Goal: Task Accomplishment & Management: Use online tool/utility

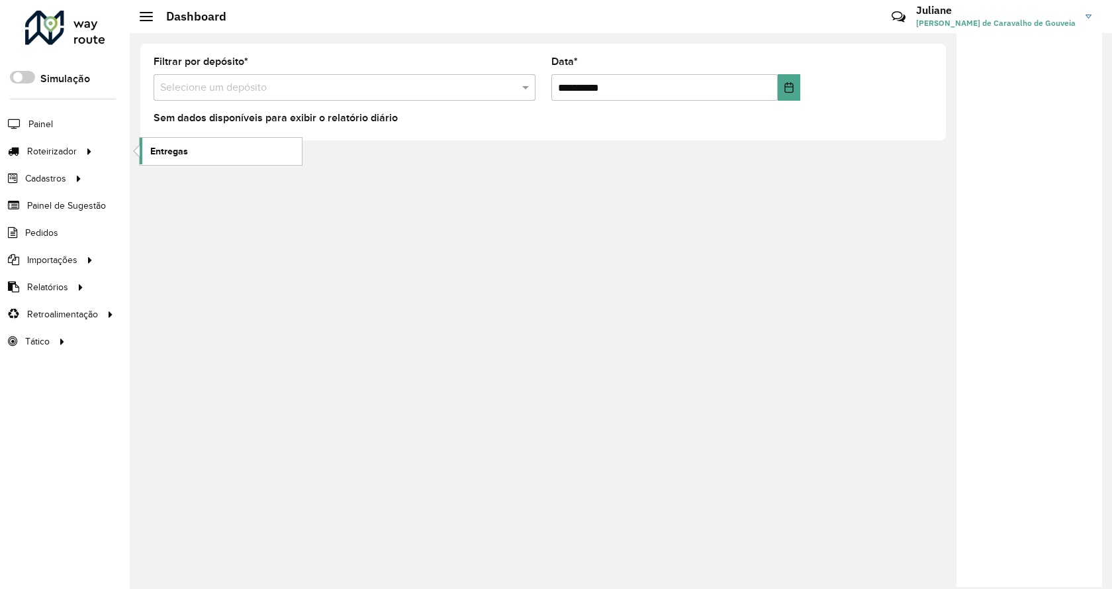
click at [173, 154] on span "Entregas" at bounding box center [169, 151] width 38 height 14
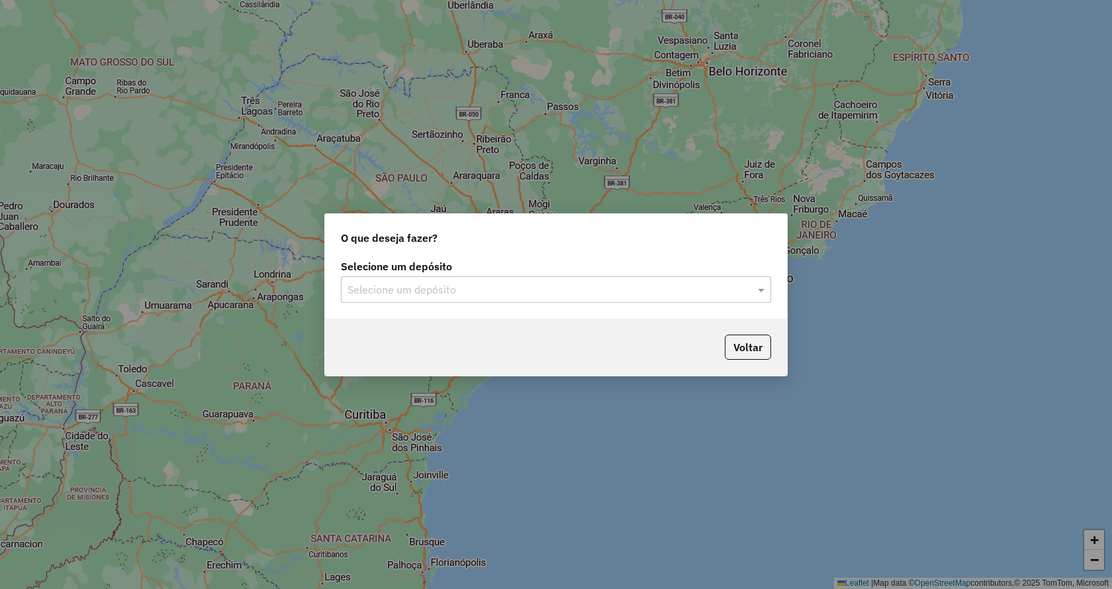
click at [444, 286] on input "text" at bounding box center [543, 290] width 391 height 16
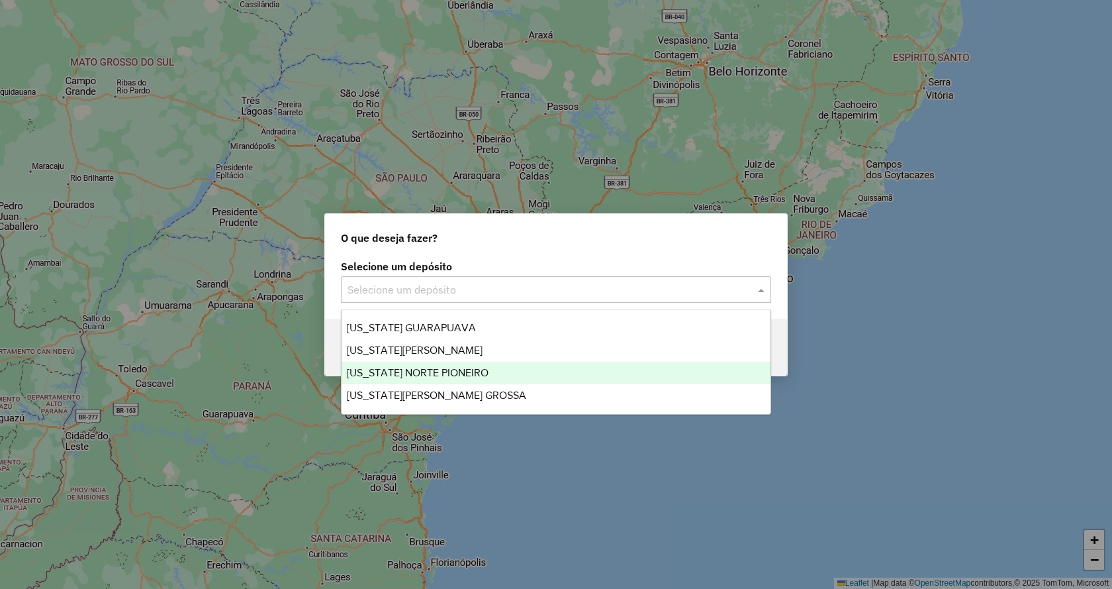
click at [460, 379] on div "VIRGINIA NORTE PIONEIRO" at bounding box center [556, 373] width 429 height 23
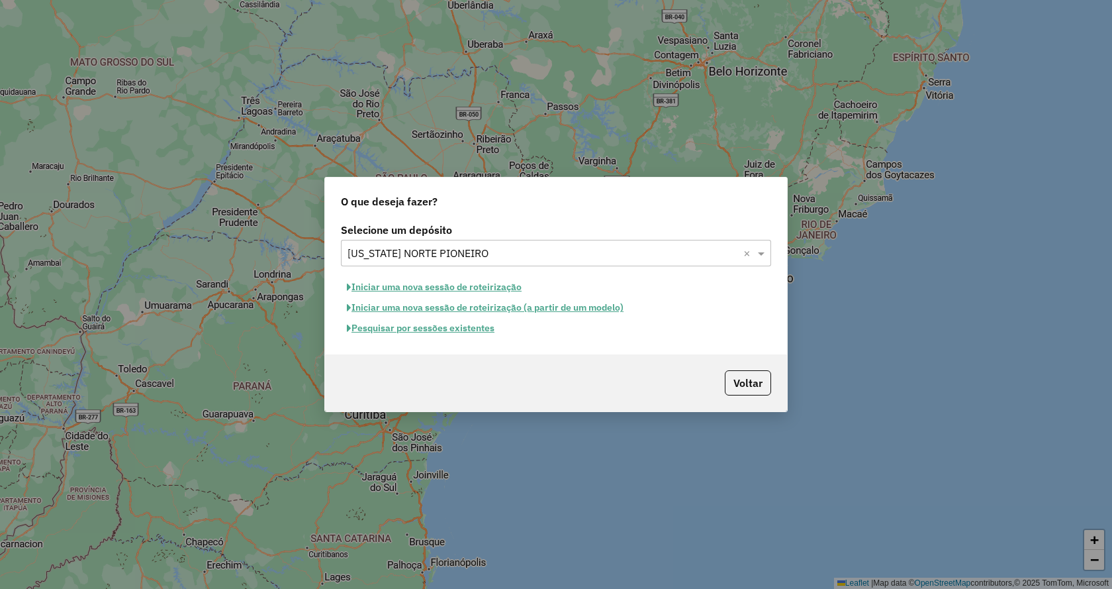
click at [506, 287] on button "Iniciar uma nova sessão de roteirização" at bounding box center [434, 287] width 187 height 21
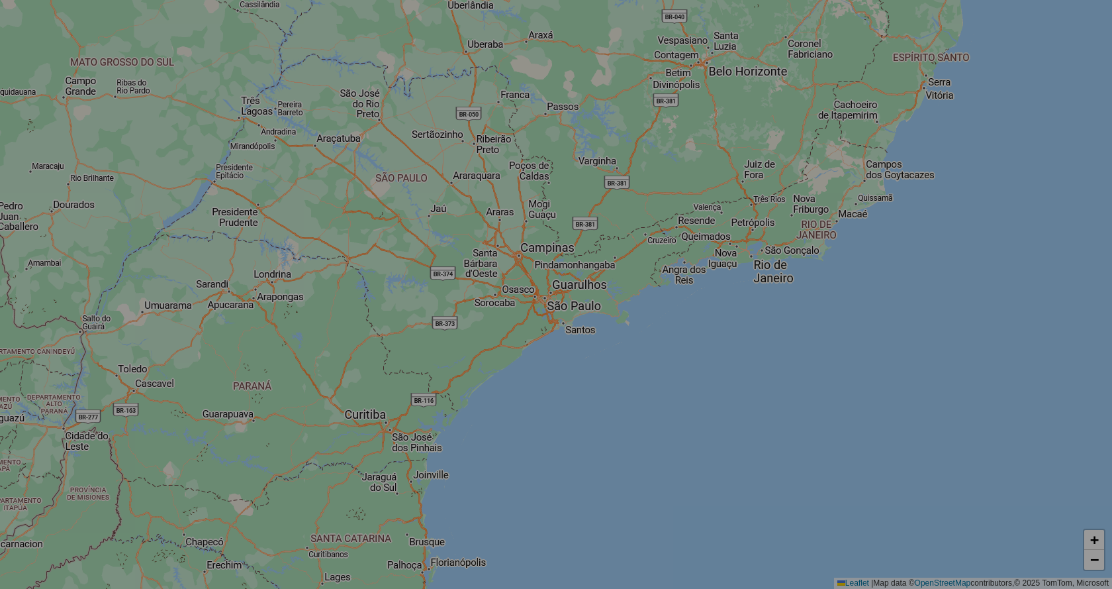
select select "*"
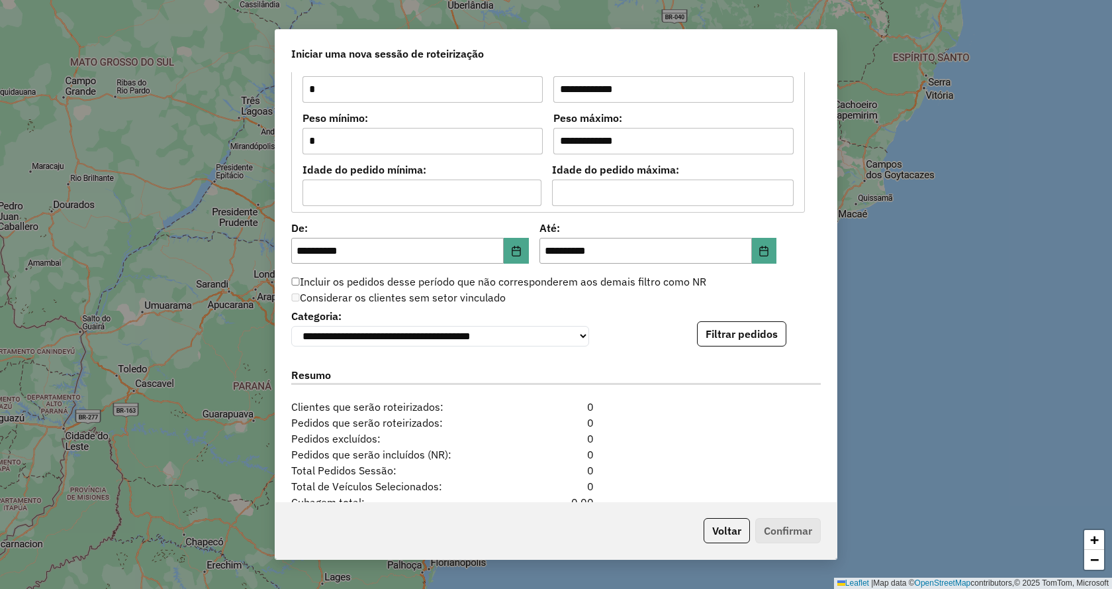
scroll to position [1183, 0]
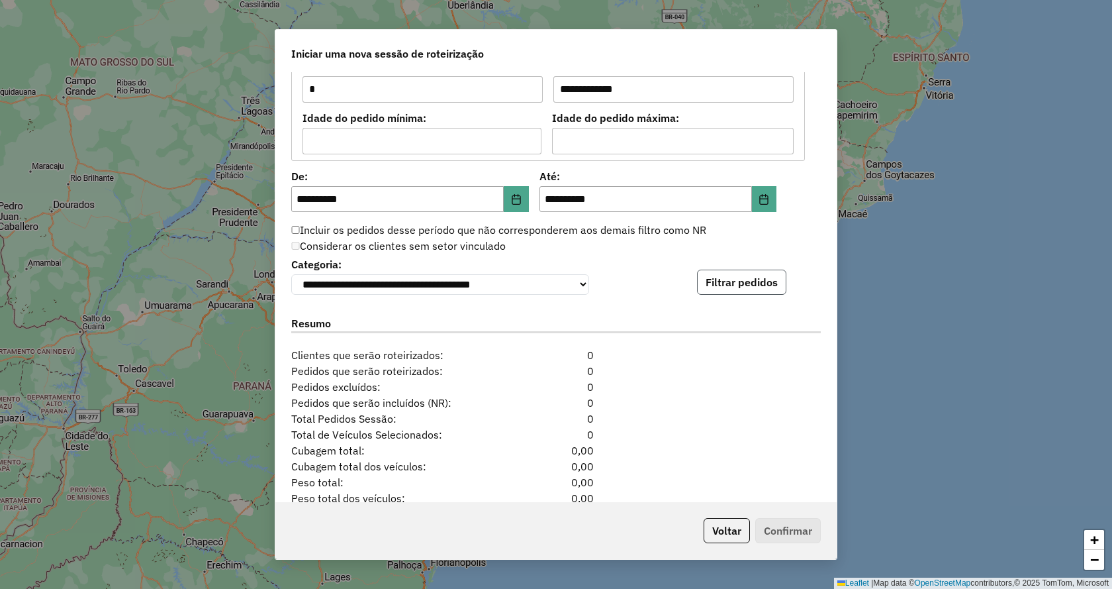
click at [713, 280] on button "Filtrar pedidos" at bounding box center [741, 282] width 89 height 25
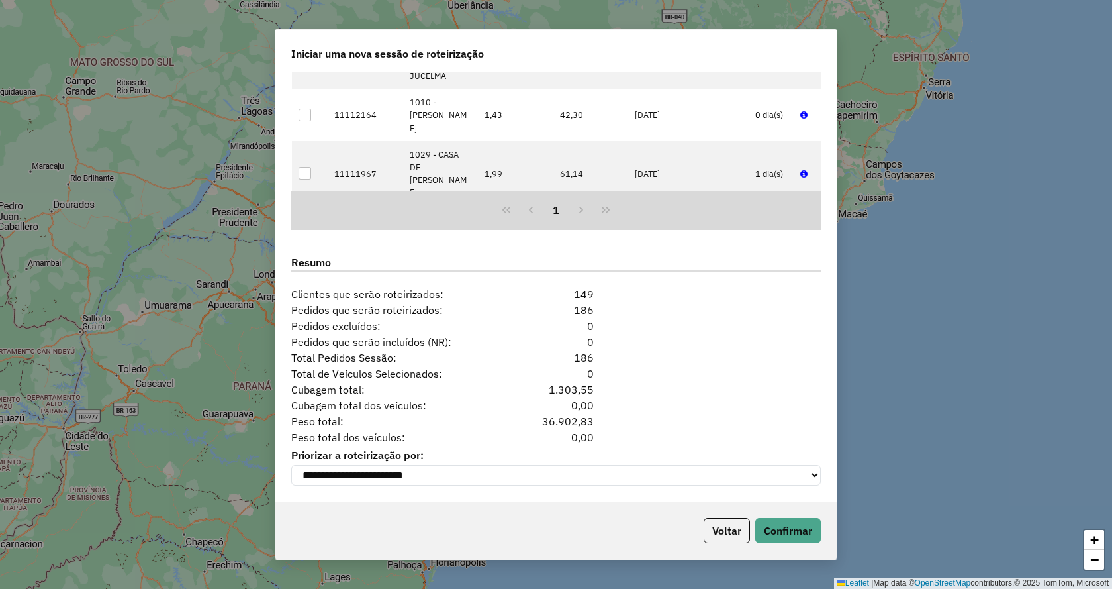
scroll to position [1523, 0]
click at [793, 530] on button "Confirmar" at bounding box center [789, 530] width 66 height 25
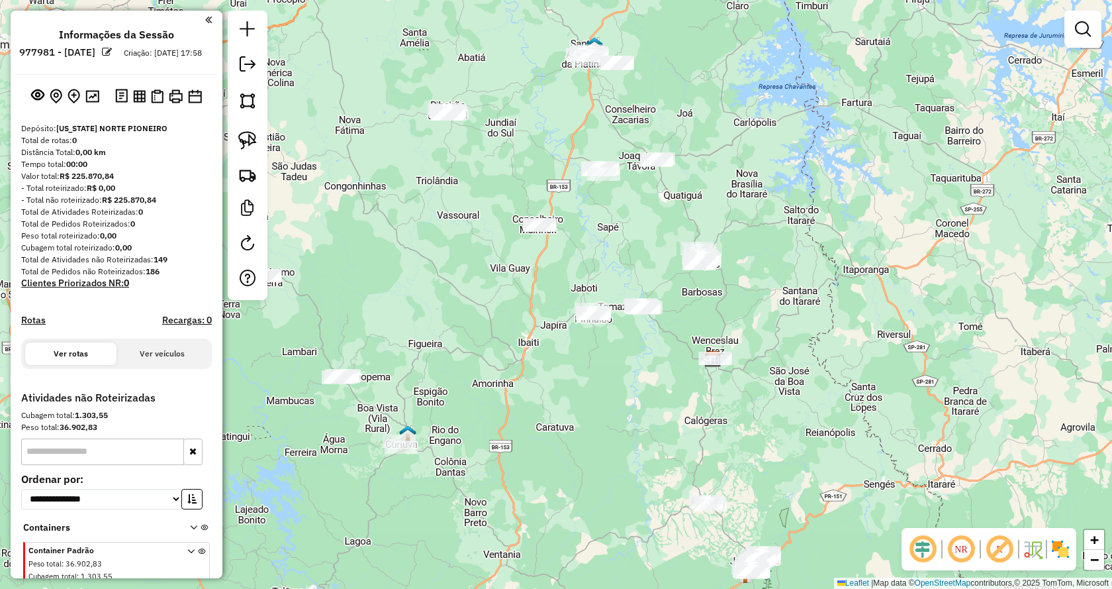
drag, startPoint x: 675, startPoint y: 320, endPoint x: 832, endPoint y: 385, distance: 169.8
click at [832, 385] on div "Janela de atendimento Grade de atendimento Capacidade Transportadoras Veículos …" at bounding box center [556, 294] width 1112 height 589
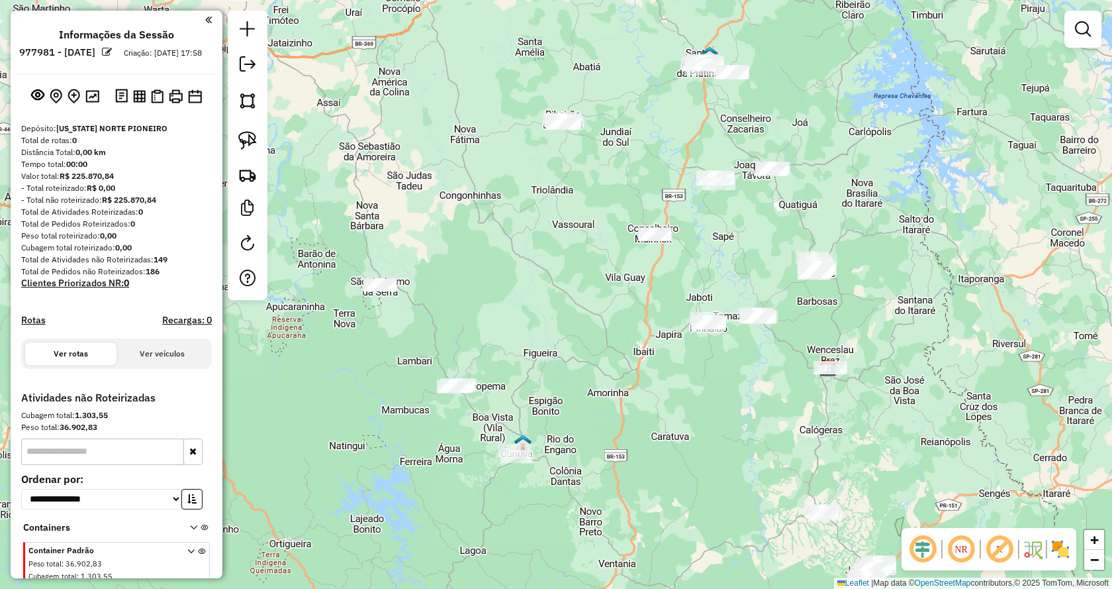
drag, startPoint x: 501, startPoint y: 356, endPoint x: 546, endPoint y: 363, distance: 46.3
click at [546, 363] on div "Janela de atendimento Grade de atendimento Capacidade Transportadoras Veículos …" at bounding box center [556, 294] width 1112 height 589
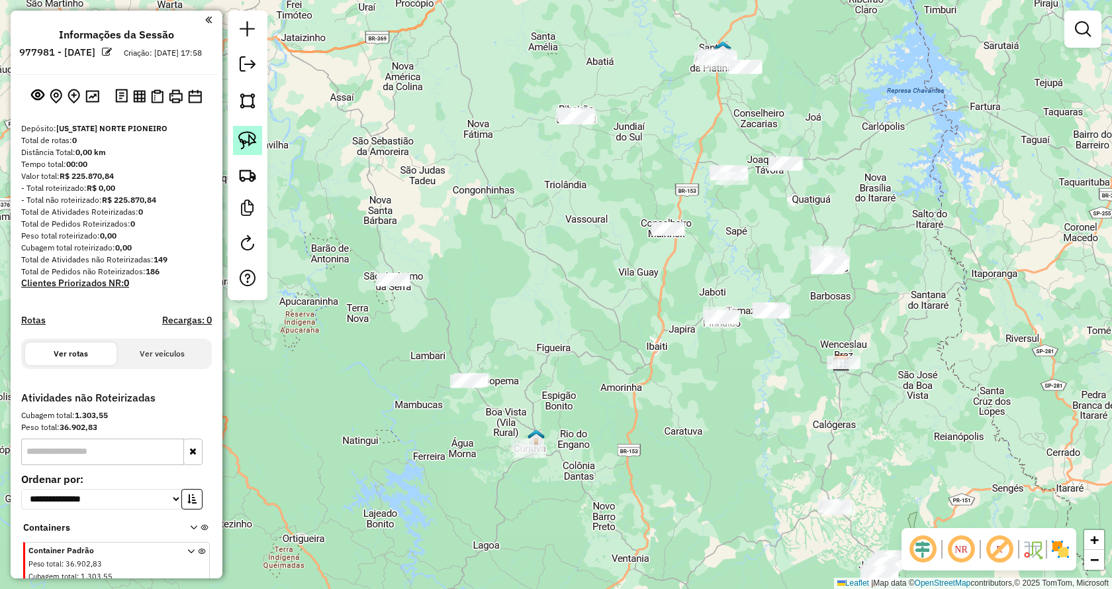
click at [249, 140] on img at bounding box center [247, 140] width 19 height 19
drag, startPoint x: 349, startPoint y: 248, endPoint x: 419, endPoint y: 348, distance: 121.8
click at [259, 141] on link at bounding box center [247, 140] width 29 height 29
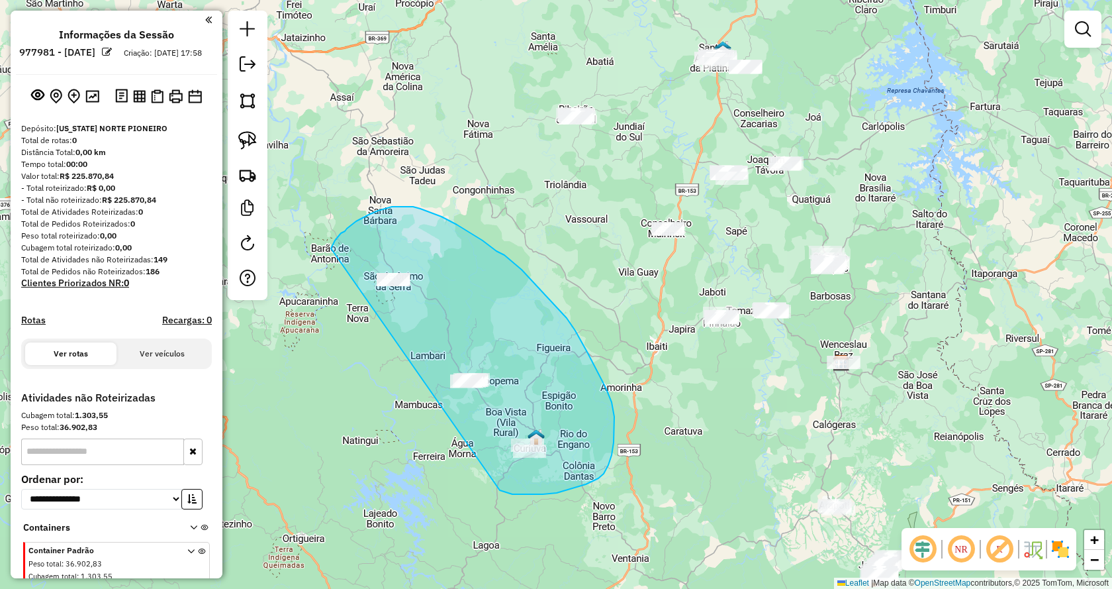
drag, startPoint x: 502, startPoint y: 491, endPoint x: 330, endPoint y: 253, distance: 293.5
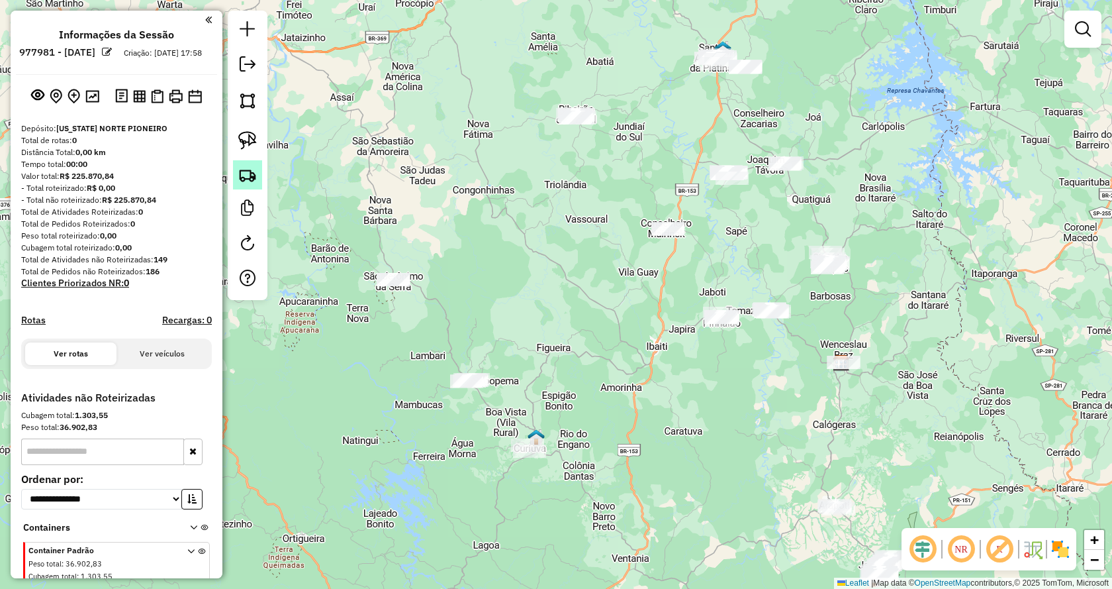
click at [246, 174] on img at bounding box center [247, 175] width 19 height 19
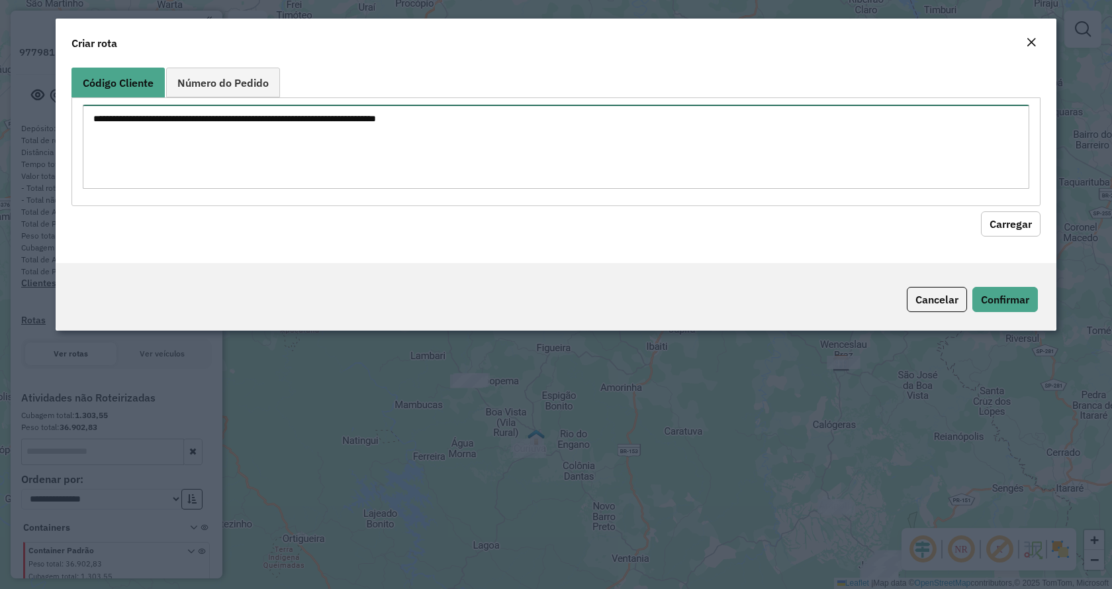
click at [335, 117] on textarea at bounding box center [556, 147] width 947 height 84
paste textarea "*** ** ** ** *** **** **** **** **** **** **** **** **** **** **** **** **** **…"
type textarea "*** ** ** ** *** **** **** **** **** **** **** **** **** **** **** **** **** **…"
click at [993, 224] on button "Carregar" at bounding box center [1011, 223] width 60 height 25
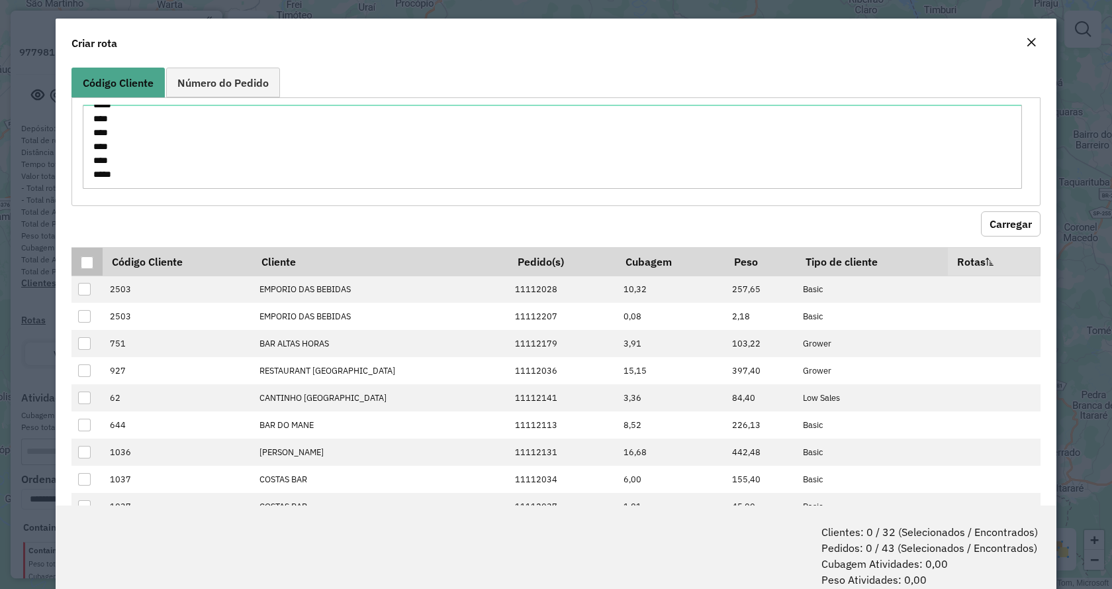
click at [91, 263] on div at bounding box center [87, 262] width 13 height 13
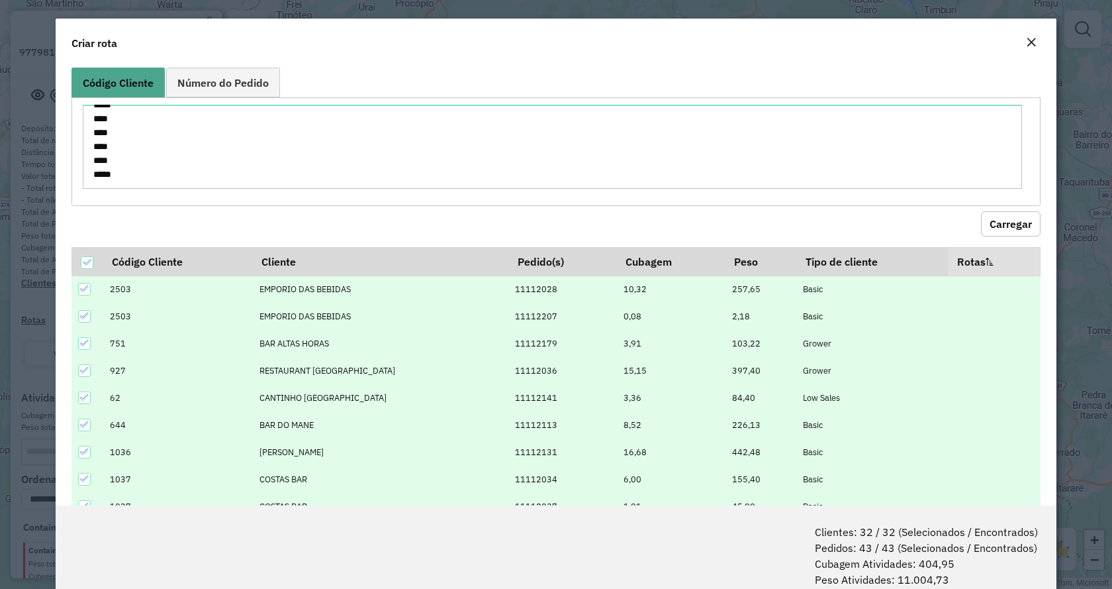
scroll to position [66, 0]
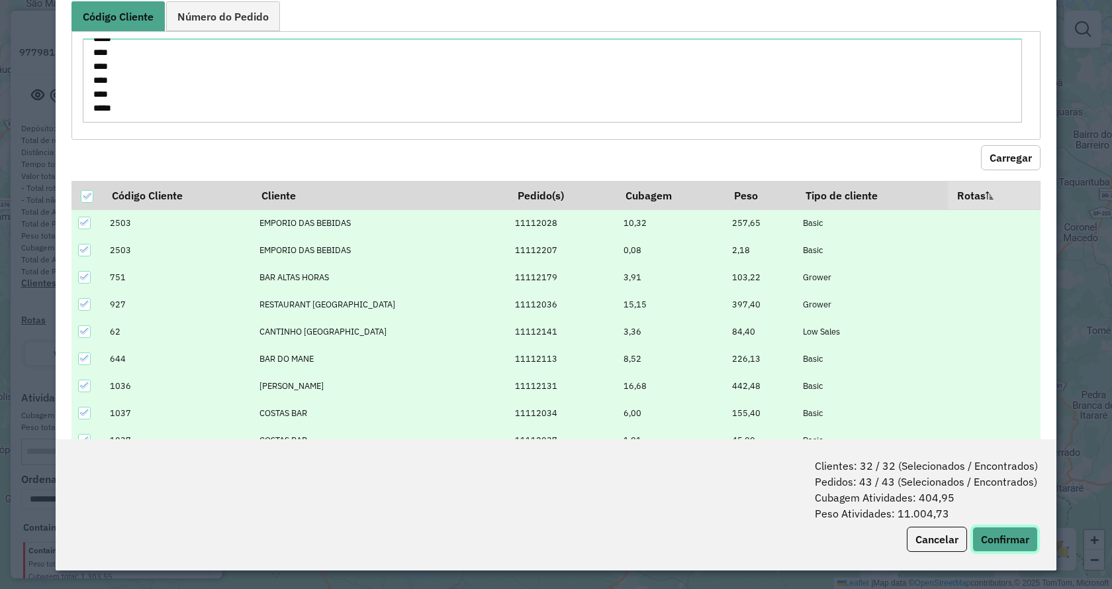
click at [993, 538] on button "Confirmar" at bounding box center [1006, 538] width 66 height 25
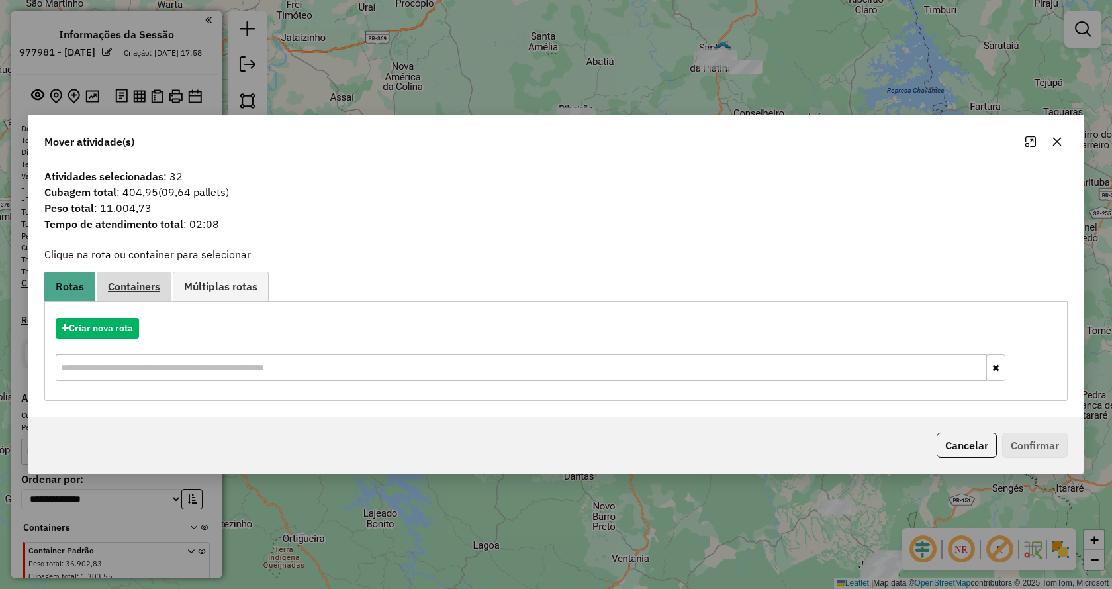
click at [127, 287] on span "Containers" at bounding box center [134, 286] width 52 height 11
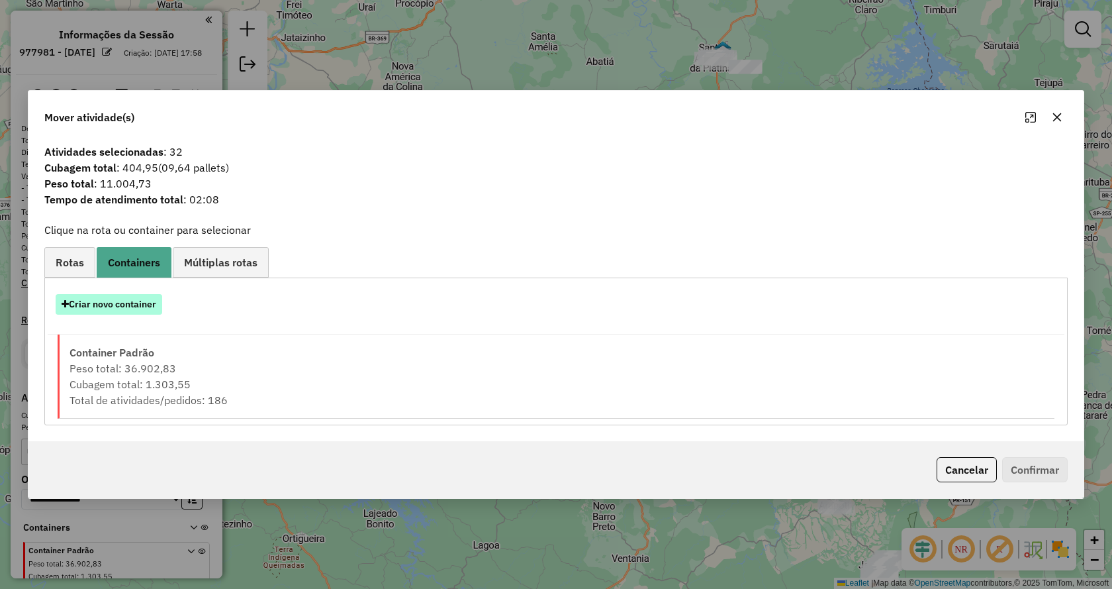
click at [127, 303] on button "Criar novo container" at bounding box center [109, 304] width 107 height 21
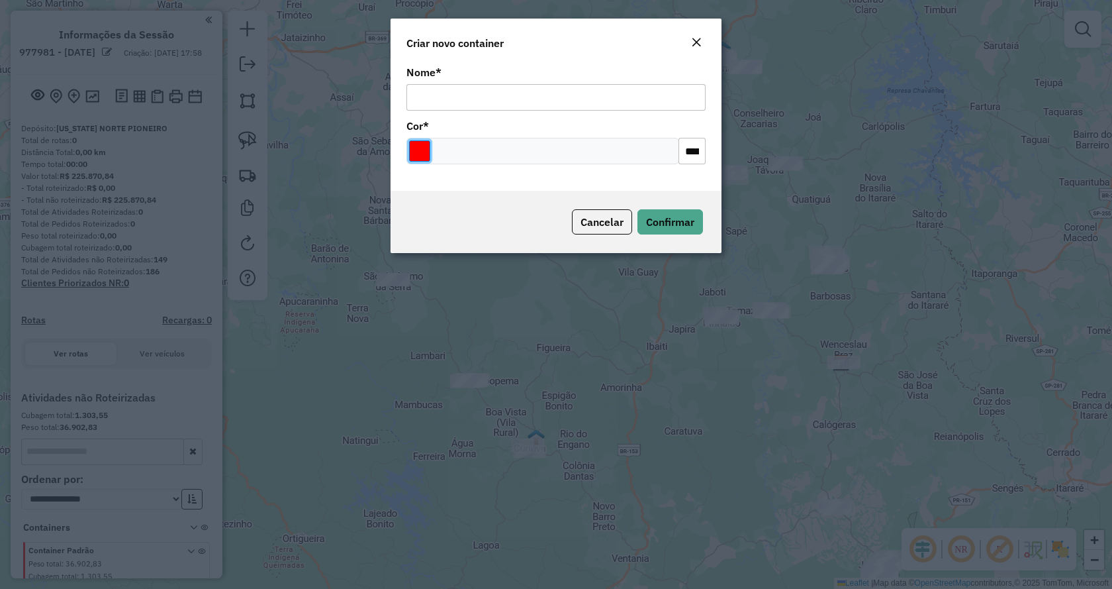
click at [418, 148] on input "Select a color" at bounding box center [419, 150] width 21 height 21
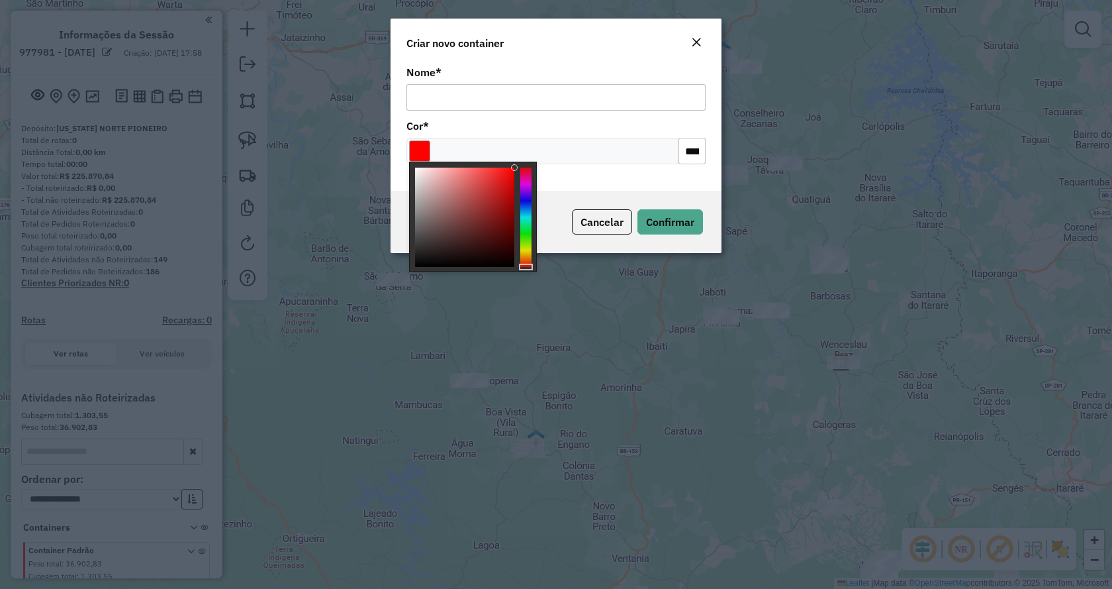
type input "*******"
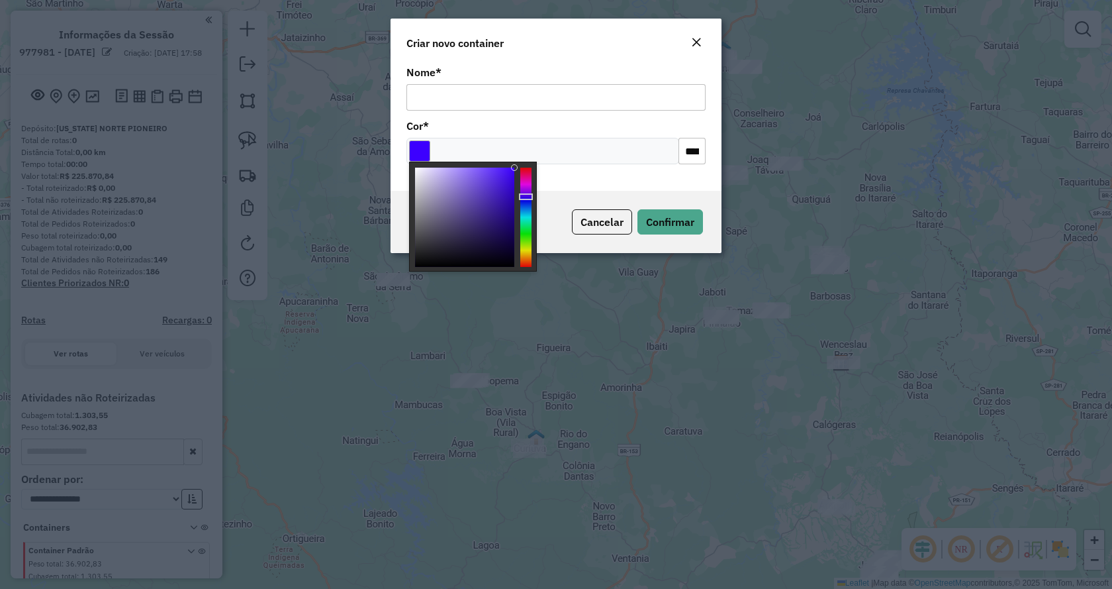
click at [526, 197] on div at bounding box center [525, 217] width 11 height 99
click at [530, 94] on input "Nome *" at bounding box center [556, 97] width 299 height 26
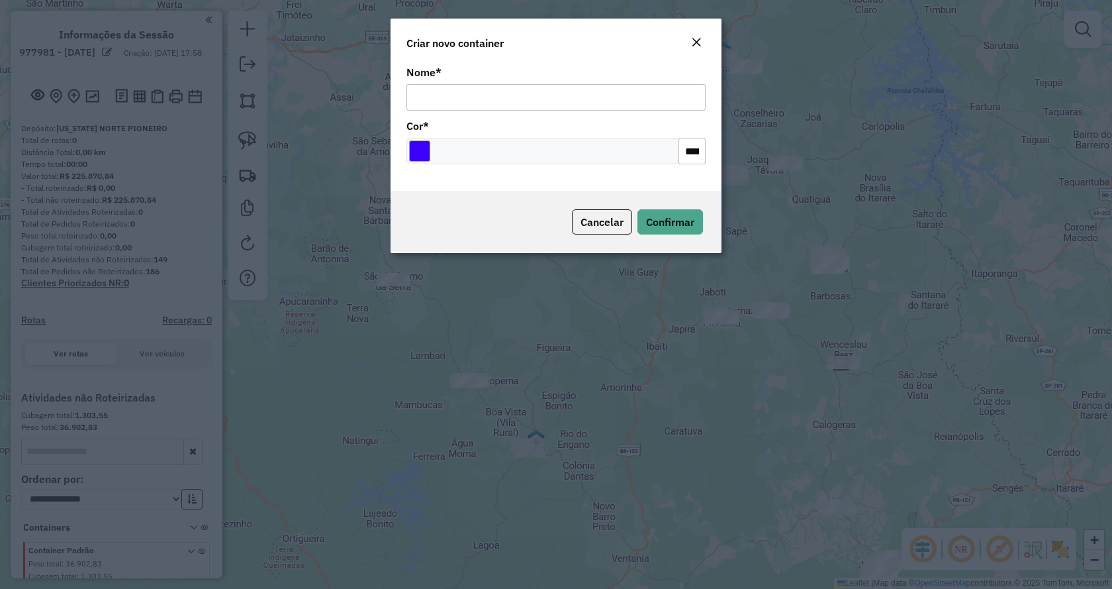
type input "**********"
click at [666, 215] on button "Confirmar" at bounding box center [671, 221] width 66 height 25
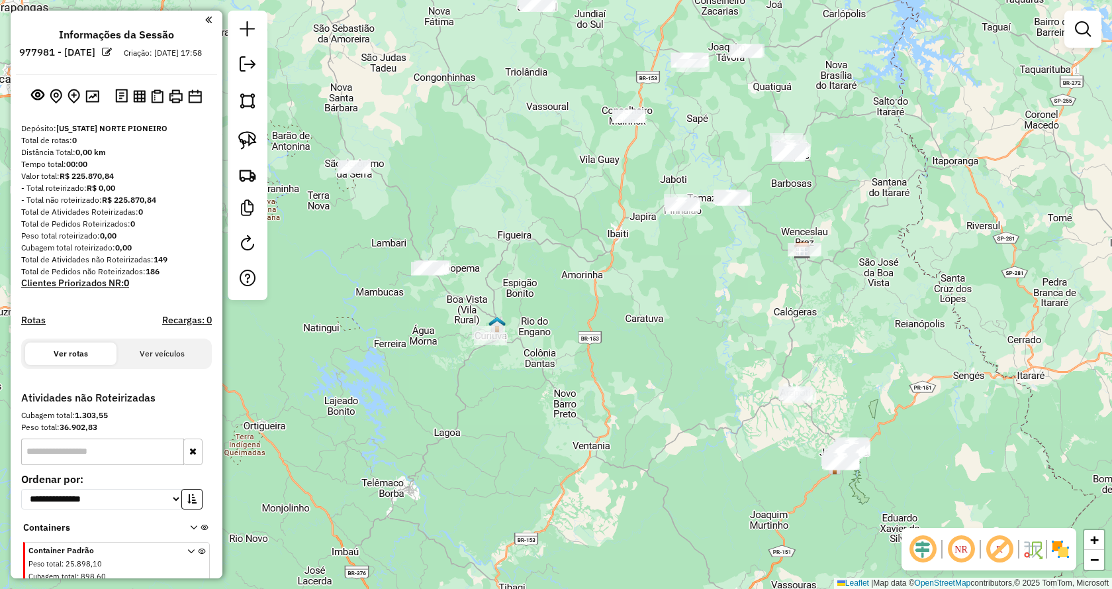
drag, startPoint x: 915, startPoint y: 408, endPoint x: 876, endPoint y: 295, distance: 119.2
click at [876, 295] on div "Janela de atendimento Grade de atendimento Capacidade Transportadoras Veículos …" at bounding box center [556, 294] width 1112 height 589
click at [258, 138] on link at bounding box center [247, 140] width 29 height 29
drag, startPoint x: 632, startPoint y: 157, endPoint x: 560, endPoint y: 91, distance: 98.4
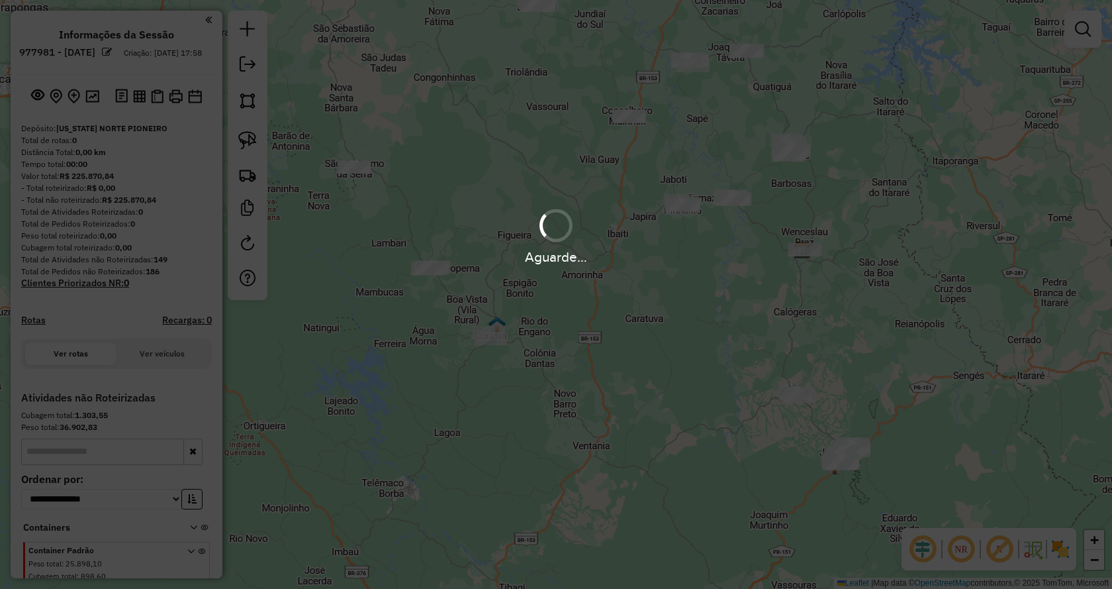
click at [871, 350] on div "Aguarde..." at bounding box center [556, 294] width 1112 height 589
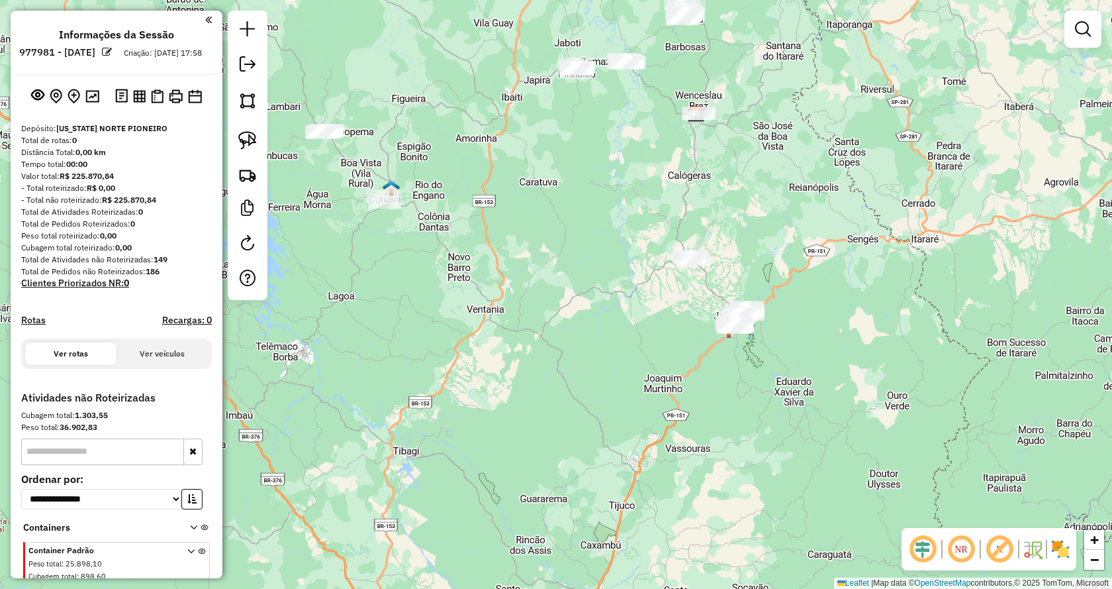
drag, startPoint x: 864, startPoint y: 359, endPoint x: 613, endPoint y: 197, distance: 298.5
click at [756, 221] on div "Janela de atendimento Grade de atendimento Capacidade Transportadoras Veículos …" at bounding box center [556, 294] width 1112 height 589
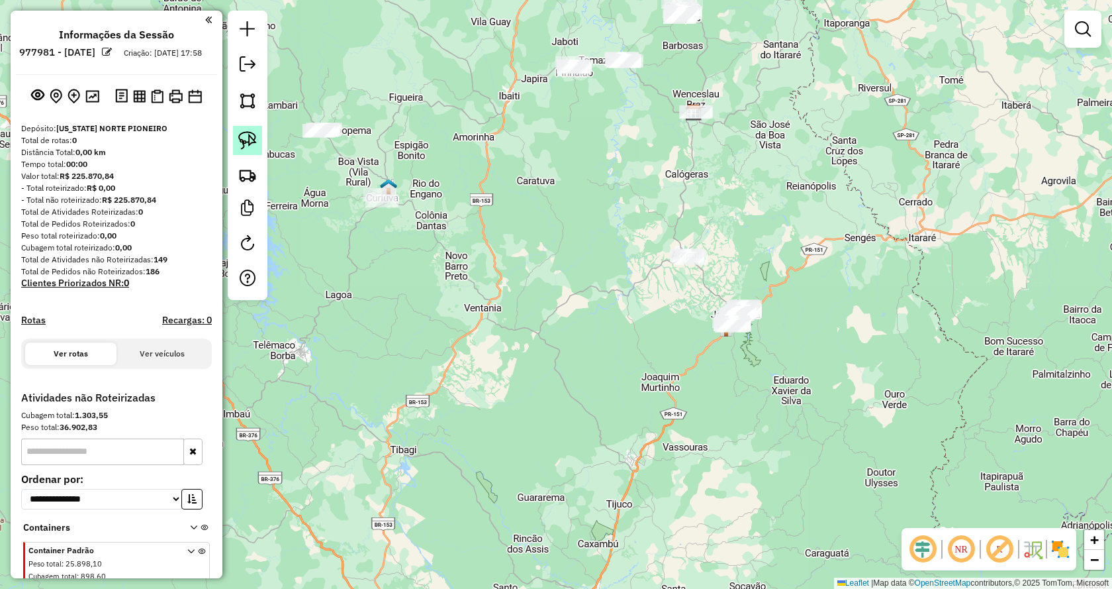
drag, startPoint x: 248, startPoint y: 140, endPoint x: 336, endPoint y: 197, distance: 104.5
click at [248, 140] on img at bounding box center [247, 140] width 19 height 19
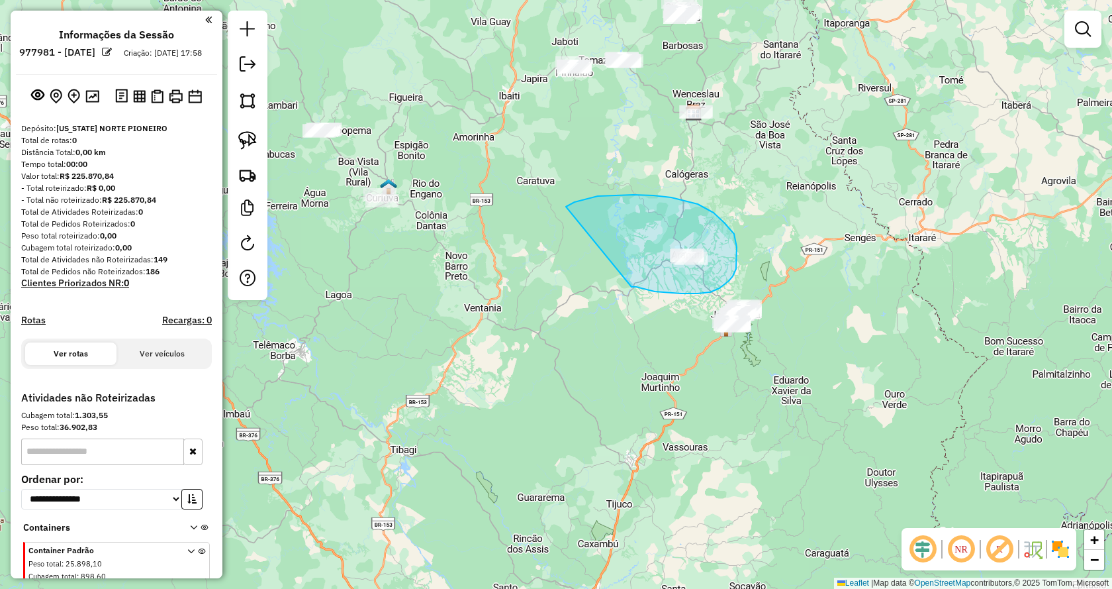
drag, startPoint x: 632, startPoint y: 287, endPoint x: 565, endPoint y: 208, distance: 103.4
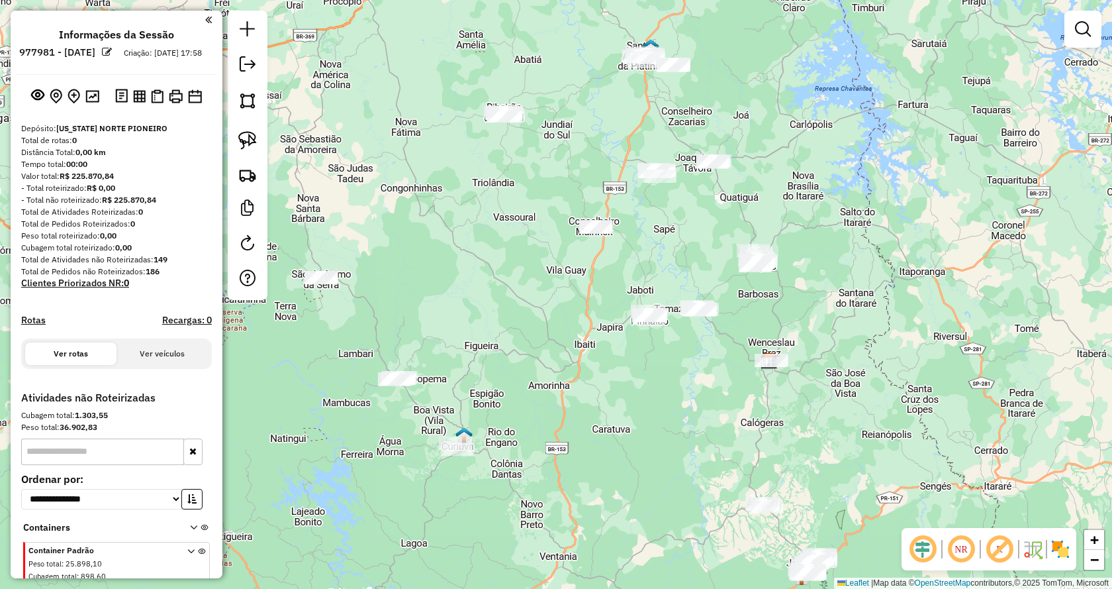
drag, startPoint x: 820, startPoint y: 118, endPoint x: 894, endPoint y: 362, distance: 254.5
click at [895, 364] on div "Janela de atendimento Grade de atendimento Capacidade Transportadoras Veículos …" at bounding box center [556, 294] width 1112 height 589
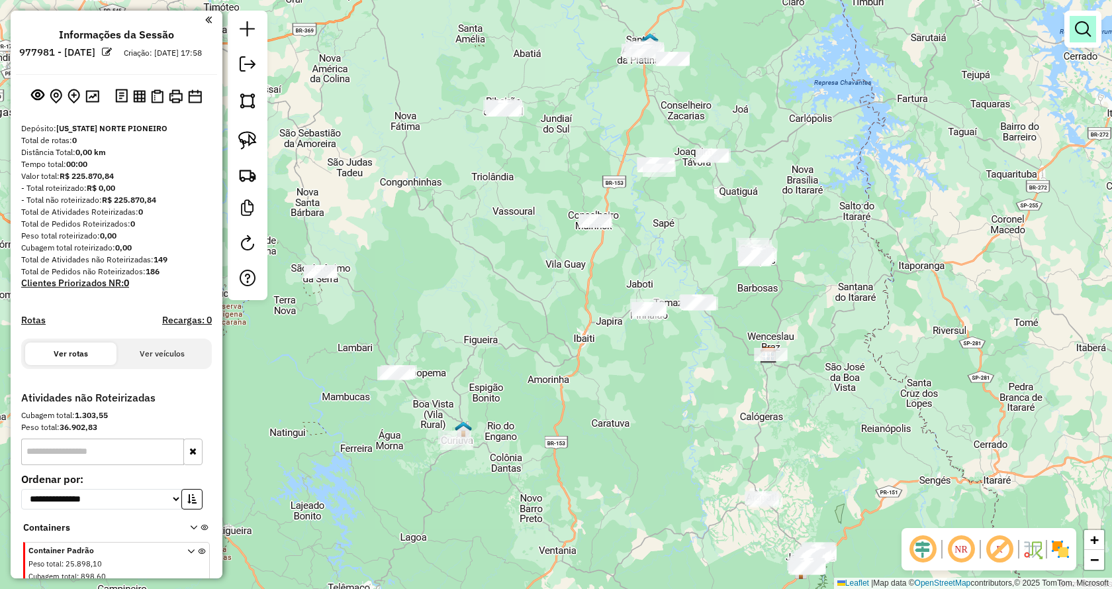
click at [1084, 30] on em at bounding box center [1083, 29] width 16 height 16
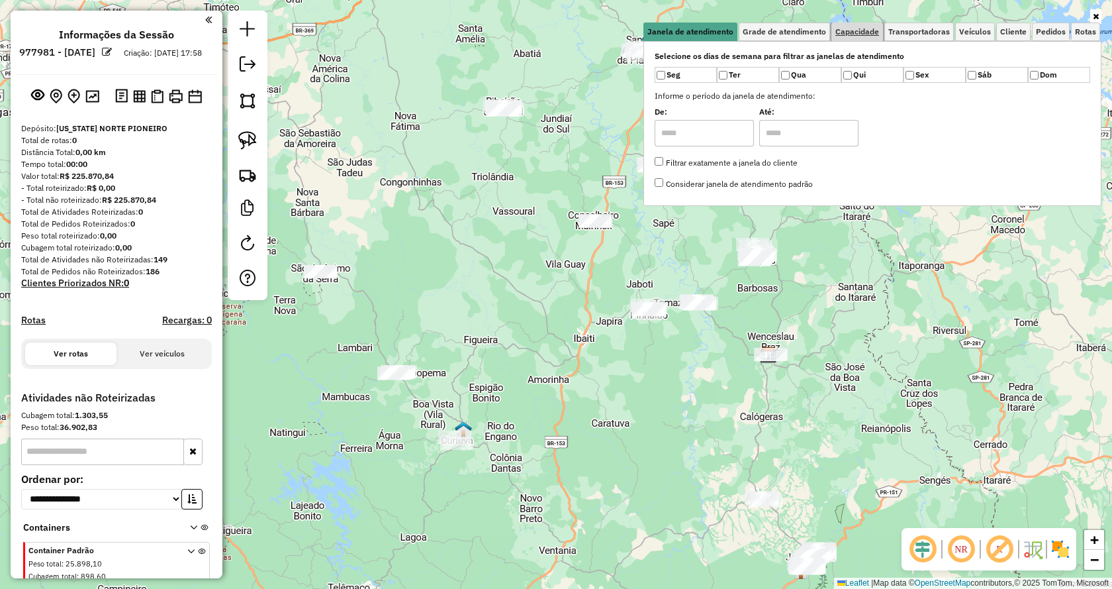
click at [858, 35] on span "Capacidade" at bounding box center [858, 32] width 44 height 8
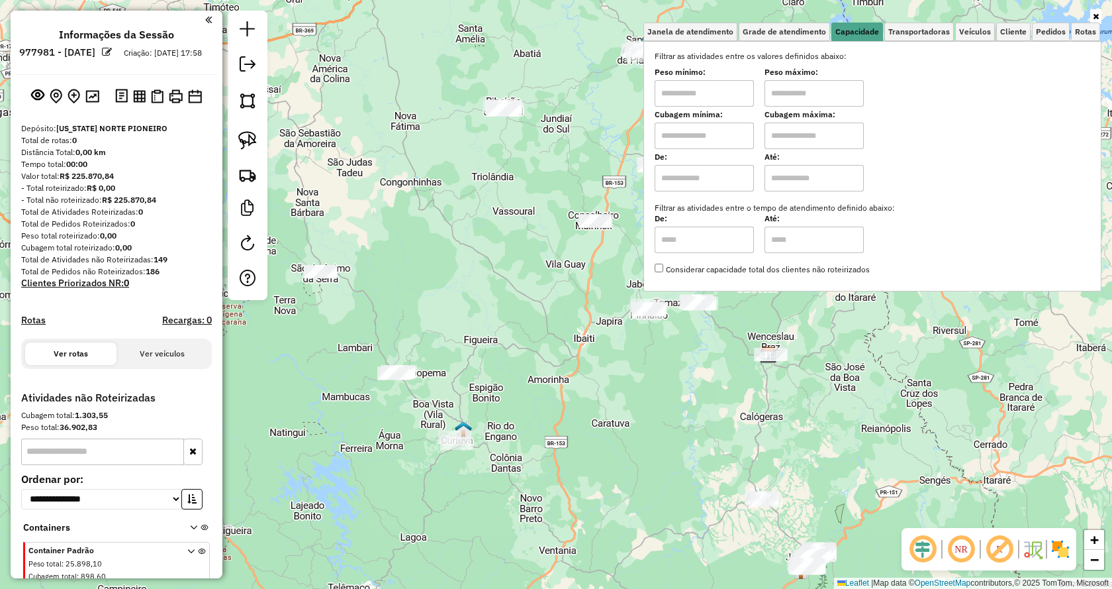
click at [708, 85] on input "text" at bounding box center [704, 93] width 99 height 26
type input "*******"
click at [827, 88] on input "text" at bounding box center [814, 93] width 99 height 26
type input "**********"
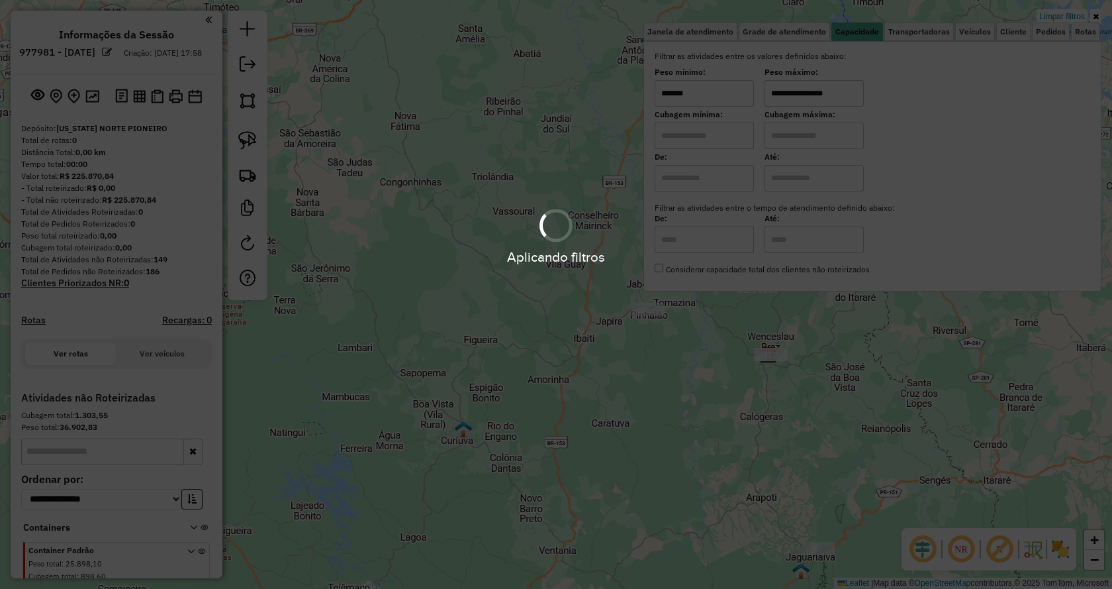
click at [905, 364] on hb-app "**********" at bounding box center [556, 294] width 1112 height 589
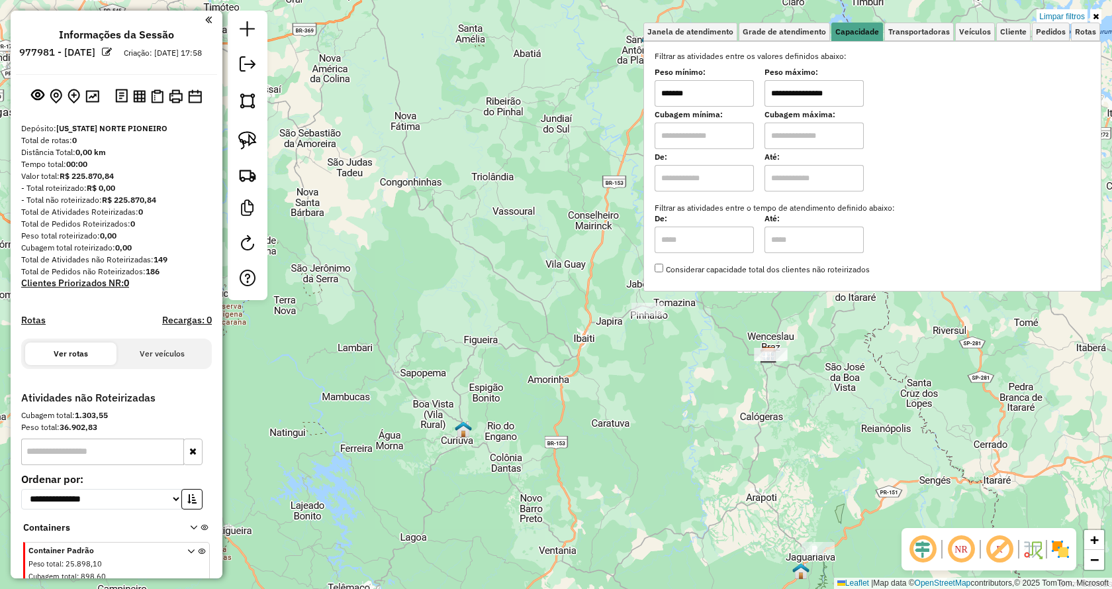
click at [1098, 18] on icon at bounding box center [1096, 17] width 6 height 8
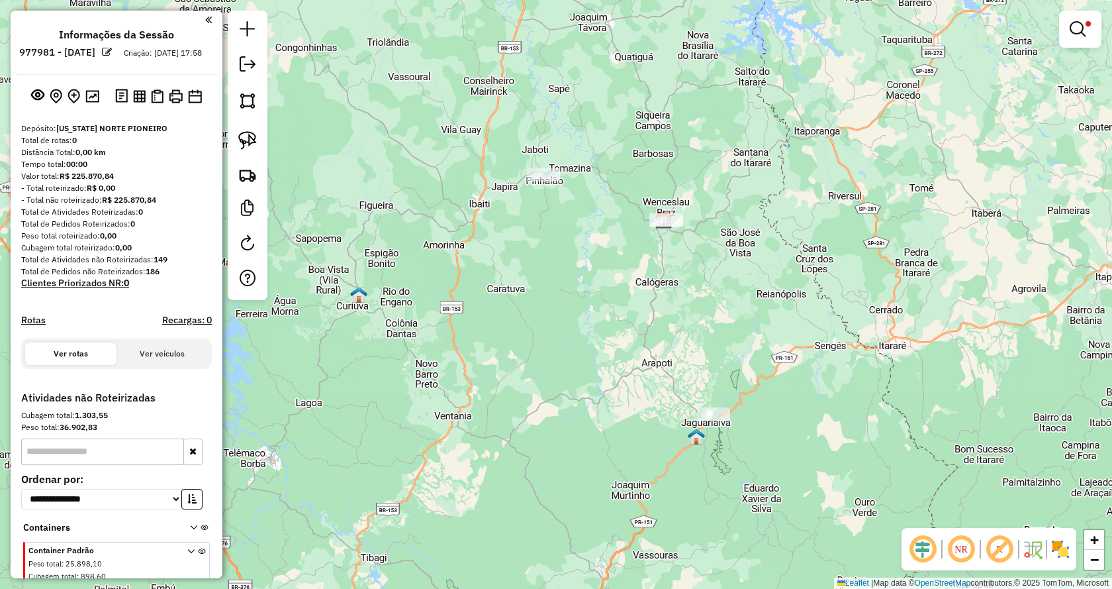
drag, startPoint x: 856, startPoint y: 309, endPoint x: 753, endPoint y: 185, distance: 161.8
click at [753, 185] on div "**********" at bounding box center [556, 294] width 1112 height 589
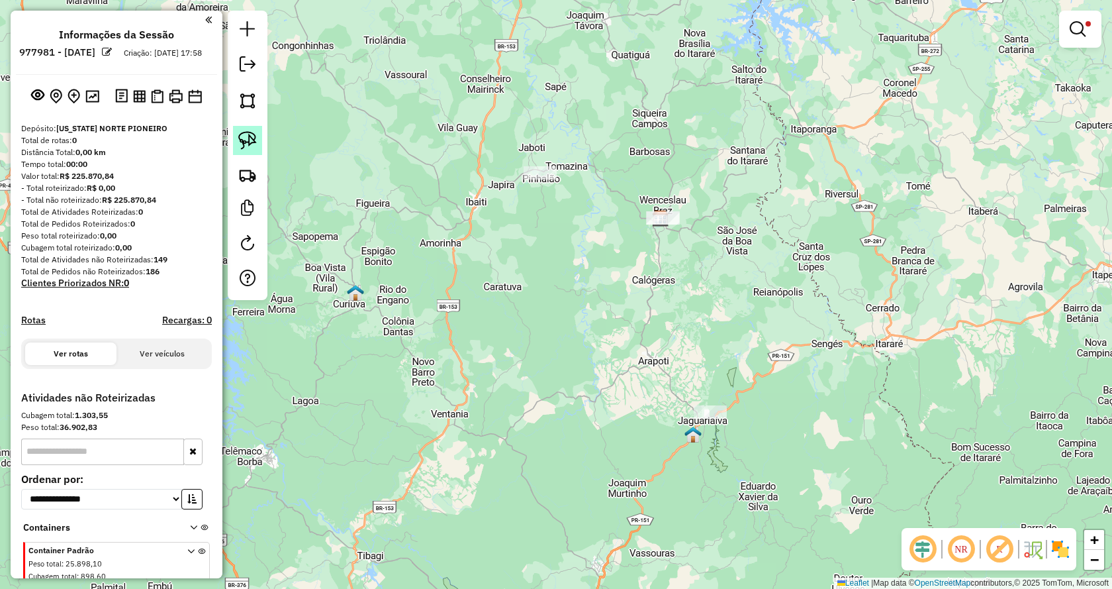
click at [251, 140] on img at bounding box center [247, 140] width 19 height 19
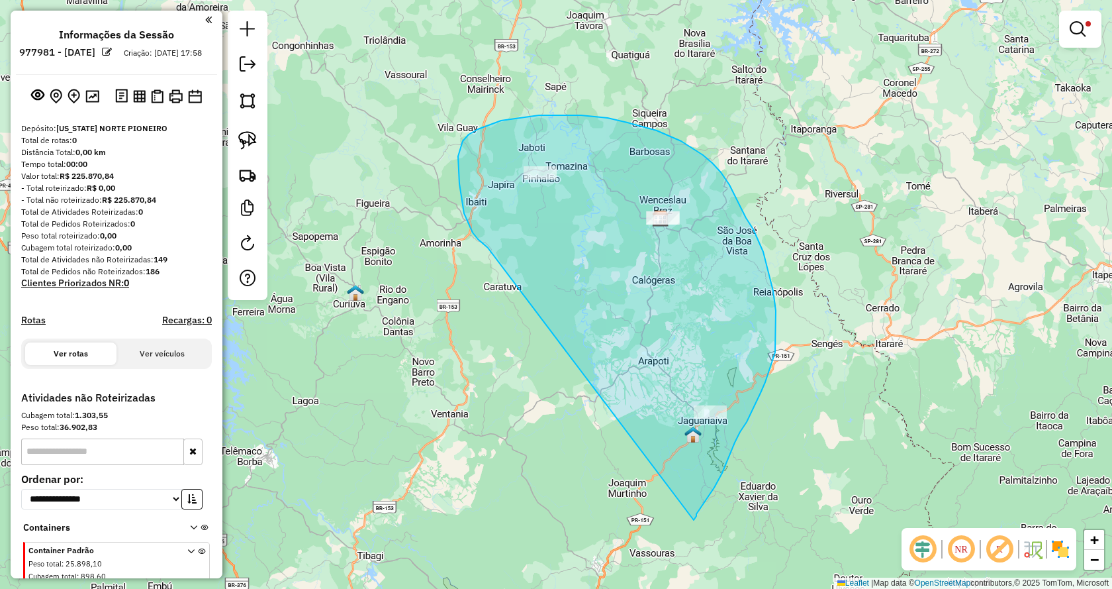
drag, startPoint x: 473, startPoint y: 232, endPoint x: 693, endPoint y: 521, distance: 362.9
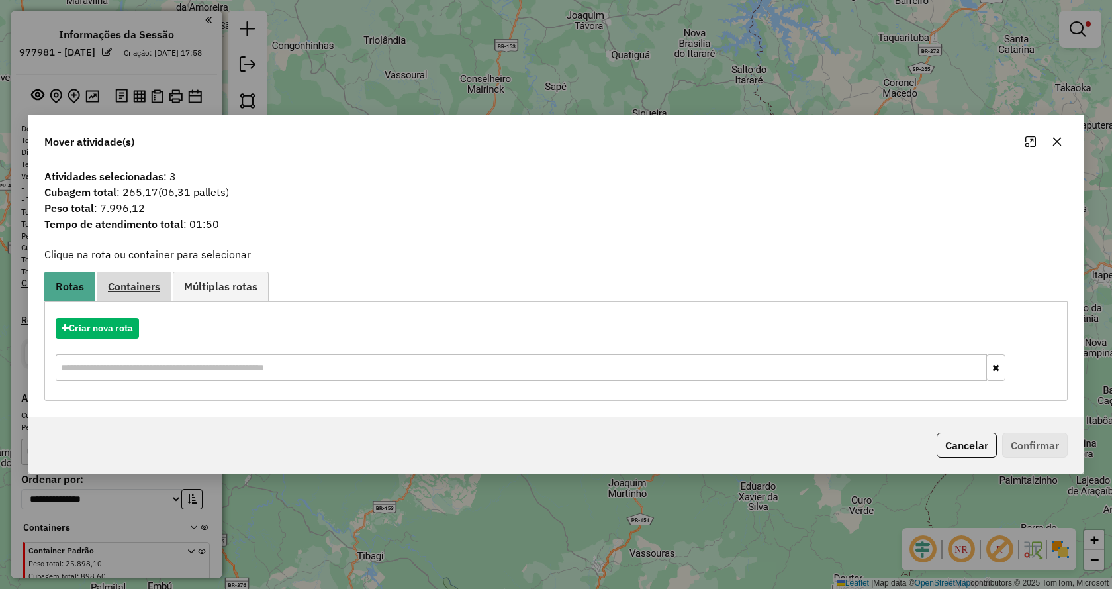
click at [141, 291] on span "Containers" at bounding box center [134, 286] width 52 height 11
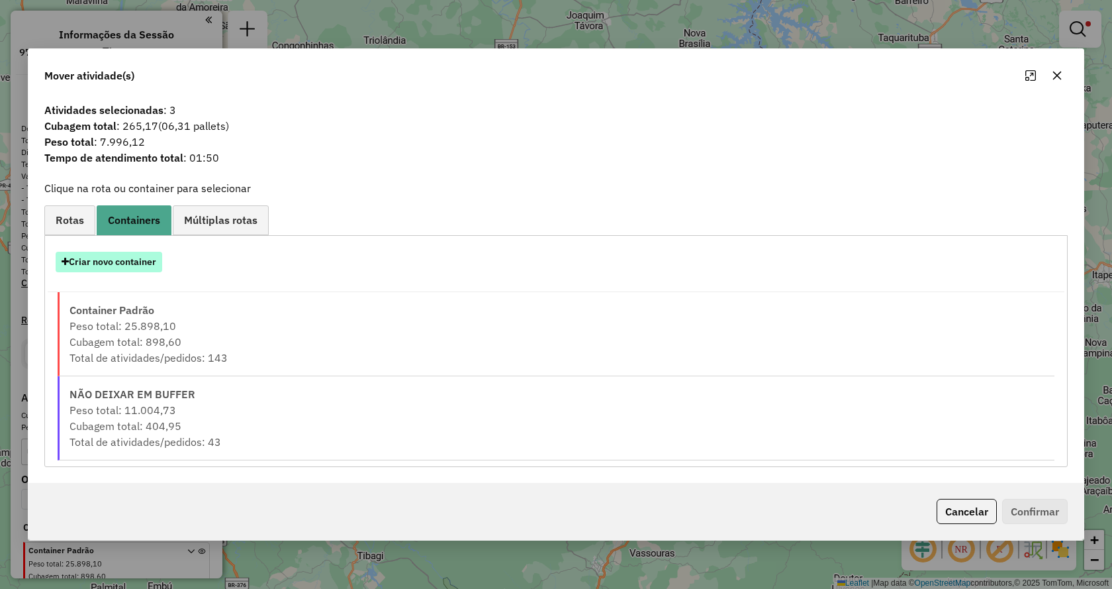
click at [152, 264] on button "Criar novo container" at bounding box center [109, 262] width 107 height 21
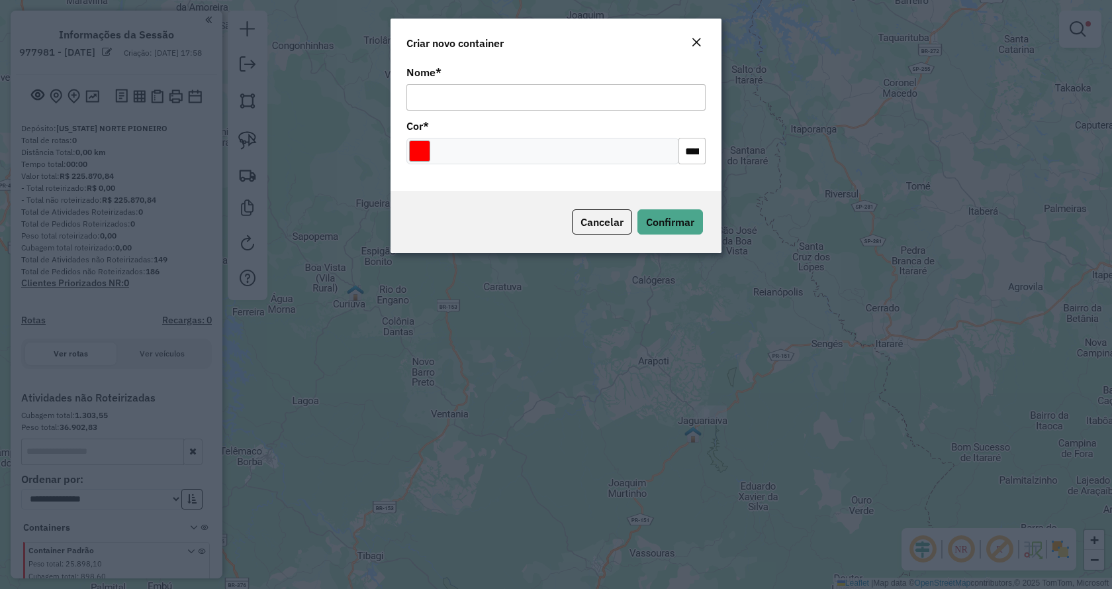
click at [460, 93] on input "Nome *" at bounding box center [556, 97] width 299 height 26
type input "**********"
click at [416, 148] on input "Select a color" at bounding box center [419, 150] width 21 height 21
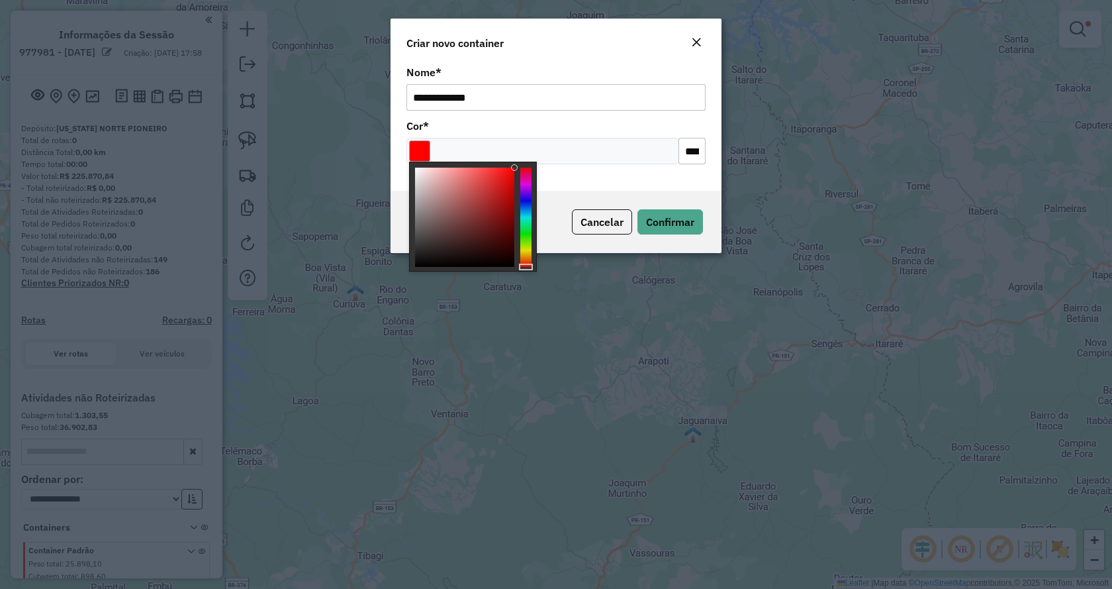
type input "*******"
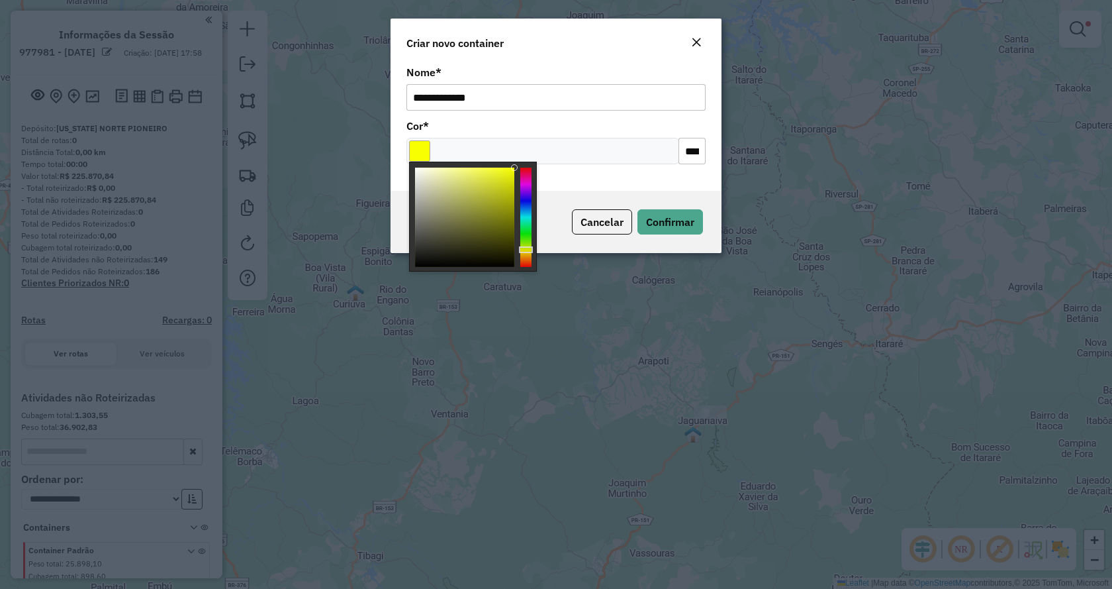
click at [522, 250] on div at bounding box center [525, 217] width 11 height 99
click at [666, 226] on span "Confirmar" at bounding box center [670, 221] width 48 height 13
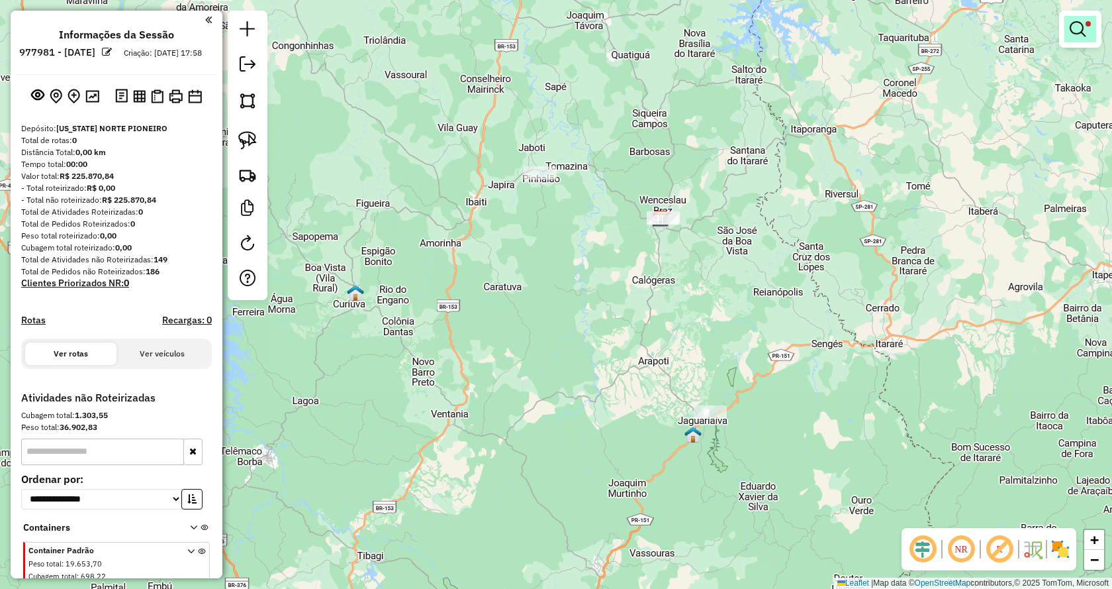
click at [1070, 28] on em at bounding box center [1078, 29] width 16 height 16
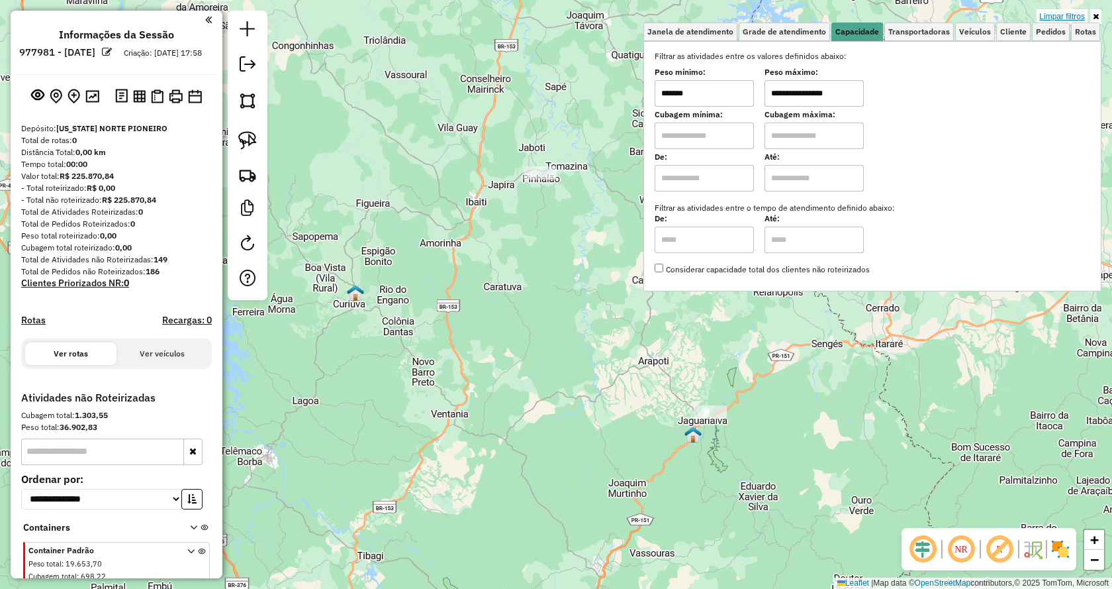
click at [1065, 16] on link "Limpar filtros" at bounding box center [1062, 16] width 51 height 15
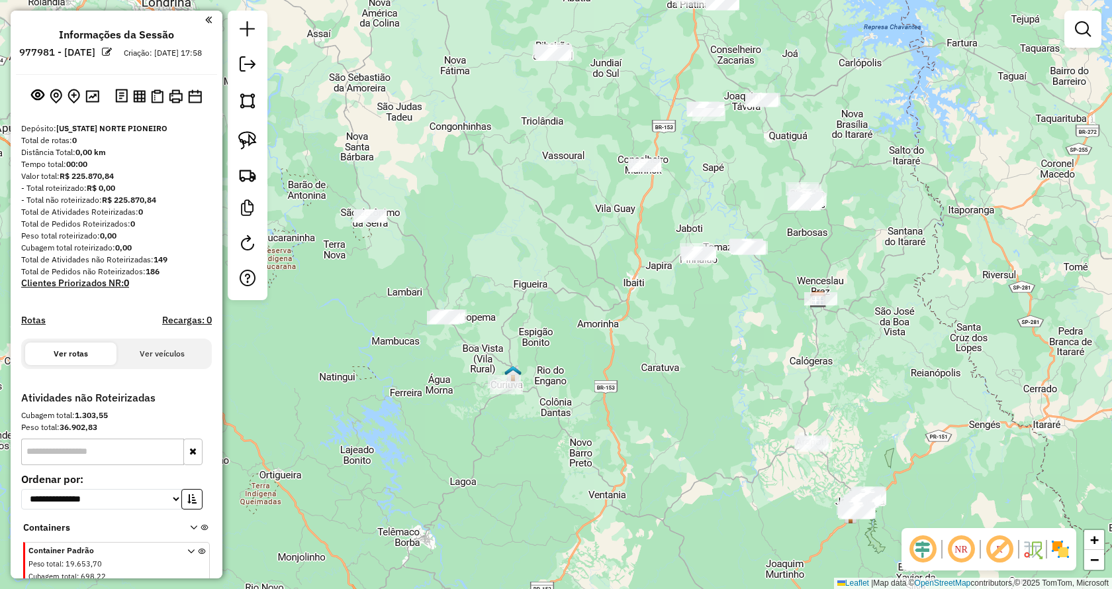
drag, startPoint x: 489, startPoint y: 301, endPoint x: 647, endPoint y: 382, distance: 177.4
click at [647, 382] on div "Janela de atendimento Grade de atendimento Capacidade Transportadoras Veículos …" at bounding box center [556, 294] width 1112 height 589
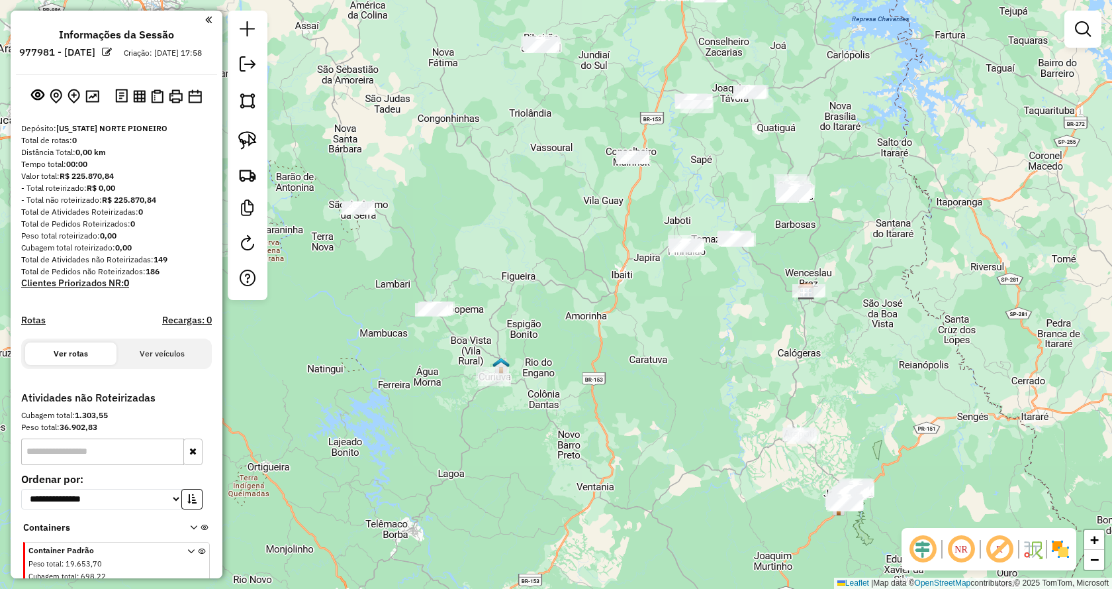
drag, startPoint x: 512, startPoint y: 156, endPoint x: 500, endPoint y: 147, distance: 14.7
click at [500, 147] on div "Janela de atendimento Grade de atendimento Capacidade Transportadoras Veículos …" at bounding box center [556, 294] width 1112 height 589
click at [249, 140] on img at bounding box center [247, 140] width 19 height 19
drag, startPoint x: 830, startPoint y: 333, endPoint x: 767, endPoint y: 288, distance: 77.4
click at [253, 136] on img at bounding box center [247, 140] width 19 height 19
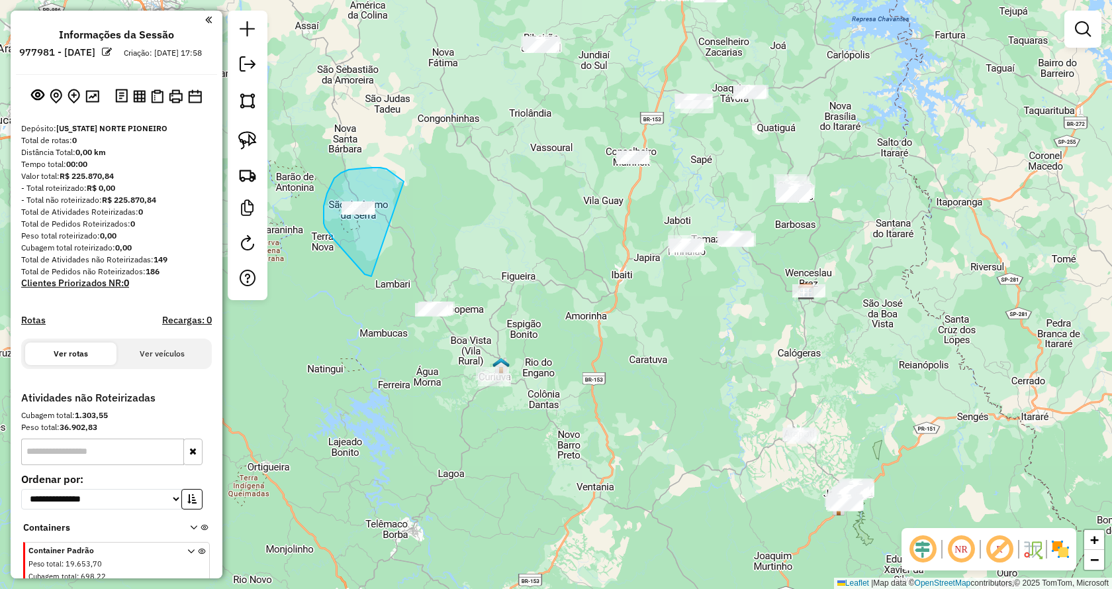
drag, startPoint x: 371, startPoint y: 276, endPoint x: 406, endPoint y: 183, distance: 99.5
click at [246, 144] on img at bounding box center [247, 140] width 19 height 19
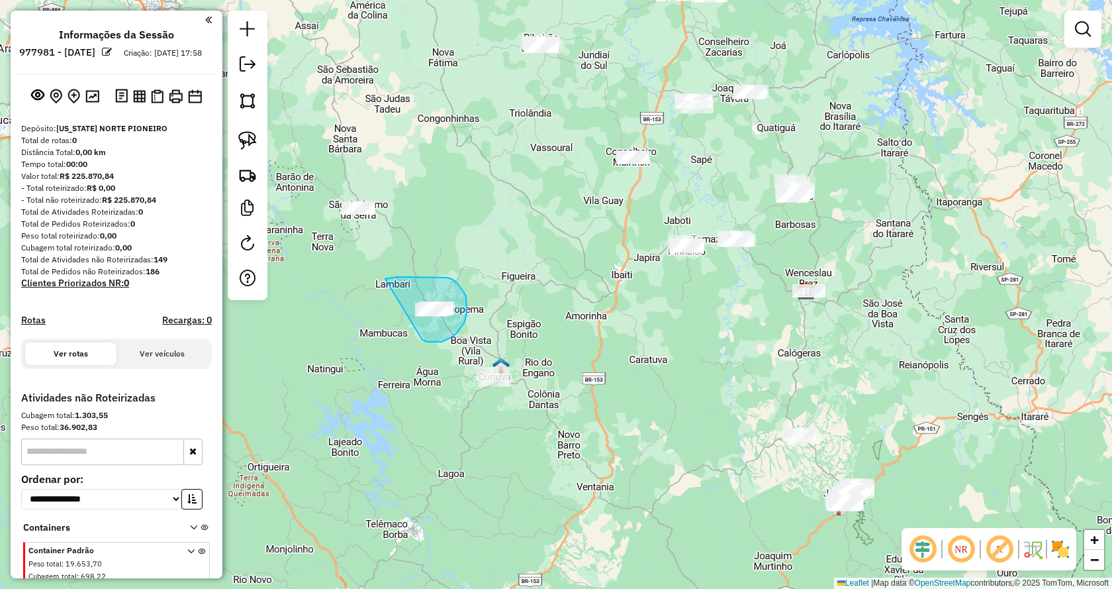
drag, startPoint x: 422, startPoint y: 340, endPoint x: 353, endPoint y: 293, distance: 83.9
click at [252, 142] on img at bounding box center [247, 140] width 19 height 19
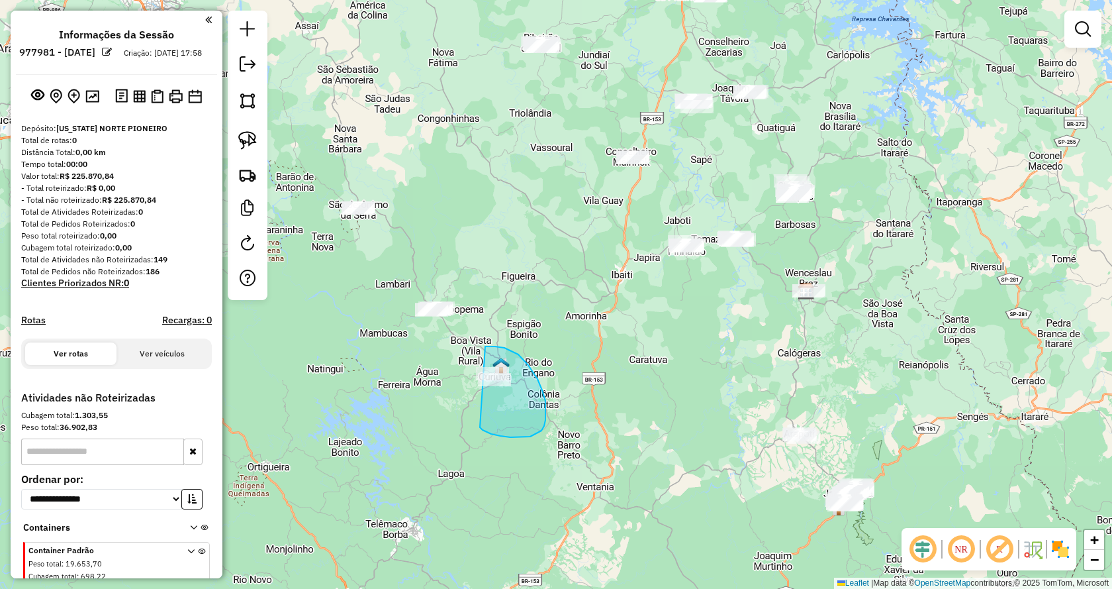
drag, startPoint x: 501, startPoint y: 436, endPoint x: 412, endPoint y: 414, distance: 91.4
click at [249, 140] on img at bounding box center [247, 140] width 19 height 19
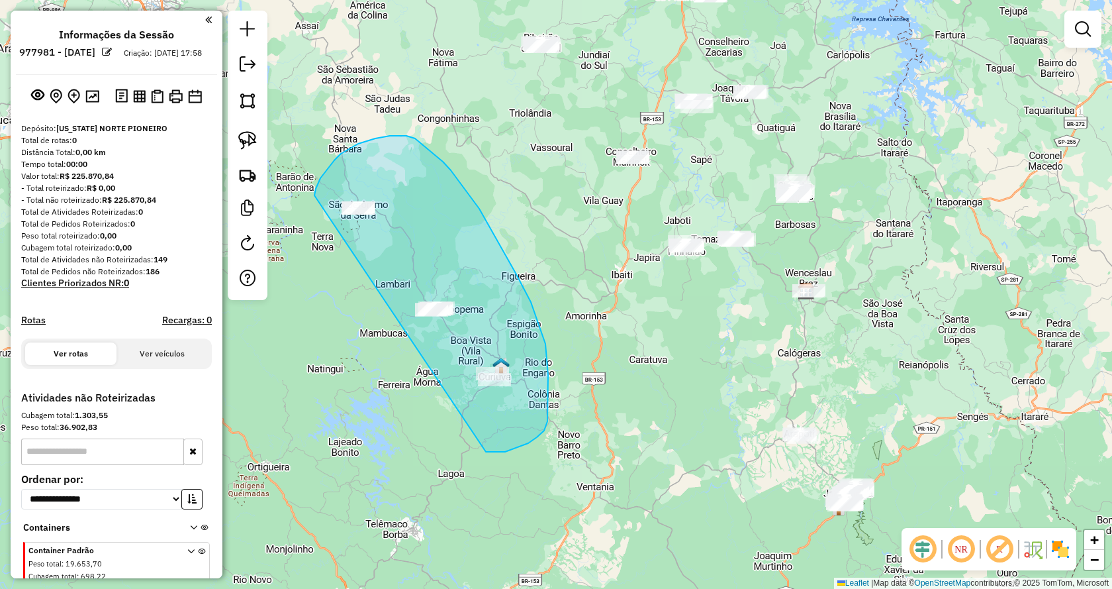
drag, startPoint x: 485, startPoint y: 450, endPoint x: 313, endPoint y: 207, distance: 297.4
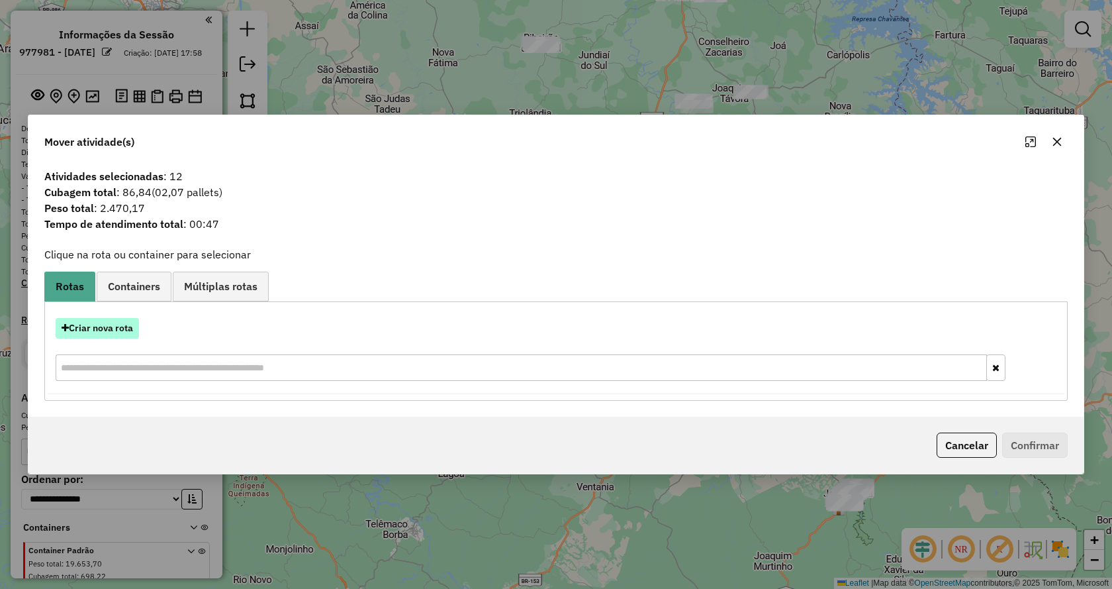
click at [101, 330] on button "Criar nova rota" at bounding box center [97, 328] width 83 height 21
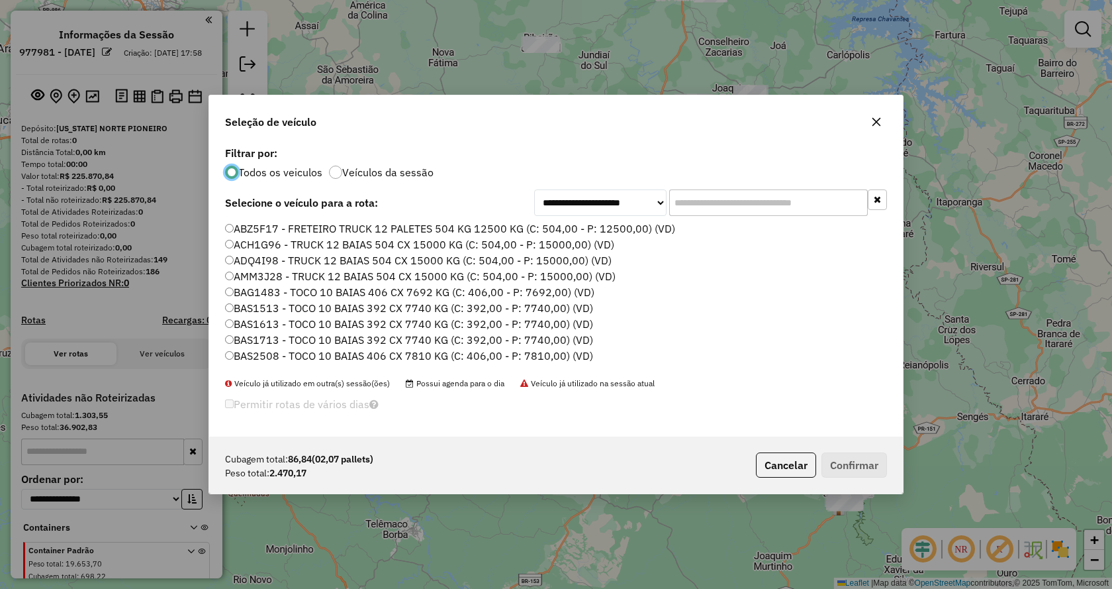
scroll to position [7, 4]
click at [715, 213] on input "text" at bounding box center [768, 202] width 199 height 26
click at [881, 117] on icon "button" at bounding box center [876, 122] width 11 height 11
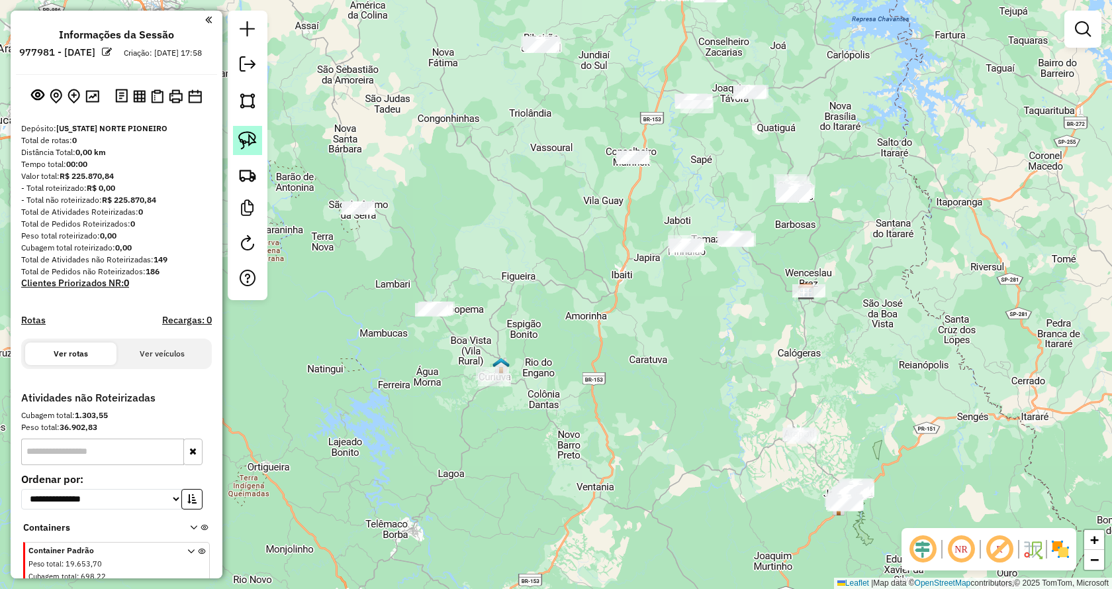
click at [243, 144] on img at bounding box center [247, 140] width 19 height 19
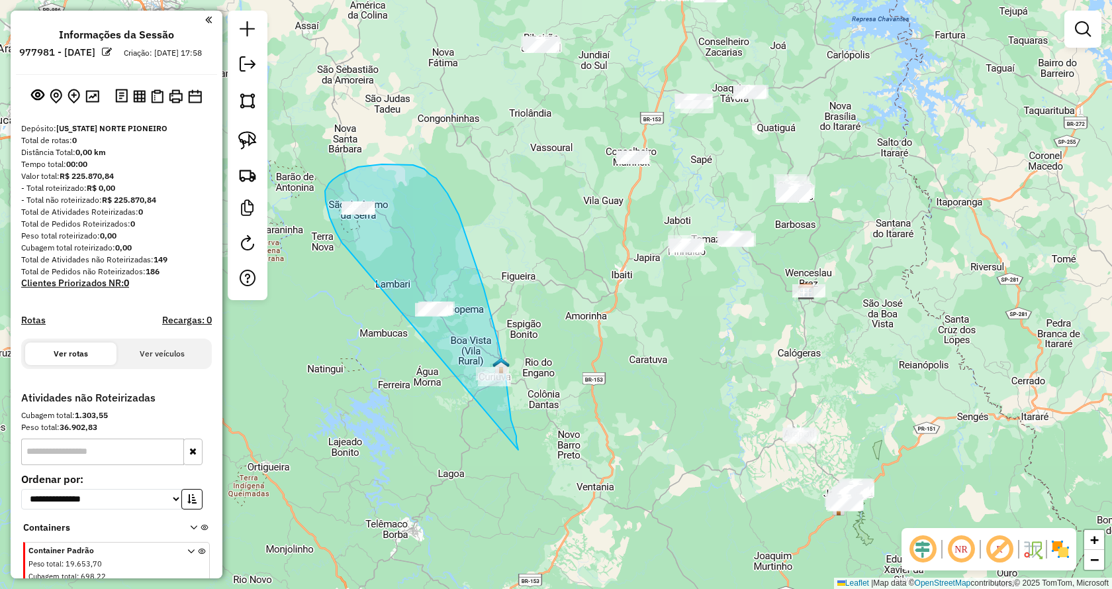
drag, startPoint x: 336, startPoint y: 232, endPoint x: 518, endPoint y: 450, distance: 283.4
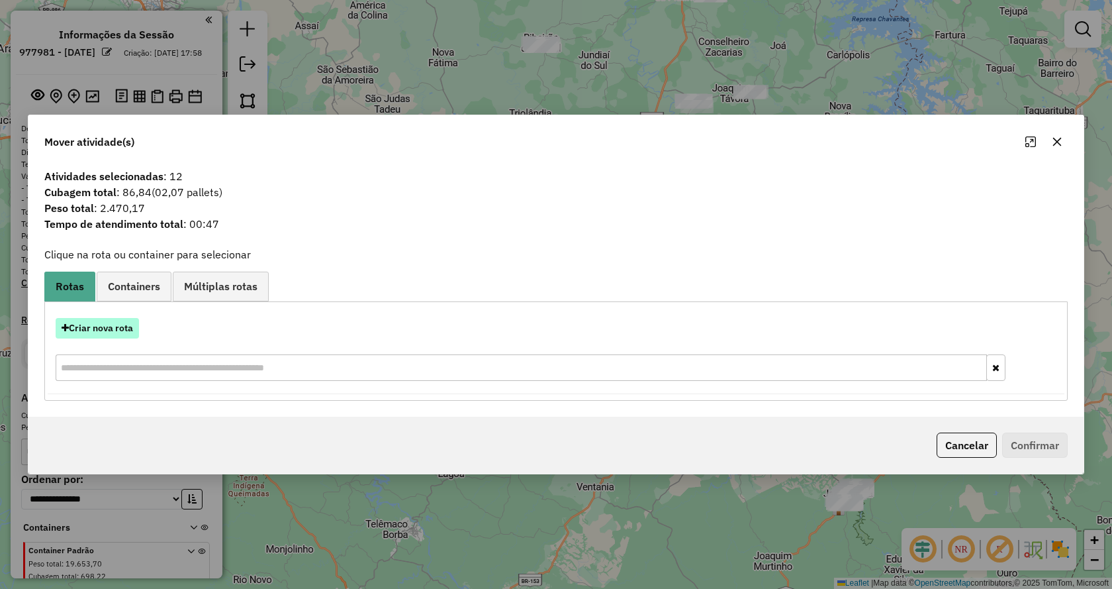
click at [126, 326] on button "Criar nova rota" at bounding box center [97, 328] width 83 height 21
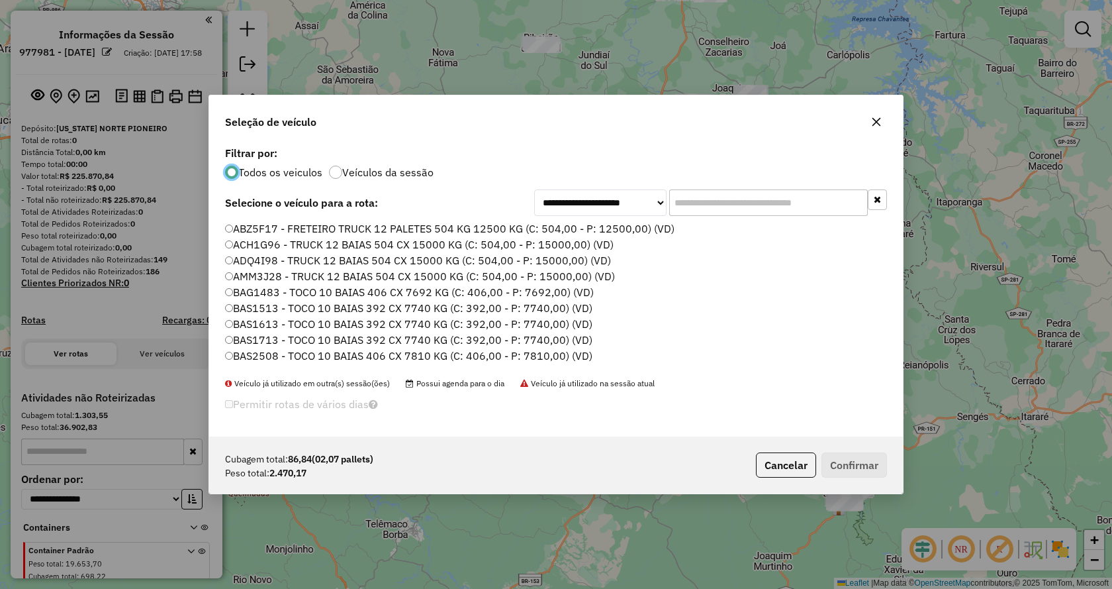
click at [736, 197] on input "text" at bounding box center [768, 202] width 199 height 26
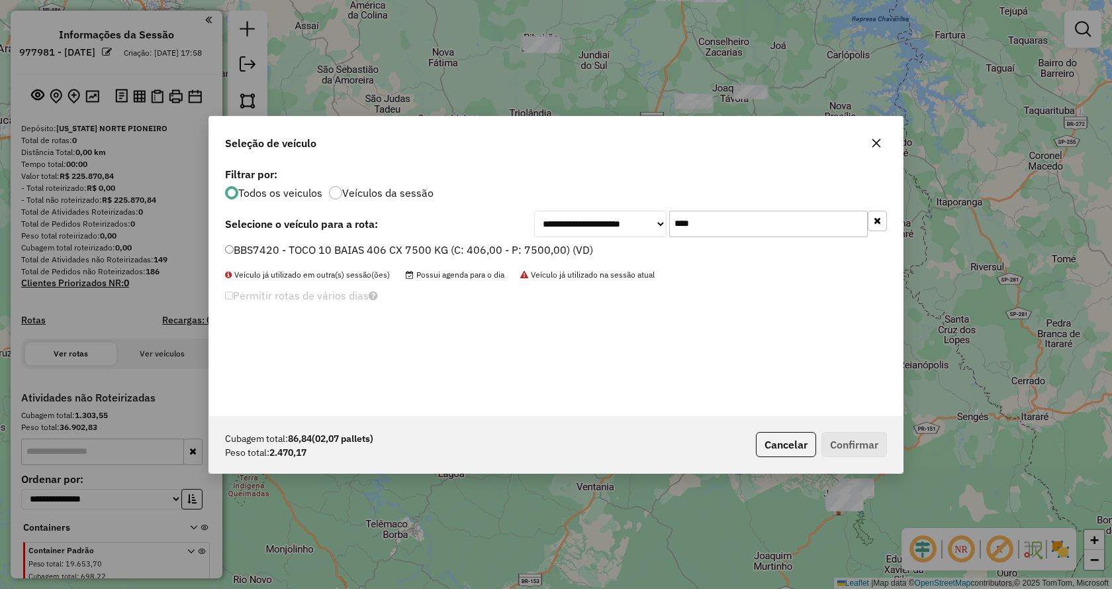
type input "****"
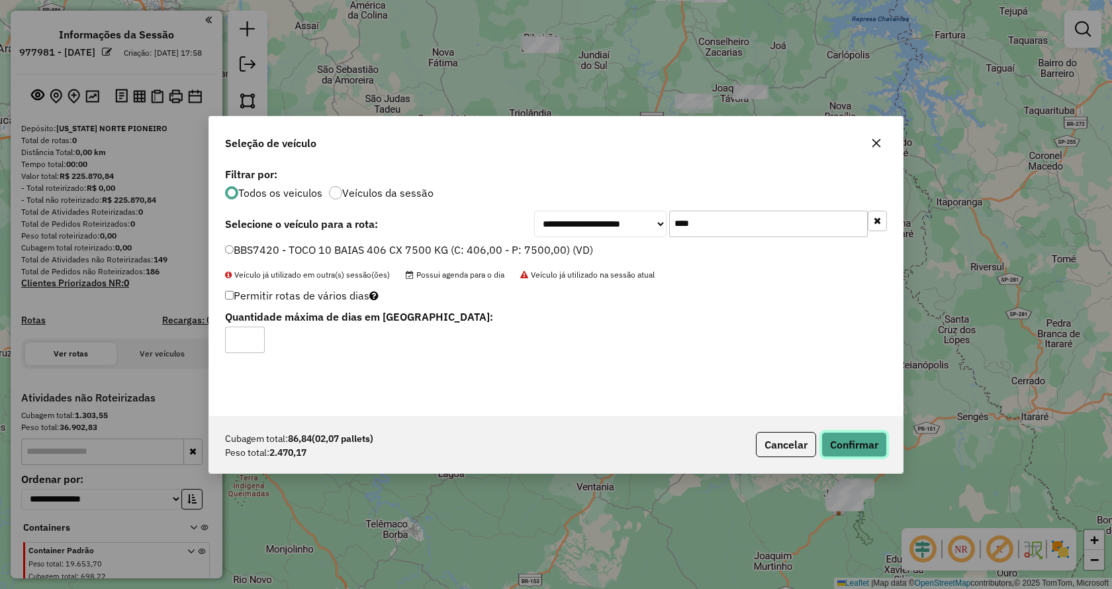
click at [834, 441] on button "Confirmar" at bounding box center [855, 444] width 66 height 25
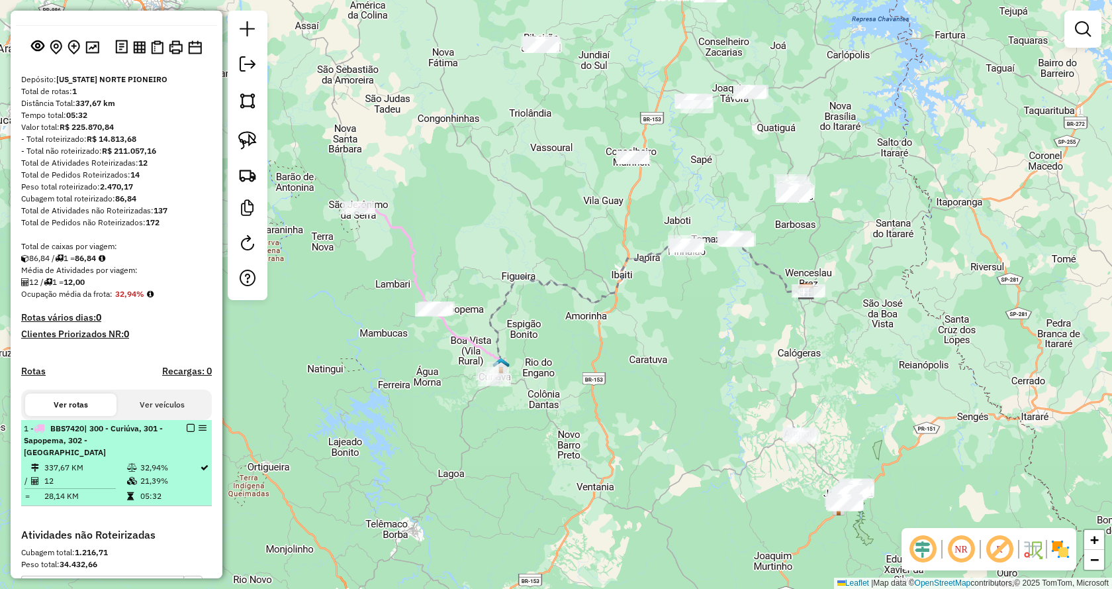
scroll to position [66, 0]
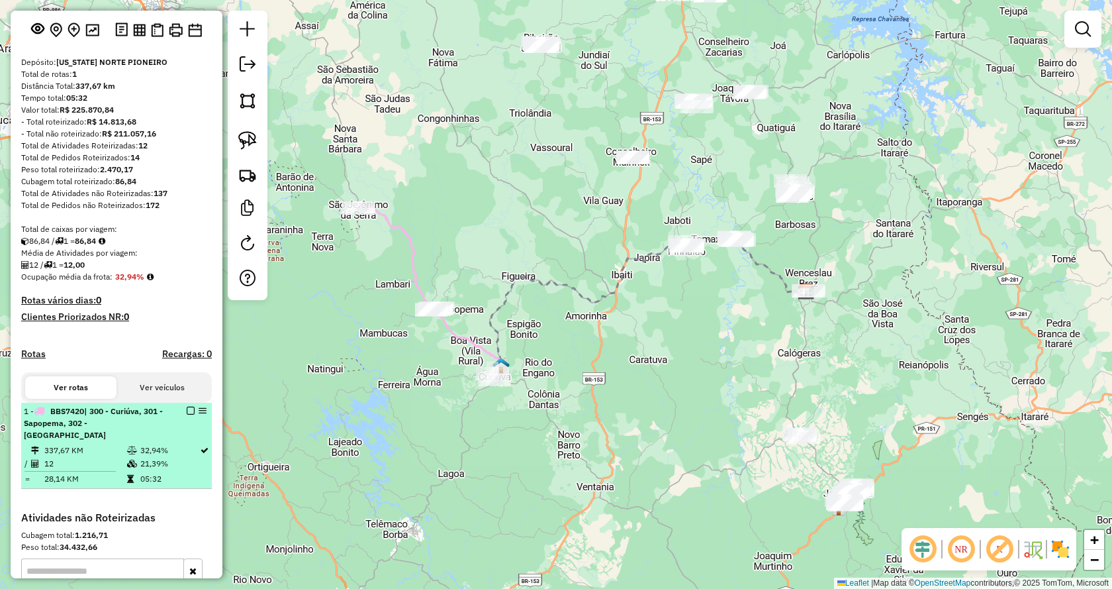
click at [187, 415] on em at bounding box center [191, 411] width 8 height 8
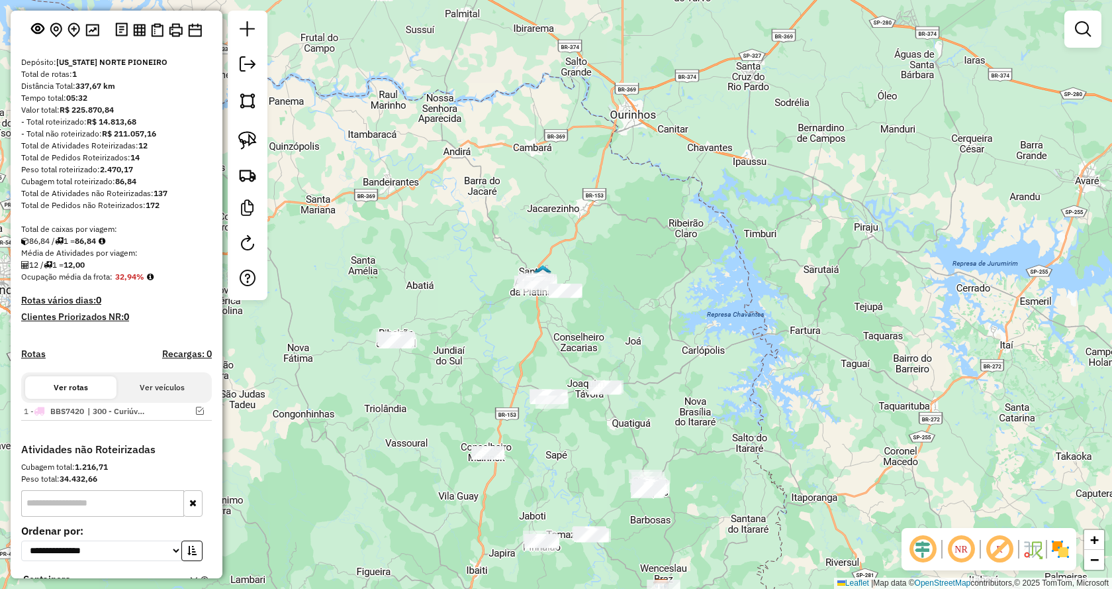
drag, startPoint x: 550, startPoint y: 233, endPoint x: 405, endPoint y: 528, distance: 329.0
click at [405, 528] on div "Janela de atendimento Grade de atendimento Capacidade Transportadoras Veículos …" at bounding box center [556, 294] width 1112 height 589
click at [258, 140] on link at bounding box center [247, 140] width 29 height 29
drag, startPoint x: 446, startPoint y: 322, endPoint x: 438, endPoint y: 393, distance: 71.2
click at [253, 143] on img at bounding box center [247, 140] width 19 height 19
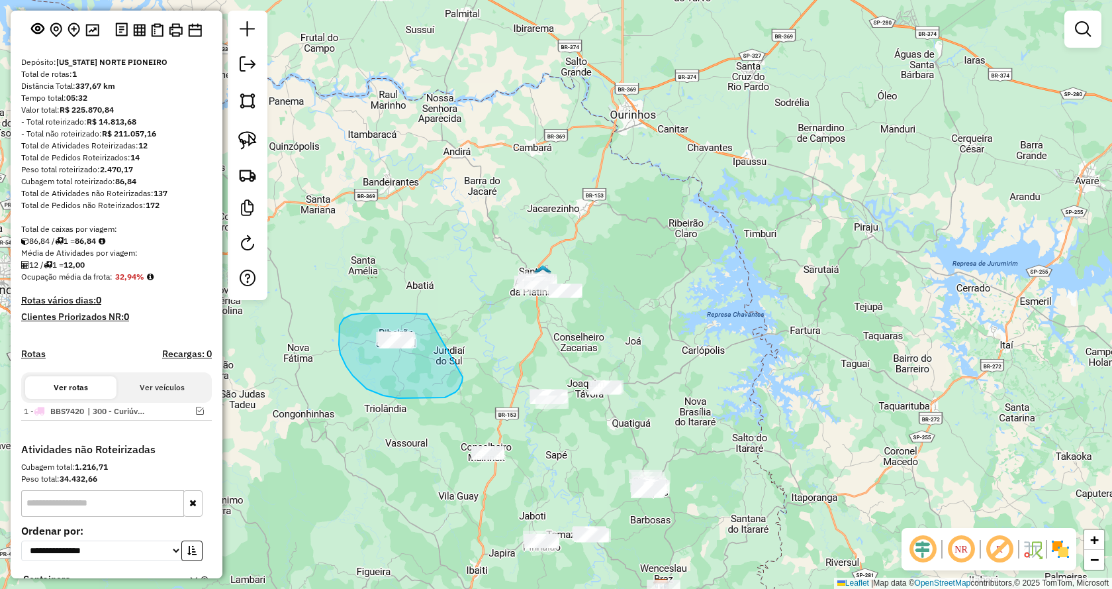
drag, startPoint x: 428, startPoint y: 315, endPoint x: 463, endPoint y: 373, distance: 67.5
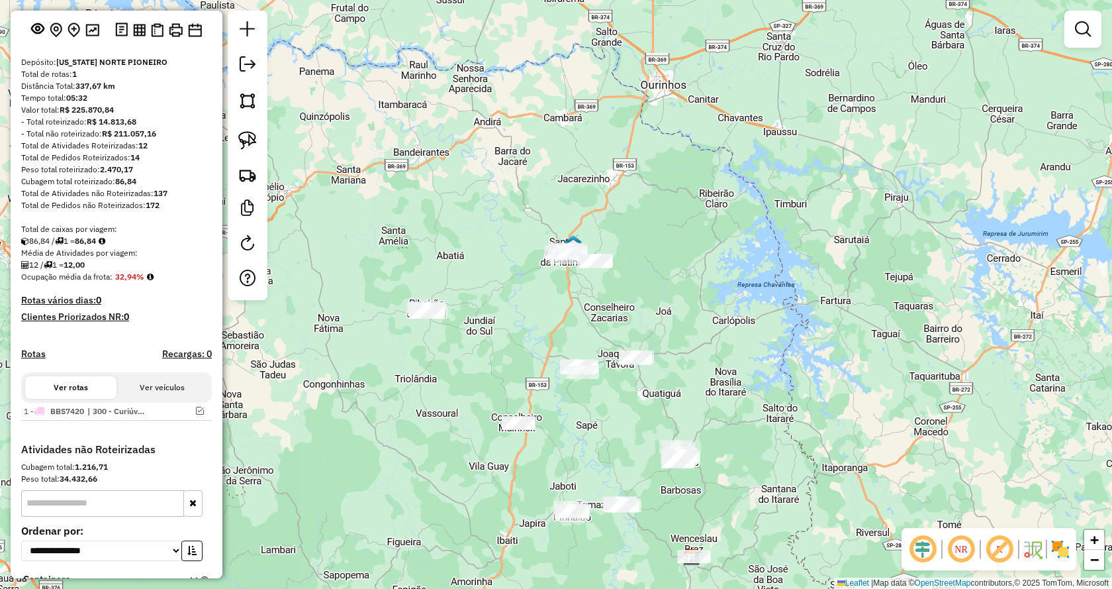
drag, startPoint x: 565, startPoint y: 331, endPoint x: 591, endPoint y: 305, distance: 36.5
click at [591, 305] on div "Janela de atendimento Grade de atendimento Capacidade Transportadoras Veículos …" at bounding box center [556, 294] width 1112 height 589
click at [248, 139] on img at bounding box center [247, 140] width 19 height 19
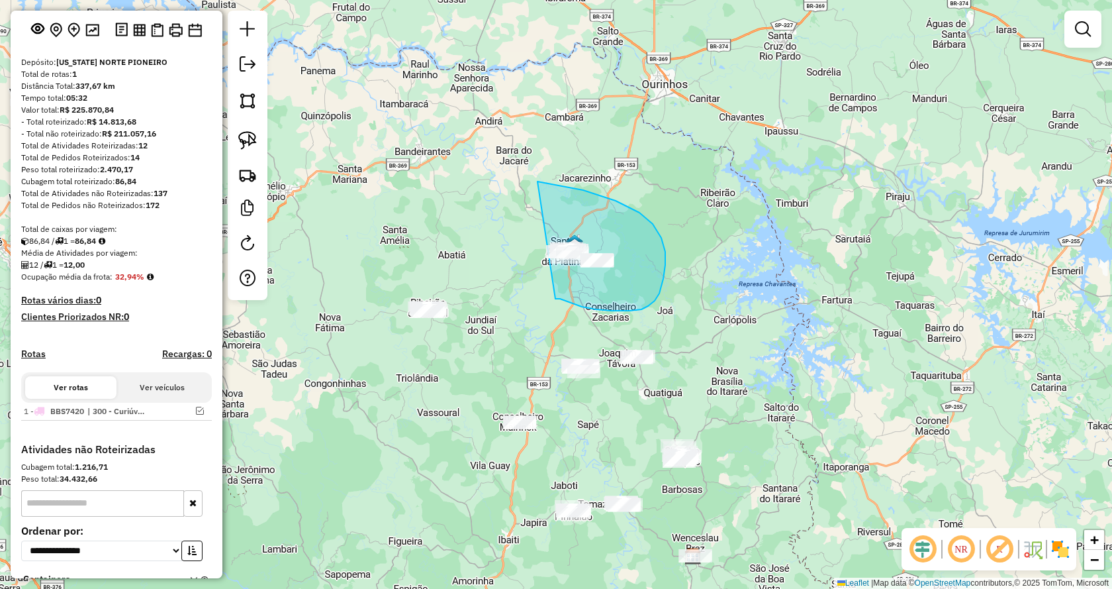
drag, startPoint x: 596, startPoint y: 309, endPoint x: 442, endPoint y: 205, distance: 186.0
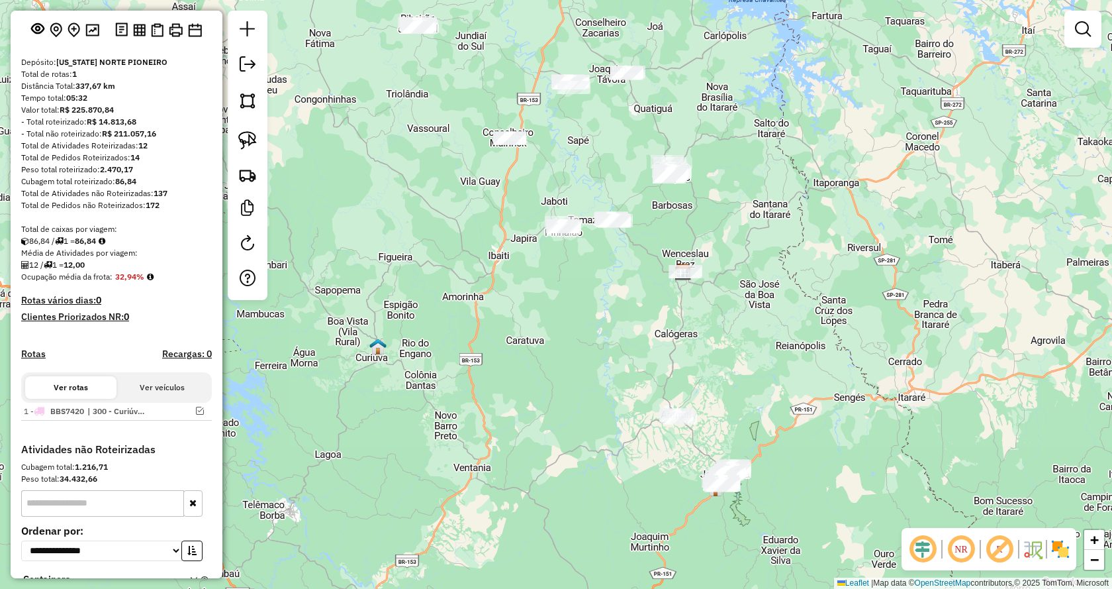
drag, startPoint x: 695, startPoint y: 312, endPoint x: 684, endPoint y: 27, distance: 284.9
click at [684, 27] on div "Janela de atendimento Grade de atendimento Capacidade Transportadoras Veículos …" at bounding box center [556, 294] width 1112 height 589
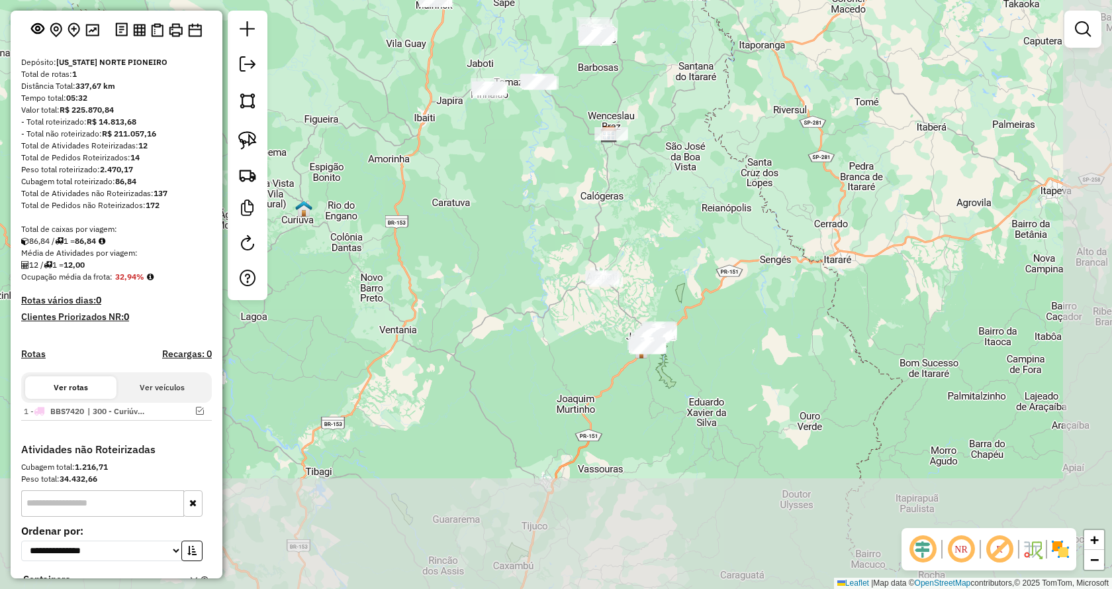
drag, startPoint x: 785, startPoint y: 424, endPoint x: 712, endPoint y: 287, distance: 155.5
click at [712, 287] on div "Janela de atendimento Grade de atendimento Capacidade Transportadoras Veículos …" at bounding box center [556, 294] width 1112 height 589
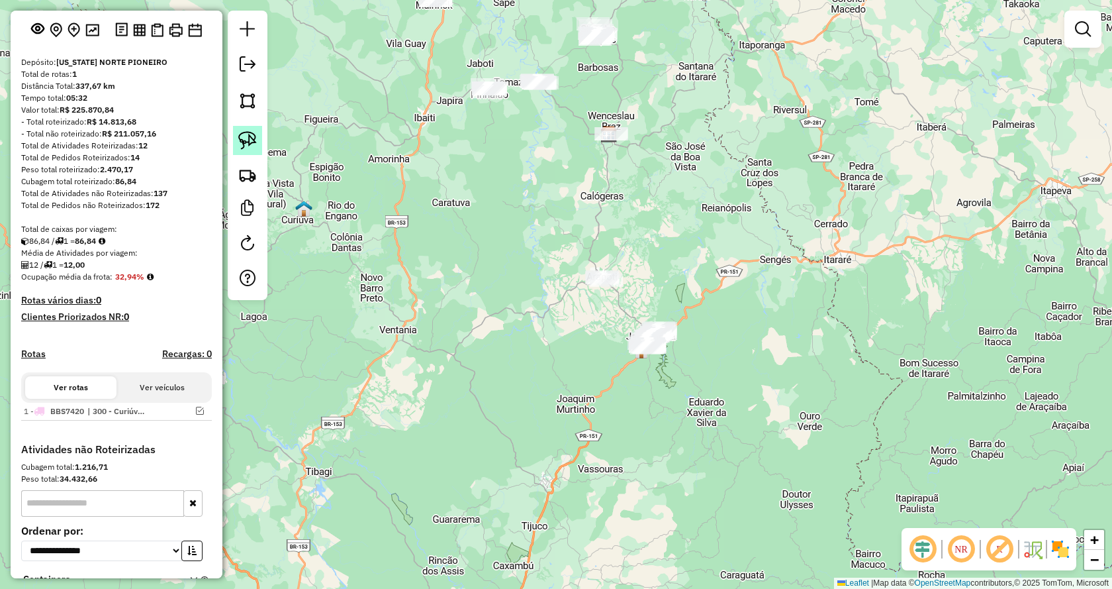
click at [254, 140] on img at bounding box center [247, 140] width 19 height 19
drag, startPoint x: 703, startPoint y: 315, endPoint x: 704, endPoint y: 380, distance: 65.6
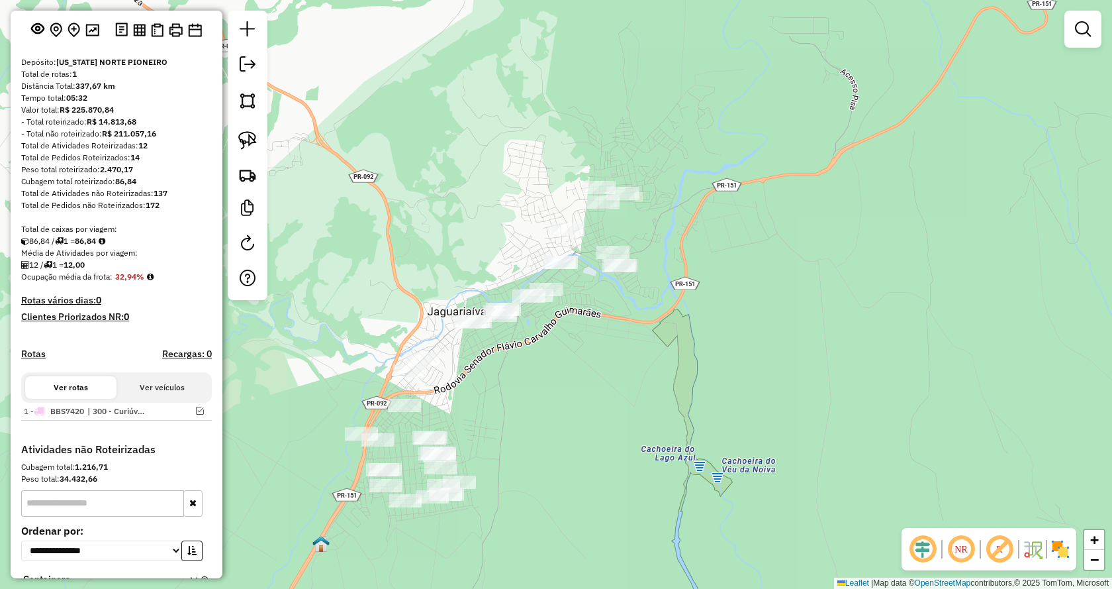
drag, startPoint x: 653, startPoint y: 312, endPoint x: 662, endPoint y: 348, distance: 36.9
click at [662, 348] on div "Janela de atendimento Grade de atendimento Capacidade Transportadoras Veículos …" at bounding box center [556, 294] width 1112 height 589
click at [244, 138] on img at bounding box center [247, 140] width 19 height 19
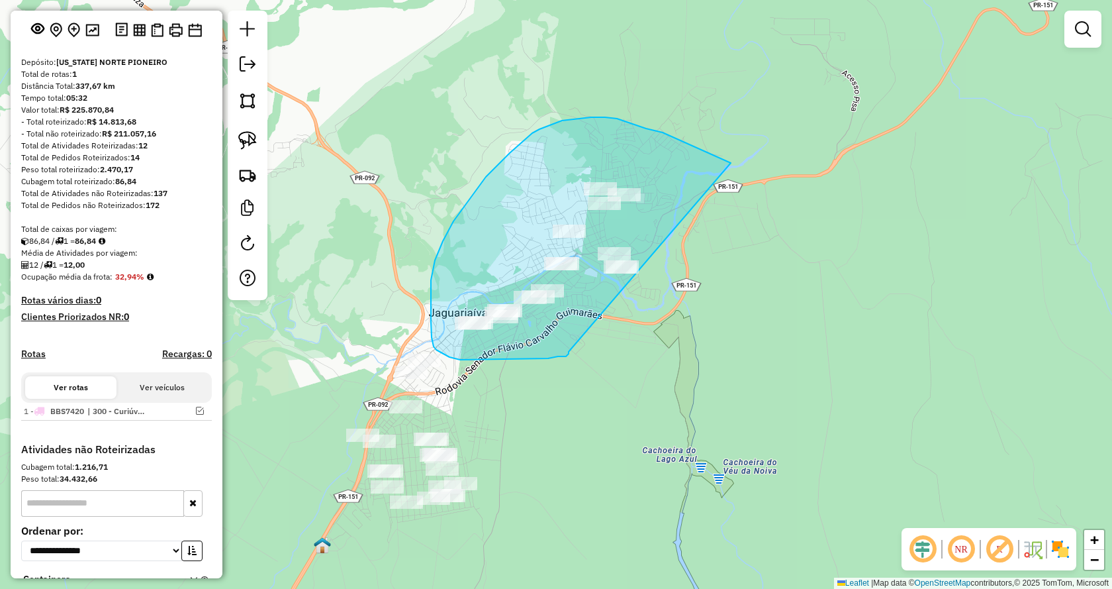
drag, startPoint x: 563, startPoint y: 356, endPoint x: 801, endPoint y: 228, distance: 270.5
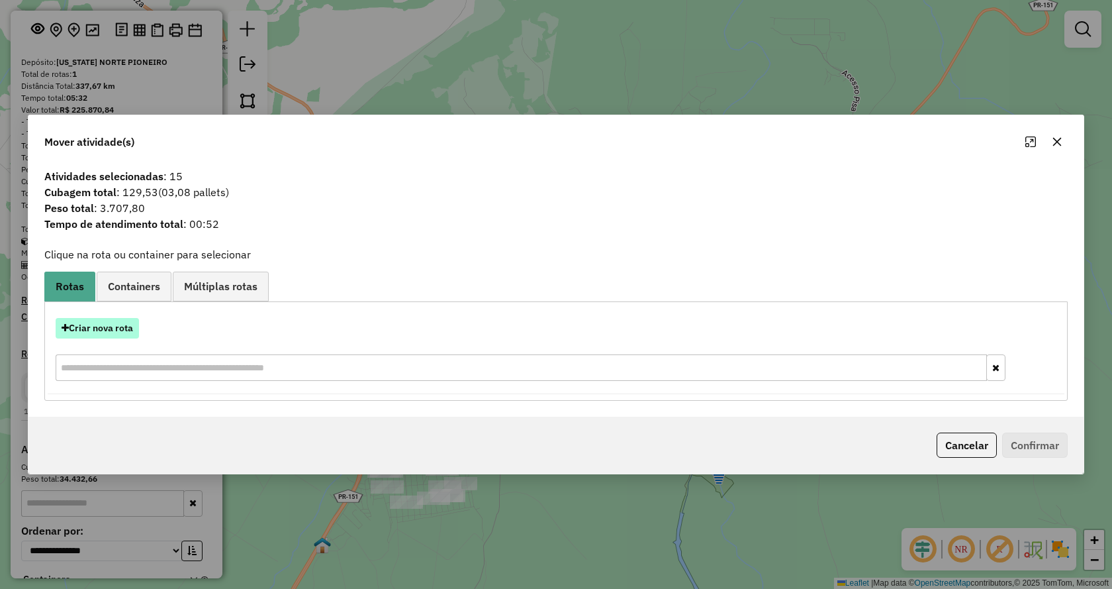
click at [123, 330] on button "Criar nova rota" at bounding box center [97, 328] width 83 height 21
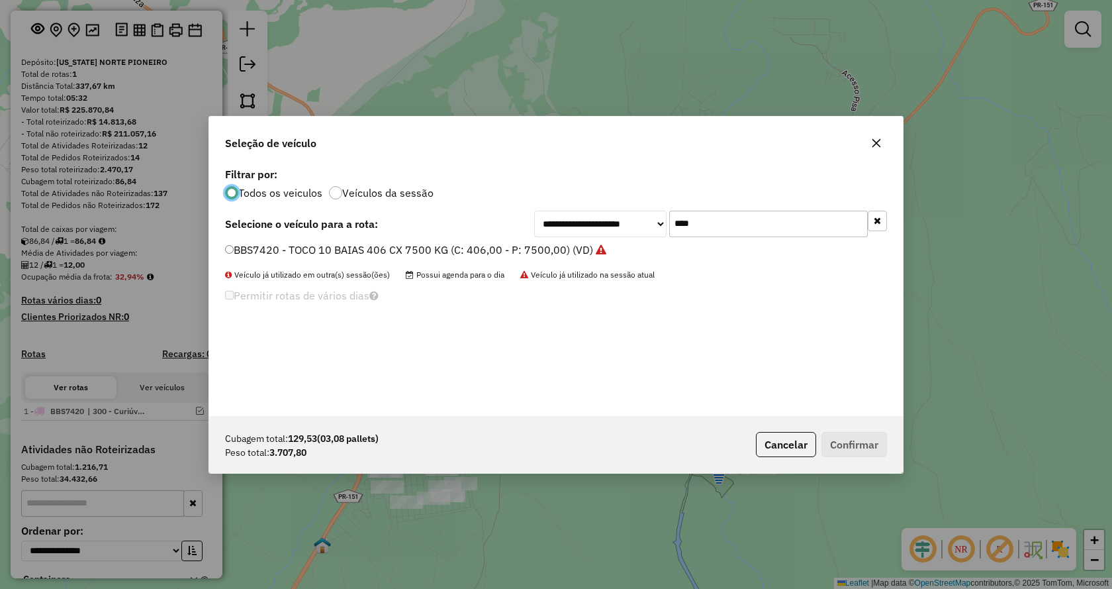
scroll to position [7, 4]
drag, startPoint x: 738, startPoint y: 226, endPoint x: 575, endPoint y: 227, distance: 163.6
click at [575, 227] on div "**********" at bounding box center [710, 224] width 353 height 26
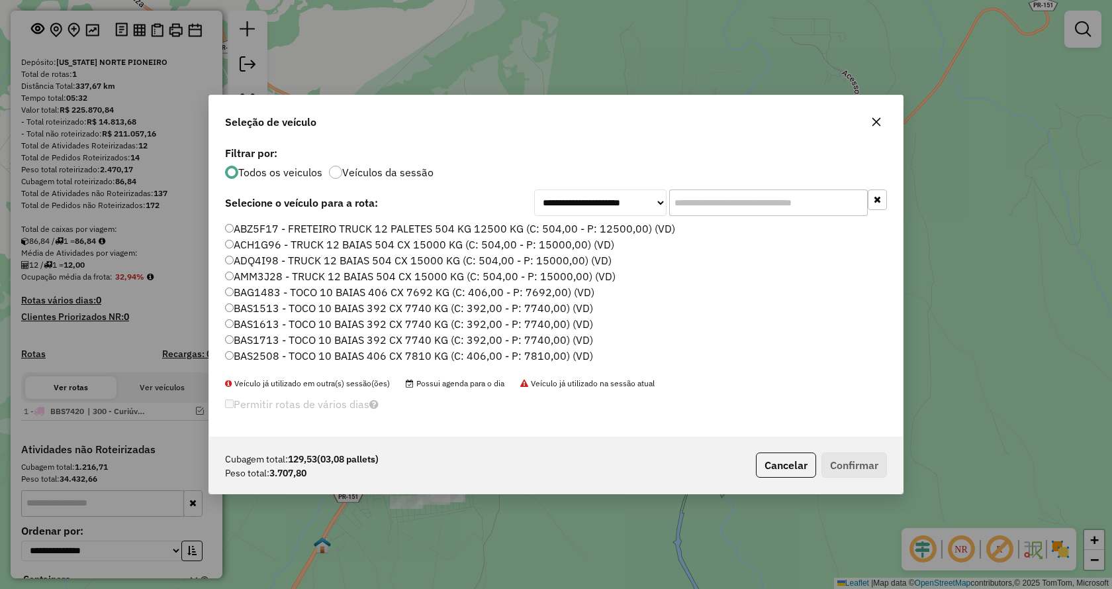
click at [709, 205] on input "text" at bounding box center [768, 202] width 199 height 26
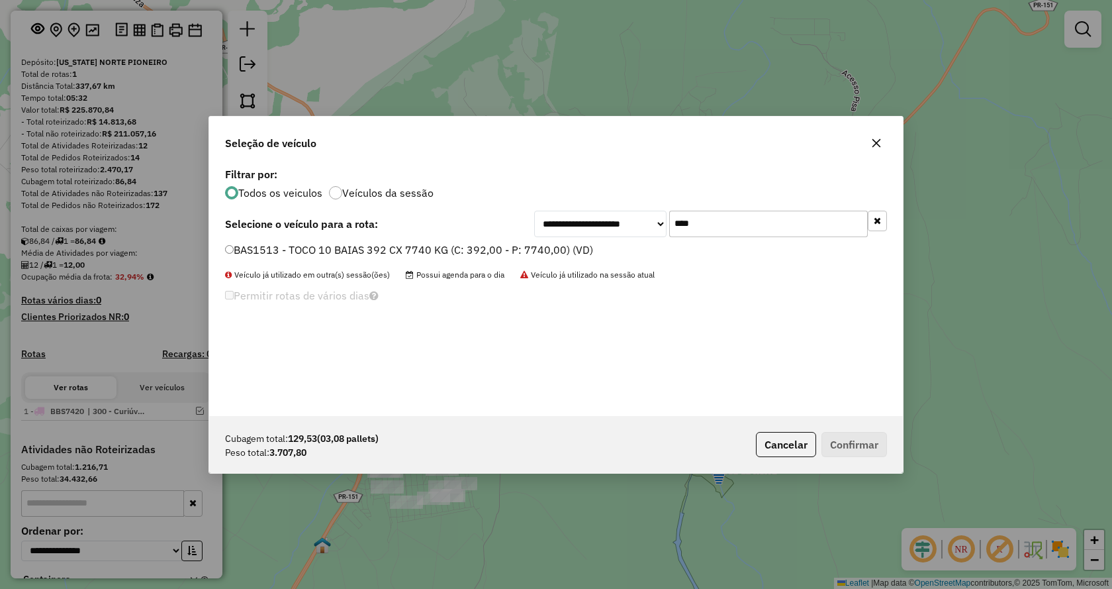
type input "****"
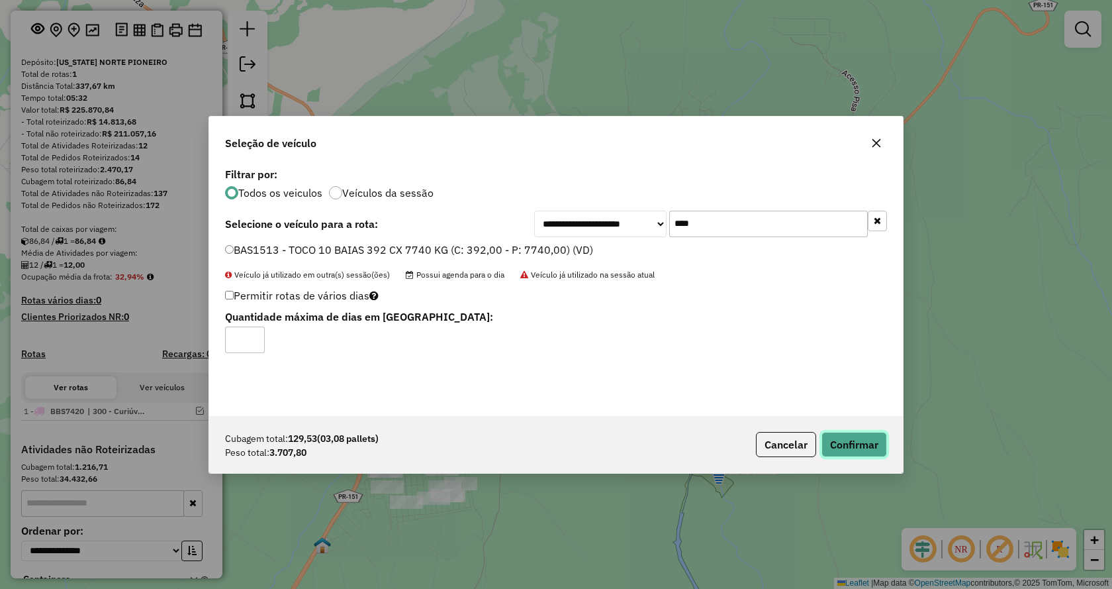
click at [848, 440] on button "Confirmar" at bounding box center [855, 444] width 66 height 25
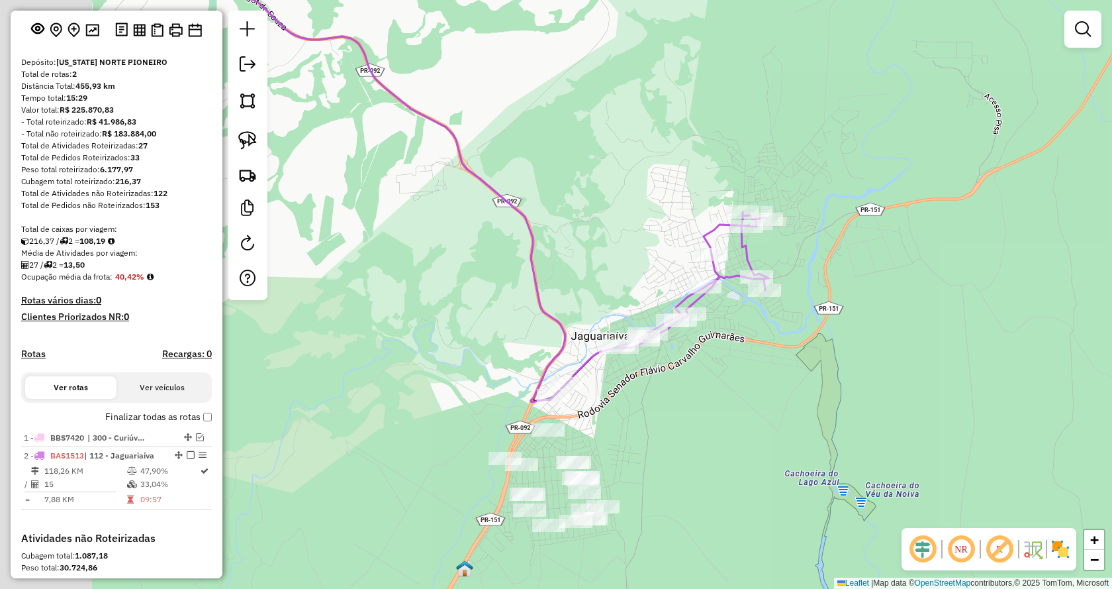
drag, startPoint x: 667, startPoint y: 393, endPoint x: 765, endPoint y: 405, distance: 98.8
click at [765, 405] on div "Janela de atendimento Grade de atendimento Capacidade Transportadoras Veículos …" at bounding box center [556, 294] width 1112 height 589
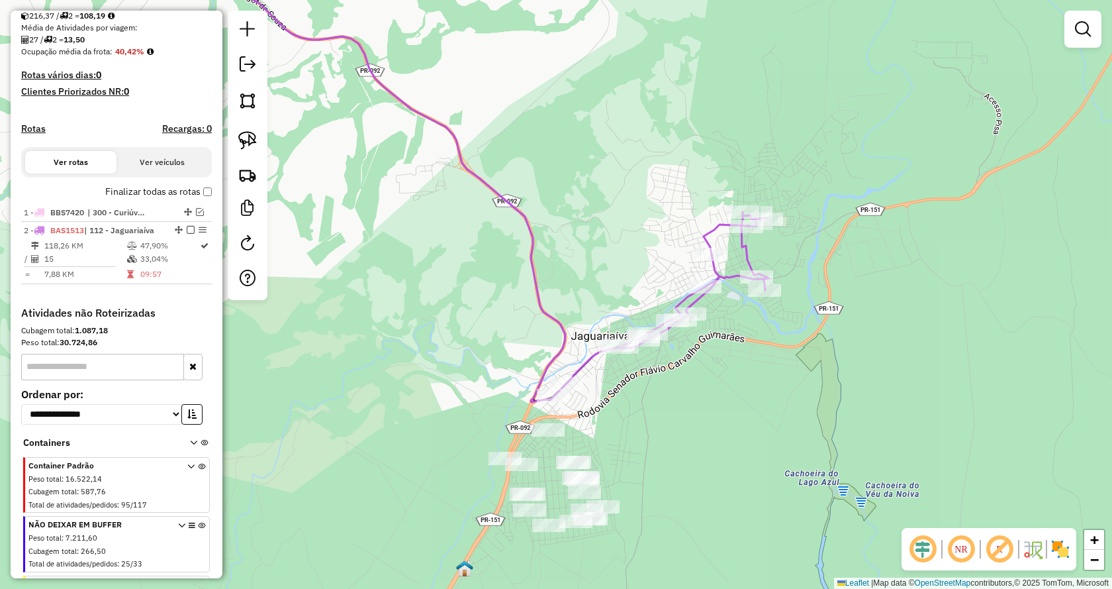
select select "**********"
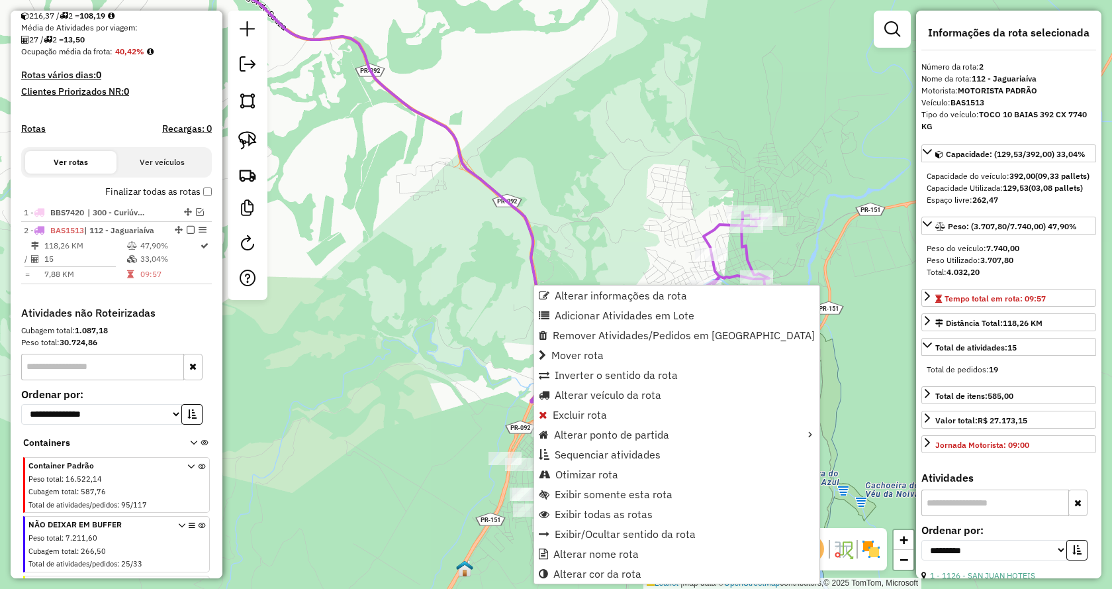
scroll to position [388, 0]
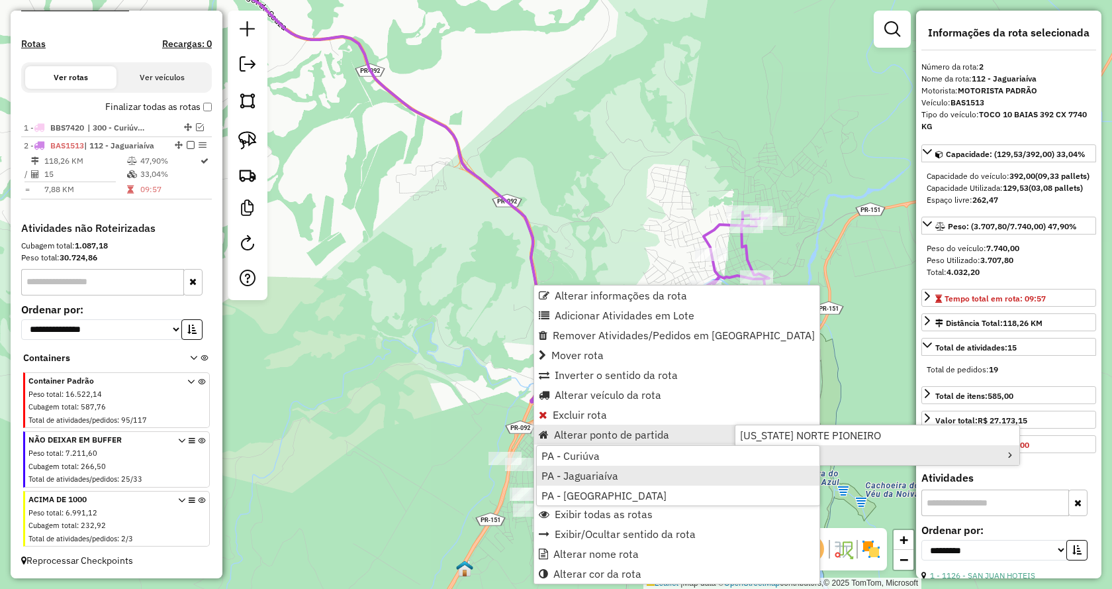
click at [605, 477] on span "PA - Jaguariaíva" at bounding box center [580, 475] width 77 height 11
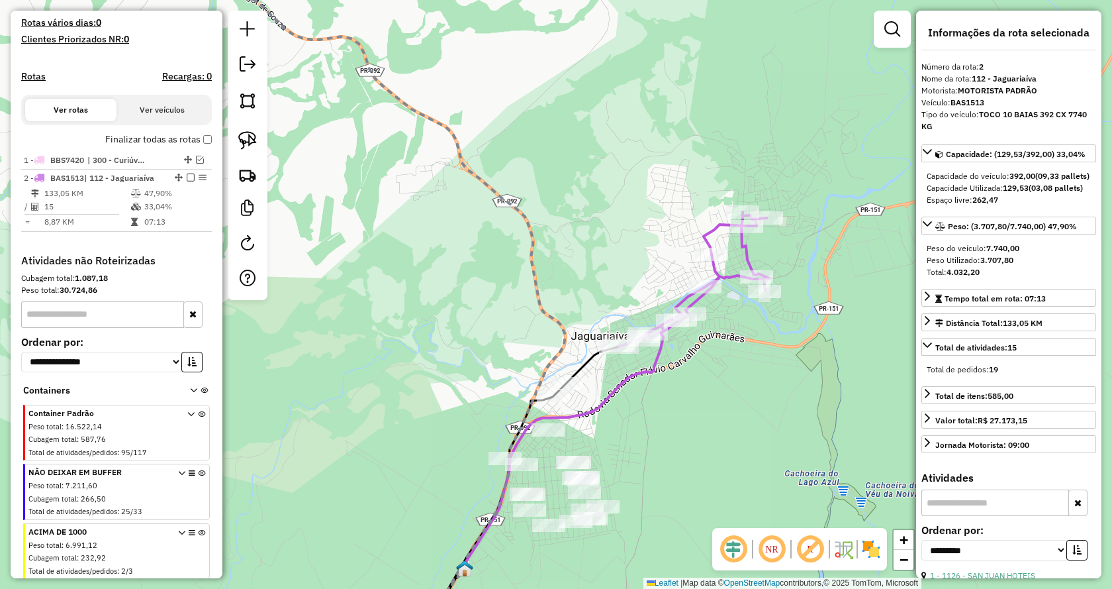
scroll to position [322, 0]
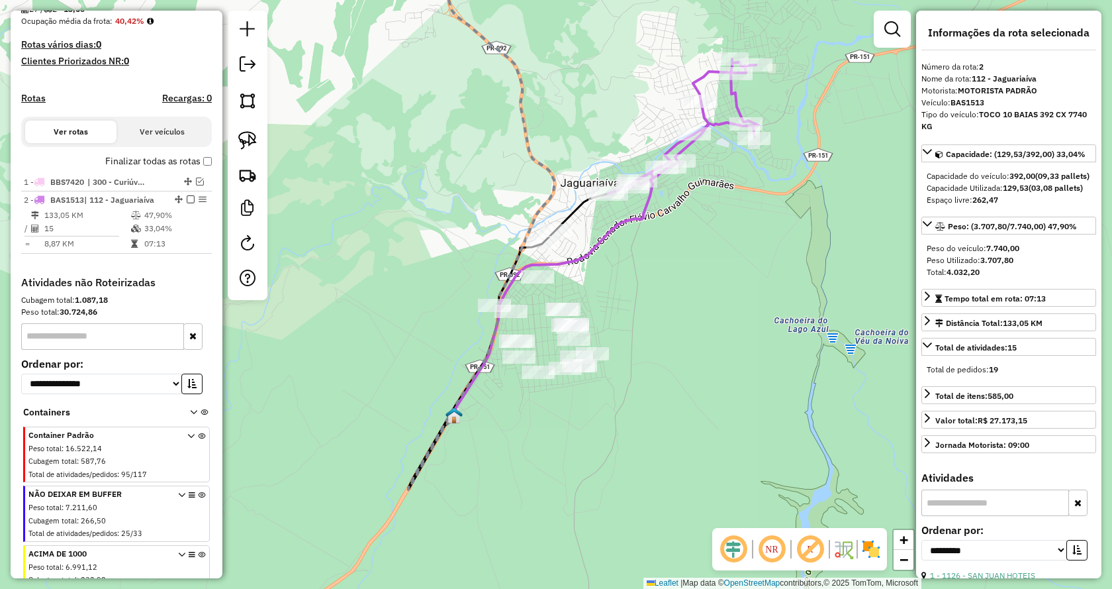
drag, startPoint x: 734, startPoint y: 405, endPoint x: 740, endPoint y: 314, distance: 91.6
click at [740, 314] on div "Janela de atendimento Grade de atendimento Capacidade Transportadoras Veículos …" at bounding box center [556, 294] width 1112 height 589
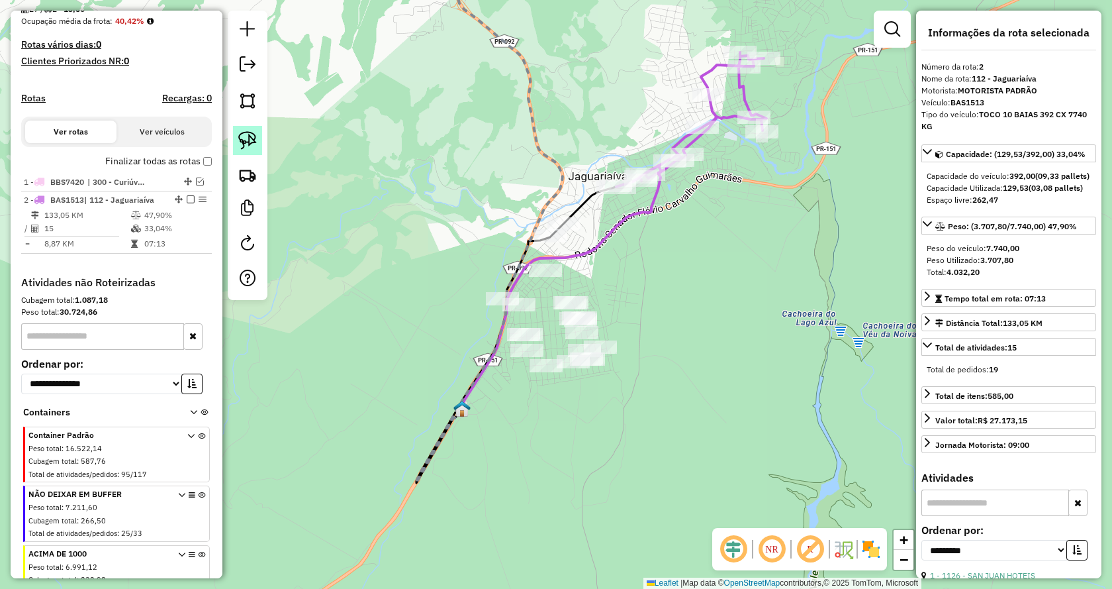
click at [258, 143] on link at bounding box center [247, 140] width 29 height 29
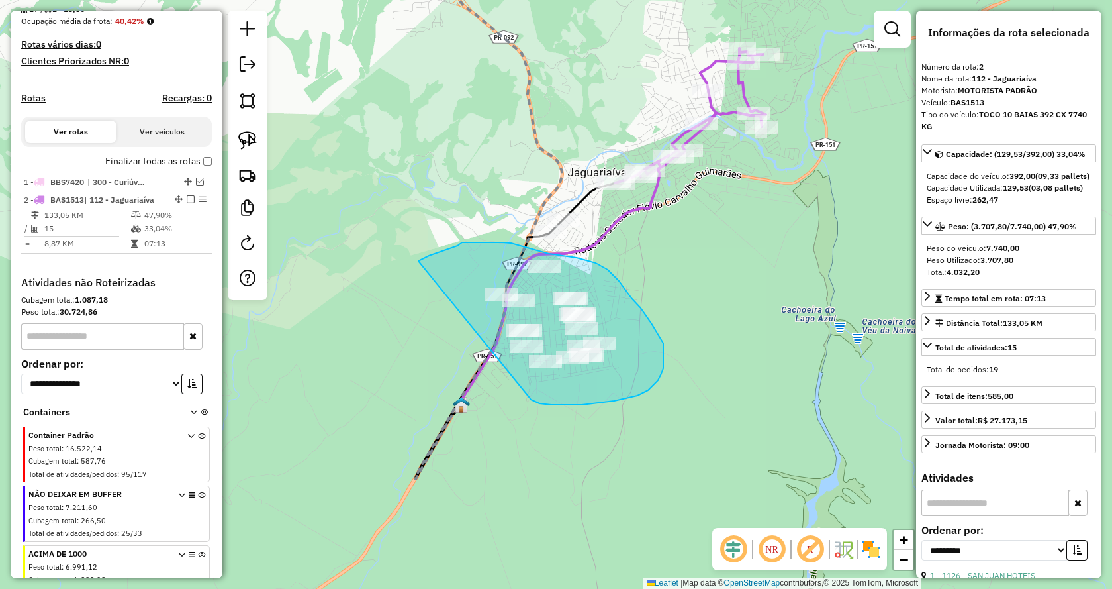
drag, startPoint x: 552, startPoint y: 405, endPoint x: 407, endPoint y: 271, distance: 196.8
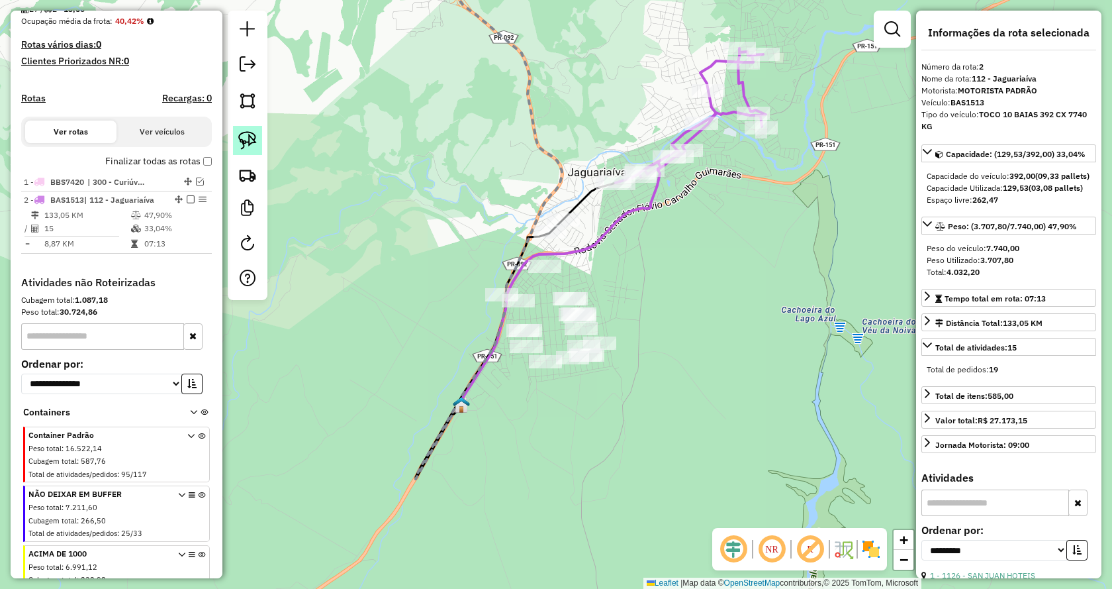
click at [252, 134] on img at bounding box center [247, 140] width 19 height 19
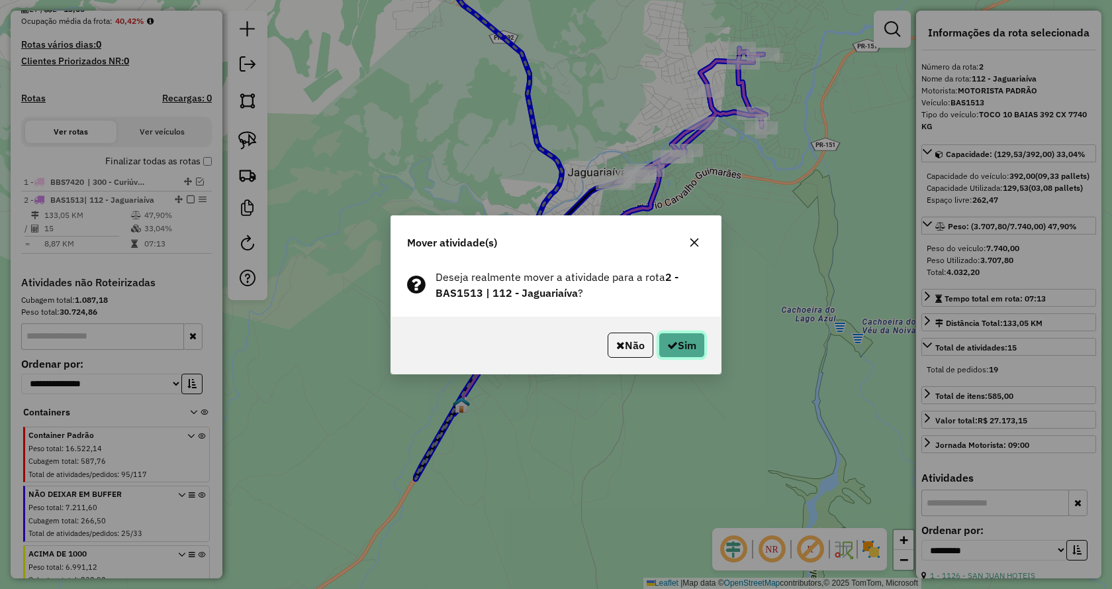
click at [686, 347] on button "Sim" at bounding box center [682, 344] width 46 height 25
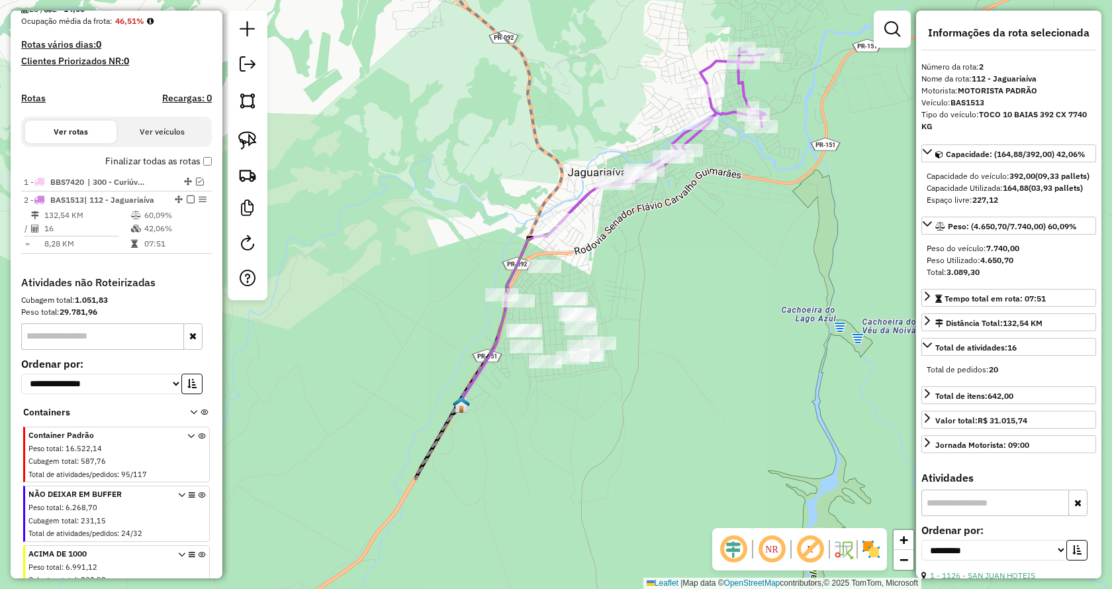
scroll to position [388, 0]
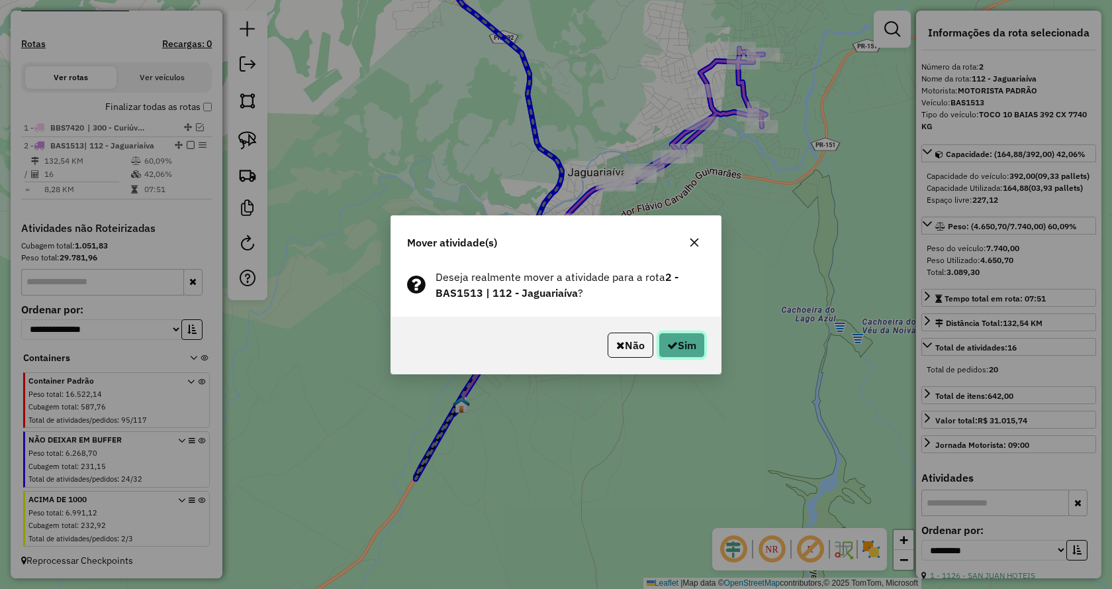
click at [673, 339] on button "Sim" at bounding box center [682, 344] width 46 height 25
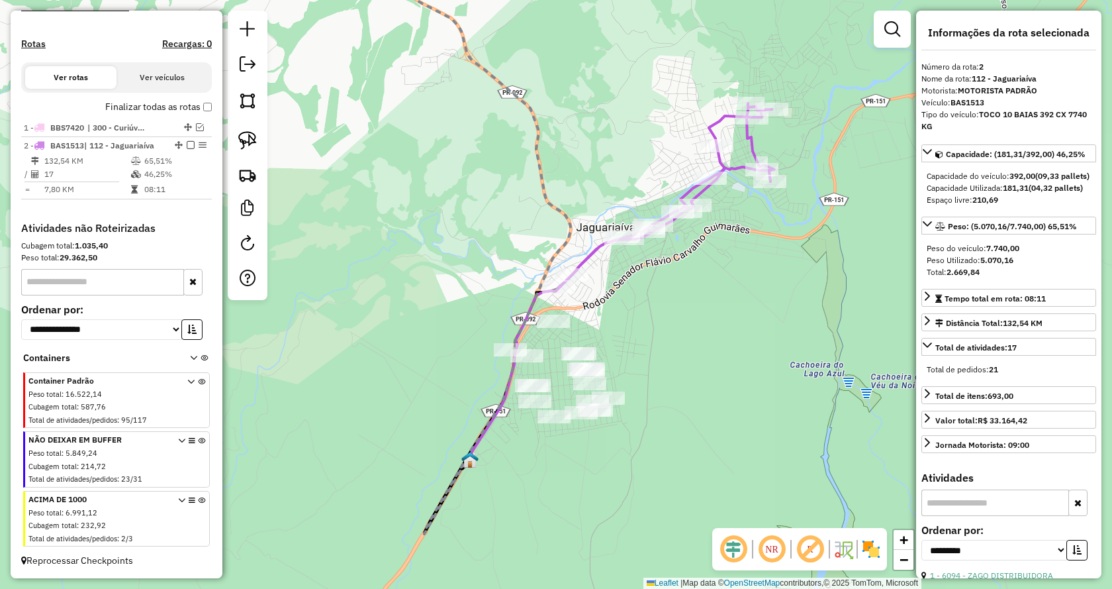
drag, startPoint x: 724, startPoint y: 234, endPoint x: 734, endPoint y: 287, distance: 53.9
click at [734, 287] on div "Janela de atendimento Grade de atendimento Capacidade Transportadoras Veículos …" at bounding box center [556, 294] width 1112 height 589
click at [257, 135] on link at bounding box center [247, 140] width 29 height 29
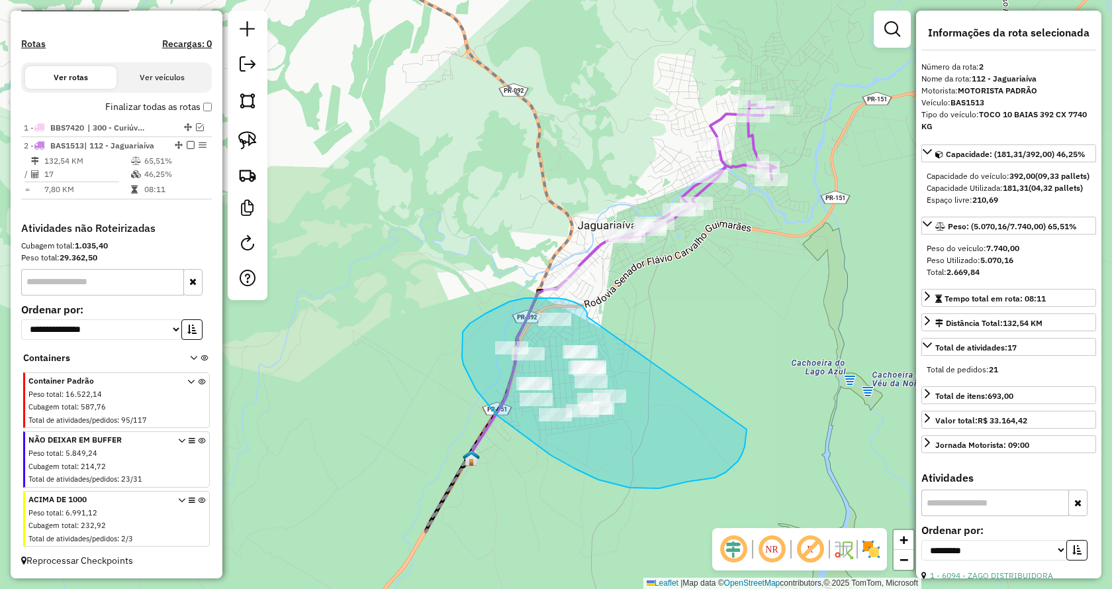
drag, startPoint x: 587, startPoint y: 315, endPoint x: 747, endPoint y: 425, distance: 194.2
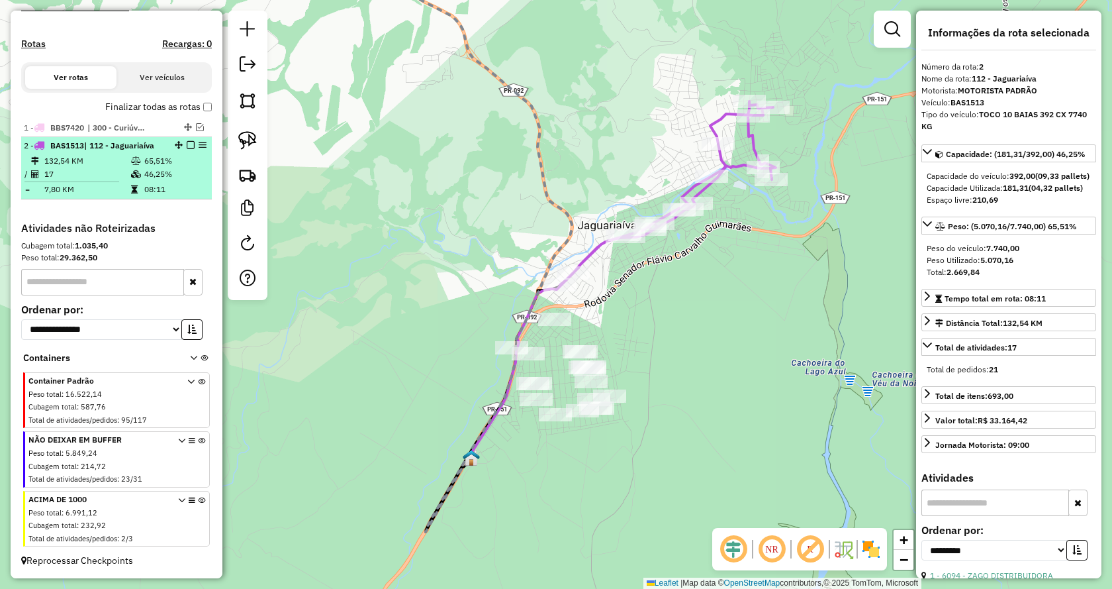
click at [187, 144] on em at bounding box center [191, 145] width 8 height 8
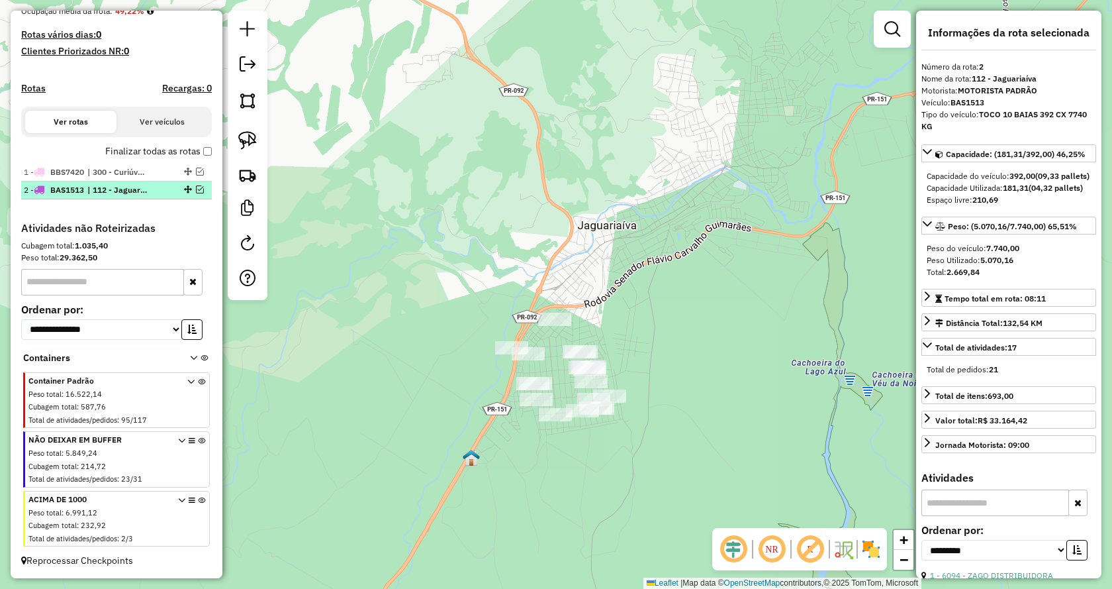
scroll to position [344, 0]
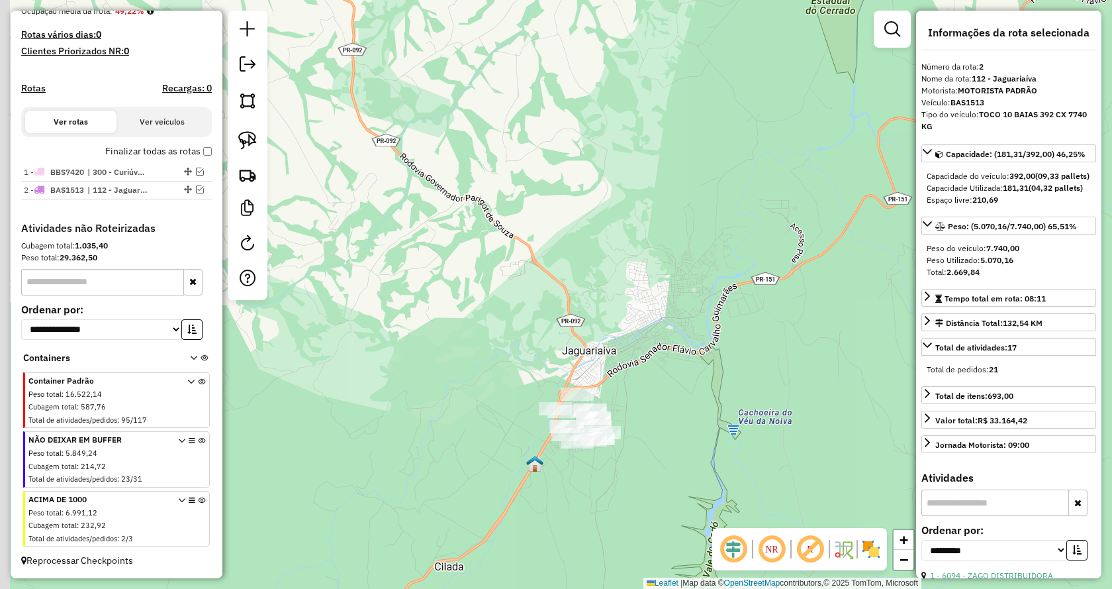
drag, startPoint x: 491, startPoint y: 158, endPoint x: 611, endPoint y: 282, distance: 173.3
click at [611, 282] on div "Janela de atendimento Grade de atendimento Capacidade Transportadoras Veículos …" at bounding box center [556, 294] width 1112 height 589
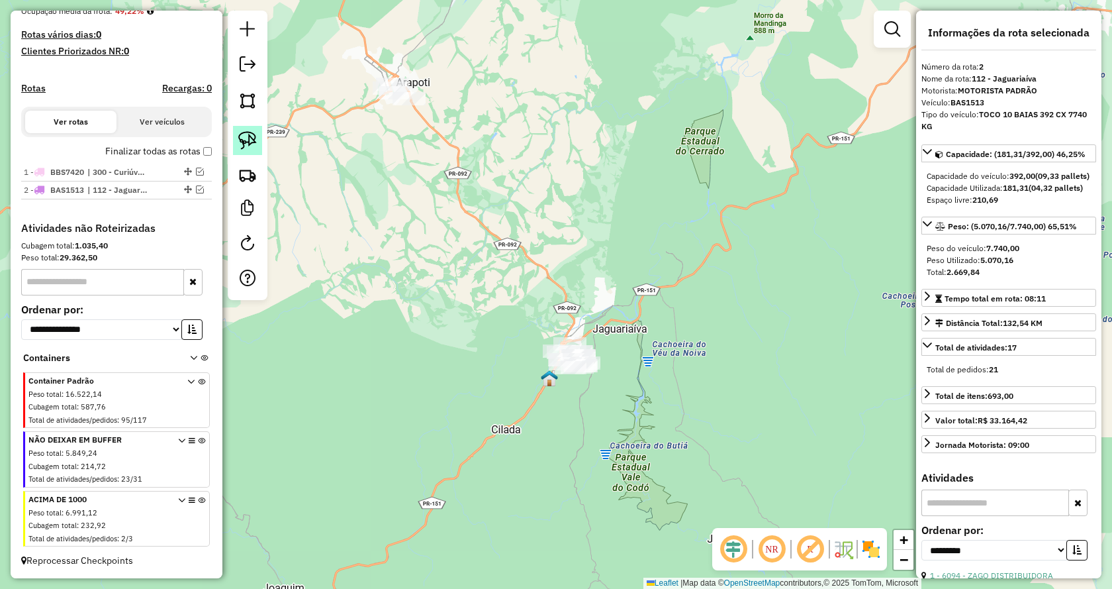
click at [244, 144] on img at bounding box center [247, 140] width 19 height 19
drag, startPoint x: 454, startPoint y: 121, endPoint x: 289, endPoint y: 73, distance: 172.3
drag, startPoint x: 241, startPoint y: 134, endPoint x: 534, endPoint y: 293, distance: 333.6
click at [241, 133] on img at bounding box center [247, 140] width 19 height 19
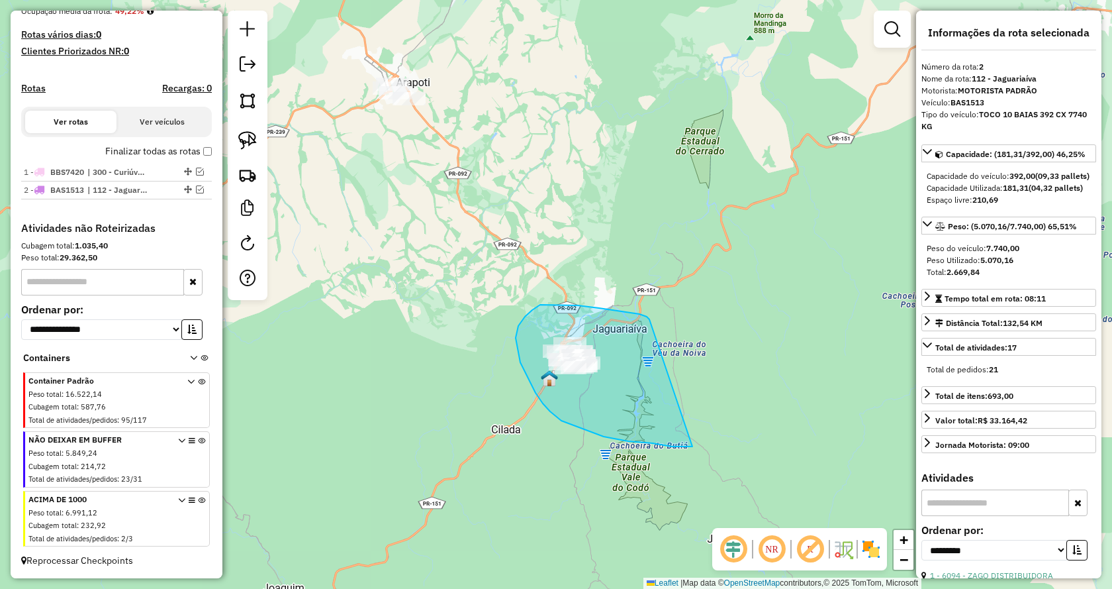
drag, startPoint x: 578, startPoint y: 305, endPoint x: 699, endPoint y: 415, distance: 162.7
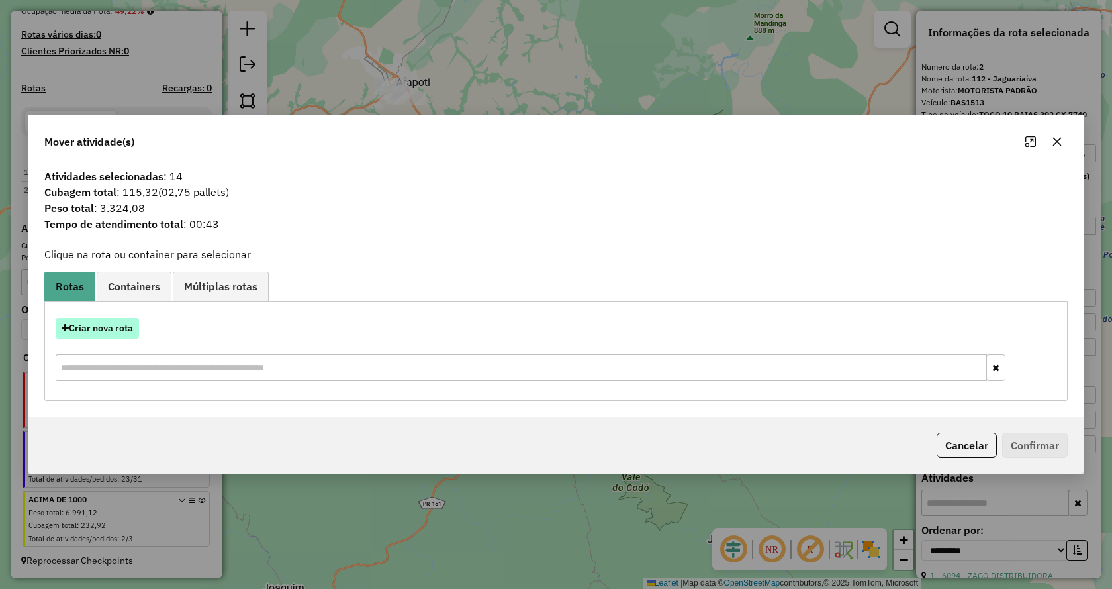
click at [121, 330] on button "Criar nova rota" at bounding box center [97, 328] width 83 height 21
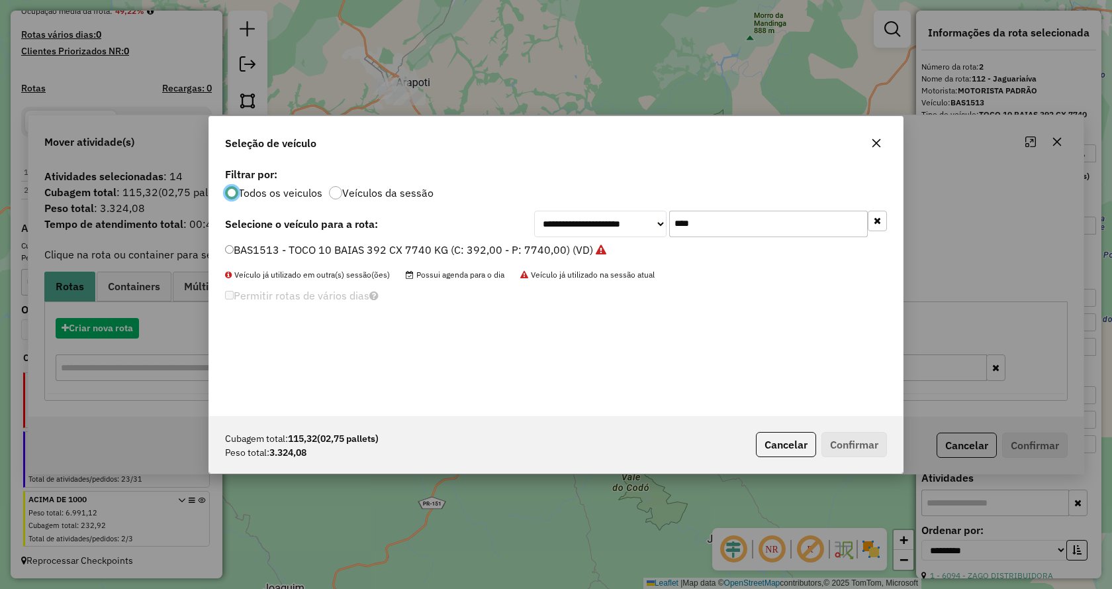
scroll to position [7, 4]
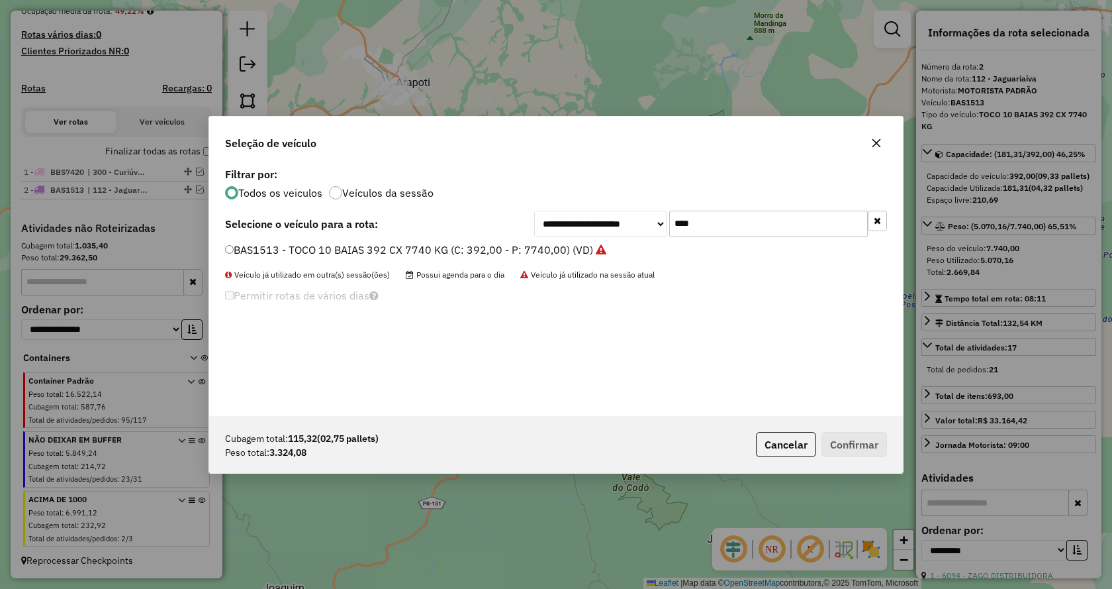
drag, startPoint x: 727, startPoint y: 232, endPoint x: 638, endPoint y: 230, distance: 89.4
click at [638, 230] on div "**********" at bounding box center [710, 224] width 353 height 26
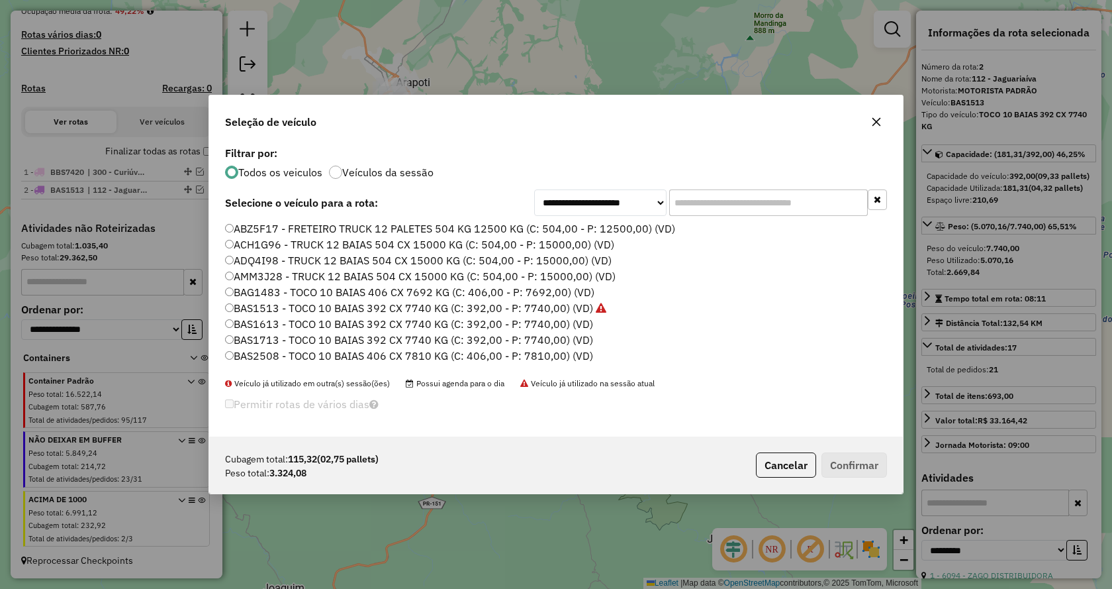
click at [708, 207] on input "text" at bounding box center [768, 202] width 199 height 26
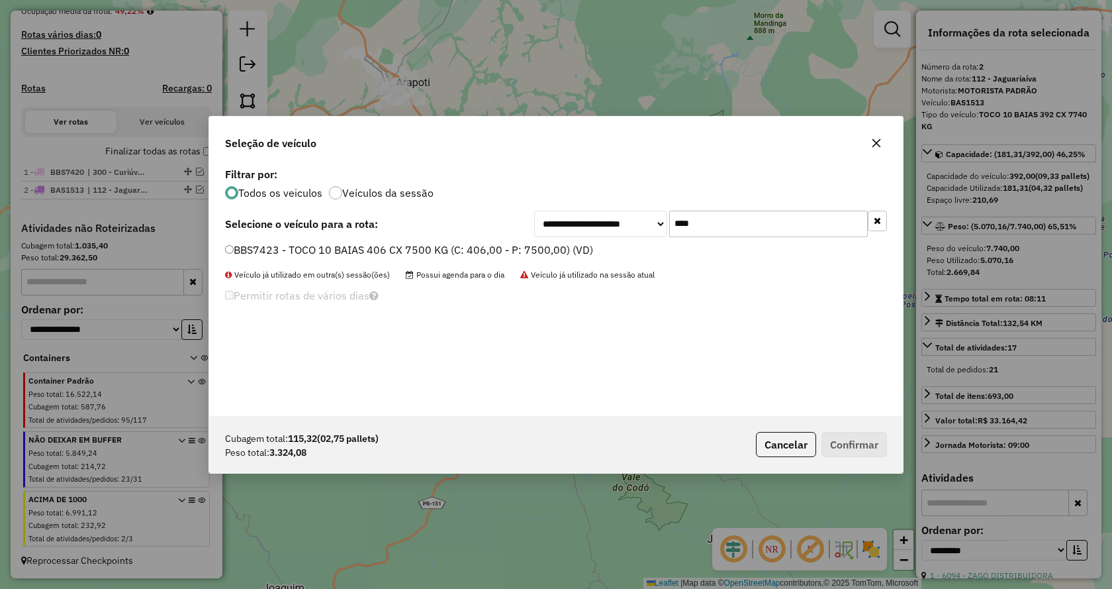
type input "****"
click at [235, 248] on label "BBS7423 - TOCO 10 BAIAS 406 CX 7500 KG (C: 406,00 - P: 7500,00) (VD)" at bounding box center [409, 250] width 368 height 16
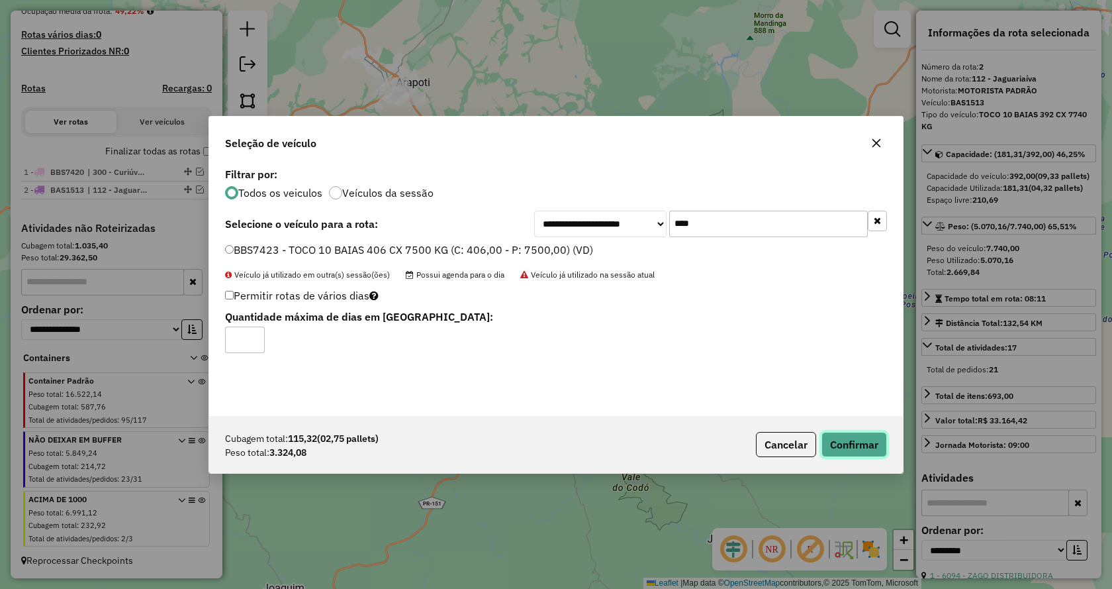
drag, startPoint x: 852, startPoint y: 440, endPoint x: 841, endPoint y: 437, distance: 10.9
click at [852, 440] on button "Confirmar" at bounding box center [855, 444] width 66 height 25
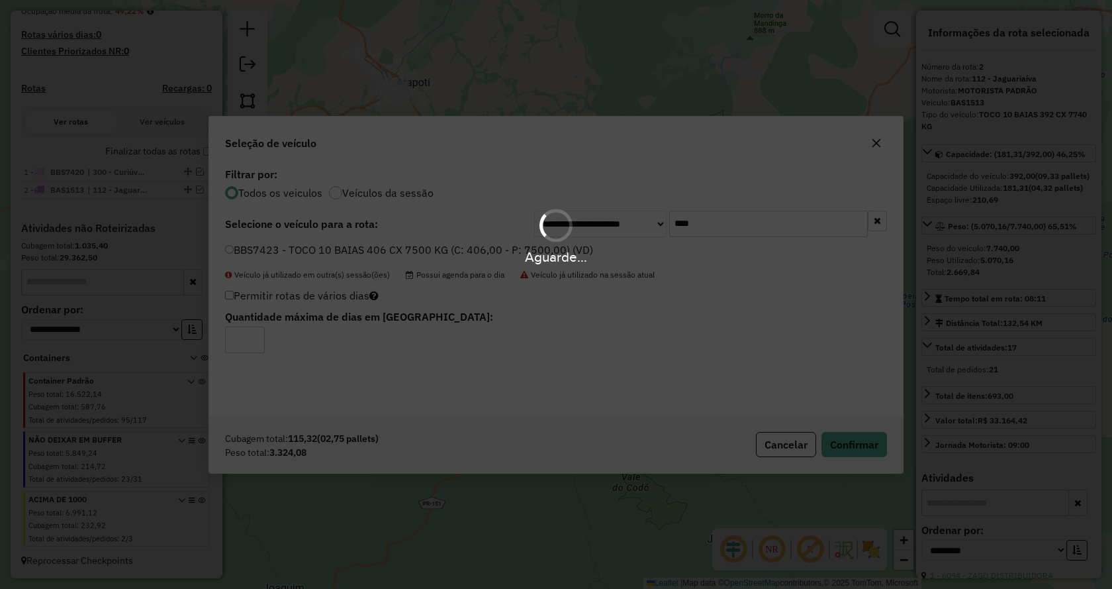
scroll to position [434, 0]
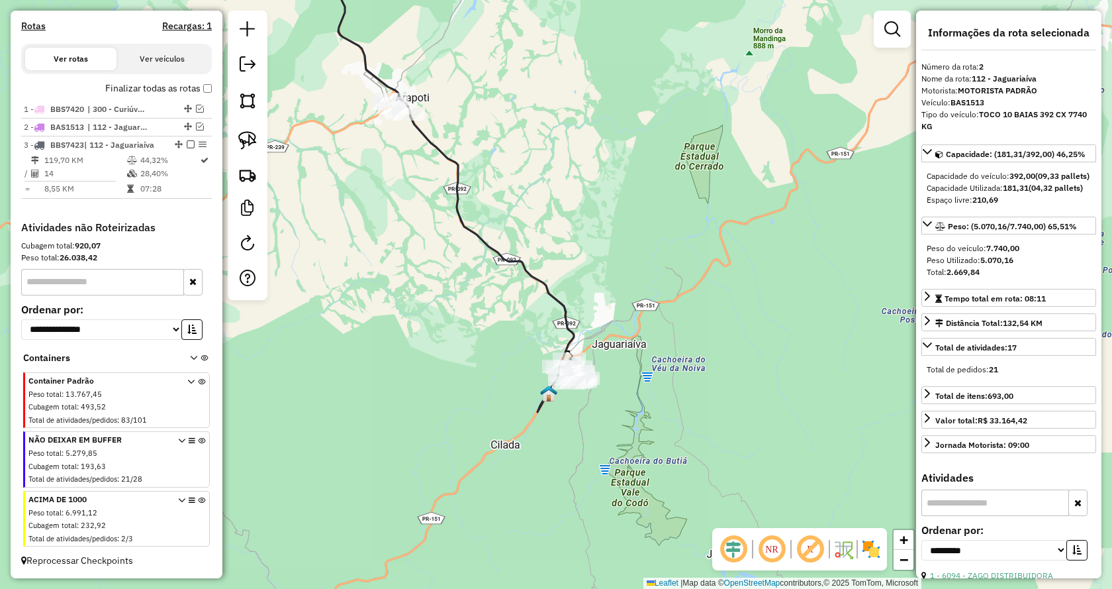
drag, startPoint x: 559, startPoint y: 187, endPoint x: 519, endPoint y: 124, distance: 74.4
click at [519, 124] on div "Janela de atendimento Grade de atendimento Capacidade Transportadoras Veículos …" at bounding box center [556, 294] width 1112 height 589
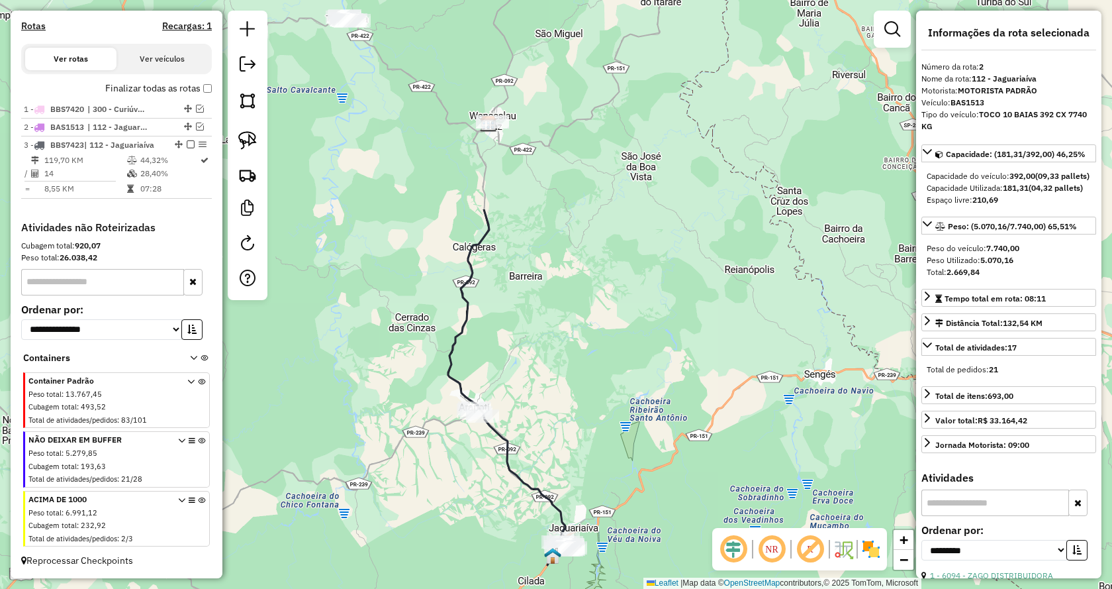
drag, startPoint x: 587, startPoint y: 256, endPoint x: 601, endPoint y: 399, distance: 143.7
click at [601, 399] on div "Janela de atendimento Grade de atendimento Capacidade Transportadoras Veículos …" at bounding box center [556, 294] width 1112 height 589
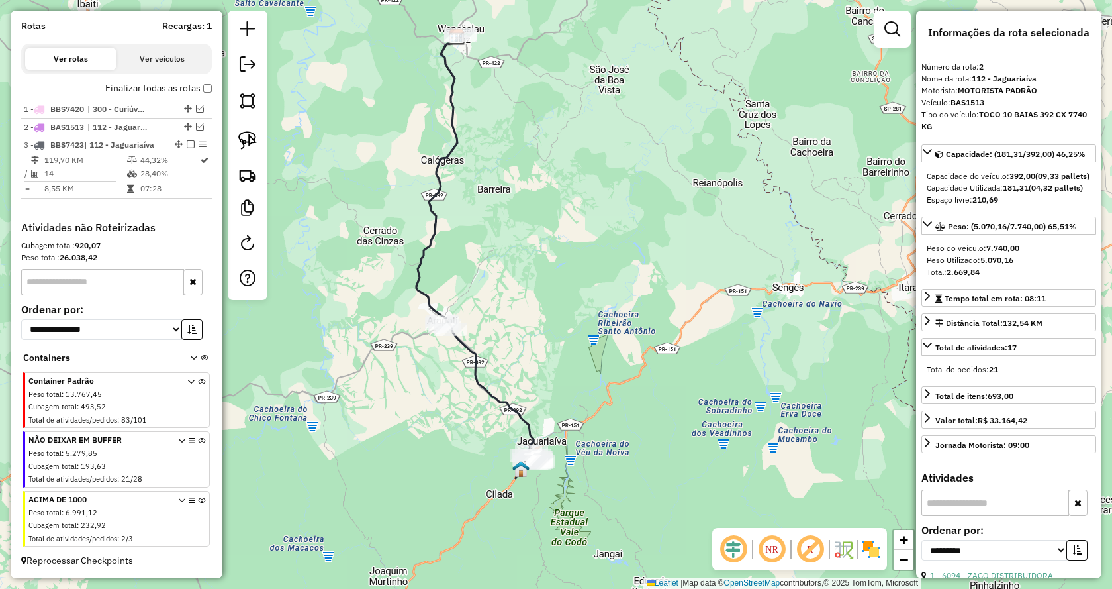
drag, startPoint x: 593, startPoint y: 385, endPoint x: 536, endPoint y: 230, distance: 165.1
click at [536, 230] on div "Janela de atendimento Grade de atendimento Capacidade Transportadoras Veículos …" at bounding box center [556, 294] width 1112 height 589
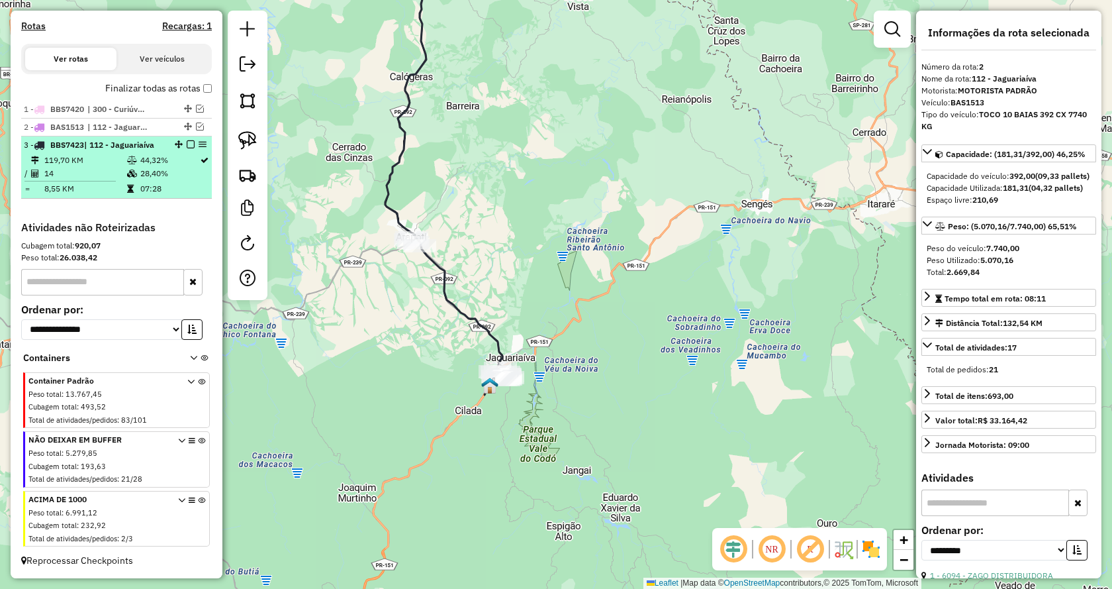
click at [188, 144] on em at bounding box center [191, 144] width 8 height 8
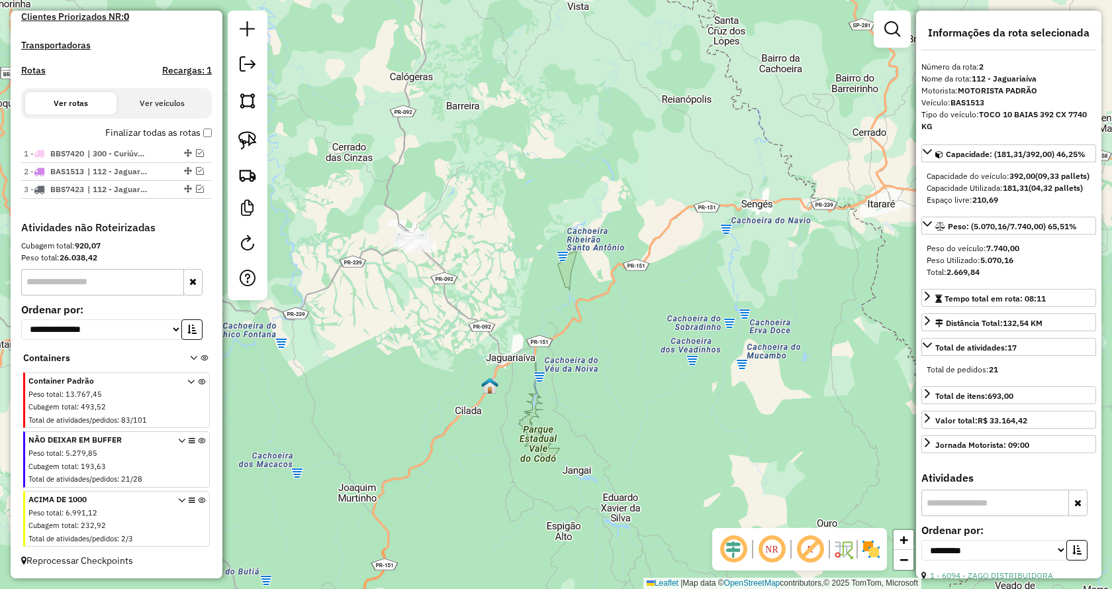
scroll to position [390, 0]
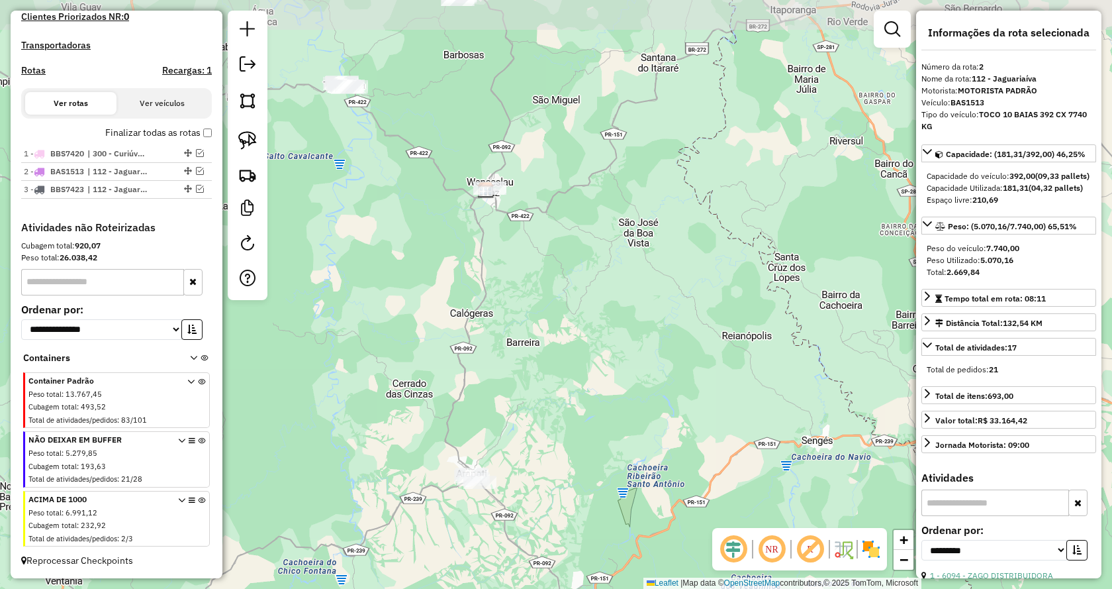
drag, startPoint x: 563, startPoint y: 180, endPoint x: 567, endPoint y: 334, distance: 153.7
click at [624, 397] on div "Janela de atendimento Grade de atendimento Capacidade Transportadoras Veículos …" at bounding box center [556, 294] width 1112 height 589
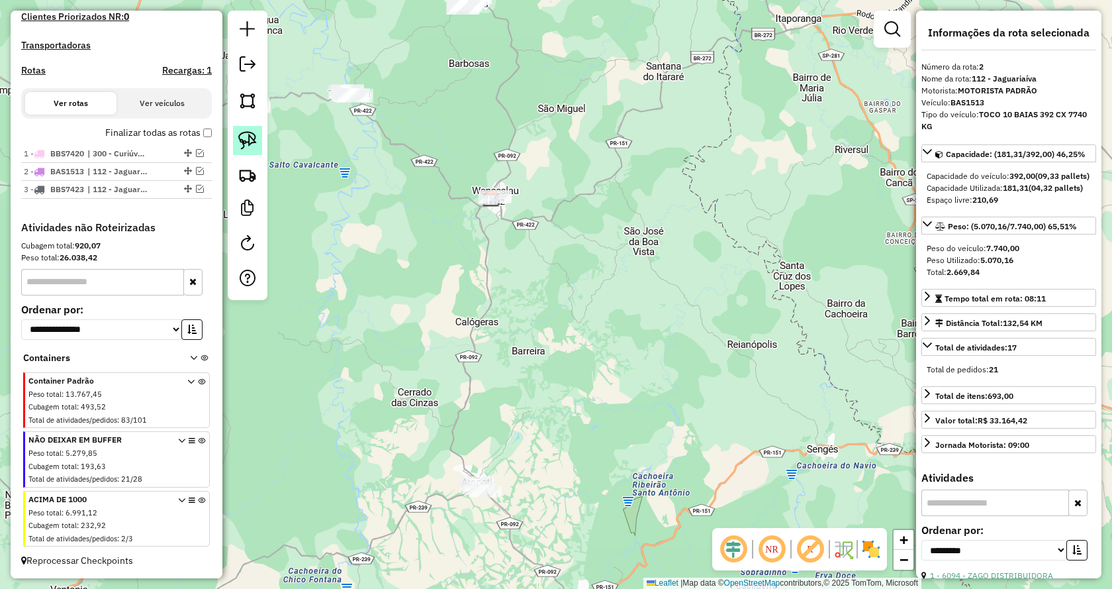
click at [260, 139] on link at bounding box center [247, 140] width 29 height 29
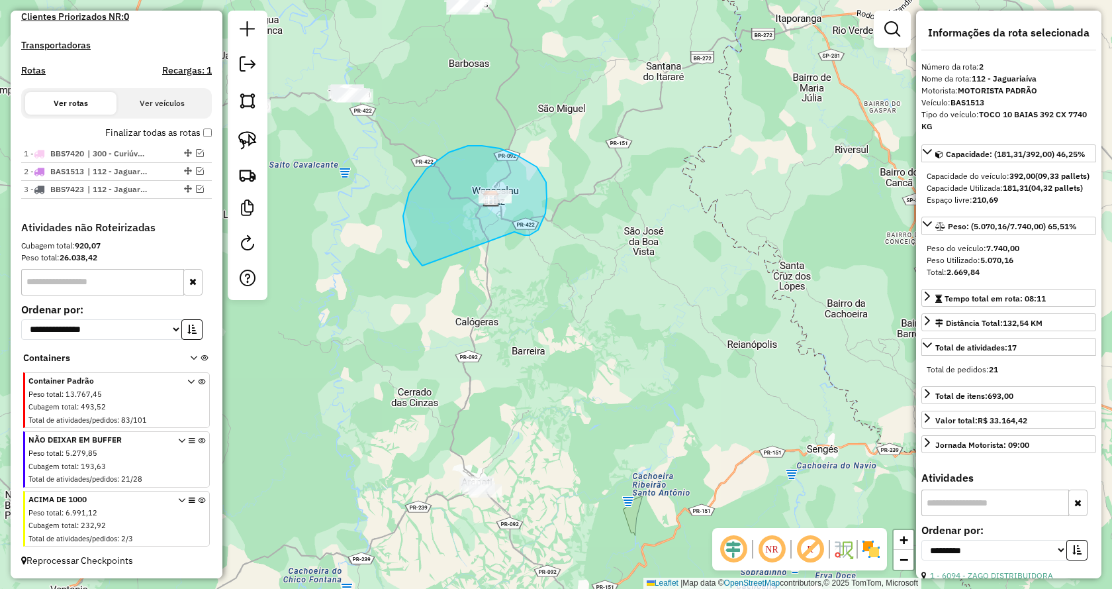
drag, startPoint x: 518, startPoint y: 233, endPoint x: 432, endPoint y: 271, distance: 94.9
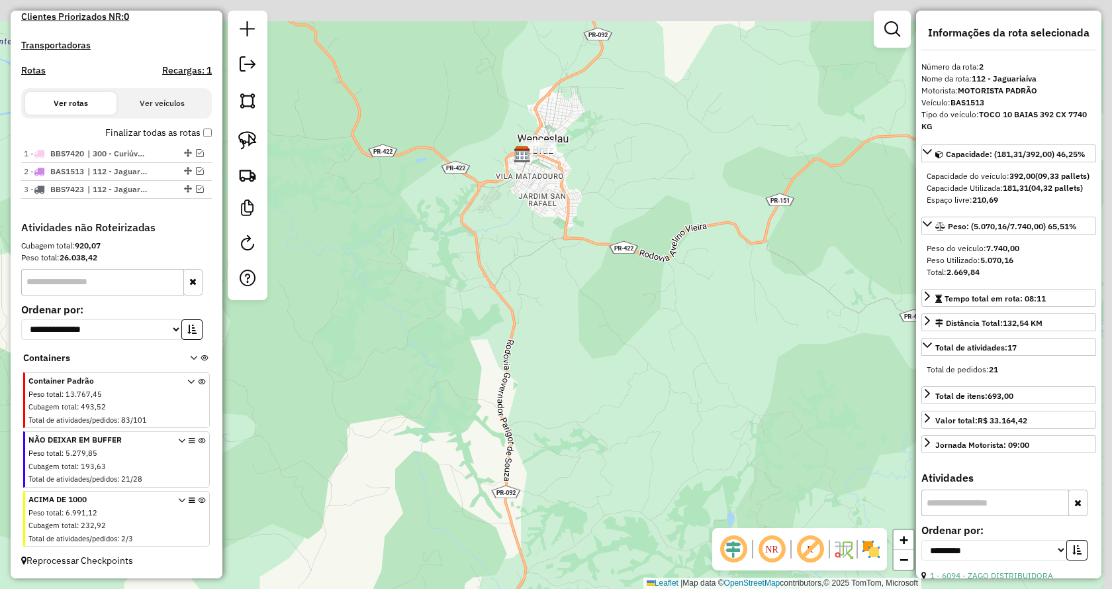
drag, startPoint x: 588, startPoint y: 175, endPoint x: 562, endPoint y: 303, distance: 130.4
click at [570, 356] on div "Janela de atendimento Grade de atendimento Capacidade Transportadoras Veículos …" at bounding box center [556, 294] width 1112 height 589
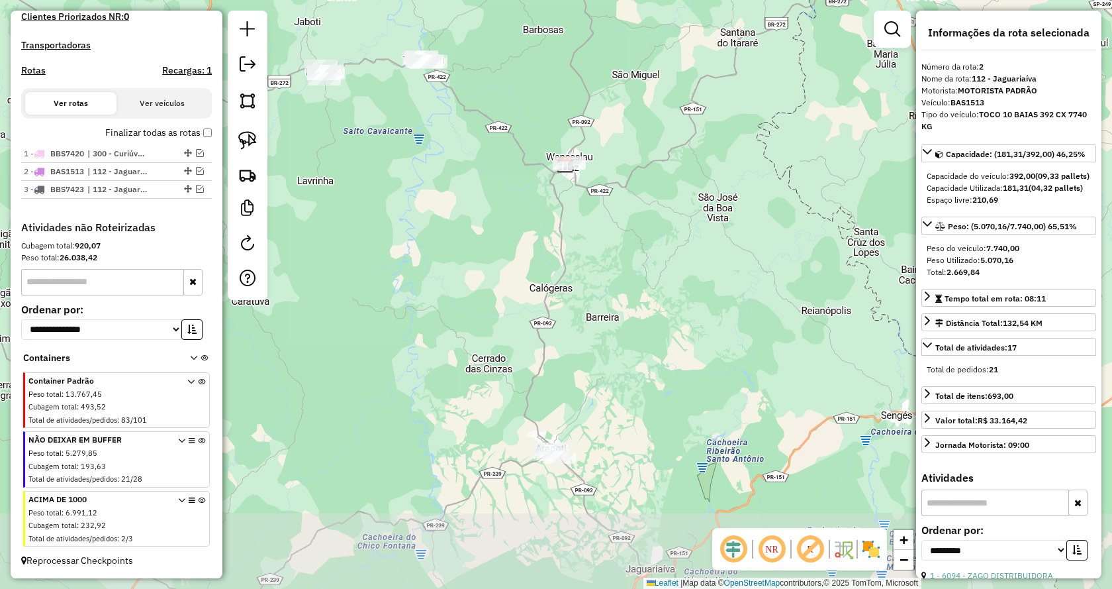
drag, startPoint x: 734, startPoint y: 381, endPoint x: 623, endPoint y: 219, distance: 196.7
click at [628, 217] on div "Janela de atendimento Grade de atendimento Capacidade Transportadoras Veículos …" at bounding box center [556, 294] width 1112 height 589
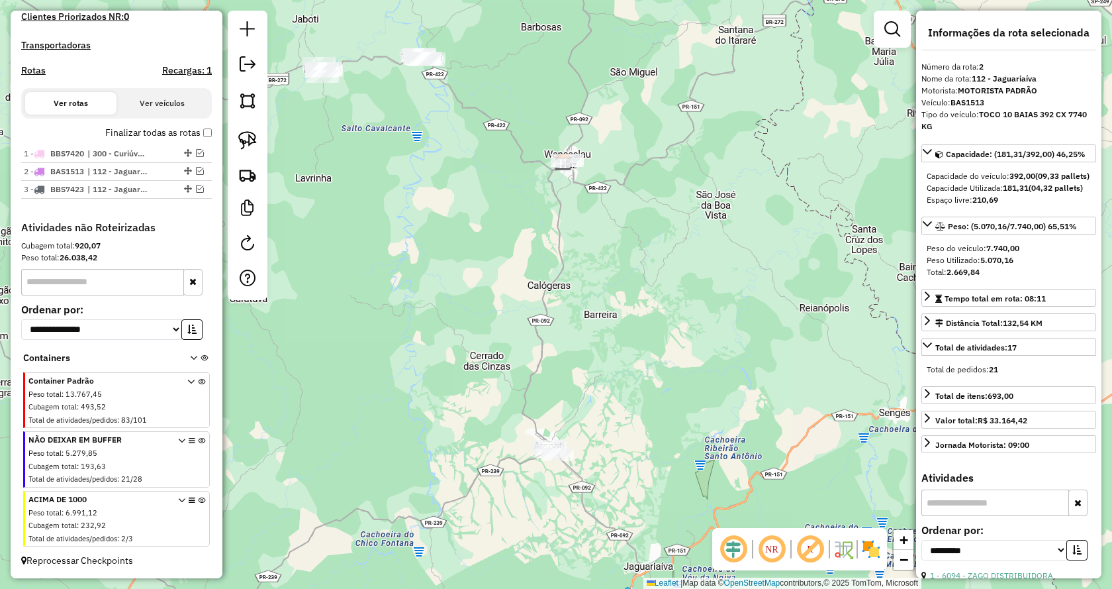
drag, startPoint x: 245, startPoint y: 142, endPoint x: 416, endPoint y: 366, distance: 282.1
click at [246, 142] on img at bounding box center [247, 140] width 19 height 19
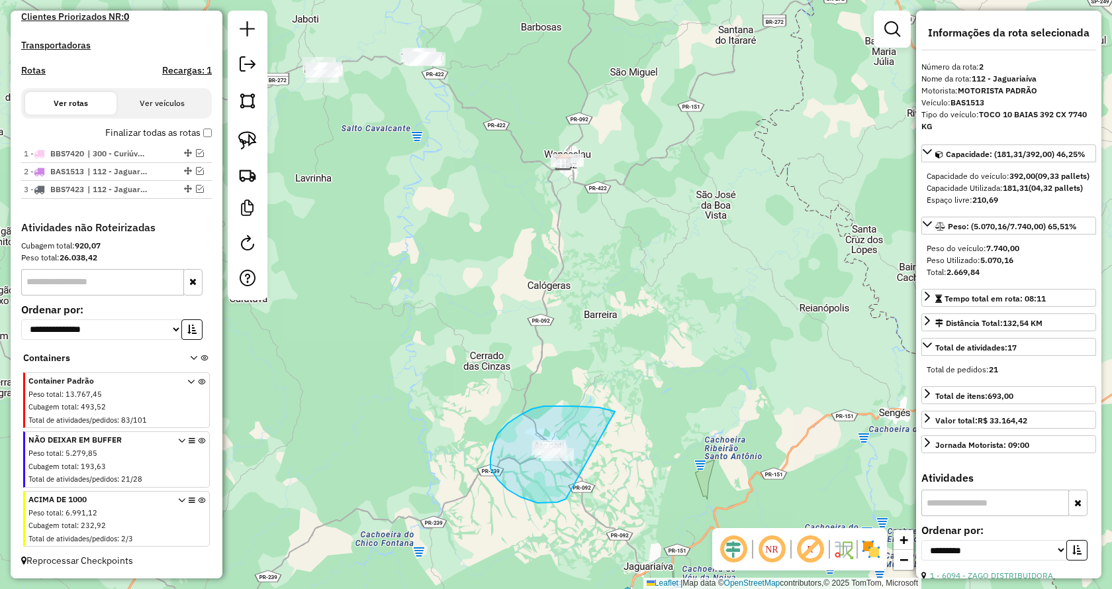
drag, startPoint x: 599, startPoint y: 407, endPoint x: 587, endPoint y: 486, distance: 79.8
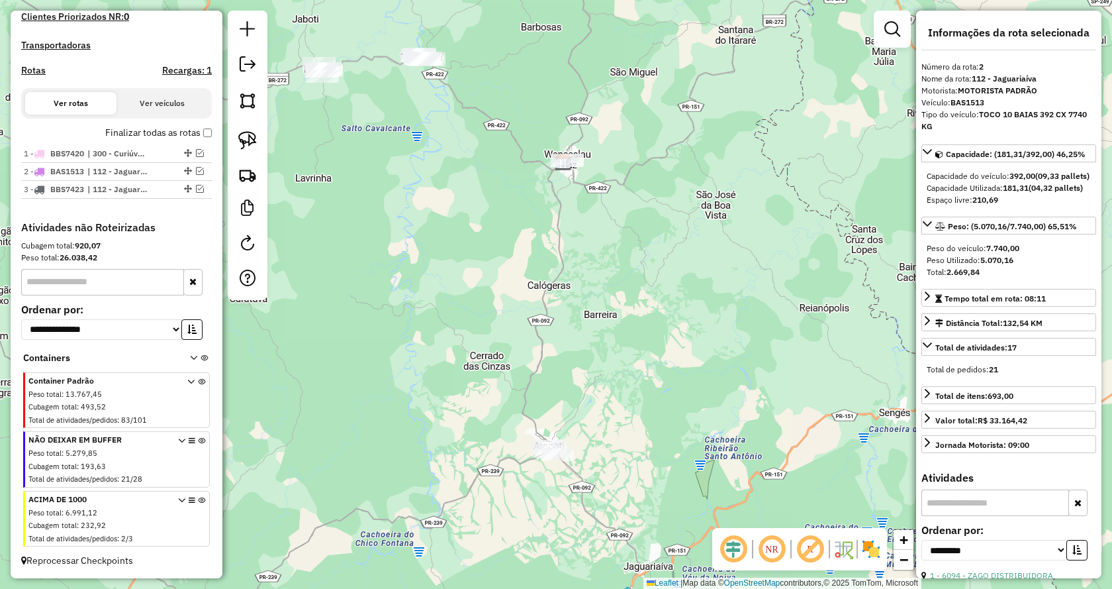
click at [250, 155] on div at bounding box center [248, 155] width 40 height 289
click at [250, 149] on img at bounding box center [247, 140] width 19 height 19
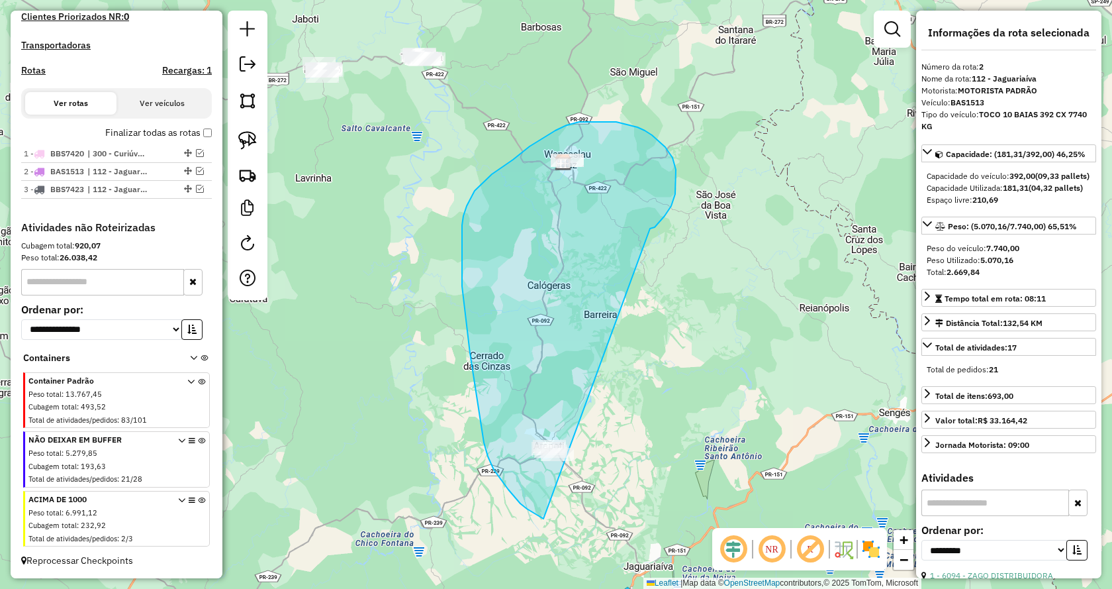
drag, startPoint x: 650, startPoint y: 228, endPoint x: 644, endPoint y: 513, distance: 284.8
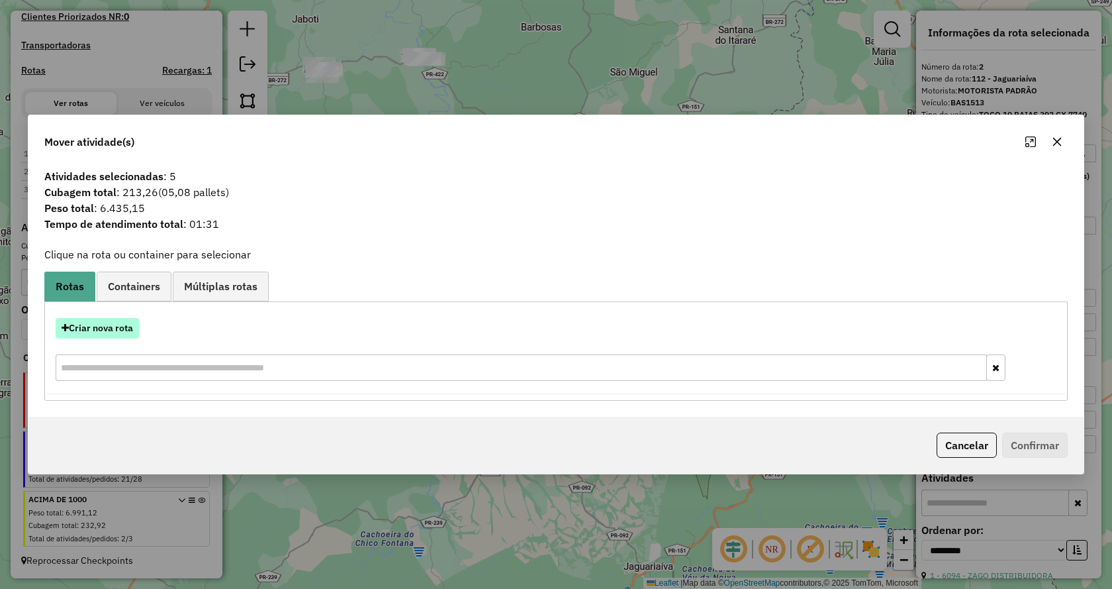
click at [109, 330] on button "Criar nova rota" at bounding box center [97, 328] width 83 height 21
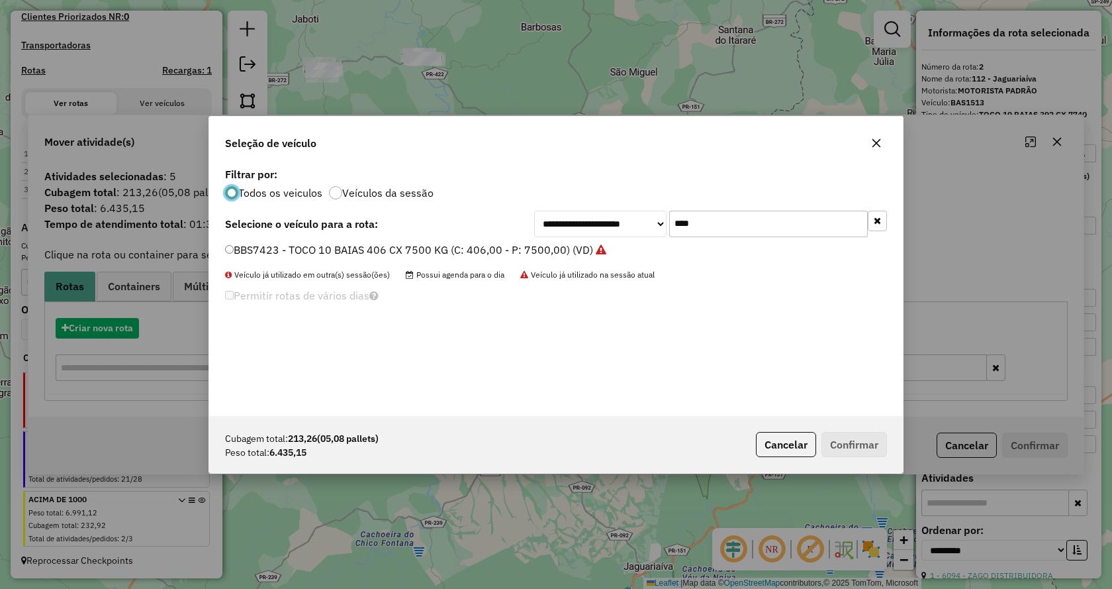
scroll to position [7, 4]
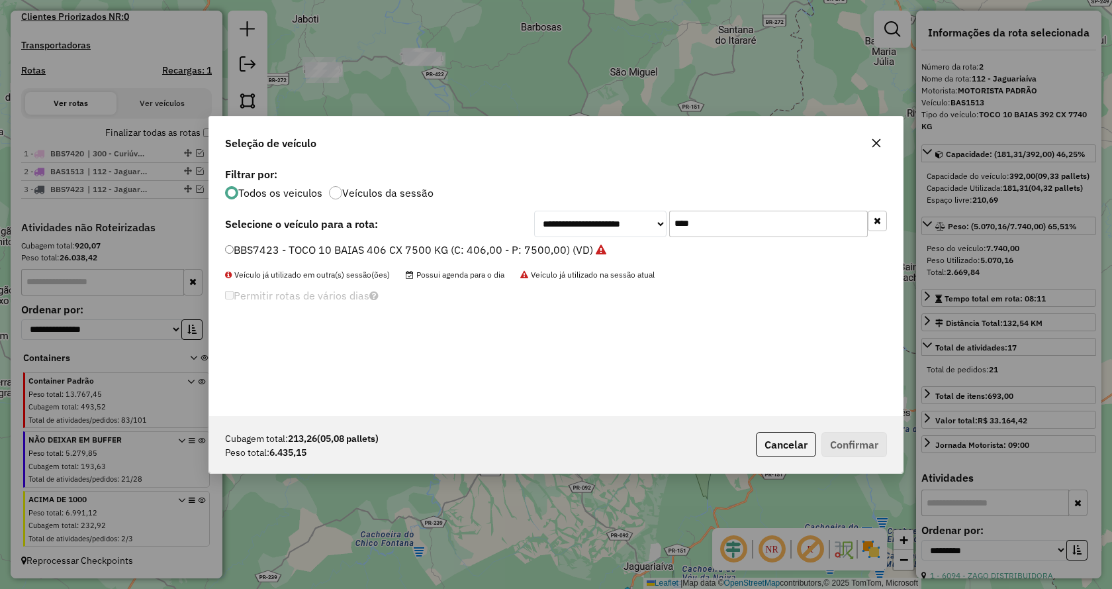
drag, startPoint x: 604, startPoint y: 225, endPoint x: 561, endPoint y: 228, distance: 43.2
click at [560, 225] on div "**********" at bounding box center [710, 224] width 353 height 26
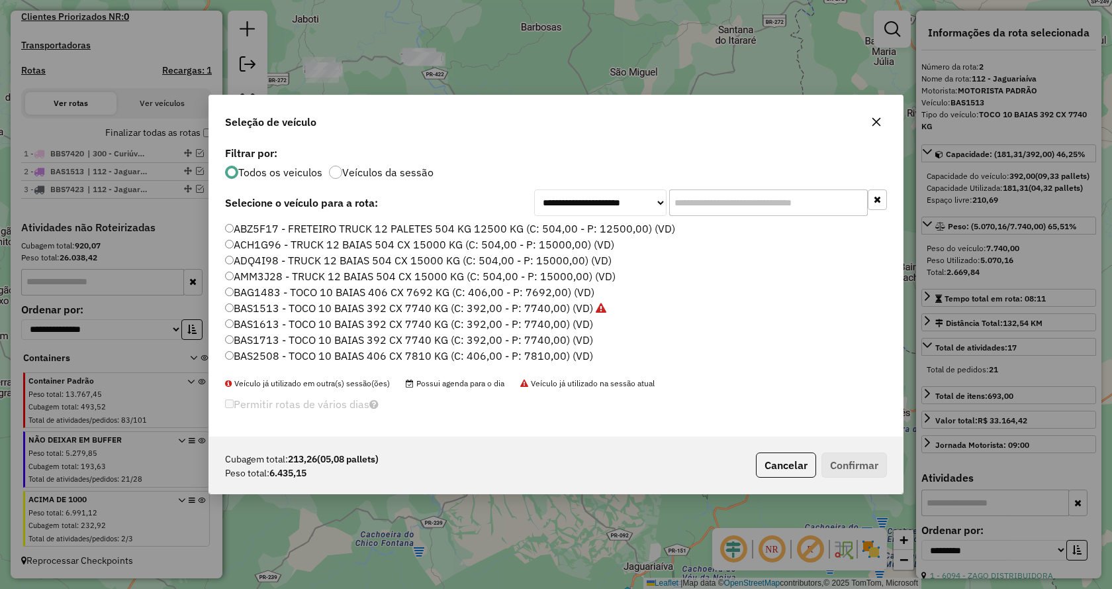
drag, startPoint x: 691, startPoint y: 207, endPoint x: 701, endPoint y: 207, distance: 10.6
click at [693, 207] on input "text" at bounding box center [768, 202] width 199 height 26
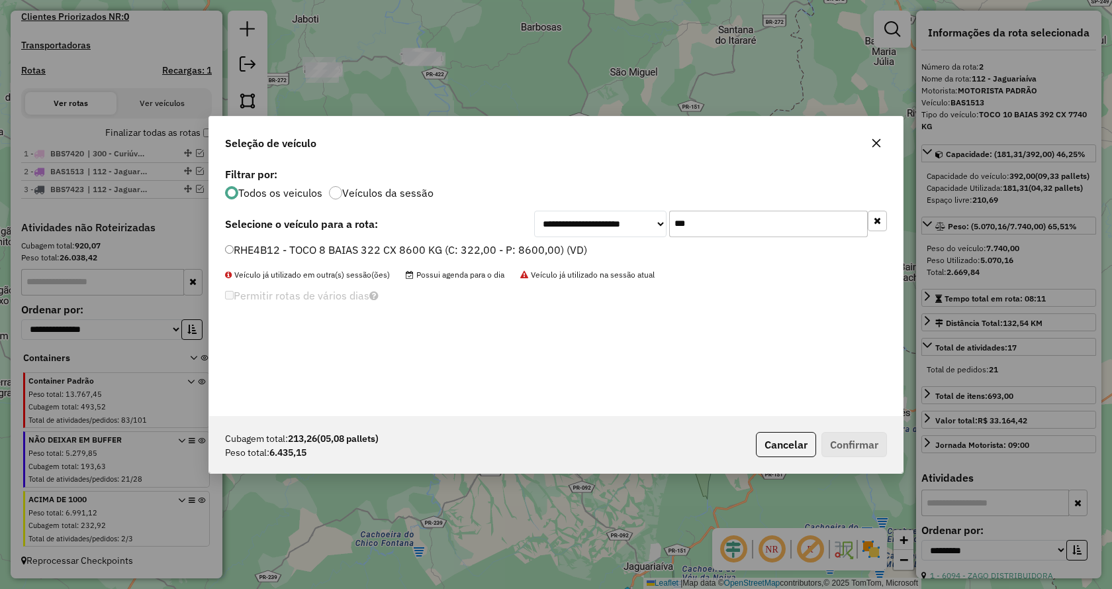
type input "***"
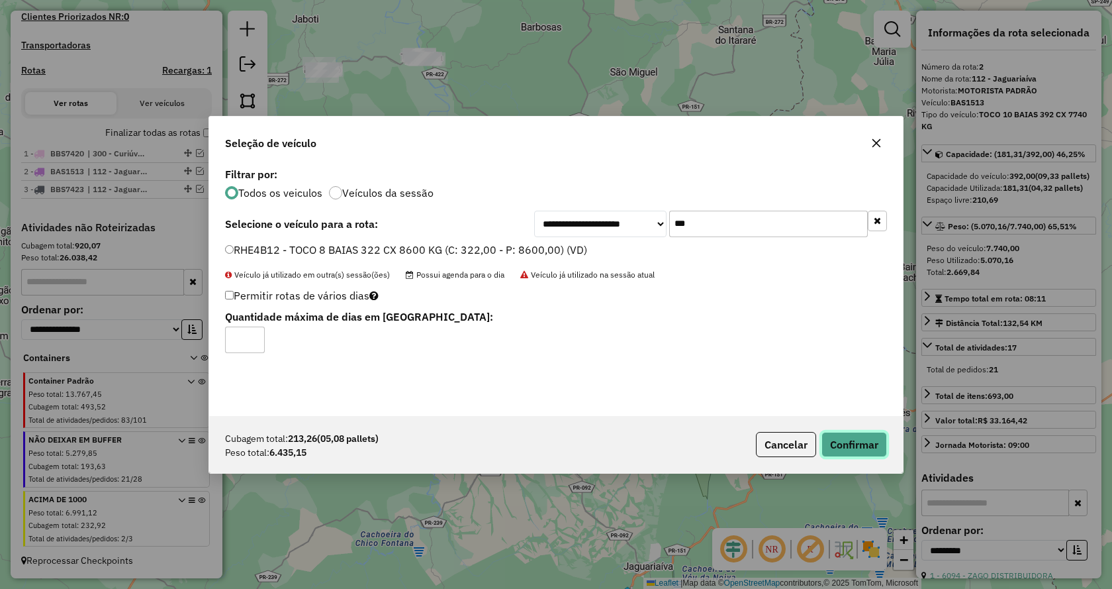
click at [852, 454] on button "Confirmar" at bounding box center [855, 444] width 66 height 25
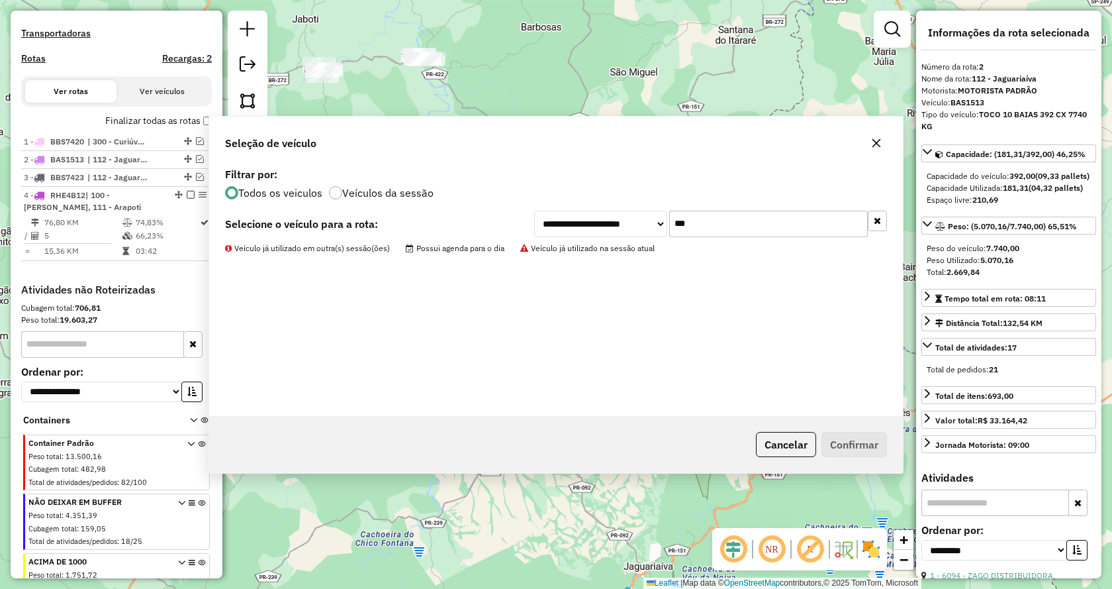
scroll to position [464, 0]
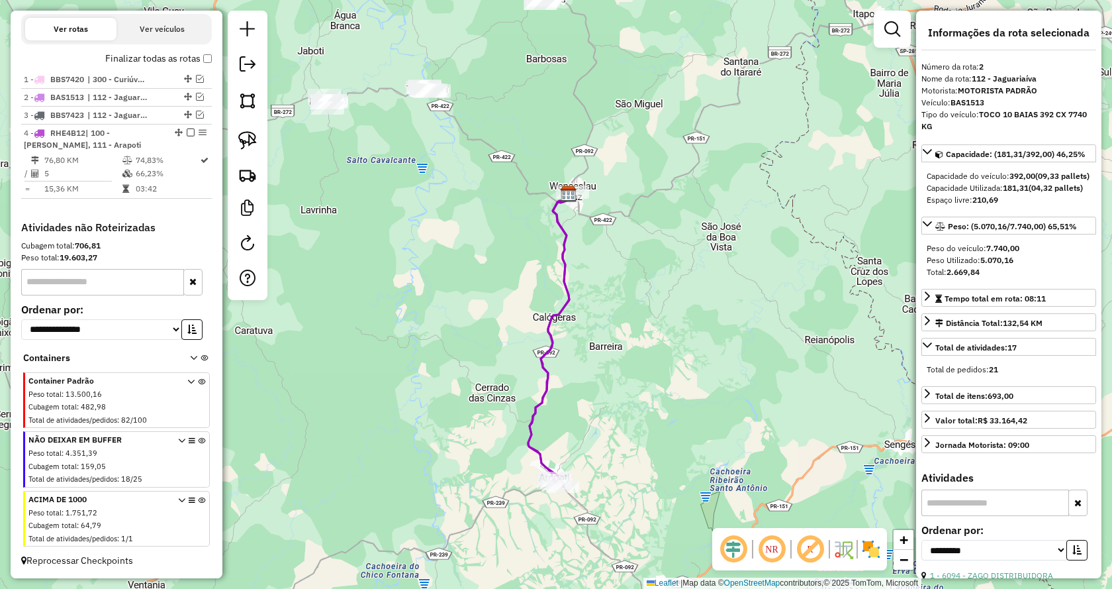
drag, startPoint x: 664, startPoint y: 261, endPoint x: 671, endPoint y: 304, distance: 43.7
click at [671, 304] on div "Janela de atendimento Grade de atendimento Capacidade Transportadoras Veículos …" at bounding box center [556, 294] width 1112 height 589
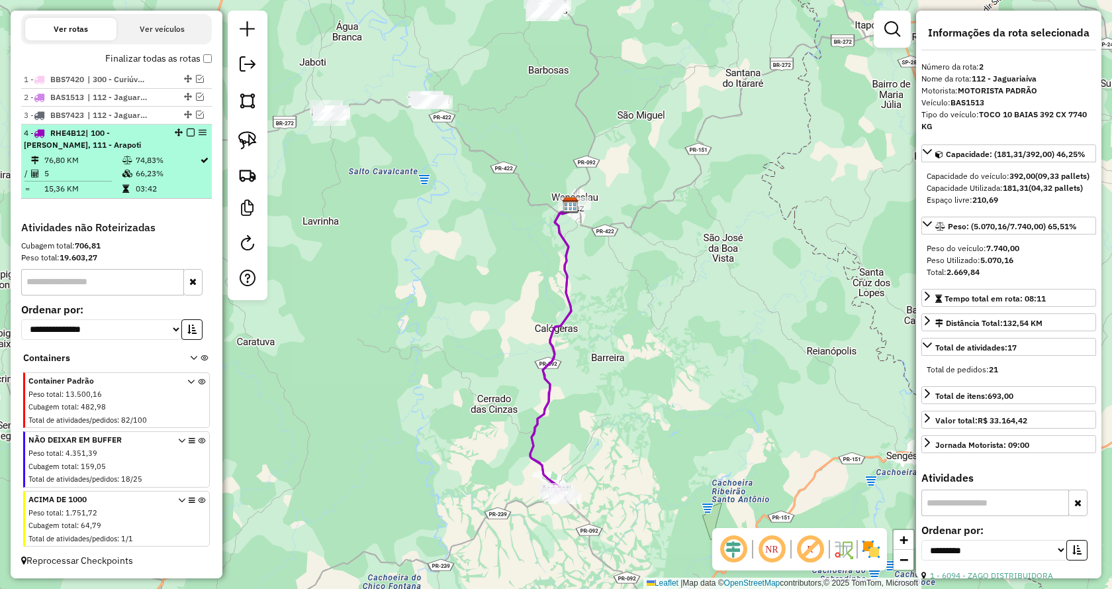
click at [187, 136] on em at bounding box center [191, 132] width 8 height 8
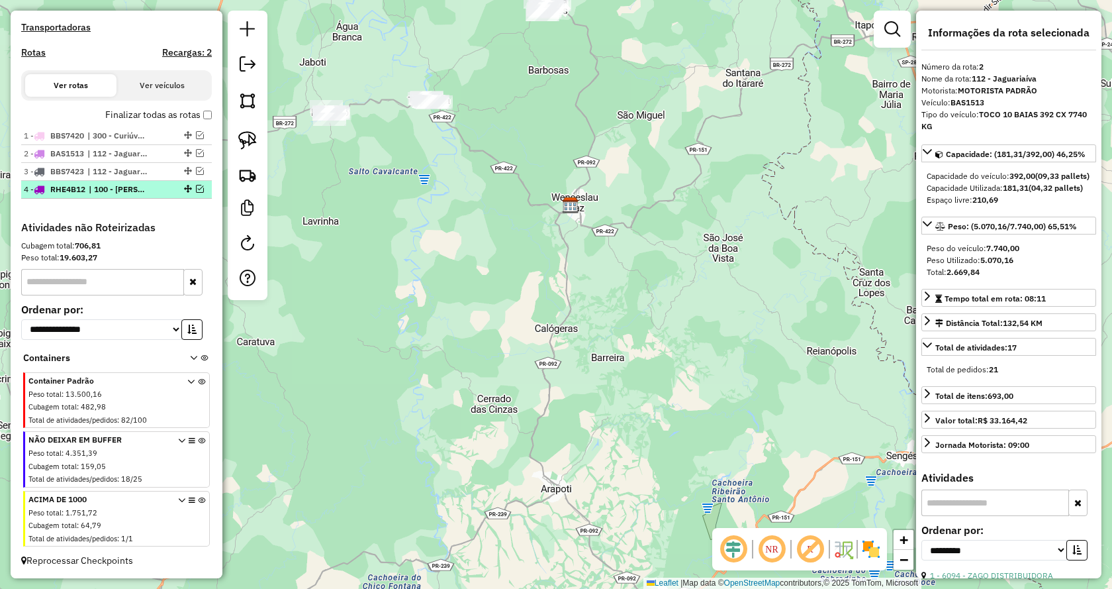
scroll to position [408, 0]
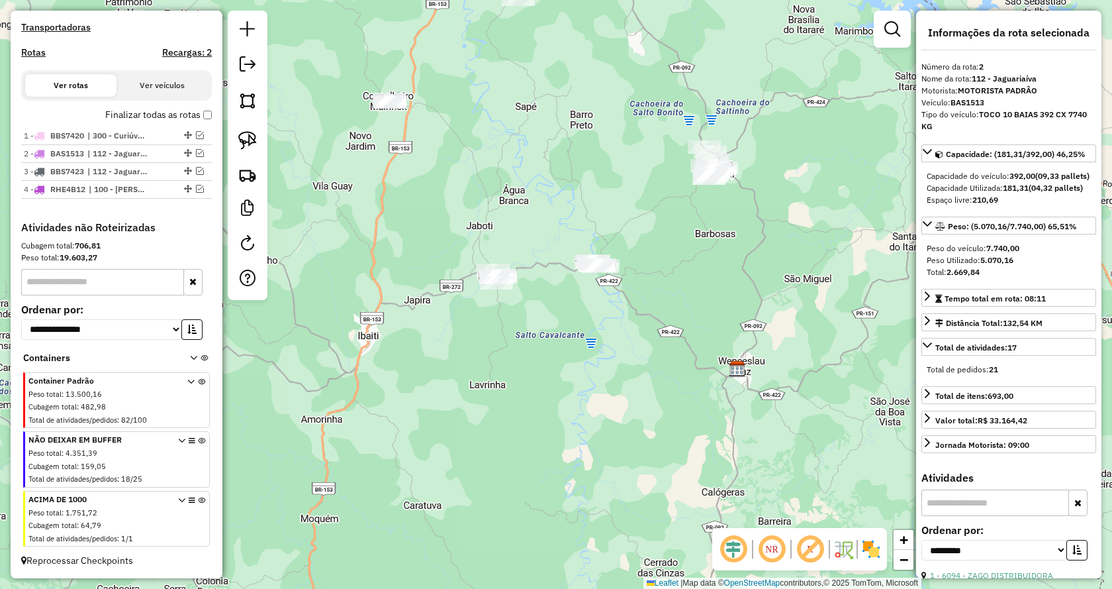
drag, startPoint x: 428, startPoint y: 254, endPoint x: 592, endPoint y: 413, distance: 228.5
click at [592, 413] on div "Janela de atendimento Grade de atendimento Capacidade Transportadoras Veículos …" at bounding box center [556, 294] width 1112 height 589
click at [253, 137] on img at bounding box center [247, 140] width 19 height 19
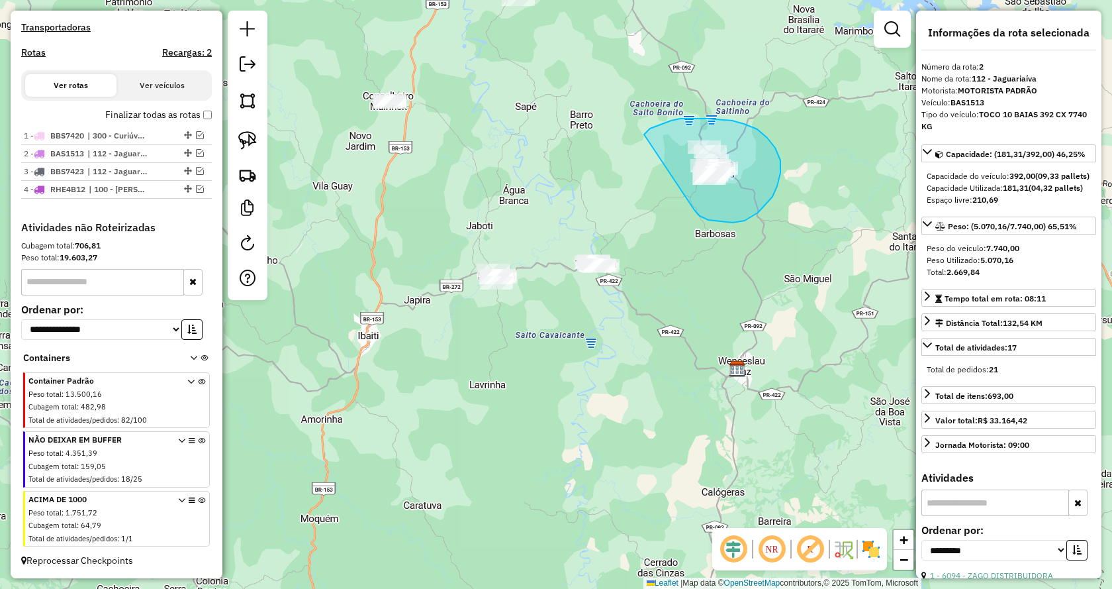
drag, startPoint x: 777, startPoint y: 186, endPoint x: 644, endPoint y: 134, distance: 142.8
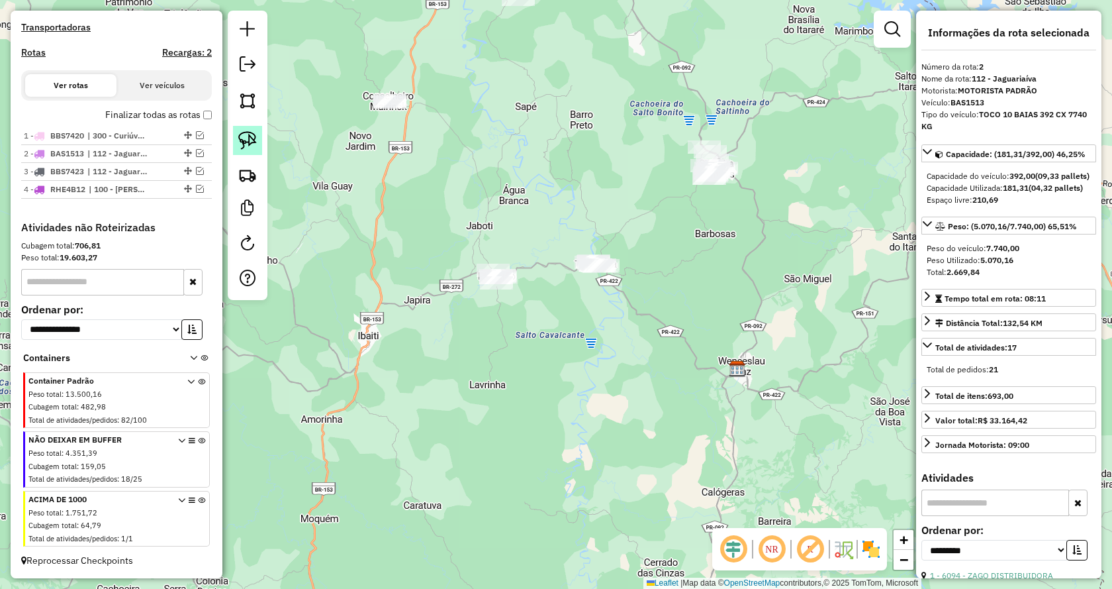
click at [250, 144] on img at bounding box center [247, 140] width 19 height 19
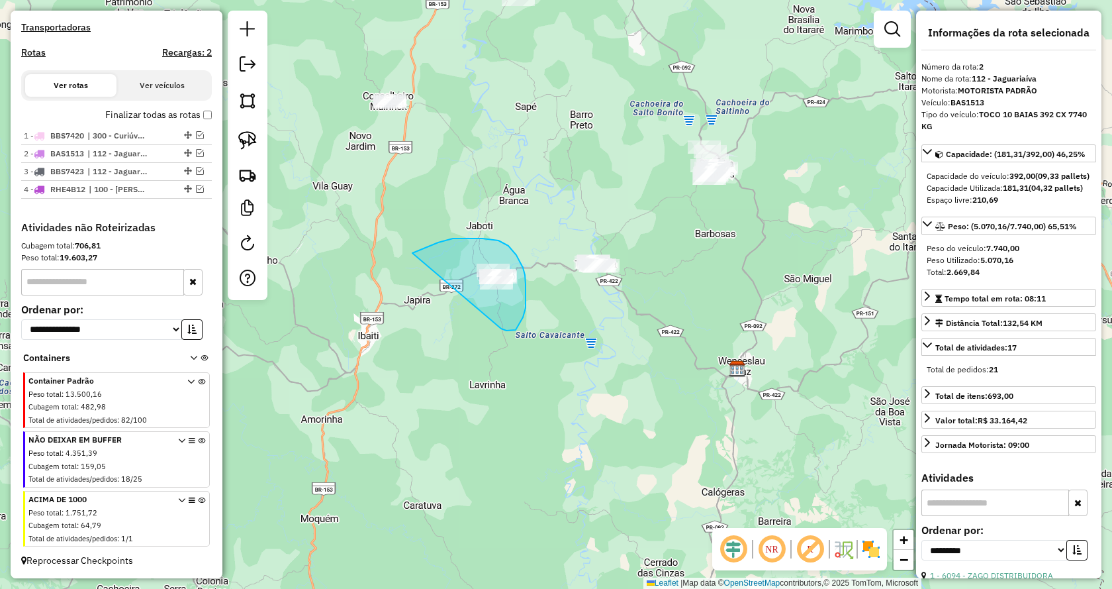
drag, startPoint x: 512, startPoint y: 330, endPoint x: 399, endPoint y: 259, distance: 133.4
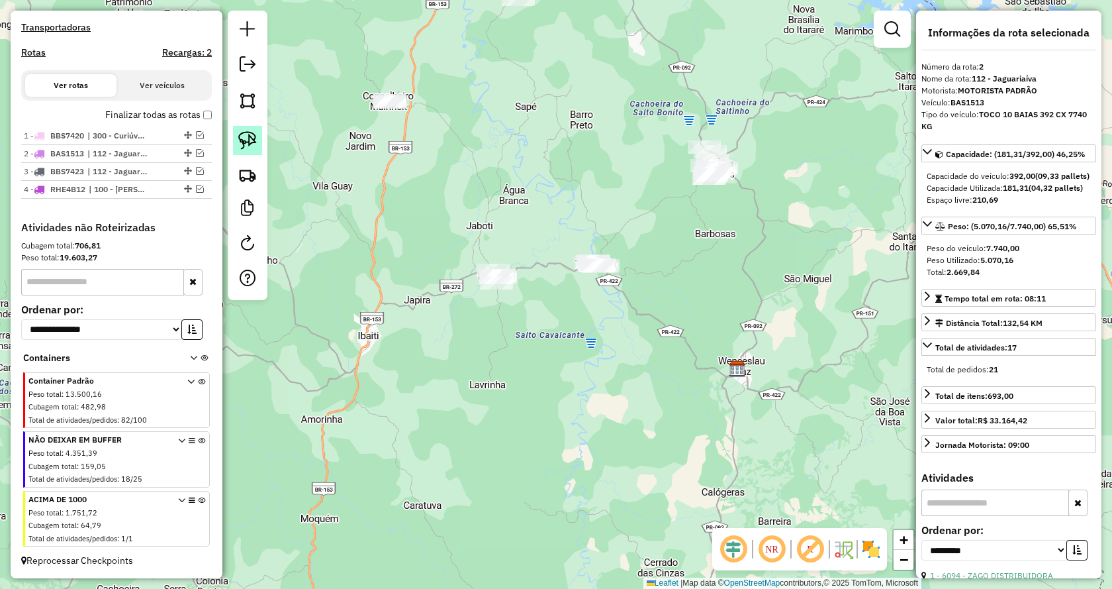
click at [251, 140] on img at bounding box center [247, 140] width 19 height 19
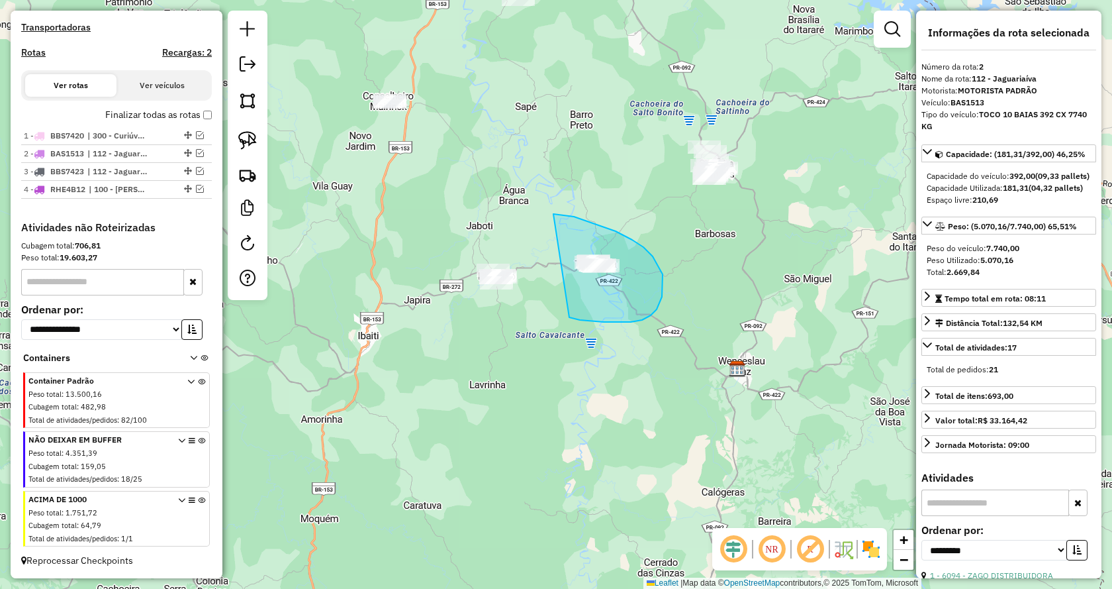
drag, startPoint x: 573, startPoint y: 319, endPoint x: 554, endPoint y: 214, distance: 106.5
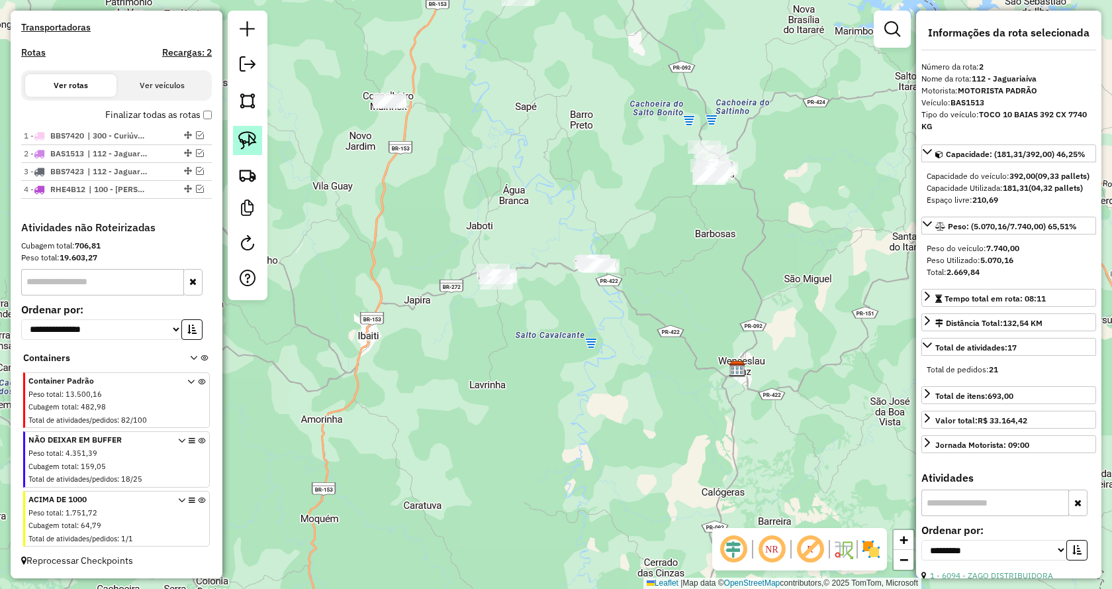
click at [256, 142] on img at bounding box center [247, 140] width 19 height 19
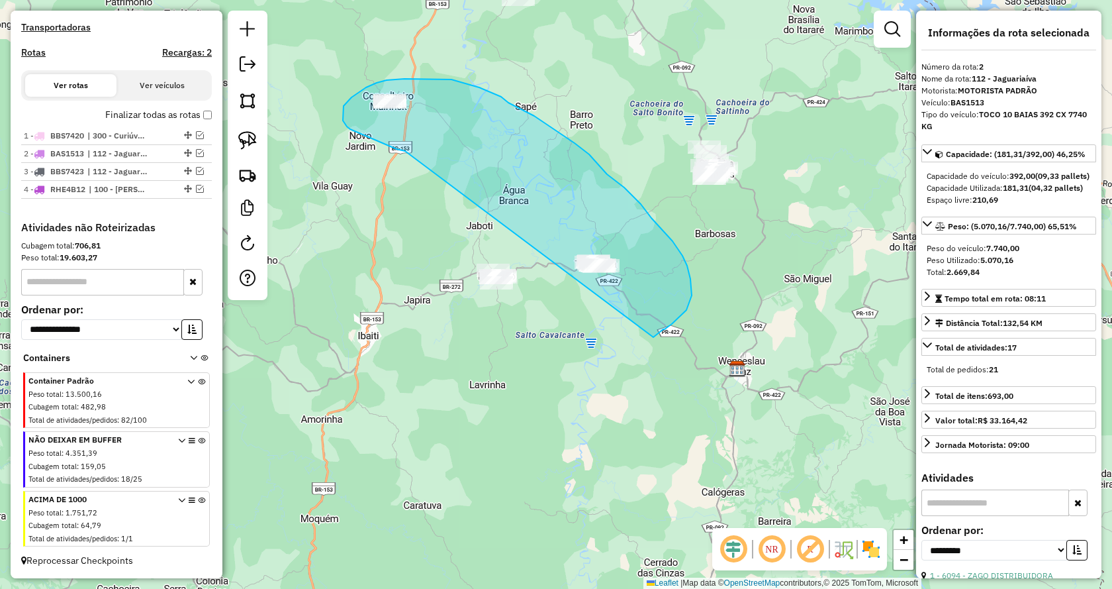
drag, startPoint x: 405, startPoint y: 151, endPoint x: 654, endPoint y: 337, distance: 310.3
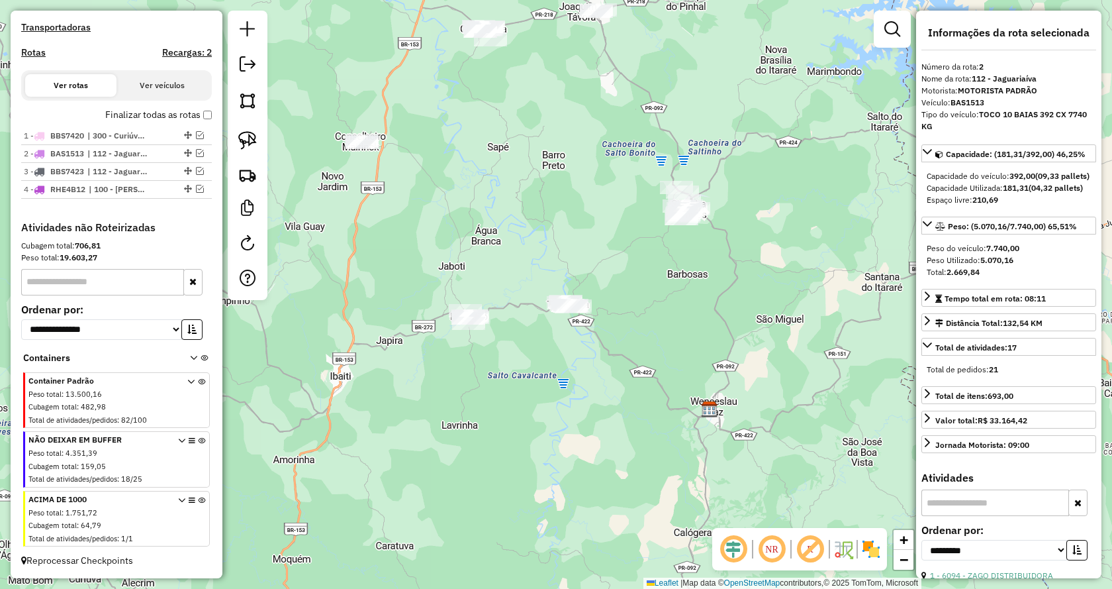
drag, startPoint x: 758, startPoint y: 263, endPoint x: 734, endPoint y: 295, distance: 40.3
click at [734, 295] on div "Janela de atendimento Grade de atendimento Capacidade Transportadoras Veículos …" at bounding box center [556, 294] width 1112 height 589
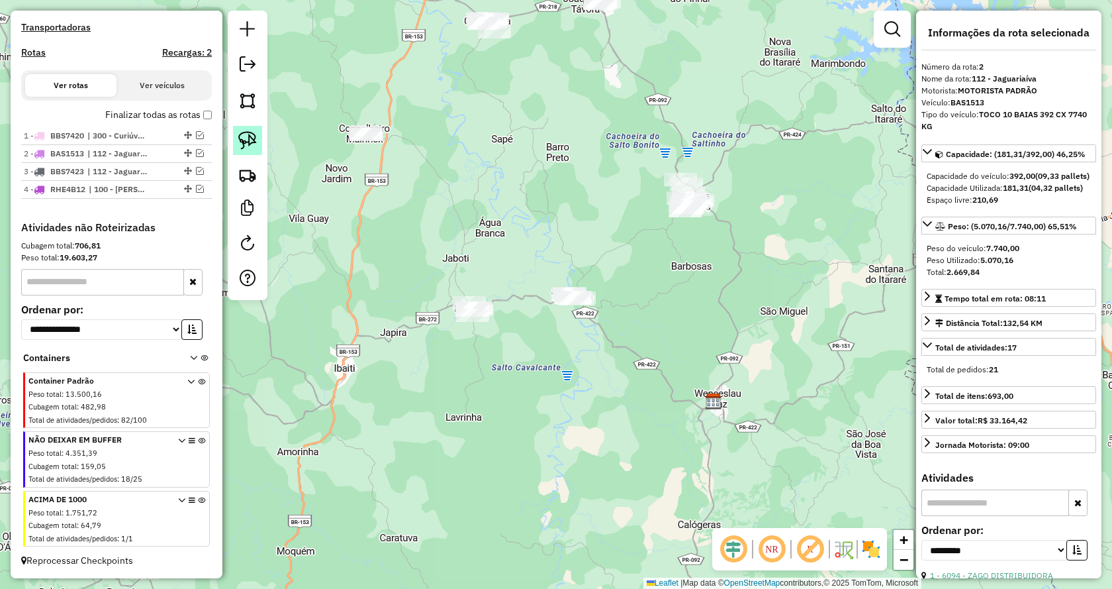
click at [240, 140] on img at bounding box center [247, 140] width 19 height 19
drag, startPoint x: 426, startPoint y: 351, endPoint x: 362, endPoint y: 262, distance: 109.5
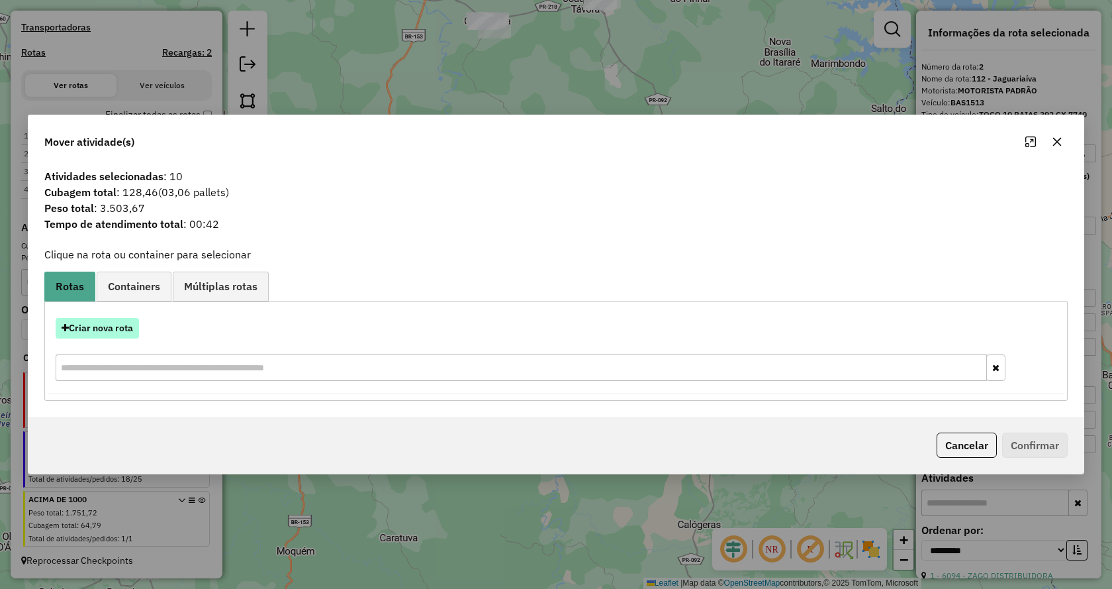
click at [123, 330] on button "Criar nova rota" at bounding box center [97, 328] width 83 height 21
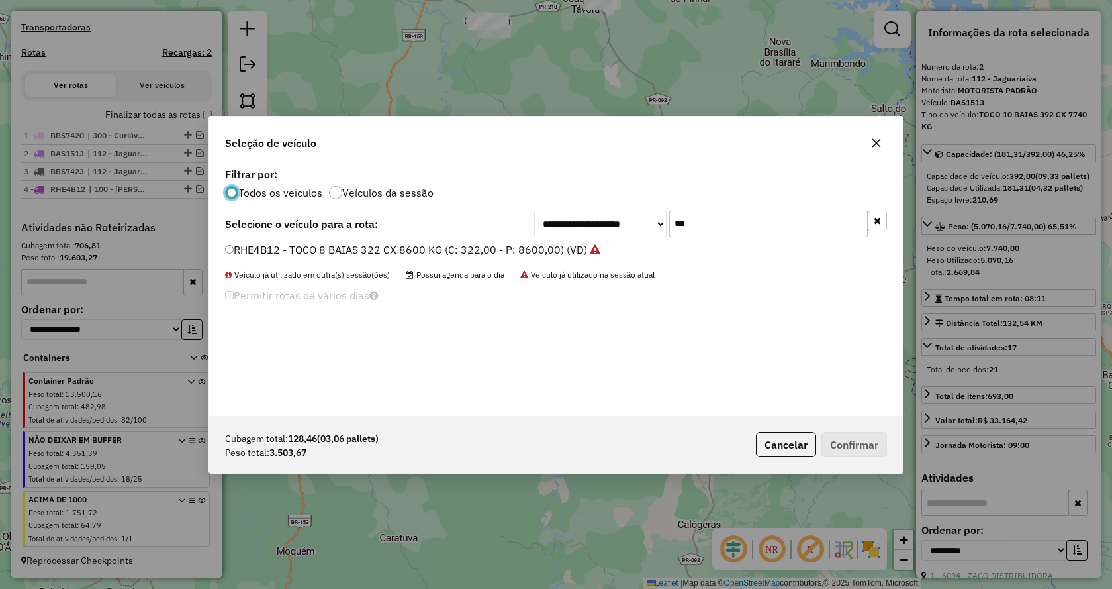
scroll to position [7, 4]
drag, startPoint x: 731, startPoint y: 217, endPoint x: 659, endPoint y: 224, distance: 72.5
click at [659, 224] on div "**********" at bounding box center [710, 224] width 353 height 26
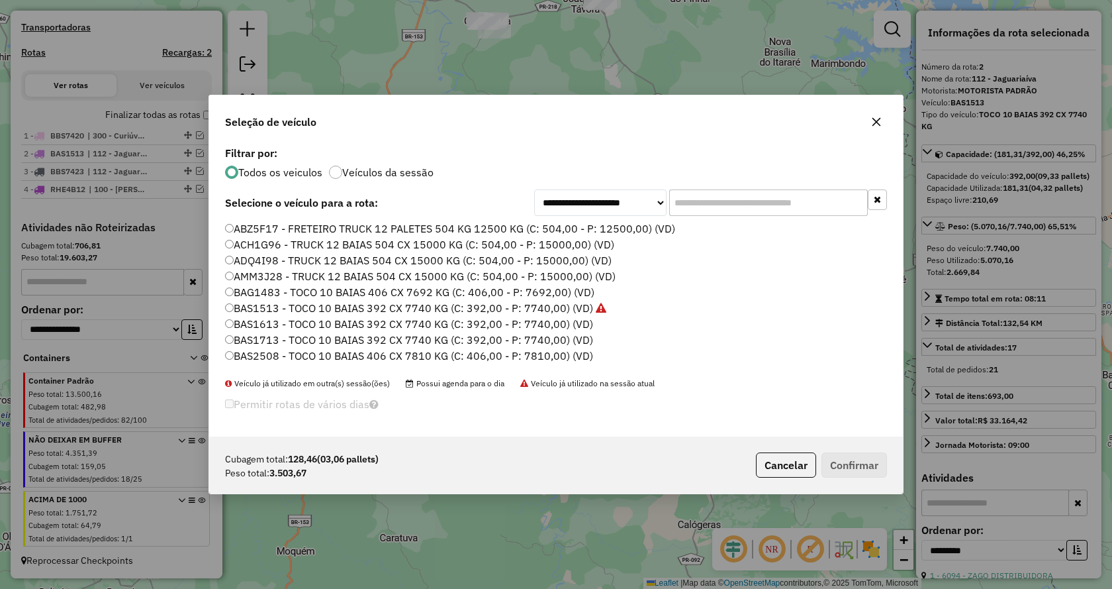
click at [684, 206] on input "text" at bounding box center [768, 202] width 199 height 26
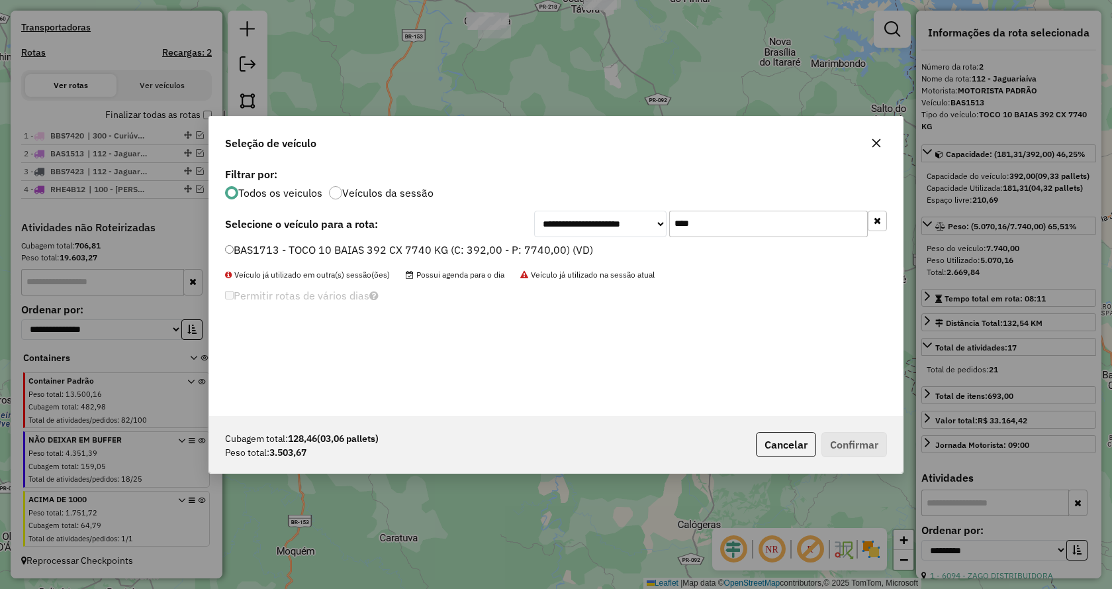
type input "****"
click at [224, 251] on div "BAS1713 - TOCO 10 BAIAS 392 CX 7740 KG (C: 392,00 - P: 7740,00) (VD)" at bounding box center [556, 255] width 678 height 26
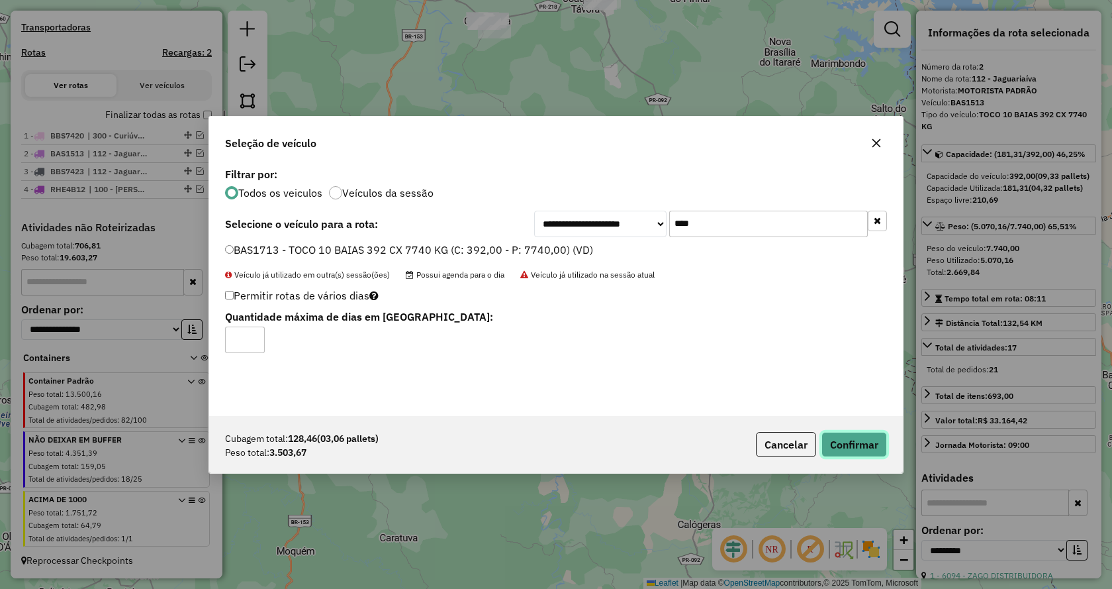
drag, startPoint x: 871, startPoint y: 439, endPoint x: 858, endPoint y: 436, distance: 14.2
click at [870, 440] on button "Confirmar" at bounding box center [855, 444] width 66 height 25
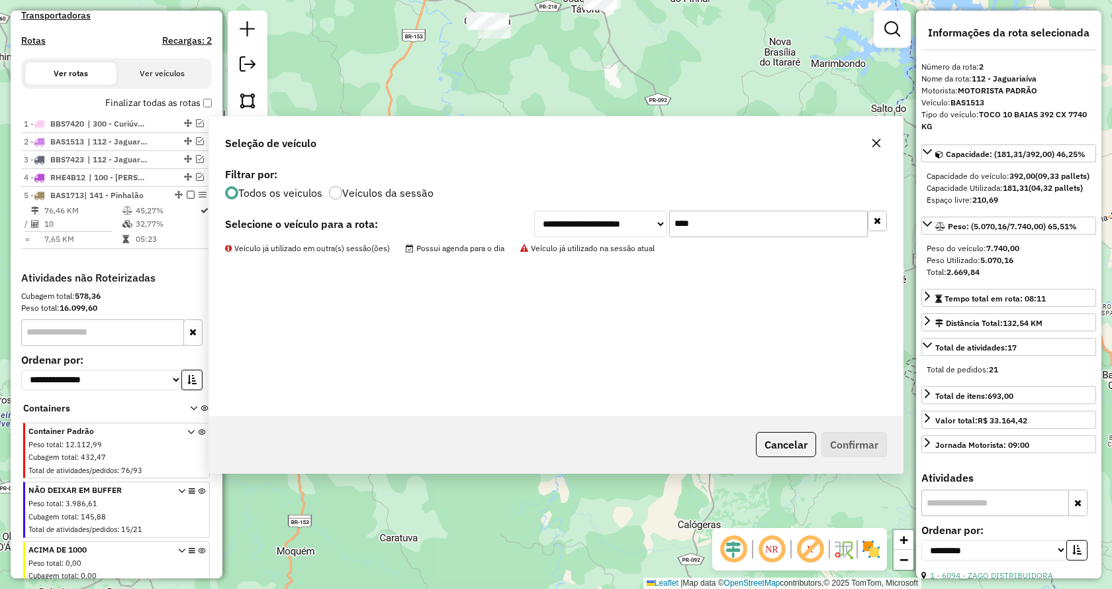
scroll to position [470, 0]
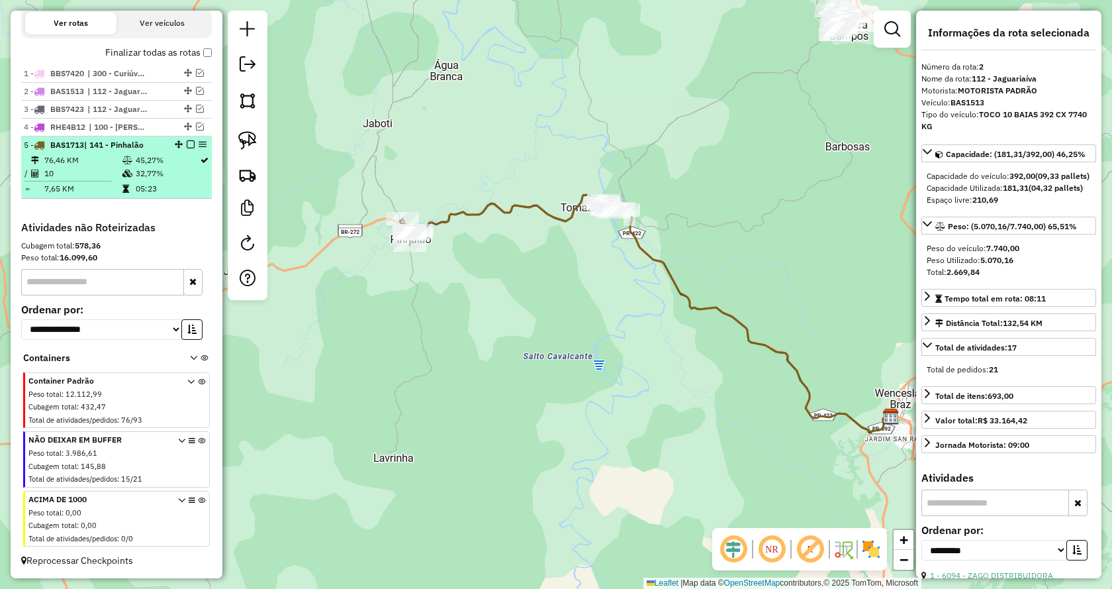
click at [187, 145] on em at bounding box center [191, 144] width 8 height 8
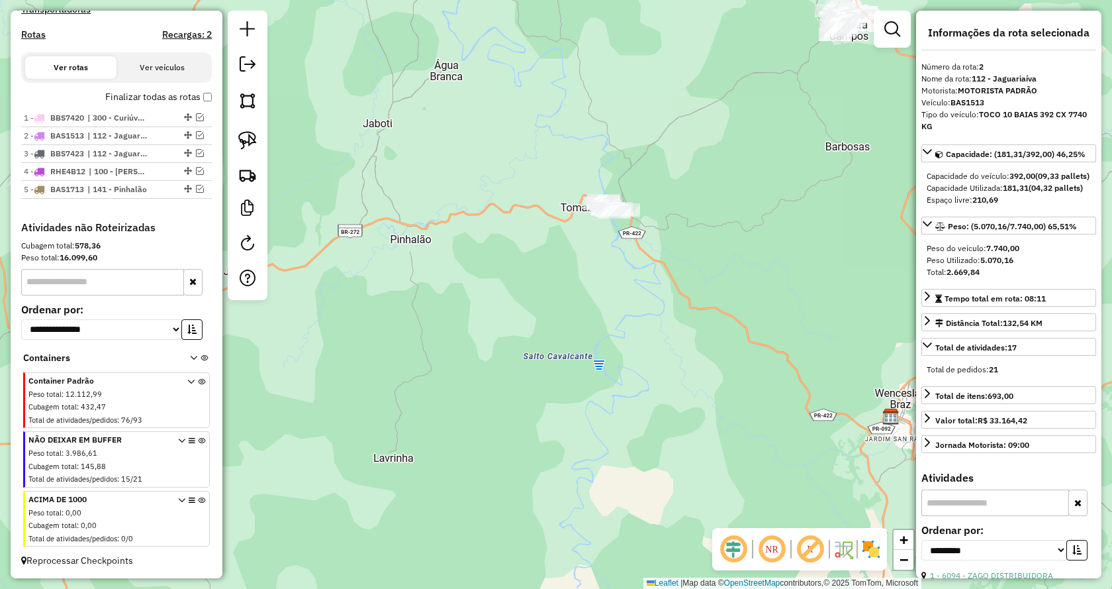
scroll to position [426, 0]
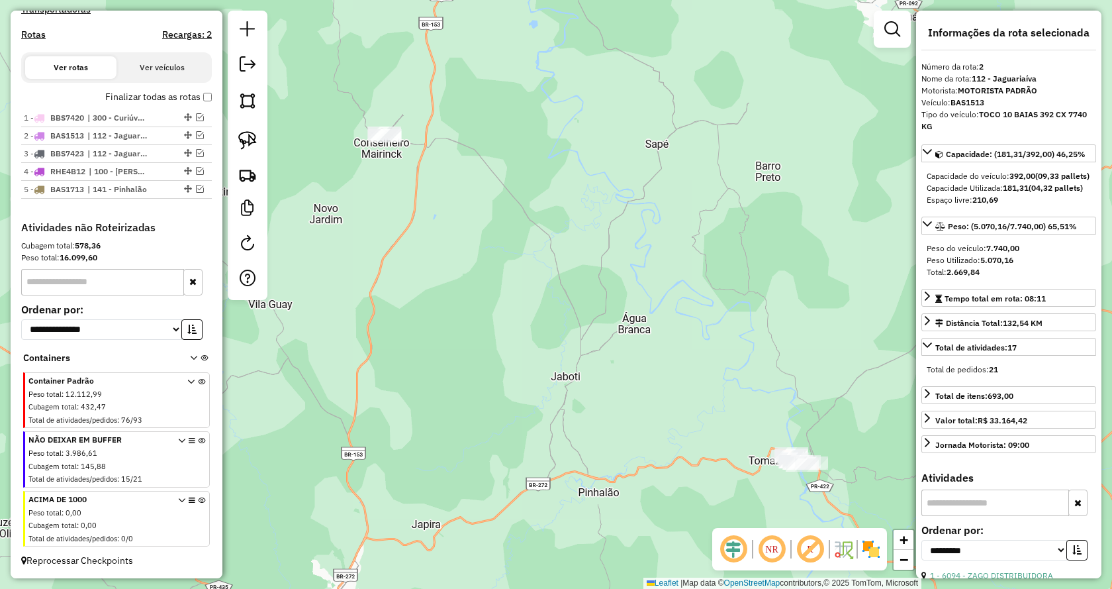
drag, startPoint x: 672, startPoint y: 218, endPoint x: 851, endPoint y: 406, distance: 259.5
click at [851, 406] on div "Janela de atendimento Grade de atendimento Capacidade Transportadoras Veículos …" at bounding box center [556, 294] width 1112 height 589
click at [196, 192] on em at bounding box center [200, 189] width 8 height 8
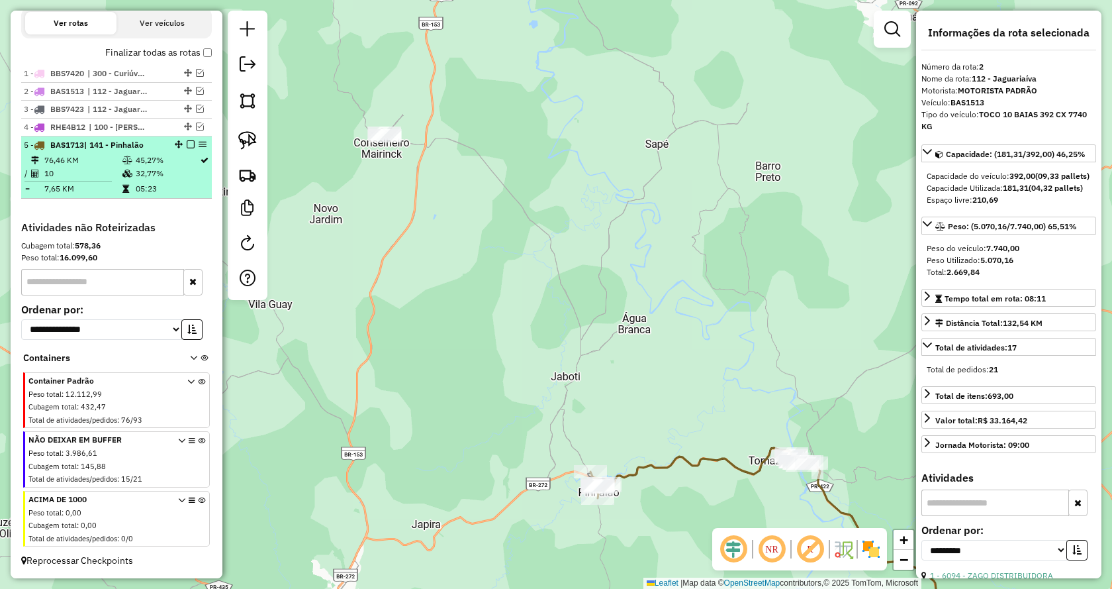
click at [187, 144] on em at bounding box center [191, 144] width 8 height 8
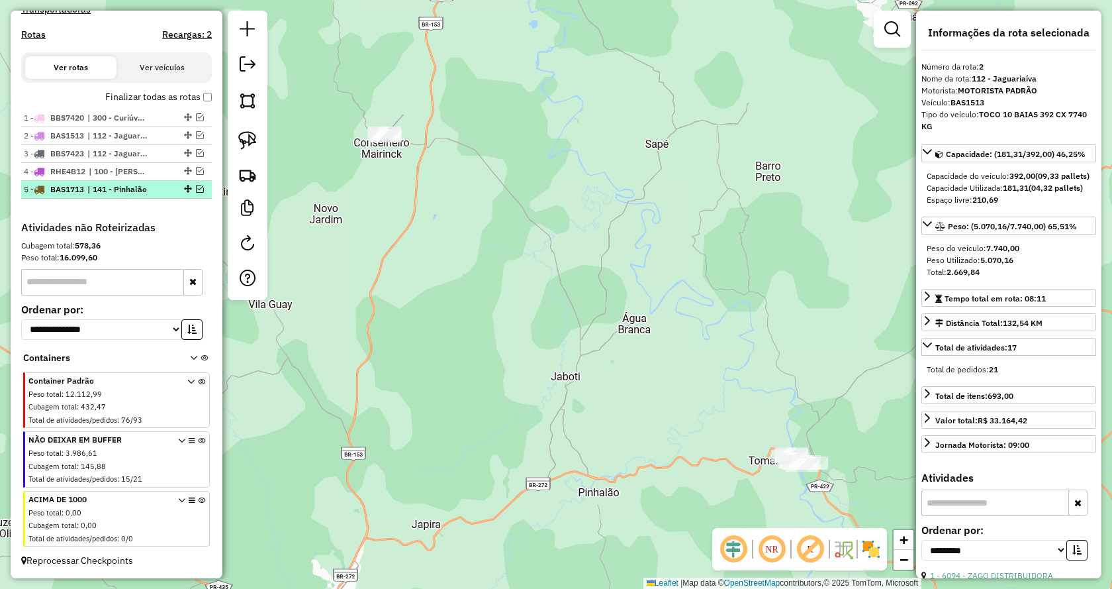
scroll to position [426, 0]
click at [236, 142] on link at bounding box center [247, 140] width 29 height 29
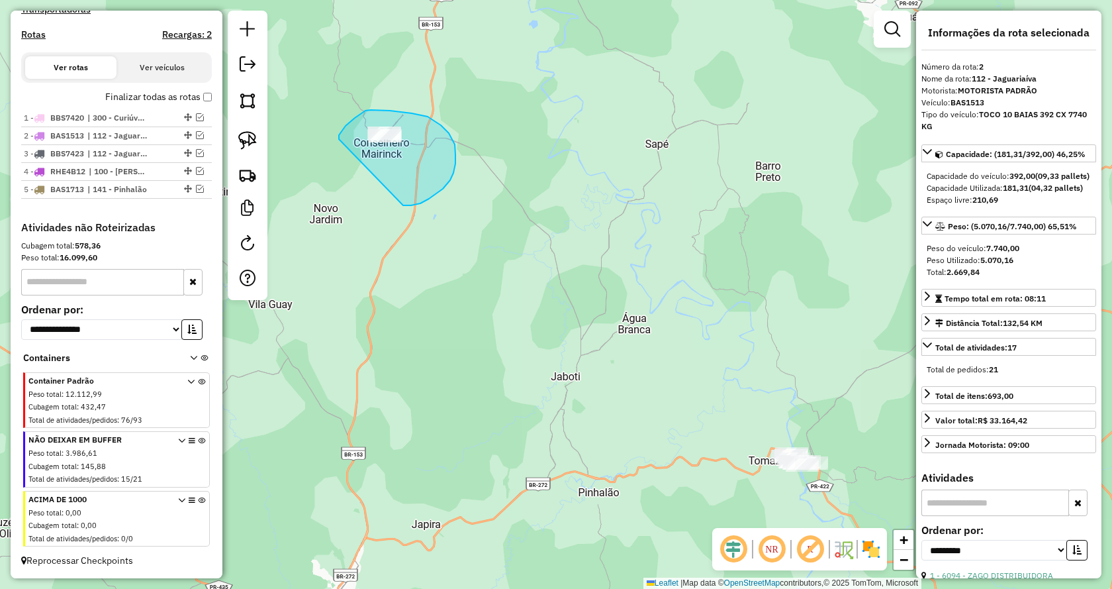
drag, startPoint x: 429, startPoint y: 199, endPoint x: 339, endPoint y: 144, distance: 105.2
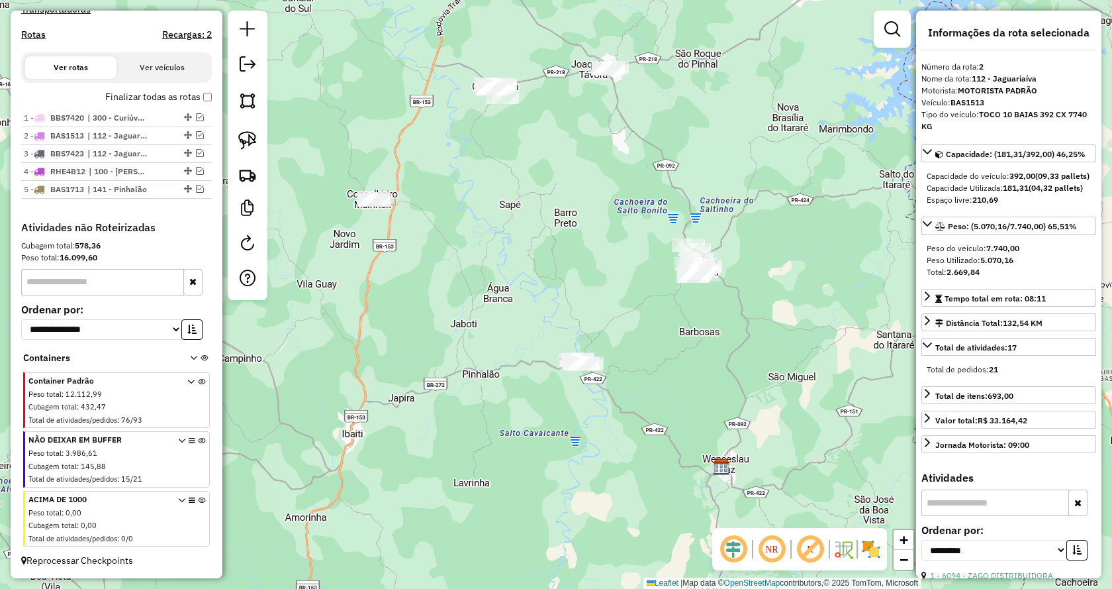
drag, startPoint x: 693, startPoint y: 271, endPoint x: 540, endPoint y: 278, distance: 153.1
click at [550, 299] on div "Janela de atendimento Grade de atendimento Capacidade Transportadoras Veículos …" at bounding box center [556, 294] width 1112 height 589
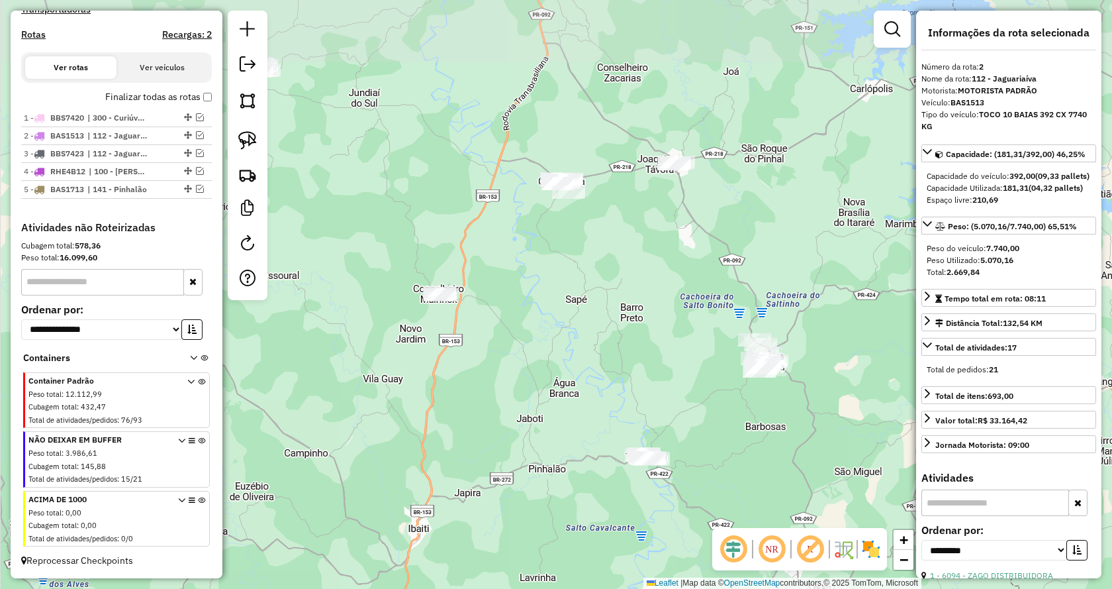
drag, startPoint x: 546, startPoint y: 197, endPoint x: 609, endPoint y: 270, distance: 95.7
click at [609, 270] on div "Janela de atendimento Grade de atendimento Capacidade Transportadoras Veículos …" at bounding box center [556, 294] width 1112 height 589
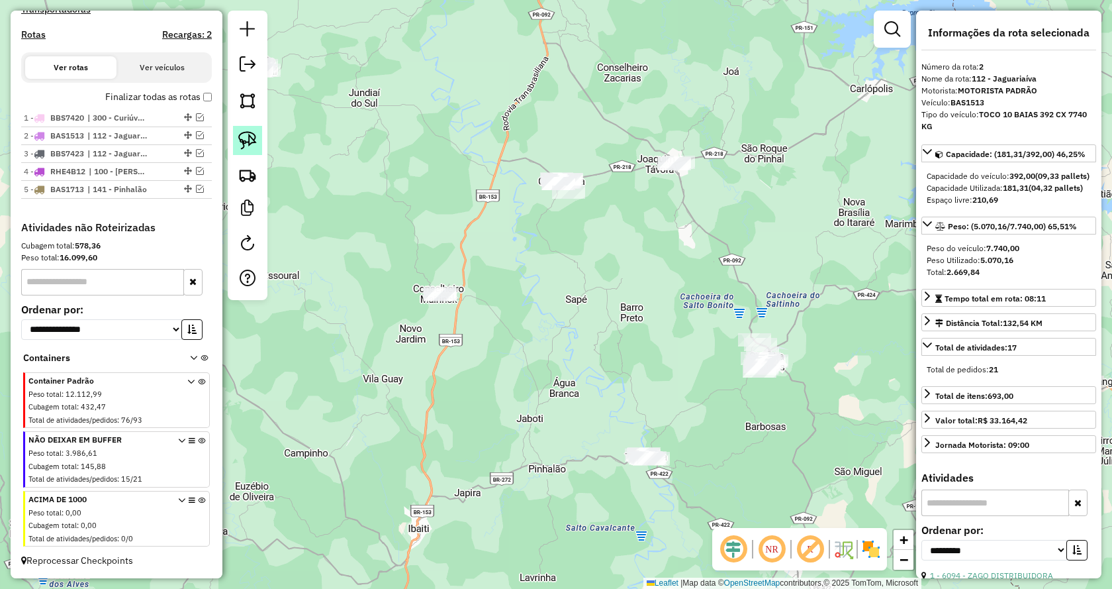
click at [257, 142] on link at bounding box center [247, 140] width 29 height 29
drag, startPoint x: 555, startPoint y: 238, endPoint x: 475, endPoint y: 175, distance: 101.3
click at [256, 143] on img at bounding box center [247, 140] width 19 height 19
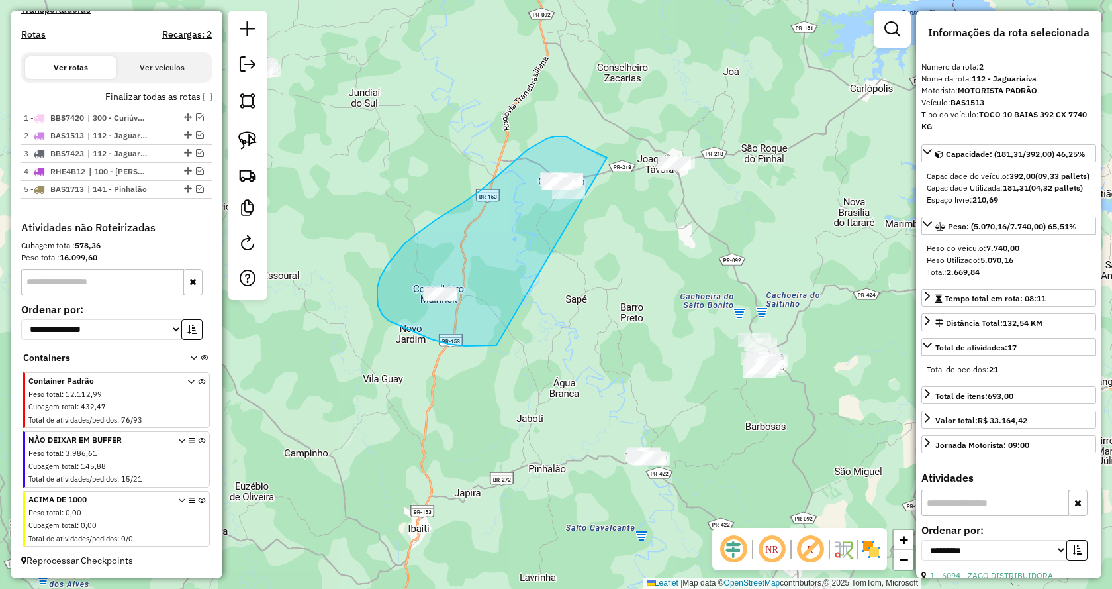
drag, startPoint x: 497, startPoint y: 345, endPoint x: 626, endPoint y: 171, distance: 216.8
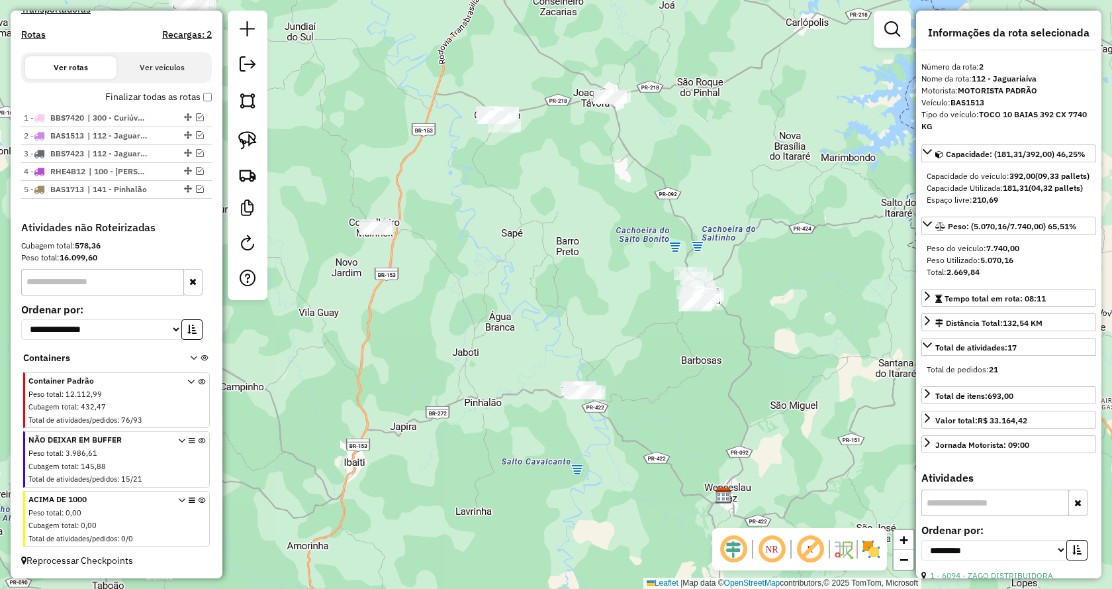
drag, startPoint x: 683, startPoint y: 366, endPoint x: 607, endPoint y: 291, distance: 107.2
click at [607, 291] on div "Janela de atendimento Grade de atendimento Capacidade Transportadoras Veículos …" at bounding box center [556, 294] width 1112 height 589
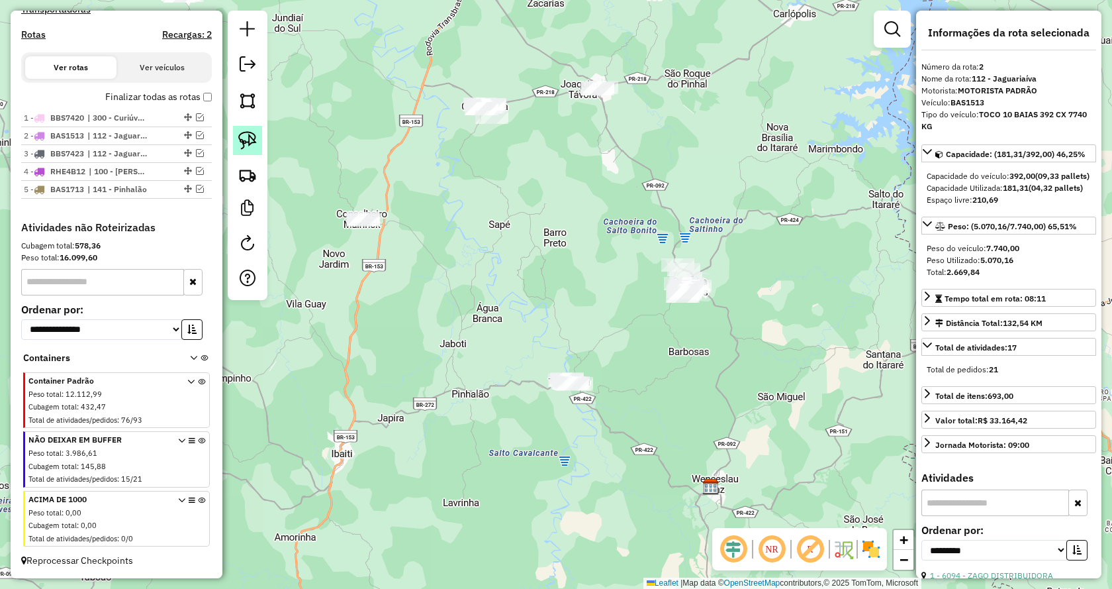
click at [256, 144] on img at bounding box center [247, 140] width 19 height 19
drag, startPoint x: 534, startPoint y: 351, endPoint x: 685, endPoint y: 427, distance: 168.5
drag, startPoint x: 251, startPoint y: 150, endPoint x: 263, endPoint y: 151, distance: 12.0
click at [251, 149] on link at bounding box center [247, 140] width 29 height 29
drag, startPoint x: 658, startPoint y: 334, endPoint x: 610, endPoint y: 234, distance: 111.1
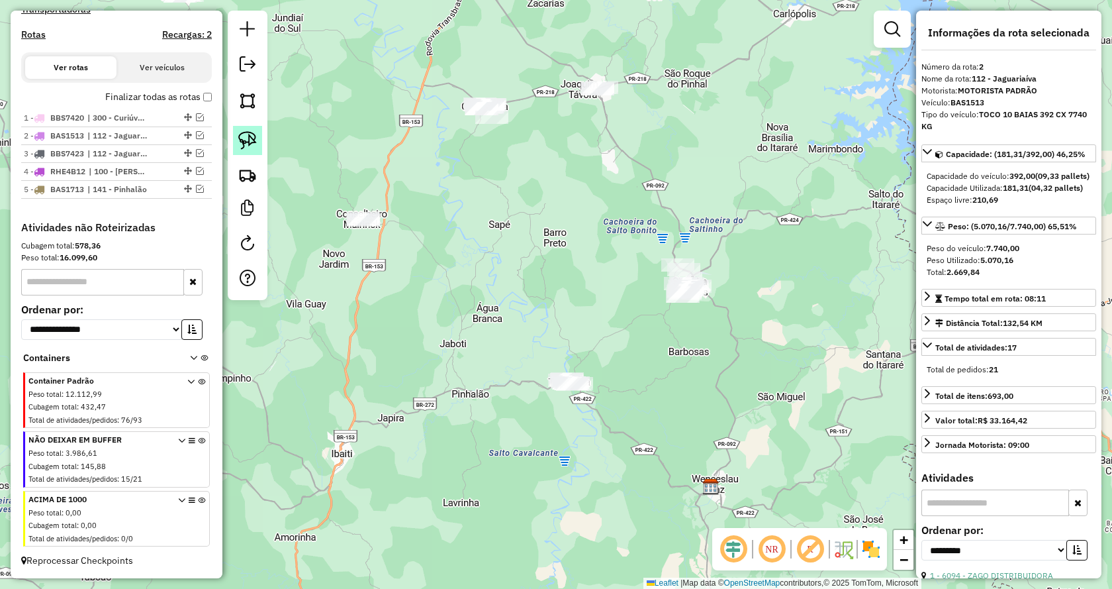
click at [249, 143] on img at bounding box center [247, 140] width 19 height 19
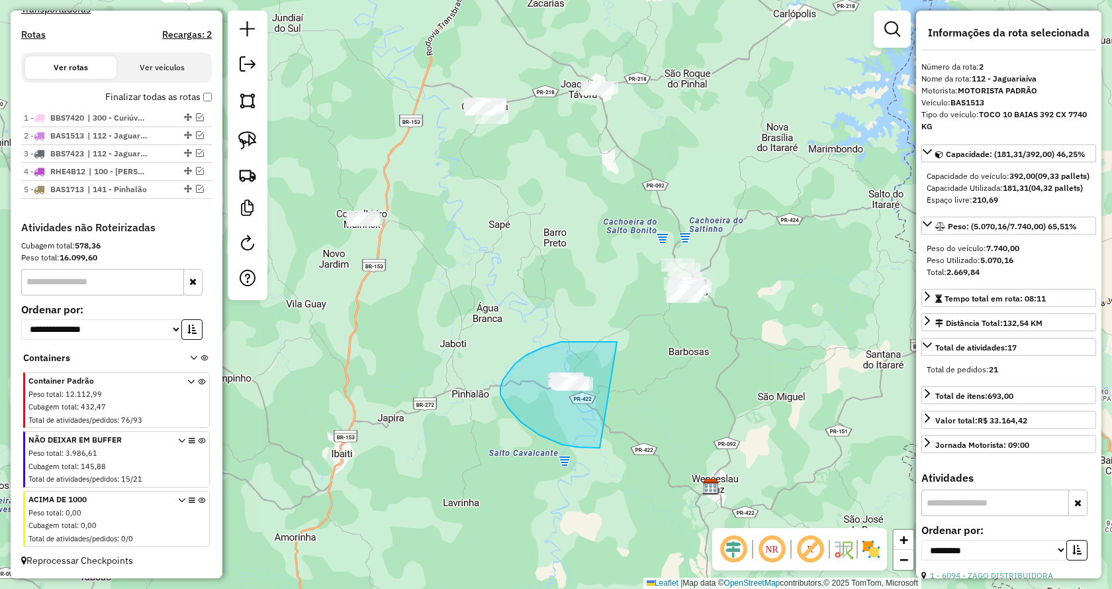
drag, startPoint x: 613, startPoint y: 342, endPoint x: 646, endPoint y: 418, distance: 83.3
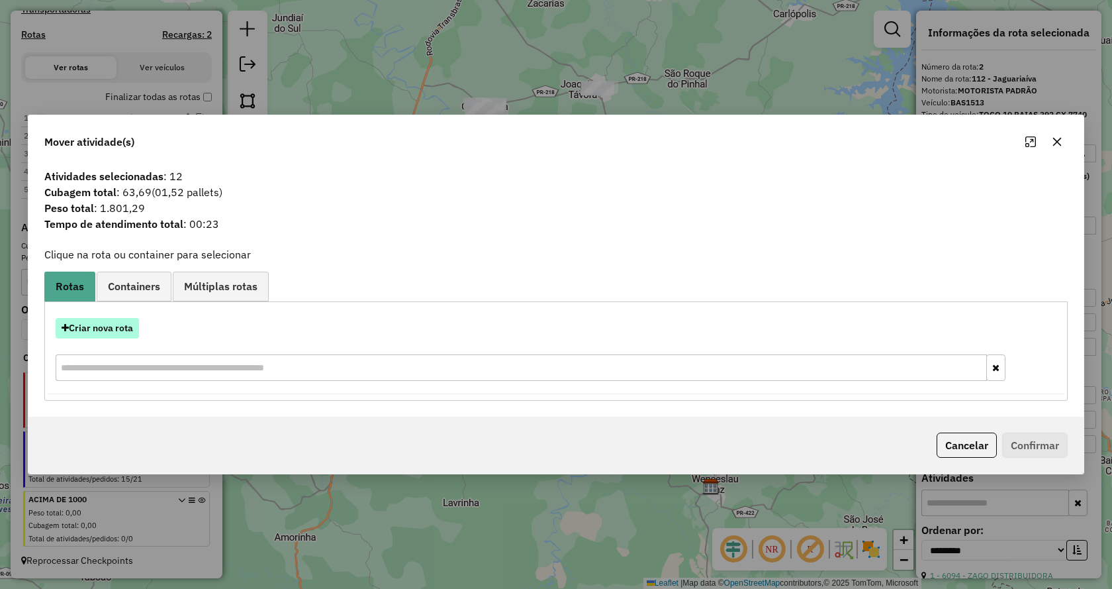
click at [124, 328] on button "Criar nova rota" at bounding box center [97, 328] width 83 height 21
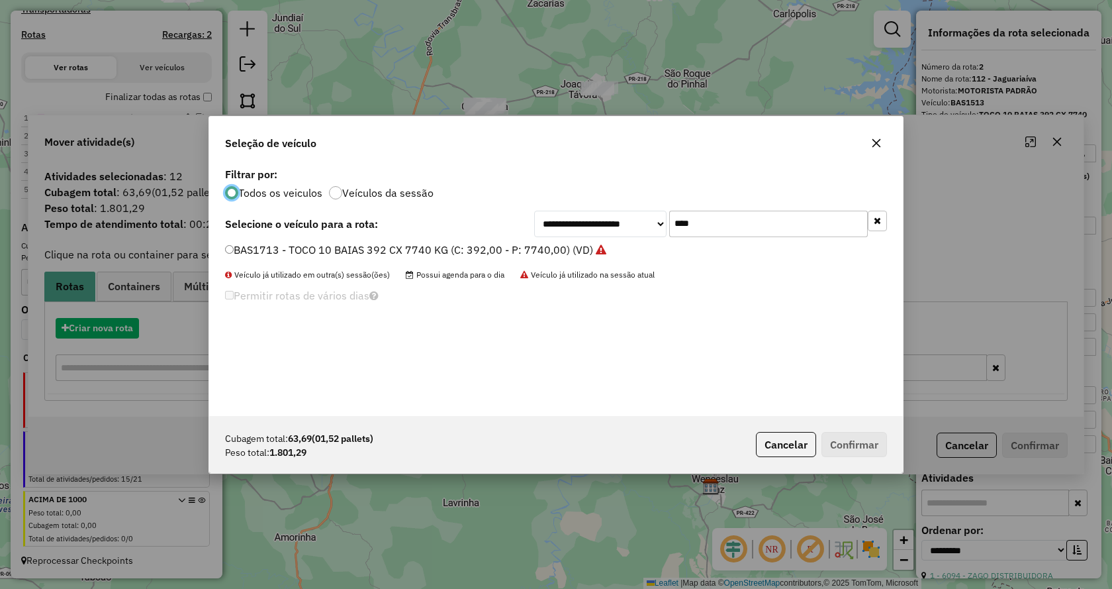
scroll to position [7, 4]
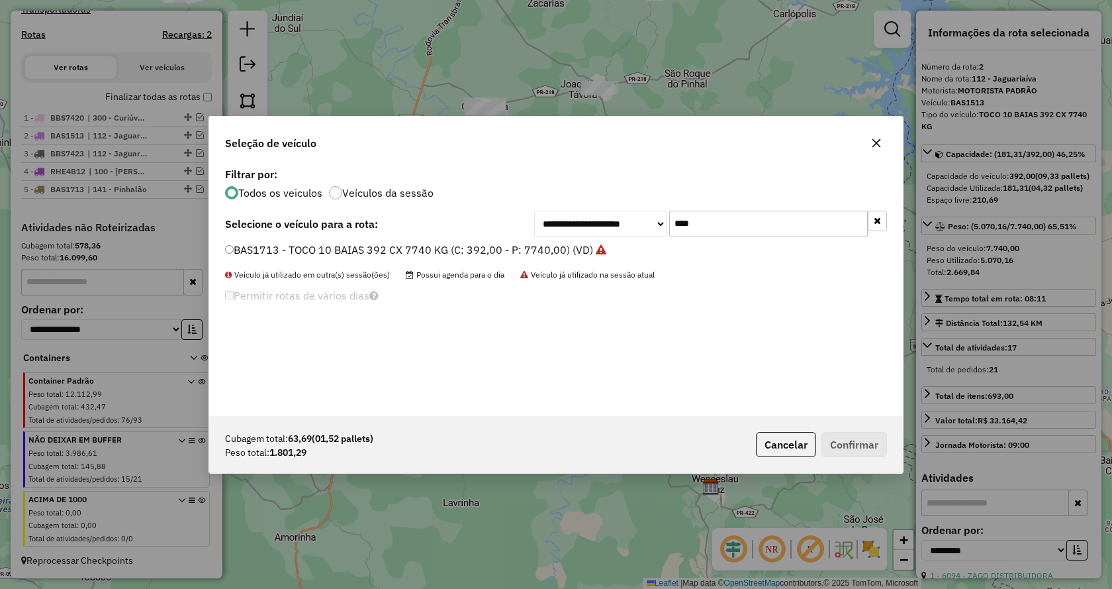
drag, startPoint x: 712, startPoint y: 221, endPoint x: 577, endPoint y: 198, distance: 136.9
click at [571, 212] on div "**********" at bounding box center [710, 224] width 353 height 26
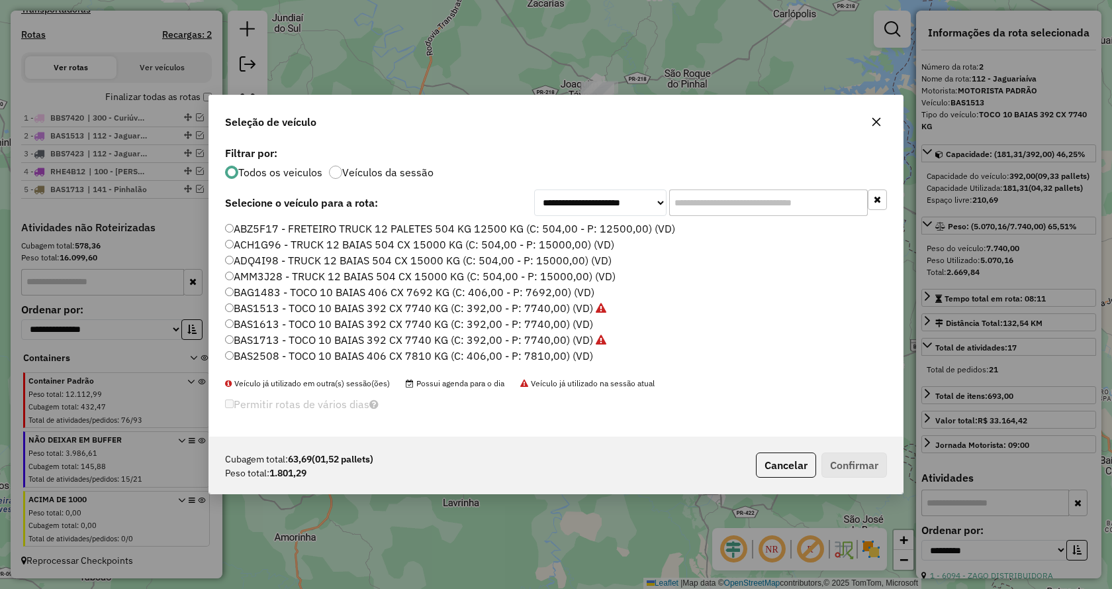
click at [728, 197] on input "text" at bounding box center [768, 202] width 199 height 26
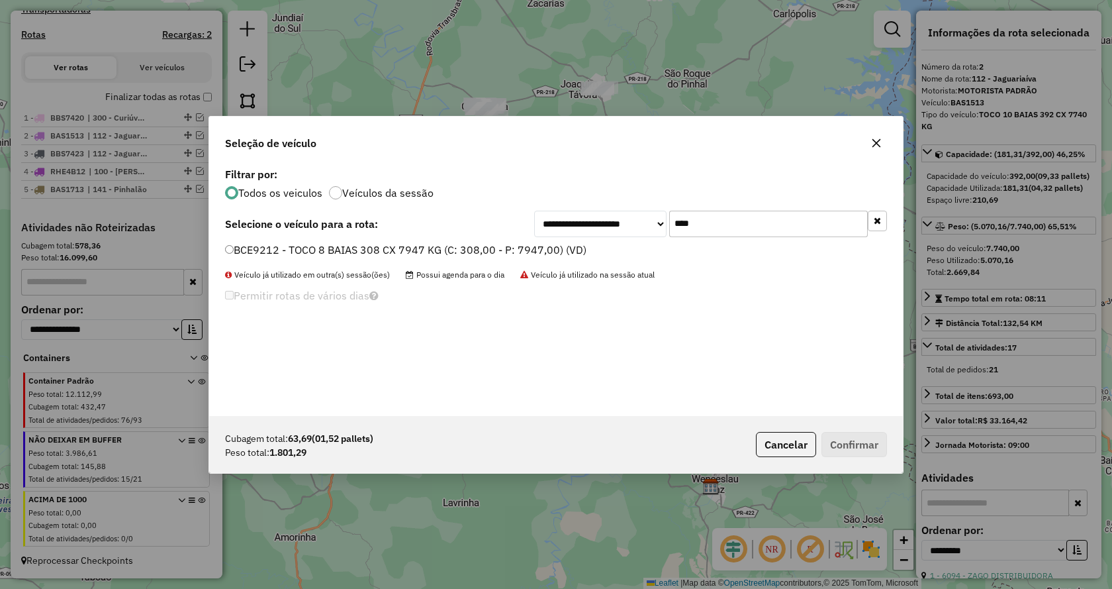
type input "****"
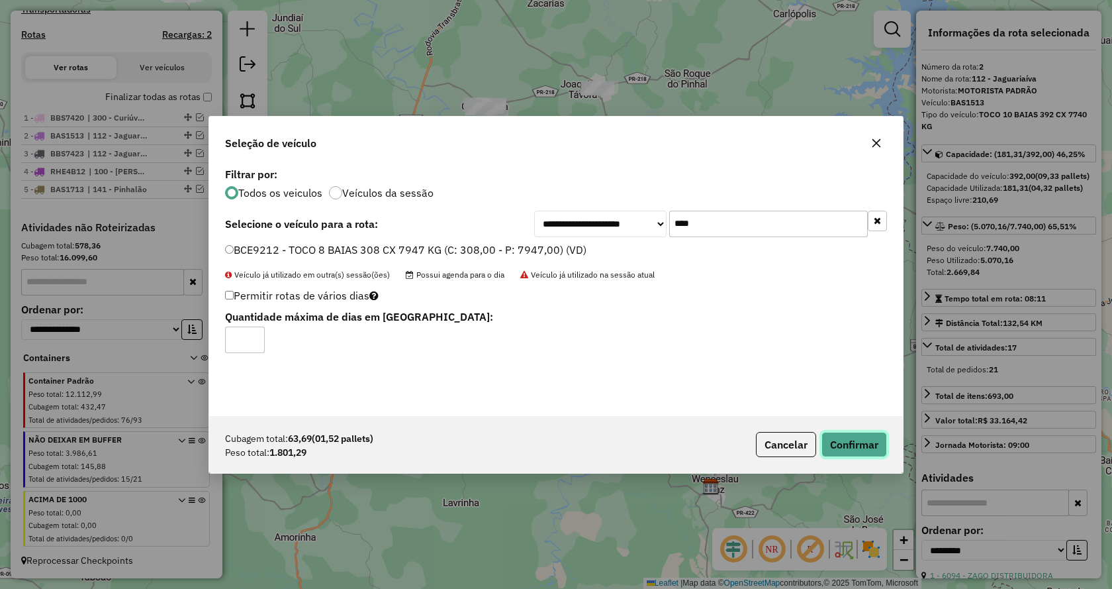
click at [843, 448] on button "Confirmar" at bounding box center [855, 444] width 66 height 25
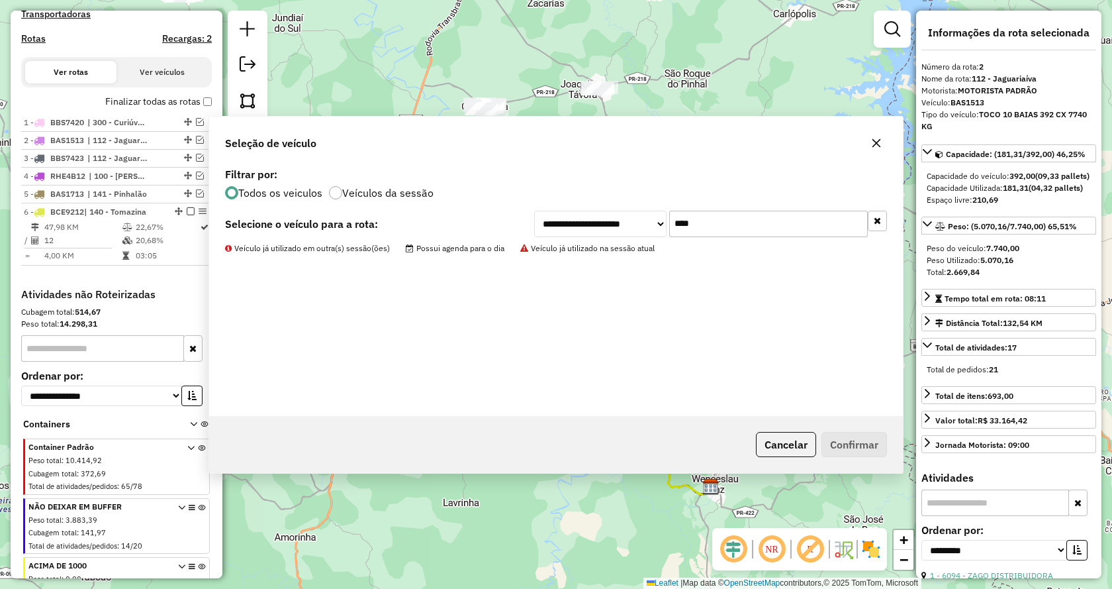
scroll to position [505, 0]
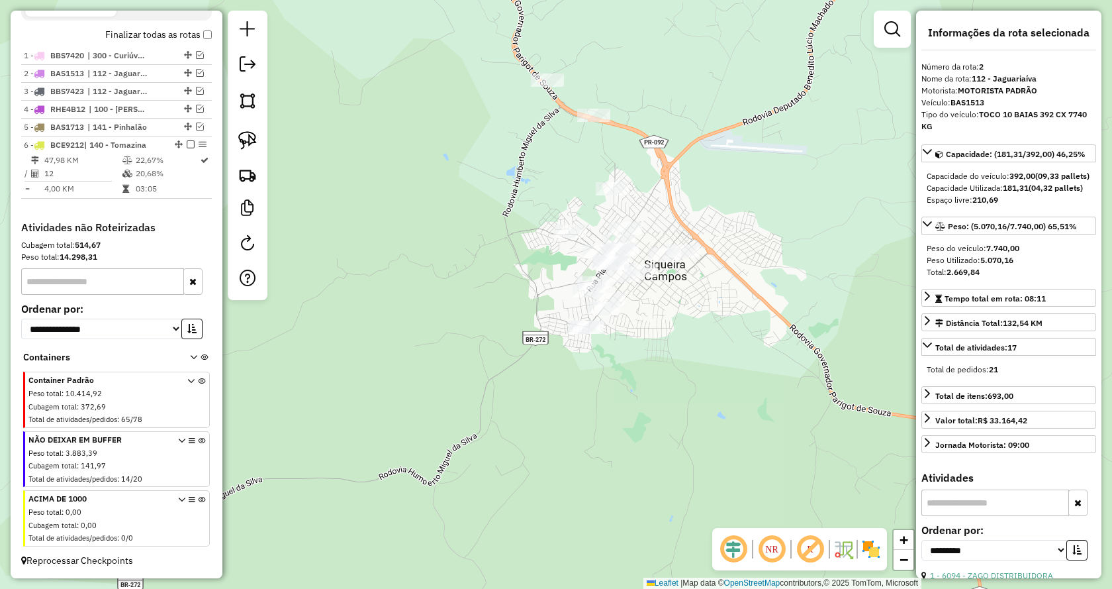
drag, startPoint x: 667, startPoint y: 299, endPoint x: 691, endPoint y: 354, distance: 59.6
click at [691, 354] on div "Janela de atendimento Grade de atendimento Capacidade Transportadoras Veículos …" at bounding box center [556, 294] width 1112 height 589
click at [248, 142] on img at bounding box center [247, 140] width 19 height 19
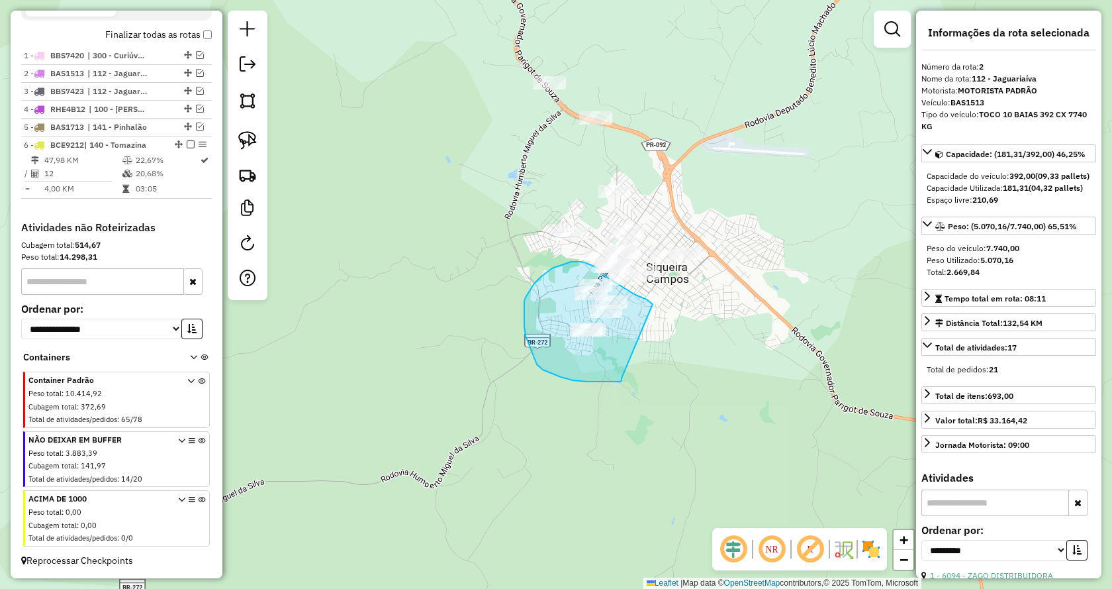
drag, startPoint x: 622, startPoint y: 378, endPoint x: 704, endPoint y: 328, distance: 96.0
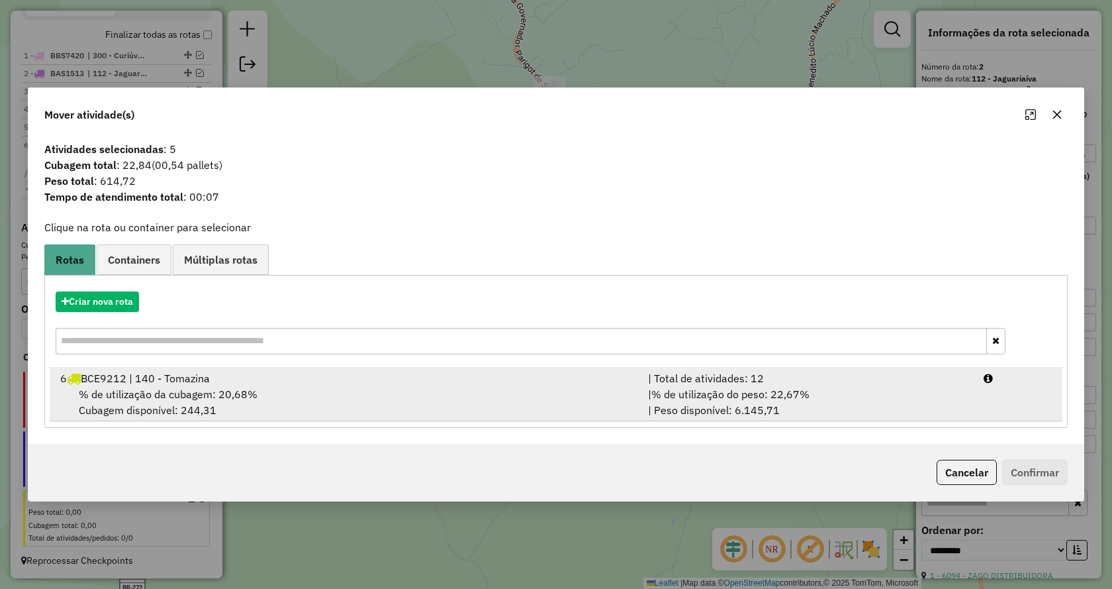
drag, startPoint x: 769, startPoint y: 388, endPoint x: 844, endPoint y: 417, distance: 80.3
click at [773, 389] on span "% de utilização do peso: 22,67%" at bounding box center [731, 393] width 158 height 13
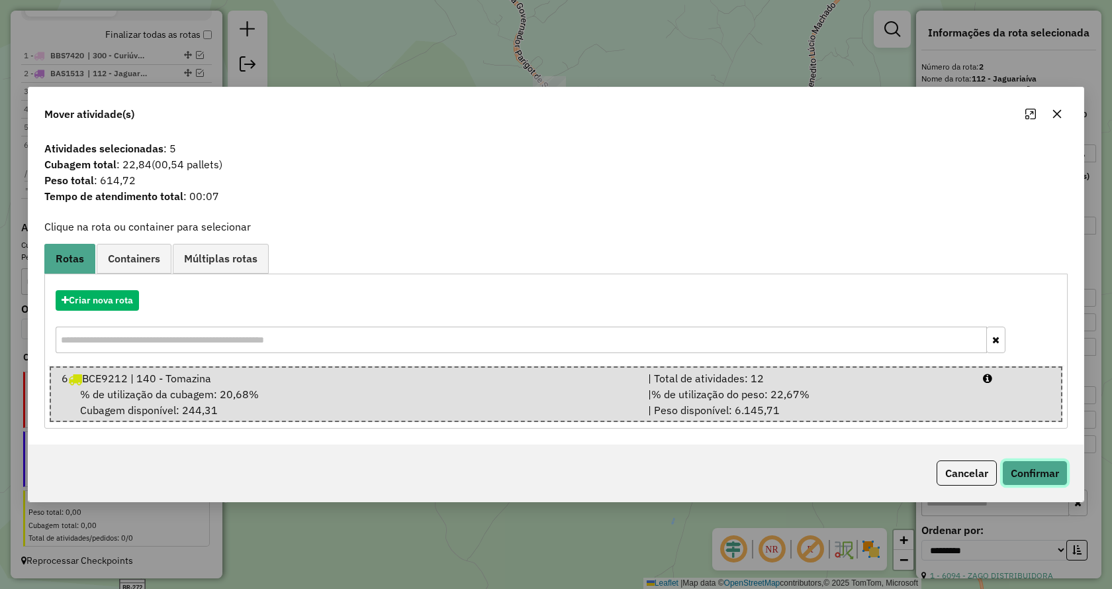
click at [1034, 472] on button "Confirmar" at bounding box center [1036, 472] width 66 height 25
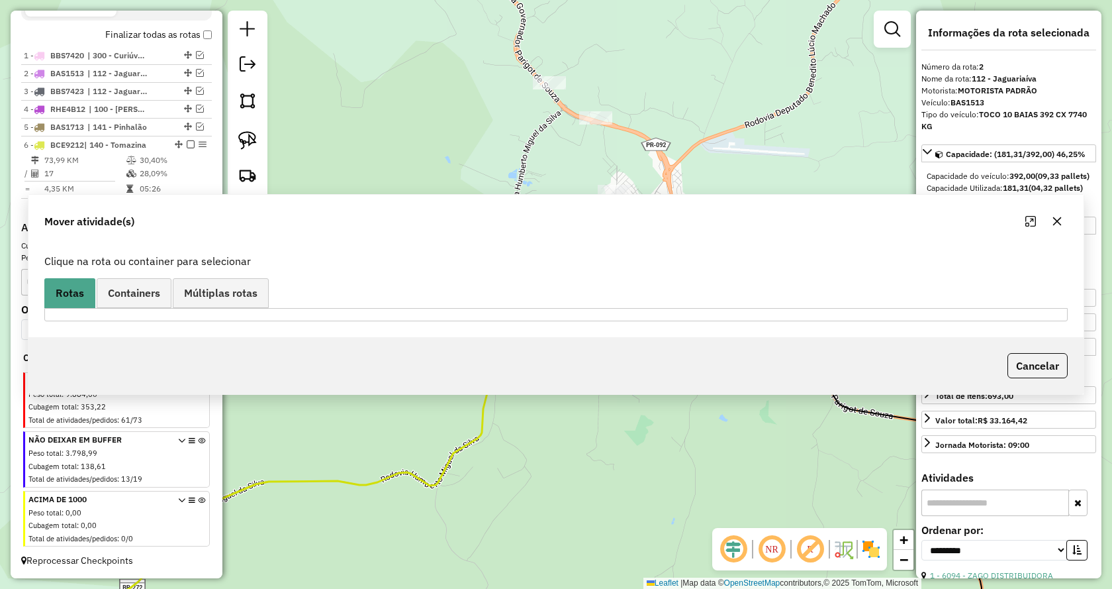
scroll to position [488, 0]
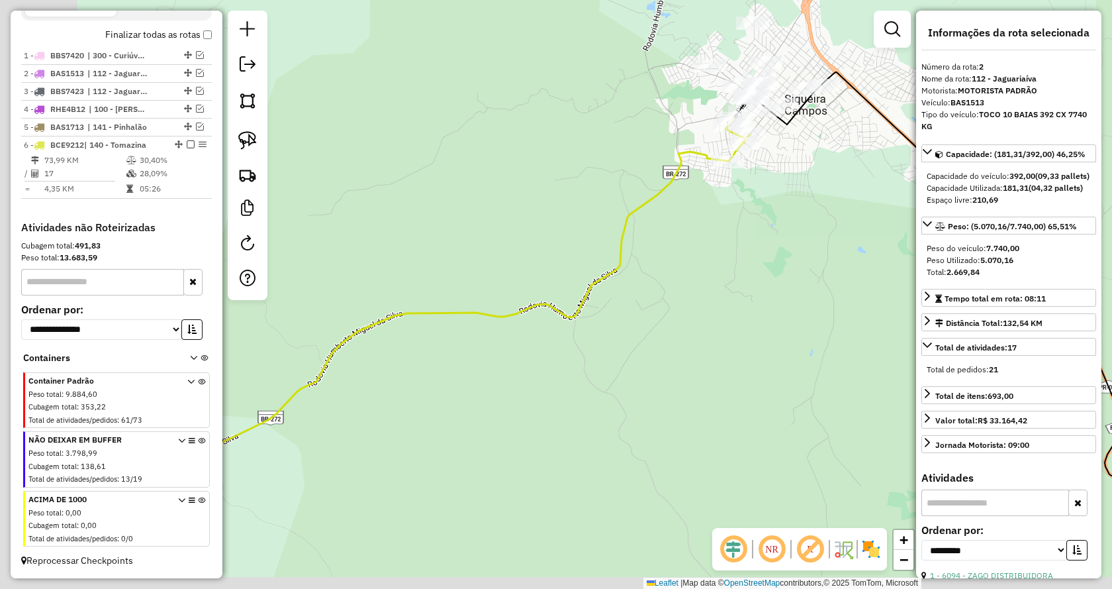
drag, startPoint x: 675, startPoint y: 419, endPoint x: 848, endPoint y: 226, distance: 258.9
click at [848, 226] on div "Janela de atendimento Grade de atendimento Capacidade Transportadoras Veículos …" at bounding box center [556, 294] width 1112 height 589
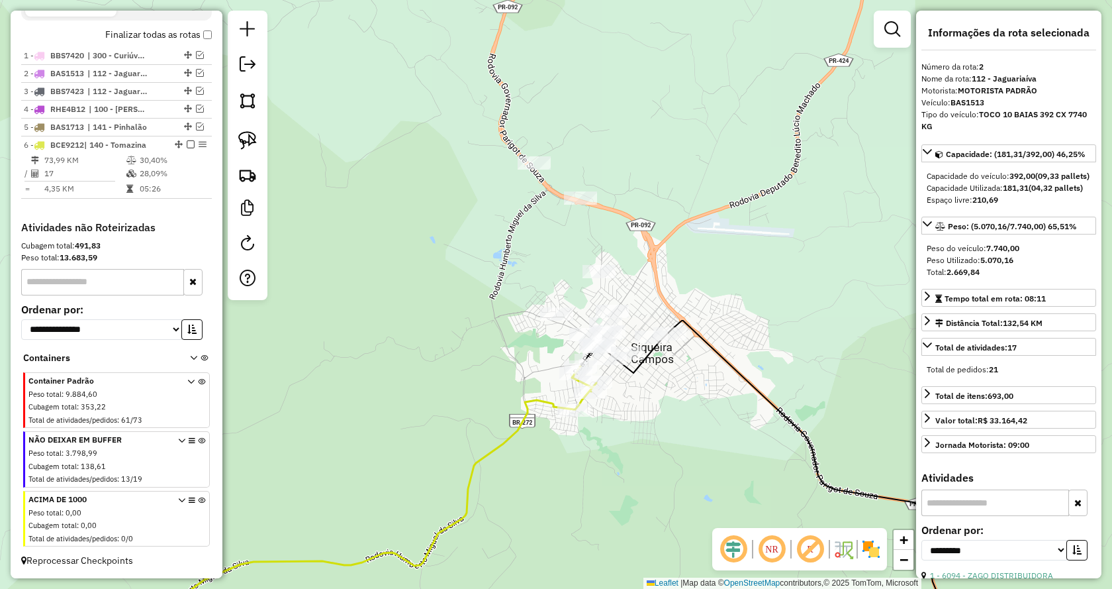
drag, startPoint x: 770, startPoint y: 261, endPoint x: 544, endPoint y: 567, distance: 380.8
click at [544, 567] on div "Janela de atendimento Grade de atendimento Capacidade Transportadoras Veículos …" at bounding box center [556, 294] width 1112 height 589
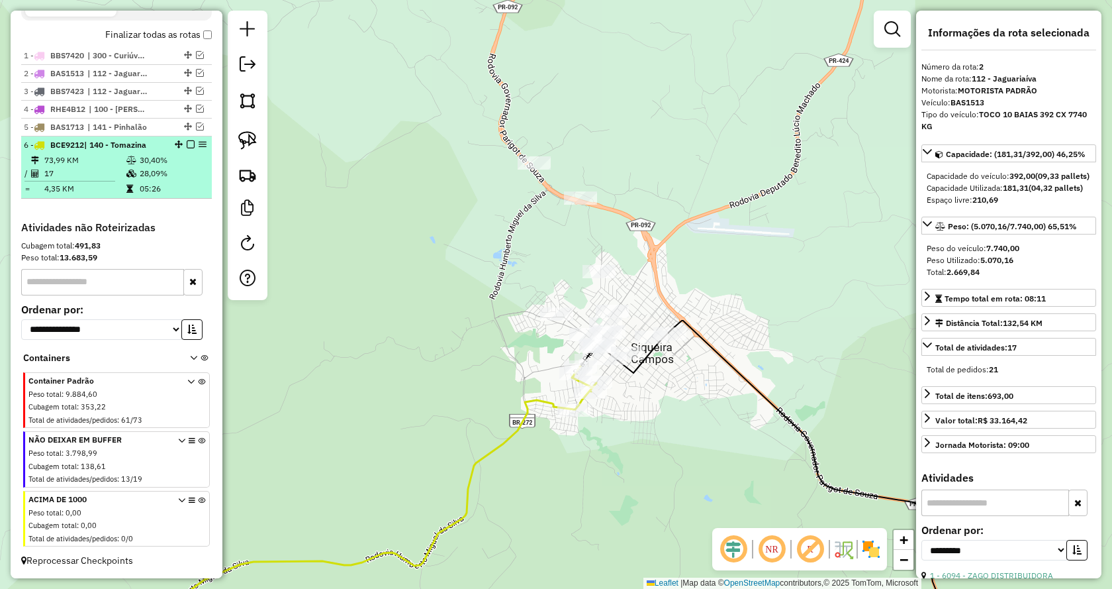
click at [187, 144] on em at bounding box center [191, 144] width 8 height 8
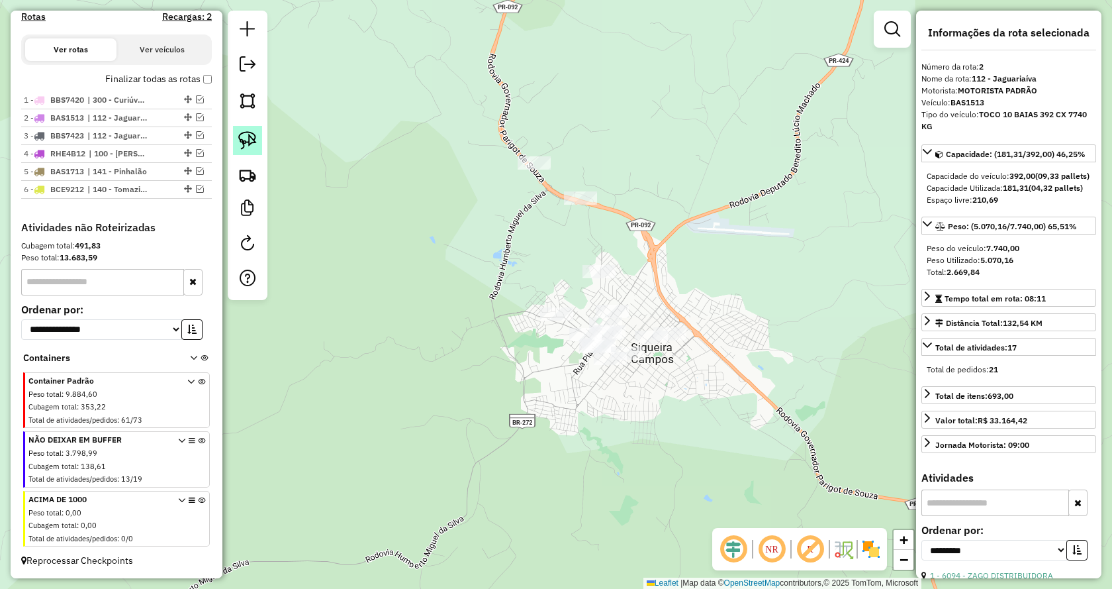
click at [248, 138] on img at bounding box center [247, 140] width 19 height 19
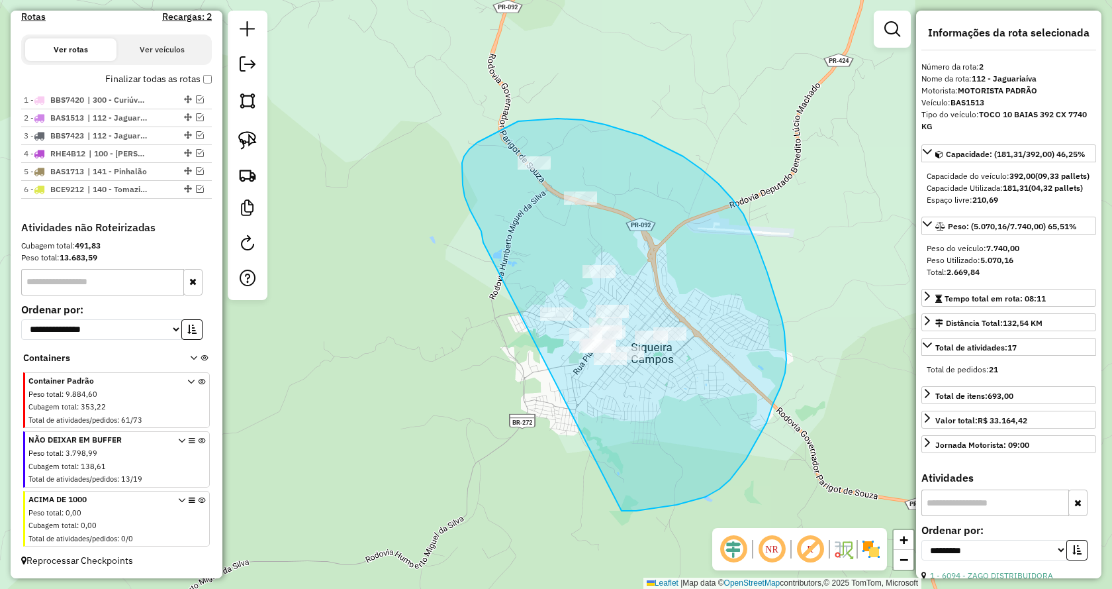
drag, startPoint x: 483, startPoint y: 242, endPoint x: 621, endPoint y: 511, distance: 301.5
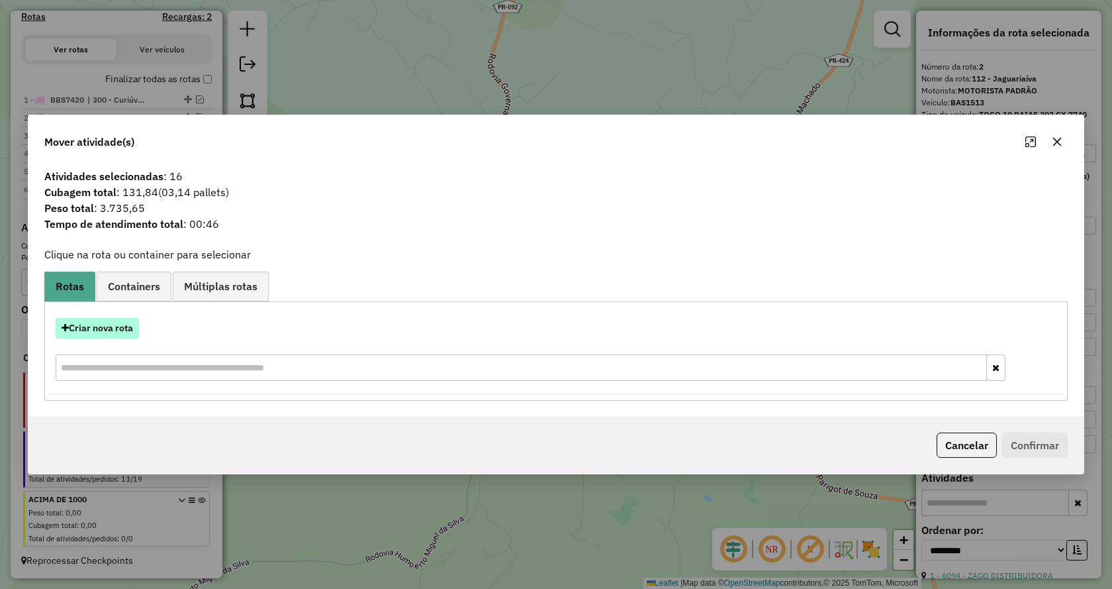
click at [128, 330] on button "Criar nova rota" at bounding box center [97, 328] width 83 height 21
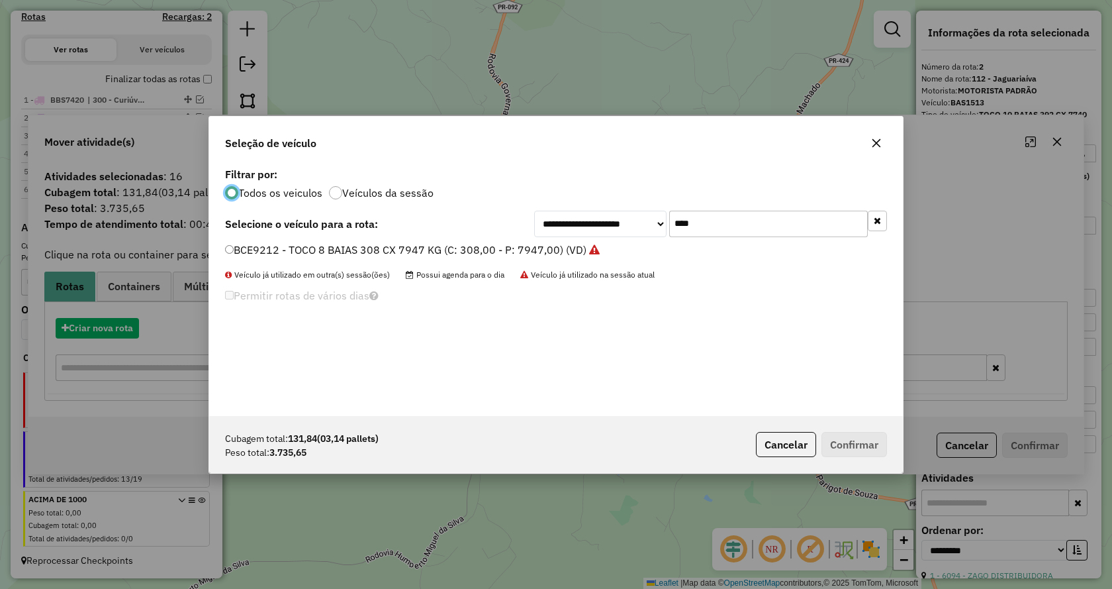
scroll to position [7, 4]
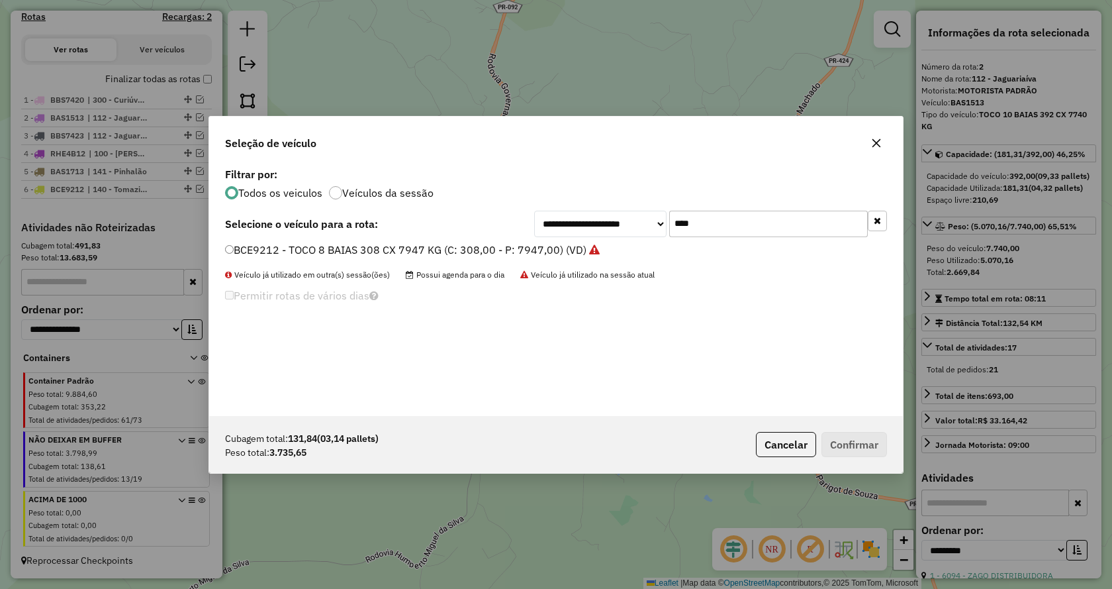
drag, startPoint x: 736, startPoint y: 228, endPoint x: 672, endPoint y: 221, distance: 64.0
click at [672, 221] on input "****" at bounding box center [768, 224] width 199 height 26
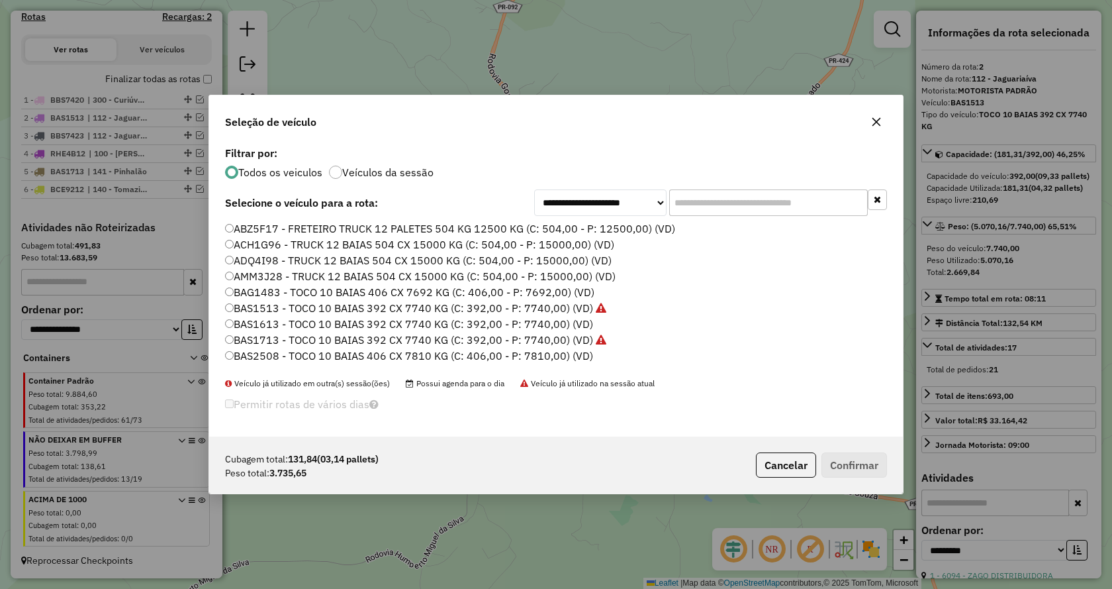
click at [712, 207] on input "text" at bounding box center [768, 202] width 199 height 26
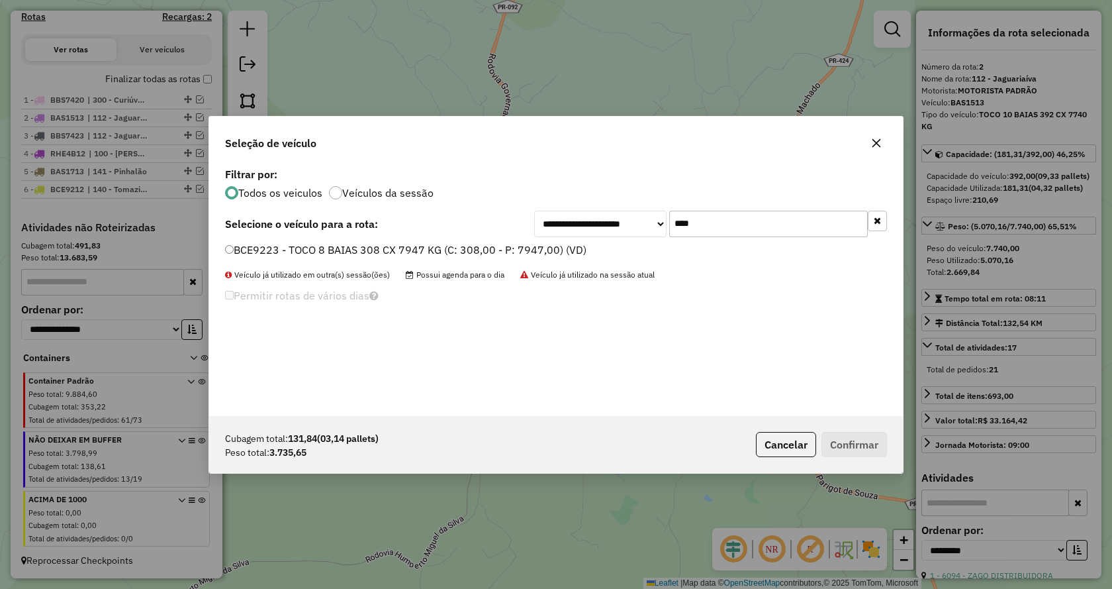
type input "****"
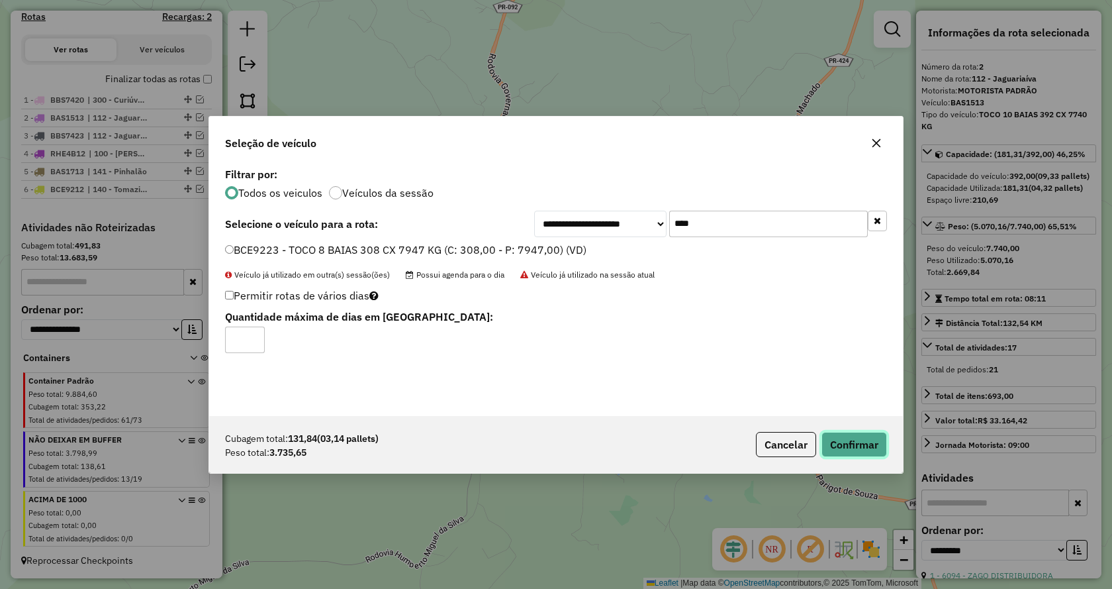
click at [862, 444] on button "Confirmar" at bounding box center [855, 444] width 66 height 25
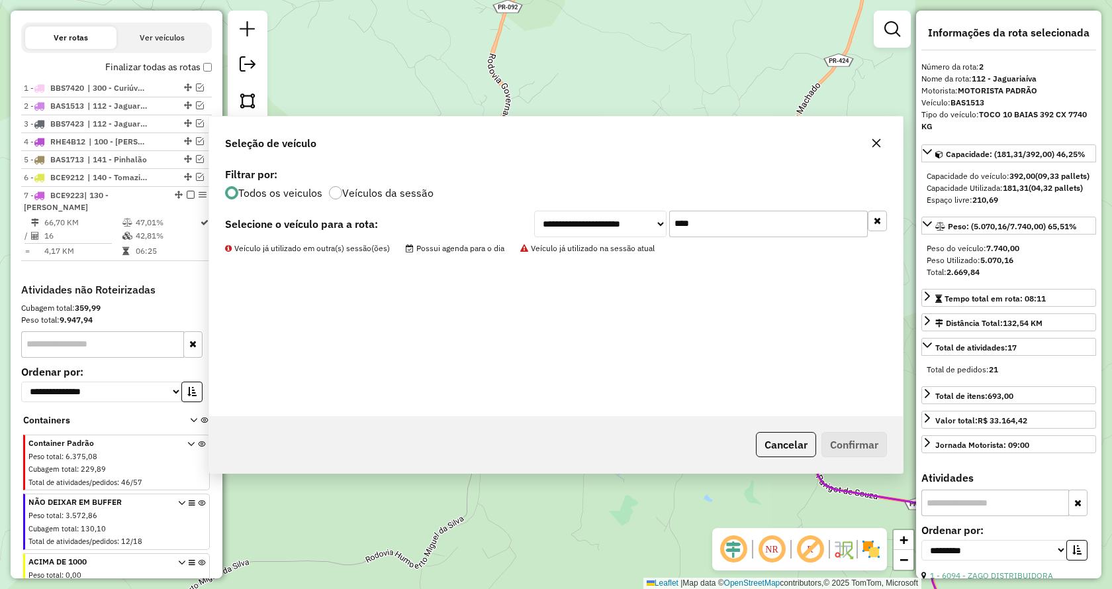
scroll to position [518, 0]
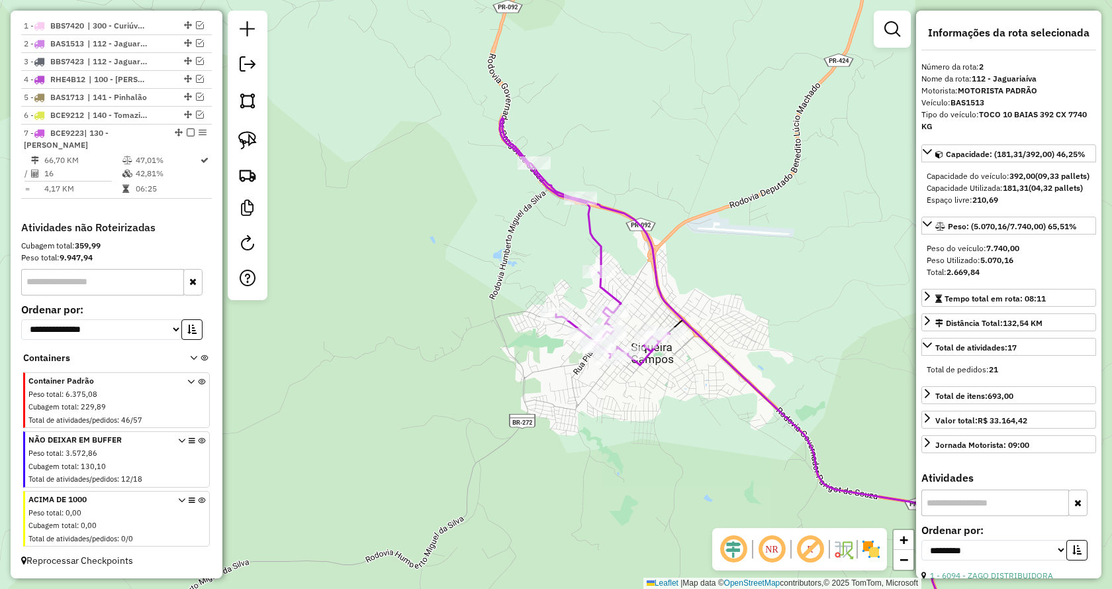
click at [744, 250] on div "Janela de atendimento Grade de atendimento Capacidade Transportadoras Veículos …" at bounding box center [556, 294] width 1112 height 589
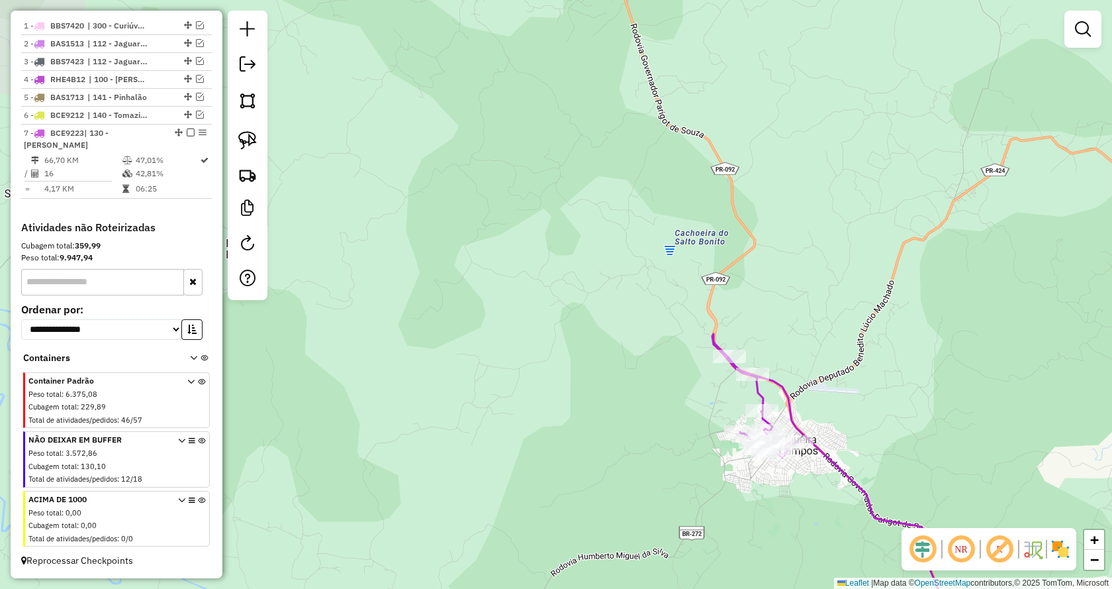
drag, startPoint x: 742, startPoint y: 195, endPoint x: 836, endPoint y: 346, distance: 177.7
click at [836, 346] on div "Janela de atendimento Grade de atendimento Capacidade Transportadoras Veículos …" at bounding box center [556, 294] width 1112 height 589
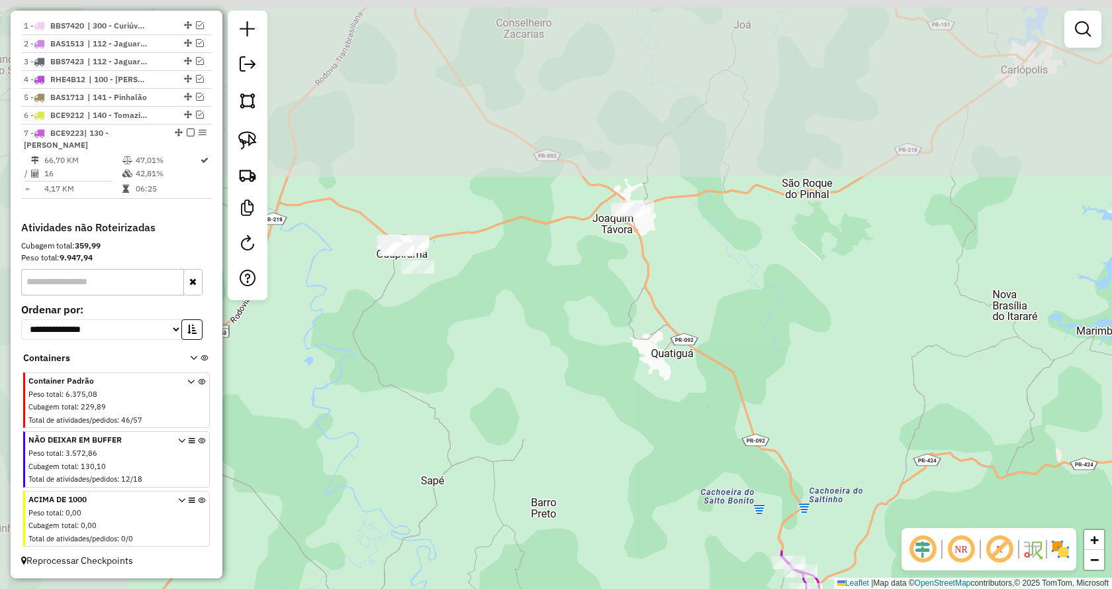
drag, startPoint x: 503, startPoint y: 200, endPoint x: 669, endPoint y: 458, distance: 307.1
click at [669, 458] on div "Janela de atendimento Grade de atendimento Capacidade Transportadoras Veículos …" at bounding box center [556, 294] width 1112 height 589
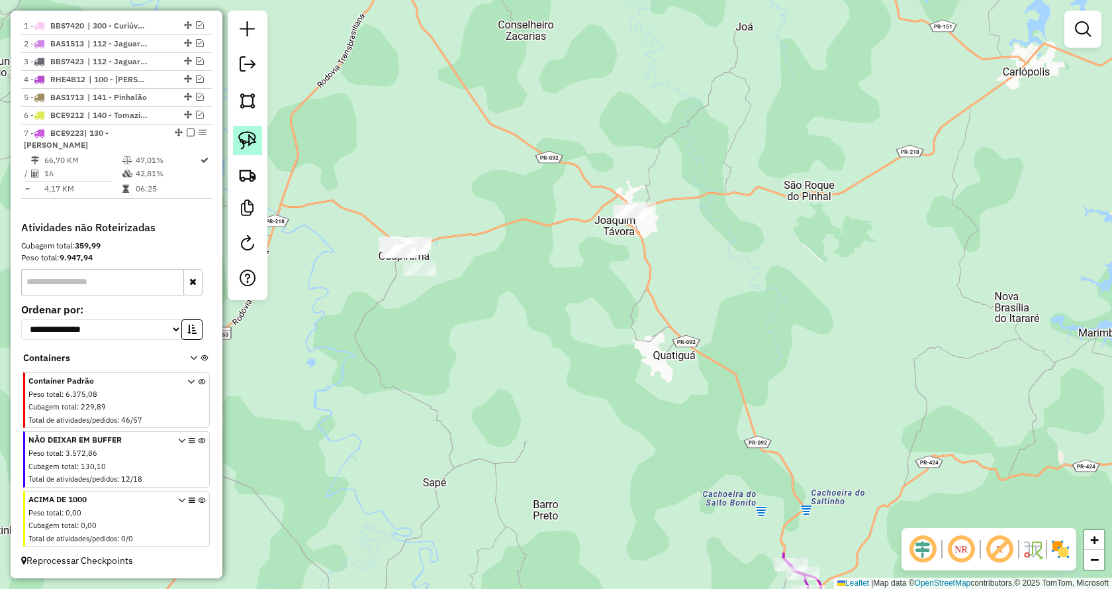
click at [248, 139] on img at bounding box center [247, 140] width 19 height 19
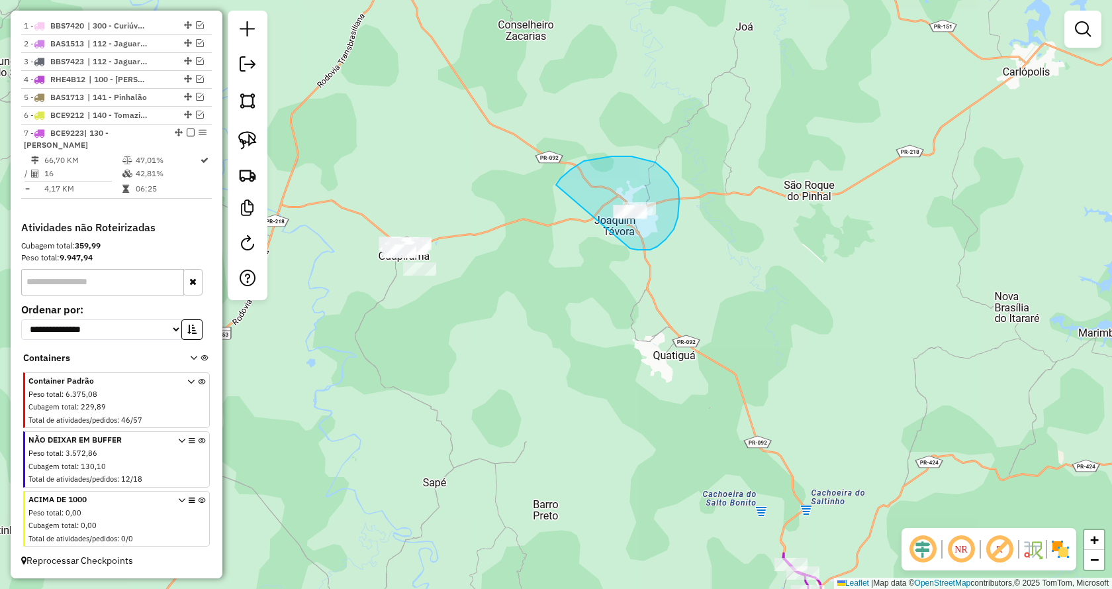
drag, startPoint x: 630, startPoint y: 248, endPoint x: 554, endPoint y: 191, distance: 95.6
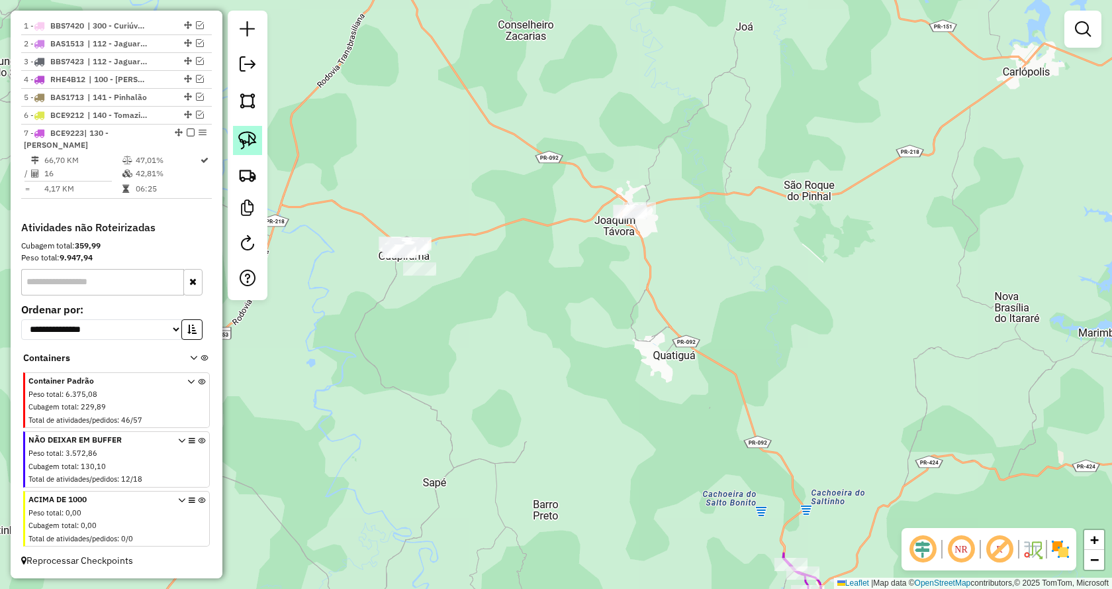
drag, startPoint x: 246, startPoint y: 137, endPoint x: 472, endPoint y: 239, distance: 248.4
click at [246, 136] on img at bounding box center [247, 140] width 19 height 19
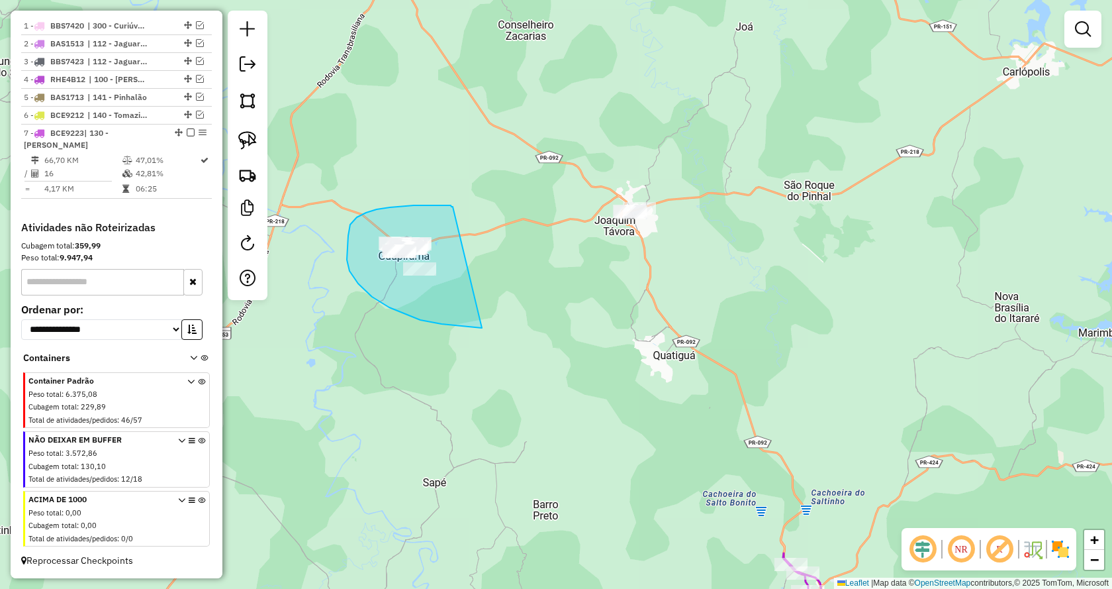
drag, startPoint x: 429, startPoint y: 205, endPoint x: 509, endPoint y: 324, distance: 143.6
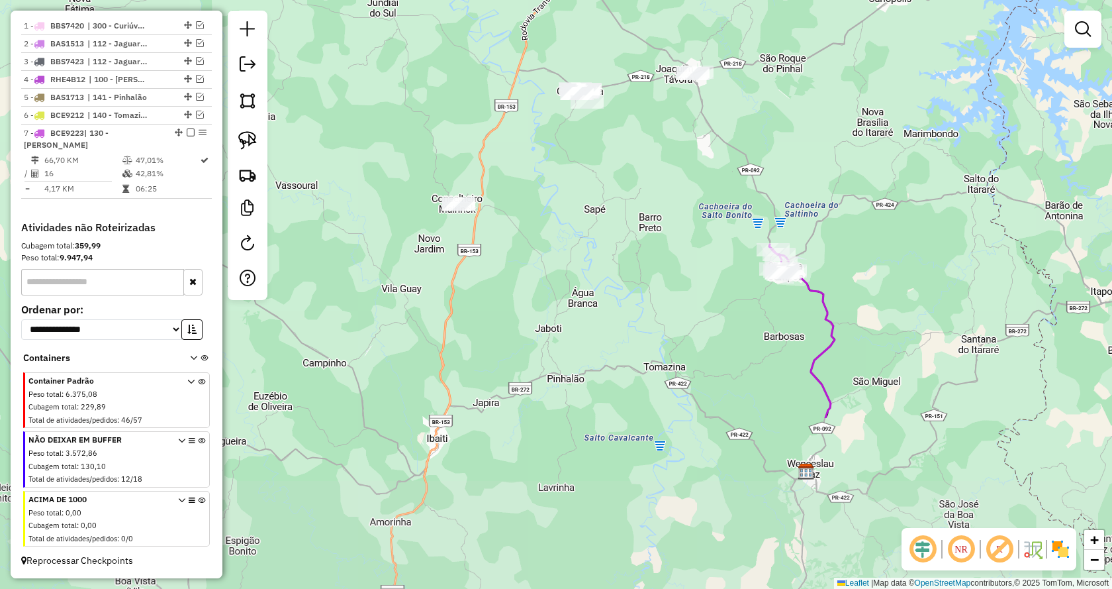
drag, startPoint x: 539, startPoint y: 454, endPoint x: 692, endPoint y: 160, distance: 331.4
click at [691, 160] on div "Janela de atendimento Grade de atendimento Capacidade Transportadoras Veículos …" at bounding box center [556, 294] width 1112 height 589
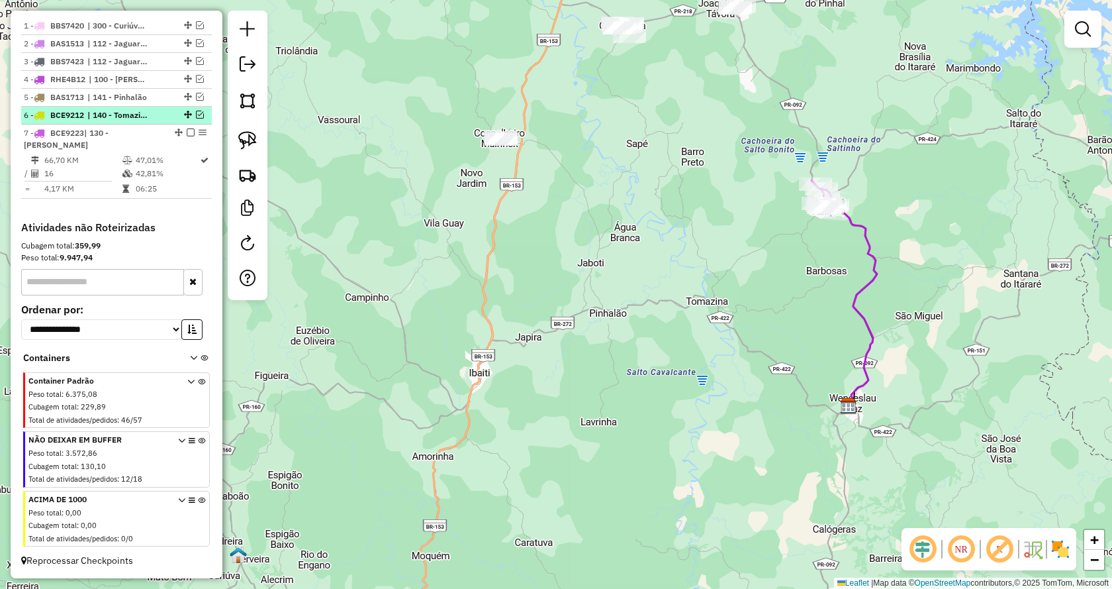
click at [196, 119] on em at bounding box center [200, 115] width 8 height 8
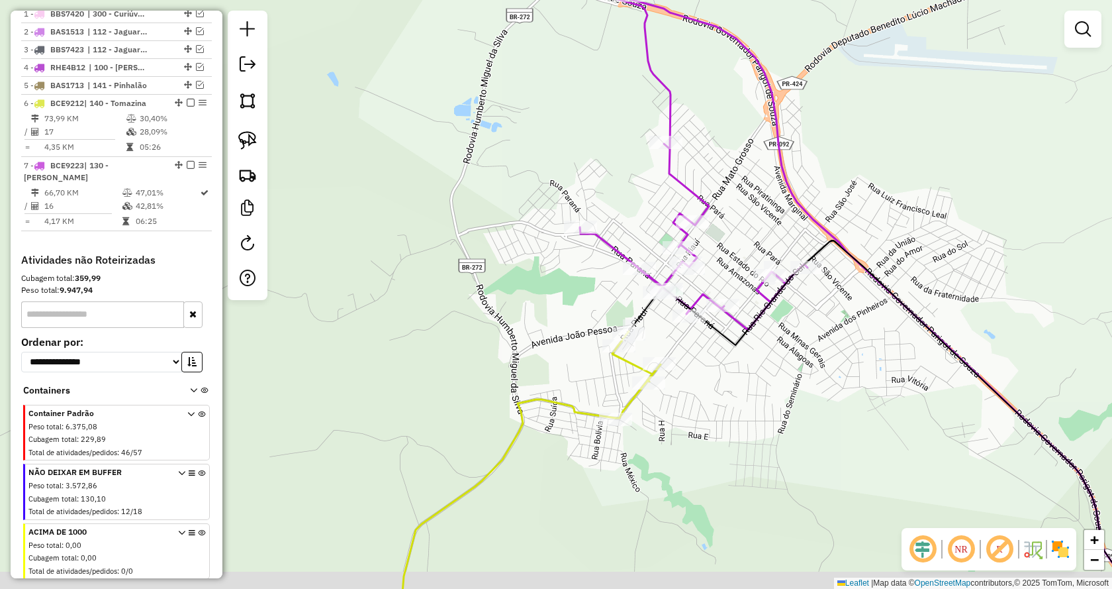
drag, startPoint x: 595, startPoint y: 447, endPoint x: 883, endPoint y: 368, distance: 298.6
click at [883, 368] on div "Janela de atendimento Grade de atendimento Capacidade Transportadoras Veículos …" at bounding box center [556, 294] width 1112 height 589
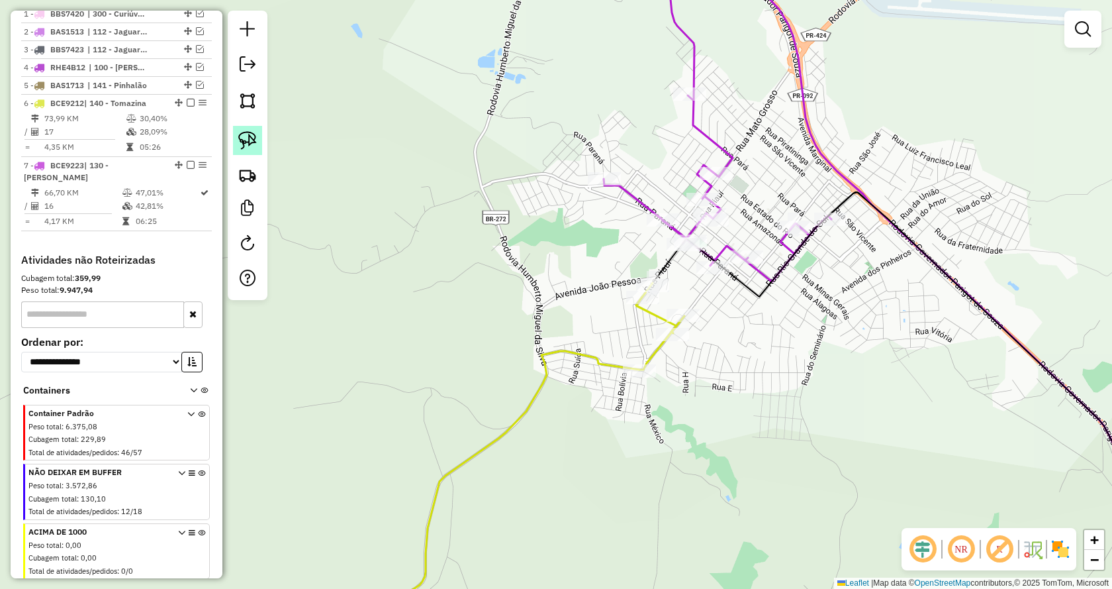
click at [245, 140] on img at bounding box center [247, 140] width 19 height 19
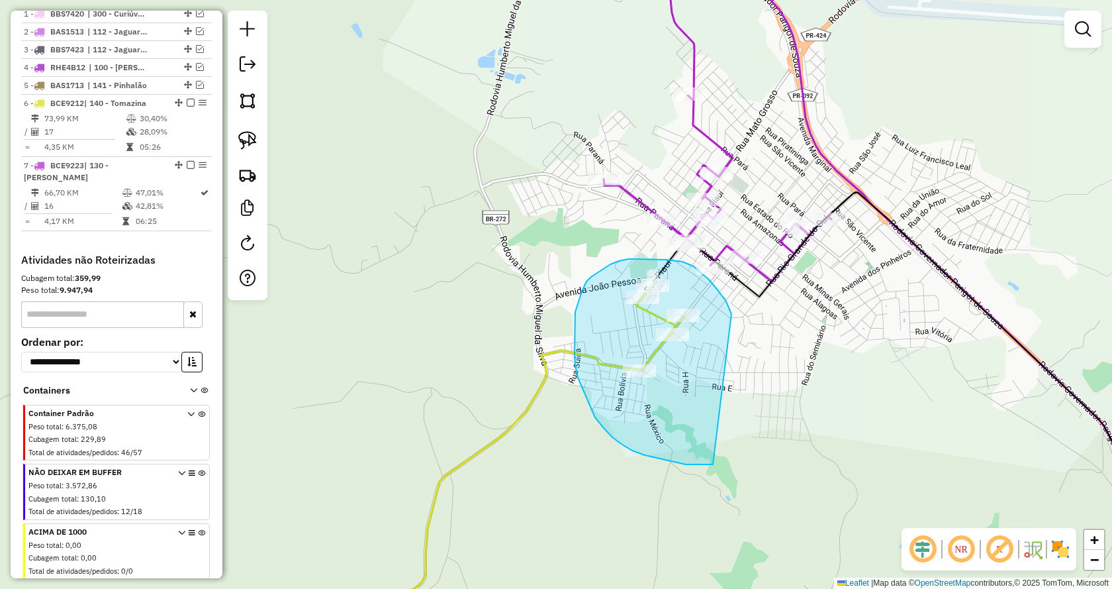
drag, startPoint x: 722, startPoint y: 296, endPoint x: 736, endPoint y: 459, distance: 163.5
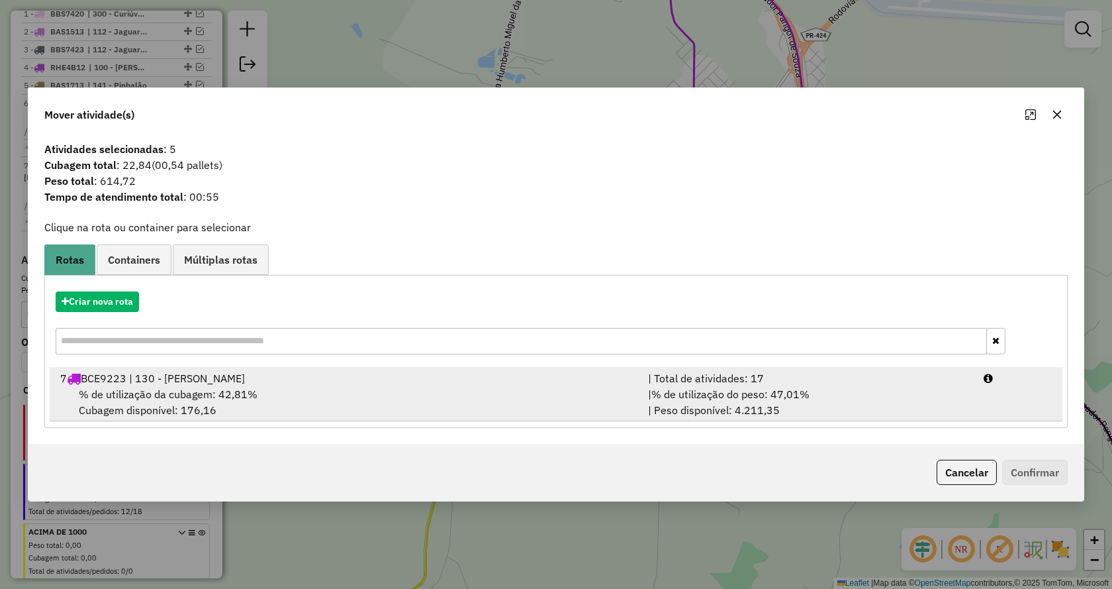
click at [824, 401] on div "| % de utilização do peso: 47,01% | Peso disponível: 4.211,35" at bounding box center [808, 402] width 336 height 32
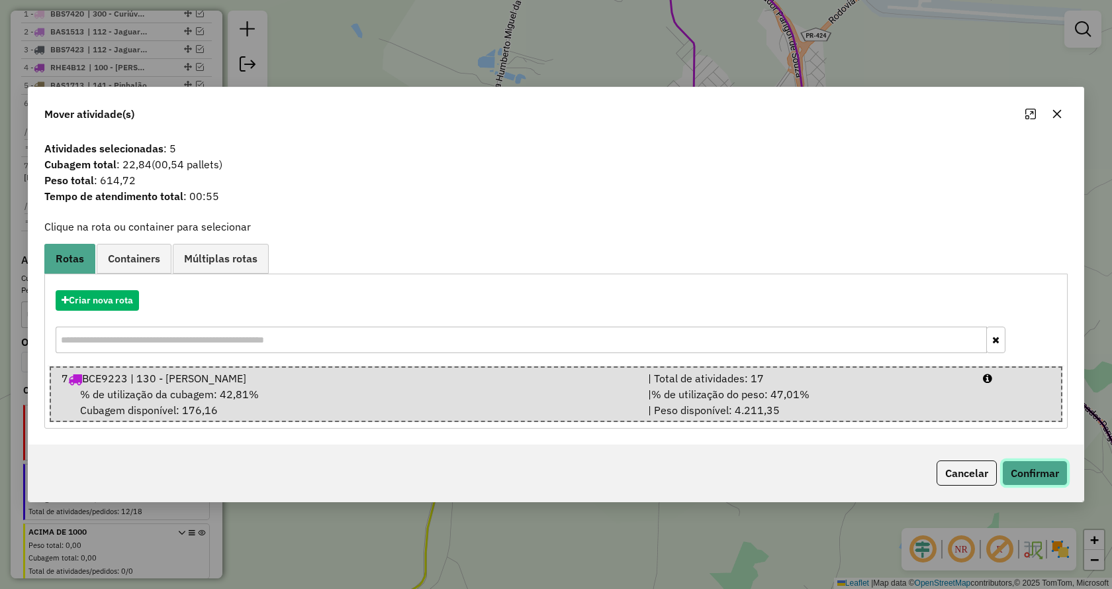
click at [1034, 466] on button "Confirmar" at bounding box center [1036, 472] width 66 height 25
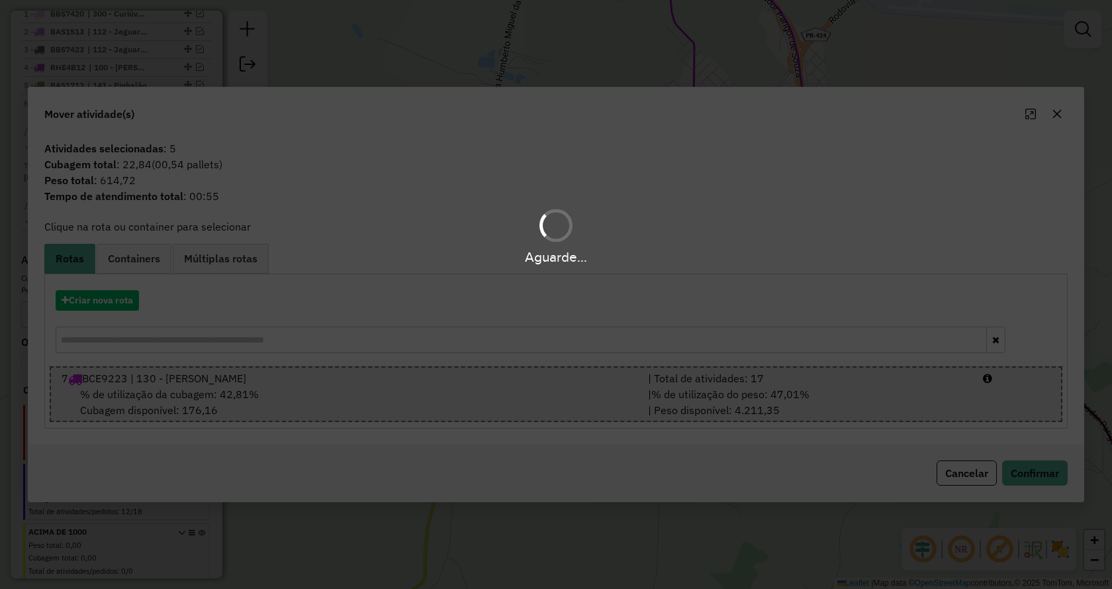
scroll to position [534, 0]
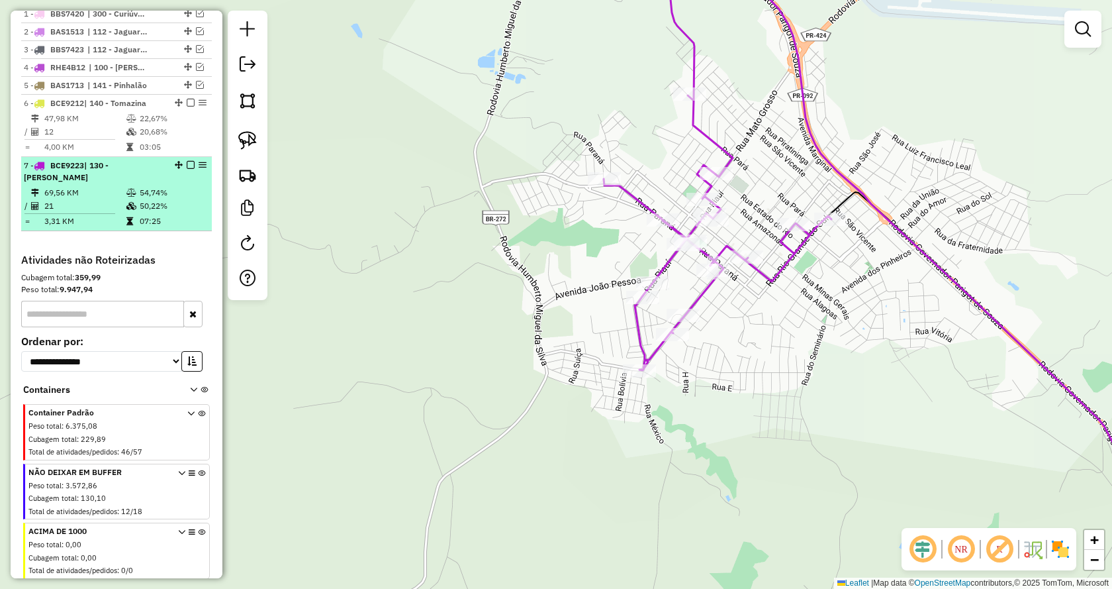
click at [189, 169] on em at bounding box center [191, 165] width 8 height 8
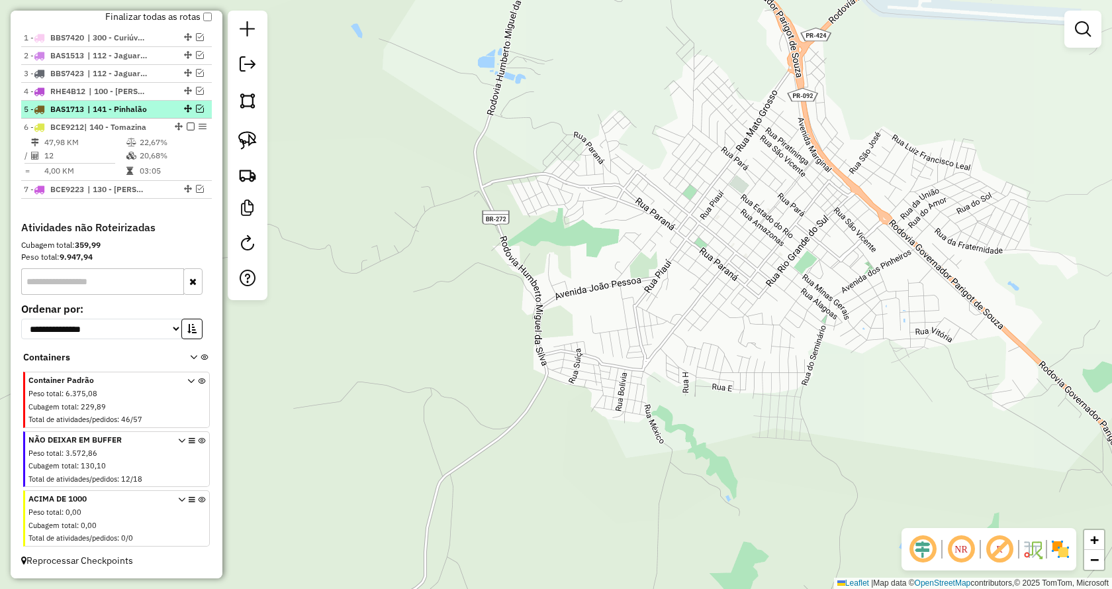
click at [197, 109] on em at bounding box center [200, 109] width 8 height 8
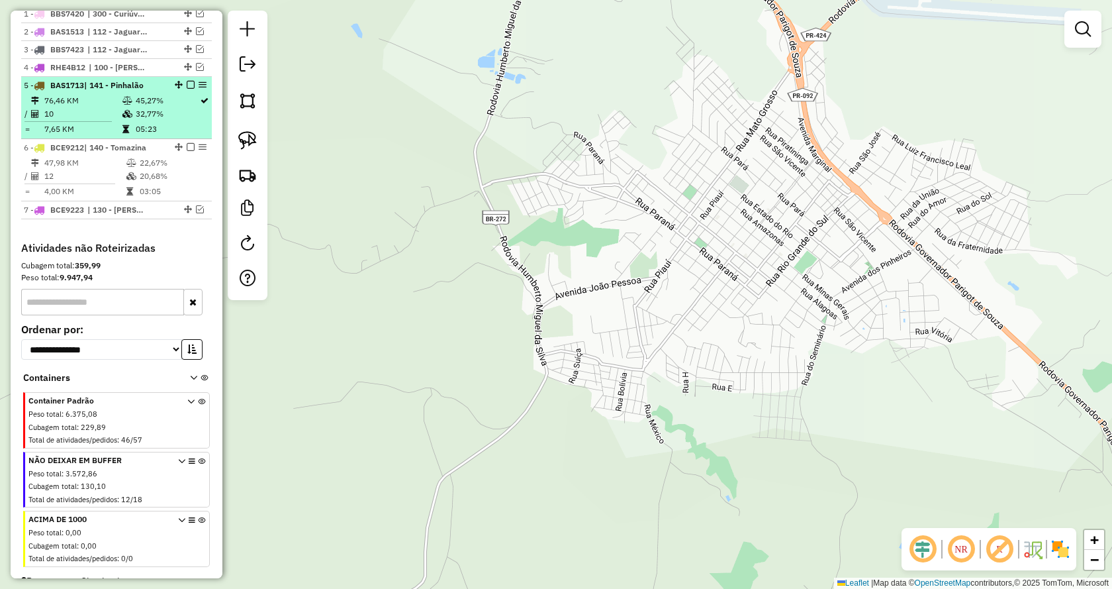
click at [144, 121] on td "32,77%" at bounding box center [167, 113] width 64 height 13
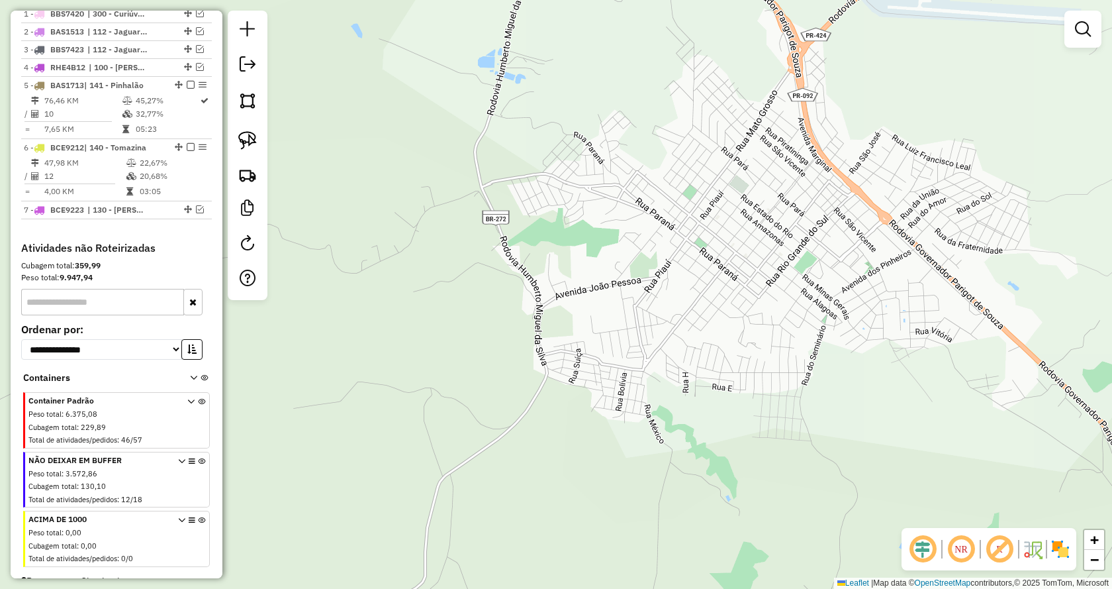
select select "**********"
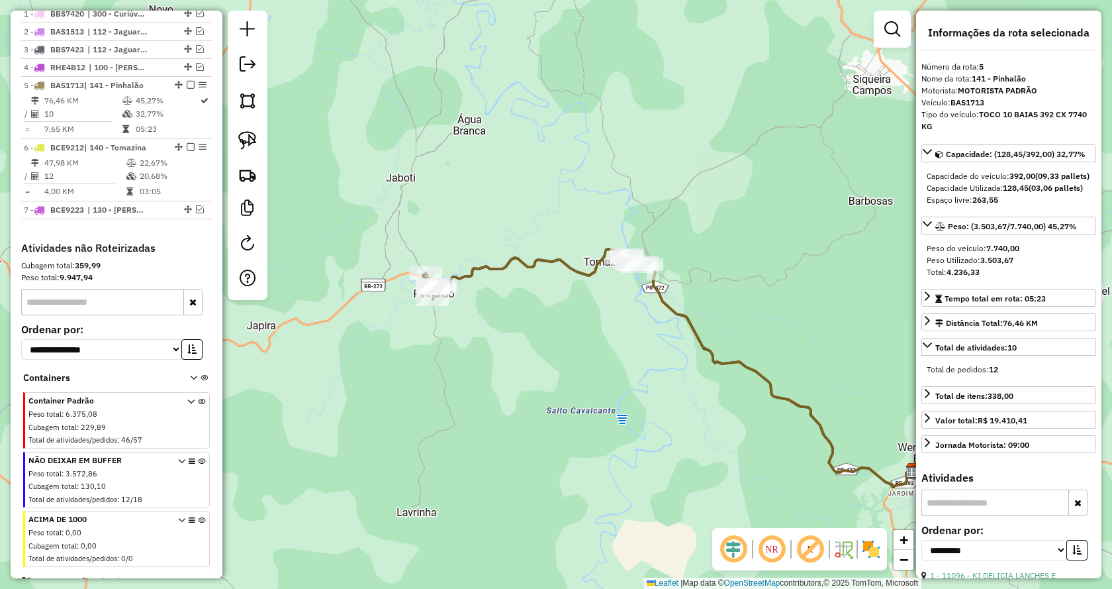
drag, startPoint x: 509, startPoint y: 319, endPoint x: 614, endPoint y: 397, distance: 131.0
click at [614, 397] on div "Janela de atendimento Grade de atendimento Capacidade Transportadoras Veículos …" at bounding box center [556, 294] width 1112 height 589
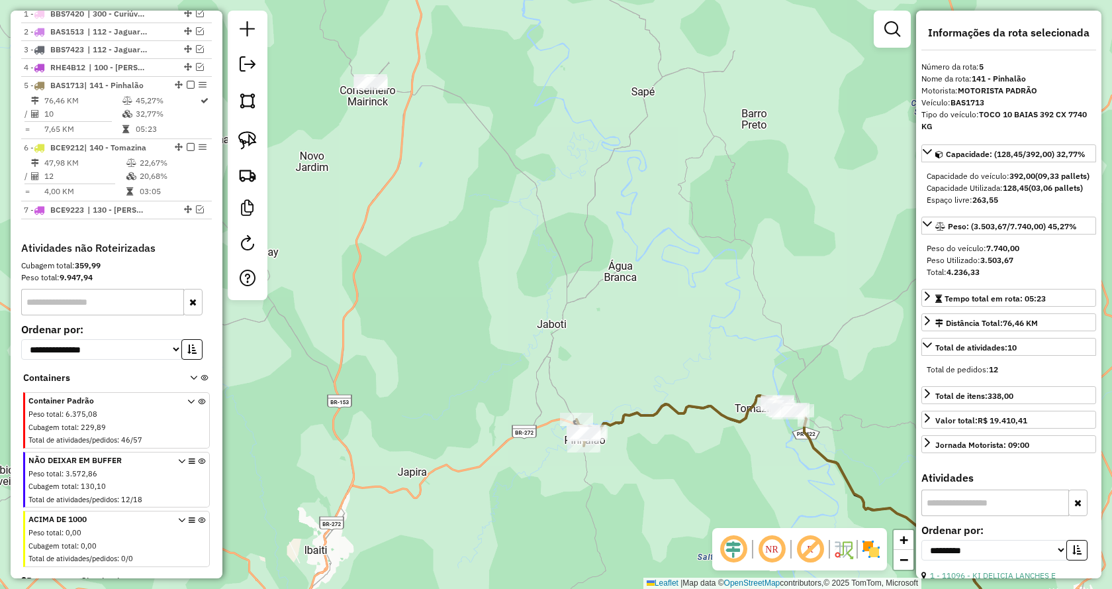
drag, startPoint x: 494, startPoint y: 103, endPoint x: 640, endPoint y: 225, distance: 190.3
click at [640, 225] on div "Janela de atendimento Grade de atendimento Capacidade Transportadoras Veículos …" at bounding box center [556, 294] width 1112 height 589
click at [251, 138] on img at bounding box center [247, 140] width 19 height 19
drag, startPoint x: 364, startPoint y: 128, endPoint x: 501, endPoint y: 113, distance: 137.3
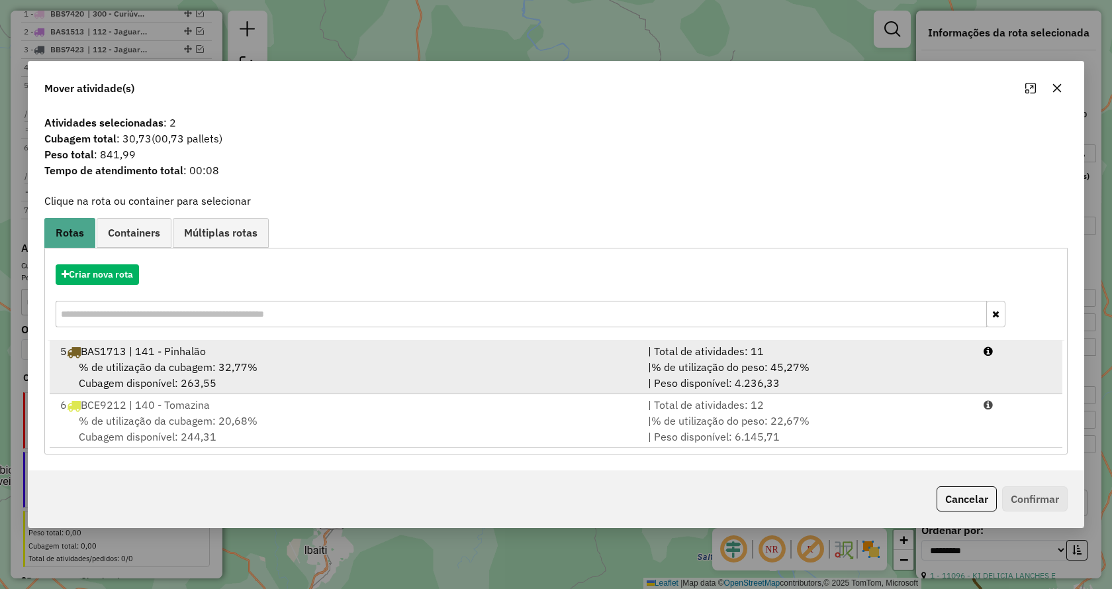
click at [820, 373] on div "| % de utilização do peso: 45,27% | Peso disponível: 4.236,33" at bounding box center [808, 375] width 336 height 32
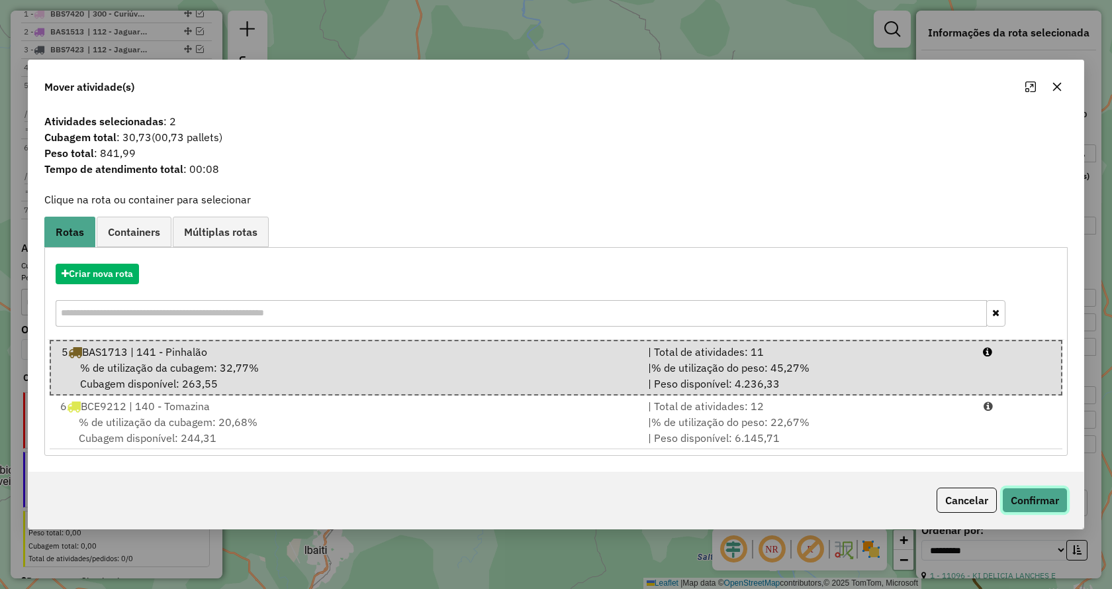
click at [1042, 496] on button "Confirmar" at bounding box center [1036, 499] width 66 height 25
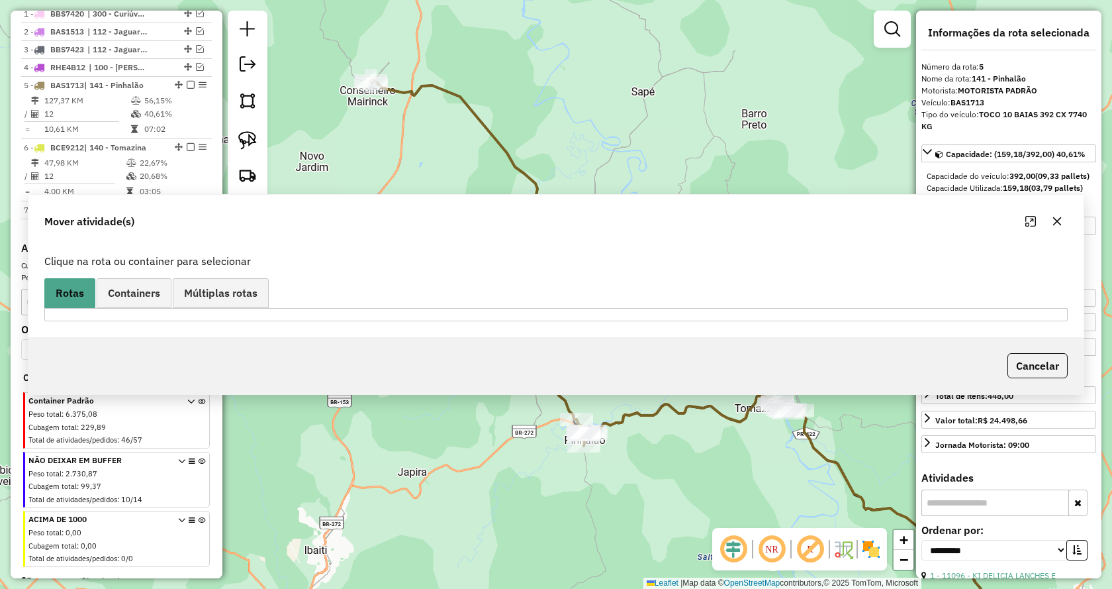
scroll to position [567, 0]
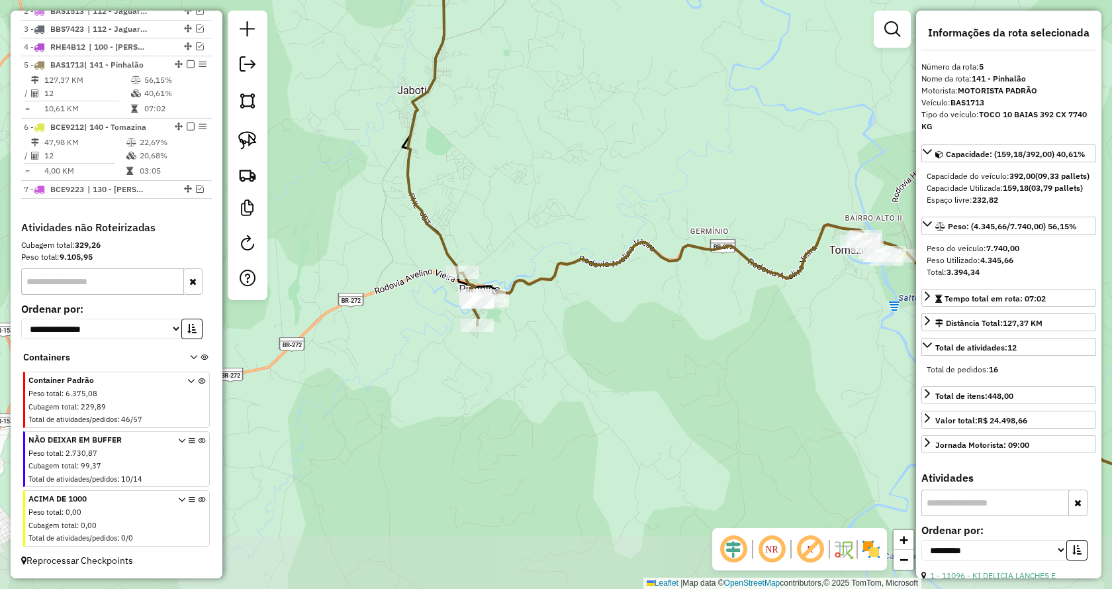
drag, startPoint x: 640, startPoint y: 470, endPoint x: 722, endPoint y: 336, distance: 157.0
click at [722, 336] on div "Janela de atendimento Grade de atendimento Capacidade Transportadoras Veículos …" at bounding box center [556, 294] width 1112 height 589
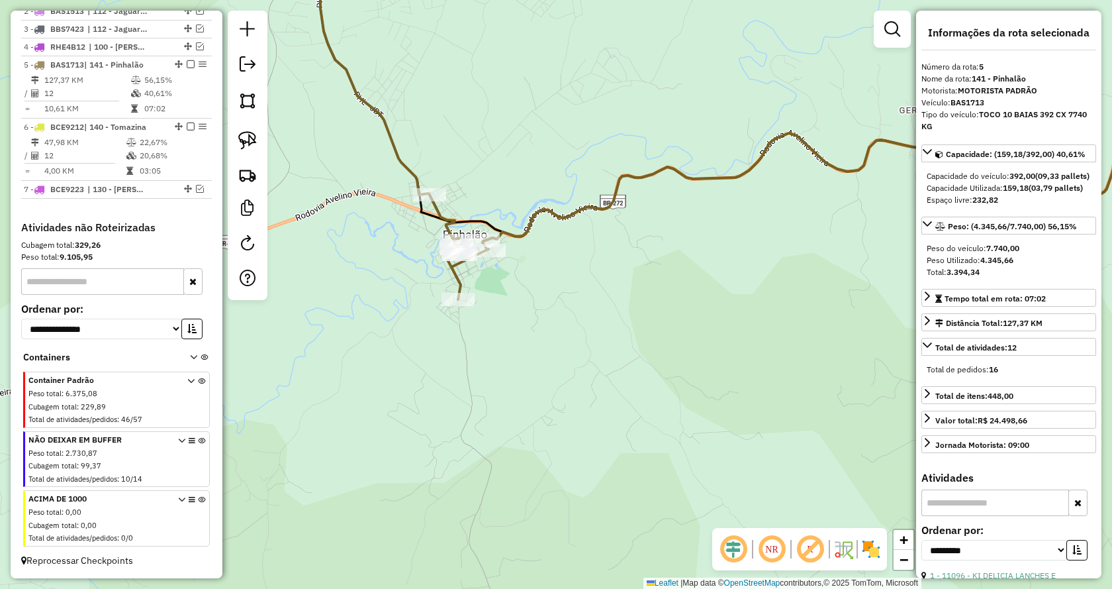
drag, startPoint x: 514, startPoint y: 317, endPoint x: 584, endPoint y: 313, distance: 70.3
click at [584, 313] on div "Janela de atendimento Grade de atendimento Capacidade Transportadoras Veículos …" at bounding box center [556, 294] width 1112 height 589
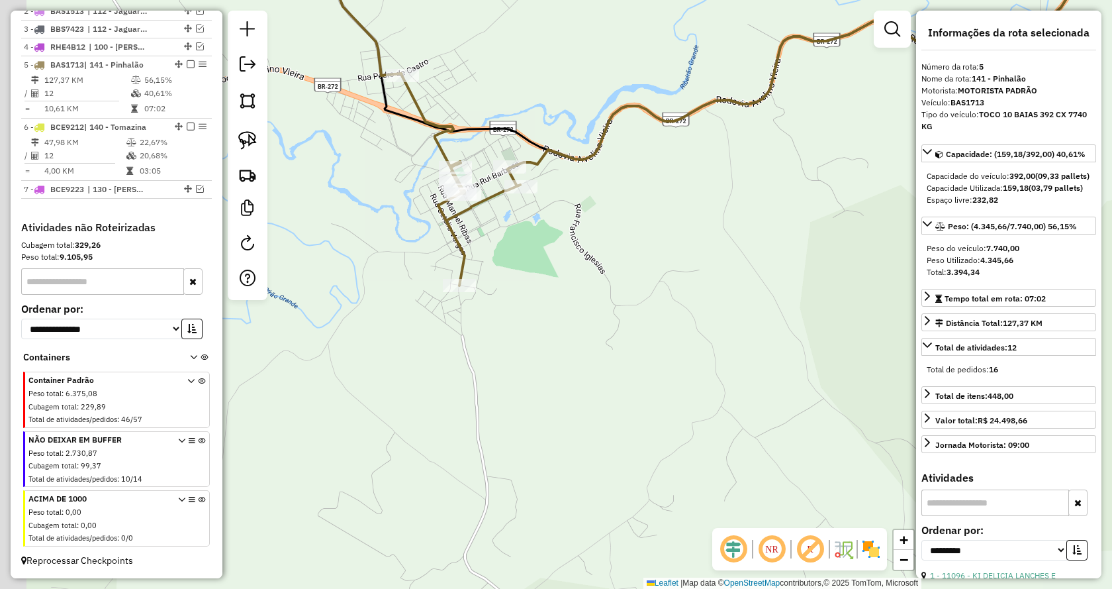
drag, startPoint x: 516, startPoint y: 279, endPoint x: 602, endPoint y: 282, distance: 86.1
click at [602, 282] on div "Janela de atendimento Grade de atendimento Capacidade Transportadoras Veículos …" at bounding box center [556, 294] width 1112 height 589
click at [244, 137] on img at bounding box center [247, 140] width 19 height 19
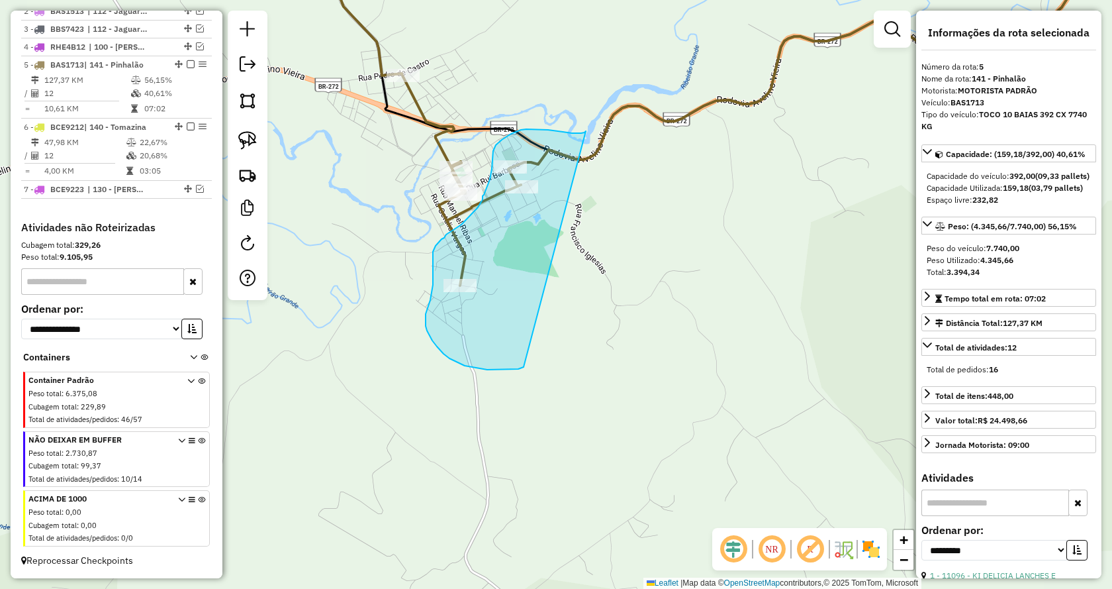
drag, startPoint x: 513, startPoint y: 369, endPoint x: 587, endPoint y: 131, distance: 249.0
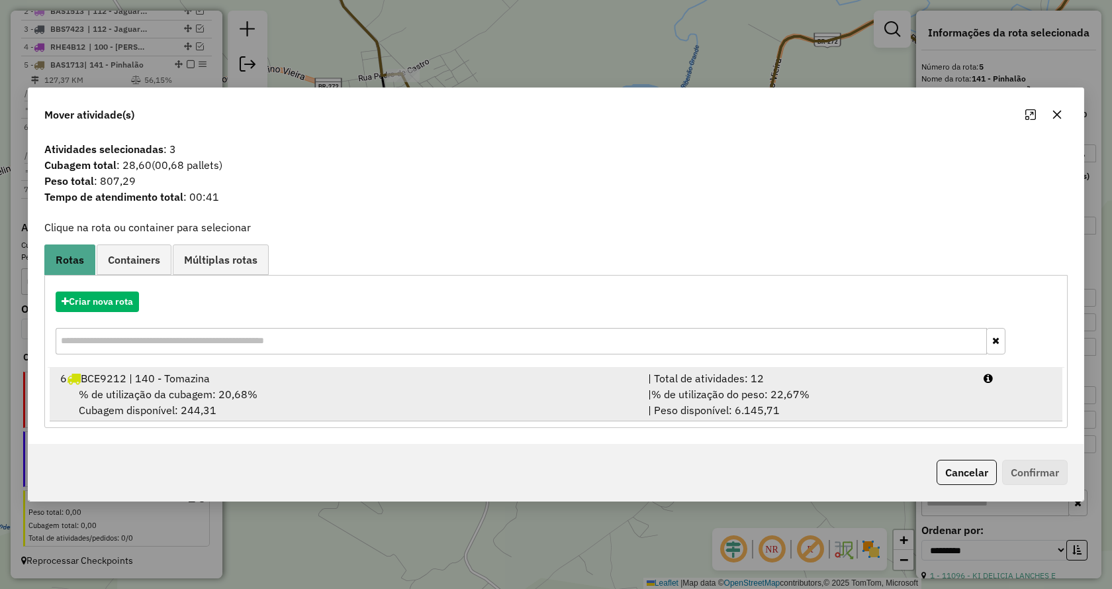
click at [815, 399] on div "| % de utilização do peso: 22,67% | Peso disponível: 6.145,71" at bounding box center [808, 402] width 336 height 32
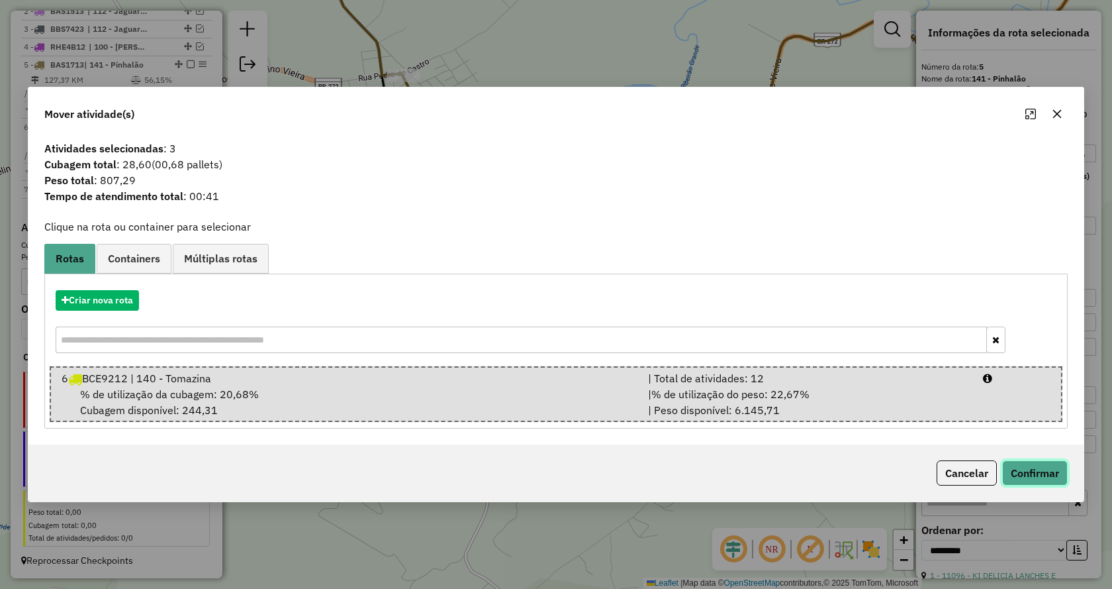
click at [1044, 473] on button "Confirmar" at bounding box center [1036, 472] width 66 height 25
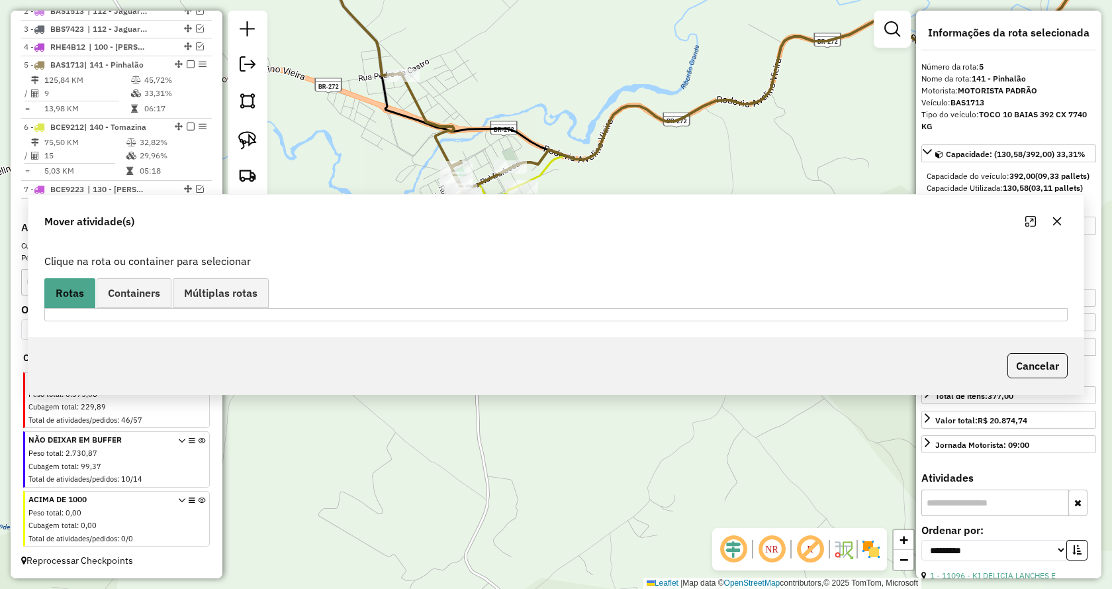
scroll to position [550, 0]
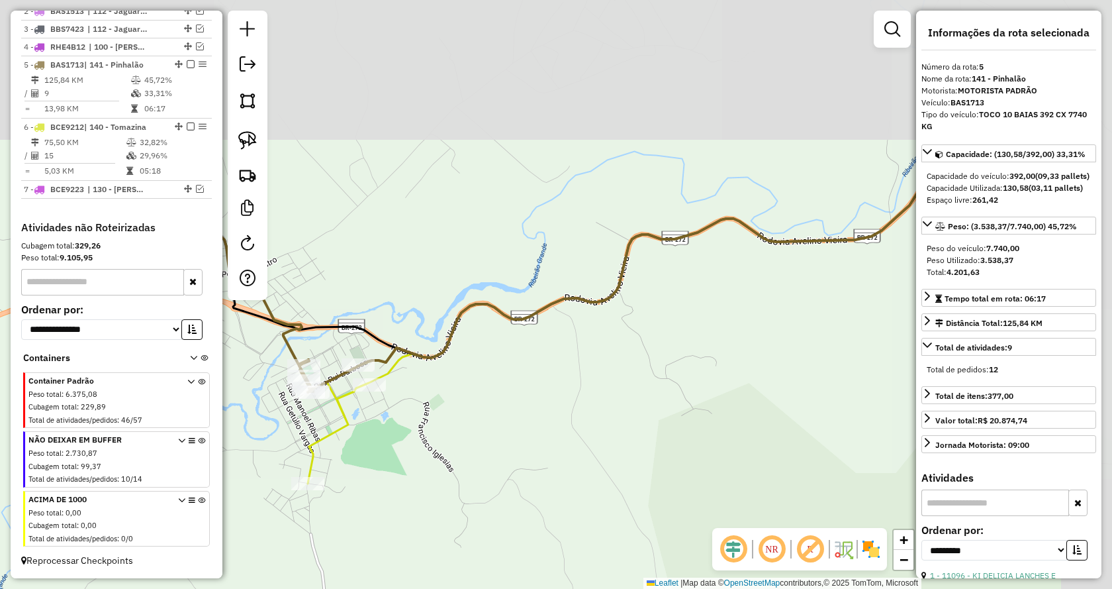
drag, startPoint x: 734, startPoint y: 229, endPoint x: 605, endPoint y: 398, distance: 212.2
click at [601, 398] on div "Janela de atendimento Grade de atendimento Capacidade Transportadoras Veículos …" at bounding box center [556, 294] width 1112 height 589
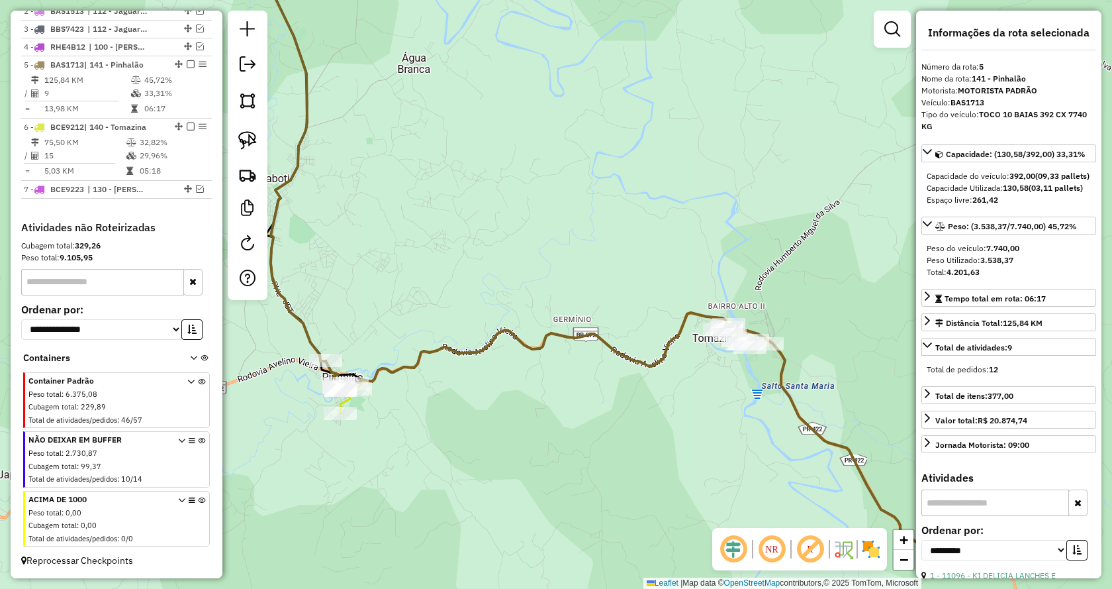
drag, startPoint x: 747, startPoint y: 397, endPoint x: 477, endPoint y: 401, distance: 269.5
click at [477, 401] on div "Janela de atendimento Grade de atendimento Capacidade Transportadoras Veículos …" at bounding box center [556, 294] width 1112 height 589
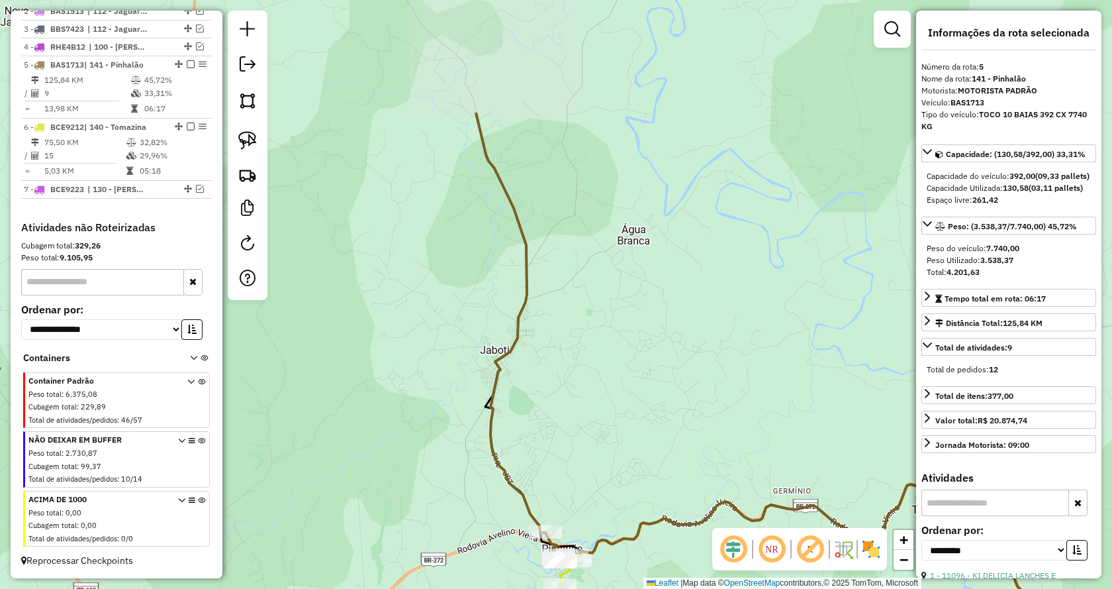
drag, startPoint x: 464, startPoint y: 182, endPoint x: 685, endPoint y: 354, distance: 279.9
click at [685, 354] on div "Janela de atendimento Grade de atendimento Capacidade Transportadoras Veículos …" at bounding box center [556, 294] width 1112 height 589
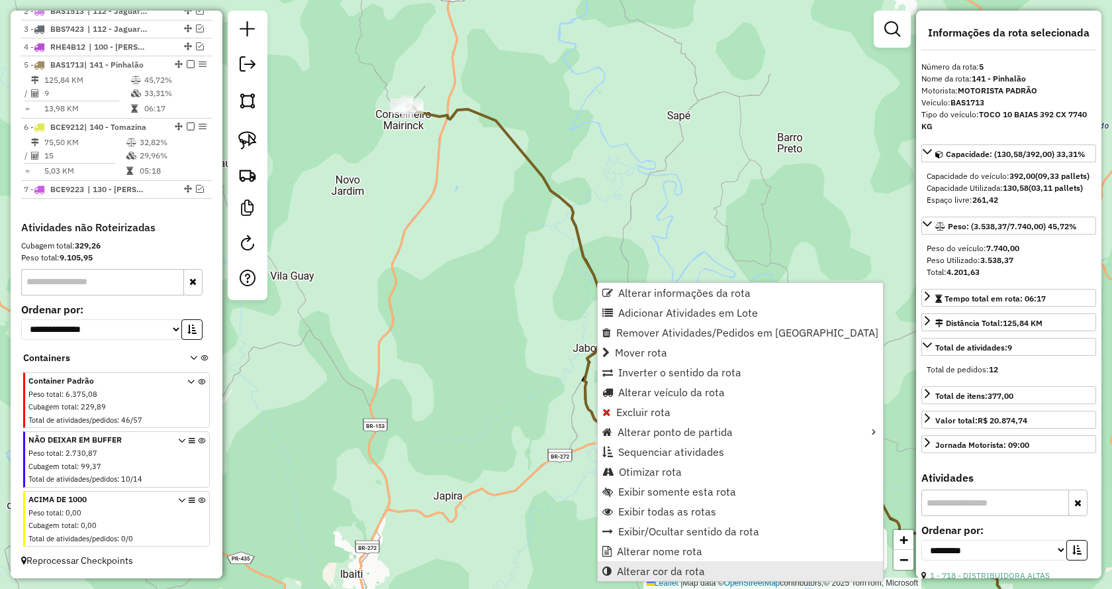
click at [663, 573] on span "Alterar cor da rota" at bounding box center [661, 571] width 88 height 11
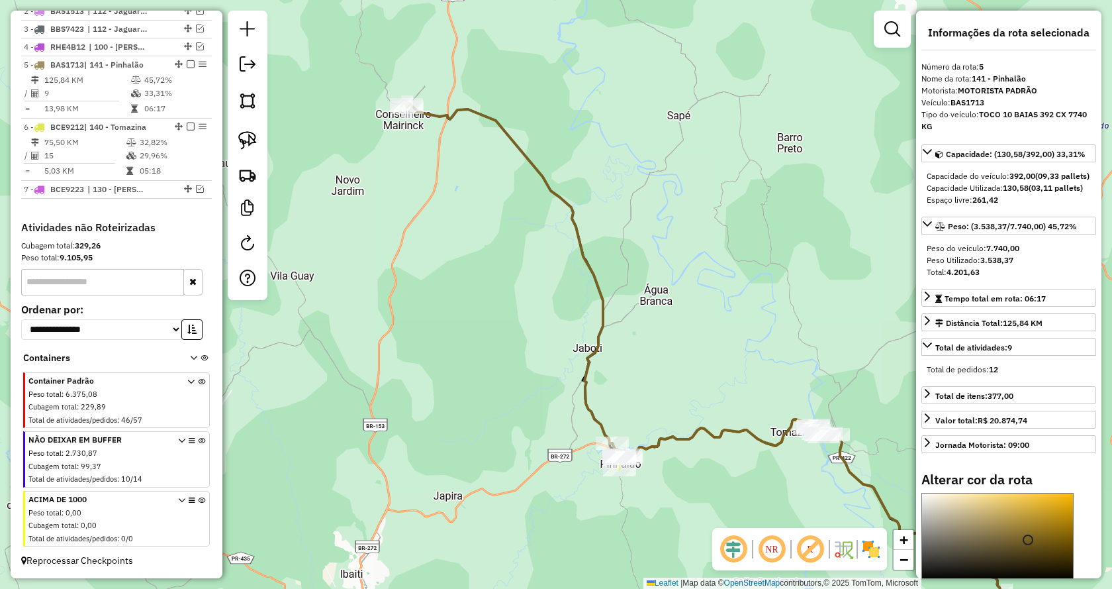
scroll to position [66, 0]
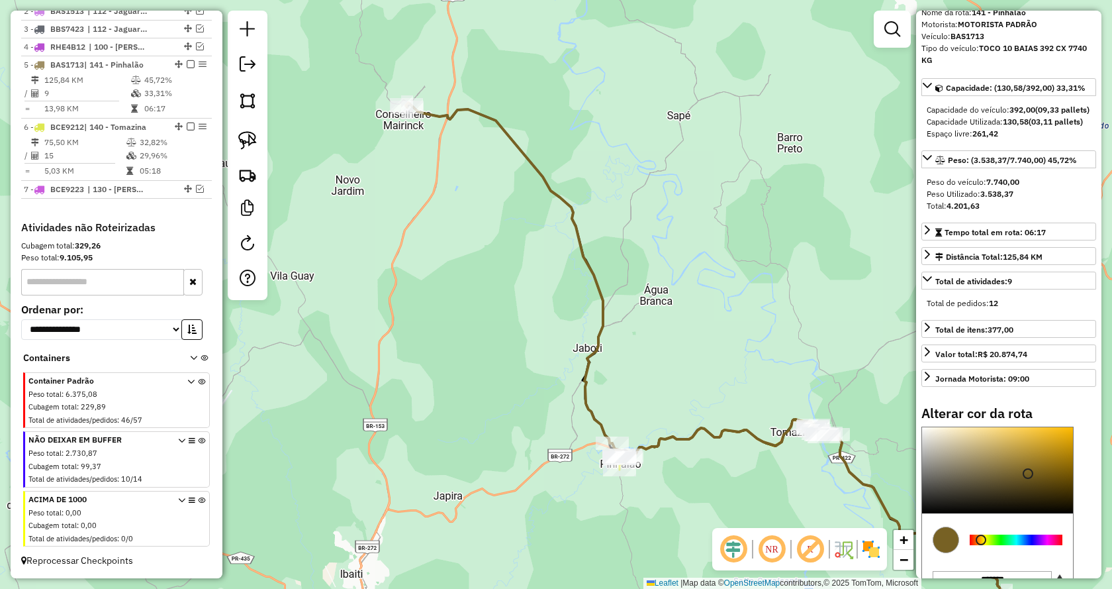
click at [1048, 545] on div at bounding box center [1016, 539] width 93 height 11
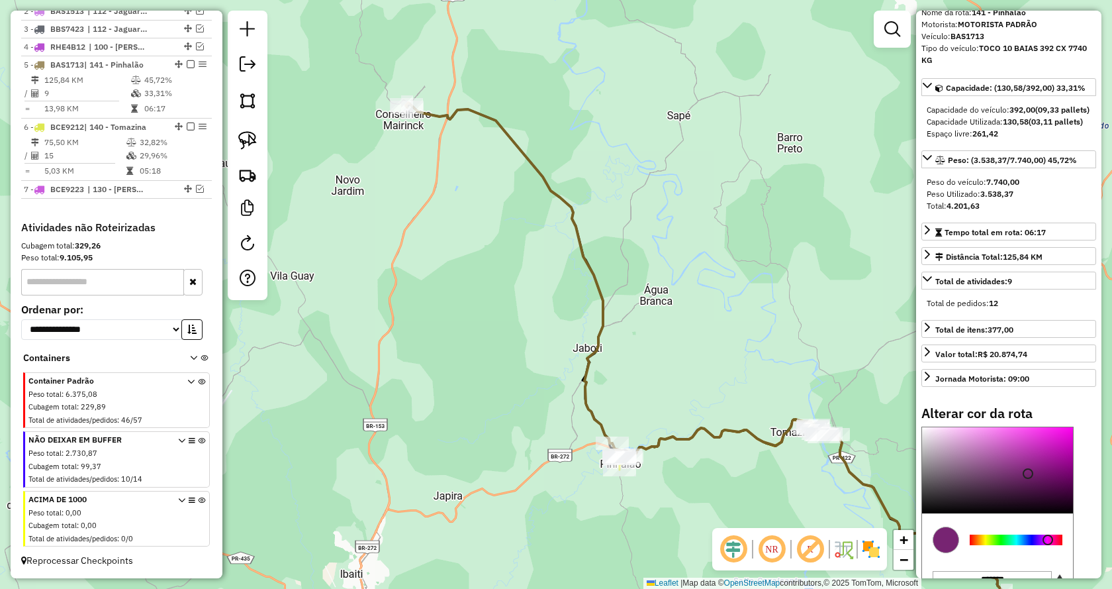
type input "*******"
click at [1062, 511] on div at bounding box center [997, 470] width 151 height 86
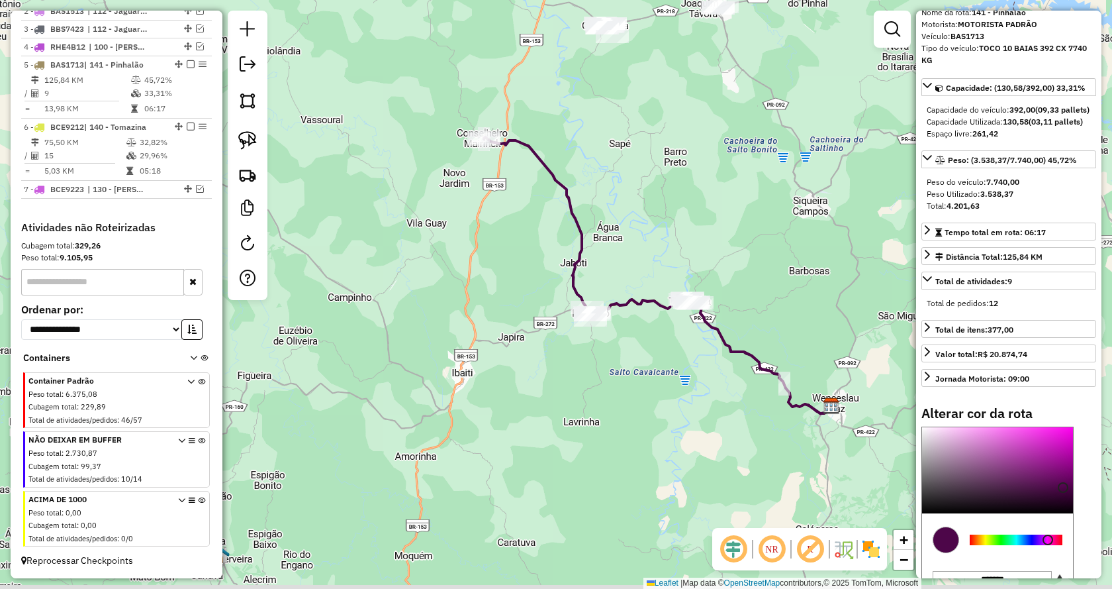
drag, startPoint x: 654, startPoint y: 309, endPoint x: 615, endPoint y: 230, distance: 87.1
click at [616, 231] on div "Janela de atendimento Grade de atendimento Capacidade Transportadoras Veículos …" at bounding box center [556, 294] width 1112 height 589
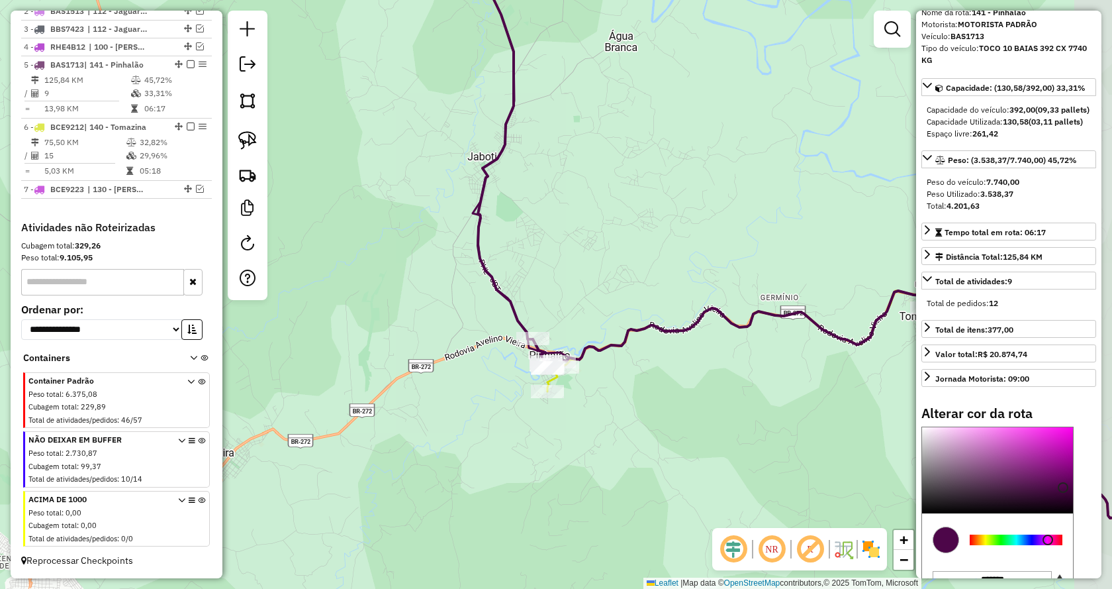
drag, startPoint x: 641, startPoint y: 342, endPoint x: 585, endPoint y: 199, distance: 153.1
click at [585, 201] on div "Janela de atendimento Grade de atendimento Capacidade Transportadoras Veículos …" at bounding box center [556, 294] width 1112 height 589
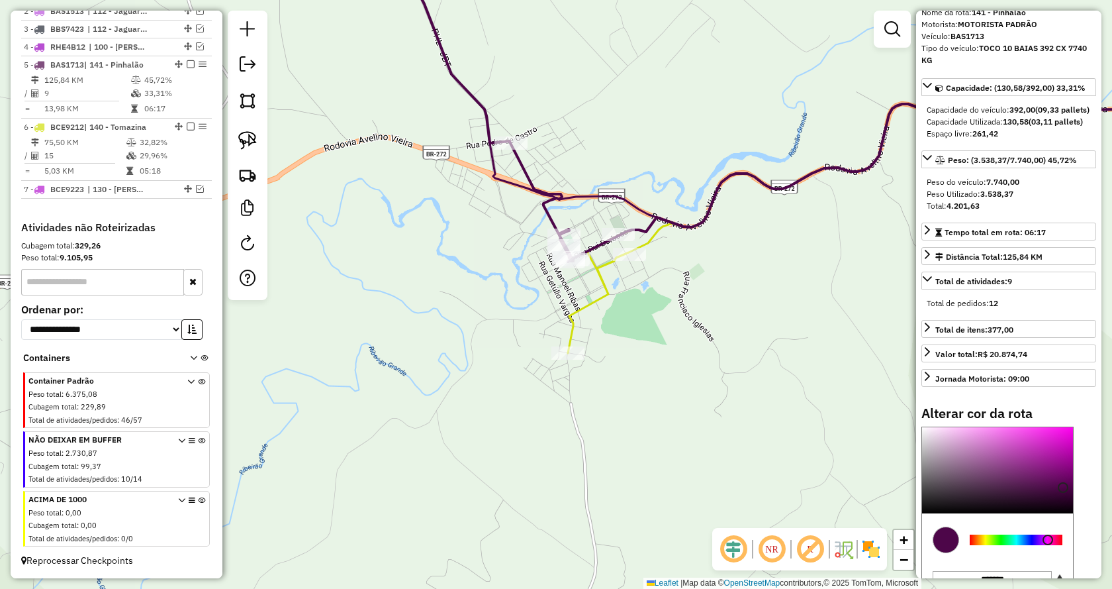
drag, startPoint x: 567, startPoint y: 311, endPoint x: 700, endPoint y: 40, distance: 301.2
click at [700, 40] on div "Janela de atendimento Grade de atendimento Capacidade Transportadoras Veículos …" at bounding box center [556, 294] width 1112 height 589
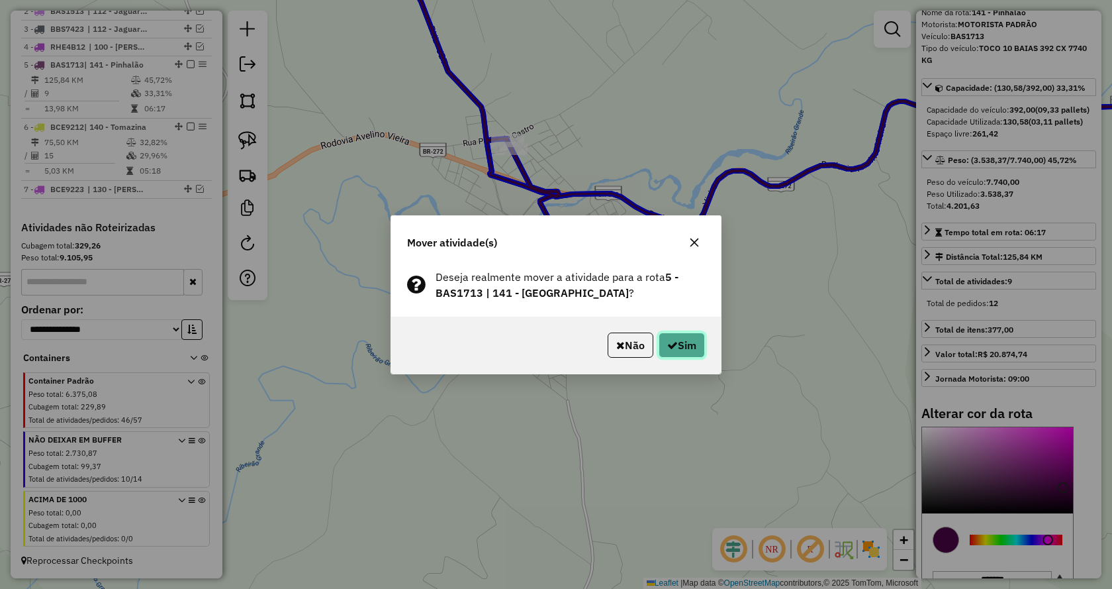
click at [680, 349] on button "Sim" at bounding box center [682, 344] width 46 height 25
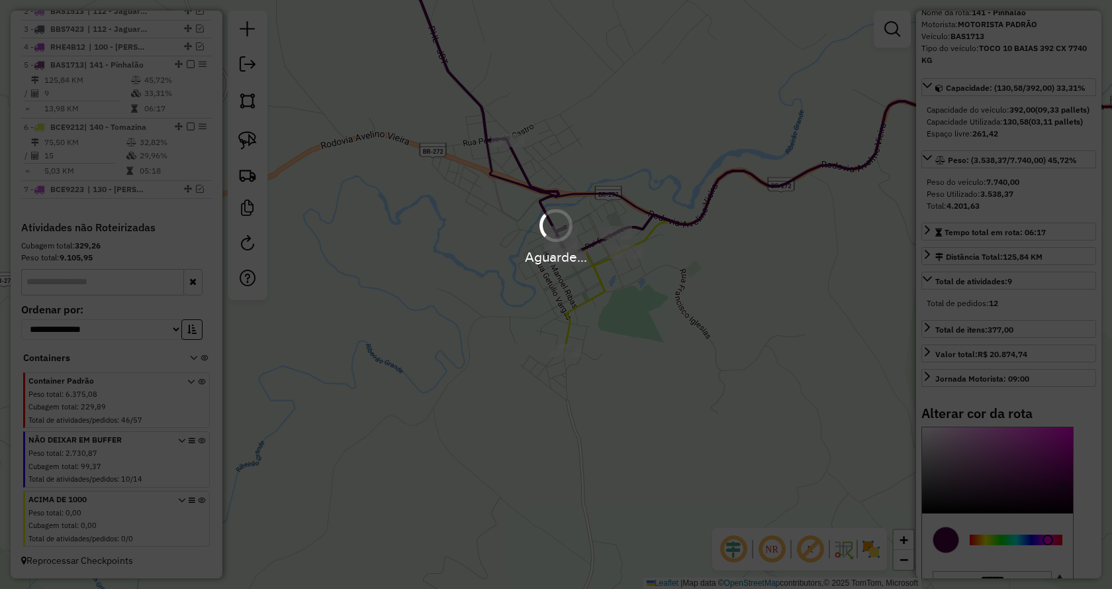
select select "**********"
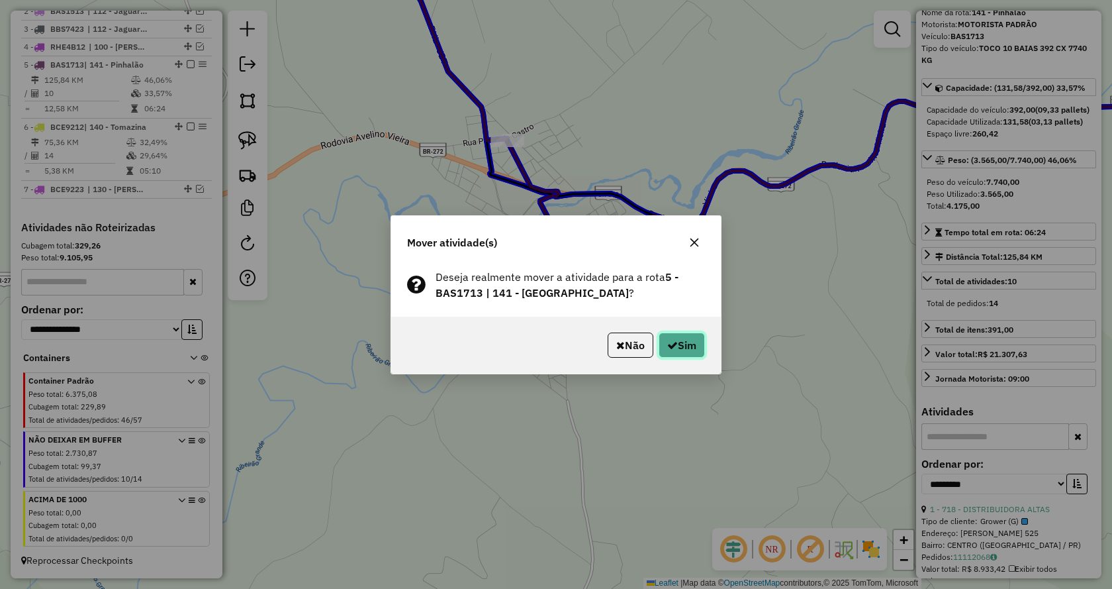
click at [672, 349] on icon "button" at bounding box center [672, 345] width 11 height 11
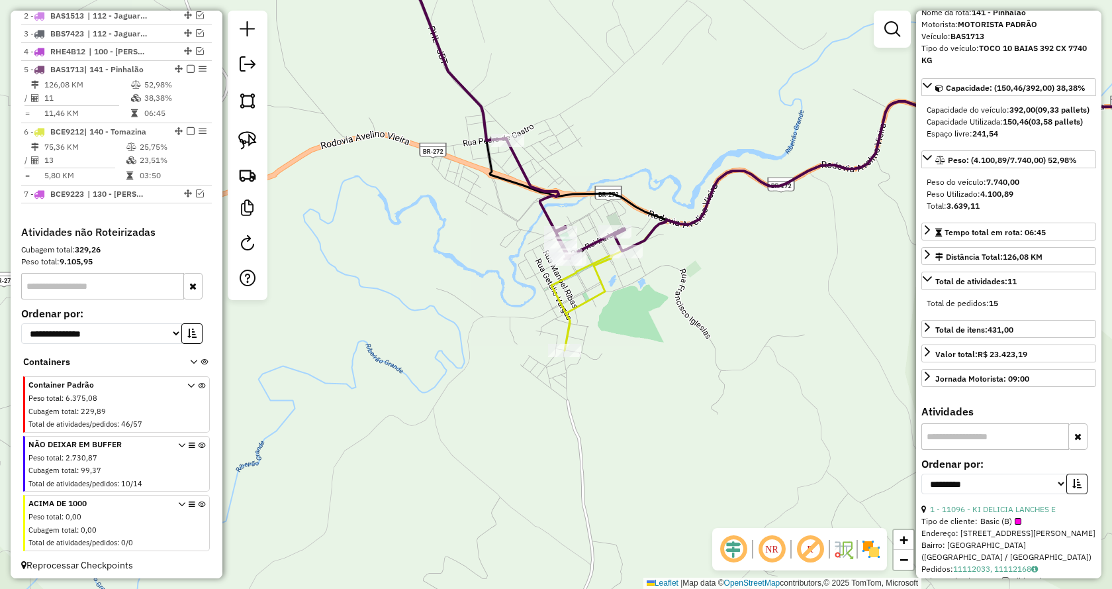
scroll to position [567, 0]
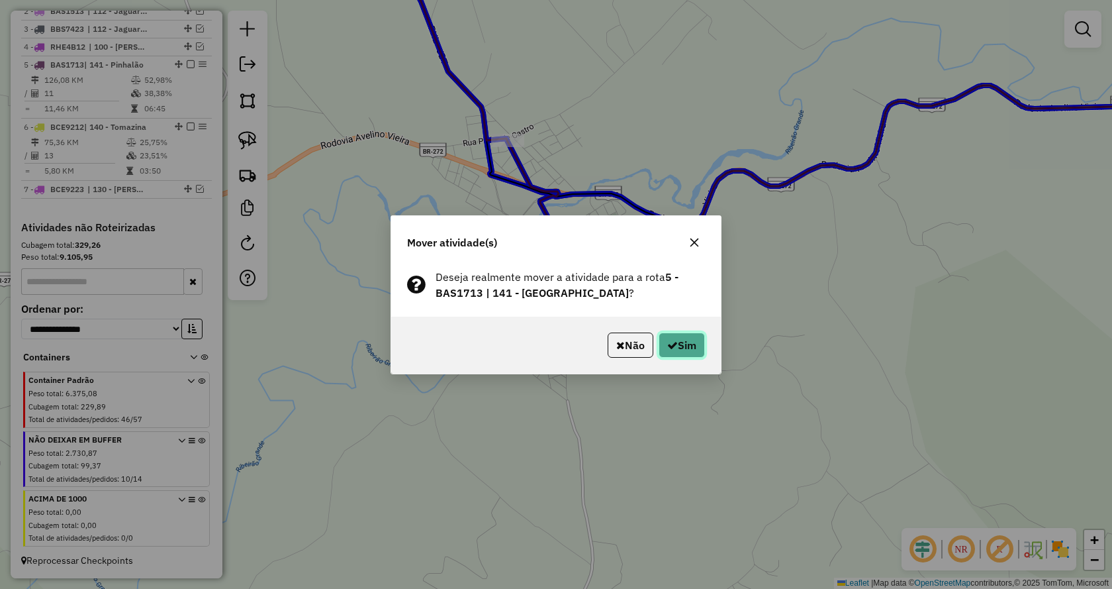
click at [675, 347] on button "Sim" at bounding box center [682, 344] width 46 height 25
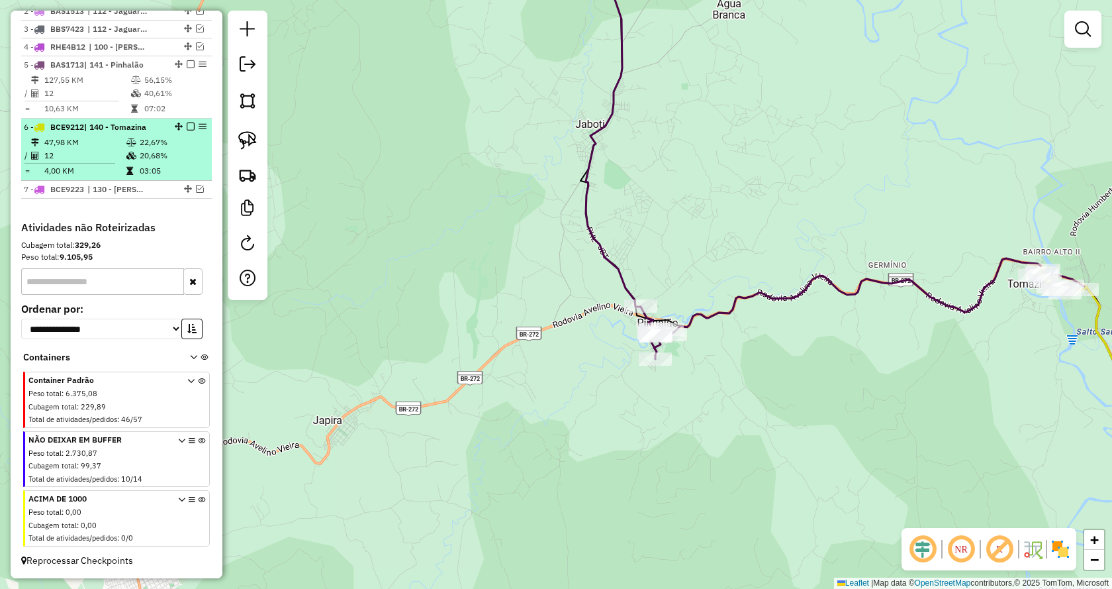
click at [187, 124] on em at bounding box center [191, 127] width 8 height 8
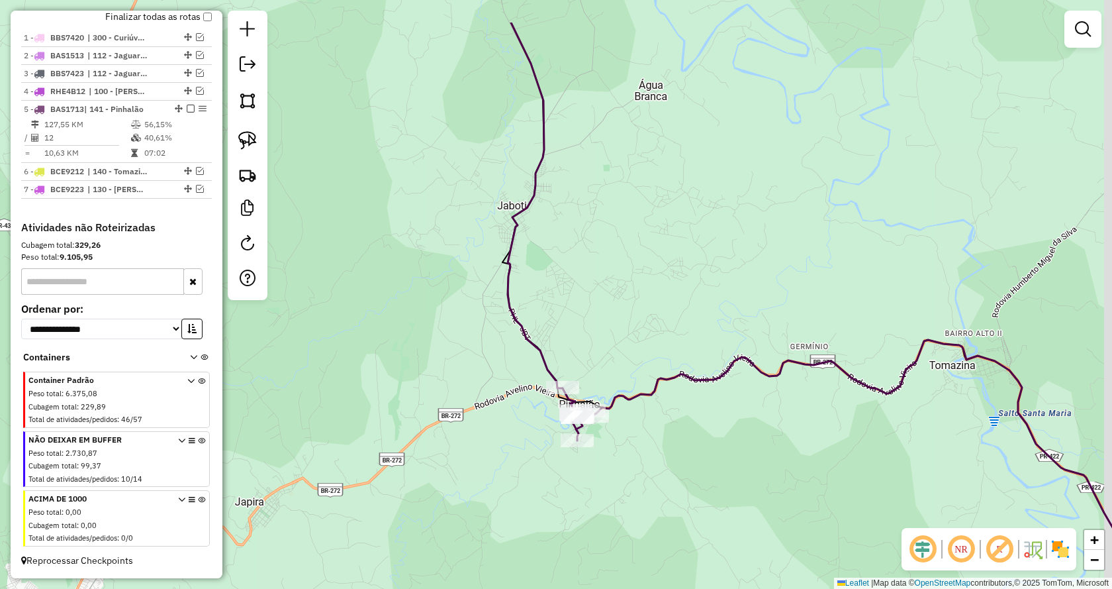
drag, startPoint x: 871, startPoint y: 419, endPoint x: 787, endPoint y: 526, distance: 135.8
click at [787, 526] on div "Janela de atendimento Grade de atendimento Capacidade Transportadoras Veículos …" at bounding box center [556, 294] width 1112 height 589
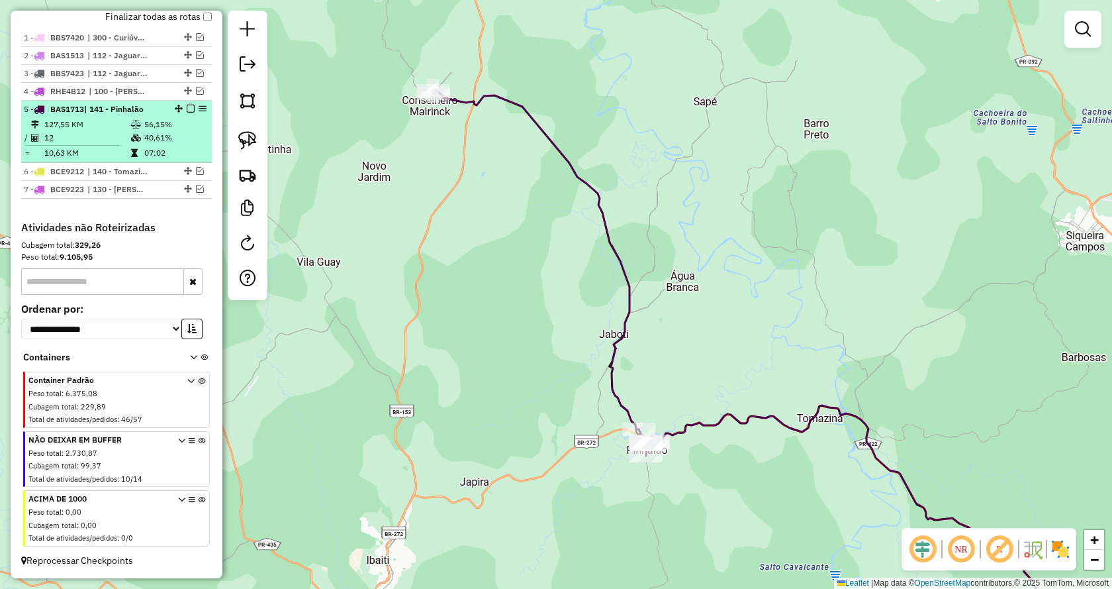
click at [187, 108] on em at bounding box center [191, 109] width 8 height 8
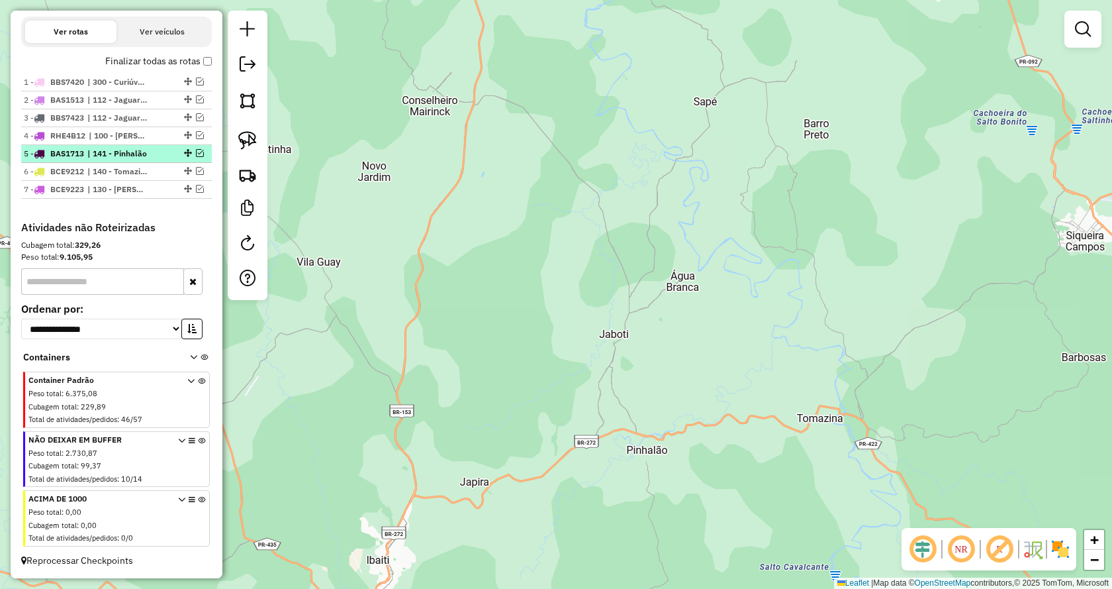
scroll to position [478, 0]
click at [196, 173] on em at bounding box center [200, 171] width 8 height 8
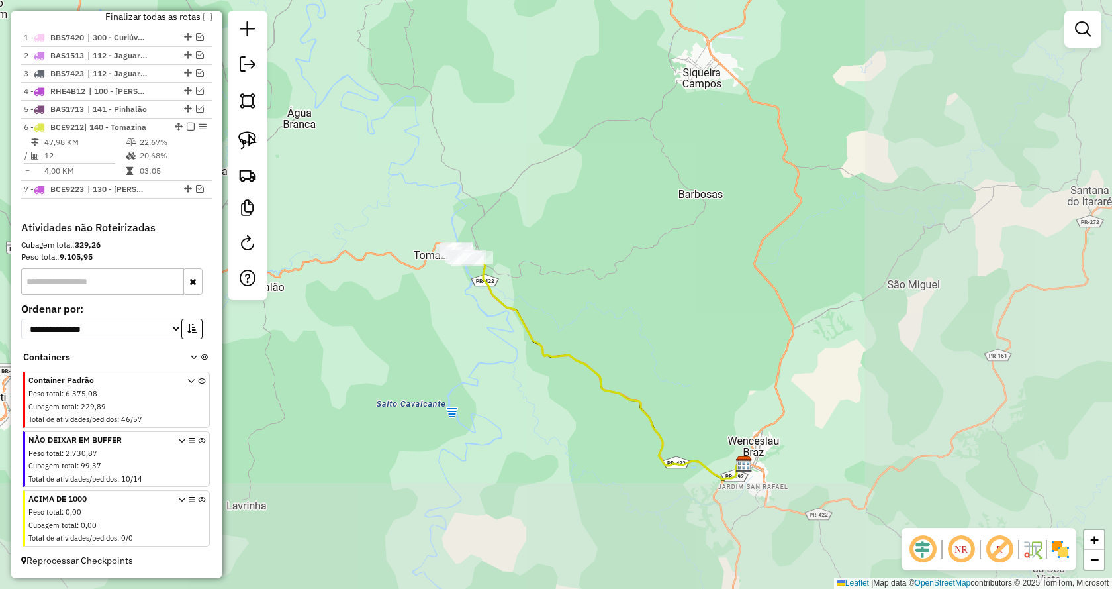
drag, startPoint x: 1003, startPoint y: 332, endPoint x: 596, endPoint y: 158, distance: 442.3
click at [596, 158] on div "Janela de atendimento Grade de atendimento Capacidade Transportadoras Veículos …" at bounding box center [556, 294] width 1112 height 589
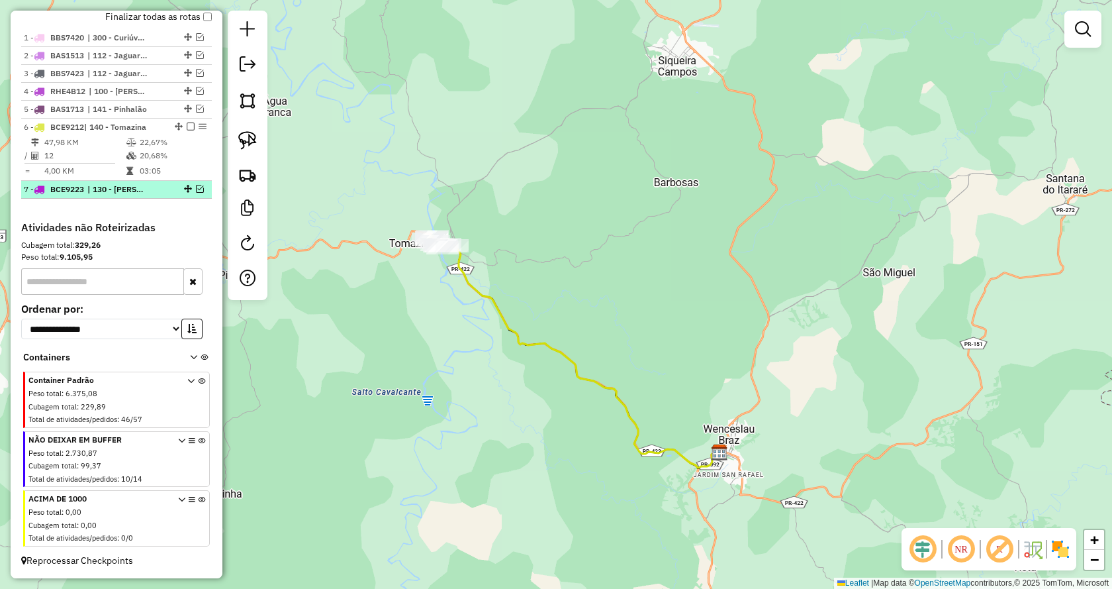
click at [199, 191] on em at bounding box center [200, 189] width 8 height 8
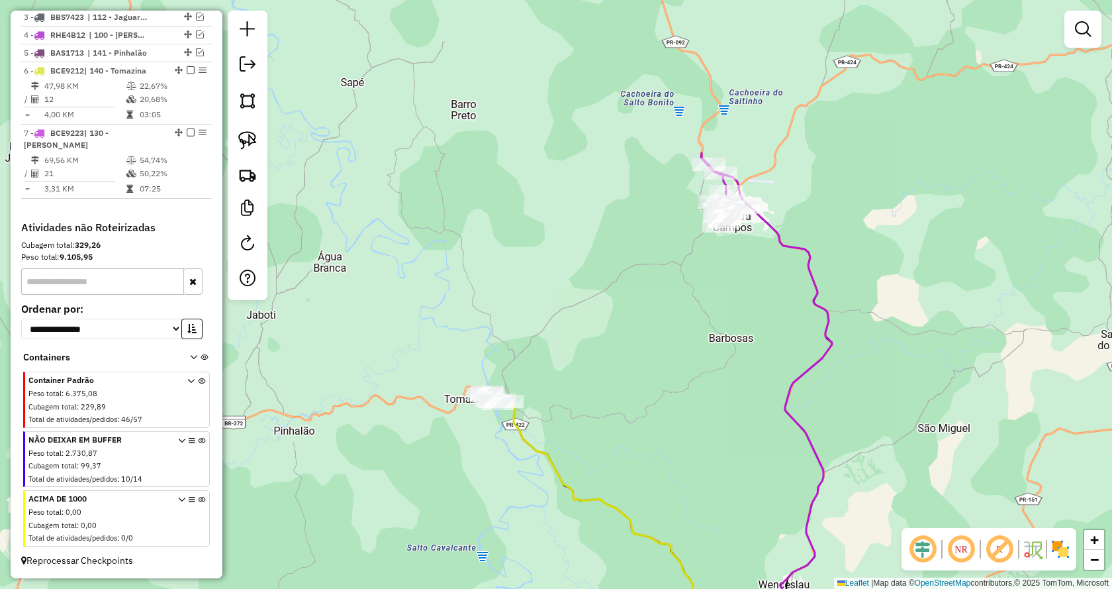
drag, startPoint x: 647, startPoint y: 185, endPoint x: 702, endPoint y: 340, distance: 163.8
click at [702, 340] on div "Janela de atendimento Grade de atendimento Capacidade Transportadoras Veículos …" at bounding box center [556, 294] width 1112 height 589
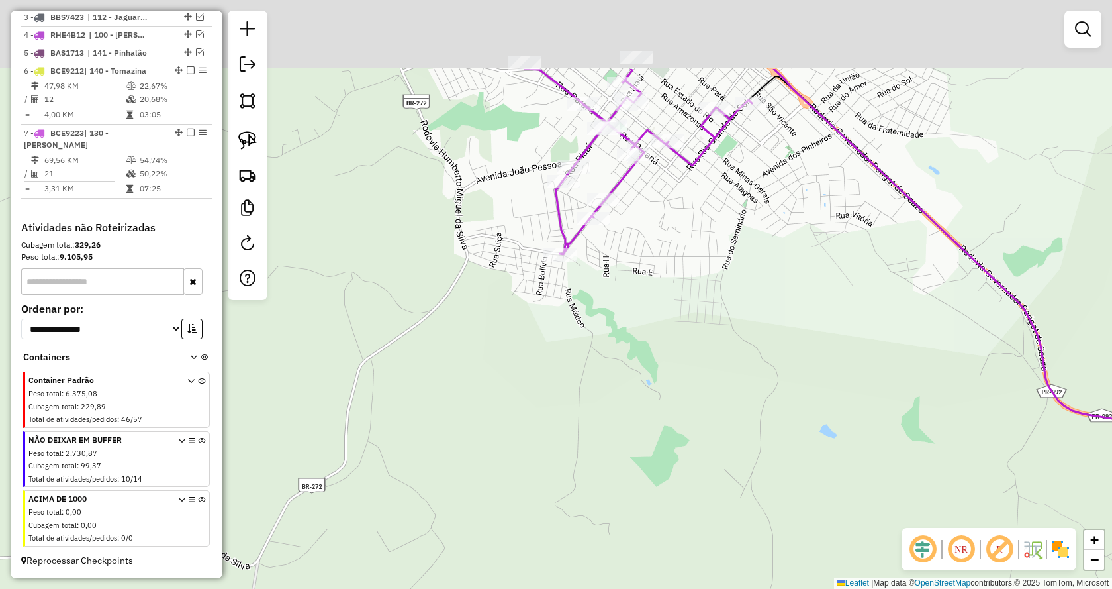
drag, startPoint x: 622, startPoint y: 152, endPoint x: 651, endPoint y: 279, distance: 130.4
click at [664, 283] on div "Janela de atendimento Grade de atendimento Capacidade Transportadoras Veículos …" at bounding box center [556, 294] width 1112 height 589
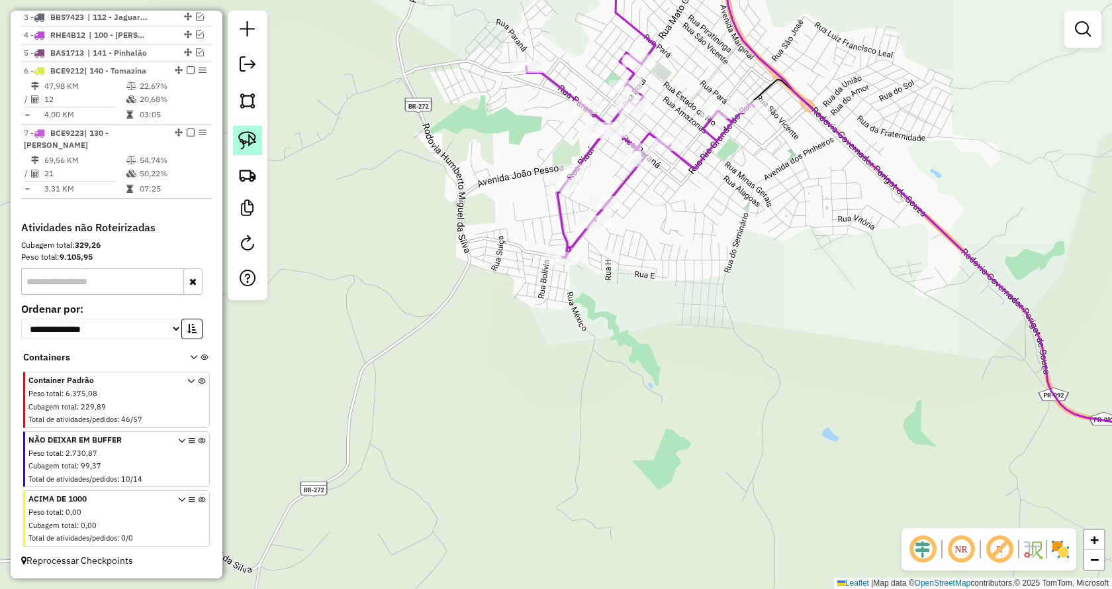
click at [246, 134] on img at bounding box center [247, 140] width 19 height 19
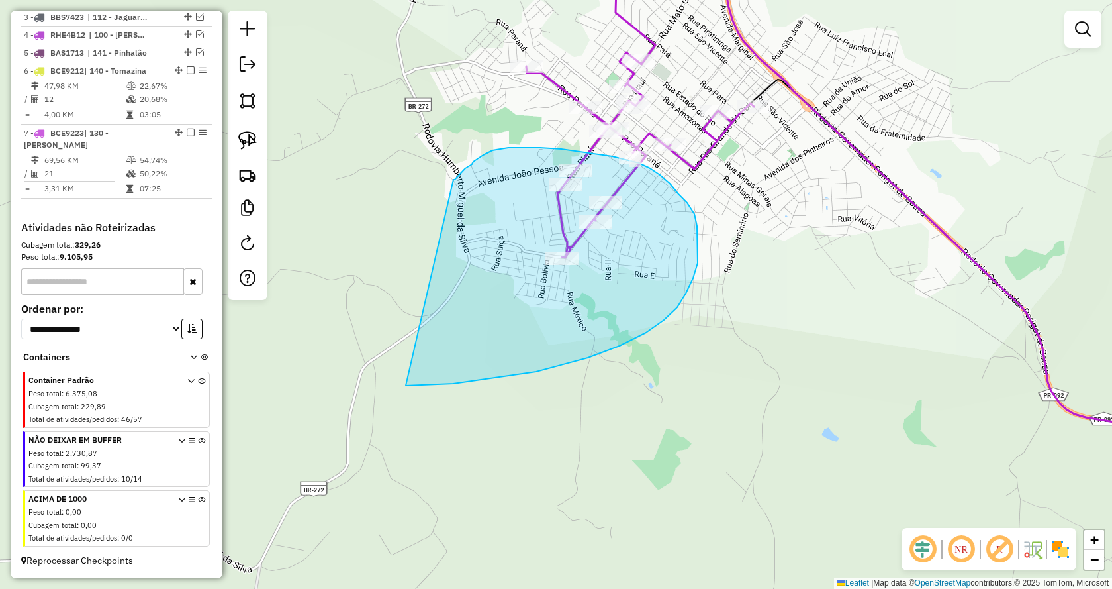
drag, startPoint x: 456, startPoint y: 177, endPoint x: 405, endPoint y: 380, distance: 208.9
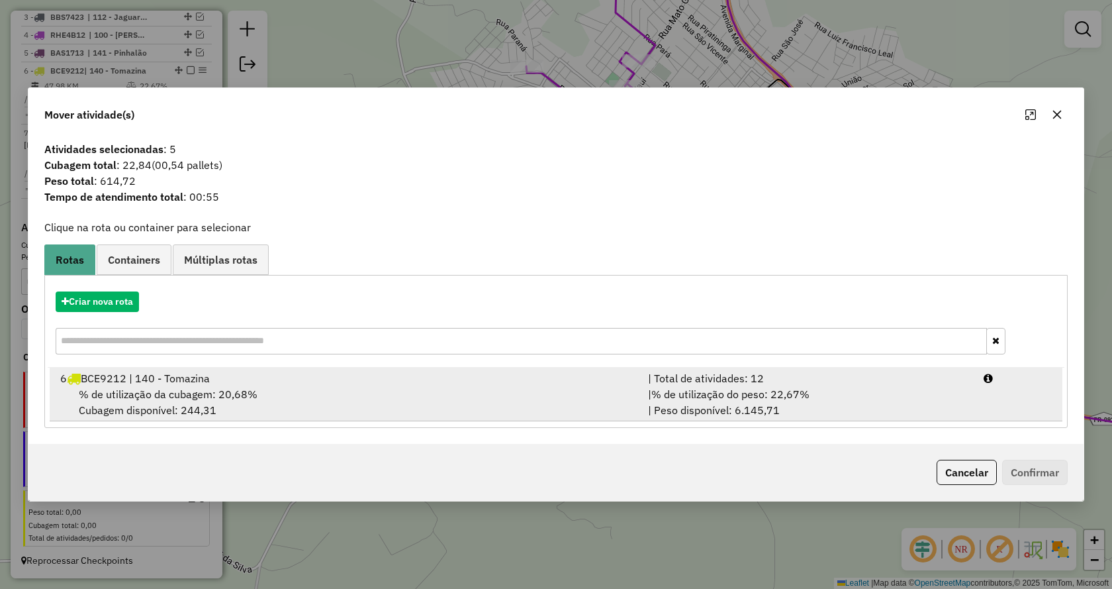
click at [779, 403] on div "| % de utilização do peso: 22,67% | Peso disponível: 6.145,71" at bounding box center [808, 402] width 336 height 32
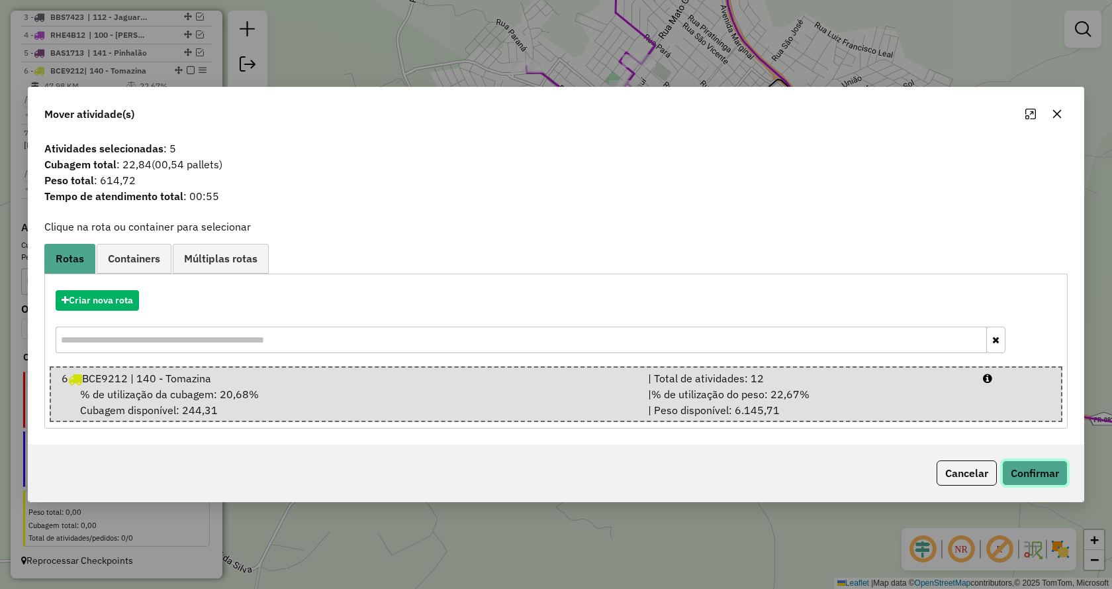
click at [1036, 471] on button "Confirmar" at bounding box center [1036, 472] width 66 height 25
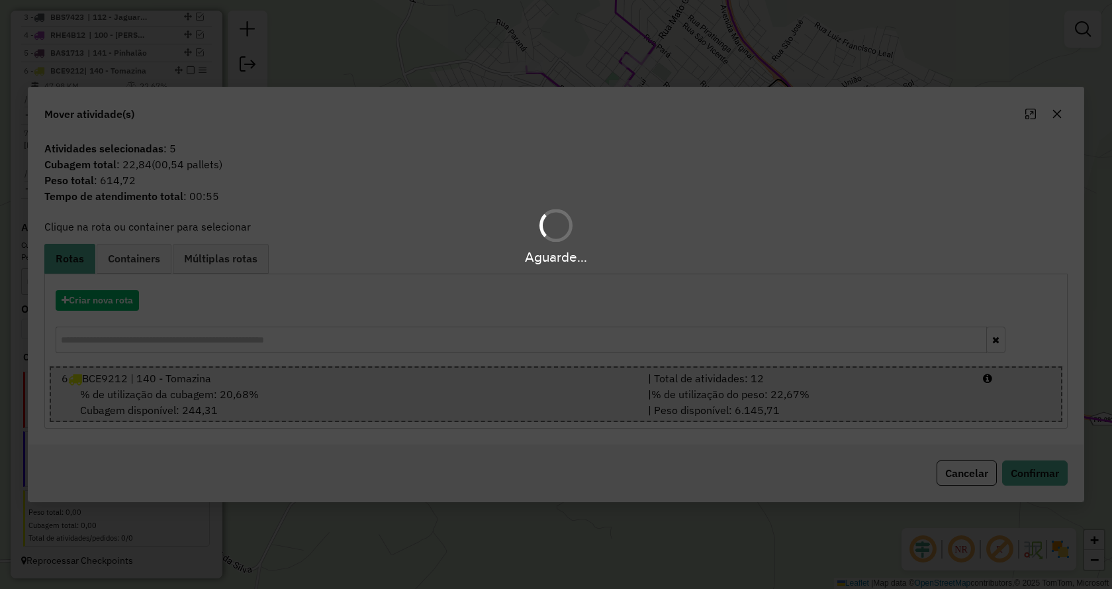
scroll to position [550, 0]
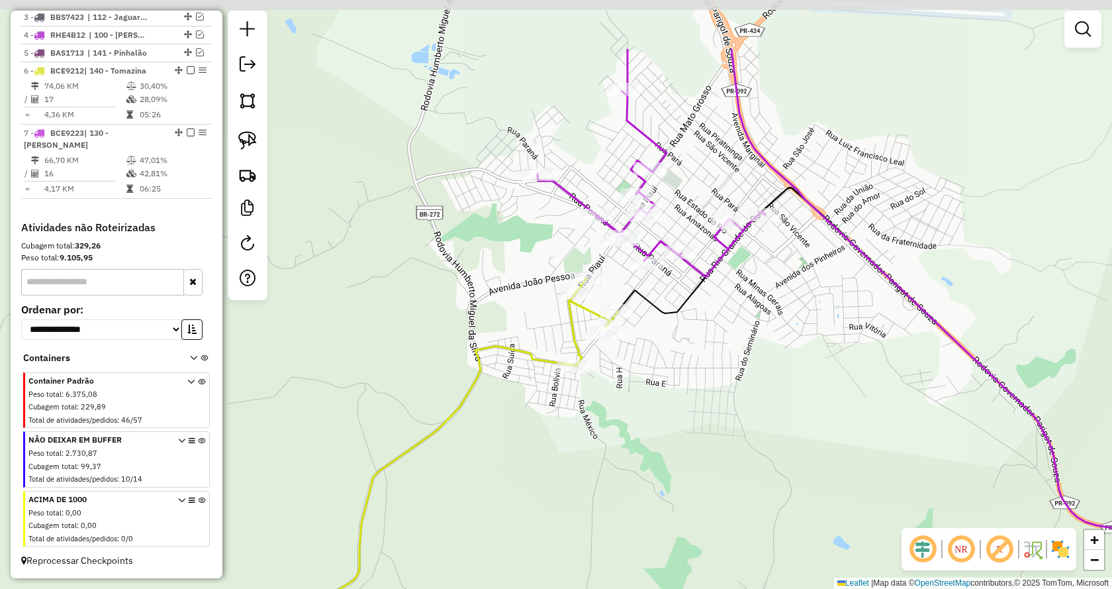
drag, startPoint x: 705, startPoint y: 246, endPoint x: 716, endPoint y: 355, distance: 109.8
click at [716, 355] on div "Janela de atendimento Grade de atendimento Capacidade Transportadoras Veículos …" at bounding box center [556, 294] width 1112 height 589
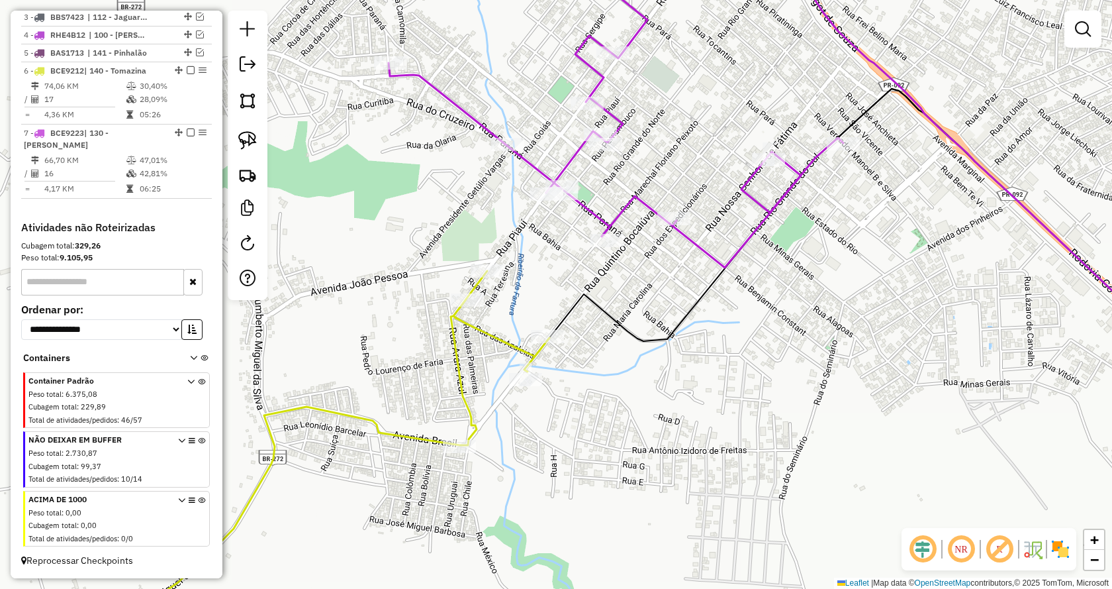
drag, startPoint x: 640, startPoint y: 276, endPoint x: 650, endPoint y: 315, distance: 40.5
click at [650, 315] on div "Janela de atendimento Grade de atendimento Capacidade Transportadoras Veículos …" at bounding box center [556, 294] width 1112 height 589
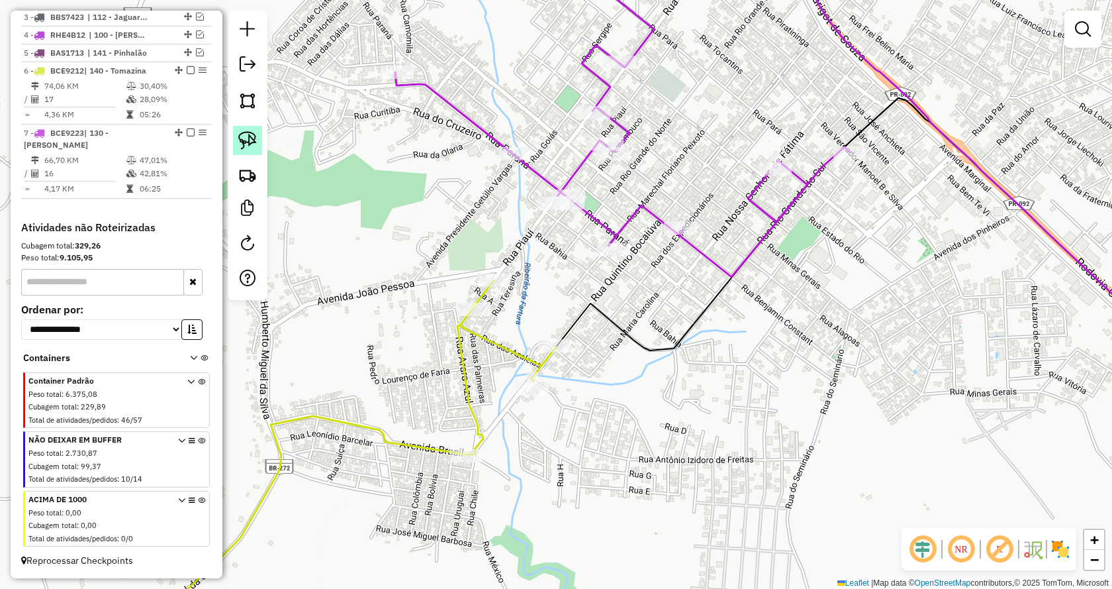
click at [256, 142] on img at bounding box center [247, 140] width 19 height 19
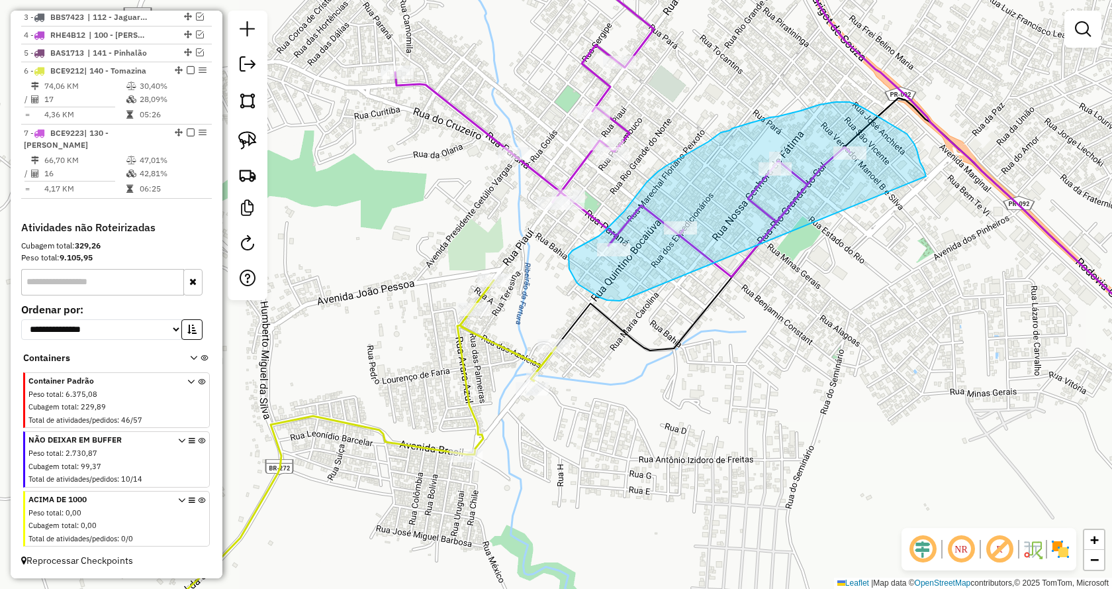
drag, startPoint x: 614, startPoint y: 301, endPoint x: 926, endPoint y: 176, distance: 336.4
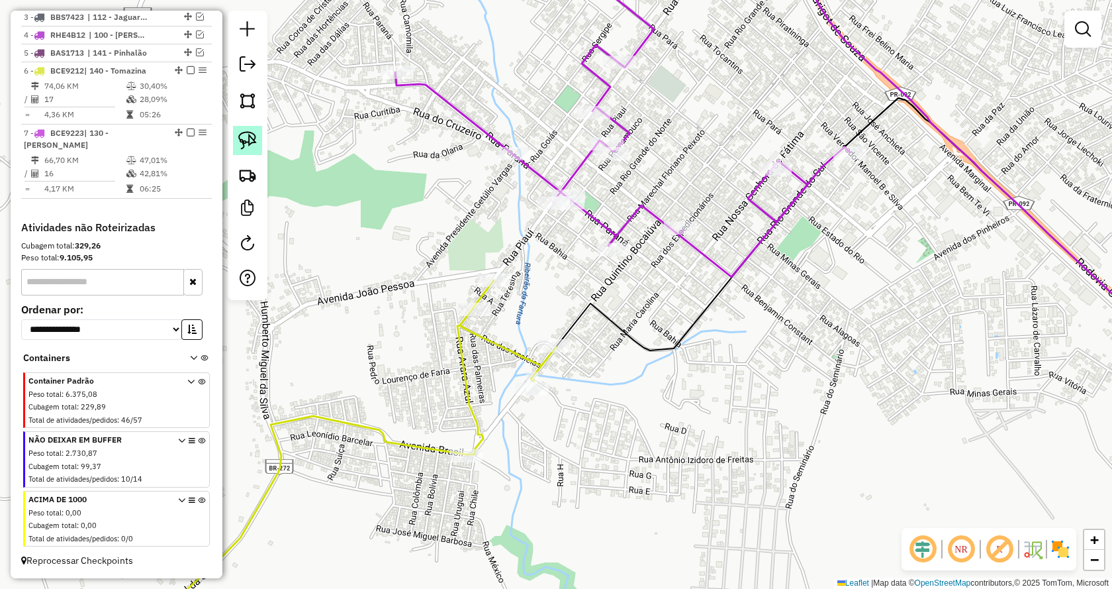
click at [245, 138] on img at bounding box center [247, 140] width 19 height 19
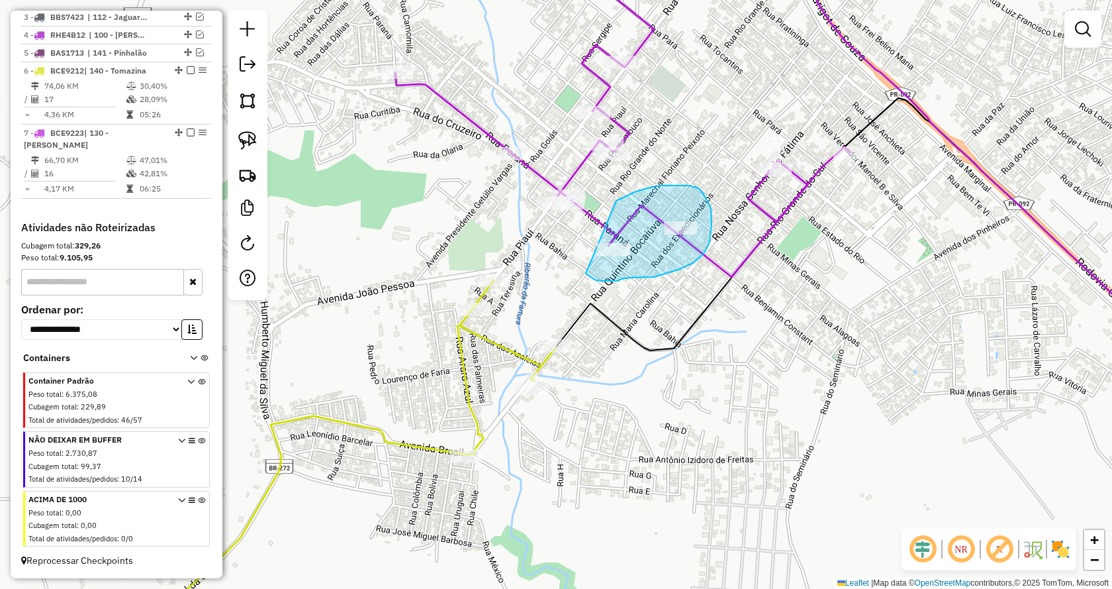
drag, startPoint x: 593, startPoint y: 279, endPoint x: 591, endPoint y: 216, distance: 62.9
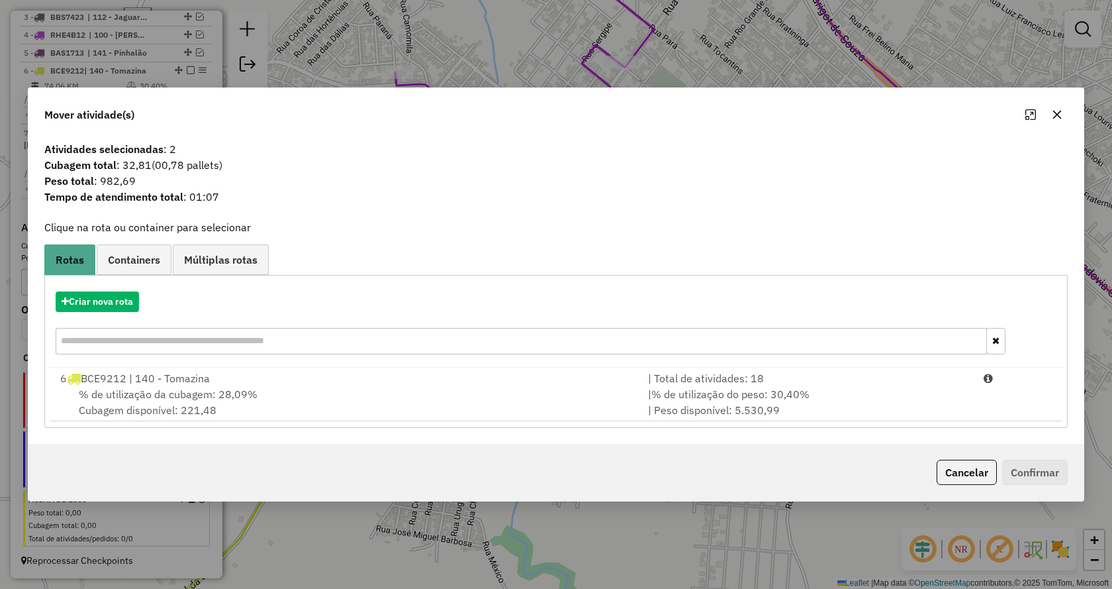
click at [783, 393] on span "% de utilização do peso: 30,40%" at bounding box center [731, 393] width 158 height 13
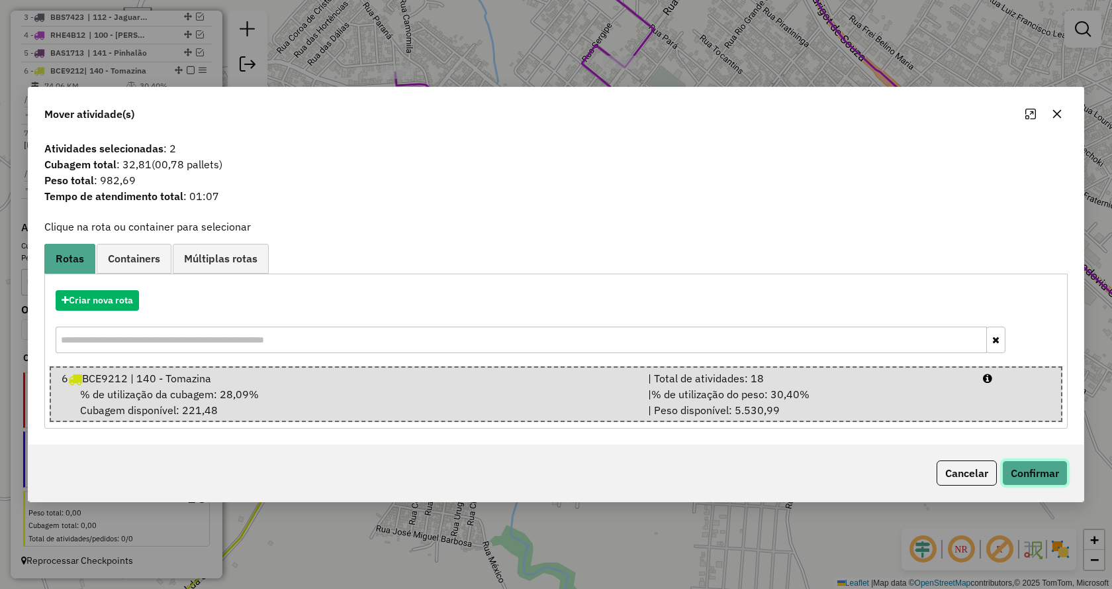
click at [1031, 466] on button "Confirmar" at bounding box center [1036, 472] width 66 height 25
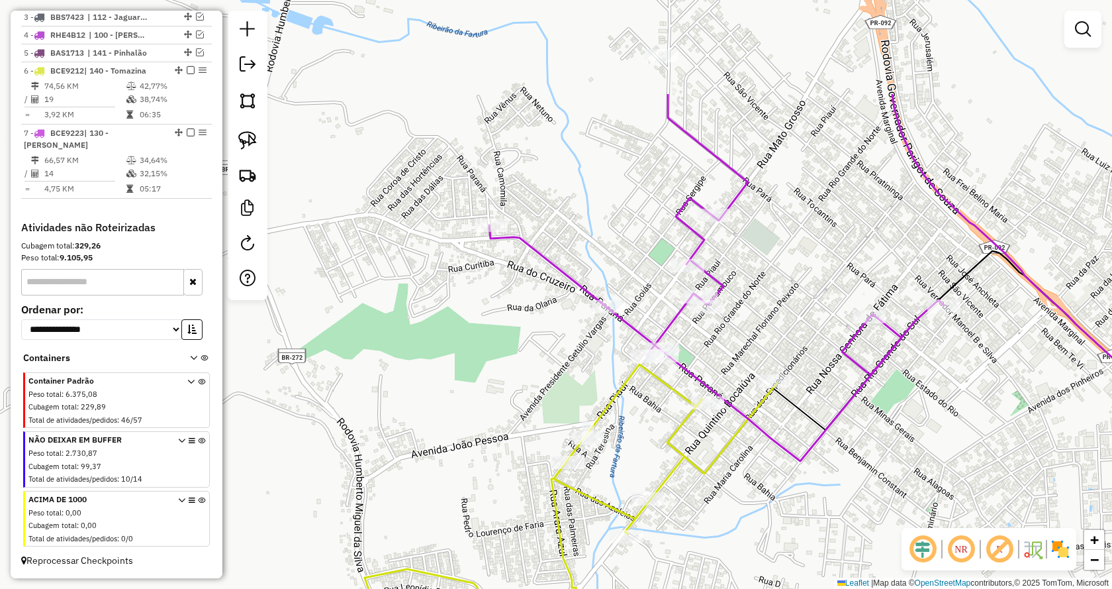
drag, startPoint x: 891, startPoint y: 322, endPoint x: 987, endPoint y: 456, distance: 164.1
click at [987, 458] on div "Janela de atendimento Grade de atendimento Capacidade Transportadoras Veículos …" at bounding box center [556, 294] width 1112 height 589
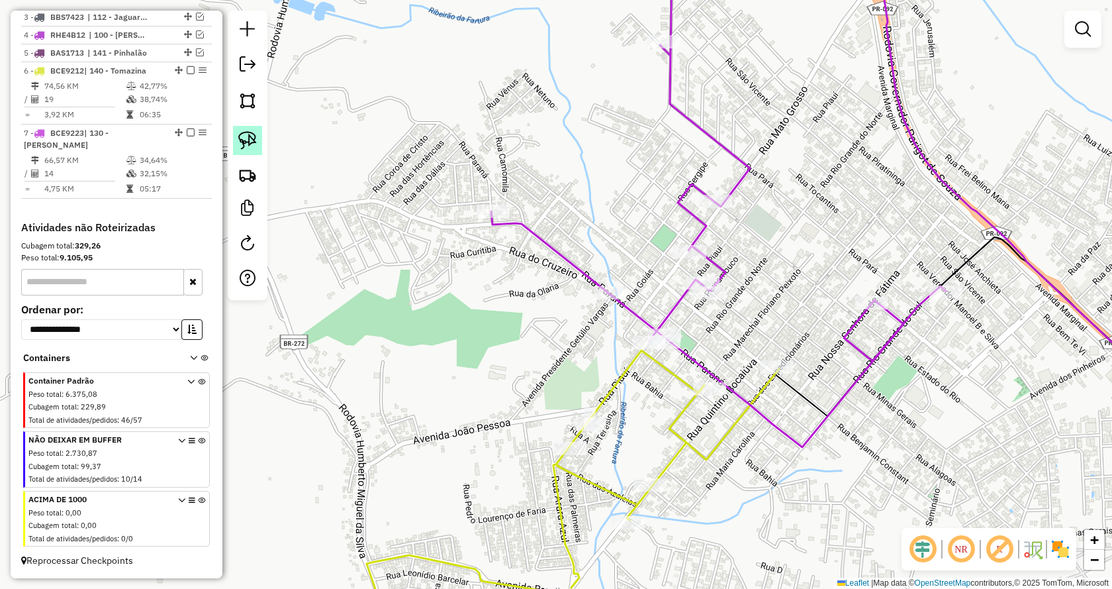
click at [243, 142] on img at bounding box center [247, 140] width 19 height 19
drag, startPoint x: 665, startPoint y: 375, endPoint x: 601, endPoint y: 350, distance: 68.1
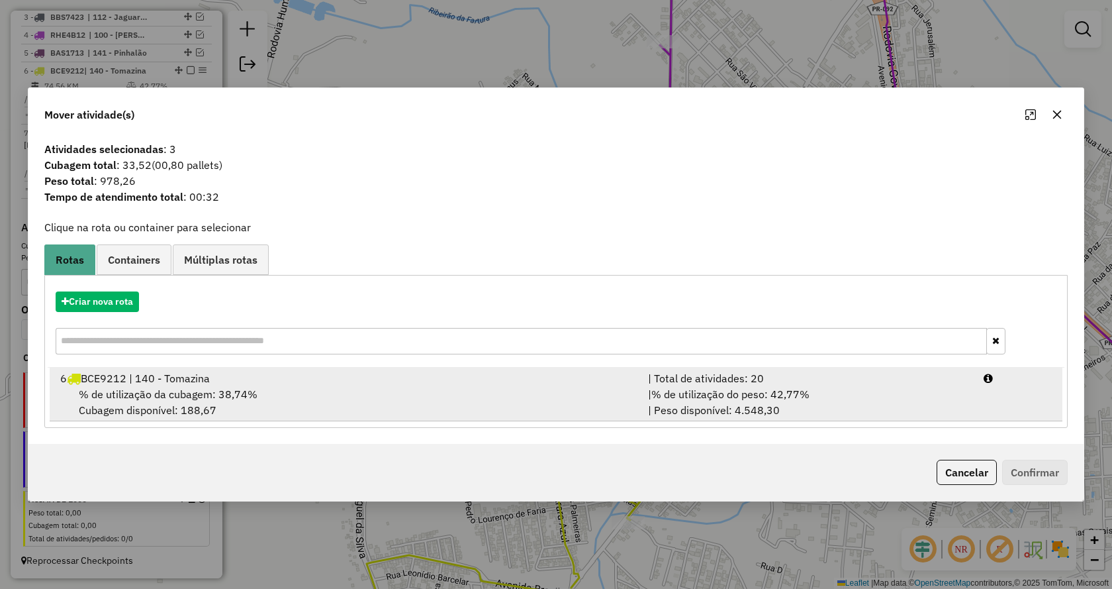
click at [817, 396] on div "| % de utilização do peso: 42,77% | Peso disponível: 4.548,30" at bounding box center [808, 402] width 336 height 32
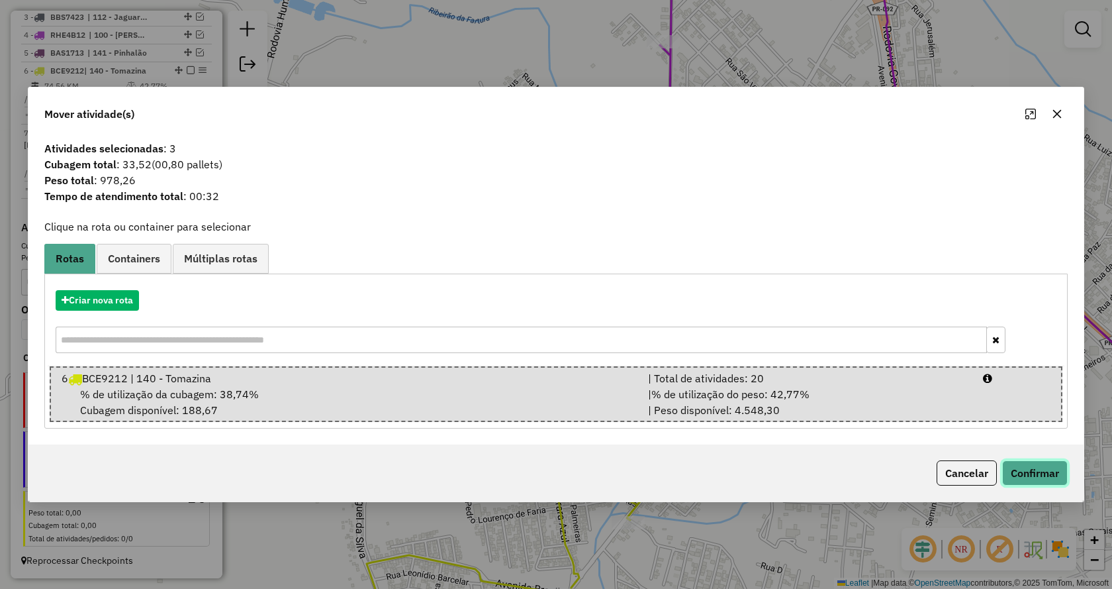
click at [1035, 475] on button "Confirmar" at bounding box center [1036, 472] width 66 height 25
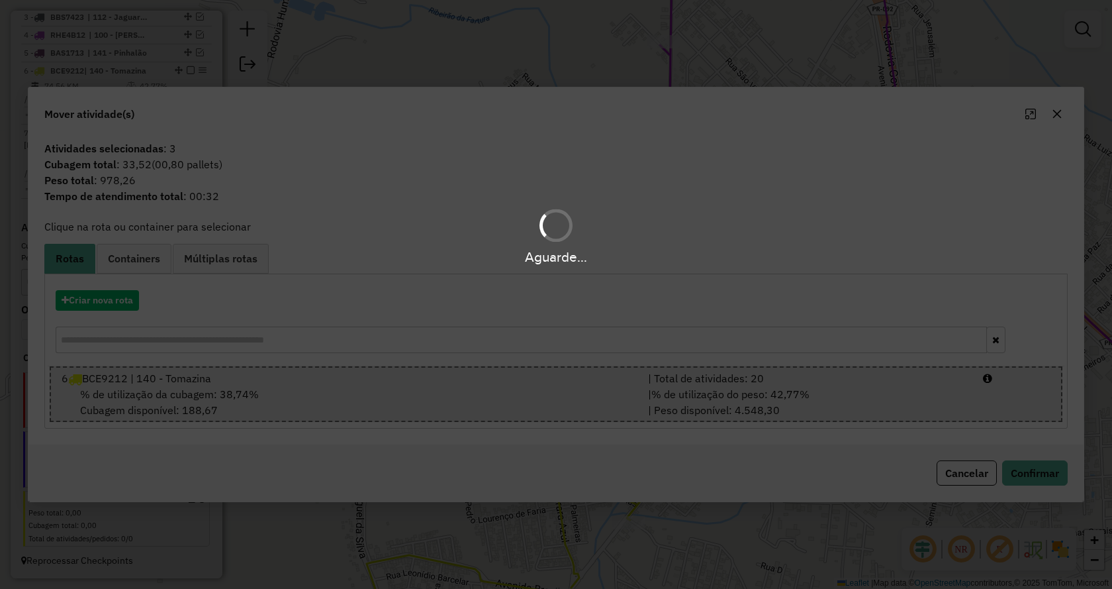
scroll to position [567, 0]
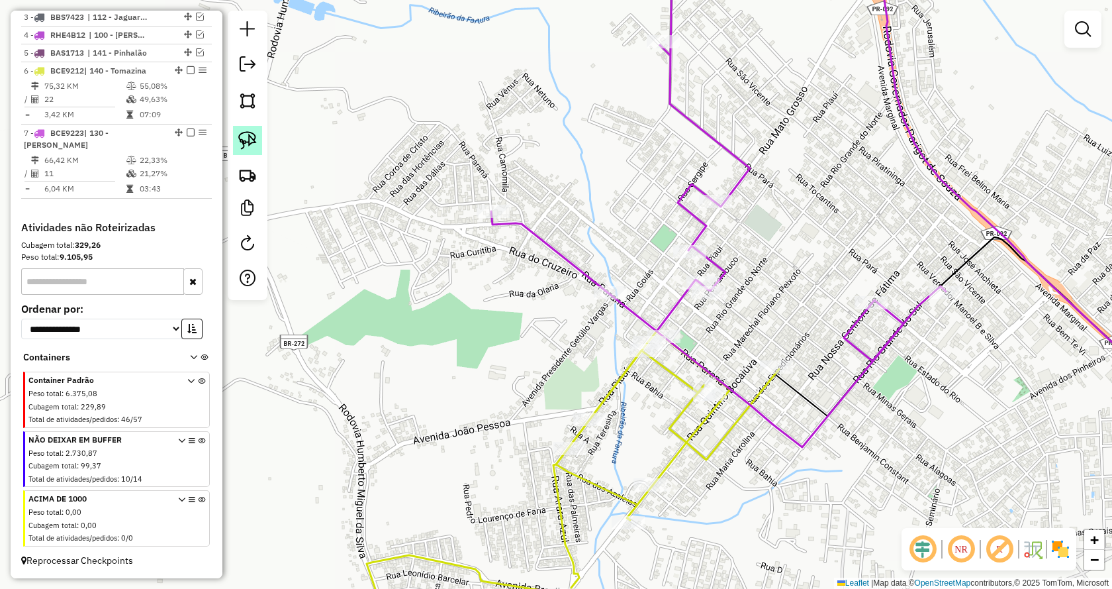
click at [233, 136] on link at bounding box center [247, 140] width 29 height 29
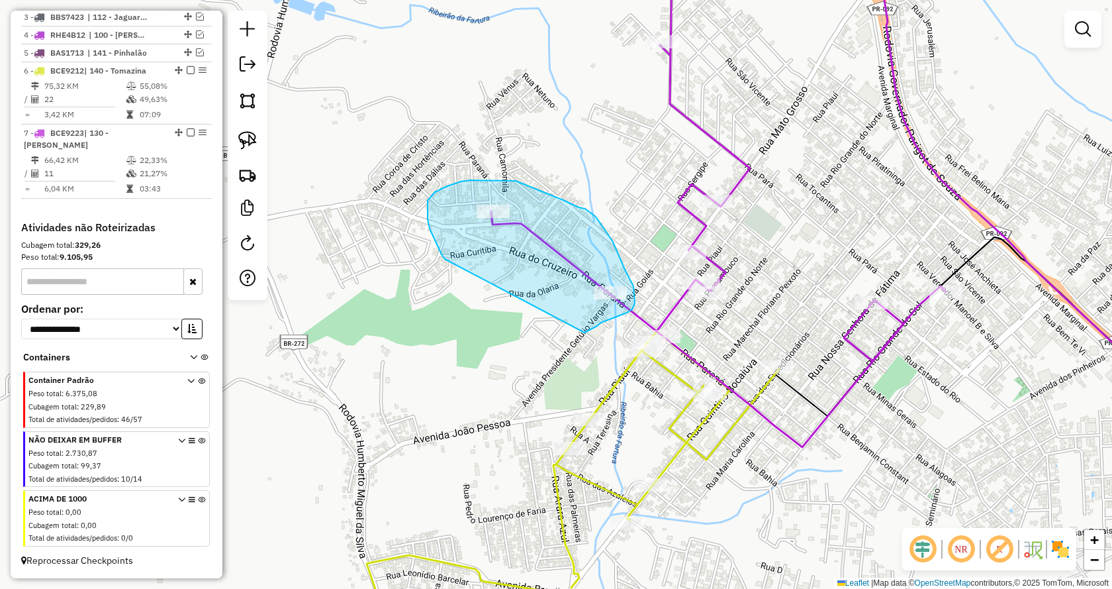
drag, startPoint x: 445, startPoint y: 259, endPoint x: 583, endPoint y: 332, distance: 156.7
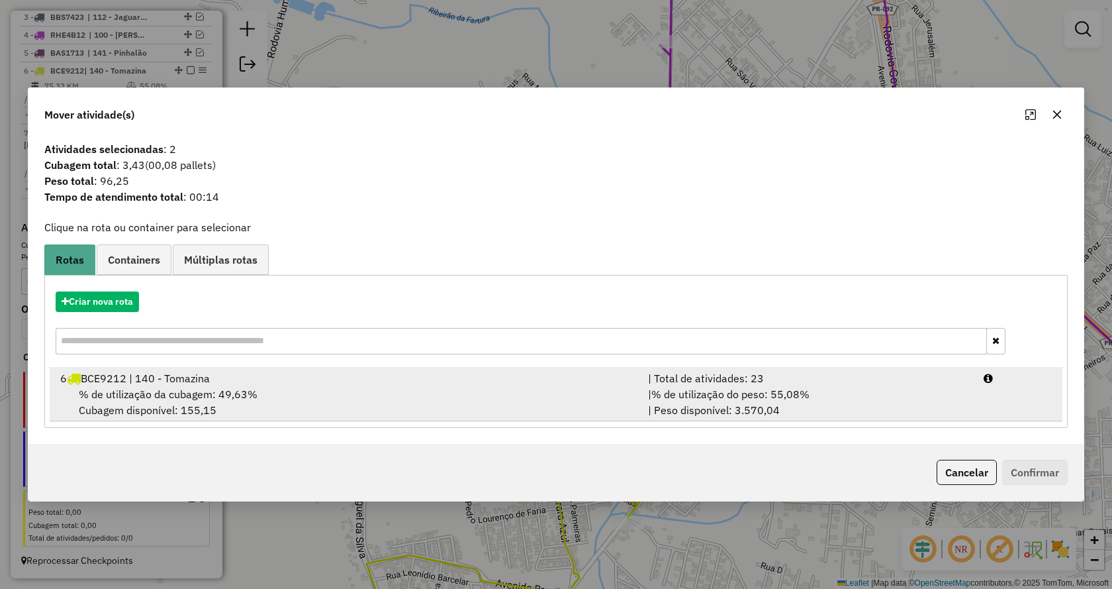
click at [793, 391] on span "% de utilização do peso: 55,08%" at bounding box center [731, 393] width 158 height 13
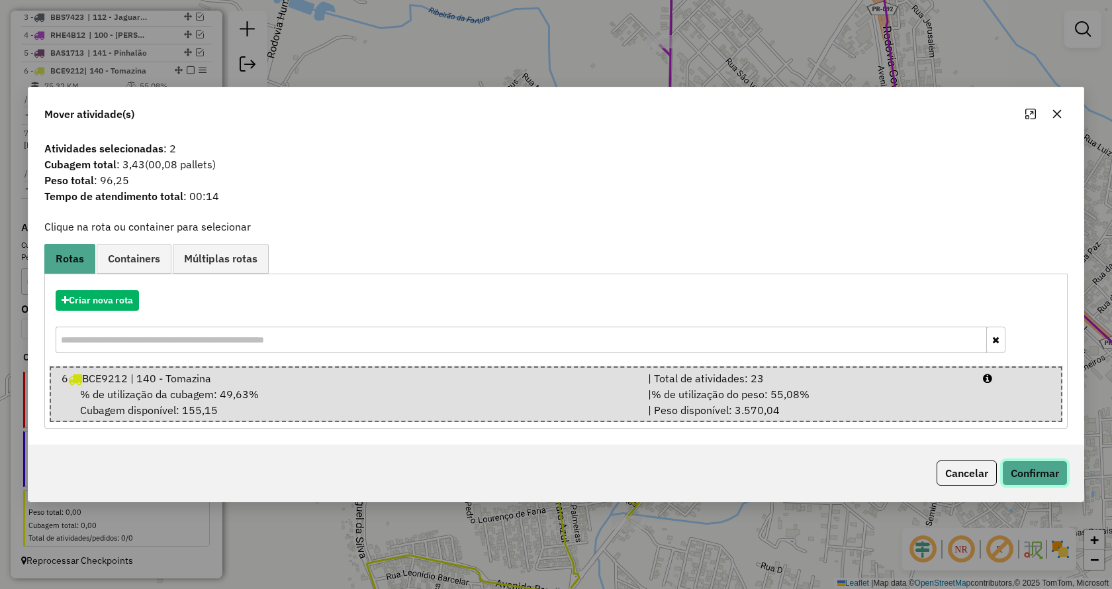
click at [1034, 463] on button "Confirmar" at bounding box center [1036, 472] width 66 height 25
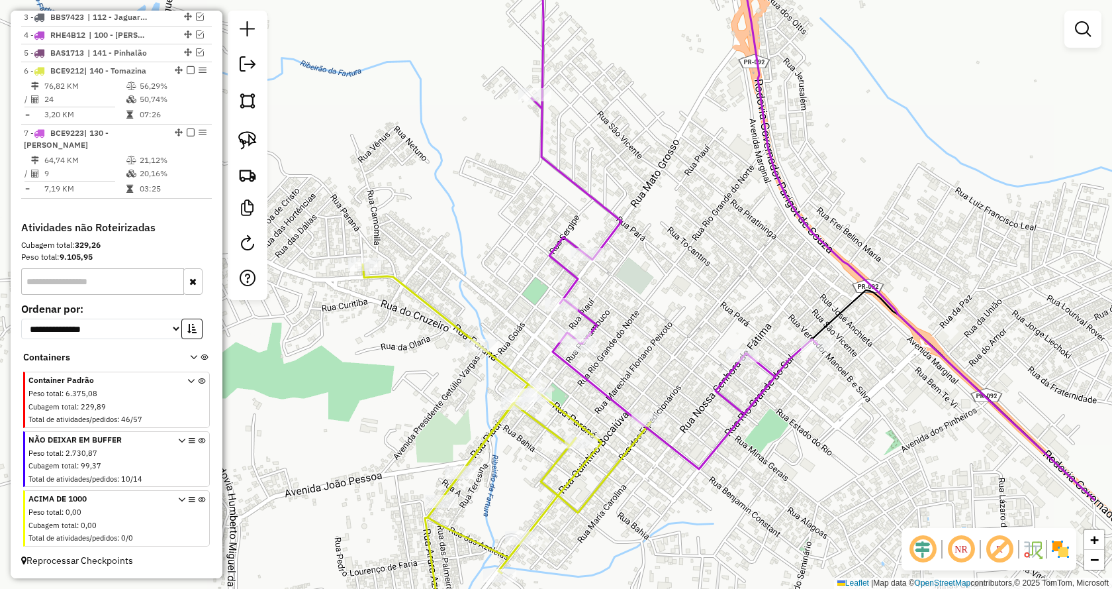
drag, startPoint x: 965, startPoint y: 427, endPoint x: 860, endPoint y: 480, distance: 117.3
click at [860, 480] on div "Janela de atendimento Grade de atendimento Capacidade Transportadoras Veículos …" at bounding box center [556, 294] width 1112 height 589
click at [244, 147] on img at bounding box center [247, 140] width 19 height 19
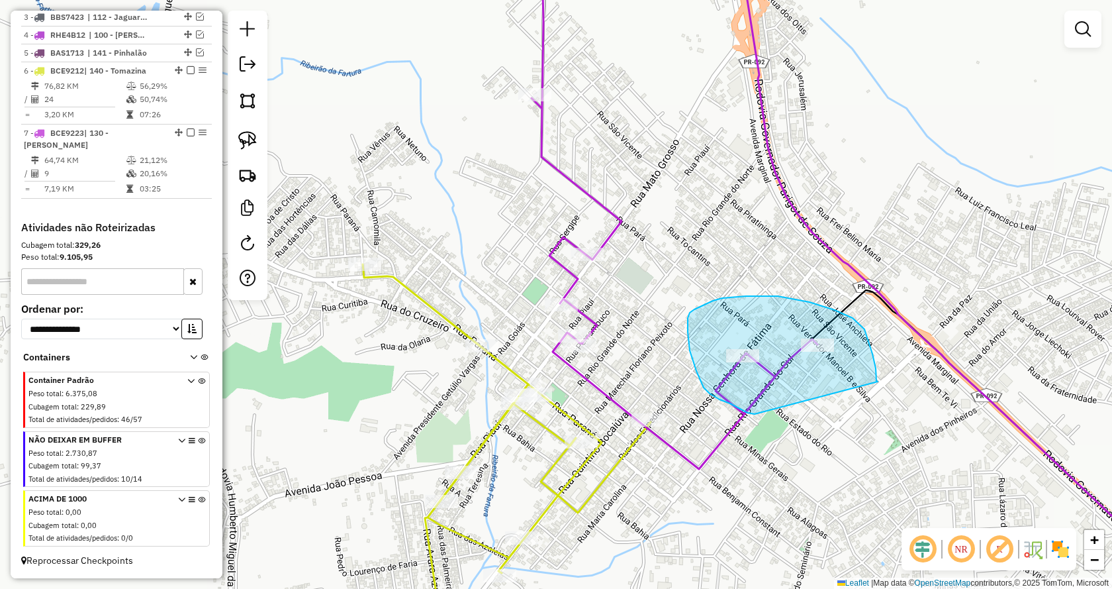
drag, startPoint x: 740, startPoint y: 409, endPoint x: 878, endPoint y: 381, distance: 140.5
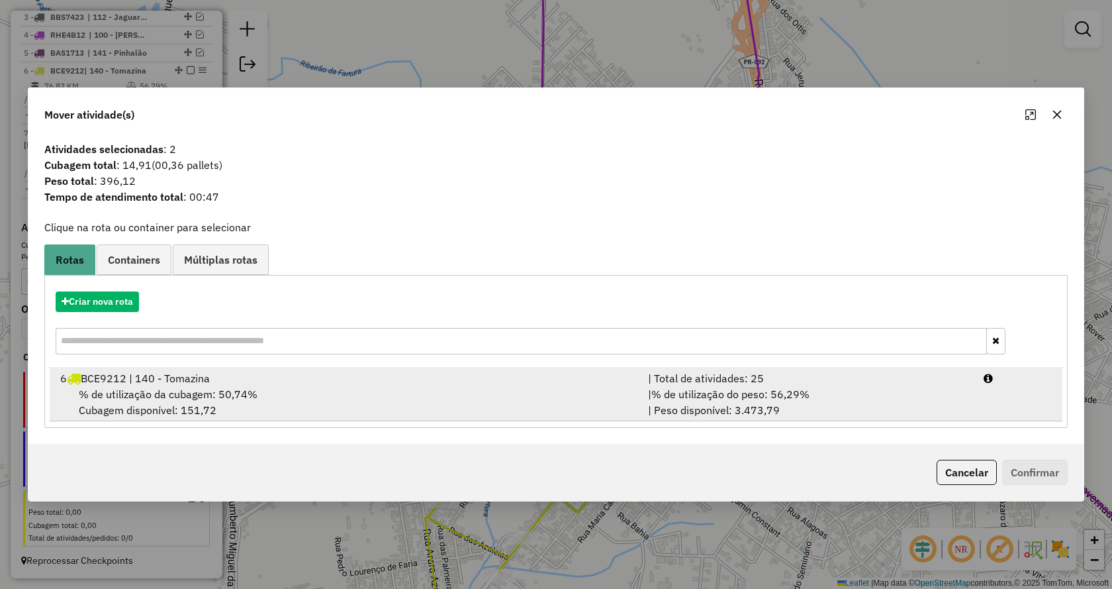
drag, startPoint x: 828, startPoint y: 394, endPoint x: 880, endPoint y: 419, distance: 58.1
click at [828, 393] on div "| % de utilização do peso: 56,29% | Peso disponível: 3.473,79" at bounding box center [808, 402] width 336 height 32
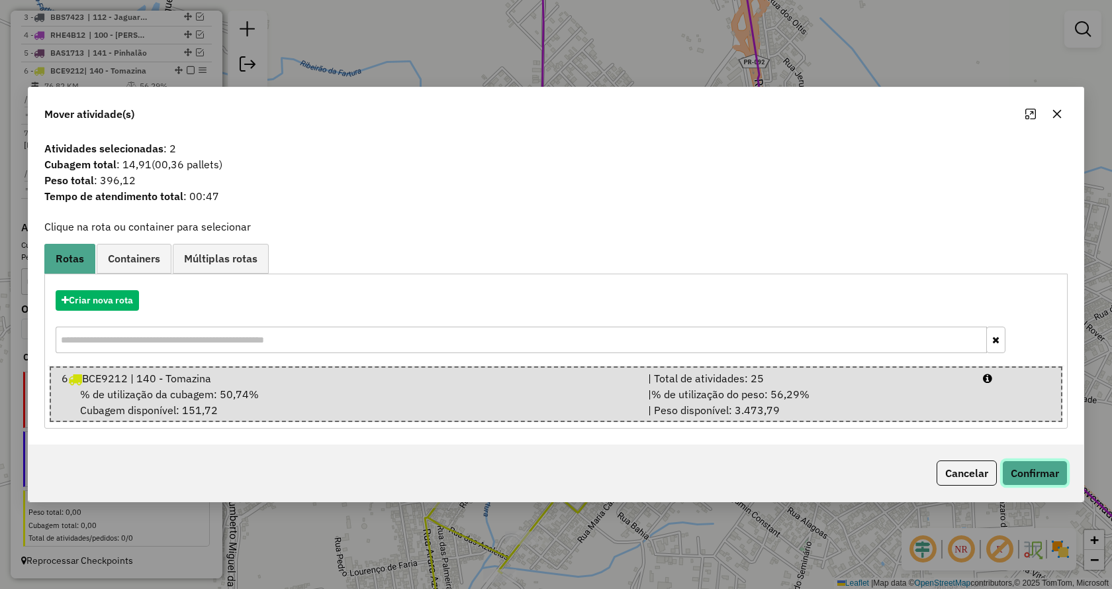
click at [1028, 476] on button "Confirmar" at bounding box center [1036, 472] width 66 height 25
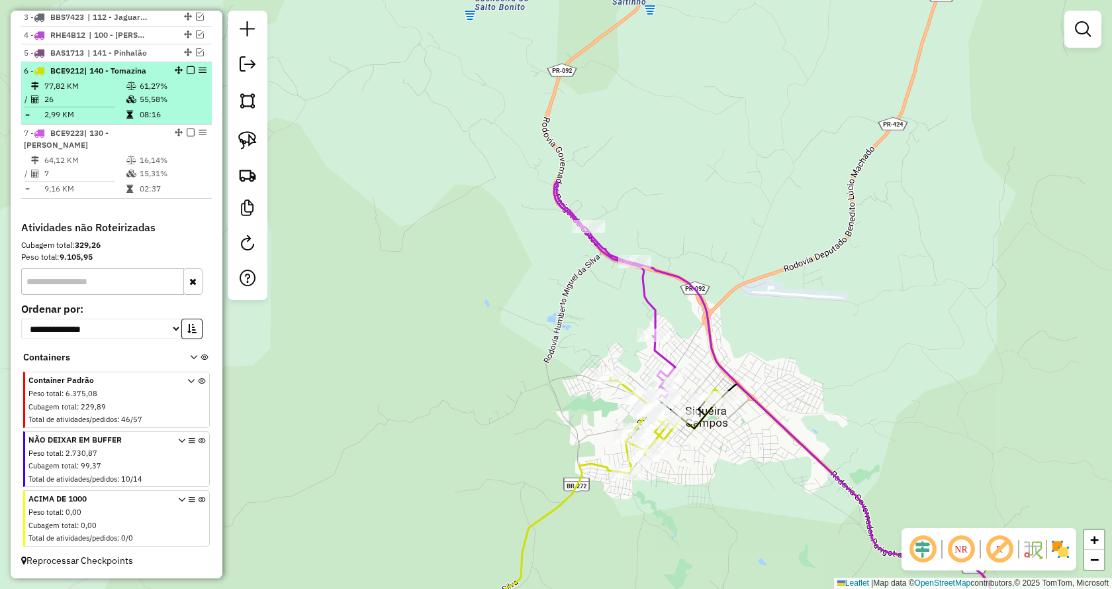
click at [189, 74] on em at bounding box center [191, 70] width 8 height 8
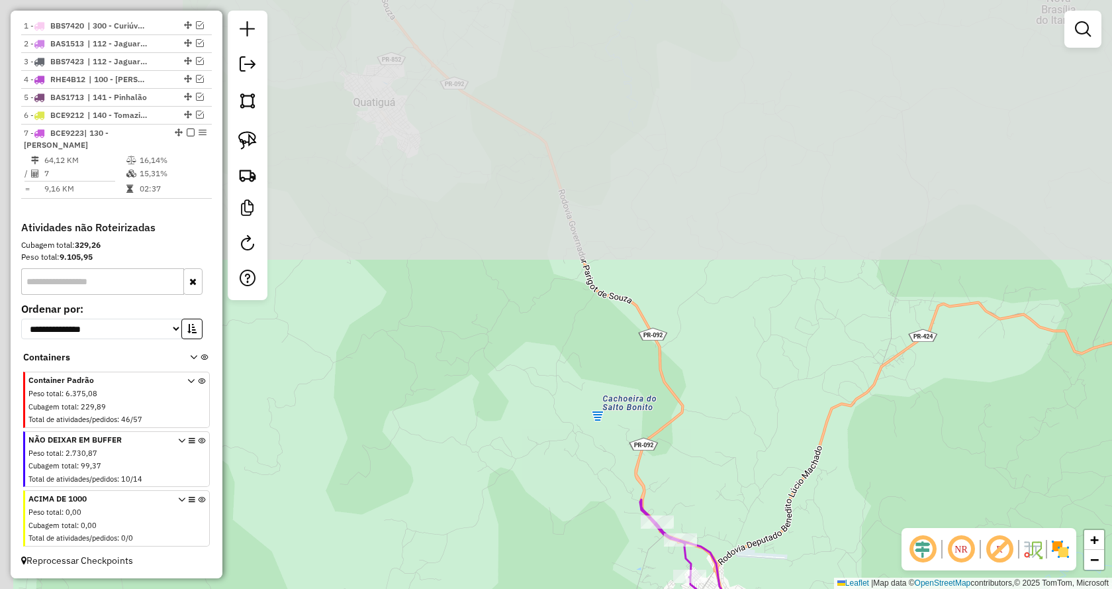
drag, startPoint x: 442, startPoint y: 110, endPoint x: 587, endPoint y: 415, distance: 337.1
click at [590, 455] on div "Janela de atendimento Grade de atendimento Capacidade Transportadoras Veículos …" at bounding box center [556, 294] width 1112 height 589
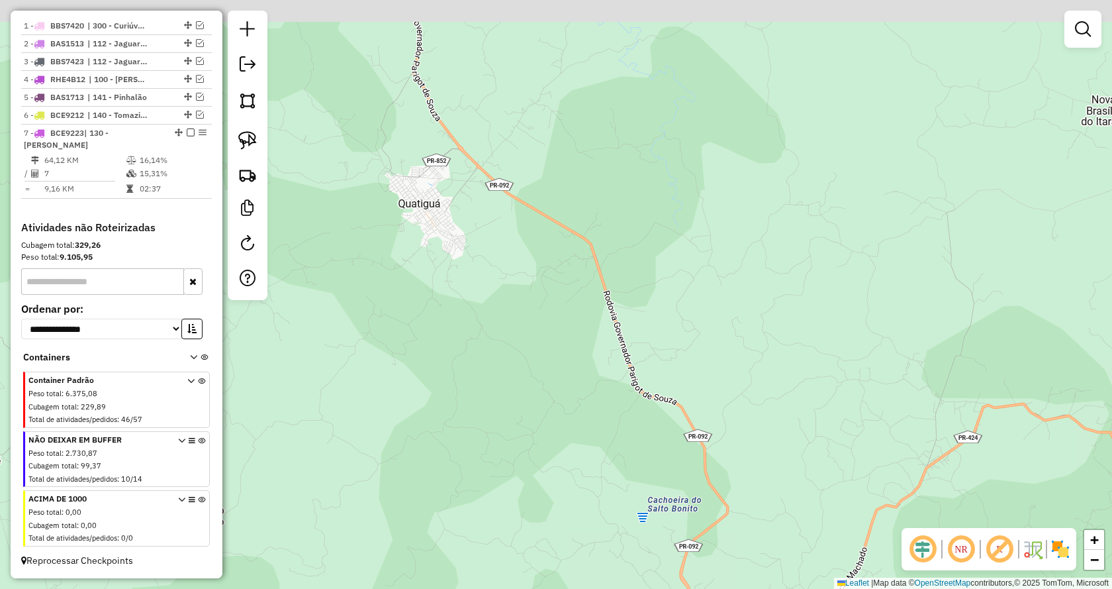
drag, startPoint x: 544, startPoint y: 322, endPoint x: 742, endPoint y: 562, distance: 311.8
click at [742, 562] on div "Janela de atendimento Grade de atendimento Capacidade Transportadoras Veículos …" at bounding box center [556, 294] width 1112 height 589
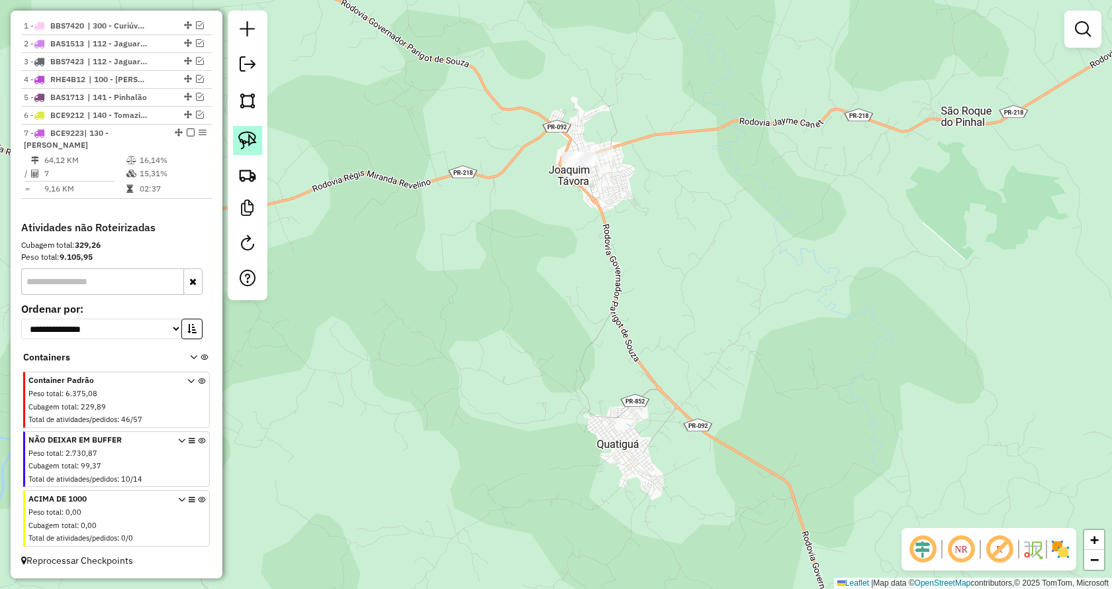
click at [246, 137] on img at bounding box center [247, 140] width 19 height 19
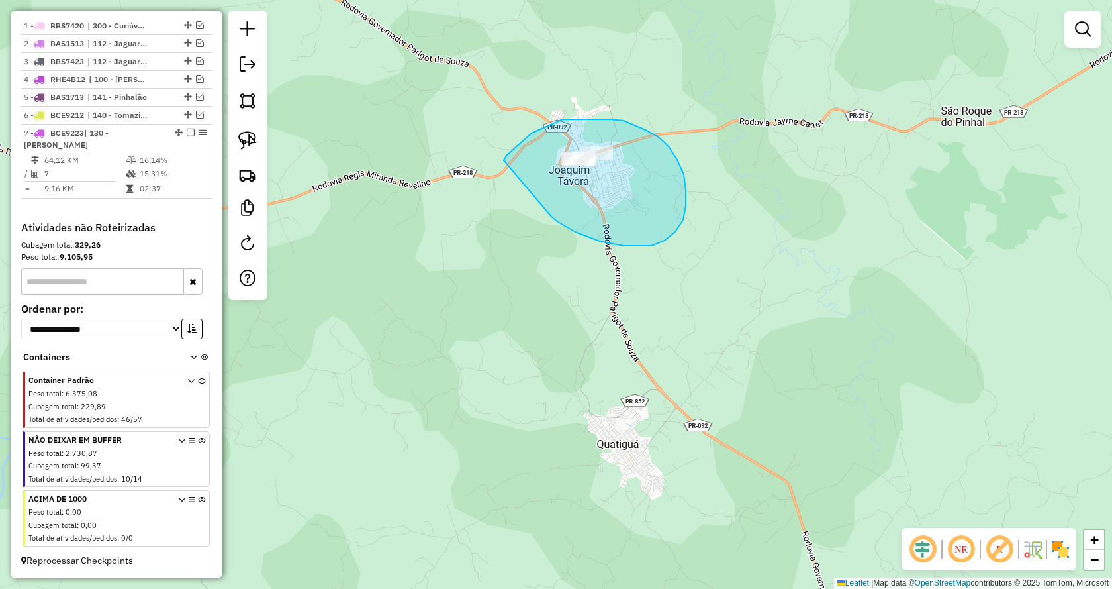
drag, startPoint x: 600, startPoint y: 241, endPoint x: 503, endPoint y: 170, distance: 120.4
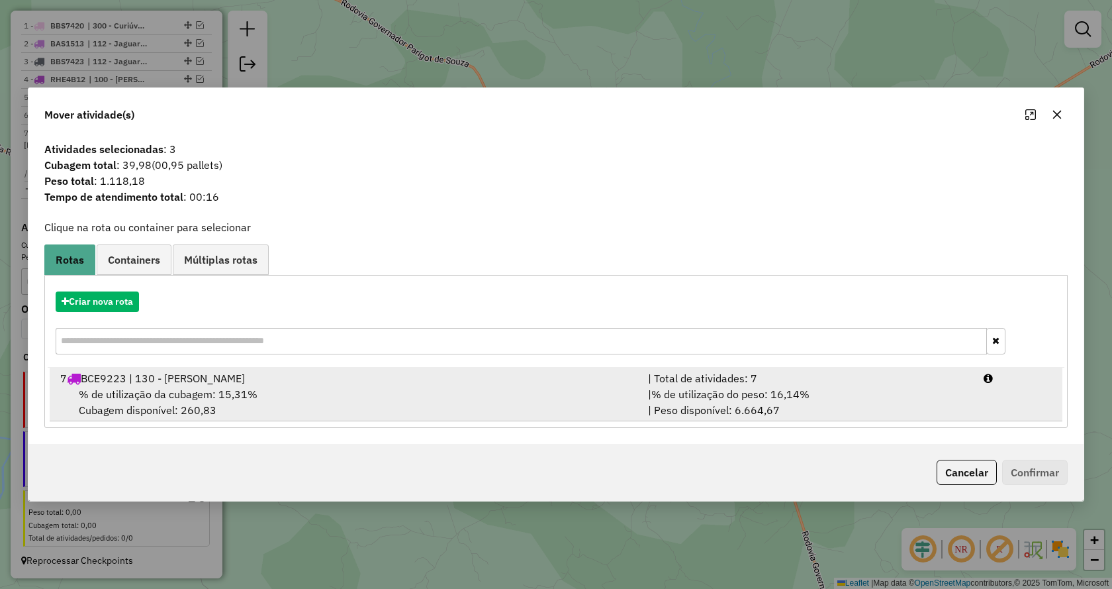
click at [783, 401] on div "| % de utilização do peso: 16,14% | Peso disponível: 6.664,67" at bounding box center [808, 402] width 336 height 32
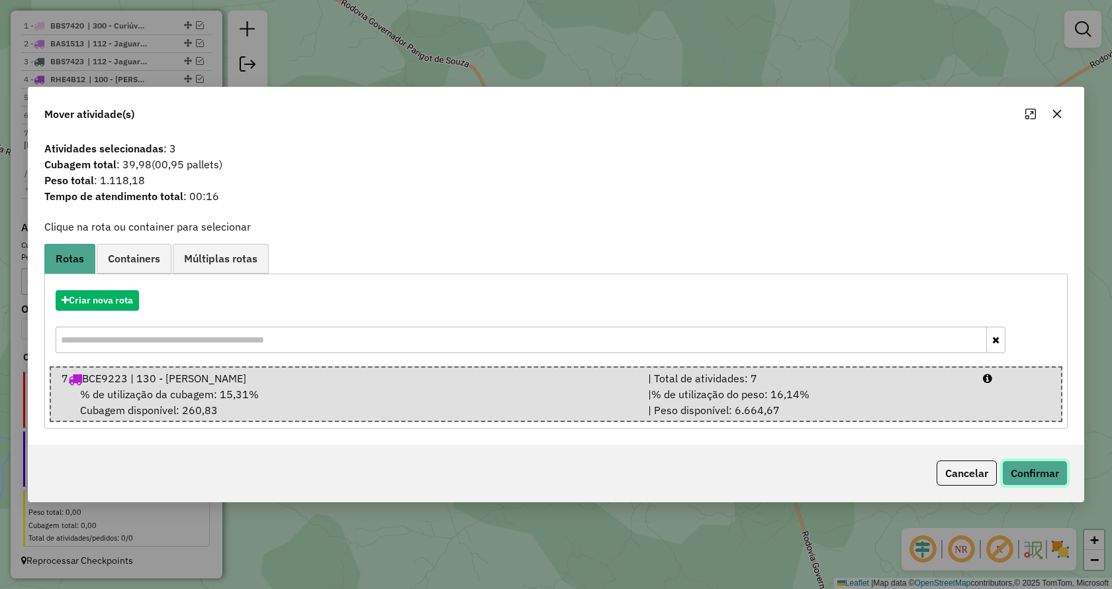
click at [1038, 473] on button "Confirmar" at bounding box center [1036, 472] width 66 height 25
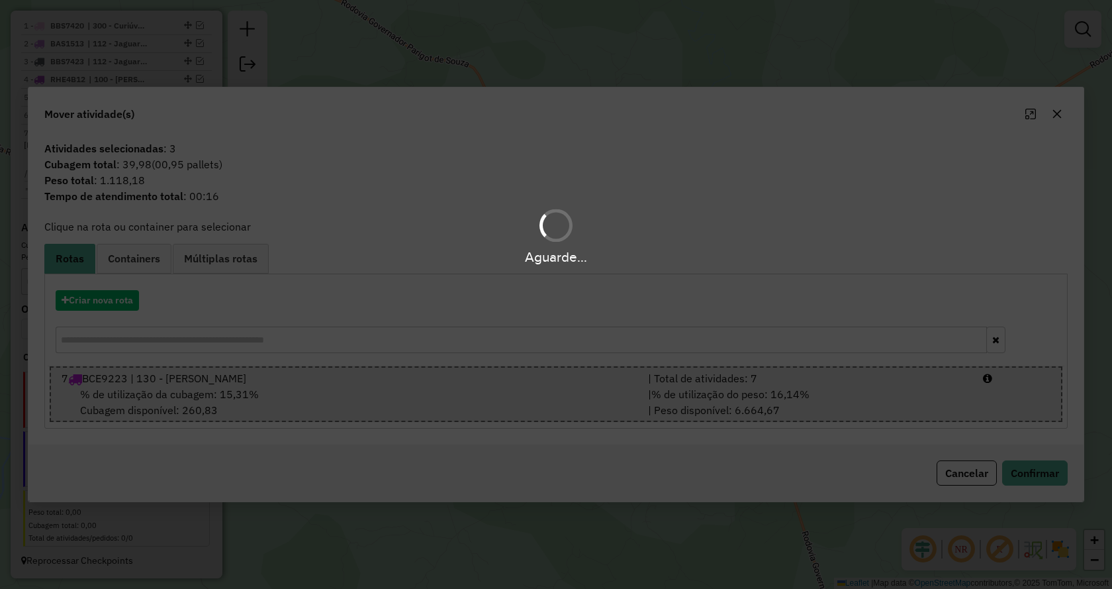
scroll to position [518, 0]
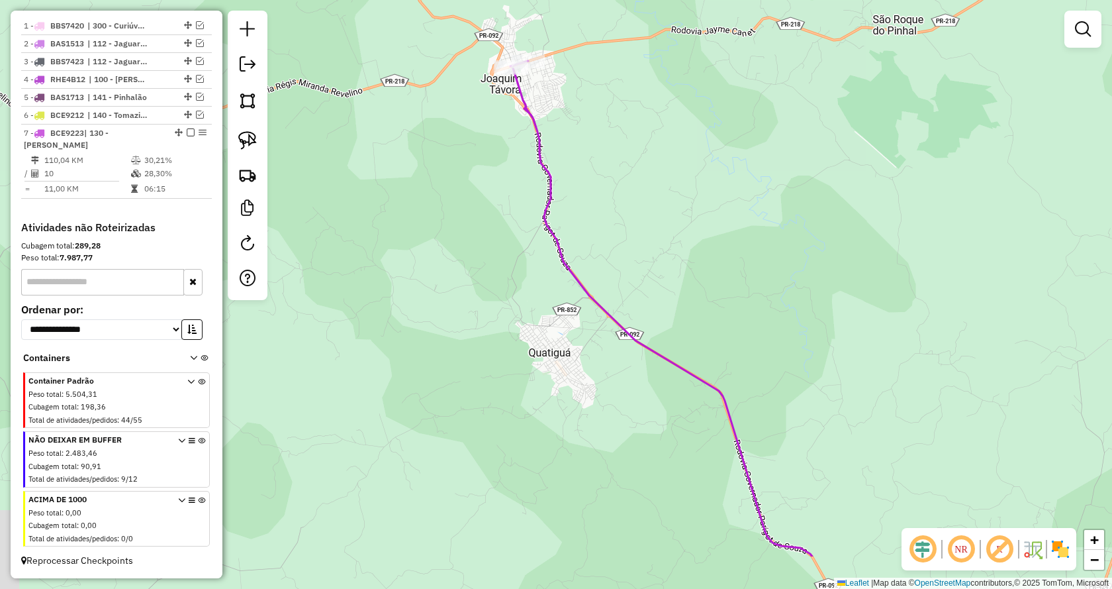
drag, startPoint x: 751, startPoint y: 326, endPoint x: 636, endPoint y: 186, distance: 181.6
click at [636, 186] on div "Janela de atendimento Grade de atendimento Capacidade Transportadoras Veículos …" at bounding box center [556, 294] width 1112 height 589
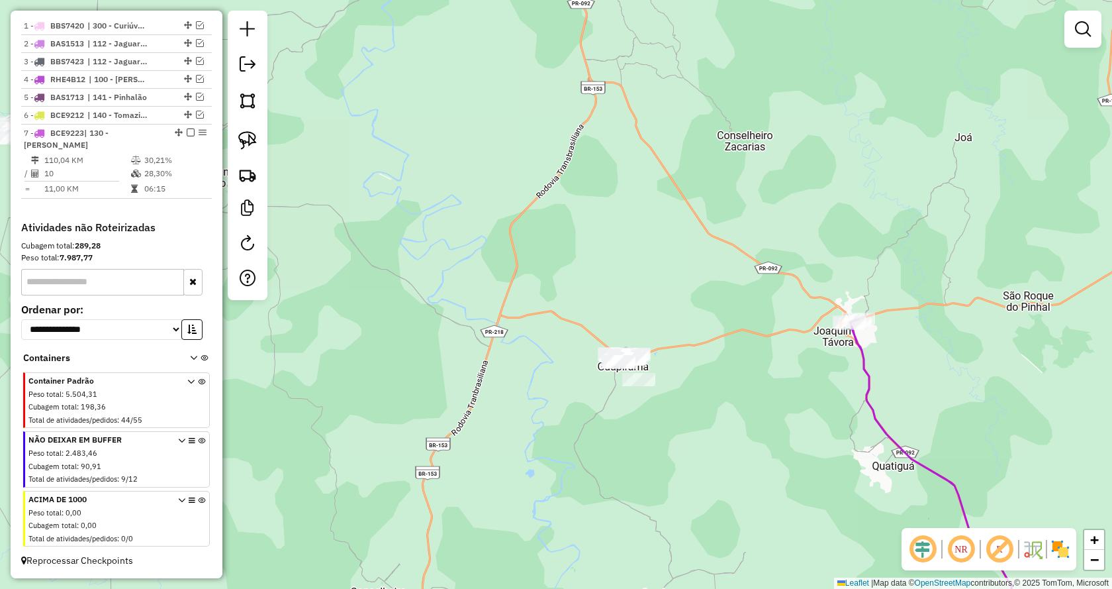
drag, startPoint x: 482, startPoint y: 295, endPoint x: 780, endPoint y: 493, distance: 358.1
click at [780, 493] on div "Janela de atendimento Grade de atendimento Capacidade Transportadoras Veículos …" at bounding box center [556, 294] width 1112 height 589
click at [247, 144] on img at bounding box center [247, 140] width 19 height 19
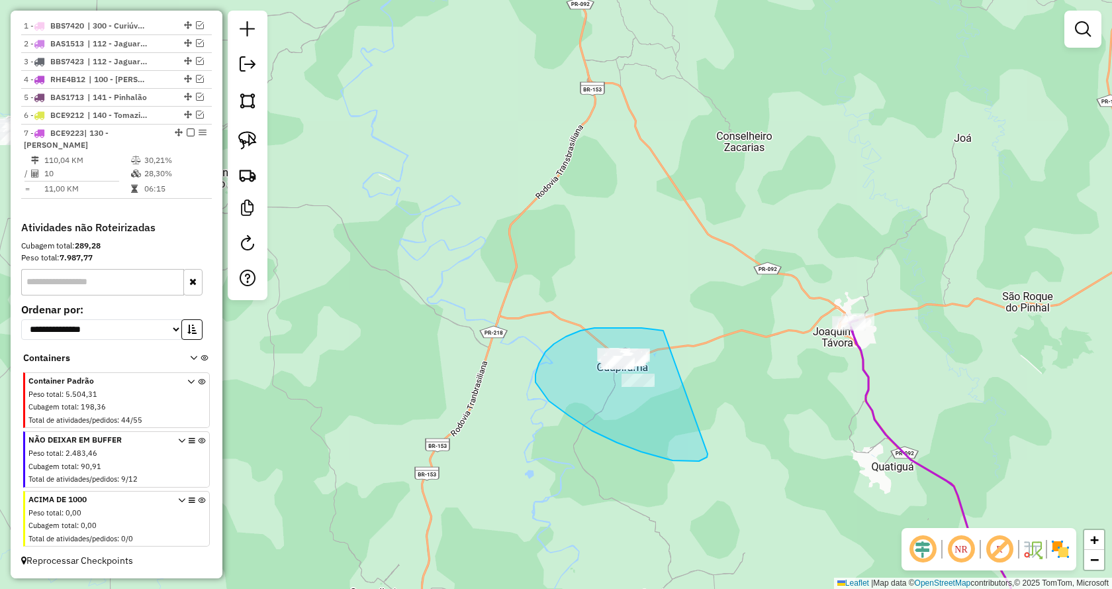
drag, startPoint x: 626, startPoint y: 328, endPoint x: 708, endPoint y: 453, distance: 149.7
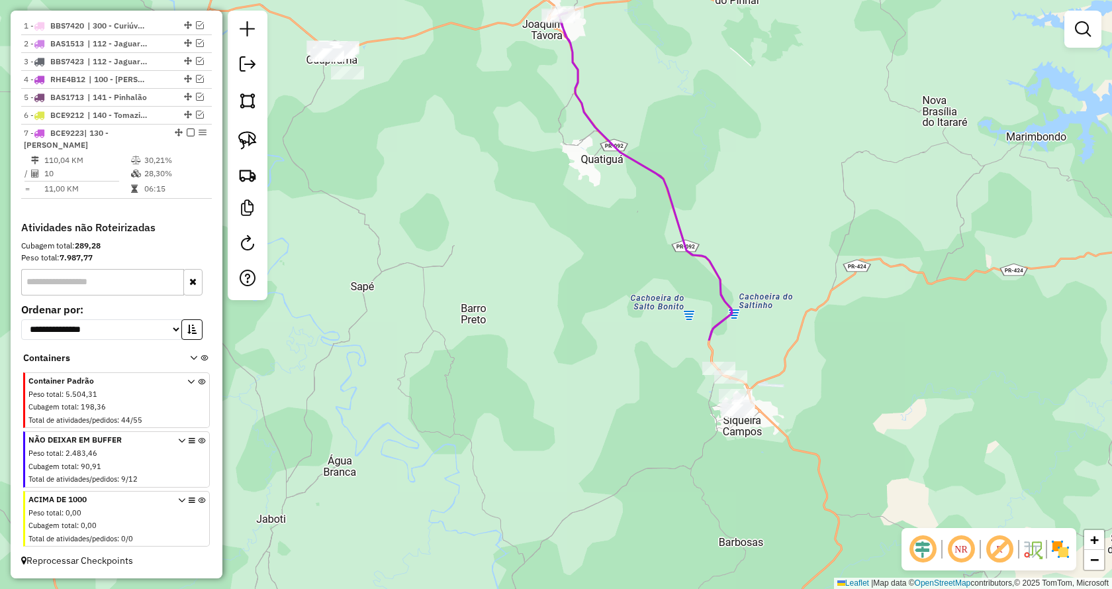
drag, startPoint x: 668, startPoint y: 442, endPoint x: 438, endPoint y: 186, distance: 344.2
click at [438, 186] on div "Janela de atendimento Grade de atendimento Capacidade Transportadoras Veículos …" at bounding box center [556, 294] width 1112 height 589
click at [196, 117] on em at bounding box center [200, 115] width 8 height 8
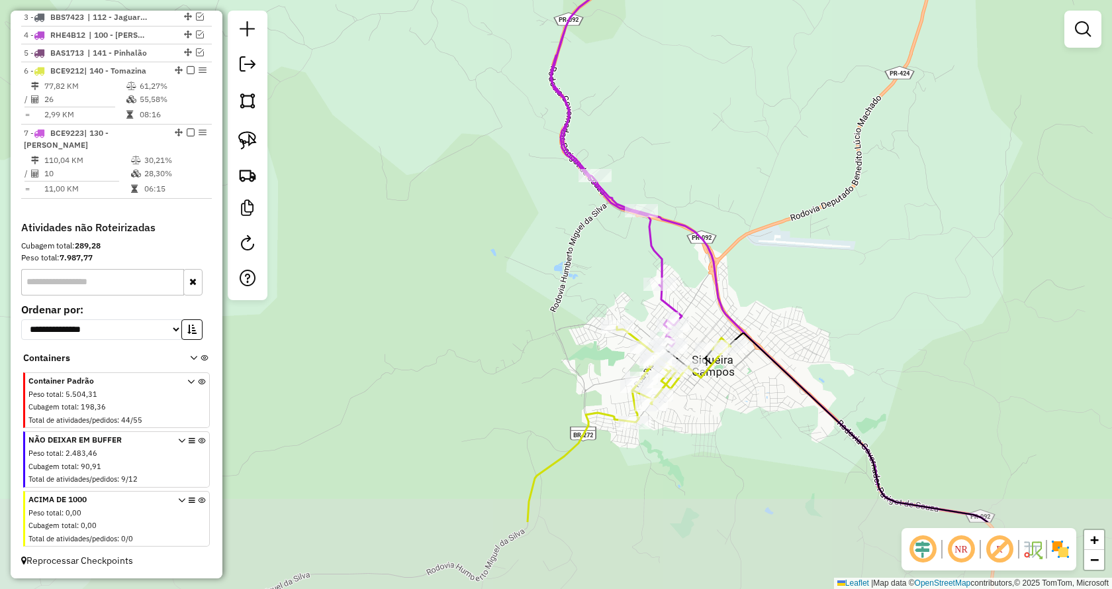
drag, startPoint x: 732, startPoint y: 393, endPoint x: 736, endPoint y: 254, distance: 139.8
click at [736, 254] on div "Janela de atendimento Grade de atendimento Capacidade Transportadoras Veículos …" at bounding box center [556, 294] width 1112 height 589
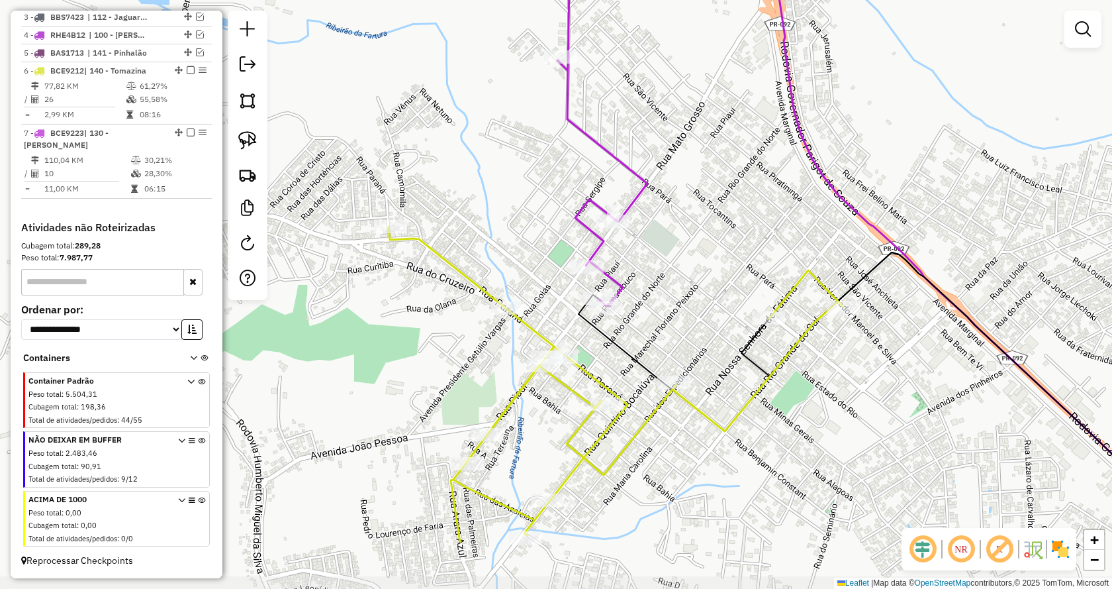
drag, startPoint x: 724, startPoint y: 332, endPoint x: 720, endPoint y: 226, distance: 105.3
click at [720, 226] on div "Janela de atendimento Grade de atendimento Capacidade Transportadoras Veículos …" at bounding box center [556, 294] width 1112 height 589
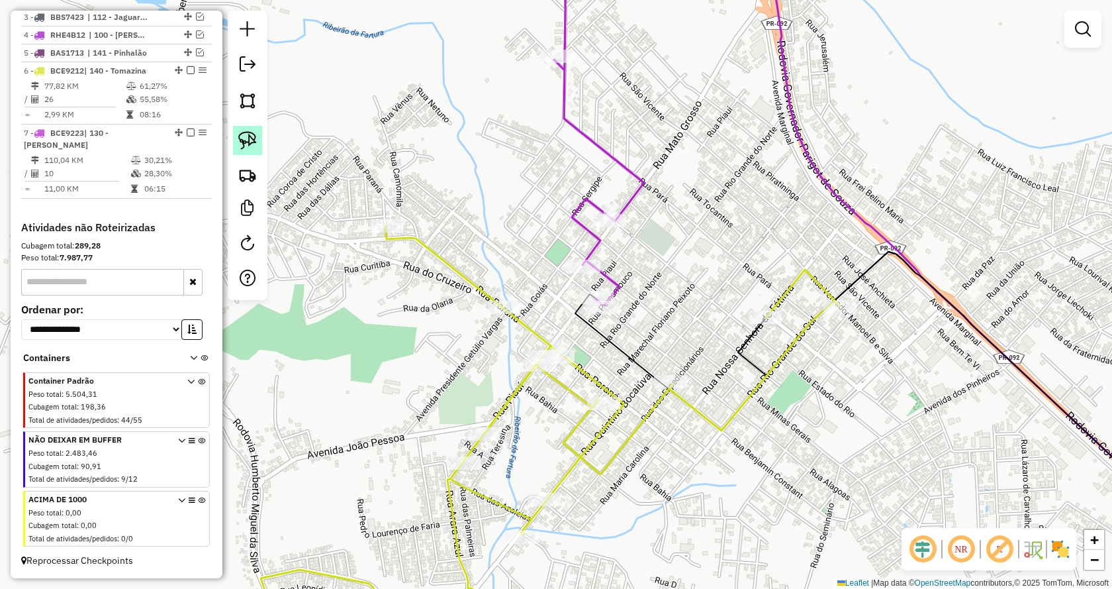
click at [252, 139] on img at bounding box center [247, 140] width 19 height 19
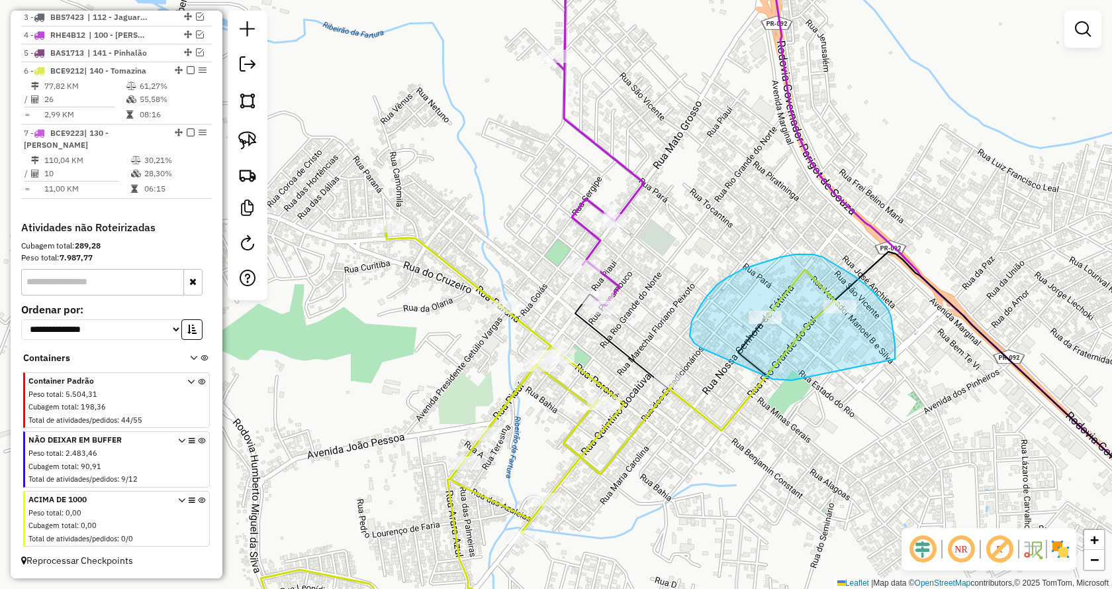
drag, startPoint x: 785, startPoint y: 380, endPoint x: 890, endPoint y: 372, distance: 105.6
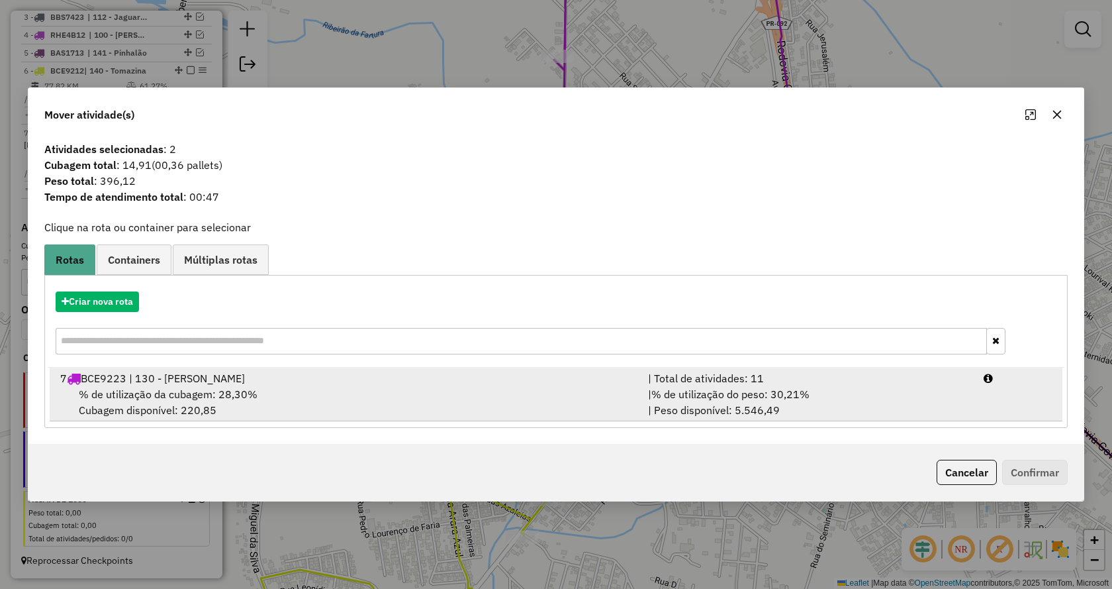
click at [818, 397] on div "| % de utilização do peso: 30,21% | Peso disponível: 5.546,49" at bounding box center [808, 402] width 336 height 32
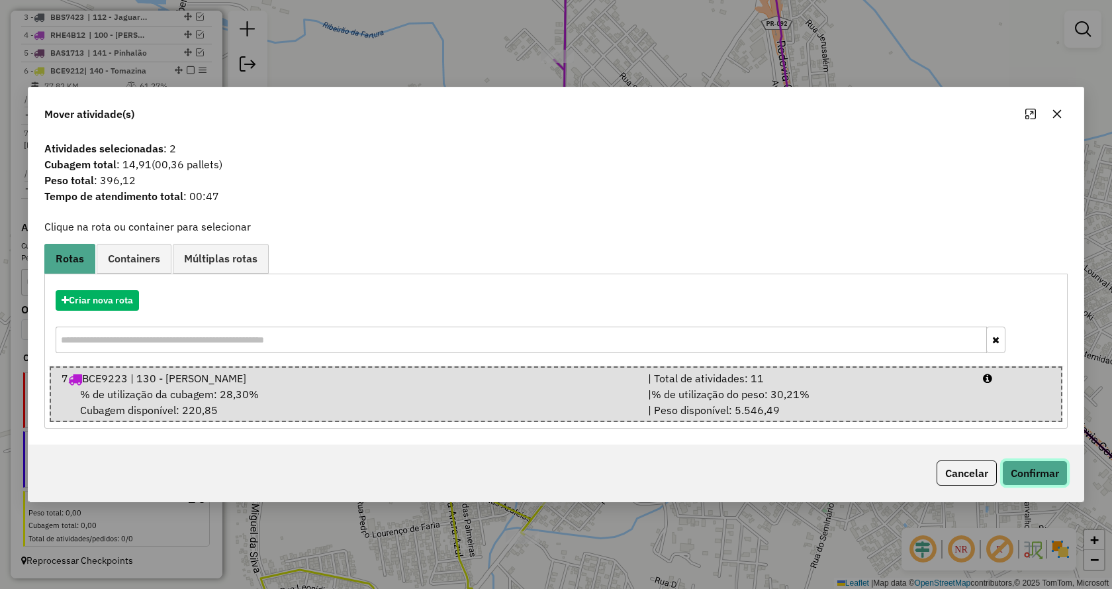
click at [1046, 473] on button "Confirmar" at bounding box center [1036, 472] width 66 height 25
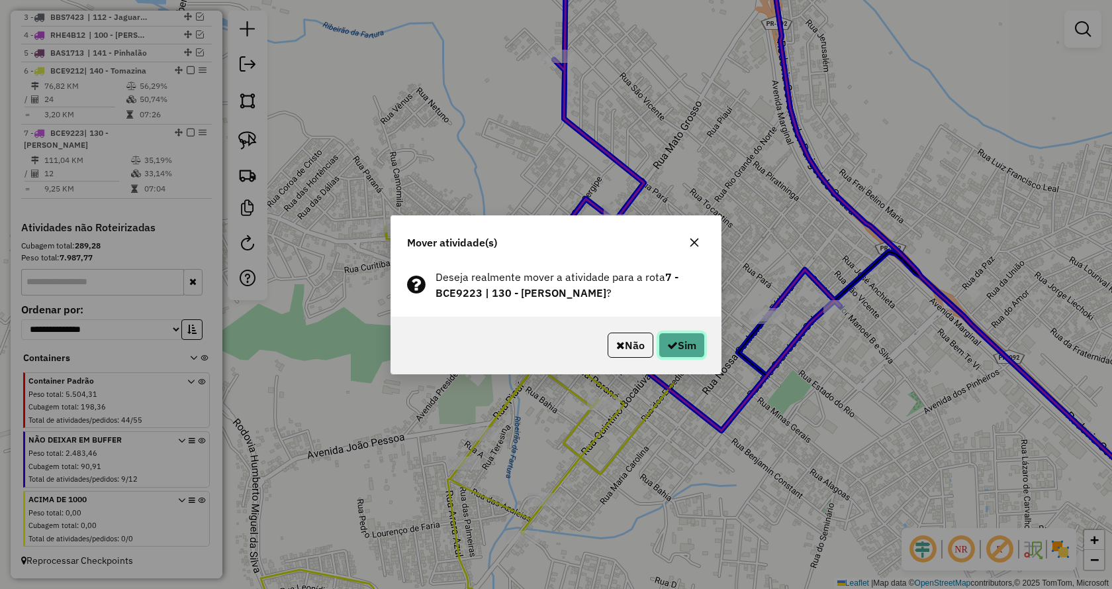
click at [692, 346] on button "Sim" at bounding box center [682, 344] width 46 height 25
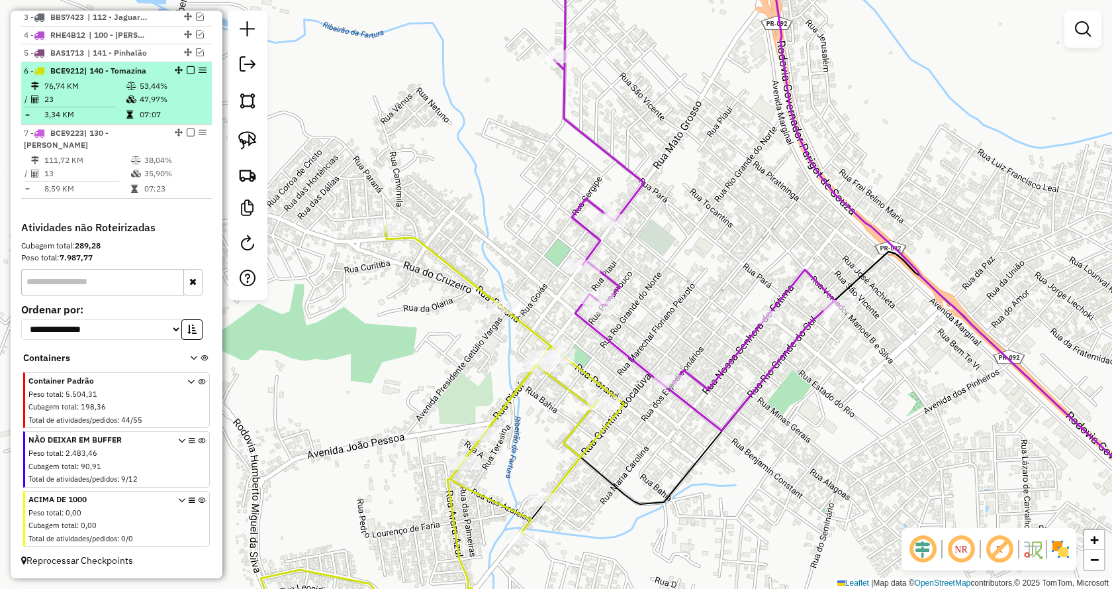
click at [189, 74] on em at bounding box center [191, 70] width 8 height 8
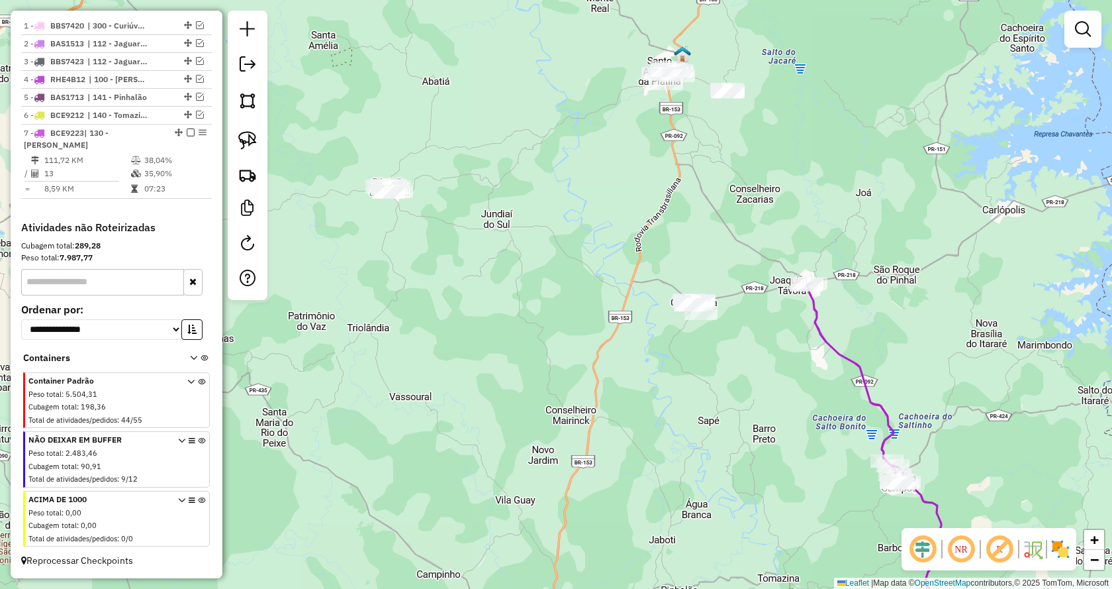
drag, startPoint x: 637, startPoint y: 356, endPoint x: 771, endPoint y: 432, distance: 153.9
click at [771, 432] on div "Janela de atendimento Grade de atendimento Capacidade Transportadoras Veículos …" at bounding box center [556, 294] width 1112 height 589
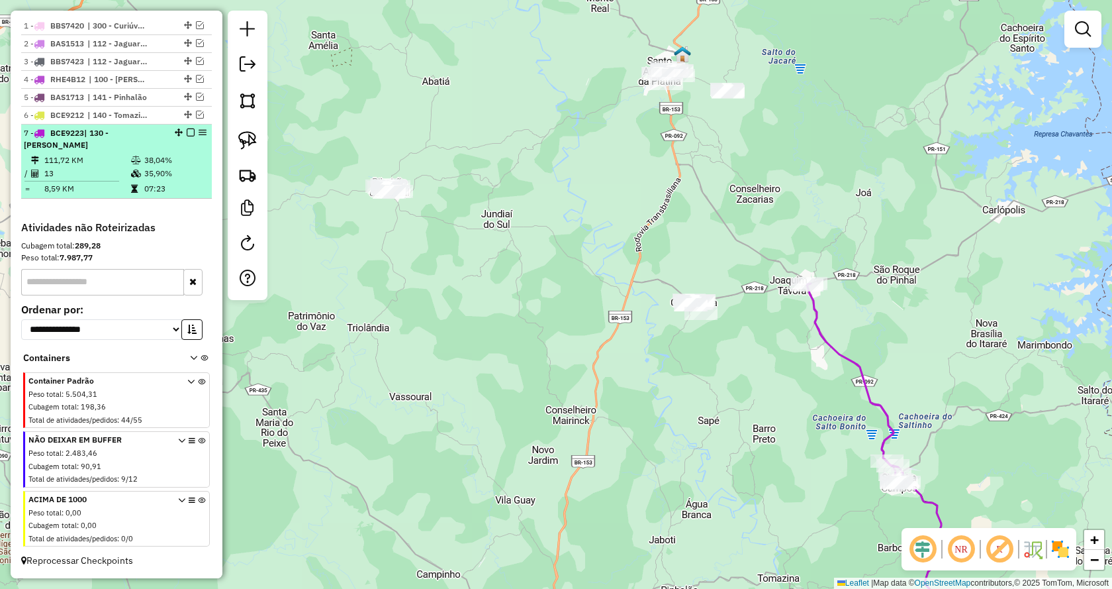
click at [187, 134] on em at bounding box center [191, 132] width 8 height 8
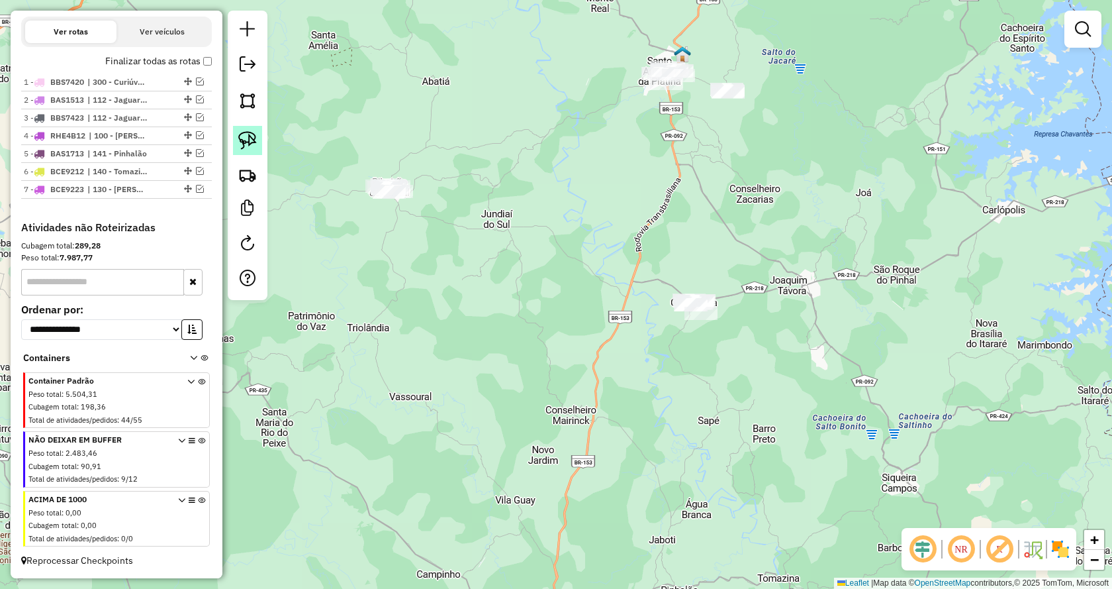
click at [244, 141] on img at bounding box center [247, 140] width 19 height 19
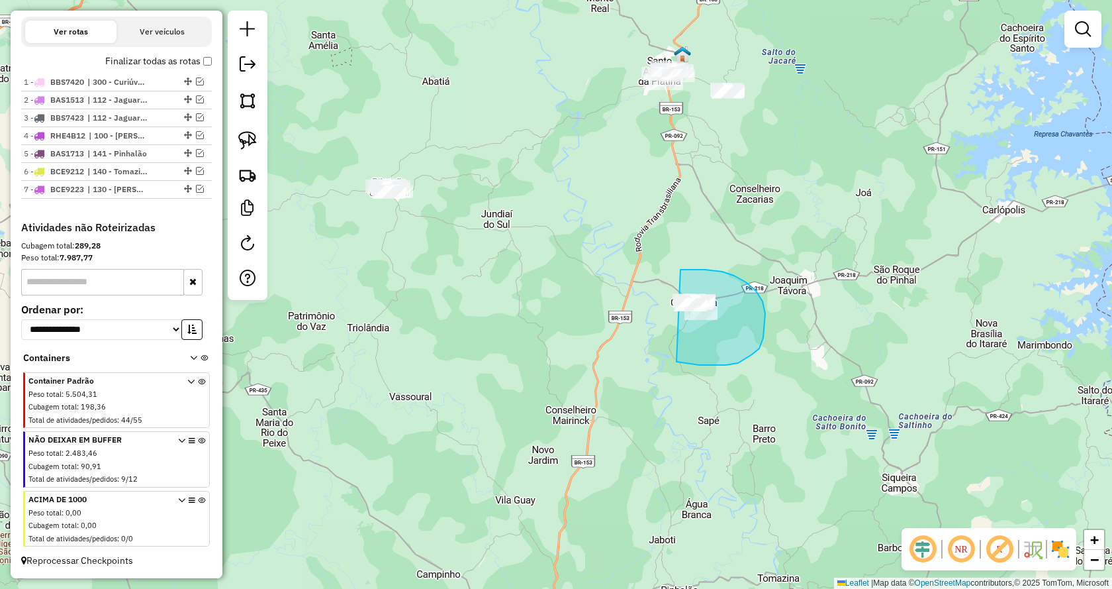
drag, startPoint x: 714, startPoint y: 365, endPoint x: 651, endPoint y: 289, distance: 99.2
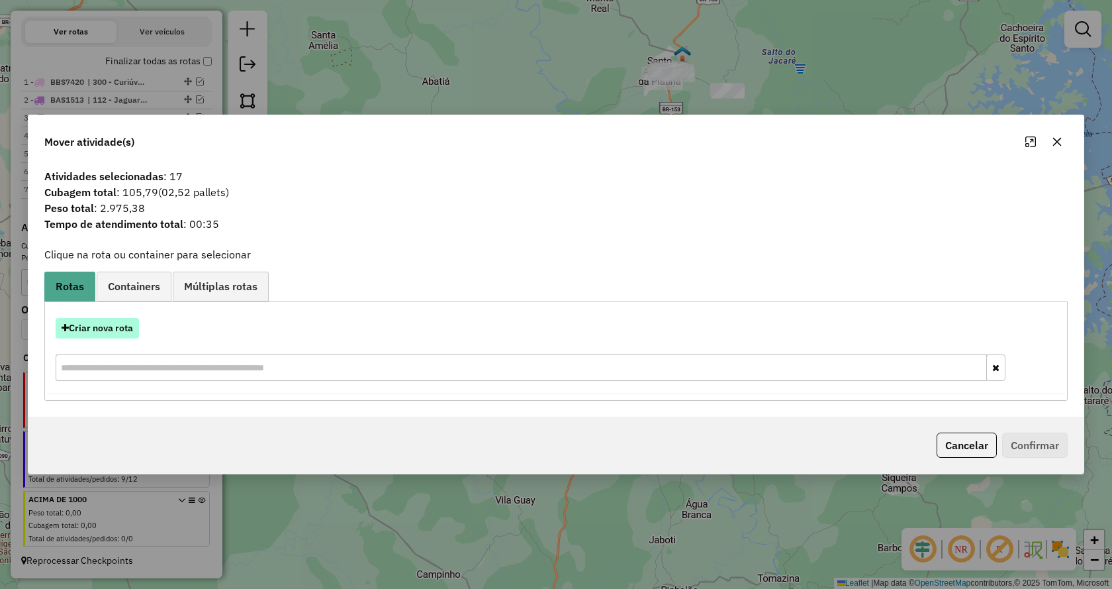
click at [125, 321] on button "Criar nova rota" at bounding box center [97, 328] width 83 height 21
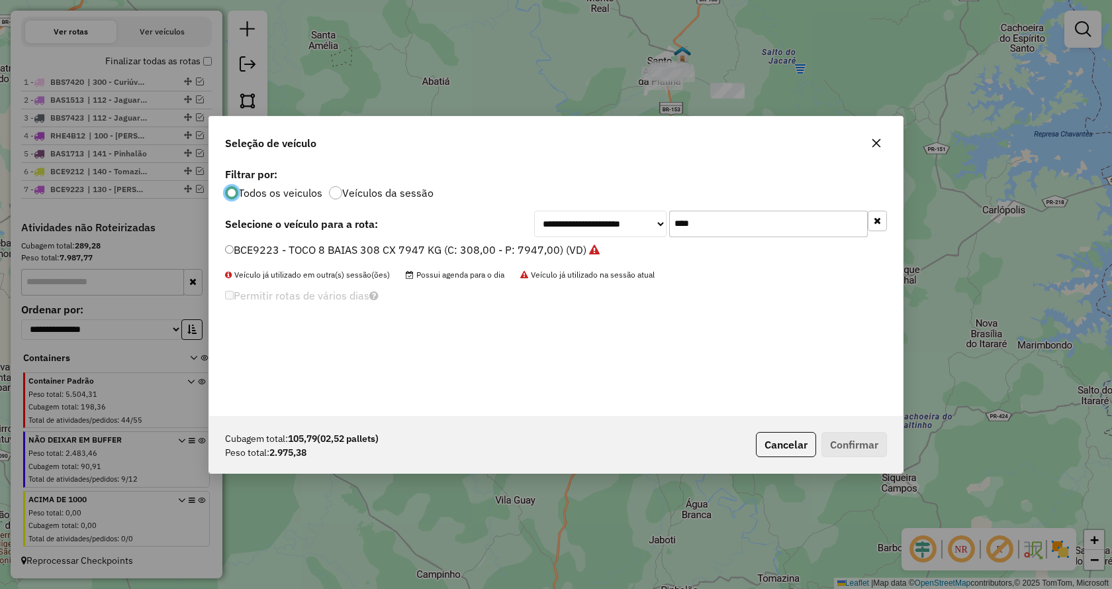
scroll to position [7, 4]
drag, startPoint x: 754, startPoint y: 224, endPoint x: 556, endPoint y: 216, distance: 198.8
click at [556, 216] on div "**********" at bounding box center [710, 224] width 353 height 26
type input "***"
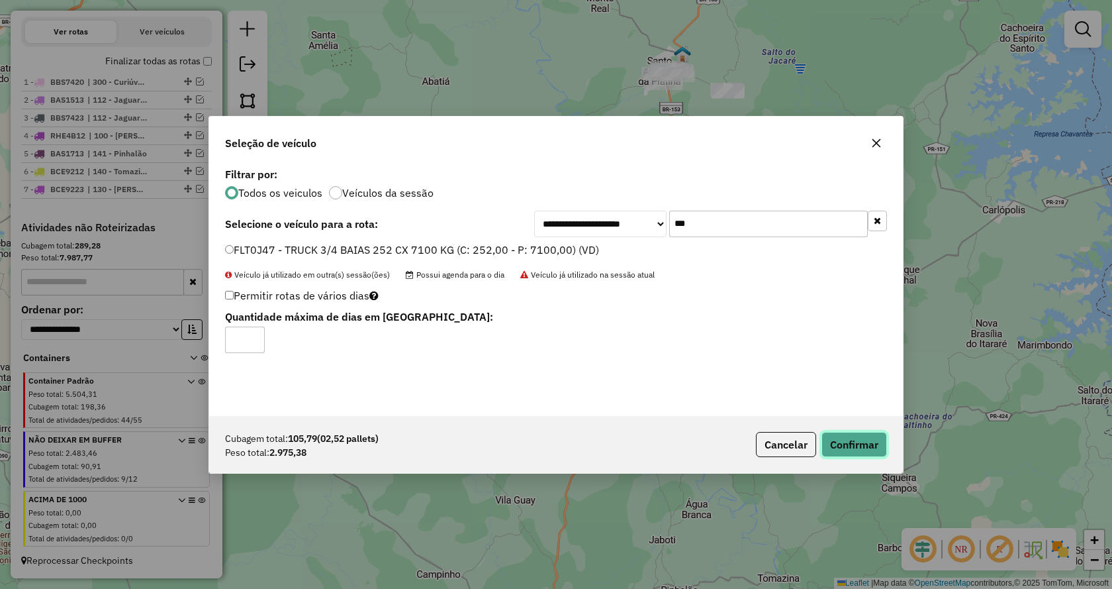
click at [852, 440] on button "Confirmar" at bounding box center [855, 444] width 66 height 25
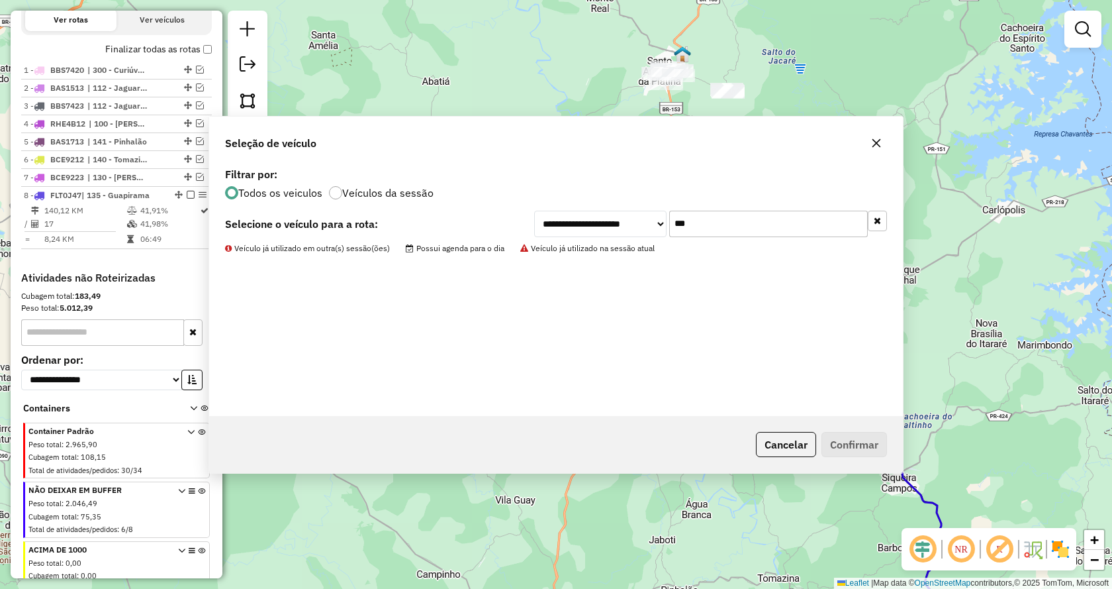
scroll to position [524, 0]
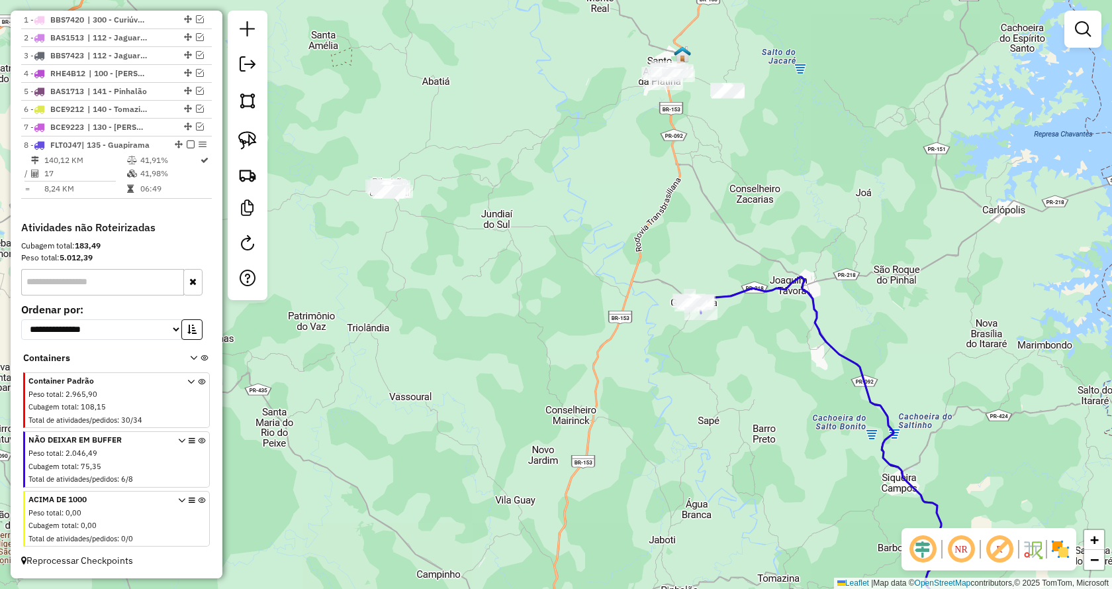
click at [652, 448] on div "Janela de atendimento Grade de atendimento Capacidade Transportadoras Veículos …" at bounding box center [556, 294] width 1112 height 589
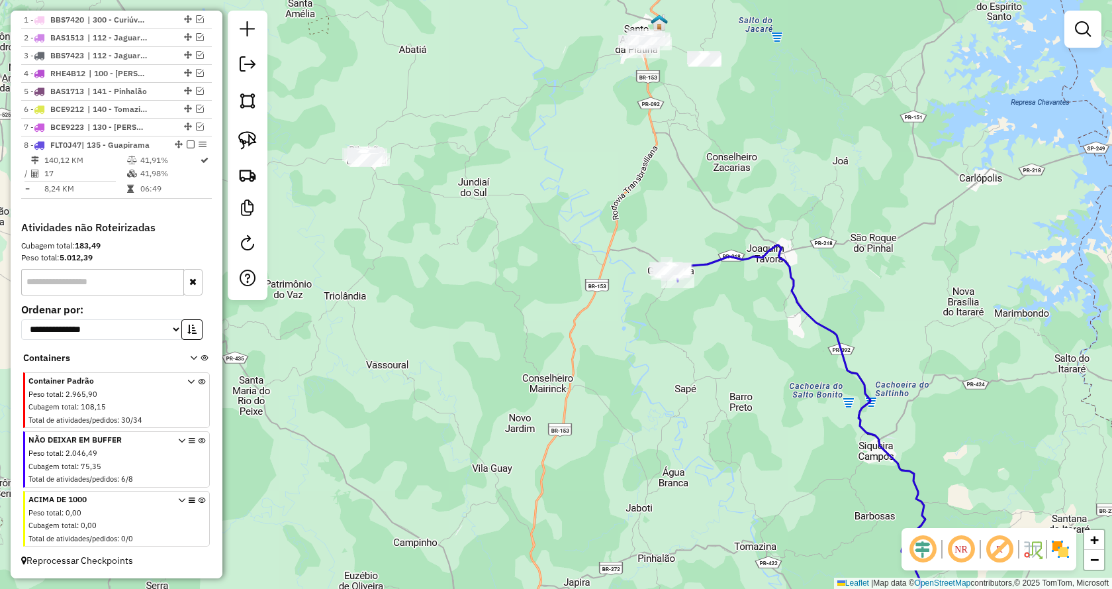
drag, startPoint x: 694, startPoint y: 469, endPoint x: 648, endPoint y: 426, distance: 63.2
click at [675, 443] on div "Janela de atendimento Grade de atendimento Capacidade Transportadoras Veículos …" at bounding box center [556, 294] width 1112 height 589
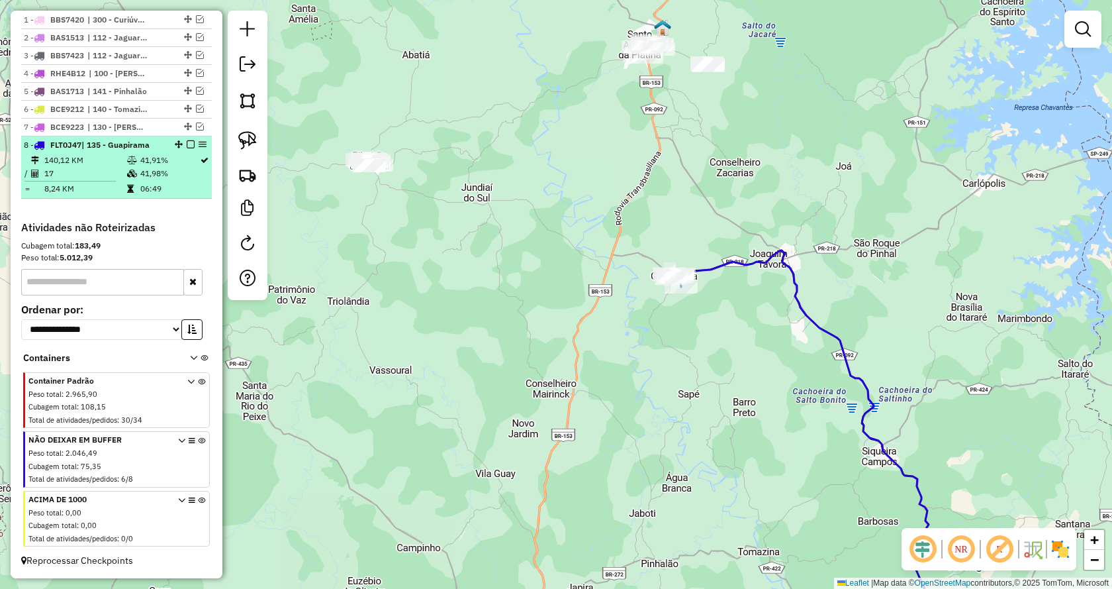
click at [188, 141] on em at bounding box center [191, 144] width 8 height 8
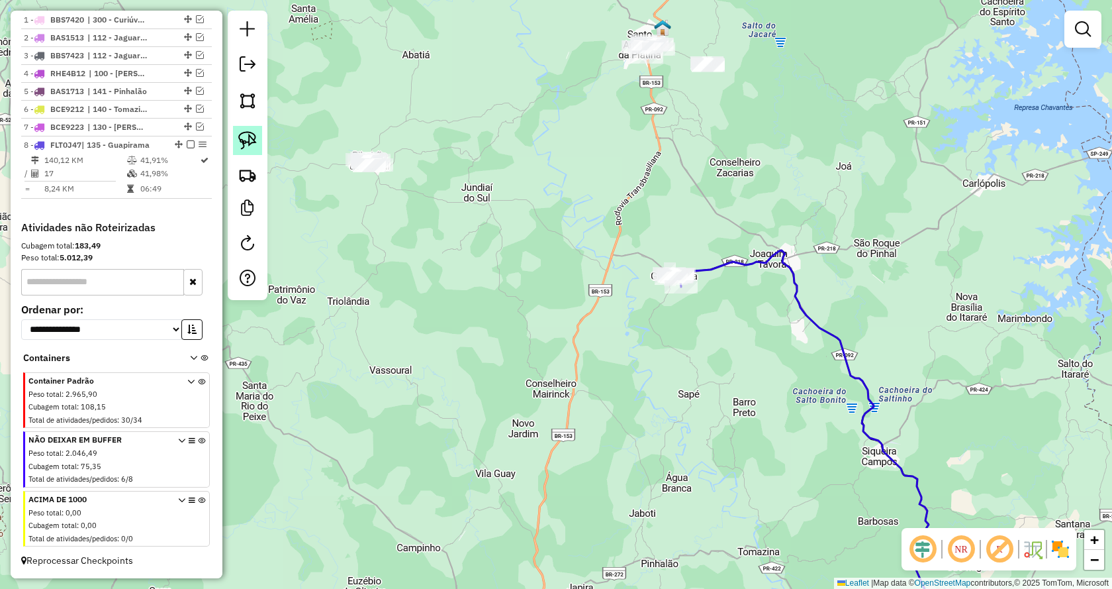
scroll to position [479, 0]
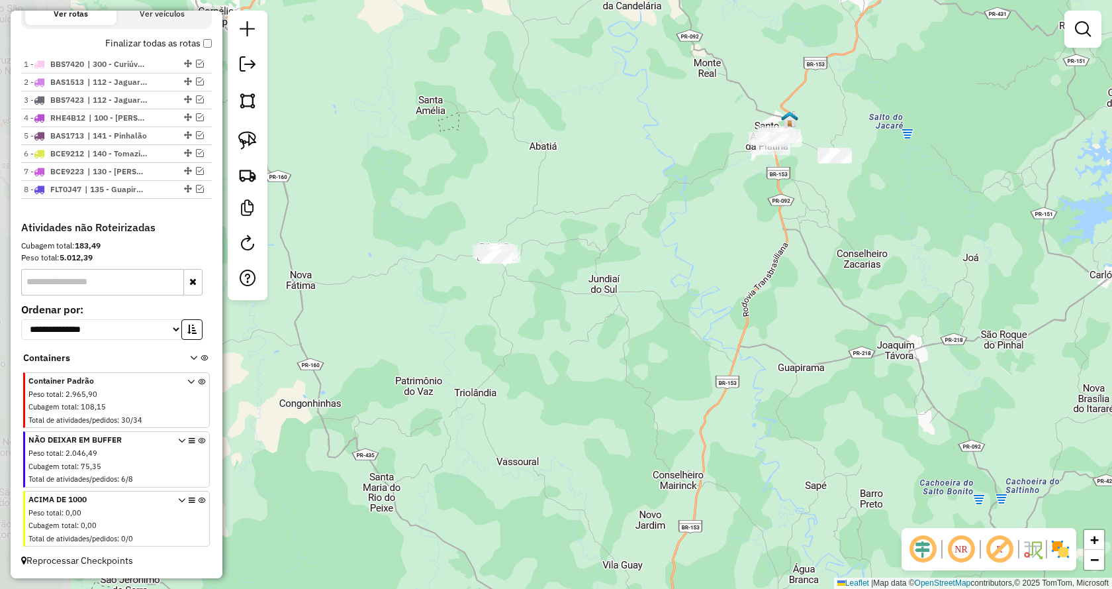
drag, startPoint x: 510, startPoint y: 230, endPoint x: 562, endPoint y: 260, distance: 59.6
click at [562, 260] on div "Janela de atendimento Grade de atendimento Capacidade Transportadoras Veículos …" at bounding box center [556, 294] width 1112 height 589
click at [258, 142] on link at bounding box center [247, 140] width 29 height 29
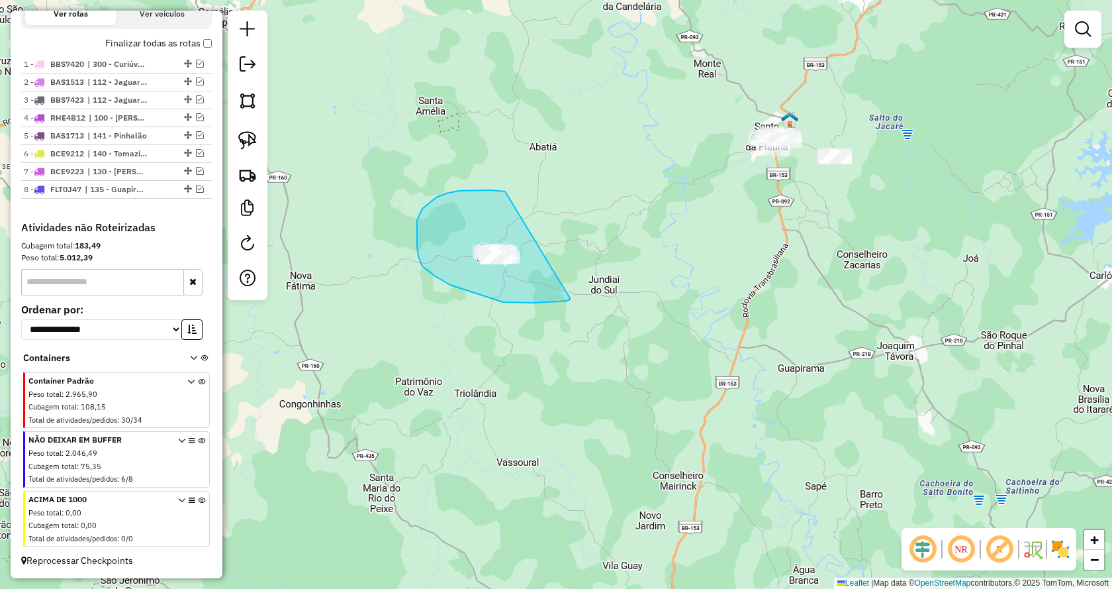
drag, startPoint x: 570, startPoint y: 298, endPoint x: 528, endPoint y: 196, distance: 110.2
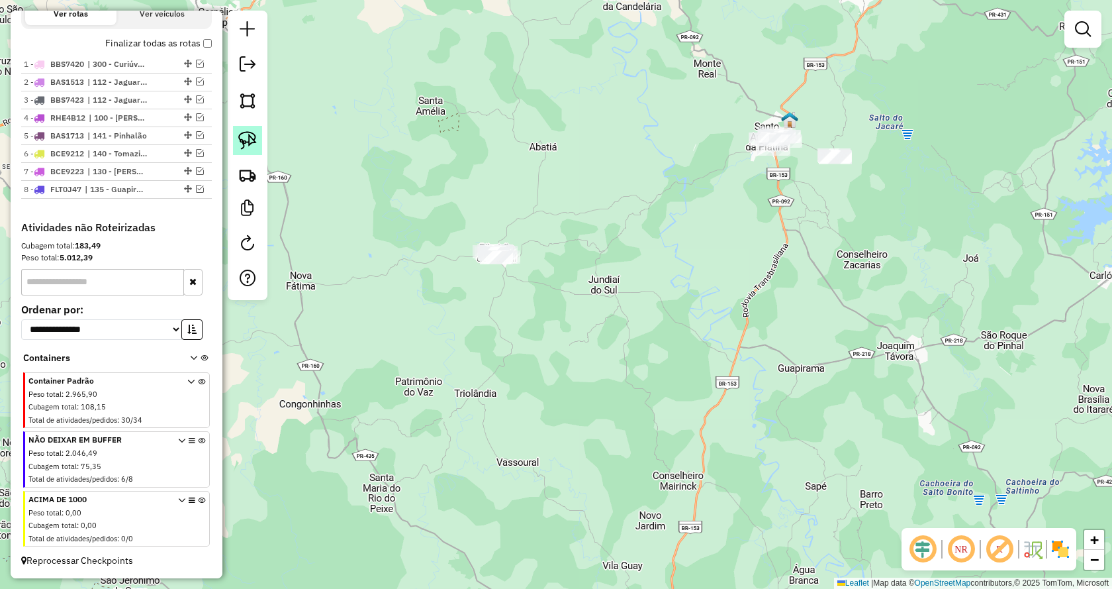
click at [250, 143] on img at bounding box center [247, 140] width 19 height 19
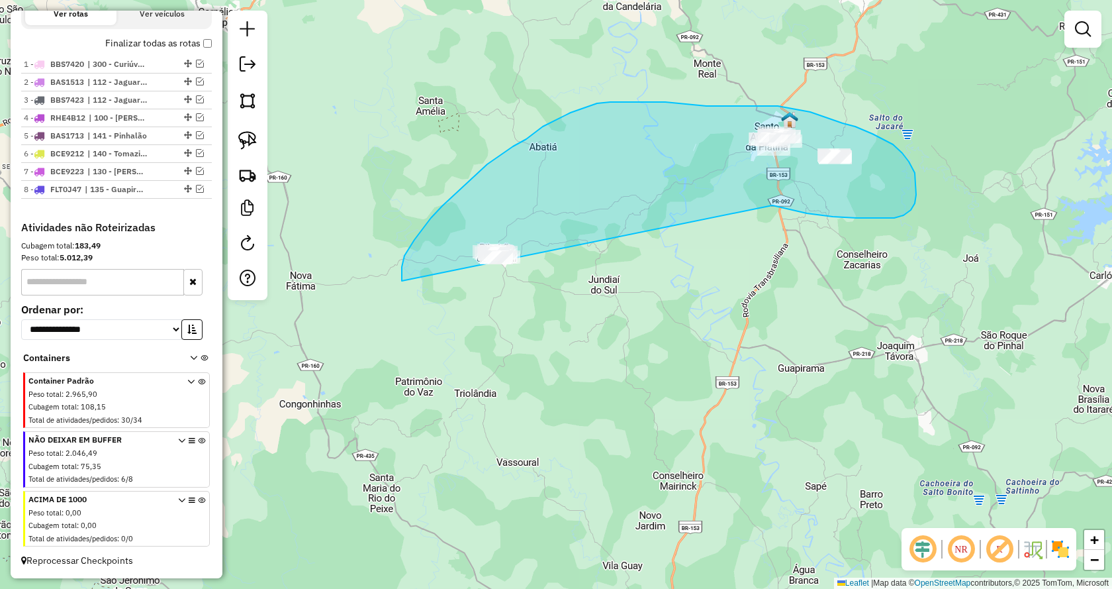
drag, startPoint x: 857, startPoint y: 218, endPoint x: 438, endPoint y: 334, distance: 434.9
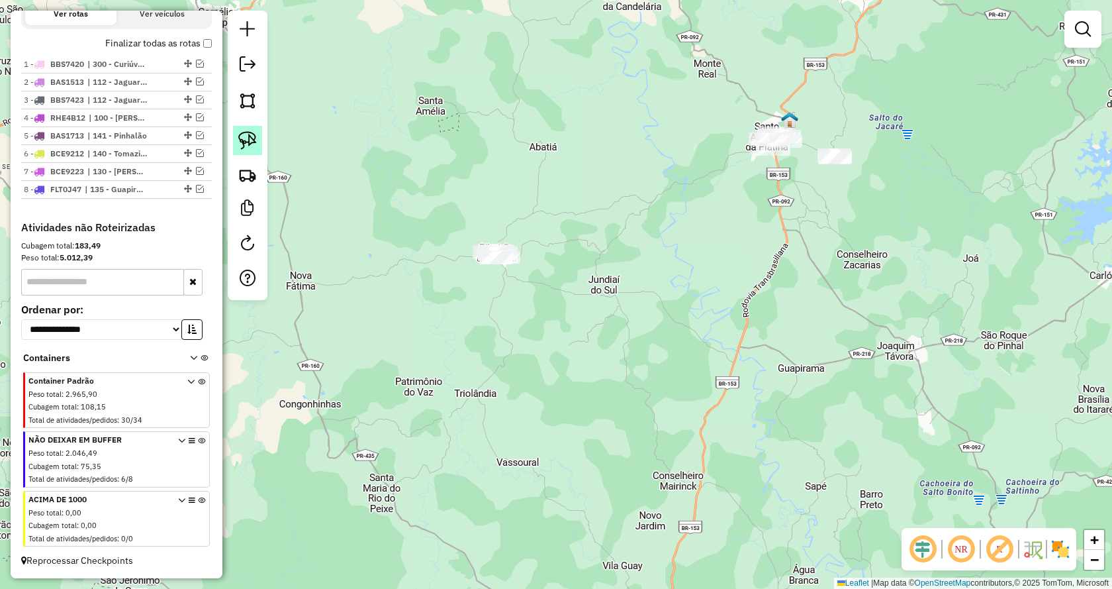
click at [245, 140] on img at bounding box center [247, 140] width 19 height 19
drag, startPoint x: 587, startPoint y: 224, endPoint x: 523, endPoint y: 326, distance: 120.2
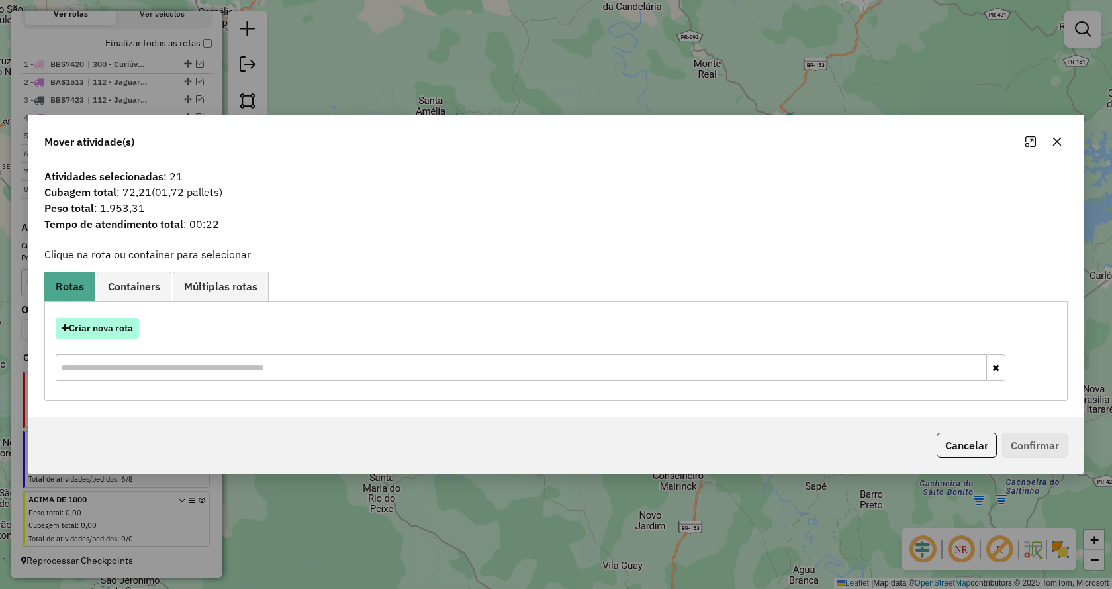
click at [110, 330] on button "Criar nova rota" at bounding box center [97, 328] width 83 height 21
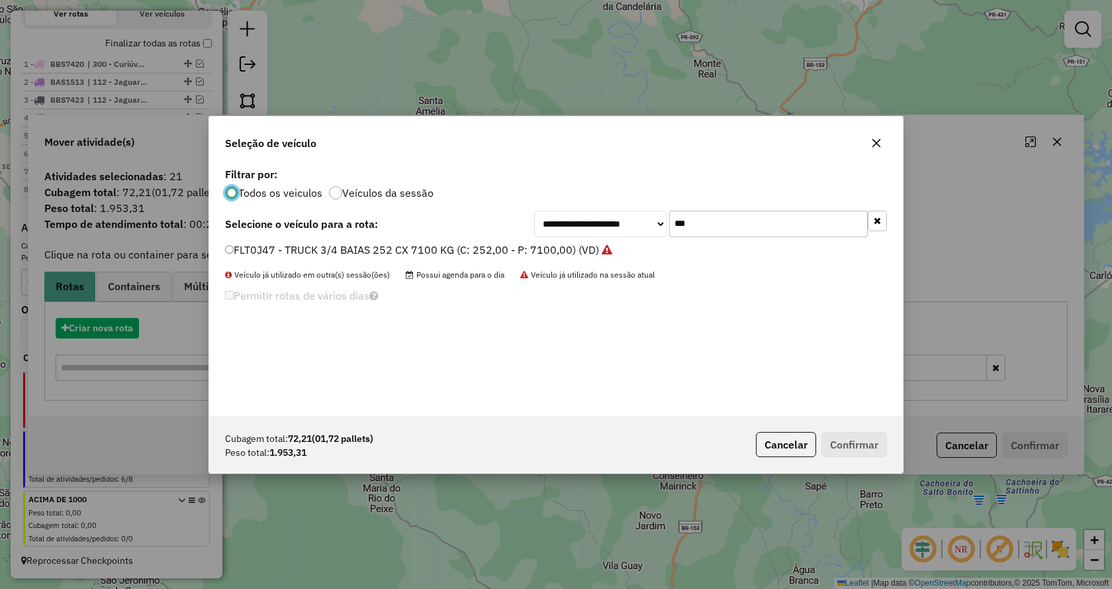
scroll to position [7, 4]
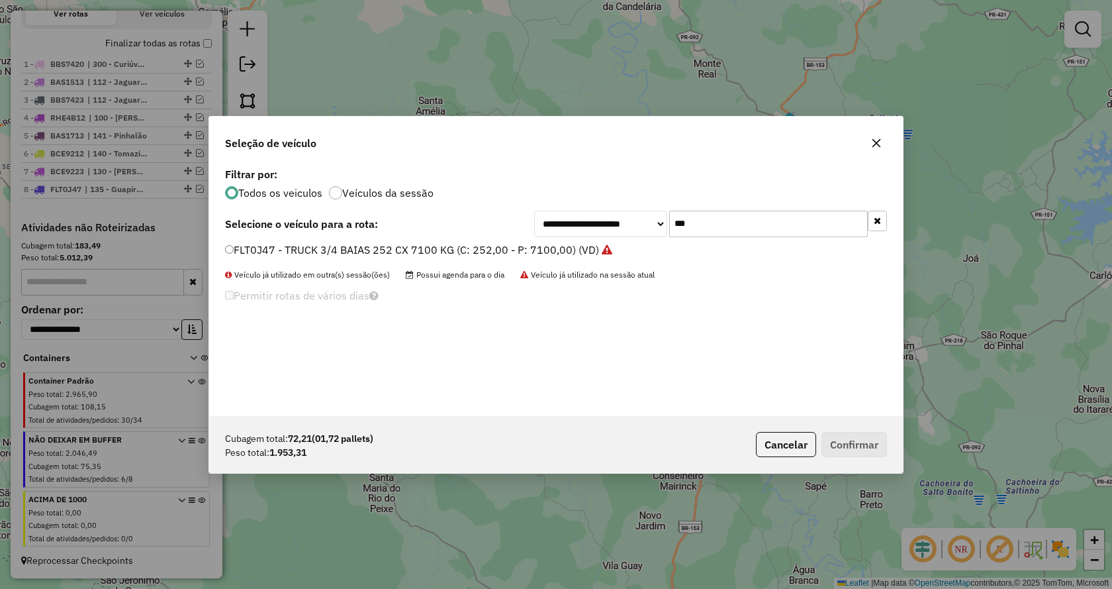
drag, startPoint x: 754, startPoint y: 228, endPoint x: 556, endPoint y: 232, distance: 198.7
click at [556, 232] on div "**********" at bounding box center [710, 224] width 353 height 26
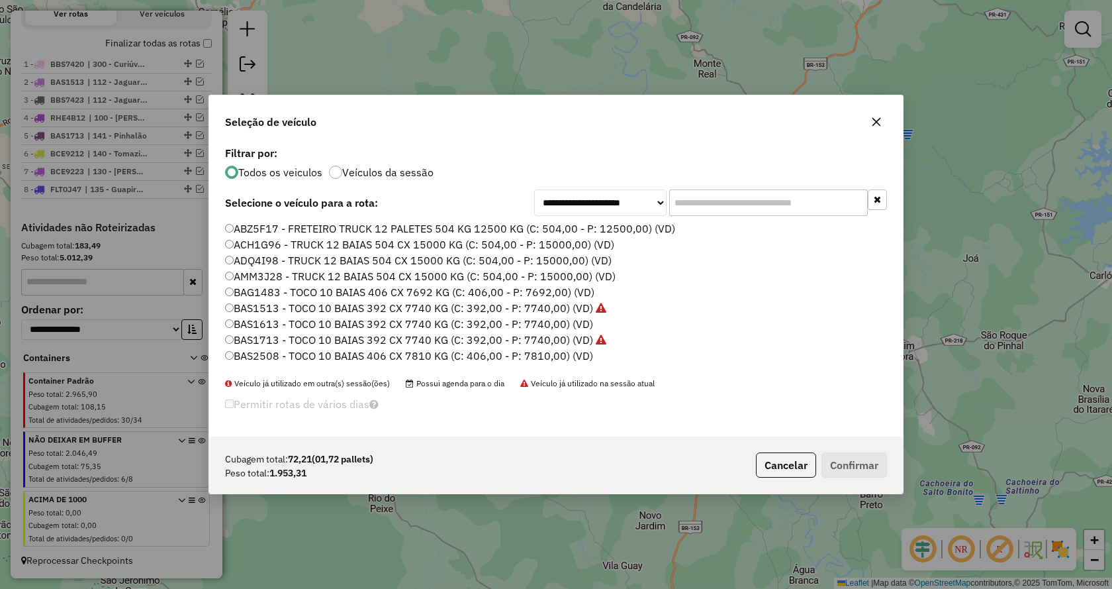
click at [720, 209] on input "text" at bounding box center [768, 202] width 199 height 26
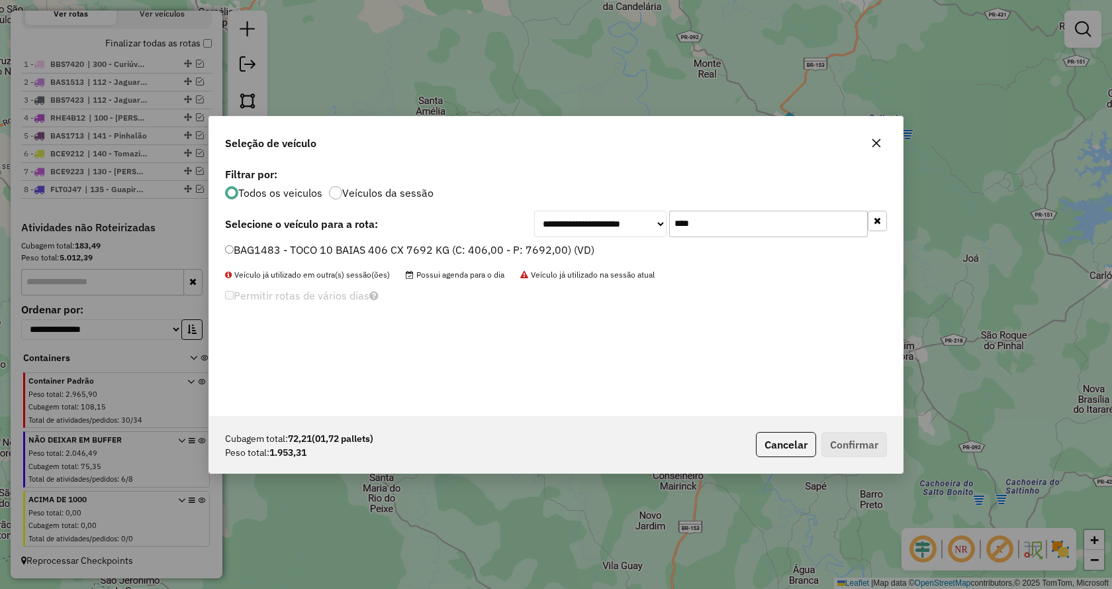
type input "****"
click at [225, 250] on div "BAG1483 - TOCO 10 BAIAS 406 CX 7692 KG (C: 406,00 - P: 7692,00) (VD)" at bounding box center [556, 255] width 678 height 26
click at [234, 250] on label "BAG1483 - TOCO 10 BAIAS 406 CX 7692 KG (C: 406,00 - P: 7692,00) (VD)" at bounding box center [410, 250] width 370 height 16
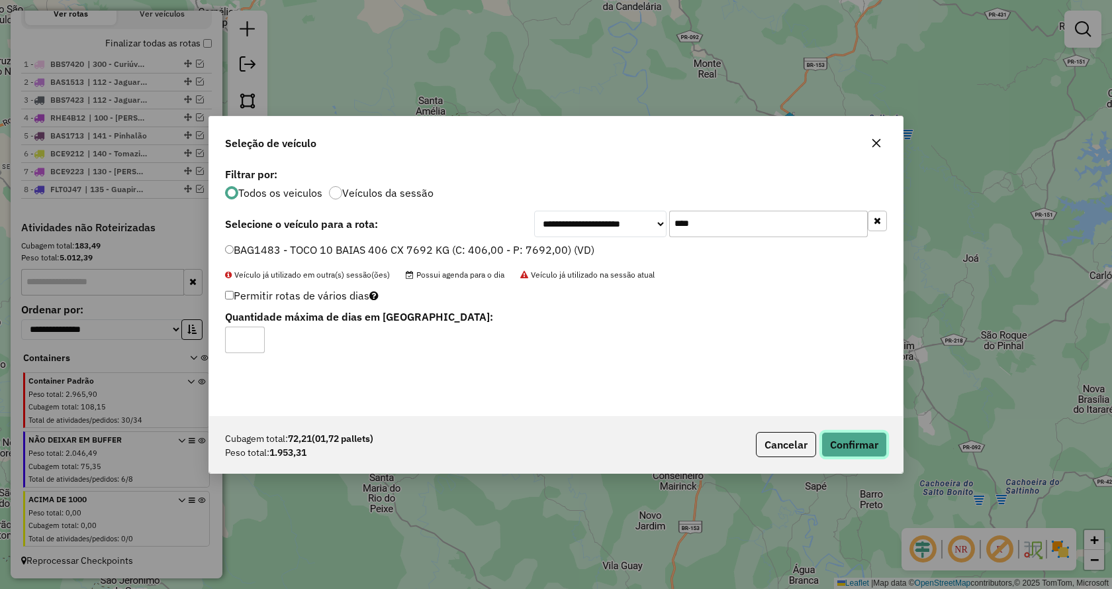
click at [839, 450] on button "Confirmar" at bounding box center [855, 444] width 66 height 25
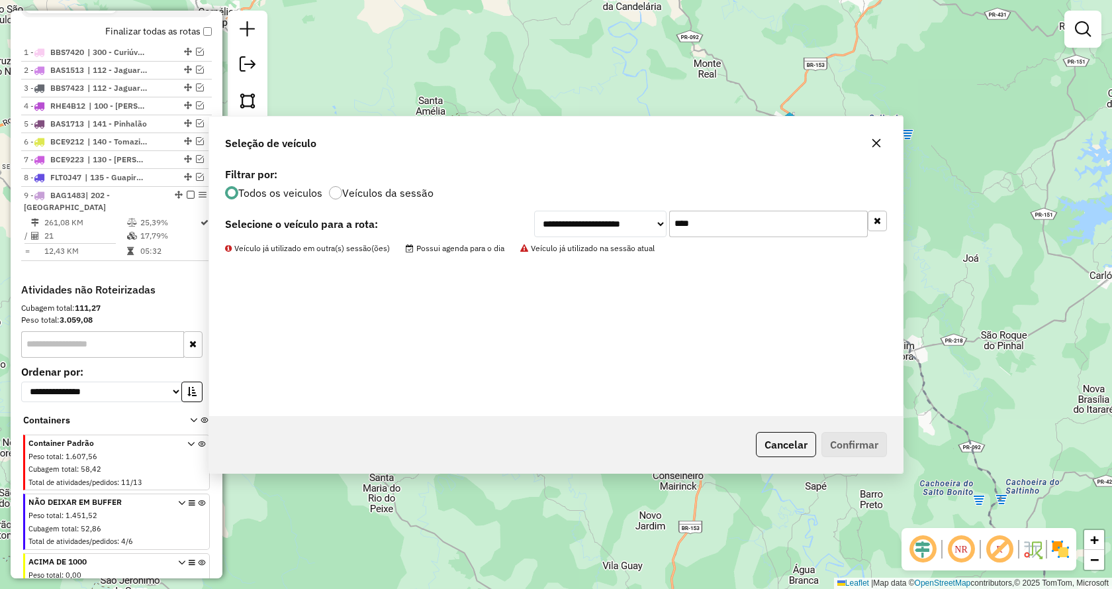
scroll to position [550, 0]
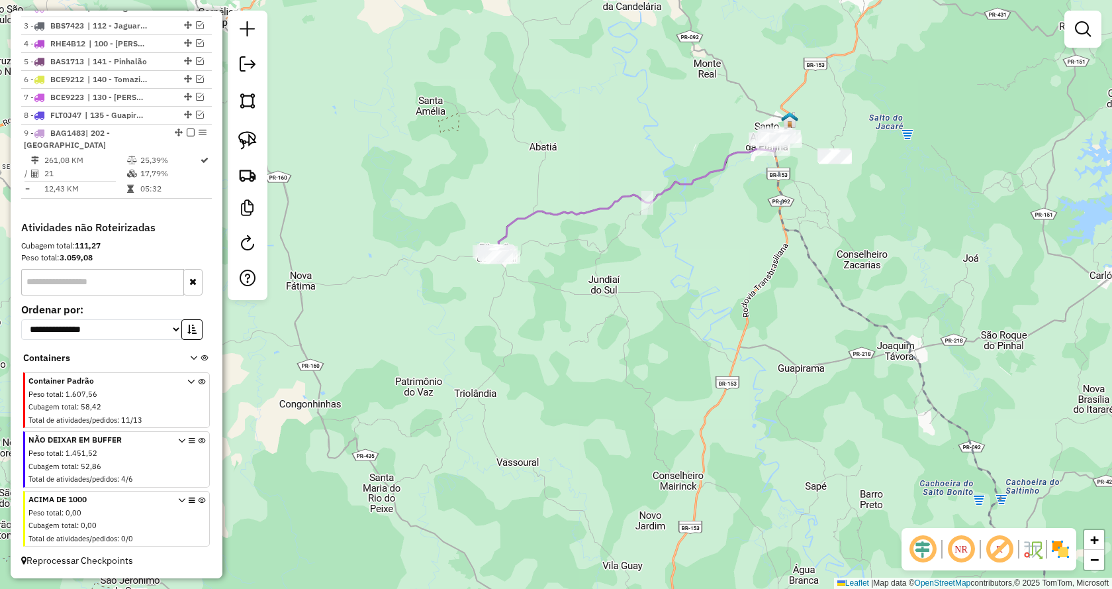
select select "**********"
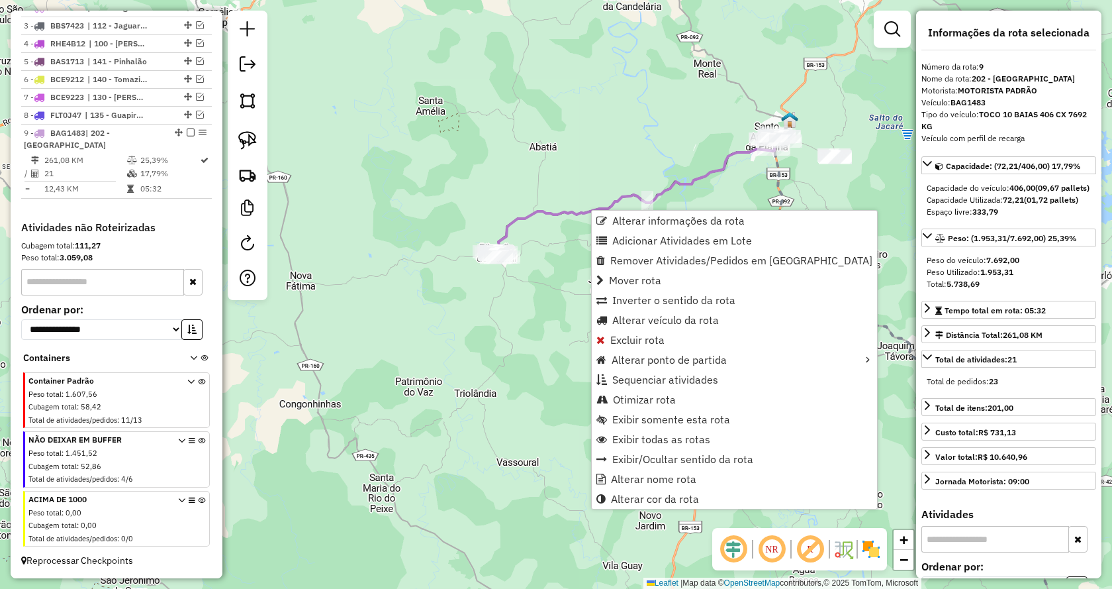
scroll to position [554, 0]
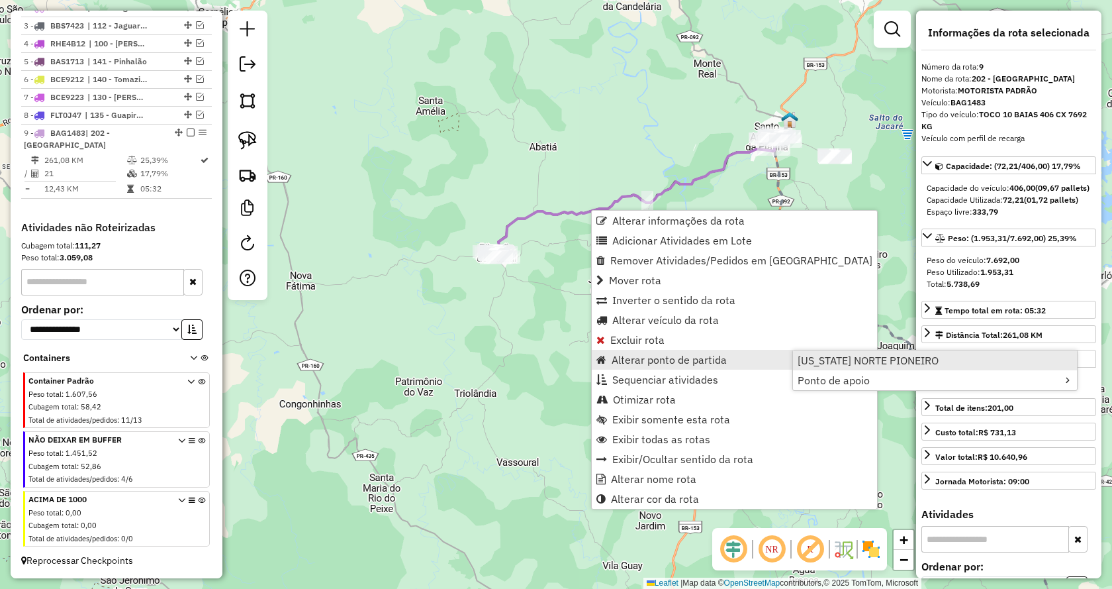
click at [852, 363] on span "VIRGINIA NORTE PIONEIRO" at bounding box center [868, 360] width 141 height 11
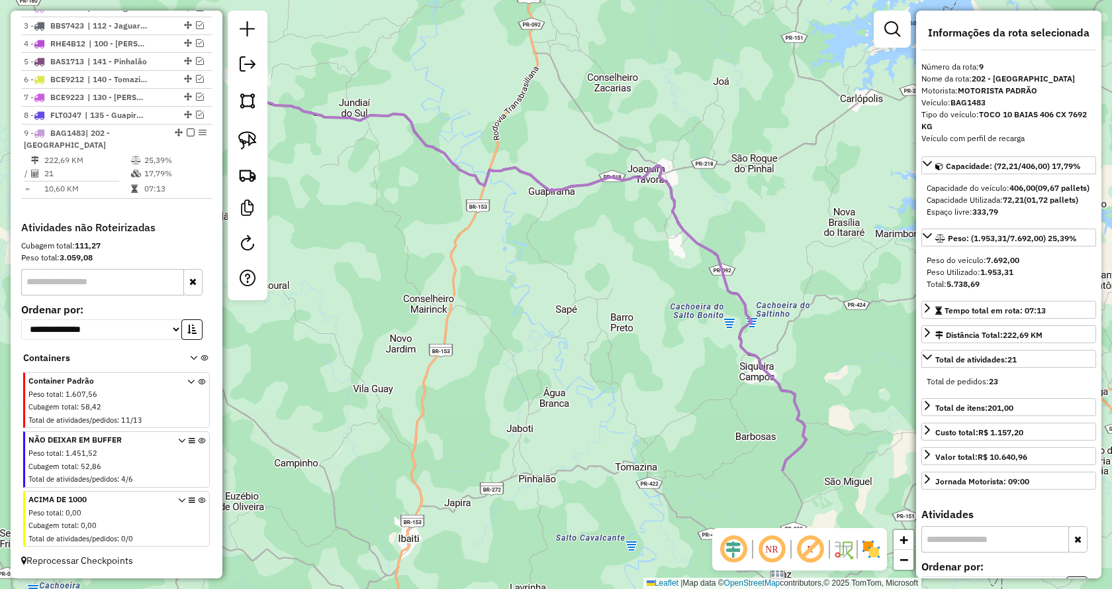
drag, startPoint x: 783, startPoint y: 426, endPoint x: 569, endPoint y: 253, distance: 275.5
click at [569, 253] on div "Janela de atendimento Grade de atendimento Capacidade Transportadoras Veículos …" at bounding box center [556, 294] width 1112 height 589
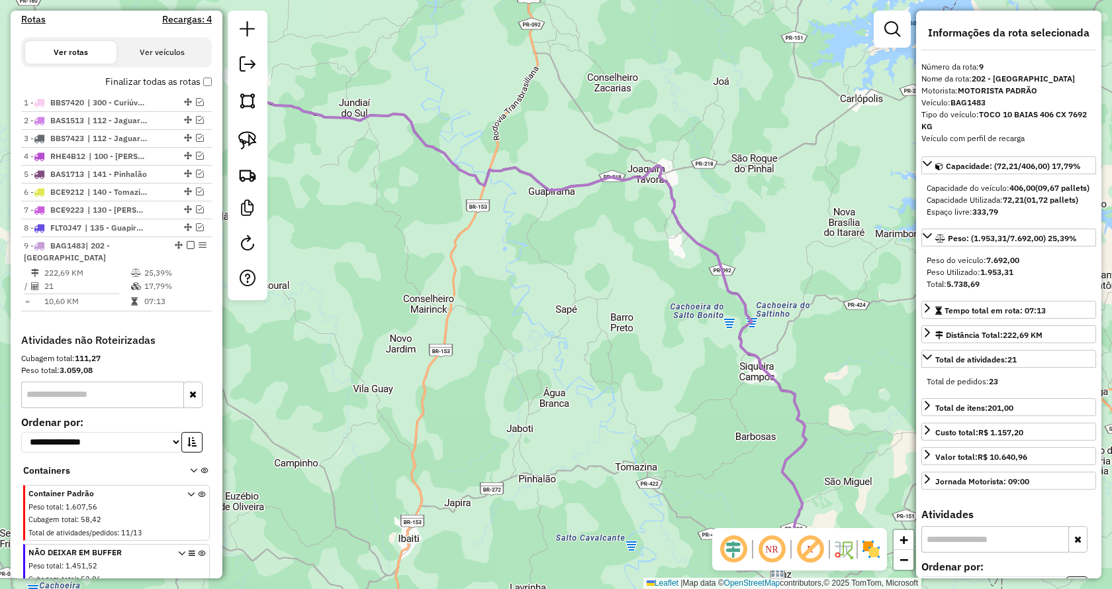
scroll to position [222, 0]
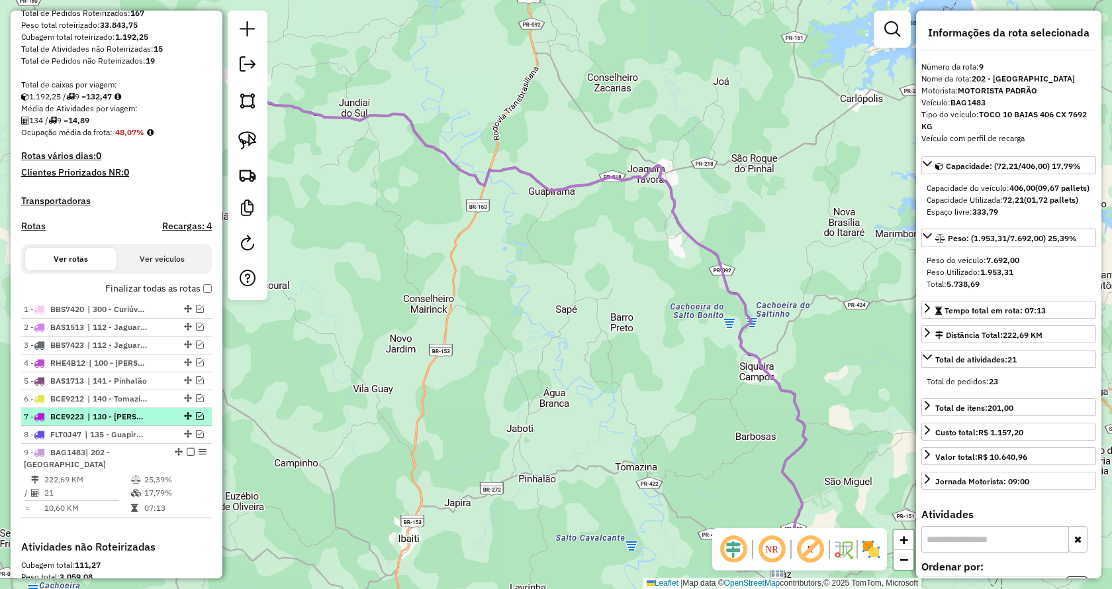
click at [199, 420] on em at bounding box center [200, 416] width 8 height 8
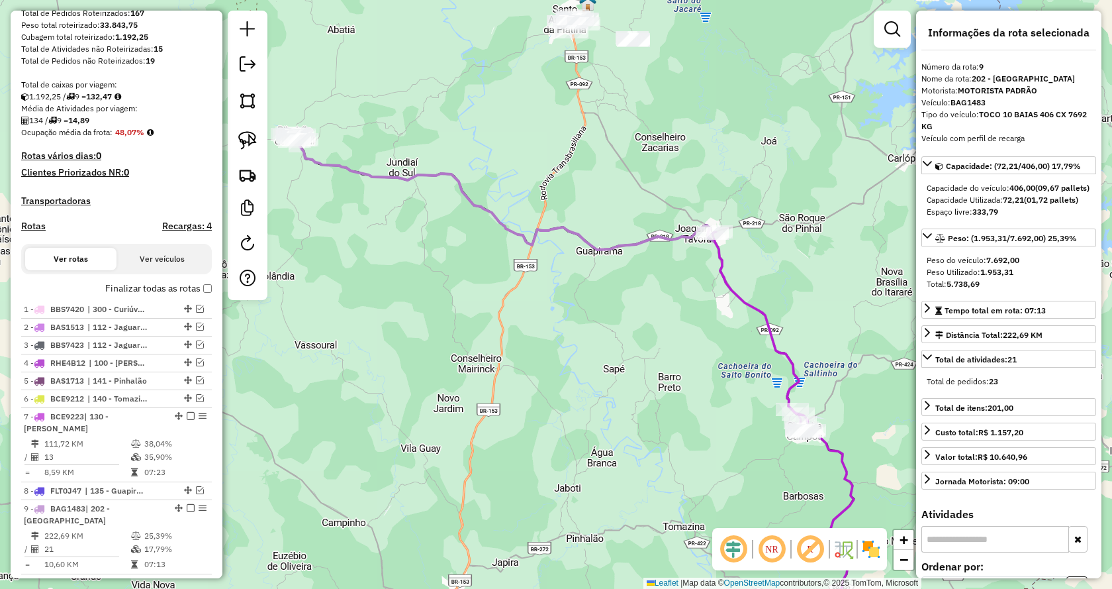
drag, startPoint x: 573, startPoint y: 307, endPoint x: 621, endPoint y: 366, distance: 76.3
click at [621, 366] on div "Janela de atendimento Grade de atendimento Capacidade Transportadoras Veículos …" at bounding box center [556, 294] width 1112 height 589
drag, startPoint x: 245, startPoint y: 138, endPoint x: 654, endPoint y: 189, distance: 412.5
click at [246, 138] on img at bounding box center [247, 140] width 19 height 19
drag, startPoint x: 706, startPoint y: 271, endPoint x: 668, endPoint y: 228, distance: 57.2
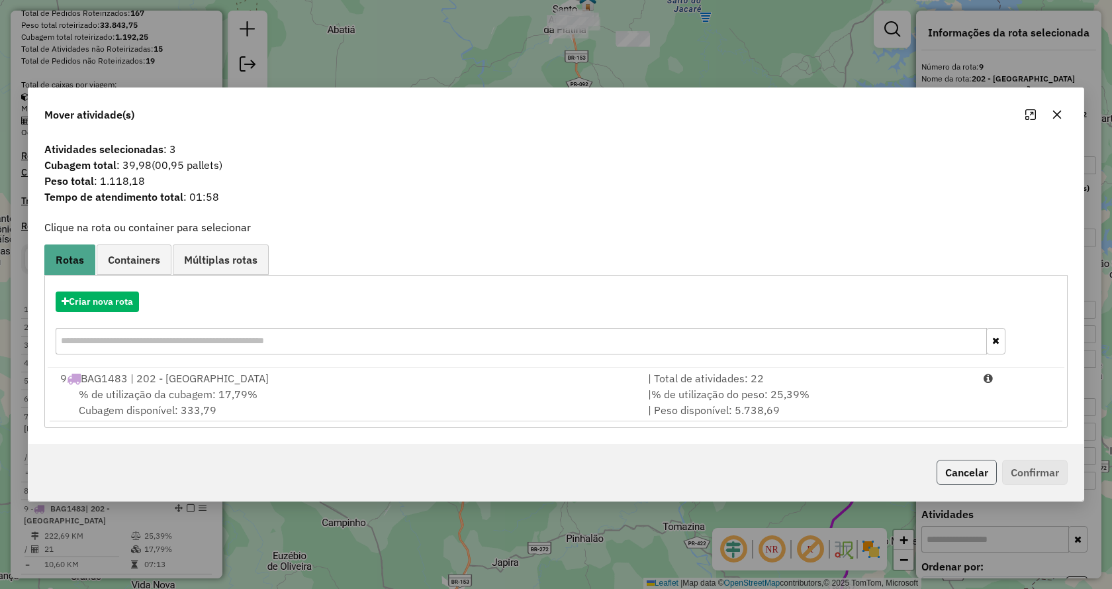
click at [960, 460] on button "Cancelar" at bounding box center [967, 472] width 60 height 25
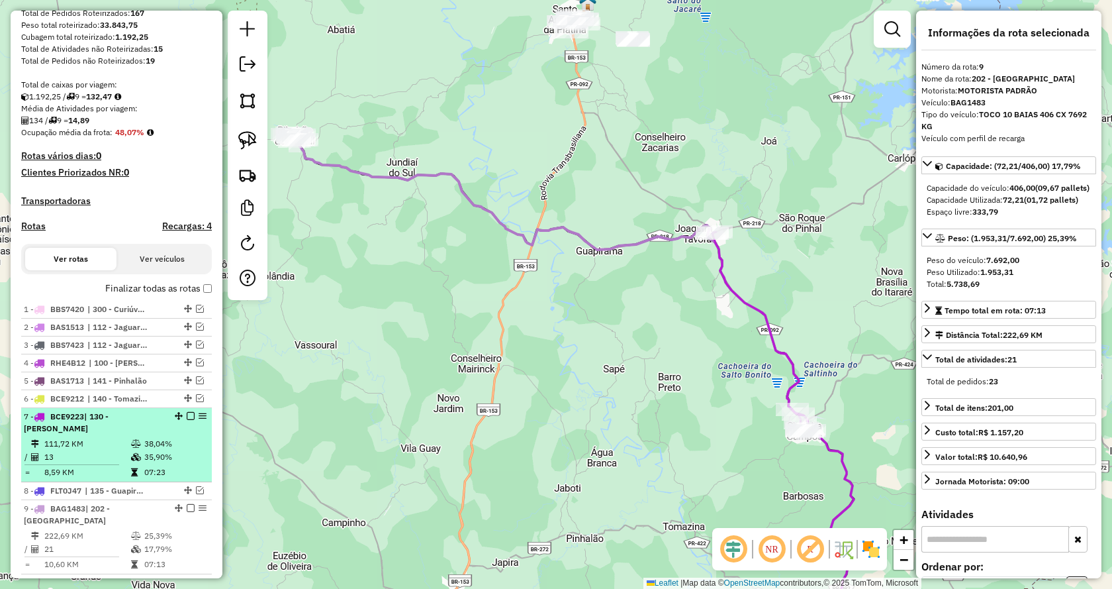
click at [189, 433] on div "7 - BCE9223 | 130 - Siqueira Campos" at bounding box center [116, 423] width 185 height 24
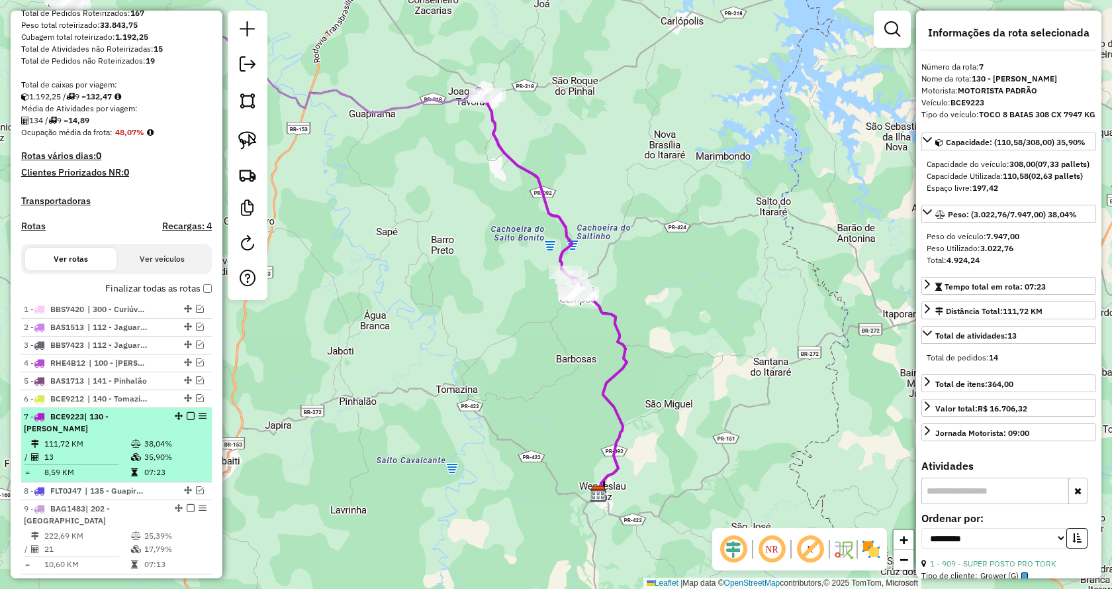
click at [185, 432] on div "7 - BCE9223 | 130 - Siqueira Campos" at bounding box center [116, 423] width 185 height 24
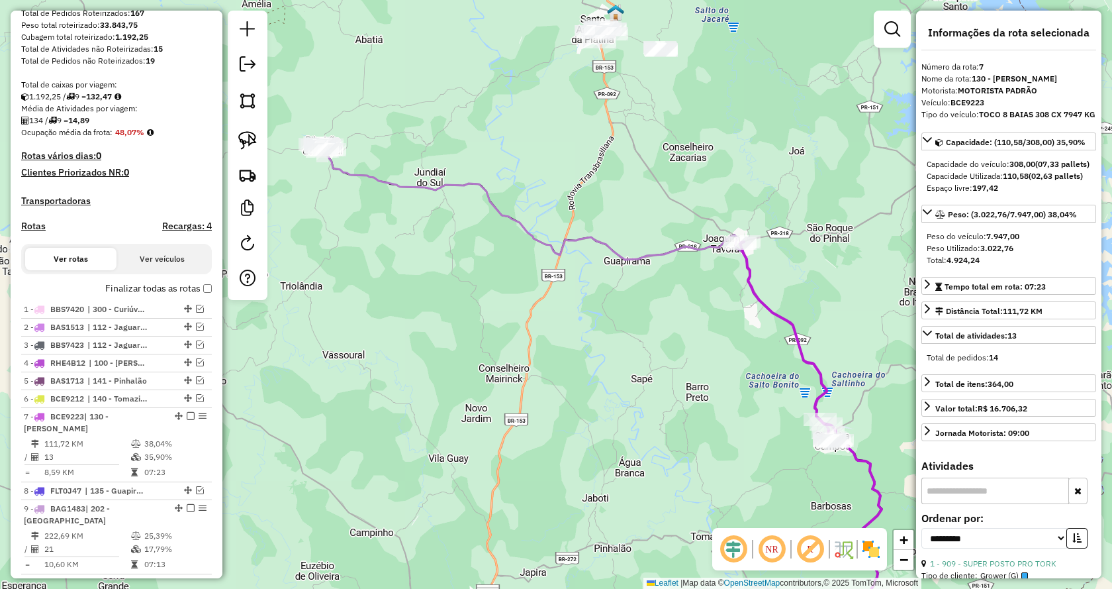
drag, startPoint x: 448, startPoint y: 364, endPoint x: 648, endPoint y: 489, distance: 236.5
click at [648, 489] on div "Janela de atendimento Grade de atendimento Capacidade Transportadoras Veículos …" at bounding box center [556, 294] width 1112 height 589
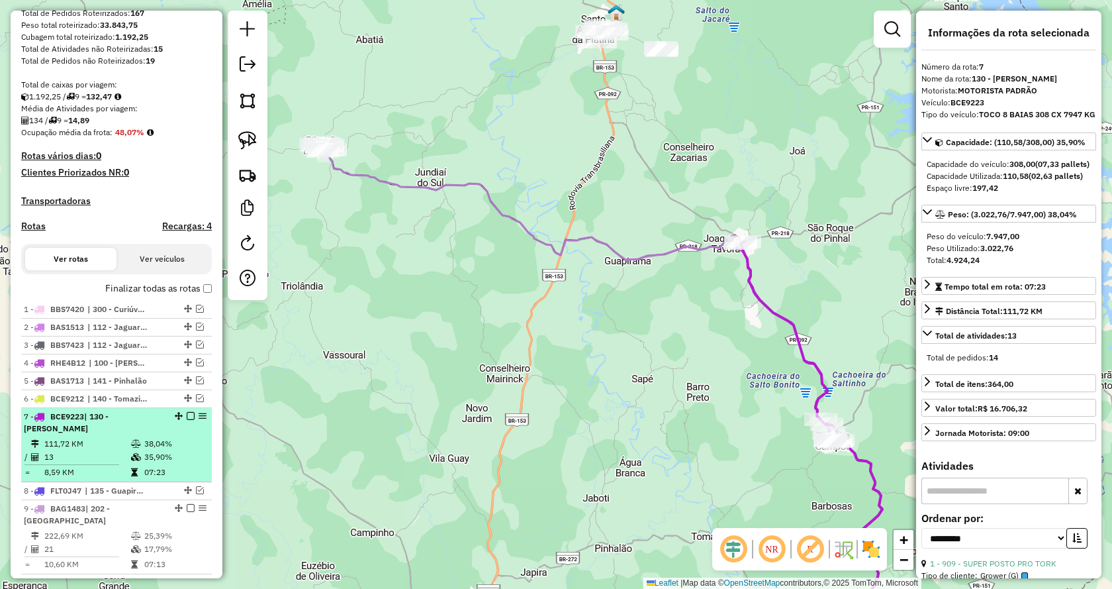
click at [187, 420] on em at bounding box center [191, 416] width 8 height 8
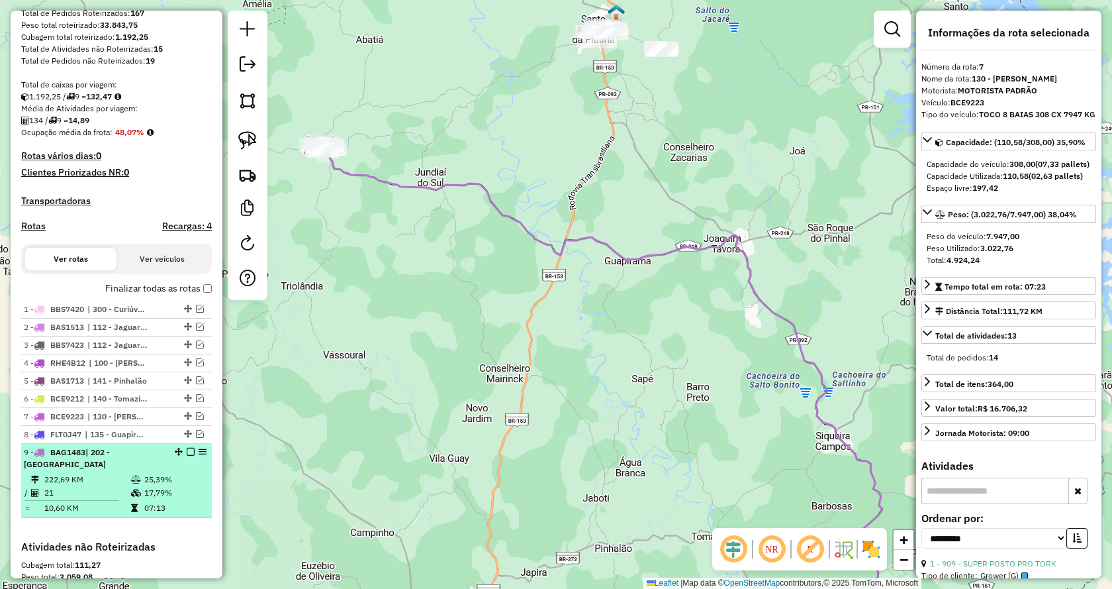
click at [187, 456] on em at bounding box center [191, 452] width 8 height 8
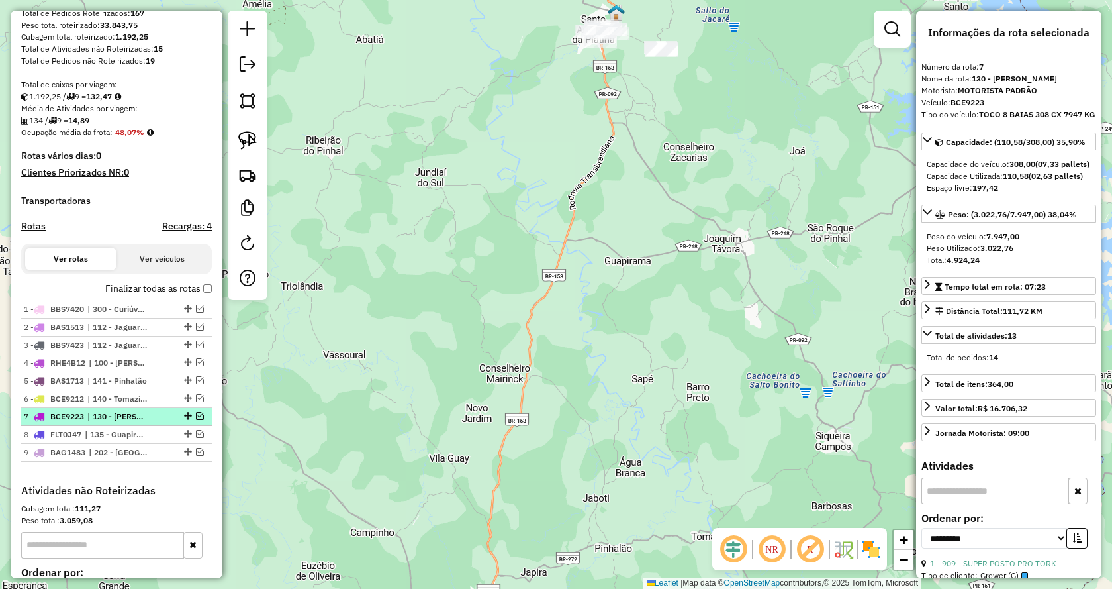
click at [196, 420] on em at bounding box center [200, 416] width 8 height 8
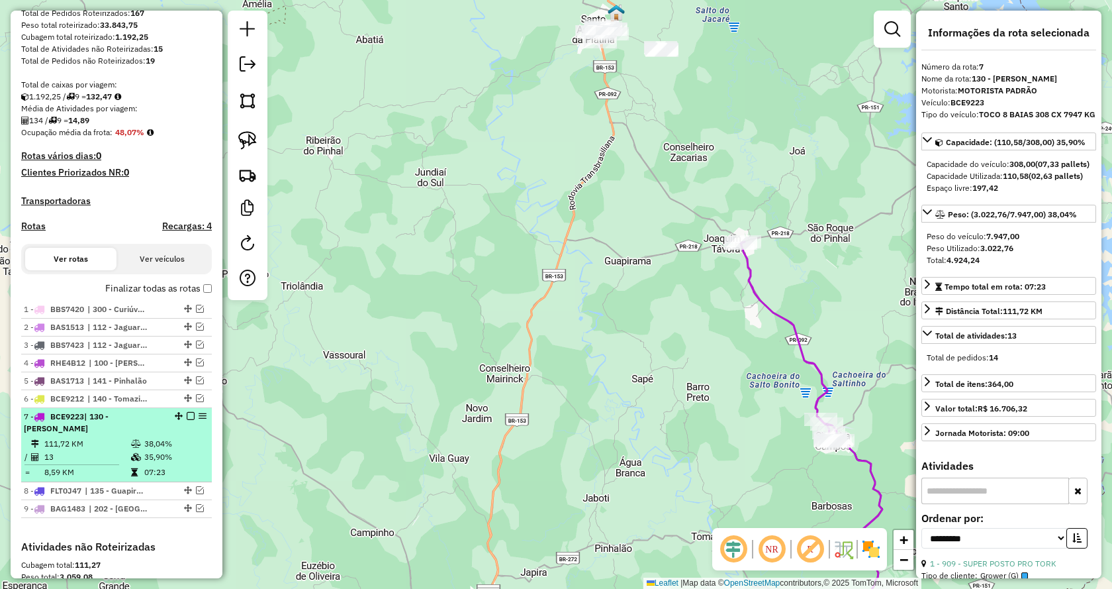
click at [187, 420] on em at bounding box center [191, 416] width 8 height 8
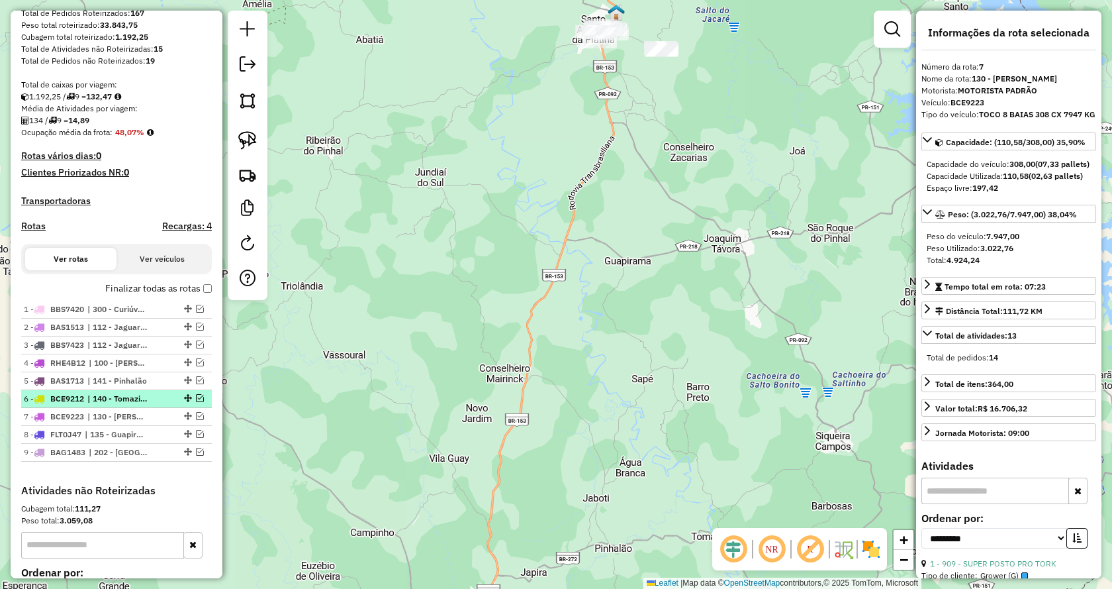
click at [197, 402] on em at bounding box center [200, 398] width 8 height 8
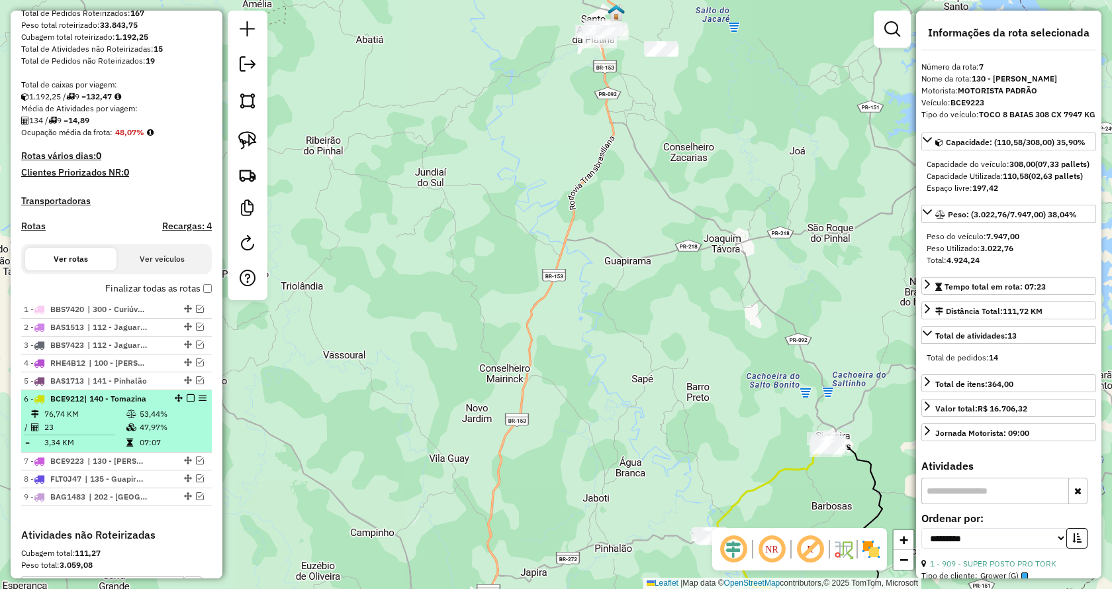
click at [187, 402] on em at bounding box center [191, 398] width 8 height 8
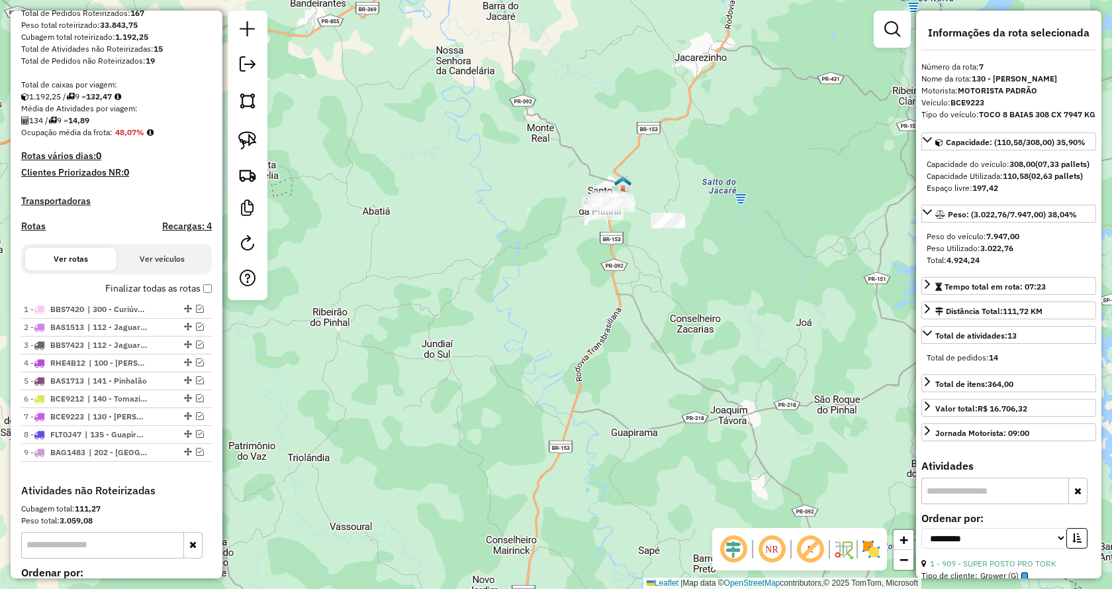
drag, startPoint x: 507, startPoint y: 373, endPoint x: 511, endPoint y: 400, distance: 27.4
click at [511, 400] on div "Janela de atendimento Grade de atendimento Capacidade Transportadoras Veículos …" at bounding box center [556, 294] width 1112 height 589
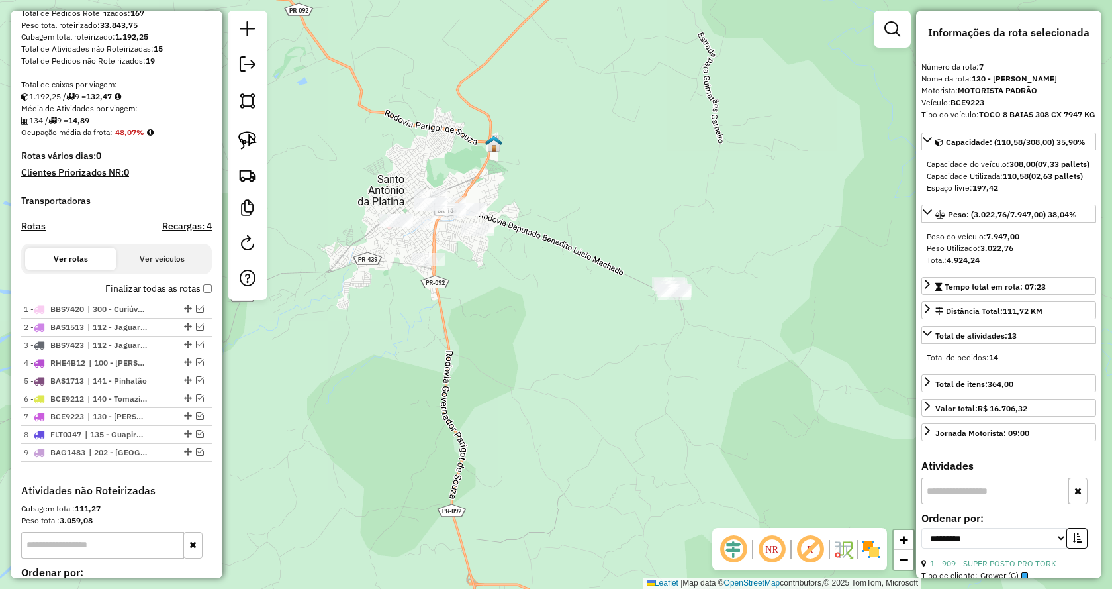
drag, startPoint x: 495, startPoint y: 182, endPoint x: 853, endPoint y: 278, distance: 370.9
click at [854, 278] on div "Janela de atendimento Grade de atendimento Capacidade Transportadoras Veículos …" at bounding box center [556, 294] width 1112 height 589
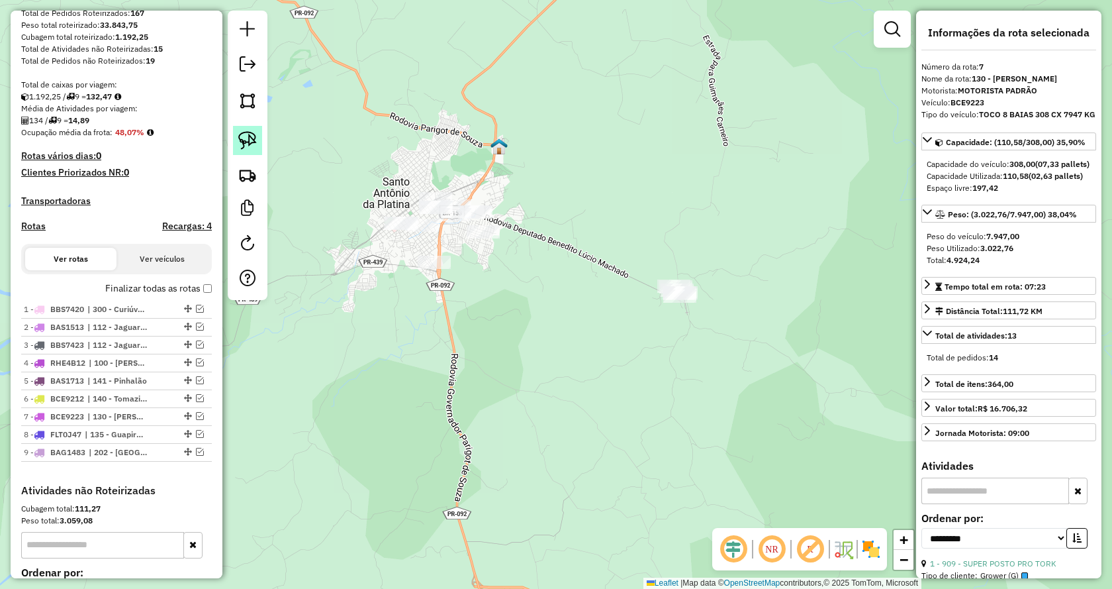
click at [258, 142] on link at bounding box center [247, 140] width 29 height 29
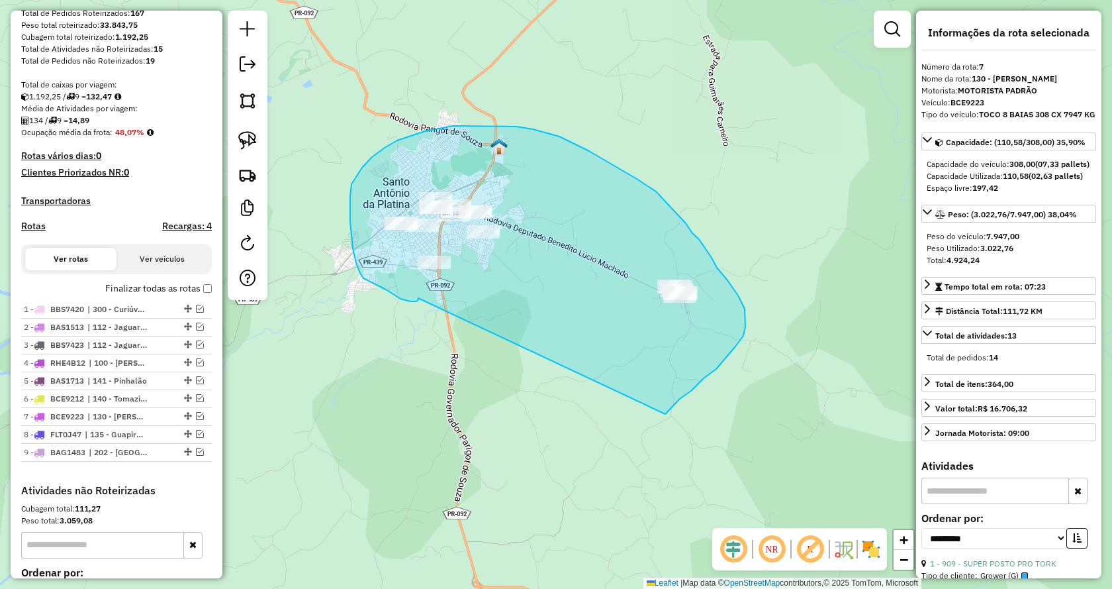
drag, startPoint x: 413, startPoint y: 301, endPoint x: 665, endPoint y: 414, distance: 276.3
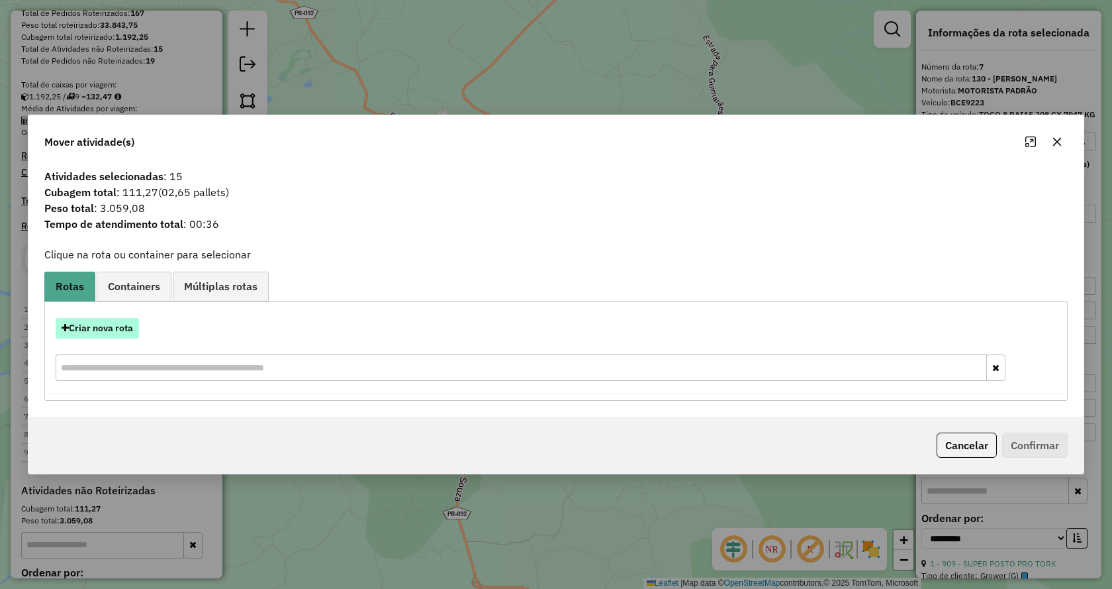
click at [120, 332] on button "Criar nova rota" at bounding box center [97, 328] width 83 height 21
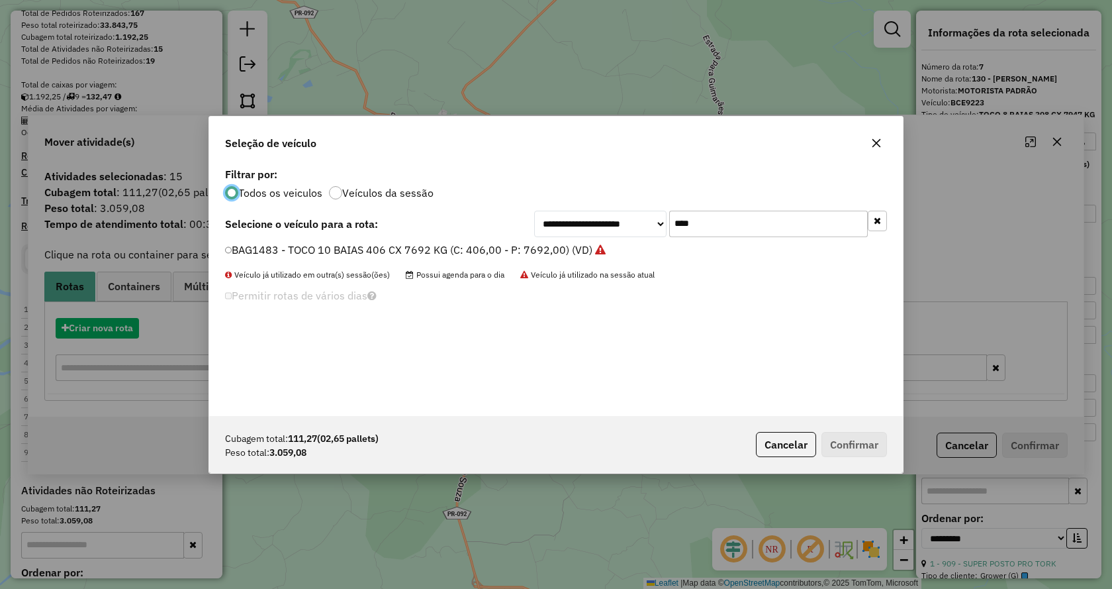
scroll to position [7, 4]
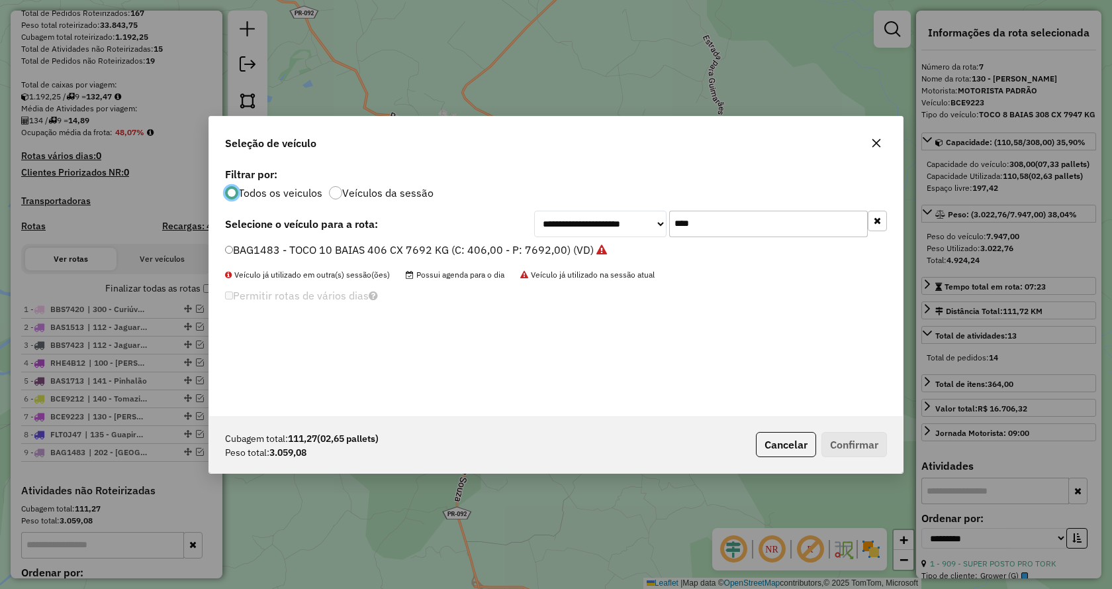
drag, startPoint x: 754, startPoint y: 224, endPoint x: 603, endPoint y: 224, distance: 150.3
click at [604, 224] on div "**********" at bounding box center [710, 224] width 353 height 26
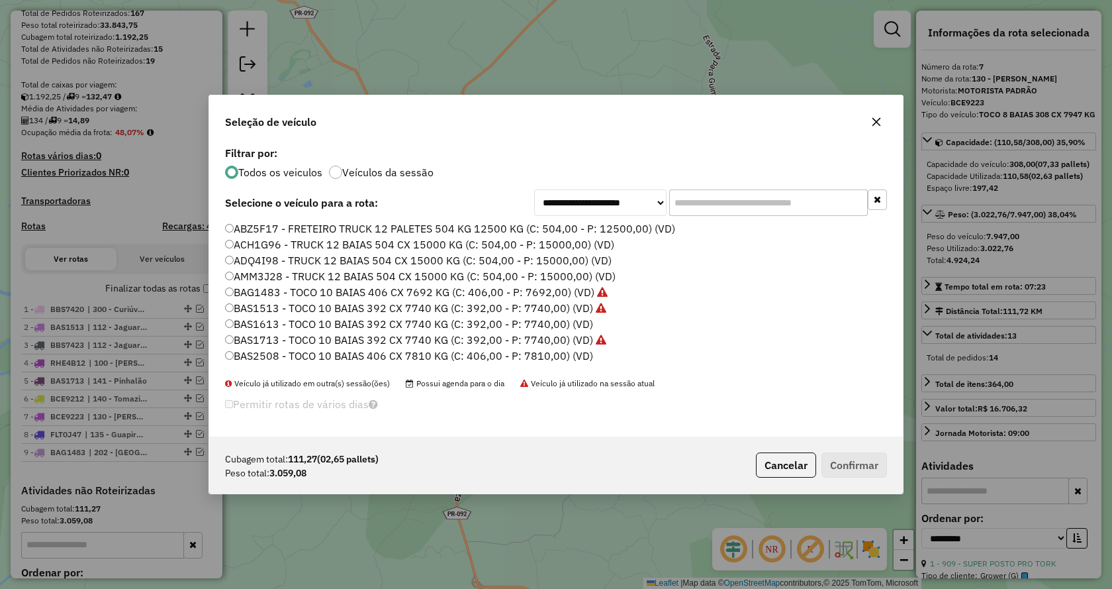
drag, startPoint x: 699, startPoint y: 202, endPoint x: 721, endPoint y: 203, distance: 21.9
click at [707, 202] on input "text" at bounding box center [768, 202] width 199 height 26
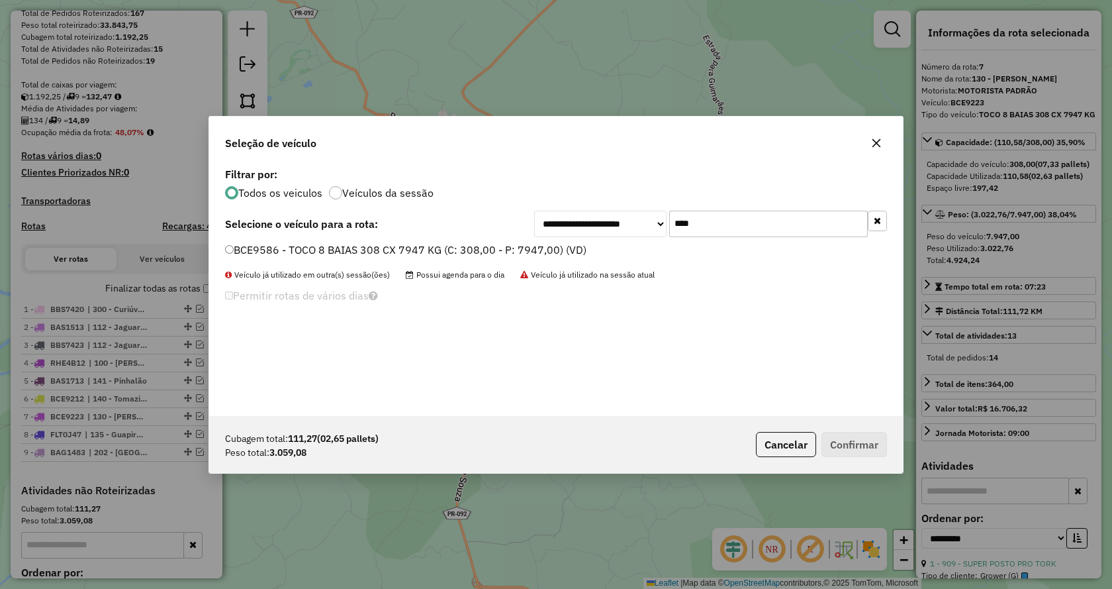
type input "****"
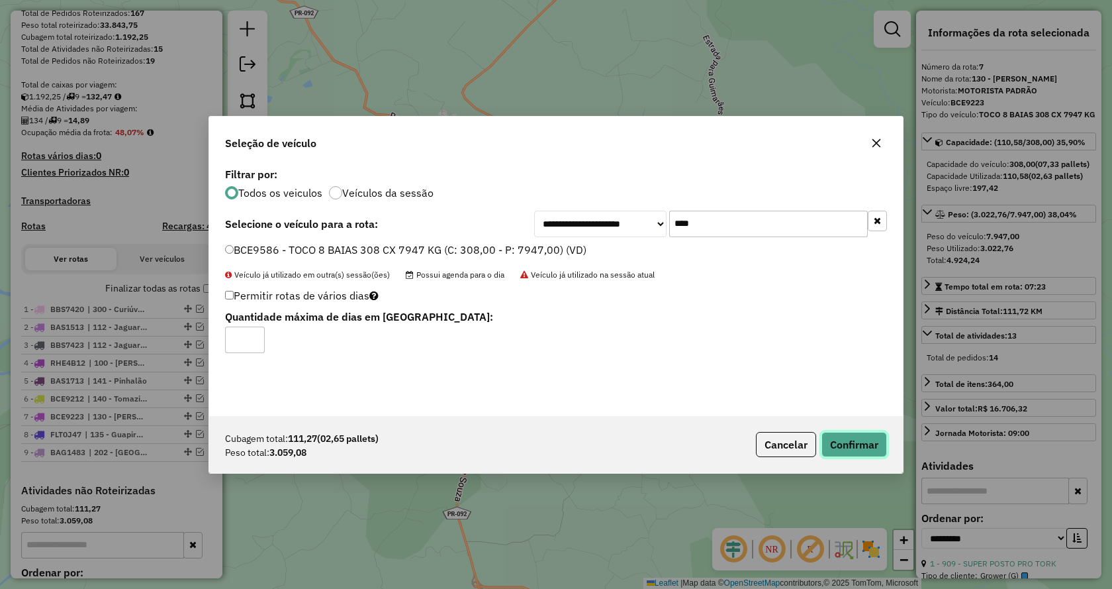
click at [848, 442] on button "Confirmar" at bounding box center [855, 444] width 66 height 25
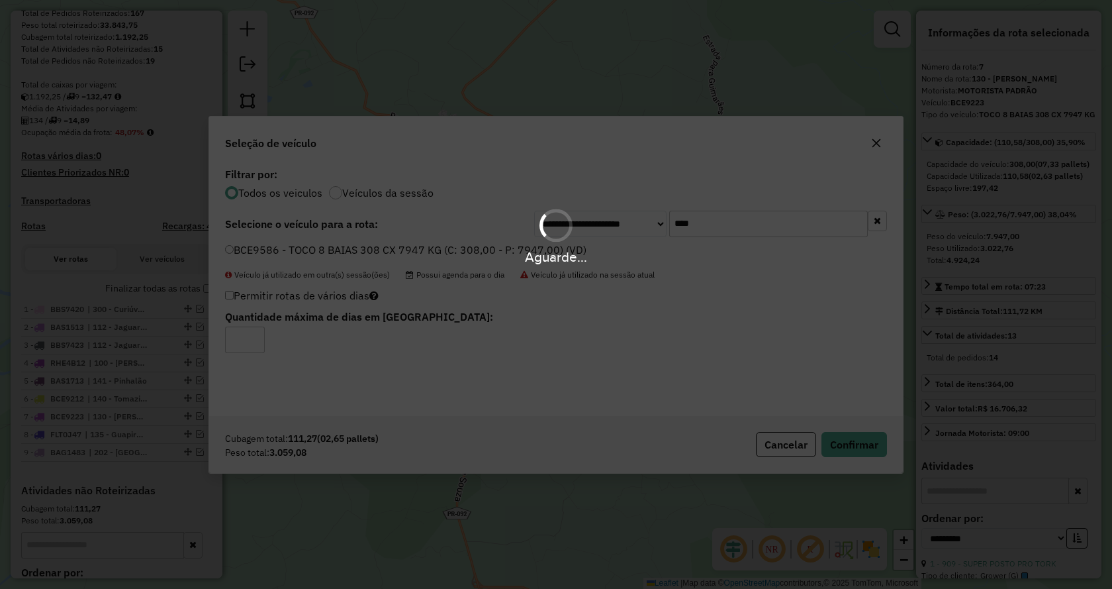
scroll to position [244, 0]
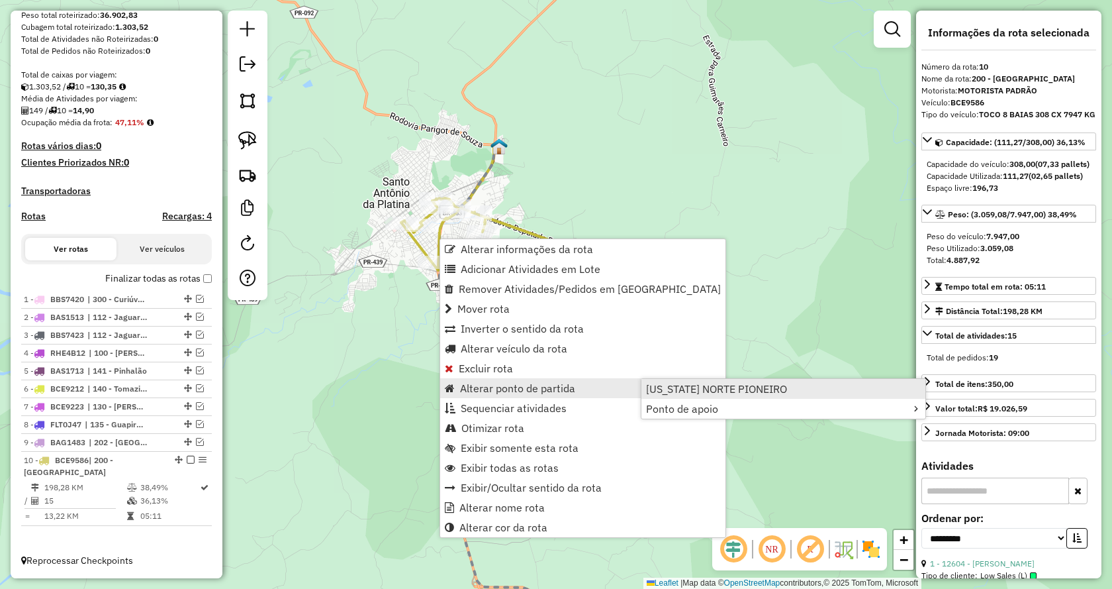
click at [699, 385] on span "VIRGINIA NORTE PIONEIRO" at bounding box center [716, 388] width 141 height 11
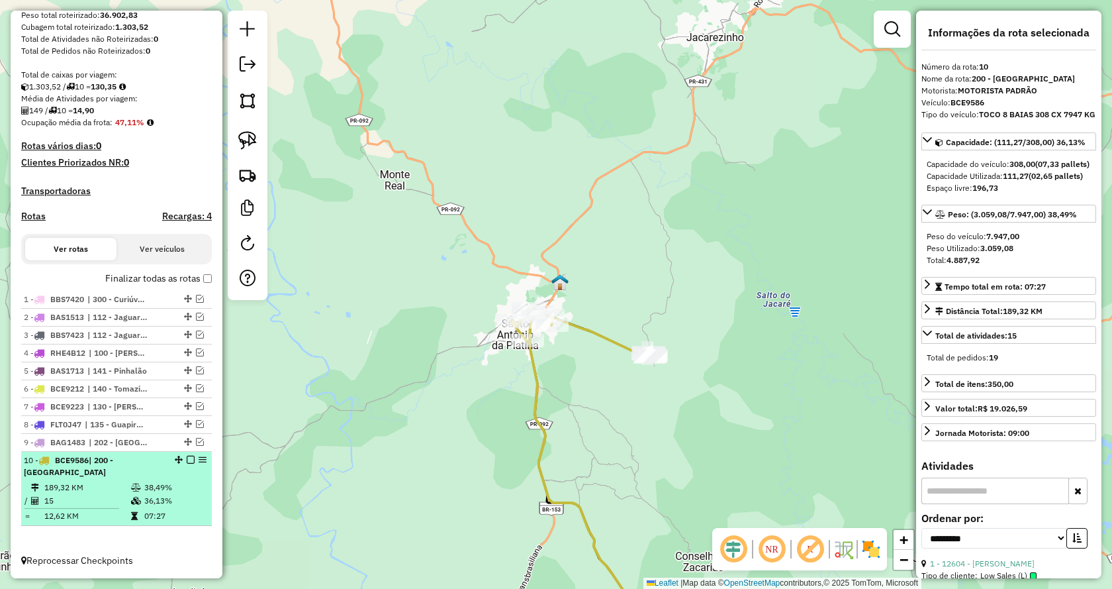
click at [187, 461] on em at bounding box center [191, 460] width 8 height 8
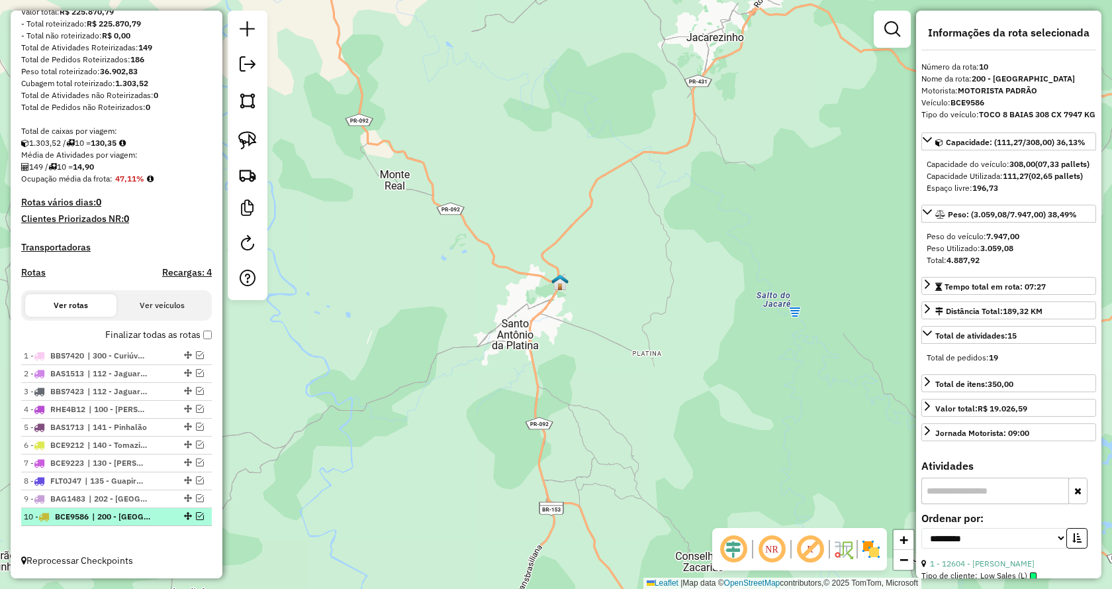
scroll to position [188, 0]
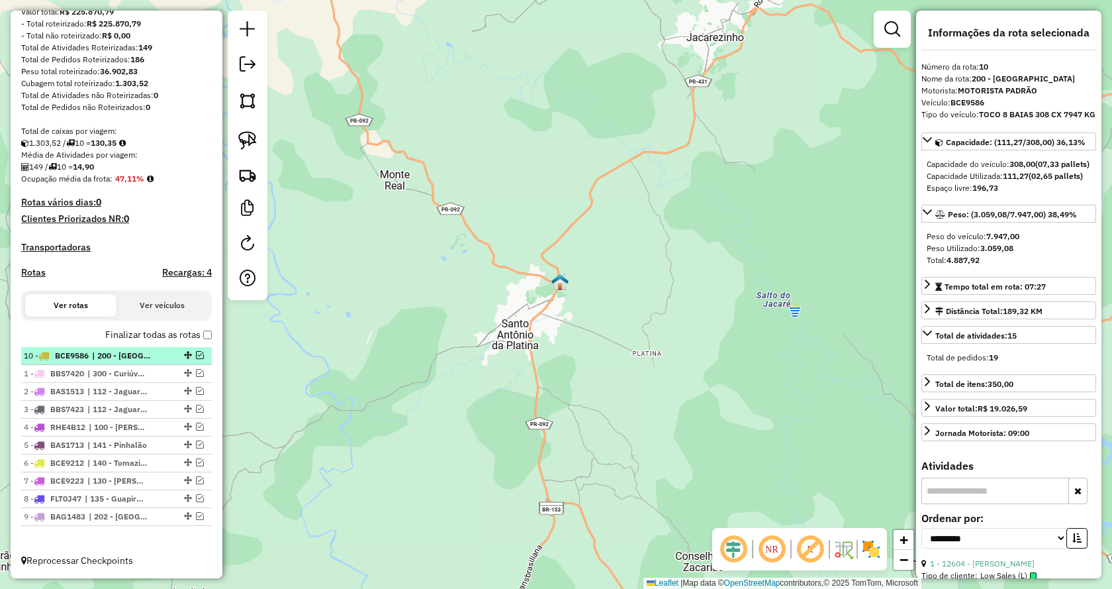
drag, startPoint x: 182, startPoint y: 517, endPoint x: 160, endPoint y: 347, distance: 171.7
drag, startPoint x: 183, startPoint y: 517, endPoint x: 160, endPoint y: 365, distance: 154.0
drag, startPoint x: 182, startPoint y: 389, endPoint x: 167, endPoint y: 348, distance: 43.8
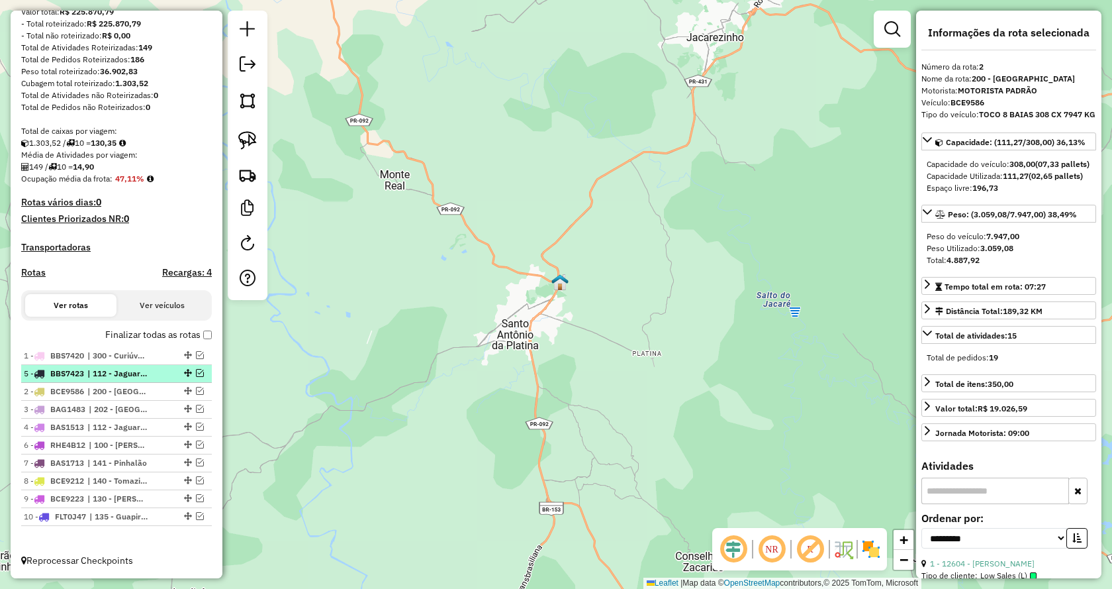
drag, startPoint x: 183, startPoint y: 430, endPoint x: 160, endPoint y: 366, distance: 68.3
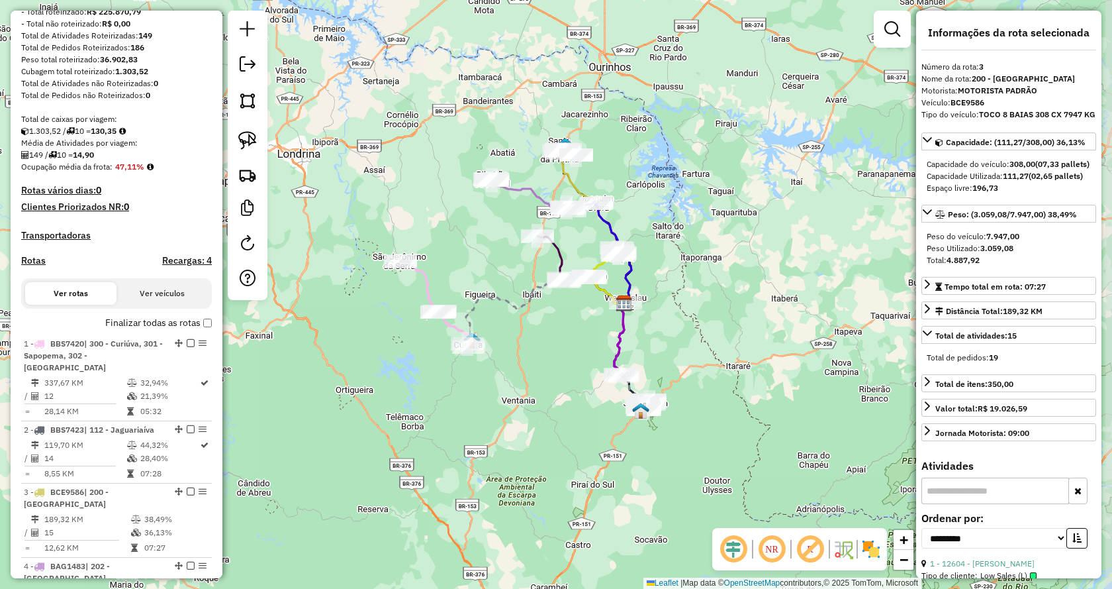
drag, startPoint x: 770, startPoint y: 387, endPoint x: 707, endPoint y: 141, distance: 254.4
click at [707, 141] on div "Janela de atendimento Grade de atendimento Capacidade Transportadoras Veículos …" at bounding box center [556, 294] width 1112 height 589
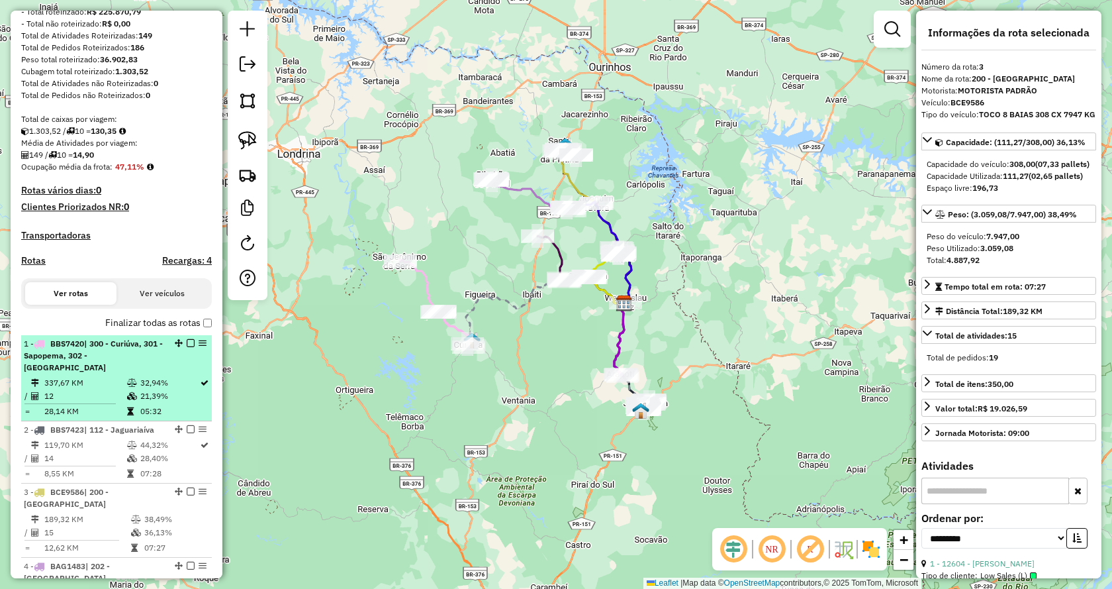
click at [187, 347] on em at bounding box center [191, 343] width 8 height 8
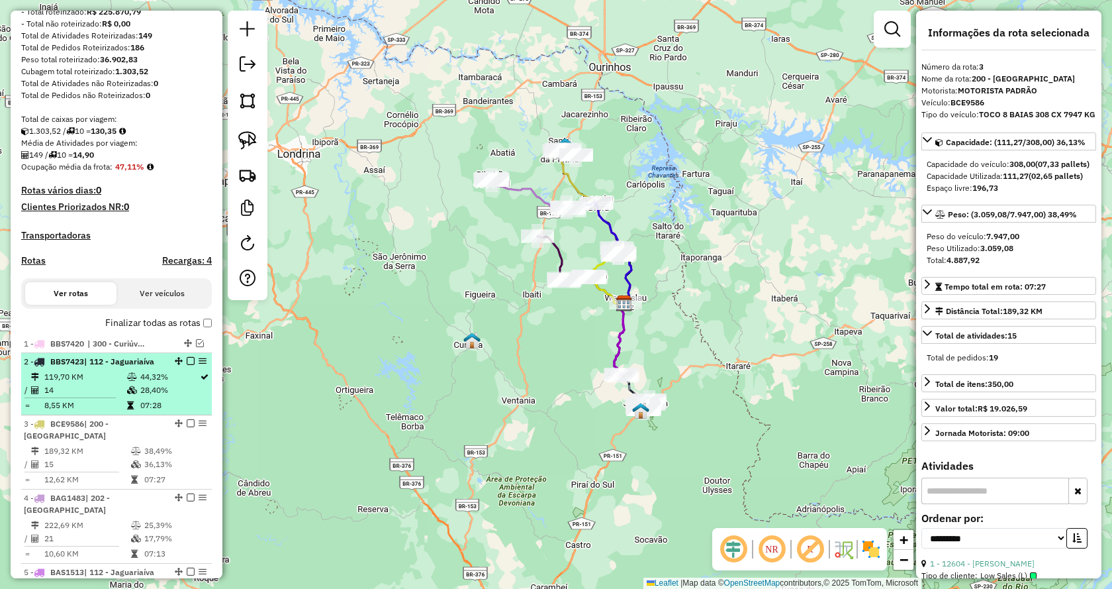
click at [187, 365] on em at bounding box center [191, 361] width 8 height 8
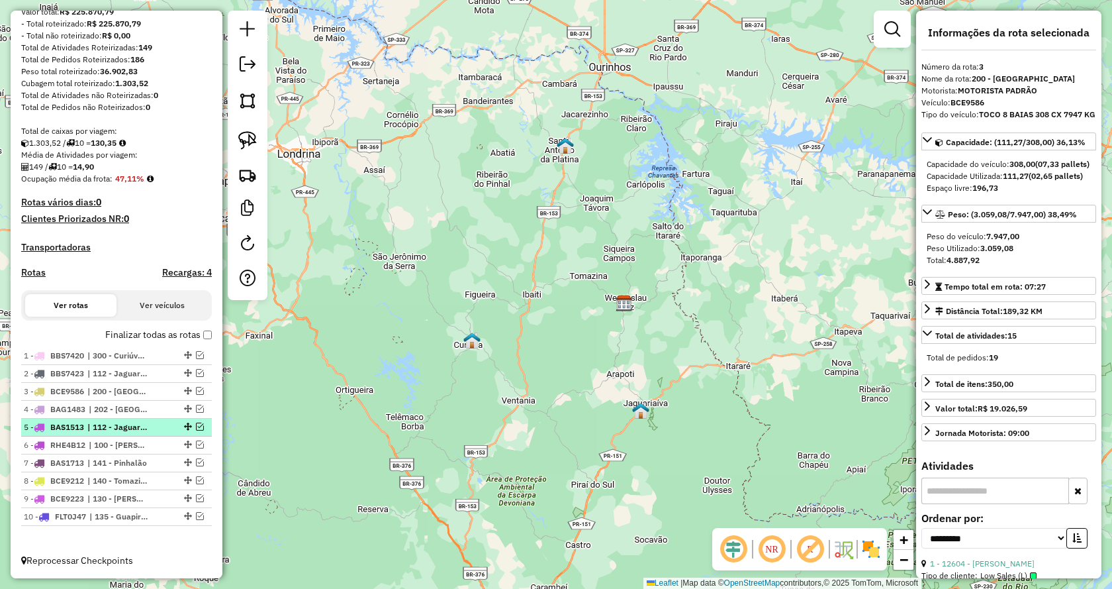
click at [199, 426] on em at bounding box center [200, 426] width 8 height 8
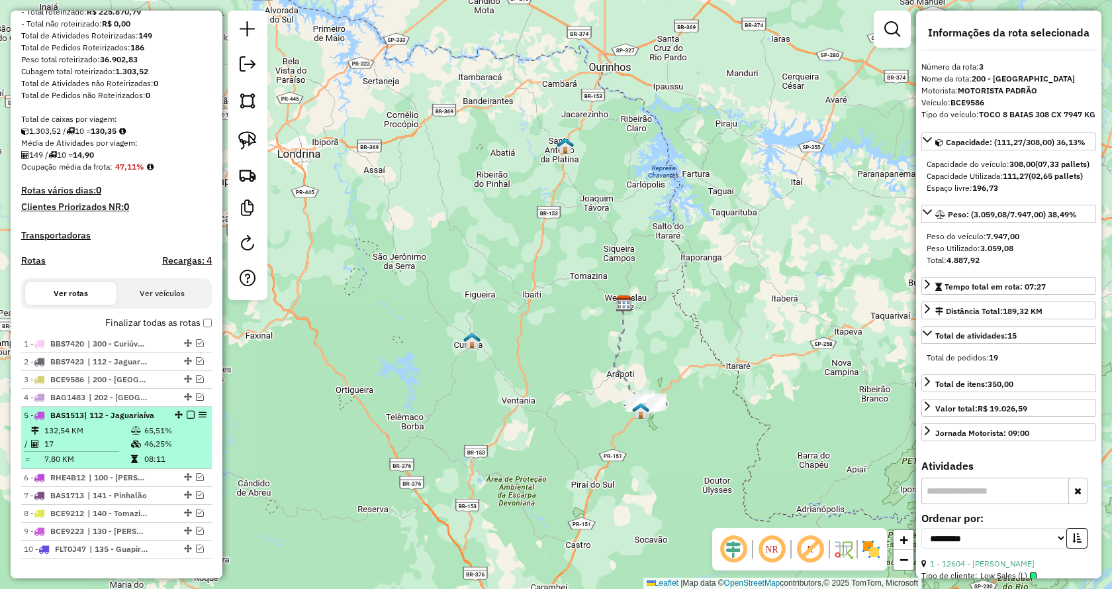
click at [188, 419] on em at bounding box center [191, 415] width 8 height 8
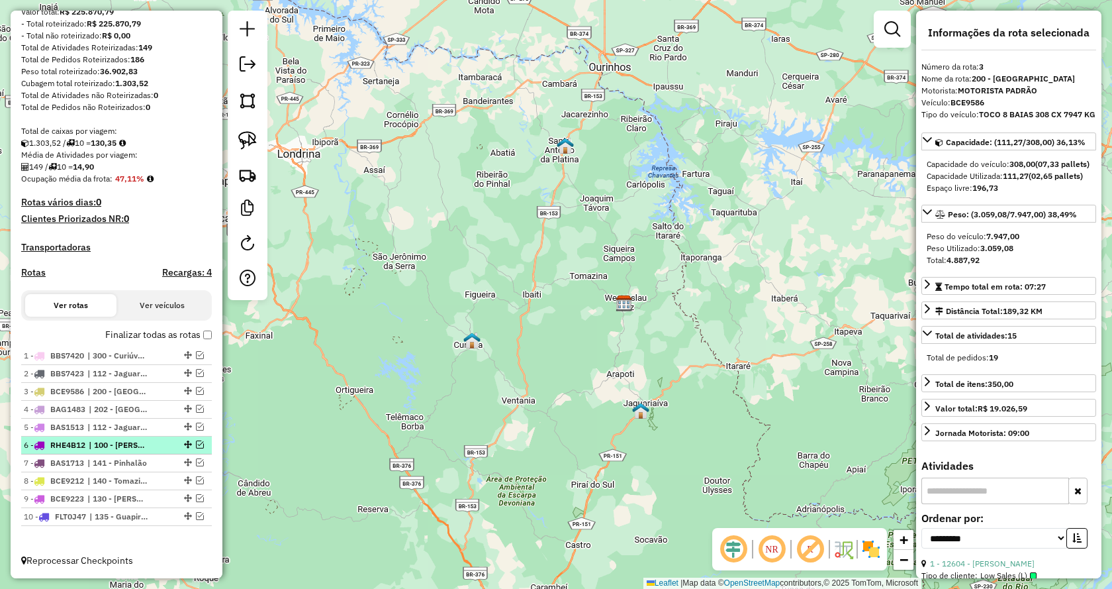
click at [200, 446] on div at bounding box center [187, 444] width 40 height 8
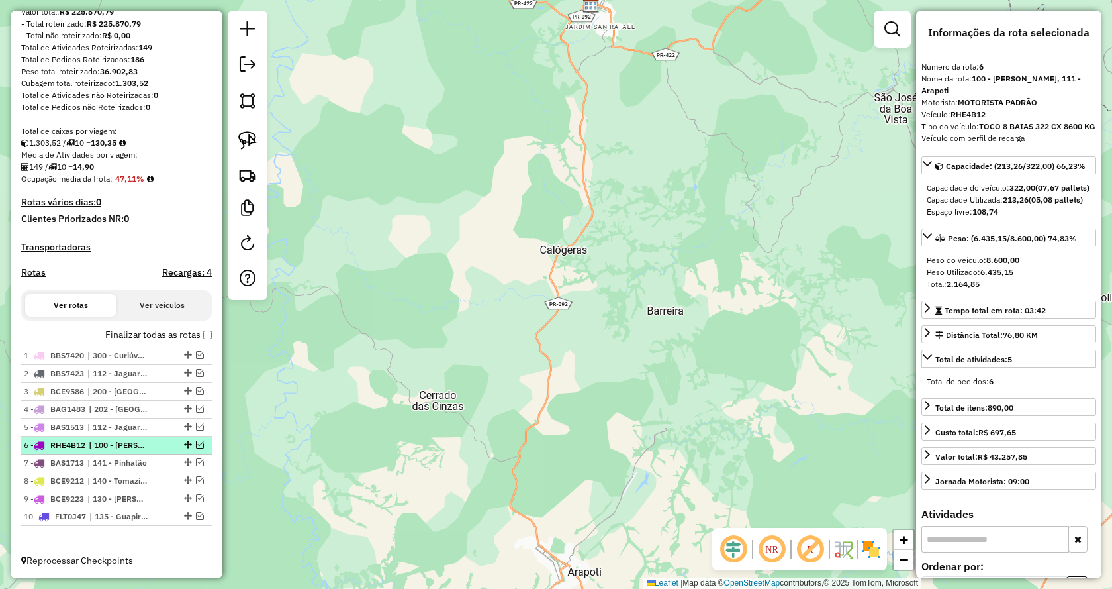
click at [196, 444] on em at bounding box center [200, 444] width 8 height 8
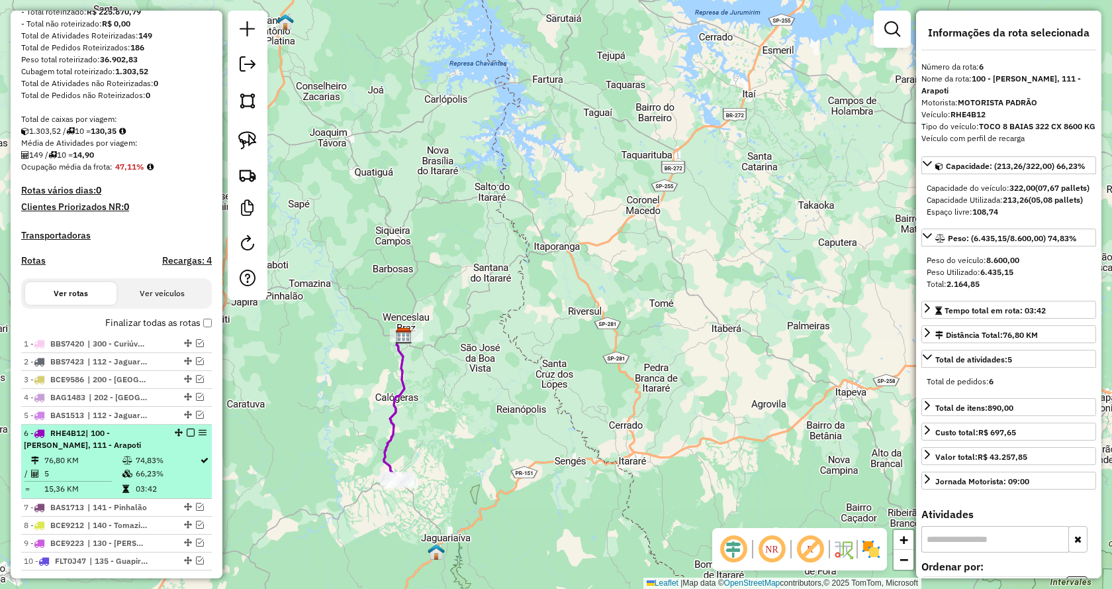
click at [188, 436] on em at bounding box center [191, 432] width 8 height 8
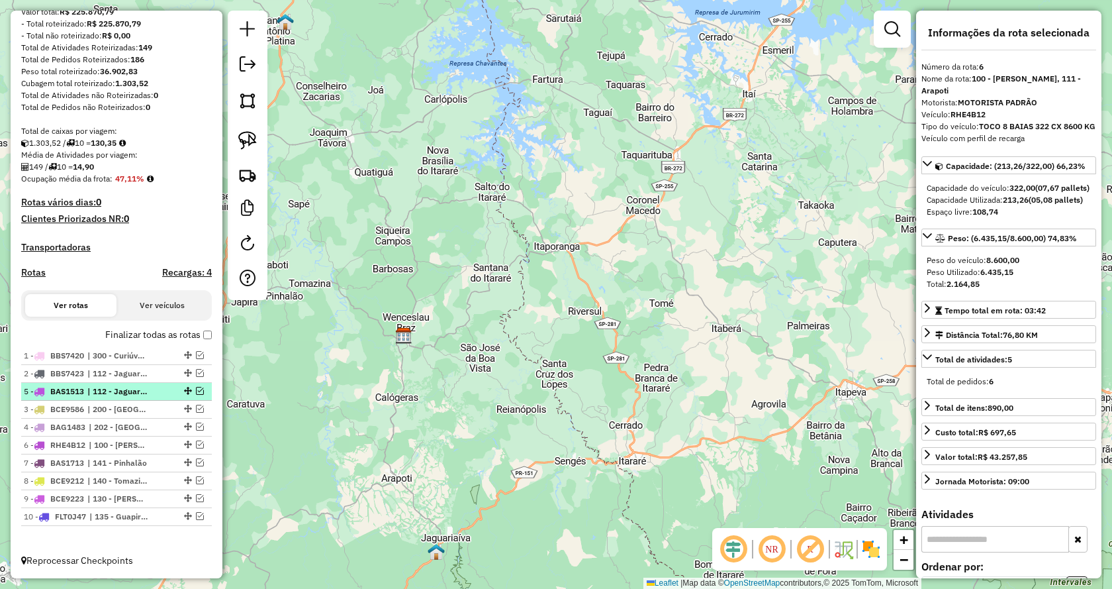
drag, startPoint x: 185, startPoint y: 424, endPoint x: 179, endPoint y: 387, distance: 37.6
click at [199, 372] on em at bounding box center [200, 373] width 8 height 8
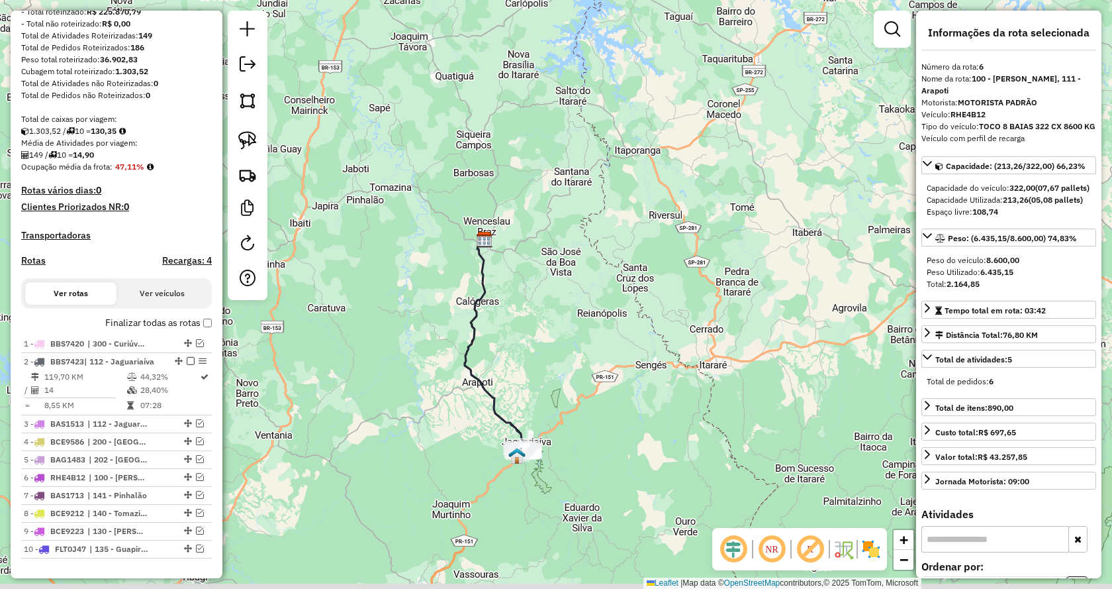
drag, startPoint x: 528, startPoint y: 393, endPoint x: 525, endPoint y: 318, distance: 75.5
click at [599, 303] on div "Janela de atendimento Grade de atendimento Capacidade Transportadoras Veículos …" at bounding box center [556, 294] width 1112 height 589
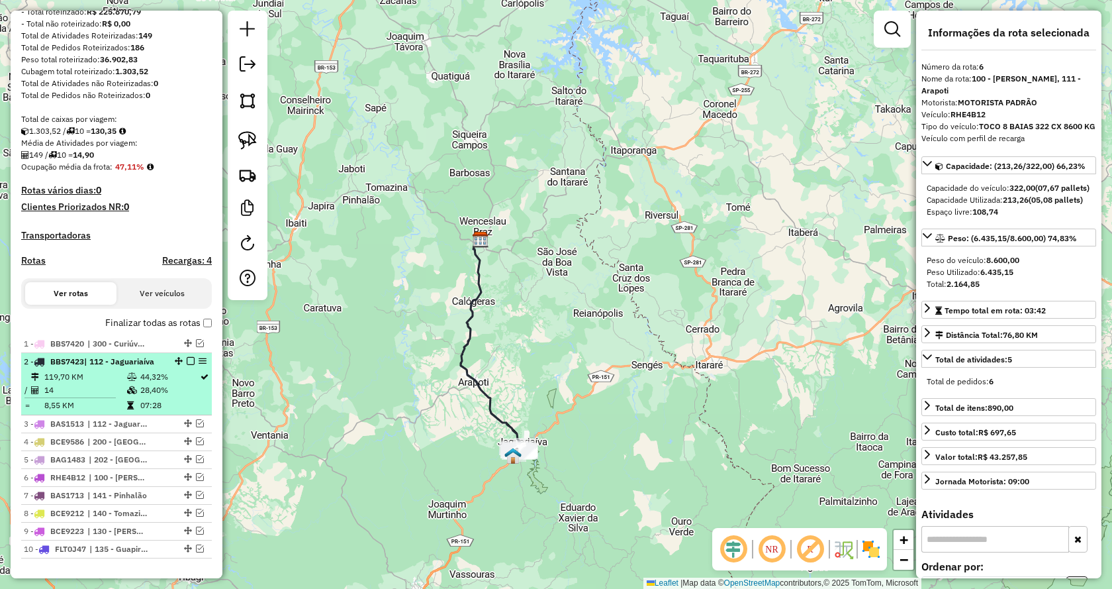
click at [187, 365] on em at bounding box center [191, 361] width 8 height 8
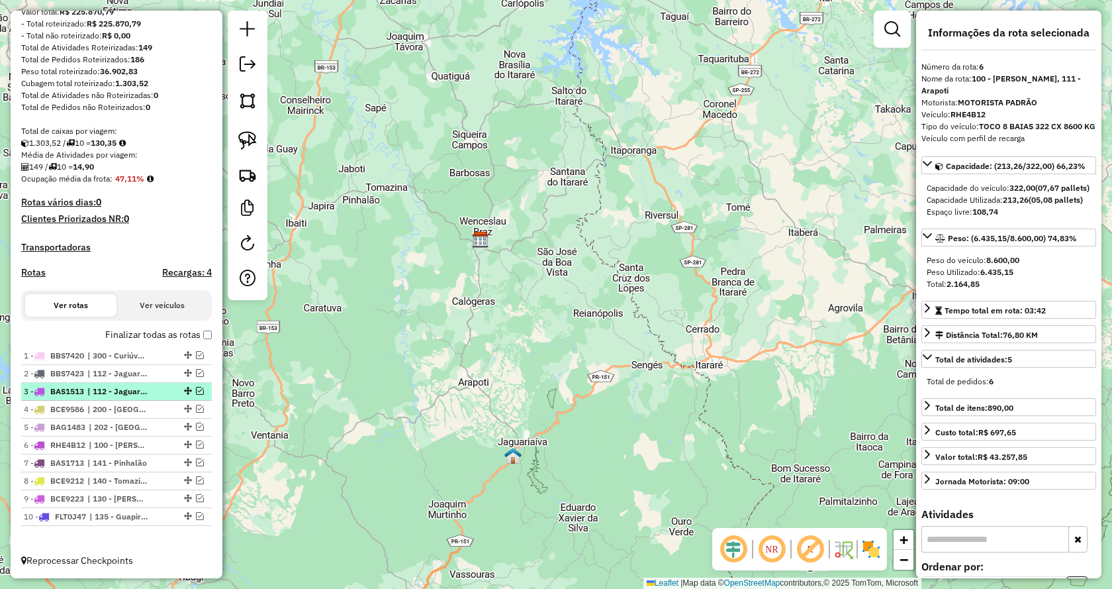
click at [197, 393] on em at bounding box center [200, 391] width 8 height 8
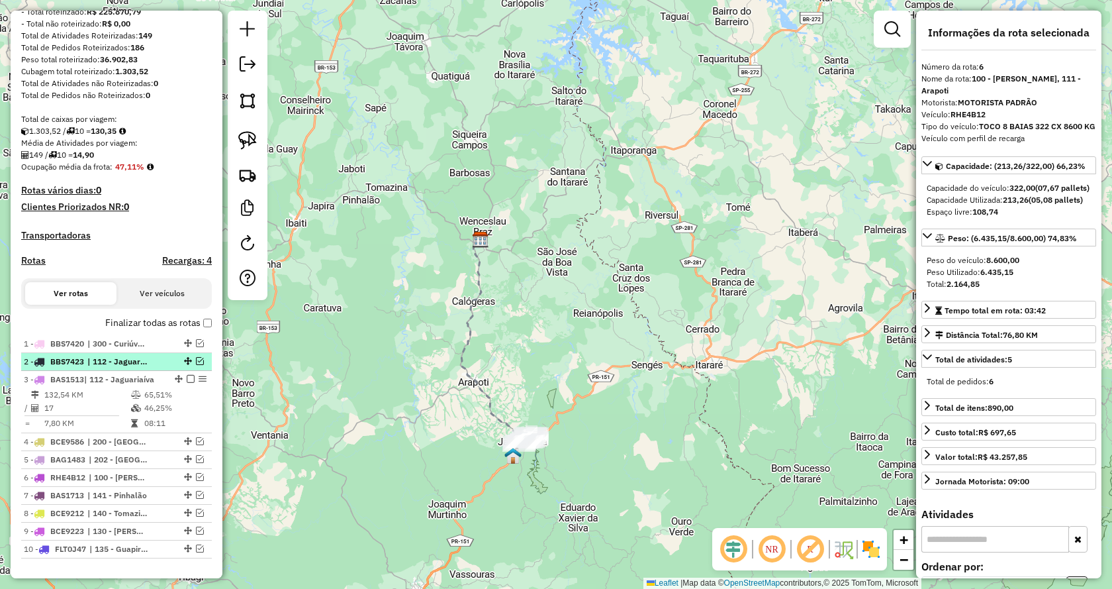
click at [196, 365] on em at bounding box center [200, 361] width 8 height 8
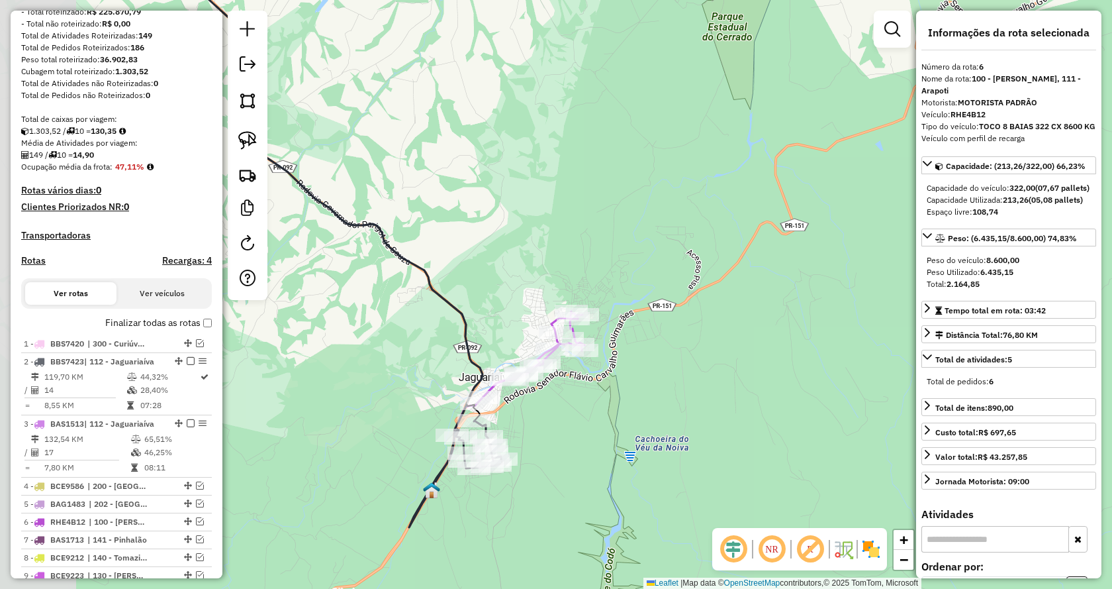
drag, startPoint x: 418, startPoint y: 444, endPoint x: 681, endPoint y: 401, distance: 267.0
click at [730, 401] on div "Janela de atendimento Grade de atendimento Capacidade Transportadoras Veículos …" at bounding box center [556, 294] width 1112 height 589
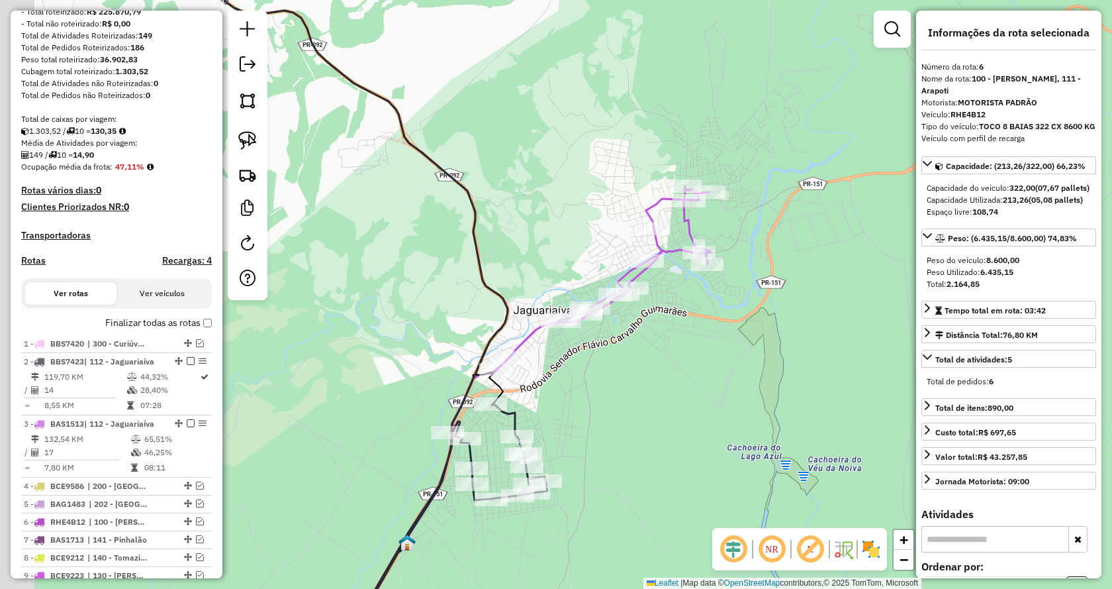
drag, startPoint x: 505, startPoint y: 413, endPoint x: 625, endPoint y: 373, distance: 126.3
click at [625, 373] on div "Janela de atendimento Grade de atendimento Capacidade Transportadoras Veículos …" at bounding box center [556, 294] width 1112 height 589
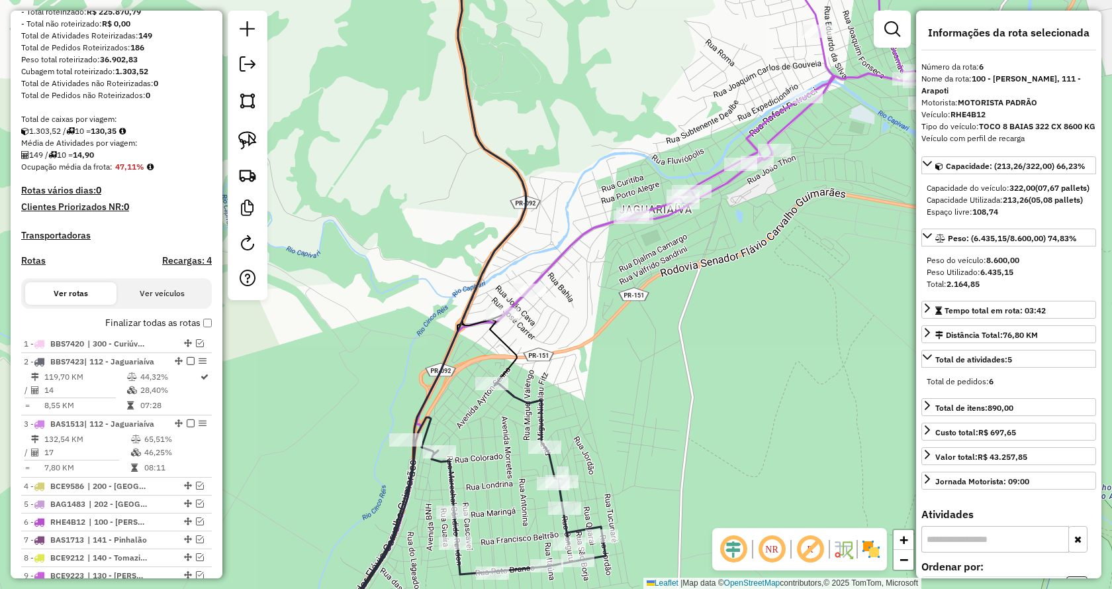
drag, startPoint x: 598, startPoint y: 370, endPoint x: 636, endPoint y: 356, distance: 40.6
click at [636, 356] on div "Janela de atendimento Grade de atendimento Capacidade Transportadoras Veículos …" at bounding box center [556, 294] width 1112 height 589
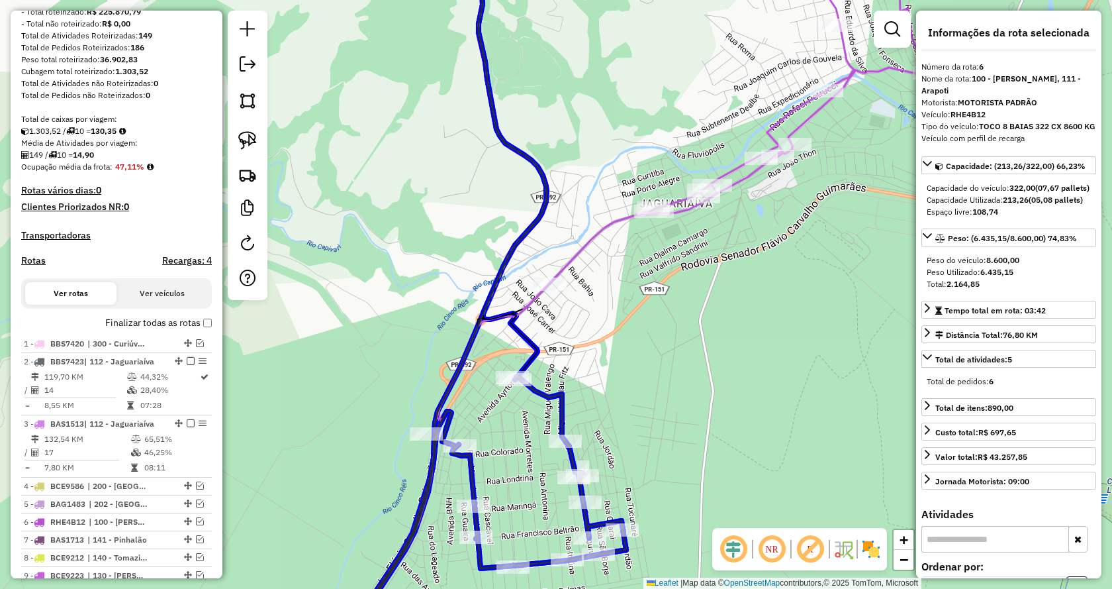
drag, startPoint x: 523, startPoint y: 315, endPoint x: 513, endPoint y: 392, distance: 77.5
click at [513, 392] on div "Janela de atendimento Grade de atendimento Capacidade Transportadoras Veículos …" at bounding box center [556, 294] width 1112 height 589
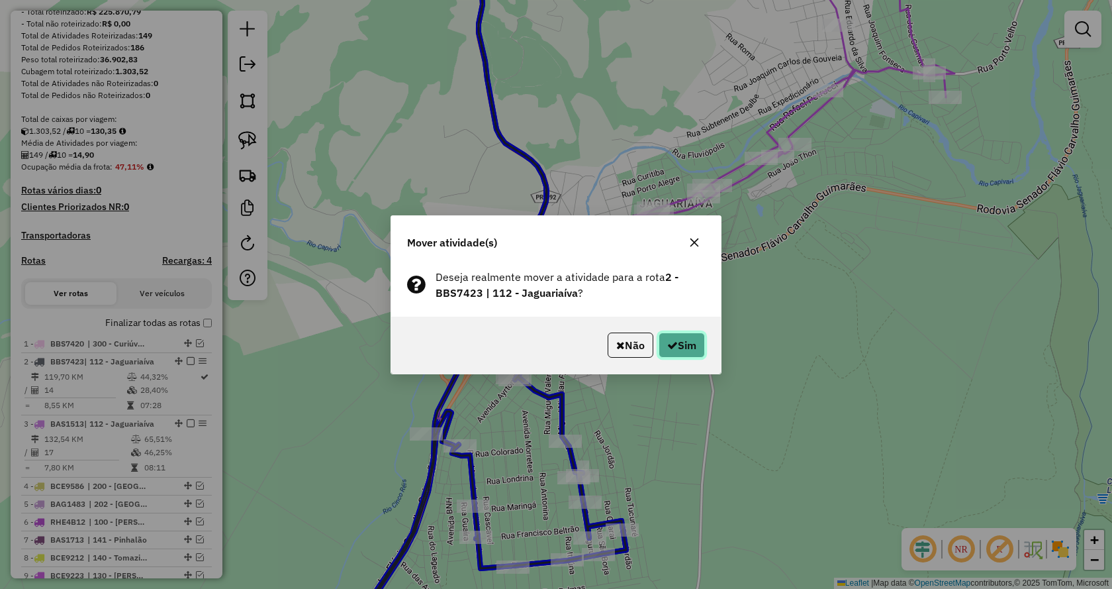
click at [691, 344] on button "Sim" at bounding box center [682, 344] width 46 height 25
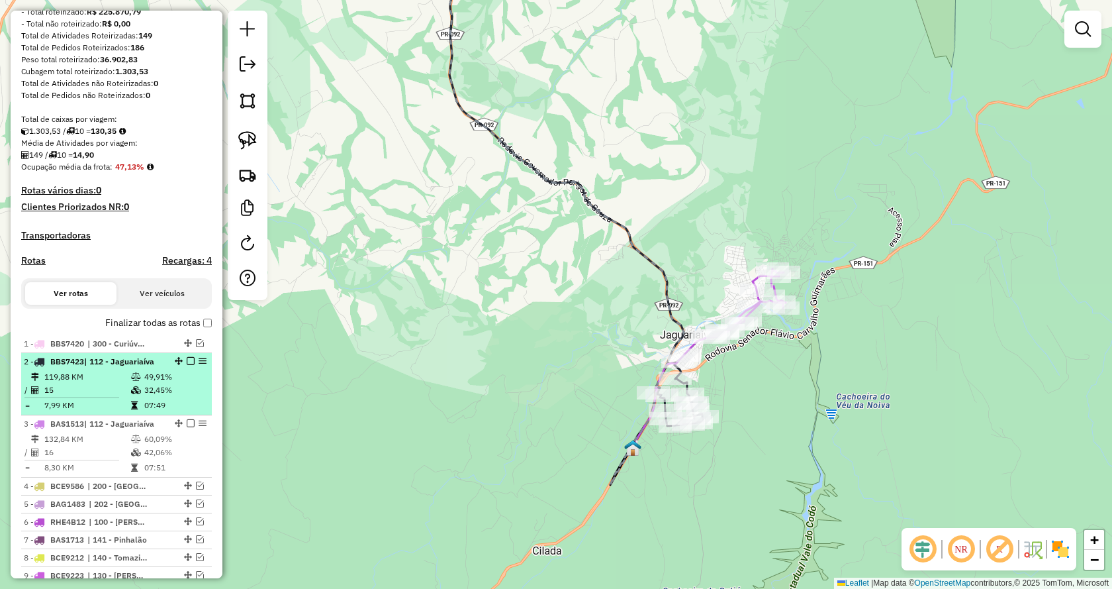
click at [187, 365] on em at bounding box center [191, 361] width 8 height 8
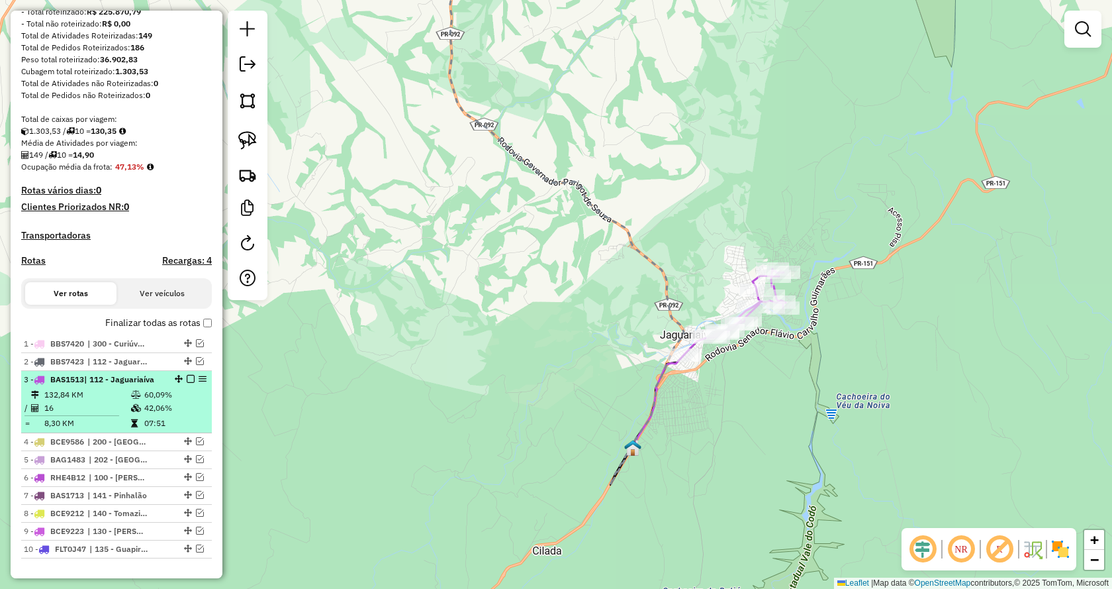
click at [187, 383] on em at bounding box center [191, 379] width 8 height 8
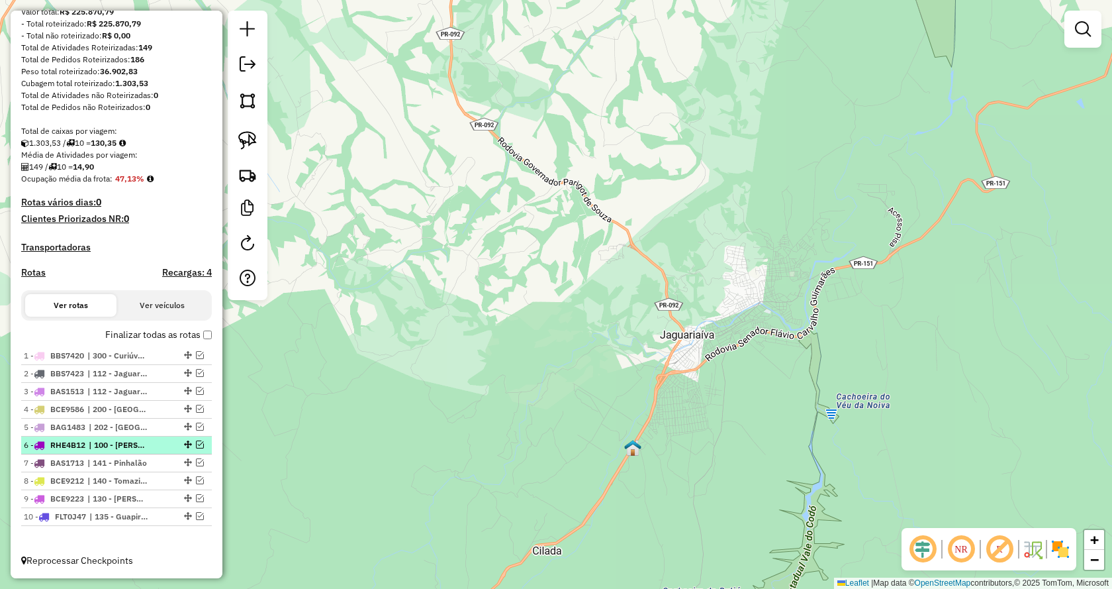
click at [199, 444] on em at bounding box center [200, 444] width 8 height 8
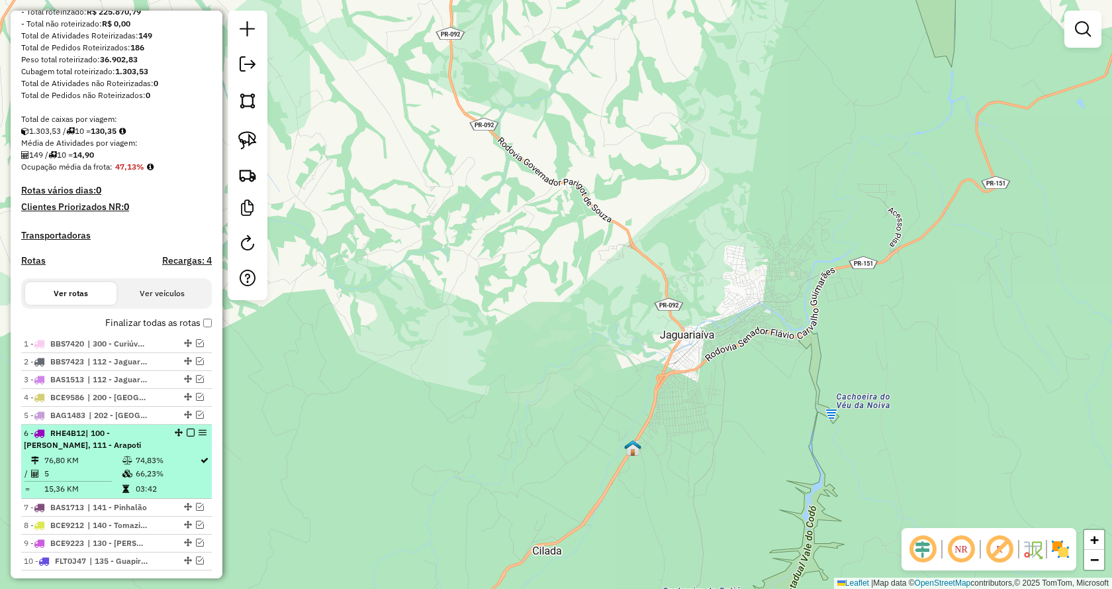
click at [175, 451] on div "6 - RHE4B12 | 100 - Wenceslau Braz, 111 - Arapoti" at bounding box center [116, 439] width 185 height 24
select select "**********"
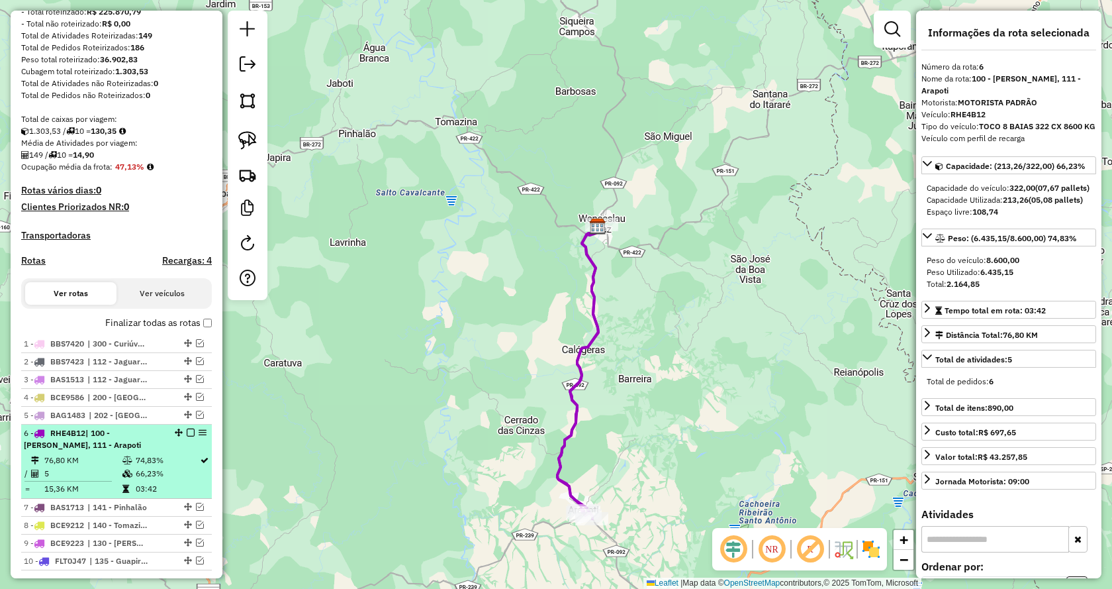
click at [187, 436] on em at bounding box center [191, 432] width 8 height 8
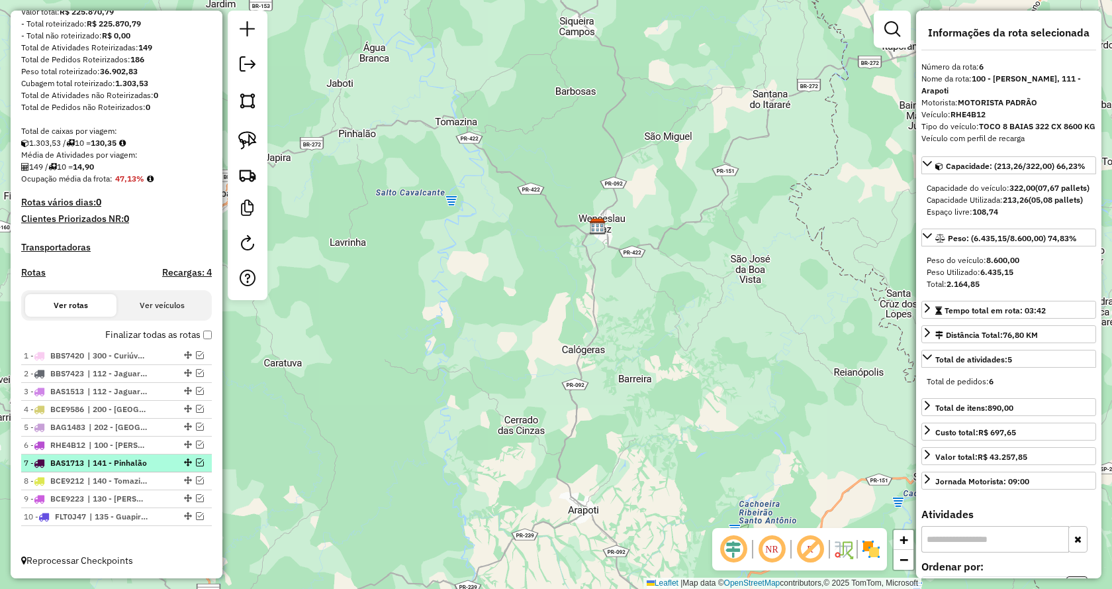
click at [196, 462] on em at bounding box center [200, 462] width 8 height 8
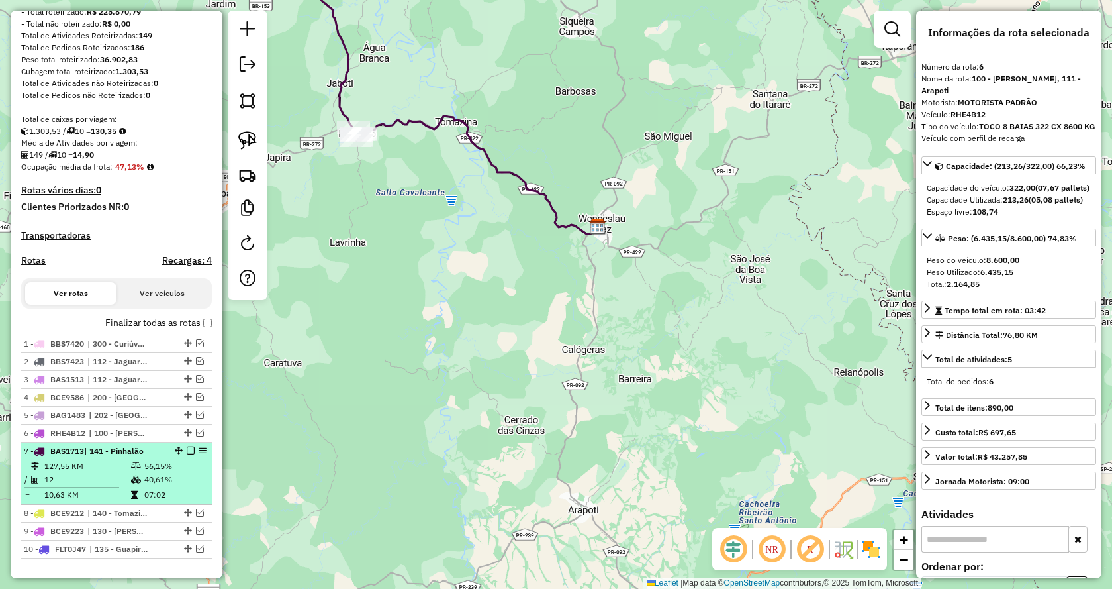
click at [132, 471] on li "7 - BAS1713 | 141 - Pinhalão 127,55 KM 56,15% / 12 40,61% = 10,63 KM 07:02" at bounding box center [116, 473] width 191 height 62
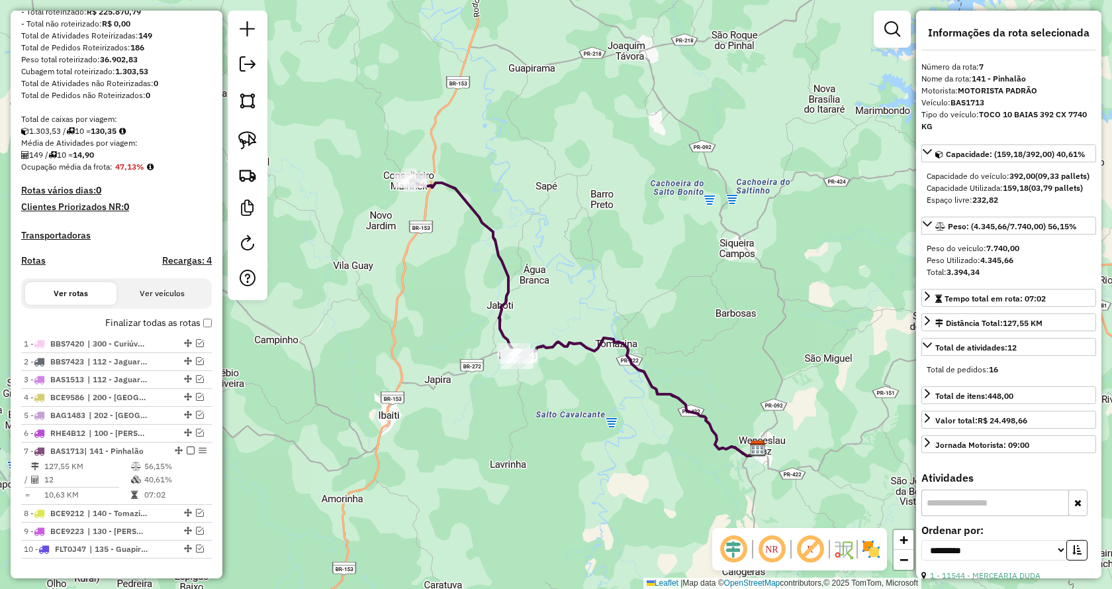
drag, startPoint x: 503, startPoint y: 511, endPoint x: 577, endPoint y: 458, distance: 91.1
click at [577, 458] on div "Janela de atendimento Grade de atendimento Capacidade Transportadoras Veículos …" at bounding box center [556, 294] width 1112 height 589
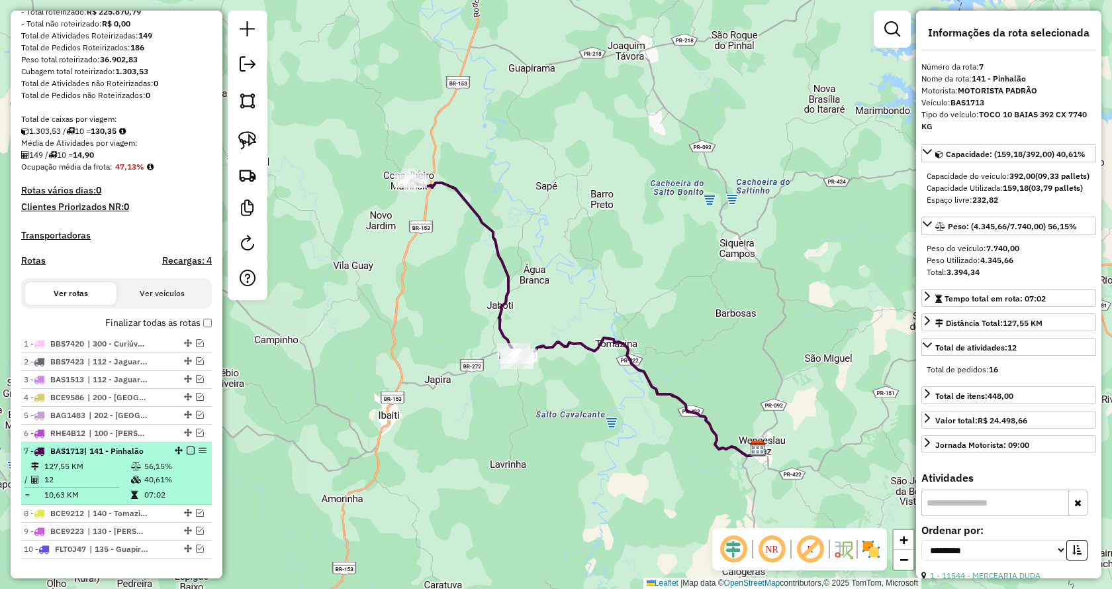
scroll to position [232, 0]
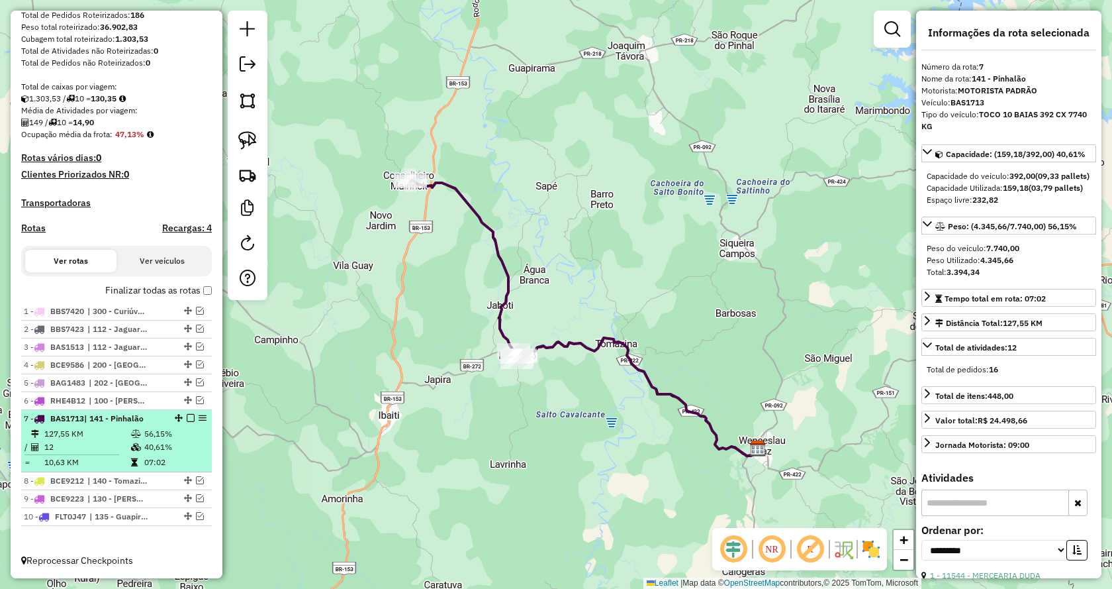
click at [182, 420] on div at bounding box center [187, 418] width 40 height 8
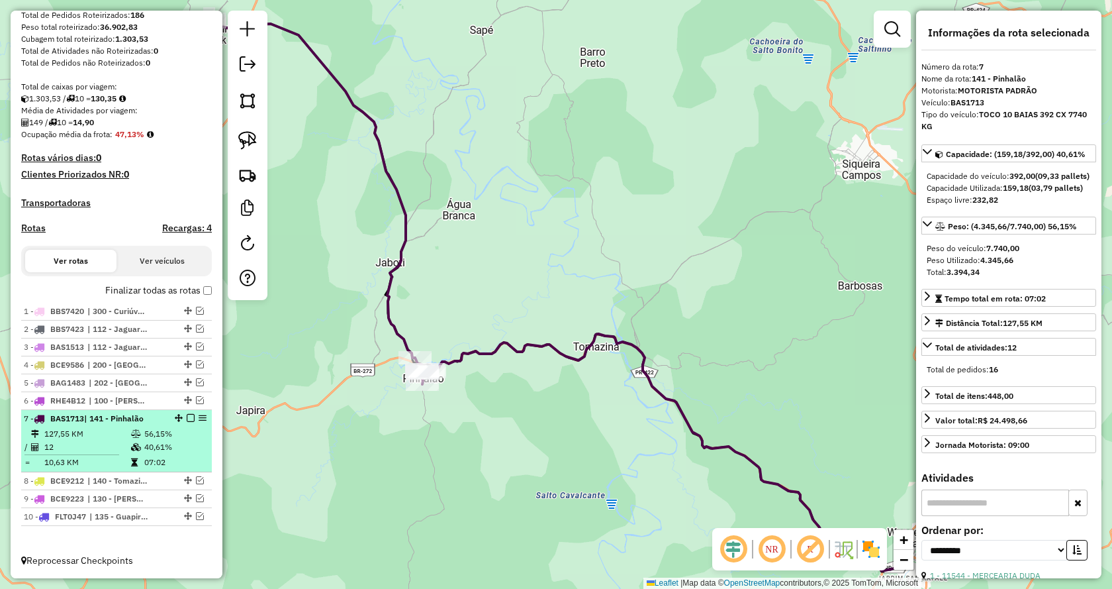
click at [187, 421] on em at bounding box center [191, 418] width 8 height 8
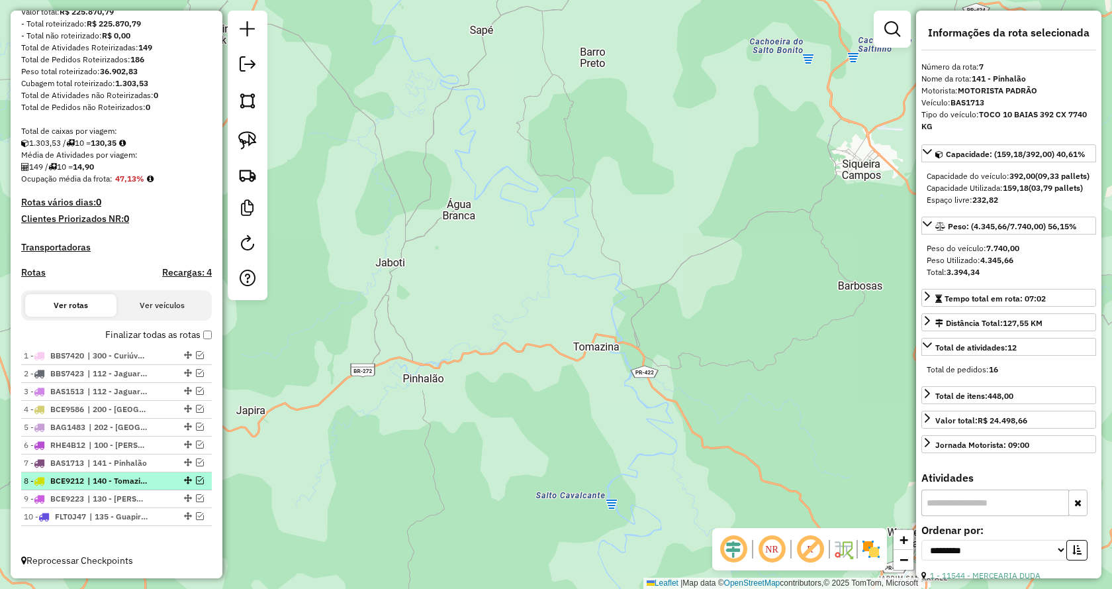
click at [199, 481] on em at bounding box center [200, 480] width 8 height 8
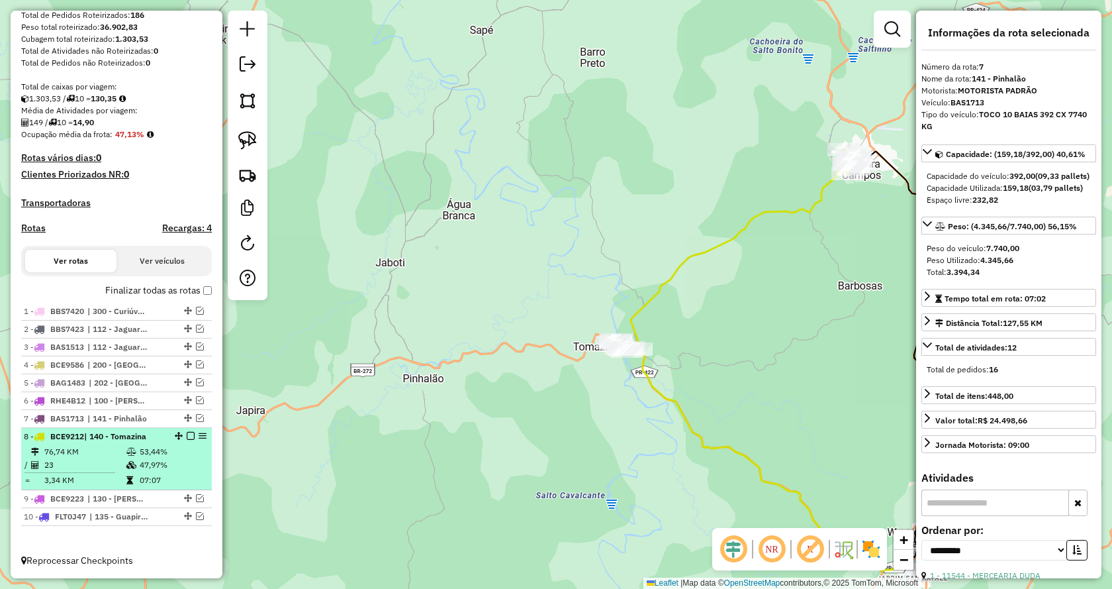
click at [148, 466] on td "47,97%" at bounding box center [172, 464] width 67 height 13
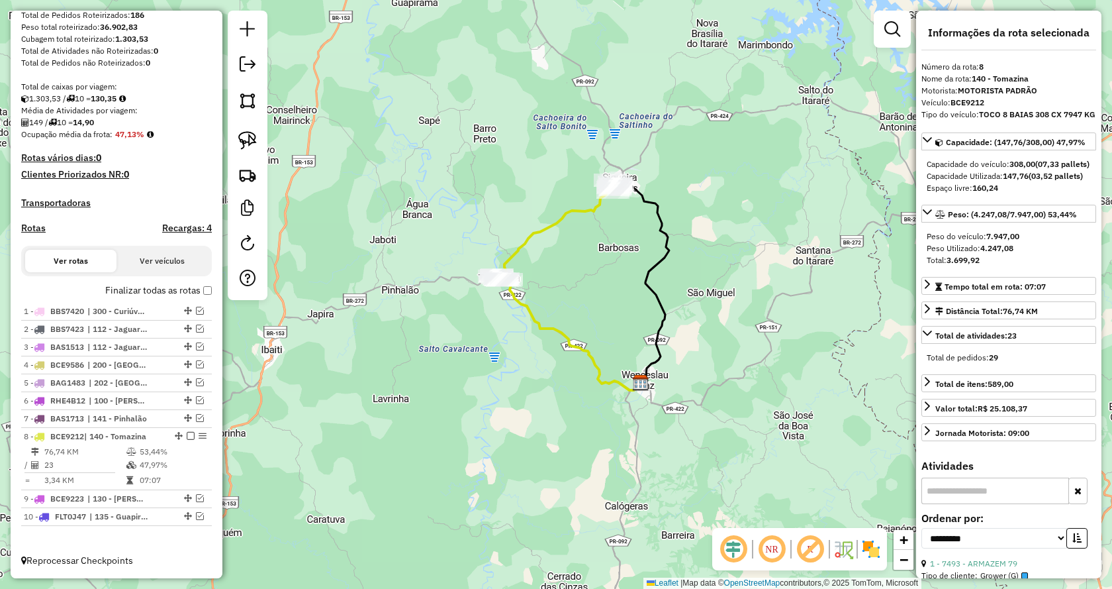
drag, startPoint x: 473, startPoint y: 469, endPoint x: 550, endPoint y: 389, distance: 111.0
click at [550, 389] on div "Janela de atendimento Grade de atendimento Capacidade Transportadoras Veículos …" at bounding box center [556, 294] width 1112 height 589
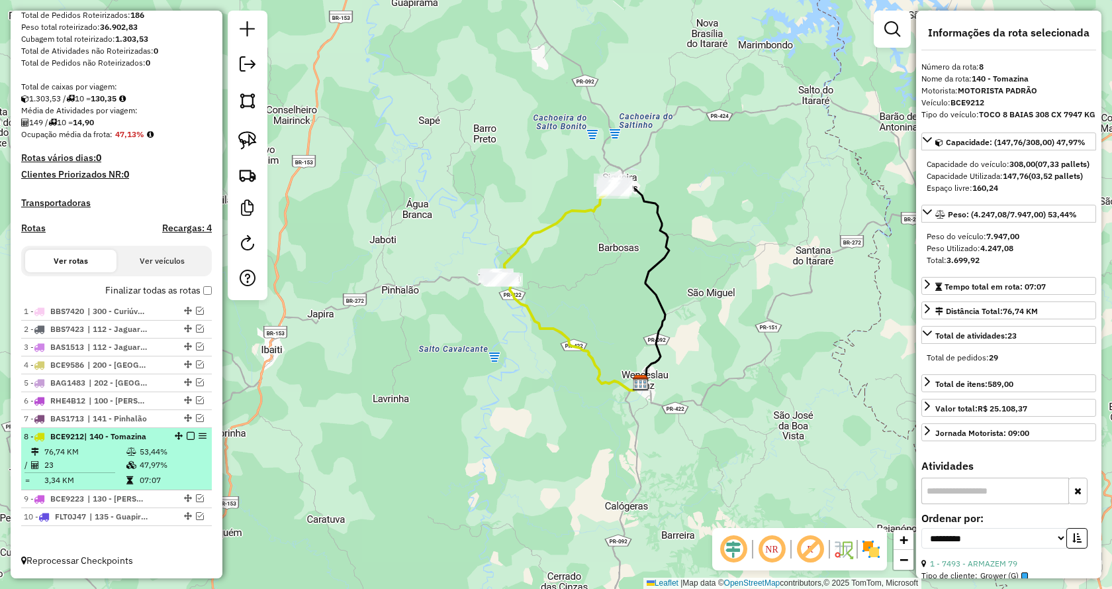
click at [187, 440] on em at bounding box center [191, 436] width 8 height 8
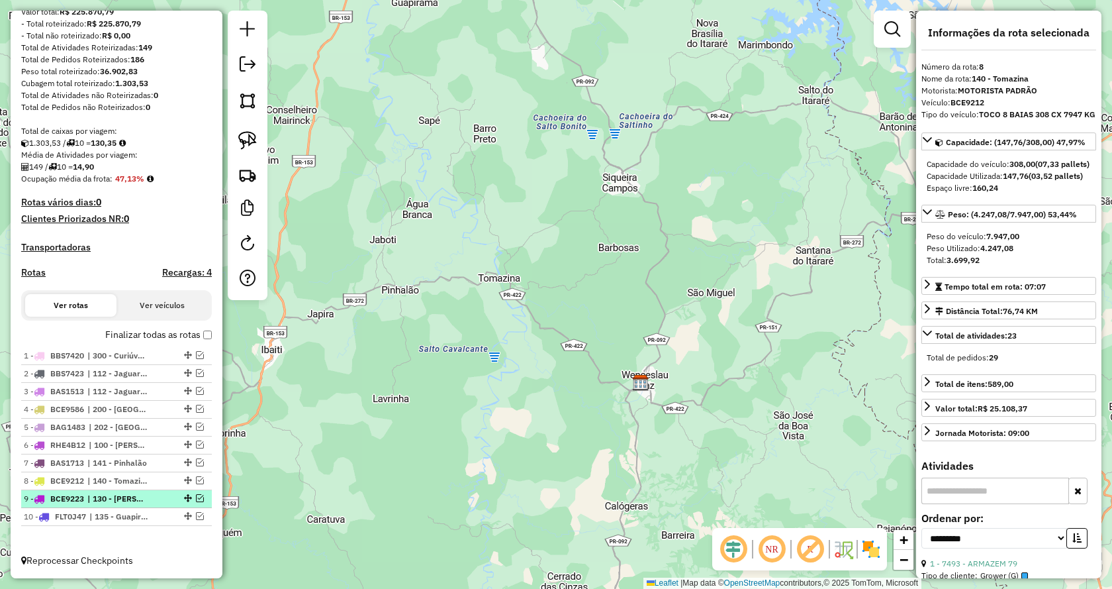
click at [199, 497] on em at bounding box center [200, 498] width 8 height 8
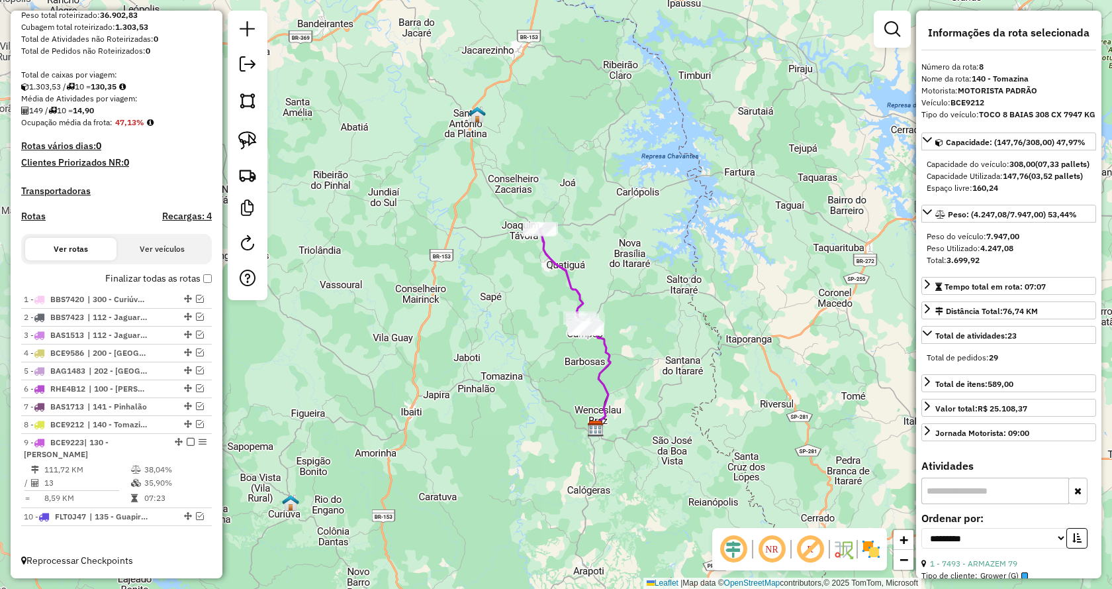
drag, startPoint x: 428, startPoint y: 442, endPoint x: 494, endPoint y: 443, distance: 66.2
click at [494, 443] on div "Janela de atendimento Grade de atendimento Capacidade Transportadoras Veículos …" at bounding box center [556, 294] width 1112 height 589
click at [196, 520] on em at bounding box center [200, 516] width 8 height 8
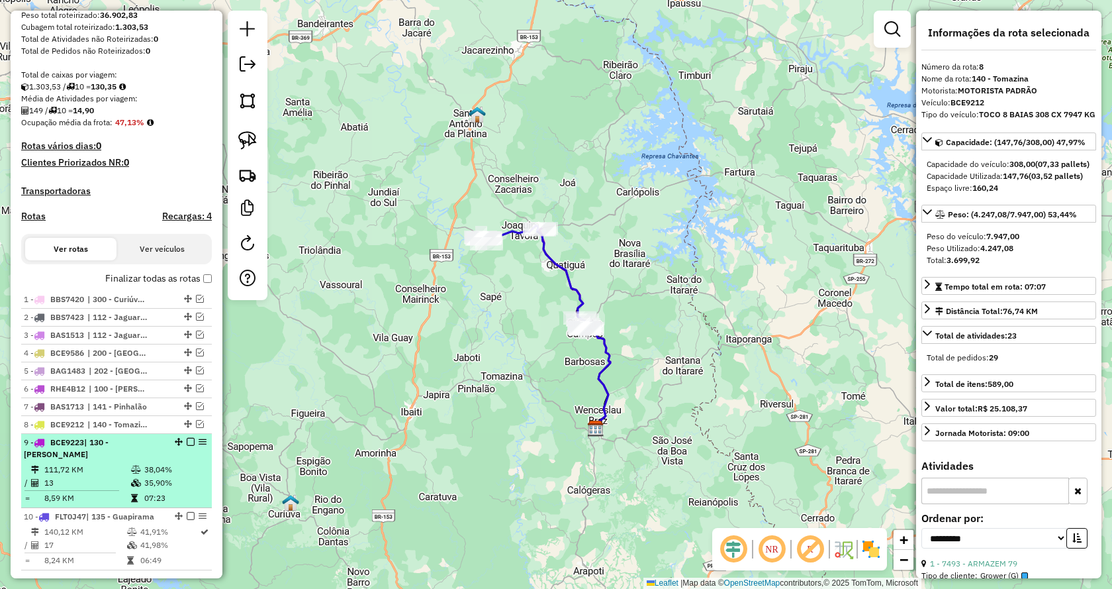
click at [187, 446] on em at bounding box center [191, 442] width 8 height 8
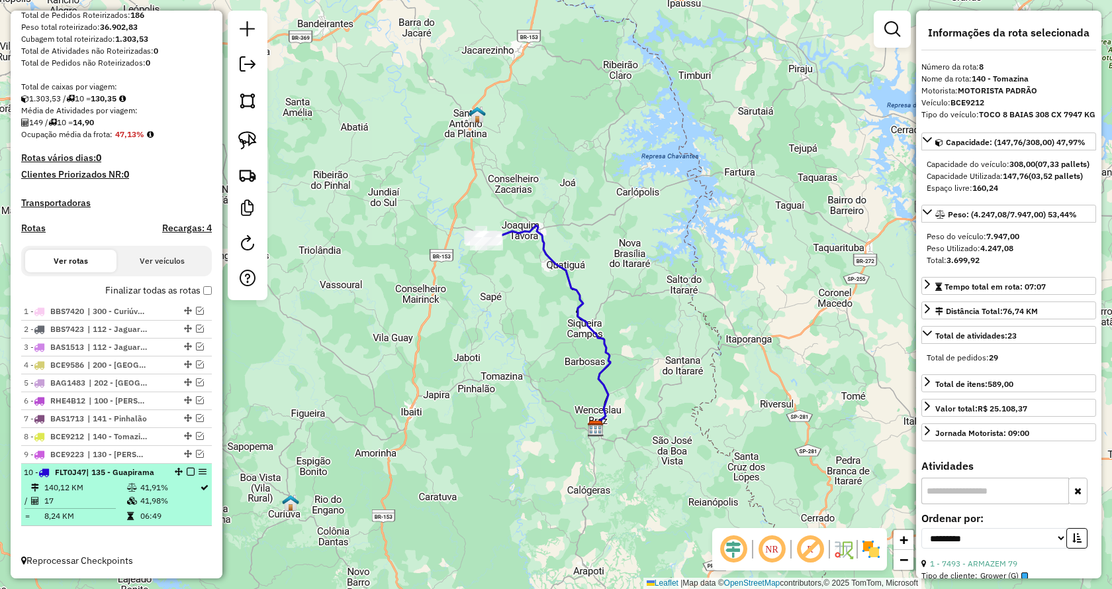
click at [187, 469] on em at bounding box center [191, 472] width 8 height 8
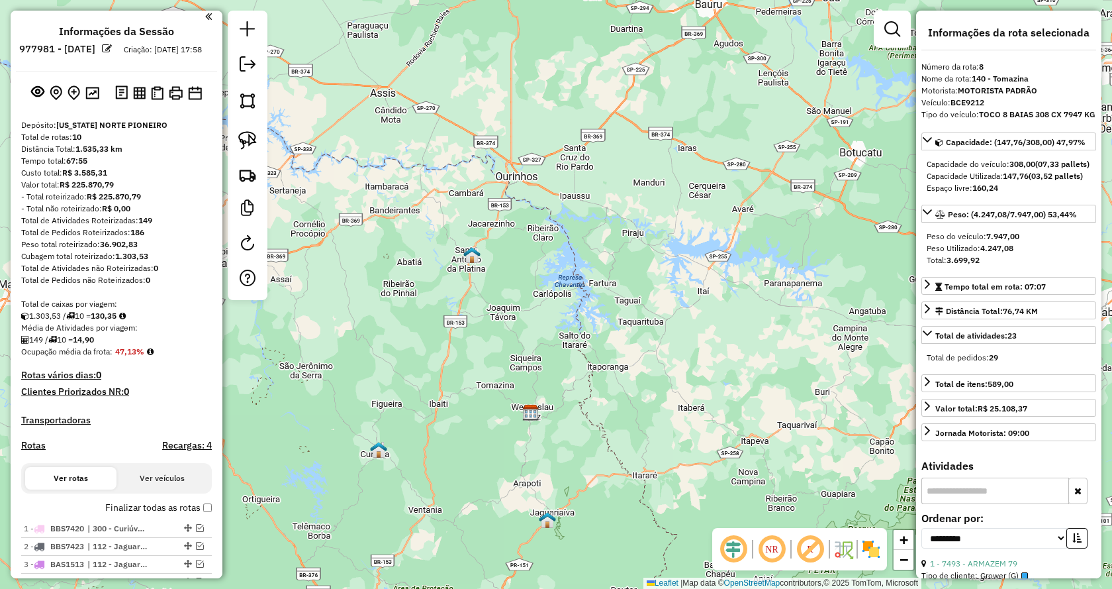
scroll to position [0, 0]
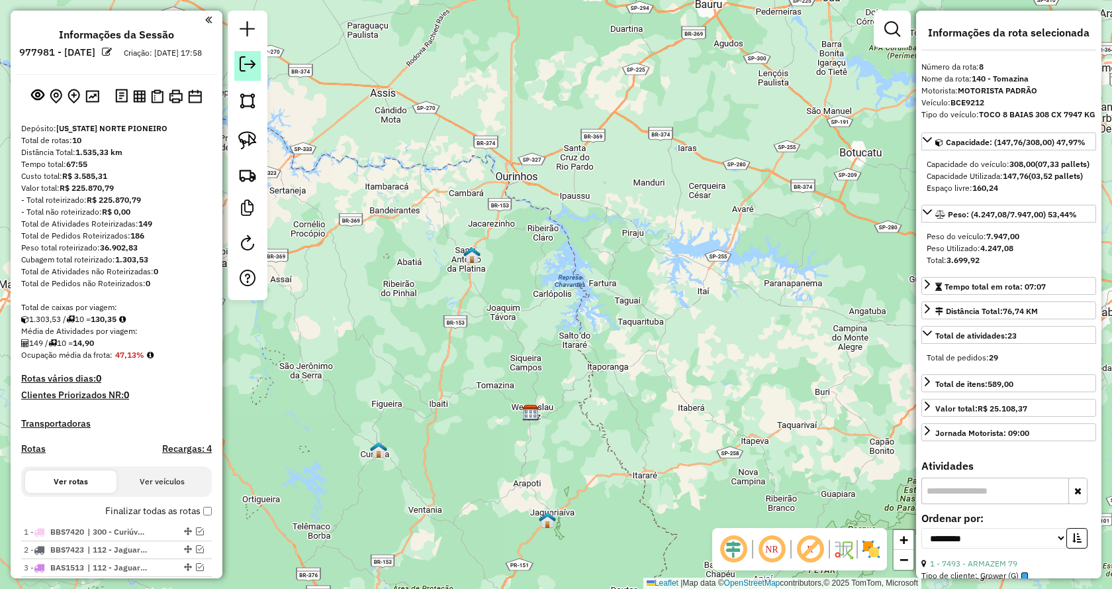
click at [249, 68] on em at bounding box center [248, 64] width 16 height 16
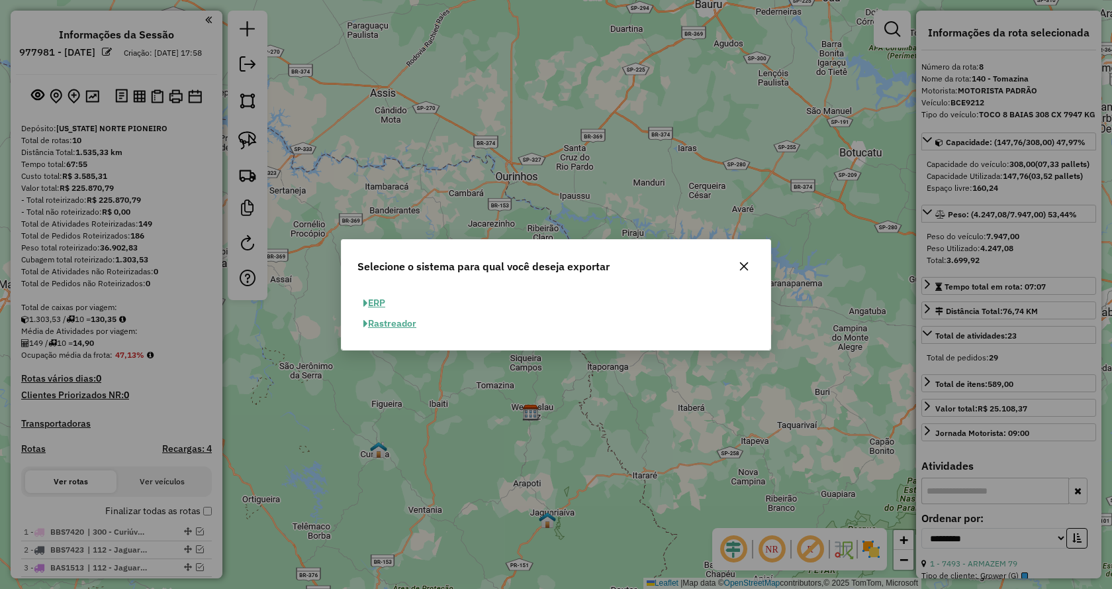
click at [381, 301] on button "ERP" at bounding box center [375, 303] width 34 height 21
select select "**"
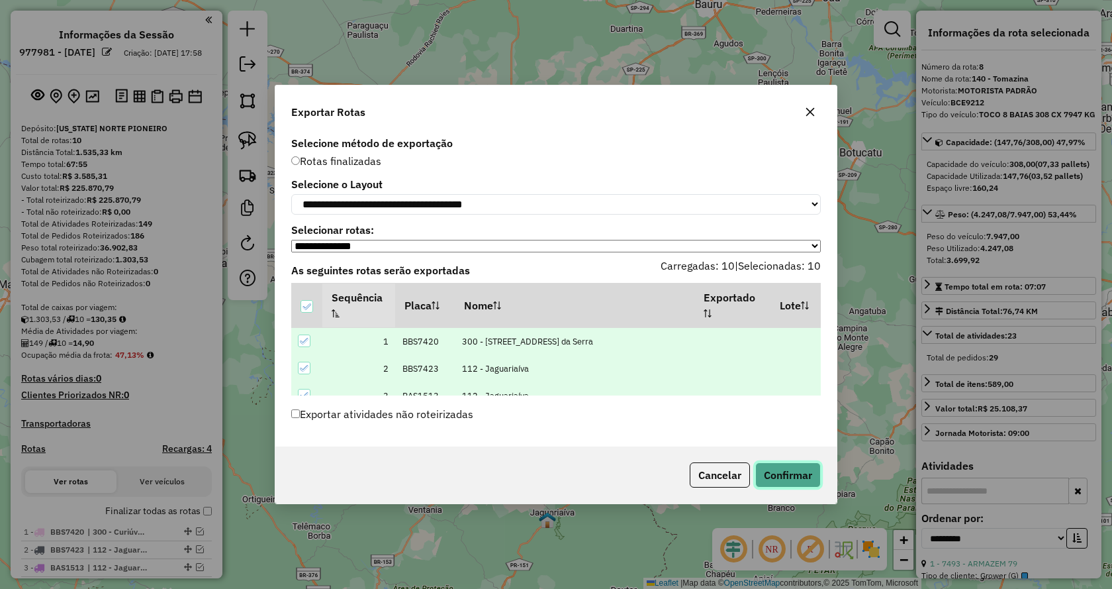
click at [801, 479] on button "Confirmar" at bounding box center [789, 474] width 66 height 25
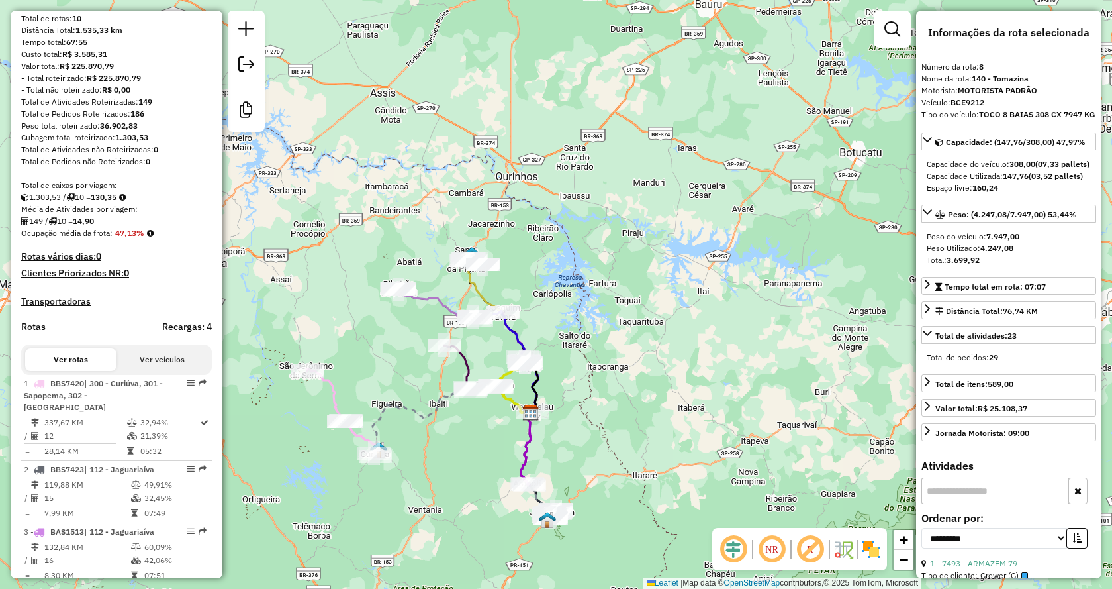
scroll to position [21, 0]
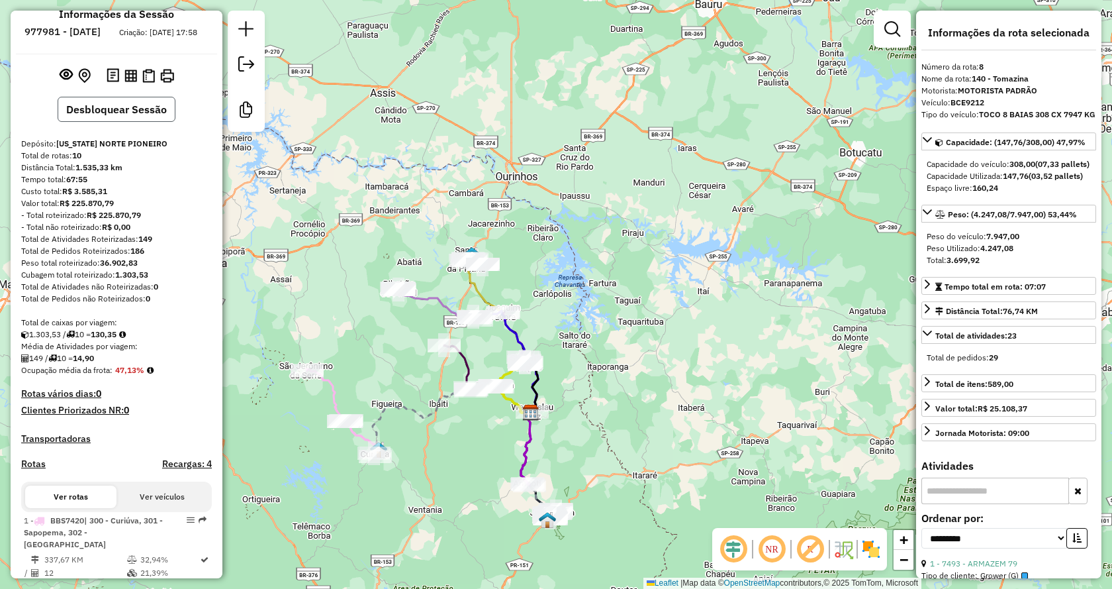
click at [142, 122] on button "Desbloquear Sessão" at bounding box center [117, 109] width 118 height 25
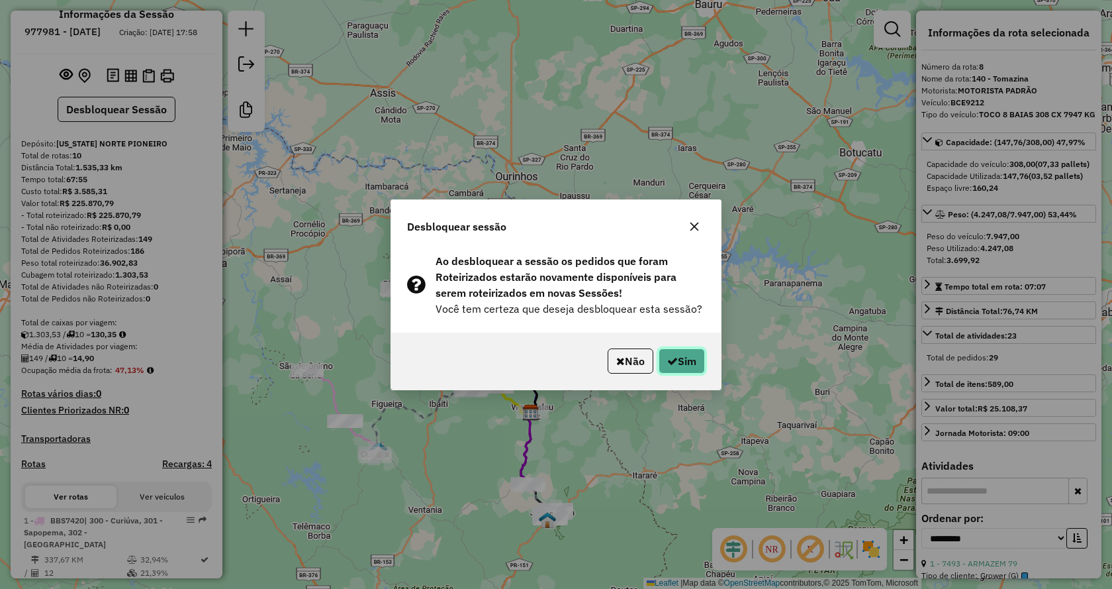
click at [686, 364] on button "Sim" at bounding box center [682, 360] width 46 height 25
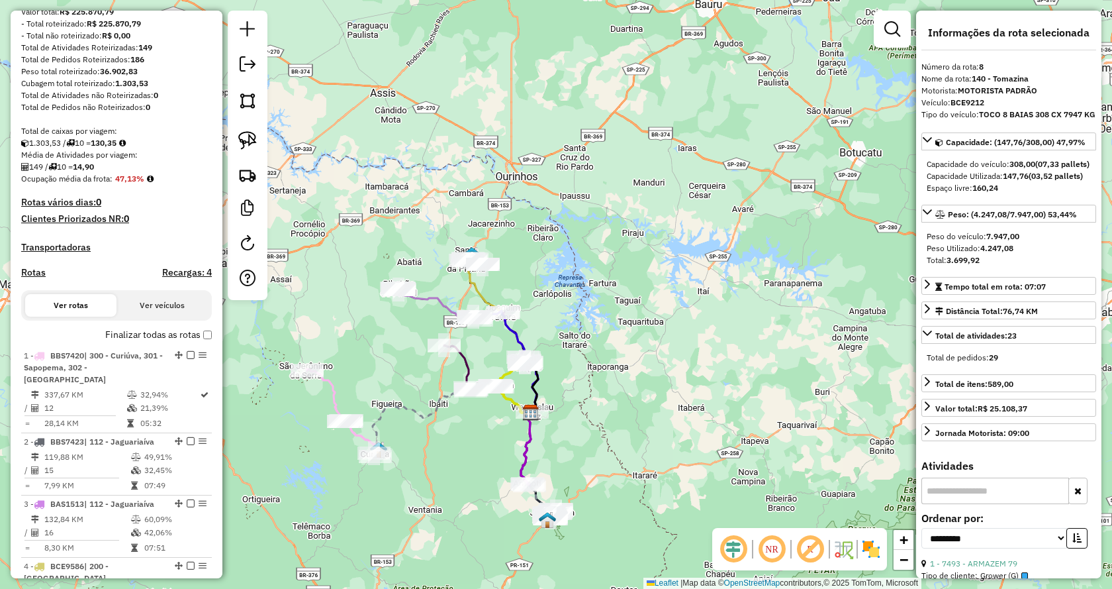
scroll to position [173, 0]
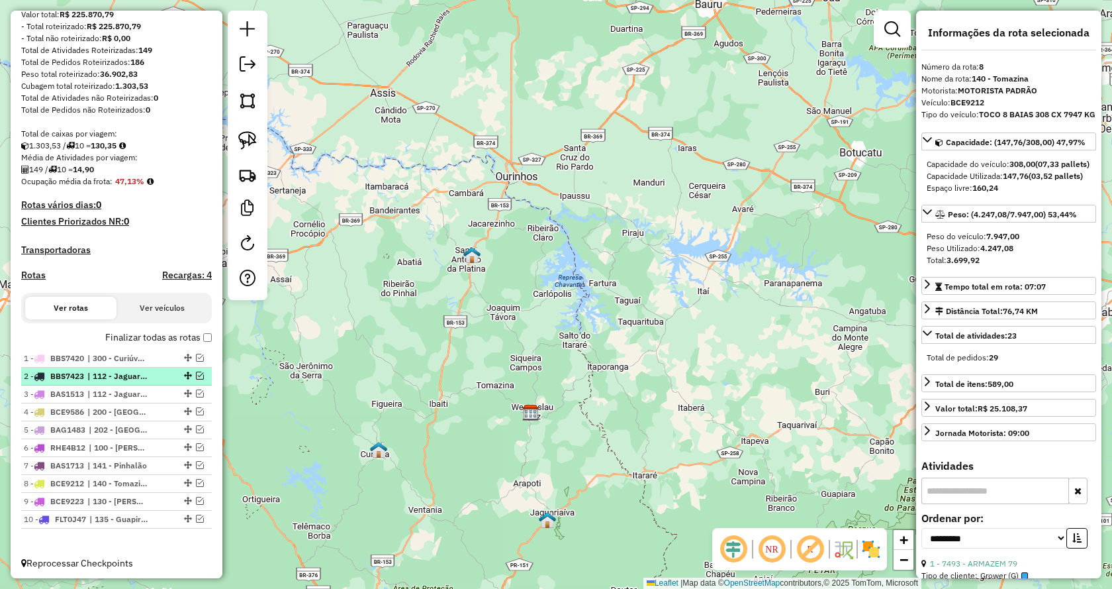
click at [199, 379] on em at bounding box center [200, 375] width 8 height 8
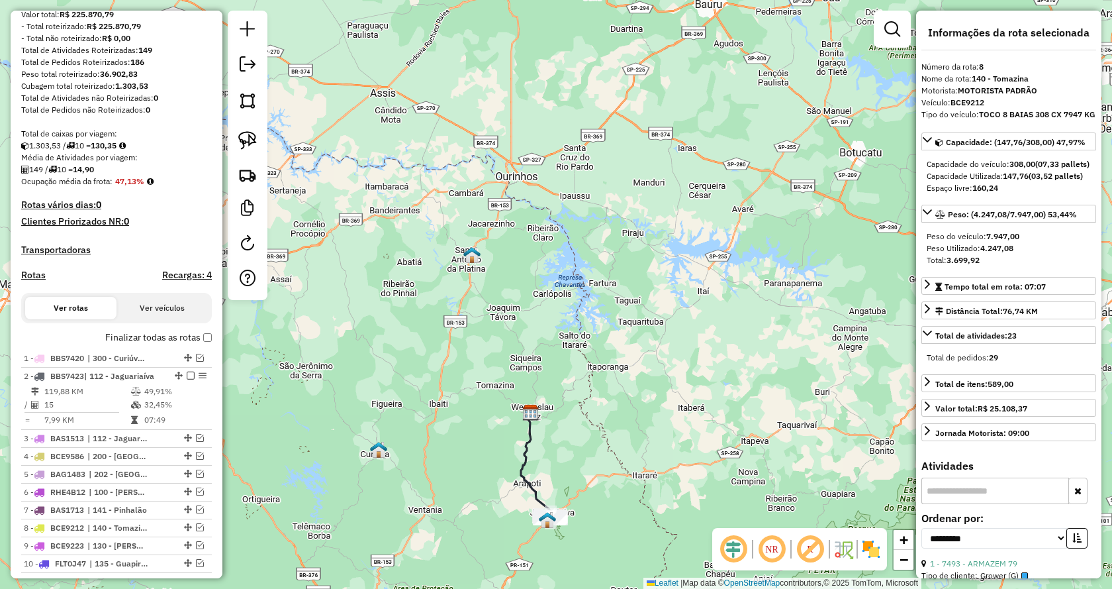
click at [201, 344] on label "Finalizar todas as rotas" at bounding box center [158, 337] width 107 height 14
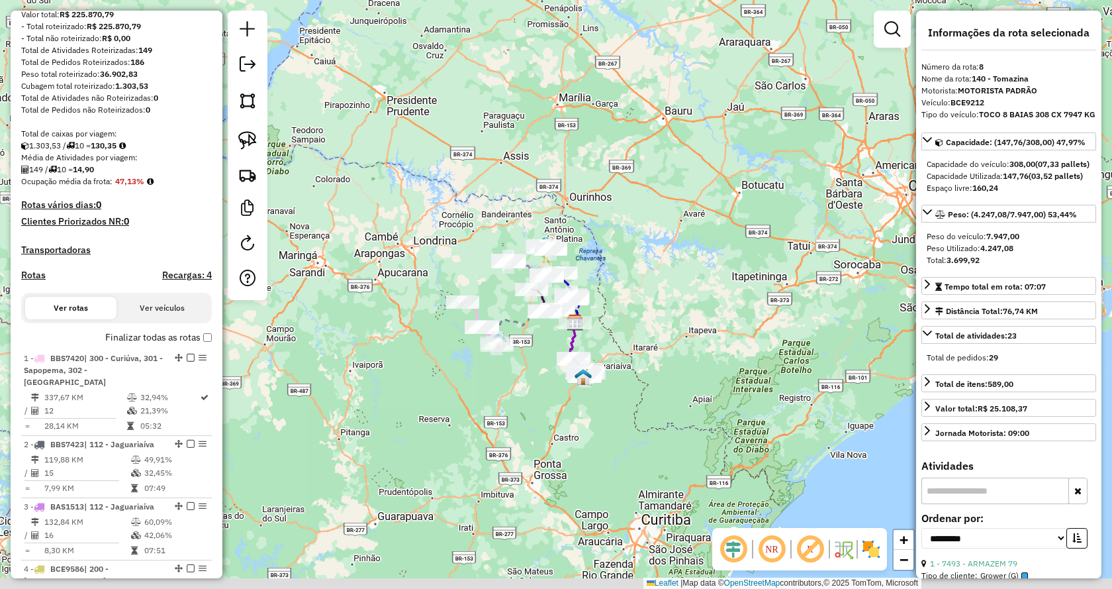
drag, startPoint x: 679, startPoint y: 297, endPoint x: 732, endPoint y: 216, distance: 96.2
click at [732, 216] on div "Janela de atendimento Grade de atendimento Capacidade Transportadoras Veículos …" at bounding box center [556, 294] width 1112 height 589
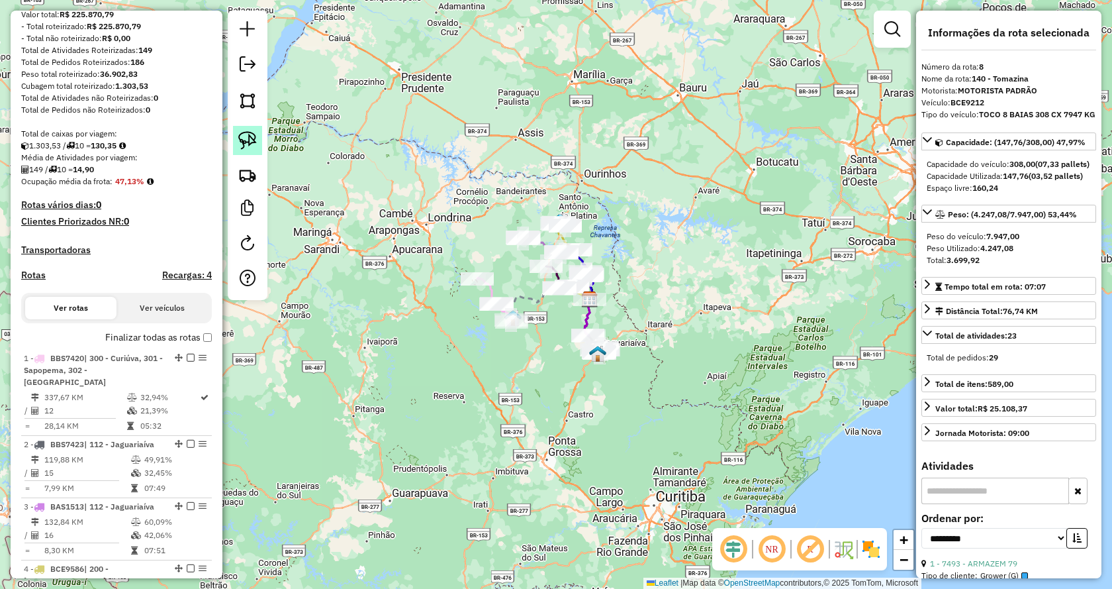
click at [258, 140] on link at bounding box center [247, 140] width 29 height 29
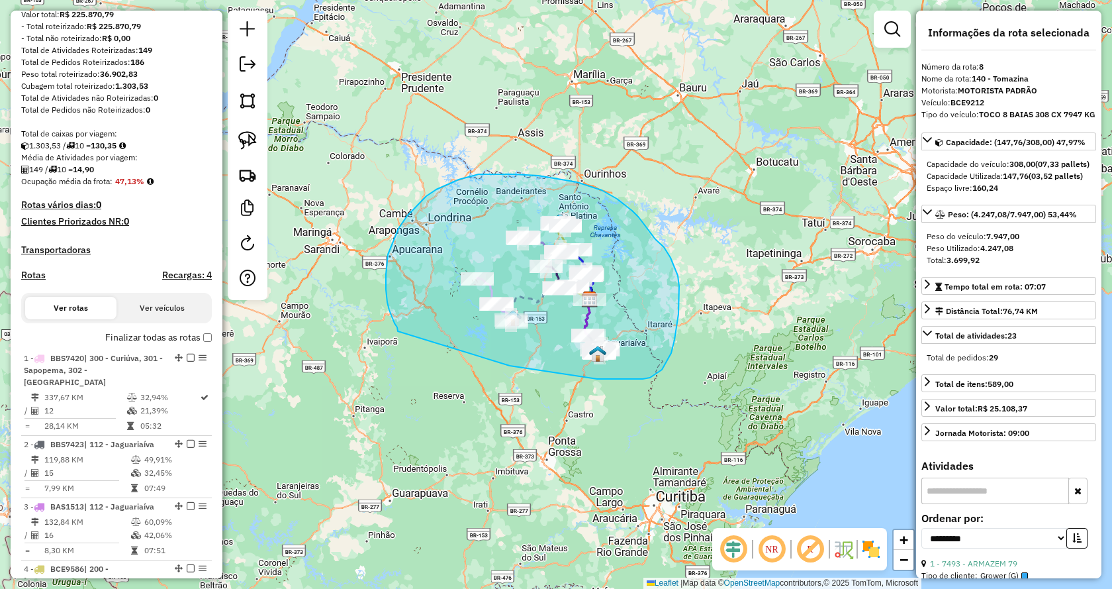
drag, startPoint x: 512, startPoint y: 366, endPoint x: 405, endPoint y: 338, distance: 110.0
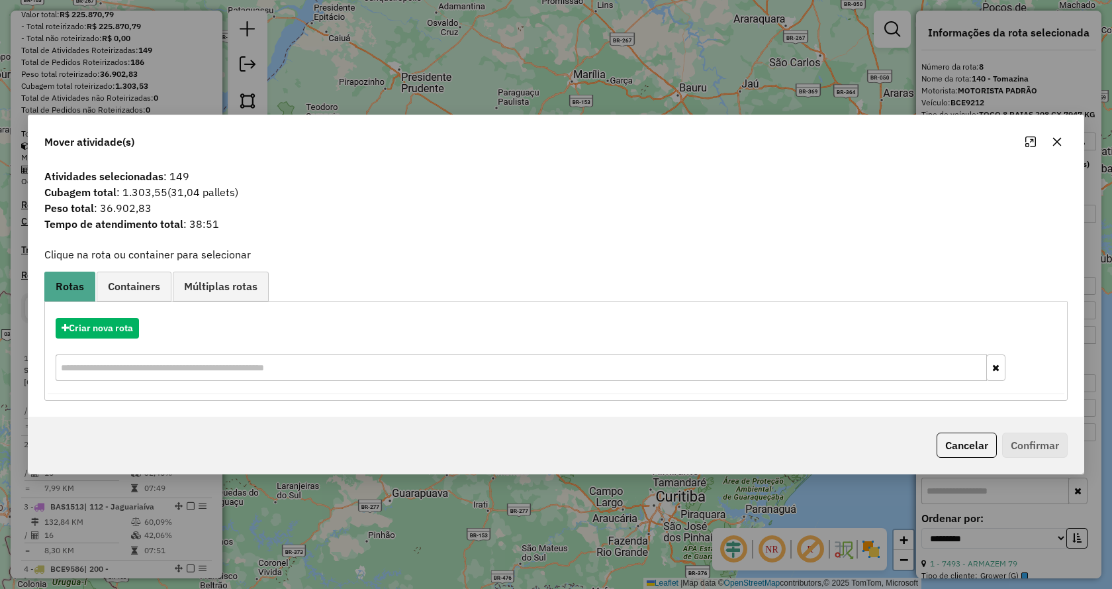
click at [1058, 138] on icon "button" at bounding box center [1057, 141] width 11 height 11
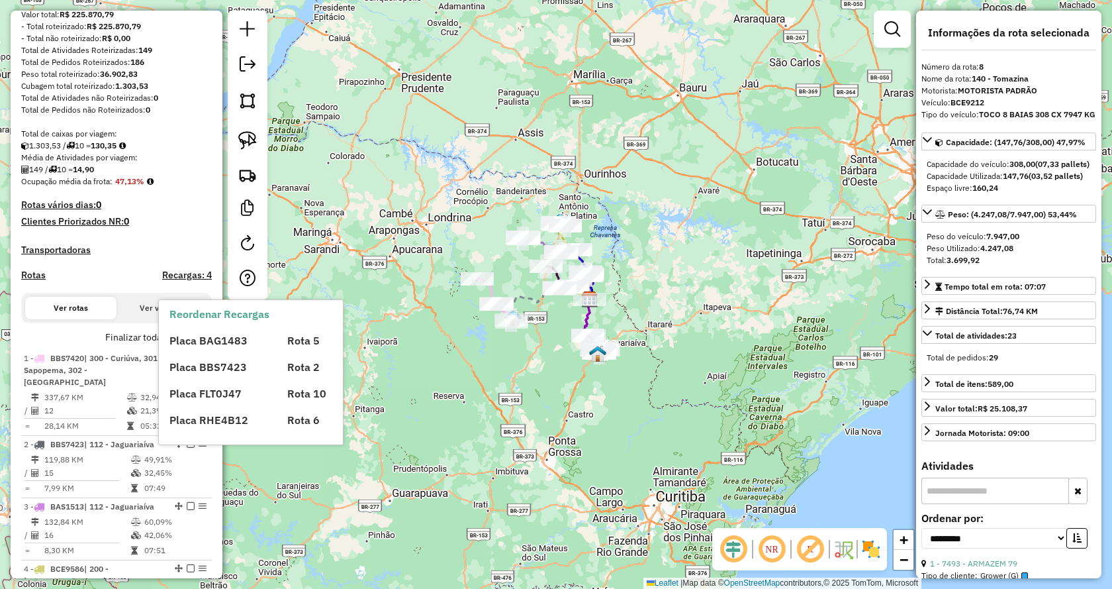
click at [203, 350] on div "Placa BAG1483 Rota 5 Placa BBS7423 Rota 2 Placa FLT0J47 Rota 10 Placa RHE4B12 R…" at bounding box center [262, 375] width 185 height 106
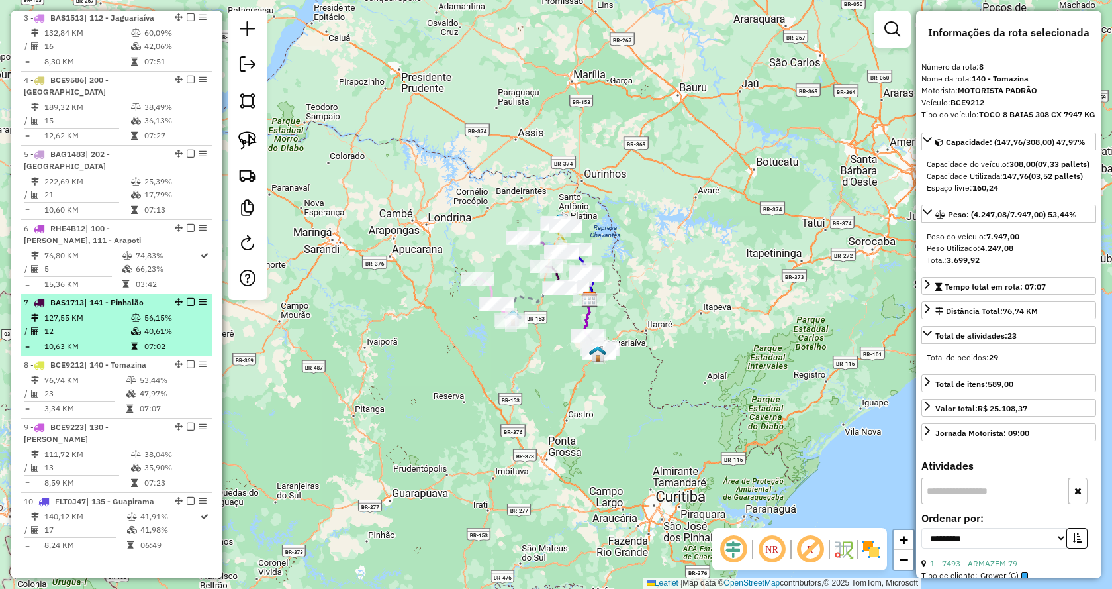
scroll to position [703, 0]
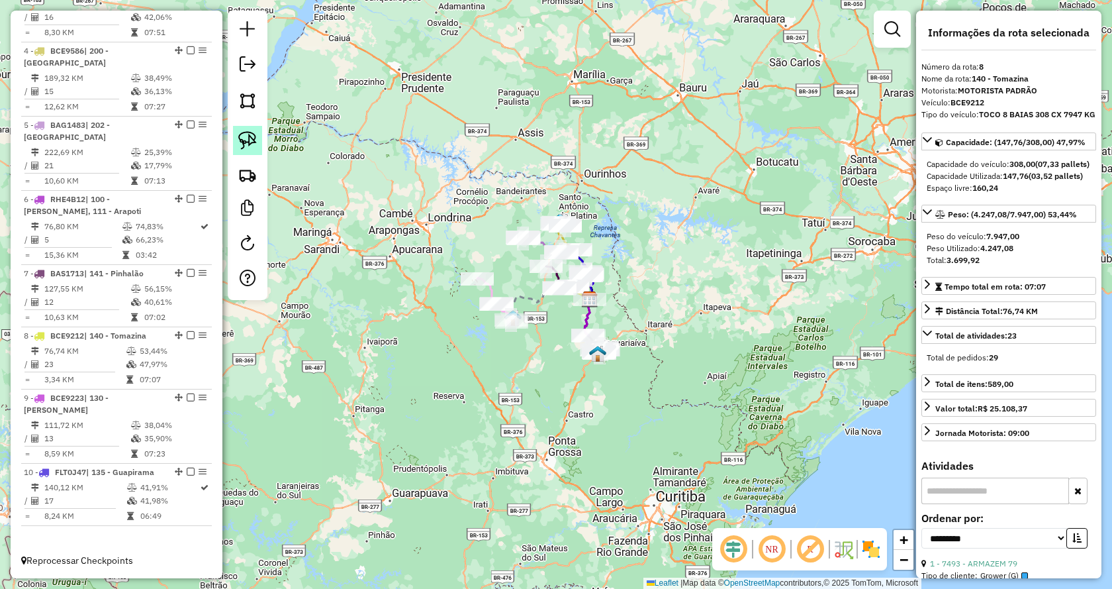
click at [251, 138] on img at bounding box center [247, 140] width 19 height 19
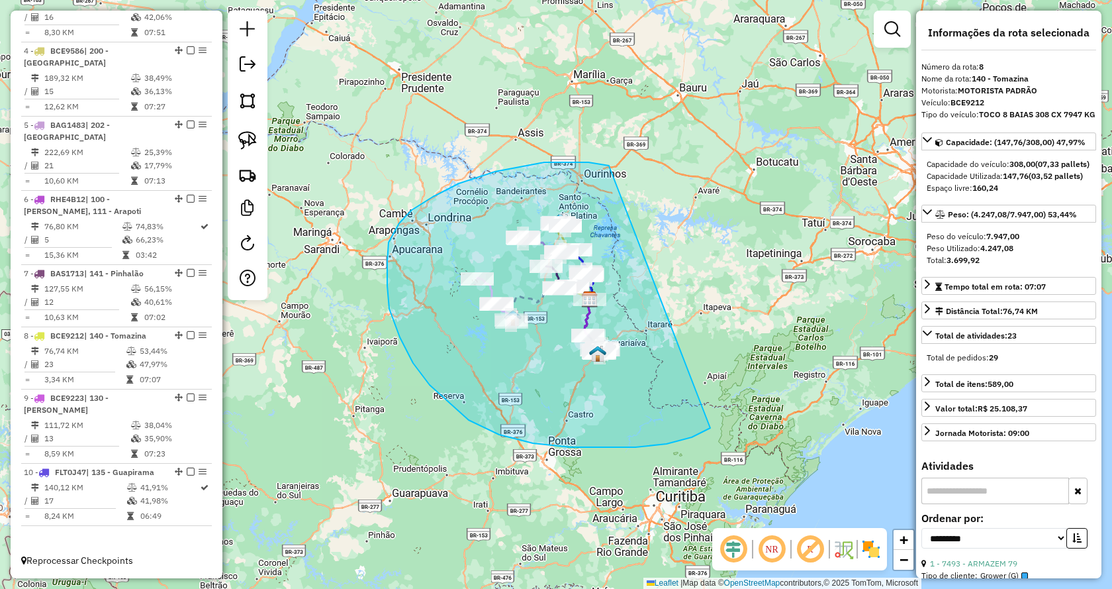
drag, startPoint x: 459, startPoint y: 183, endPoint x: 805, endPoint y: 347, distance: 383.0
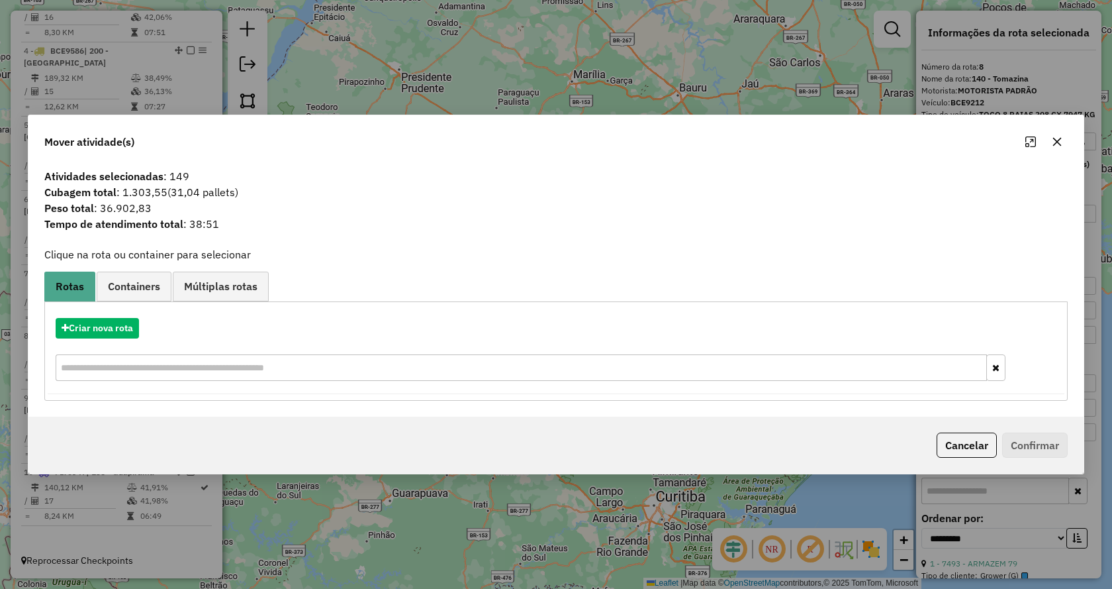
drag, startPoint x: 1056, startPoint y: 138, endPoint x: 995, endPoint y: 150, distance: 62.9
click at [1056, 139] on icon "button" at bounding box center [1057, 141] width 11 height 11
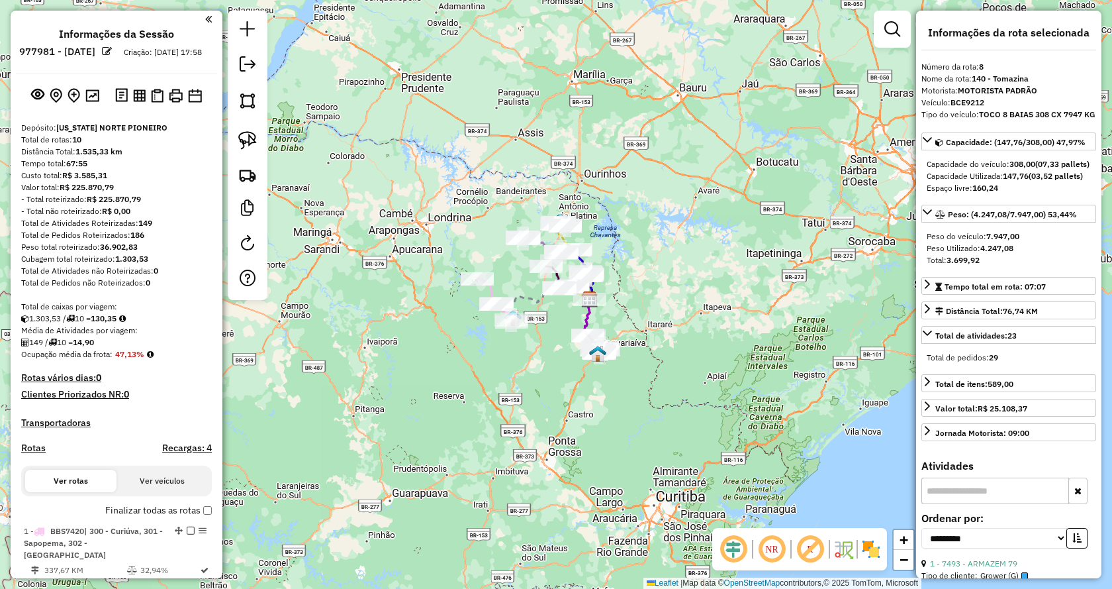
scroll to position [0, 0]
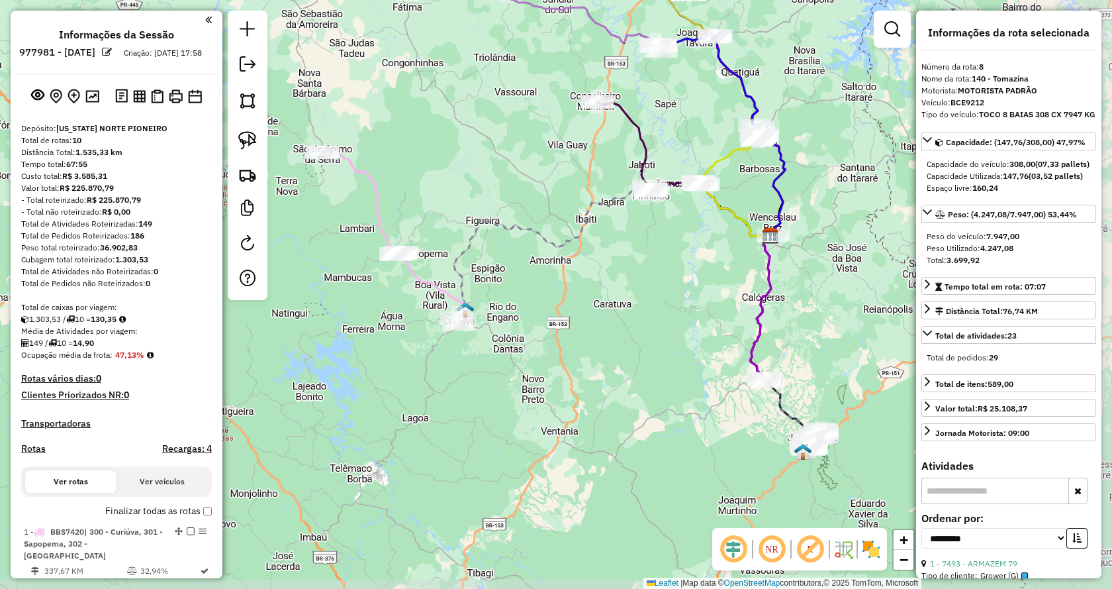
drag, startPoint x: 701, startPoint y: 238, endPoint x: 427, endPoint y: 107, distance: 303.3
click at [428, 109] on div "Janela de atendimento Grade de atendimento Capacidade Transportadoras Veículos …" at bounding box center [556, 294] width 1112 height 589
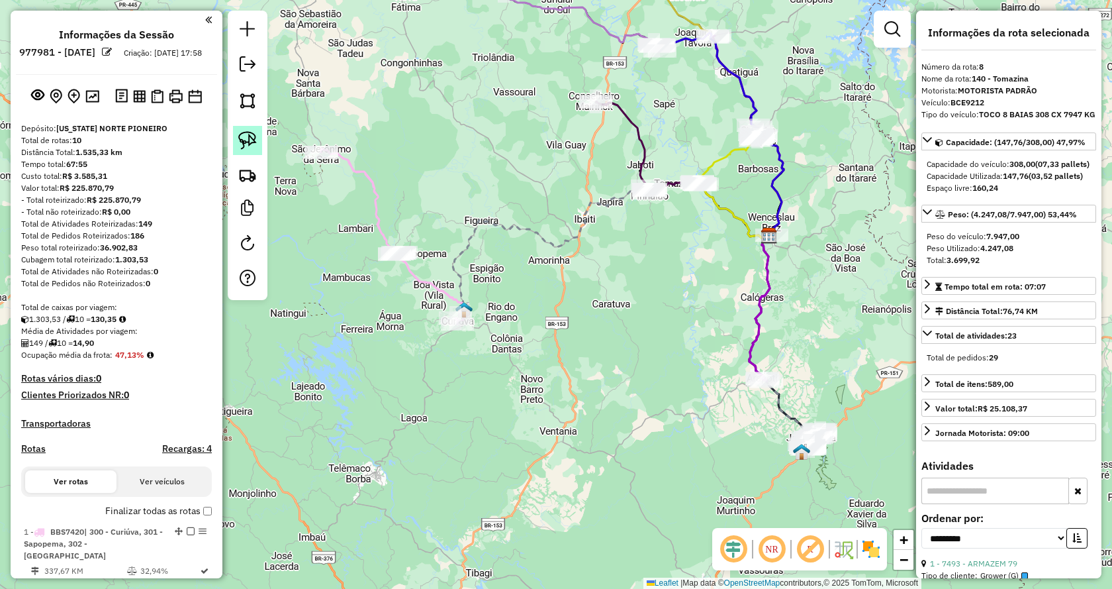
drag, startPoint x: 255, startPoint y: 138, endPoint x: 397, endPoint y: 150, distance: 142.3
click at [256, 138] on img at bounding box center [247, 140] width 19 height 19
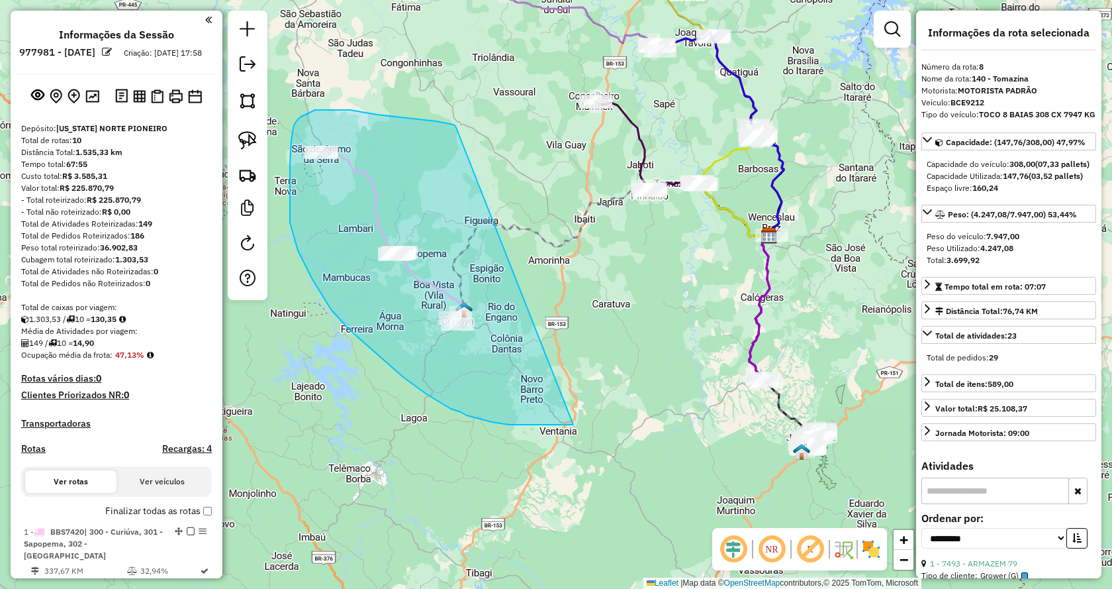
drag, startPoint x: 454, startPoint y: 124, endPoint x: 577, endPoint y: 424, distance: 324.3
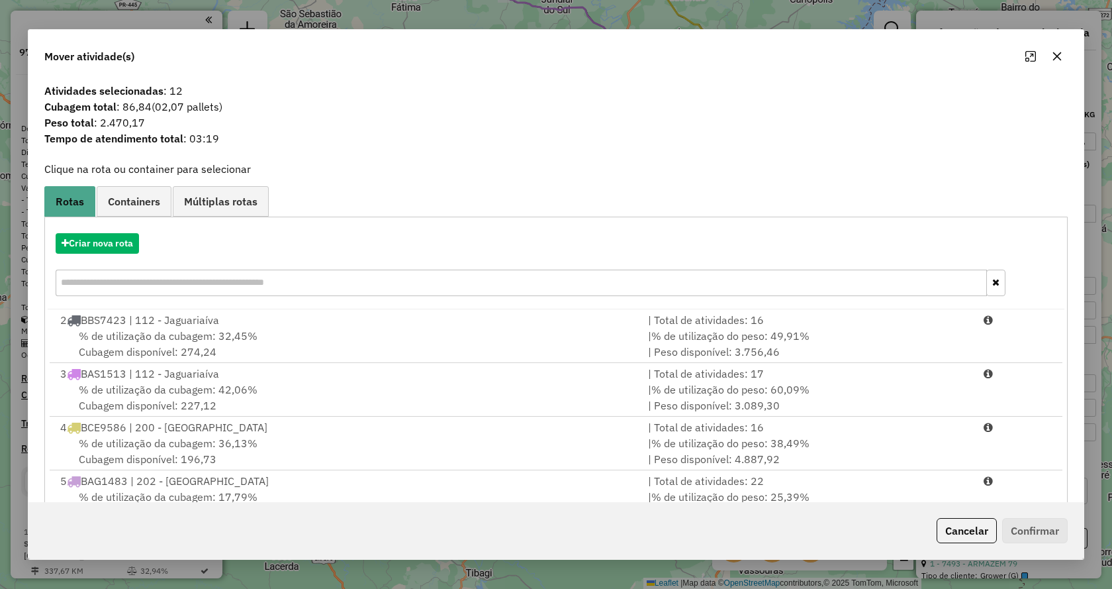
click at [1055, 58] on icon "button" at bounding box center [1057, 56] width 11 height 11
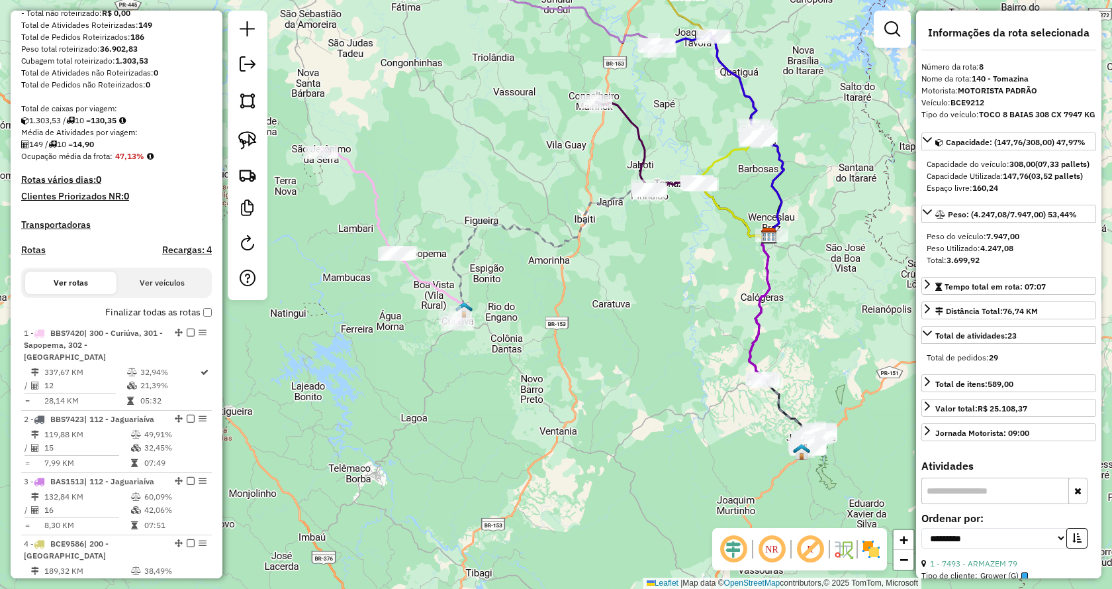
scroll to position [188, 0]
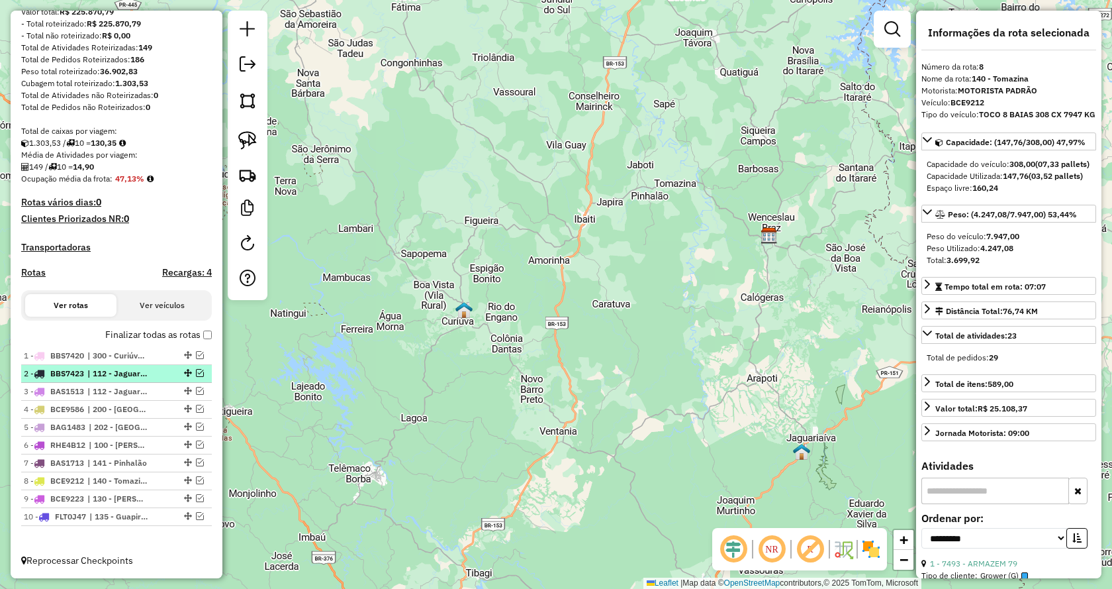
click at [201, 371] on div at bounding box center [187, 373] width 40 height 8
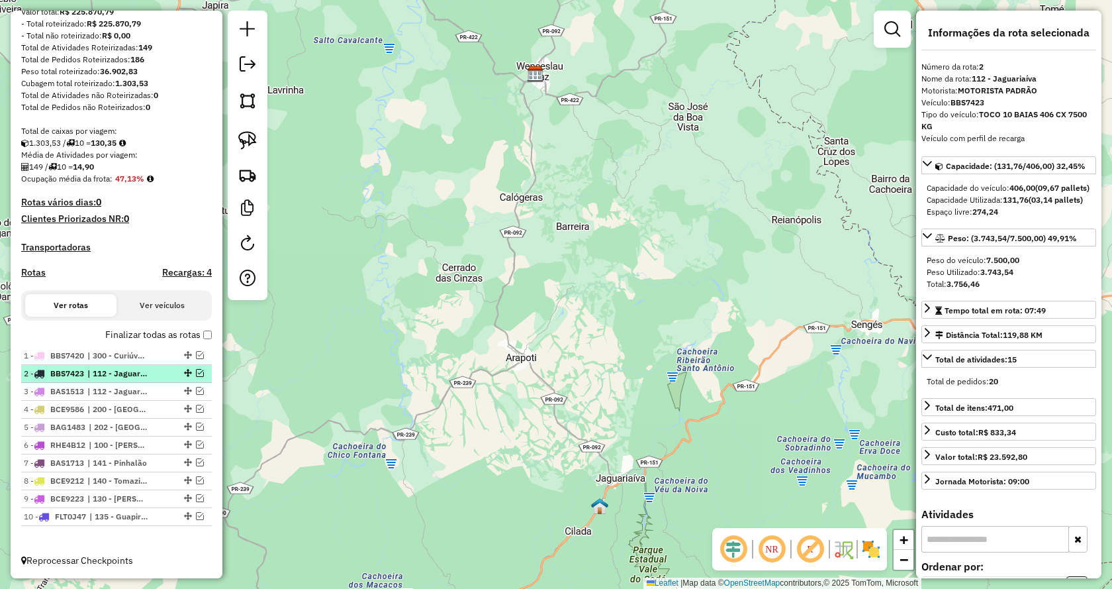
click at [196, 371] on em at bounding box center [200, 373] width 8 height 8
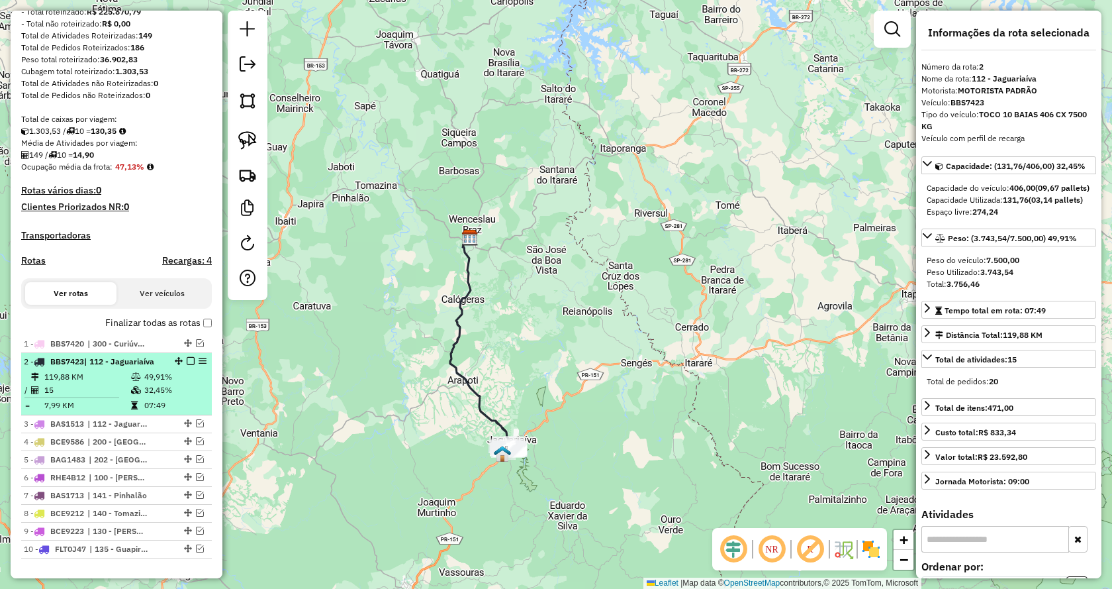
click at [187, 365] on em at bounding box center [191, 361] width 8 height 8
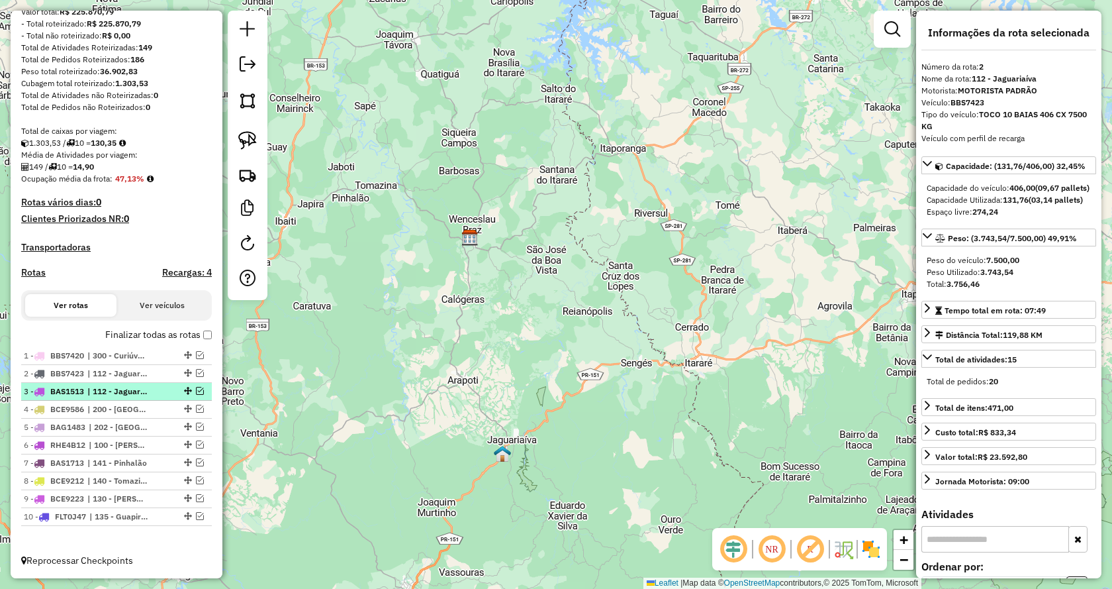
click at [195, 395] on div "3 - BAS1513 | 112 - Jaguariaíva" at bounding box center [116, 391] width 185 height 12
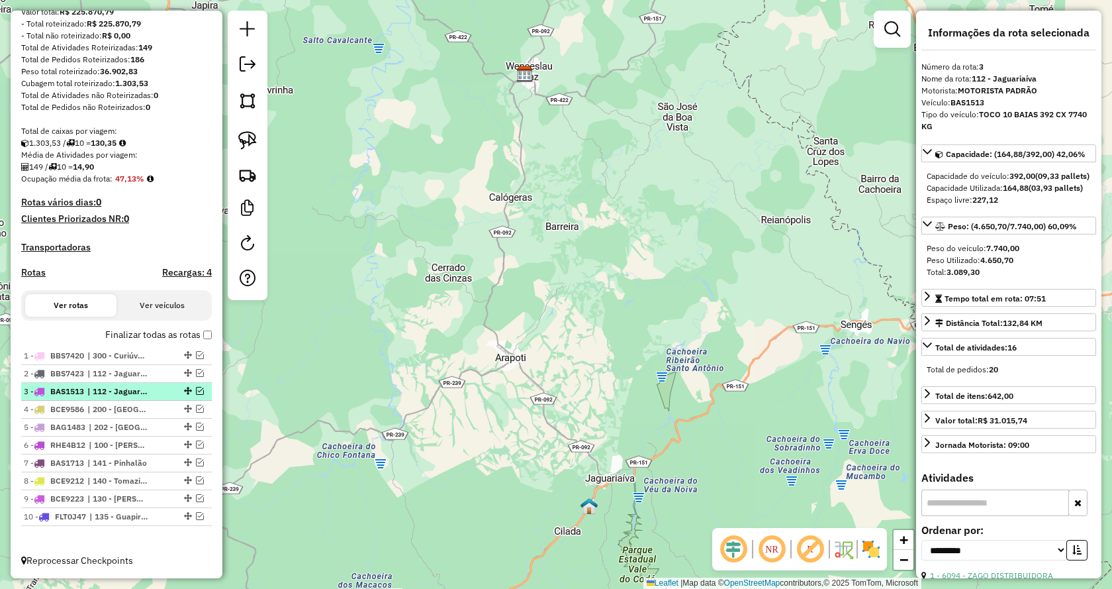
click at [196, 391] on em at bounding box center [200, 391] width 8 height 8
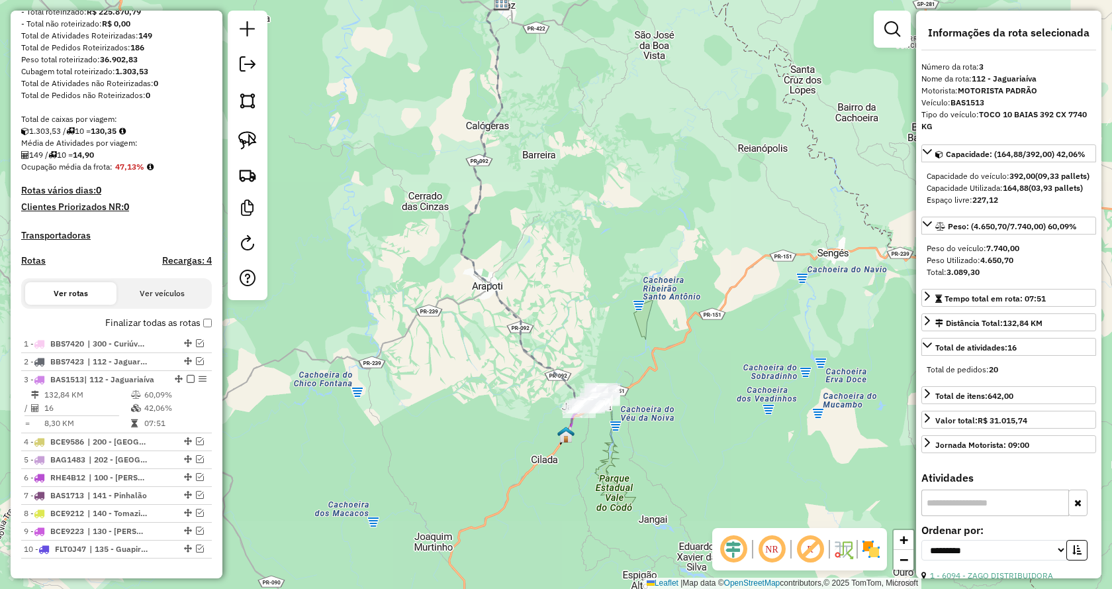
drag, startPoint x: 422, startPoint y: 434, endPoint x: 344, endPoint y: 310, distance: 147.3
click at [399, 358] on div "Janela de atendimento Grade de atendimento Capacidade Transportadoras Veículos …" at bounding box center [556, 294] width 1112 height 589
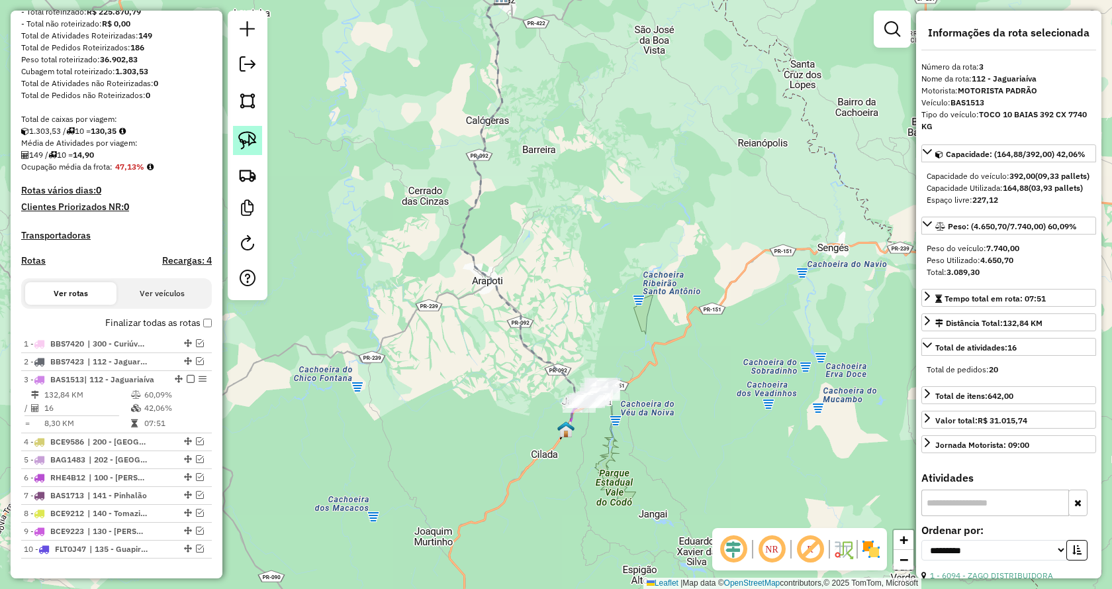
click at [256, 139] on img at bounding box center [247, 140] width 19 height 19
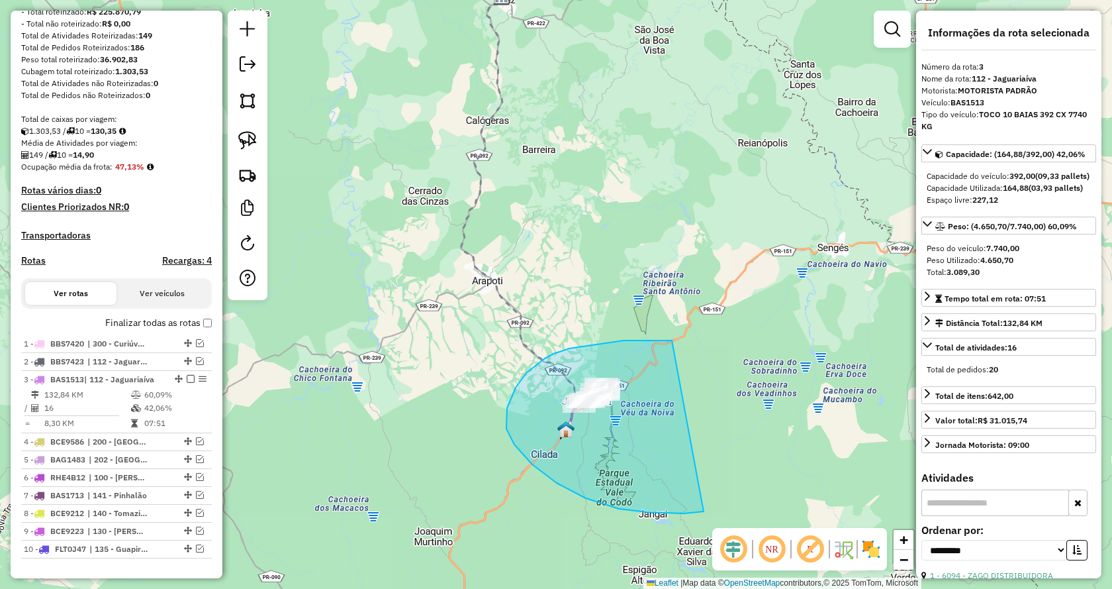
drag, startPoint x: 672, startPoint y: 340, endPoint x: 747, endPoint y: 494, distance: 170.9
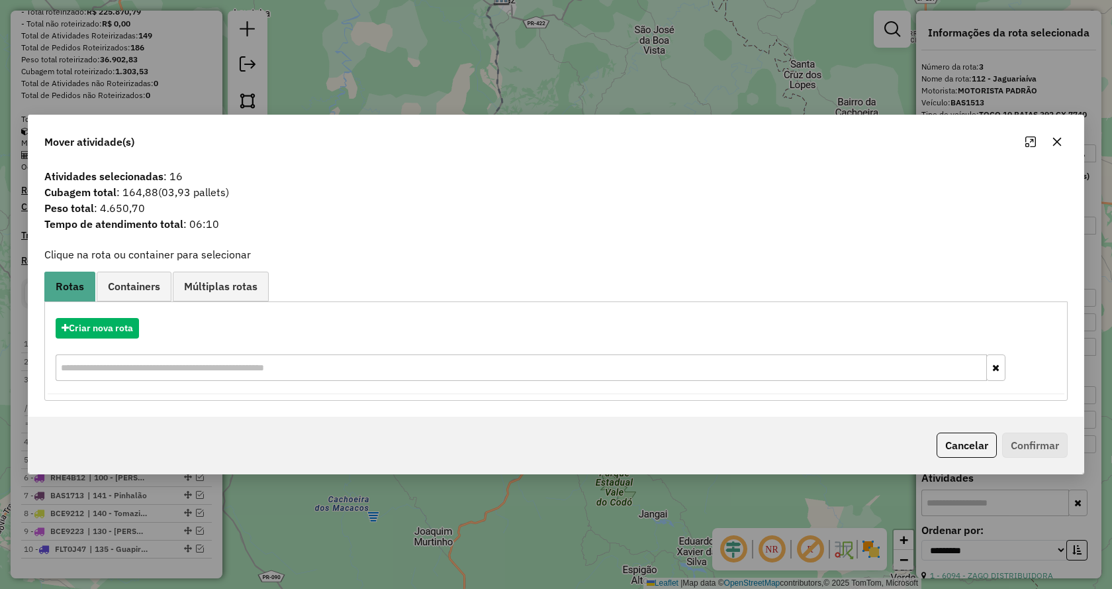
click at [1058, 142] on icon "button" at bounding box center [1058, 141] width 9 height 9
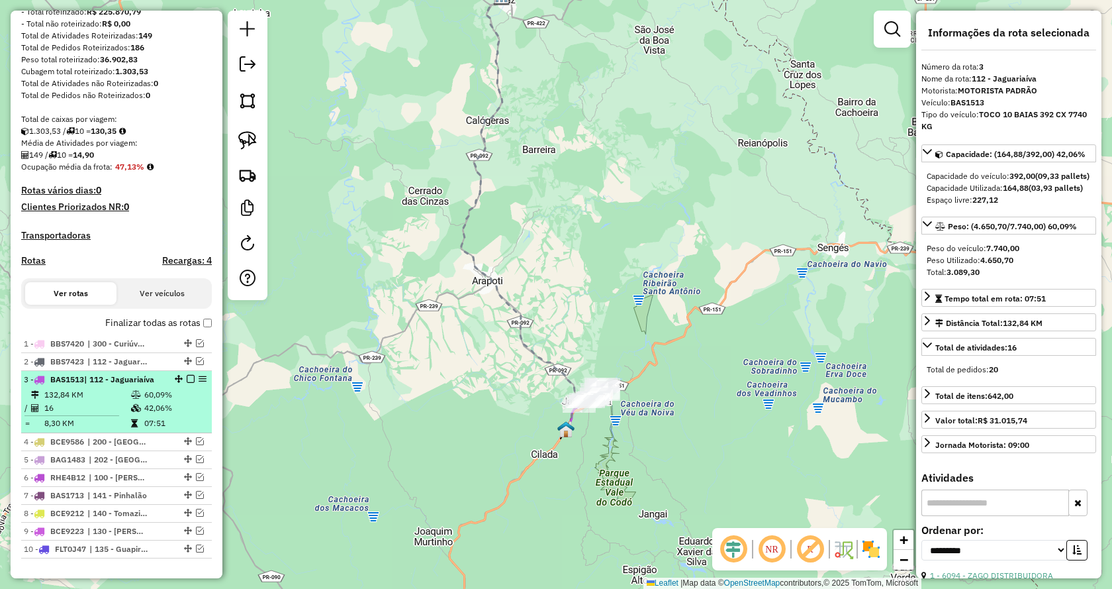
click at [187, 383] on em at bounding box center [191, 379] width 8 height 8
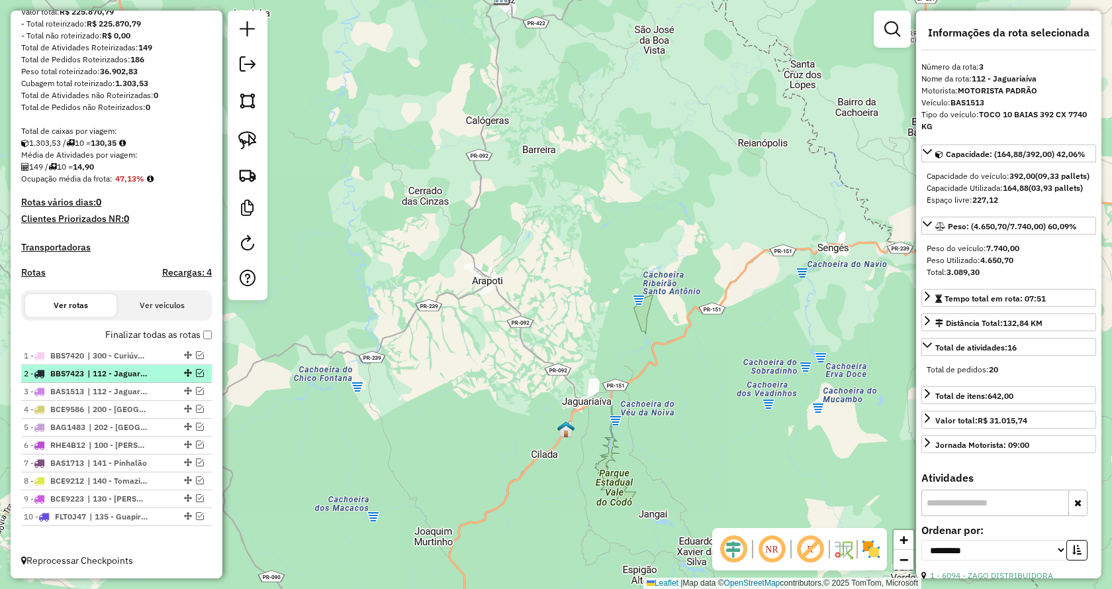
click at [196, 373] on em at bounding box center [200, 373] width 8 height 8
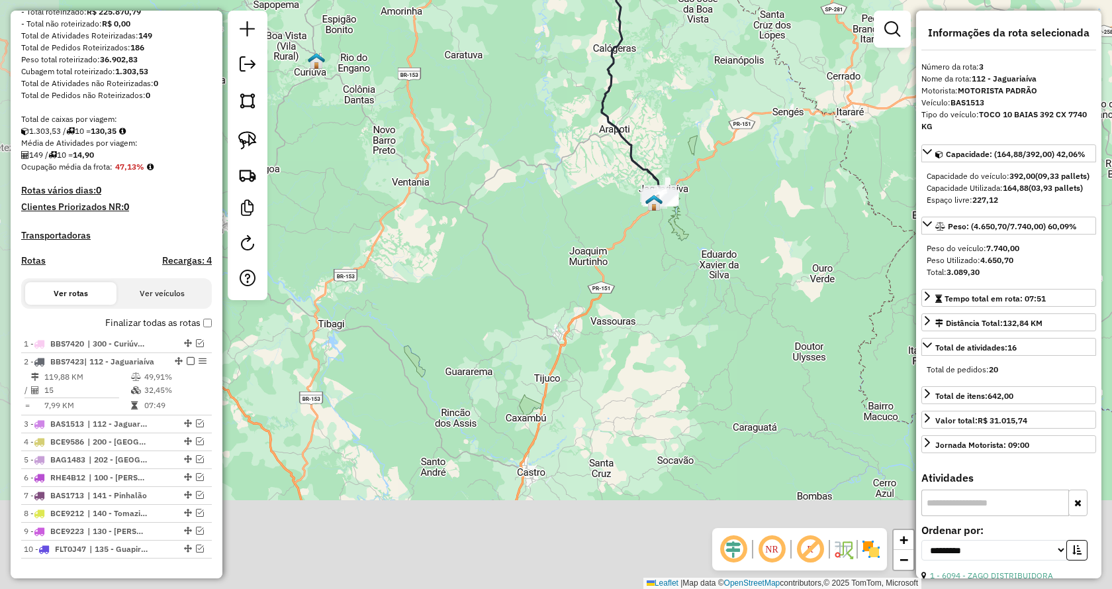
drag, startPoint x: 461, startPoint y: 432, endPoint x: 597, endPoint y: 201, distance: 268.4
click at [597, 201] on div "Janela de atendimento Grade de atendimento Capacidade Transportadoras Veículos …" at bounding box center [556, 294] width 1112 height 589
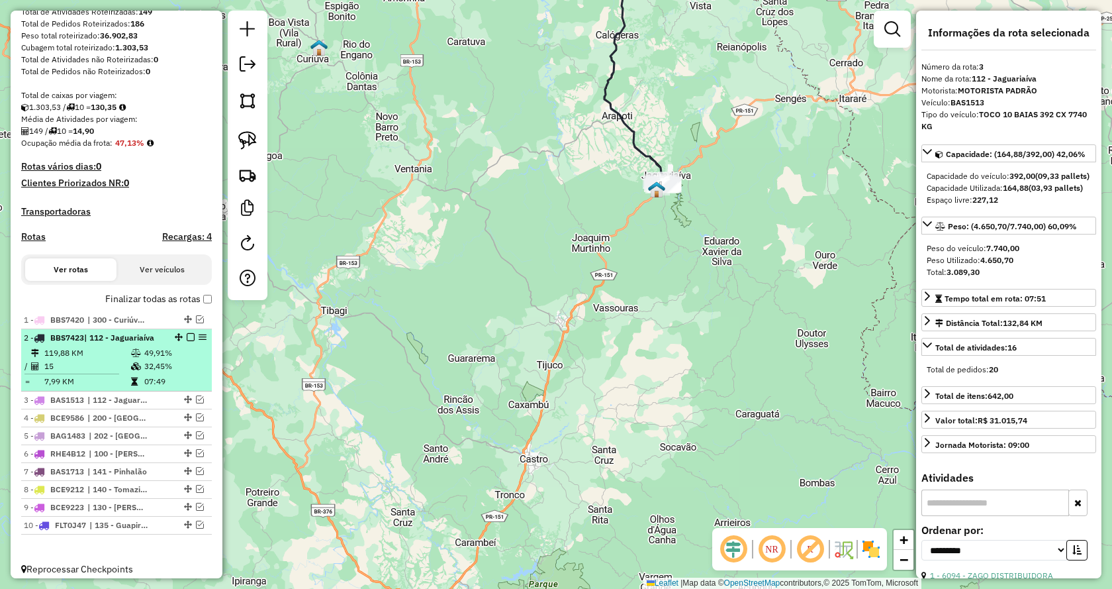
scroll to position [232, 0]
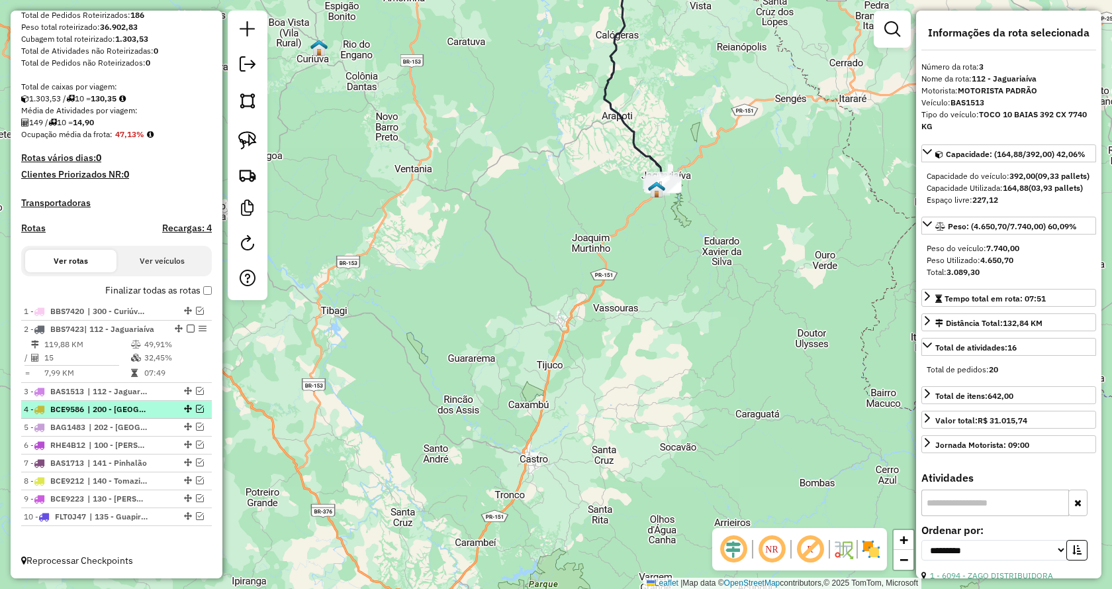
click at [196, 407] on em at bounding box center [200, 409] width 8 height 8
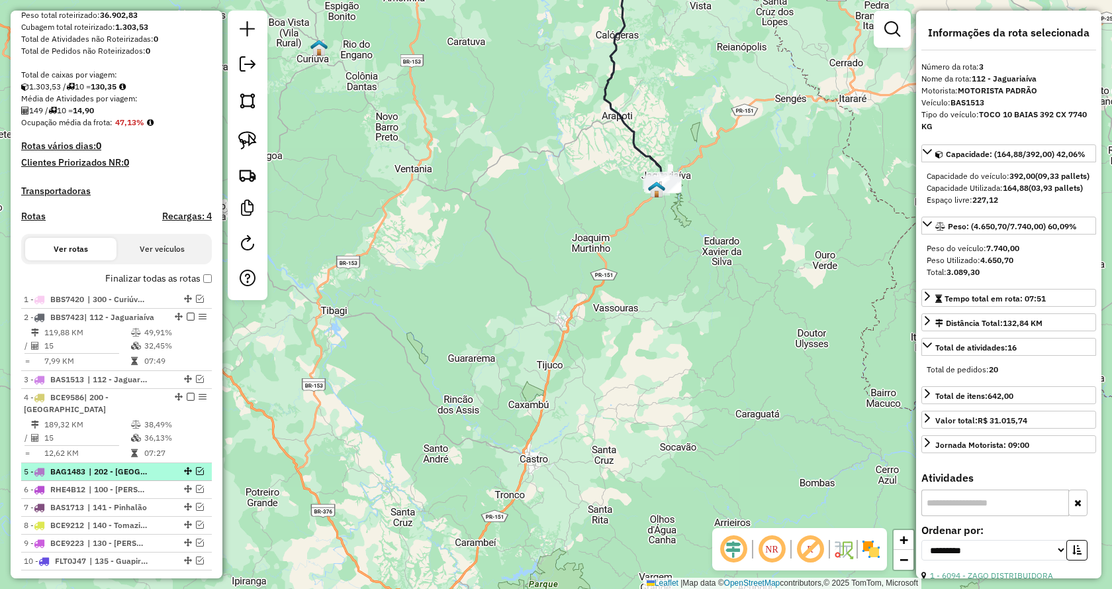
click at [196, 475] on em at bounding box center [200, 471] width 8 height 8
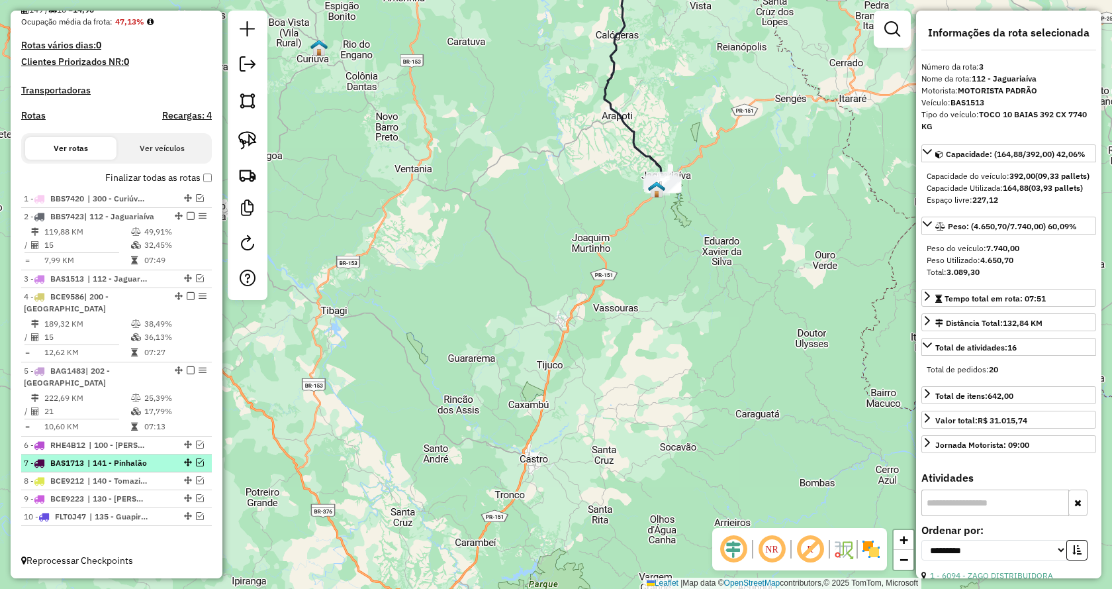
scroll to position [345, 0]
click at [198, 446] on em at bounding box center [200, 444] width 8 height 8
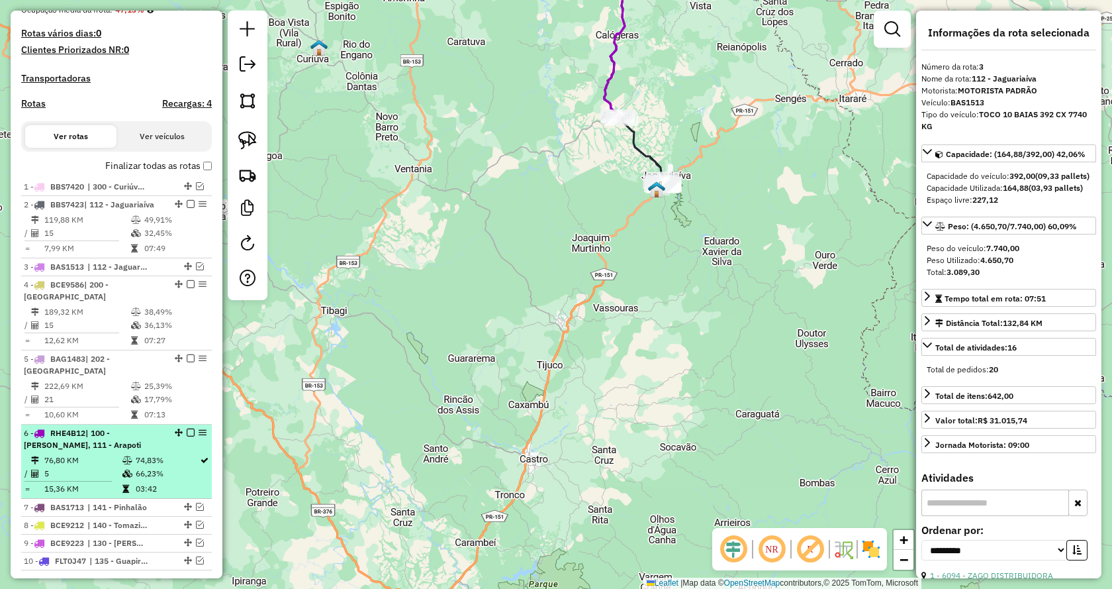
scroll to position [401, 0]
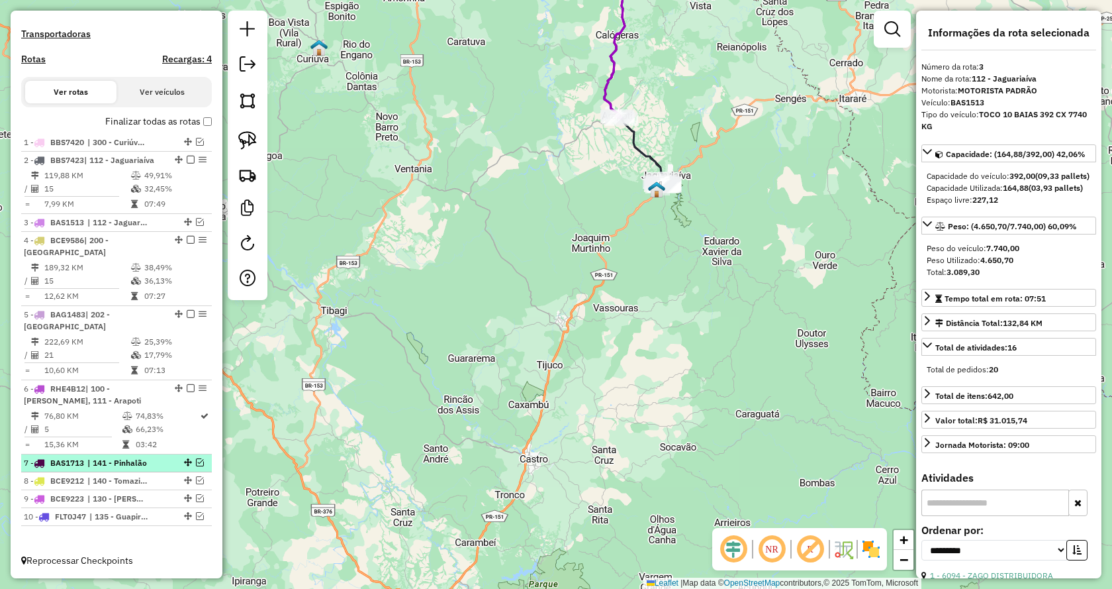
click at [197, 460] on em at bounding box center [200, 462] width 8 height 8
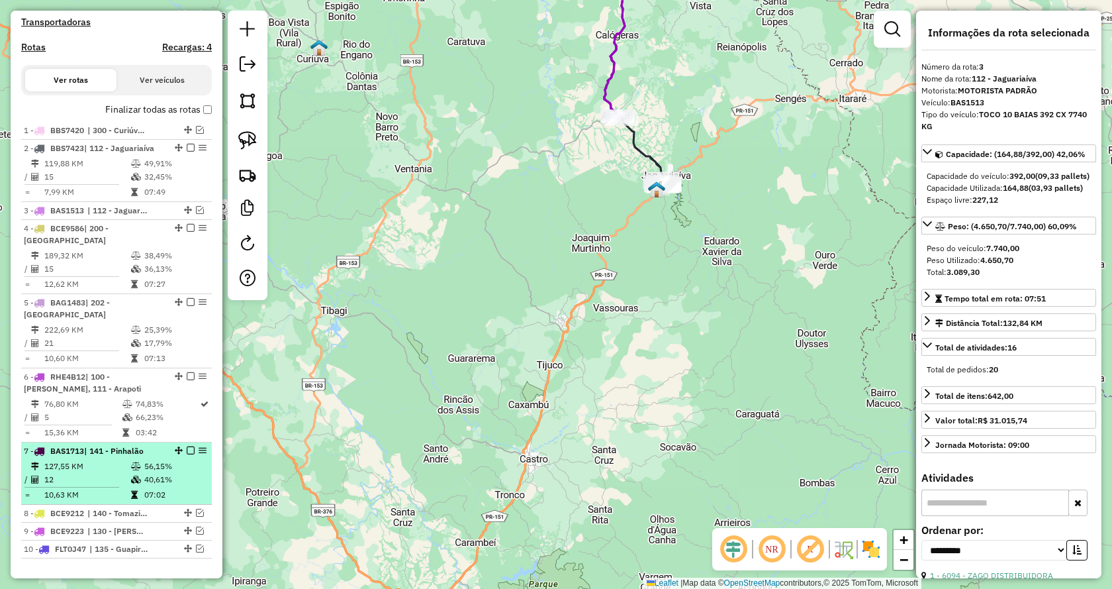
scroll to position [446, 0]
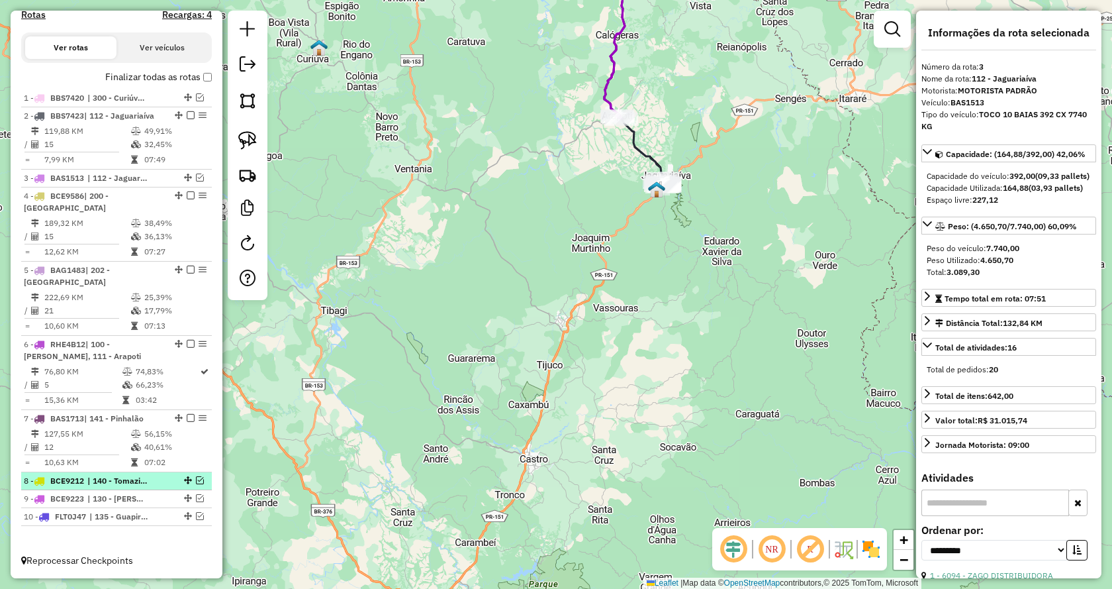
click at [196, 477] on em at bounding box center [200, 480] width 8 height 8
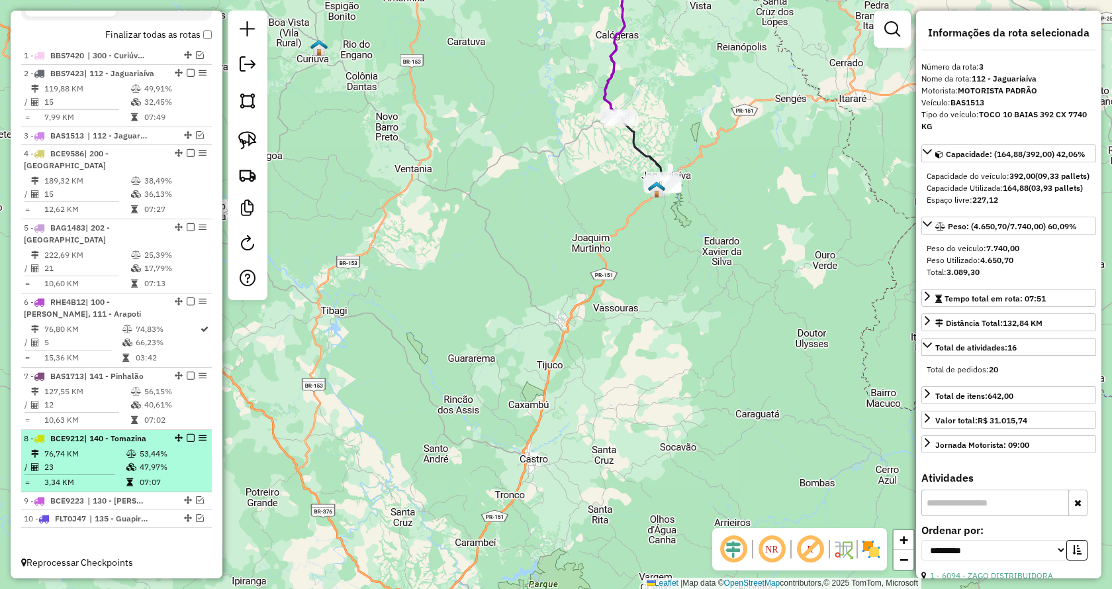
scroll to position [490, 0]
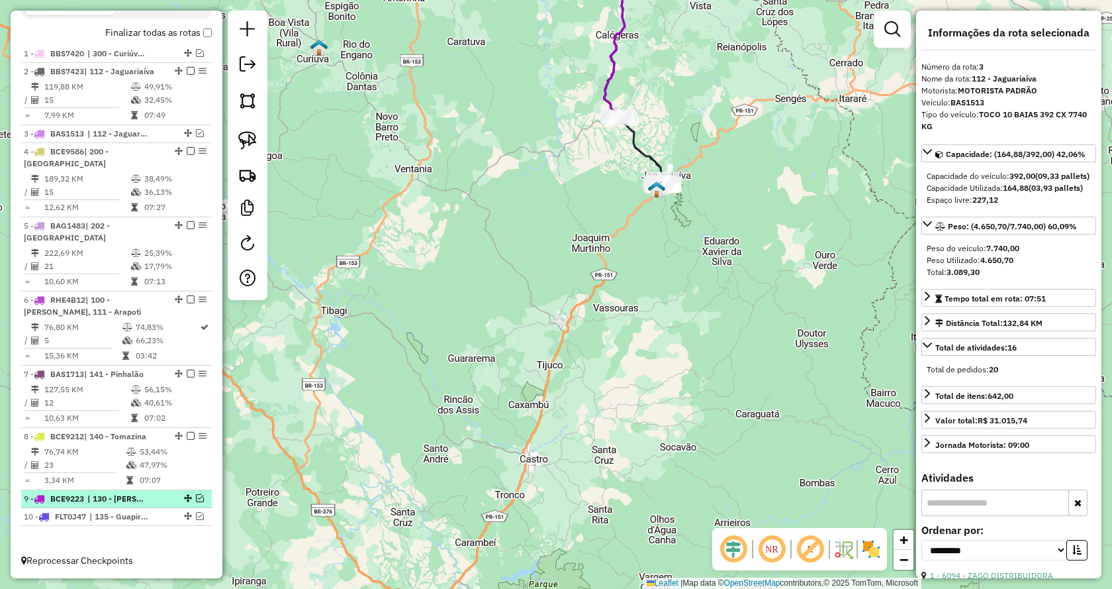
click at [197, 500] on em at bounding box center [200, 498] width 8 height 8
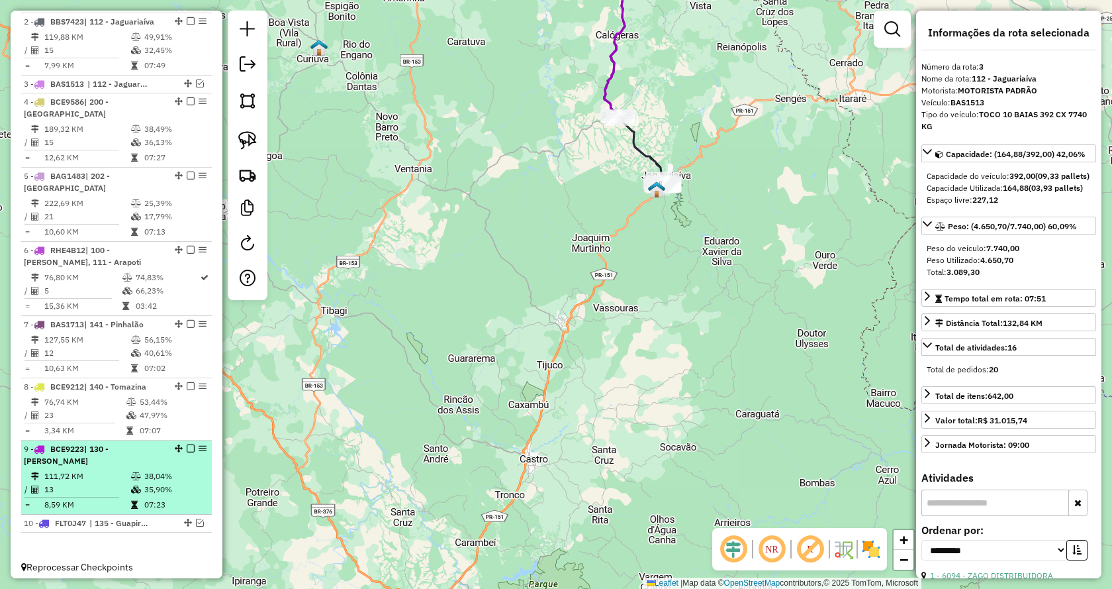
scroll to position [546, 0]
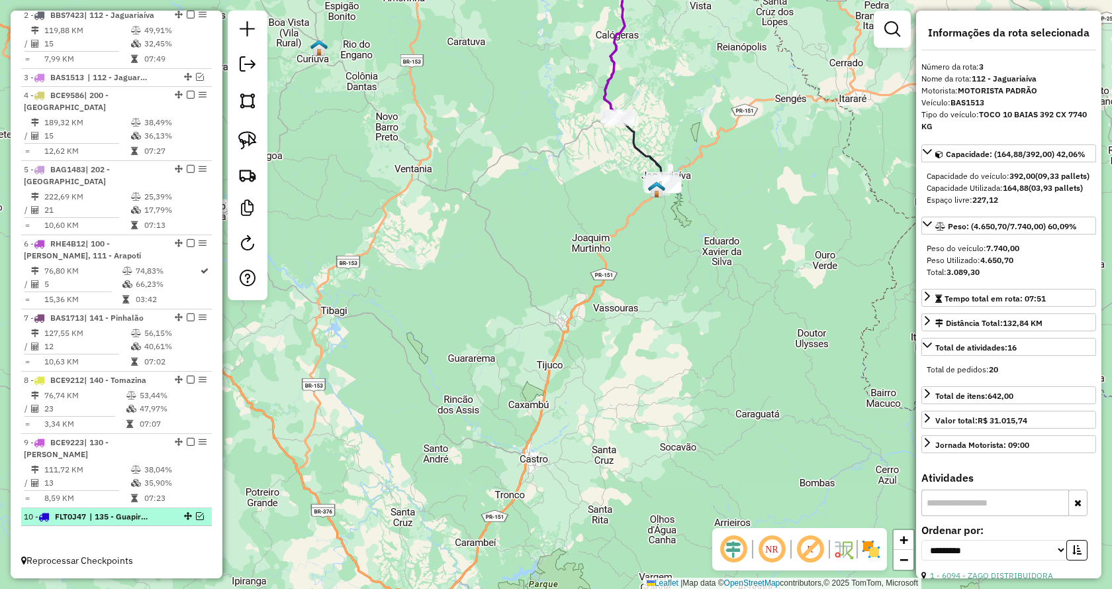
click at [196, 516] on em at bounding box center [200, 516] width 8 height 8
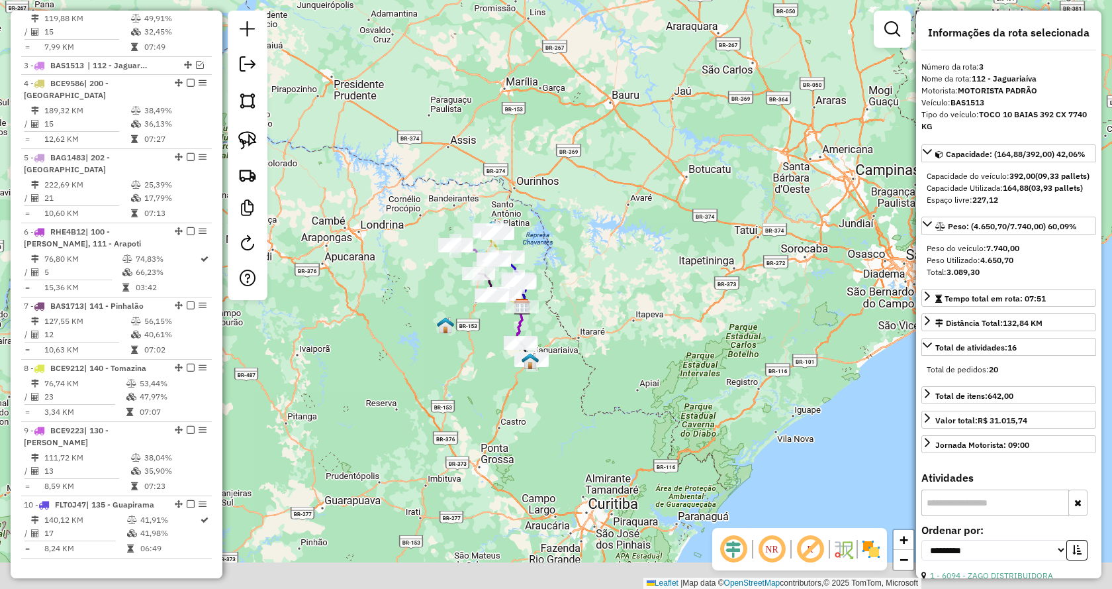
drag, startPoint x: 624, startPoint y: 323, endPoint x: 677, endPoint y: 289, distance: 62.8
click at [677, 289] on div "Janela de atendimento Grade de atendimento Capacidade Transportadoras Veículos …" at bounding box center [556, 294] width 1112 height 589
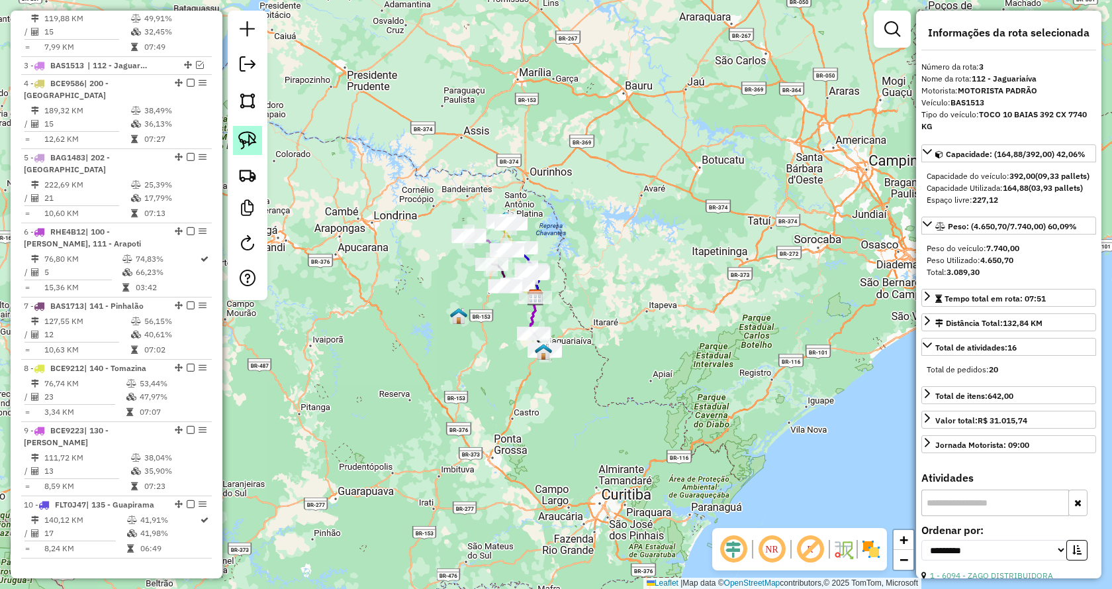
click at [249, 146] on img at bounding box center [247, 140] width 19 height 19
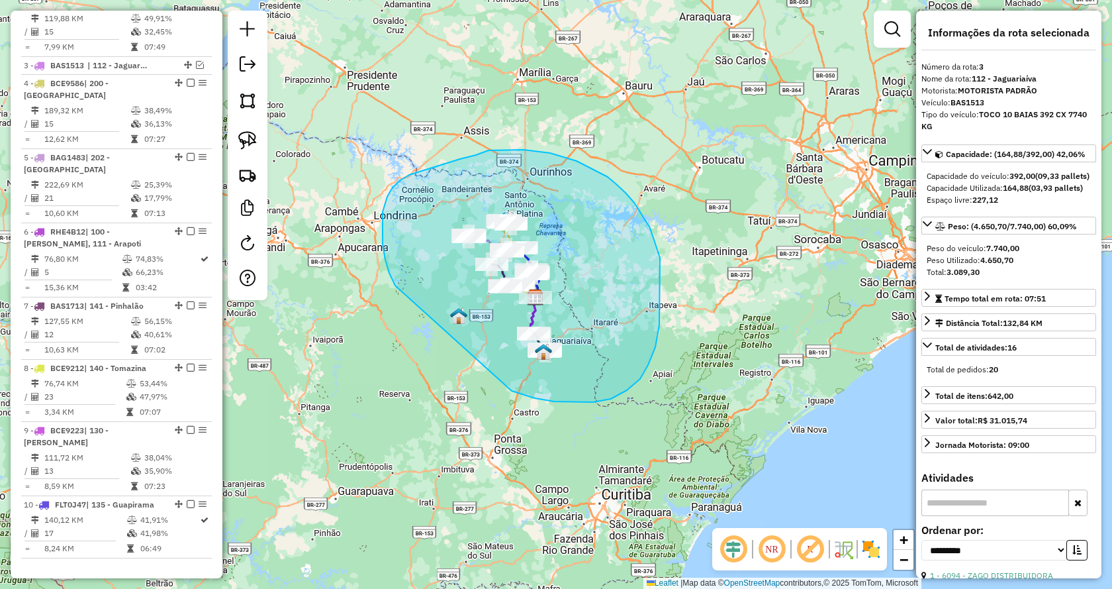
drag, startPoint x: 554, startPoint y: 401, endPoint x: 428, endPoint y: 312, distance: 154.9
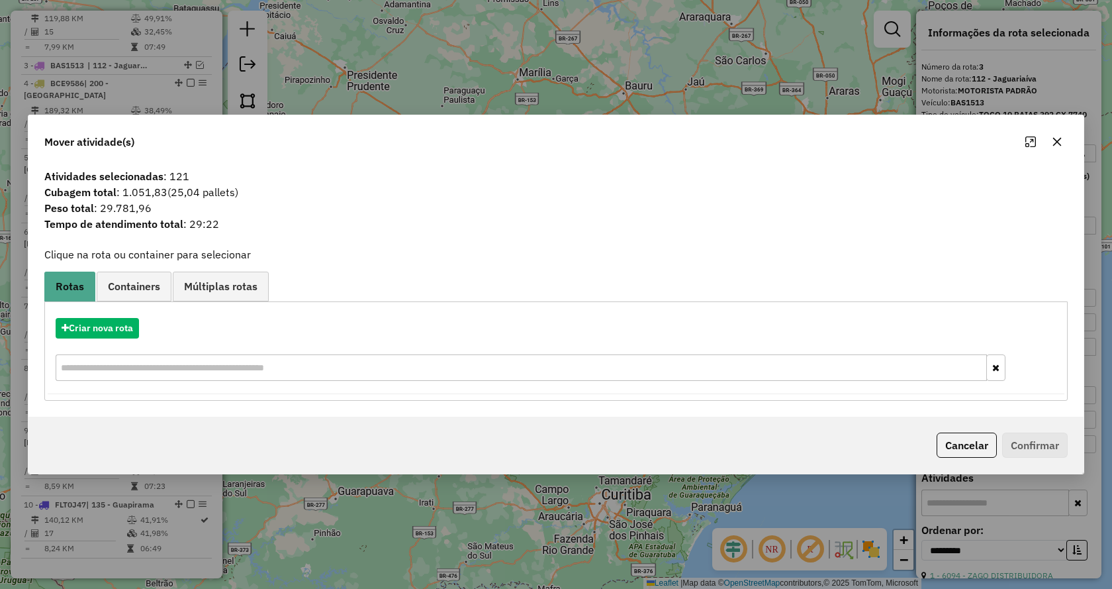
click at [1066, 139] on button "button" at bounding box center [1057, 141] width 21 height 21
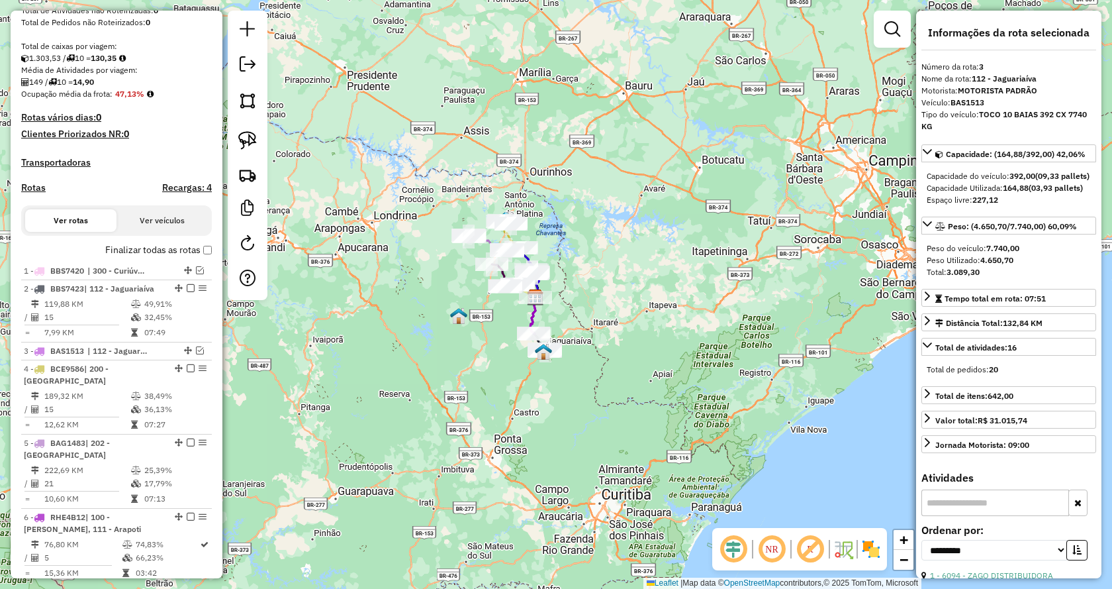
scroll to position [149, 0]
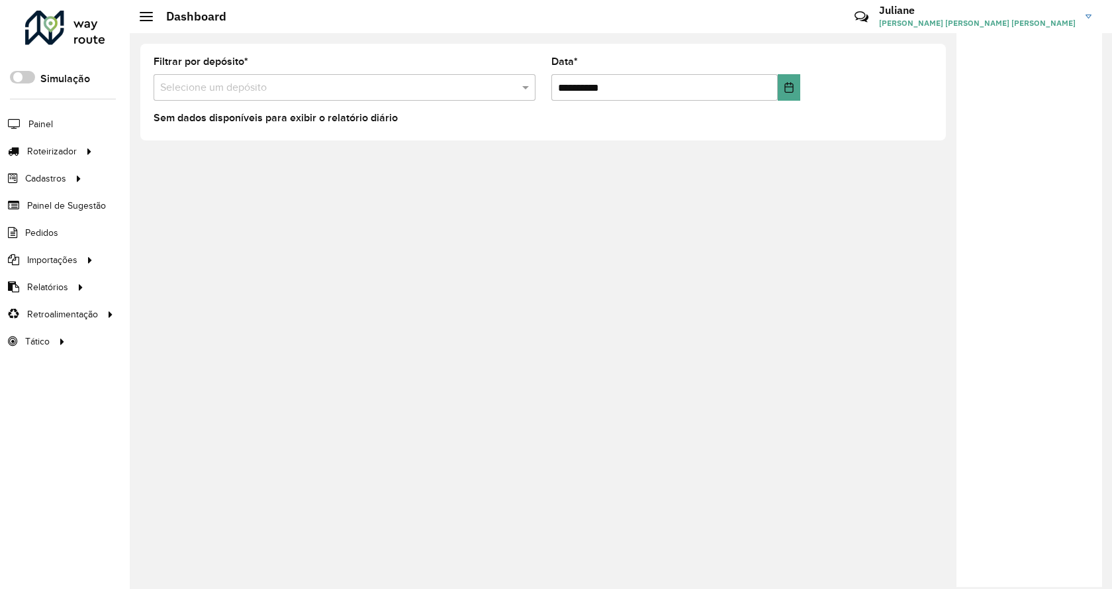
click at [243, 87] on input "text" at bounding box center [331, 88] width 342 height 16
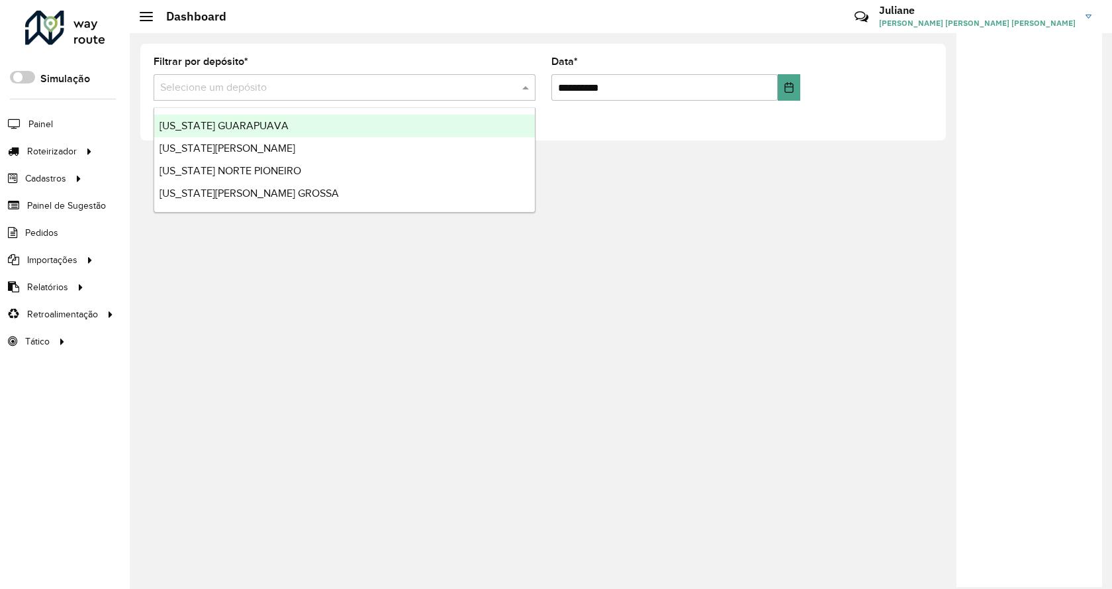
click at [274, 130] on span "VIRGINIA GUARAPUAVA" at bounding box center [224, 125] width 129 height 11
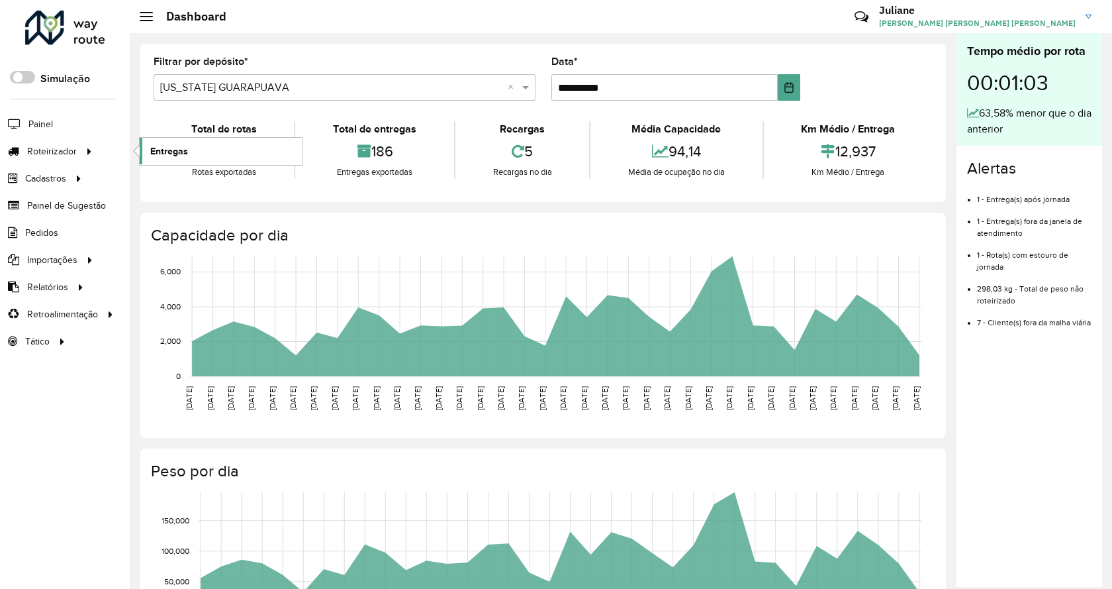
click at [166, 152] on span "Entregas" at bounding box center [169, 151] width 38 height 14
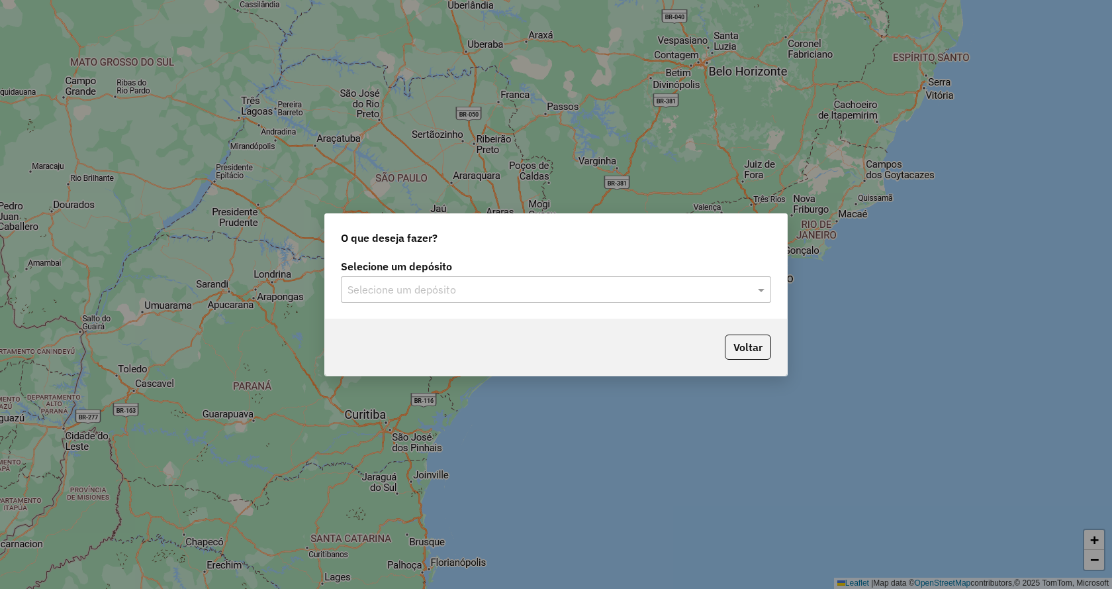
click at [450, 295] on input "text" at bounding box center [543, 290] width 391 height 16
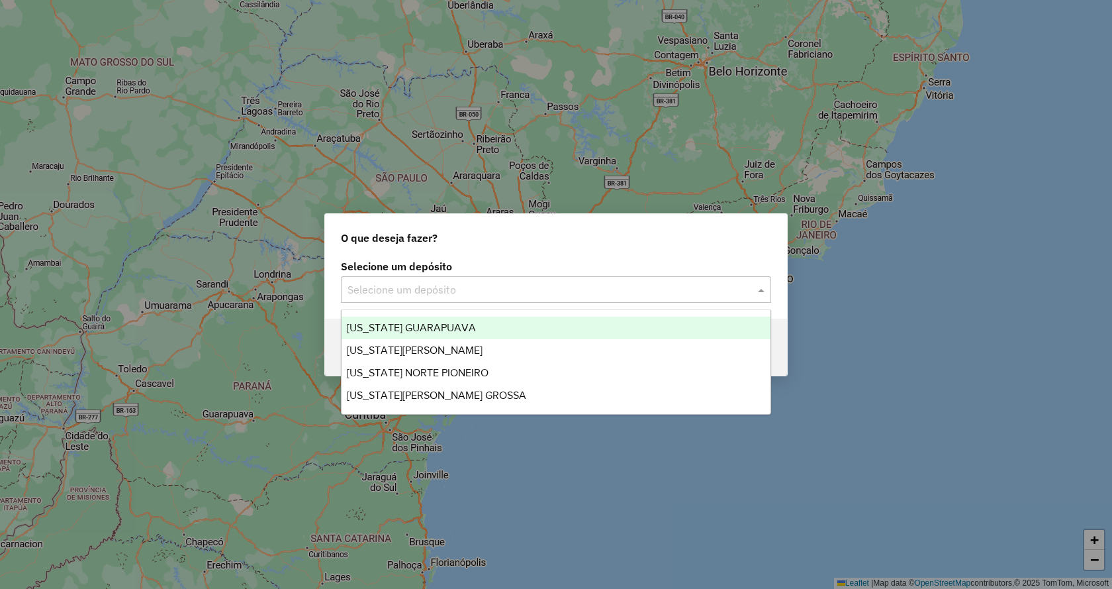
click at [460, 332] on span "[US_STATE] GUARAPUAVA" at bounding box center [411, 327] width 129 height 11
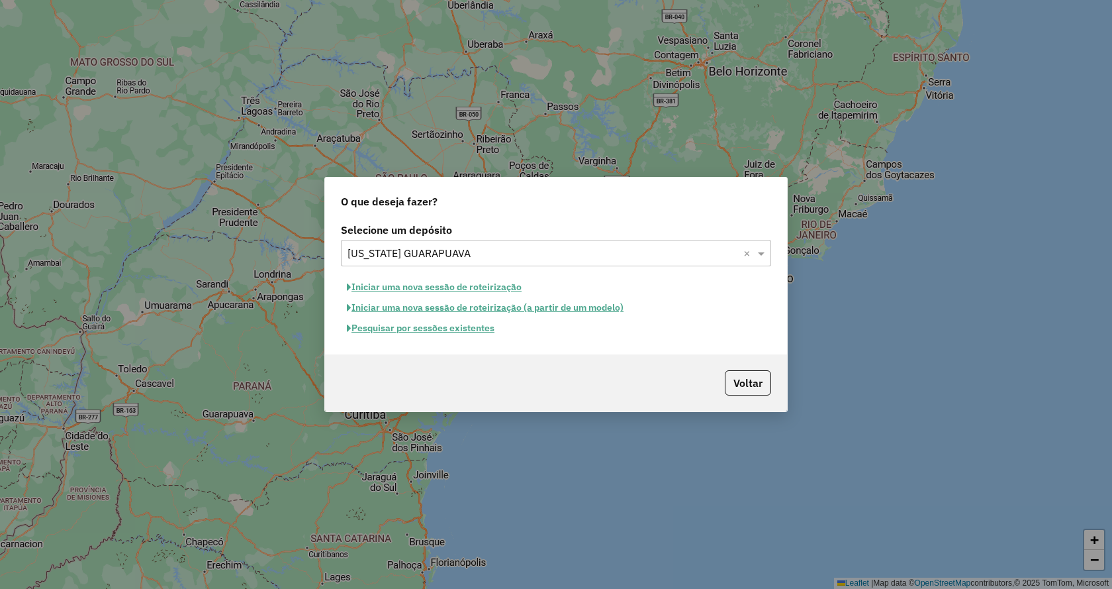
click at [503, 288] on button "Iniciar uma nova sessão de roteirização" at bounding box center [434, 287] width 187 height 21
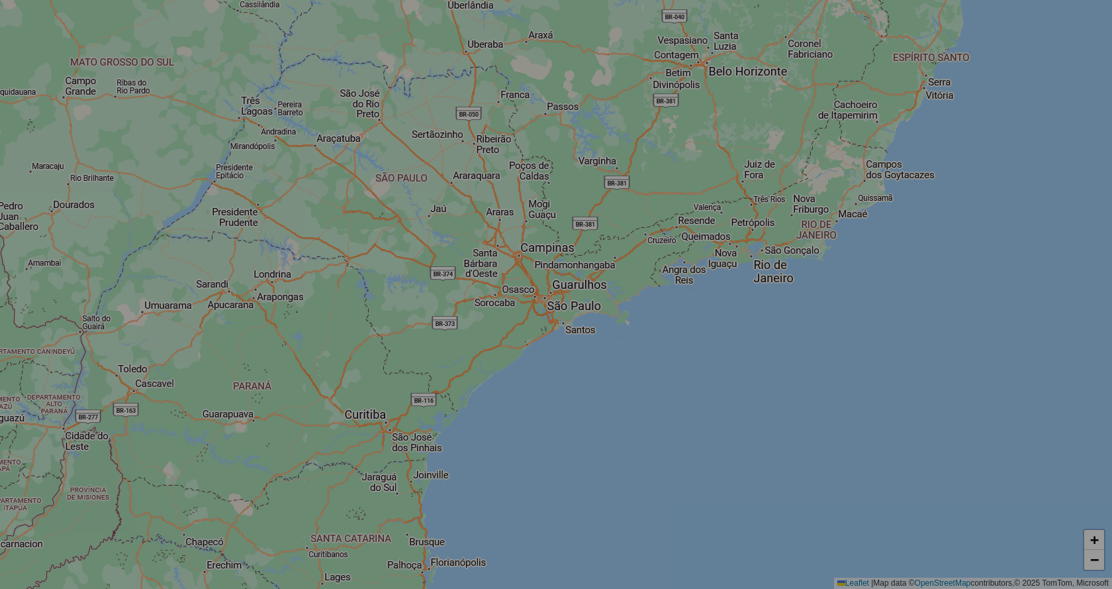
select select "*"
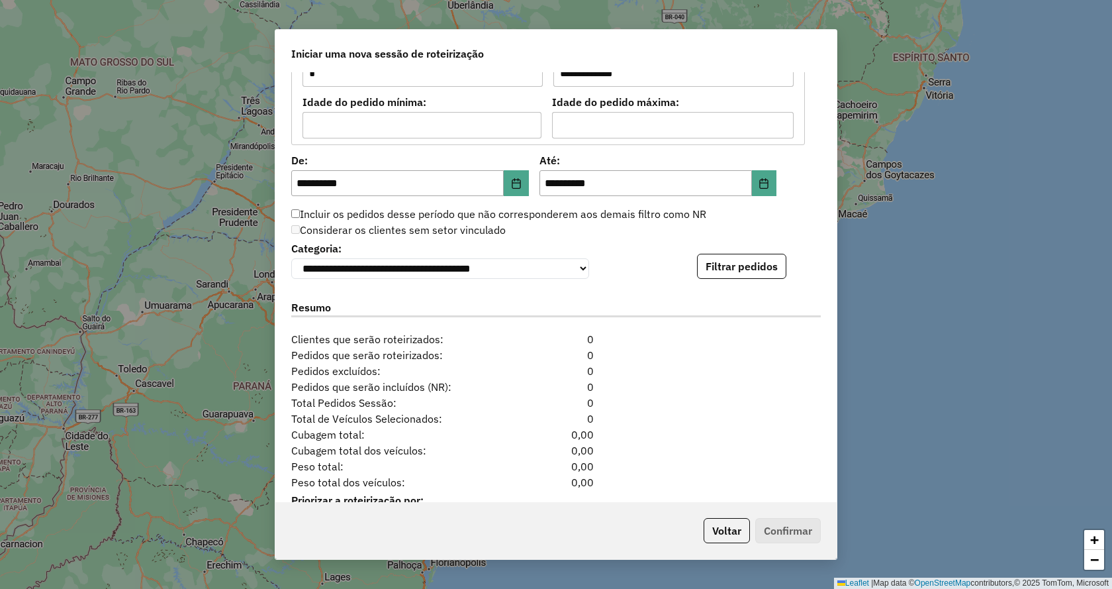
scroll to position [1250, 0]
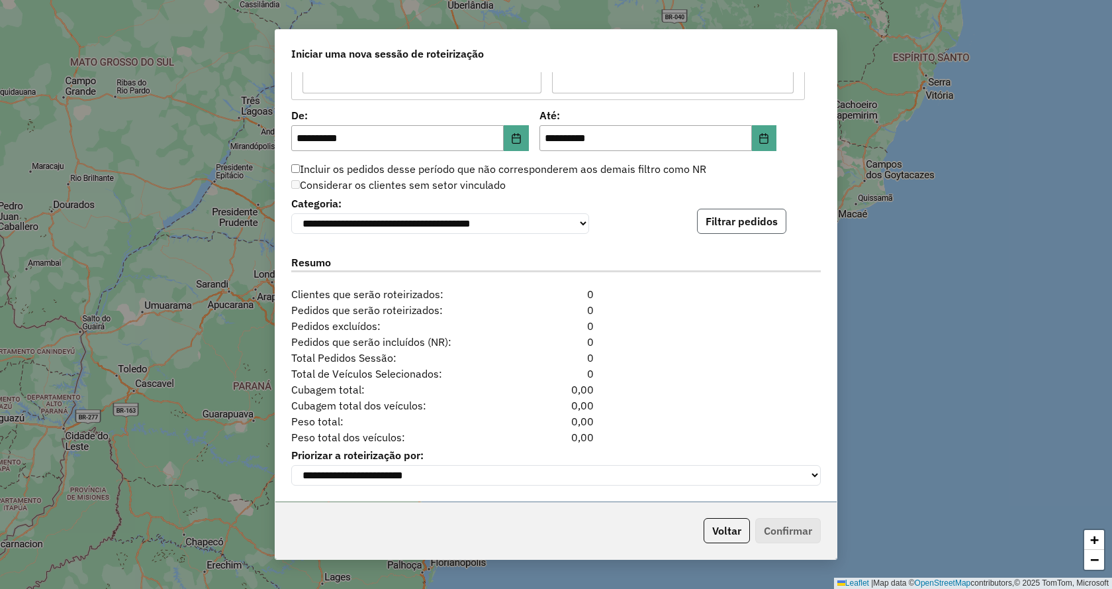
click at [734, 227] on button "Filtrar pedidos" at bounding box center [741, 221] width 89 height 25
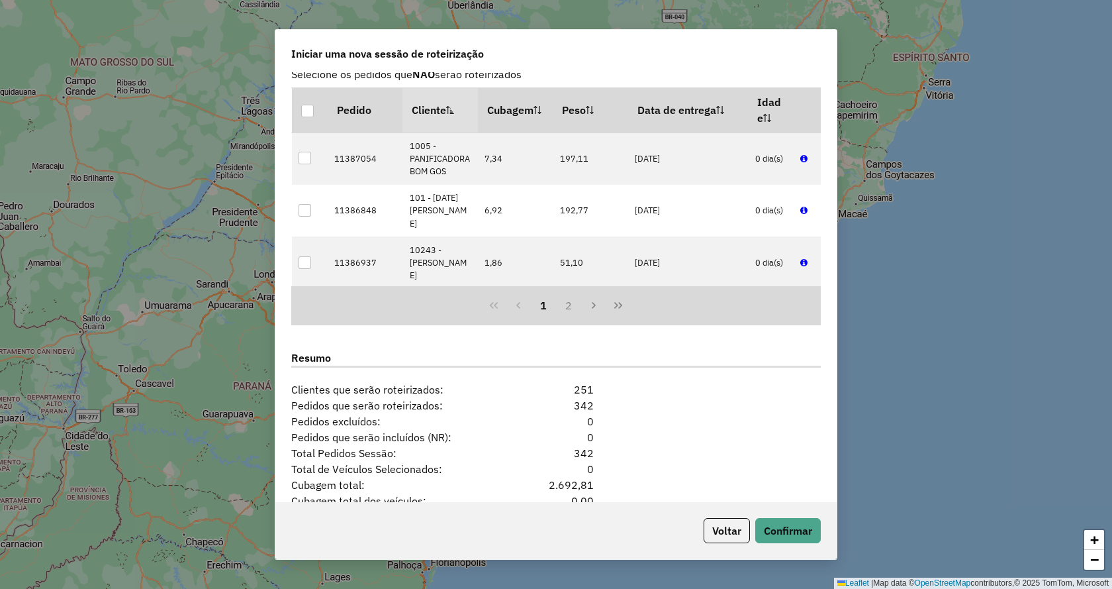
scroll to position [1523, 0]
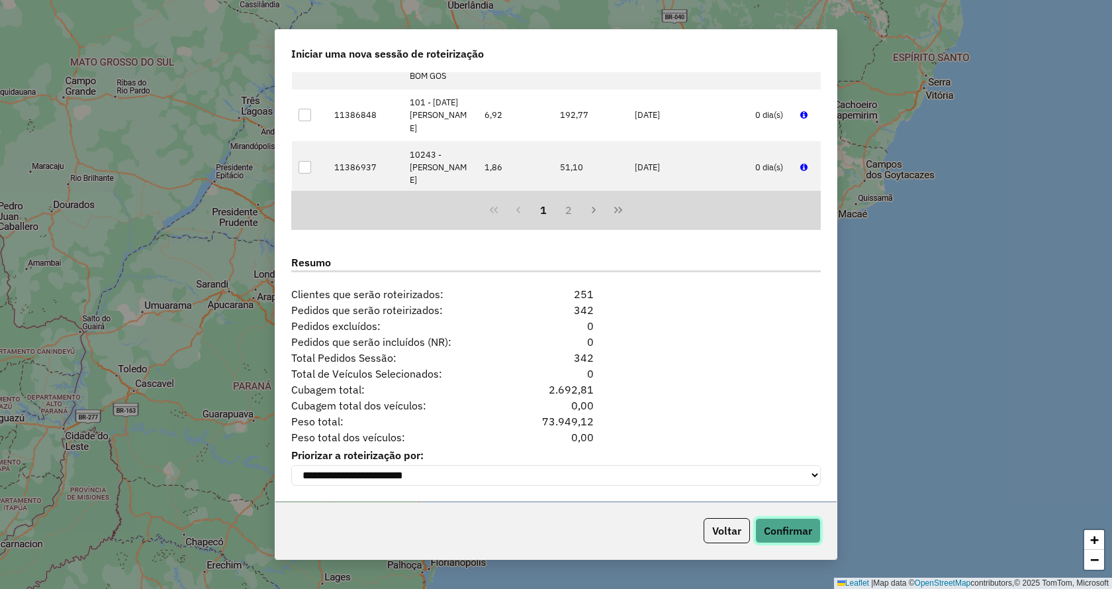
click at [789, 534] on button "Confirmar" at bounding box center [789, 530] width 66 height 25
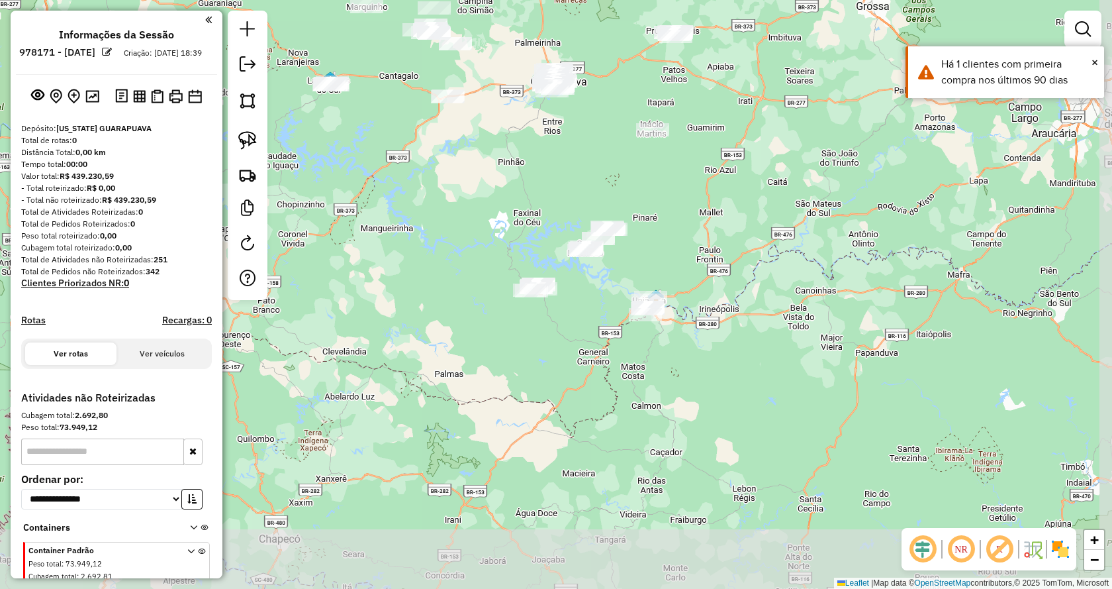
drag, startPoint x: 796, startPoint y: 462, endPoint x: 693, endPoint y: 238, distance: 246.8
click at [703, 230] on div "Janela de atendimento Grade de atendimento Capacidade Transportadoras Veículos …" at bounding box center [556, 294] width 1112 height 589
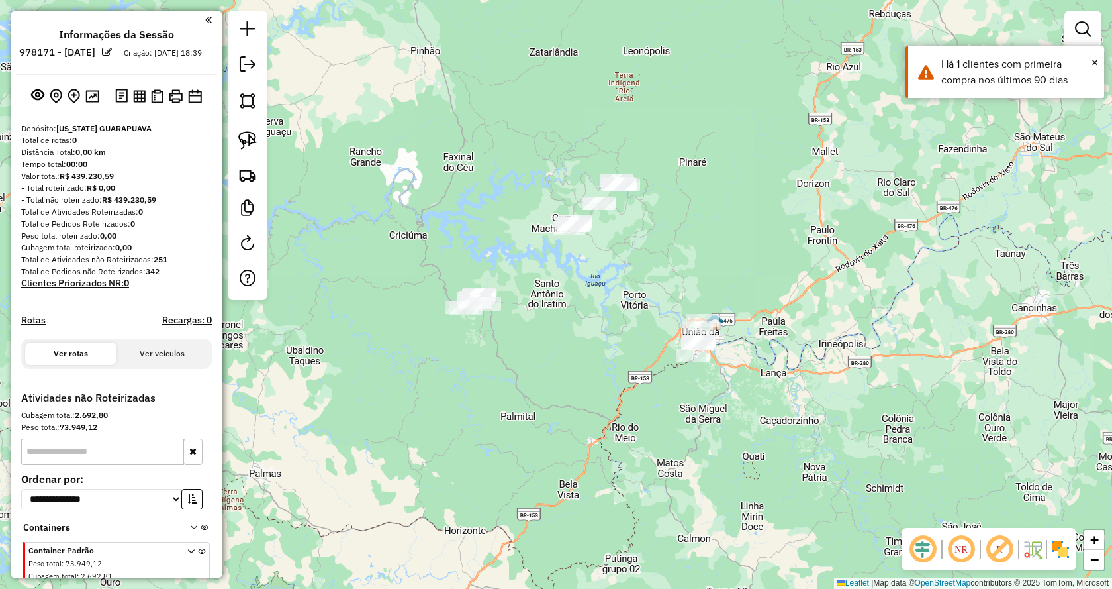
drag, startPoint x: 486, startPoint y: 287, endPoint x: 552, endPoint y: 330, distance: 78.4
click at [552, 330] on div "Janela de atendimento Grade de atendimento Capacidade Transportadoras Veículos …" at bounding box center [556, 294] width 1112 height 589
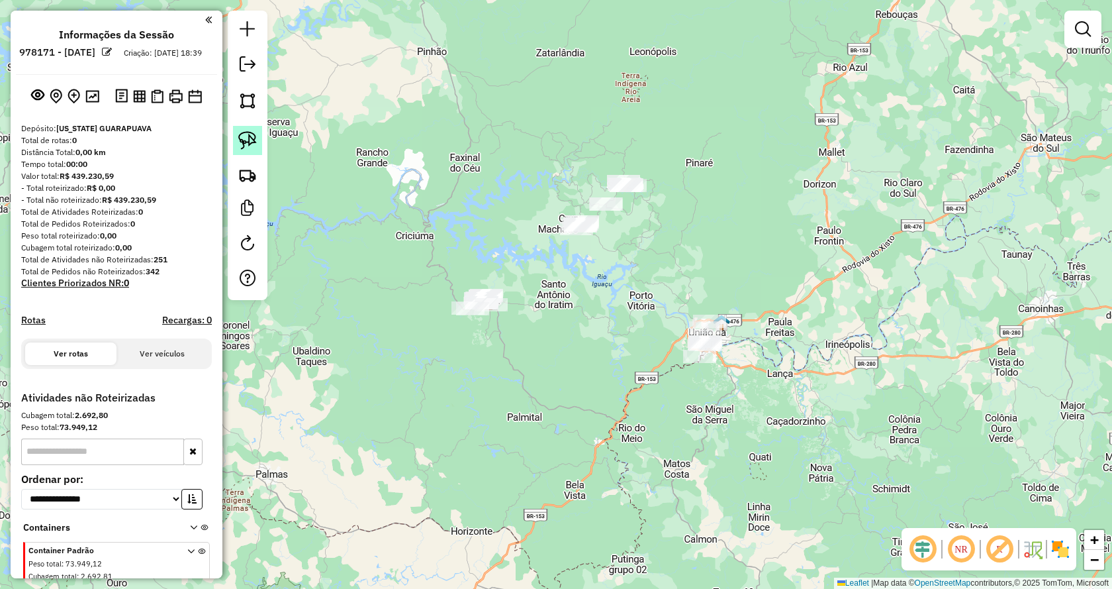
click at [261, 138] on link at bounding box center [247, 140] width 29 height 29
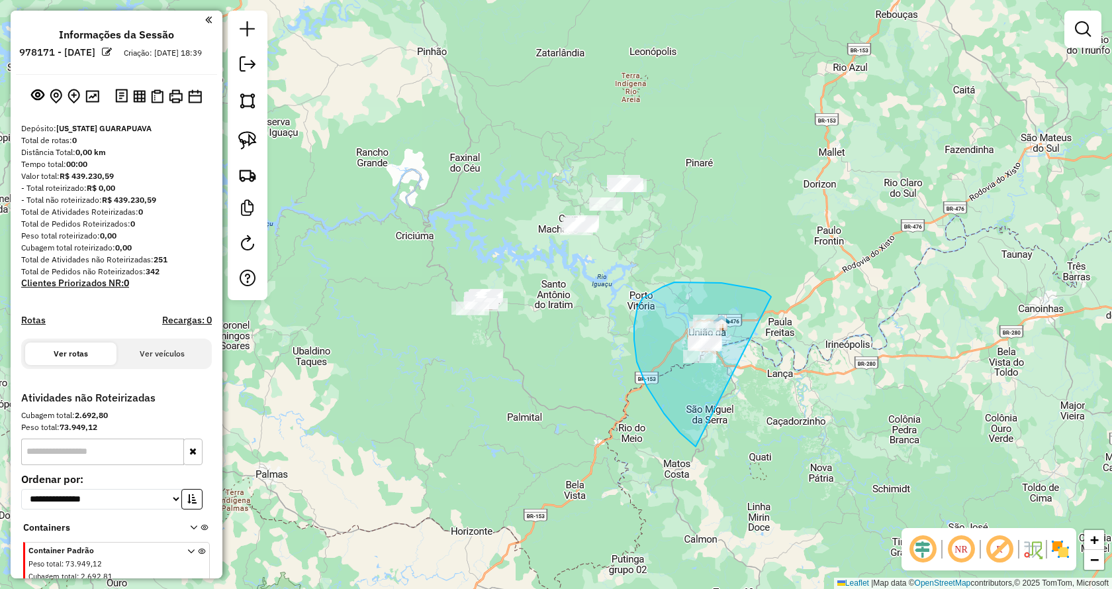
drag, startPoint x: 722, startPoint y: 283, endPoint x: 792, endPoint y: 457, distance: 187.8
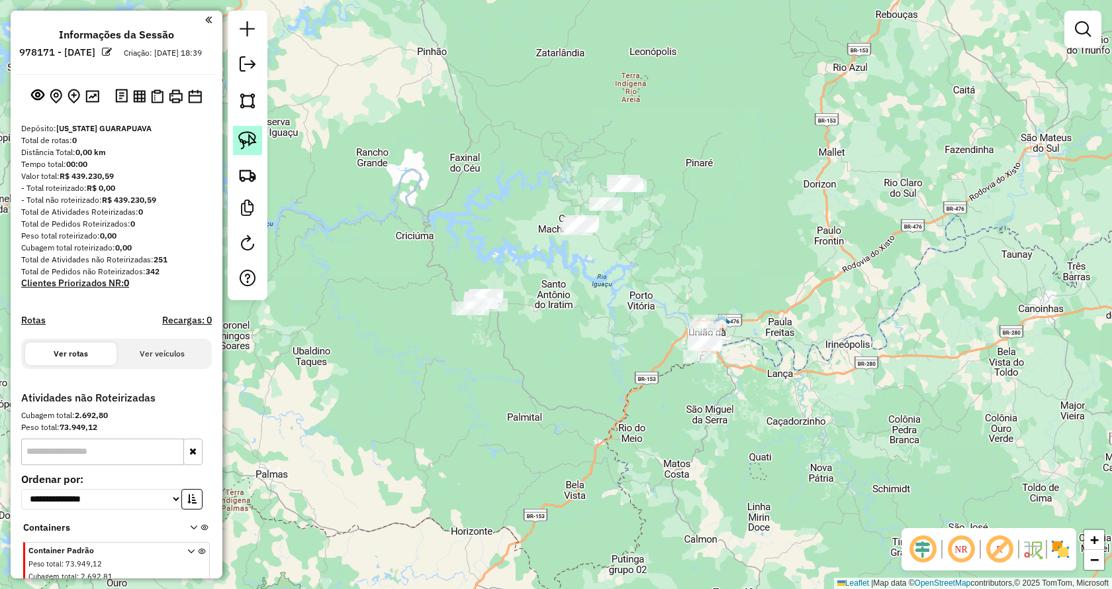
click at [248, 144] on img at bounding box center [247, 140] width 19 height 19
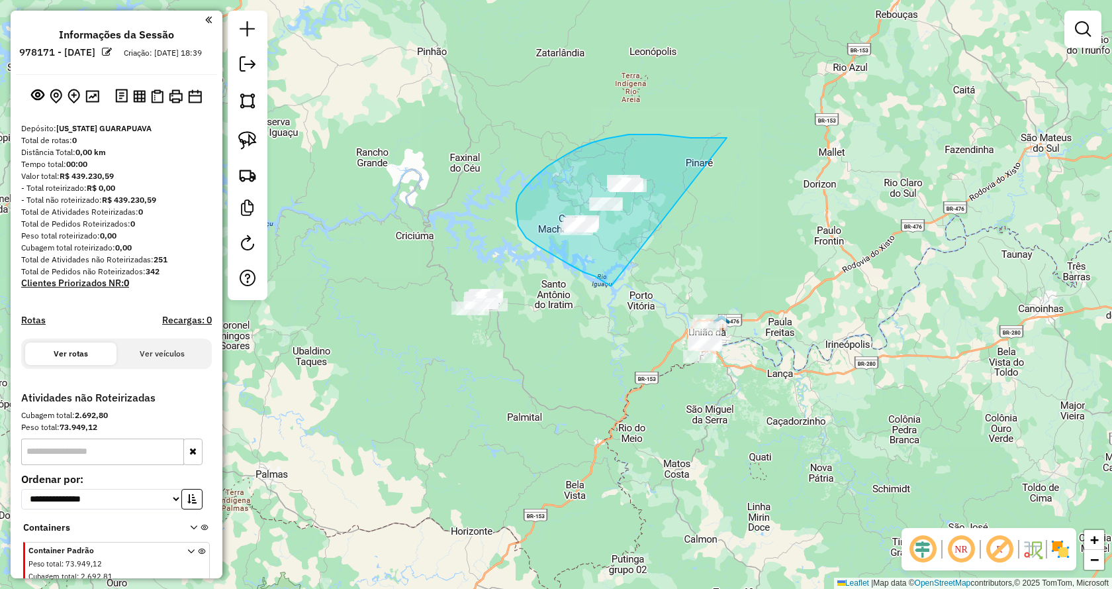
drag, startPoint x: 611, startPoint y: 286, endPoint x: 769, endPoint y: 122, distance: 227.6
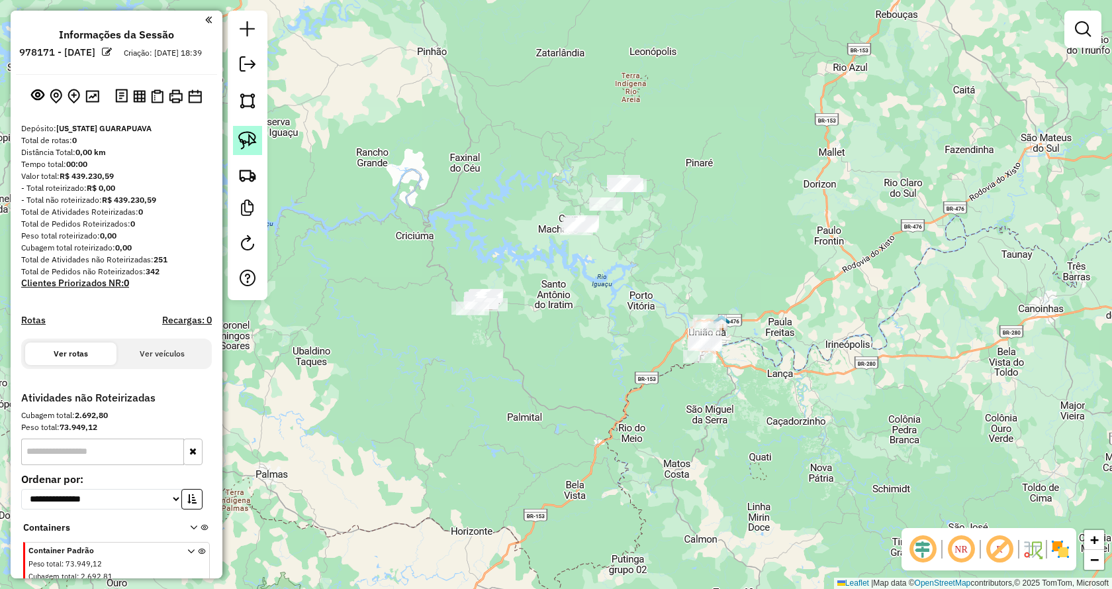
click at [238, 142] on img at bounding box center [247, 140] width 19 height 19
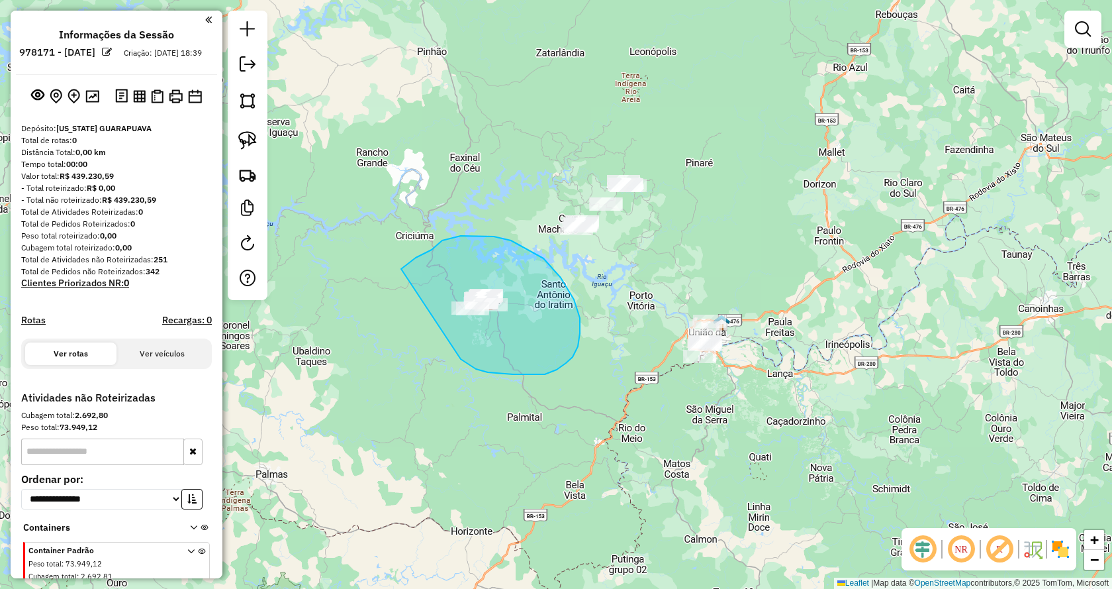
drag, startPoint x: 513, startPoint y: 374, endPoint x: 375, endPoint y: 303, distance: 155.5
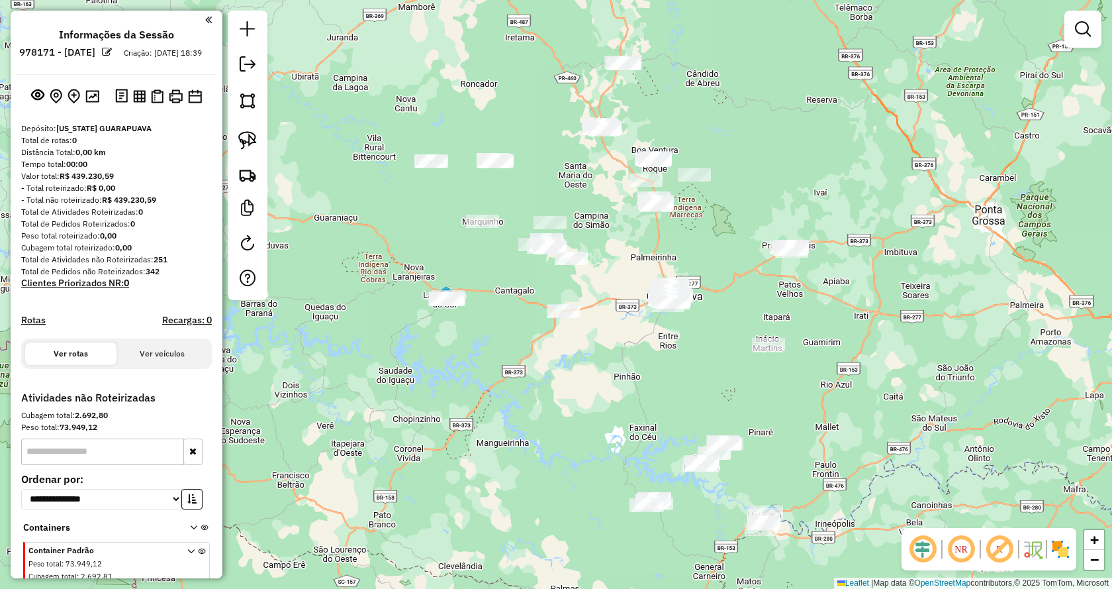
drag, startPoint x: 406, startPoint y: 294, endPoint x: 584, endPoint y: 505, distance: 276.3
click at [584, 505] on div "Janela de atendimento Grade de atendimento Capacidade Transportadoras Veículos …" at bounding box center [556, 294] width 1112 height 589
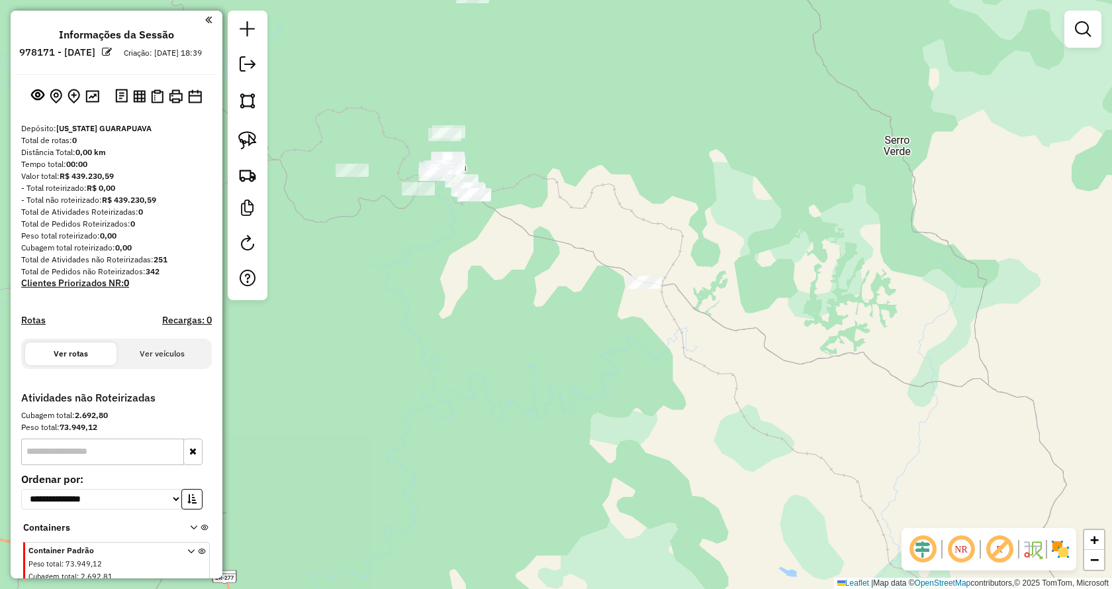
drag, startPoint x: 383, startPoint y: 238, endPoint x: 501, endPoint y: 275, distance: 123.6
click at [501, 275] on div "Janela de atendimento Grade de atendimento Capacidade Transportadoras Veículos …" at bounding box center [556, 294] width 1112 height 589
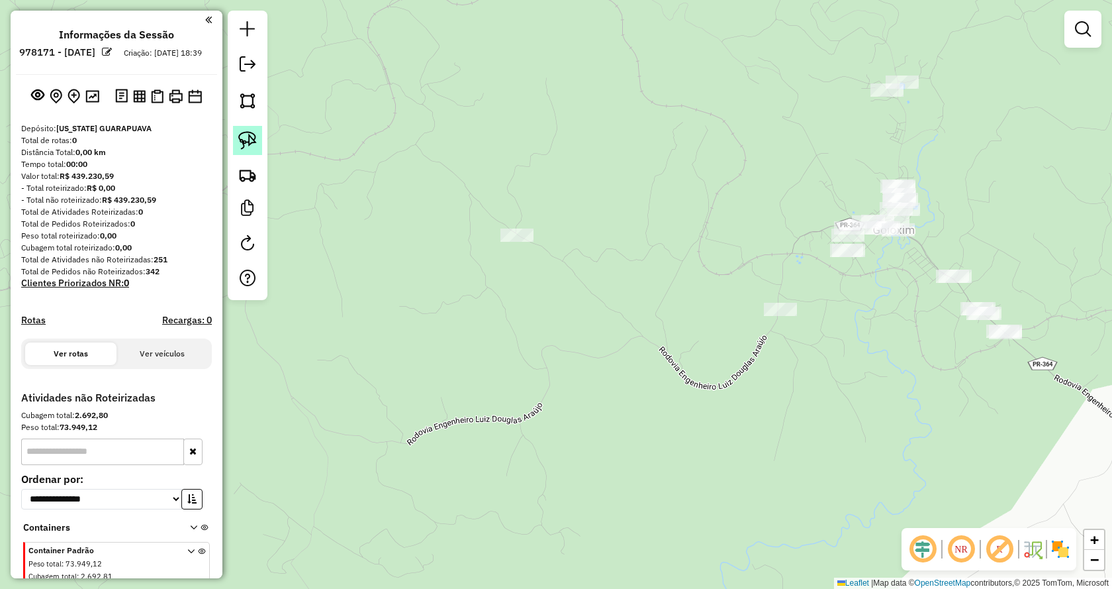
click at [251, 138] on img at bounding box center [247, 140] width 19 height 19
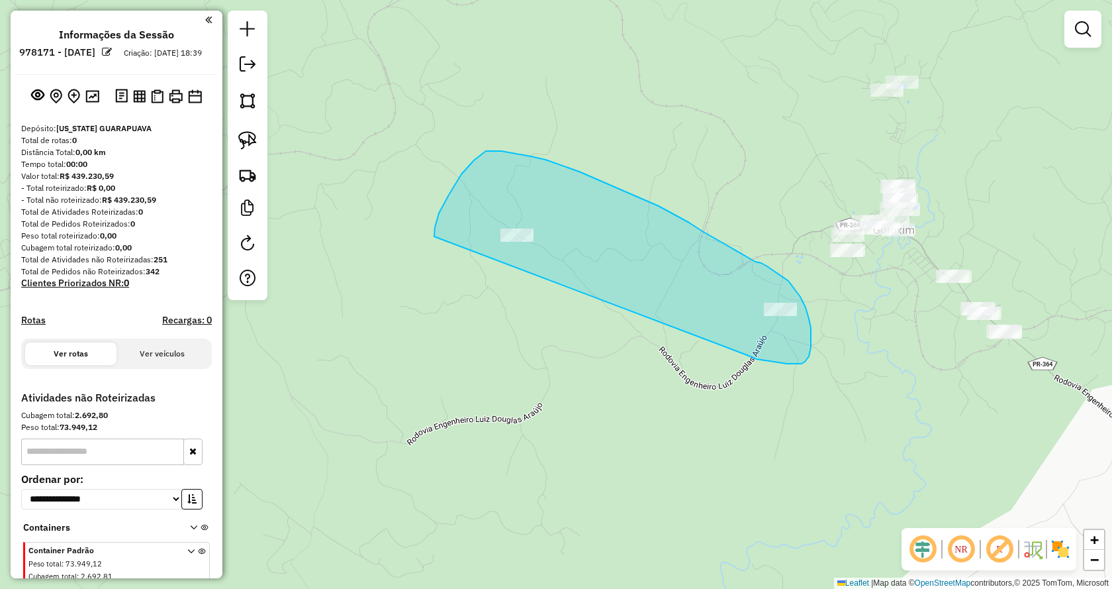
drag, startPoint x: 746, startPoint y: 354, endPoint x: 439, endPoint y: 270, distance: 318.1
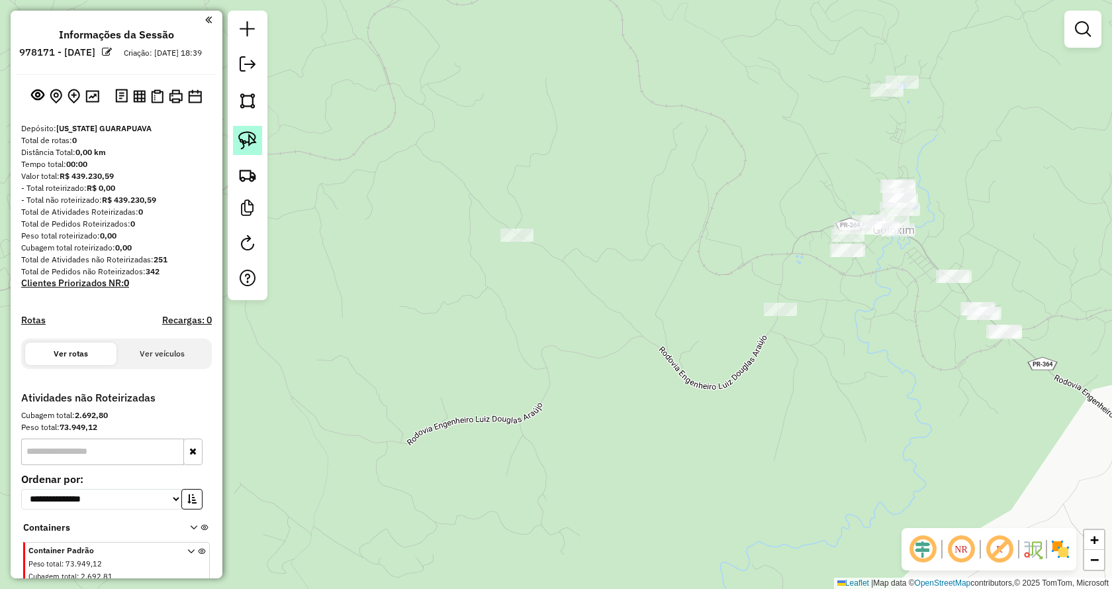
drag, startPoint x: 250, startPoint y: 134, endPoint x: 504, endPoint y: 270, distance: 287.7
click at [250, 134] on img at bounding box center [247, 140] width 19 height 19
drag, startPoint x: 550, startPoint y: 289, endPoint x: 471, endPoint y: 258, distance: 84.1
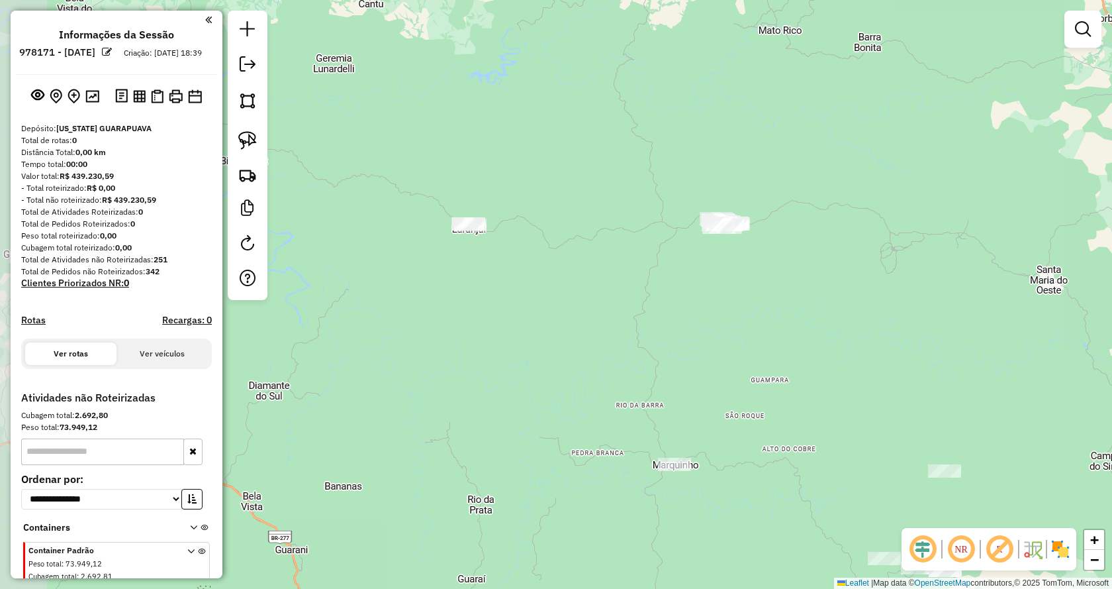
drag, startPoint x: 434, startPoint y: 335, endPoint x: 606, endPoint y: 289, distance: 178.3
click at [606, 289] on div "Janela de atendimento Grade de atendimento Capacidade Transportadoras Veículos …" at bounding box center [556, 294] width 1112 height 589
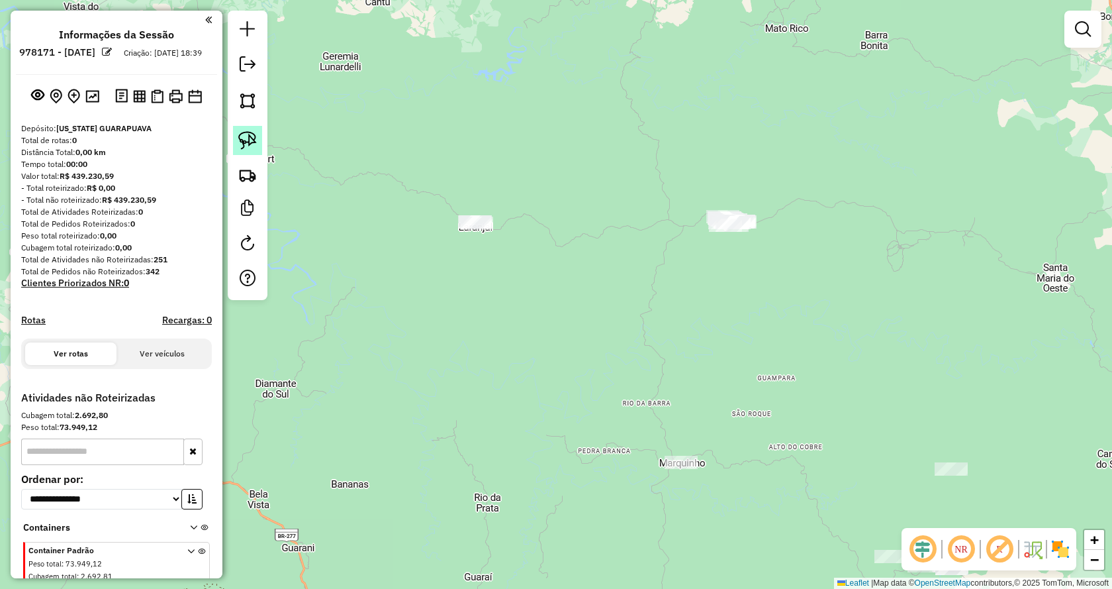
click at [248, 134] on img at bounding box center [247, 140] width 19 height 19
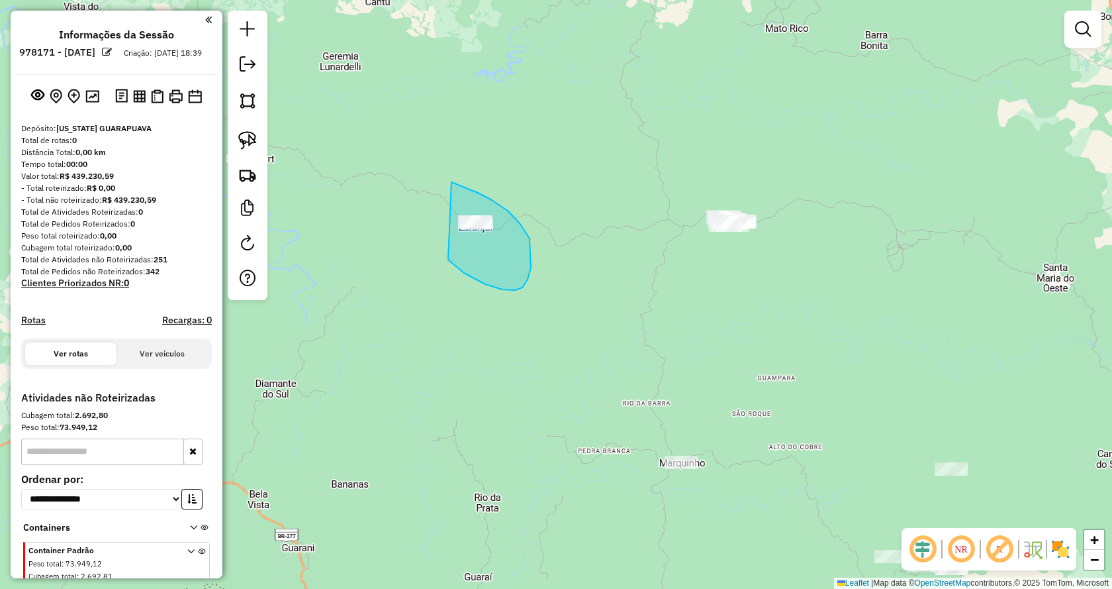
drag, startPoint x: 464, startPoint y: 273, endPoint x: 420, endPoint y: 189, distance: 94.8
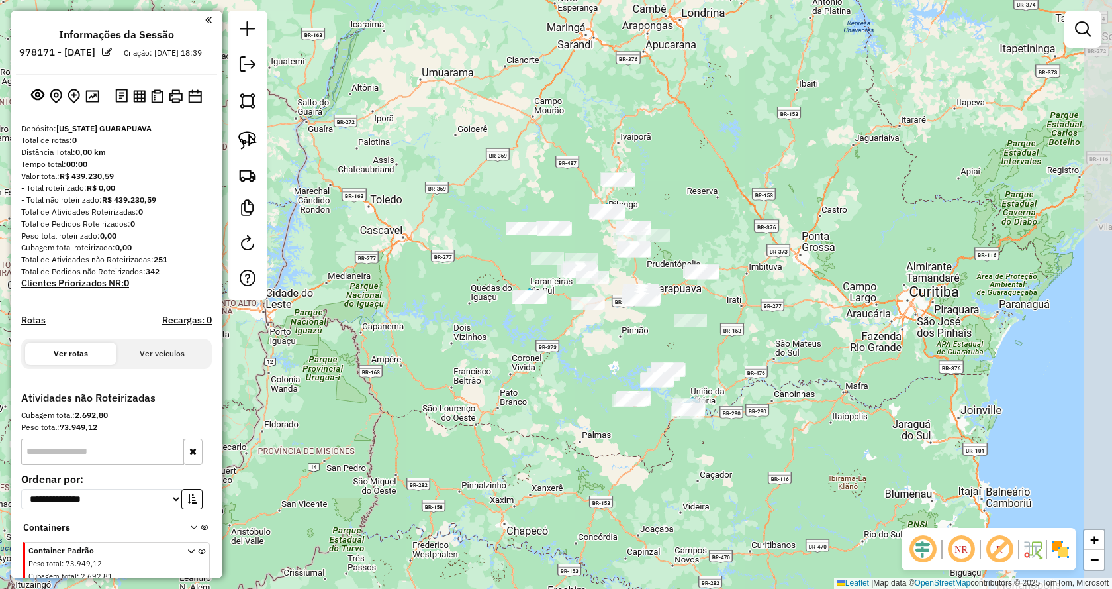
drag, startPoint x: 998, startPoint y: 326, endPoint x: 701, endPoint y: 175, distance: 333.5
click at [701, 175] on div "Janela de atendimento Grade de atendimento Capacidade Transportadoras Veículos …" at bounding box center [556, 294] width 1112 height 589
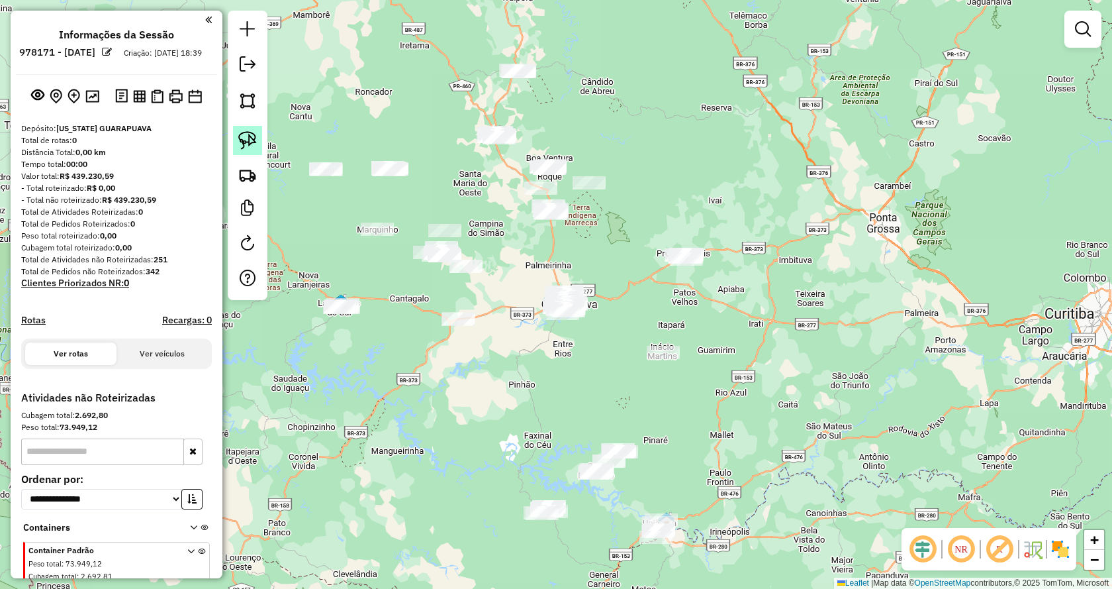
click at [256, 138] on img at bounding box center [247, 140] width 19 height 19
drag, startPoint x: 661, startPoint y: 287, endPoint x: 656, endPoint y: 252, distance: 35.4
click at [251, 140] on img at bounding box center [247, 140] width 19 height 19
drag, startPoint x: 627, startPoint y: 373, endPoint x: 668, endPoint y: 319, distance: 67.5
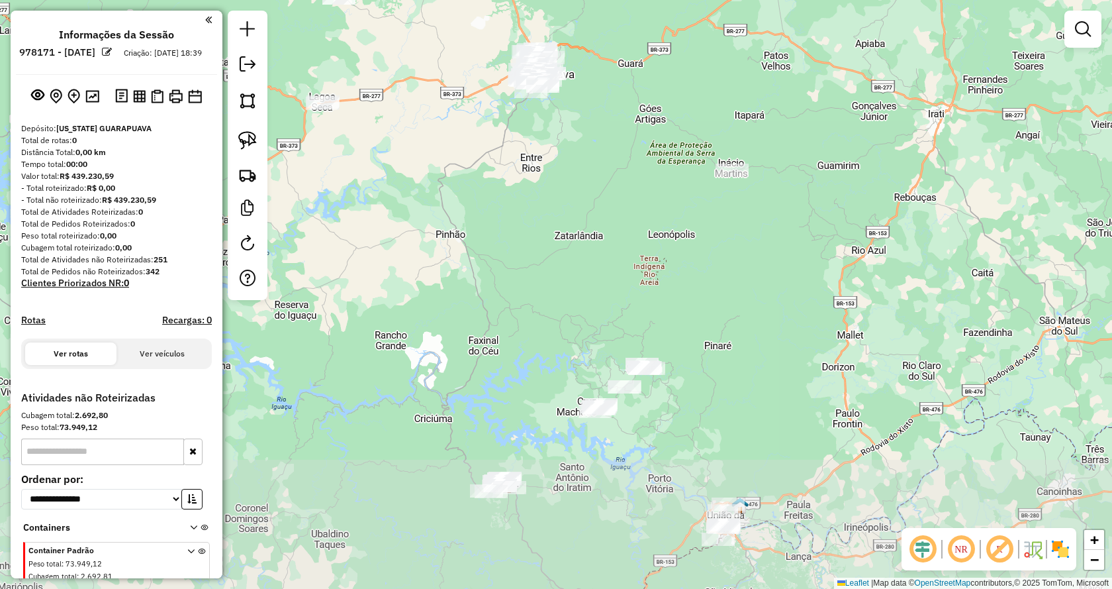
drag, startPoint x: 659, startPoint y: 435, endPoint x: 710, endPoint y: 291, distance: 153.1
click at [725, 265] on div "Janela de atendimento Grade de atendimento Capacidade Transportadoras Veículos …" at bounding box center [556, 294] width 1112 height 589
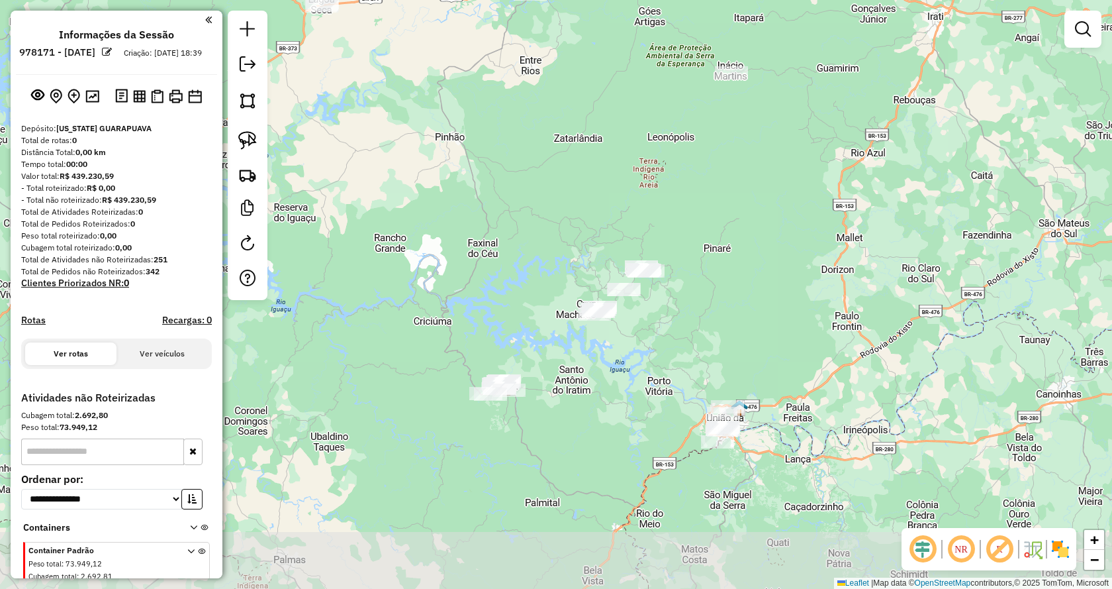
drag, startPoint x: 832, startPoint y: 398, endPoint x: 805, endPoint y: 301, distance: 100.2
click at [805, 301] on div "Janela de atendimento Grade de atendimento Capacidade Transportadoras Veículos …" at bounding box center [556, 294] width 1112 height 589
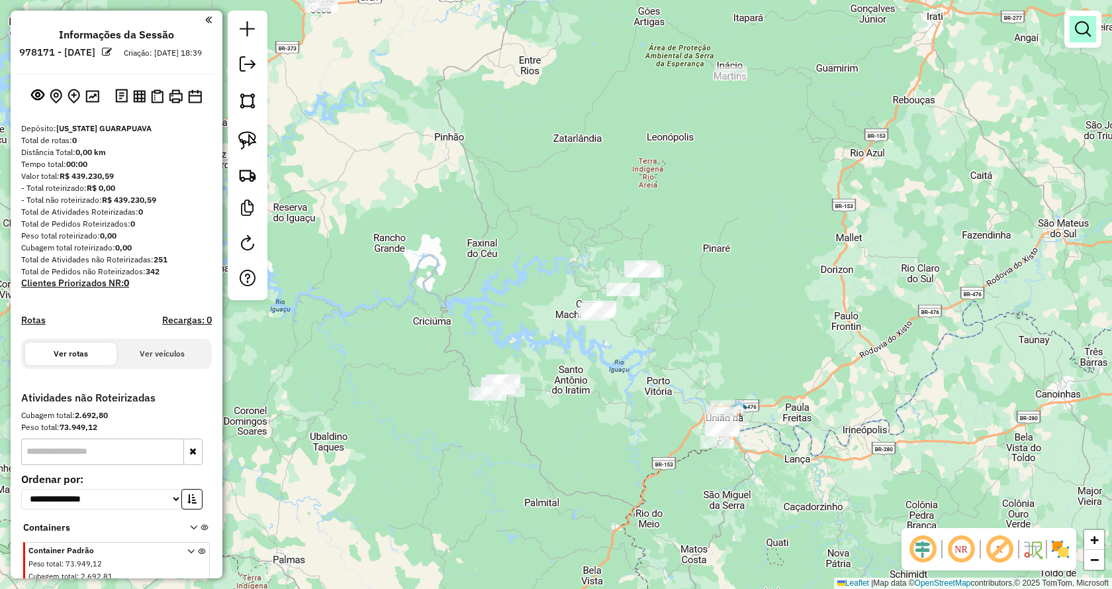
click at [1080, 26] on em at bounding box center [1083, 29] width 16 height 16
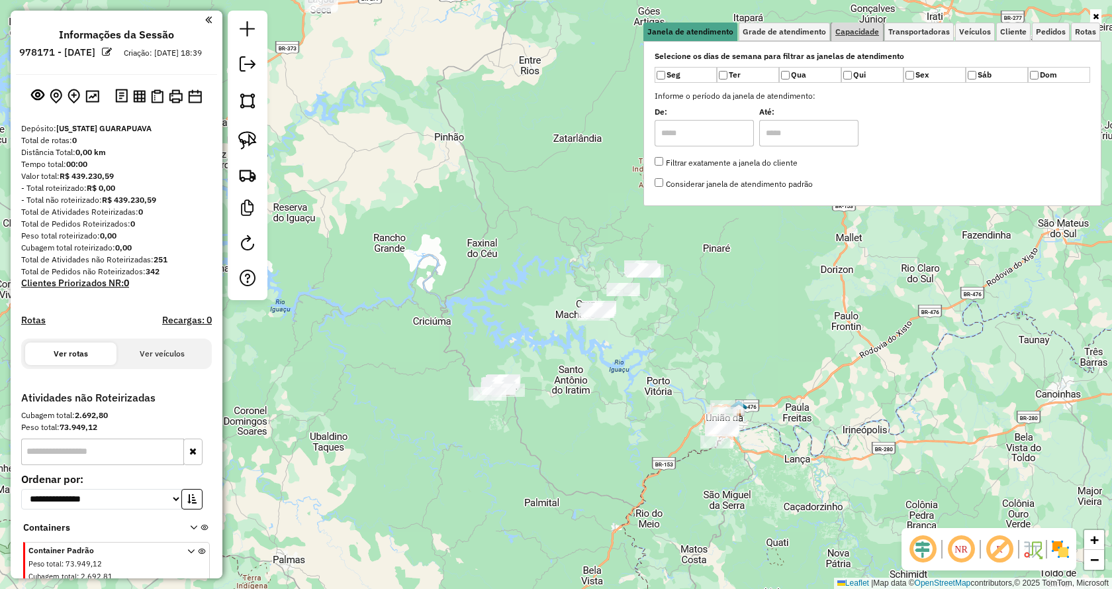
click at [861, 30] on span "Capacidade" at bounding box center [858, 32] width 44 height 8
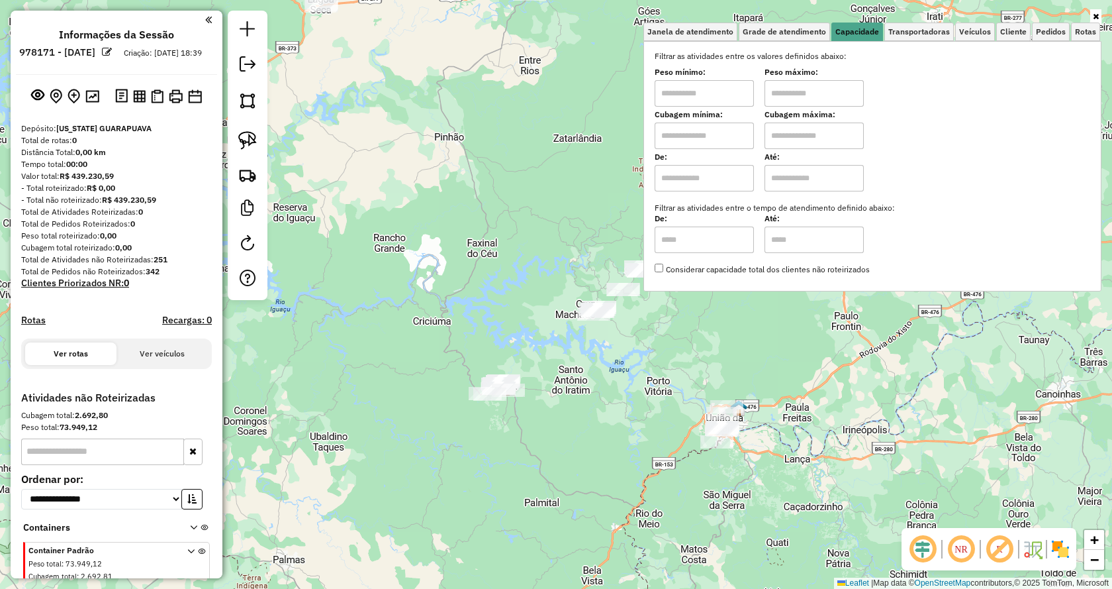
drag, startPoint x: 726, startPoint y: 94, endPoint x: 720, endPoint y: 97, distance: 6.8
click at [726, 94] on input "text" at bounding box center [704, 93] width 99 height 26
type input "*******"
click at [812, 91] on input "text" at bounding box center [814, 93] width 99 height 26
type input "**********"
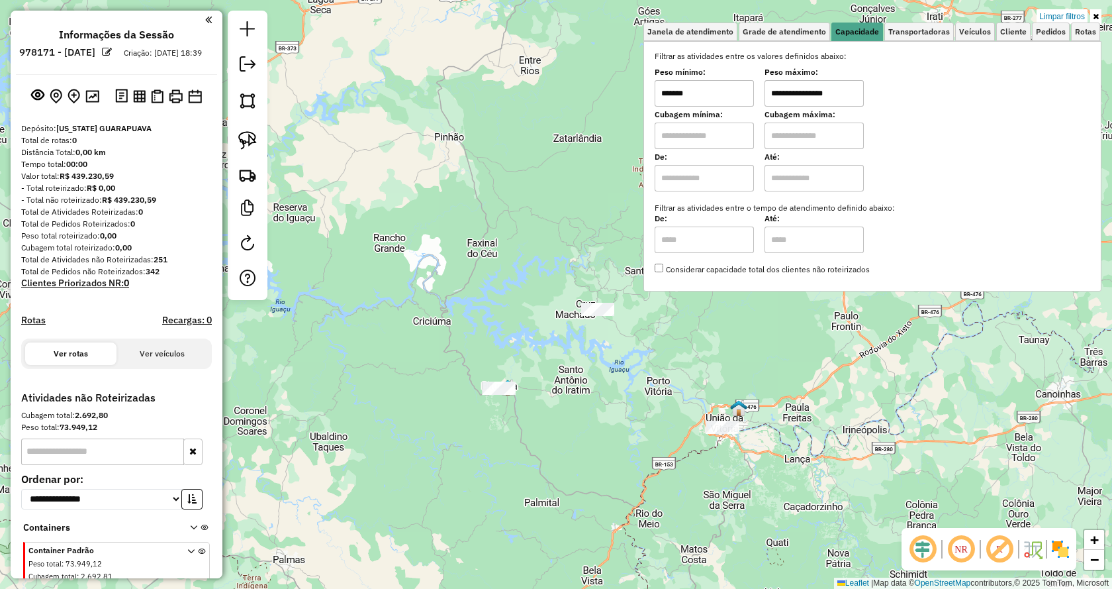
click at [840, 362] on hb-app "**********" at bounding box center [556, 294] width 1112 height 589
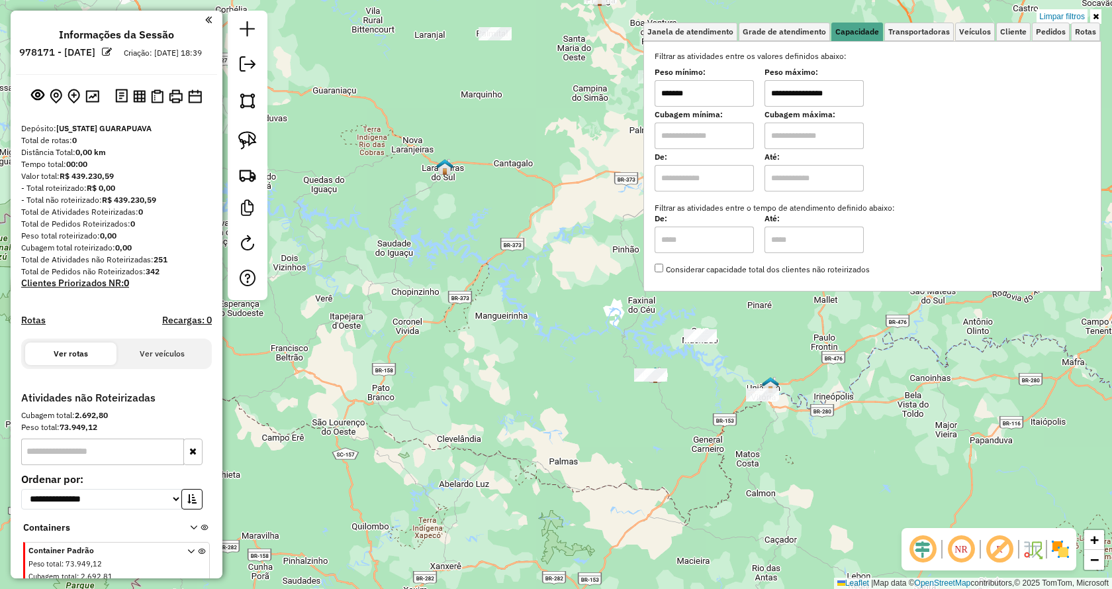
click at [1097, 16] on icon at bounding box center [1096, 17] width 6 height 8
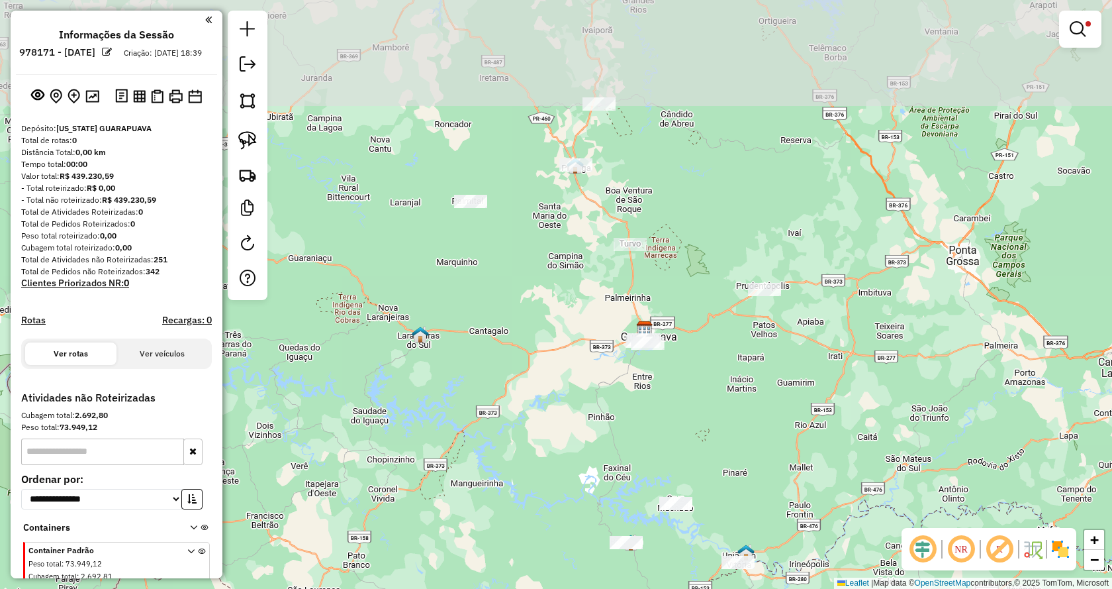
drag, startPoint x: 796, startPoint y: 265, endPoint x: 751, endPoint y: 428, distance: 169.6
click at [763, 458] on div "**********" at bounding box center [556, 294] width 1112 height 589
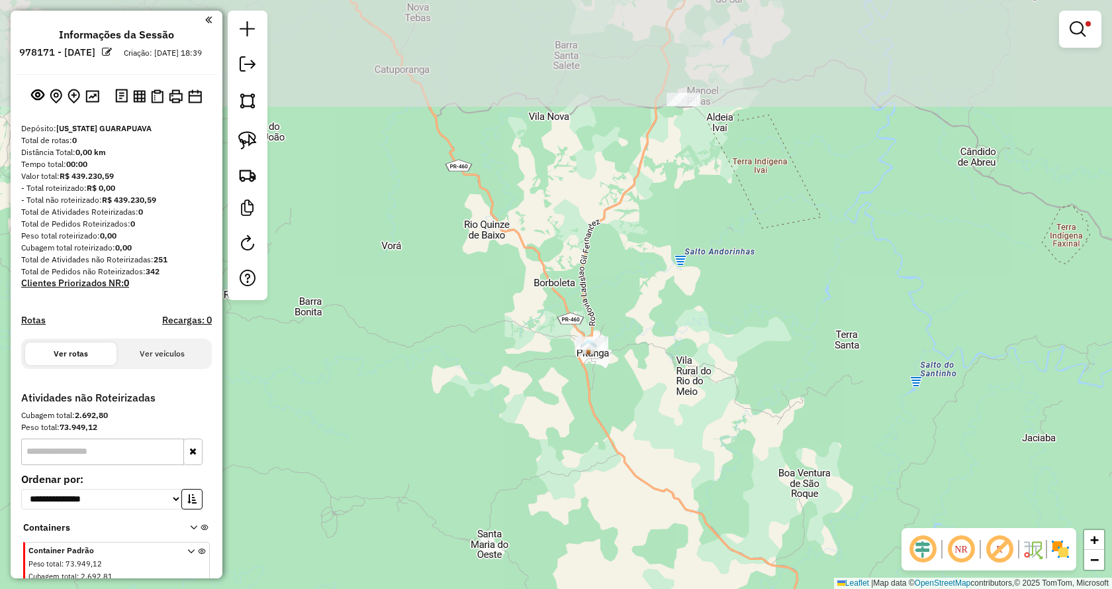
drag, startPoint x: 697, startPoint y: 191, endPoint x: 663, endPoint y: 403, distance: 214.6
click at [663, 403] on div "**********" at bounding box center [556, 294] width 1112 height 589
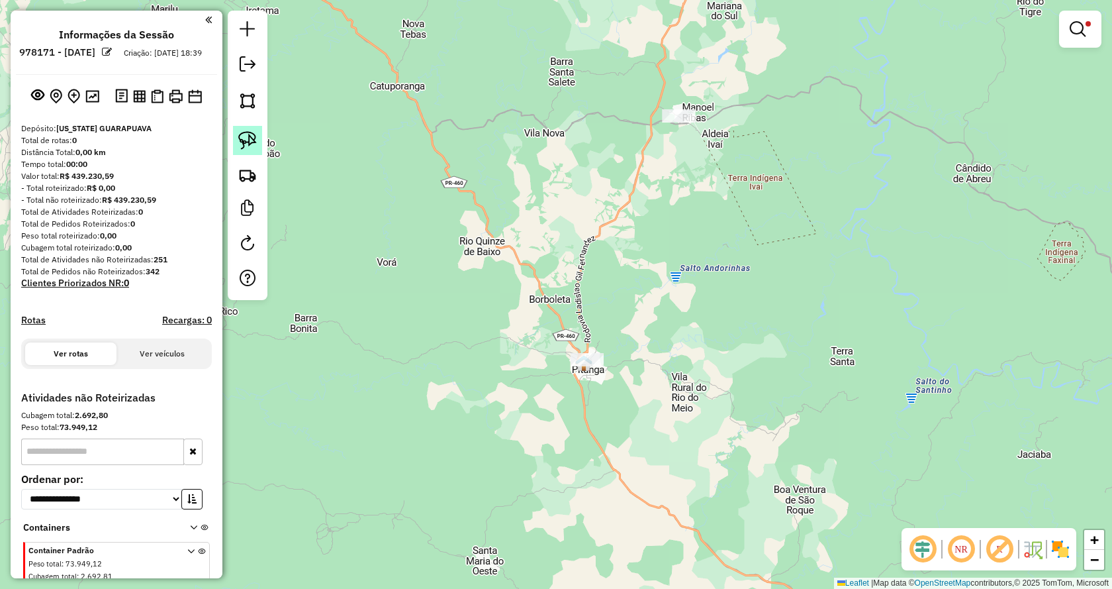
click at [250, 138] on img at bounding box center [247, 140] width 19 height 19
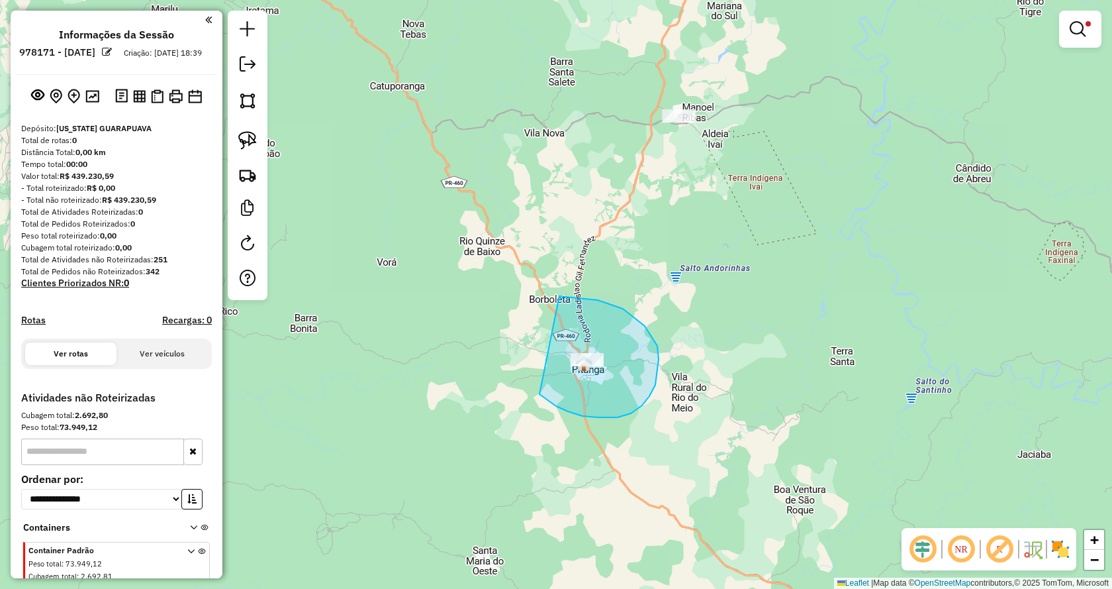
drag, startPoint x: 556, startPoint y: 406, endPoint x: 489, endPoint y: 324, distance: 105.4
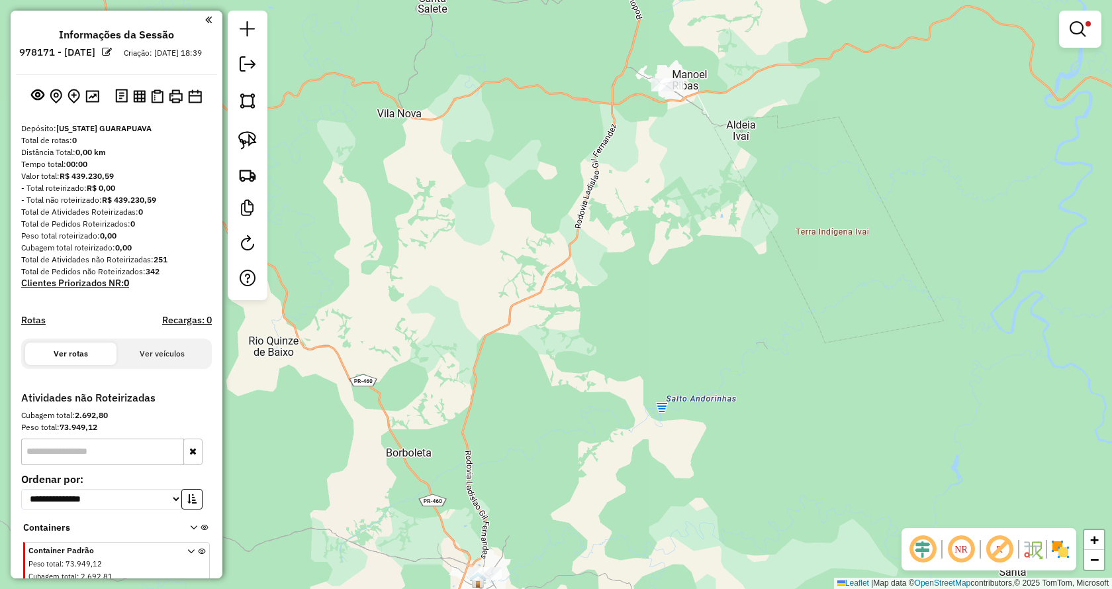
drag, startPoint x: 693, startPoint y: 195, endPoint x: 667, endPoint y: 314, distance: 121.3
click at [667, 314] on div "**********" at bounding box center [556, 294] width 1112 height 589
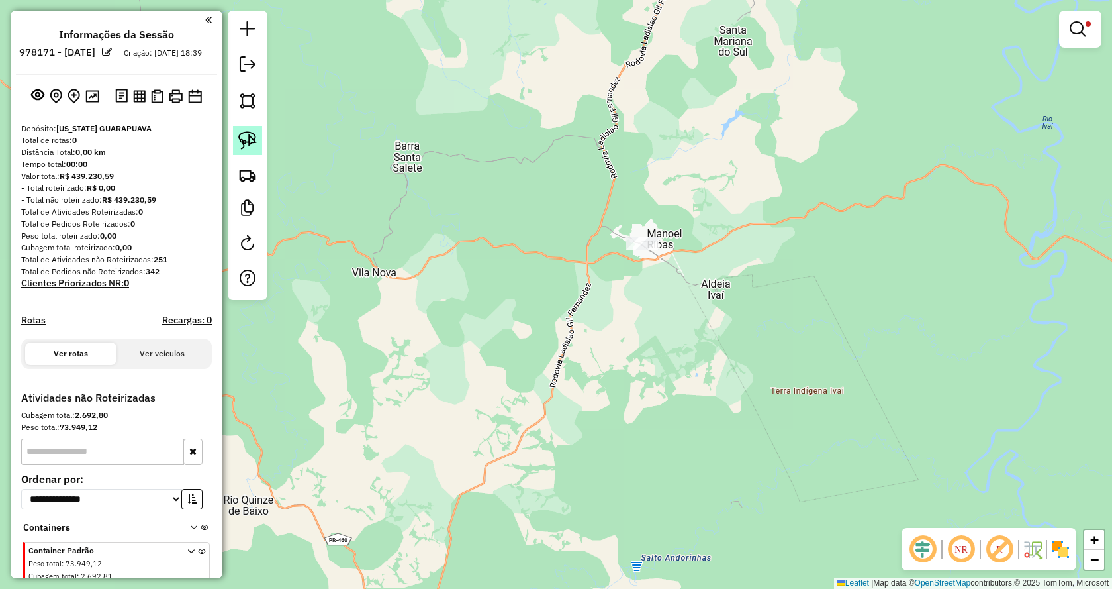
click at [244, 140] on img at bounding box center [247, 140] width 19 height 19
drag, startPoint x: 695, startPoint y: 275, endPoint x: 517, endPoint y: 239, distance: 181.7
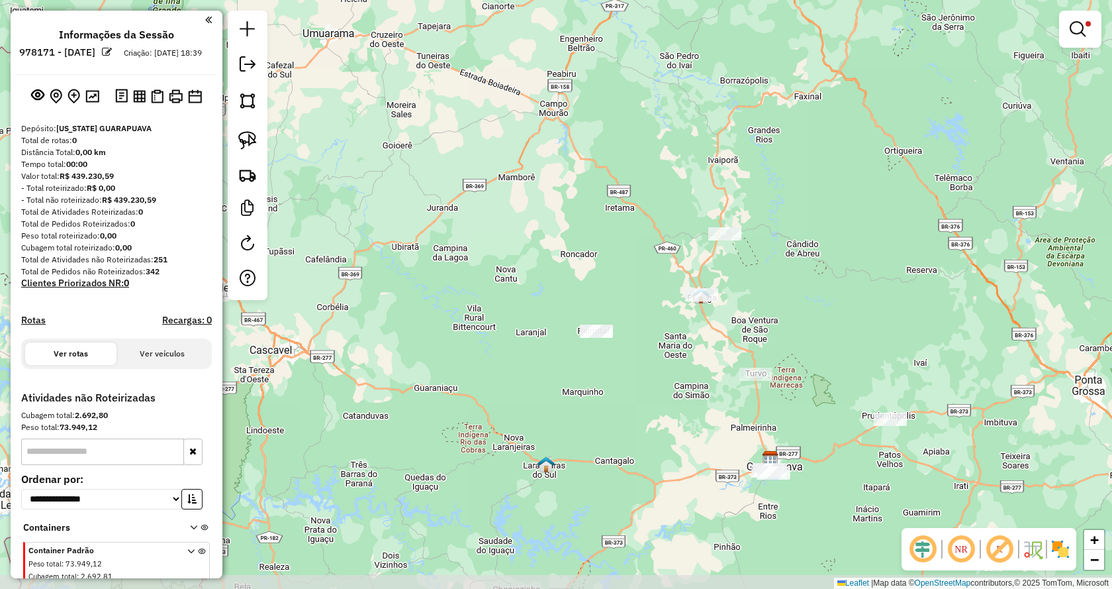
drag, startPoint x: 485, startPoint y: 474, endPoint x: 640, endPoint y: 371, distance: 186.2
click at [640, 371] on div "**********" at bounding box center [556, 294] width 1112 height 589
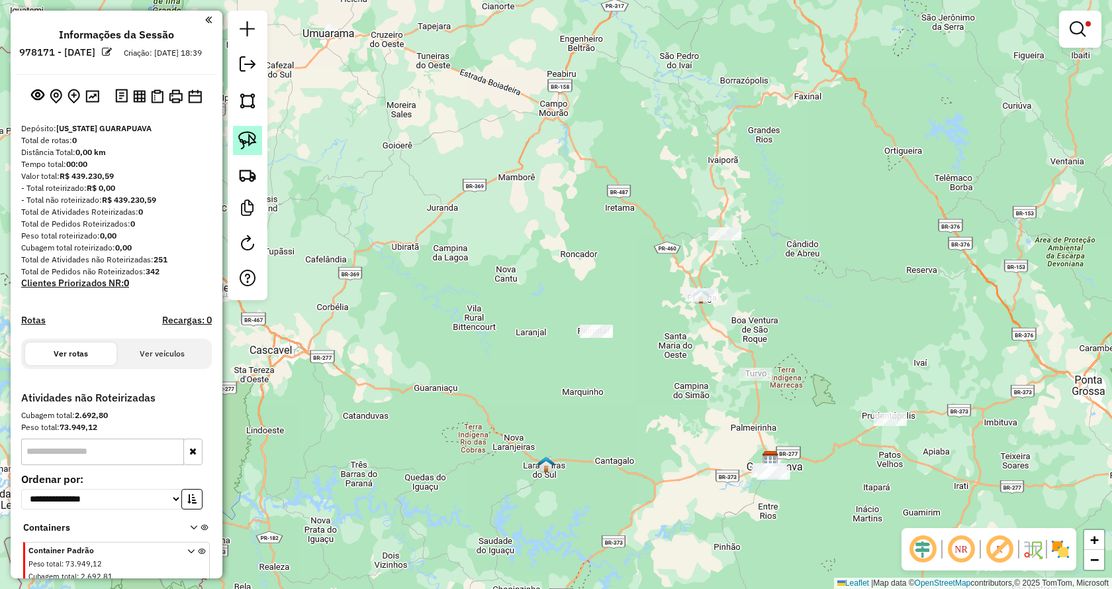
click at [247, 142] on img at bounding box center [247, 140] width 19 height 19
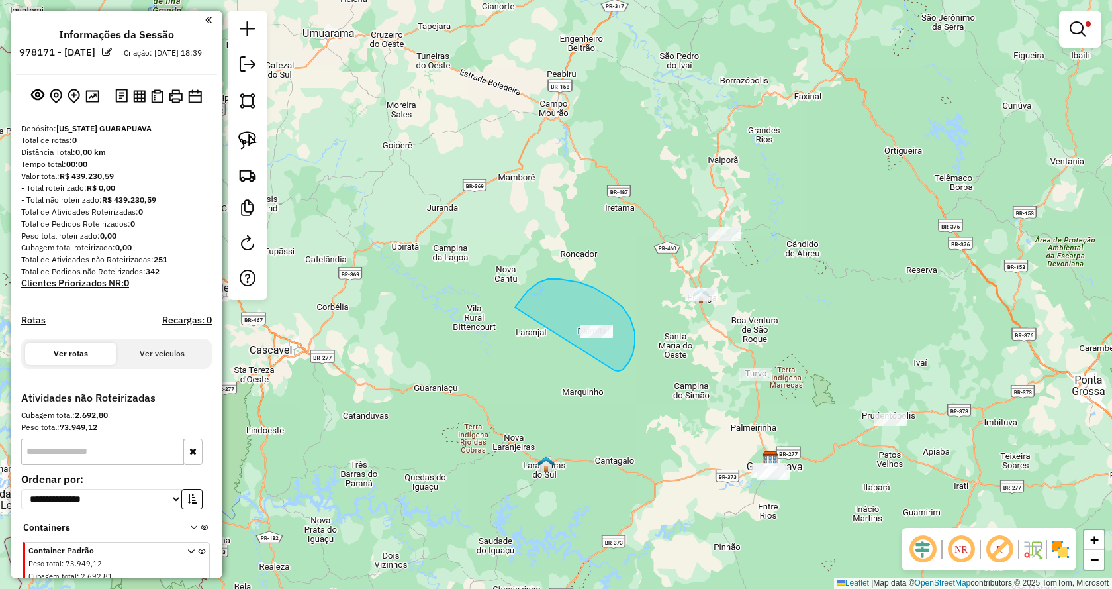
drag, startPoint x: 618, startPoint y: 371, endPoint x: 507, endPoint y: 360, distance: 112.5
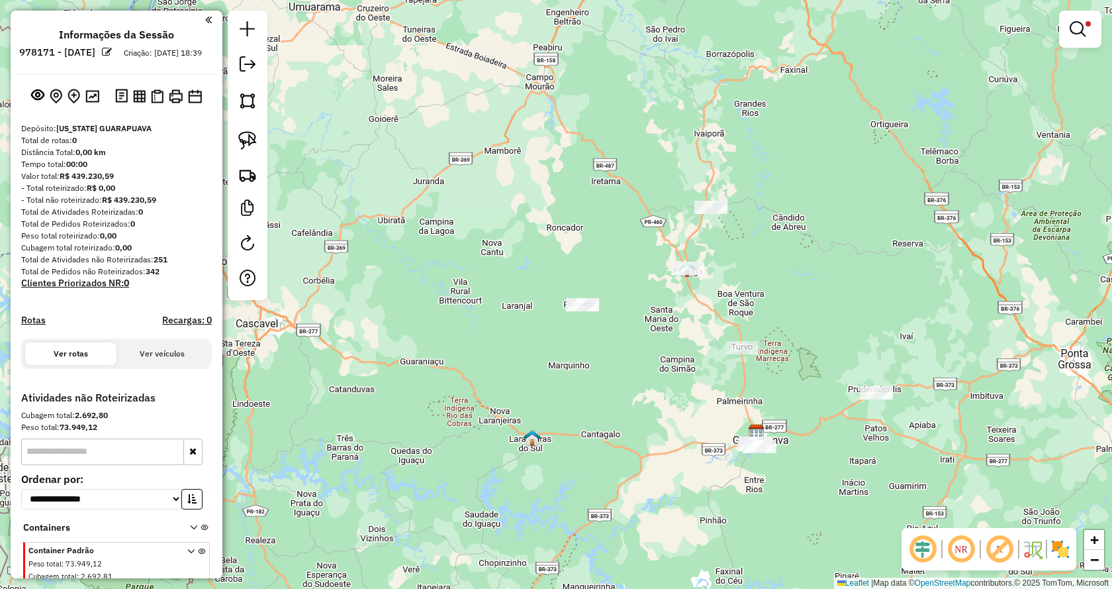
drag, startPoint x: 824, startPoint y: 358, endPoint x: 775, endPoint y: 306, distance: 71.7
click at [783, 318] on div "**********" at bounding box center [556, 294] width 1112 height 589
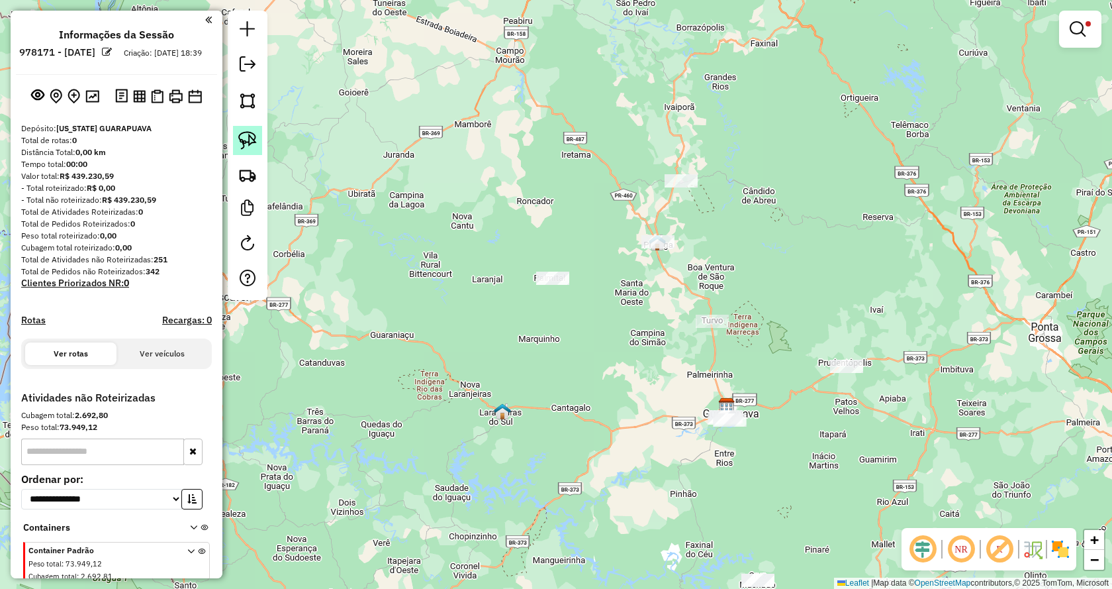
click at [254, 140] on img at bounding box center [247, 140] width 19 height 19
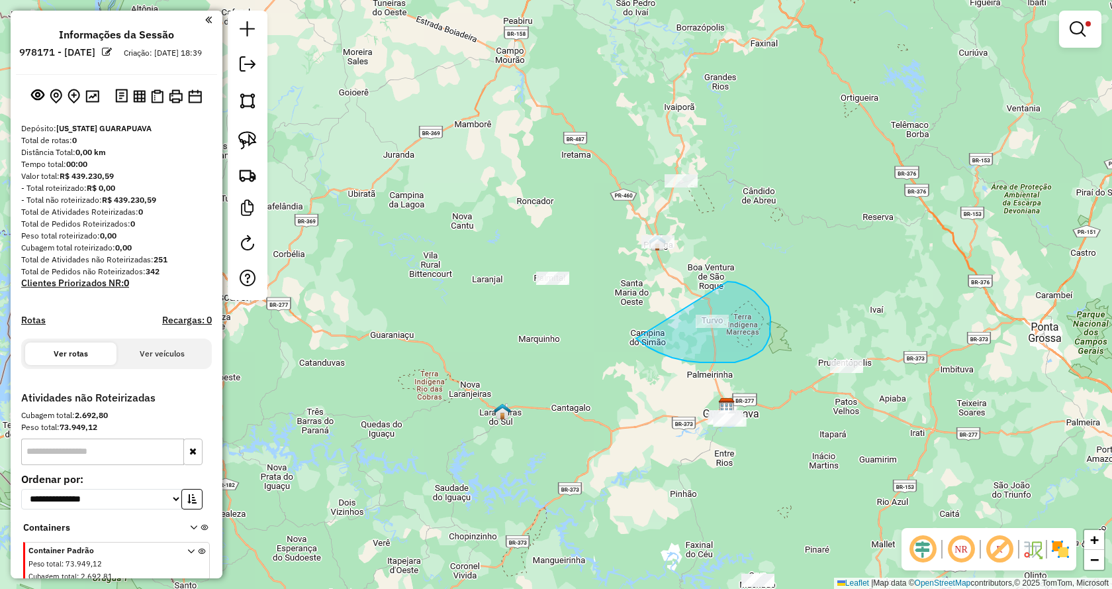
drag, startPoint x: 642, startPoint y: 343, endPoint x: 691, endPoint y: 283, distance: 76.7
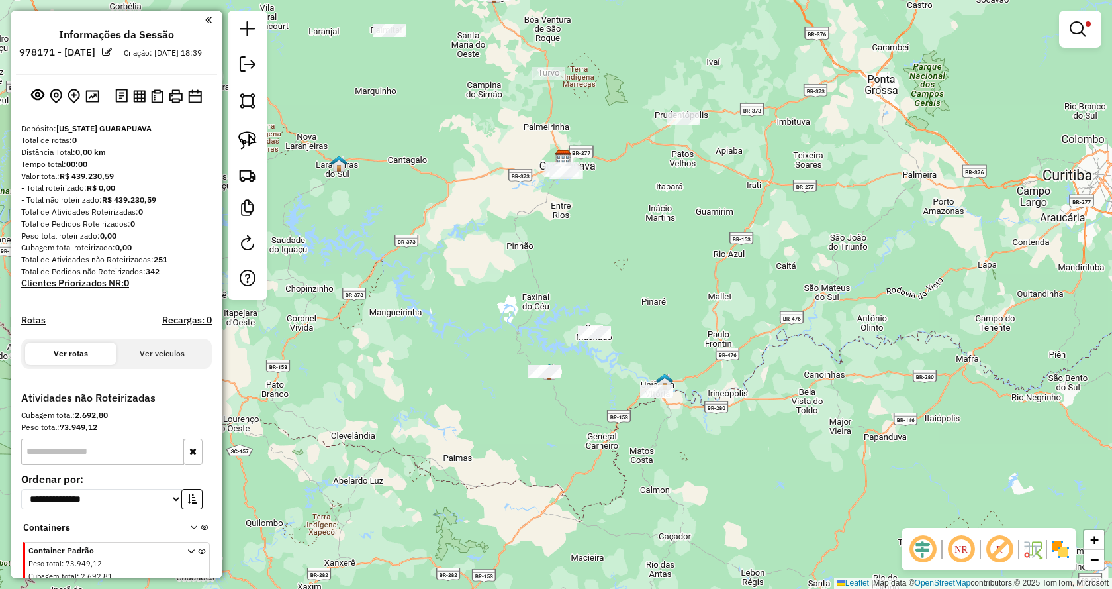
drag, startPoint x: 888, startPoint y: 483, endPoint x: 781, endPoint y: 199, distance: 303.0
click at [781, 199] on div "**********" at bounding box center [556, 294] width 1112 height 589
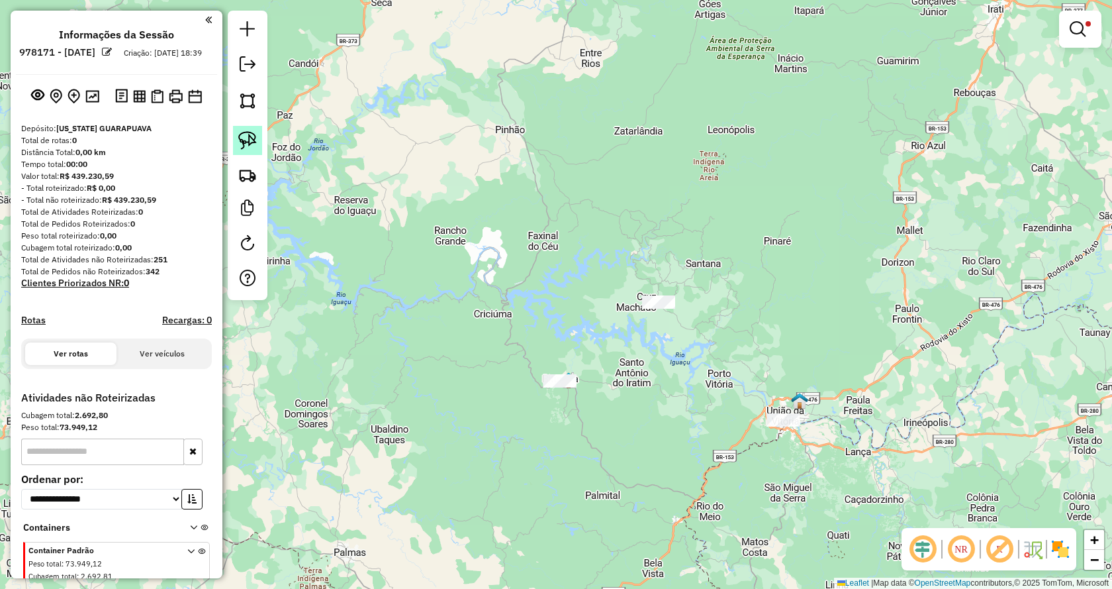
click at [261, 145] on link at bounding box center [247, 140] width 29 height 29
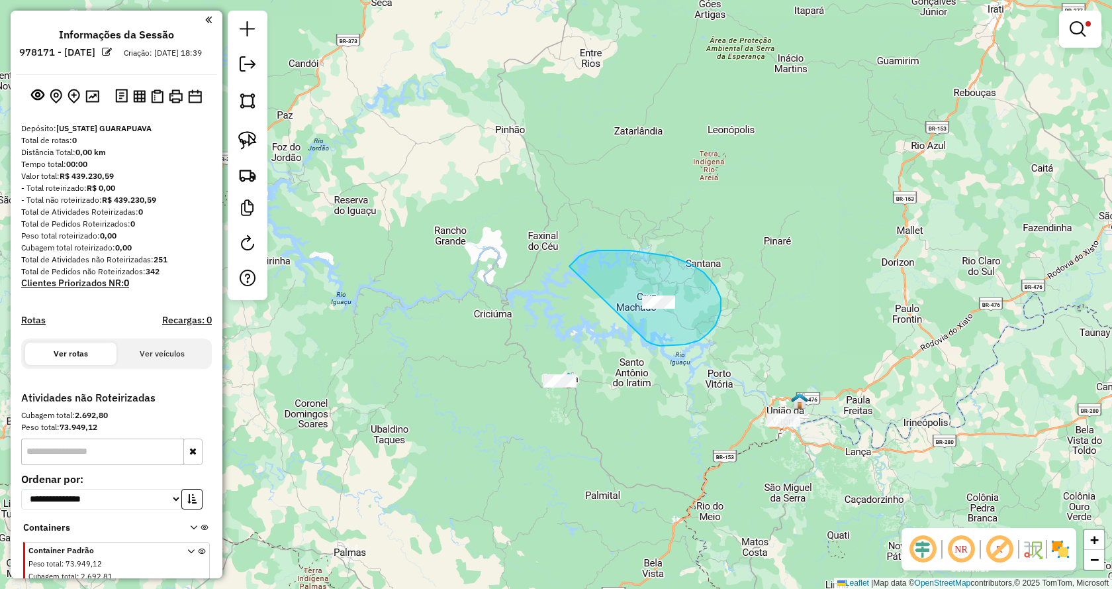
drag, startPoint x: 721, startPoint y: 311, endPoint x: 569, endPoint y: 267, distance: 157.8
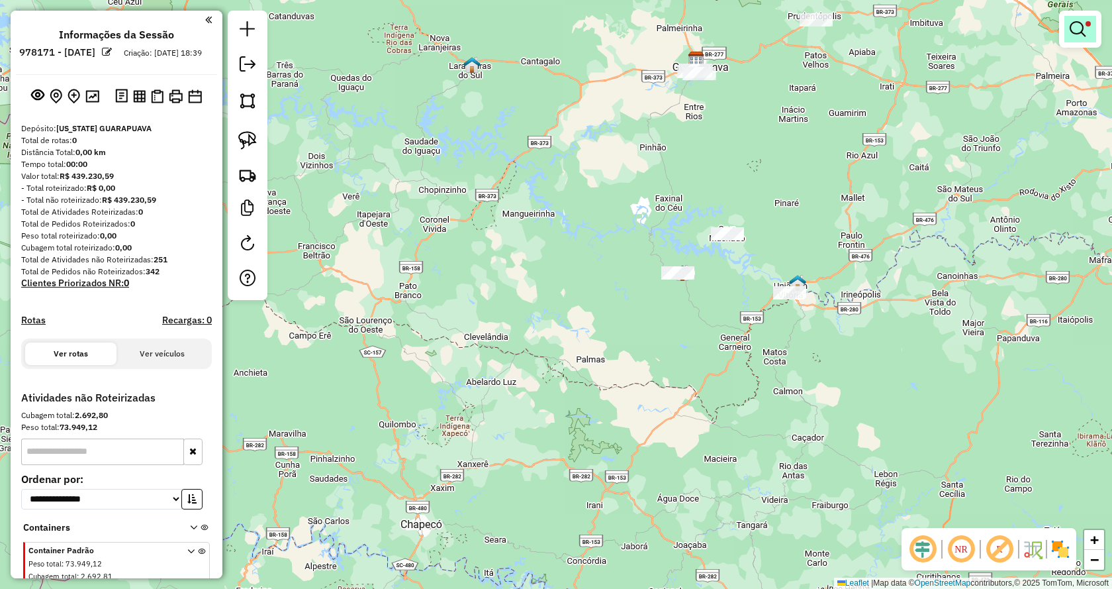
click at [1073, 36] on em at bounding box center [1078, 29] width 16 height 16
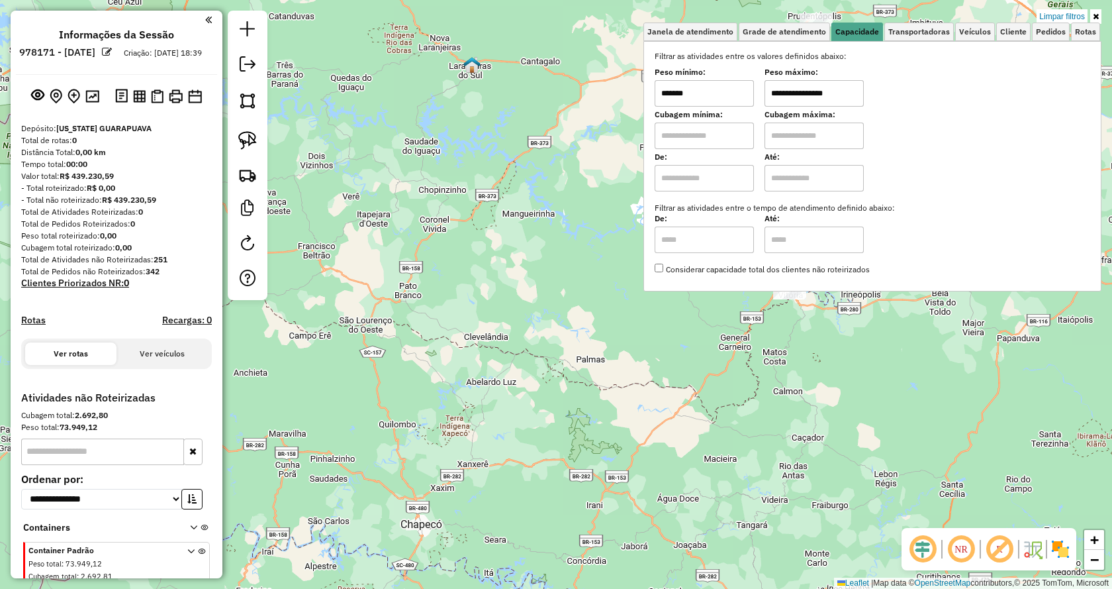
click at [897, 399] on div "**********" at bounding box center [556, 294] width 1112 height 589
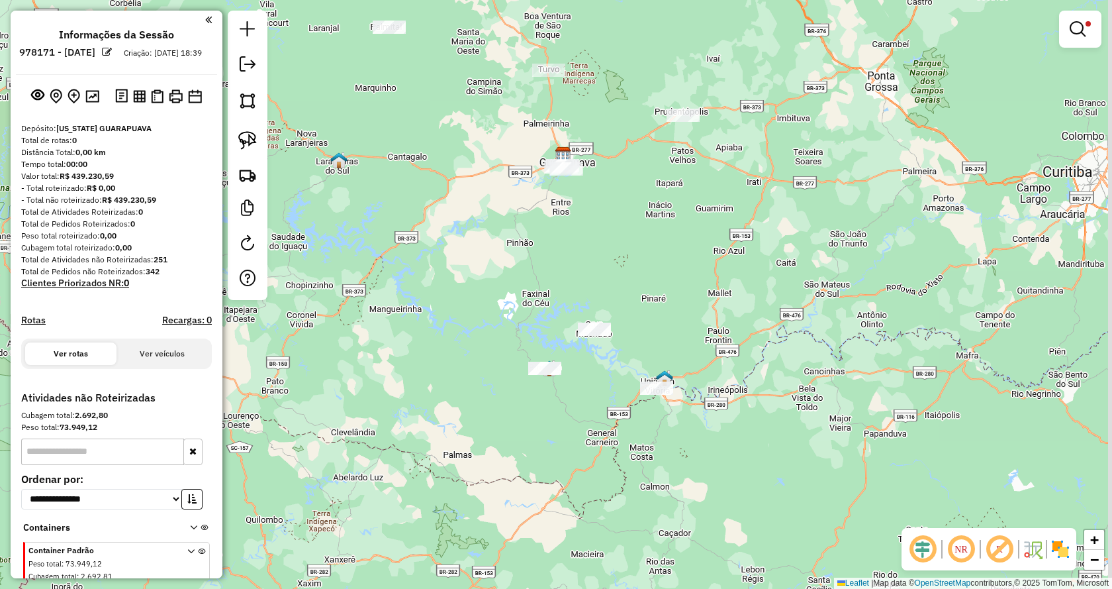
drag, startPoint x: 623, startPoint y: 387, endPoint x: 495, endPoint y: 481, distance: 158.7
click at [495, 481] on div "**********" at bounding box center [556, 294] width 1112 height 589
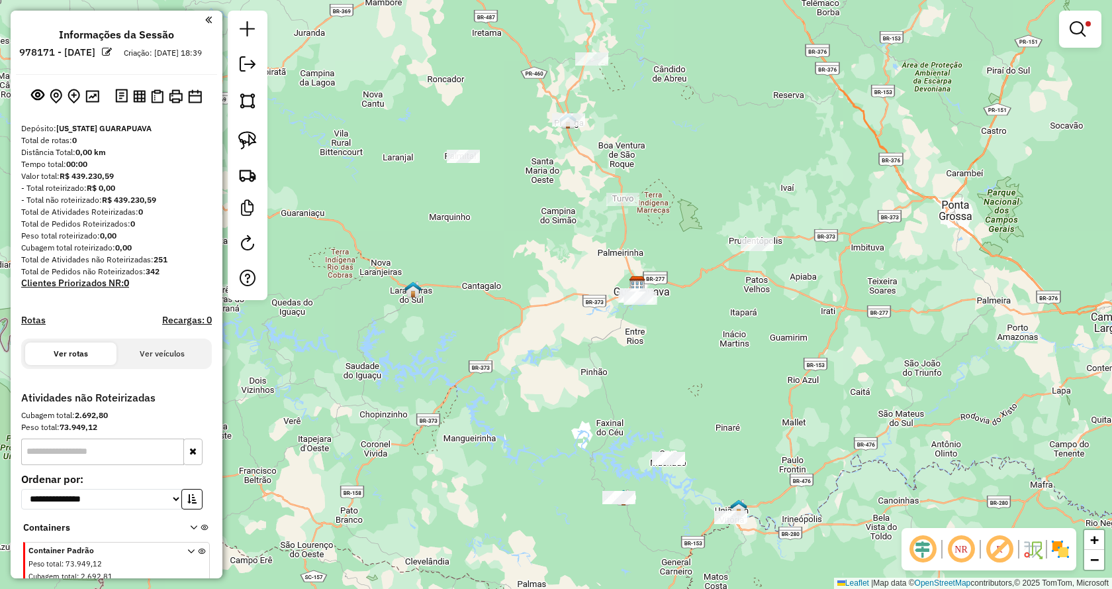
drag, startPoint x: 434, startPoint y: 266, endPoint x: 507, endPoint y: 387, distance: 141.4
click at [507, 387] on div "**********" at bounding box center [556, 294] width 1112 height 589
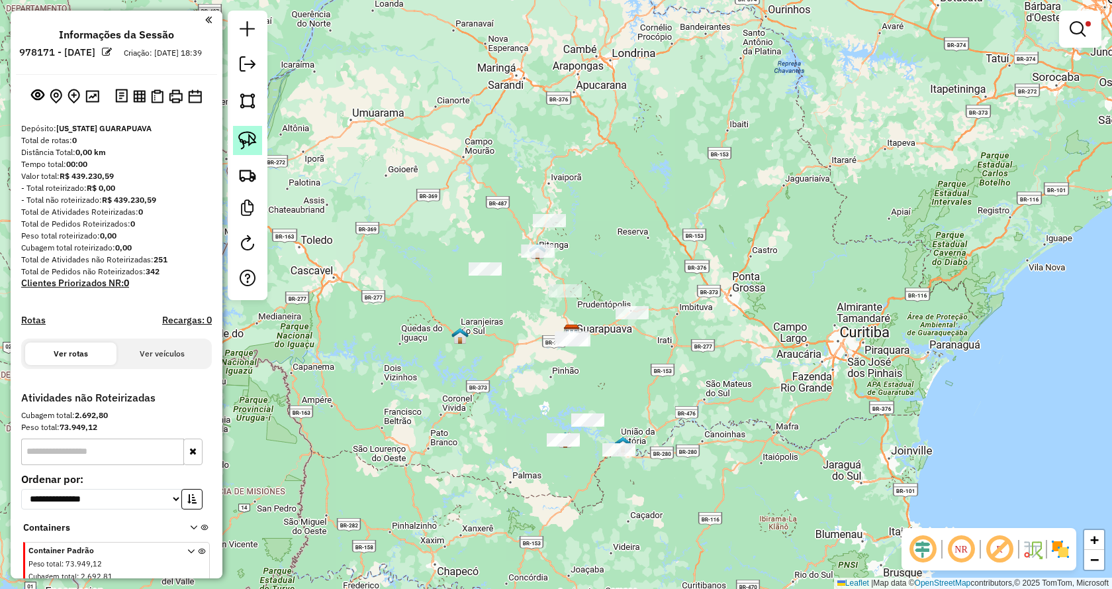
click at [248, 140] on img at bounding box center [247, 140] width 19 height 19
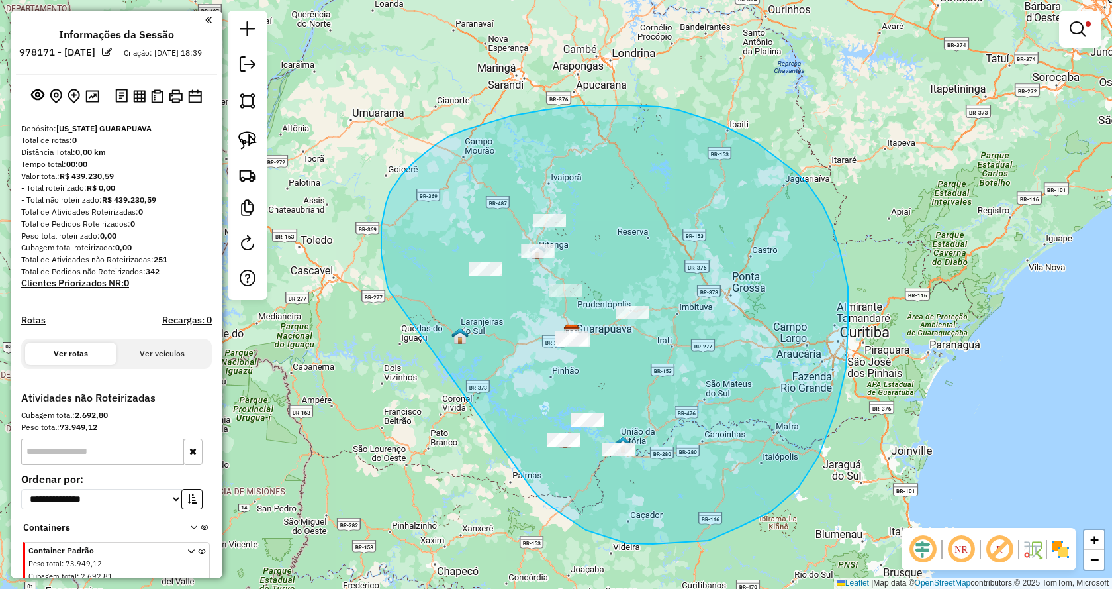
drag, startPoint x: 740, startPoint y: 526, endPoint x: 389, endPoint y: 291, distance: 422.8
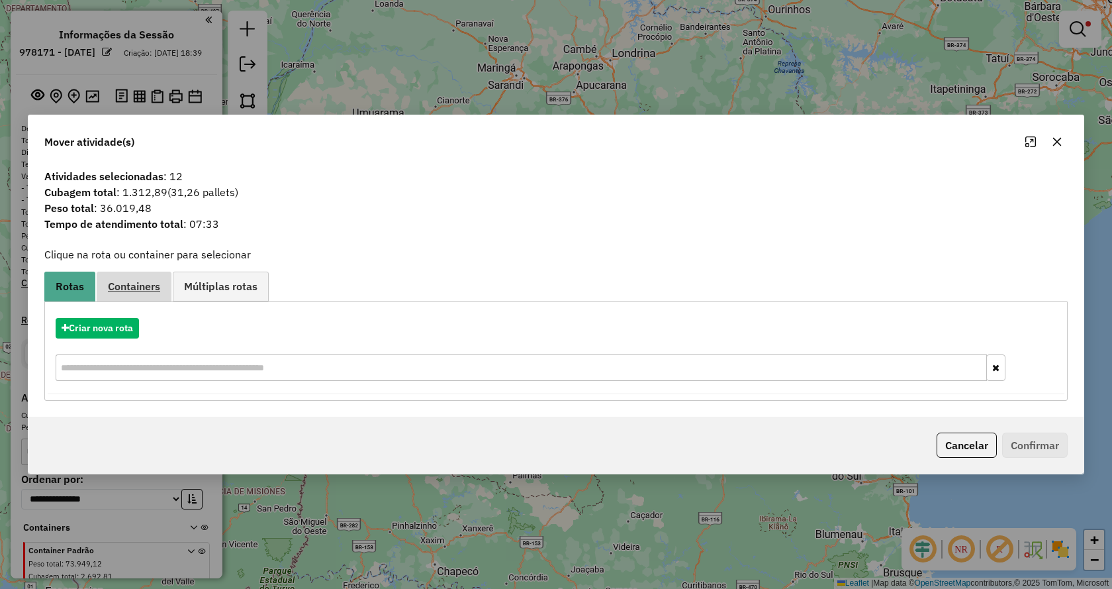
click at [138, 283] on span "Containers" at bounding box center [134, 286] width 52 height 11
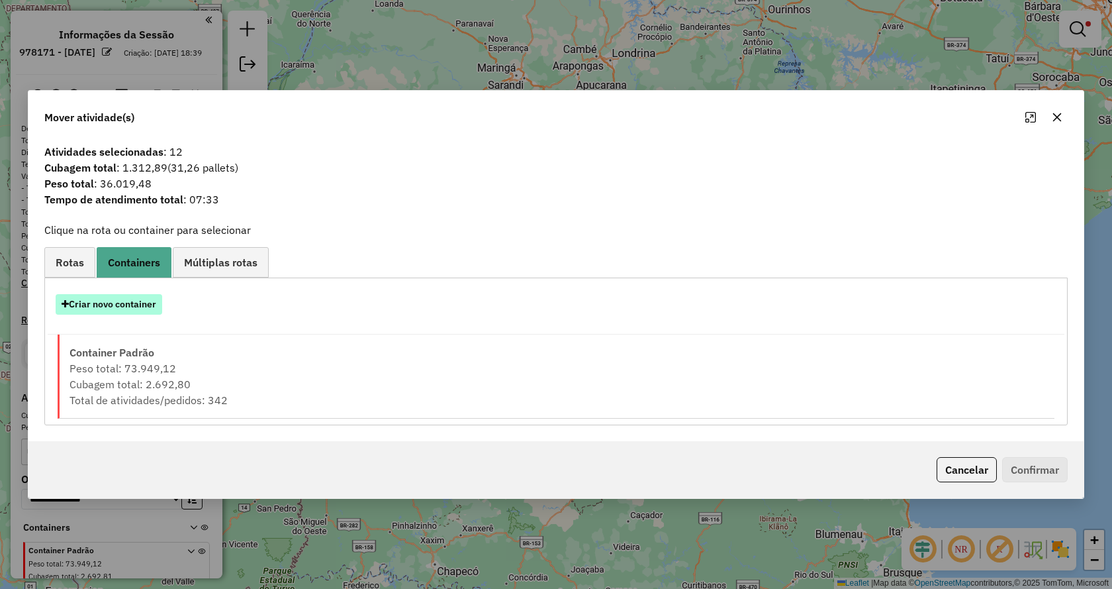
click at [140, 301] on button "Criar novo container" at bounding box center [109, 304] width 107 height 21
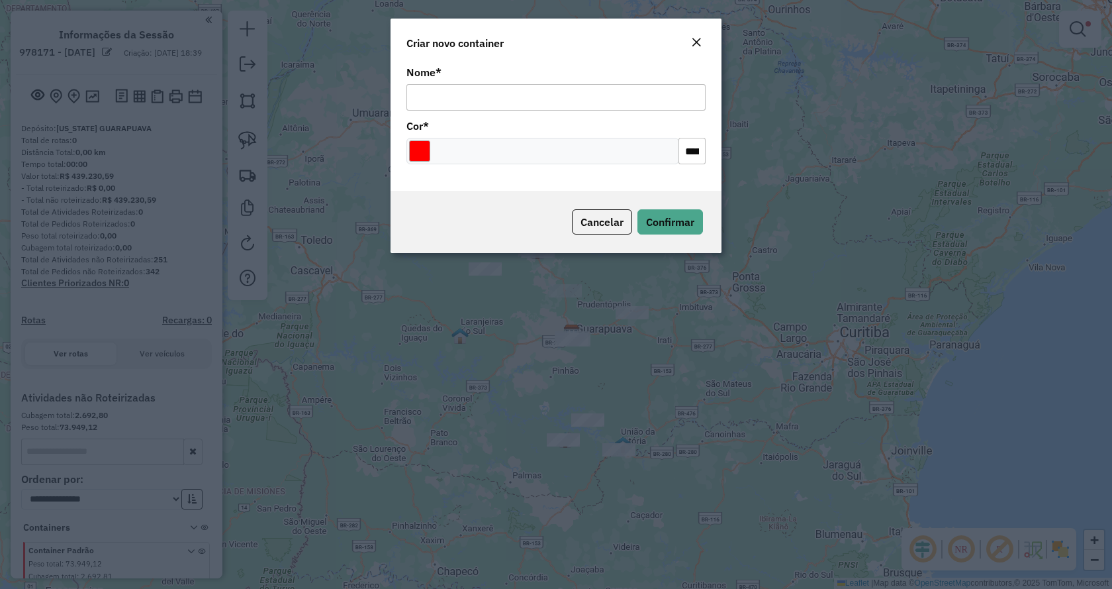
click at [454, 99] on input "Nome *" at bounding box center [556, 97] width 299 height 26
type input "**********"
click at [425, 154] on input "Select a color" at bounding box center [419, 150] width 21 height 21
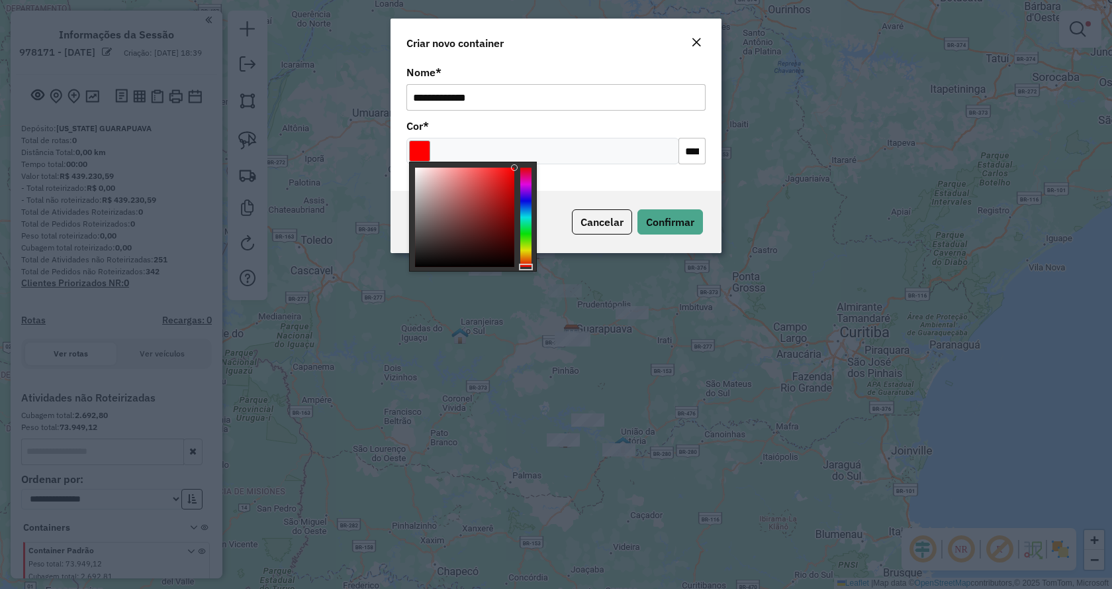
type input "*******"
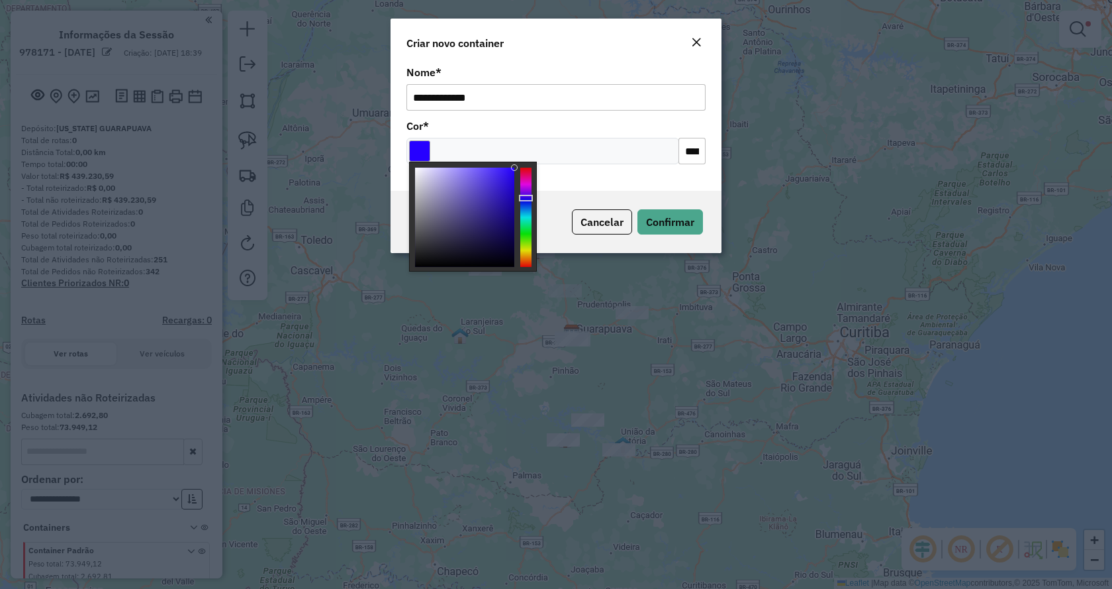
click at [528, 198] on div at bounding box center [525, 217] width 11 height 99
click at [656, 218] on span "Confirmar" at bounding box center [670, 221] width 48 height 13
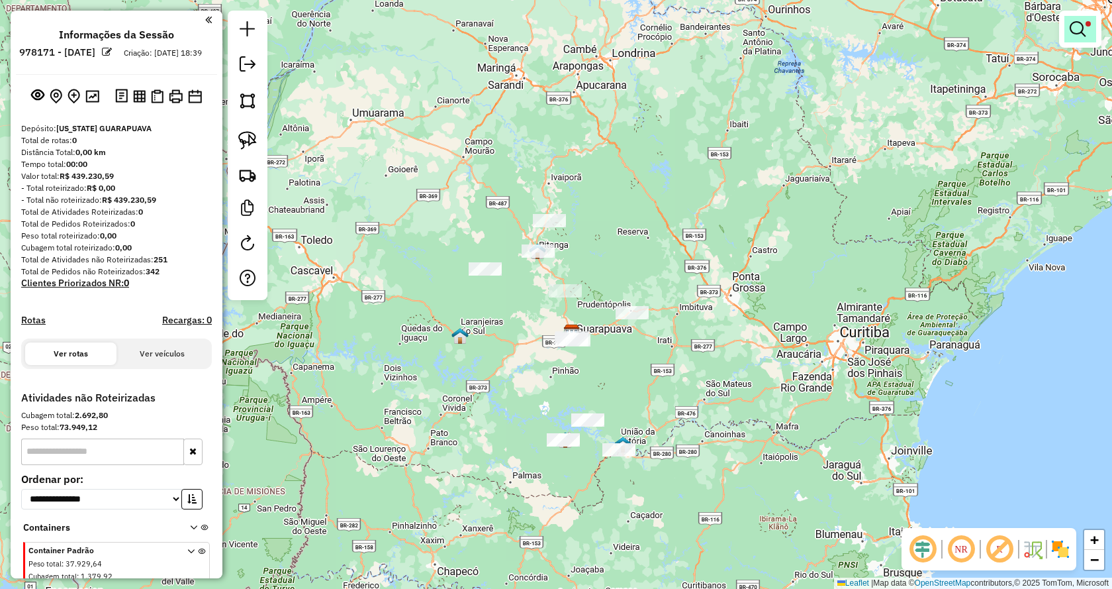
click at [1075, 38] on link at bounding box center [1081, 29] width 32 height 26
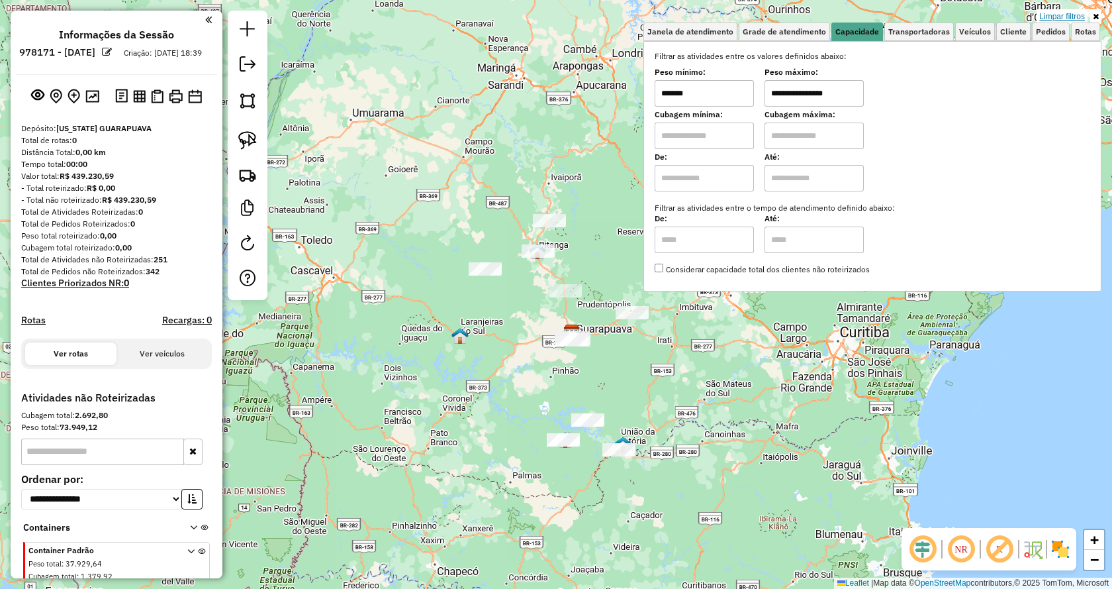
click at [1051, 19] on link "Limpar filtros" at bounding box center [1062, 16] width 51 height 15
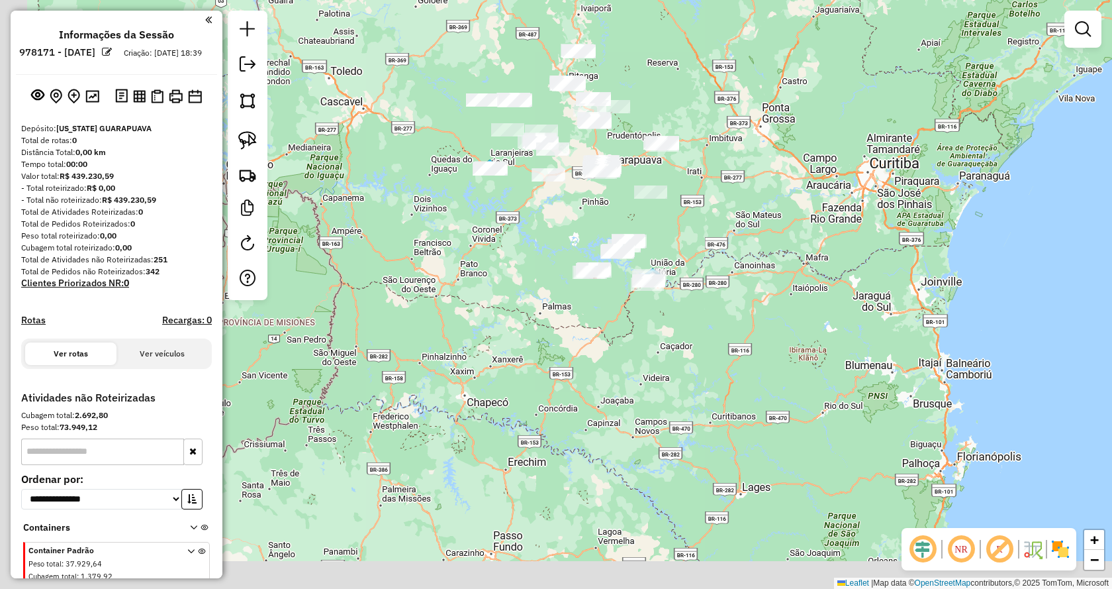
drag, startPoint x: 767, startPoint y: 465, endPoint x: 801, endPoint y: 284, distance: 183.9
click at [801, 284] on div "Janela de atendimento Grade de atendimento Capacidade Transportadoras Veículos …" at bounding box center [556, 294] width 1112 height 589
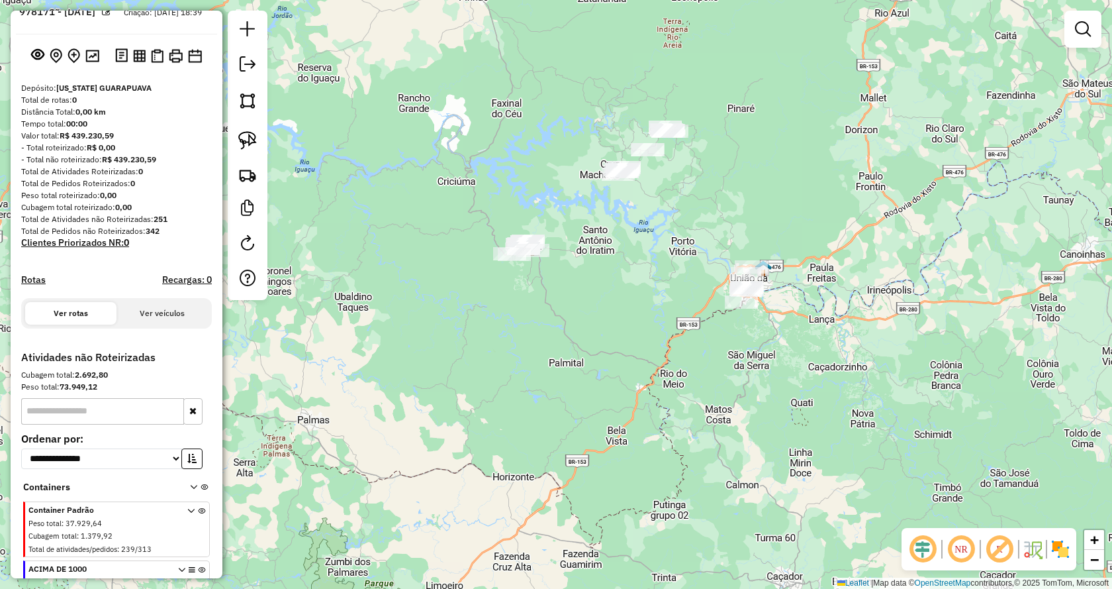
scroll to position [123, 0]
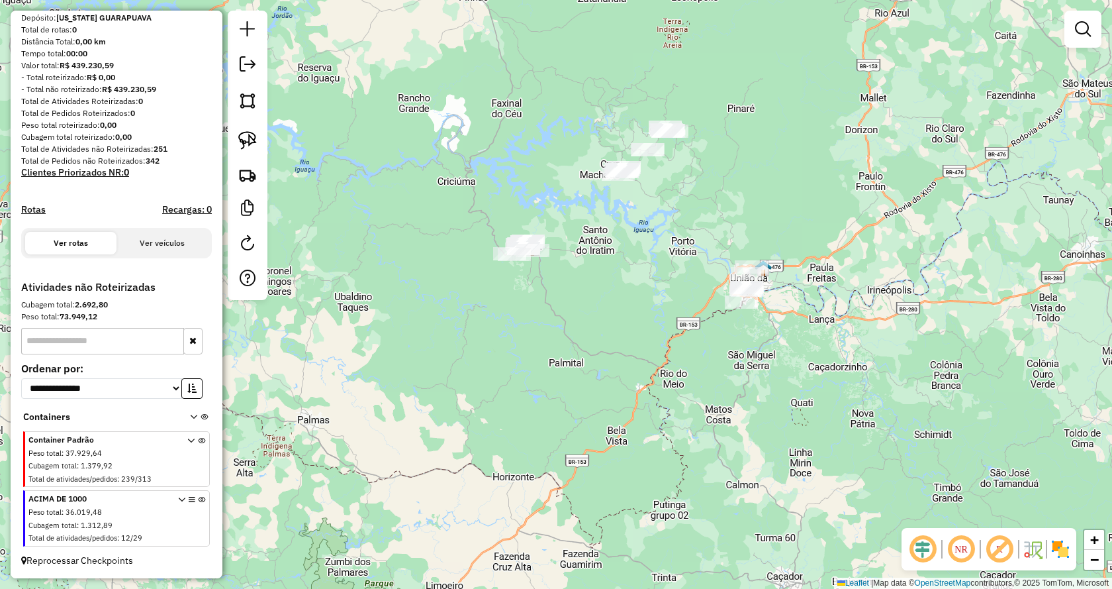
click at [198, 500] on icon at bounding box center [201, 521] width 7 height 50
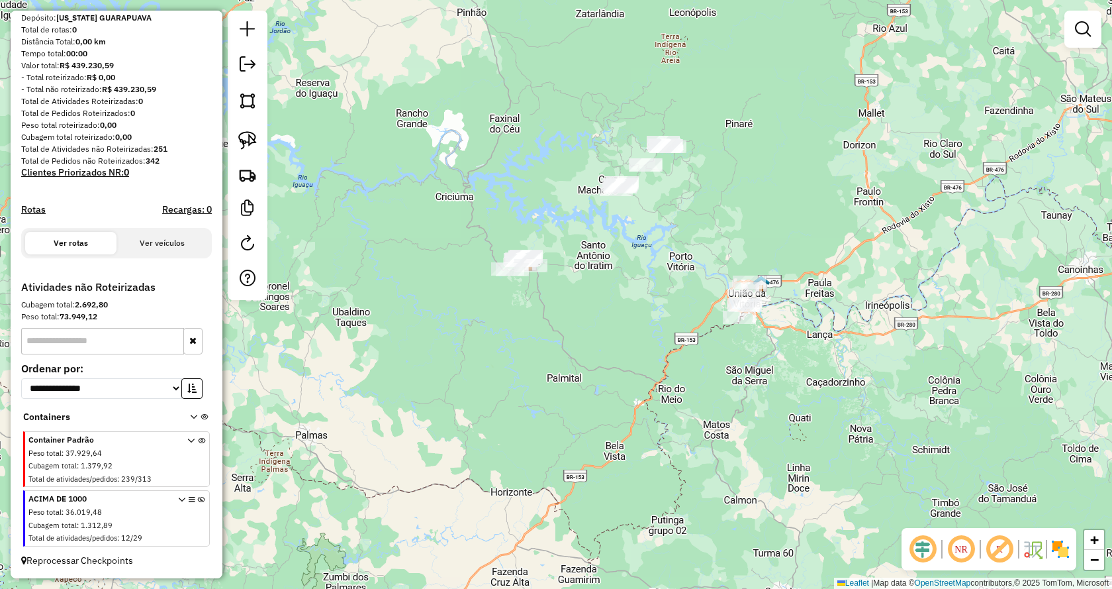
drag, startPoint x: 632, startPoint y: 248, endPoint x: 581, endPoint y: 332, distance: 98.1
click at [597, 334] on div "Janela de atendimento Grade de atendimento Capacidade Transportadoras Veículos …" at bounding box center [556, 294] width 1112 height 589
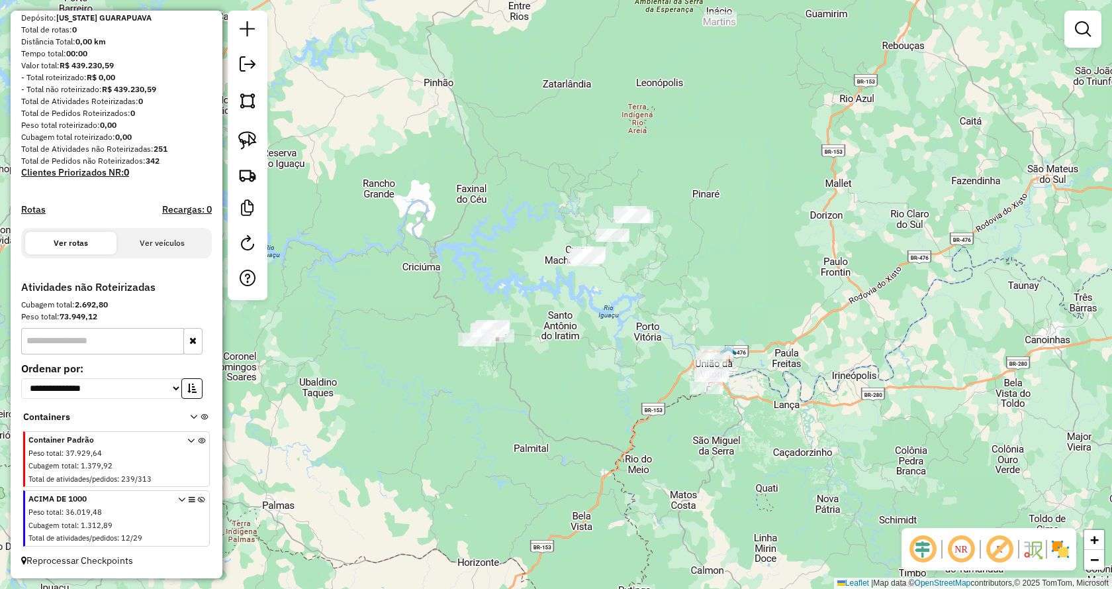
drag, startPoint x: 249, startPoint y: 134, endPoint x: 457, endPoint y: 254, distance: 240.0
click at [251, 136] on img at bounding box center [247, 140] width 19 height 19
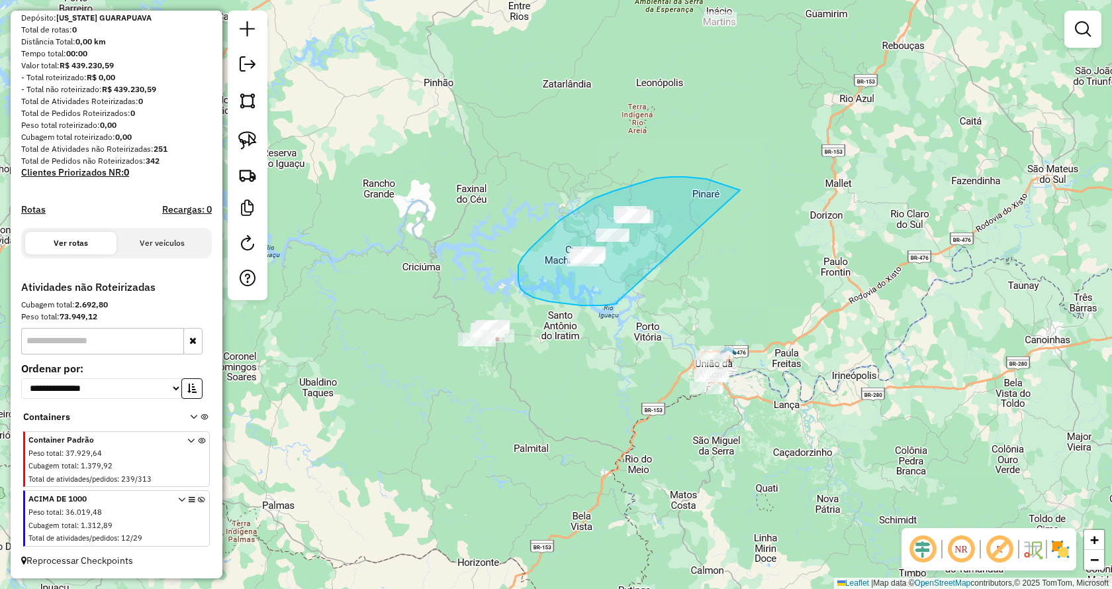
drag, startPoint x: 617, startPoint y: 302, endPoint x: 765, endPoint y: 197, distance: 181.4
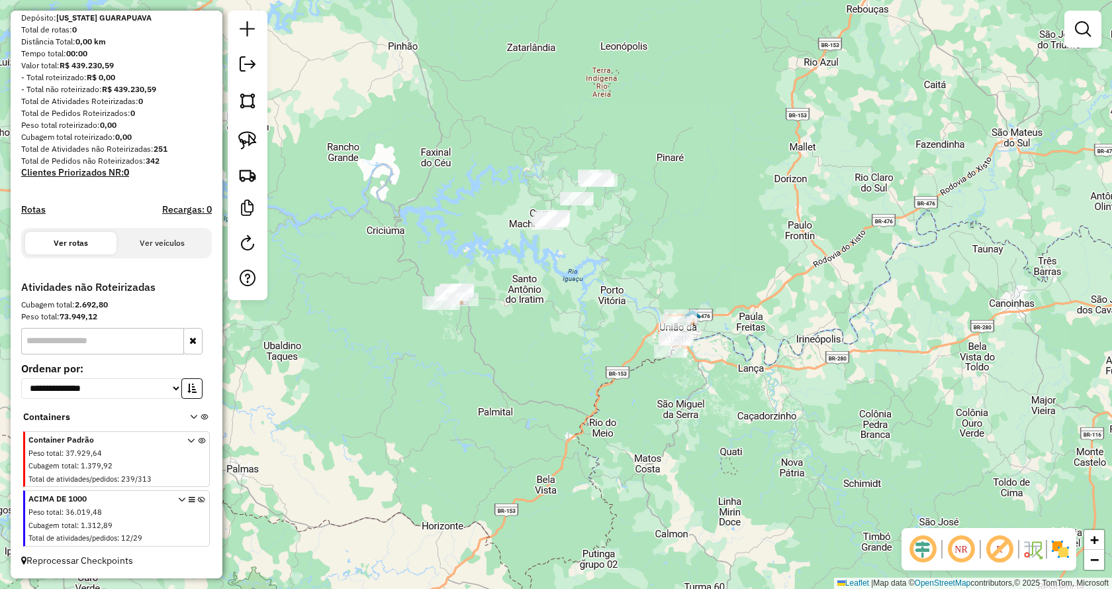
drag, startPoint x: 605, startPoint y: 447, endPoint x: 567, endPoint y: 409, distance: 52.9
click at [567, 409] on div "Janela de atendimento Grade de atendimento Capacidade Transportadoras Veículos …" at bounding box center [556, 294] width 1112 height 589
drag, startPoint x: 246, startPoint y: 147, endPoint x: 361, endPoint y: 230, distance: 141.9
click at [248, 148] on img at bounding box center [247, 140] width 19 height 19
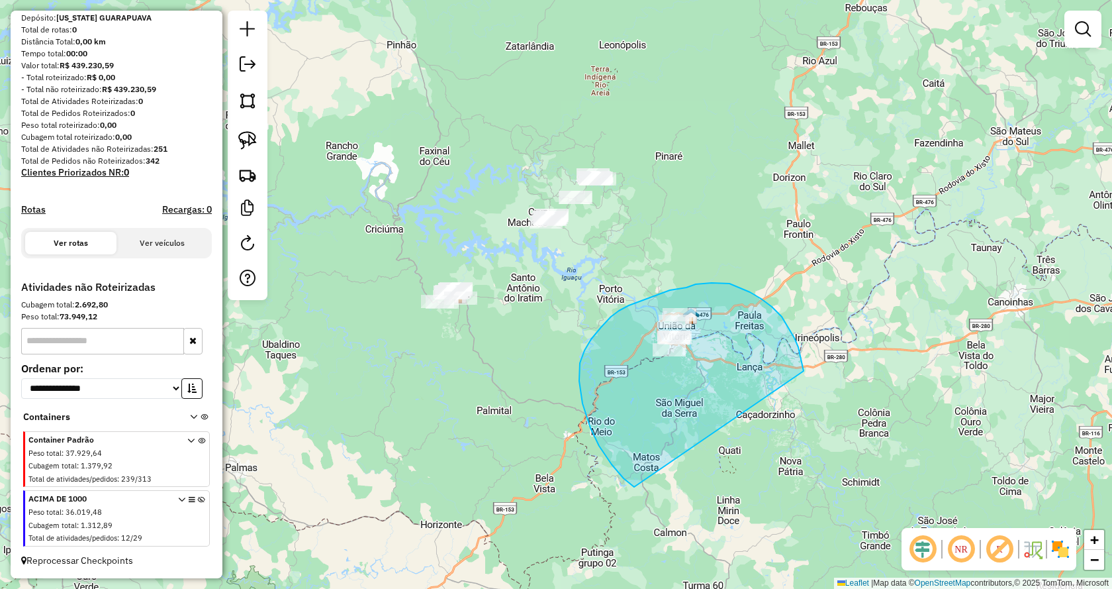
drag, startPoint x: 802, startPoint y: 359, endPoint x: 650, endPoint y: 494, distance: 203.6
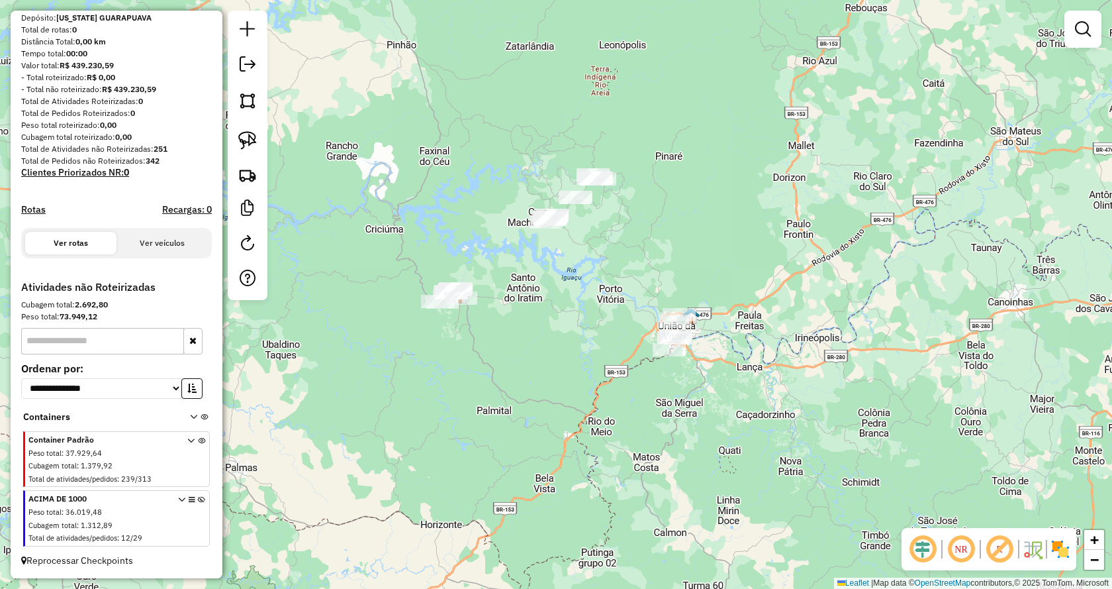
click at [198, 499] on icon at bounding box center [201, 521] width 7 height 50
click at [250, 140] on img at bounding box center [247, 140] width 19 height 19
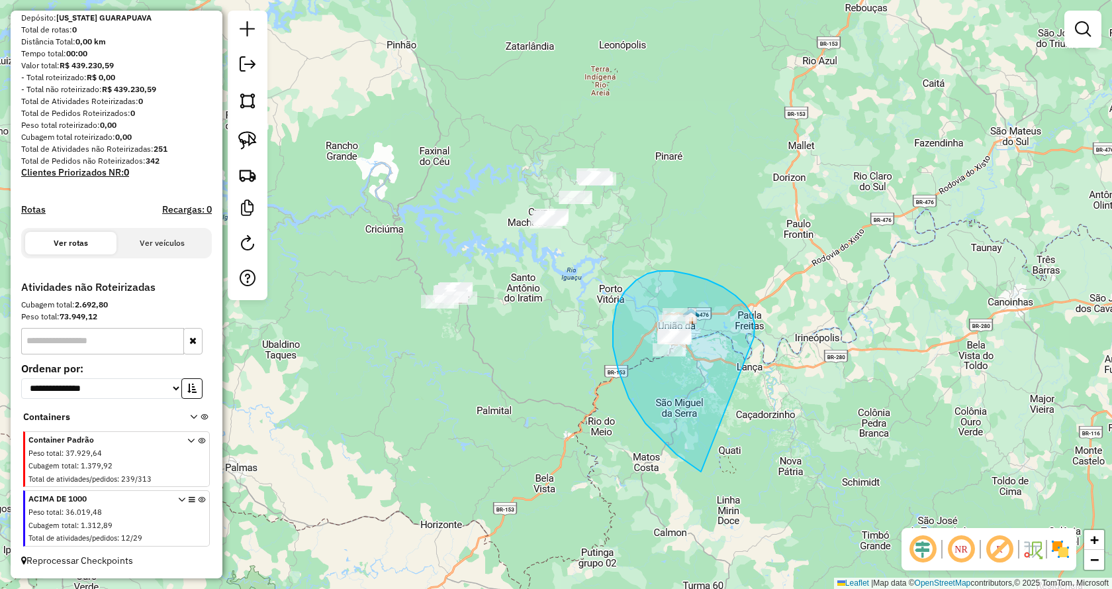
drag, startPoint x: 746, startPoint y: 305, endPoint x: 701, endPoint y: 471, distance: 172.7
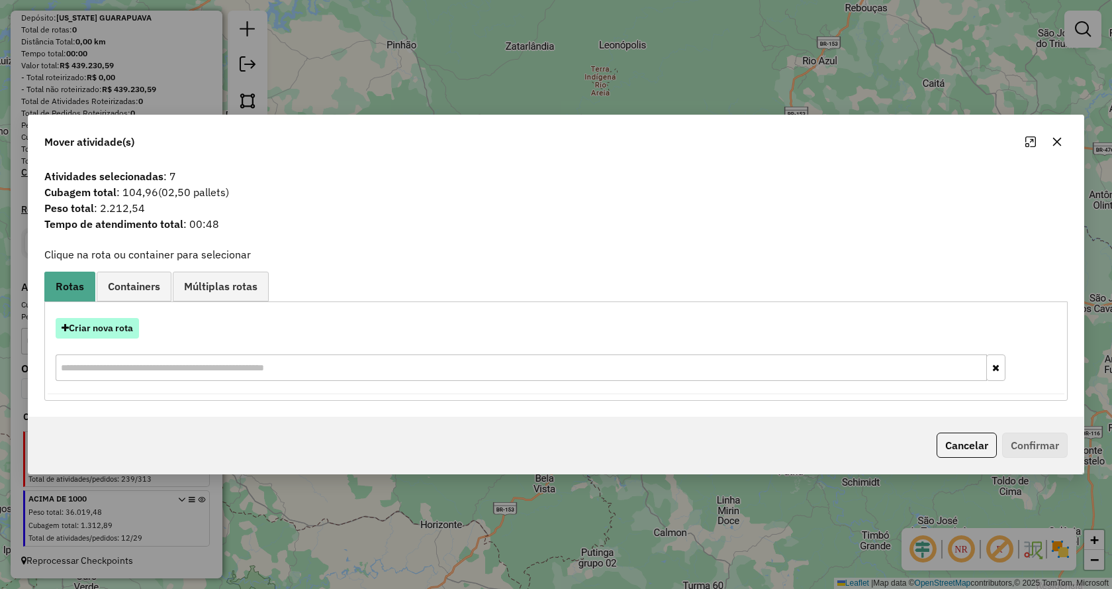
click at [124, 333] on button "Criar nova rota" at bounding box center [97, 328] width 83 height 21
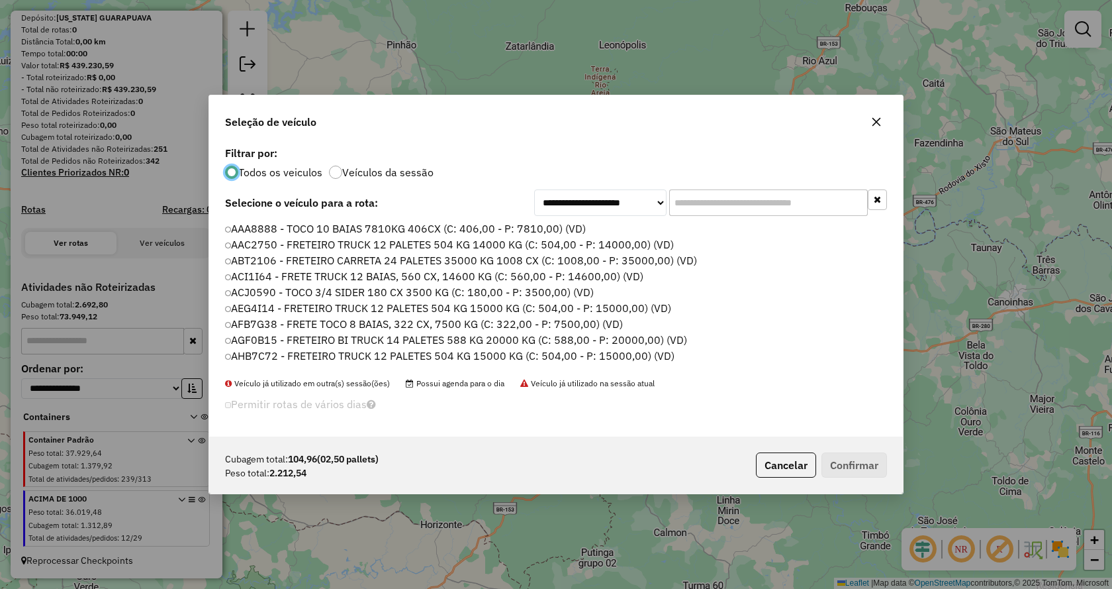
scroll to position [7, 4]
click at [705, 209] on input "text" at bounding box center [768, 202] width 199 height 26
click at [728, 199] on input "text" at bounding box center [768, 202] width 199 height 26
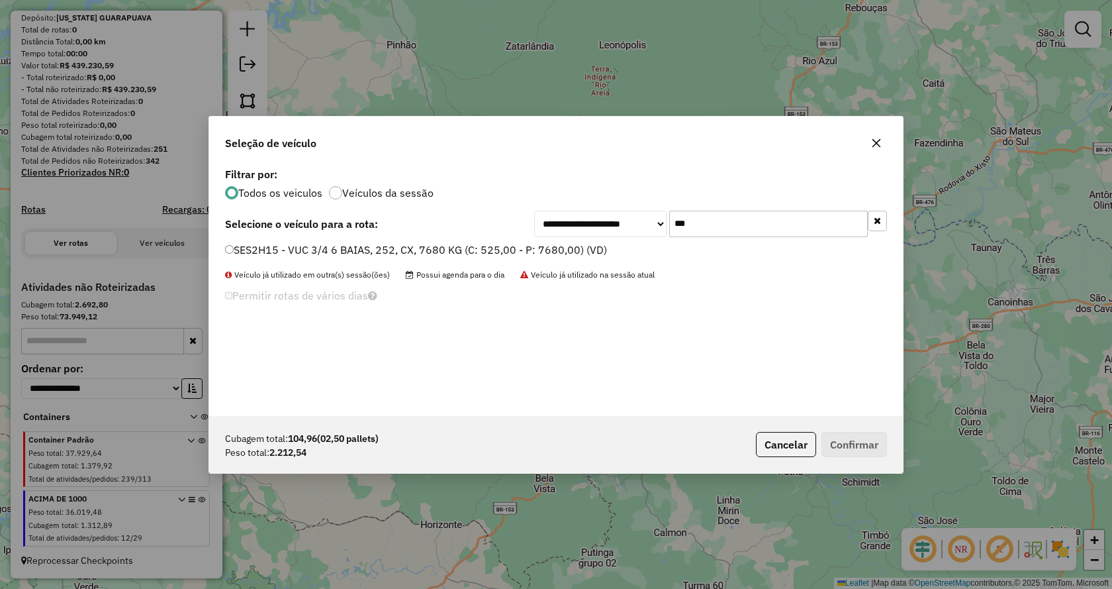
type input "***"
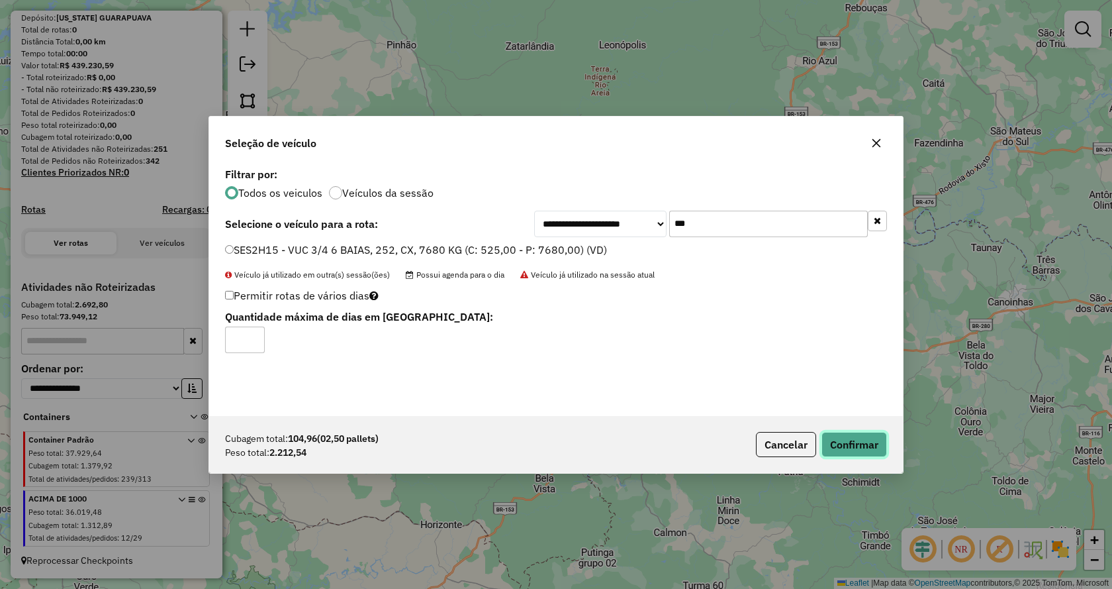
click at [855, 442] on button "Confirmar" at bounding box center [855, 444] width 66 height 25
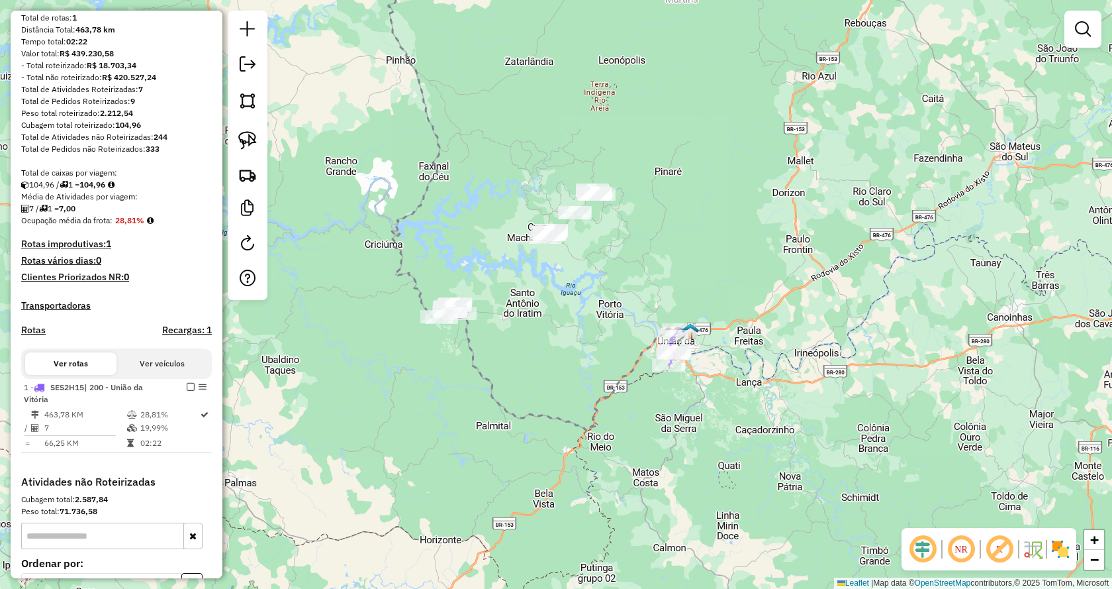
drag, startPoint x: 594, startPoint y: 269, endPoint x: 593, endPoint y: 284, distance: 15.2
click at [593, 284] on div "Janela de atendimento Grade de atendimento Capacidade Transportadoras Veículos …" at bounding box center [556, 294] width 1112 height 589
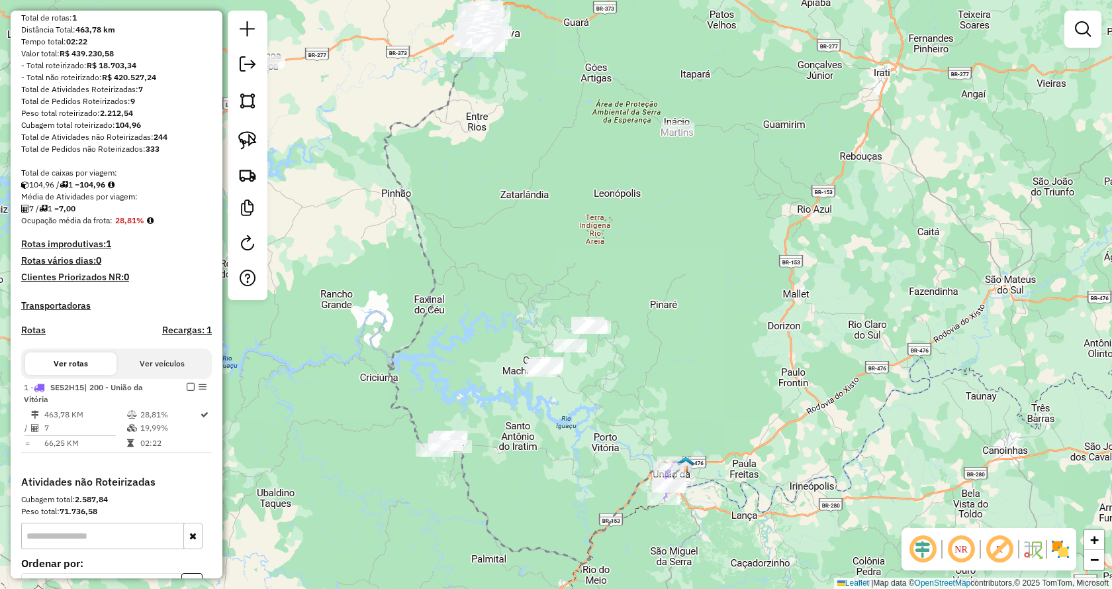
drag, startPoint x: 697, startPoint y: 194, endPoint x: 692, endPoint y: 327, distance: 133.2
click at [692, 327] on div "Janela de atendimento Grade de atendimento Capacidade Transportadoras Veículos …" at bounding box center [556, 294] width 1112 height 589
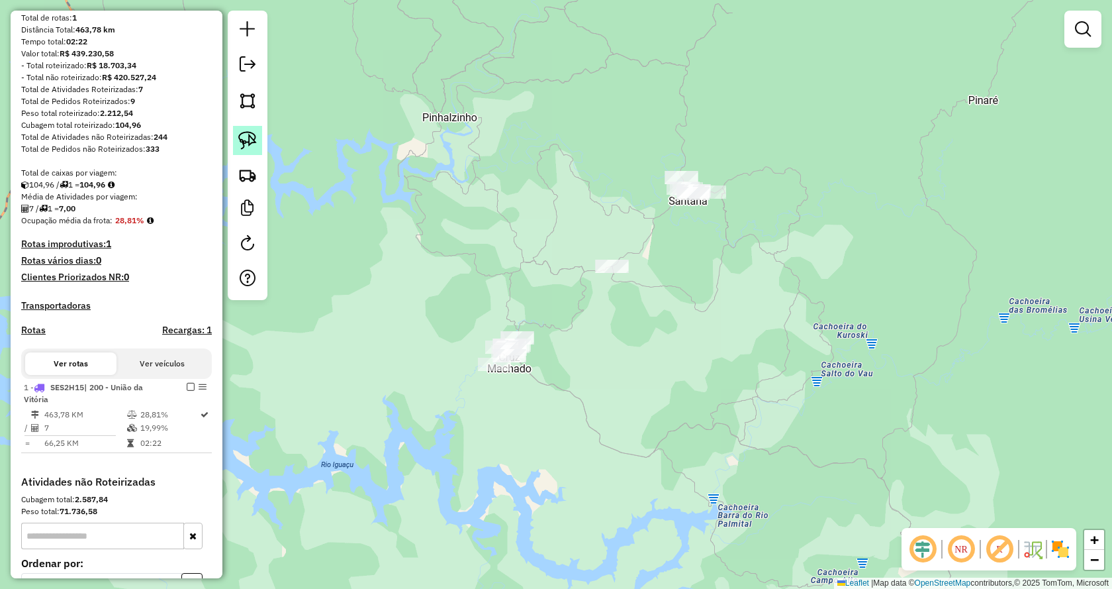
click at [244, 141] on img at bounding box center [247, 140] width 19 height 19
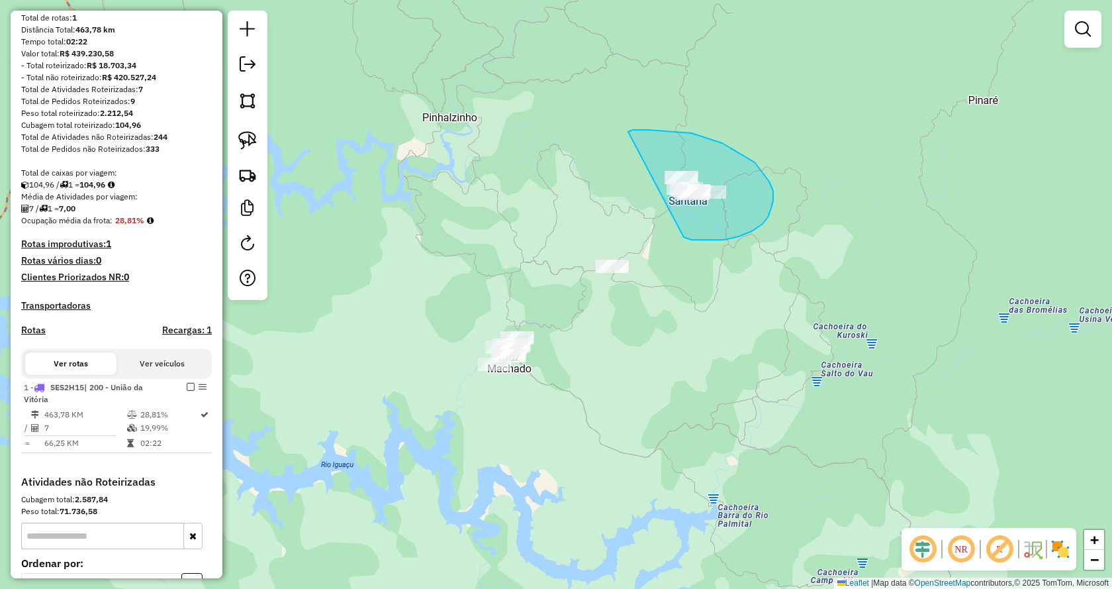
drag, startPoint x: 710, startPoint y: 240, endPoint x: 624, endPoint y: 135, distance: 135.5
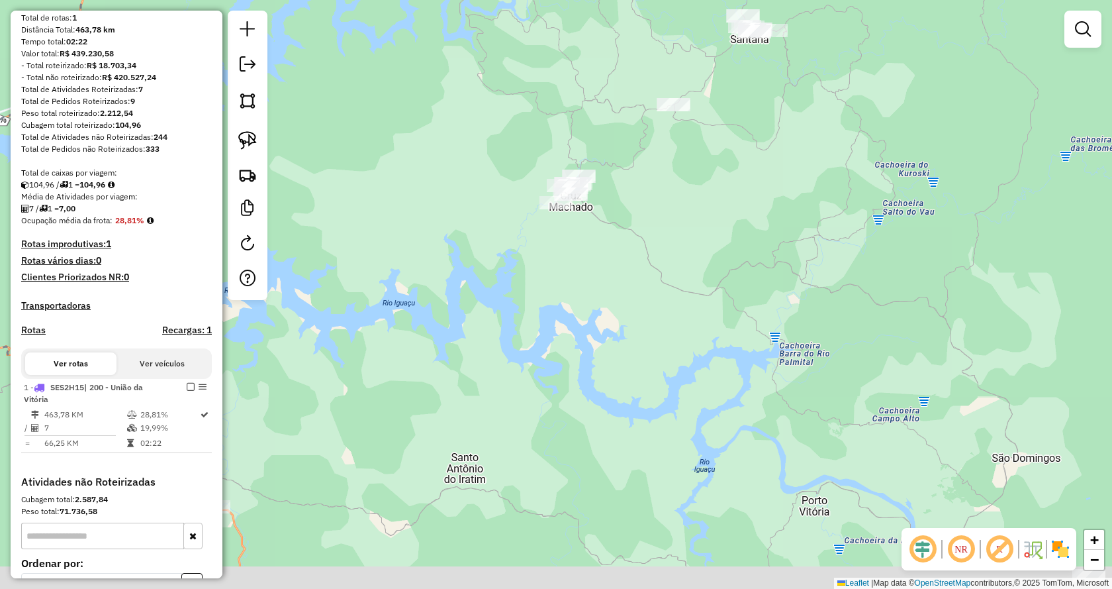
drag, startPoint x: 585, startPoint y: 436, endPoint x: 690, endPoint y: 138, distance: 316.4
click at [690, 138] on div "Janela de atendimento Grade de atendimento Capacidade Transportadoras Veículos …" at bounding box center [556, 294] width 1112 height 589
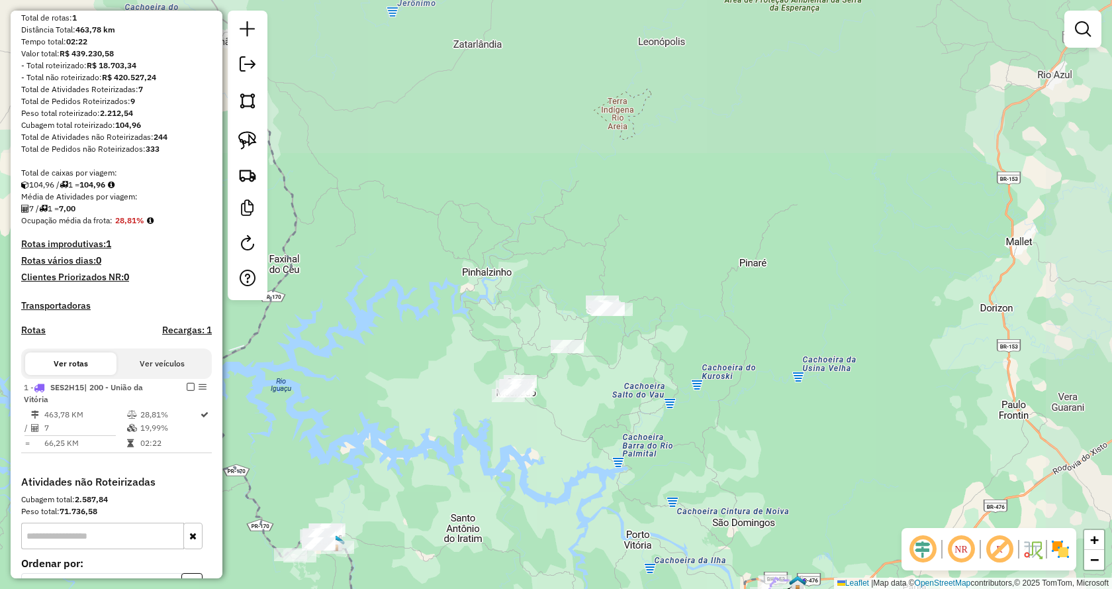
drag, startPoint x: 705, startPoint y: 343, endPoint x: 579, endPoint y: 499, distance: 200.6
click at [579, 499] on div "Janela de atendimento Grade de atendimento Capacidade Transportadoras Veículos …" at bounding box center [556, 294] width 1112 height 589
drag, startPoint x: 247, startPoint y: 134, endPoint x: 488, endPoint y: 369, distance: 336.2
click at [246, 135] on img at bounding box center [247, 140] width 19 height 19
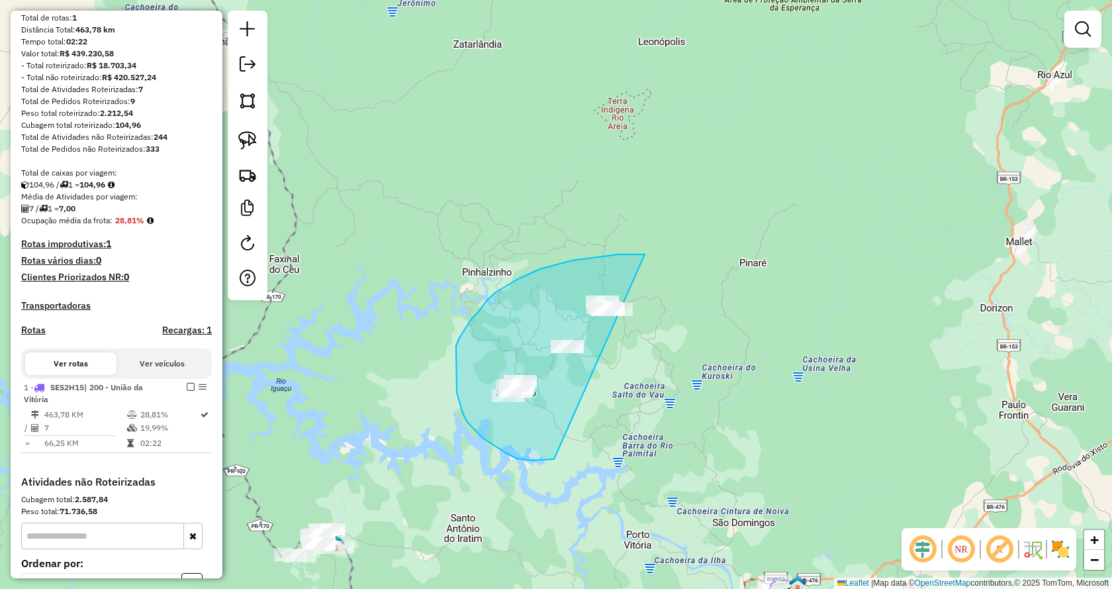
drag, startPoint x: 550, startPoint y: 460, endPoint x: 735, endPoint y: 263, distance: 270.3
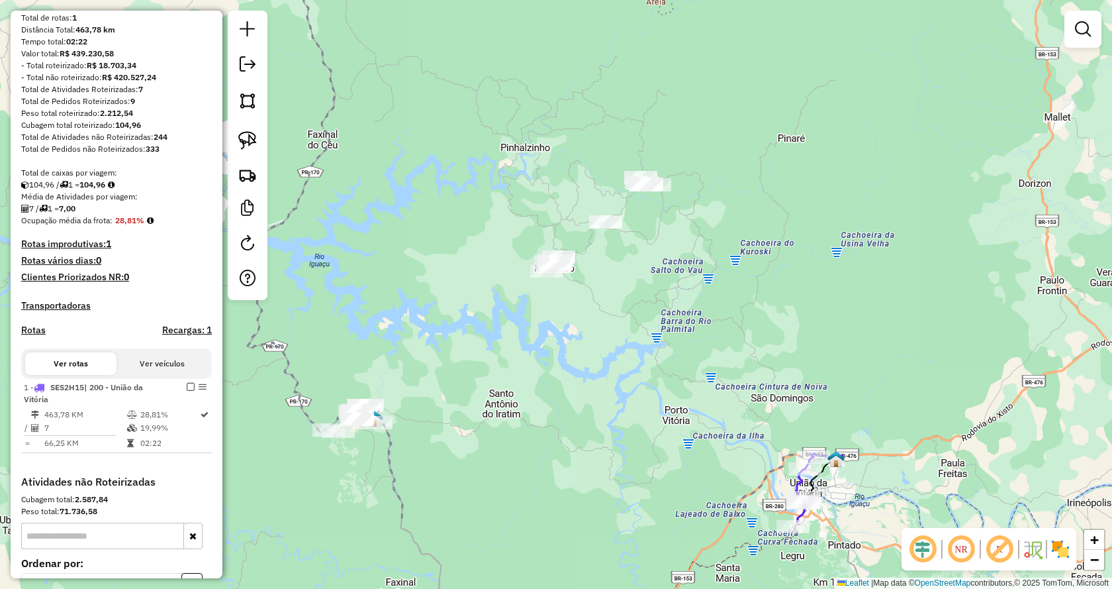
drag, startPoint x: 629, startPoint y: 387, endPoint x: 667, endPoint y: 260, distance: 132.2
click at [667, 260] on div "Janela de atendimento Grade de atendimento Capacidade Transportadoras Veículos …" at bounding box center [556, 294] width 1112 height 589
click at [242, 145] on img at bounding box center [247, 140] width 19 height 19
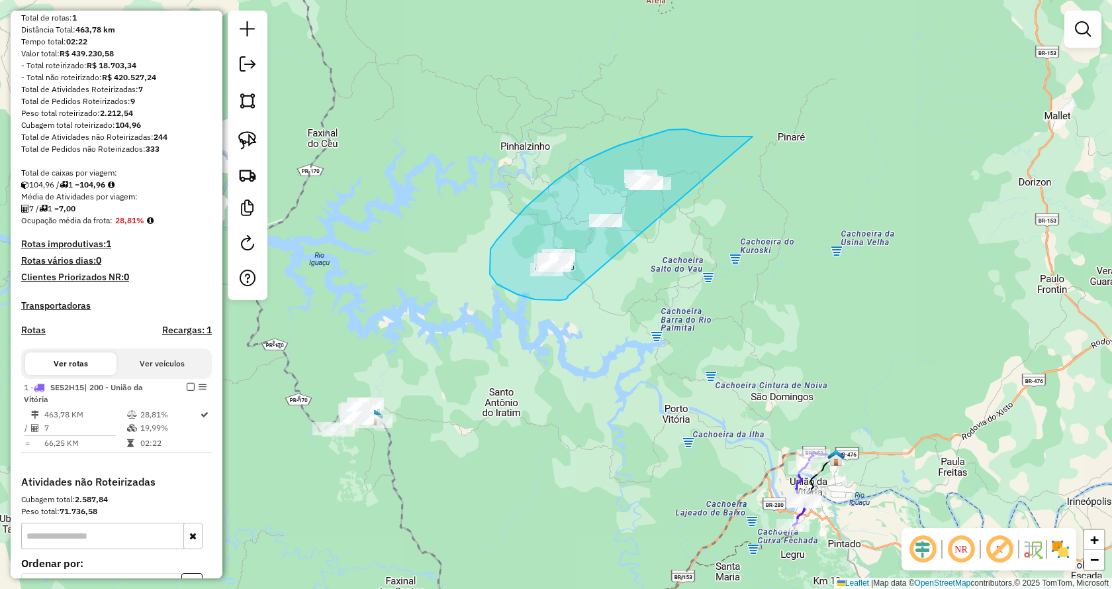
drag, startPoint x: 568, startPoint y: 296, endPoint x: 775, endPoint y: 134, distance: 262.3
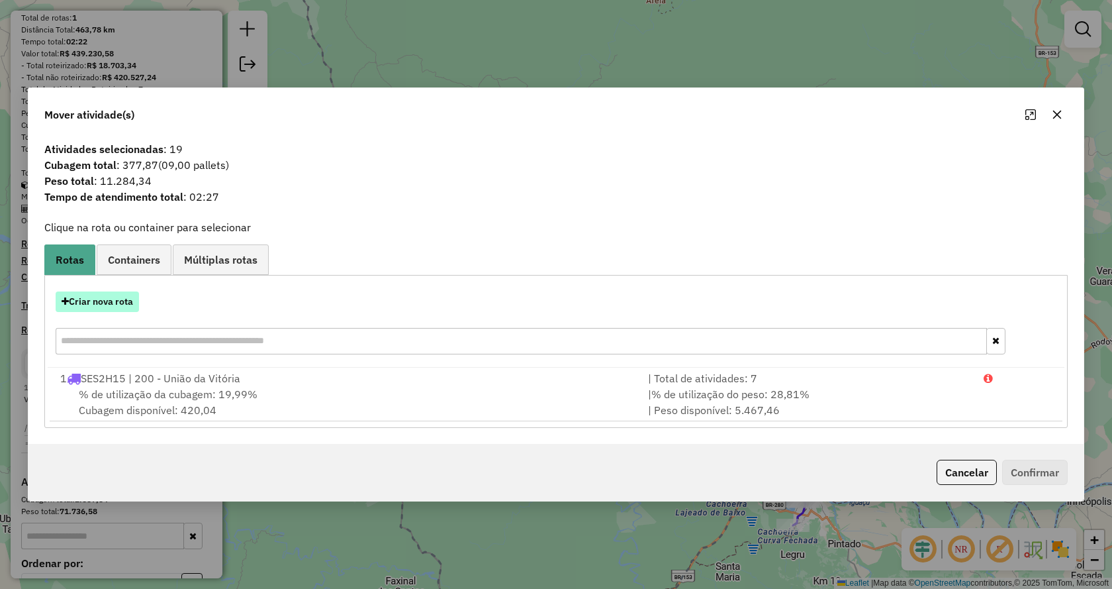
click at [115, 302] on button "Criar nova rota" at bounding box center [97, 301] width 83 height 21
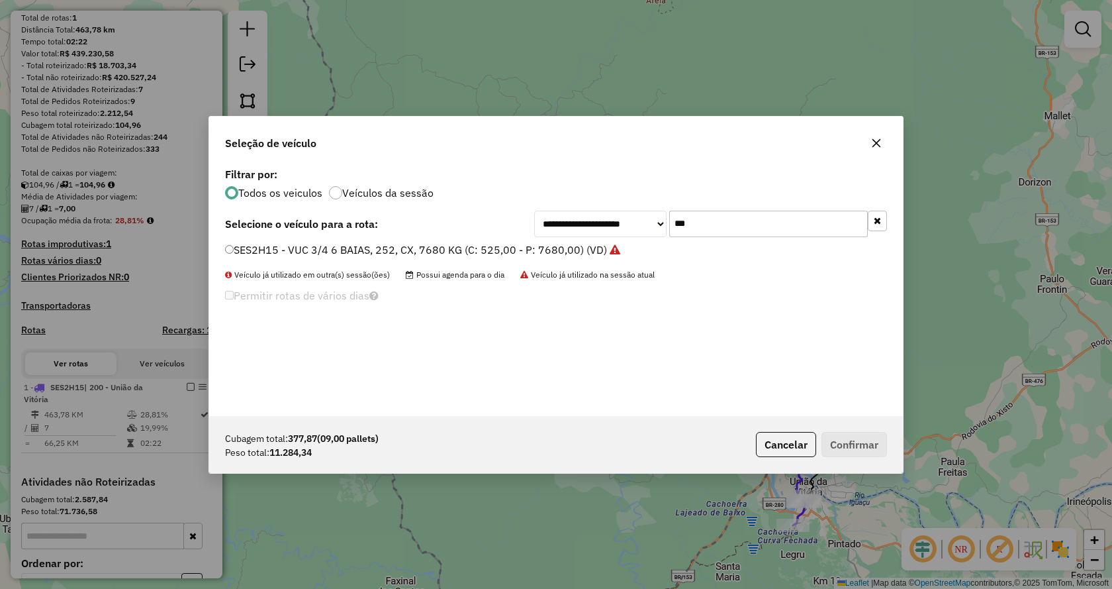
drag, startPoint x: 664, startPoint y: 219, endPoint x: 470, endPoint y: 212, distance: 193.5
click at [470, 212] on div "**********" at bounding box center [556, 224] width 662 height 26
type input "***"
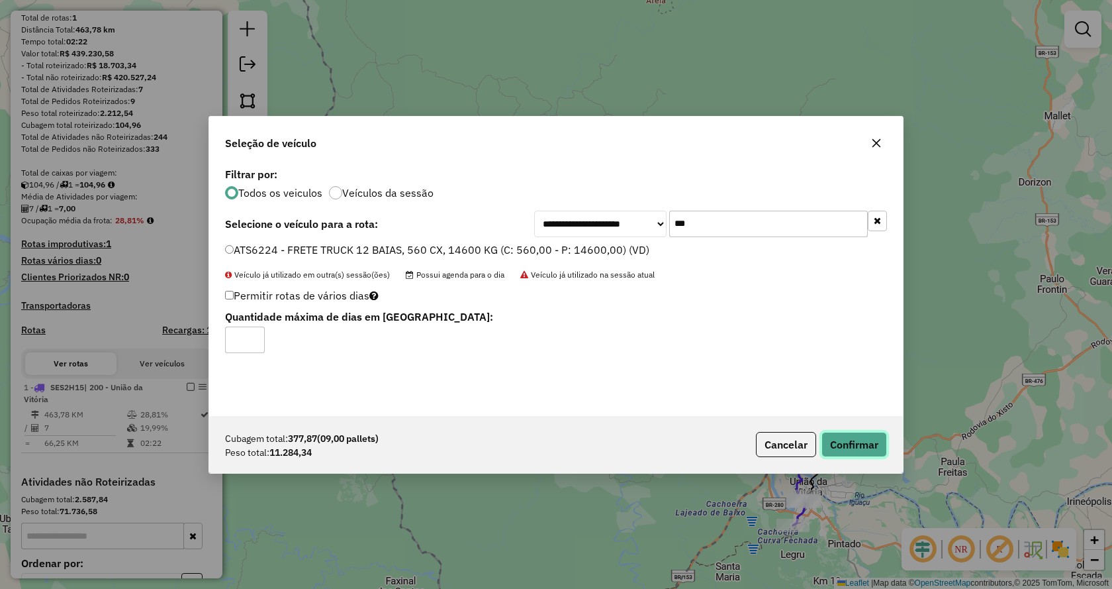
click at [834, 444] on button "Confirmar" at bounding box center [855, 444] width 66 height 25
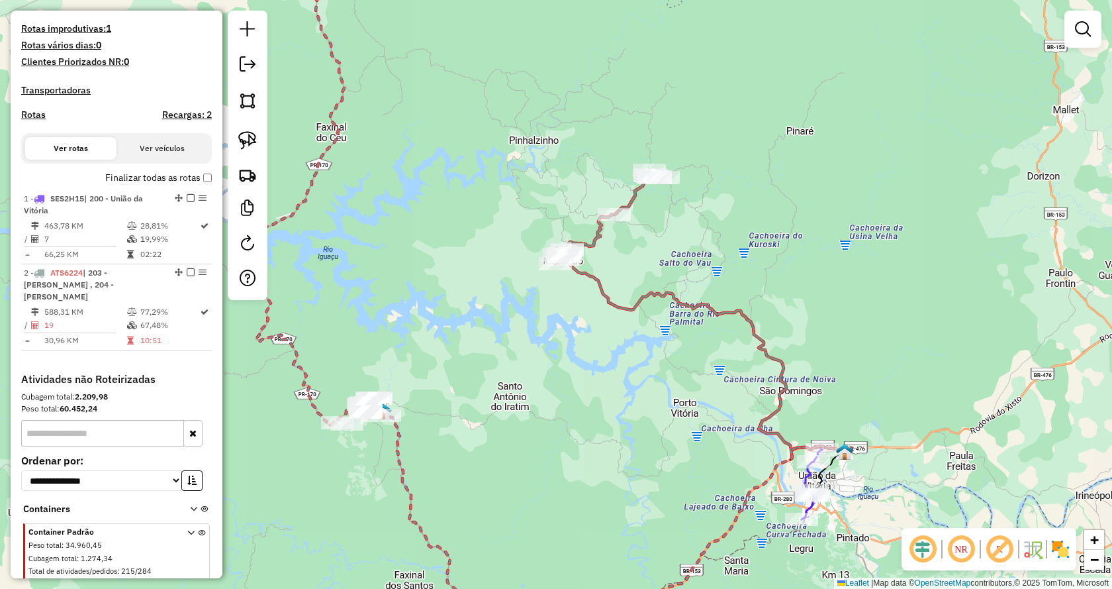
select select "**********"
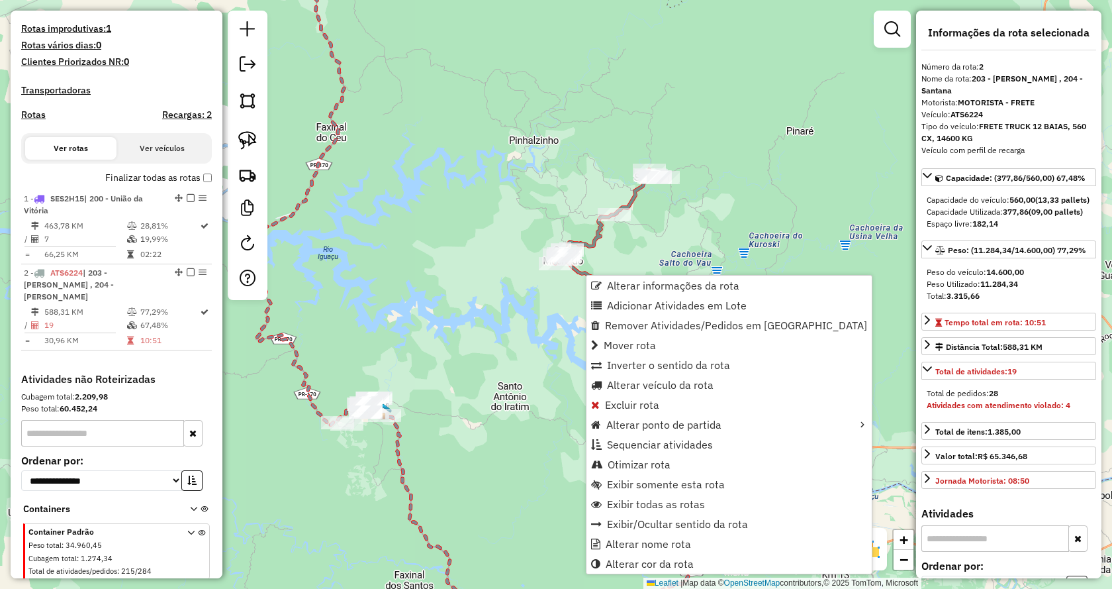
scroll to position [430, 0]
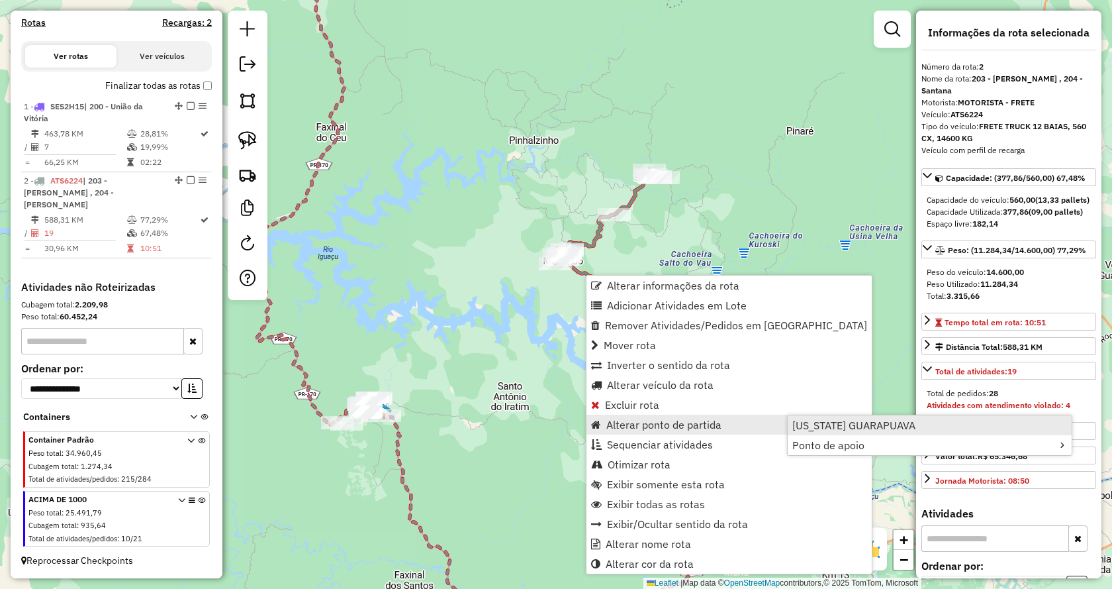
click at [840, 422] on span "[US_STATE] GUARAPUAVA" at bounding box center [854, 425] width 123 height 11
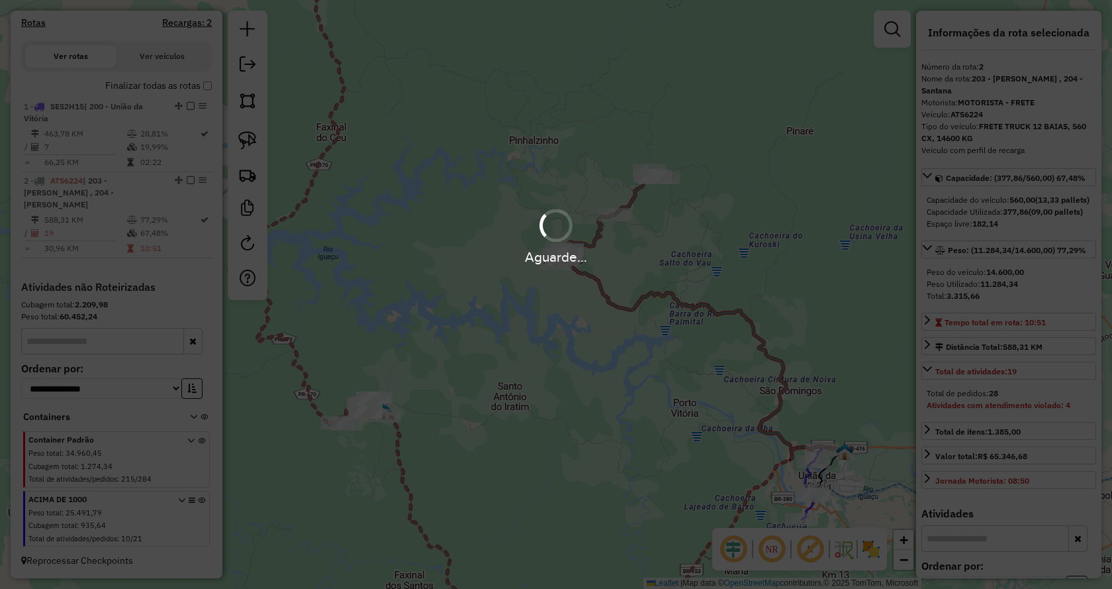
scroll to position [433, 0]
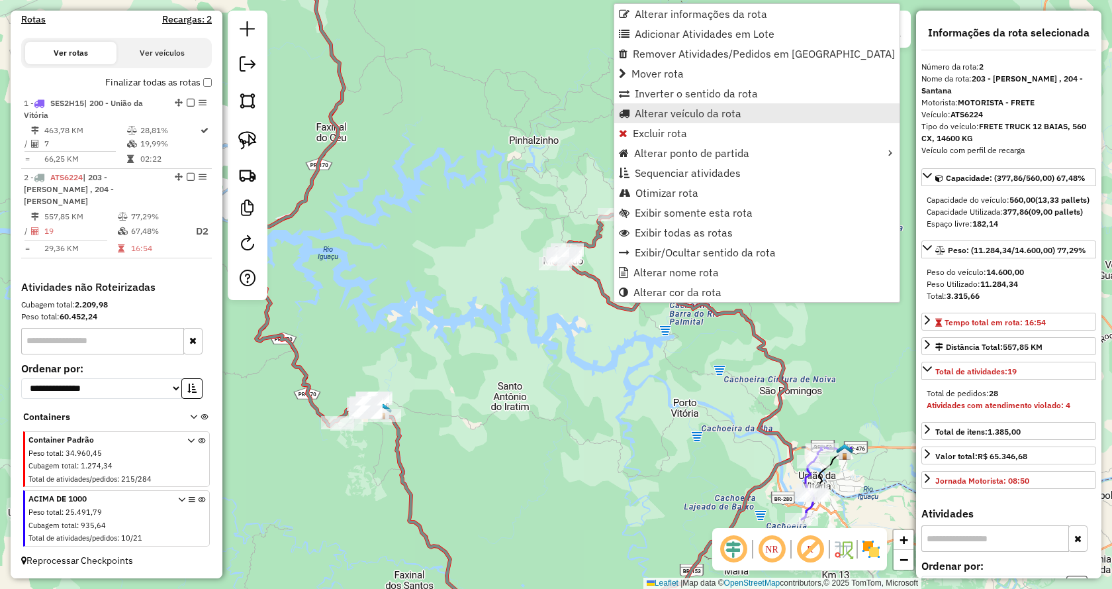
click at [685, 105] on link "Alterar veículo da rota" at bounding box center [757, 113] width 285 height 20
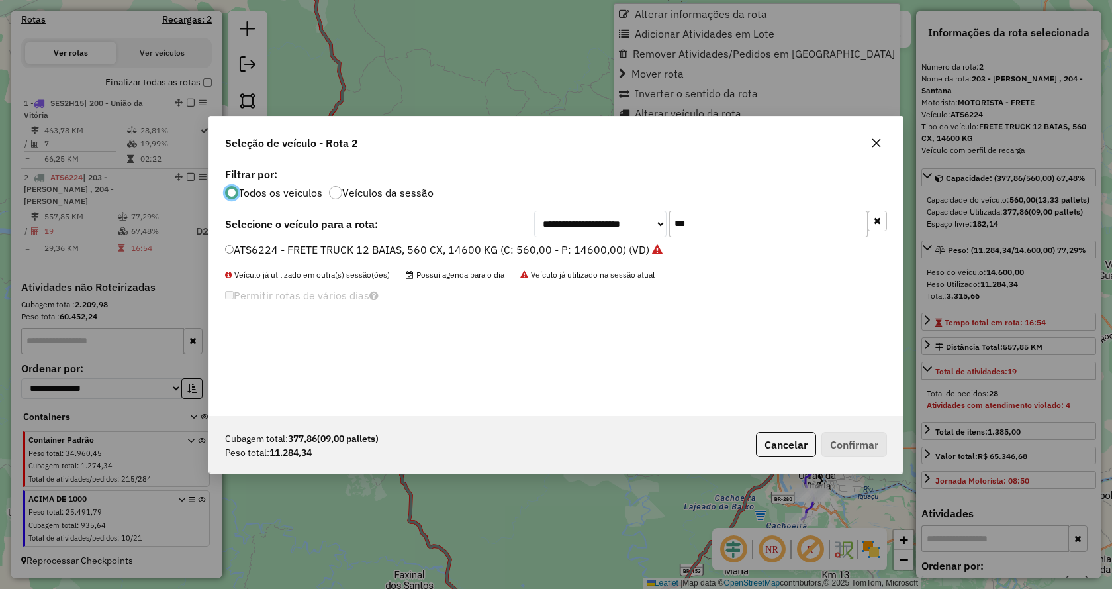
scroll to position [7, 4]
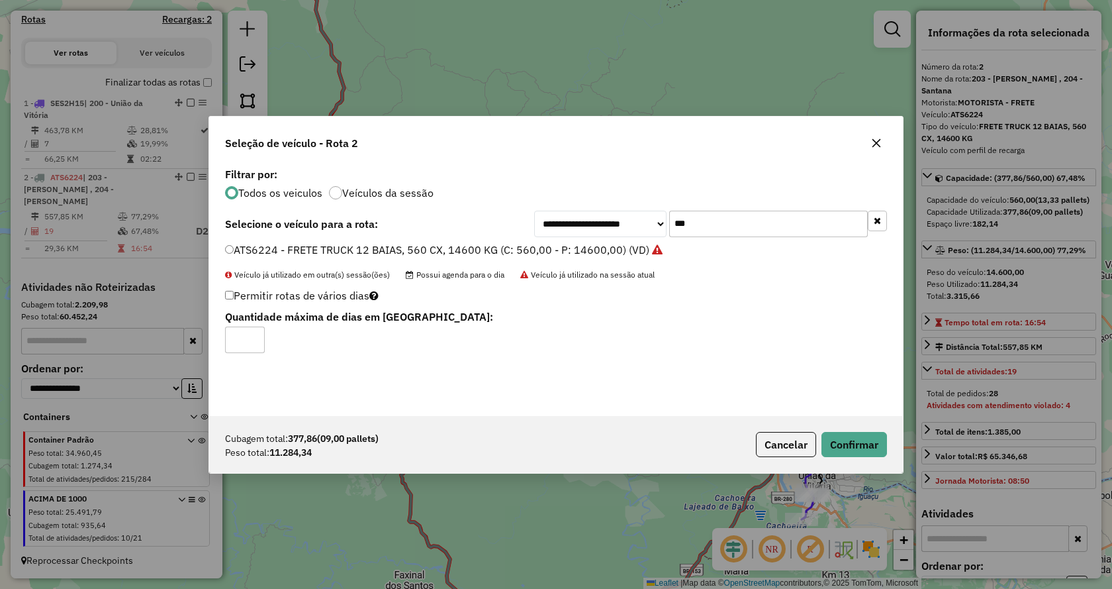
type input "*"
click at [254, 338] on input "*" at bounding box center [245, 339] width 40 height 26
click at [836, 446] on button "Confirmar" at bounding box center [855, 444] width 66 height 25
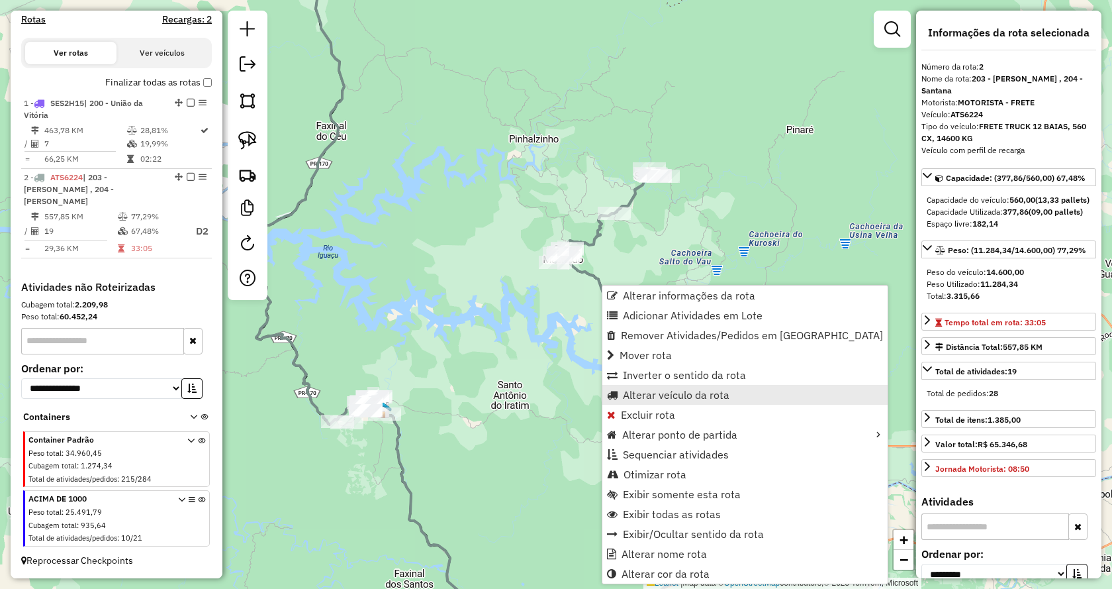
click at [681, 393] on span "Alterar veículo da rota" at bounding box center [676, 394] width 107 height 11
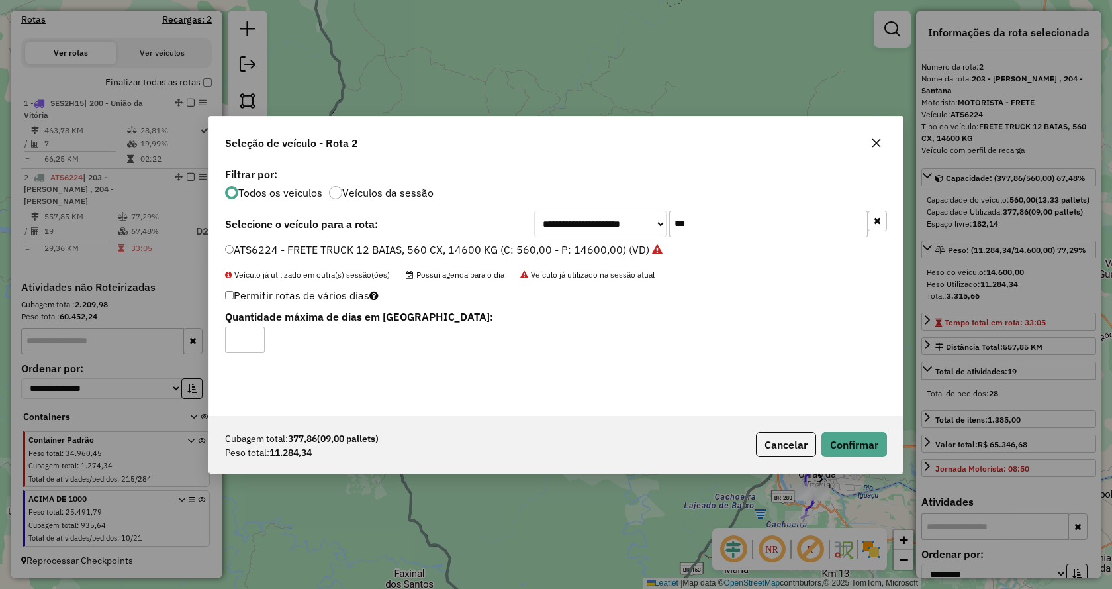
click at [254, 337] on input "*" at bounding box center [245, 339] width 40 height 26
type input "*"
click at [253, 336] on input "*" at bounding box center [245, 339] width 40 height 26
click at [879, 451] on button "Confirmar" at bounding box center [855, 444] width 66 height 25
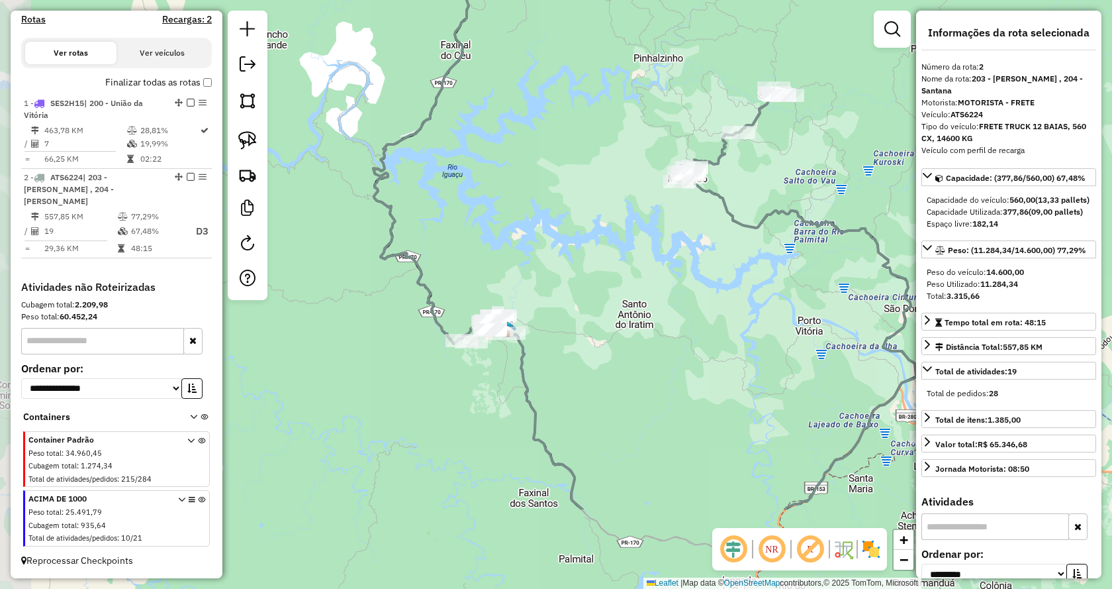
drag, startPoint x: 502, startPoint y: 448, endPoint x: 616, endPoint y: 311, distance: 178.6
click at [616, 311] on div "Janela de atendimento Grade de atendimento Capacidade Transportadoras Veículos …" at bounding box center [556, 294] width 1112 height 589
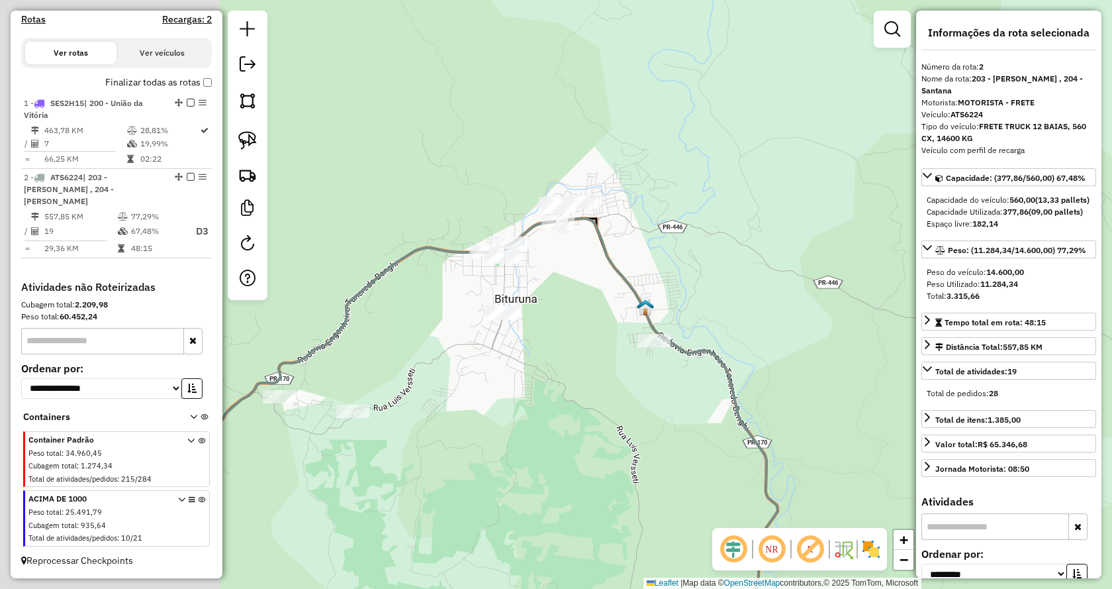
drag, startPoint x: 393, startPoint y: 390, endPoint x: 615, endPoint y: 428, distance: 225.0
click at [615, 428] on div "Janela de atendimento Grade de atendimento Capacidade Transportadoras Veículos …" at bounding box center [556, 294] width 1112 height 589
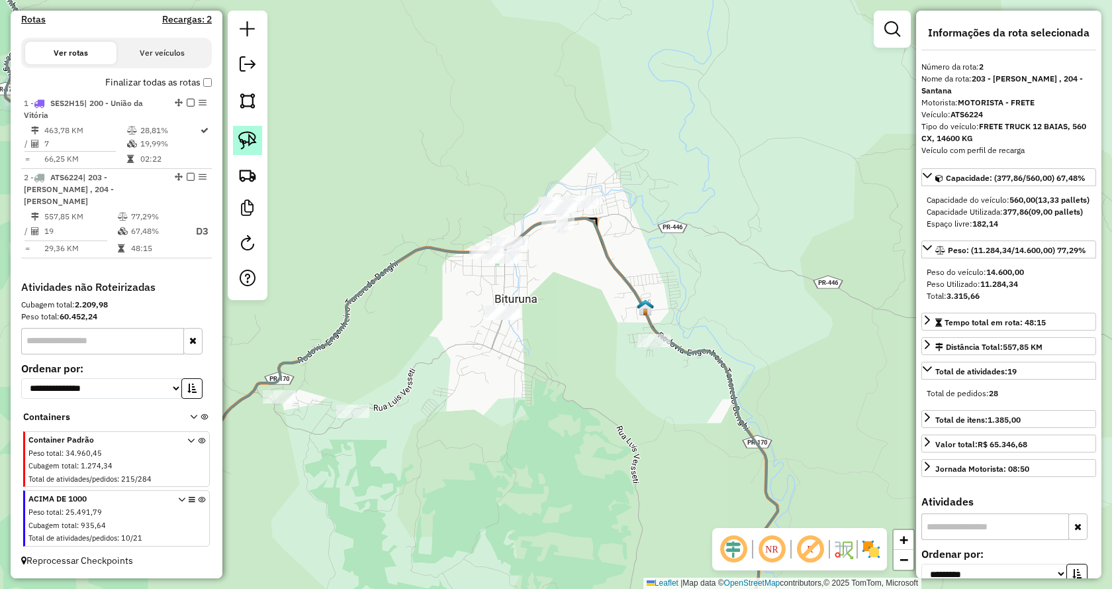
click at [248, 144] on img at bounding box center [247, 140] width 19 height 19
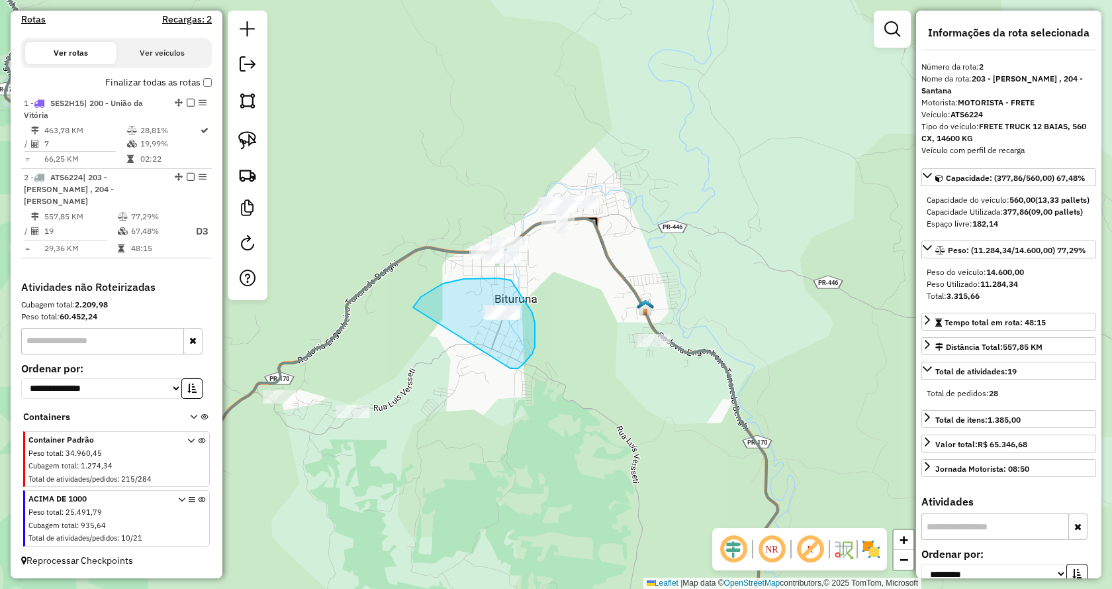
drag, startPoint x: 511, startPoint y: 368, endPoint x: 413, endPoint y: 308, distance: 114.5
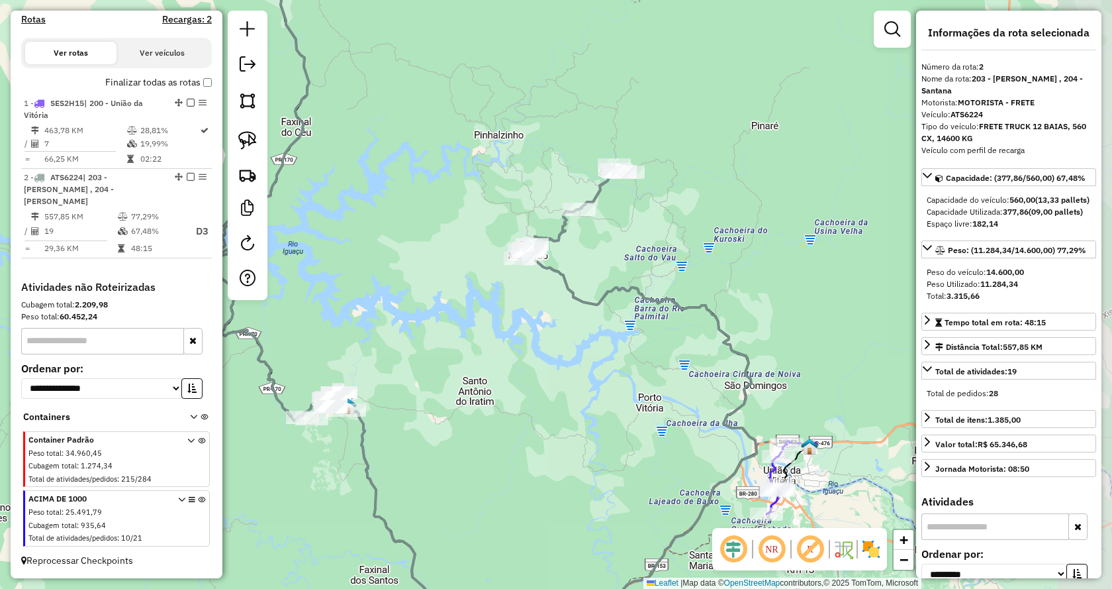
drag, startPoint x: 775, startPoint y: 415, endPoint x: 462, endPoint y: 414, distance: 313.2
click at [462, 414] on div "Janela de atendimento Grade de atendimento Capacidade Transportadoras Veículos …" at bounding box center [556, 294] width 1112 height 589
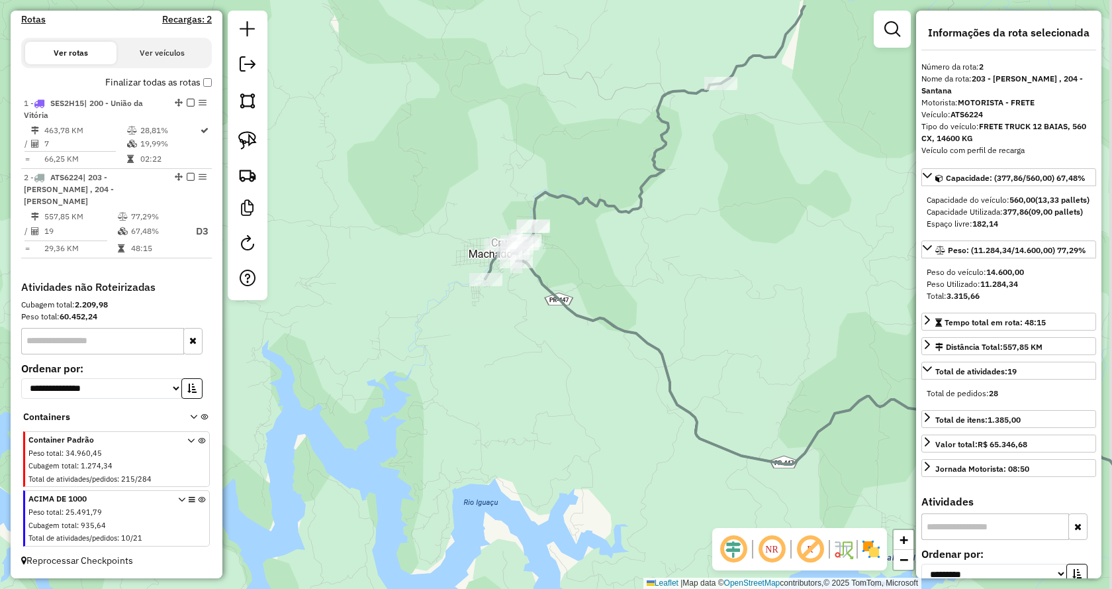
drag, startPoint x: 542, startPoint y: 295, endPoint x: 531, endPoint y: 322, distance: 29.1
click at [538, 332] on div "Janela de atendimento Grade de atendimento Capacidade Transportadoras Veículos …" at bounding box center [556, 294] width 1112 height 589
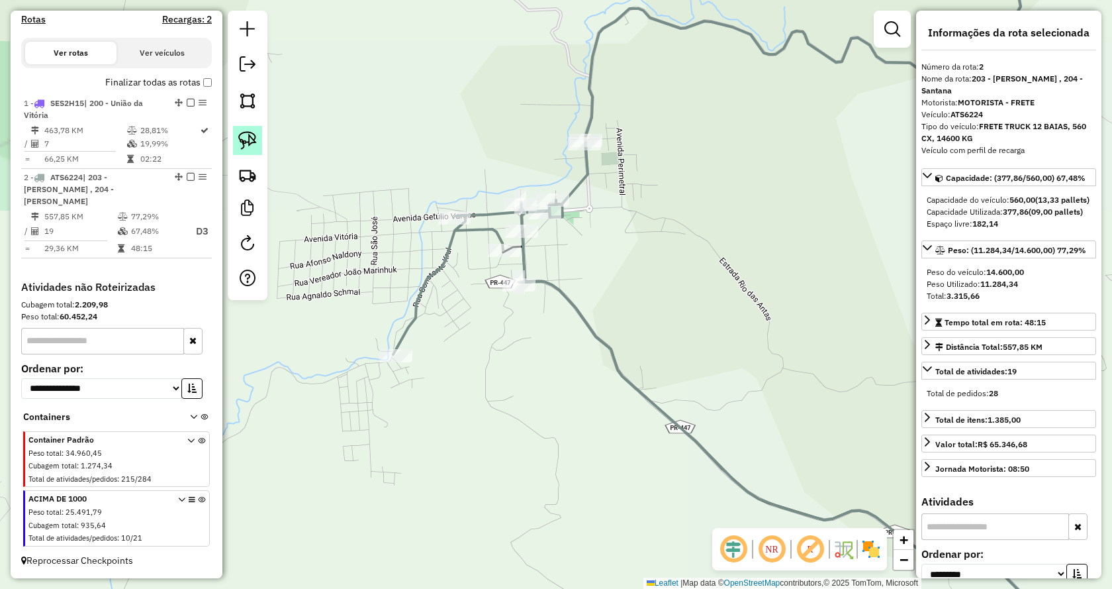
click at [244, 137] on img at bounding box center [247, 140] width 19 height 19
drag, startPoint x: 538, startPoint y: 335, endPoint x: 460, endPoint y: 283, distance: 93.1
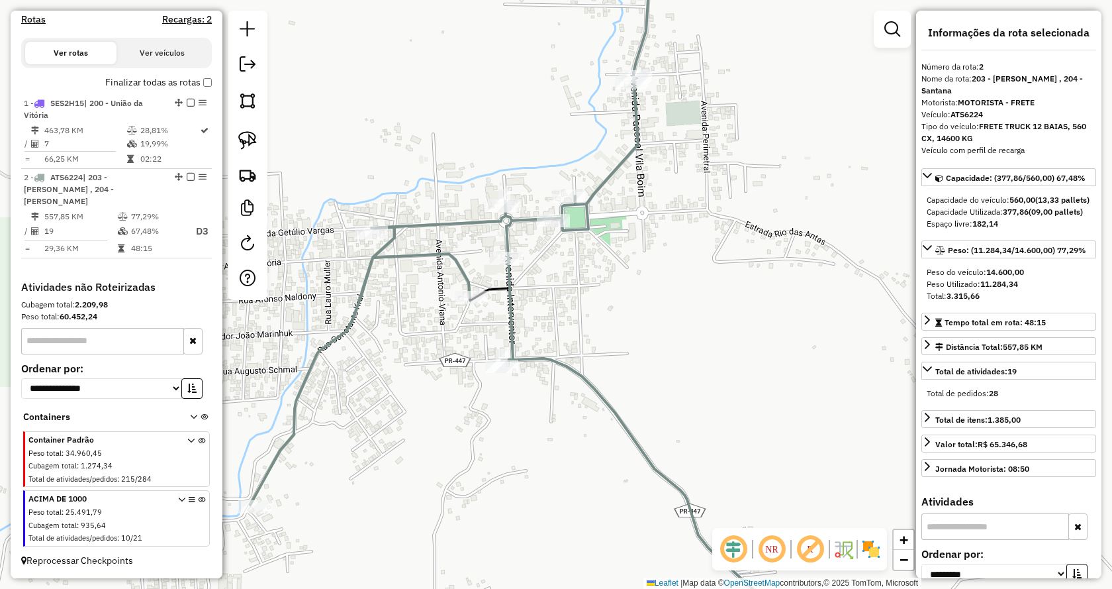
drag, startPoint x: 585, startPoint y: 289, endPoint x: 599, endPoint y: 316, distance: 29.9
click at [599, 316] on div "Janela de atendimento Grade de atendimento Capacidade Transportadoras Veículos …" at bounding box center [556, 294] width 1112 height 589
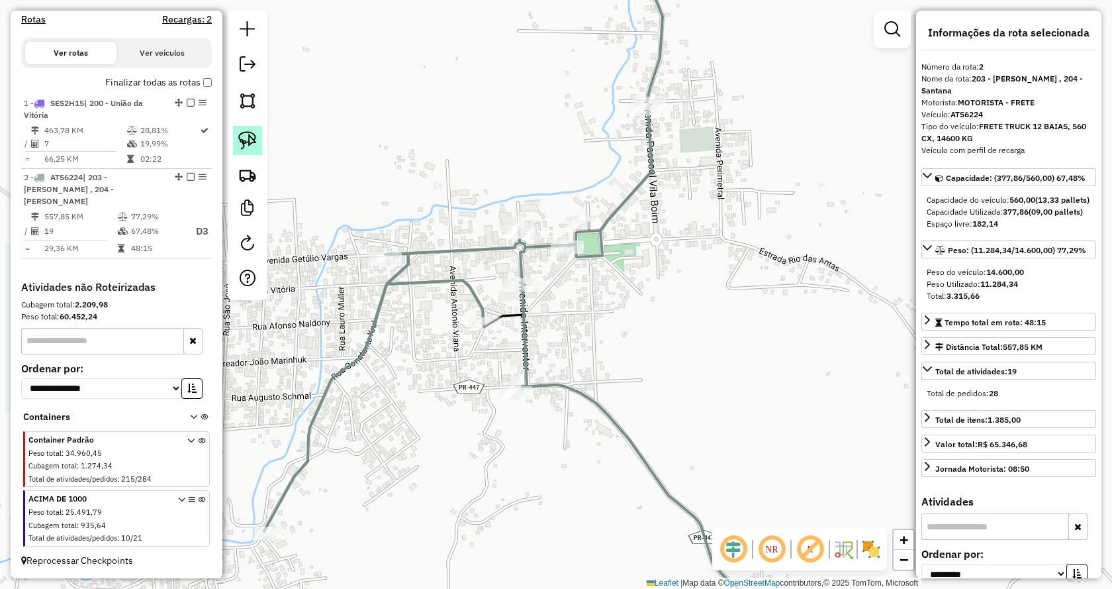
click at [249, 142] on img at bounding box center [247, 140] width 19 height 19
drag, startPoint x: 517, startPoint y: 311, endPoint x: 419, endPoint y: 268, distance: 106.8
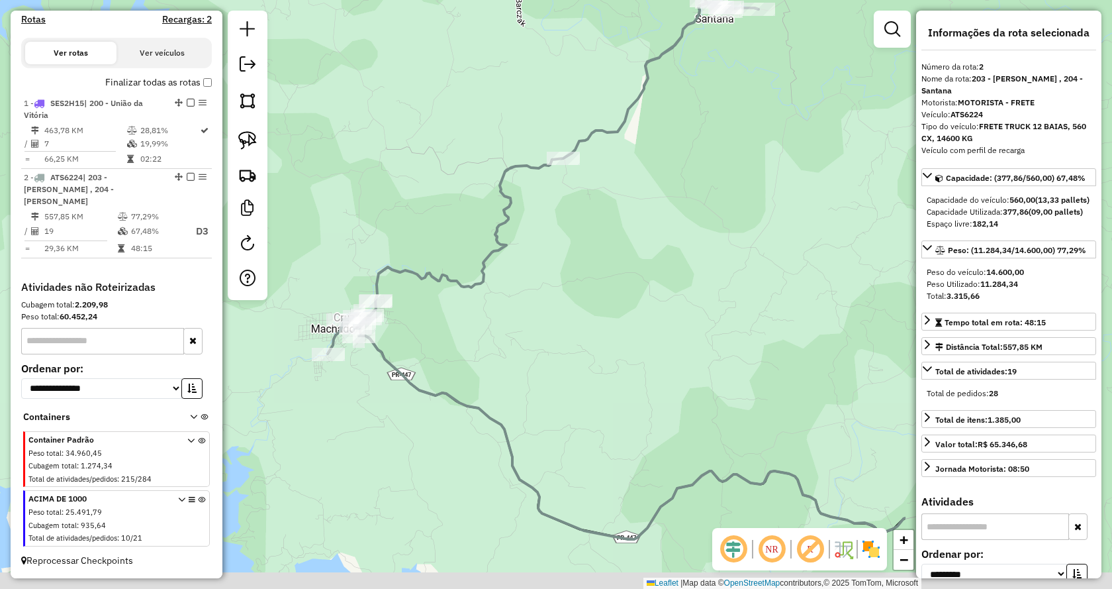
drag, startPoint x: 861, startPoint y: 366, endPoint x: 573, endPoint y: 242, distance: 313.2
click at [573, 242] on div "Janela de atendimento Grade de atendimento Capacidade Transportadoras Veículos …" at bounding box center [556, 294] width 1112 height 589
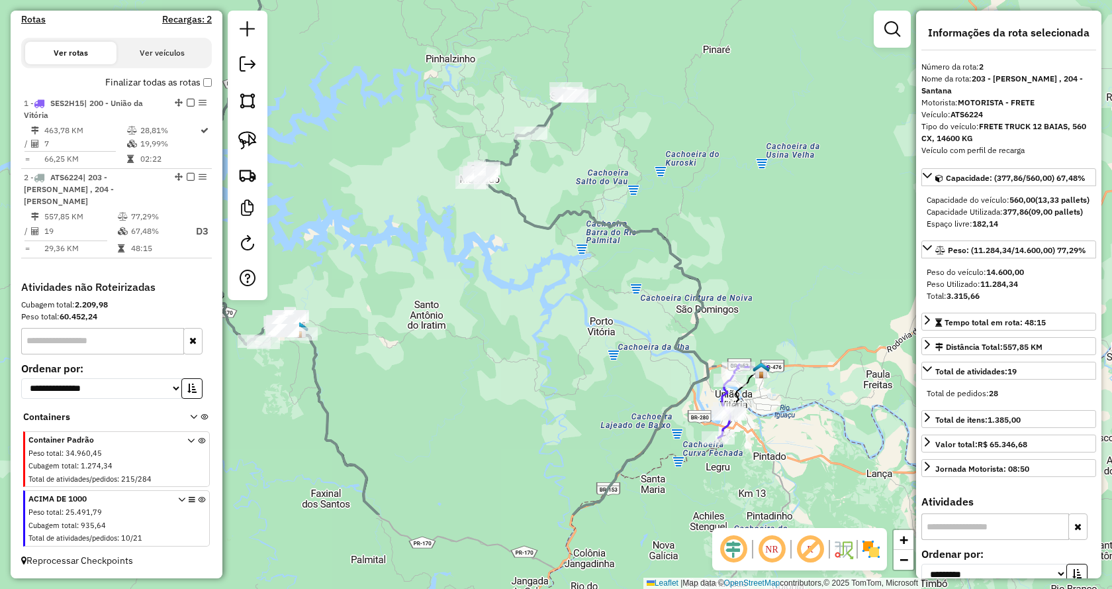
drag, startPoint x: 642, startPoint y: 436, endPoint x: 564, endPoint y: 322, distance: 138.0
click at [564, 322] on div "Janela de atendimento Grade de atendimento Capacidade Transportadoras Veículos …" at bounding box center [556, 294] width 1112 height 589
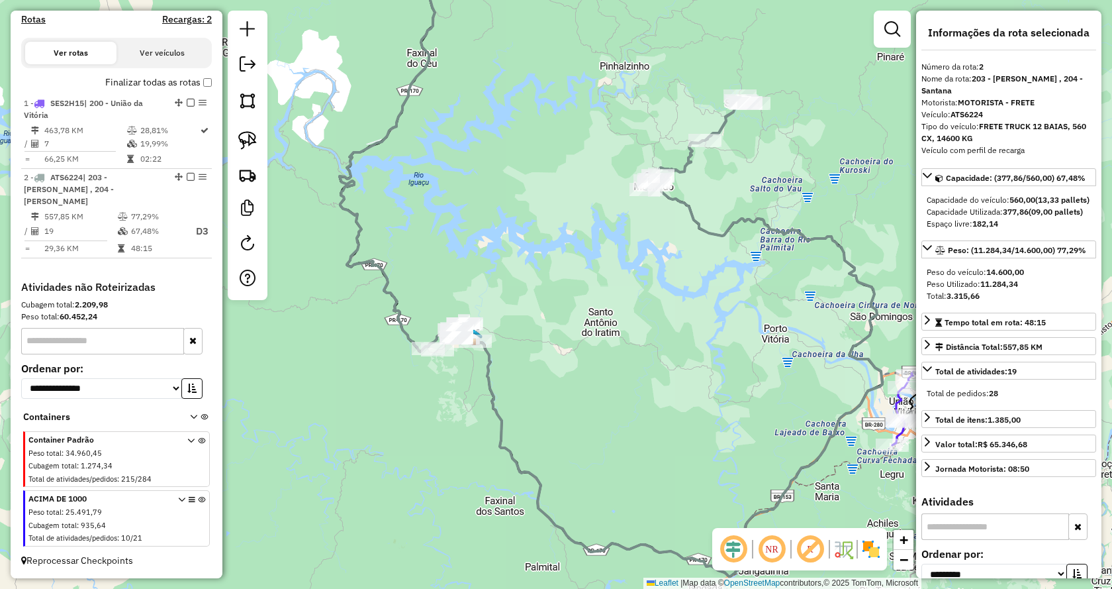
drag, startPoint x: 415, startPoint y: 330, endPoint x: 642, endPoint y: 348, distance: 227.8
click at [642, 348] on div "Janela de atendimento Grade de atendimento Capacidade Transportadoras Veículos …" at bounding box center [556, 294] width 1112 height 589
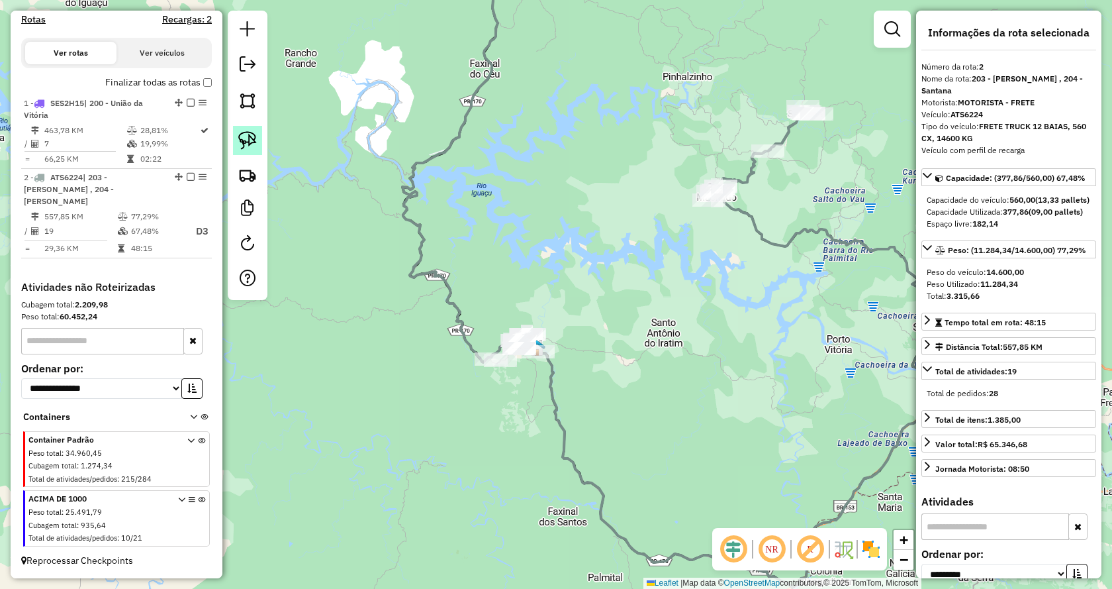
click at [238, 139] on link at bounding box center [247, 140] width 29 height 29
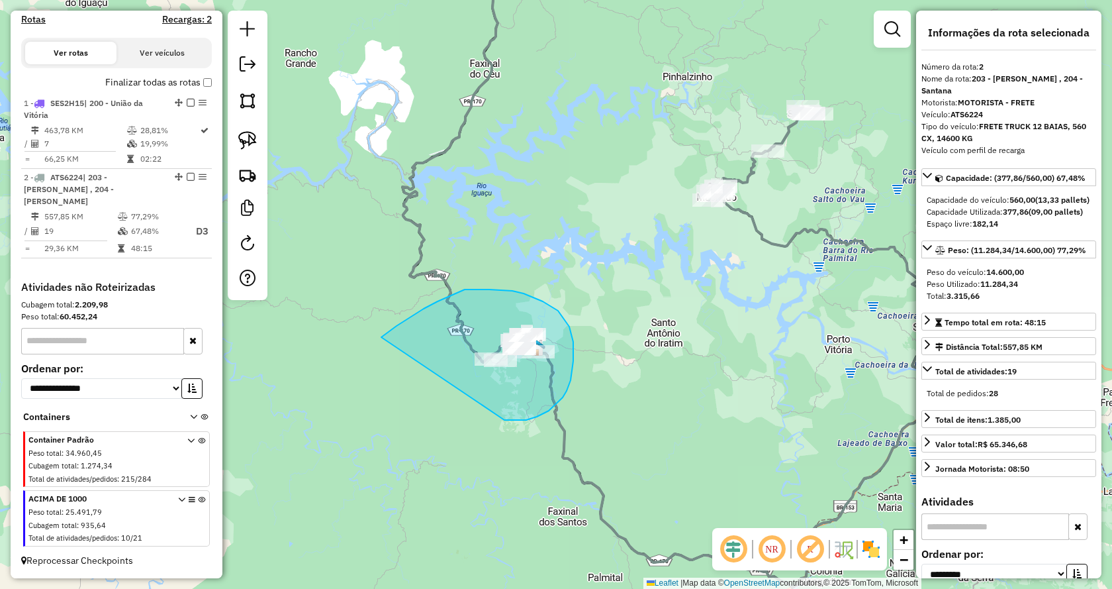
drag, startPoint x: 508, startPoint y: 420, endPoint x: 362, endPoint y: 360, distance: 157.9
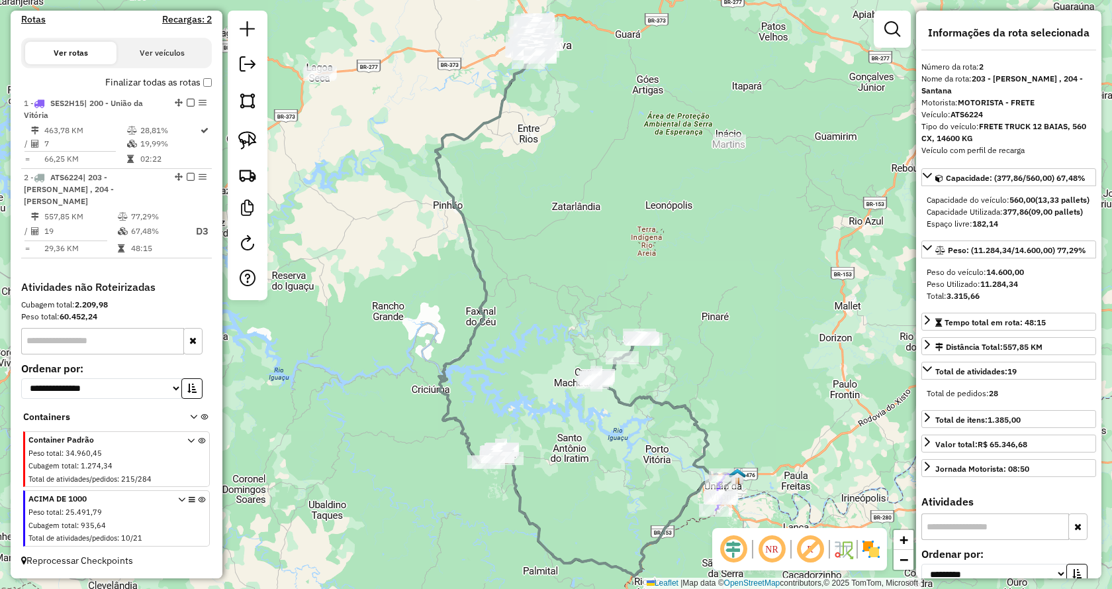
drag, startPoint x: 719, startPoint y: 442, endPoint x: 662, endPoint y: 490, distance: 74.8
click at [662, 490] on div "Janela de atendimento Grade de atendimento Capacidade Transportadoras Veículos …" at bounding box center [556, 294] width 1112 height 589
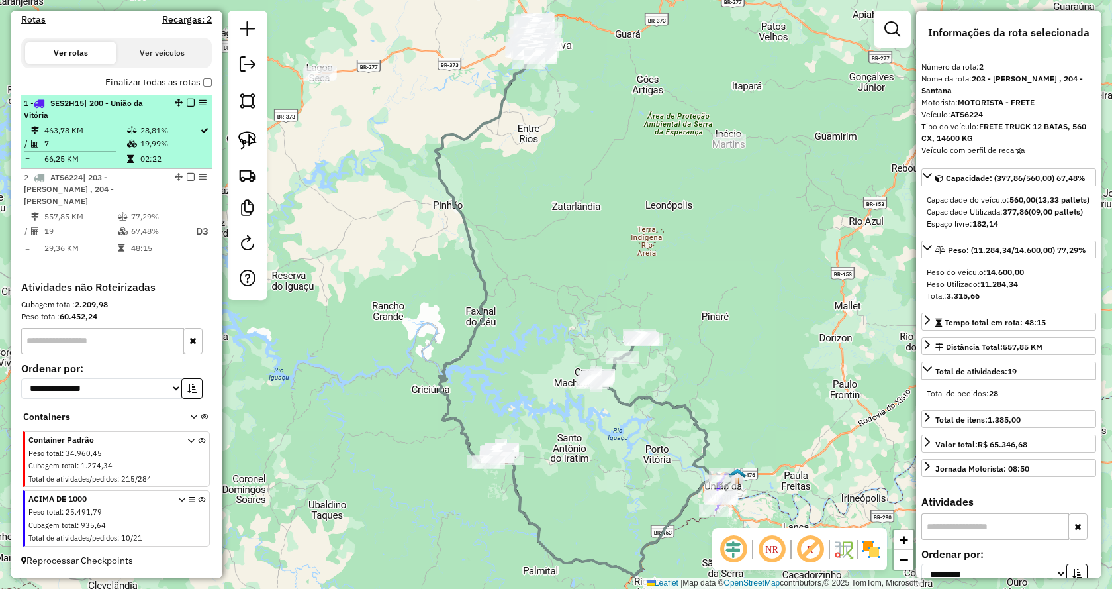
click at [191, 107] on div at bounding box center [187, 103] width 40 height 8
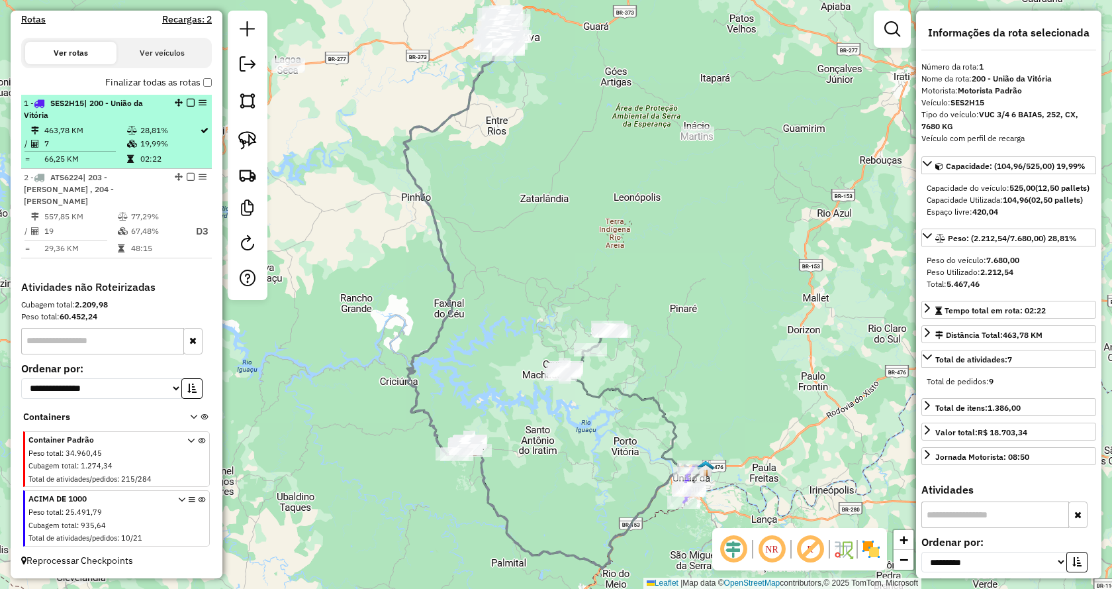
click at [189, 107] on em at bounding box center [191, 103] width 8 height 8
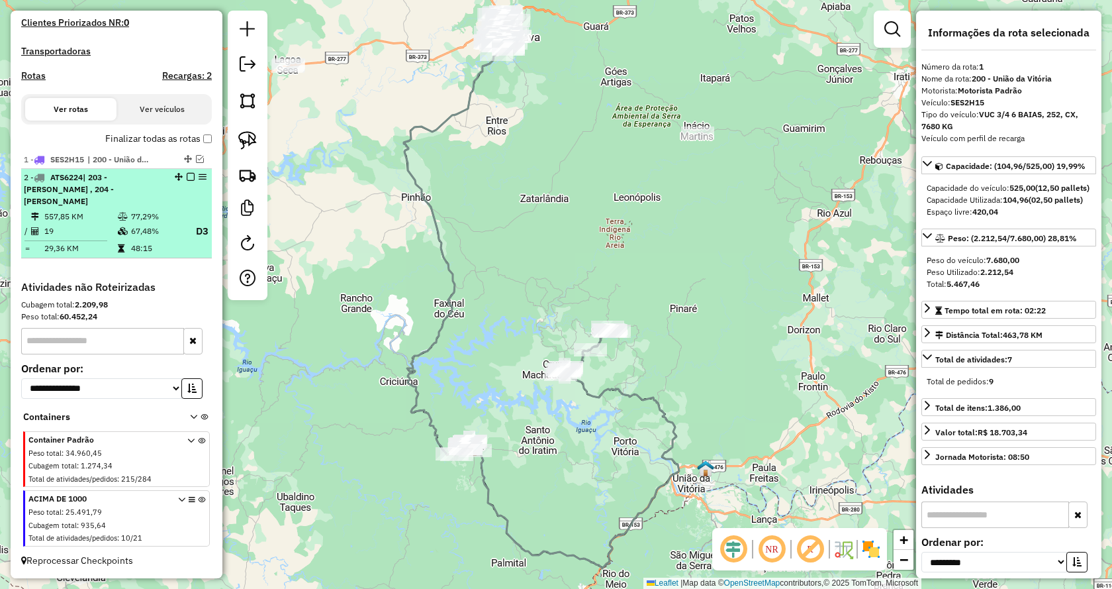
click at [187, 181] on em at bounding box center [191, 177] width 8 height 8
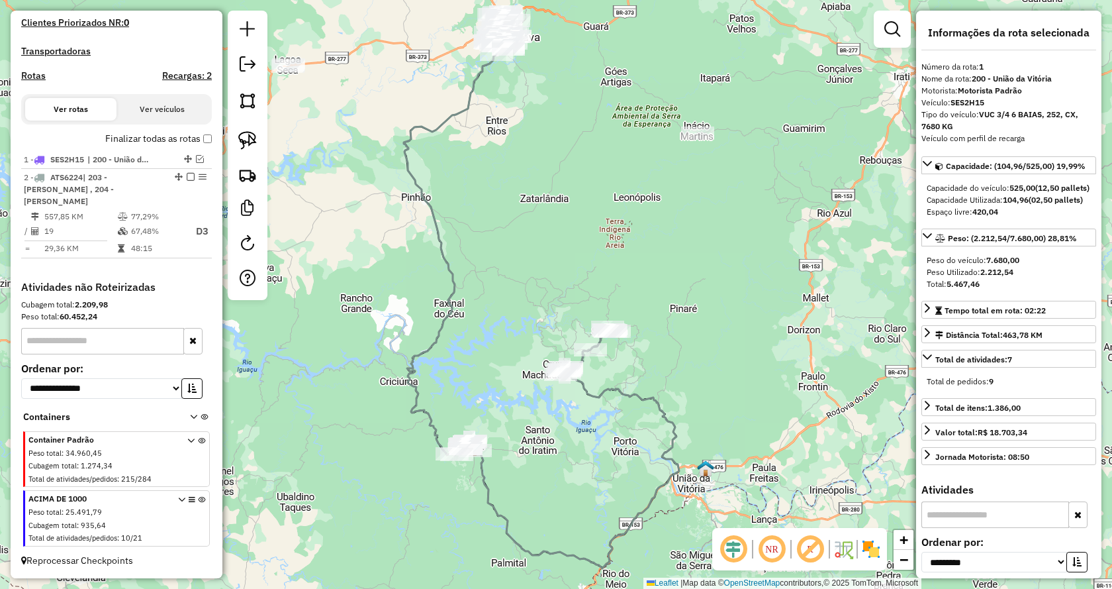
scroll to position [317, 0]
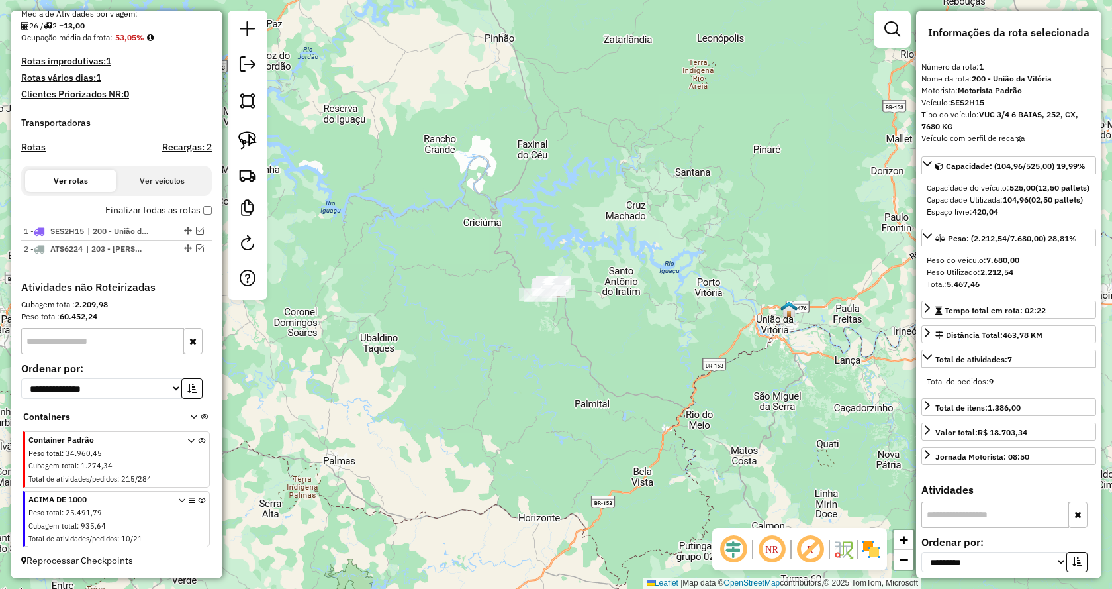
drag, startPoint x: 621, startPoint y: 391, endPoint x: 677, endPoint y: 279, distance: 125.6
click at [677, 279] on div "Janela de atendimento Grade de atendimento Capacidade Transportadoras Veículos …" at bounding box center [556, 294] width 1112 height 589
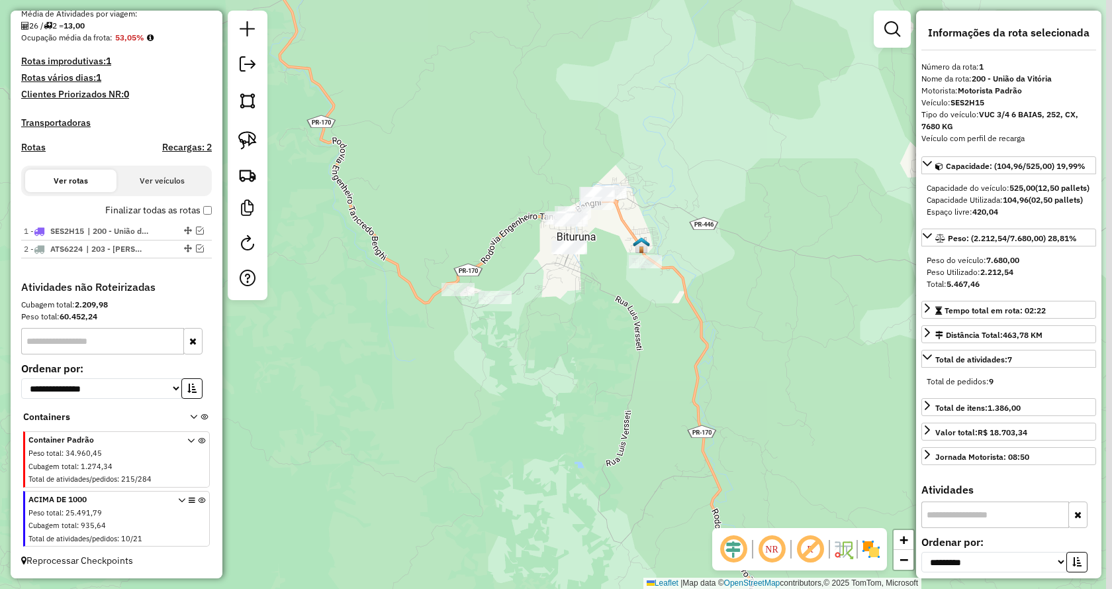
drag, startPoint x: 662, startPoint y: 301, endPoint x: 415, endPoint y: 262, distance: 249.5
click at [598, 368] on div "Janela de atendimento Grade de atendimento Capacidade Transportadoras Veículos …" at bounding box center [556, 294] width 1112 height 589
click at [239, 140] on img at bounding box center [247, 140] width 19 height 19
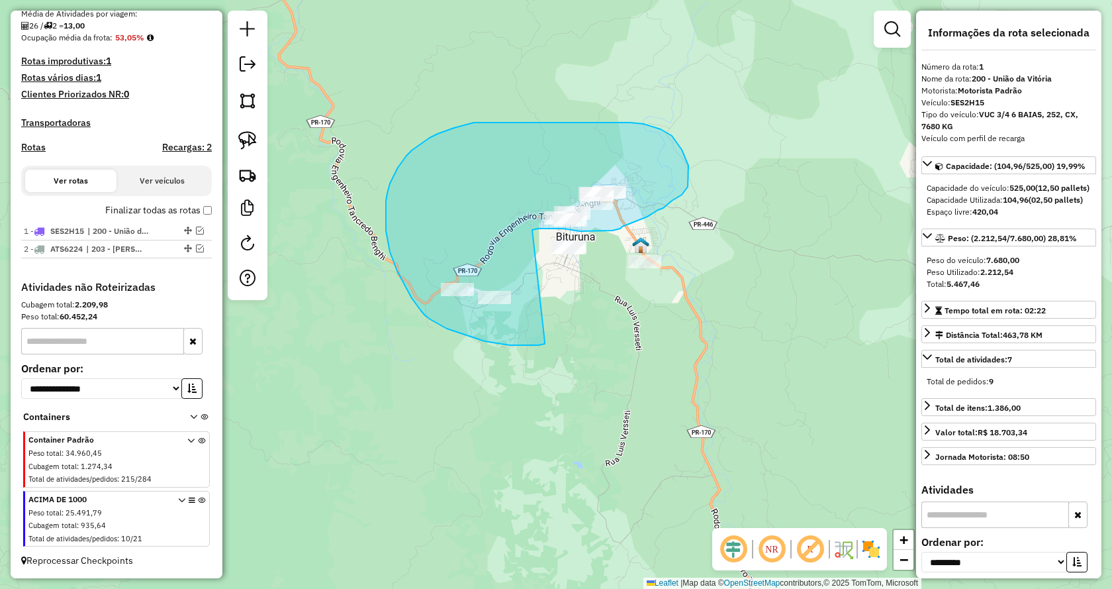
drag, startPoint x: 497, startPoint y: 344, endPoint x: 530, endPoint y: 230, distance: 117.8
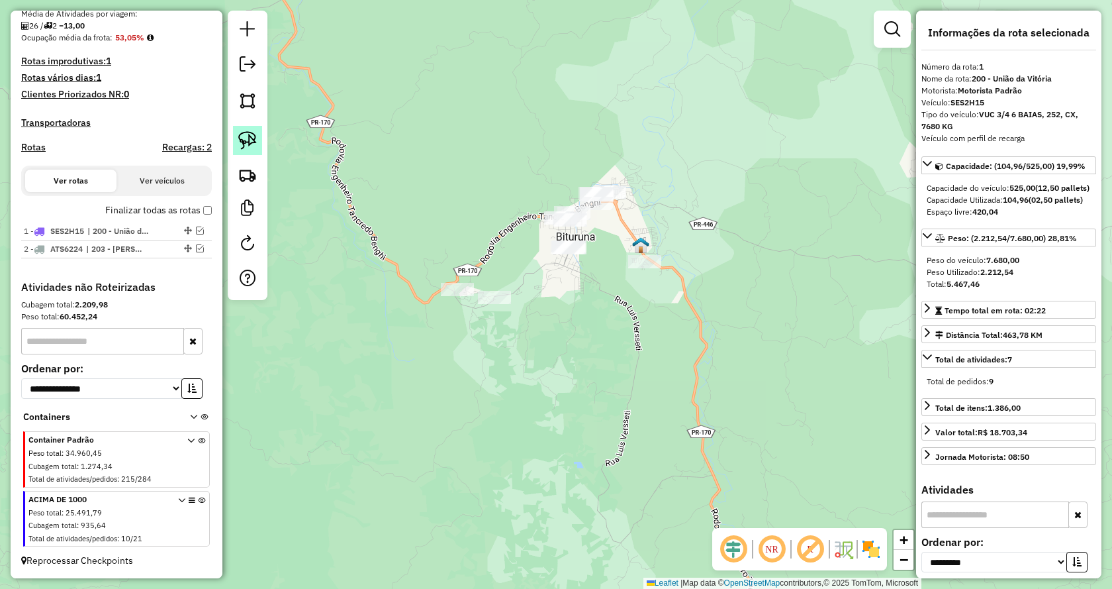
click at [246, 148] on img at bounding box center [247, 140] width 19 height 19
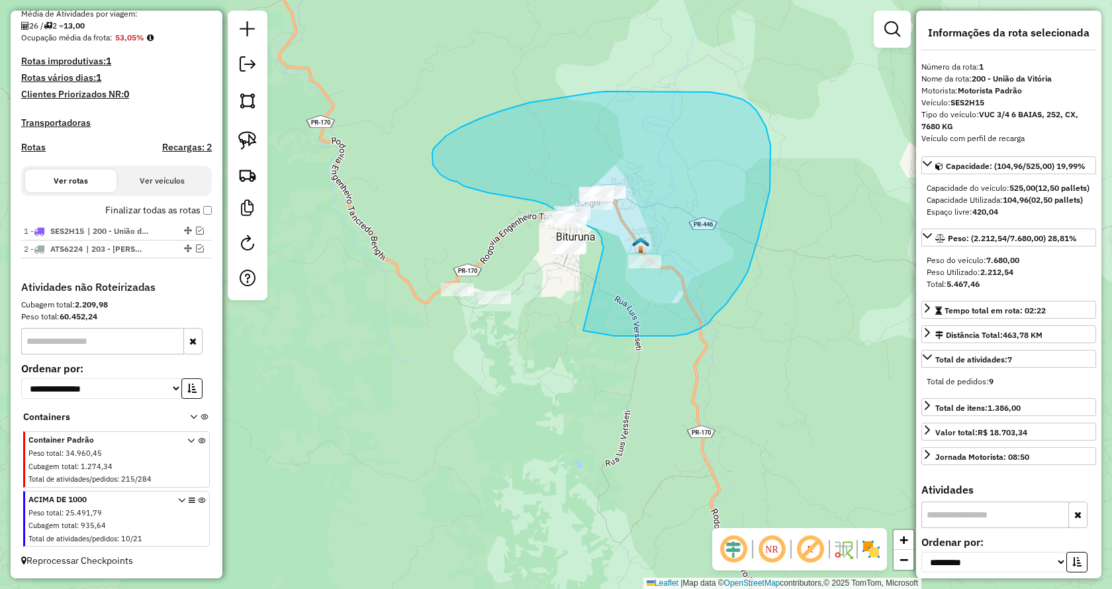
drag, startPoint x: 588, startPoint y: 331, endPoint x: 604, endPoint y: 247, distance: 85.6
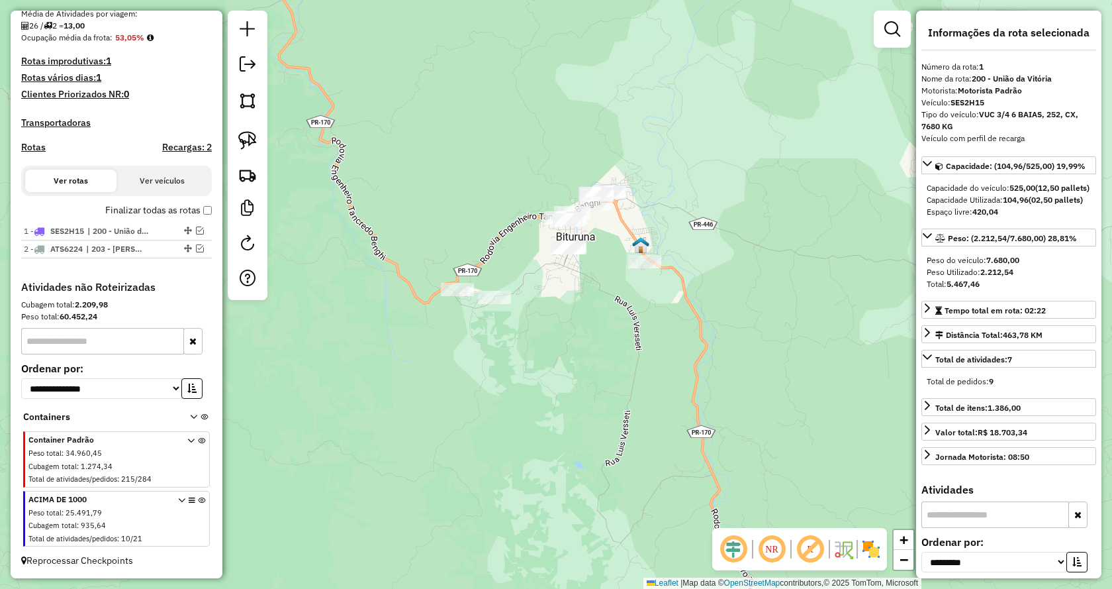
click at [198, 501] on icon at bounding box center [201, 522] width 7 height 50
click at [239, 153] on link at bounding box center [247, 140] width 29 height 29
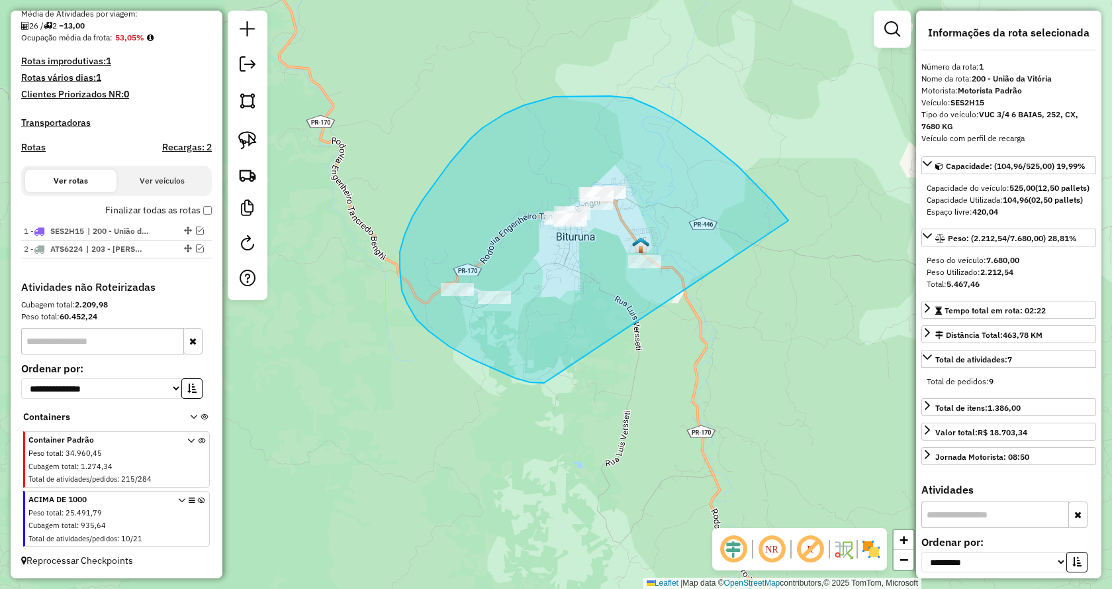
drag, startPoint x: 544, startPoint y: 383, endPoint x: 814, endPoint y: 347, distance: 272.5
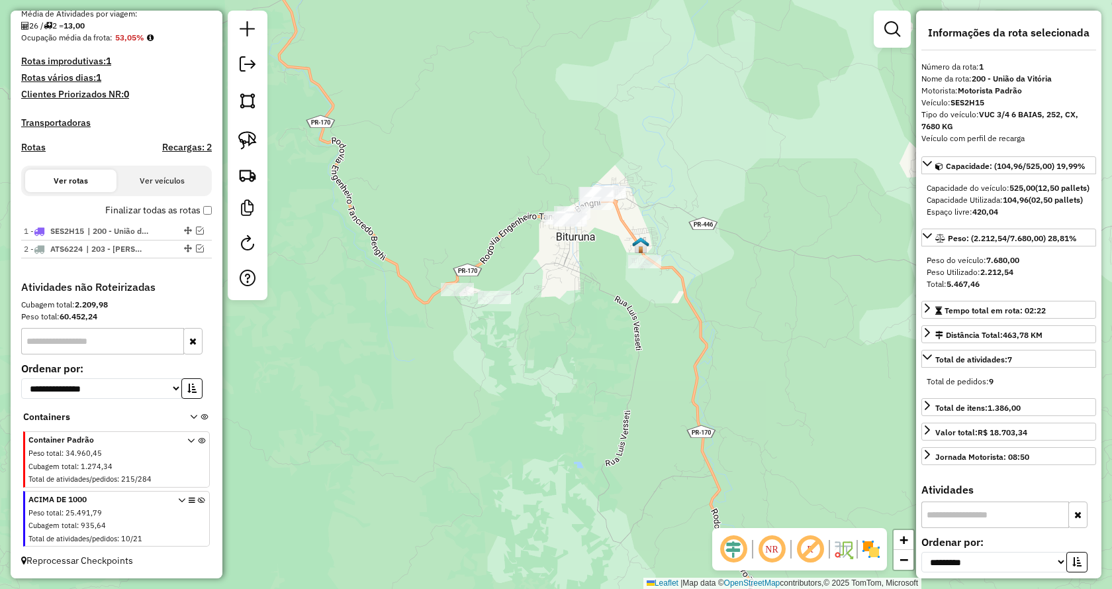
click at [198, 503] on icon at bounding box center [201, 522] width 7 height 50
click at [245, 143] on img at bounding box center [247, 140] width 19 height 19
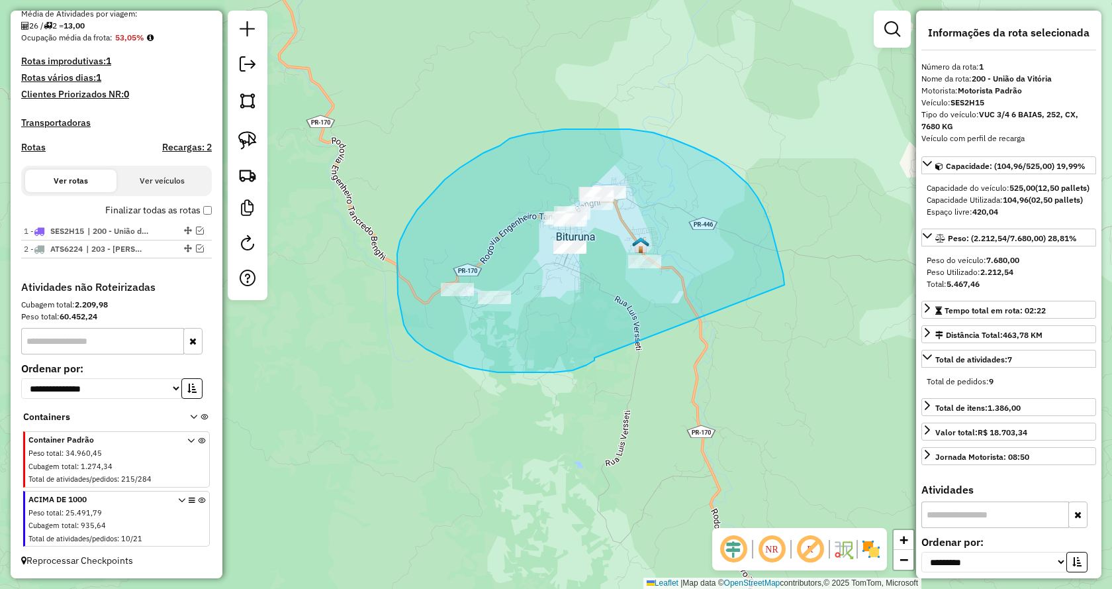
drag, startPoint x: 448, startPoint y: 360, endPoint x: 785, endPoint y: 285, distance: 345.3
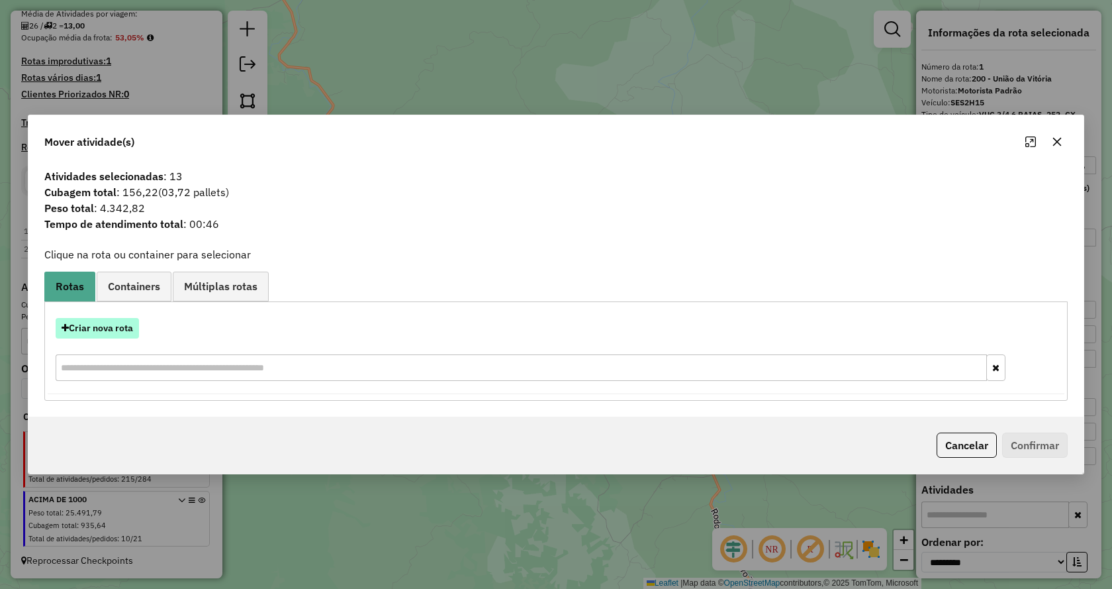
click at [122, 323] on button "Criar nova rota" at bounding box center [97, 328] width 83 height 21
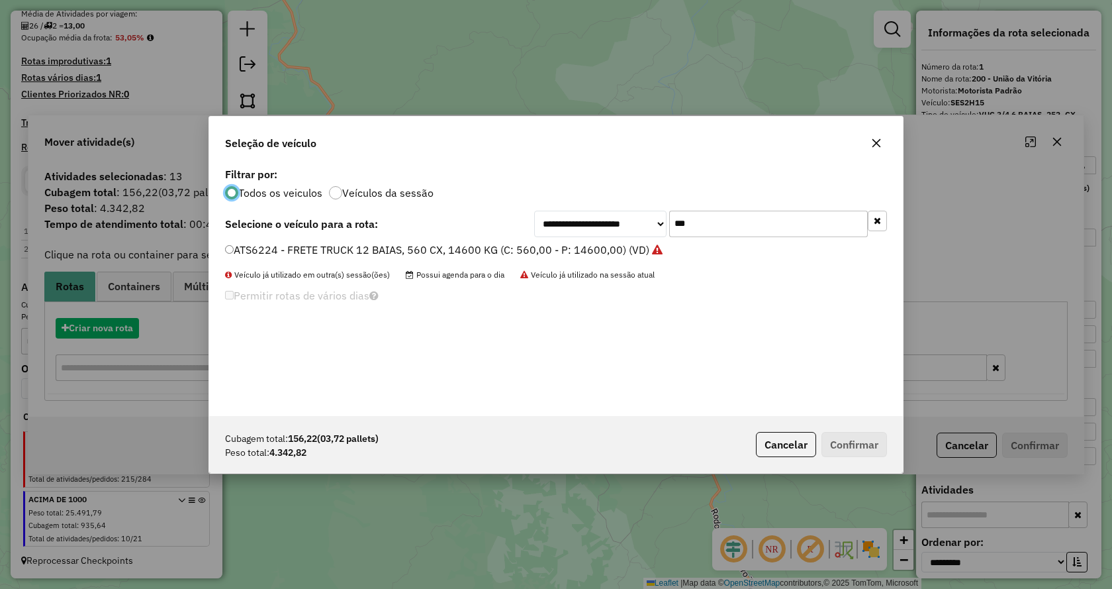
scroll to position [7, 4]
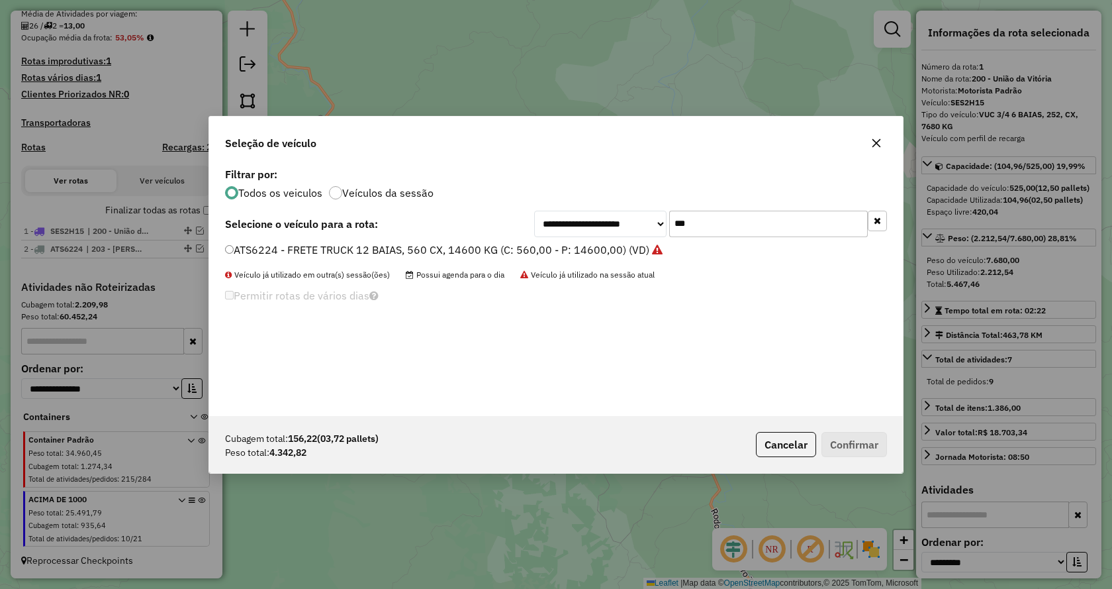
drag, startPoint x: 721, startPoint y: 225, endPoint x: 611, endPoint y: 225, distance: 110.6
click at [611, 225] on div "**********" at bounding box center [710, 224] width 353 height 26
type input "***"
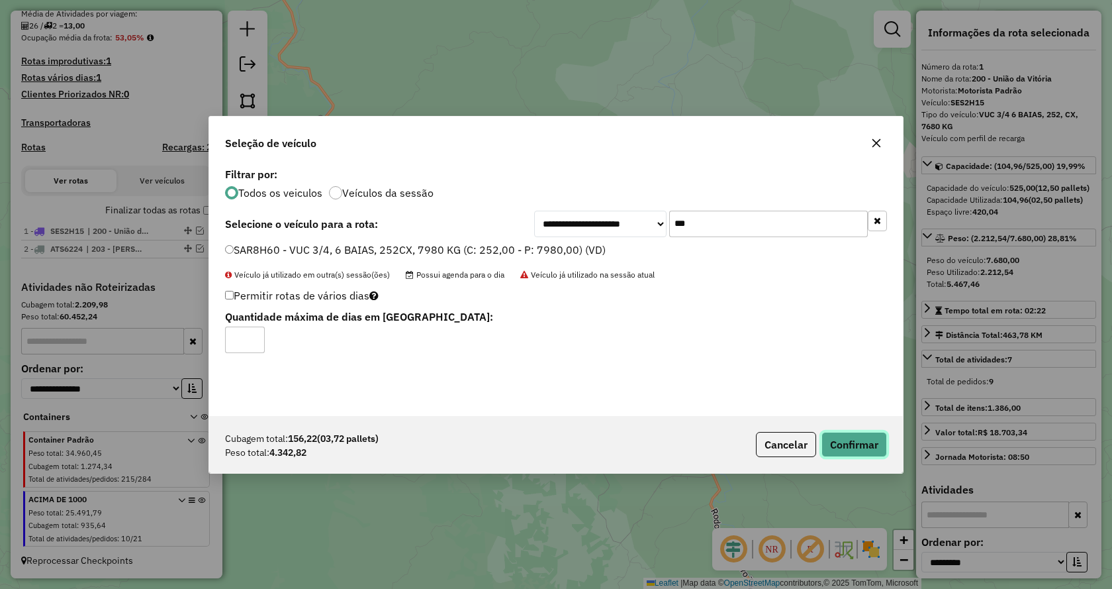
click at [860, 445] on button "Confirmar" at bounding box center [855, 444] width 66 height 25
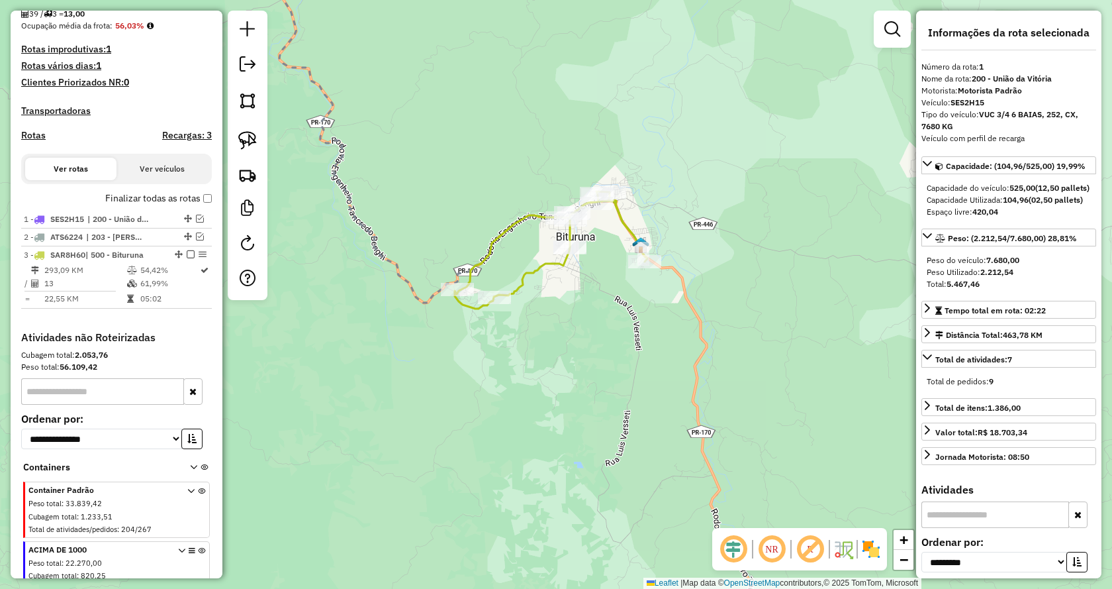
scroll to position [379, 0]
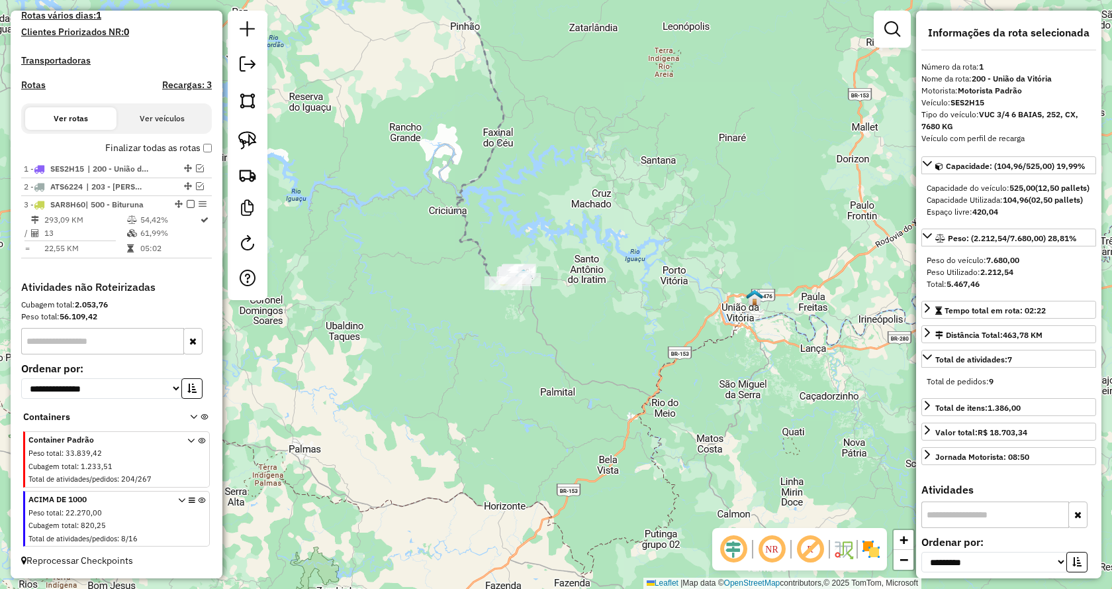
drag, startPoint x: 725, startPoint y: 338, endPoint x: 619, endPoint y: 252, distance: 136.9
click at [619, 252] on div "Janela de atendimento Grade de atendimento Capacidade Transportadoras Veículos …" at bounding box center [556, 294] width 1112 height 589
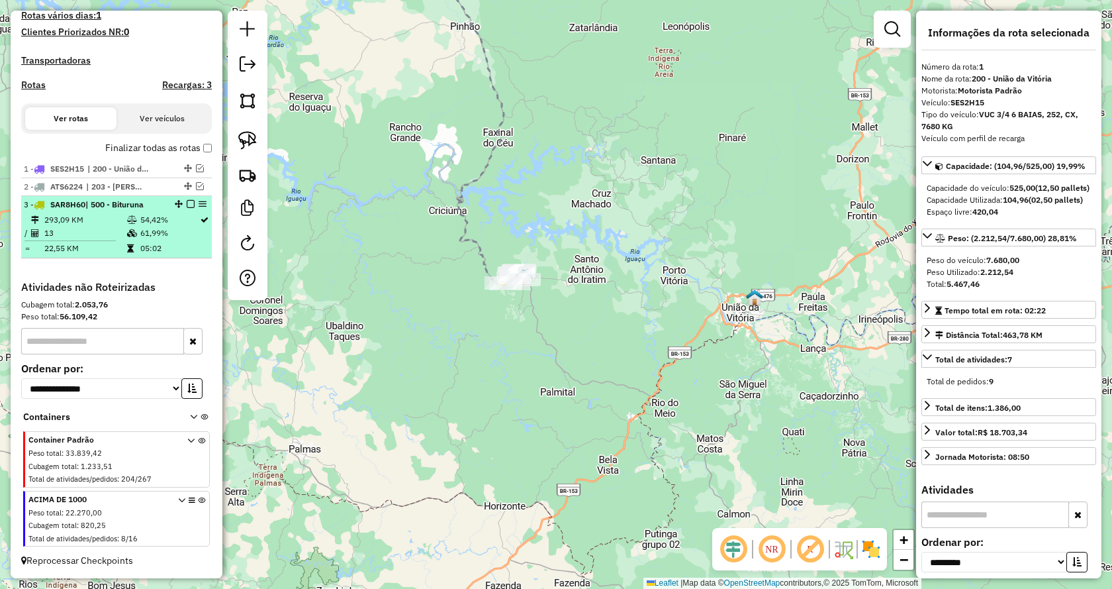
click at [187, 205] on em at bounding box center [191, 204] width 8 height 8
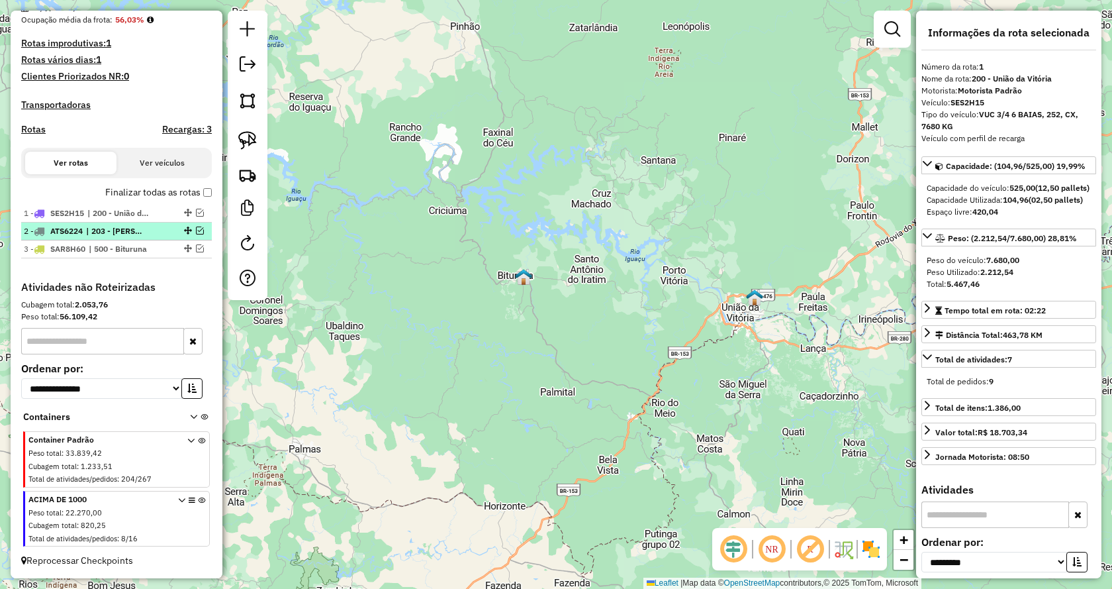
click at [197, 229] on em at bounding box center [200, 230] width 8 height 8
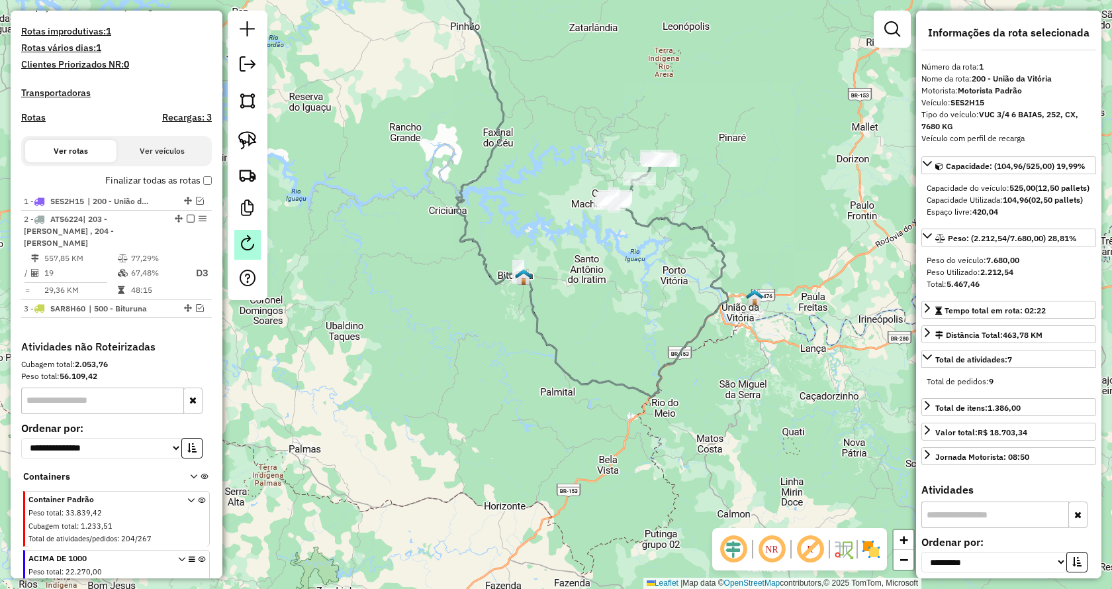
scroll to position [395, 0]
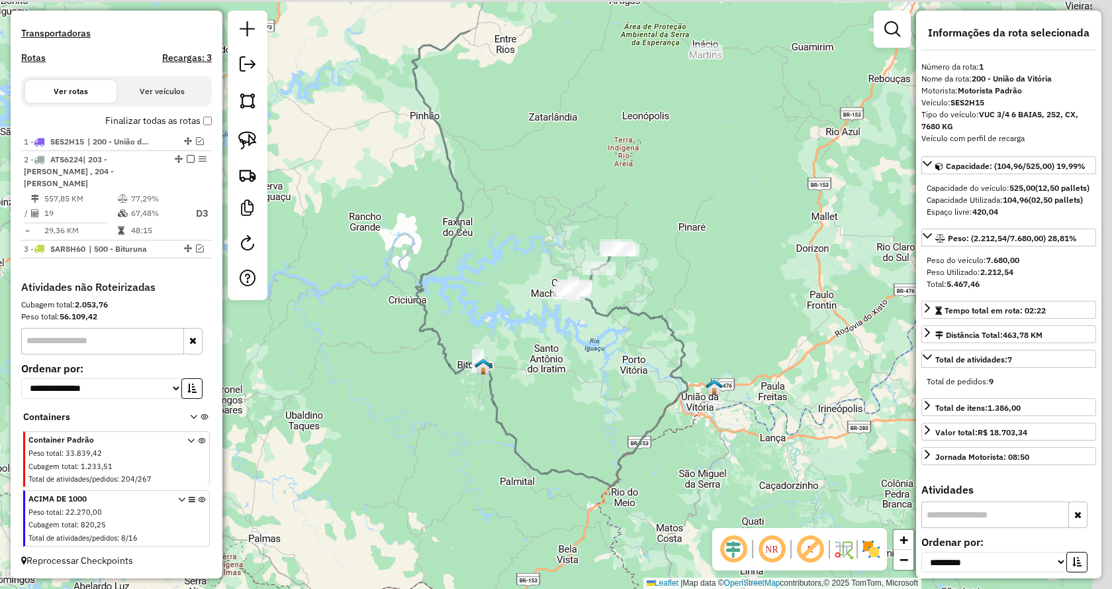
drag, startPoint x: 682, startPoint y: 286, endPoint x: 627, endPoint y: 417, distance: 141.6
click at [627, 417] on div "Janela de atendimento Grade de atendimento Capacidade Transportadoras Veículos …" at bounding box center [556, 294] width 1112 height 589
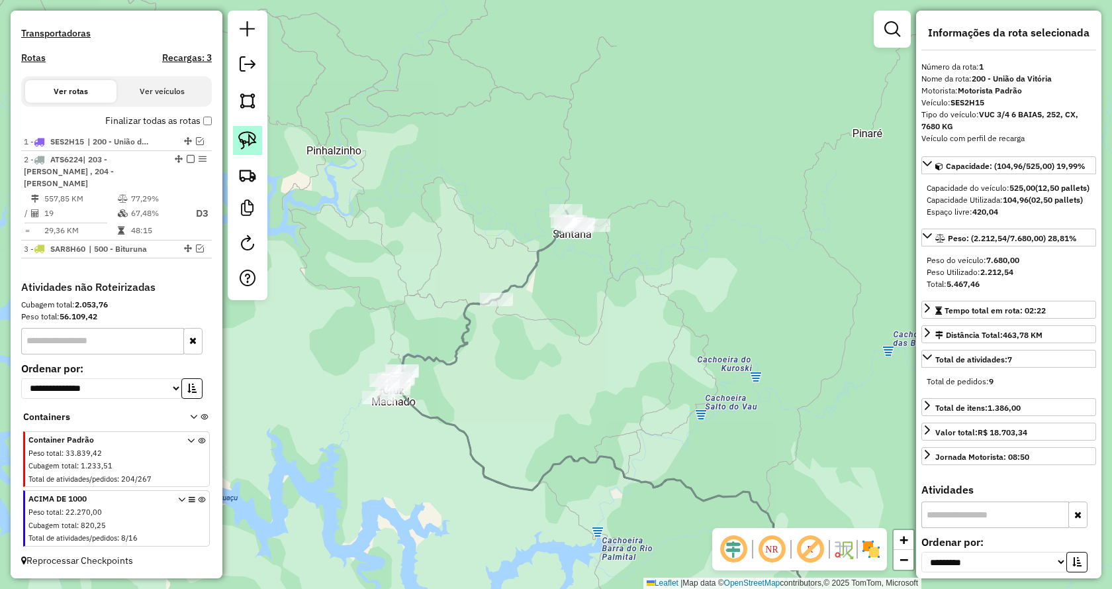
click at [248, 142] on img at bounding box center [247, 140] width 19 height 19
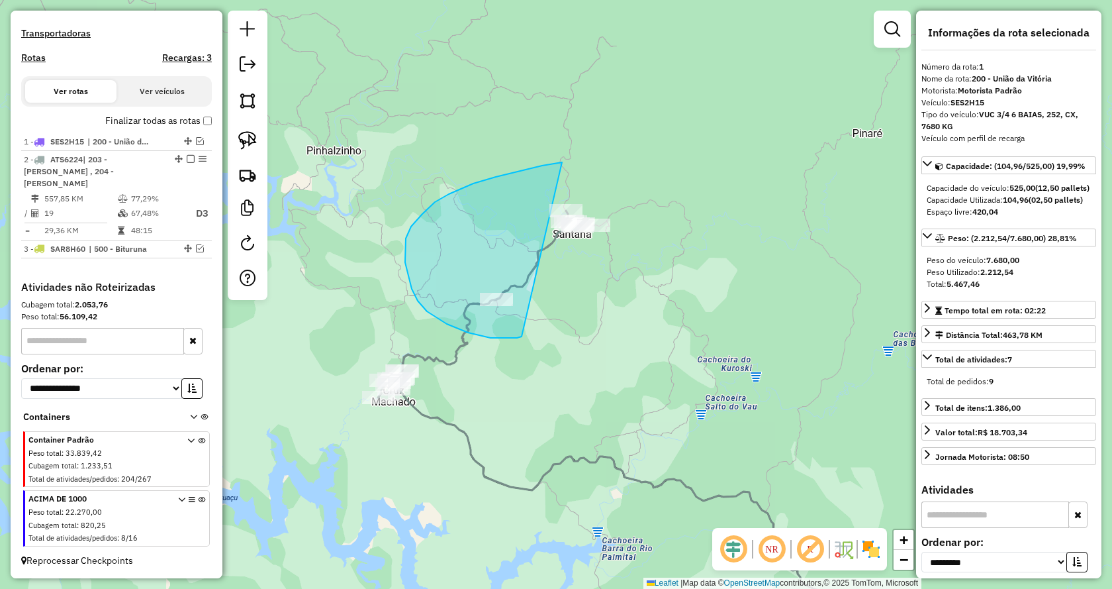
drag, startPoint x: 507, startPoint y: 338, endPoint x: 742, endPoint y: 181, distance: 283.2
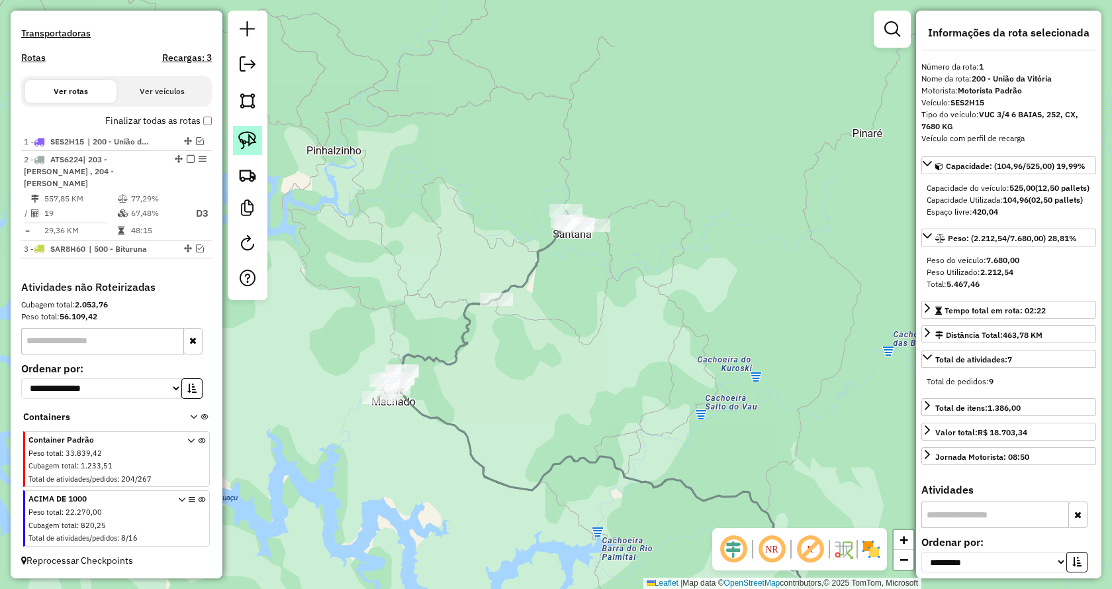
drag, startPoint x: 247, startPoint y: 148, endPoint x: 403, endPoint y: 189, distance: 160.8
click at [248, 148] on img at bounding box center [247, 140] width 19 height 19
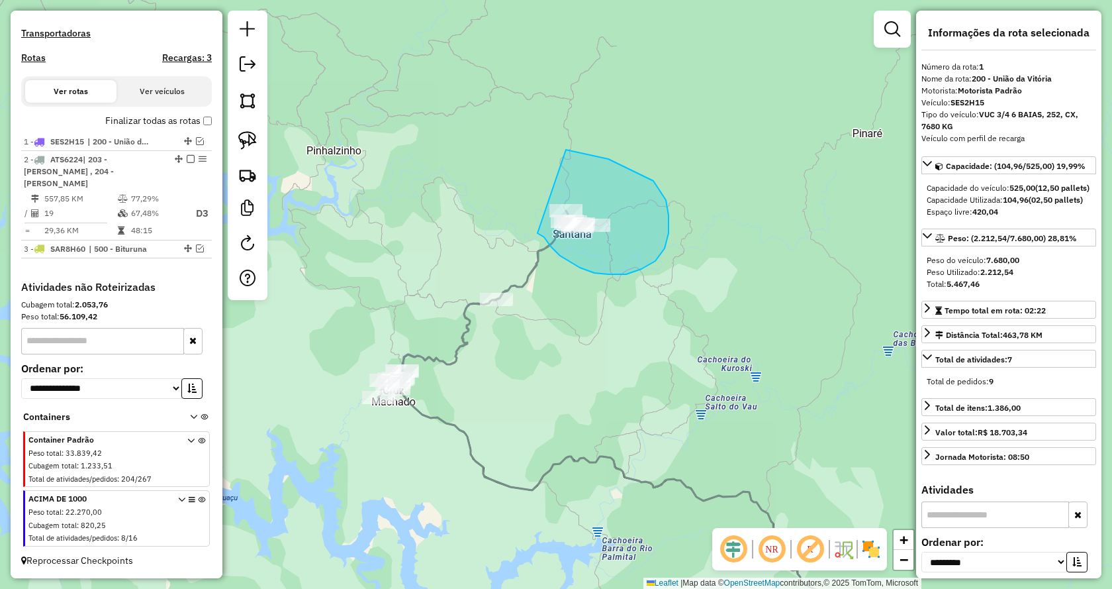
drag, startPoint x: 544, startPoint y: 237, endPoint x: 406, endPoint y: 156, distance: 160.3
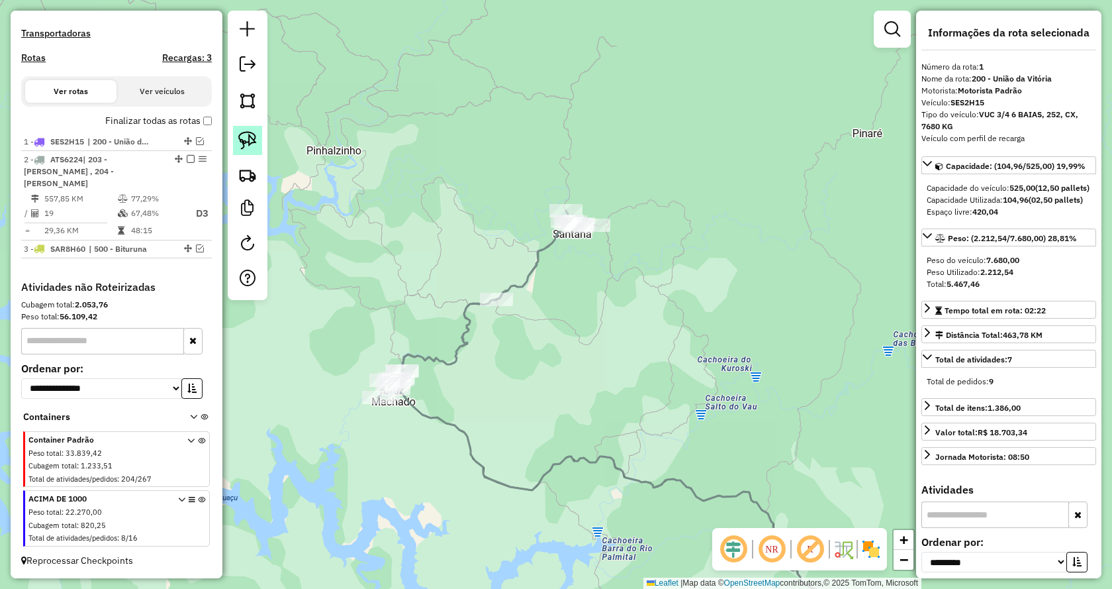
click at [249, 141] on img at bounding box center [247, 140] width 19 height 19
drag, startPoint x: 526, startPoint y: 330, endPoint x: 417, endPoint y: 311, distance: 110.9
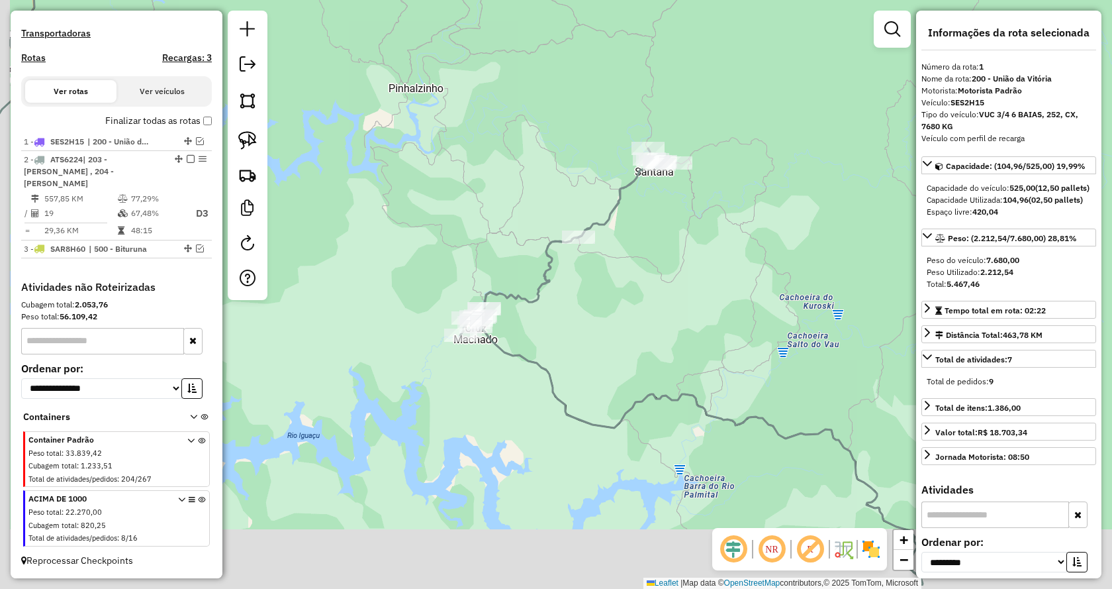
drag, startPoint x: 528, startPoint y: 398, endPoint x: 606, endPoint y: 334, distance: 101.2
click at [605, 334] on div "Janela de atendimento Grade de atendimento Capacidade Transportadoras Veículos …" at bounding box center [556, 294] width 1112 height 589
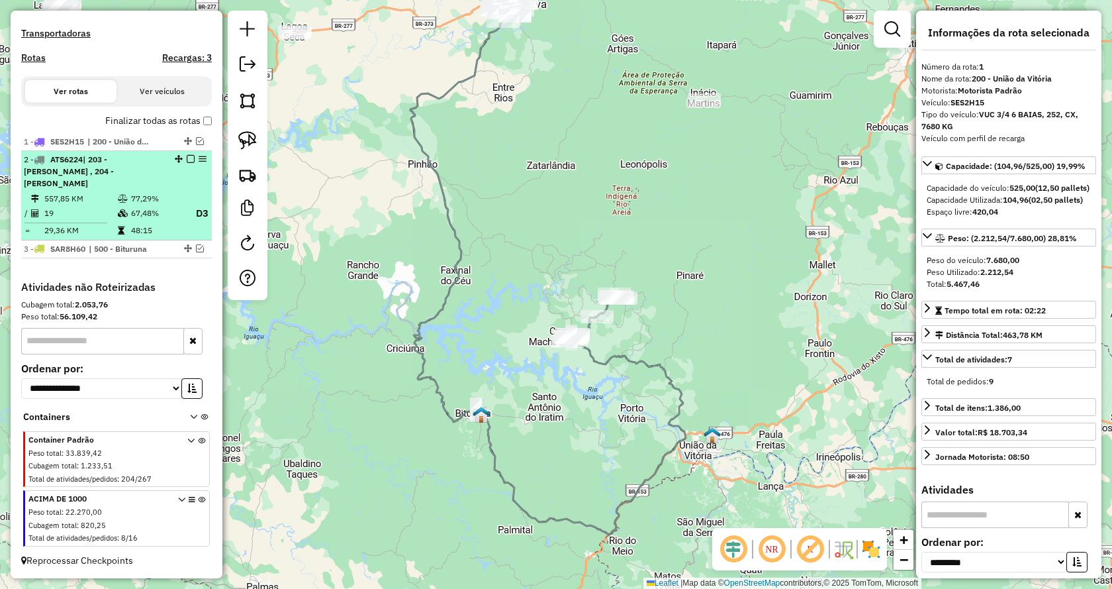
click at [187, 163] on em at bounding box center [191, 159] width 8 height 8
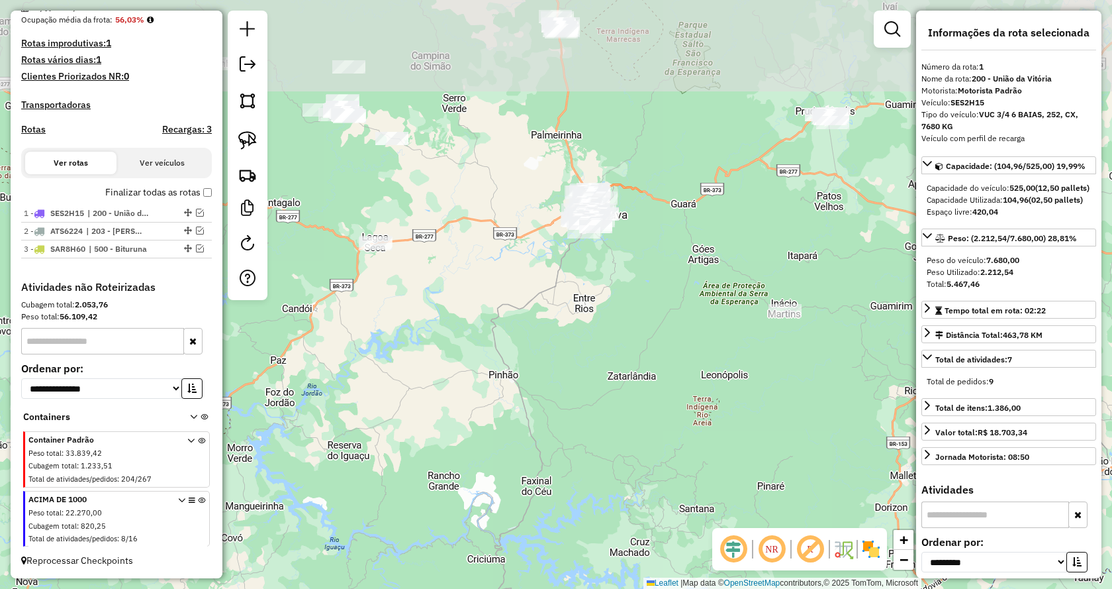
drag, startPoint x: 579, startPoint y: 191, endPoint x: 661, endPoint y: 405, distance: 228.9
click at [661, 405] on div "Janela de atendimento Grade de atendimento Capacidade Transportadoras Veículos …" at bounding box center [556, 294] width 1112 height 589
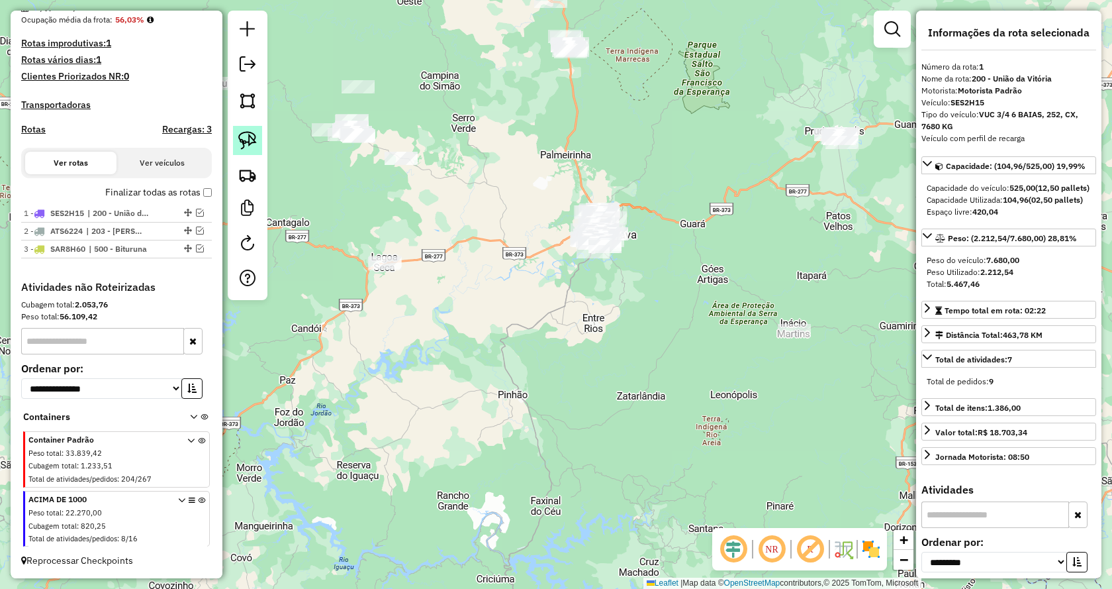
click at [246, 140] on img at bounding box center [247, 140] width 19 height 19
drag, startPoint x: 811, startPoint y: 381, endPoint x: 775, endPoint y: 257, distance: 128.9
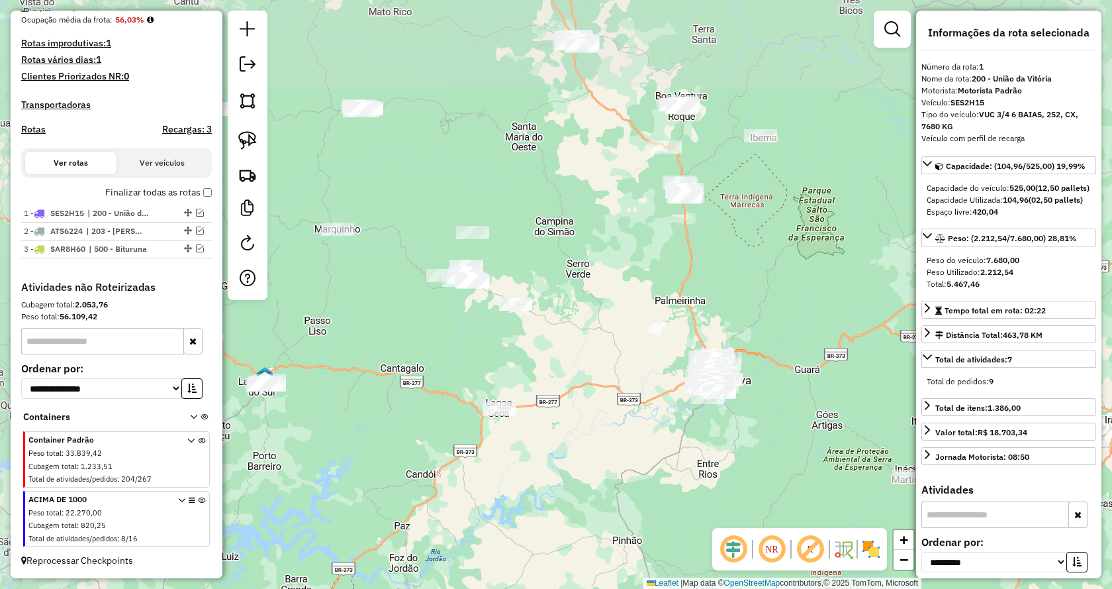
drag, startPoint x: 703, startPoint y: 292, endPoint x: 773, endPoint y: 382, distance: 114.6
click at [773, 382] on div "Janela de atendimento Grade de atendimento Capacidade Transportadoras Veículos …" at bounding box center [556, 294] width 1112 height 589
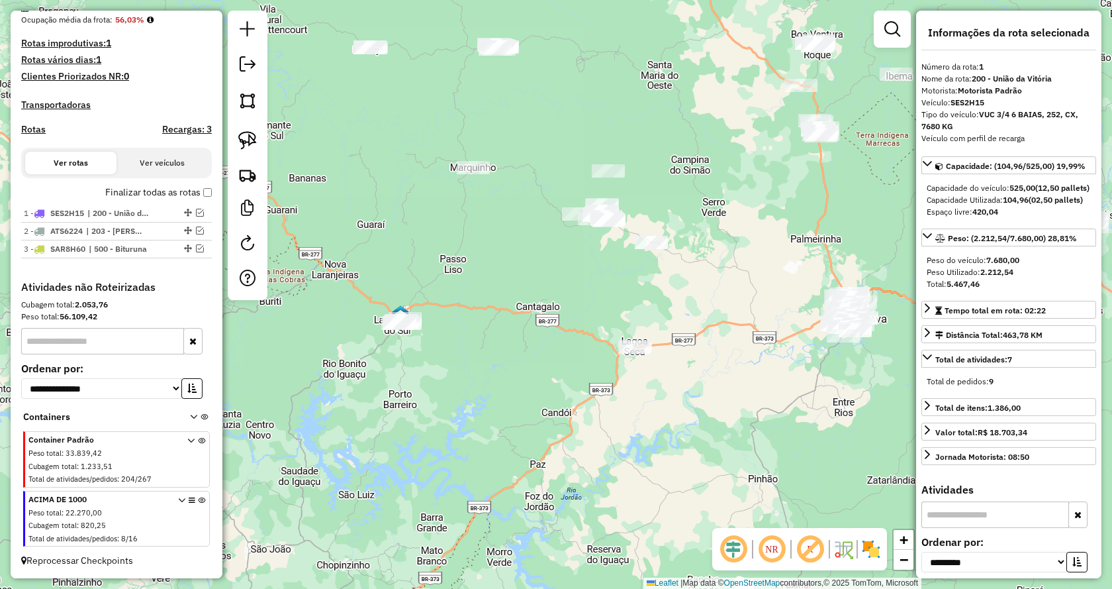
drag, startPoint x: 474, startPoint y: 477, endPoint x: 608, endPoint y: 416, distance: 147.3
click at [608, 416] on div "Janela de atendimento Grade de atendimento Capacidade Transportadoras Veículos …" at bounding box center [556, 294] width 1112 height 589
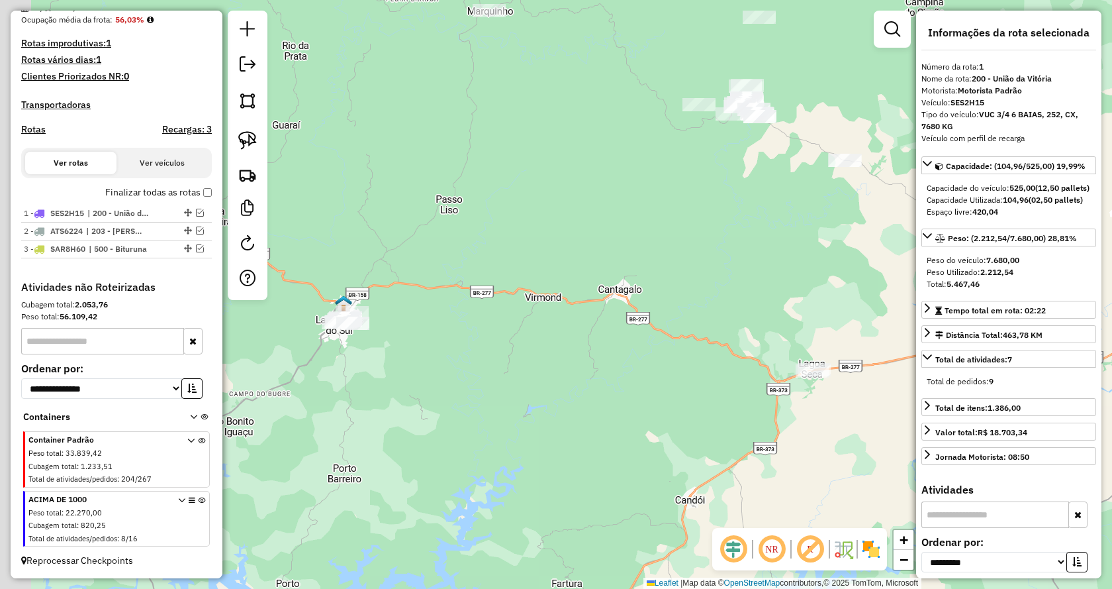
drag, startPoint x: 536, startPoint y: 410, endPoint x: 653, endPoint y: 461, distance: 127.2
click at [653, 461] on div "Janela de atendimento Grade de atendimento Capacidade Transportadoras Veículos …" at bounding box center [556, 294] width 1112 height 589
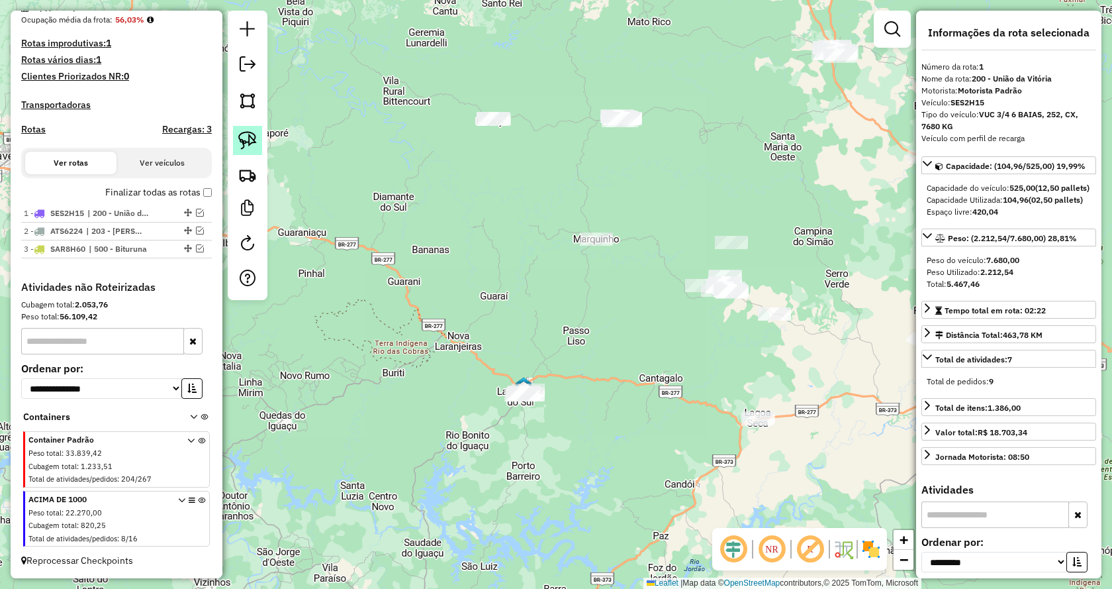
drag, startPoint x: 250, startPoint y: 140, endPoint x: 289, endPoint y: 180, distance: 56.7
click at [250, 140] on img at bounding box center [247, 140] width 19 height 19
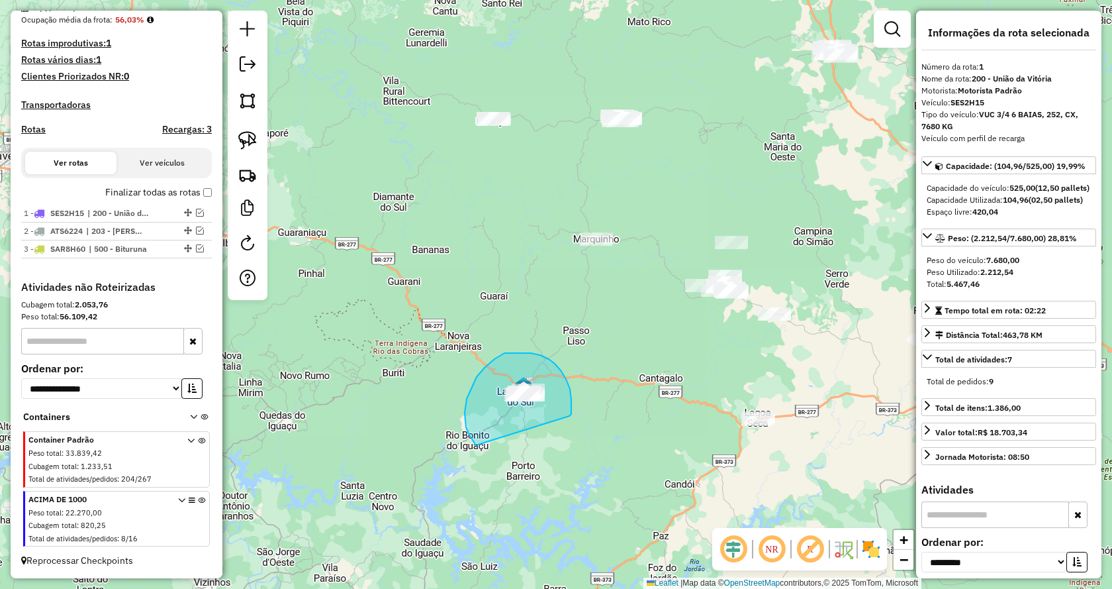
drag, startPoint x: 571, startPoint y: 414, endPoint x: 495, endPoint y: 469, distance: 93.9
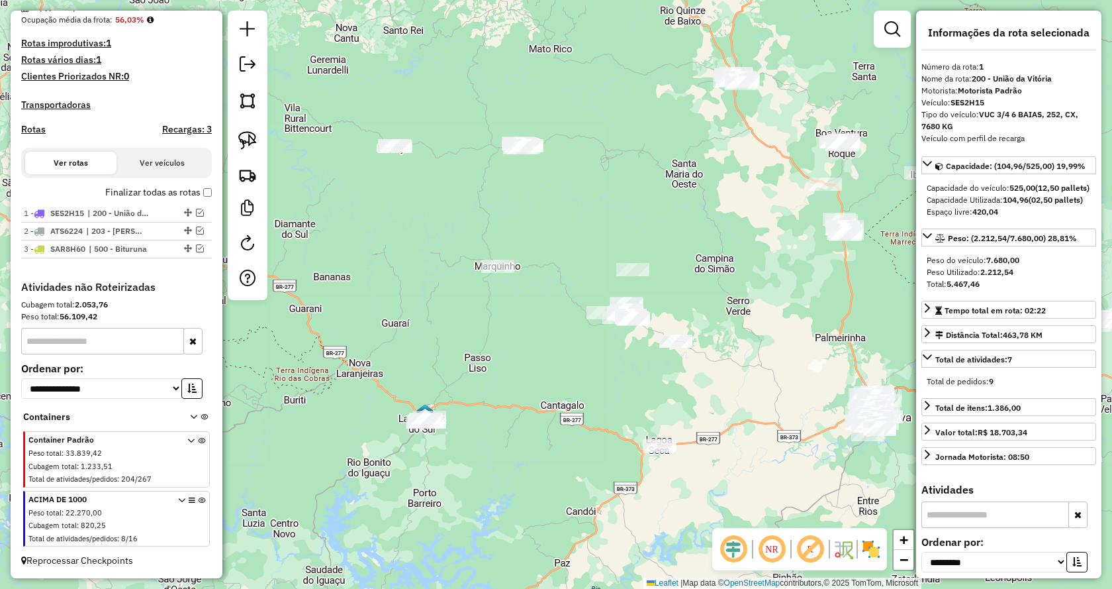
drag, startPoint x: 631, startPoint y: 342, endPoint x: 528, endPoint y: 360, distance: 104.7
click at [530, 362] on div "Janela de atendimento Grade de atendimento Capacidade Transportadoras Veículos …" at bounding box center [556, 294] width 1112 height 589
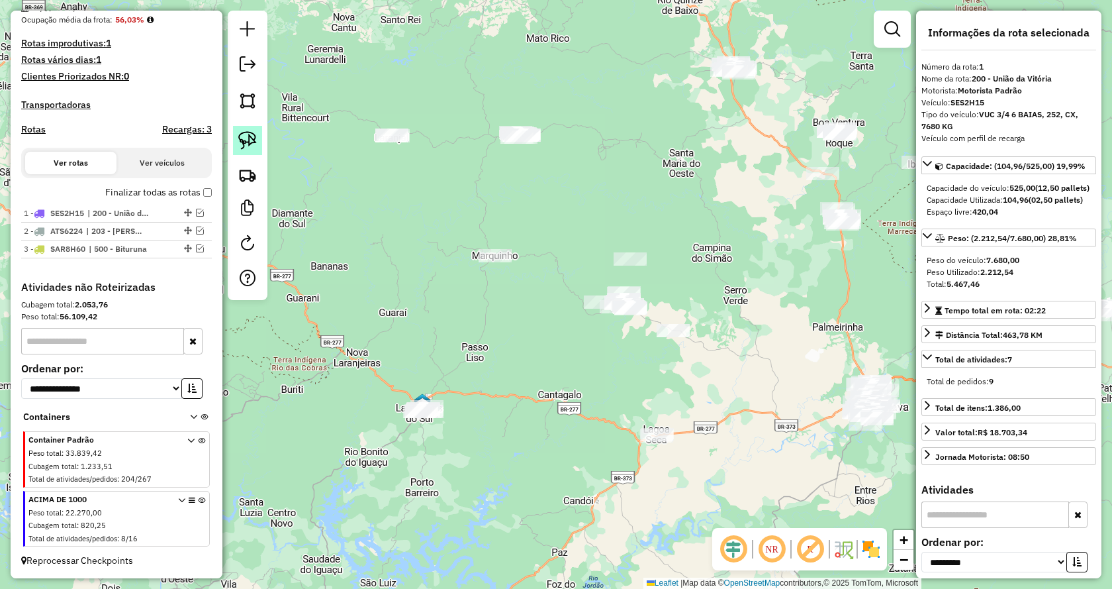
click at [247, 139] on img at bounding box center [247, 140] width 19 height 19
drag, startPoint x: 618, startPoint y: 479, endPoint x: 600, endPoint y: 401, distance: 81.0
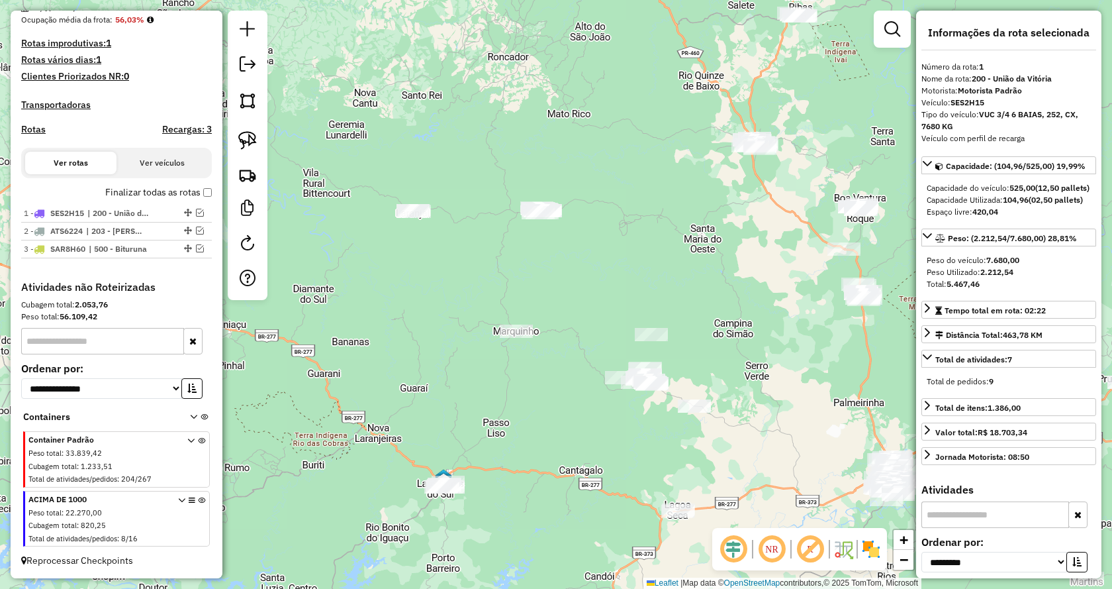
drag, startPoint x: 546, startPoint y: 221, endPoint x: 559, endPoint y: 287, distance: 67.5
click at [559, 287] on div "Janela de atendimento Grade de atendimento Capacidade Transportadoras Veículos …" at bounding box center [556, 294] width 1112 height 589
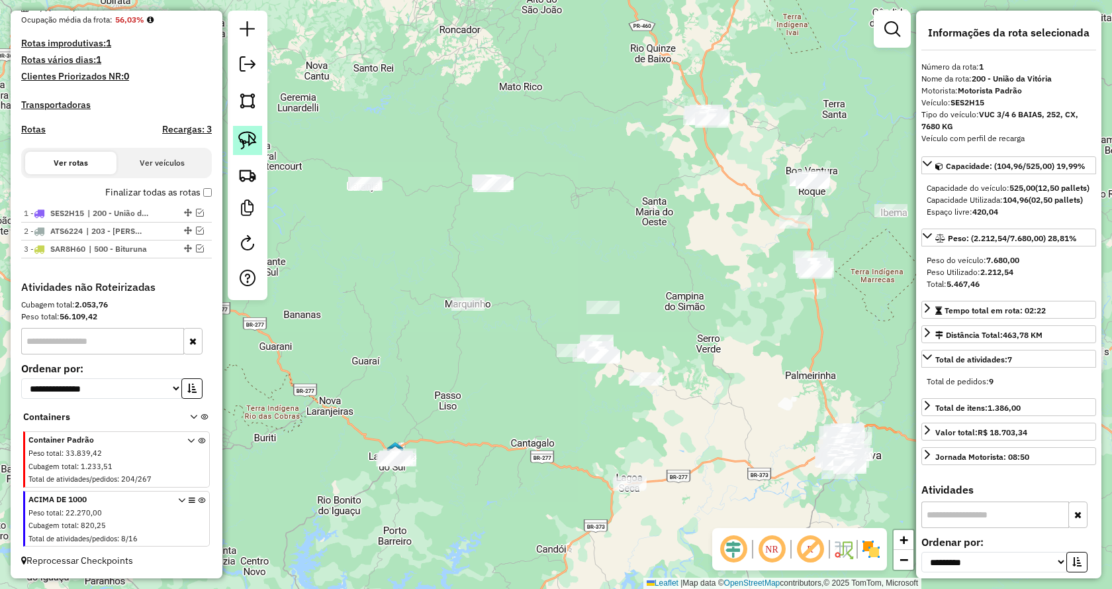
click at [254, 142] on img at bounding box center [247, 140] width 19 height 19
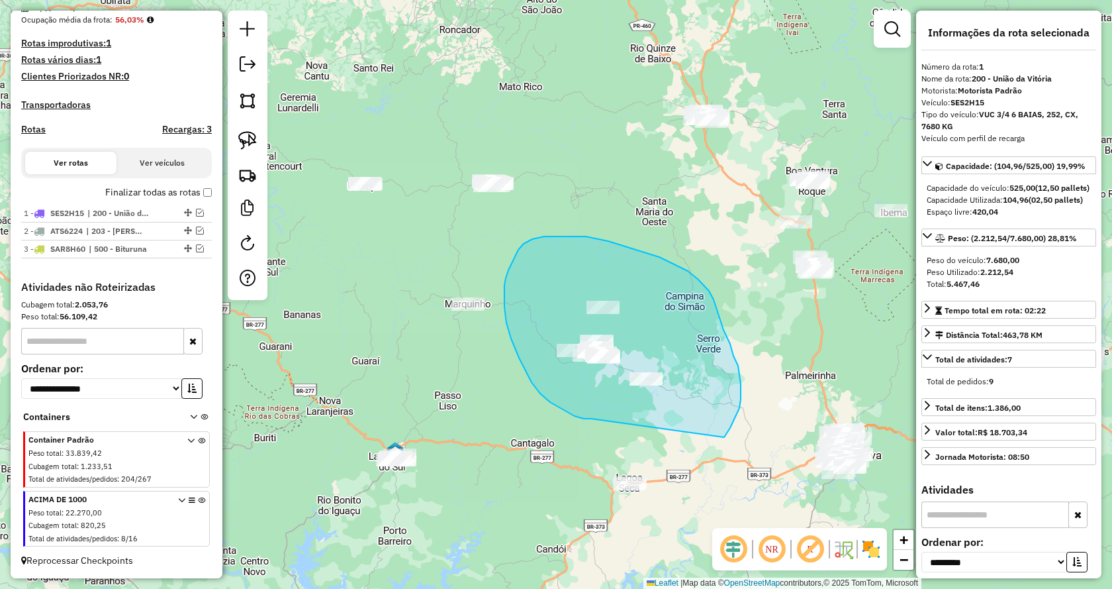
drag, startPoint x: 584, startPoint y: 419, endPoint x: 723, endPoint y: 438, distance: 140.4
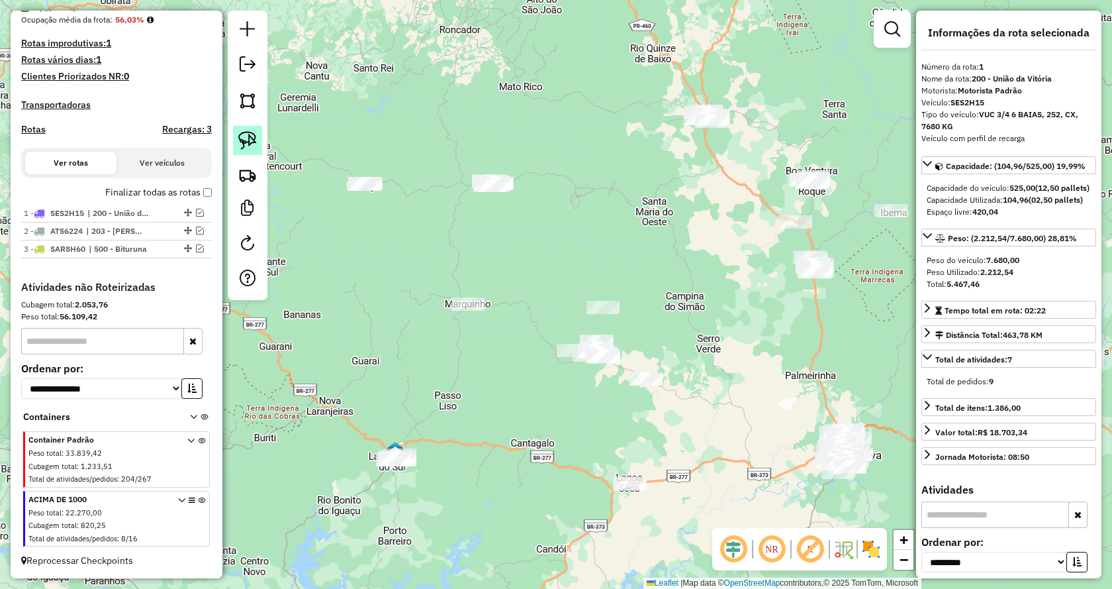
click at [246, 140] on img at bounding box center [247, 140] width 19 height 19
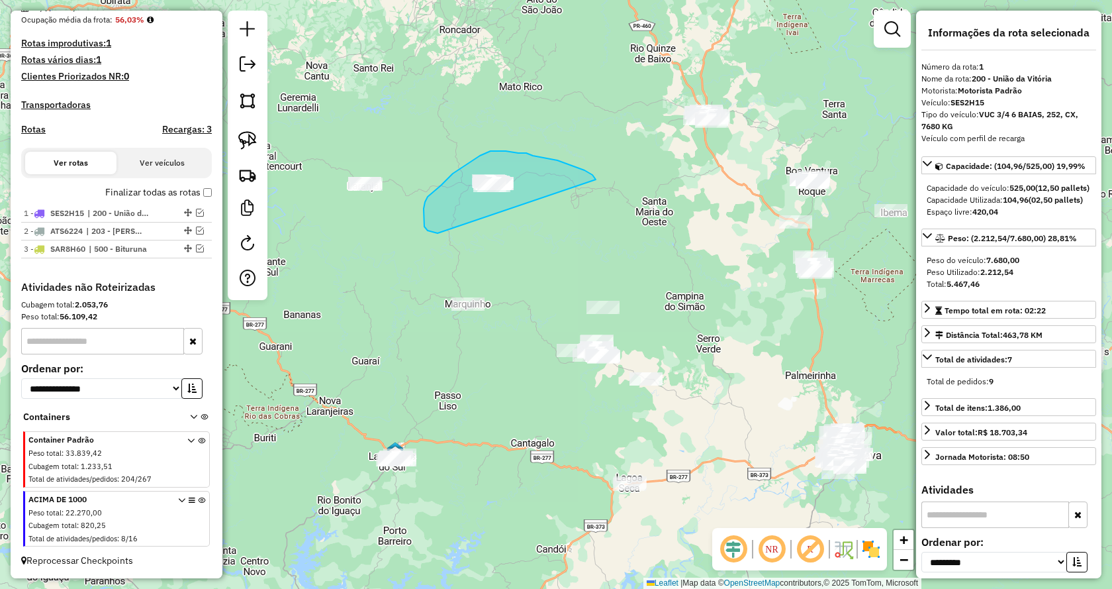
drag, startPoint x: 567, startPoint y: 164, endPoint x: 441, endPoint y: 233, distance: 144.3
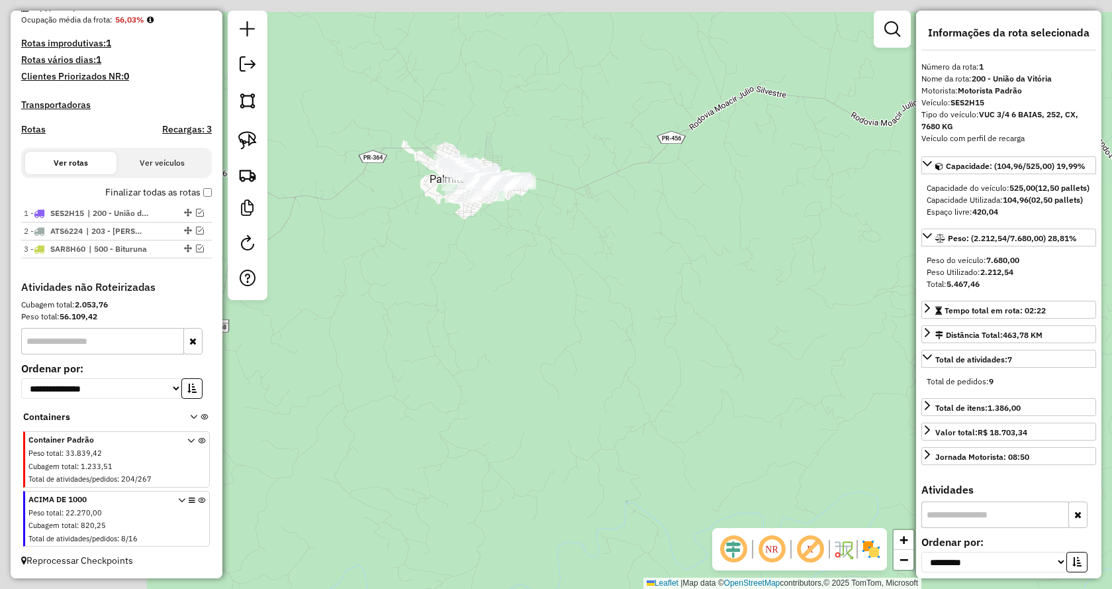
drag, startPoint x: 515, startPoint y: 209, endPoint x: 651, endPoint y: 227, distance: 137.0
click at [651, 227] on div "Janela de atendimento Grade de atendimento Capacidade Transportadoras Veículos …" at bounding box center [556, 294] width 1112 height 589
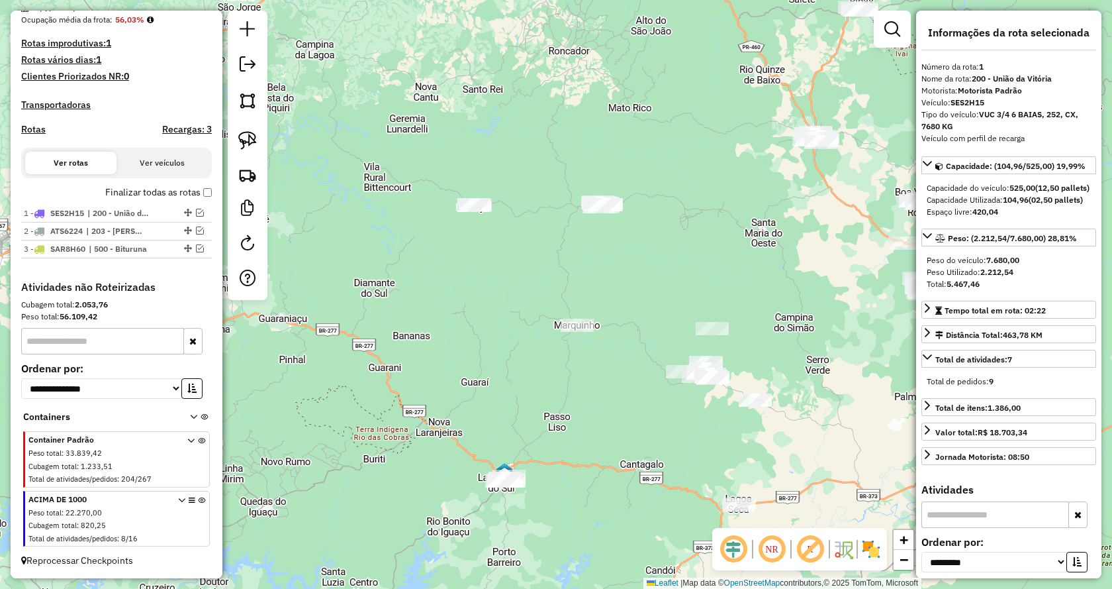
drag, startPoint x: 548, startPoint y: 336, endPoint x: 510, endPoint y: 335, distance: 38.4
click at [510, 335] on div "Janela de atendimento Grade de atendimento Capacidade Transportadoras Veículos …" at bounding box center [556, 294] width 1112 height 589
click at [248, 142] on img at bounding box center [247, 140] width 19 height 19
drag, startPoint x: 481, startPoint y: 256, endPoint x: 394, endPoint y: 150, distance: 136.4
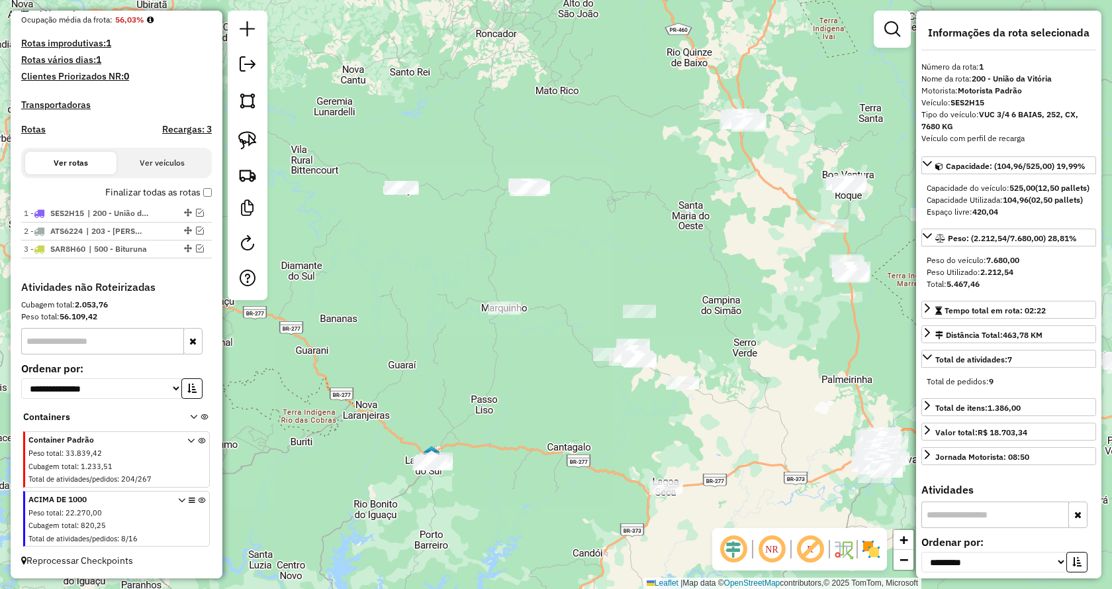
drag, startPoint x: 647, startPoint y: 307, endPoint x: 575, endPoint y: 289, distance: 73.7
click at [575, 289] on div "Janela de atendimento Grade de atendimento Capacidade Transportadoras Veículos …" at bounding box center [556, 294] width 1112 height 589
click at [248, 143] on img at bounding box center [247, 140] width 19 height 19
drag, startPoint x: 530, startPoint y: 297, endPoint x: 498, endPoint y: 354, distance: 65.5
click at [198, 501] on icon at bounding box center [201, 522] width 7 height 50
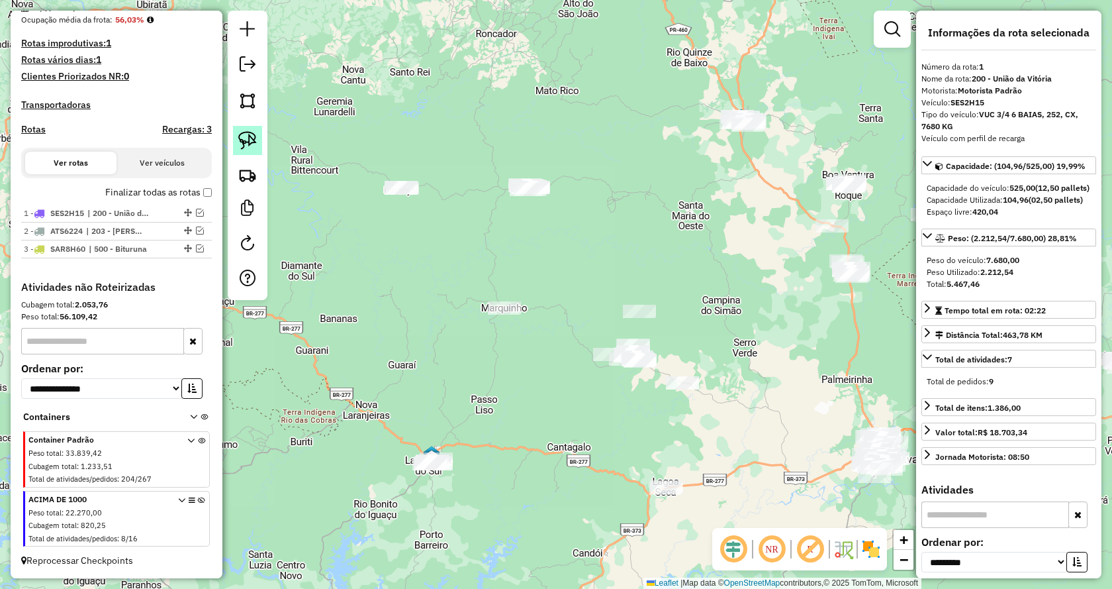
click at [248, 140] on img at bounding box center [247, 140] width 19 height 19
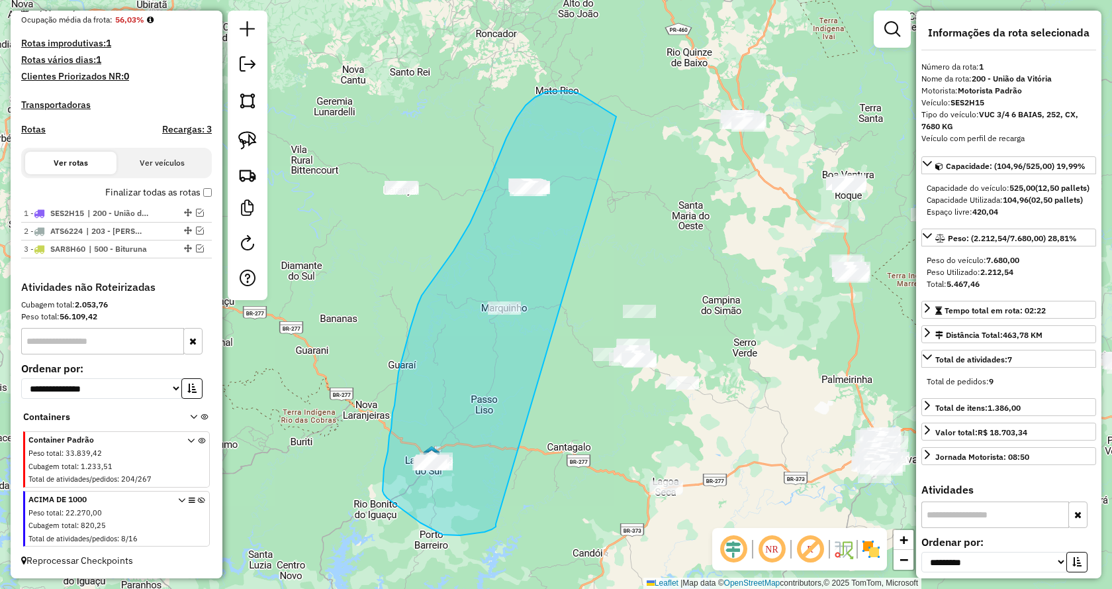
drag, startPoint x: 460, startPoint y: 535, endPoint x: 617, endPoint y: 117, distance: 446.3
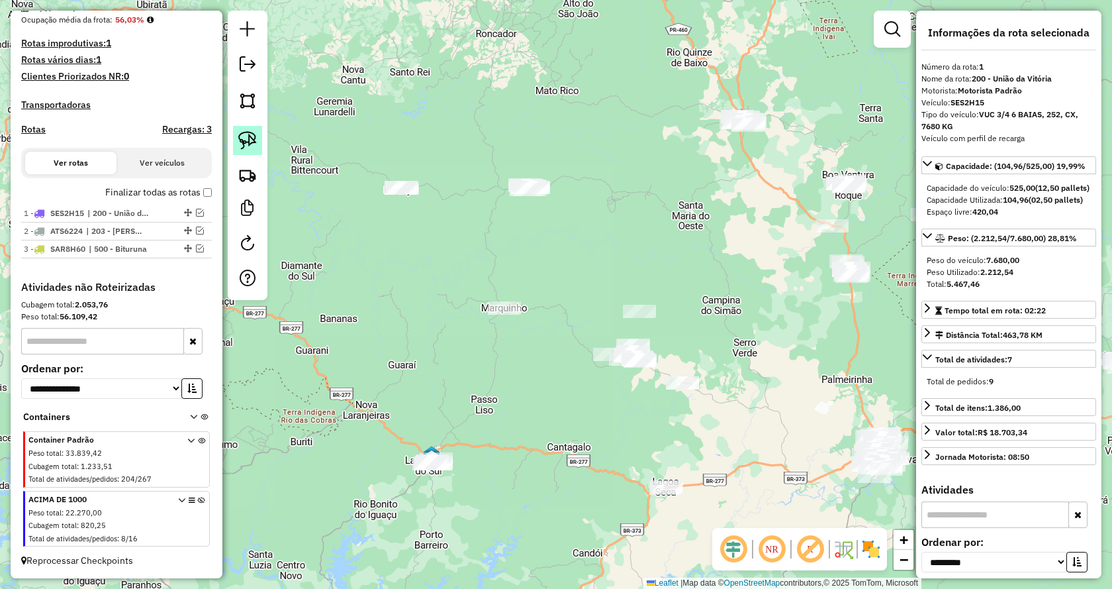
click at [256, 140] on img at bounding box center [247, 140] width 19 height 19
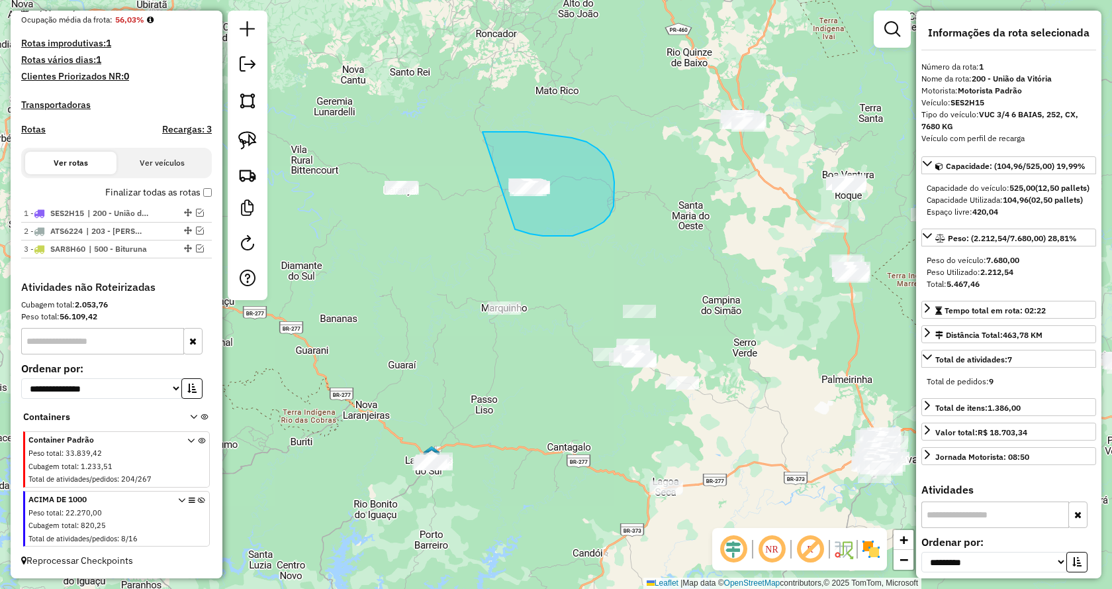
drag, startPoint x: 573, startPoint y: 236, endPoint x: 478, endPoint y: 138, distance: 136.3
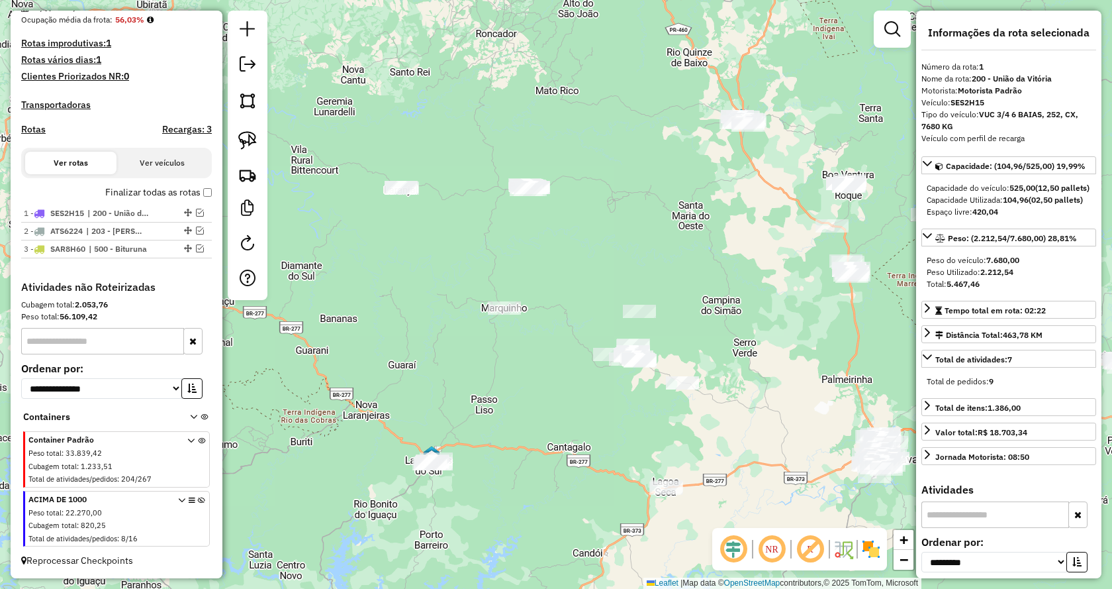
click at [199, 500] on icon at bounding box center [201, 522] width 7 height 50
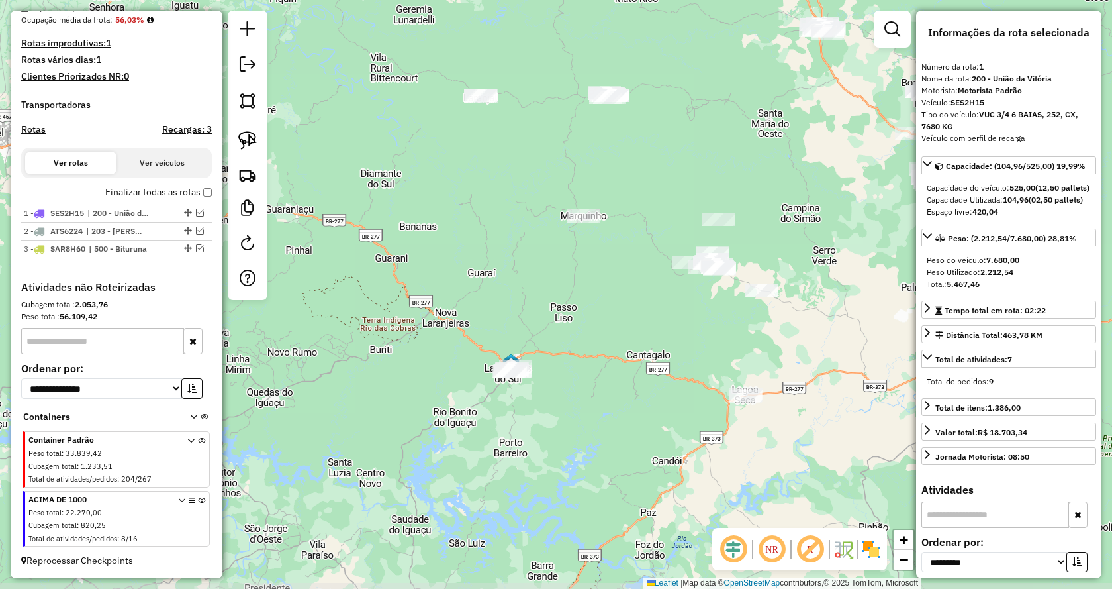
drag, startPoint x: 495, startPoint y: 420, endPoint x: 575, endPoint y: 328, distance: 121.6
click at [575, 328] on div "Janela de atendimento Grade de atendimento Capacidade Transportadoras Veículos …" at bounding box center [556, 294] width 1112 height 589
click at [250, 142] on img at bounding box center [247, 140] width 19 height 19
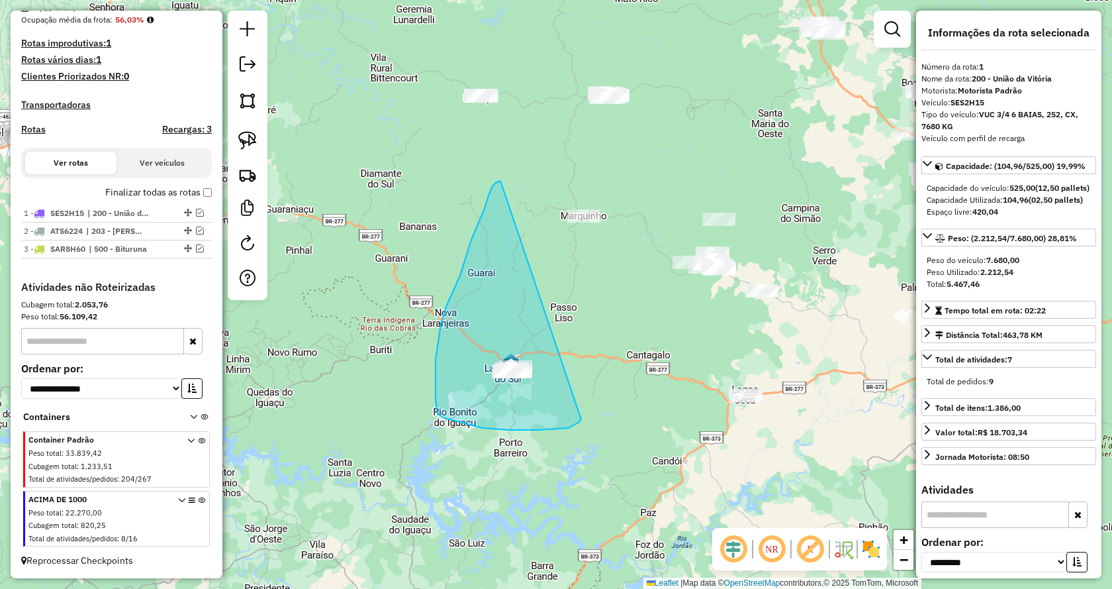
drag, startPoint x: 581, startPoint y: 417, endPoint x: 501, endPoint y: 181, distance: 249.6
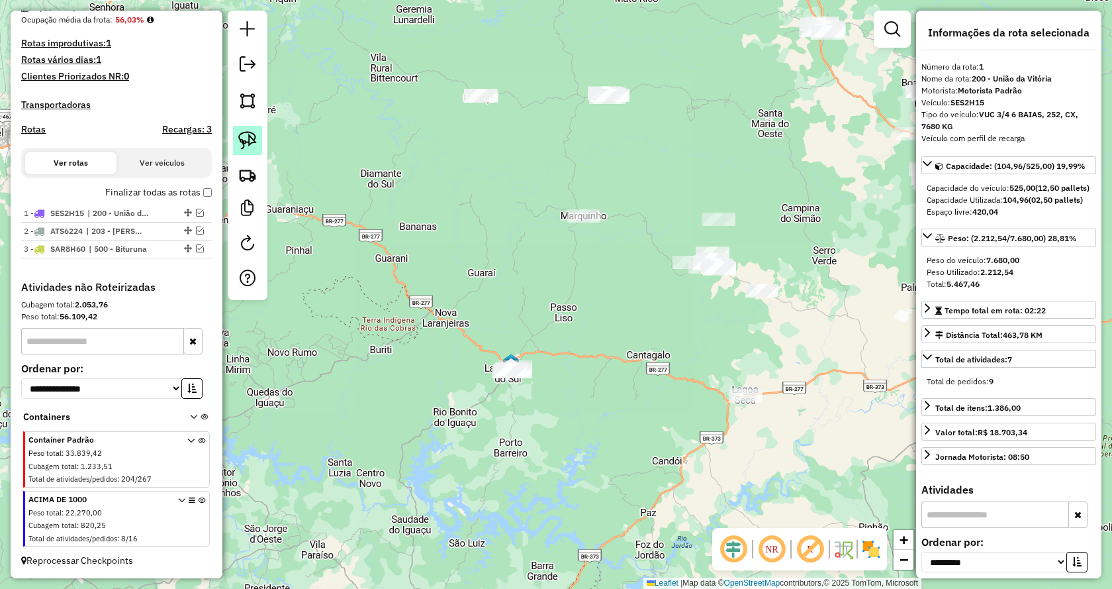
click at [244, 138] on img at bounding box center [247, 140] width 19 height 19
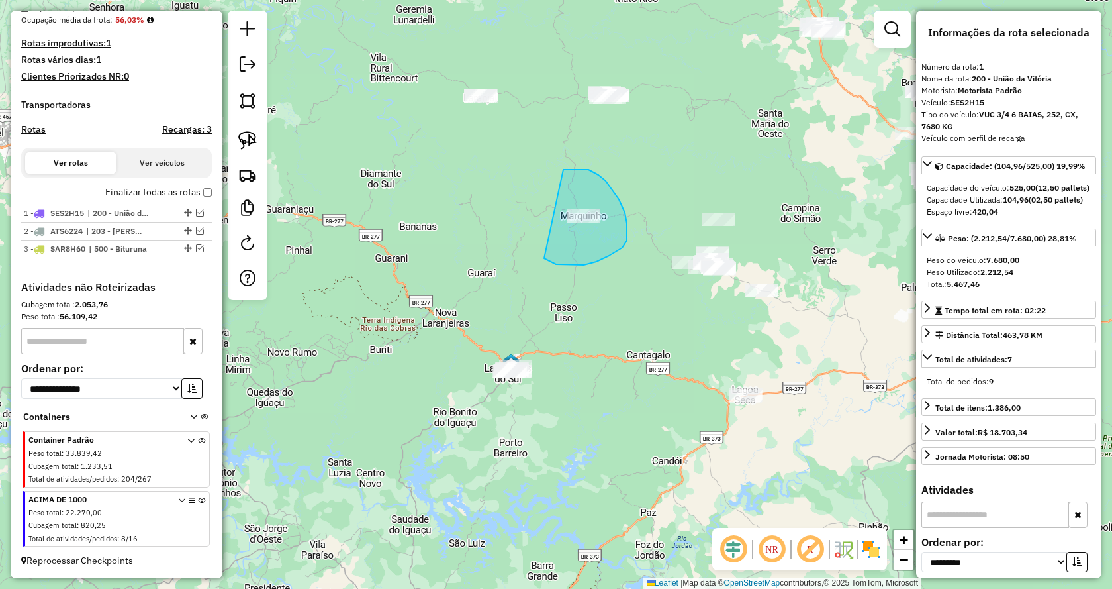
drag, startPoint x: 584, startPoint y: 265, endPoint x: 559, endPoint y: 172, distance: 96.7
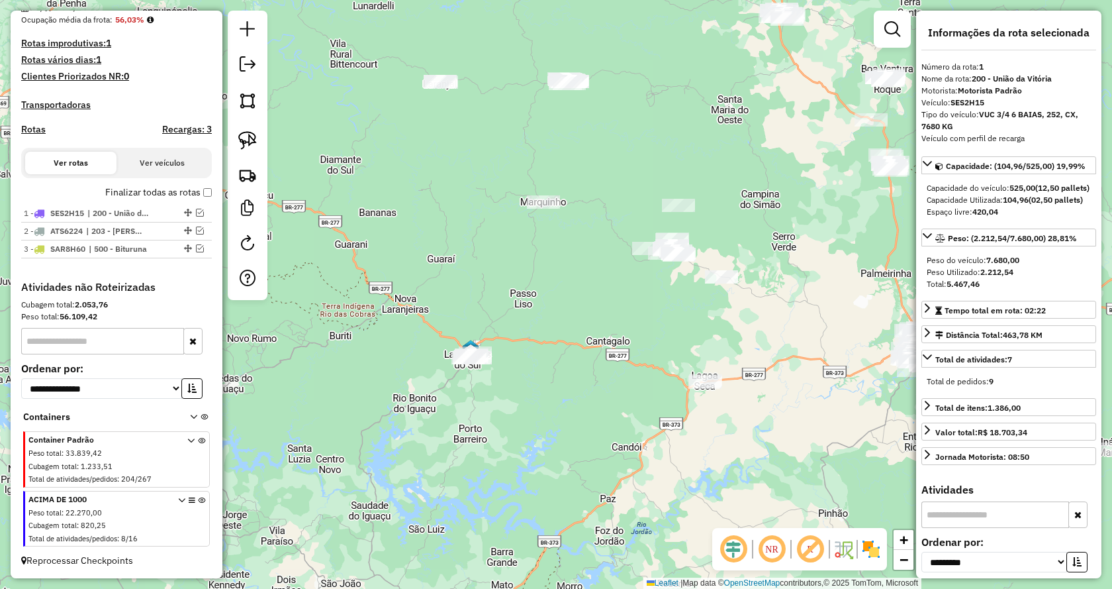
drag, startPoint x: 597, startPoint y: 340, endPoint x: 556, endPoint y: 326, distance: 42.7
click at [556, 326] on div "Janela de atendimento Grade de atendimento Capacidade Transportadoras Veículos …" at bounding box center [556, 294] width 1112 height 589
click at [246, 139] on img at bounding box center [247, 140] width 19 height 19
drag, startPoint x: 744, startPoint y: 367, endPoint x: 759, endPoint y: 421, distance: 56.4
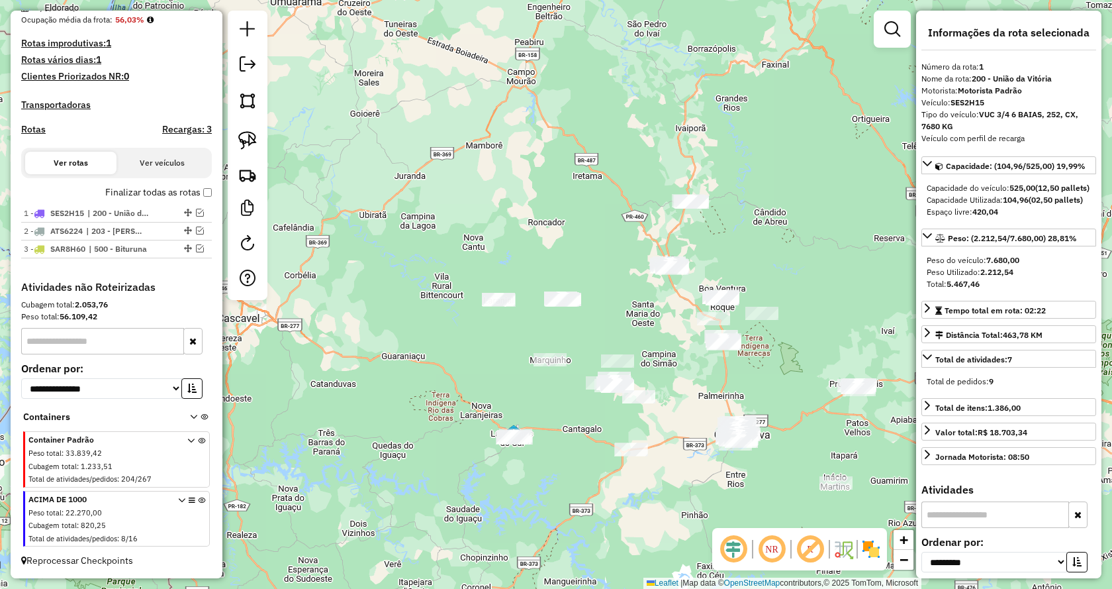
drag, startPoint x: 749, startPoint y: 79, endPoint x: 695, endPoint y: 117, distance: 66.1
click at [686, 112] on div "Janela de atendimento Grade de atendimento Capacidade Transportadoras Veículos …" at bounding box center [556, 294] width 1112 height 589
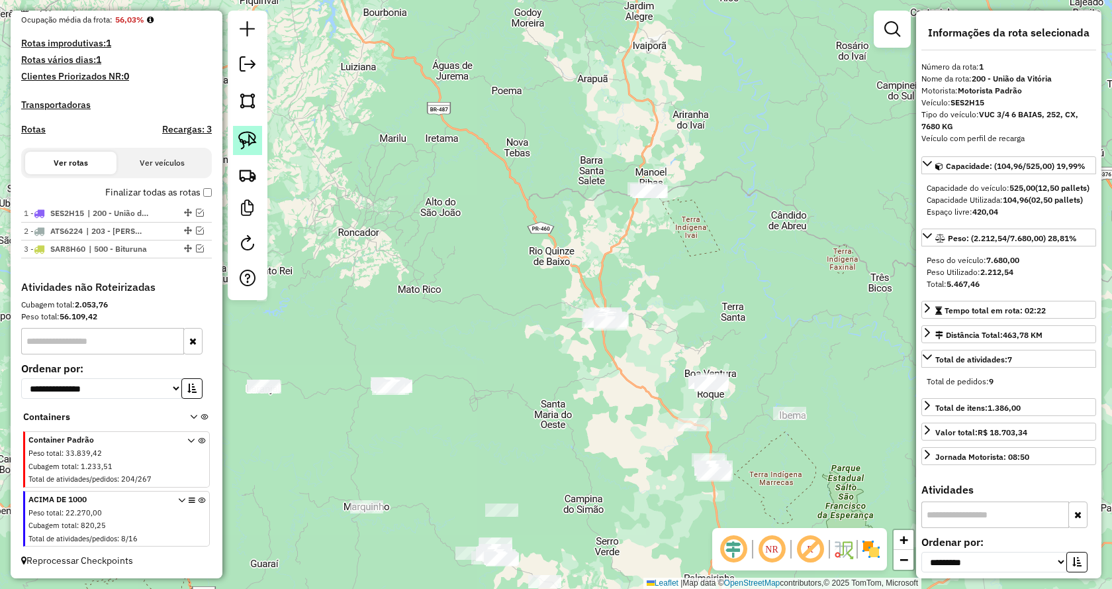
click at [254, 138] on img at bounding box center [247, 140] width 19 height 19
drag, startPoint x: 653, startPoint y: 234, endPoint x: 556, endPoint y: 129, distance: 142.9
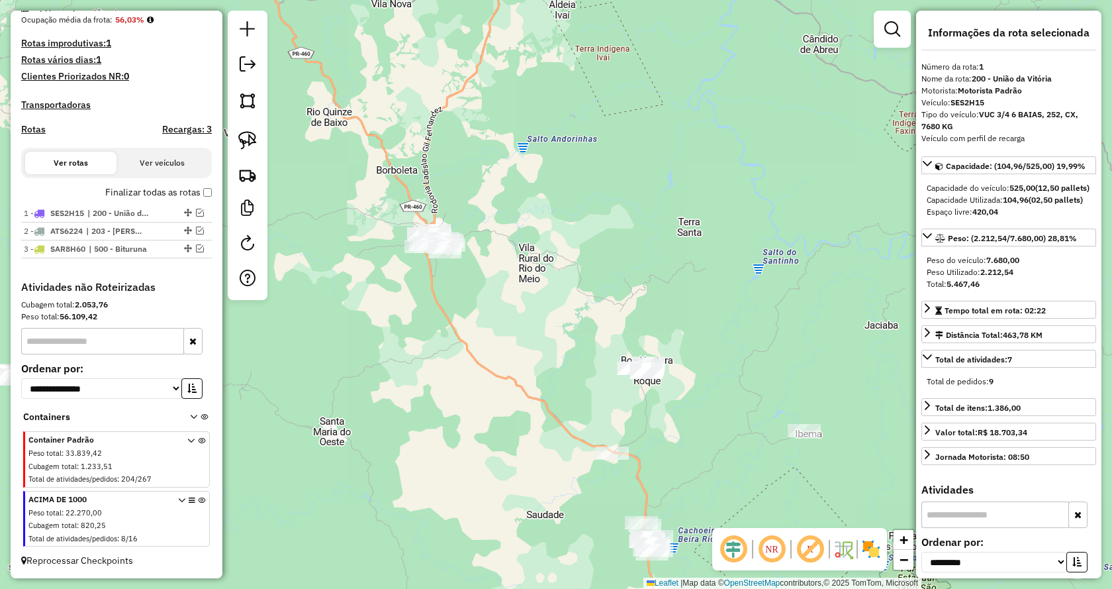
drag, startPoint x: 757, startPoint y: 311, endPoint x: 716, endPoint y: 265, distance: 61.4
click at [698, 219] on div "Janela de atendimento Grade de atendimento Capacidade Transportadoras Veículos …" at bounding box center [556, 294] width 1112 height 589
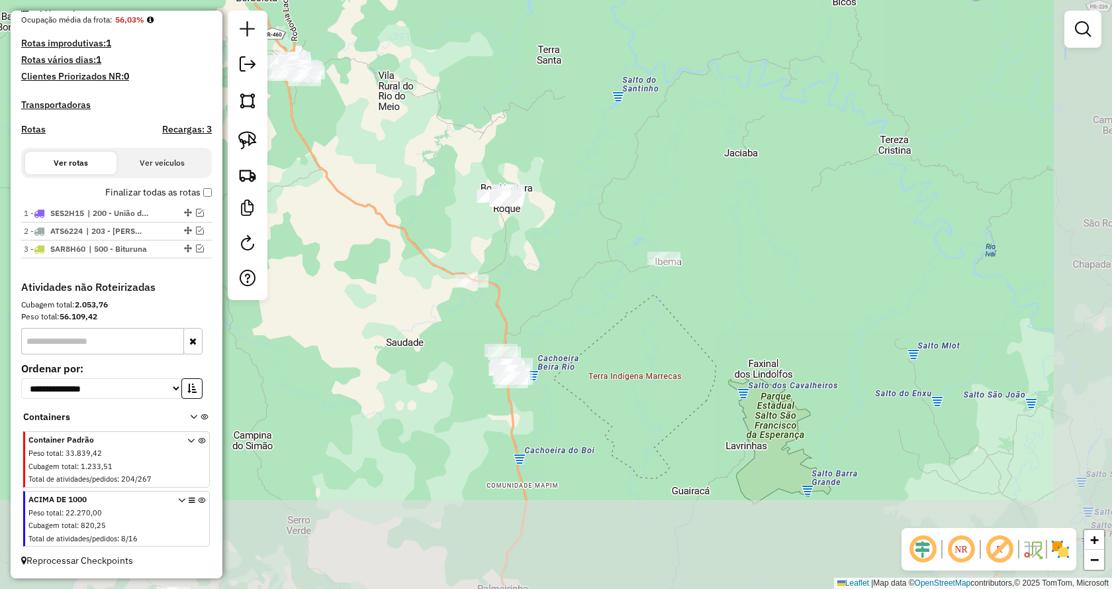
drag, startPoint x: 756, startPoint y: 315, endPoint x: 605, endPoint y: 130, distance: 238.6
click at [607, 130] on div "Janela de atendimento Grade de atendimento Capacidade Transportadoras Veículos …" at bounding box center [556, 294] width 1112 height 589
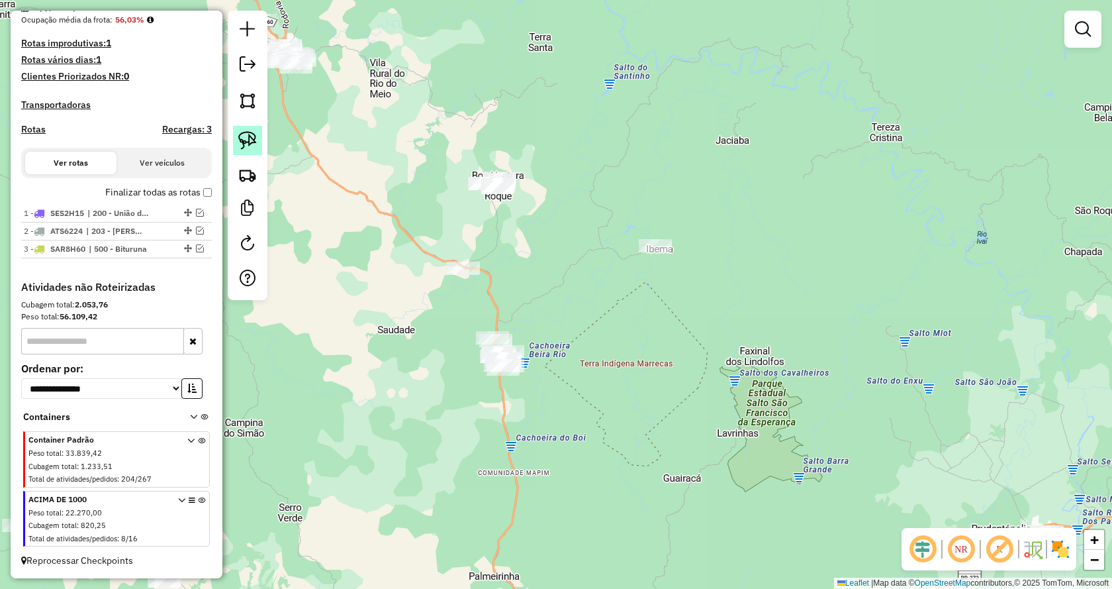
click at [256, 144] on img at bounding box center [247, 140] width 19 height 19
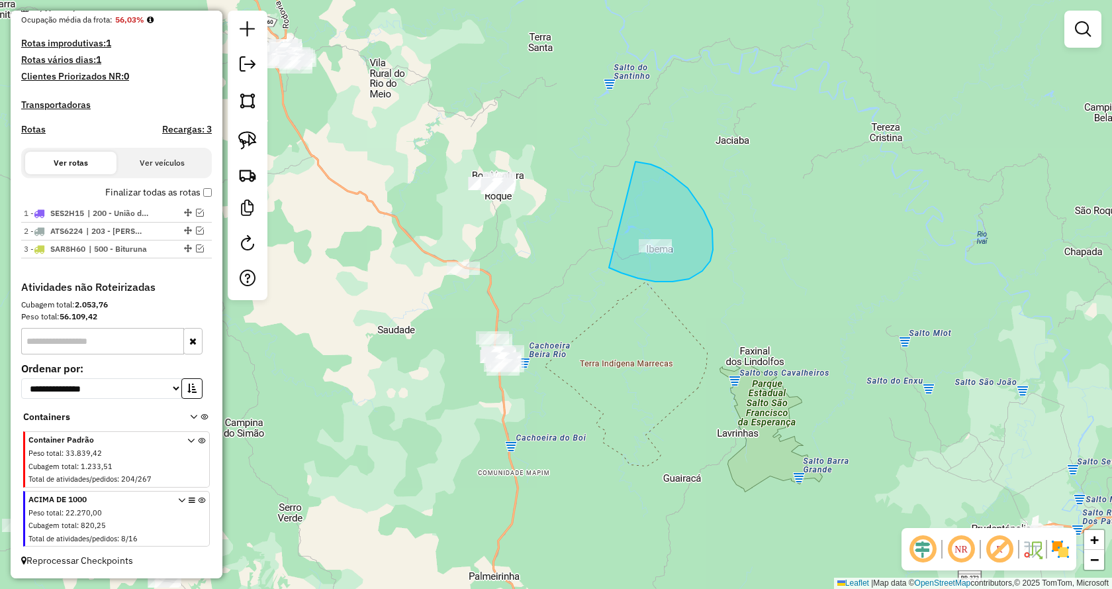
drag, startPoint x: 622, startPoint y: 273, endPoint x: 636, endPoint y: 162, distance: 112.1
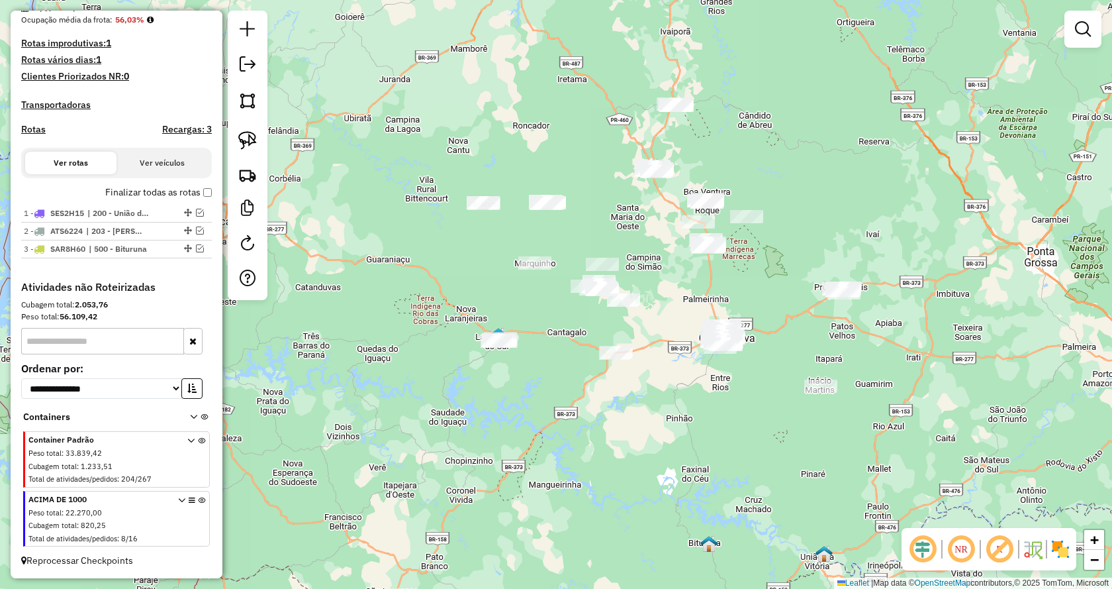
drag, startPoint x: 570, startPoint y: 479, endPoint x: 667, endPoint y: 414, distance: 117.0
click at [667, 414] on div "Janela de atendimento Grade de atendimento Capacidade Transportadoras Veículos …" at bounding box center [556, 294] width 1112 height 589
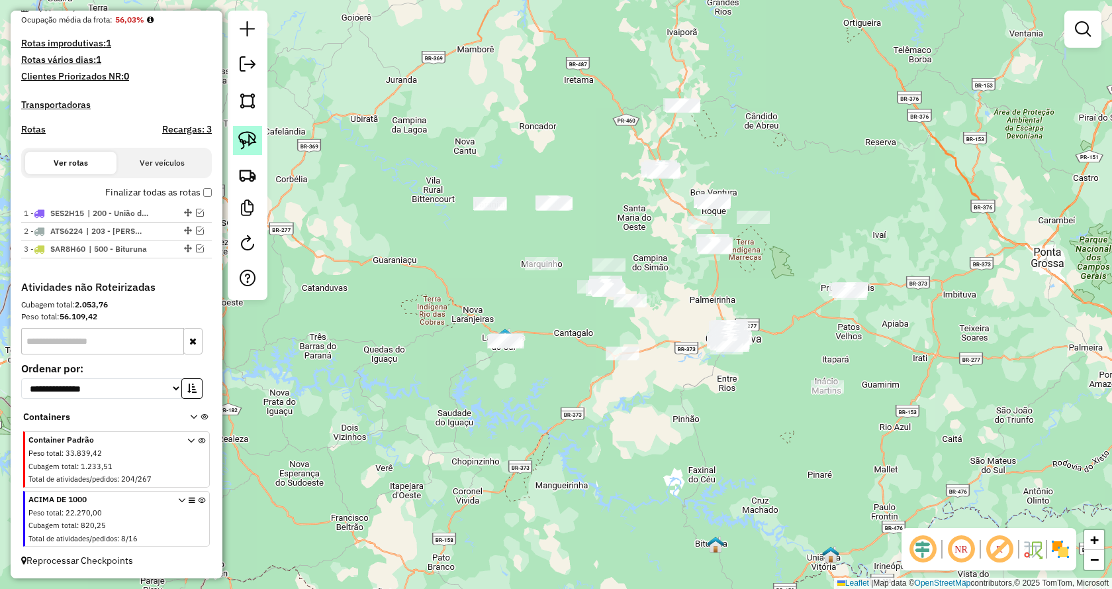
click at [260, 140] on link at bounding box center [247, 140] width 29 height 29
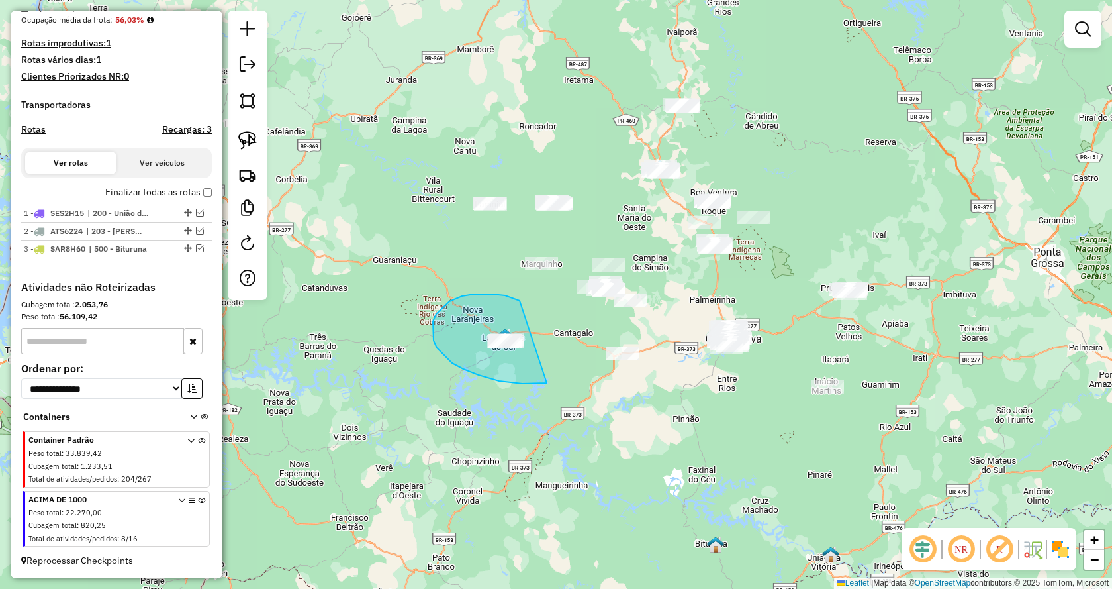
drag, startPoint x: 535, startPoint y: 383, endPoint x: 520, endPoint y: 301, distance: 84.2
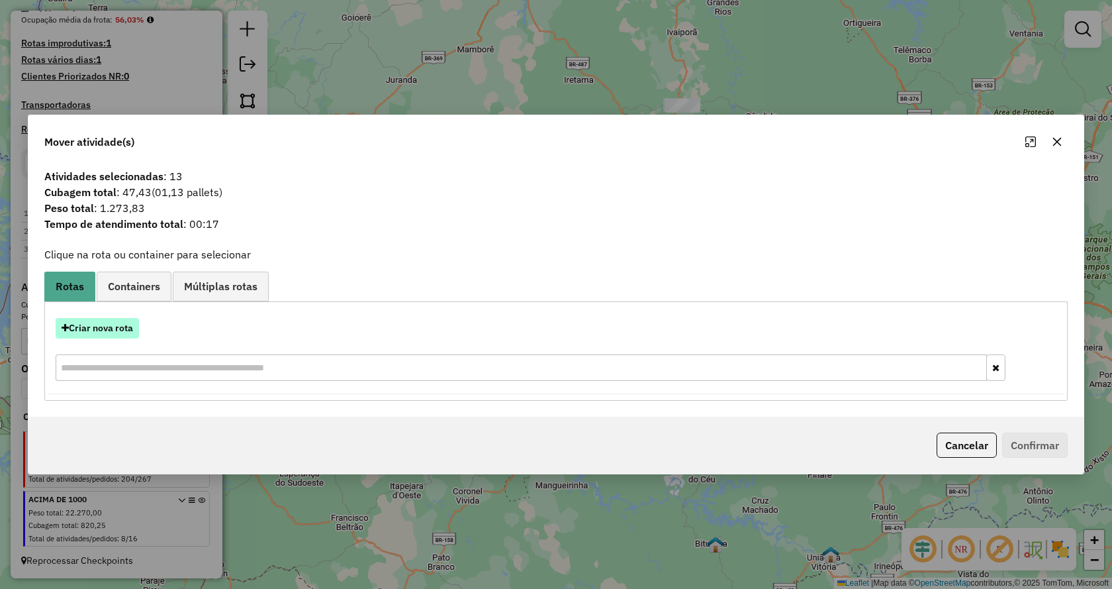
click at [115, 332] on button "Criar nova rota" at bounding box center [97, 328] width 83 height 21
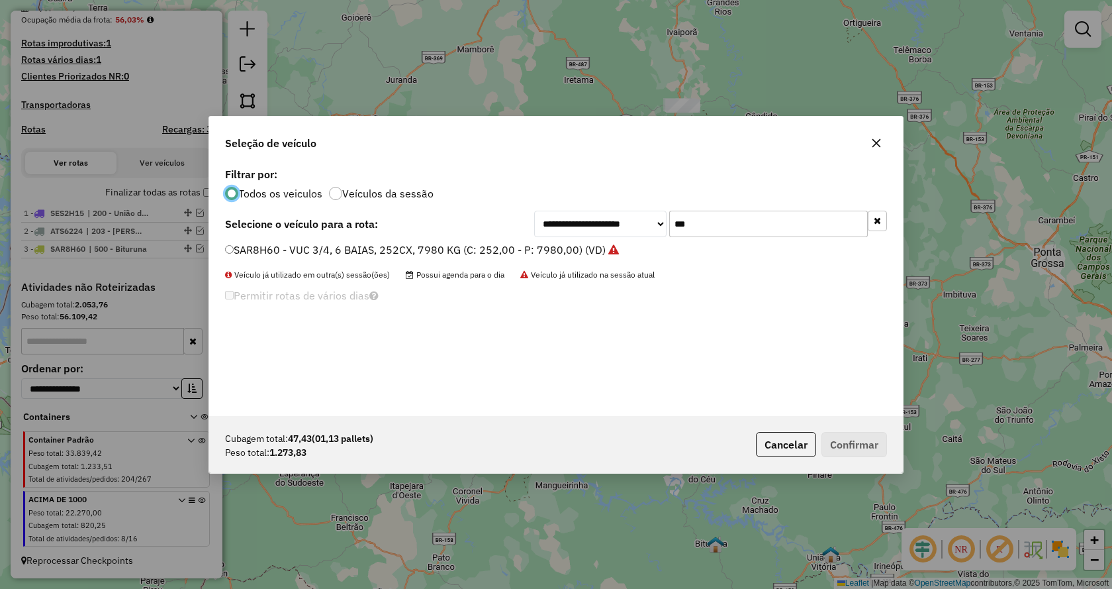
scroll to position [7, 4]
click at [618, 224] on div "**********" at bounding box center [710, 224] width 353 height 26
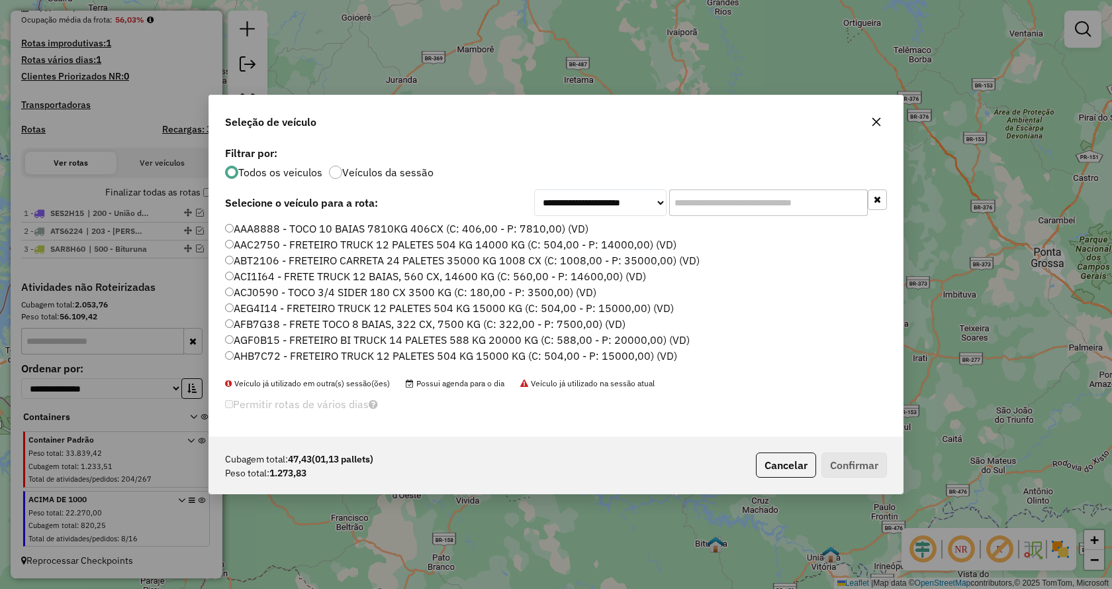
click at [691, 199] on input "text" at bounding box center [768, 202] width 199 height 26
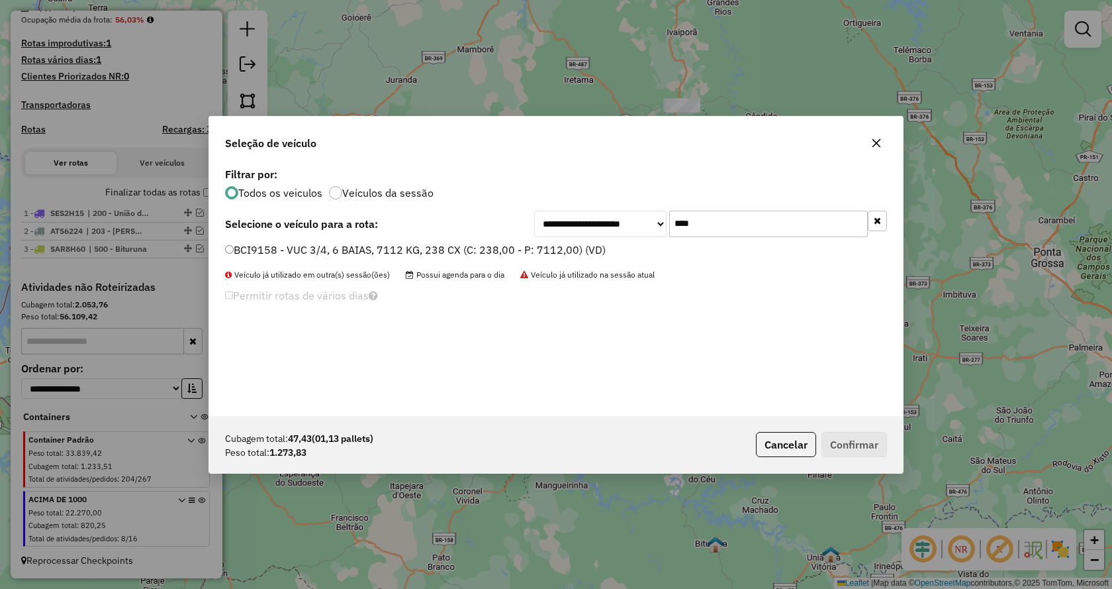
type input "****"
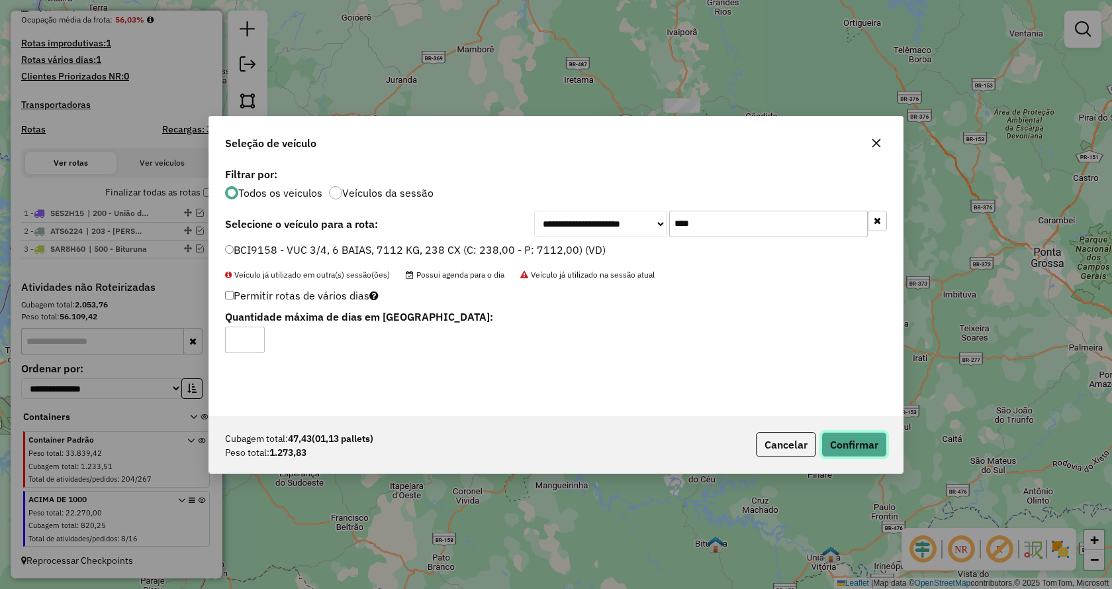
click at [870, 442] on button "Confirmar" at bounding box center [855, 444] width 66 height 25
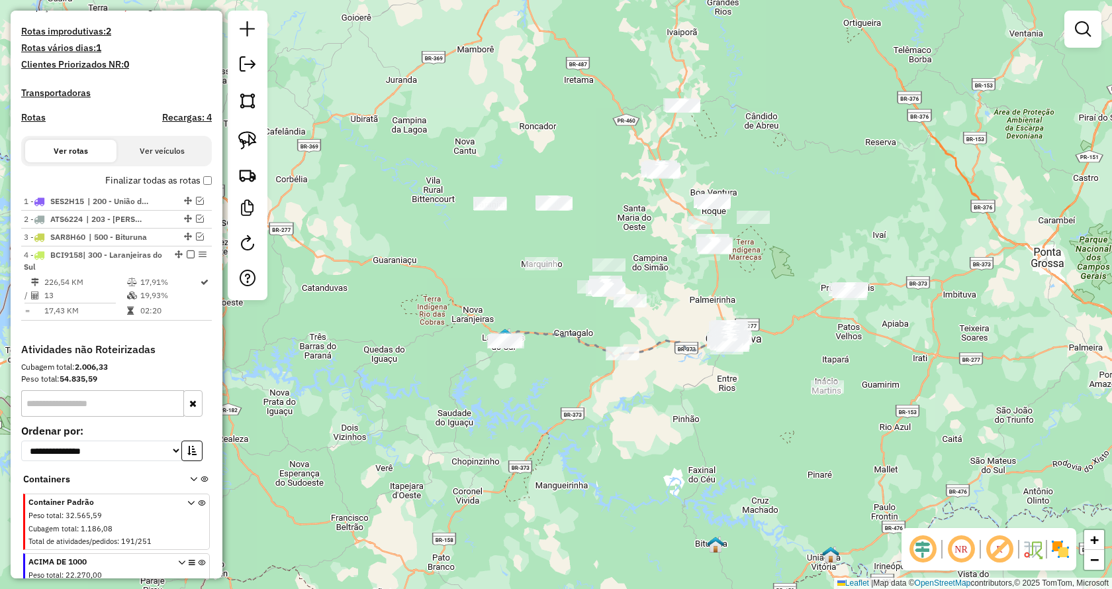
scroll to position [409, 0]
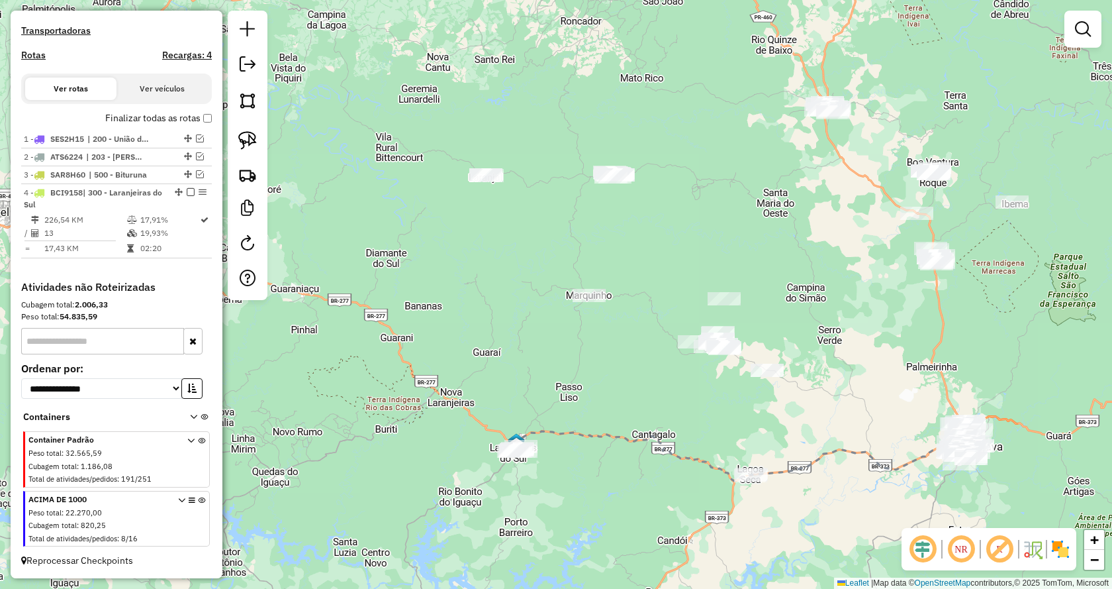
drag, startPoint x: 530, startPoint y: 320, endPoint x: 573, endPoint y: 379, distance: 72.6
click at [573, 379] on div "Janela de atendimento Grade de atendimento Capacidade Transportadoras Veículos …" at bounding box center [556, 294] width 1112 height 589
click at [247, 140] on img at bounding box center [247, 140] width 19 height 19
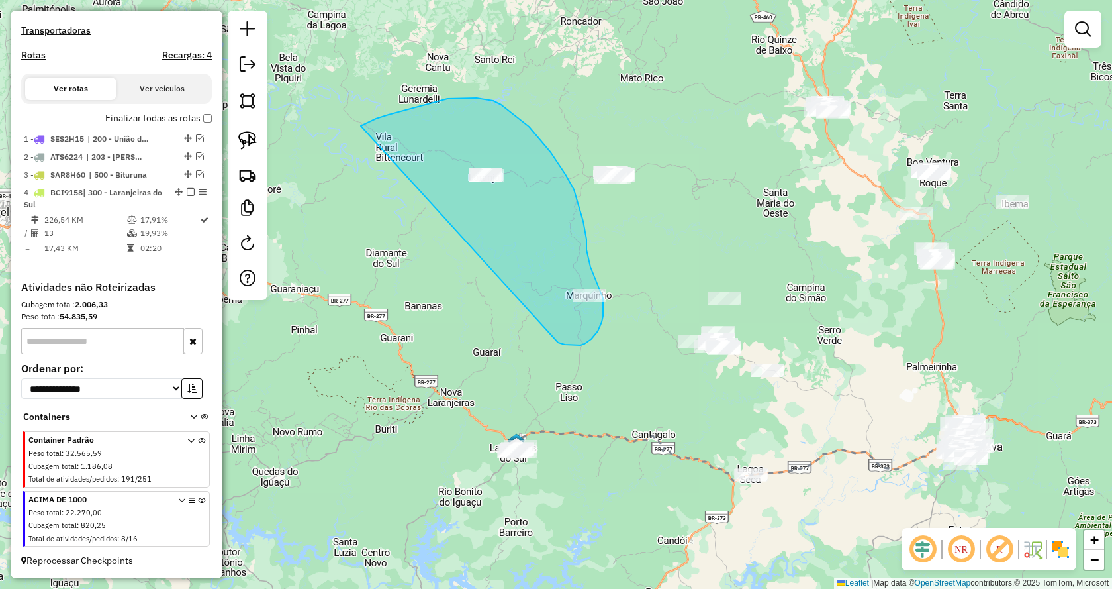
drag, startPoint x: 585, startPoint y: 344, endPoint x: 359, endPoint y: 130, distance: 311.0
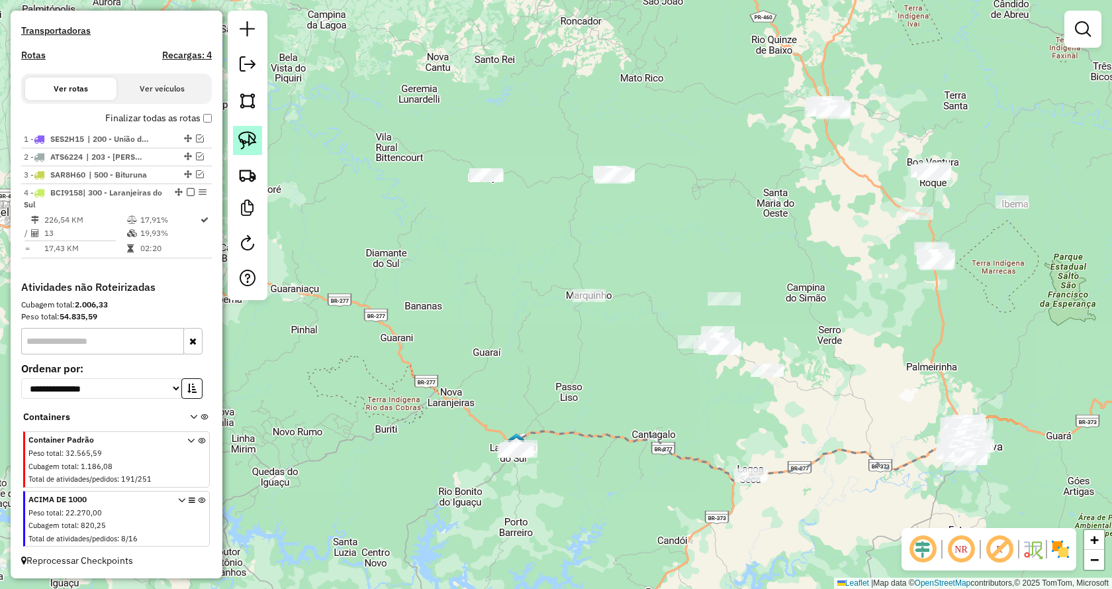
click at [250, 138] on img at bounding box center [247, 140] width 19 height 19
drag, startPoint x: 637, startPoint y: 282, endPoint x: 500, endPoint y: 275, distance: 137.2
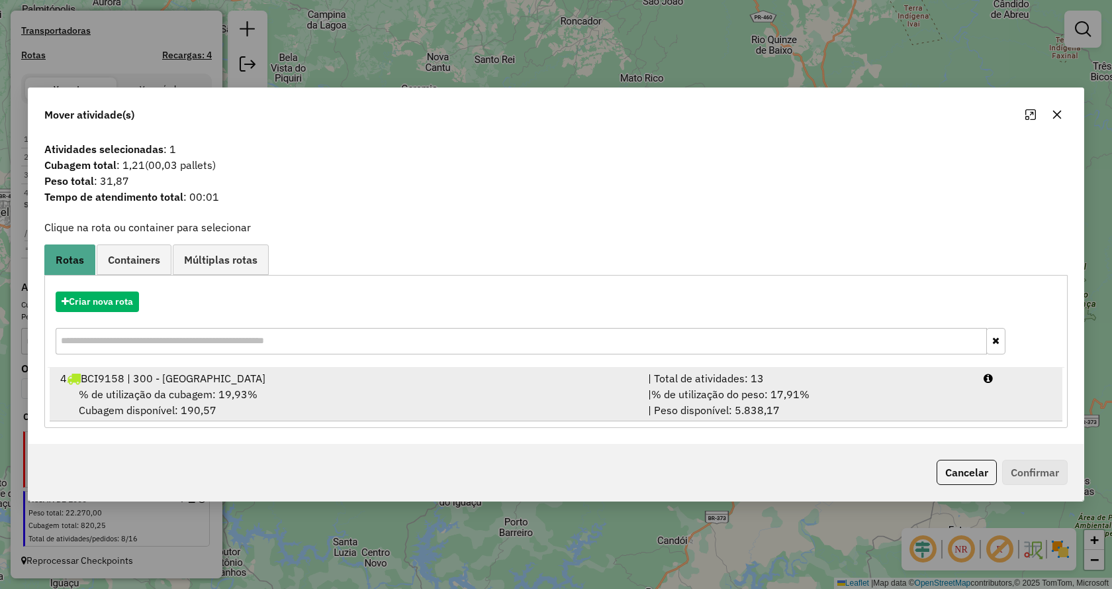
click at [767, 397] on span "% de utilização do peso: 17,91%" at bounding box center [731, 393] width 158 height 13
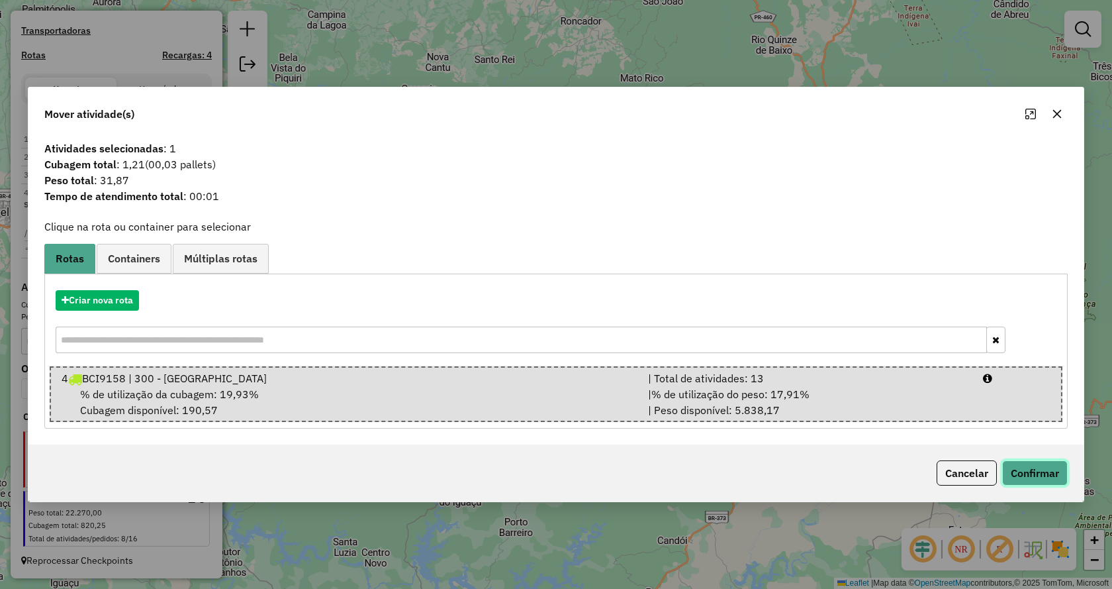
drag, startPoint x: 1039, startPoint y: 469, endPoint x: 1042, endPoint y: 476, distance: 8.0
click at [1038, 471] on button "Confirmar" at bounding box center [1036, 472] width 66 height 25
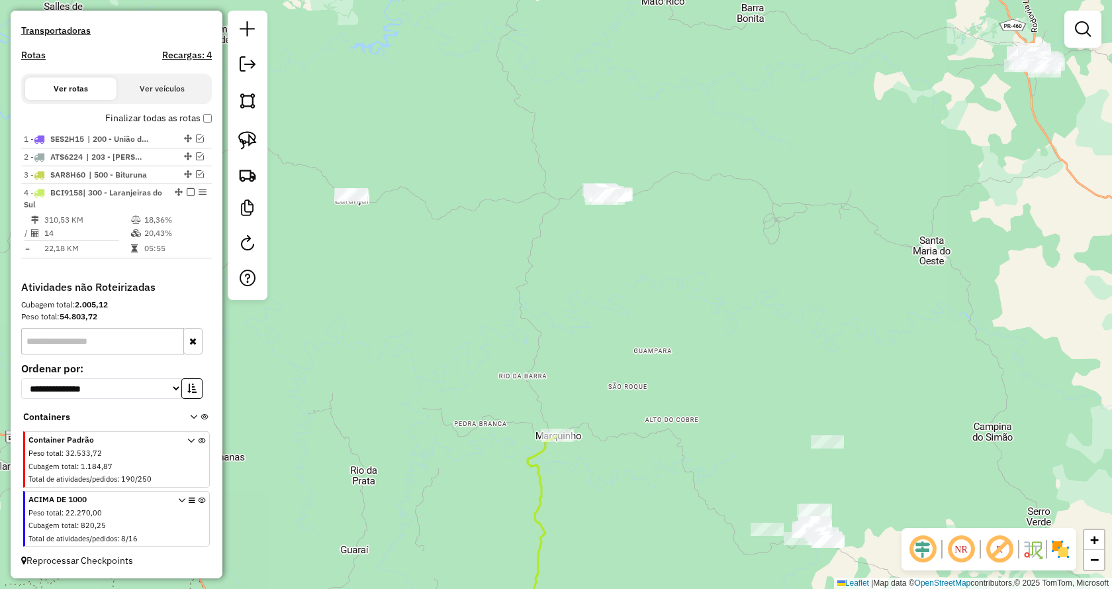
drag, startPoint x: 608, startPoint y: 199, endPoint x: 589, endPoint y: 291, distance: 93.2
click at [589, 291] on div "Janela de atendimento Grade de atendimento Capacidade Transportadoras Veículos …" at bounding box center [556, 294] width 1112 height 589
click at [252, 140] on img at bounding box center [247, 140] width 19 height 19
drag, startPoint x: 365, startPoint y: 164, endPoint x: 411, endPoint y: 252, distance: 98.9
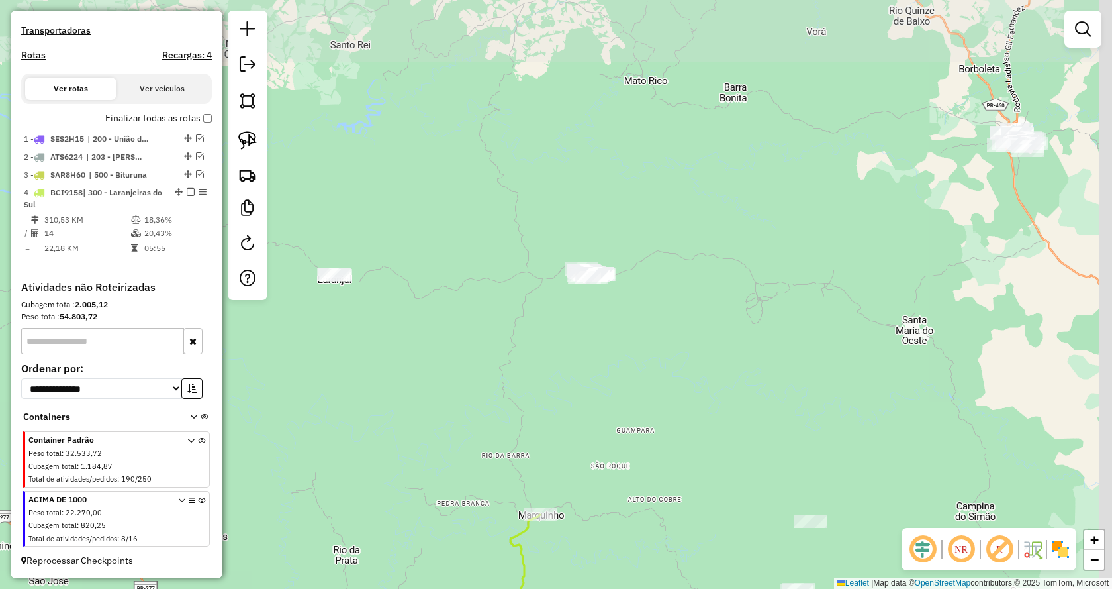
drag, startPoint x: 445, startPoint y: 291, endPoint x: 484, endPoint y: 332, distance: 56.7
click at [417, 370] on div "Janela de atendimento Grade de atendimento Capacidade Transportadoras Veículos …" at bounding box center [556, 294] width 1112 height 589
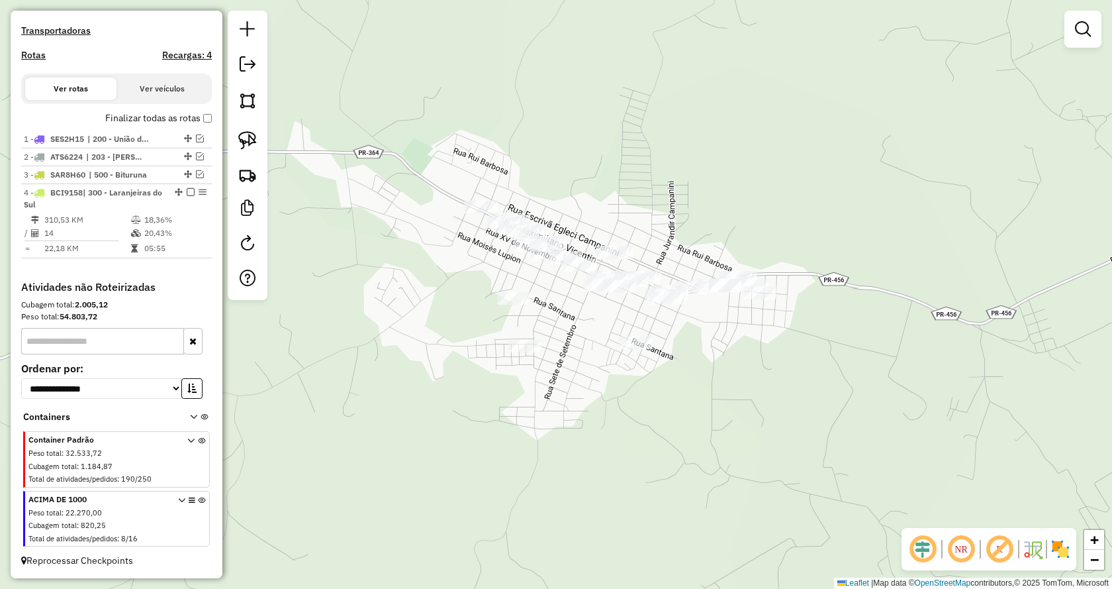
drag, startPoint x: 671, startPoint y: 262, endPoint x: 692, endPoint y: 217, distance: 50.4
click at [695, 213] on div "Janela de atendimento Grade de atendimento Capacidade Transportadoras Veículos …" at bounding box center [556, 294] width 1112 height 589
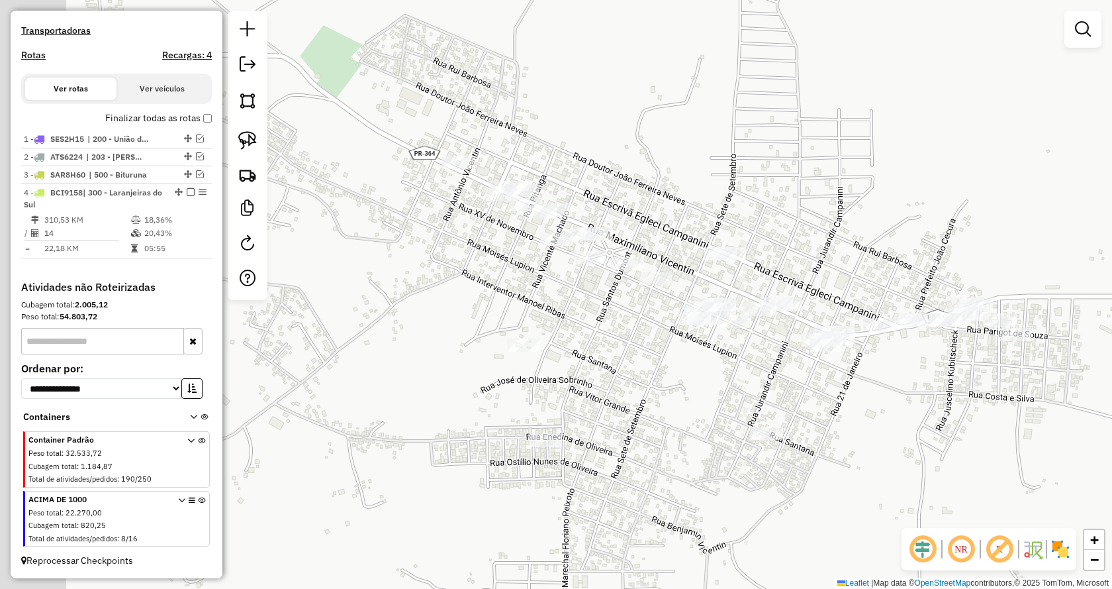
drag, startPoint x: 564, startPoint y: 199, endPoint x: 650, endPoint y: 160, distance: 95.1
click at [650, 160] on div "Janela de atendimento Grade de atendimento Capacidade Transportadoras Veículos …" at bounding box center [556, 294] width 1112 height 589
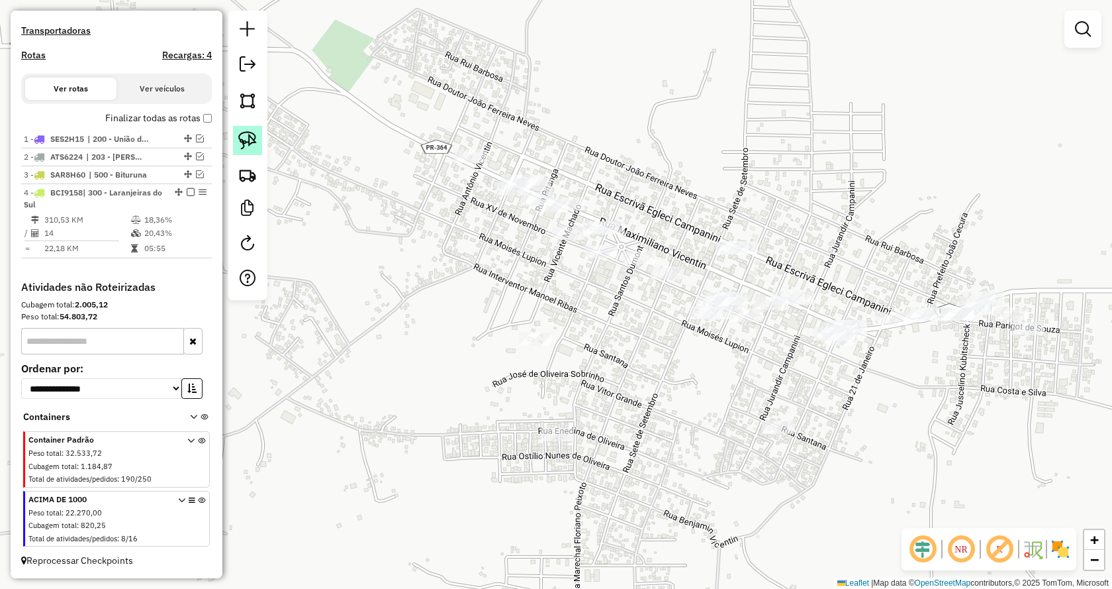
click at [259, 142] on link at bounding box center [247, 140] width 29 height 29
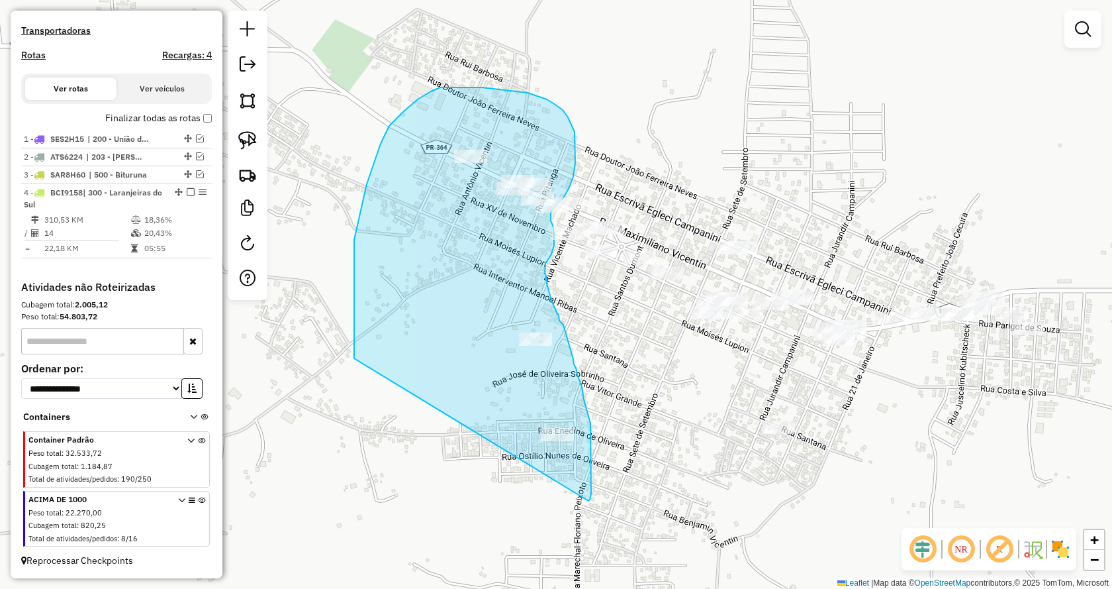
drag, startPoint x: 589, startPoint y: 501, endPoint x: 354, endPoint y: 359, distance: 273.9
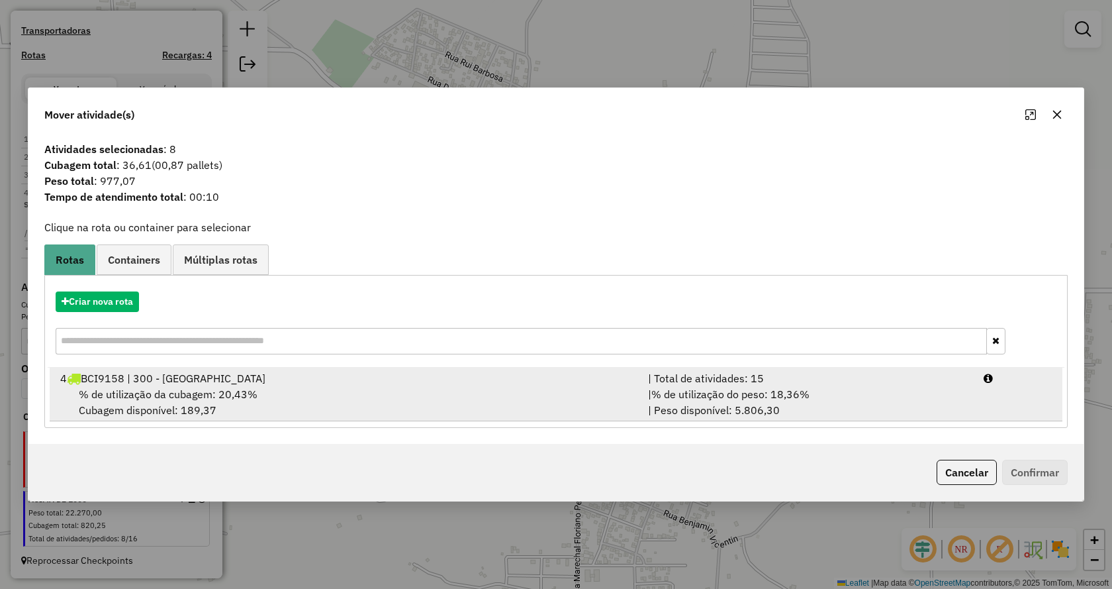
click at [789, 407] on div "| % de utilização do peso: 18,36% | Peso disponível: 5.806,30" at bounding box center [808, 402] width 336 height 32
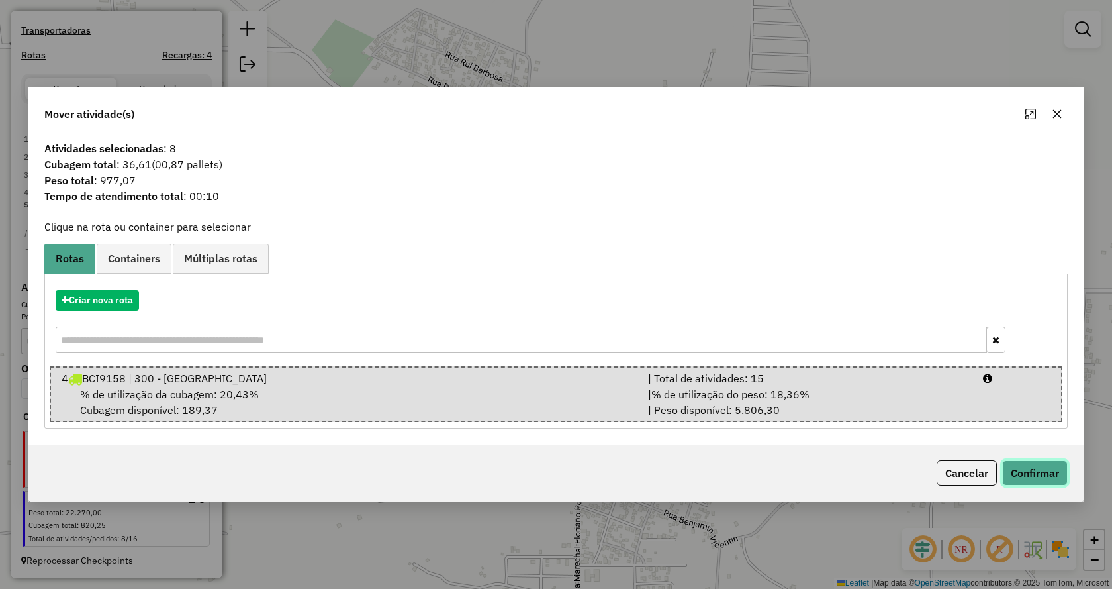
click at [1050, 472] on button "Confirmar" at bounding box center [1036, 472] width 66 height 25
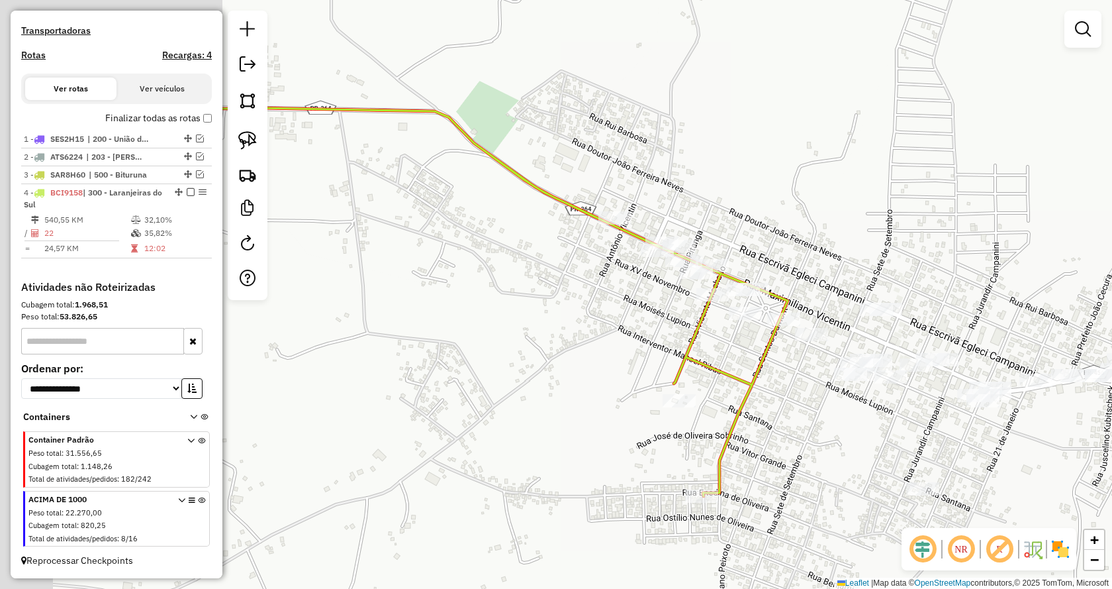
drag, startPoint x: 675, startPoint y: 362, endPoint x: 750, endPoint y: 414, distance: 91.8
click at [810, 422] on div "Janela de atendimento Grade de atendimento Capacidade Transportadoras Veículos …" at bounding box center [556, 294] width 1112 height 589
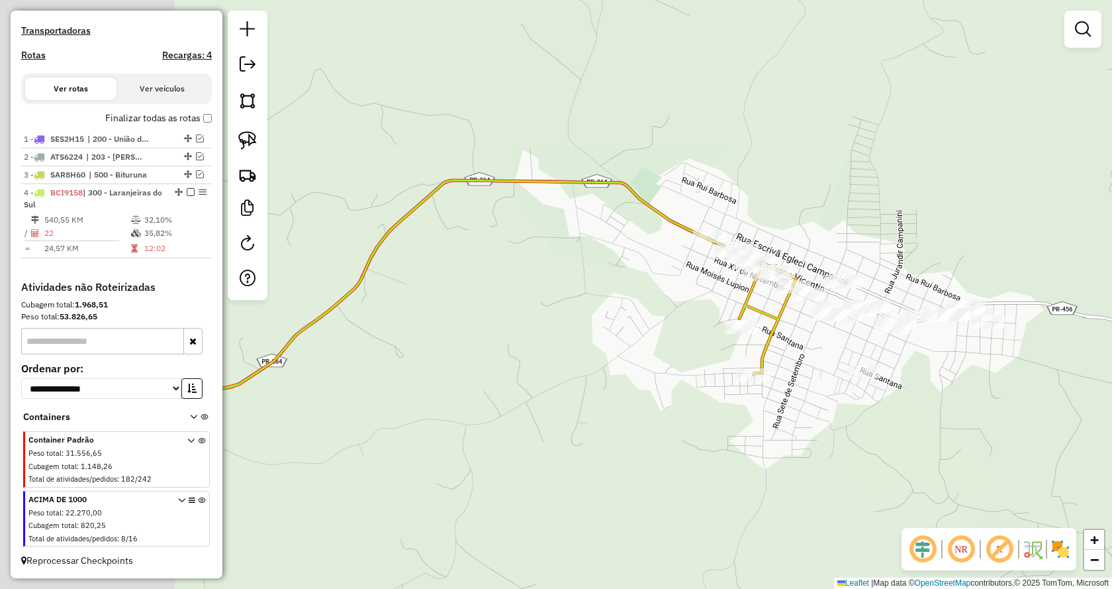
drag, startPoint x: 357, startPoint y: 365, endPoint x: 627, endPoint y: 317, distance: 274.3
click at [626, 317] on div "Janela de atendimento Grade de atendimento Capacidade Transportadoras Veículos …" at bounding box center [556, 294] width 1112 height 589
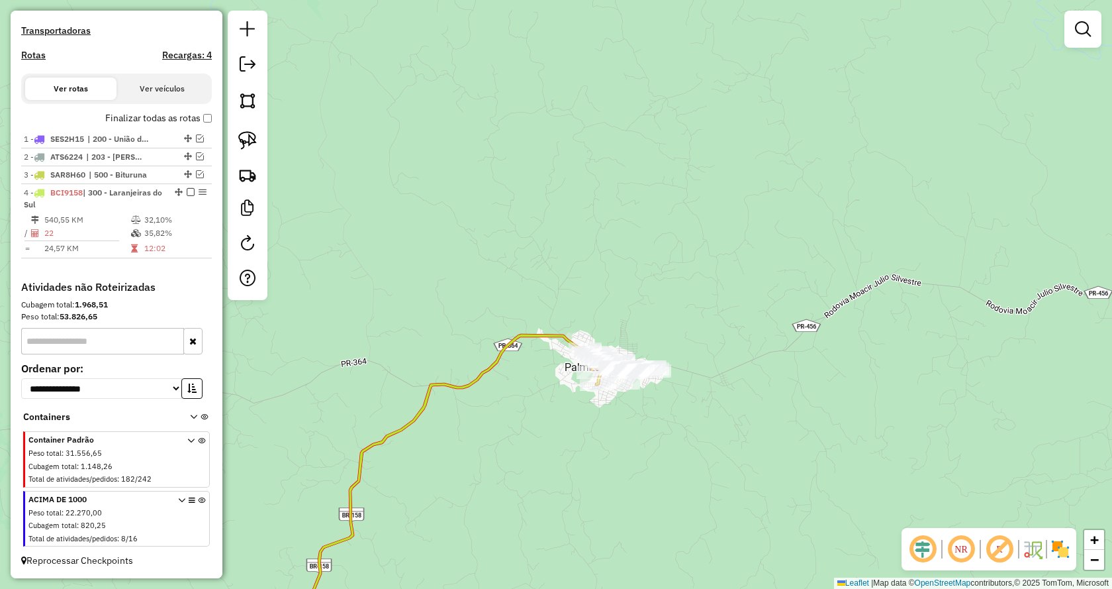
drag, startPoint x: 487, startPoint y: 446, endPoint x: 476, endPoint y: 471, distance: 27.3
click at [476, 471] on div "Janela de atendimento Grade de atendimento Capacidade Transportadoras Veículos …" at bounding box center [556, 294] width 1112 height 589
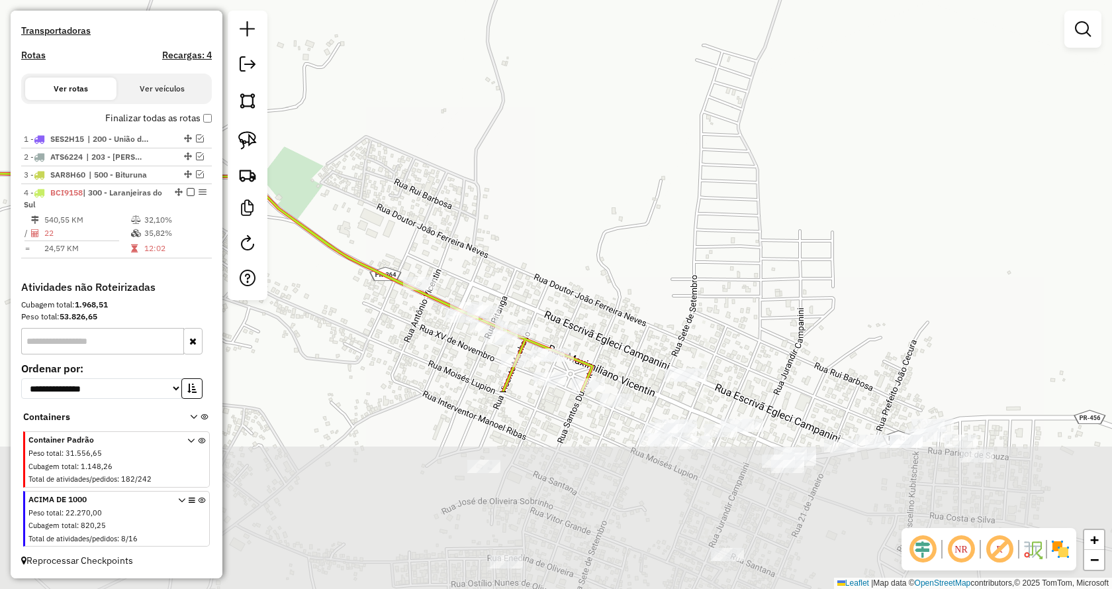
drag, startPoint x: 612, startPoint y: 432, endPoint x: 629, endPoint y: 109, distance: 322.9
click at [629, 109] on div "Janela de atendimento Grade de atendimento Capacidade Transportadoras Veículos …" at bounding box center [556, 294] width 1112 height 589
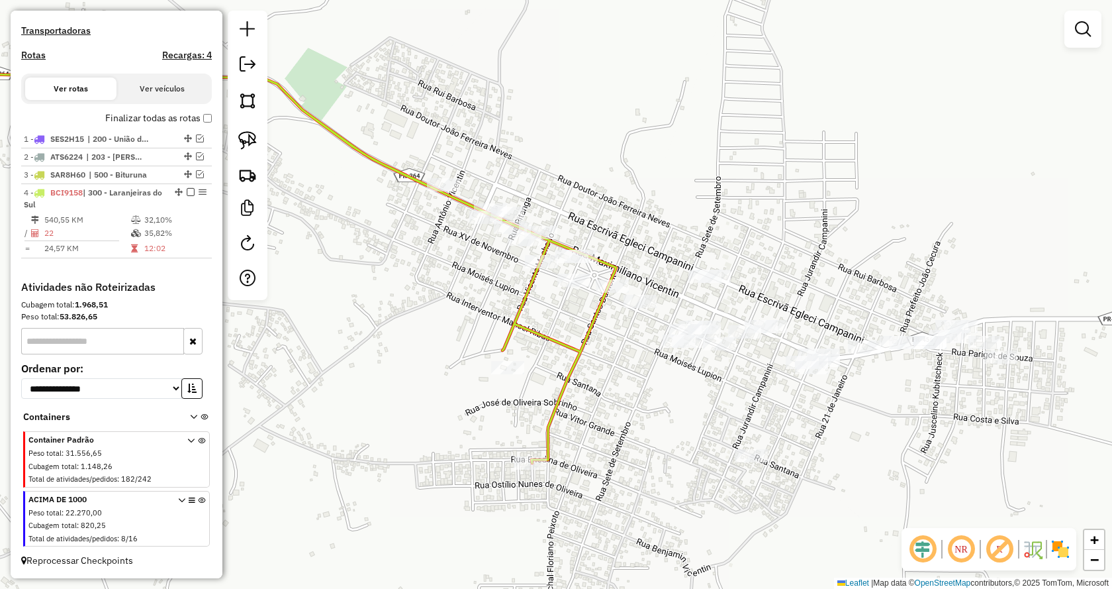
drag, startPoint x: 570, startPoint y: 382, endPoint x: 592, endPoint y: 324, distance: 62.2
click at [592, 325] on icon at bounding box center [259, 268] width 714 height 389
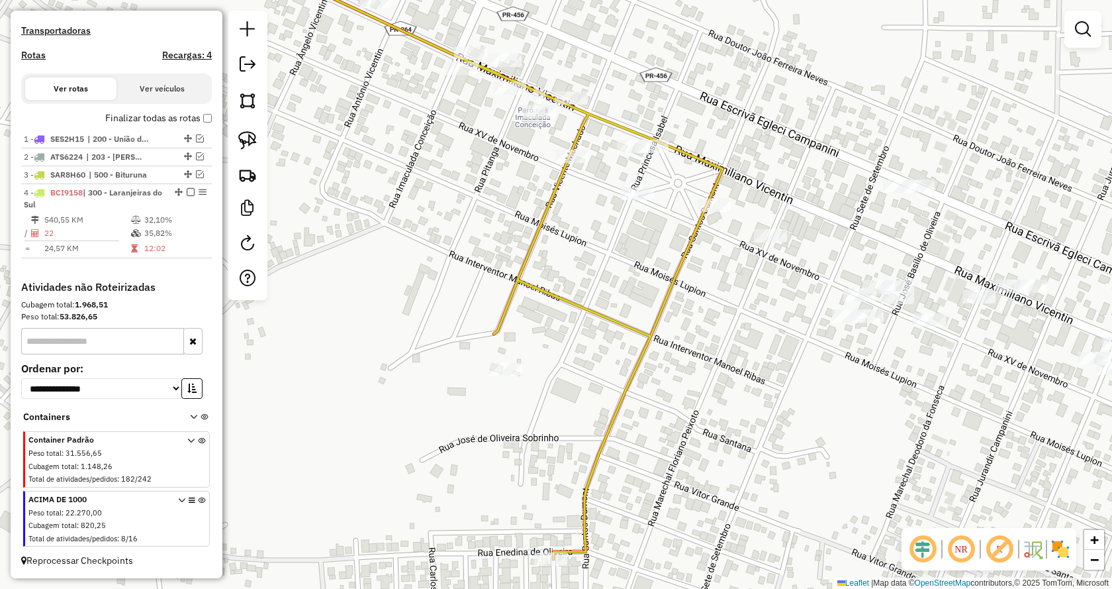
drag, startPoint x: 545, startPoint y: 322, endPoint x: 560, endPoint y: 304, distance: 23.1
click at [564, 305] on icon at bounding box center [458, 242] width 530 height 633
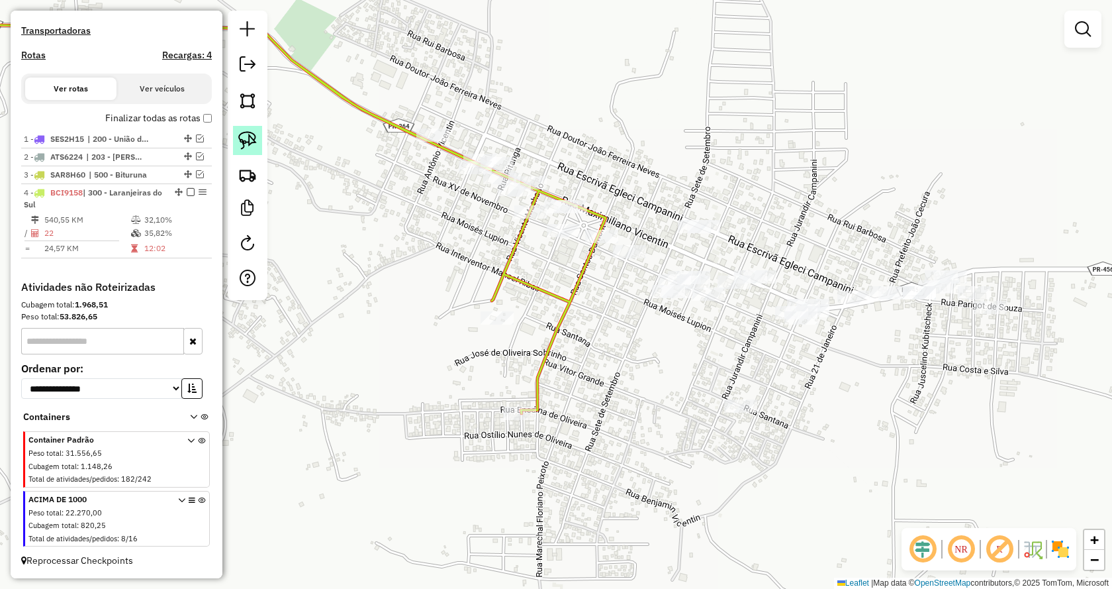
click at [258, 145] on link at bounding box center [247, 140] width 29 height 29
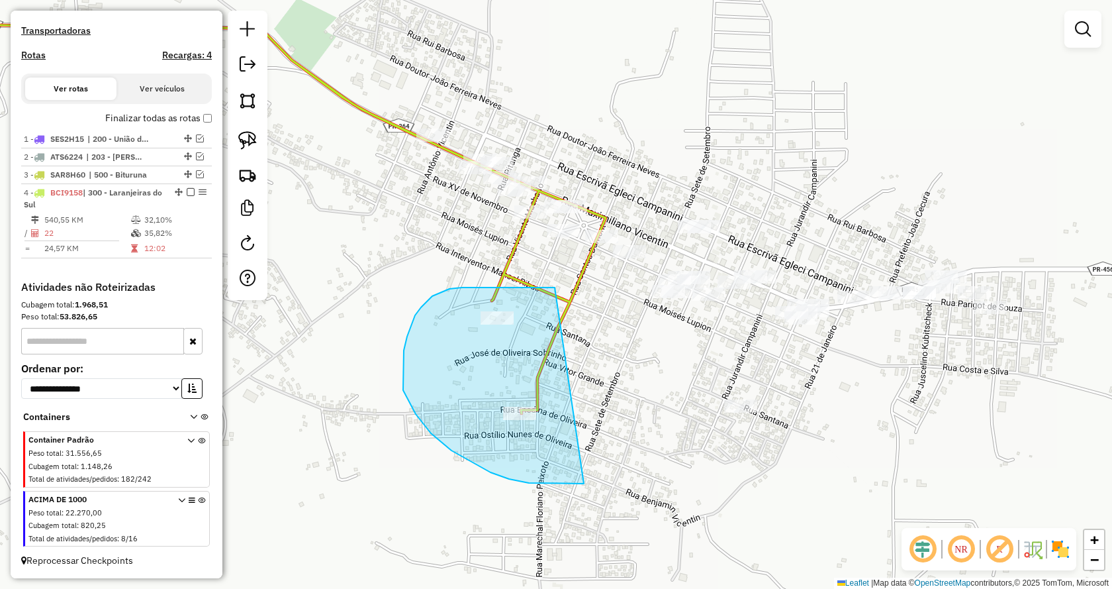
drag, startPoint x: 555, startPoint y: 287, endPoint x: 590, endPoint y: 483, distance: 199.1
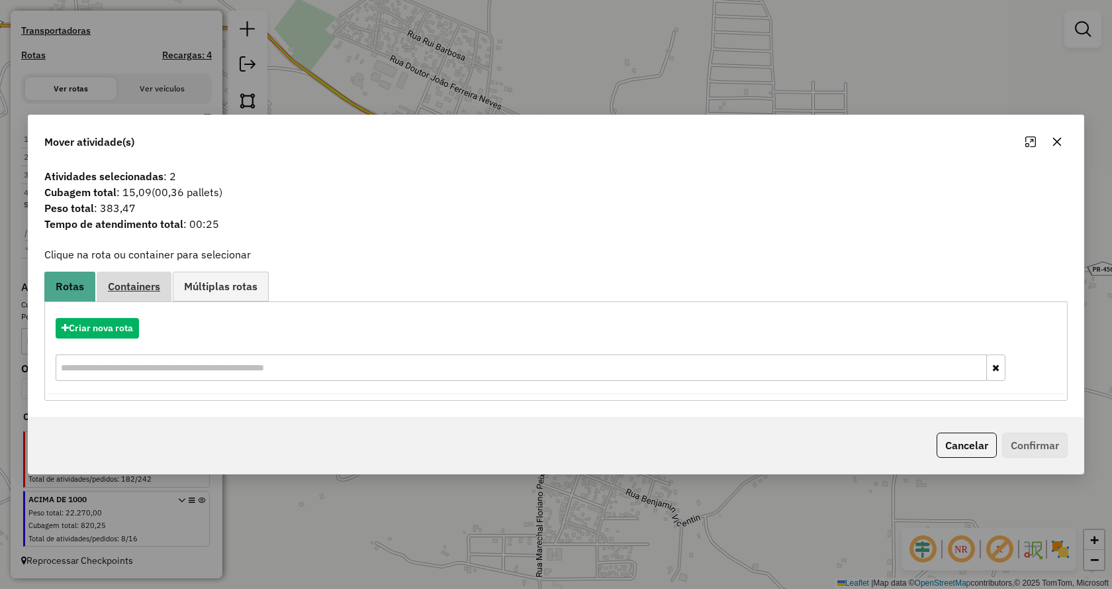
click at [152, 291] on span "Containers" at bounding box center [134, 286] width 52 height 11
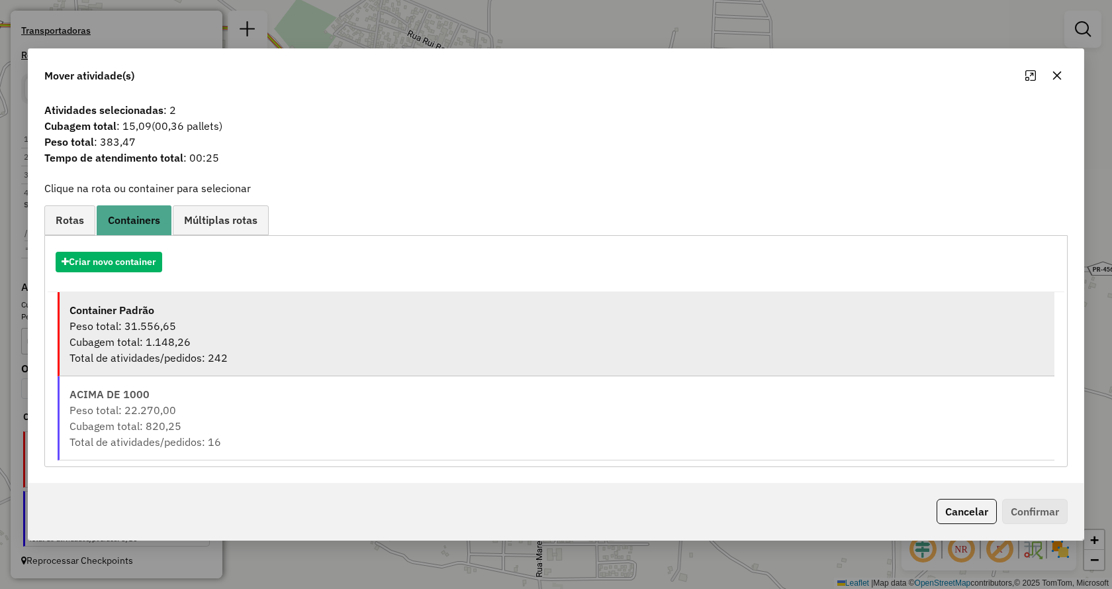
drag, startPoint x: 173, startPoint y: 330, endPoint x: 385, endPoint y: 384, distance: 218.6
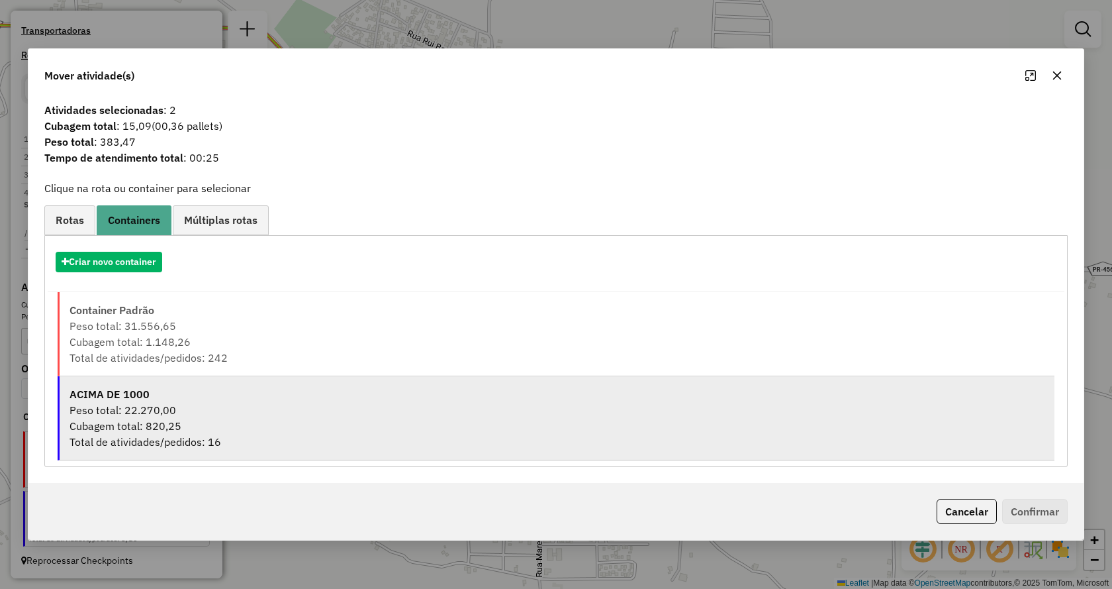
click at [175, 332] on div "Peso total: 31.556,65" at bounding box center [557, 326] width 975 height 16
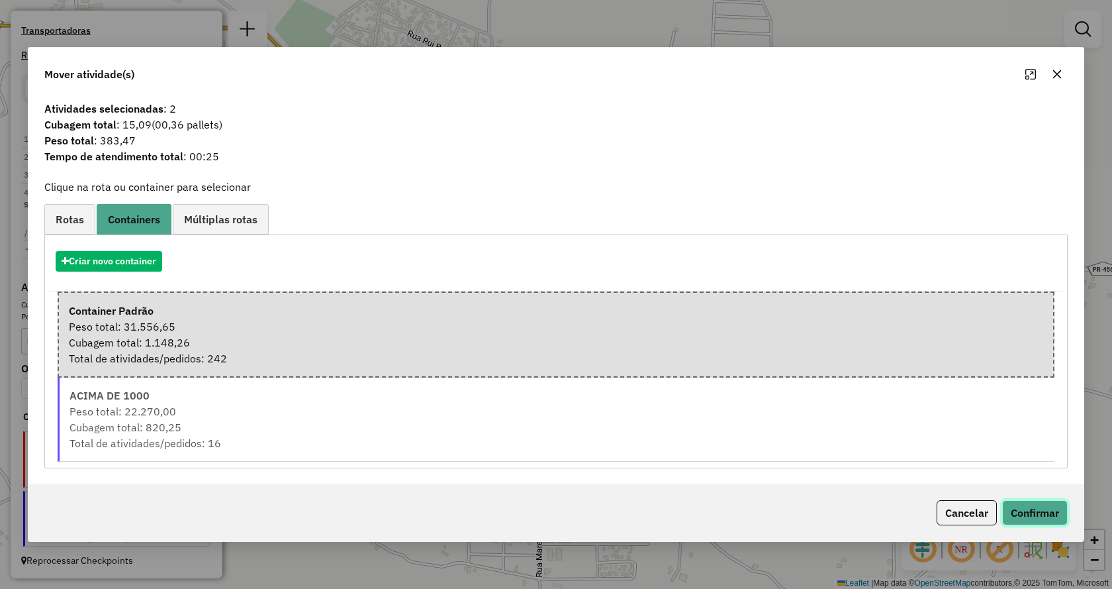
click at [1035, 510] on button "Confirmar" at bounding box center [1036, 512] width 66 height 25
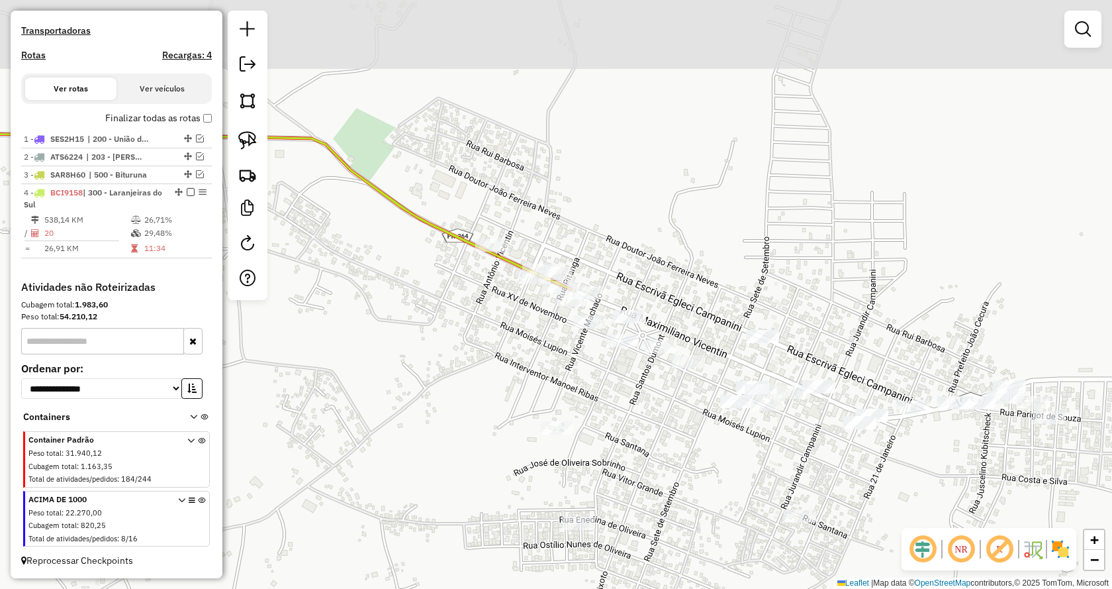
drag, startPoint x: 551, startPoint y: 301, endPoint x: 610, endPoint y: 409, distance: 123.0
click at [610, 409] on div "Janela de atendimento Grade de atendimento Capacidade Transportadoras Veículos …" at bounding box center [556, 294] width 1112 height 589
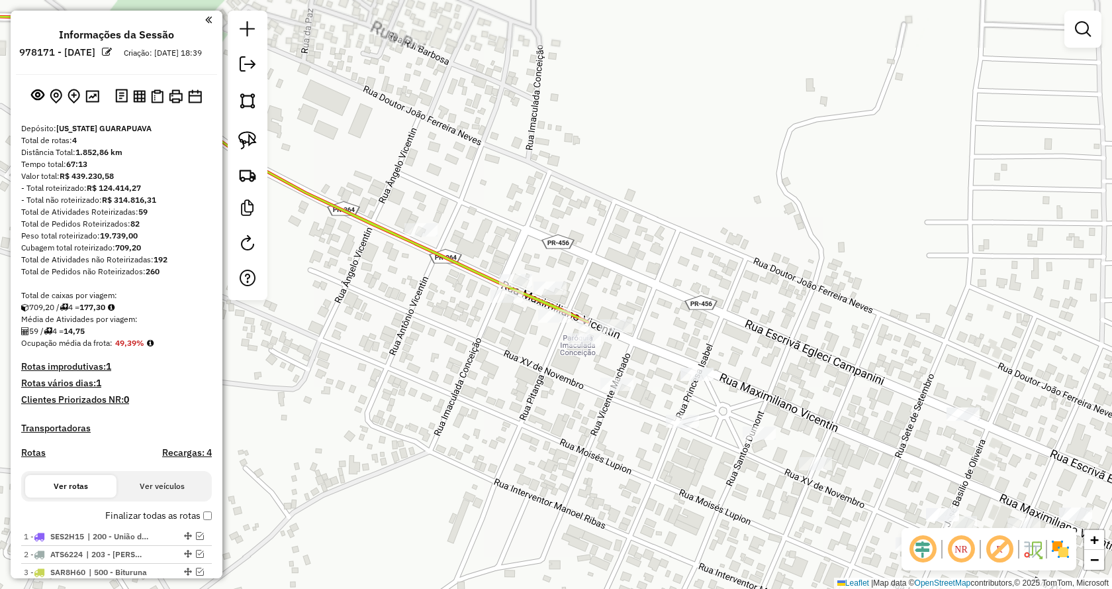
scroll to position [409, 0]
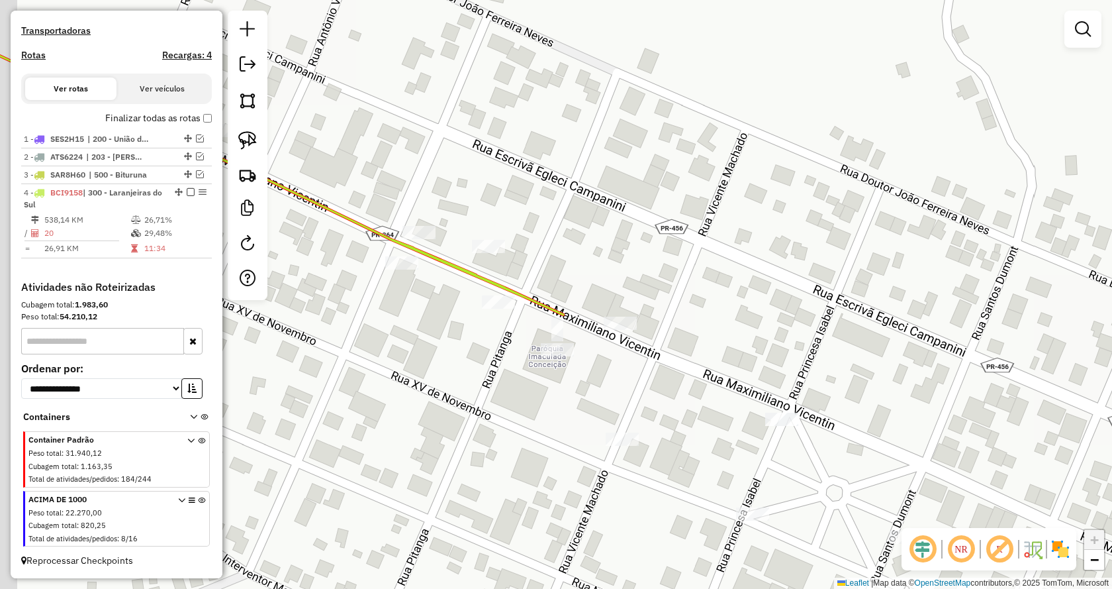
drag, startPoint x: 638, startPoint y: 280, endPoint x: 701, endPoint y: 190, distance: 110.2
click at [701, 190] on div "Janela de atendimento Grade de atendimento Capacidade Transportadoras Veículos …" at bounding box center [556, 294] width 1112 height 589
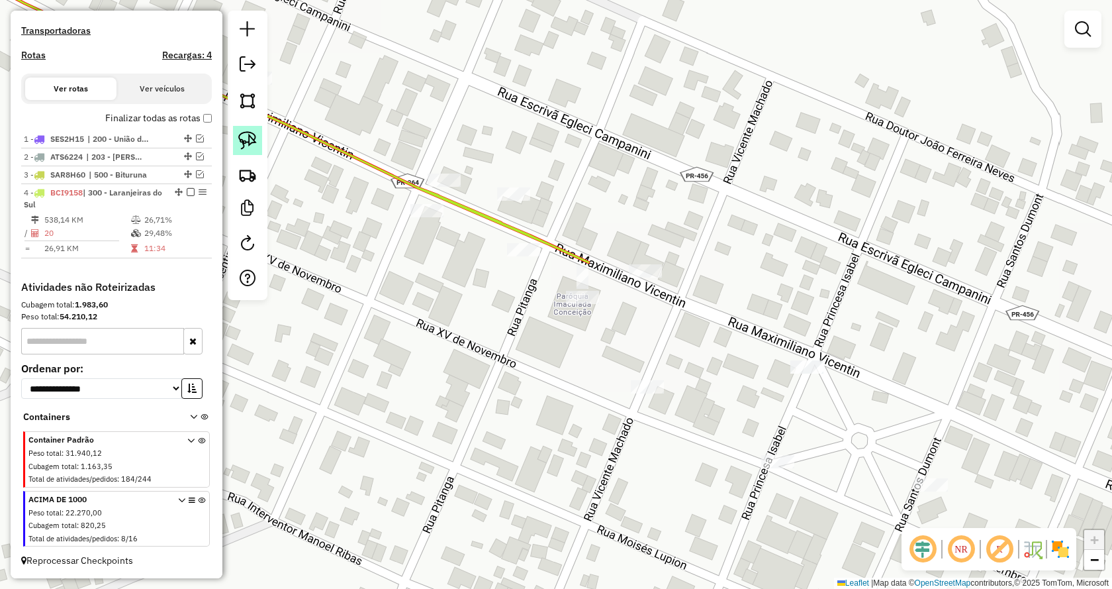
click at [252, 138] on img at bounding box center [247, 140] width 19 height 19
select select "**********"
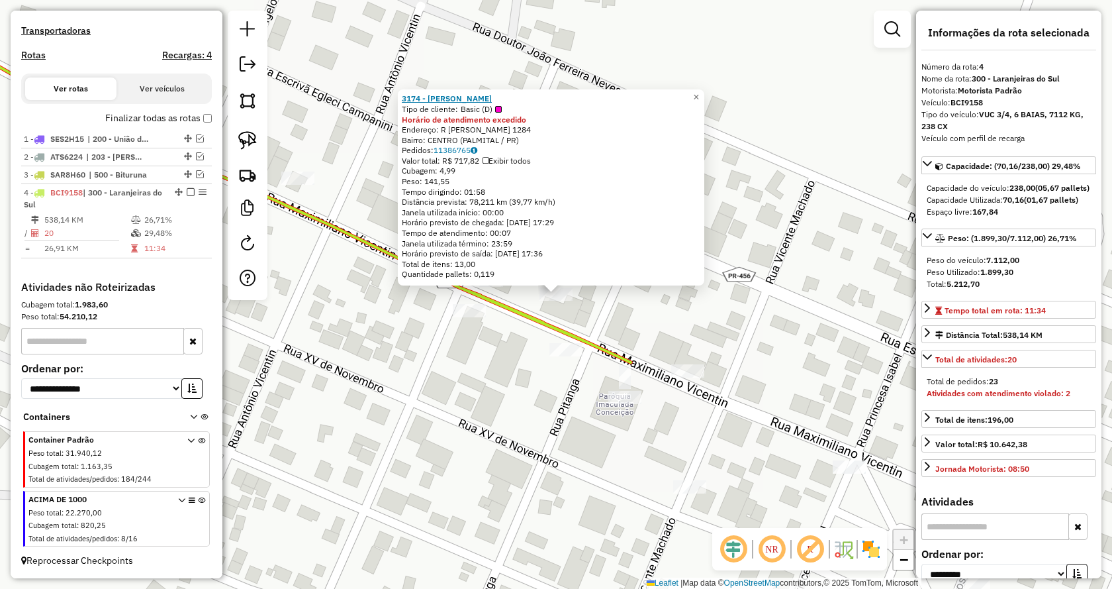
click at [478, 99] on strong "3174 - [PERSON_NAME]" at bounding box center [447, 98] width 90 height 10
click at [699, 91] on span "×" at bounding box center [696, 96] width 6 height 11
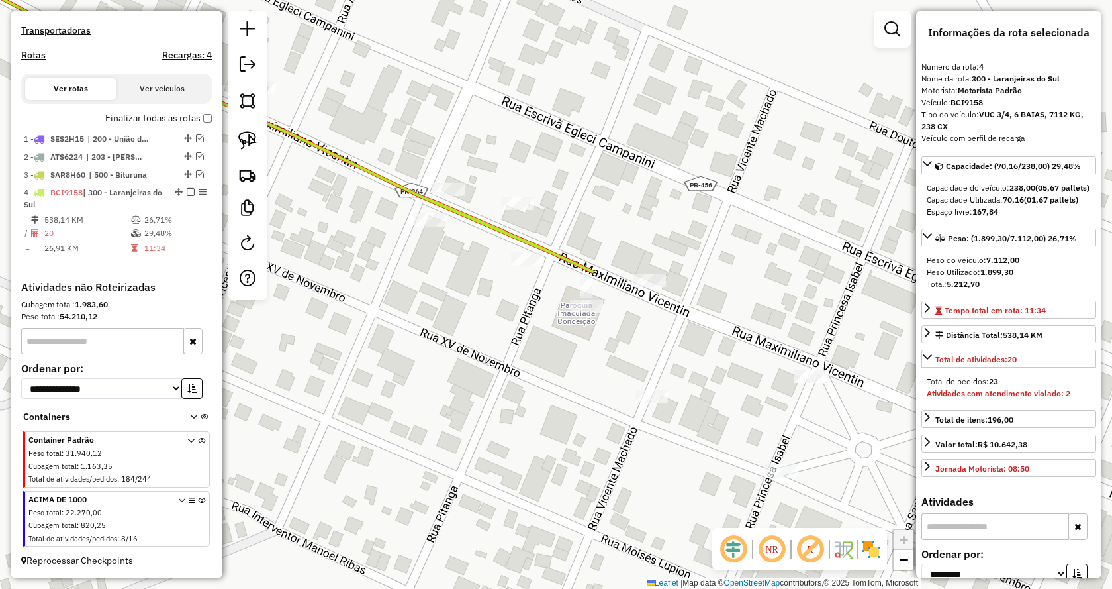
drag, startPoint x: 666, startPoint y: 262, endPoint x: 615, endPoint y: 165, distance: 109.9
click at [625, 168] on div "Janela de atendimento Grade de atendimento Capacidade Transportadoras Veículos …" at bounding box center [556, 294] width 1112 height 589
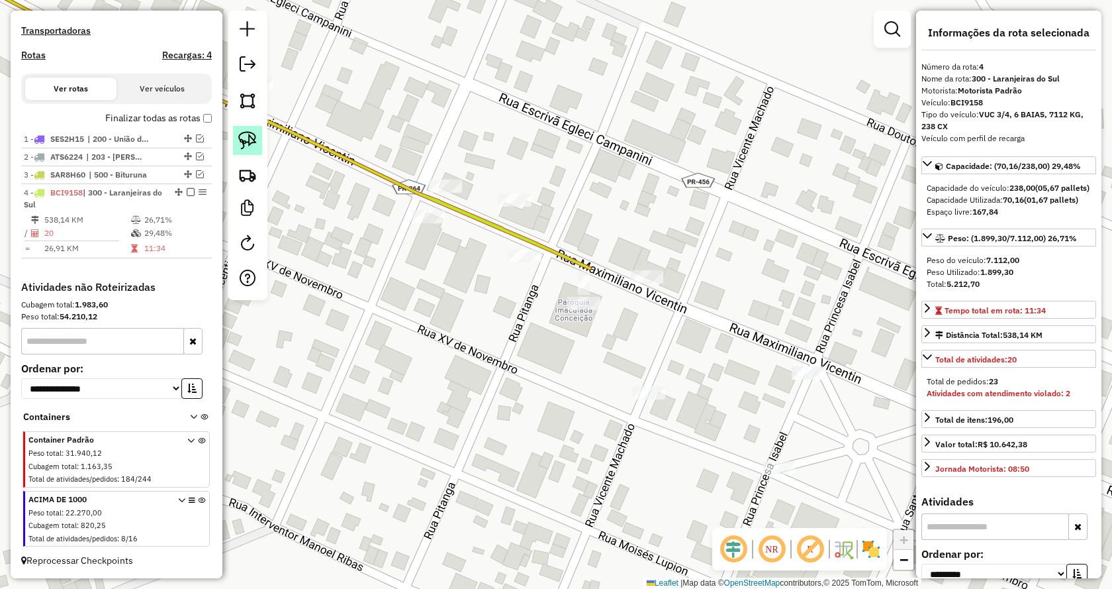
click at [244, 132] on img at bounding box center [247, 140] width 19 height 19
drag, startPoint x: 612, startPoint y: 288, endPoint x: 593, endPoint y: 348, distance: 62.6
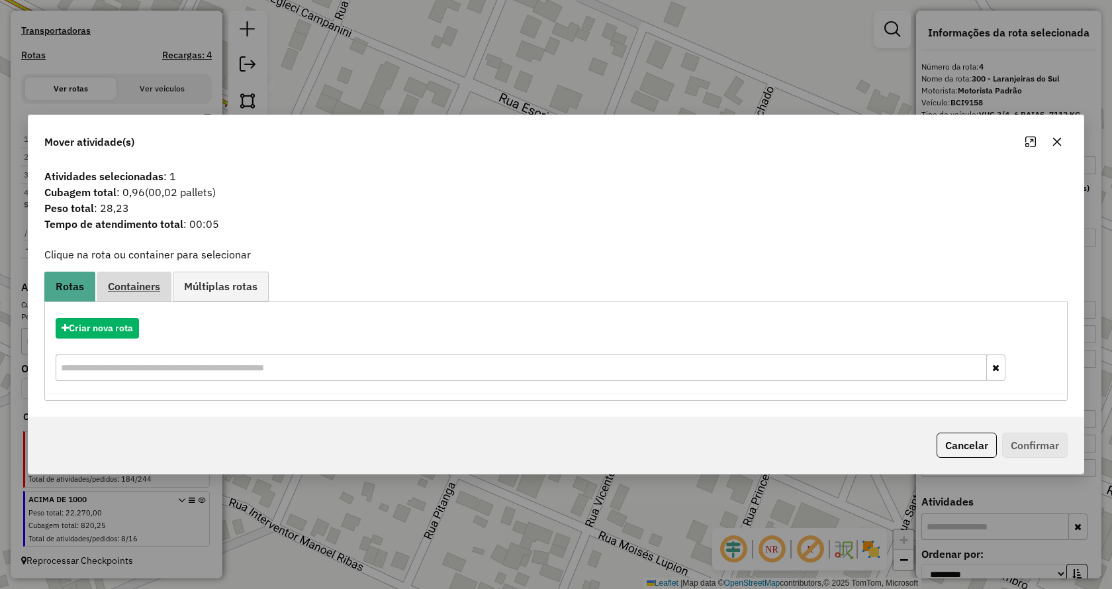
click at [153, 291] on span "Containers" at bounding box center [134, 286] width 52 height 11
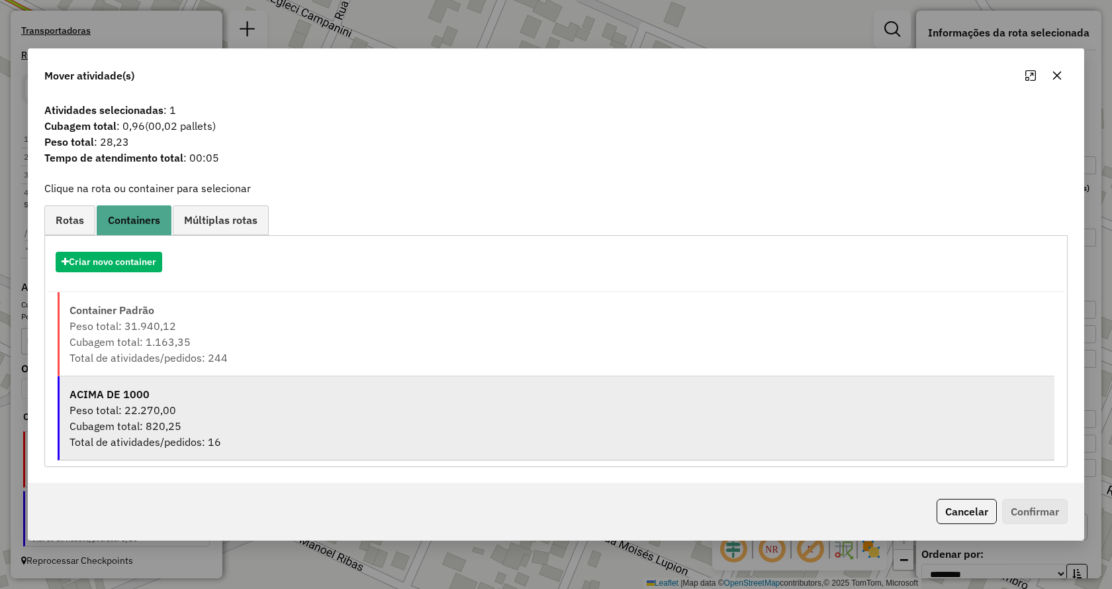
drag, startPoint x: 173, startPoint y: 330, endPoint x: 528, endPoint y: 428, distance: 367.6
click at [174, 330] on div "Peso total: 31.940,12" at bounding box center [557, 326] width 975 height 16
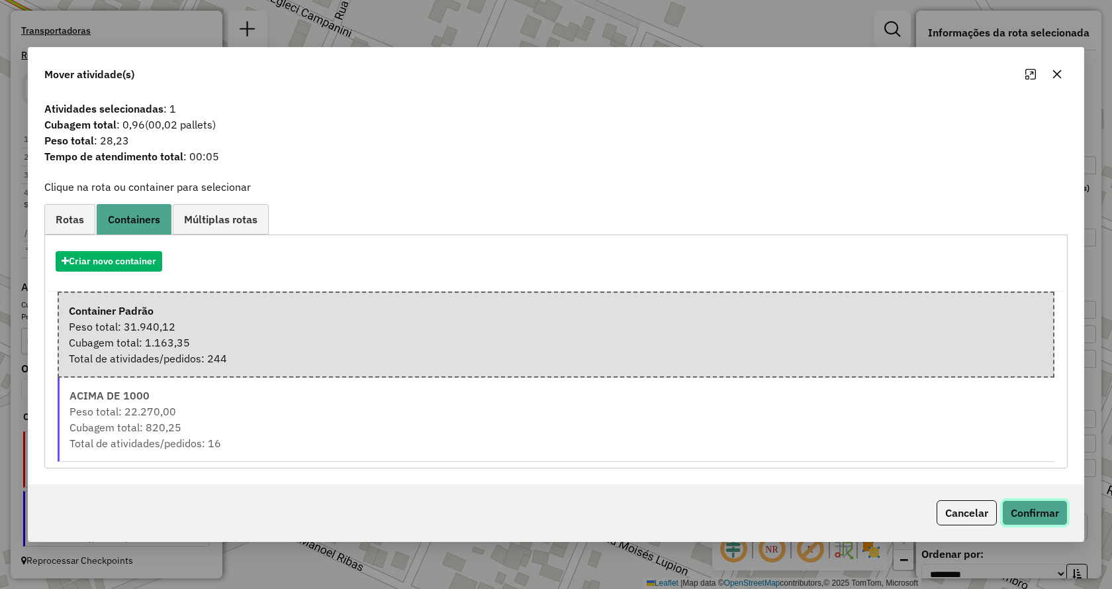
click at [1026, 513] on button "Confirmar" at bounding box center [1036, 512] width 66 height 25
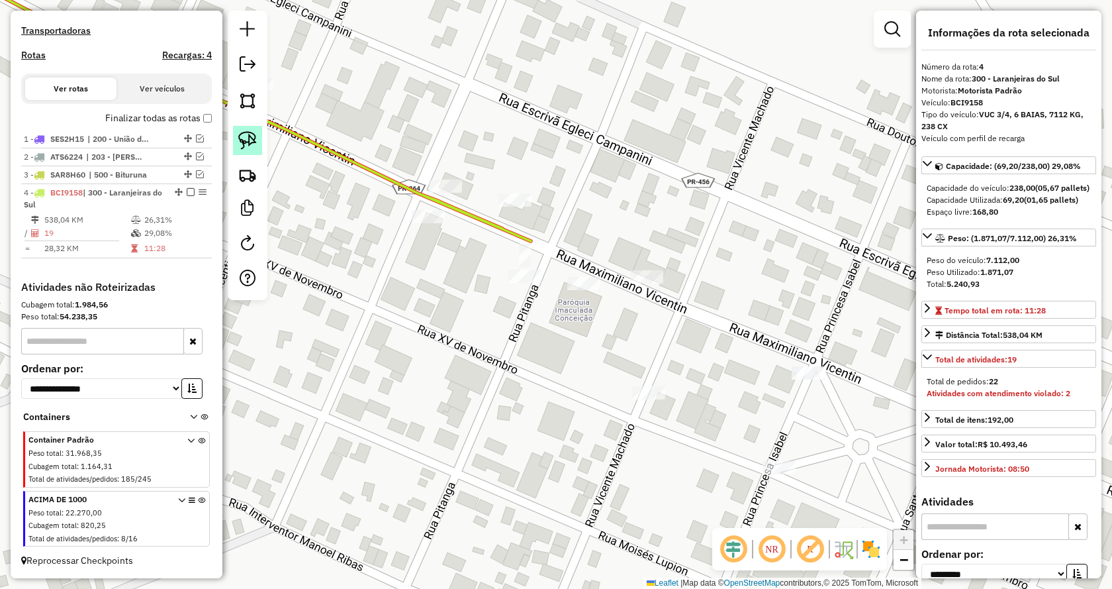
click at [253, 138] on img at bounding box center [247, 140] width 19 height 19
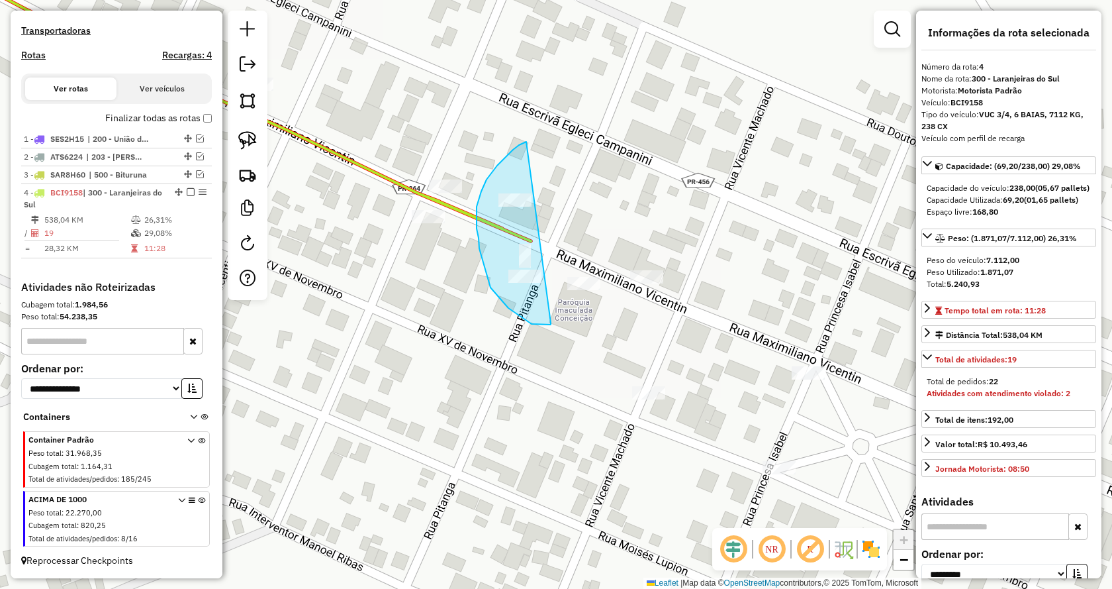
drag, startPoint x: 551, startPoint y: 322, endPoint x: 554, endPoint y: 133, distance: 189.4
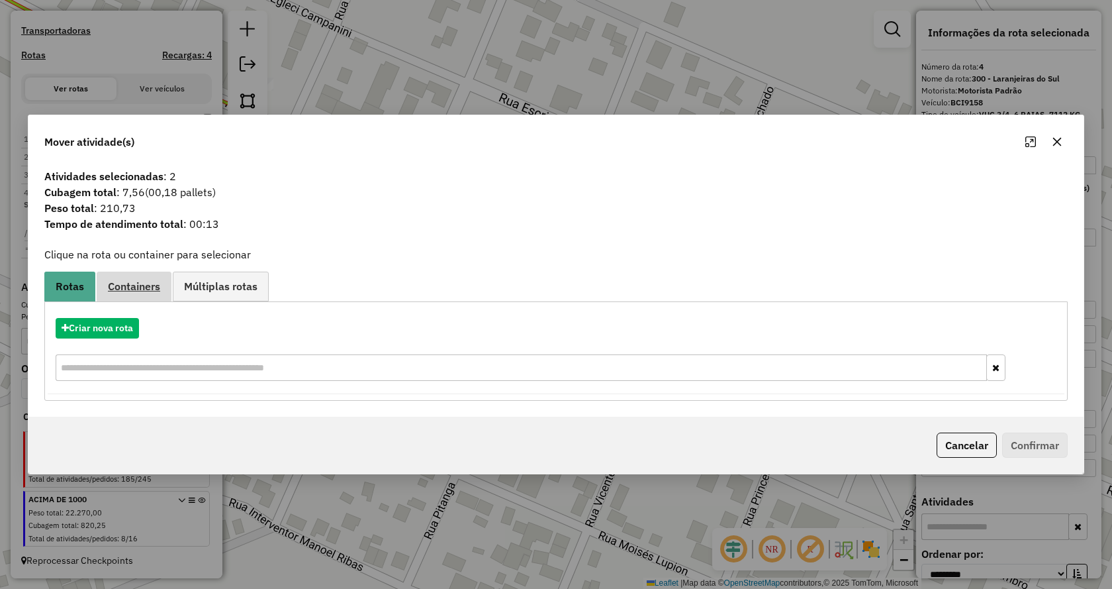
click at [150, 290] on span "Containers" at bounding box center [134, 286] width 52 height 11
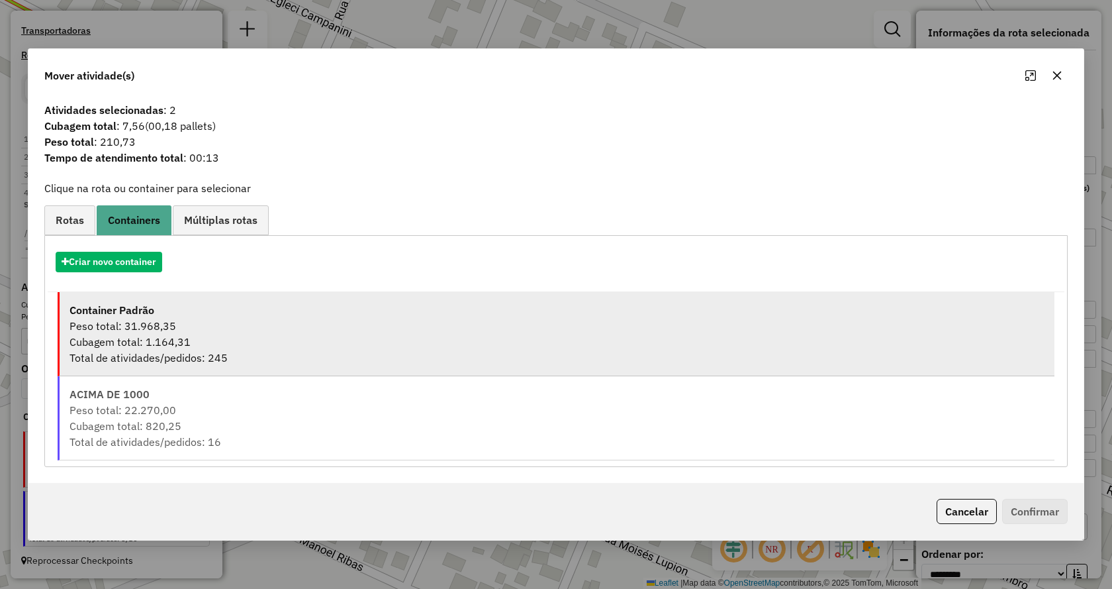
click at [184, 326] on div "Peso total: 31.968,35" at bounding box center [557, 326] width 975 height 16
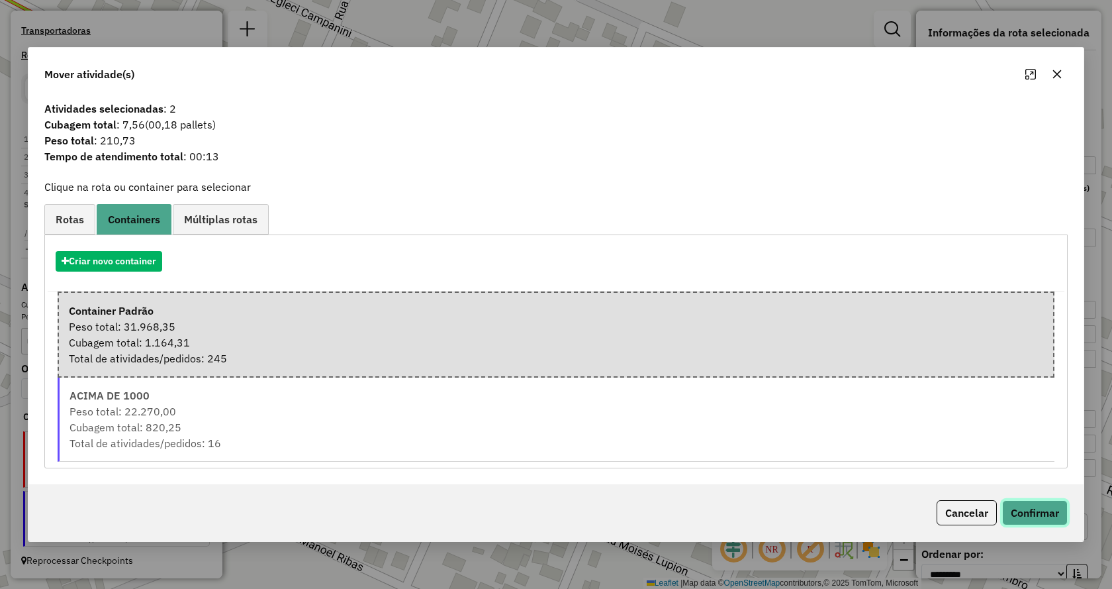
click at [1050, 510] on button "Confirmar" at bounding box center [1036, 512] width 66 height 25
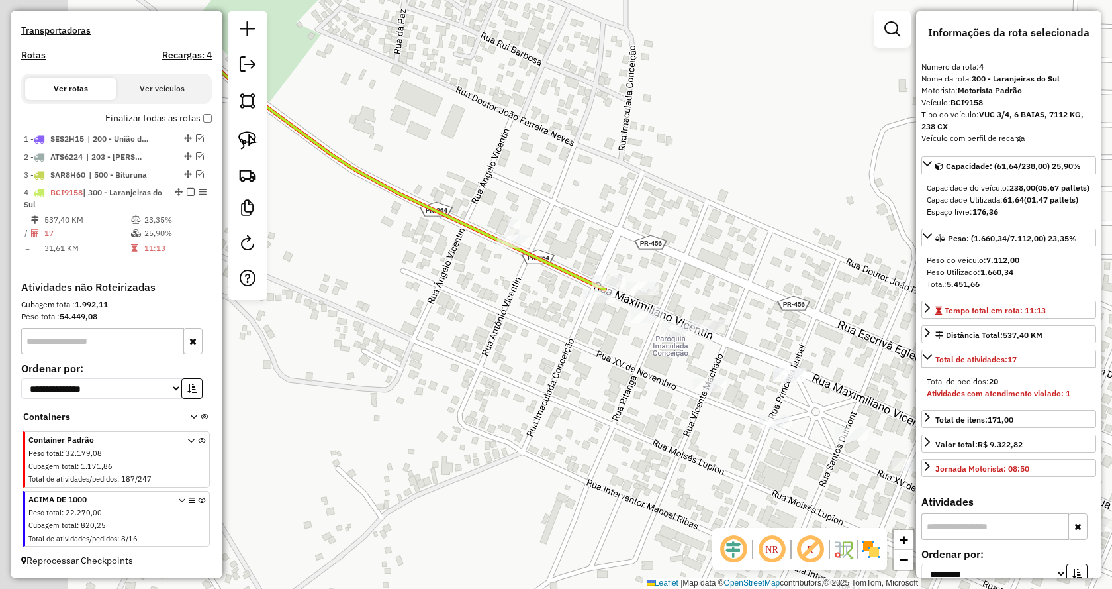
drag, startPoint x: 445, startPoint y: 410, endPoint x: 562, endPoint y: 395, distance: 118.1
click at [562, 397] on div "Janela de atendimento Grade de atendimento Capacidade Transportadoras Veículos …" at bounding box center [556, 294] width 1112 height 589
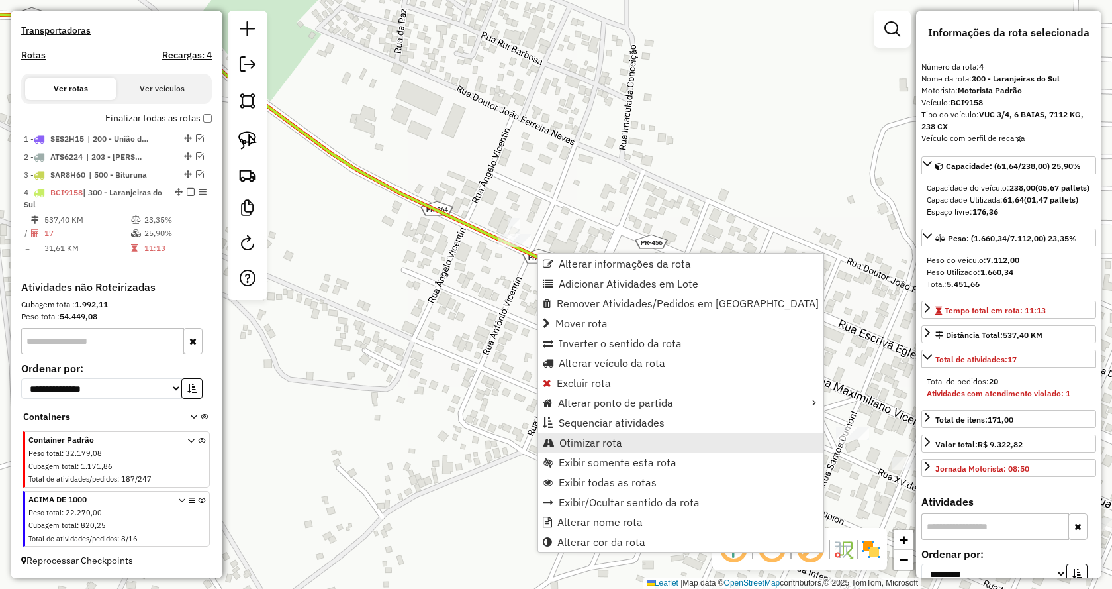
click at [624, 446] on link "Otimizar rota" at bounding box center [680, 442] width 285 height 20
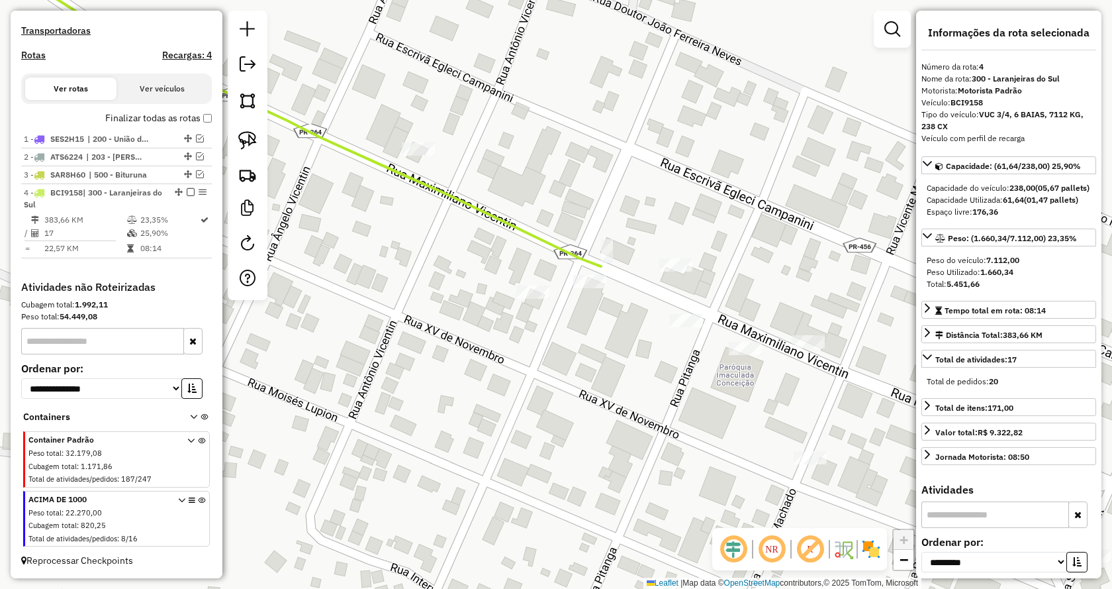
drag, startPoint x: 640, startPoint y: 375, endPoint x: 584, endPoint y: 344, distance: 64.1
click at [584, 344] on div "Janela de atendimento Grade de atendimento Capacidade Transportadoras Veículos …" at bounding box center [556, 294] width 1112 height 589
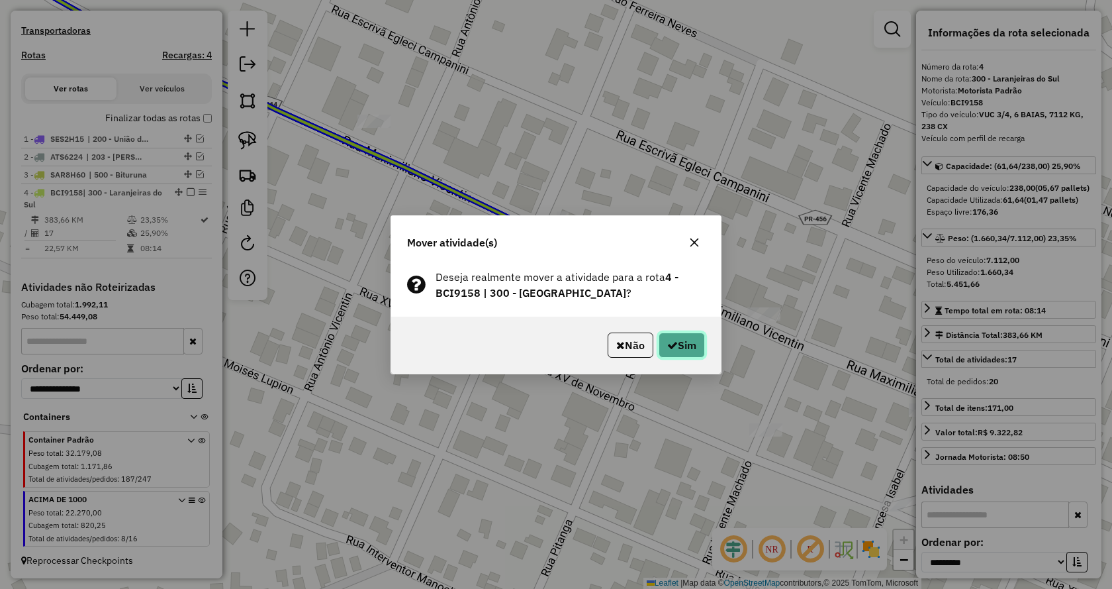
click at [681, 345] on button "Sim" at bounding box center [682, 344] width 46 height 25
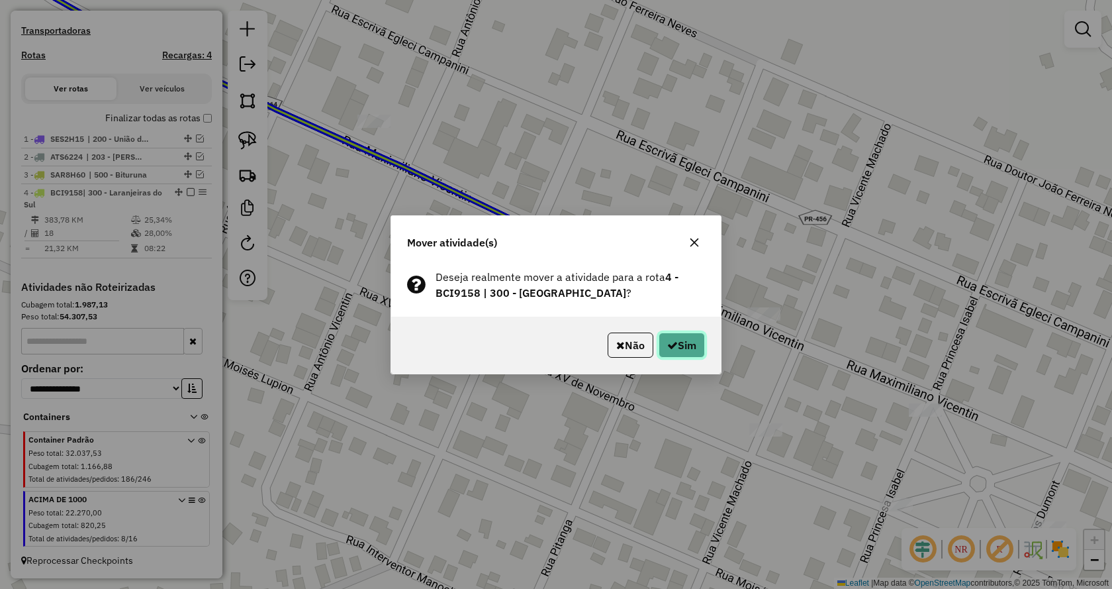
click at [671, 338] on button "Sim" at bounding box center [682, 344] width 46 height 25
click at [679, 341] on button "Sim" at bounding box center [682, 344] width 46 height 25
click at [693, 345] on button "Sim" at bounding box center [682, 344] width 46 height 25
click at [671, 340] on icon "button" at bounding box center [672, 345] width 11 height 11
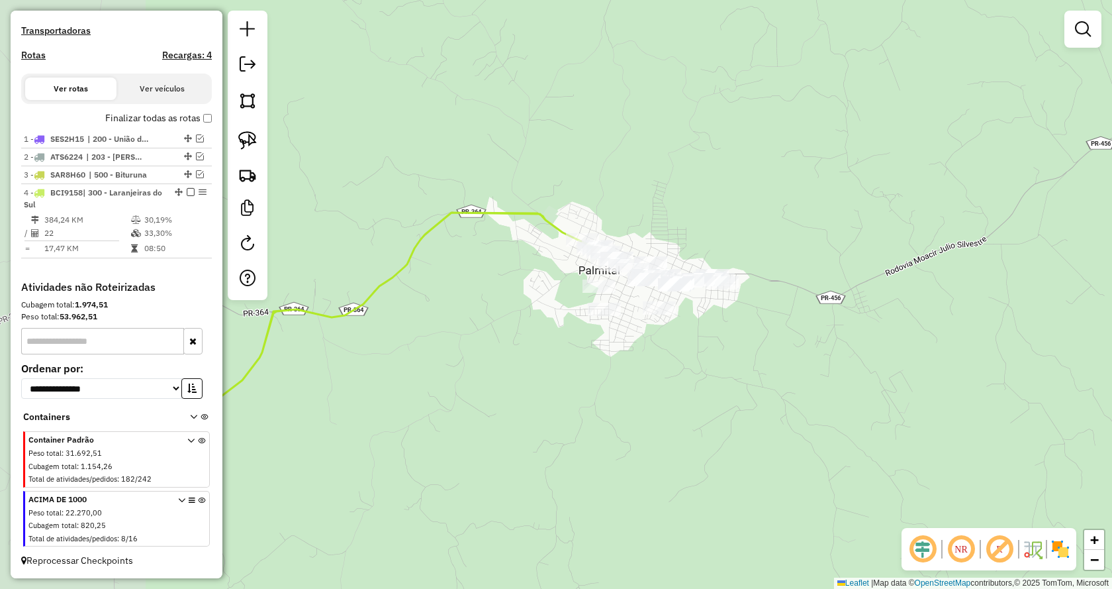
drag, startPoint x: 401, startPoint y: 413, endPoint x: 668, endPoint y: 248, distance: 313.3
click at [668, 248] on div "Janela de atendimento Grade de atendimento Capacidade Transportadoras Veículos …" at bounding box center [556, 294] width 1112 height 589
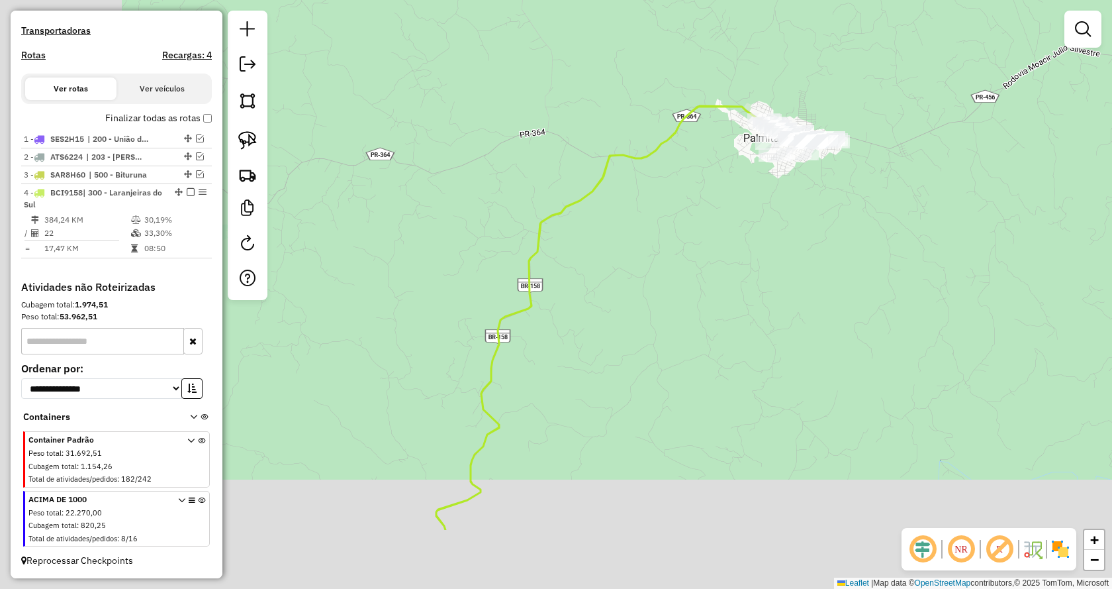
drag, startPoint x: 479, startPoint y: 411, endPoint x: 677, endPoint y: 199, distance: 289.5
click at [677, 199] on div "Janela de atendimento Grade de atendimento Capacidade Transportadoras Veículos …" at bounding box center [556, 294] width 1112 height 589
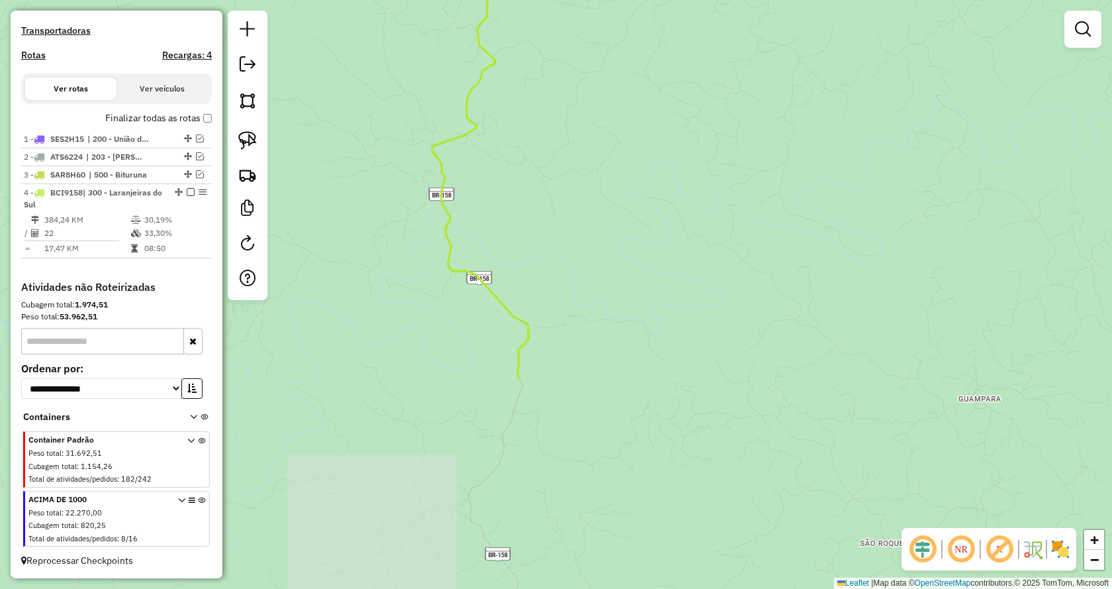
drag, startPoint x: 526, startPoint y: 419, endPoint x: 455, endPoint y: 149, distance: 279.3
click at [455, 149] on div "Janela de atendimento Grade de atendimento Capacidade Transportadoras Veículos …" at bounding box center [556, 294] width 1112 height 589
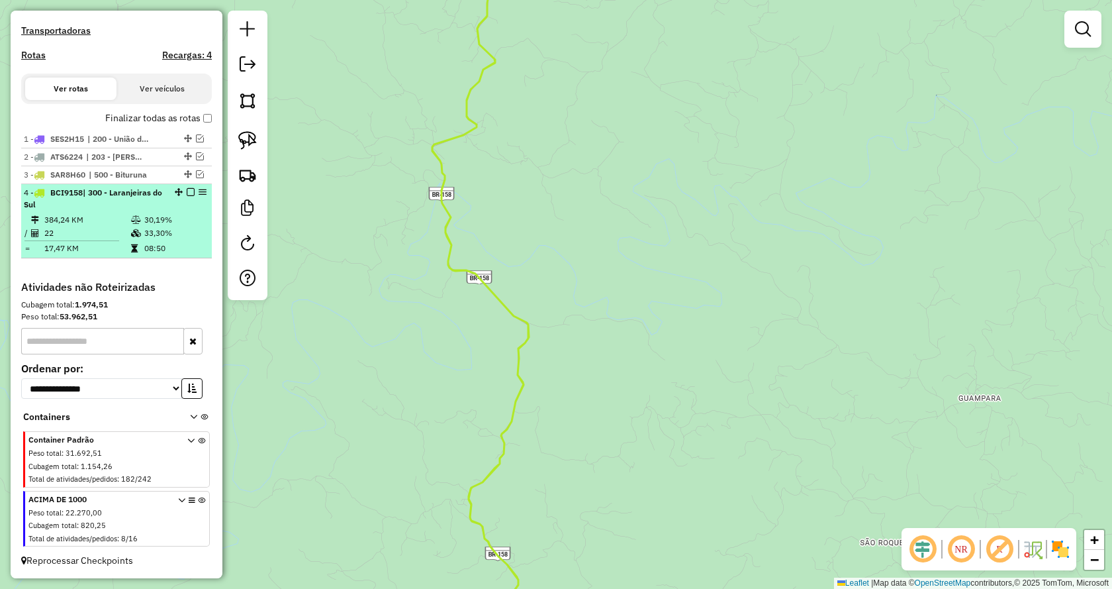
click at [187, 192] on em at bounding box center [191, 192] width 8 height 8
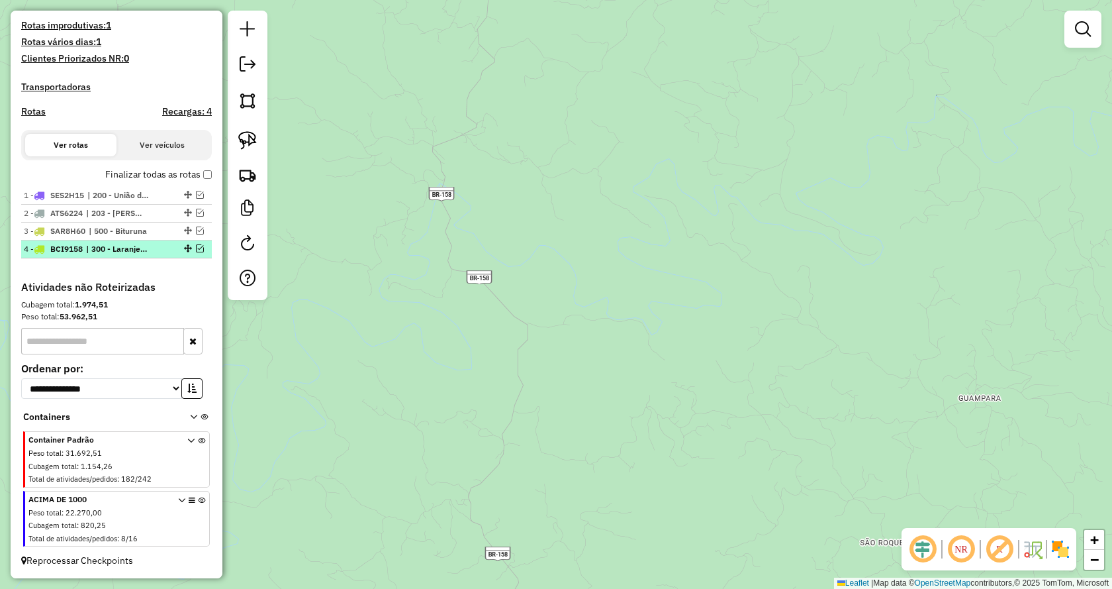
scroll to position [353, 0]
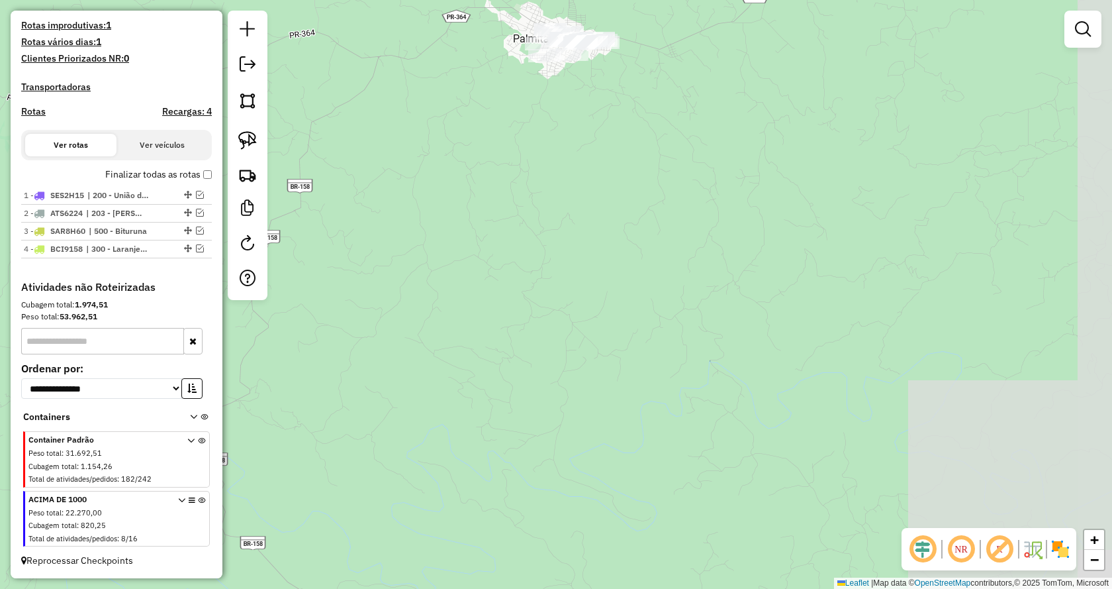
drag, startPoint x: 673, startPoint y: 224, endPoint x: 444, endPoint y: 498, distance: 356.8
click at [444, 501] on div "Janela de atendimento Grade de atendimento Capacidade Transportadoras Veículos …" at bounding box center [556, 294] width 1112 height 589
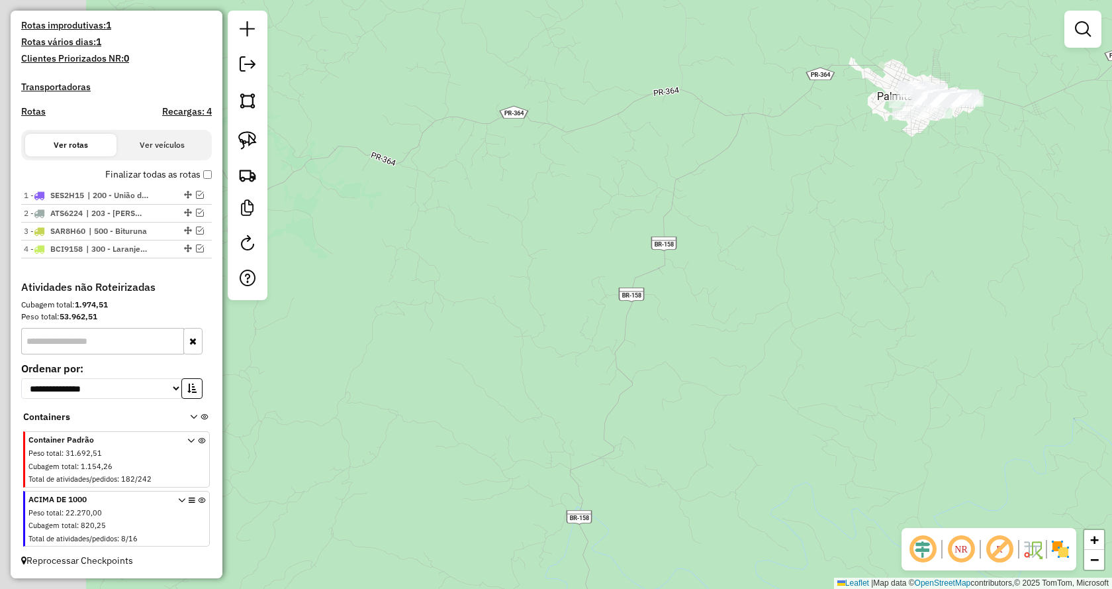
drag, startPoint x: 497, startPoint y: 190, endPoint x: 885, endPoint y: 202, distance: 388.2
click at [885, 202] on div "Janela de atendimento Grade de atendimento Capacidade Transportadoras Veículos …" at bounding box center [556, 294] width 1112 height 589
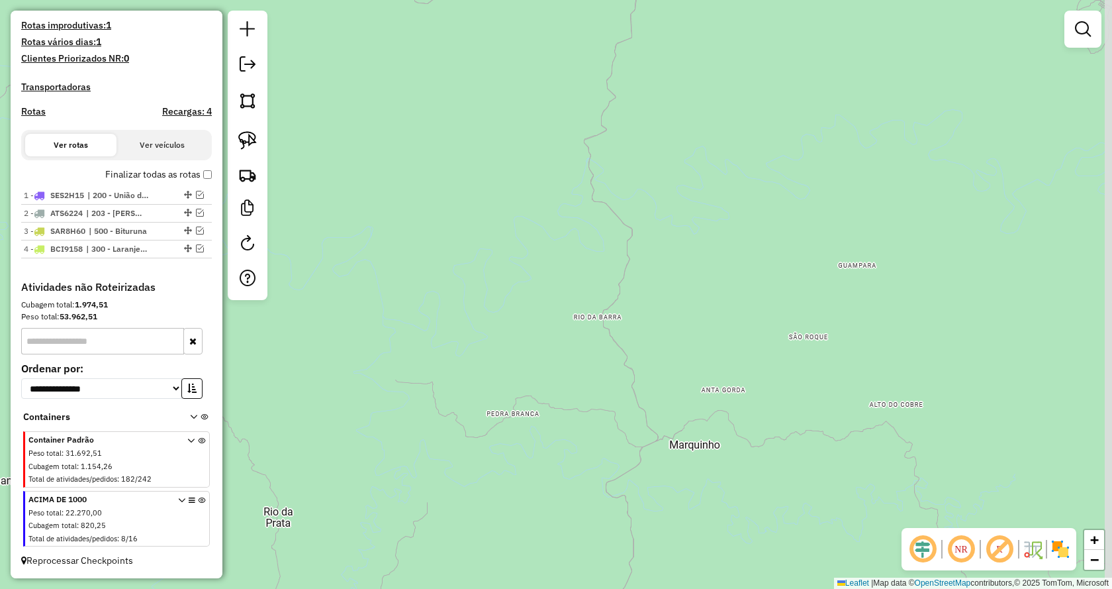
drag, startPoint x: 826, startPoint y: 386, endPoint x: 723, endPoint y: 90, distance: 313.3
click at [723, 90] on div "Janela de atendimento Grade de atendimento Capacidade Transportadoras Veículos …" at bounding box center [556, 294] width 1112 height 589
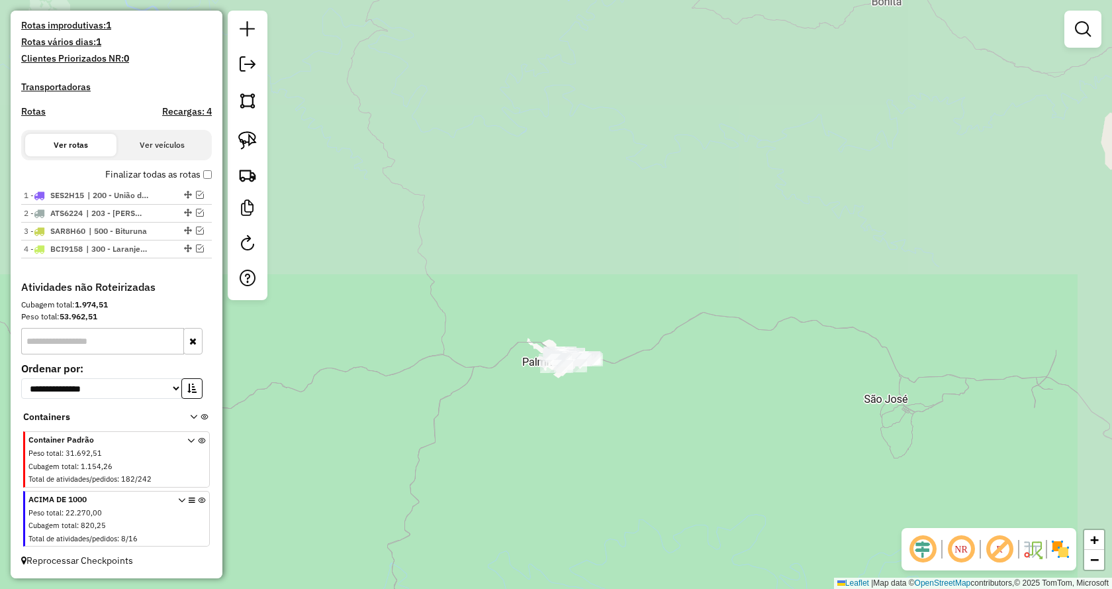
drag, startPoint x: 712, startPoint y: 141, endPoint x: 501, endPoint y: 368, distance: 309.7
click at [560, 509] on div "Janela de atendimento Grade de atendimento Capacidade Transportadoras Veículos …" at bounding box center [556, 294] width 1112 height 589
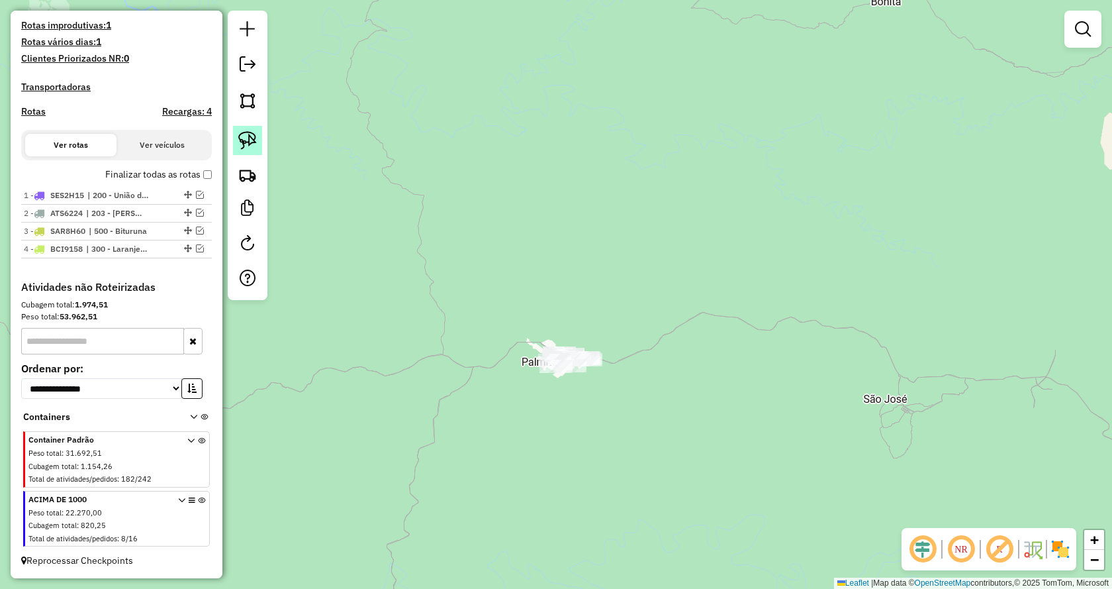
click at [257, 143] on link at bounding box center [247, 140] width 29 height 29
drag, startPoint x: 646, startPoint y: 336, endPoint x: 646, endPoint y: 428, distance: 92.7
drag, startPoint x: 725, startPoint y: 334, endPoint x: 730, endPoint y: 323, distance: 12.4
click at [730, 323] on div "Janela de atendimento Grade de atendimento Capacidade Transportadoras Veículos …" at bounding box center [556, 294] width 1112 height 589
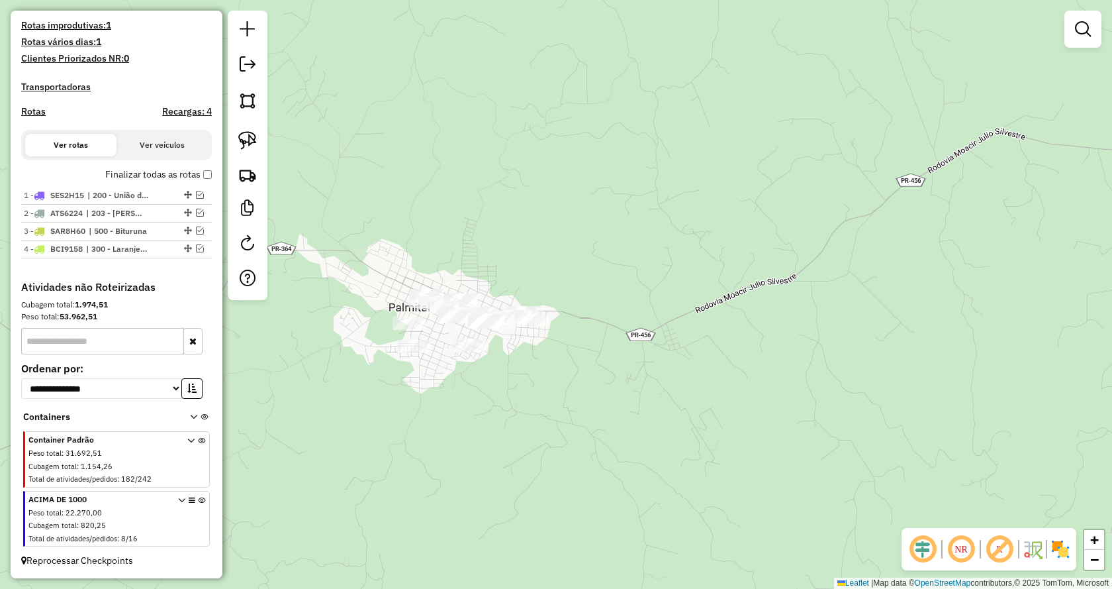
drag, startPoint x: 382, startPoint y: 458, endPoint x: 545, endPoint y: 386, distance: 177.9
click at [532, 399] on div "Janela de atendimento Grade de atendimento Capacidade Transportadoras Veículos …" at bounding box center [556, 294] width 1112 height 589
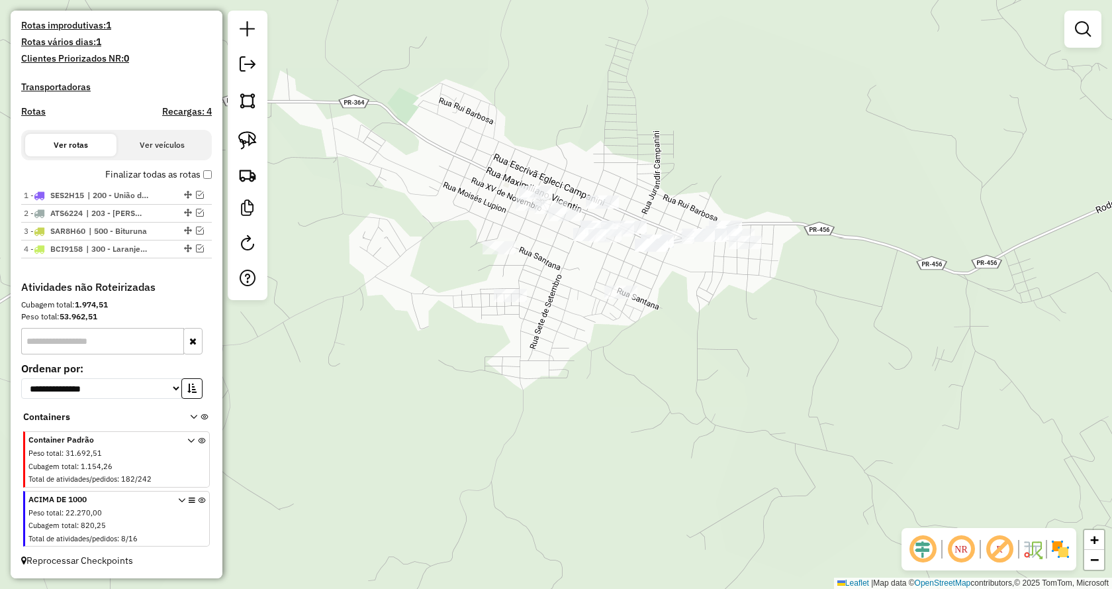
drag, startPoint x: 501, startPoint y: 370, endPoint x: 595, endPoint y: 363, distance: 94.3
click at [595, 363] on div "Janela de atendimento Grade de atendimento Capacidade Transportadoras Veículos …" at bounding box center [556, 294] width 1112 height 589
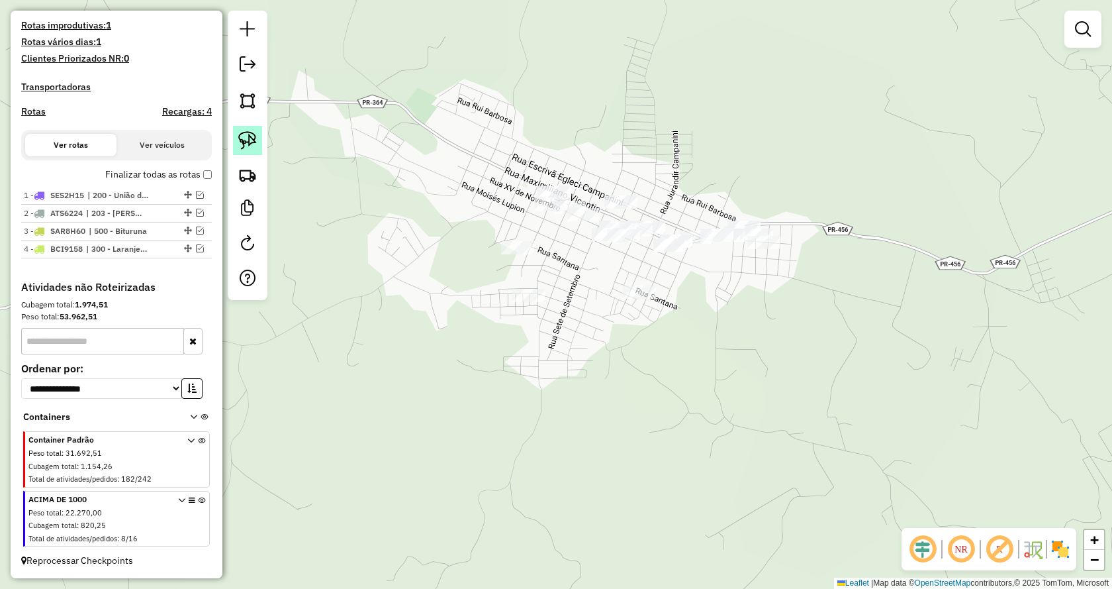
click at [248, 147] on img at bounding box center [247, 140] width 19 height 19
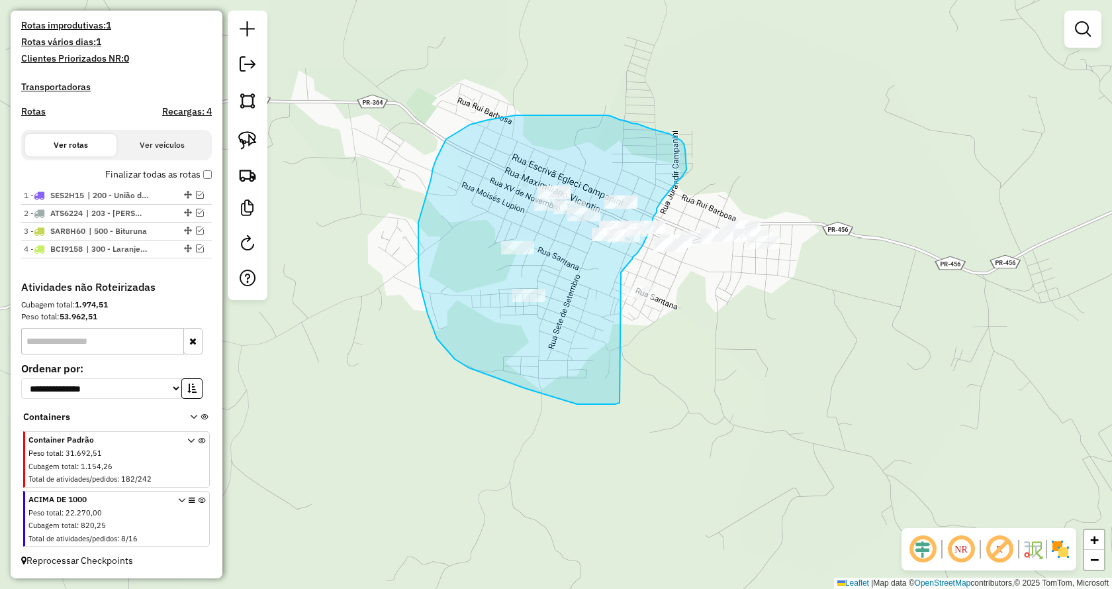
drag, startPoint x: 618, startPoint y: 403, endPoint x: 619, endPoint y: 275, distance: 128.5
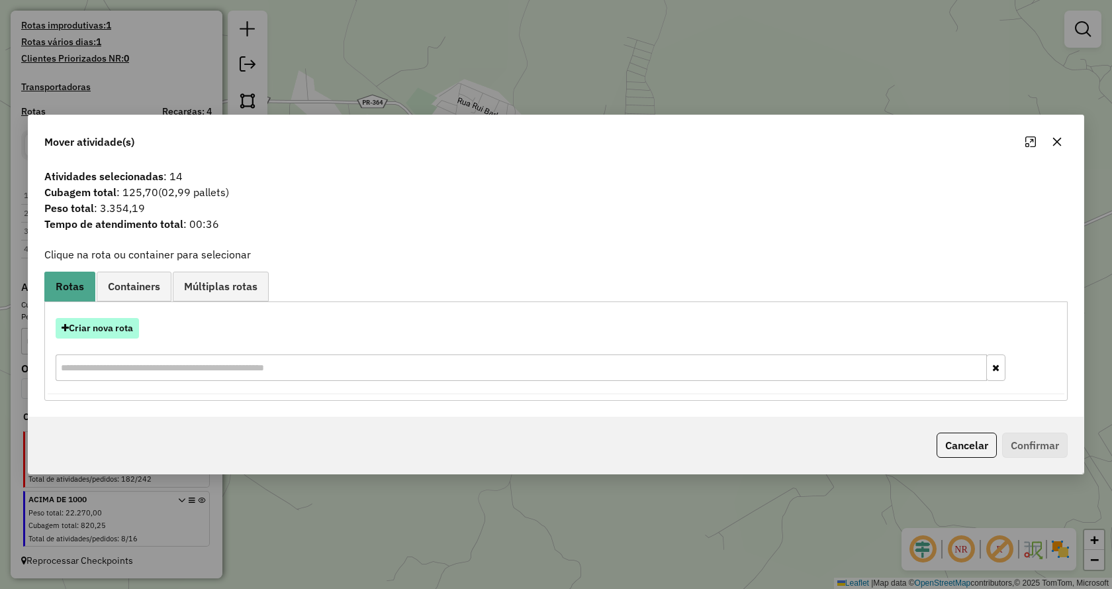
click at [117, 325] on button "Criar nova rota" at bounding box center [97, 328] width 83 height 21
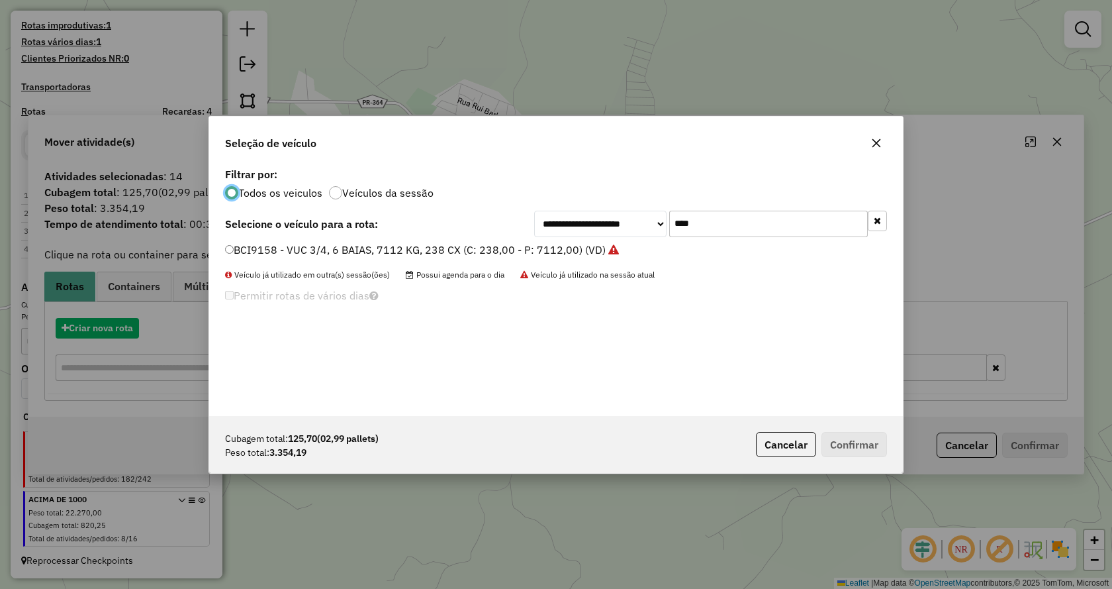
scroll to position [7, 4]
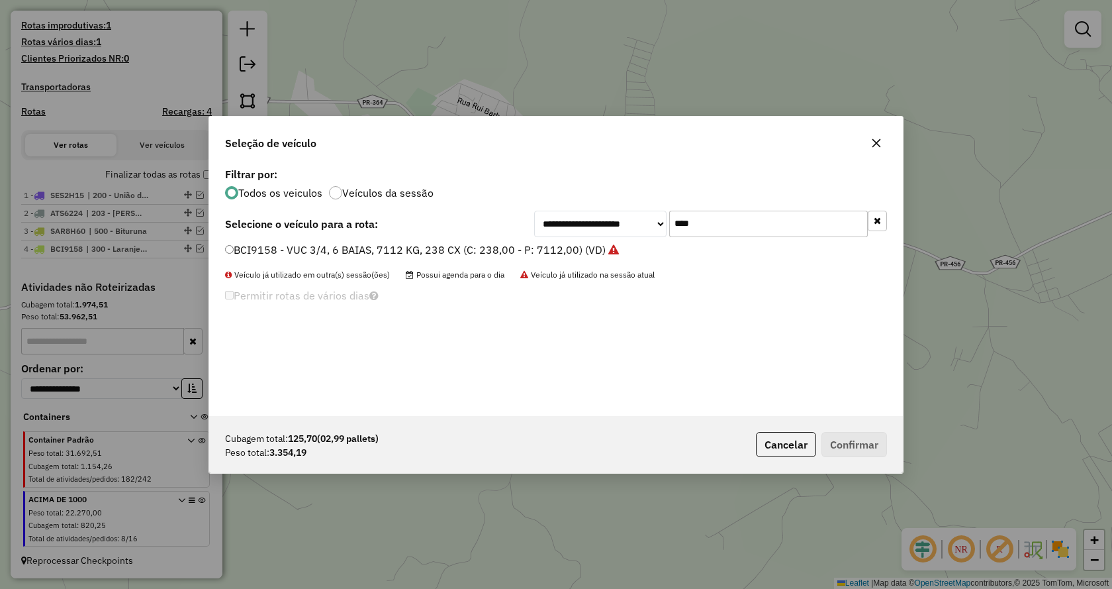
drag, startPoint x: 622, startPoint y: 229, endPoint x: 595, endPoint y: 229, distance: 27.1
click at [595, 229] on div "**********" at bounding box center [710, 224] width 353 height 26
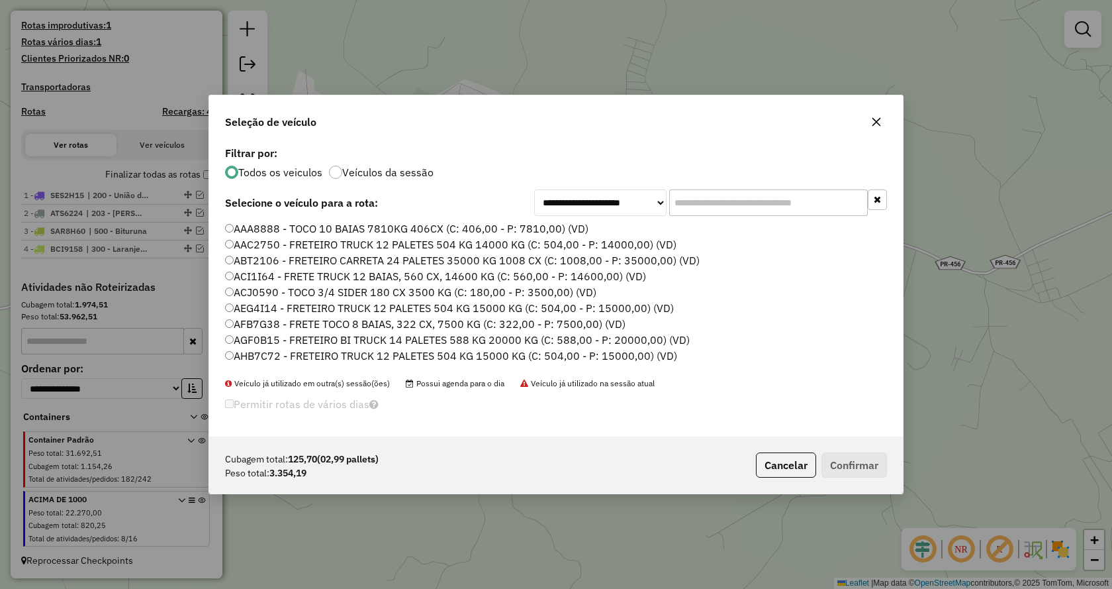
click at [739, 202] on input "text" at bounding box center [768, 202] width 199 height 26
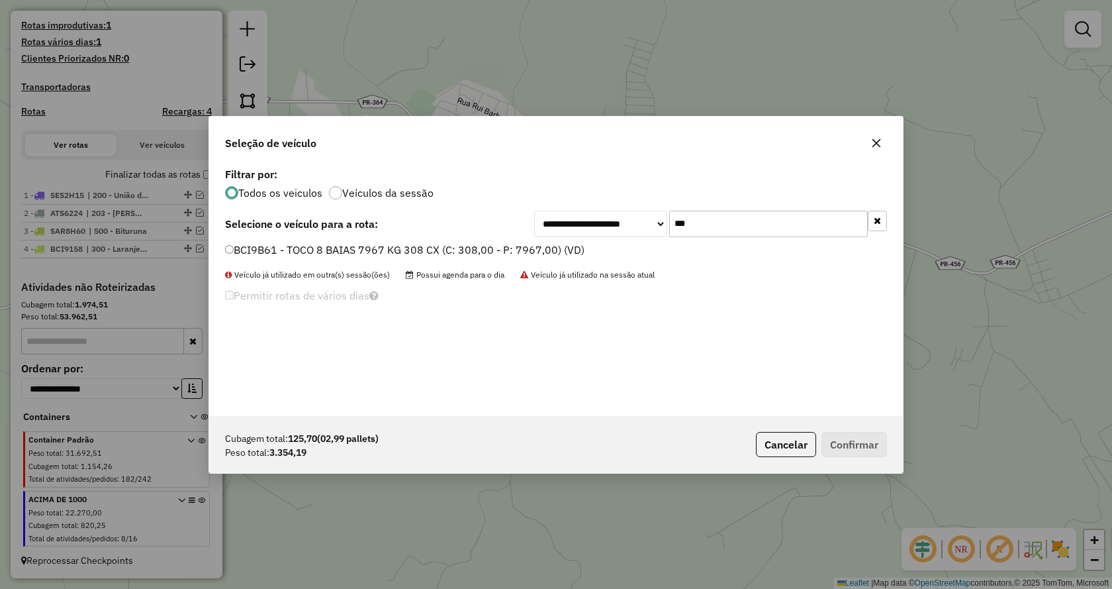
type input "***"
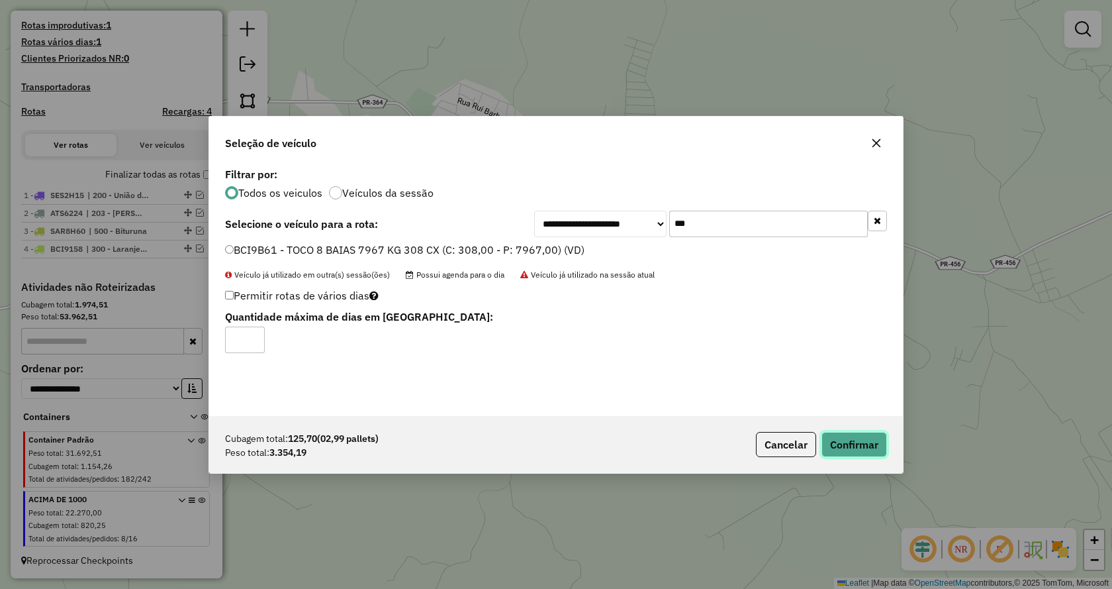
click at [847, 449] on button "Confirmar" at bounding box center [855, 444] width 66 height 25
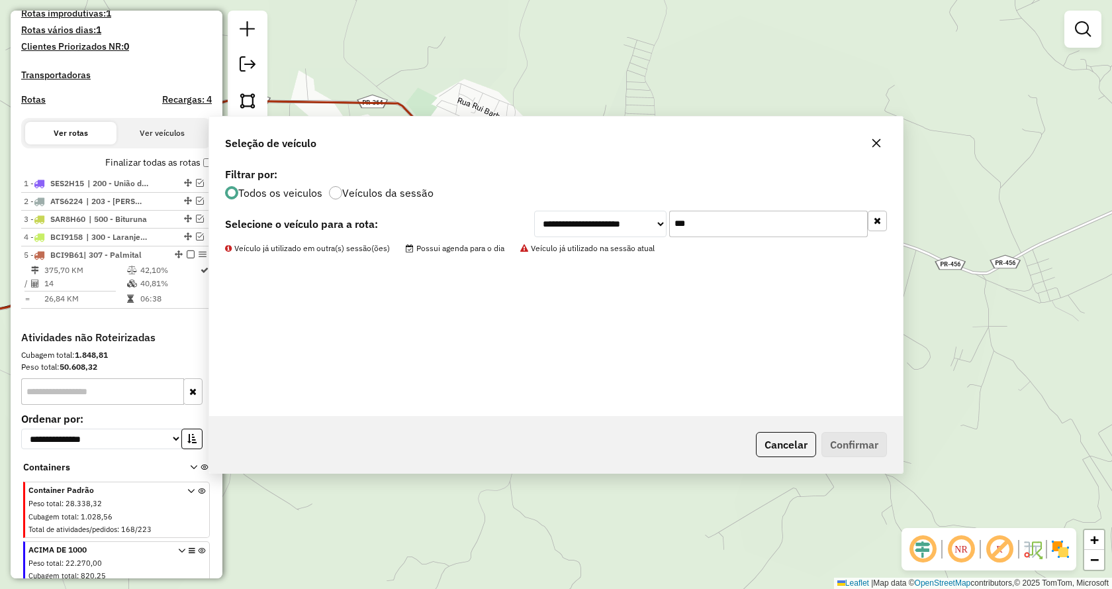
scroll to position [415, 0]
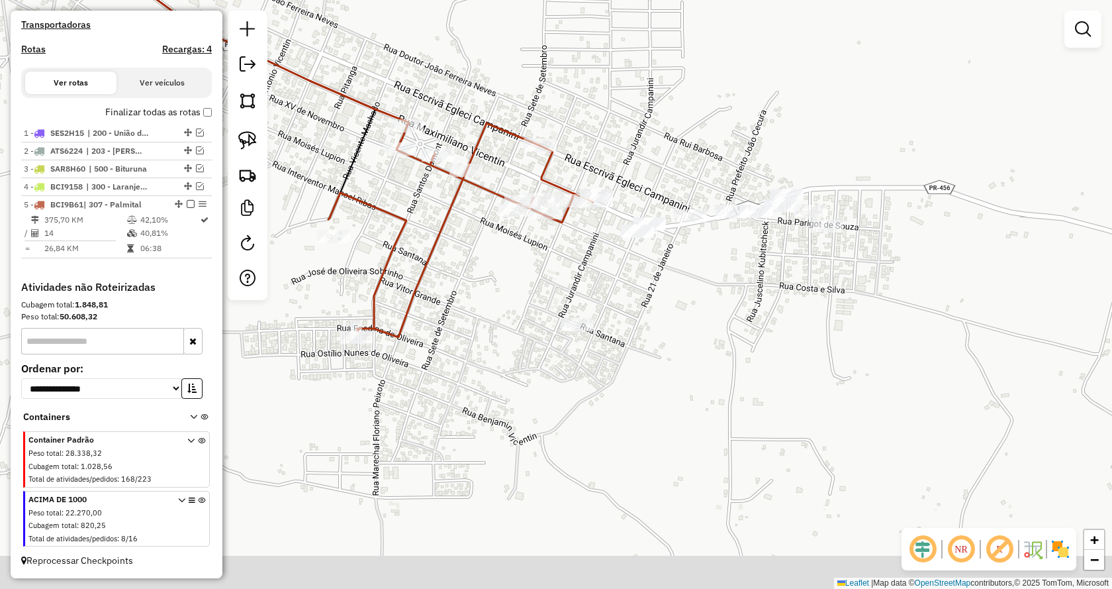
drag, startPoint x: 687, startPoint y: 211, endPoint x: 687, endPoint y: 167, distance: 44.4
click at [687, 167] on div "Janela de atendimento Grade de atendimento Capacidade Transportadoras Veículos …" at bounding box center [556, 294] width 1112 height 589
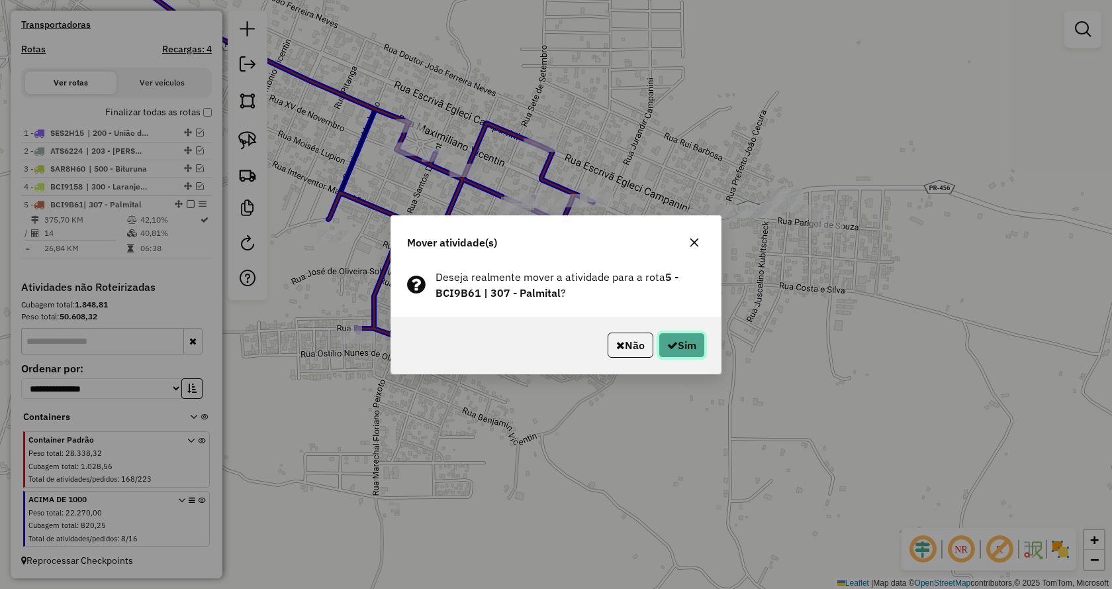
click at [673, 350] on icon "button" at bounding box center [672, 345] width 11 height 11
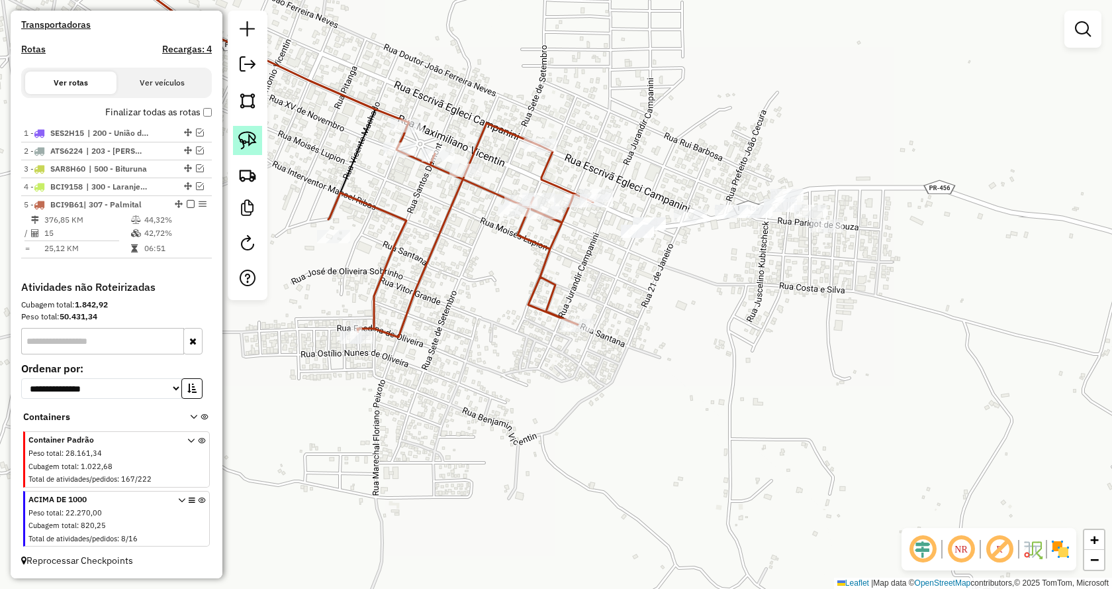
click at [247, 139] on img at bounding box center [247, 140] width 19 height 19
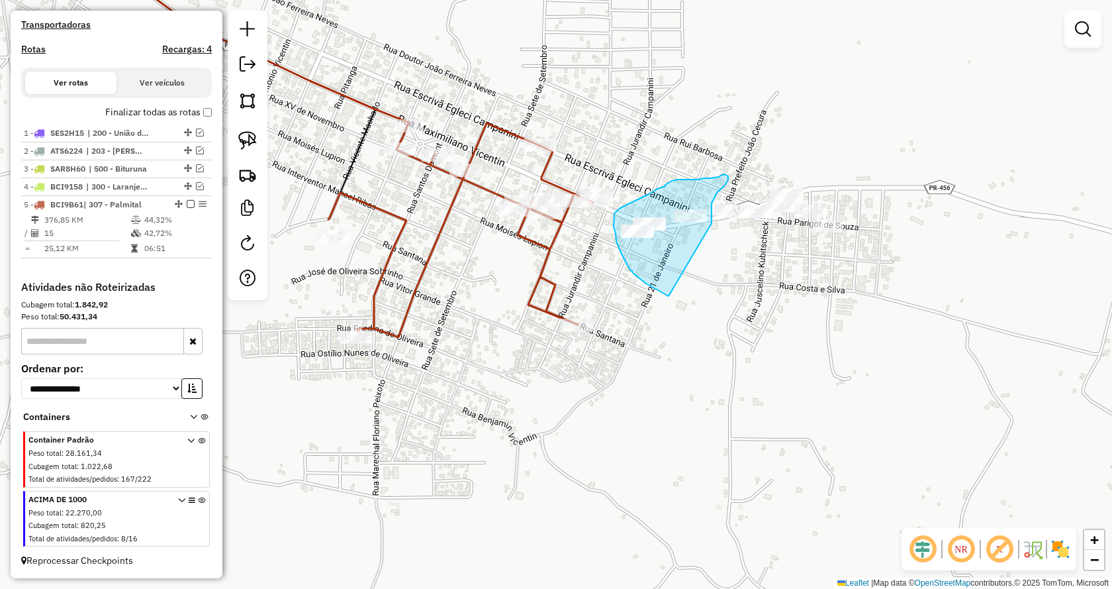
drag, startPoint x: 669, startPoint y: 296, endPoint x: 712, endPoint y: 223, distance: 84.6
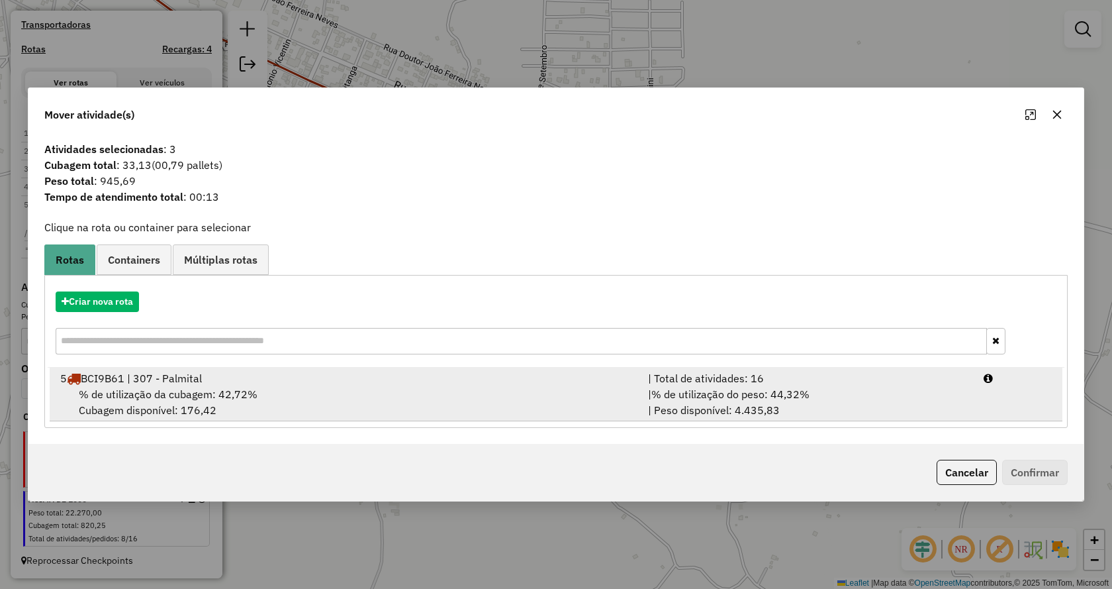
click at [792, 401] on span "% de utilização do peso: 44,32%" at bounding box center [731, 393] width 158 height 13
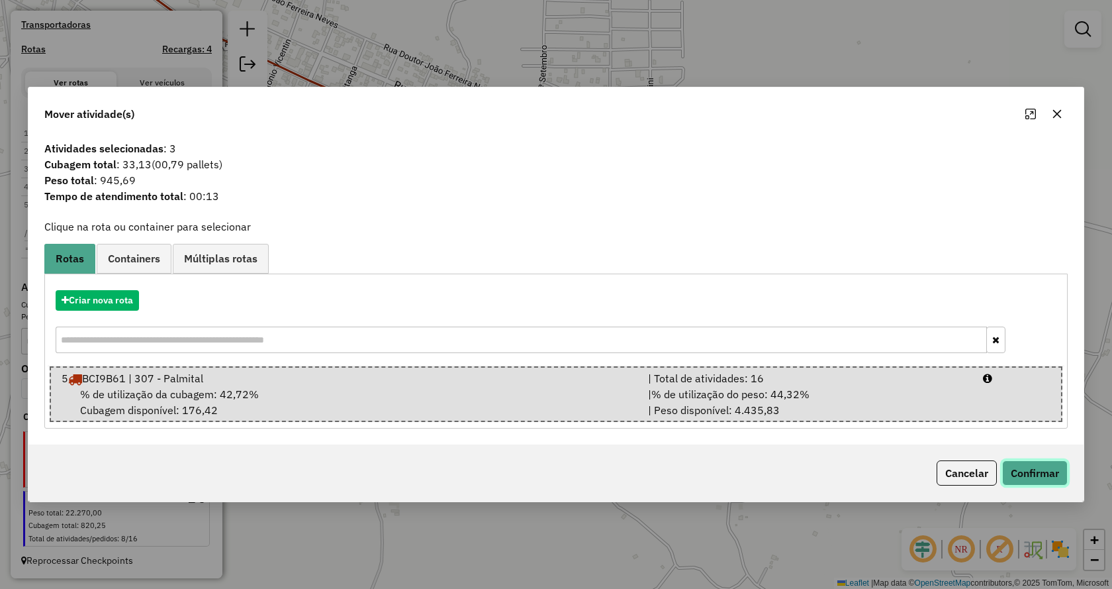
click at [1042, 473] on button "Confirmar" at bounding box center [1036, 472] width 66 height 25
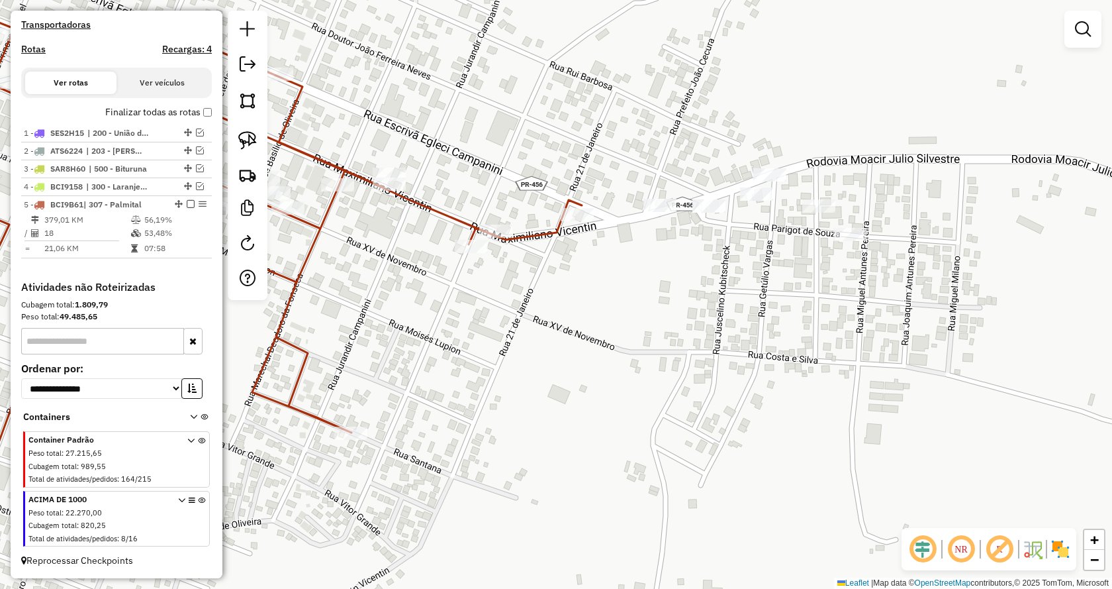
drag, startPoint x: 789, startPoint y: 326, endPoint x: 734, endPoint y: 339, distance: 57.0
click at [735, 339] on div "Janela de atendimento Grade de atendimento Capacidade Transportadoras Veículos …" at bounding box center [556, 294] width 1112 height 589
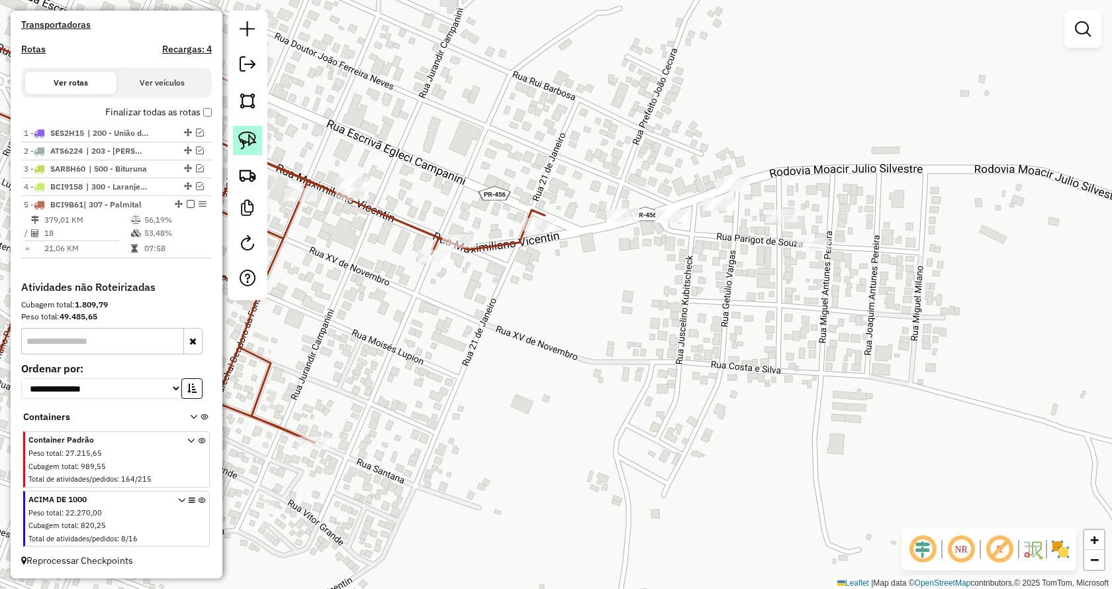
click at [247, 136] on img at bounding box center [247, 140] width 19 height 19
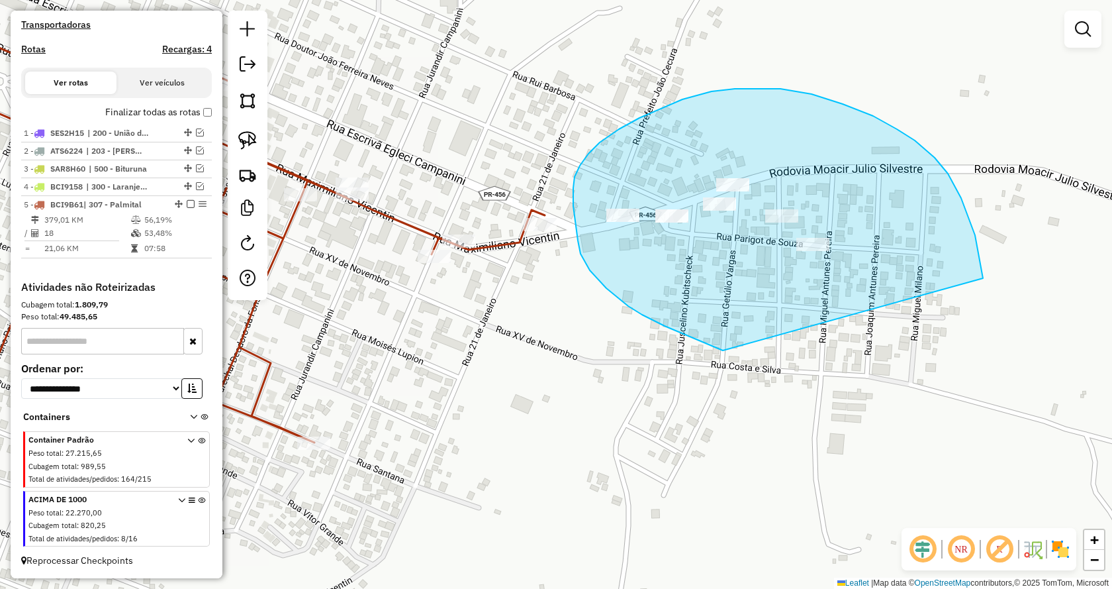
drag, startPoint x: 723, startPoint y: 350, endPoint x: 987, endPoint y: 319, distance: 265.5
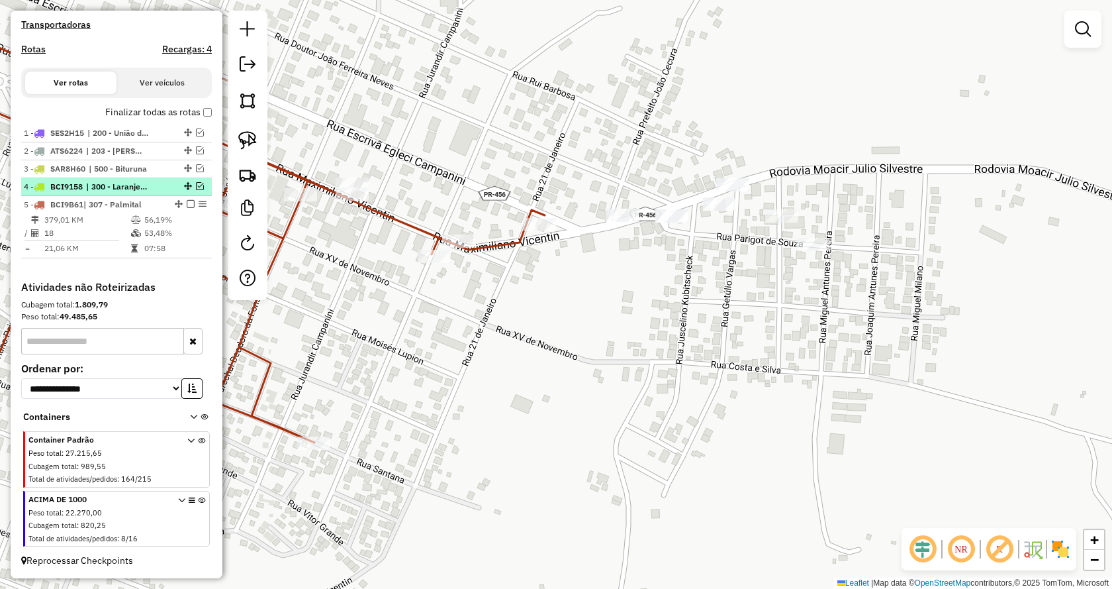
click at [196, 185] on em at bounding box center [200, 186] width 8 height 8
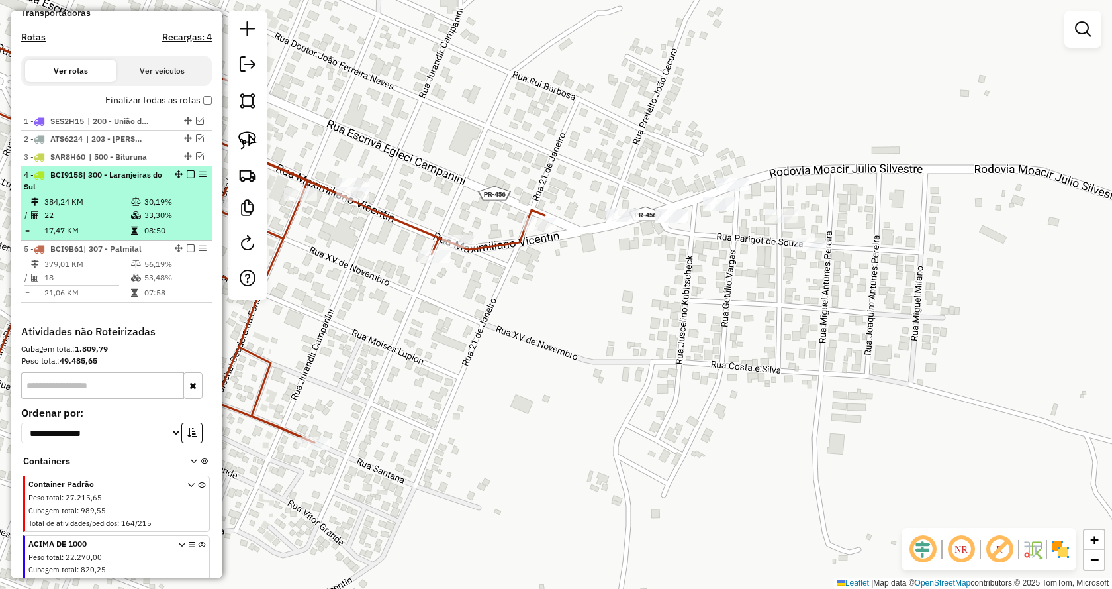
scroll to position [433, 0]
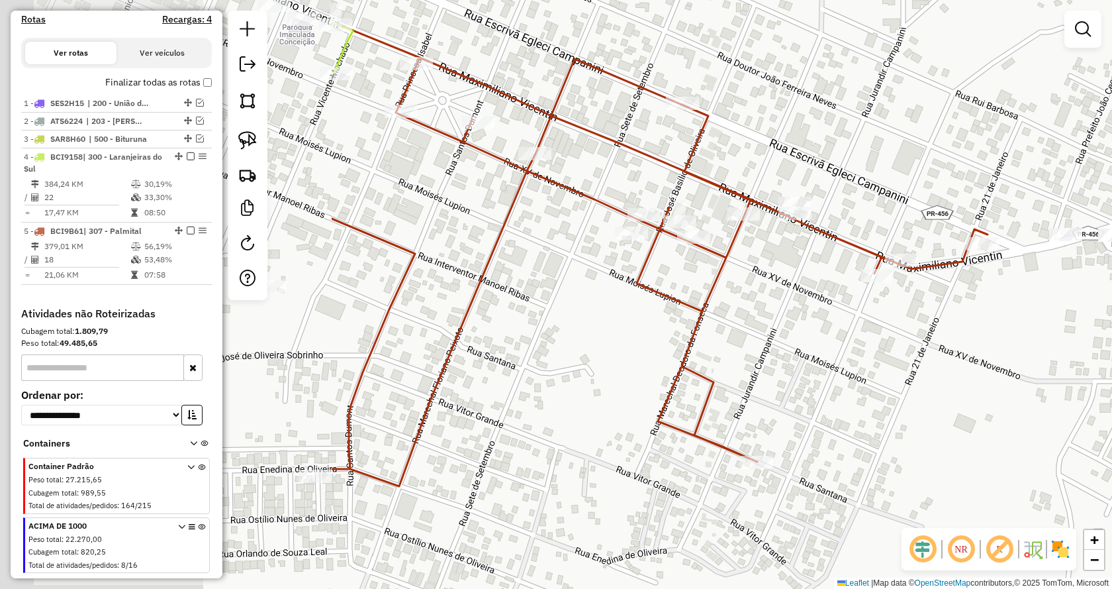
drag, startPoint x: 599, startPoint y: 394, endPoint x: 1013, endPoint y: 403, distance: 414.6
click at [1012, 402] on div "Janela de atendimento Grade de atendimento Capacidade Transportadoras Veículos …" at bounding box center [556, 294] width 1112 height 589
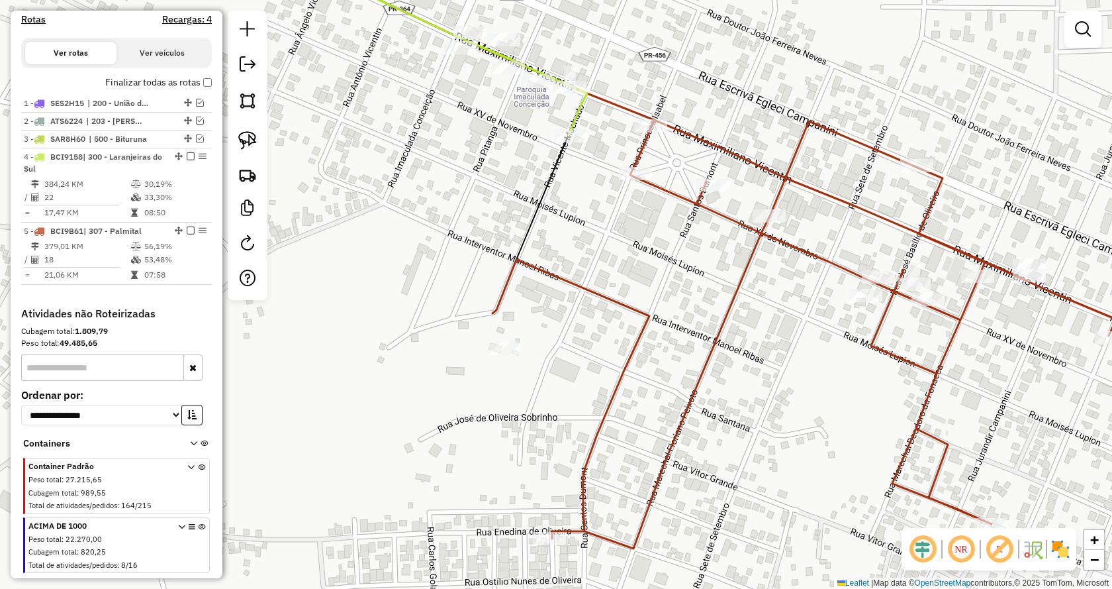
drag, startPoint x: 602, startPoint y: 366, endPoint x: 783, endPoint y: 438, distance: 195.3
click at [783, 438] on div "Janela de atendimento Grade de atendimento Capacidade Transportadoras Veículos …" at bounding box center [556, 294] width 1112 height 589
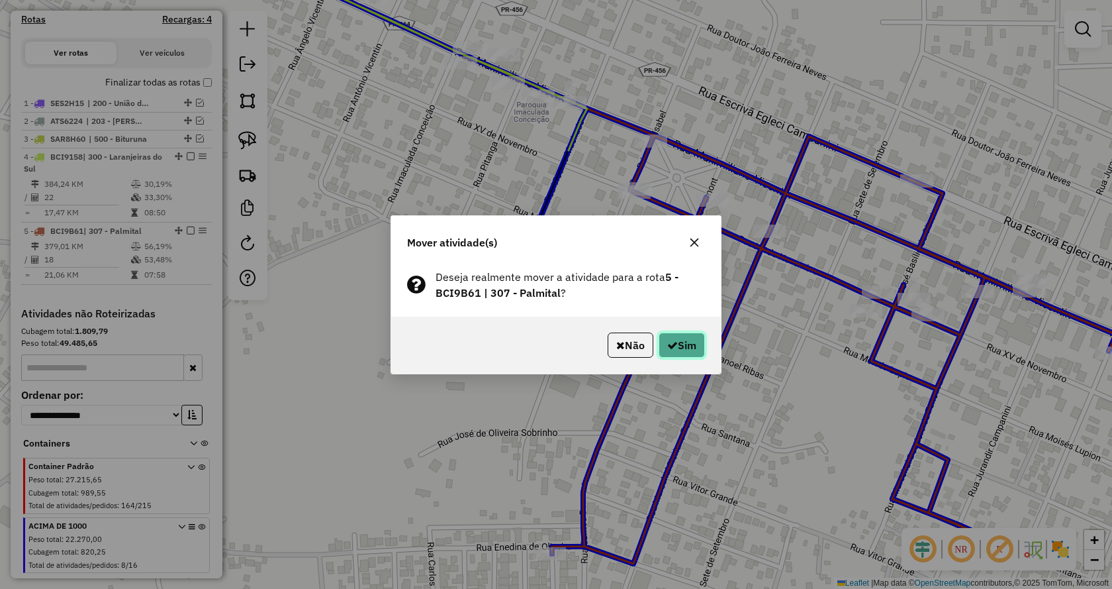
click at [676, 352] on button "Sim" at bounding box center [682, 344] width 46 height 25
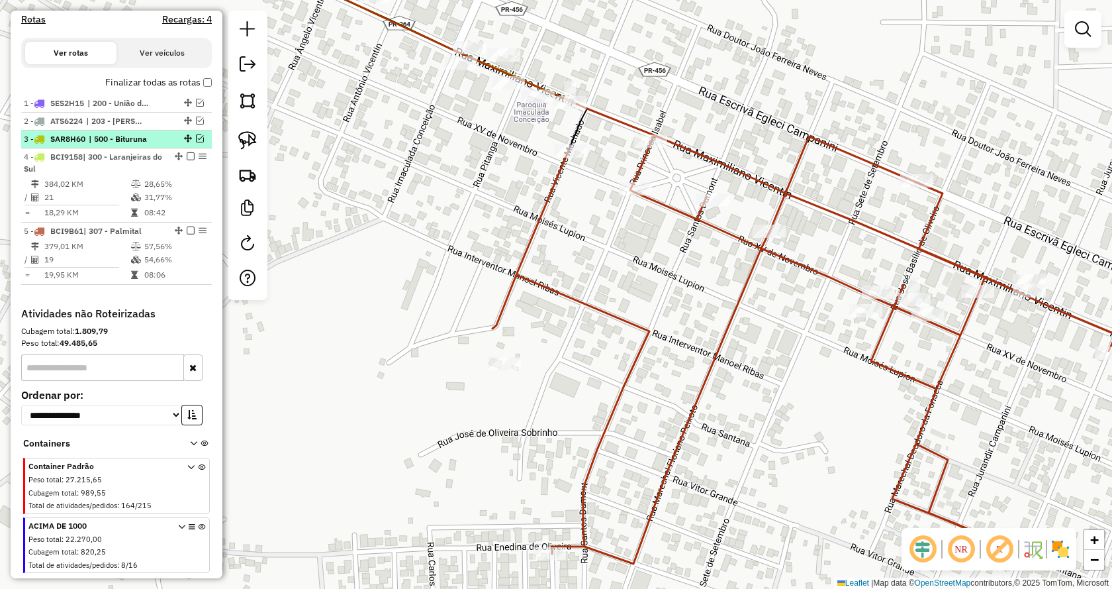
click at [187, 160] on em at bounding box center [191, 156] width 8 height 8
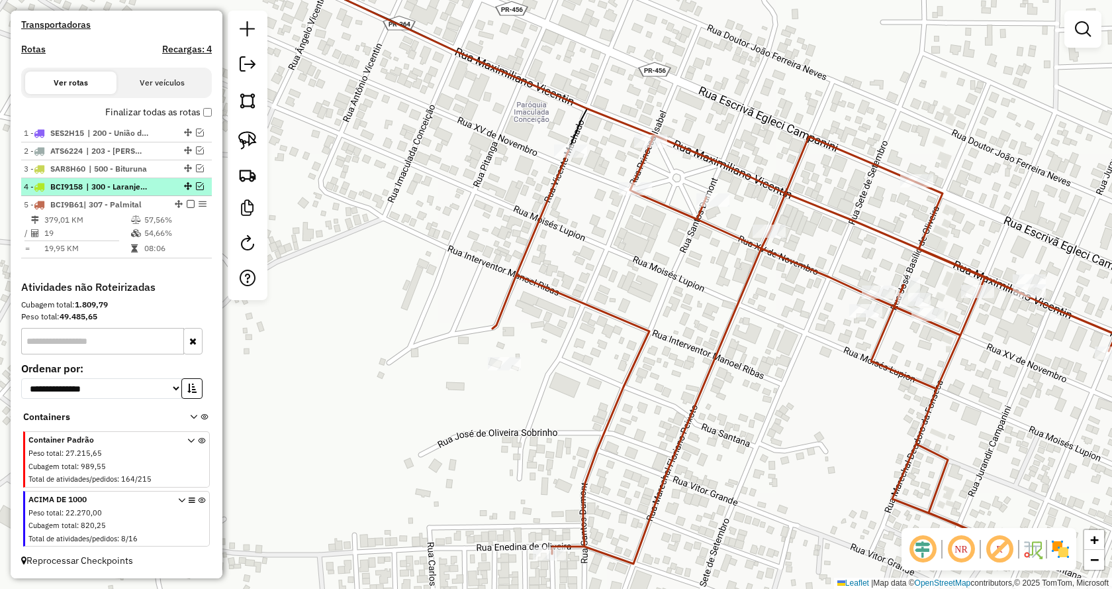
click at [196, 186] on em at bounding box center [200, 186] width 8 height 8
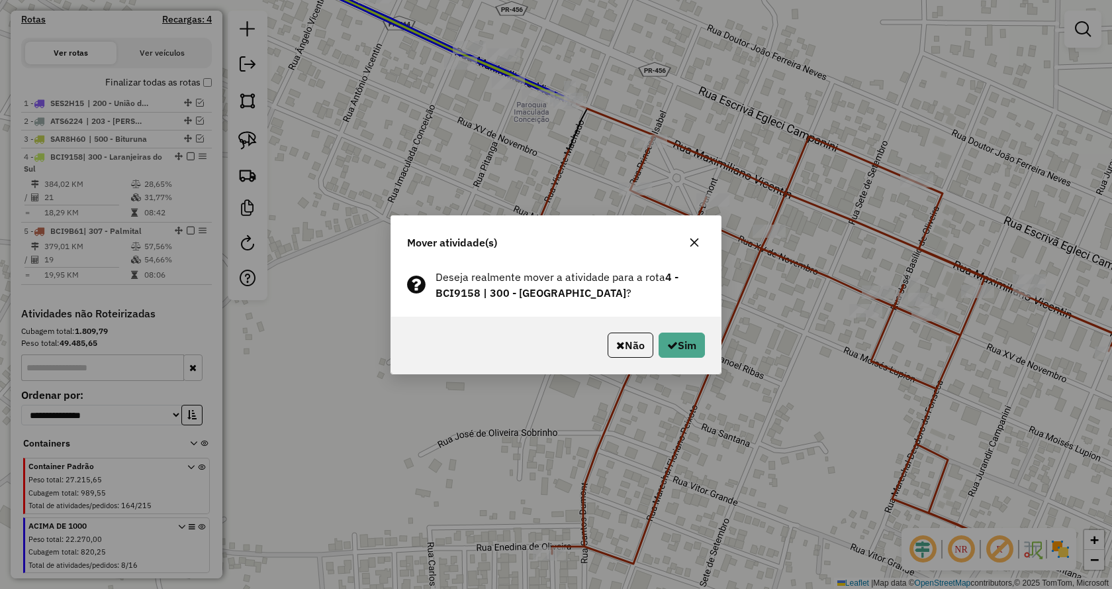
click at [567, 101] on div "Mover atividade(s) Deseja realmente mover a atividade para a rota 4 - BCI9158 |…" at bounding box center [556, 294] width 1112 height 589
click at [636, 351] on button "Não" at bounding box center [631, 344] width 46 height 25
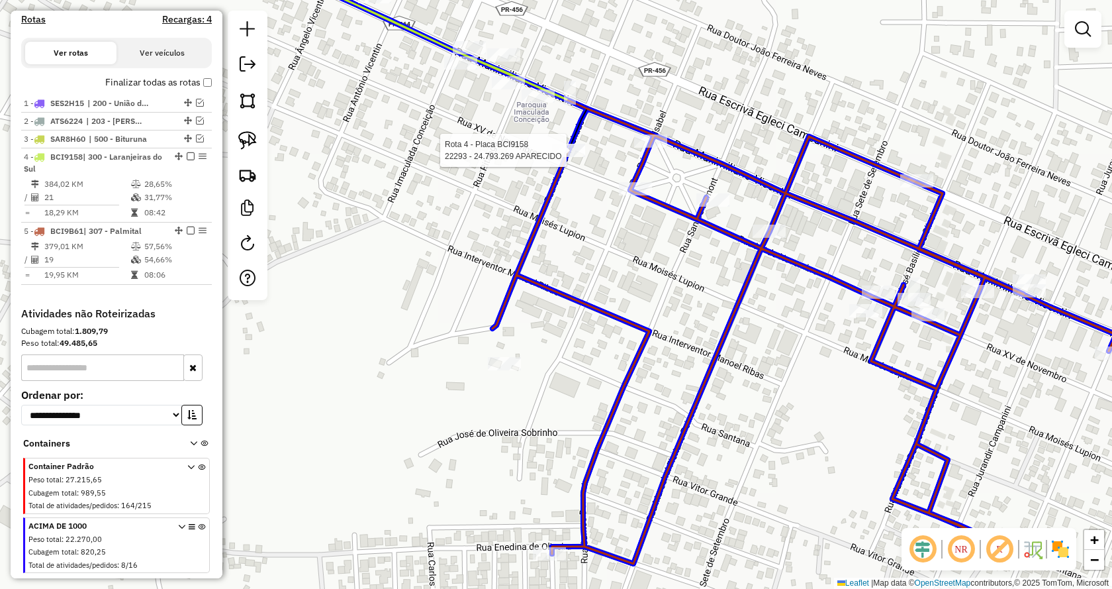
drag, startPoint x: 564, startPoint y: 109, endPoint x: 565, endPoint y: 157, distance: 47.7
click at [565, 157] on div at bounding box center [568, 150] width 33 height 13
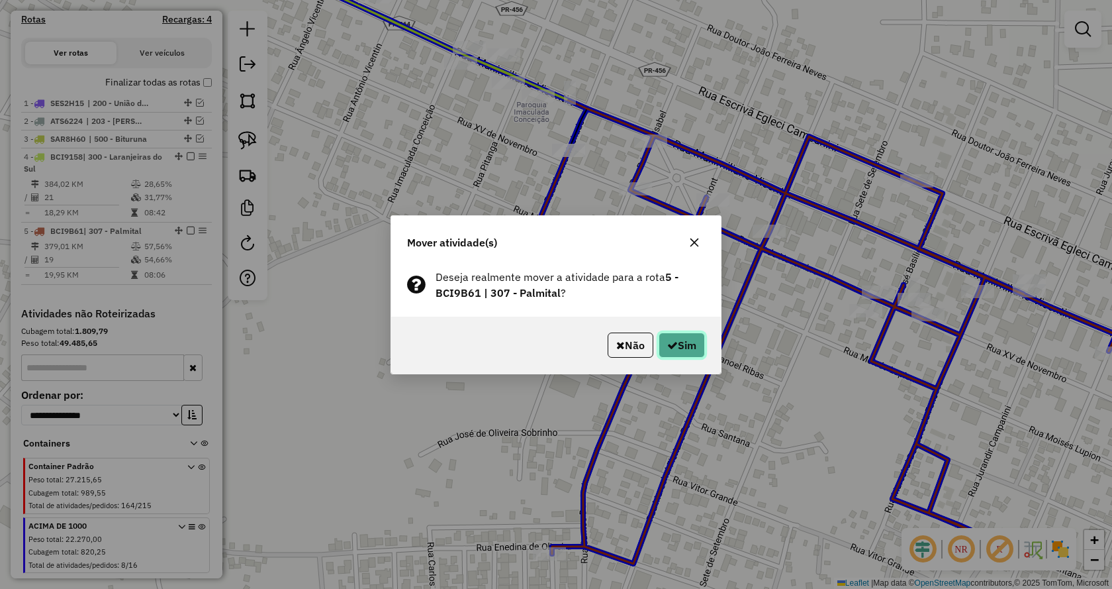
click at [675, 342] on icon "button" at bounding box center [672, 345] width 11 height 11
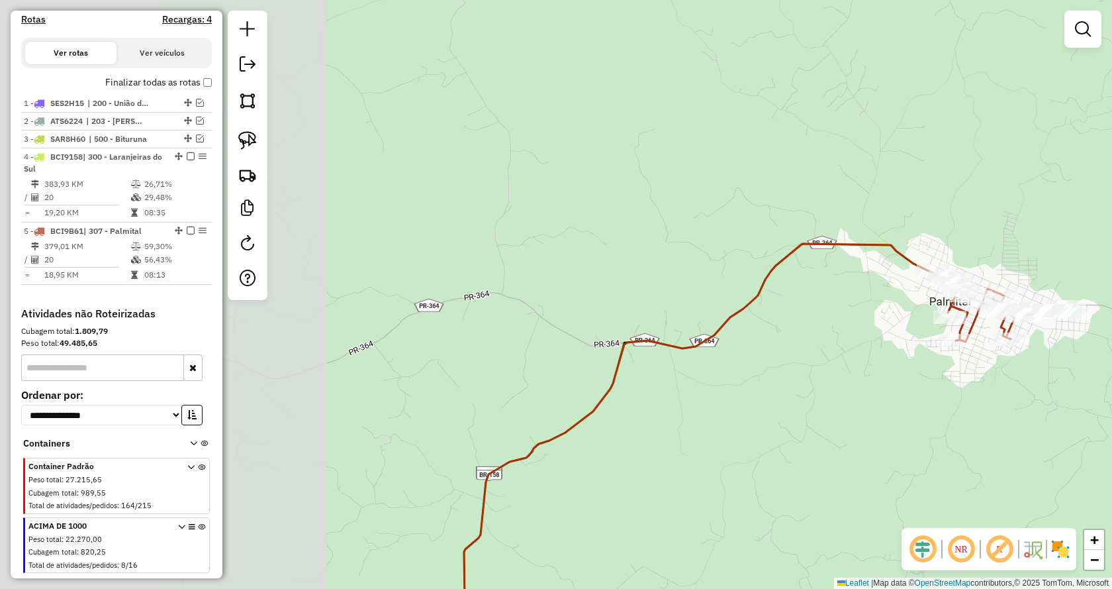
drag, startPoint x: 481, startPoint y: 455, endPoint x: 905, endPoint y: 403, distance: 427.0
click at [905, 403] on div "Janela de atendimento Grade de atendimento Capacidade Transportadoras Veículos …" at bounding box center [556, 294] width 1112 height 589
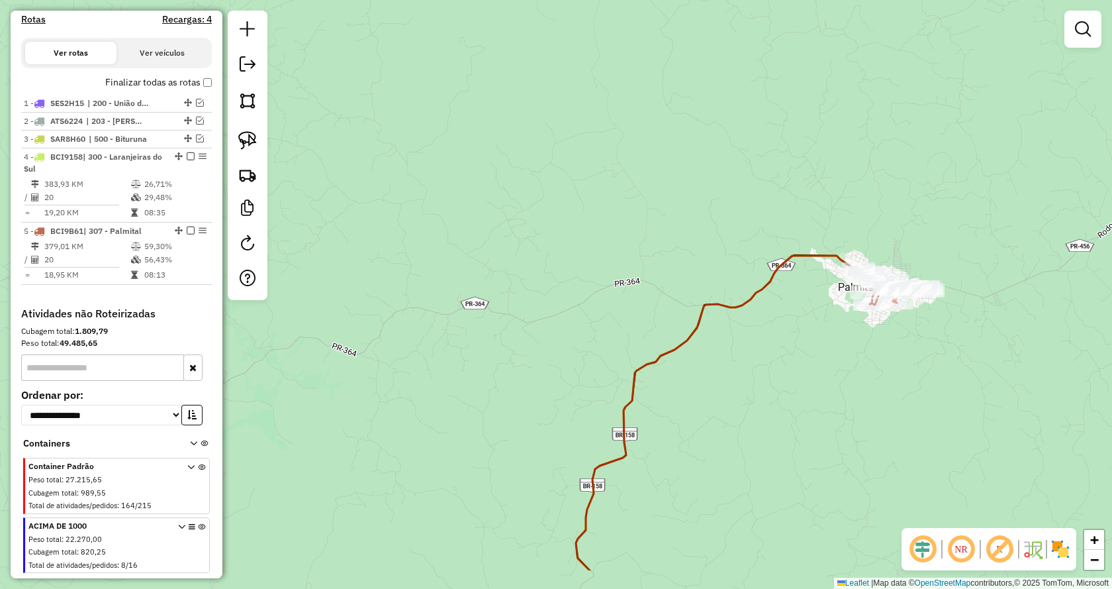
drag, startPoint x: 821, startPoint y: 490, endPoint x: 793, endPoint y: 251, distance: 240.7
click at [793, 252] on div "Janela de atendimento Grade de atendimento Capacidade Transportadoras Veículos …" at bounding box center [556, 294] width 1112 height 589
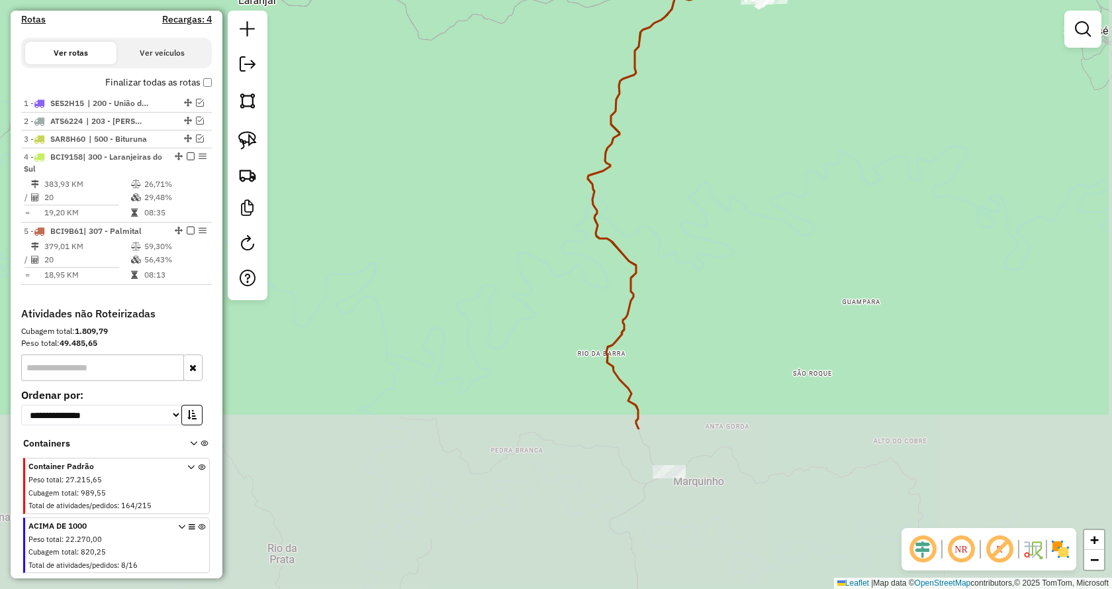
drag, startPoint x: 787, startPoint y: 407, endPoint x: 731, endPoint y: 188, distance: 225.7
click at [731, 188] on div "Janela de atendimento Grade de atendimento Capacidade Transportadoras Veículos …" at bounding box center [556, 294] width 1112 height 589
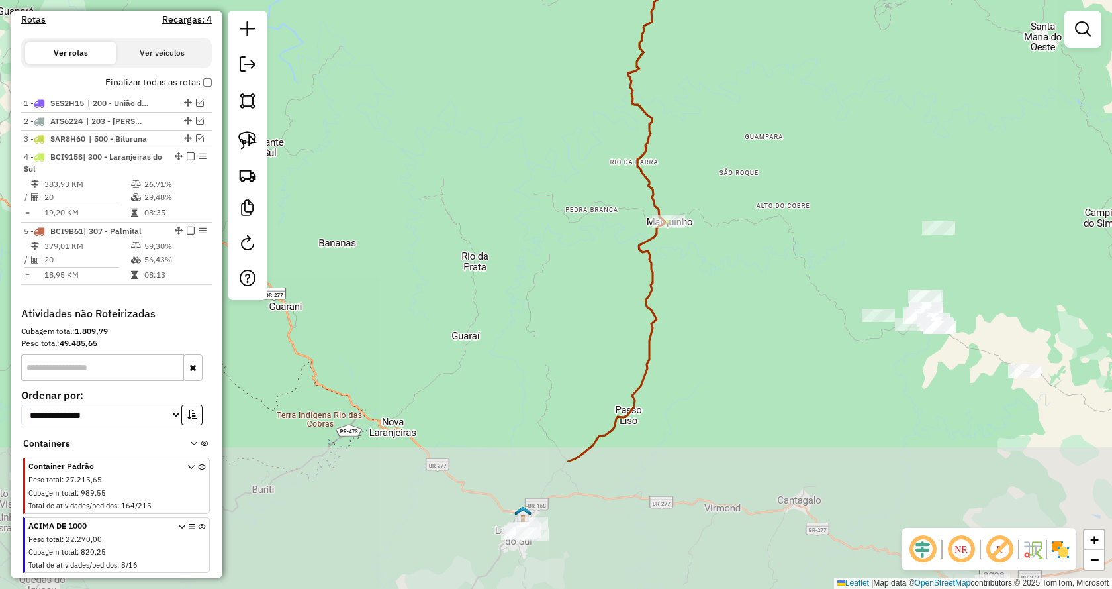
drag, startPoint x: 840, startPoint y: 334, endPoint x: 799, endPoint y: 165, distance: 173.8
click at [799, 166] on div "Janela de atendimento Grade de atendimento Capacidade Transportadoras Veículos …" at bounding box center [556, 294] width 1112 height 589
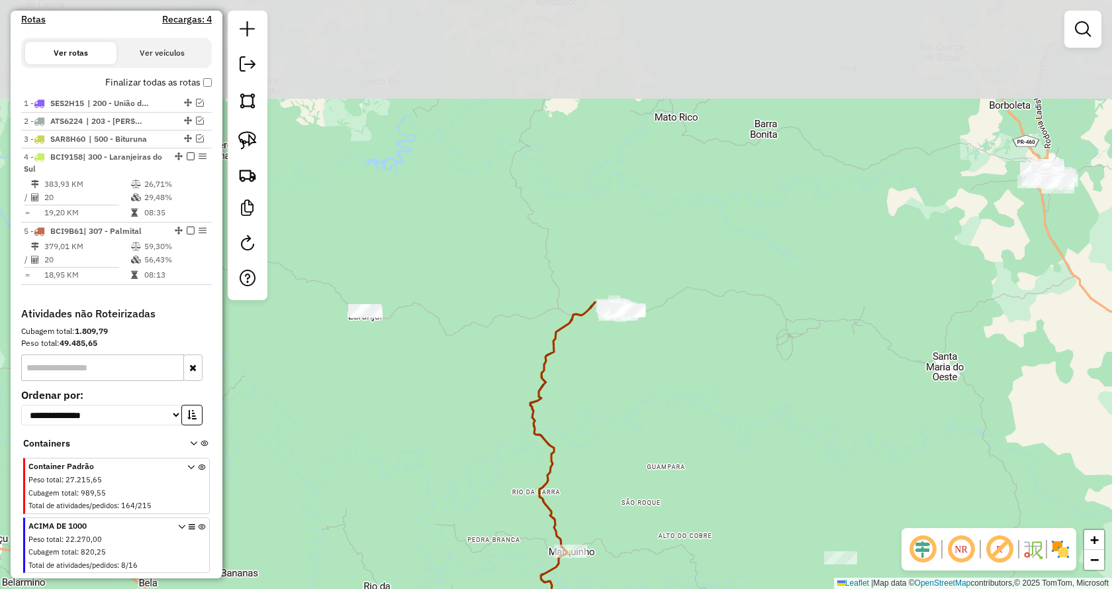
drag, startPoint x: 803, startPoint y: 109, endPoint x: 710, endPoint y: 460, distance: 363.2
click at [710, 460] on div "Janela de atendimento Grade de atendimento Capacidade Transportadoras Veículos …" at bounding box center [556, 294] width 1112 height 589
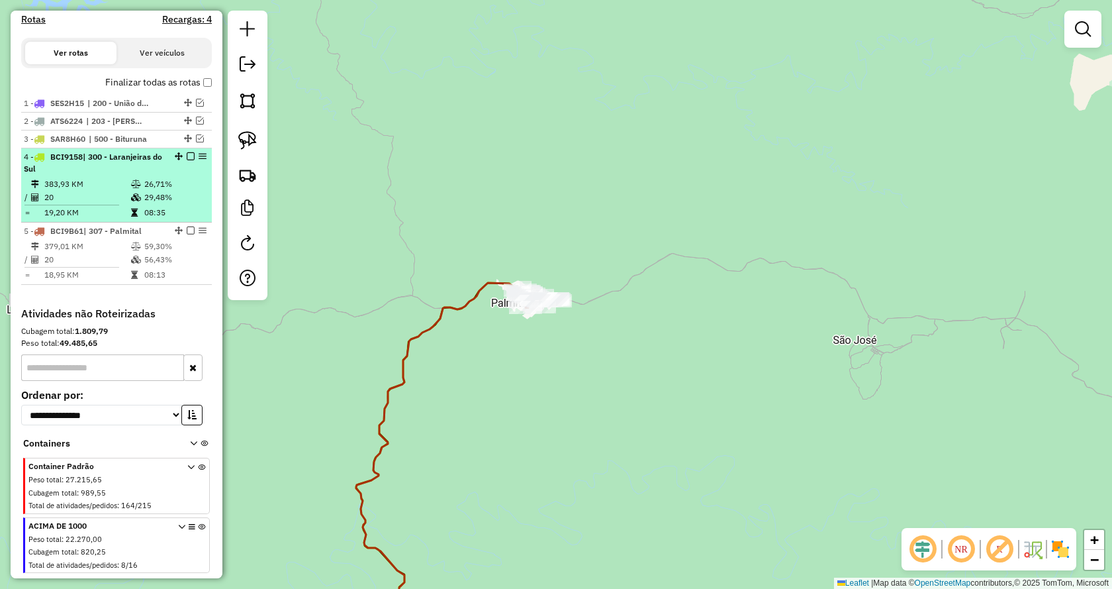
click at [187, 160] on em at bounding box center [191, 156] width 8 height 8
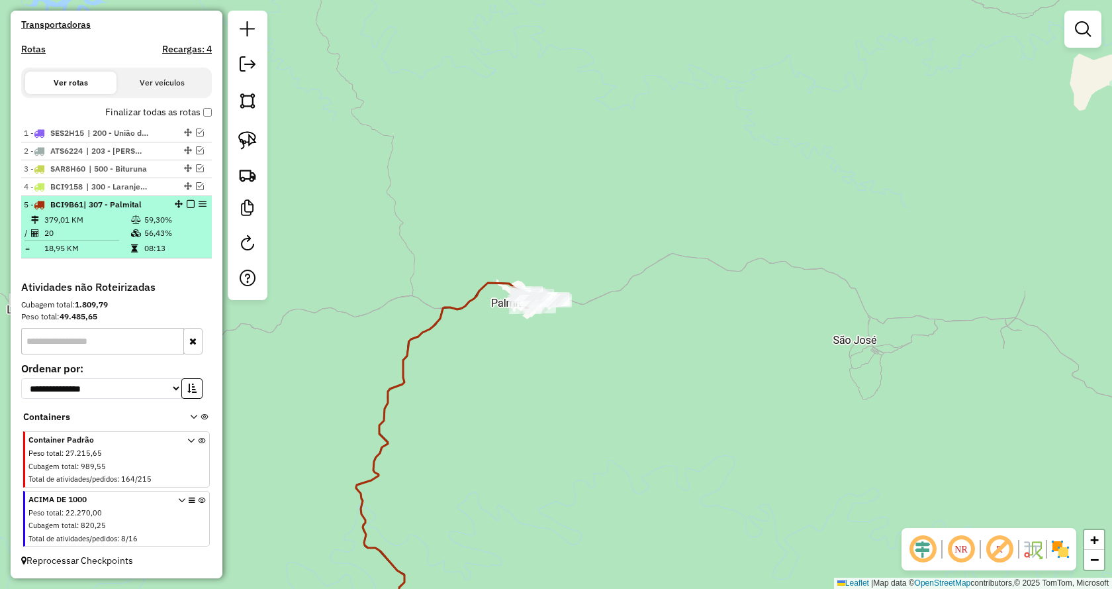
click at [187, 205] on em at bounding box center [191, 204] width 8 height 8
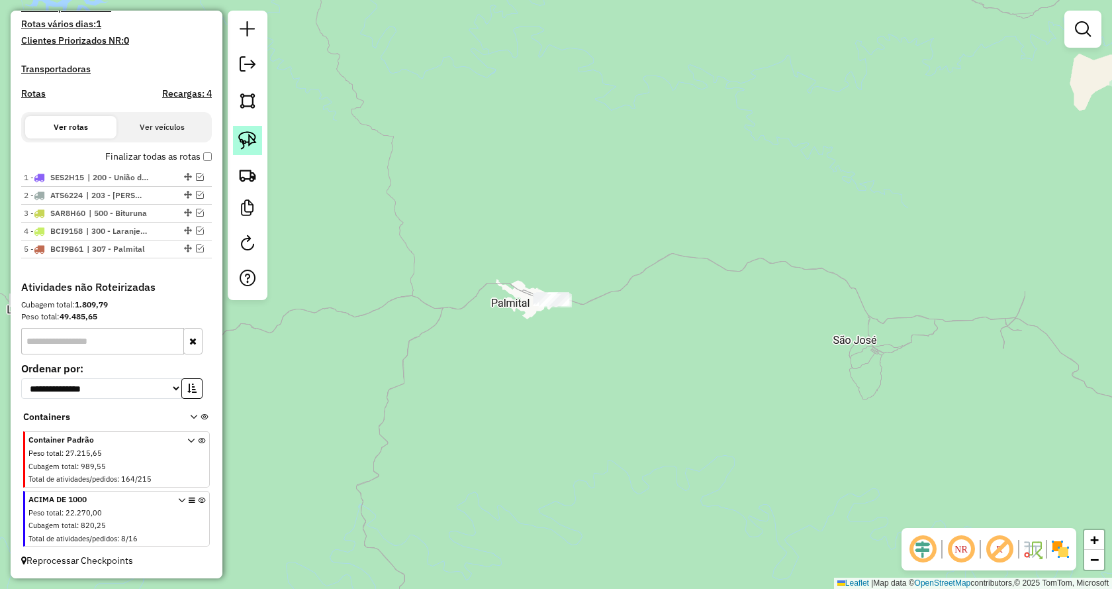
click at [254, 138] on img at bounding box center [247, 140] width 19 height 19
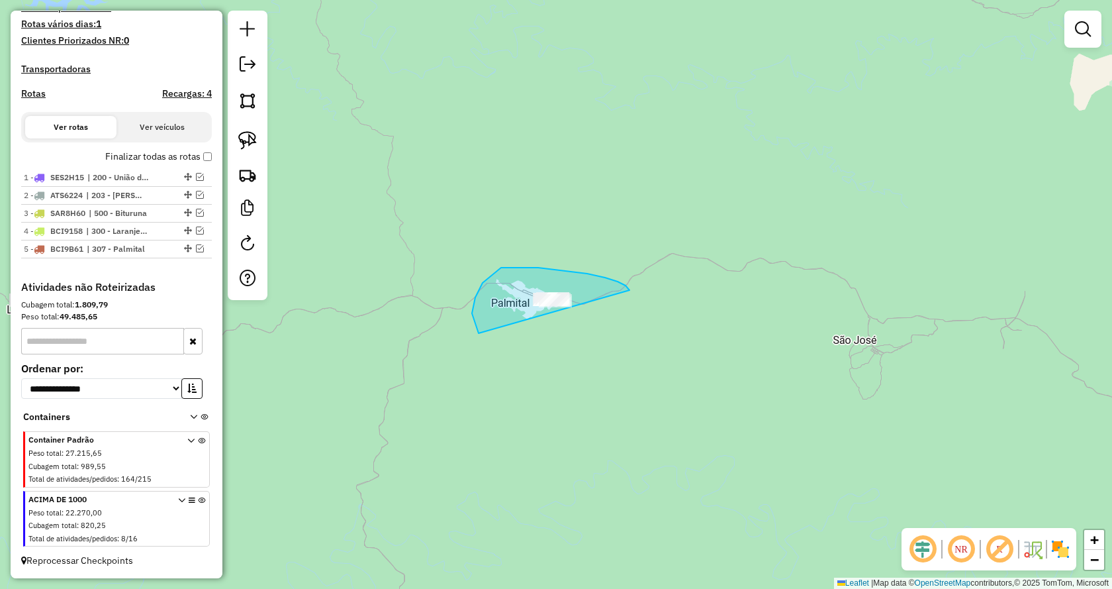
drag, startPoint x: 518, startPoint y: 268, endPoint x: 665, endPoint y: 428, distance: 217.0
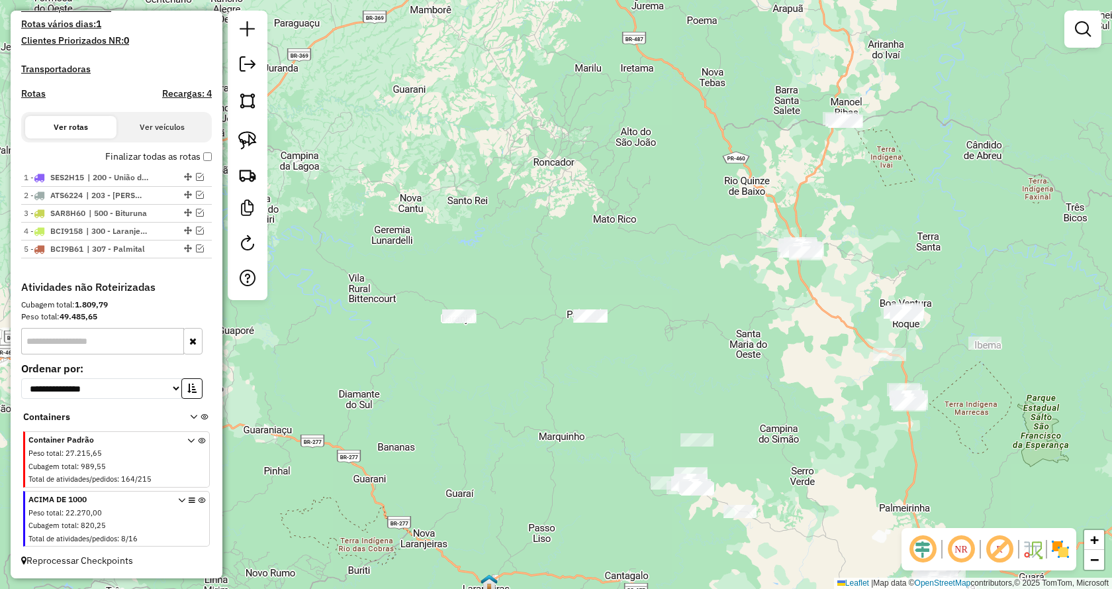
drag, startPoint x: 850, startPoint y: 361, endPoint x: 741, endPoint y: 317, distance: 117.3
click at [741, 317] on div "Janela de atendimento Grade de atendimento Capacidade Transportadoras Veículos …" at bounding box center [556, 294] width 1112 height 589
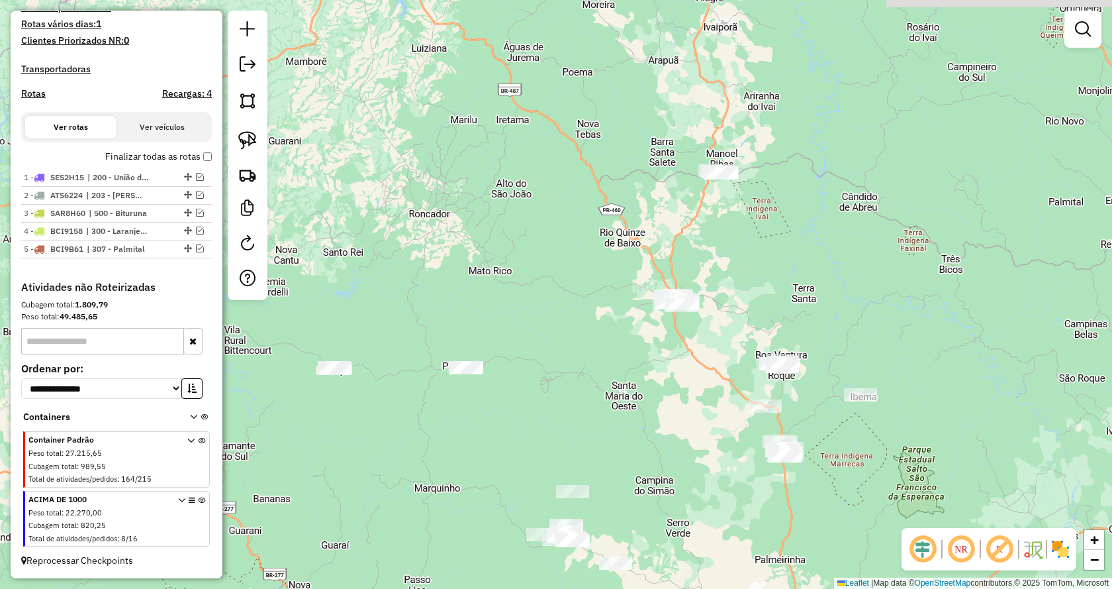
drag, startPoint x: 971, startPoint y: 209, endPoint x: 848, endPoint y: 260, distance: 133.6
click at [848, 260] on div "Janela de atendimento Grade de atendimento Capacidade Transportadoras Veículos …" at bounding box center [556, 294] width 1112 height 589
click at [258, 138] on link at bounding box center [247, 140] width 29 height 29
drag, startPoint x: 760, startPoint y: 221, endPoint x: 808, endPoint y: 148, distance: 86.9
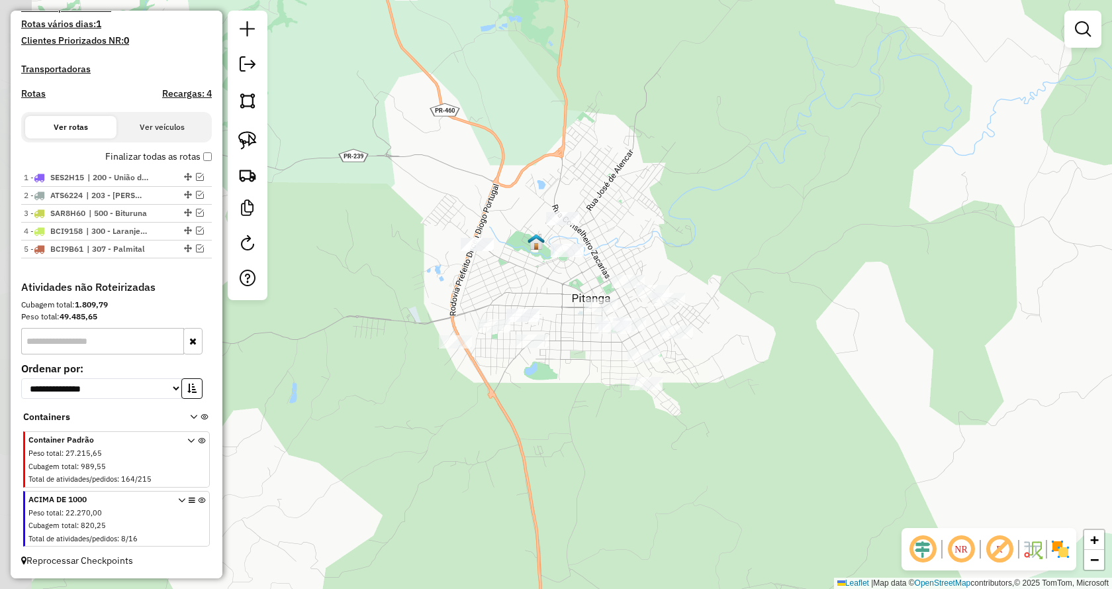
drag, startPoint x: 676, startPoint y: 214, endPoint x: 479, endPoint y: 175, distance: 200.5
click at [716, 207] on div "Janela de atendimento Grade de atendimento Capacidade Transportadoras Veículos …" at bounding box center [556, 294] width 1112 height 589
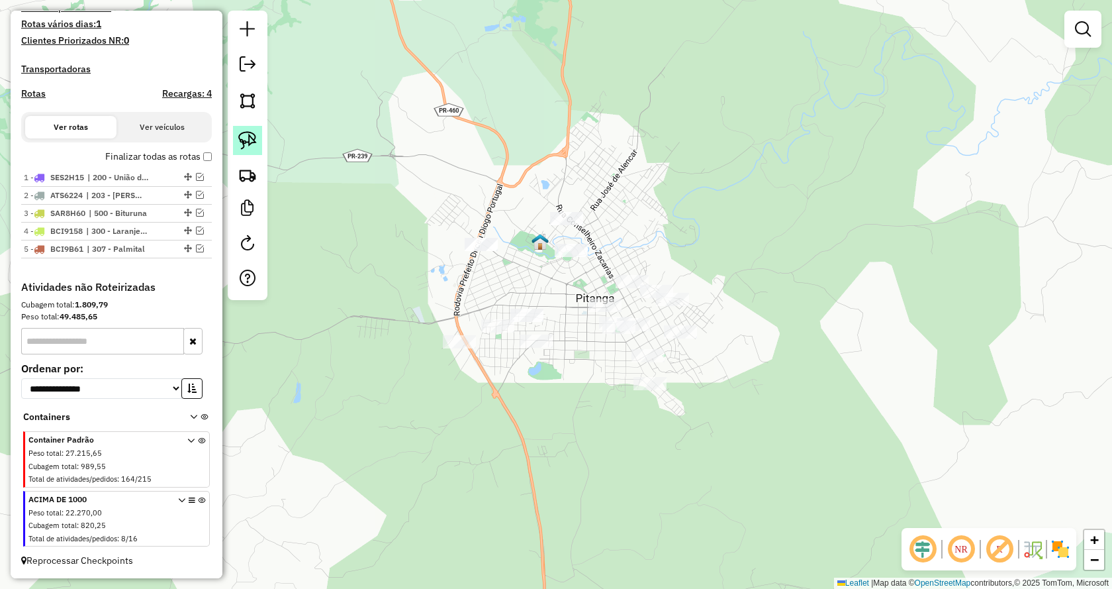
click at [257, 137] on link at bounding box center [247, 140] width 29 height 29
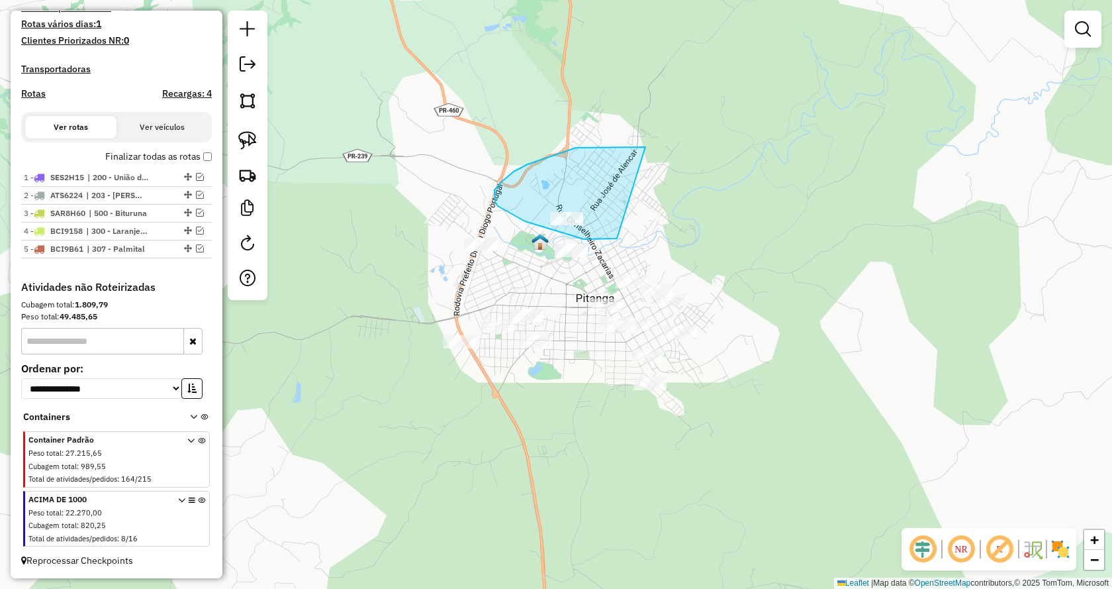
drag, startPoint x: 616, startPoint y: 238, endPoint x: 646, endPoint y: 147, distance: 96.1
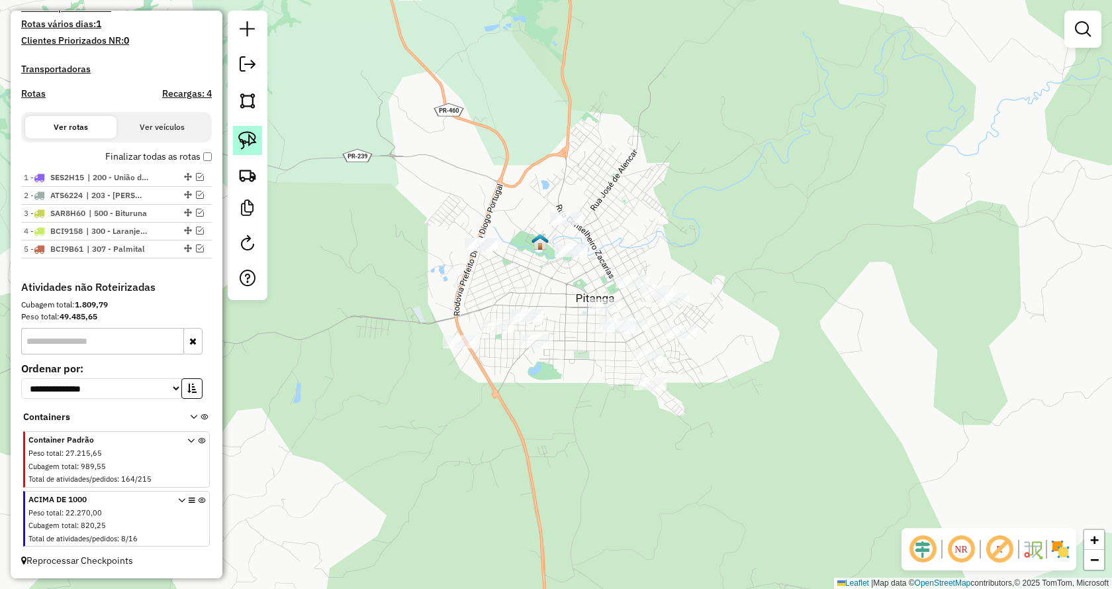
click at [254, 144] on img at bounding box center [247, 140] width 19 height 19
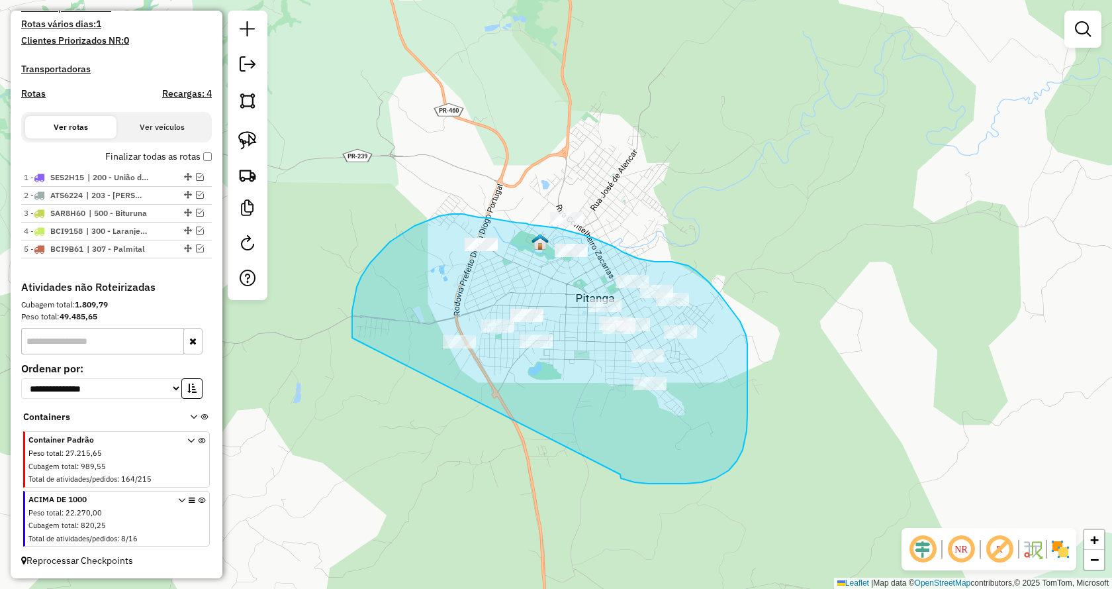
drag, startPoint x: 626, startPoint y: 480, endPoint x: 356, endPoint y: 353, distance: 298.6
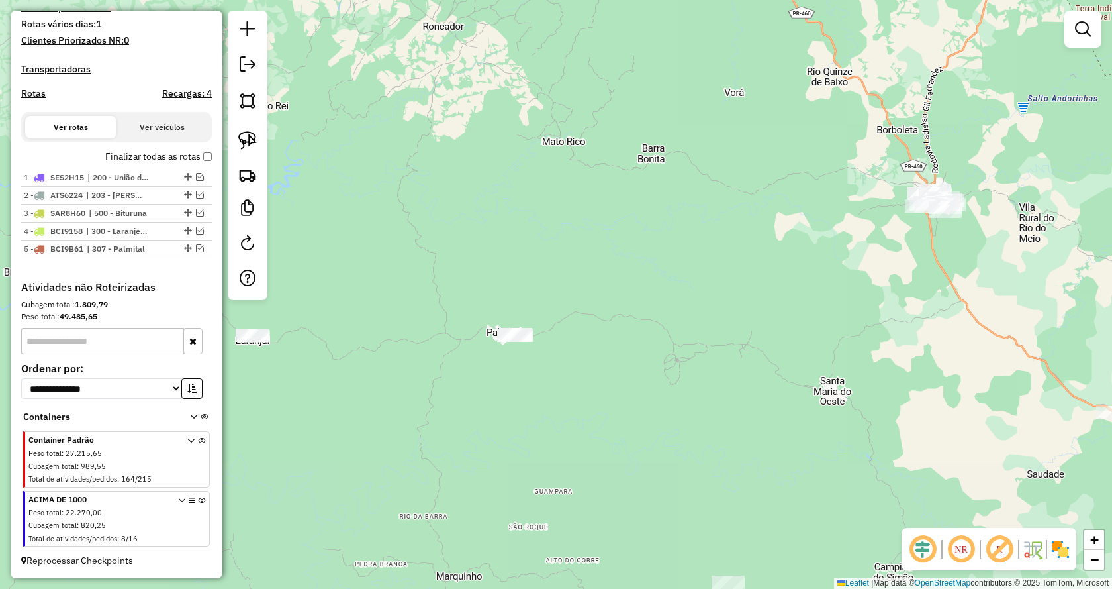
drag, startPoint x: 482, startPoint y: 505, endPoint x: 779, endPoint y: 305, distance: 358.7
click at [779, 305] on div "Janela de atendimento Grade de atendimento Capacidade Transportadoras Veículos …" at bounding box center [556, 294] width 1112 height 589
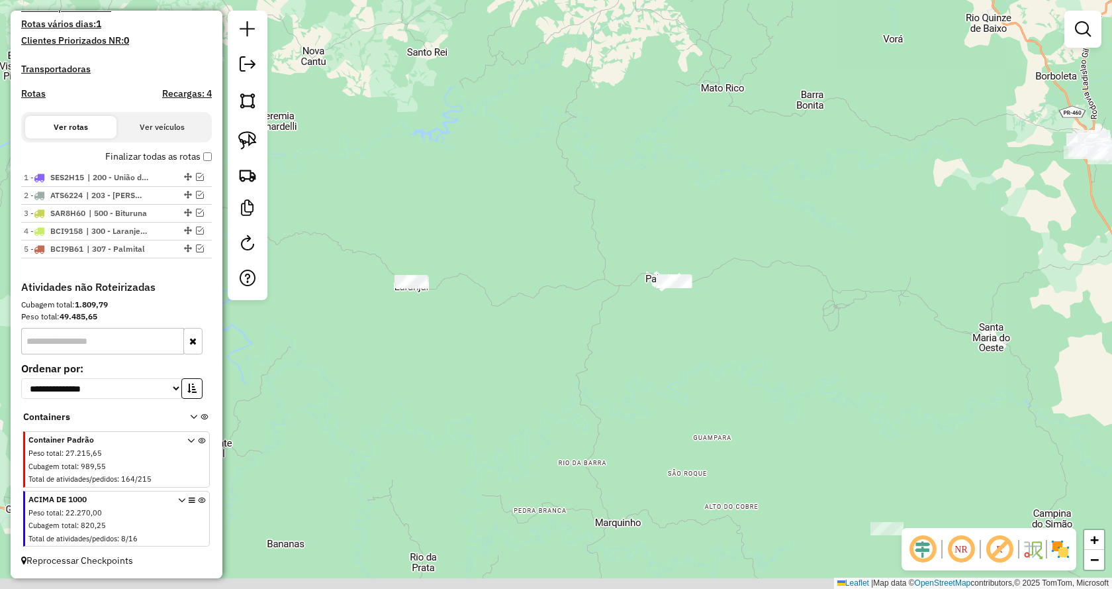
drag, startPoint x: 439, startPoint y: 409, endPoint x: 648, endPoint y: 348, distance: 217.1
click at [648, 348] on div "Janela de atendimento Grade de atendimento Capacidade Transportadoras Veículos …" at bounding box center [556, 294] width 1112 height 589
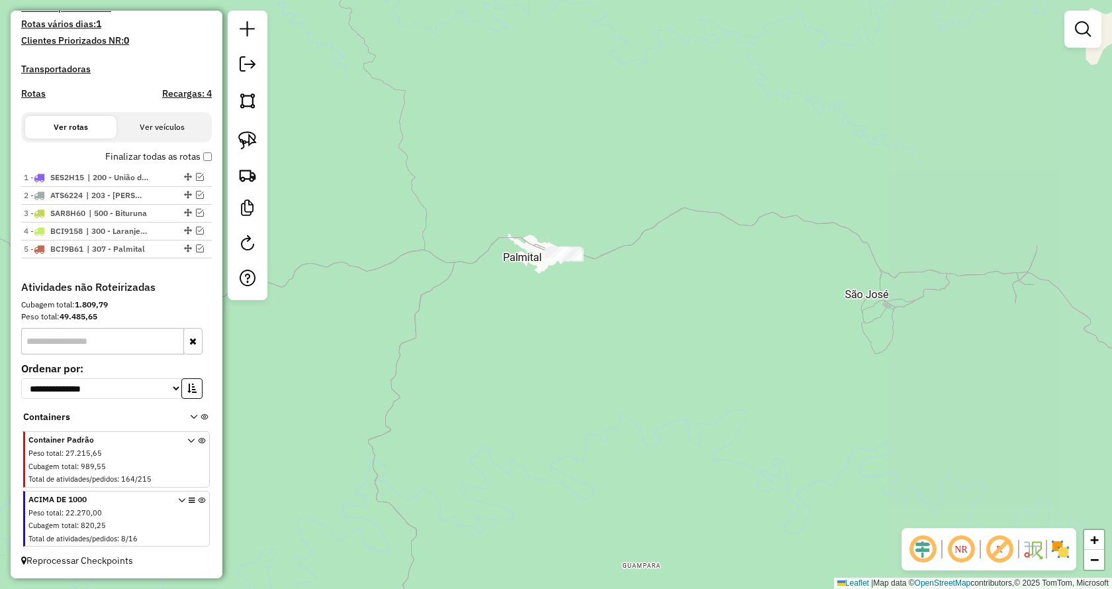
drag, startPoint x: 878, startPoint y: 332, endPoint x: 553, endPoint y: 338, distance: 325.2
click at [553, 338] on div "Janela de atendimento Grade de atendimento Capacidade Transportadoras Veículos …" at bounding box center [556, 294] width 1112 height 589
click at [238, 135] on link at bounding box center [247, 140] width 29 height 29
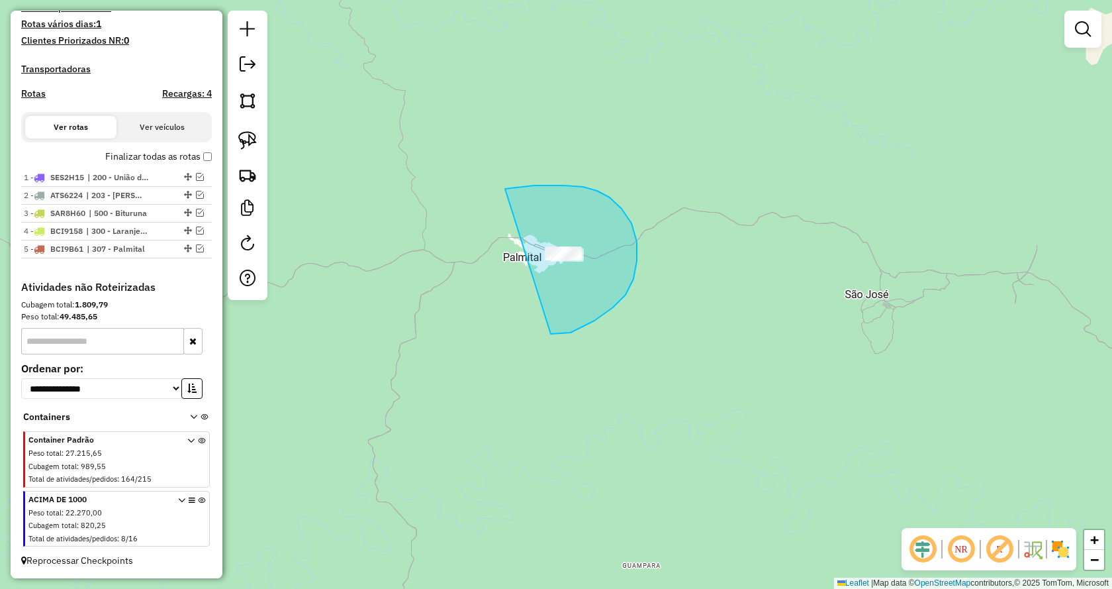
drag, startPoint x: 595, startPoint y: 320, endPoint x: 473, endPoint y: 206, distance: 166.8
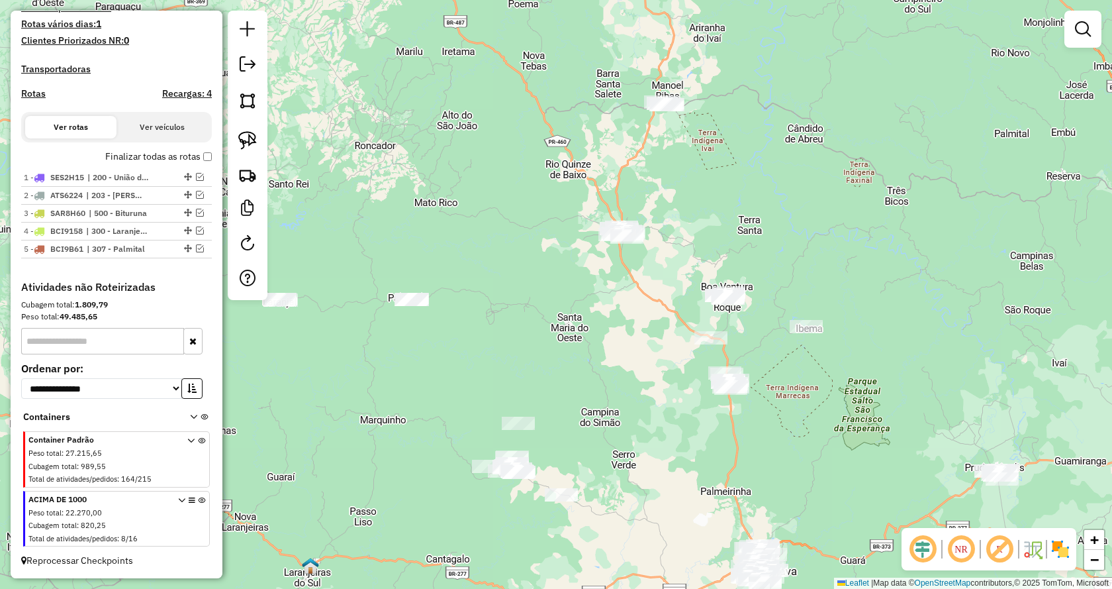
drag, startPoint x: 931, startPoint y: 355, endPoint x: 571, endPoint y: 351, distance: 359.6
click at [571, 351] on div "Janela de atendimento Grade de atendimento Capacidade Transportadoras Veículos …" at bounding box center [556, 294] width 1112 height 589
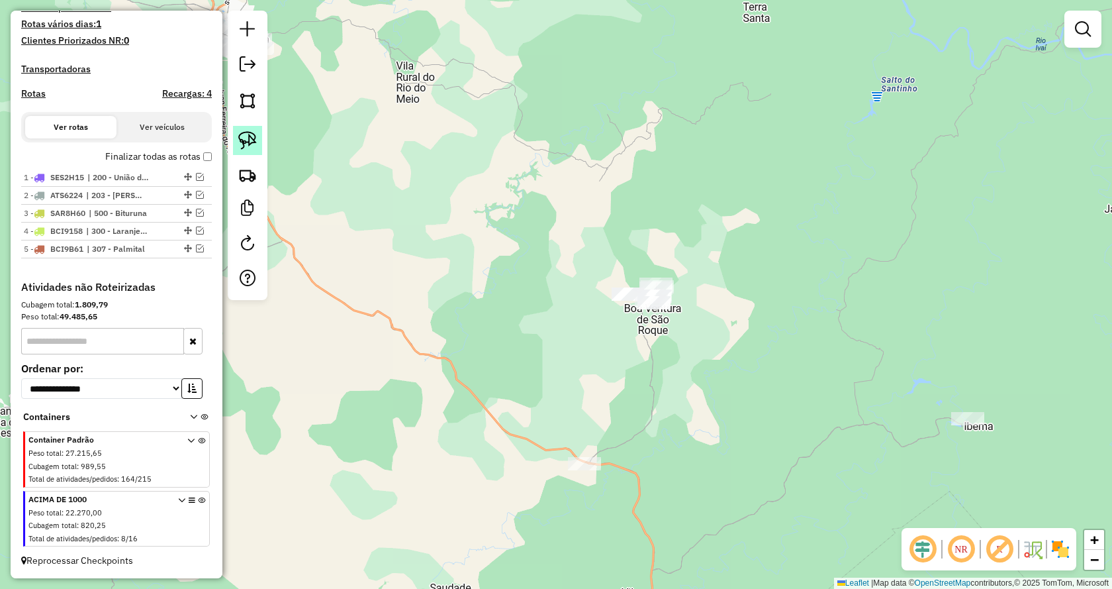
click at [241, 146] on img at bounding box center [247, 140] width 19 height 19
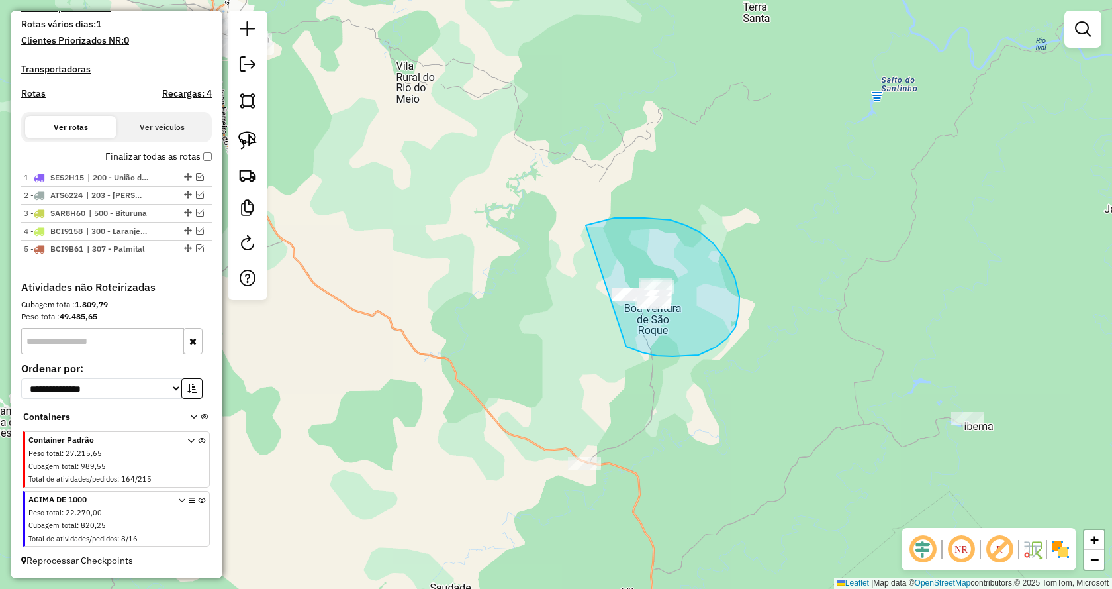
drag, startPoint x: 632, startPoint y: 348, endPoint x: 555, endPoint y: 258, distance: 119.3
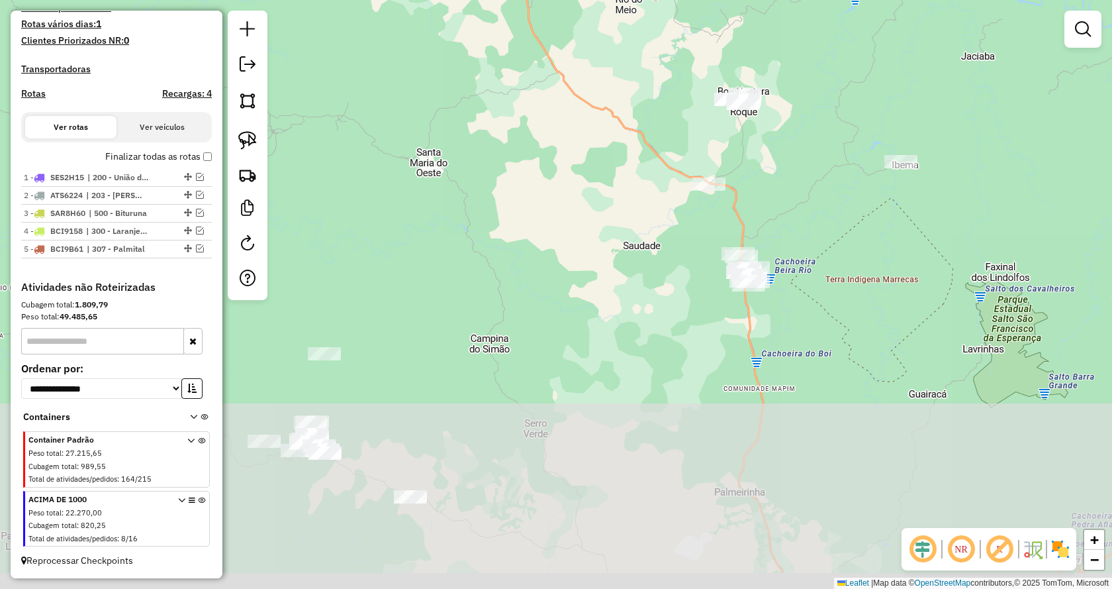
drag, startPoint x: 848, startPoint y: 423, endPoint x: 887, endPoint y: 167, distance: 259.2
click at [887, 167] on div "Janela de atendimento Grade de atendimento Capacidade Transportadoras Veículos …" at bounding box center [556, 294] width 1112 height 589
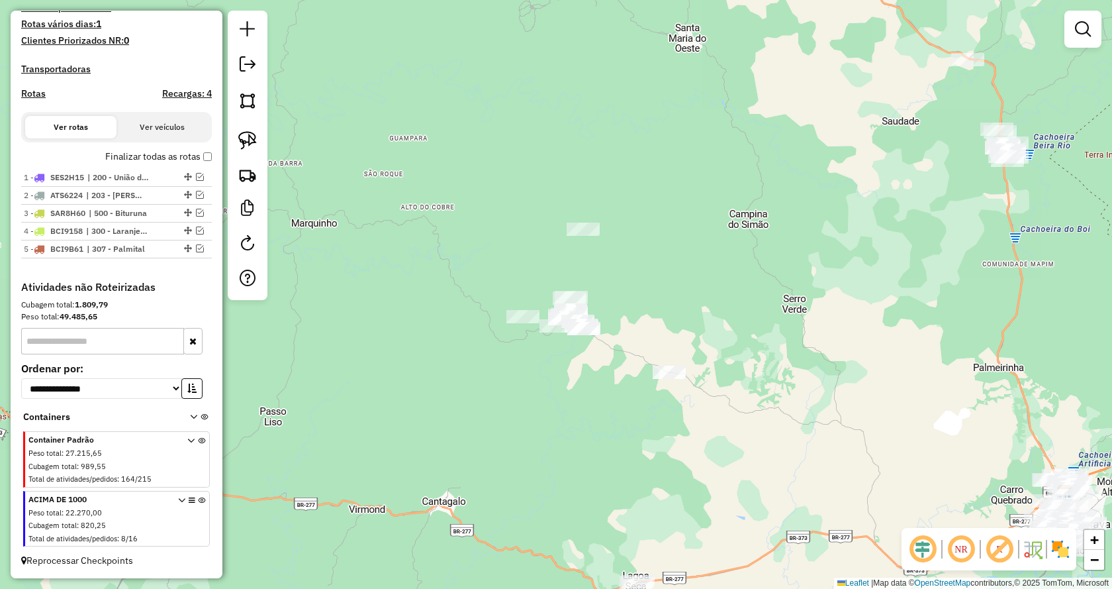
drag, startPoint x: 581, startPoint y: 468, endPoint x: 818, endPoint y: 376, distance: 254.3
click at [818, 376] on div "Janela de atendimento Grade de atendimento Capacidade Transportadoras Veículos …" at bounding box center [556, 294] width 1112 height 589
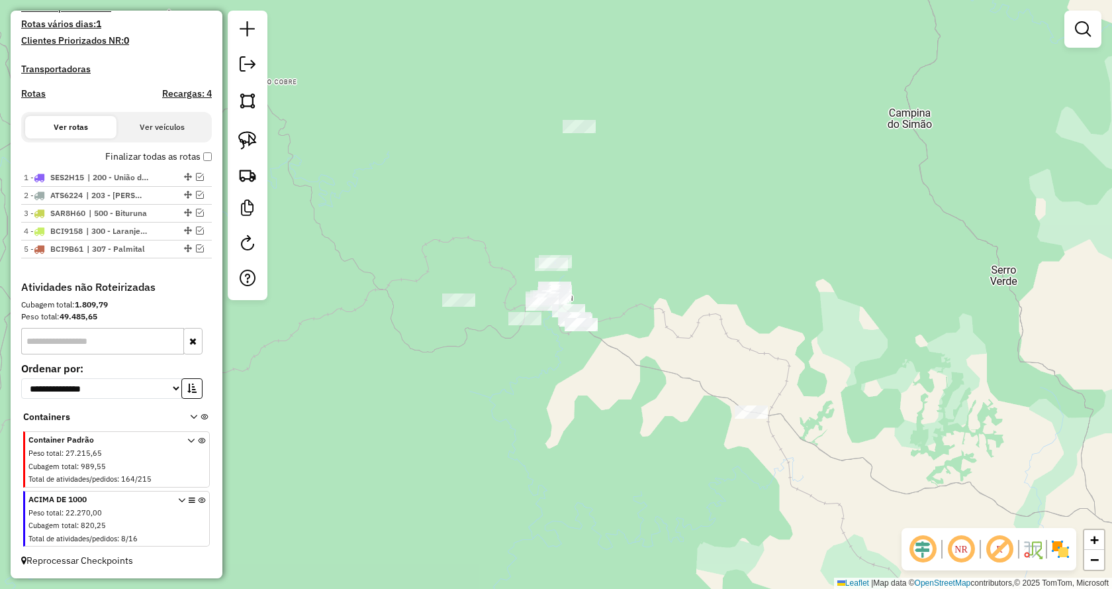
drag, startPoint x: 256, startPoint y: 144, endPoint x: 599, endPoint y: 370, distance: 410.7
click at [256, 144] on img at bounding box center [247, 140] width 19 height 19
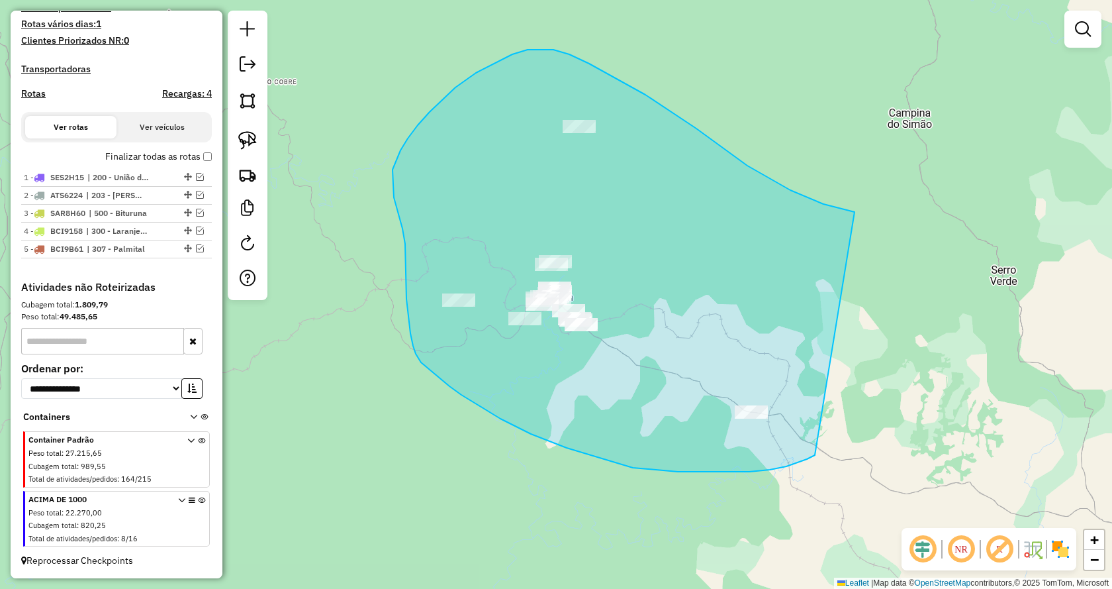
drag, startPoint x: 815, startPoint y: 455, endPoint x: 901, endPoint y: 228, distance: 242.7
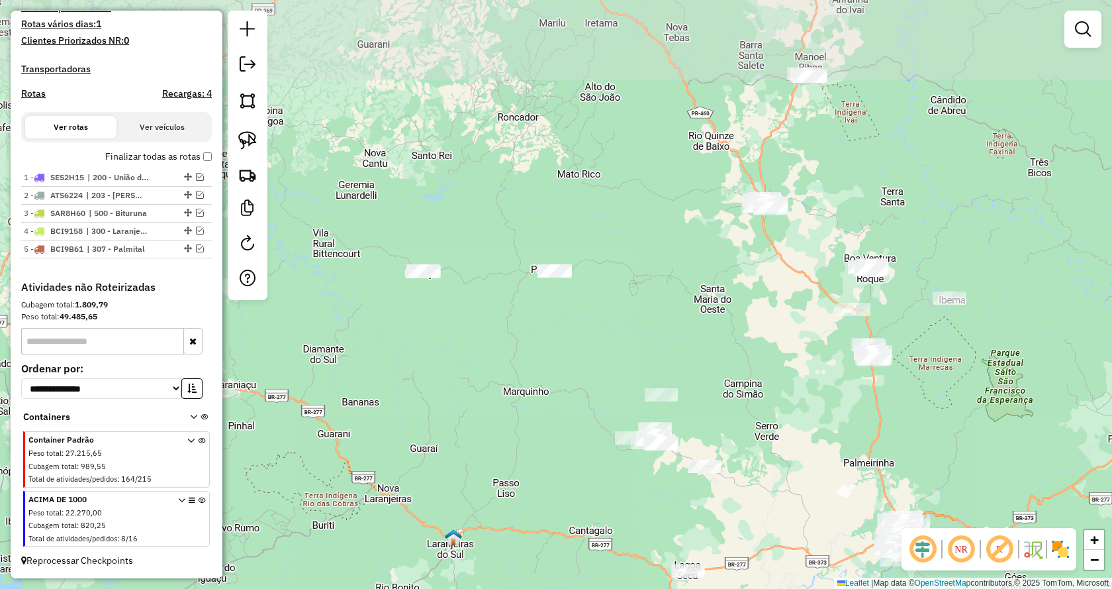
drag, startPoint x: 956, startPoint y: 330, endPoint x: 835, endPoint y: 475, distance: 189.5
click at [835, 475] on div "Janela de atendimento Grade de atendimento Capacidade Transportadoras Veículos …" at bounding box center [556, 294] width 1112 height 589
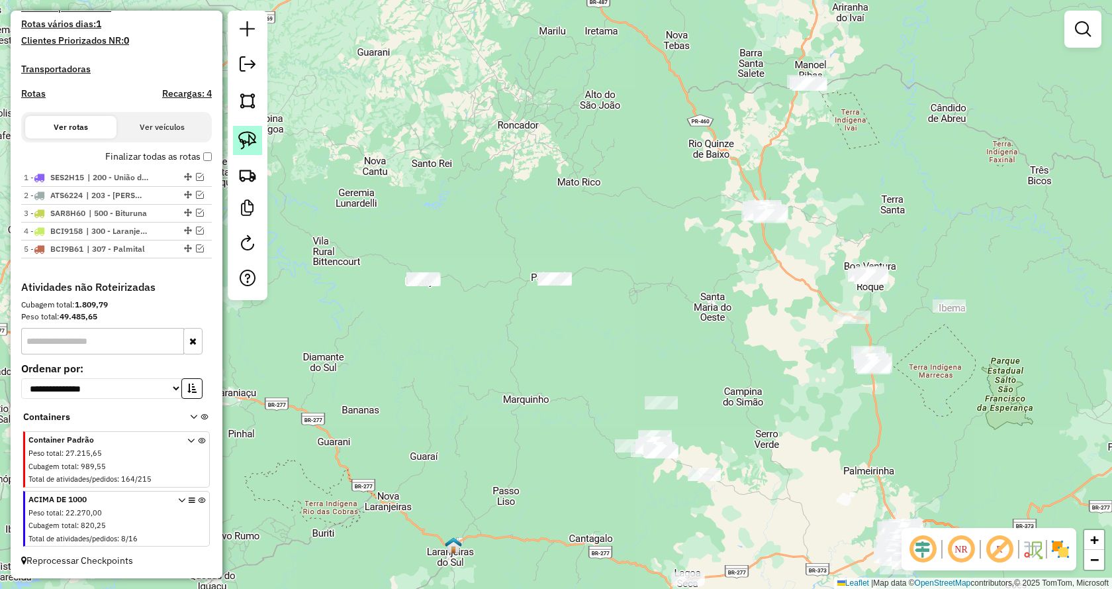
click at [248, 145] on img at bounding box center [247, 140] width 19 height 19
drag, startPoint x: 607, startPoint y: 252, endPoint x: 638, endPoint y: 356, distance: 109.2
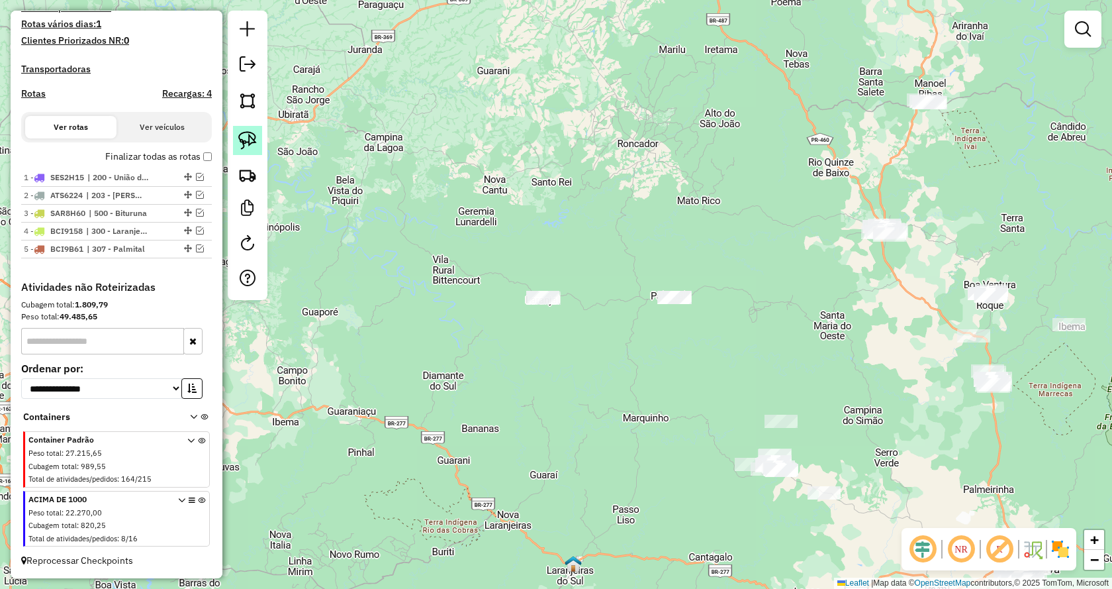
click at [253, 140] on img at bounding box center [247, 140] width 19 height 19
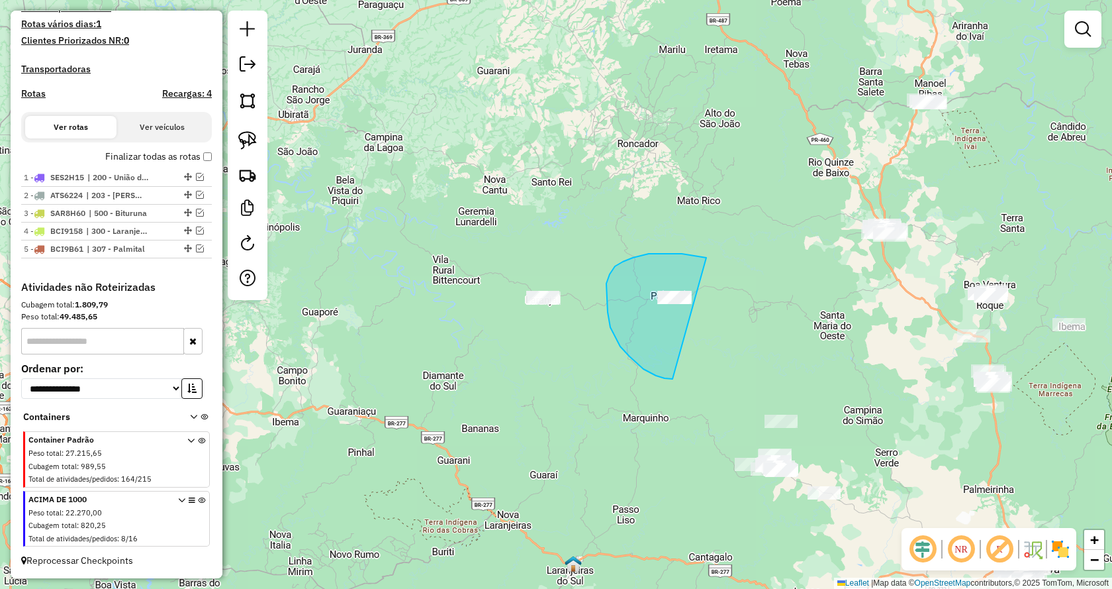
drag, startPoint x: 673, startPoint y: 379, endPoint x: 741, endPoint y: 262, distance: 135.6
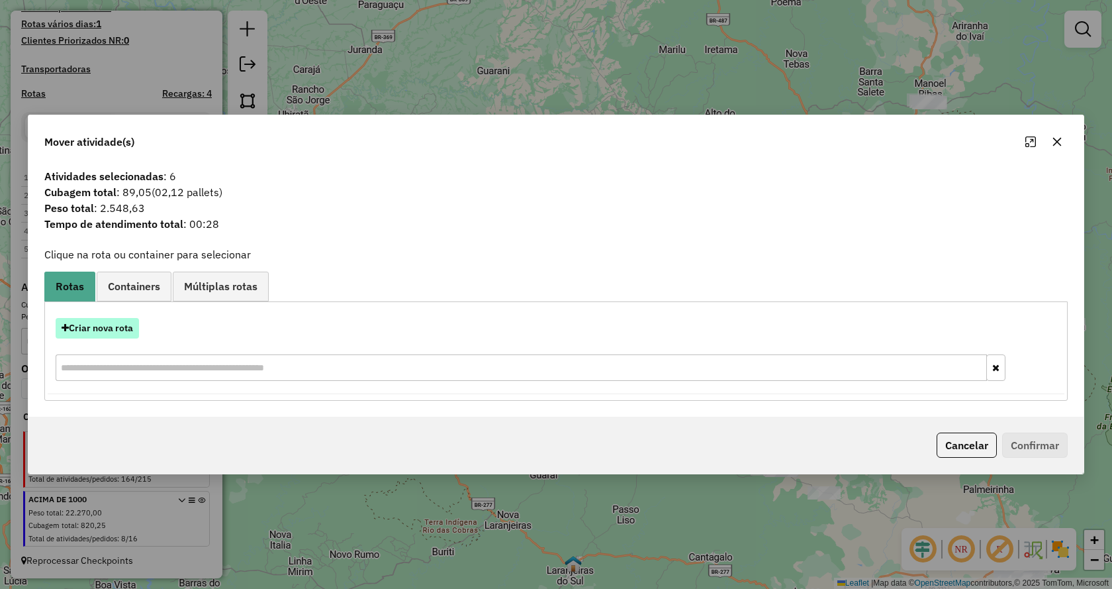
click at [126, 327] on button "Criar nova rota" at bounding box center [97, 328] width 83 height 21
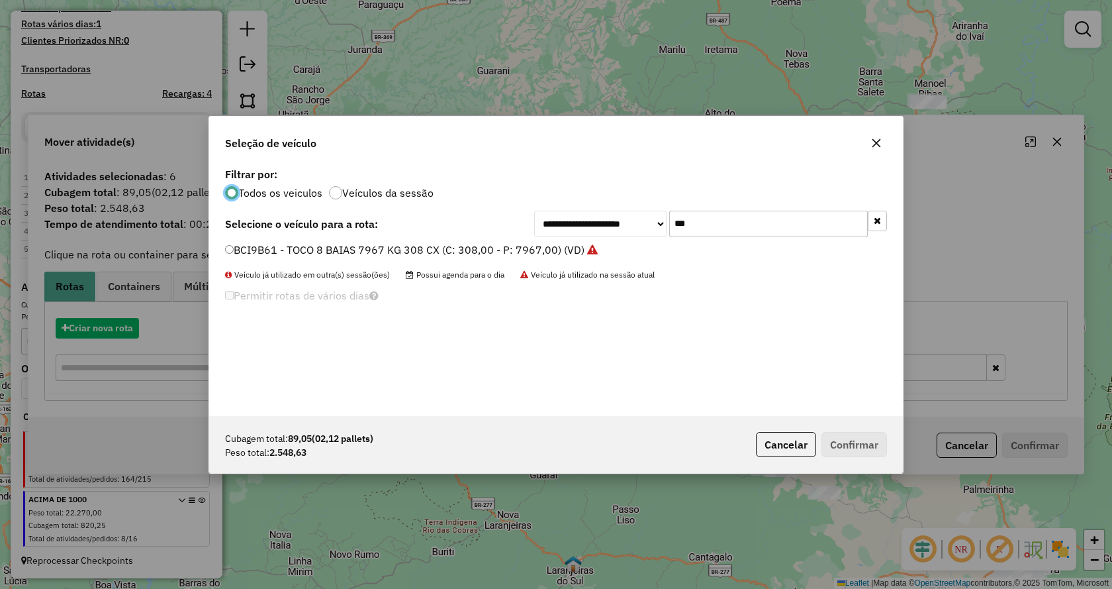
scroll to position [7, 4]
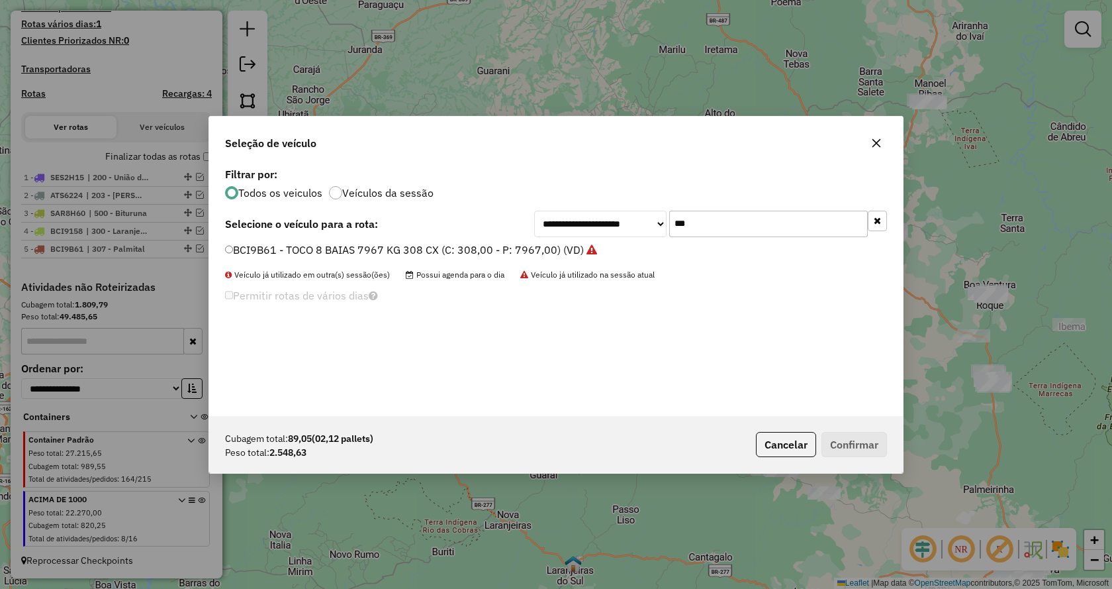
drag, startPoint x: 703, startPoint y: 224, endPoint x: 554, endPoint y: 224, distance: 149.0
click at [554, 224] on div "**********" at bounding box center [710, 224] width 353 height 26
type input "***"
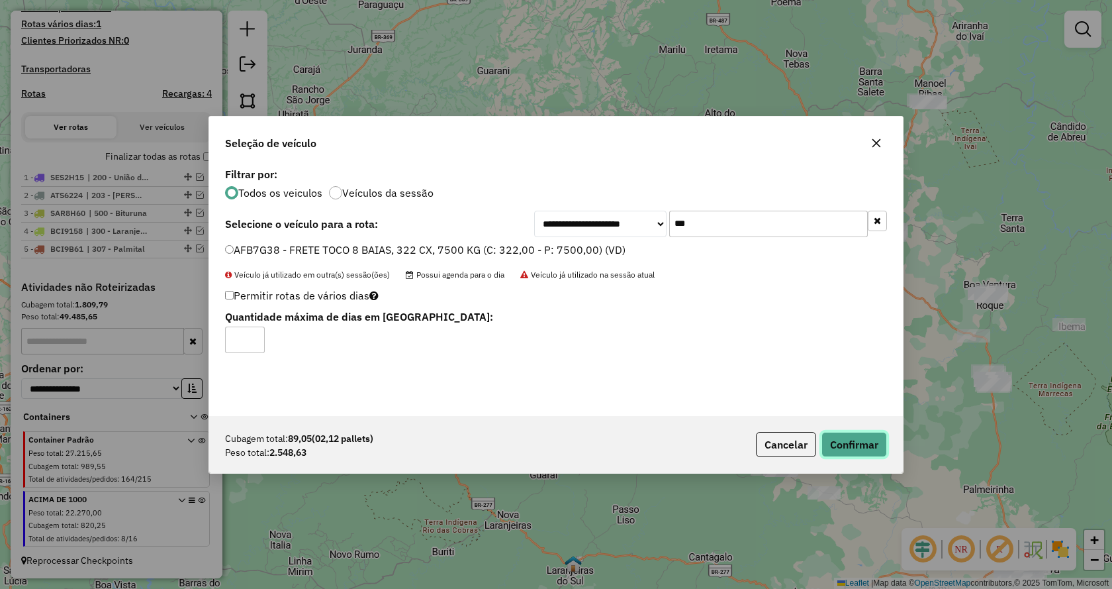
click at [877, 446] on button "Confirmar" at bounding box center [855, 444] width 66 height 25
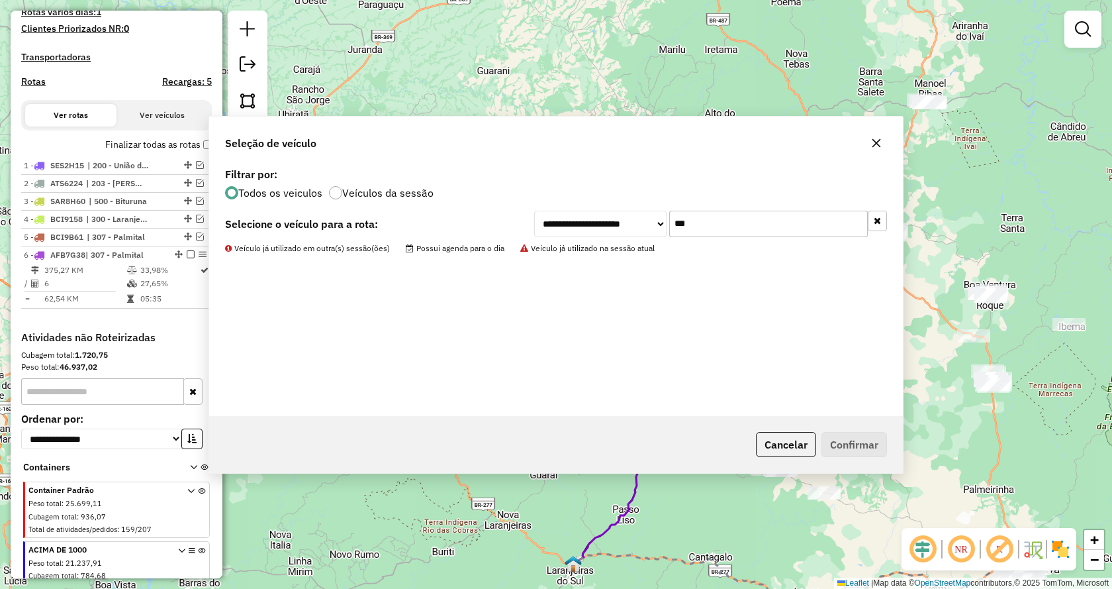
scroll to position [433, 0]
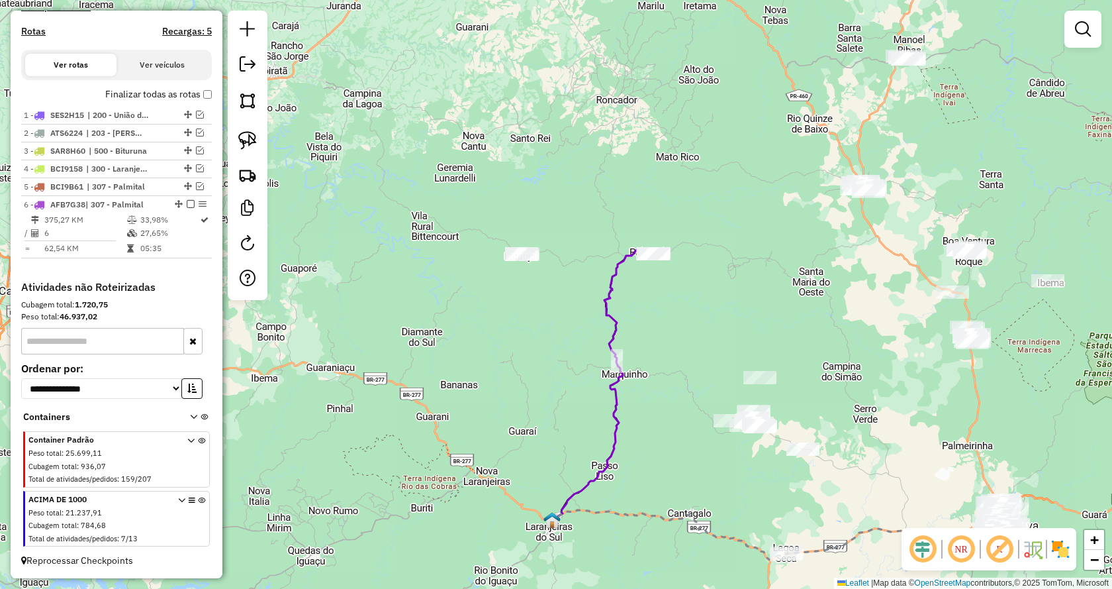
drag, startPoint x: 655, startPoint y: 518, endPoint x: 615, endPoint y: 489, distance: 49.8
click at [615, 489] on div "Janela de atendimento Grade de atendimento Capacidade Transportadoras Veículos …" at bounding box center [556, 294] width 1112 height 589
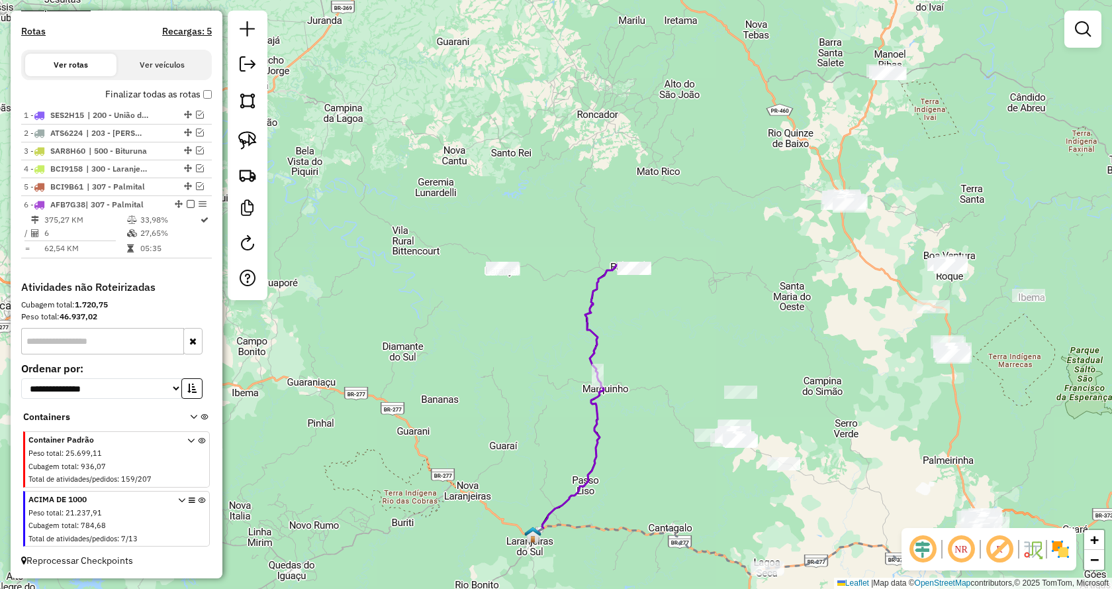
select select "**********"
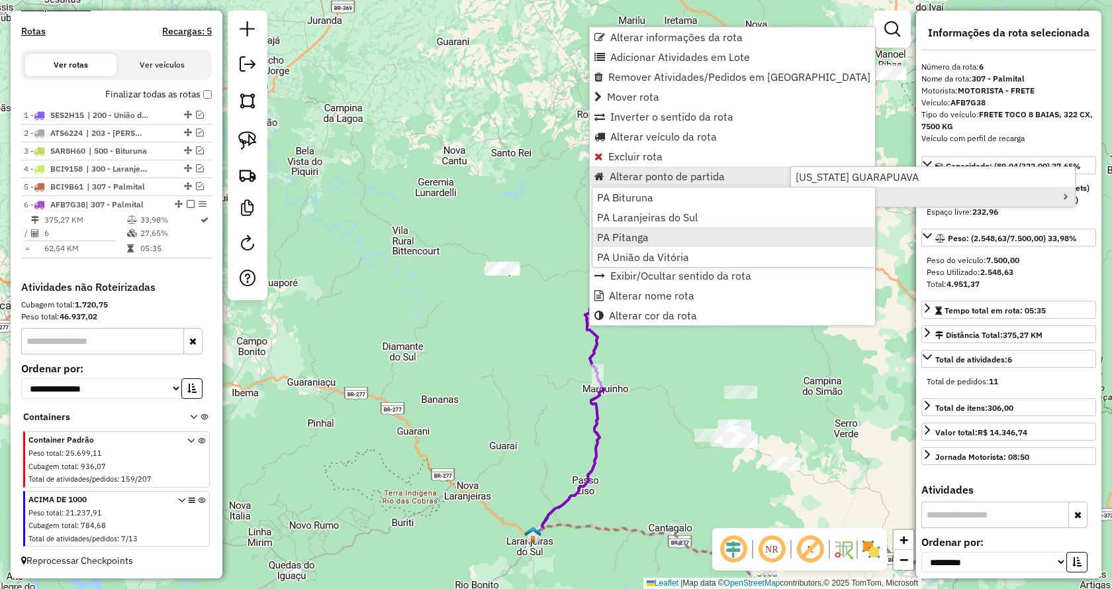
click at [664, 238] on link "PA Pitanga" at bounding box center [734, 237] width 283 height 20
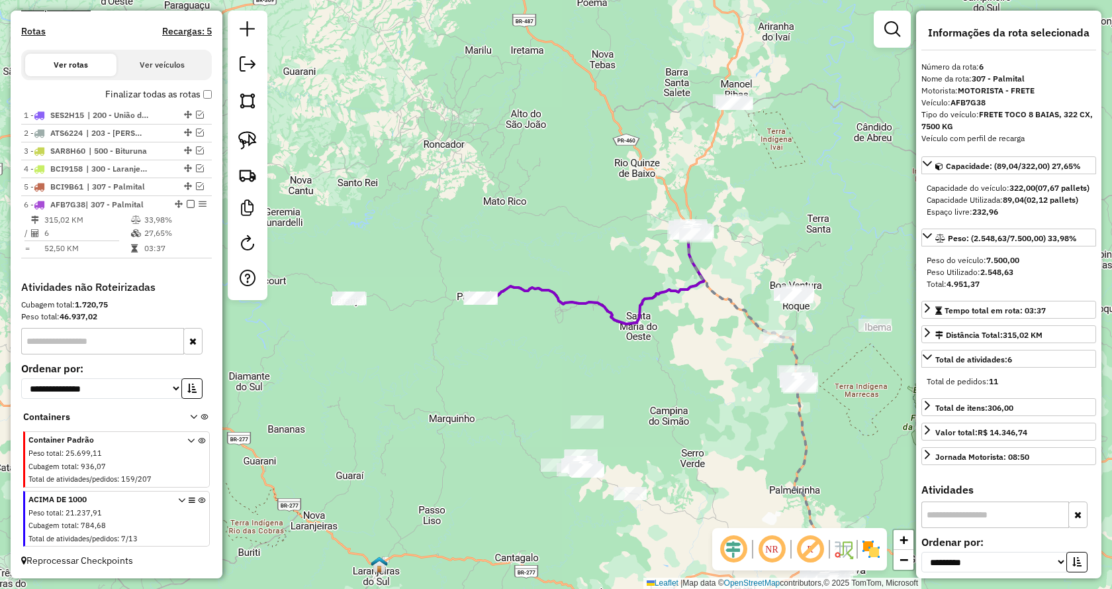
drag, startPoint x: 857, startPoint y: 327, endPoint x: 703, endPoint y: 357, distance: 156.5
click at [703, 357] on div "Janela de atendimento Grade de atendimento Capacidade Transportadoras Veículos …" at bounding box center [556, 294] width 1112 height 589
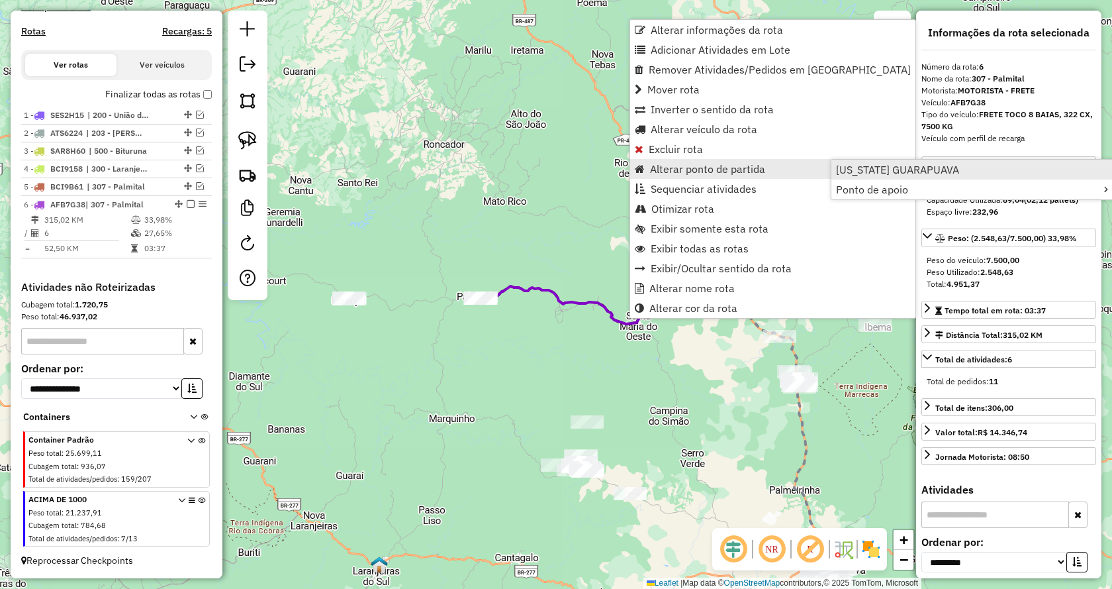
click at [898, 164] on span "[US_STATE] GUARAPUAVA" at bounding box center [897, 169] width 123 height 11
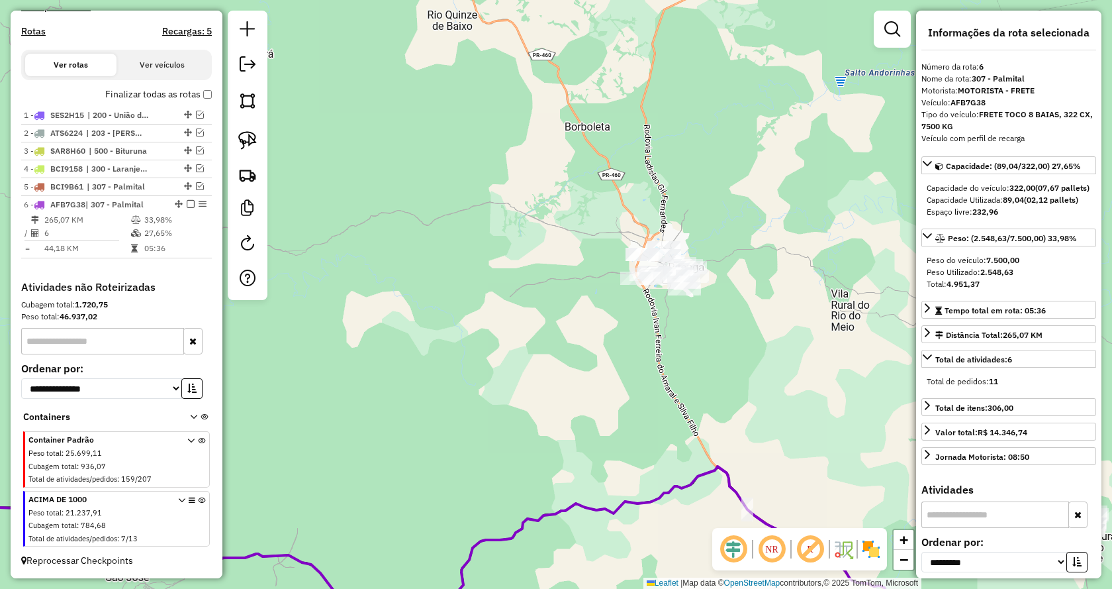
drag, startPoint x: 720, startPoint y: 131, endPoint x: 738, endPoint y: 224, distance: 94.9
click at [739, 224] on div "Janela de atendimento Grade de atendimento Capacidade Transportadoras Veículos …" at bounding box center [556, 294] width 1112 height 589
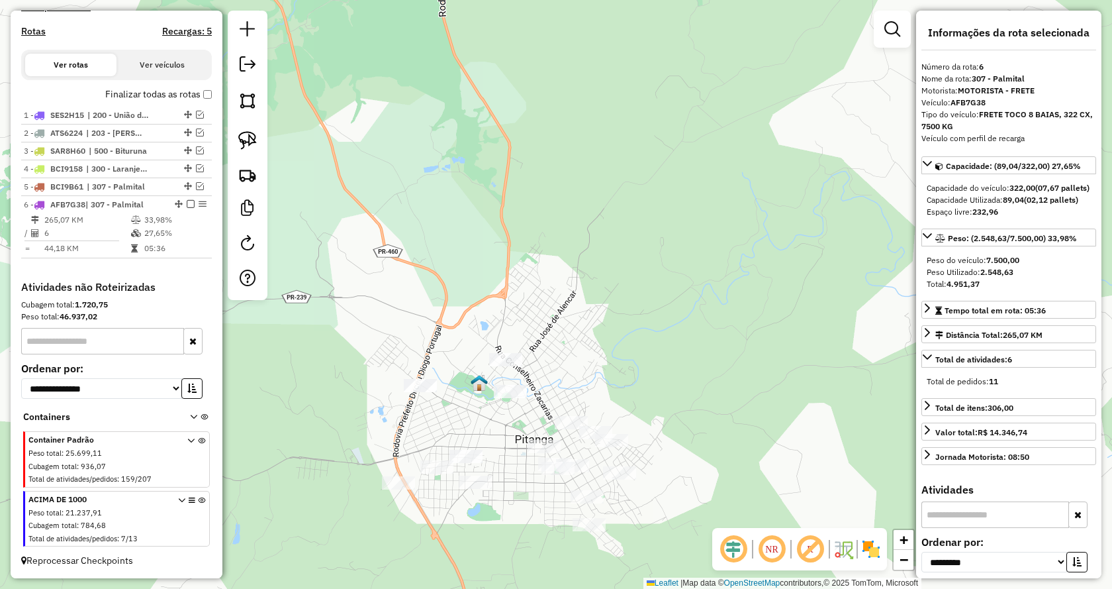
drag, startPoint x: 662, startPoint y: 288, endPoint x: 677, endPoint y: 254, distance: 37.7
click at [677, 254] on div "Janela de atendimento Grade de atendimento Capacidade Transportadoras Veículos …" at bounding box center [556, 294] width 1112 height 589
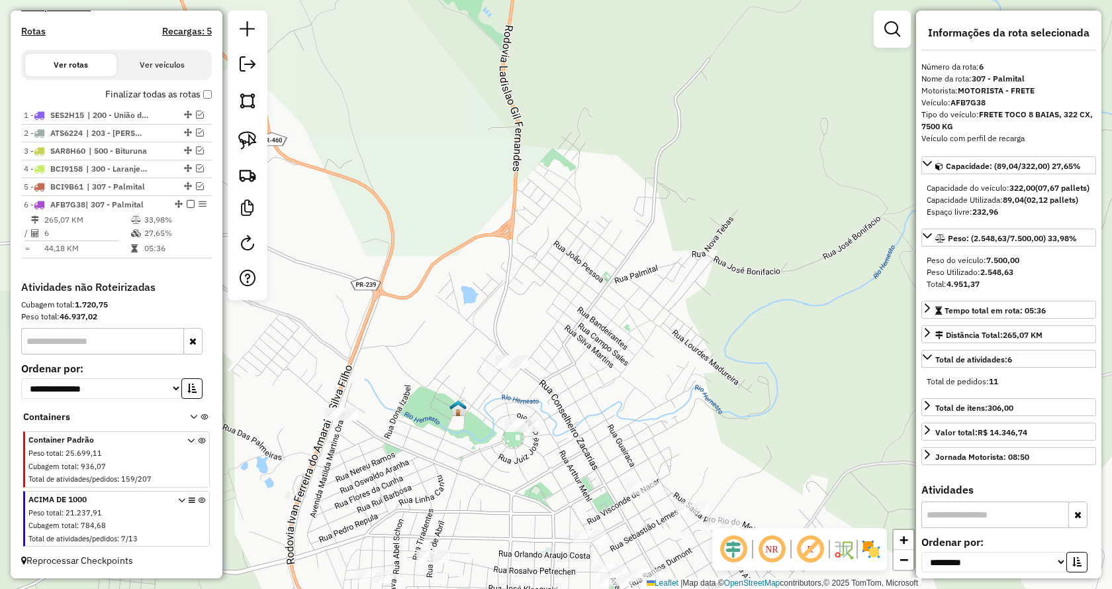
drag, startPoint x: 575, startPoint y: 286, endPoint x: 552, endPoint y: 191, distance: 97.3
click at [618, 213] on div "Janela de atendimento Grade de atendimento Capacidade Transportadoras Veículos …" at bounding box center [556, 294] width 1112 height 589
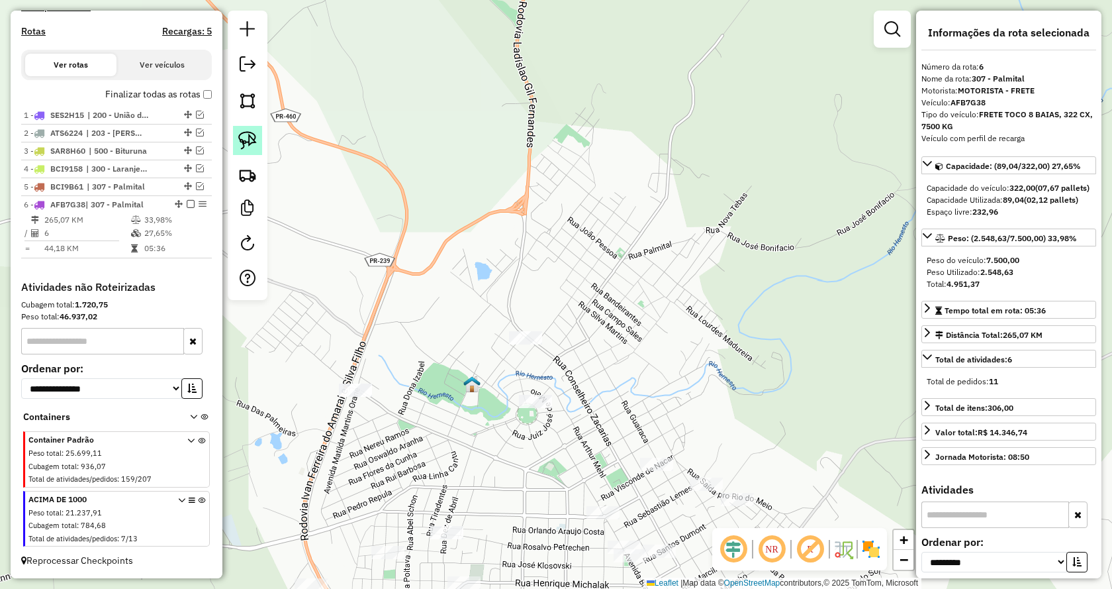
click at [262, 141] on link at bounding box center [247, 140] width 29 height 29
drag, startPoint x: 515, startPoint y: 371, endPoint x: 443, endPoint y: 280, distance: 116.0
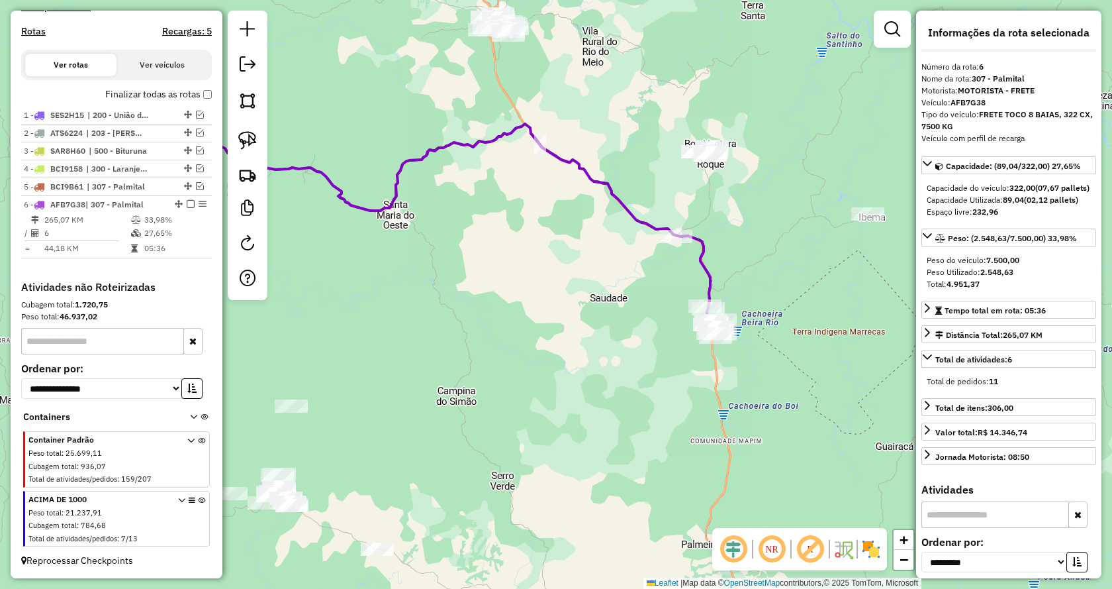
drag, startPoint x: 836, startPoint y: 380, endPoint x: 615, endPoint y: 67, distance: 383.4
click at [615, 67] on div "Janela de atendimento Grade de atendimento Capacidade Transportadoras Veículos …" at bounding box center [556, 294] width 1112 height 589
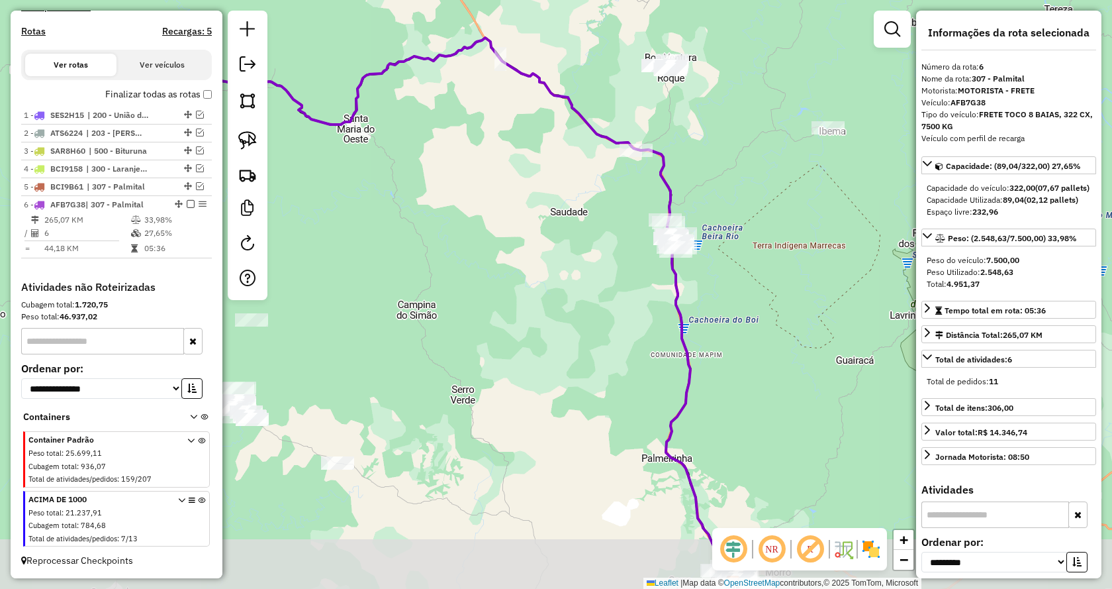
drag, startPoint x: 820, startPoint y: 423, endPoint x: 782, endPoint y: 337, distance: 94.3
click at [782, 337] on div "Janela de atendimento Grade de atendimento Capacidade Transportadoras Veículos …" at bounding box center [556, 294] width 1112 height 589
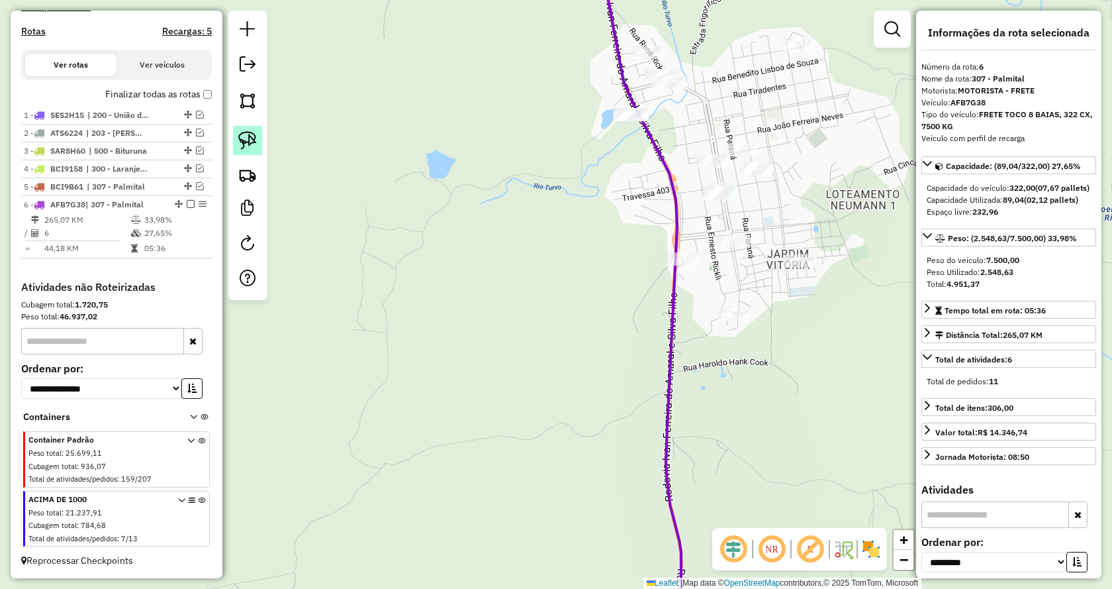
click at [250, 148] on img at bounding box center [247, 140] width 19 height 19
drag, startPoint x: 731, startPoint y: 270, endPoint x: 693, endPoint y: 233, distance: 52.9
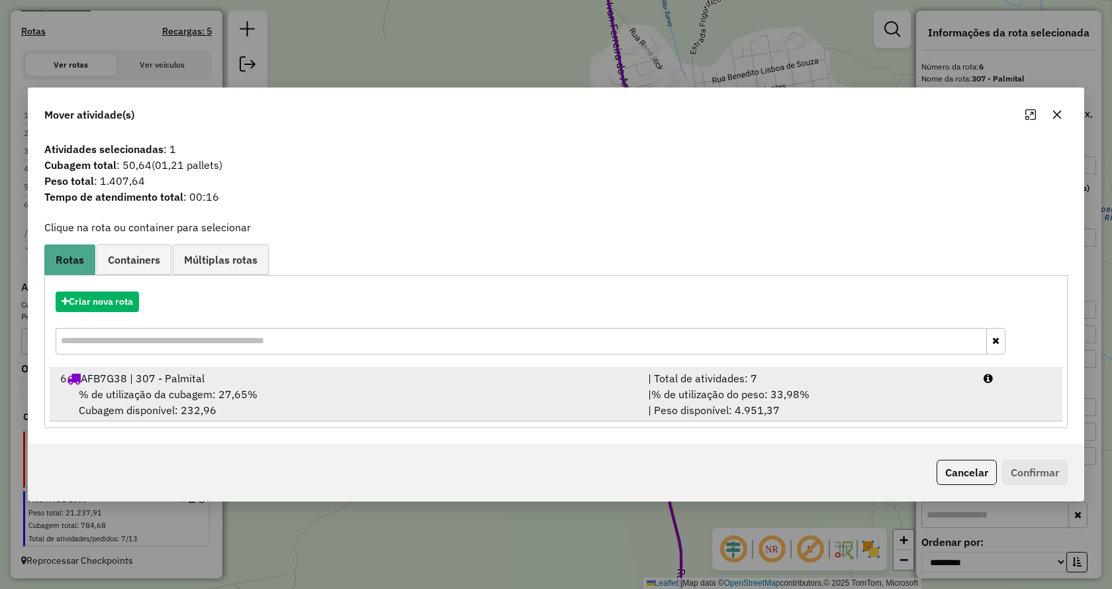
click at [897, 394] on div "| % de utilização do peso: 33,98% | Peso disponível: 4.951,37" at bounding box center [808, 402] width 336 height 32
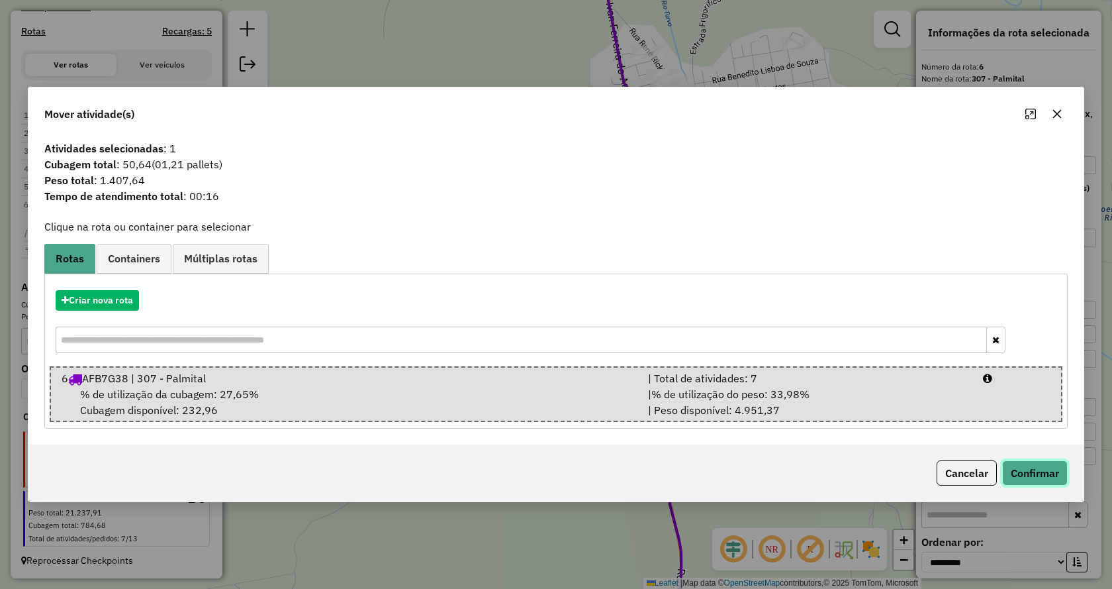
click at [1038, 471] on button "Confirmar" at bounding box center [1036, 472] width 66 height 25
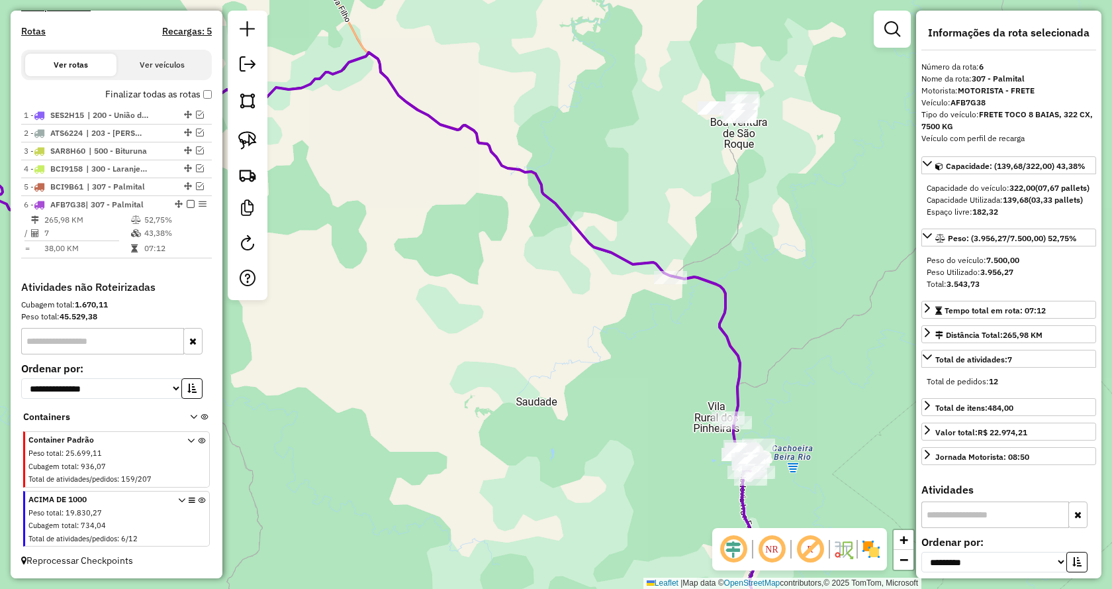
drag, startPoint x: 827, startPoint y: 273, endPoint x: 722, endPoint y: 271, distance: 105.3
click at [722, 271] on div "Janela de atendimento Grade de atendimento Capacidade Transportadoras Veículos …" at bounding box center [556, 294] width 1112 height 589
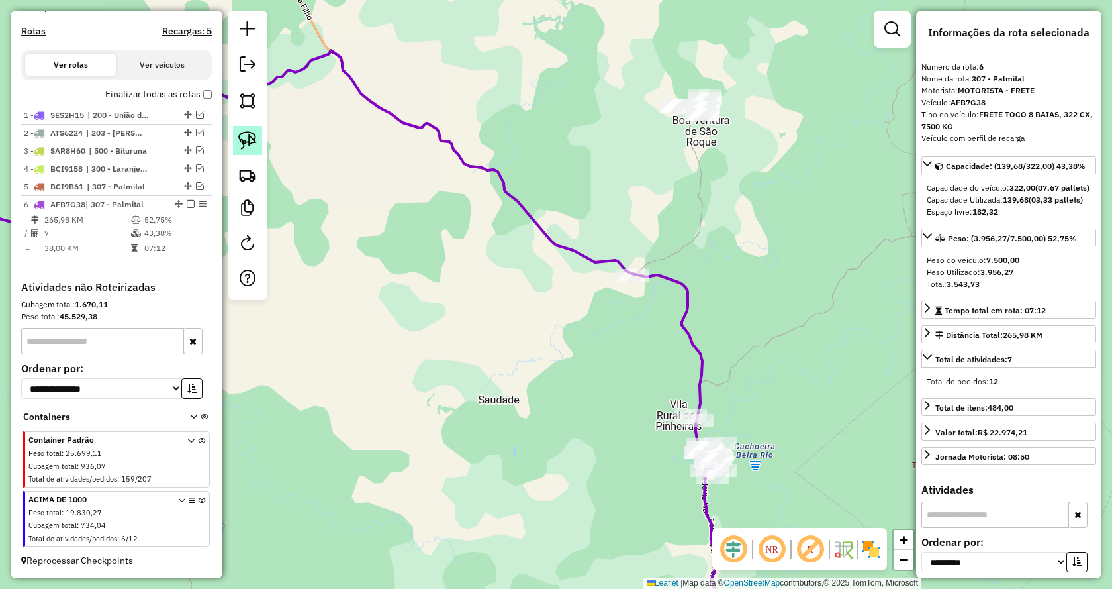
click at [251, 129] on link at bounding box center [247, 140] width 29 height 29
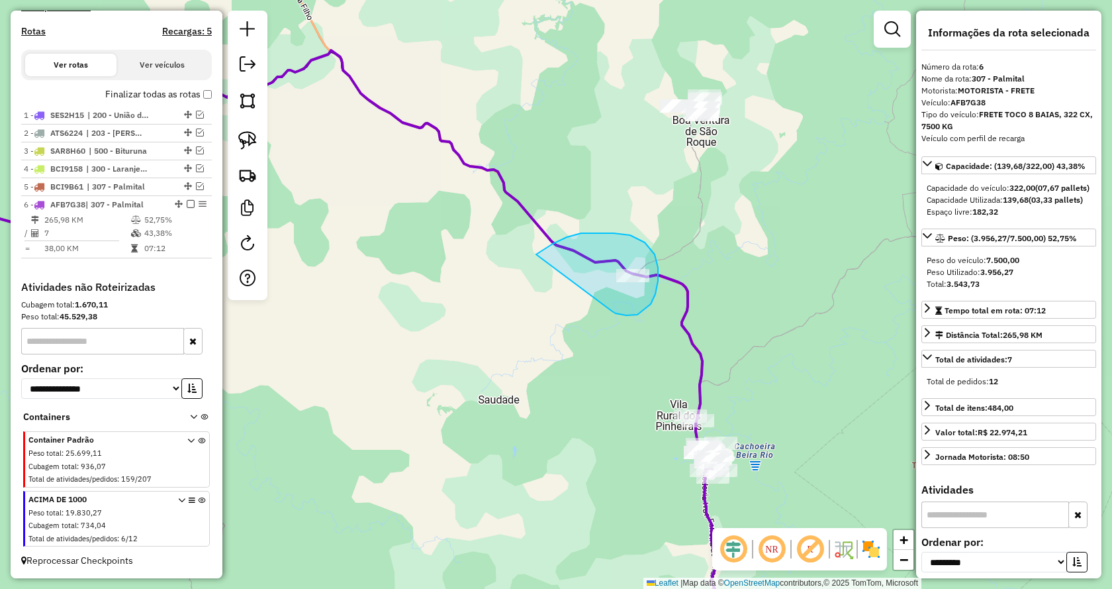
drag, startPoint x: 616, startPoint y: 313, endPoint x: 532, endPoint y: 263, distance: 98.0
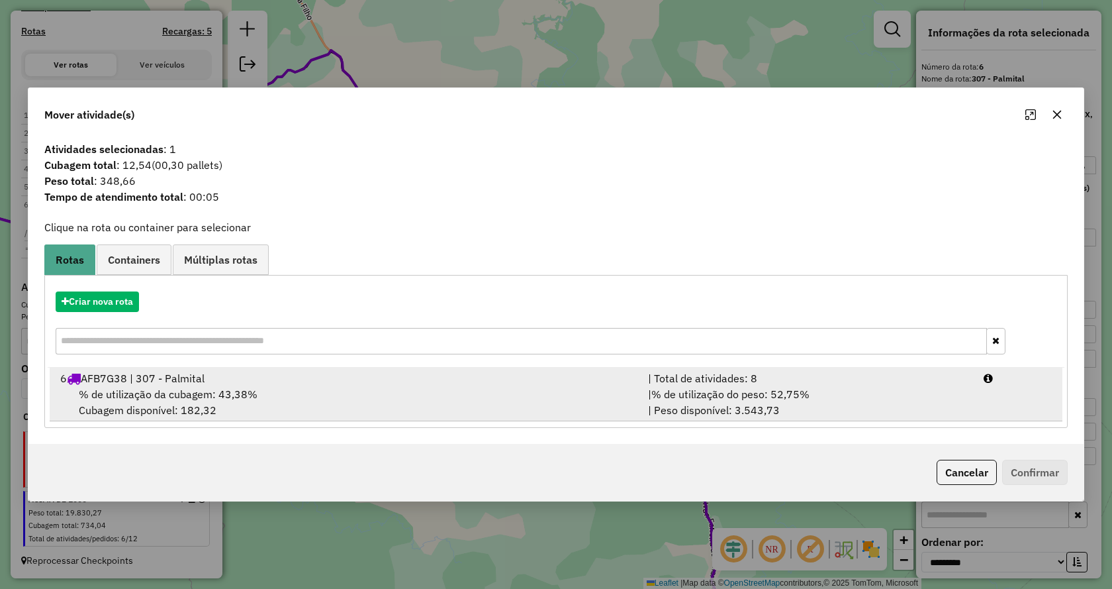
click at [766, 403] on div "| % de utilização do peso: 52,75% | Peso disponível: 3.543,73" at bounding box center [808, 402] width 336 height 32
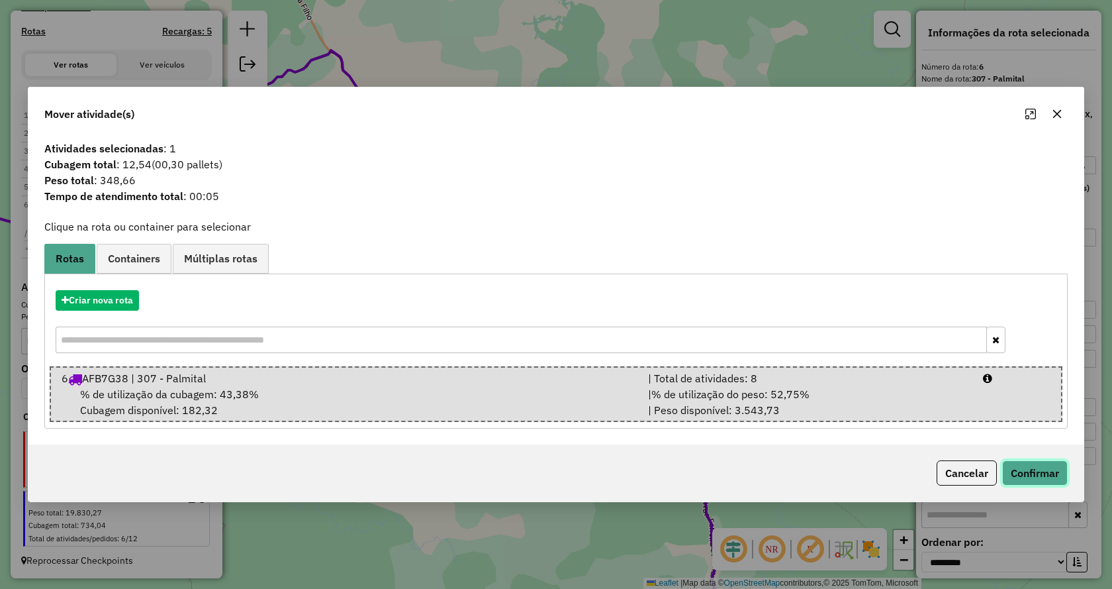
click at [1043, 473] on button "Confirmar" at bounding box center [1036, 472] width 66 height 25
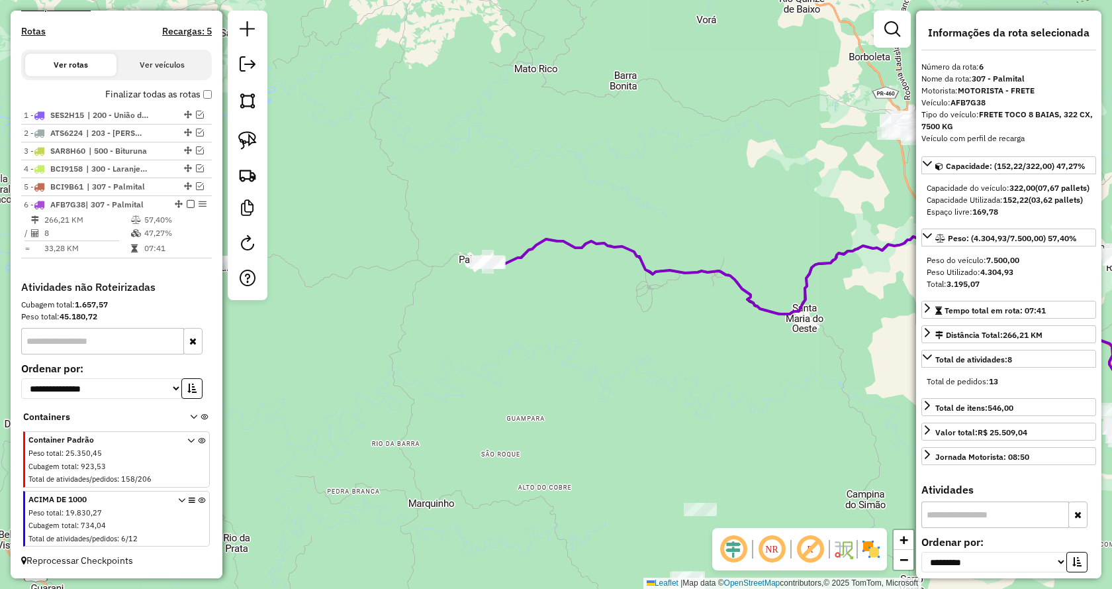
drag, startPoint x: 435, startPoint y: 396, endPoint x: 904, endPoint y: 398, distance: 468.8
click at [904, 398] on div "Janela de atendimento Grade de atendimento Capacidade Transportadoras Veículos …" at bounding box center [556, 294] width 1112 height 589
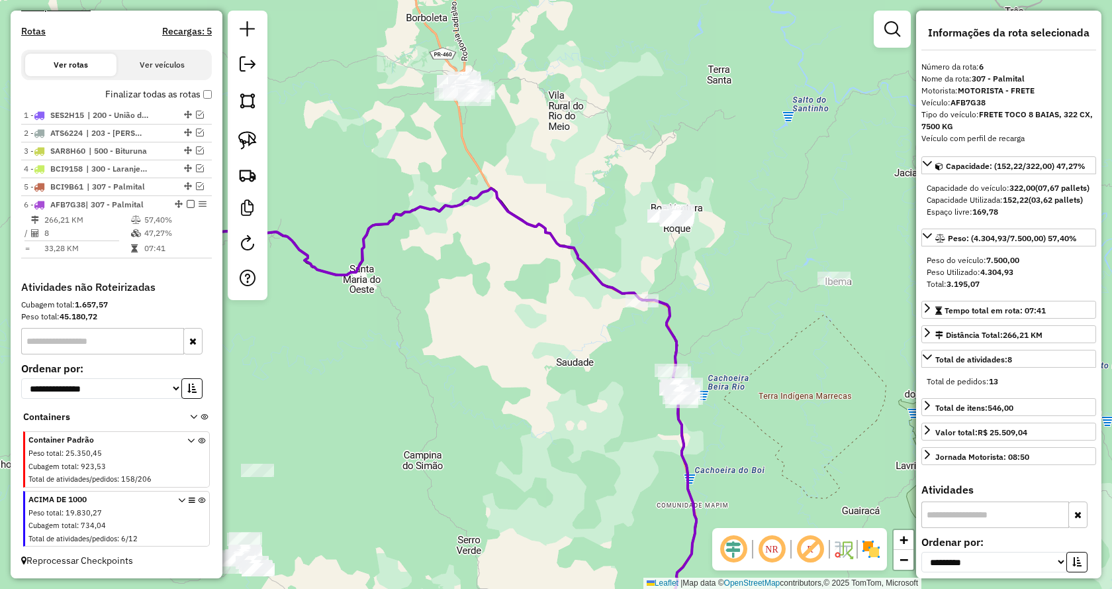
drag, startPoint x: 875, startPoint y: 377, endPoint x: 429, endPoint y: 340, distance: 447.9
click at [429, 340] on div "Janela de atendimento Grade de atendimento Capacidade Transportadoras Veículos …" at bounding box center [556, 294] width 1112 height 589
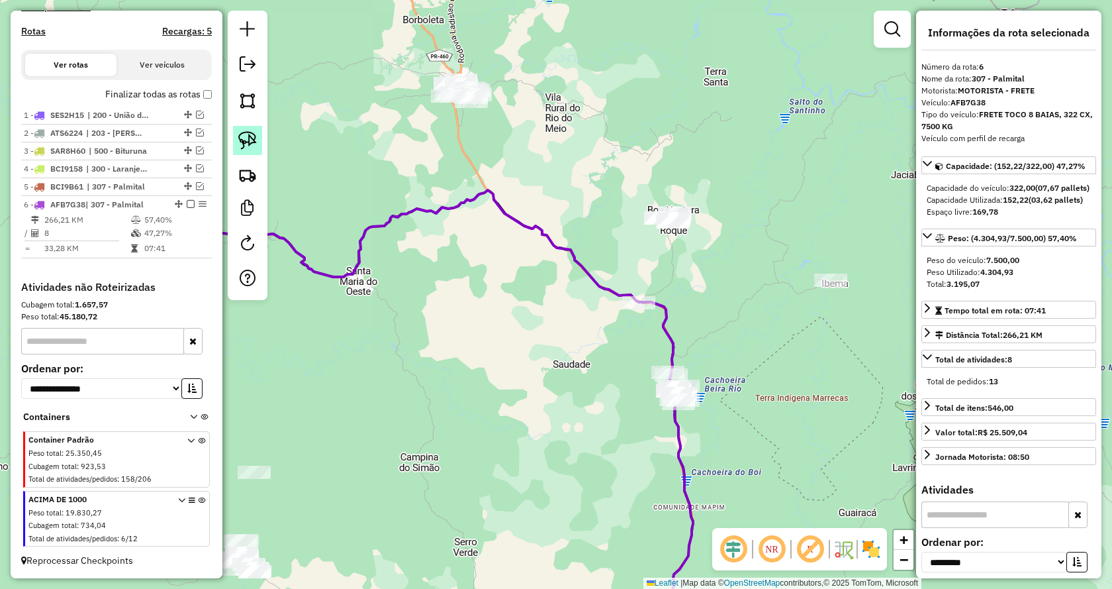
click at [250, 141] on img at bounding box center [247, 140] width 19 height 19
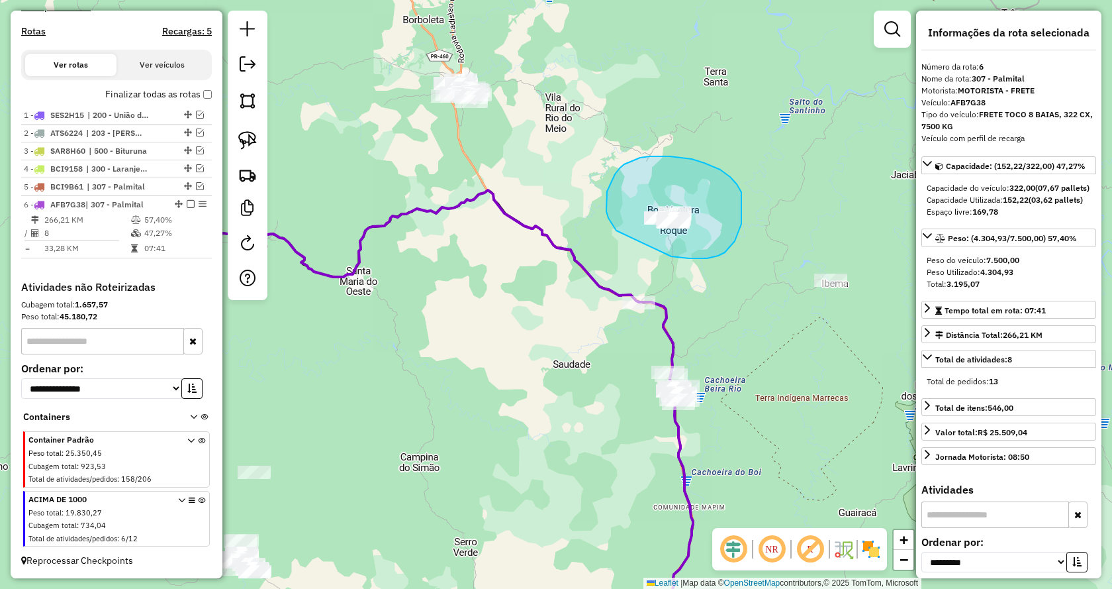
drag, startPoint x: 671, startPoint y: 256, endPoint x: 616, endPoint y: 230, distance: 60.7
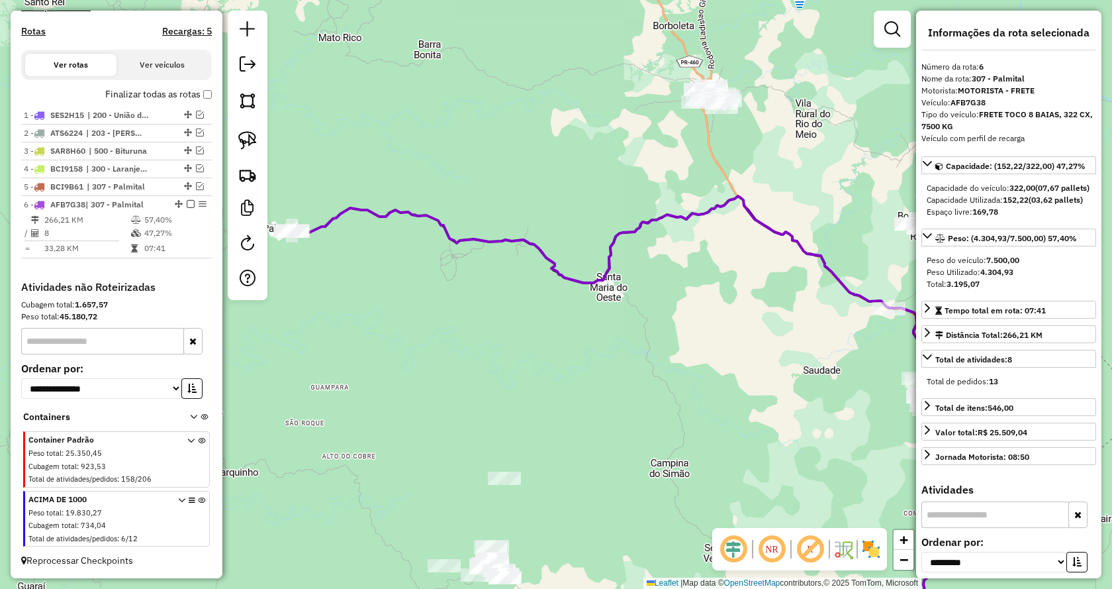
drag, startPoint x: 723, startPoint y: 287, endPoint x: 973, endPoint y: 293, distance: 250.4
click at [973, 293] on hb-router-mapa "Informações da Sessão 978171 - 12/08/2025 Criação: 11/08/2025 18:39 Depósito: V…" at bounding box center [556, 294] width 1112 height 589
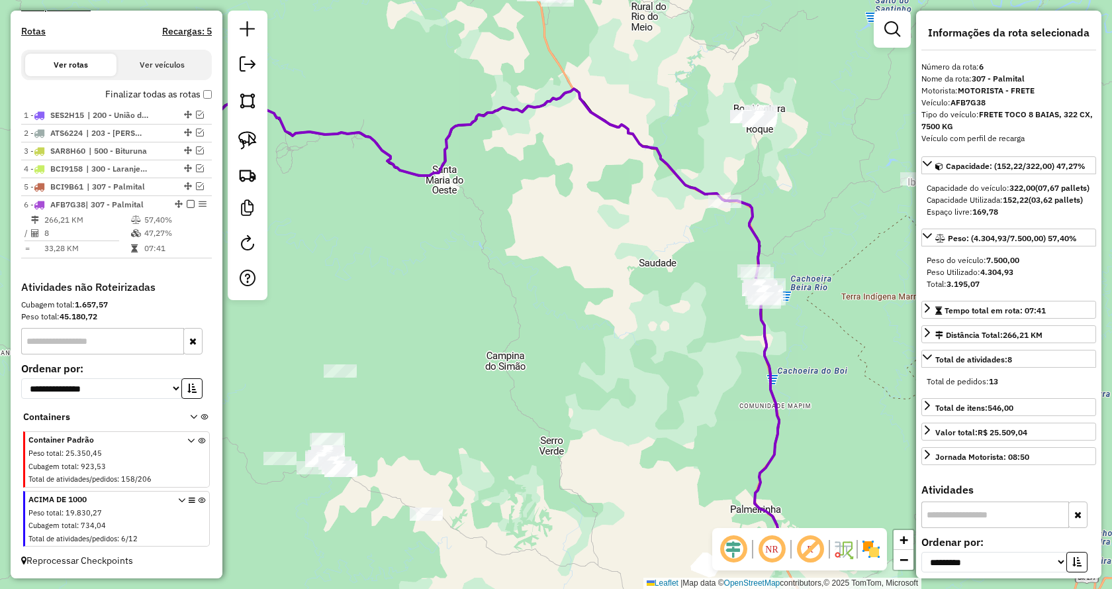
drag, startPoint x: 845, startPoint y: 447, endPoint x: 684, endPoint y: 336, distance: 195.6
click at [681, 338] on div "Janela de atendimento Grade de atendimento Capacidade Transportadoras Veículos …" at bounding box center [556, 294] width 1112 height 589
drag, startPoint x: 248, startPoint y: 144, endPoint x: 555, endPoint y: 290, distance: 339.7
click at [249, 144] on img at bounding box center [247, 140] width 19 height 19
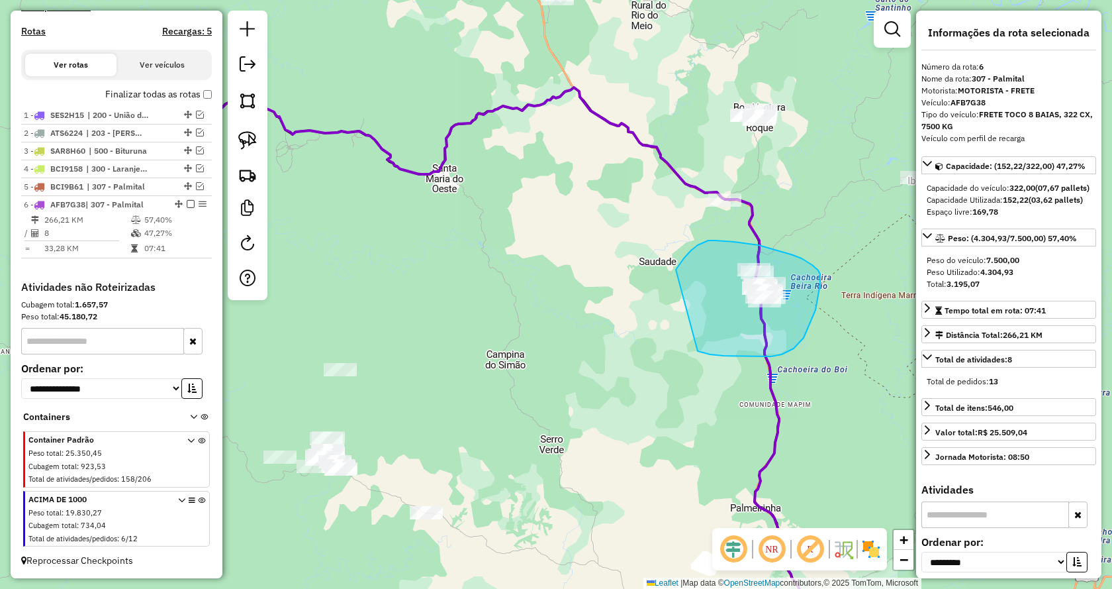
drag, startPoint x: 782, startPoint y: 354, endPoint x: 674, endPoint y: 274, distance: 134.4
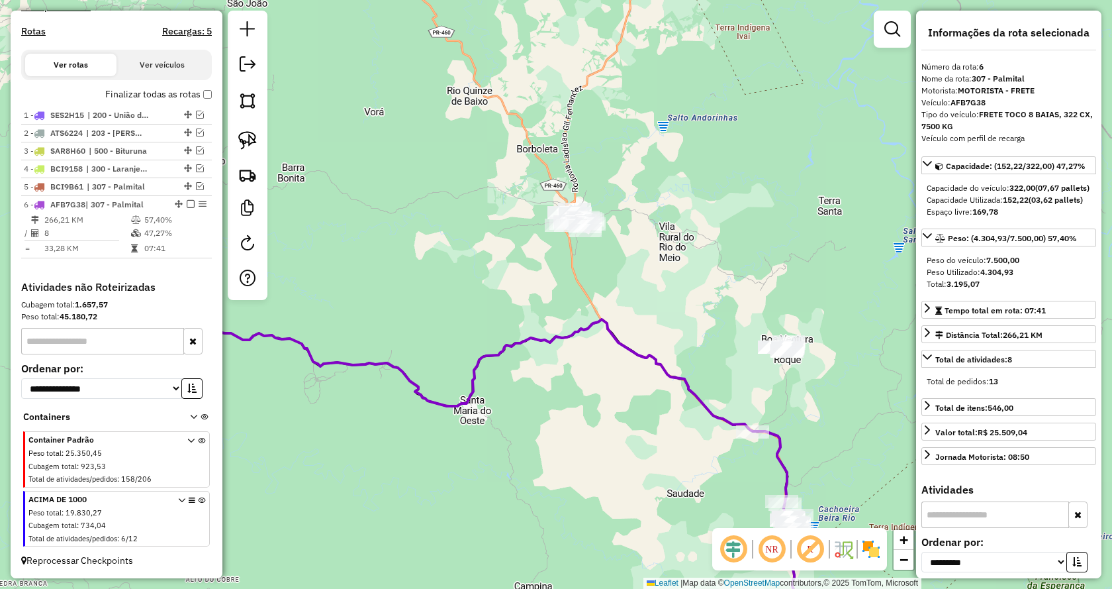
drag, startPoint x: 799, startPoint y: 181, endPoint x: 826, endPoint y: 413, distance: 234.1
click at [826, 413] on div "Janela de atendimento Grade de atendimento Capacidade Transportadoras Veículos …" at bounding box center [556, 294] width 1112 height 589
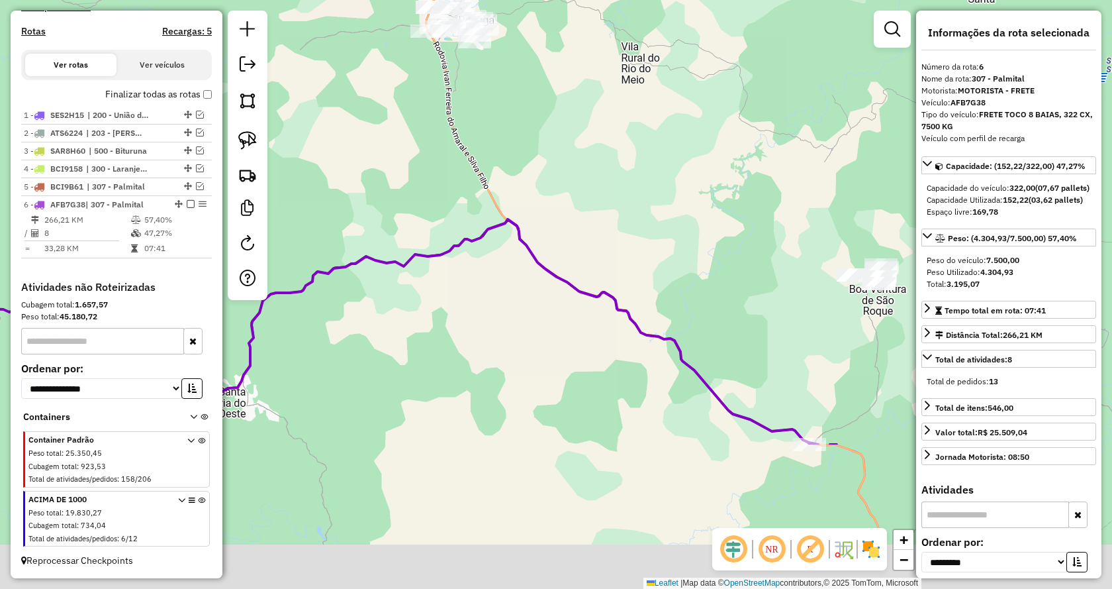
drag, startPoint x: 691, startPoint y: 399, endPoint x: 580, endPoint y: 179, distance: 247.0
click at [580, 179] on div "Janela de atendimento Grade de atendimento Capacidade Transportadoras Veículos …" at bounding box center [556, 294] width 1112 height 589
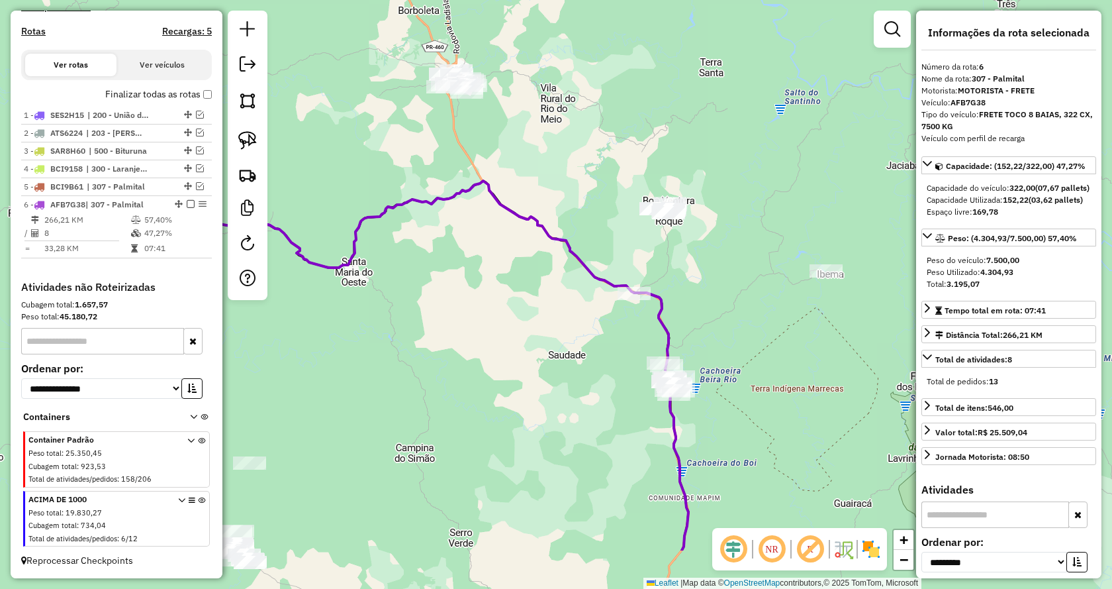
drag, startPoint x: 664, startPoint y: 454, endPoint x: 587, endPoint y: 394, distance: 97.6
click at [587, 394] on div "Janela de atendimento Grade de atendimento Capacidade Transportadoras Veículos …" at bounding box center [556, 294] width 1112 height 589
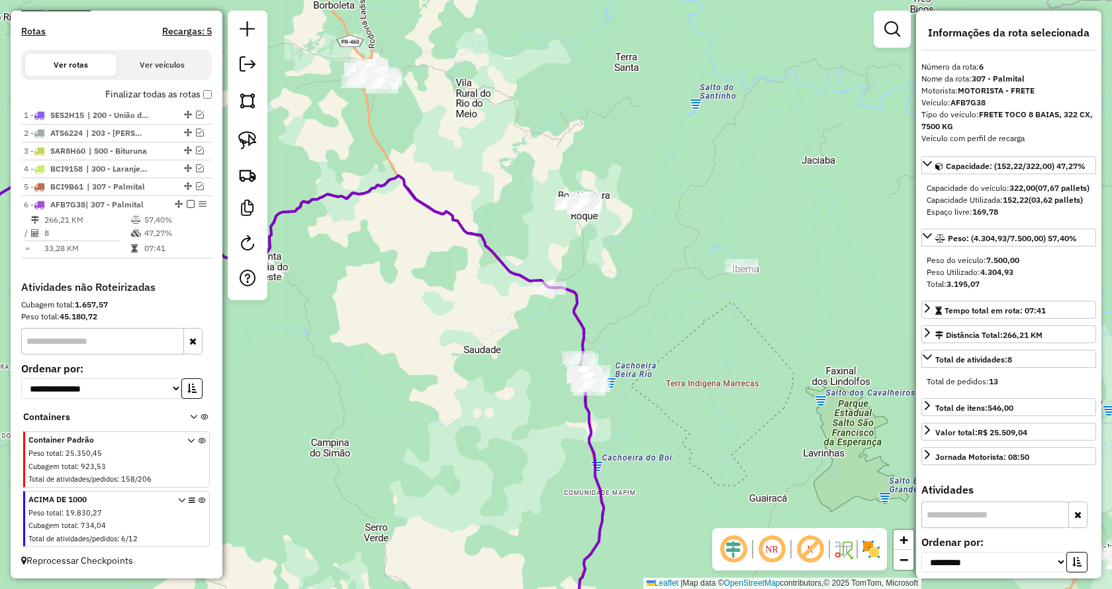
drag, startPoint x: 808, startPoint y: 346, endPoint x: 377, endPoint y: 217, distance: 450.0
click at [722, 321] on div "Janela de atendimento Grade de atendimento Capacidade Transportadoras Veículos …" at bounding box center [556, 294] width 1112 height 589
click at [247, 139] on img at bounding box center [247, 140] width 19 height 19
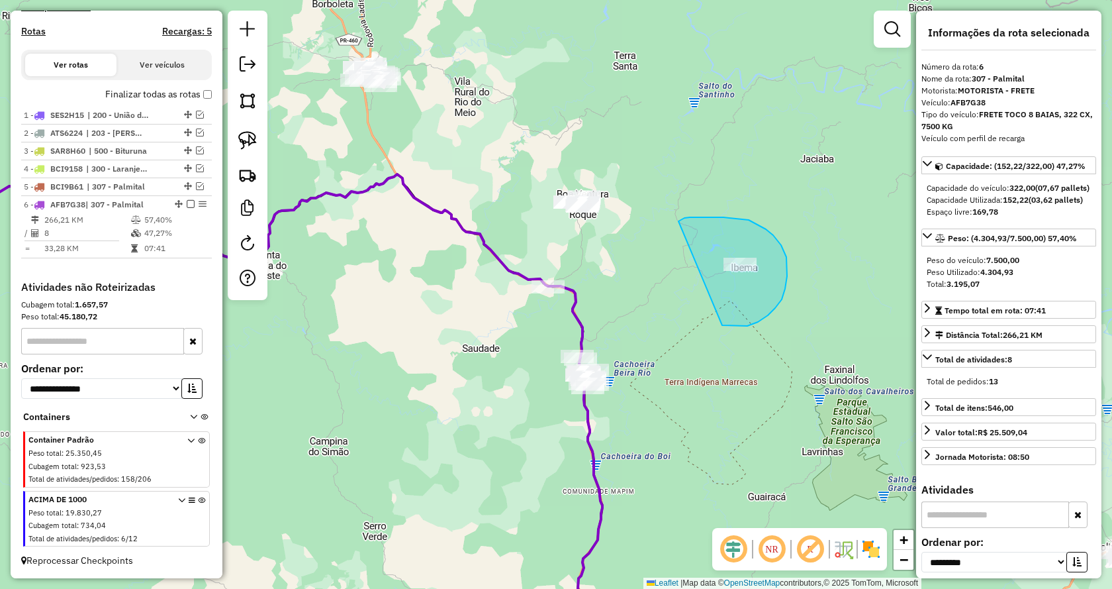
drag, startPoint x: 785, startPoint y: 289, endPoint x: 679, endPoint y: 221, distance: 126.2
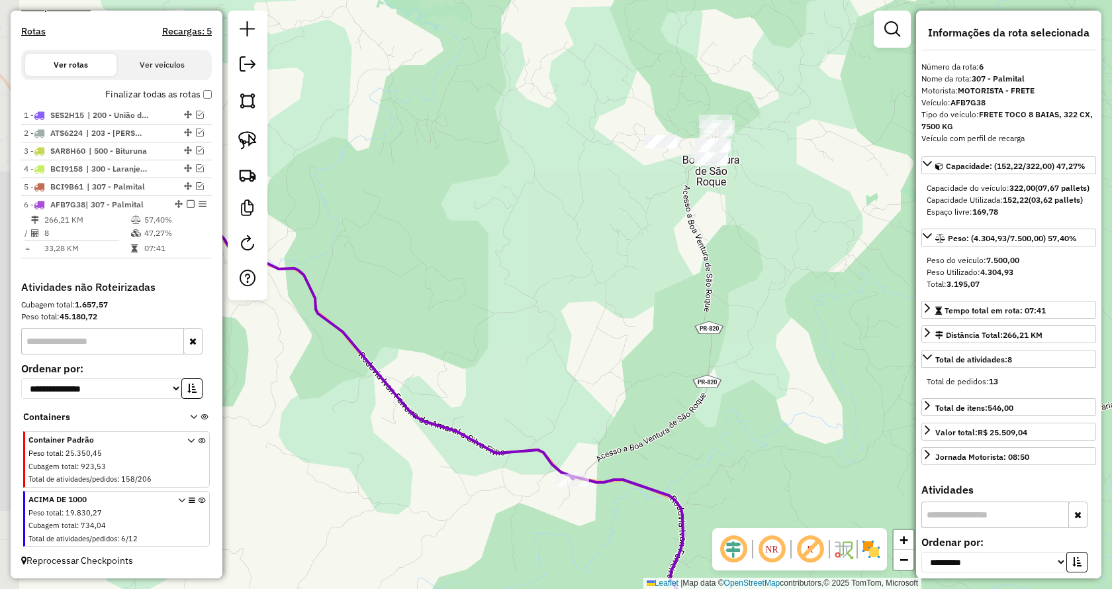
drag, startPoint x: 643, startPoint y: 228, endPoint x: 813, endPoint y: 222, distance: 169.6
click at [812, 221] on div "Janela de atendimento Grade de atendimento Capacidade Transportadoras Veículos …" at bounding box center [556, 294] width 1112 height 589
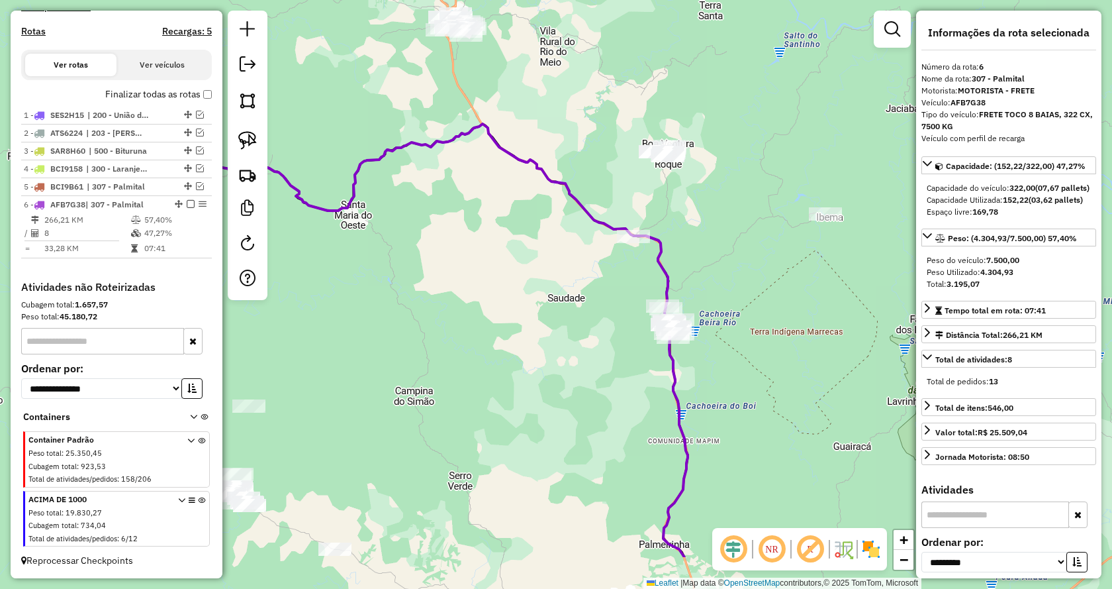
drag, startPoint x: 762, startPoint y: 421, endPoint x: 705, endPoint y: 315, distance: 120.9
click at [709, 321] on div "Janela de atendimento Grade de atendimento Capacidade Transportadoras Veículos …" at bounding box center [556, 294] width 1112 height 589
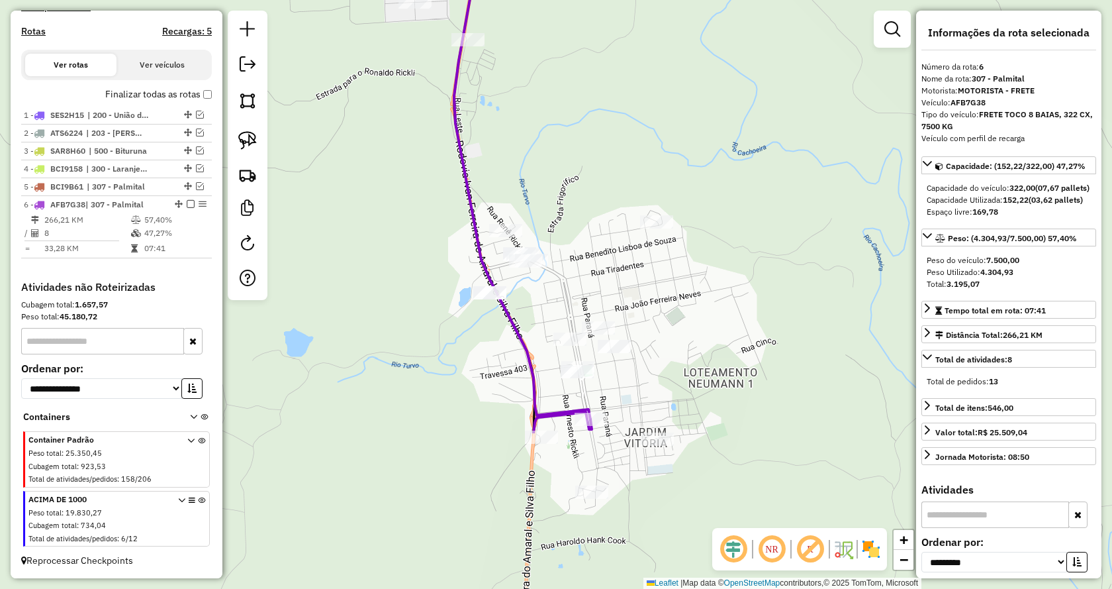
drag, startPoint x: 680, startPoint y: 346, endPoint x: 726, endPoint y: 112, distance: 239.0
click at [726, 112] on div "Janela de atendimento Grade de atendimento Capacidade Transportadoras Veículos …" at bounding box center [556, 294] width 1112 height 589
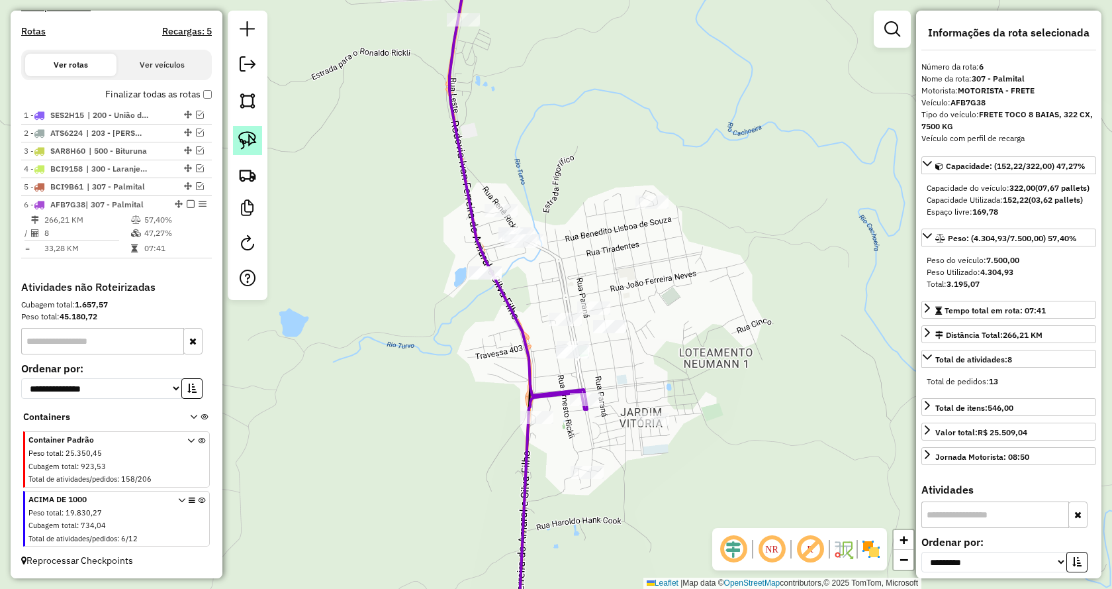
click at [246, 142] on img at bounding box center [247, 140] width 19 height 19
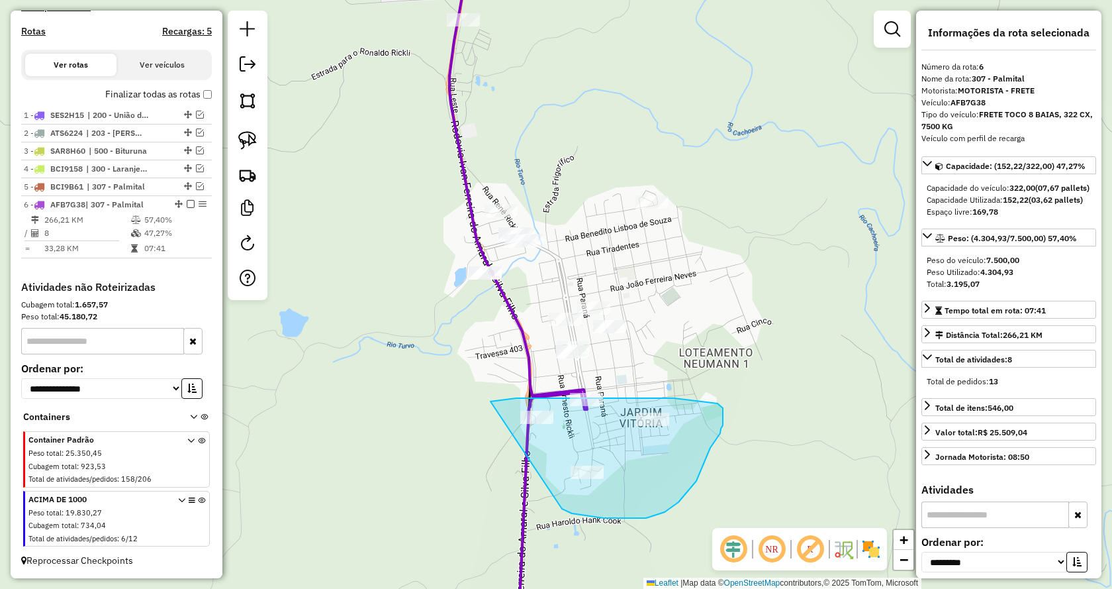
drag, startPoint x: 562, startPoint y: 509, endPoint x: 491, endPoint y: 401, distance: 128.9
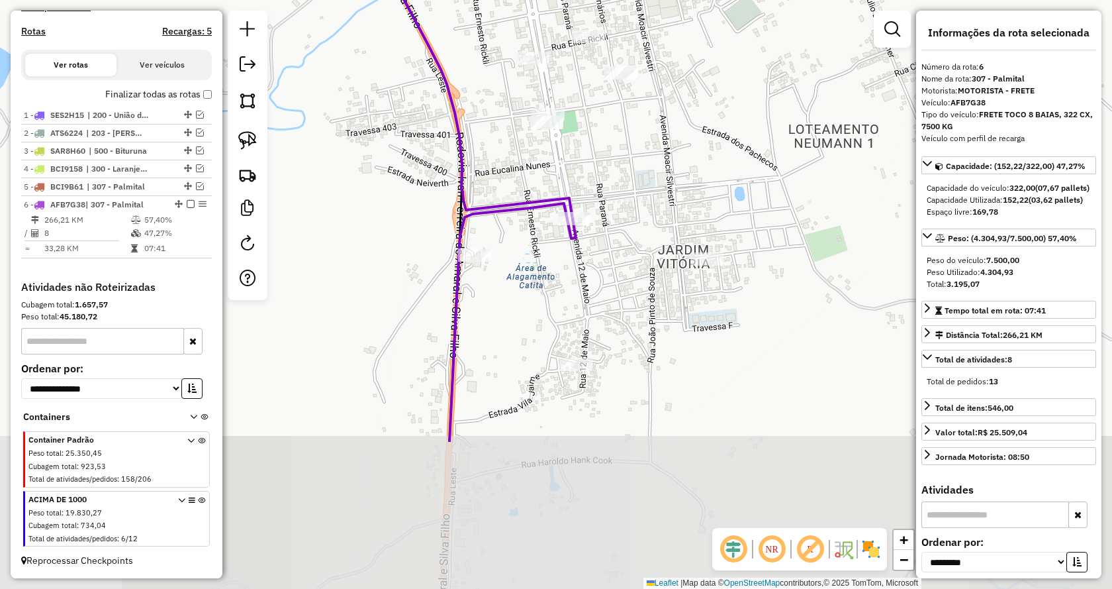
drag, startPoint x: 689, startPoint y: 386, endPoint x: 707, endPoint y: 181, distance: 205.4
click at [707, 181] on div "Janela de atendimento Grade de atendimento Capacidade Transportadoras Veículos …" at bounding box center [556, 294] width 1112 height 589
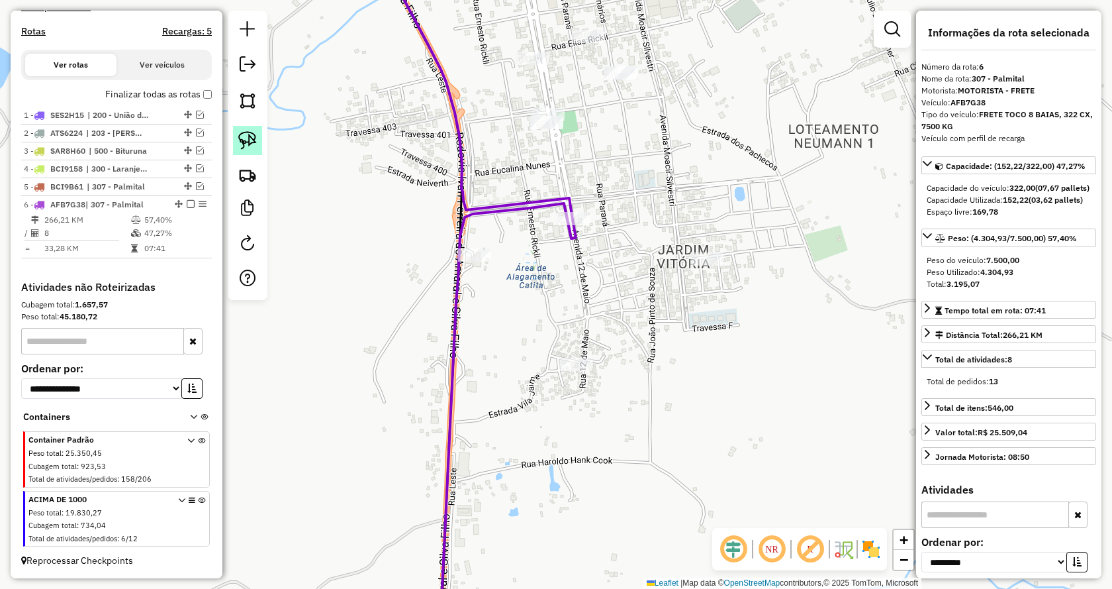
click at [240, 144] on img at bounding box center [247, 140] width 19 height 19
drag, startPoint x: 497, startPoint y: 290, endPoint x: 417, endPoint y: 265, distance: 84.0
click at [249, 142] on img at bounding box center [247, 140] width 19 height 19
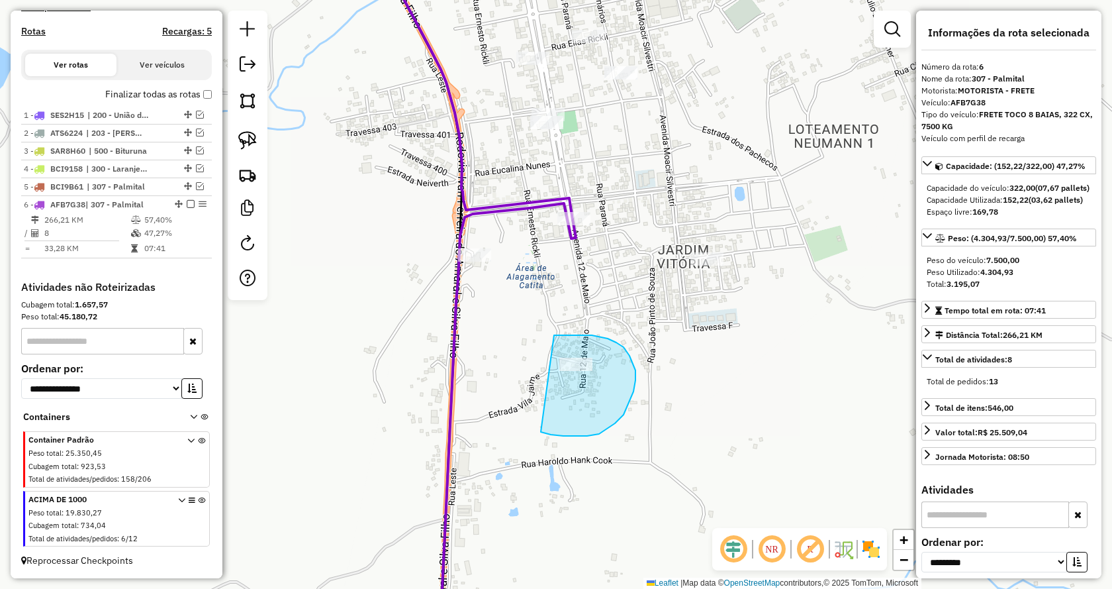
drag, startPoint x: 599, startPoint y: 434, endPoint x: 547, endPoint y: 338, distance: 108.8
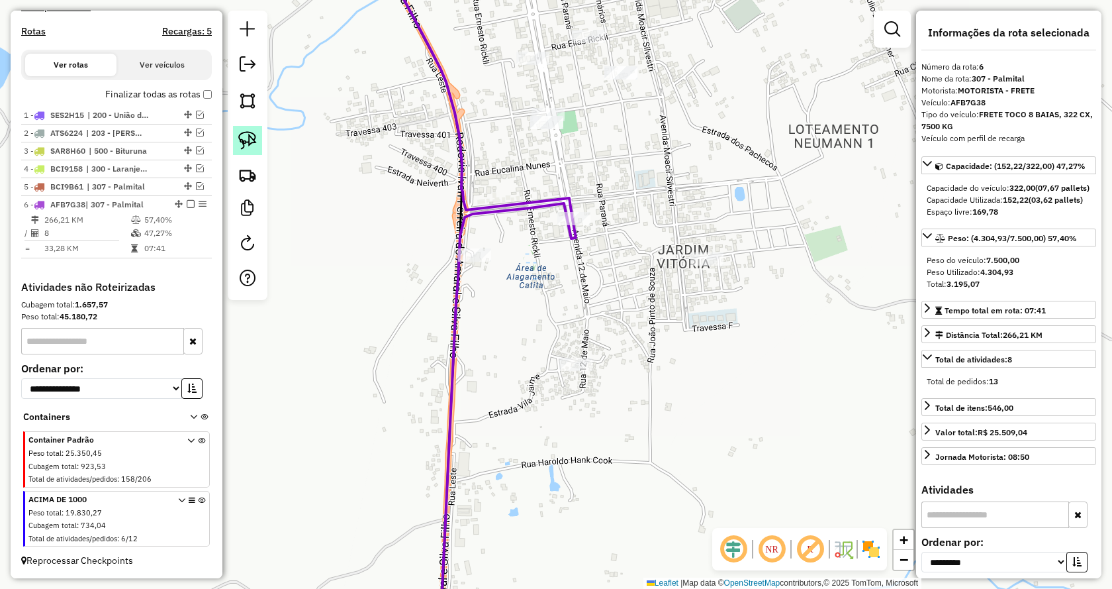
click at [246, 146] on img at bounding box center [247, 140] width 19 height 19
drag, startPoint x: 716, startPoint y: 311, endPoint x: 634, endPoint y: 251, distance: 101.8
click at [252, 140] on img at bounding box center [247, 140] width 19 height 19
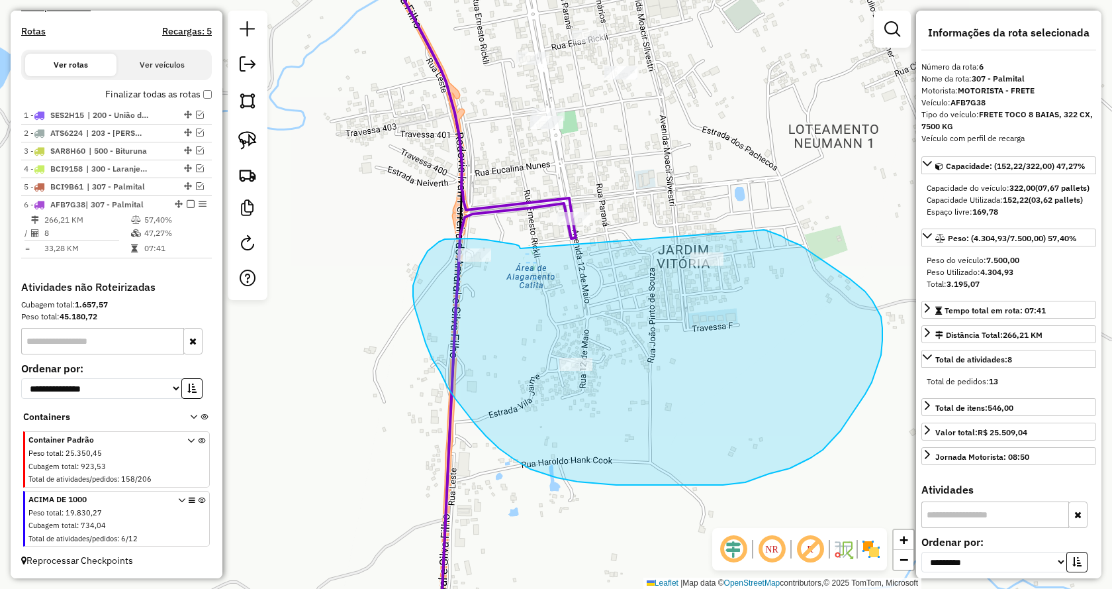
drag, startPoint x: 520, startPoint y: 248, endPoint x: 756, endPoint y: 230, distance: 236.4
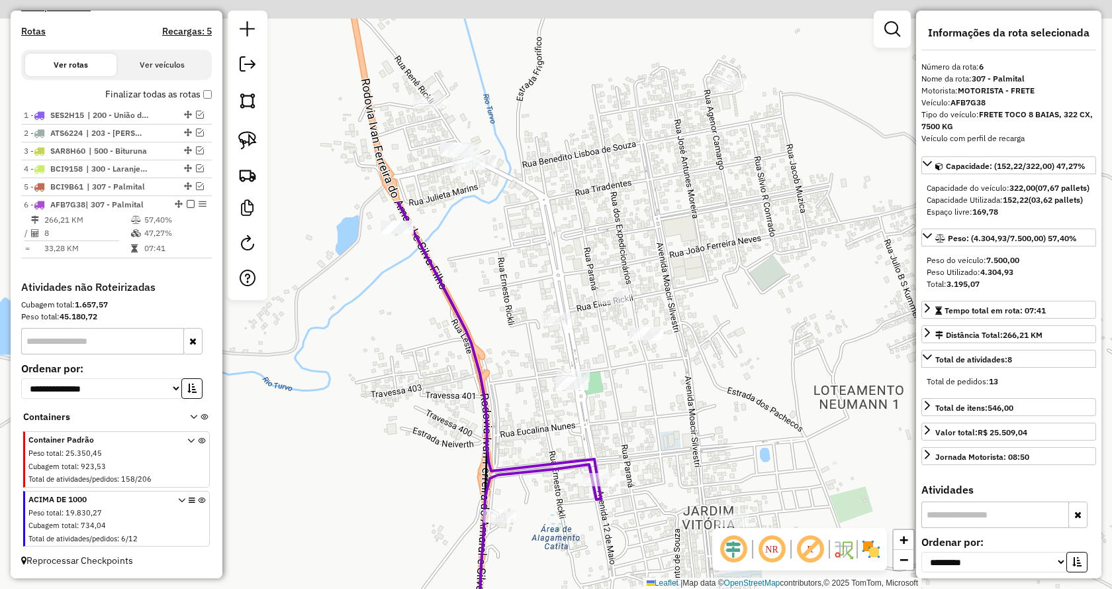
drag, startPoint x: 676, startPoint y: 166, endPoint x: 701, endPoint y: 430, distance: 265.4
click at [701, 430] on div "Janela de atendimento Grade de atendimento Capacidade Transportadoras Veículos …" at bounding box center [556, 294] width 1112 height 589
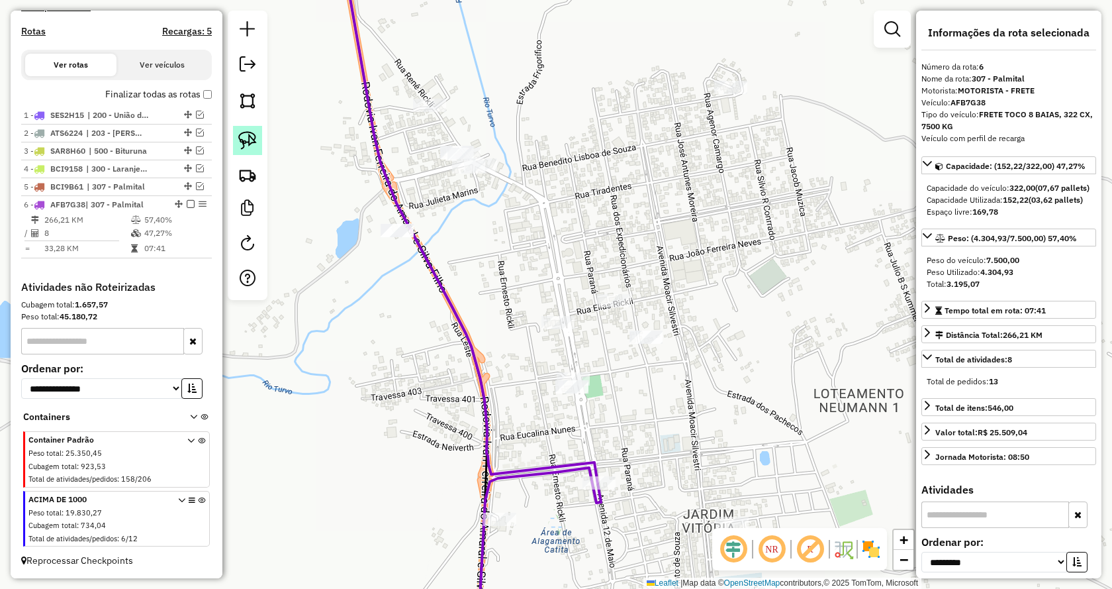
click at [259, 140] on link at bounding box center [247, 140] width 29 height 29
drag, startPoint x: 571, startPoint y: 434, endPoint x: 531, endPoint y: 373, distance: 72.7
click at [245, 141] on img at bounding box center [247, 140] width 19 height 19
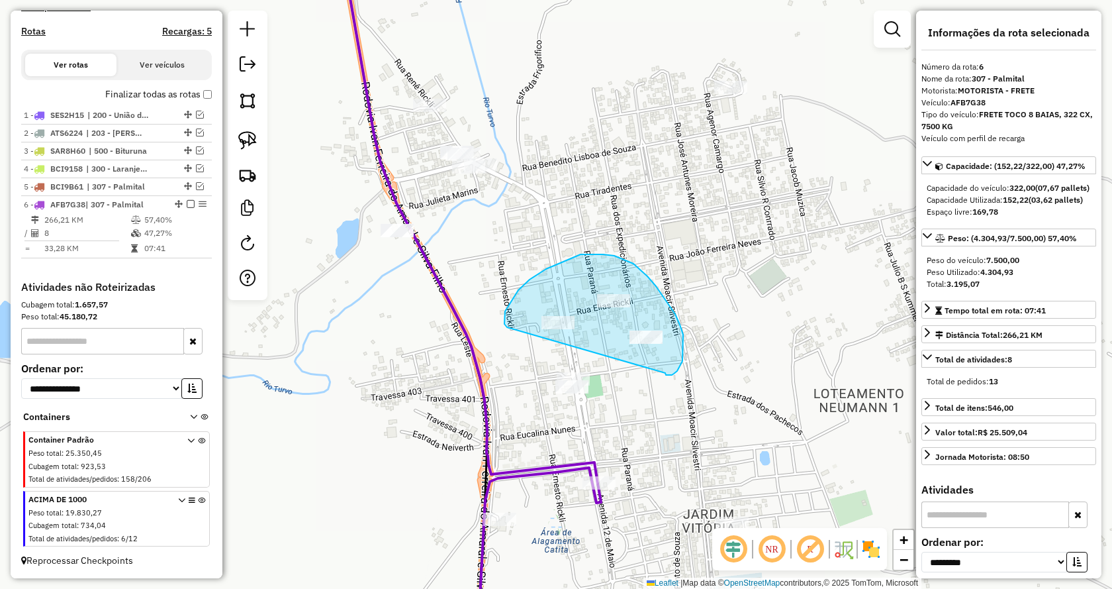
drag, startPoint x: 665, startPoint y: 373, endPoint x: 512, endPoint y: 328, distance: 159.9
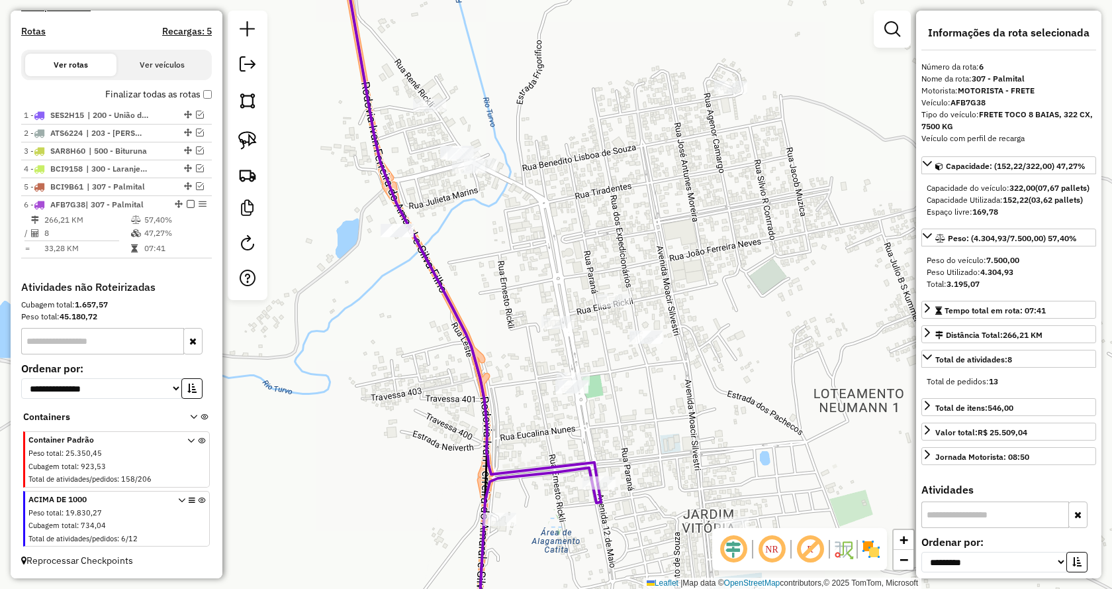
drag, startPoint x: 242, startPoint y: 135, endPoint x: 305, endPoint y: 164, distance: 69.3
click at [244, 134] on img at bounding box center [247, 140] width 19 height 19
drag, startPoint x: 583, startPoint y: 345, endPoint x: 563, endPoint y: 264, distance: 83.4
click at [250, 143] on img at bounding box center [247, 140] width 19 height 19
drag, startPoint x: 624, startPoint y: 321, endPoint x: 680, endPoint y: 264, distance: 80.5
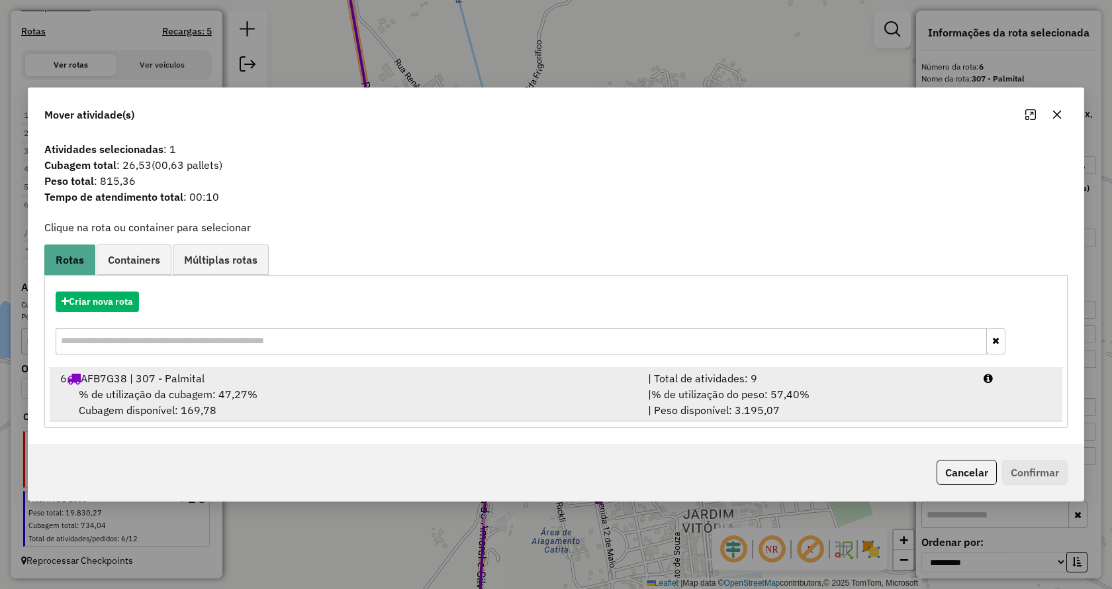
click at [773, 404] on div "| % de utilização do peso: 57,40% | Peso disponível: 3.195,07" at bounding box center [808, 402] width 336 height 32
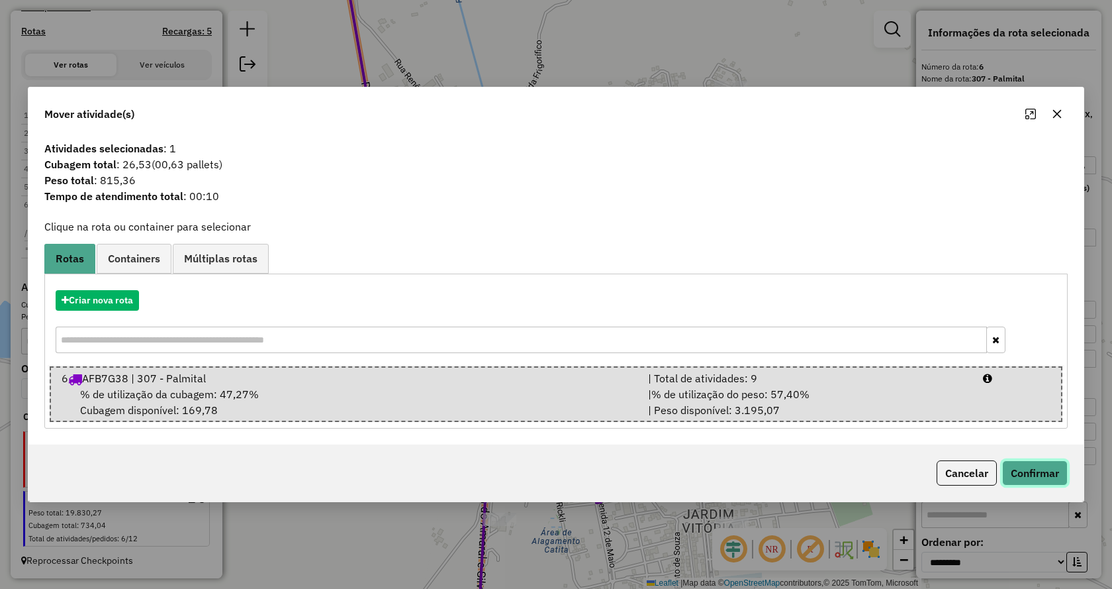
click at [1042, 469] on button "Confirmar" at bounding box center [1036, 472] width 66 height 25
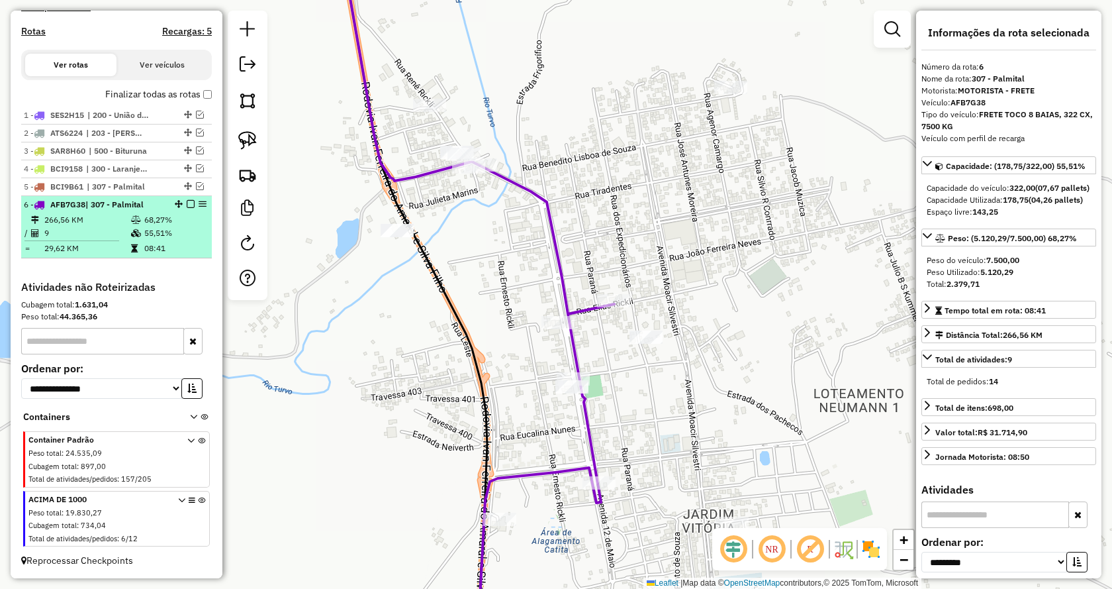
click at [187, 207] on em at bounding box center [191, 204] width 8 height 8
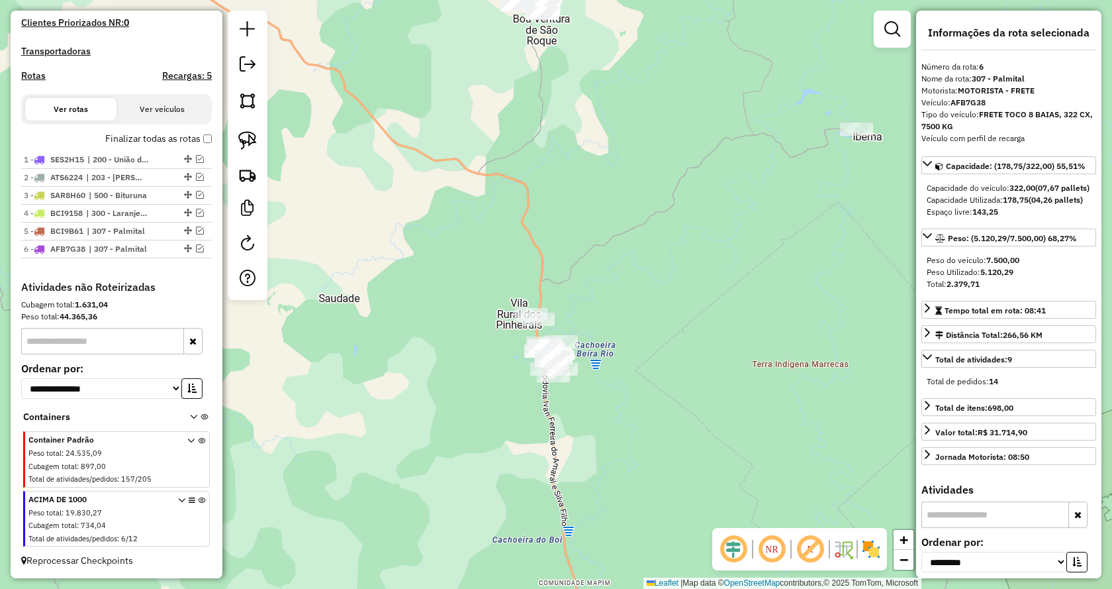
drag, startPoint x: 399, startPoint y: 383, endPoint x: 563, endPoint y: 457, distance: 179.3
click at [574, 469] on div "Janela de atendimento Grade de atendimento Capacidade Transportadoras Veículos …" at bounding box center [556, 294] width 1112 height 589
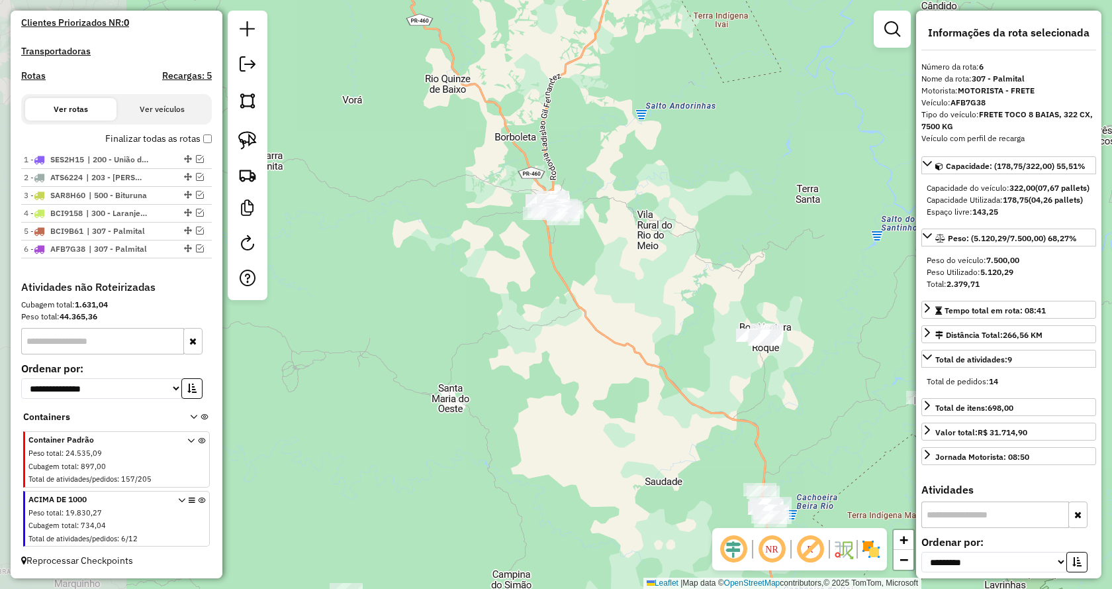
drag, startPoint x: 442, startPoint y: 268, endPoint x: 604, endPoint y: 366, distance: 189.9
click at [604, 366] on div "Janela de atendimento Grade de atendimento Capacidade Transportadoras Veículos …" at bounding box center [556, 294] width 1112 height 589
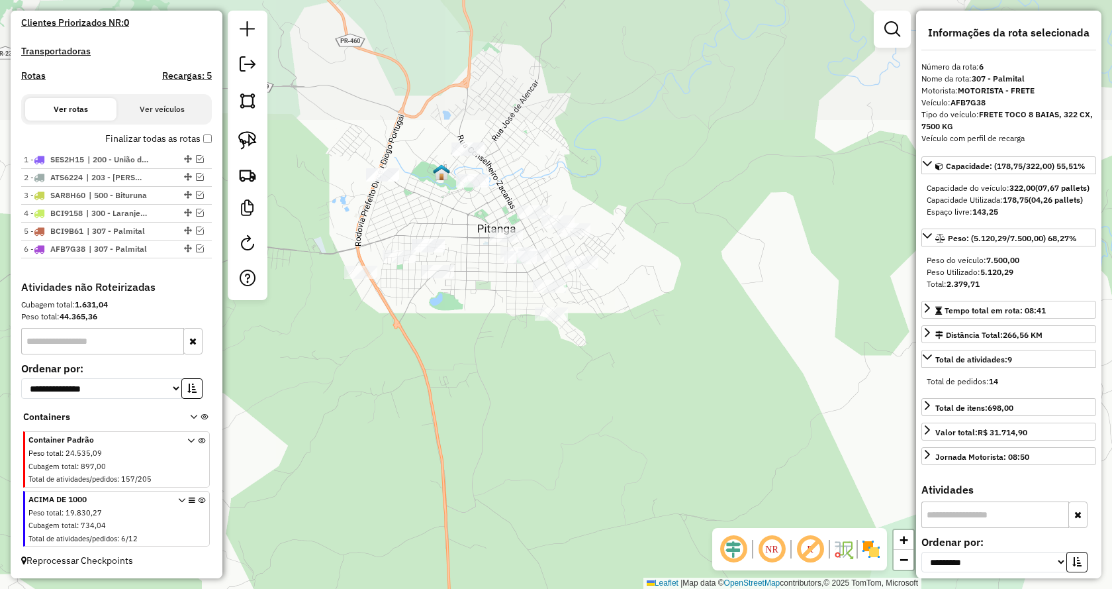
drag, startPoint x: 519, startPoint y: 283, endPoint x: 562, endPoint y: 355, distance: 83.1
click at [562, 355] on div "Janela de atendimento Grade de atendimento Capacidade Transportadoras Veículos …" at bounding box center [556, 294] width 1112 height 589
click at [253, 145] on img at bounding box center [247, 140] width 19 height 19
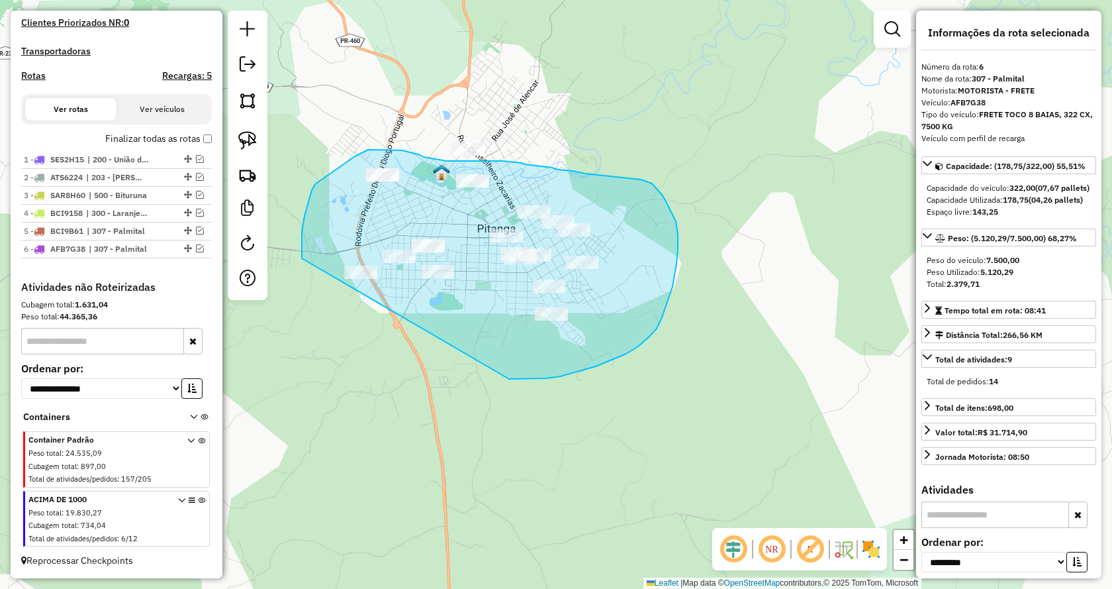
drag, startPoint x: 509, startPoint y: 379, endPoint x: 306, endPoint y: 298, distance: 218.8
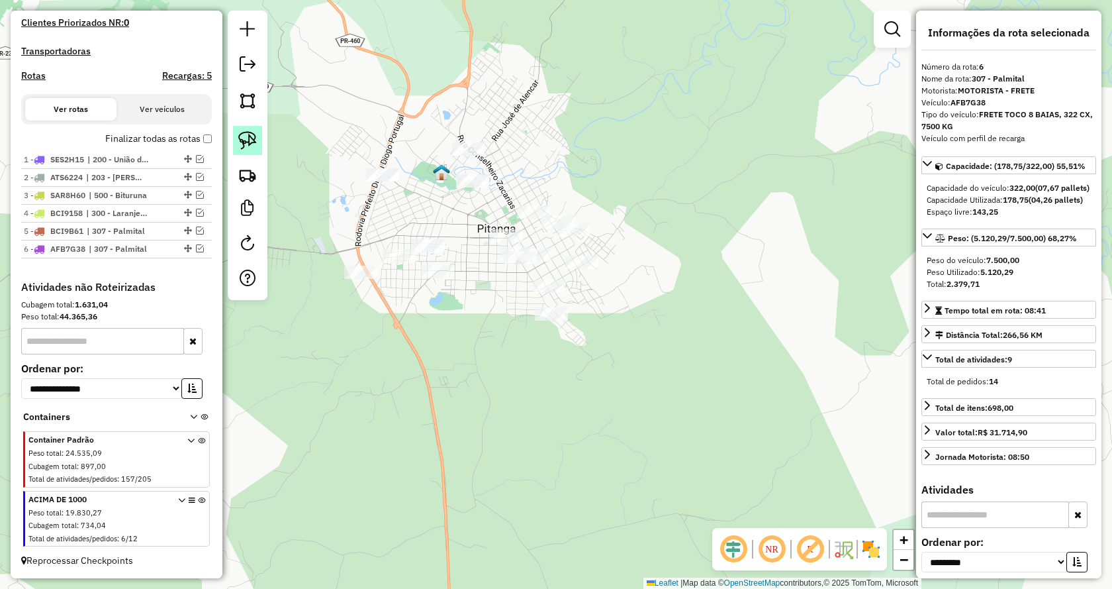
click at [253, 140] on img at bounding box center [247, 140] width 19 height 19
drag, startPoint x: 464, startPoint y: 164, endPoint x: 435, endPoint y: 99, distance: 71.7
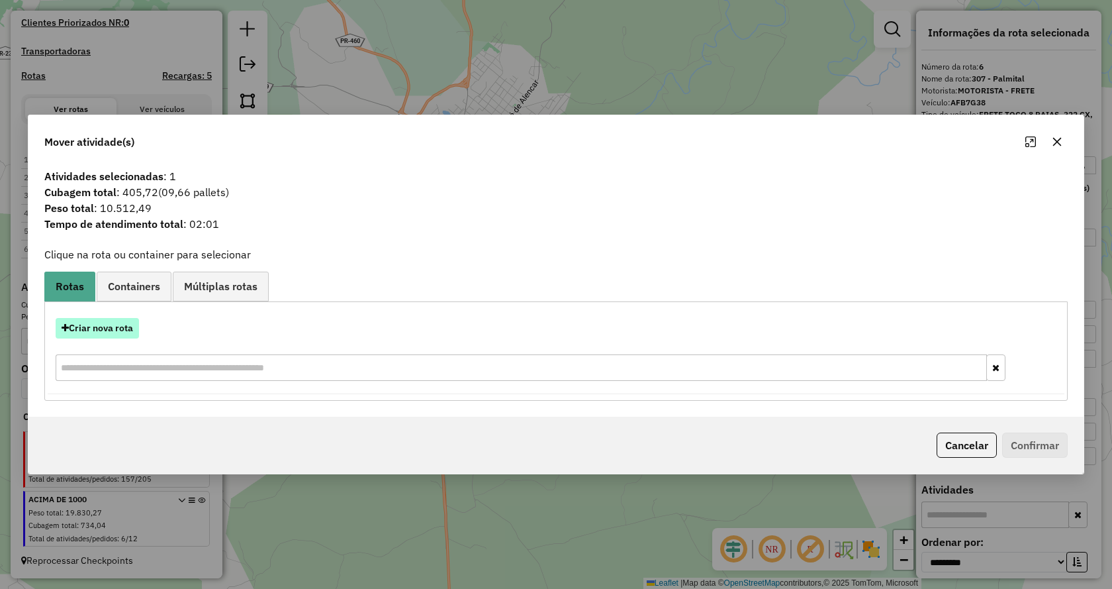
click at [91, 328] on button "Criar nova rota" at bounding box center [97, 328] width 83 height 21
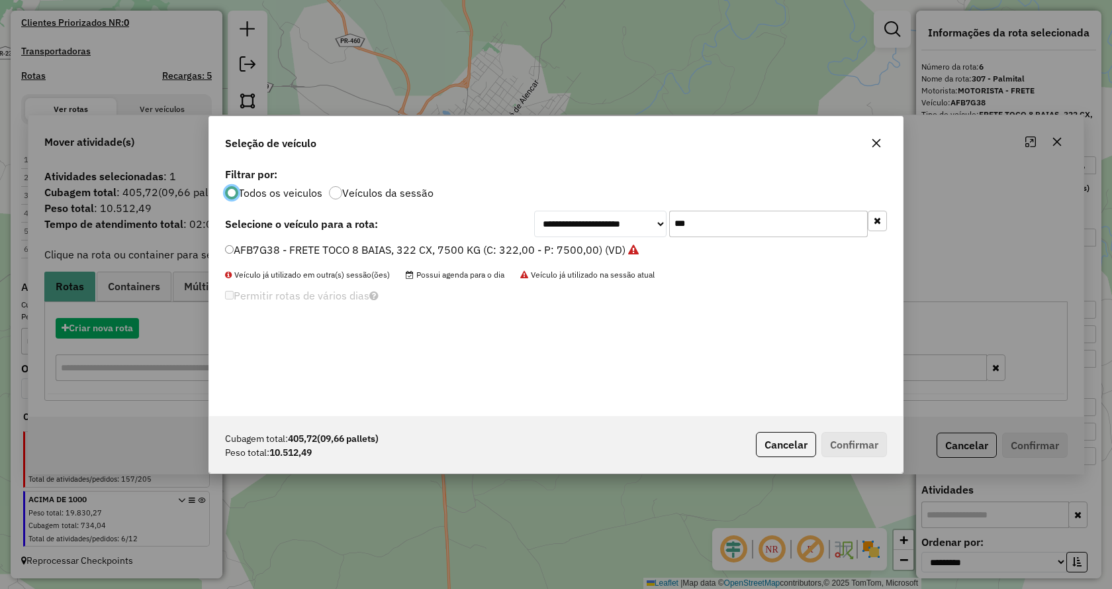
scroll to position [7, 4]
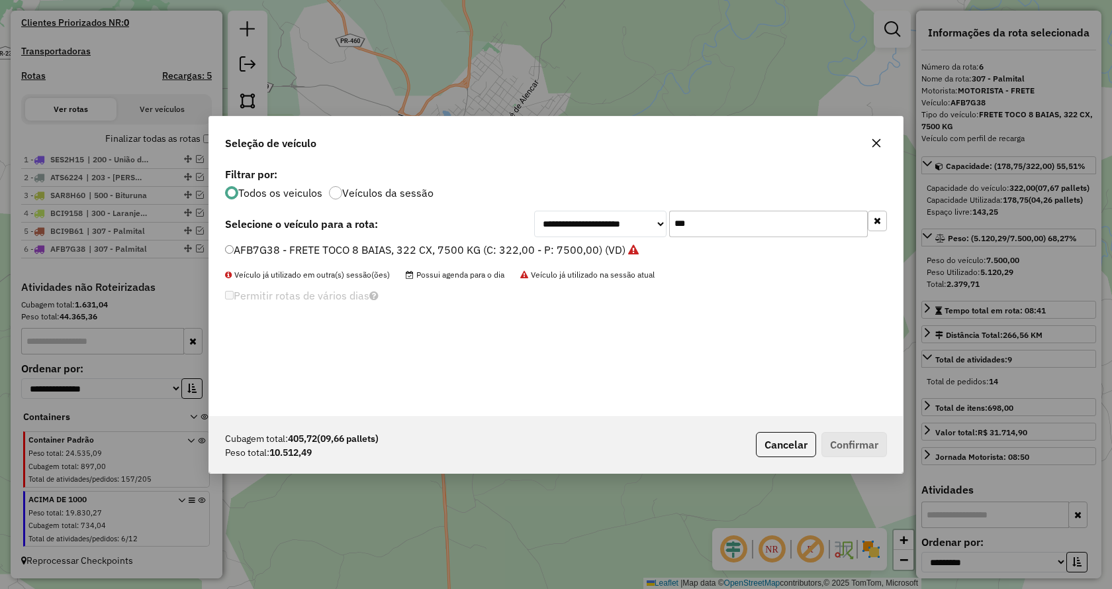
drag, startPoint x: 622, startPoint y: 222, endPoint x: 607, endPoint y: 221, distance: 14.6
click at [607, 221] on div "**********" at bounding box center [710, 224] width 353 height 26
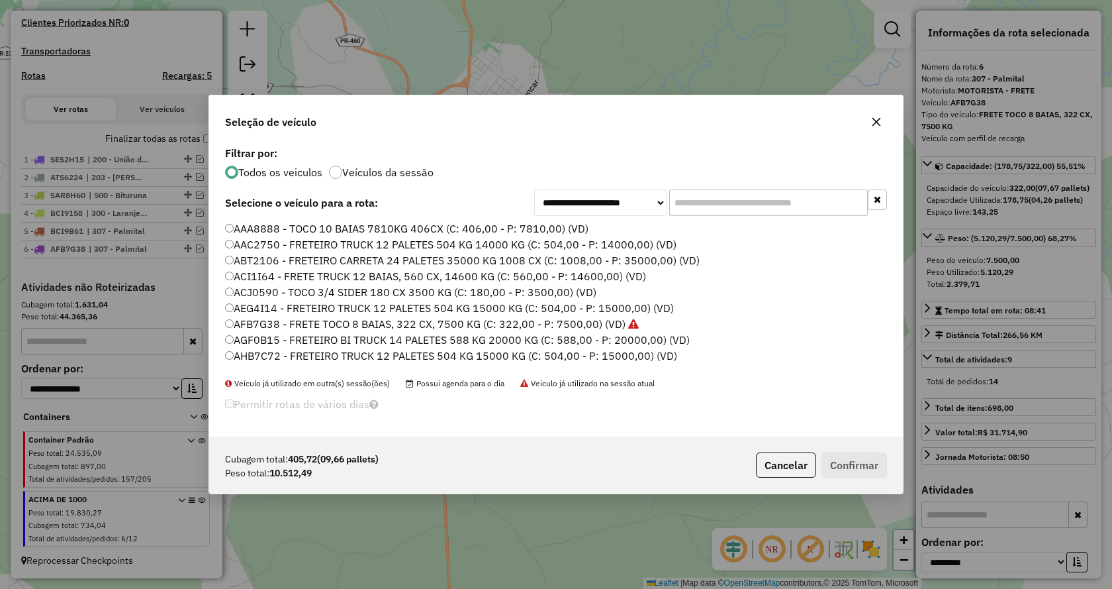
click at [687, 201] on input "text" at bounding box center [768, 202] width 199 height 26
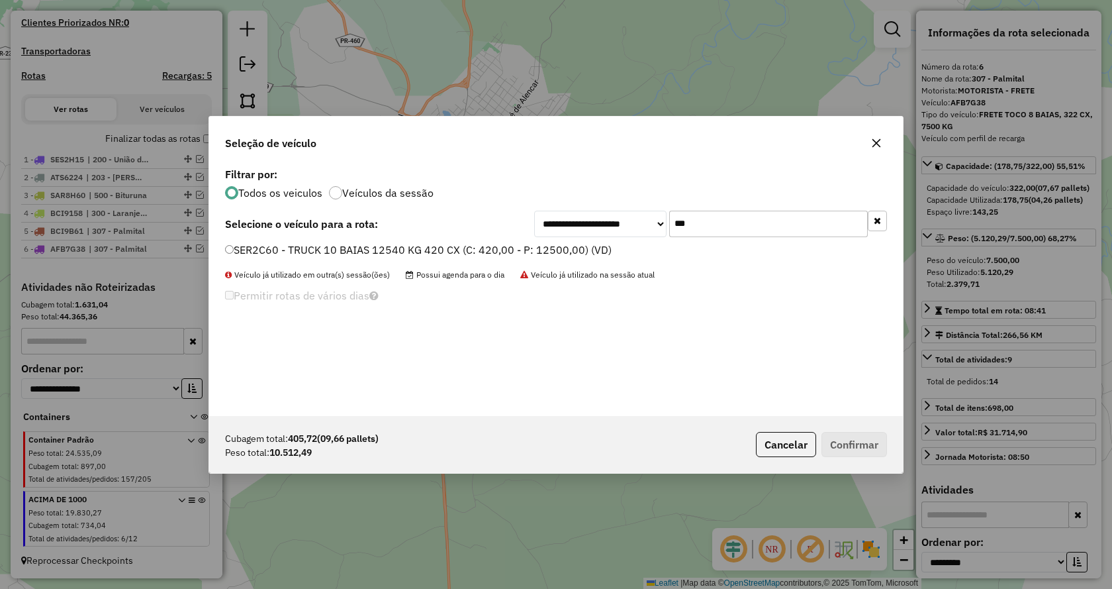
type input "***"
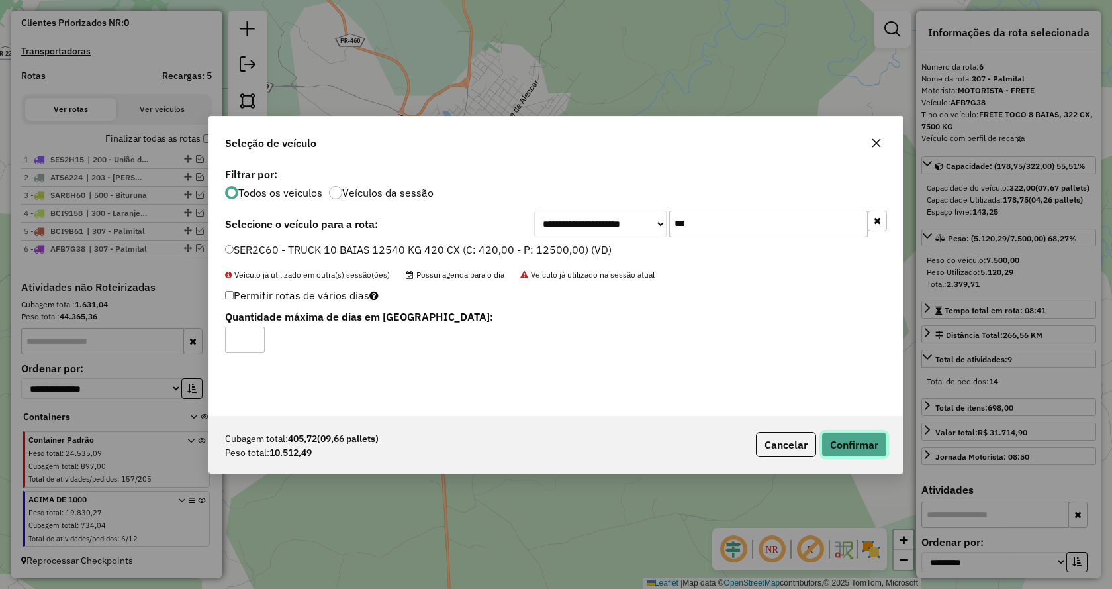
click at [850, 441] on button "Confirmar" at bounding box center [855, 444] width 66 height 25
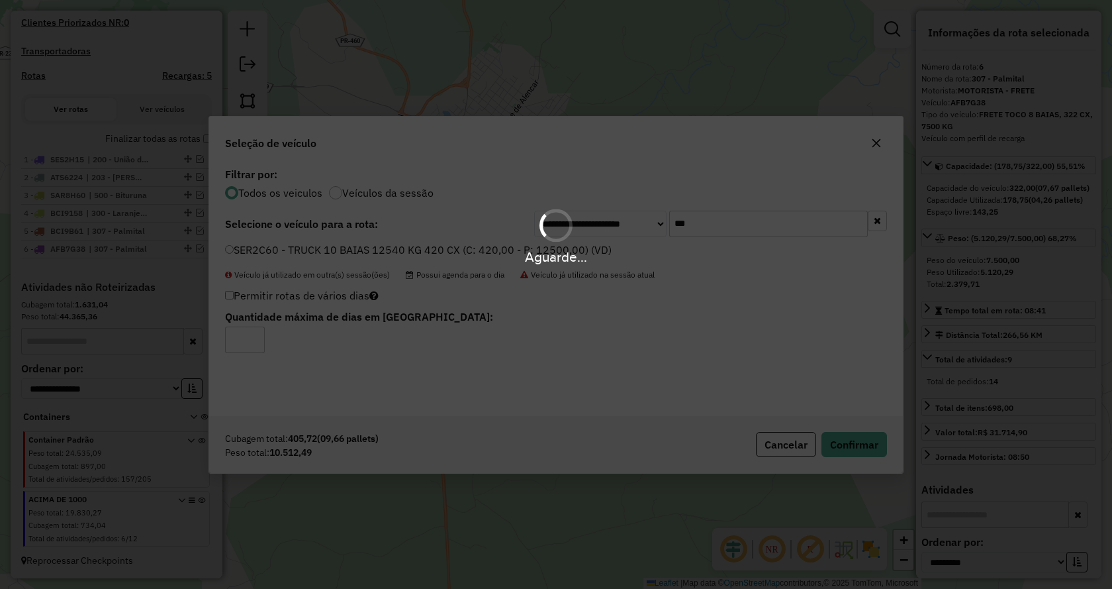
scroll to position [451, 0]
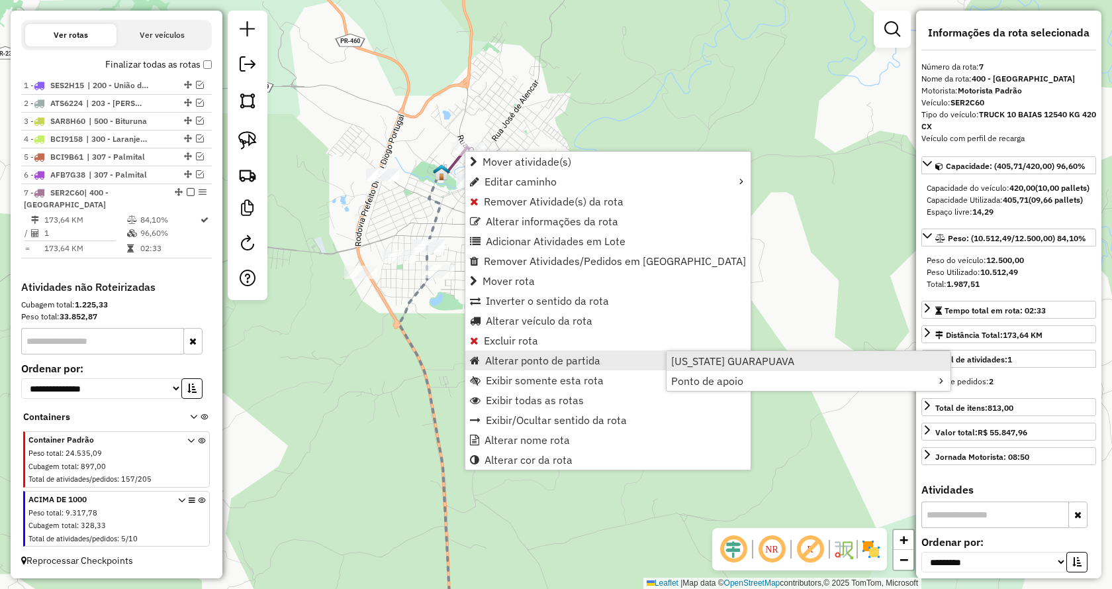
click at [718, 361] on span "[US_STATE] GUARAPUAVA" at bounding box center [732, 361] width 123 height 11
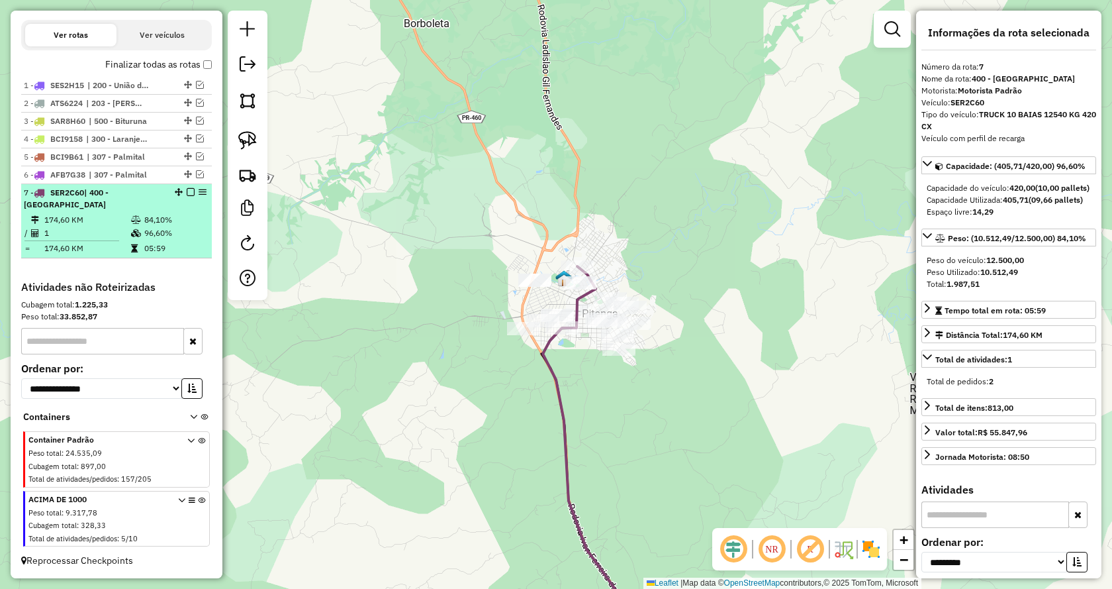
click at [187, 196] on em at bounding box center [191, 192] width 8 height 8
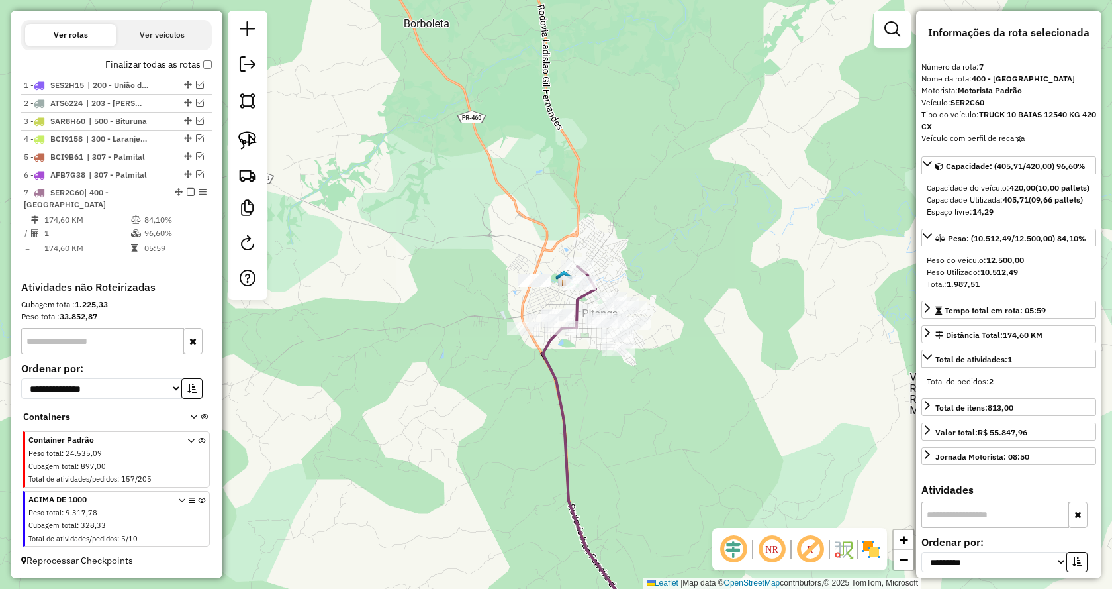
scroll to position [407, 0]
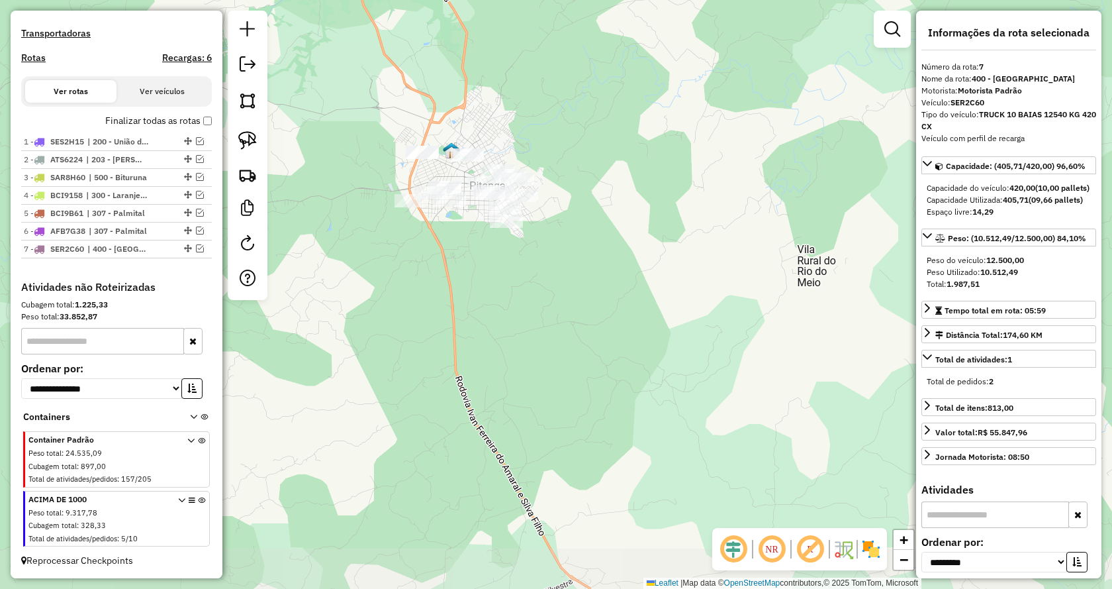
drag, startPoint x: 691, startPoint y: 414, endPoint x: 599, endPoint y: 290, distance: 154.3
click at [599, 290] on div "Janela de atendimento Grade de atendimento Capacidade Transportadoras Veículos …" at bounding box center [556, 294] width 1112 height 589
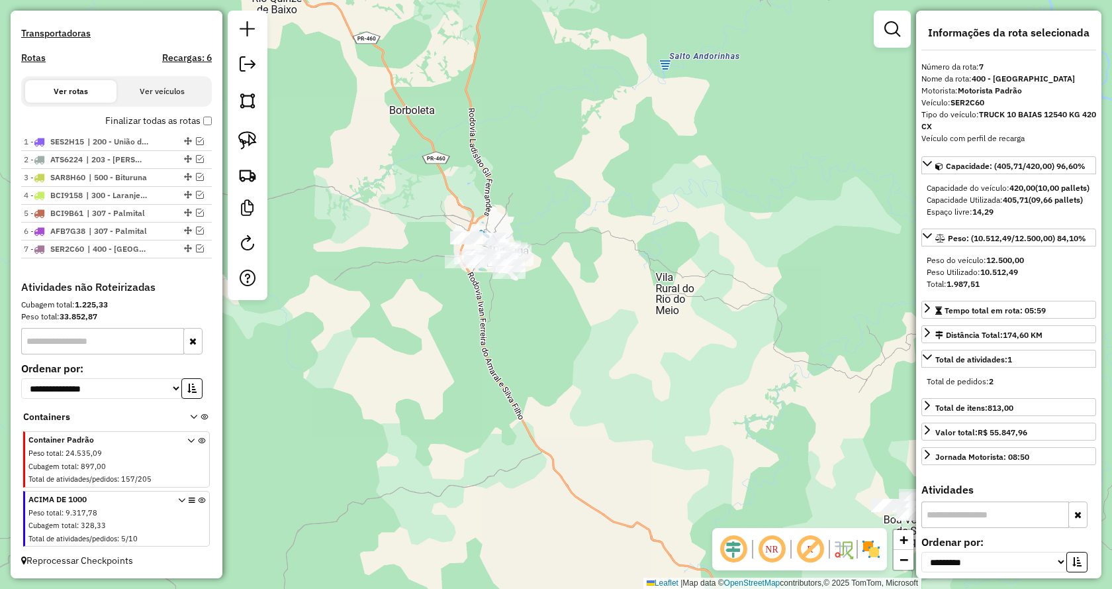
drag, startPoint x: 632, startPoint y: 387, endPoint x: 617, endPoint y: 401, distance: 20.2
click at [617, 401] on div "Janela de atendimento Grade de atendimento Capacidade Transportadoras Veículos …" at bounding box center [556, 294] width 1112 height 589
click at [246, 139] on img at bounding box center [247, 140] width 19 height 19
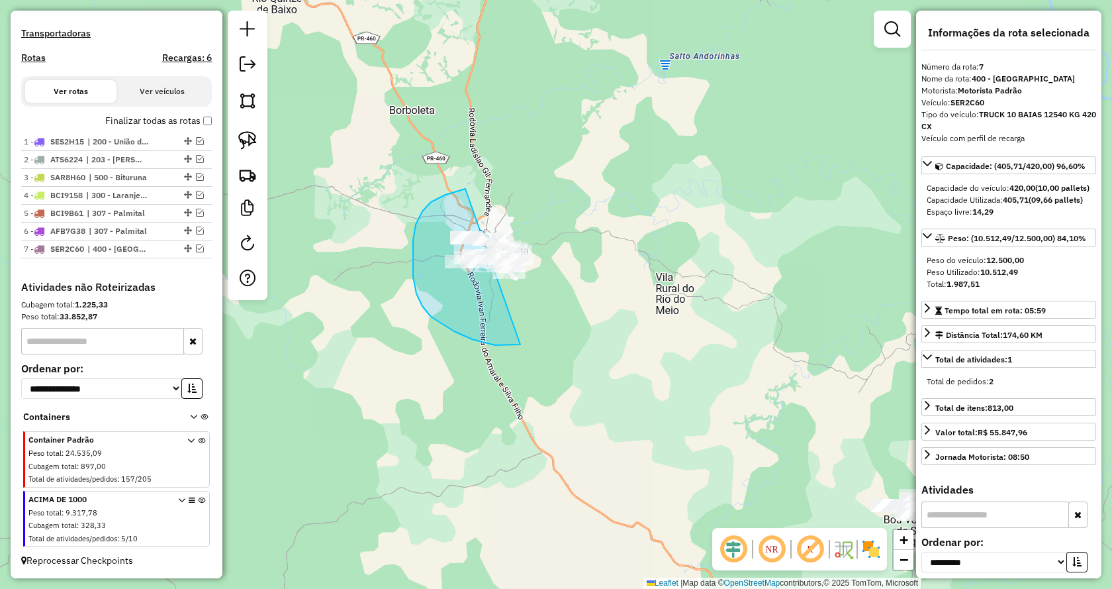
drag, startPoint x: 518, startPoint y: 344, endPoint x: 683, endPoint y: 283, distance: 176.0
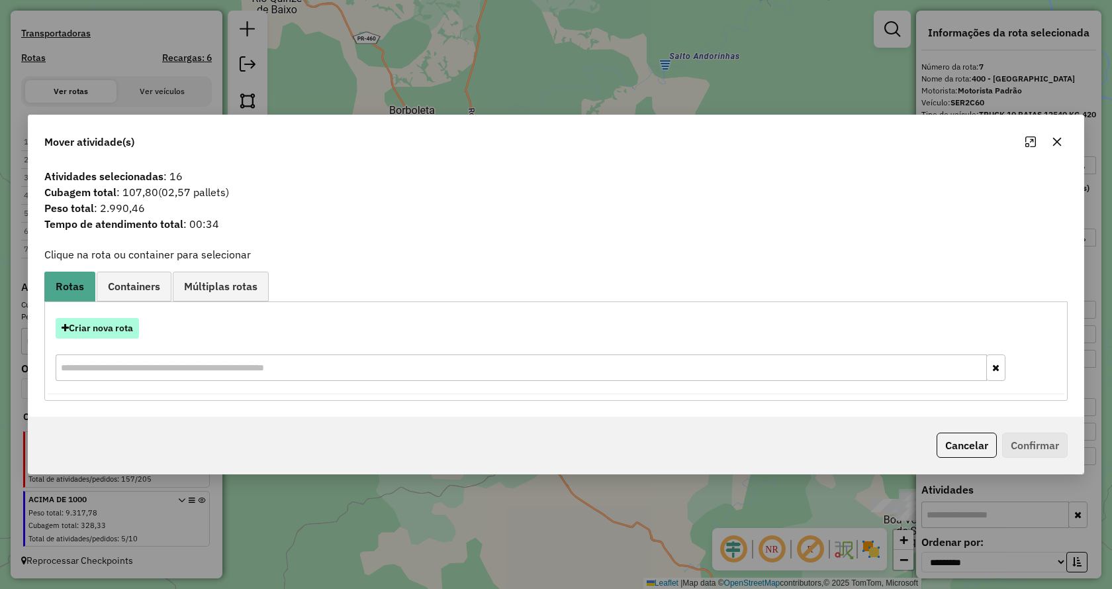
click at [120, 329] on button "Criar nova rota" at bounding box center [97, 328] width 83 height 21
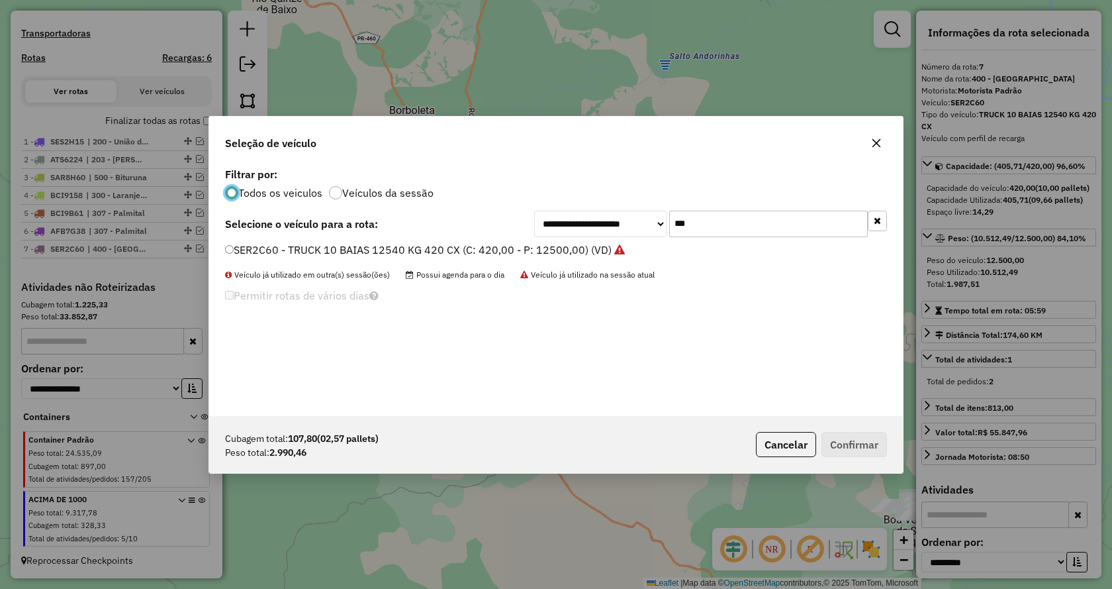
scroll to position [7, 4]
drag, startPoint x: 644, startPoint y: 223, endPoint x: 597, endPoint y: 223, distance: 47.0
click at [597, 223] on div "**********" at bounding box center [710, 224] width 353 height 26
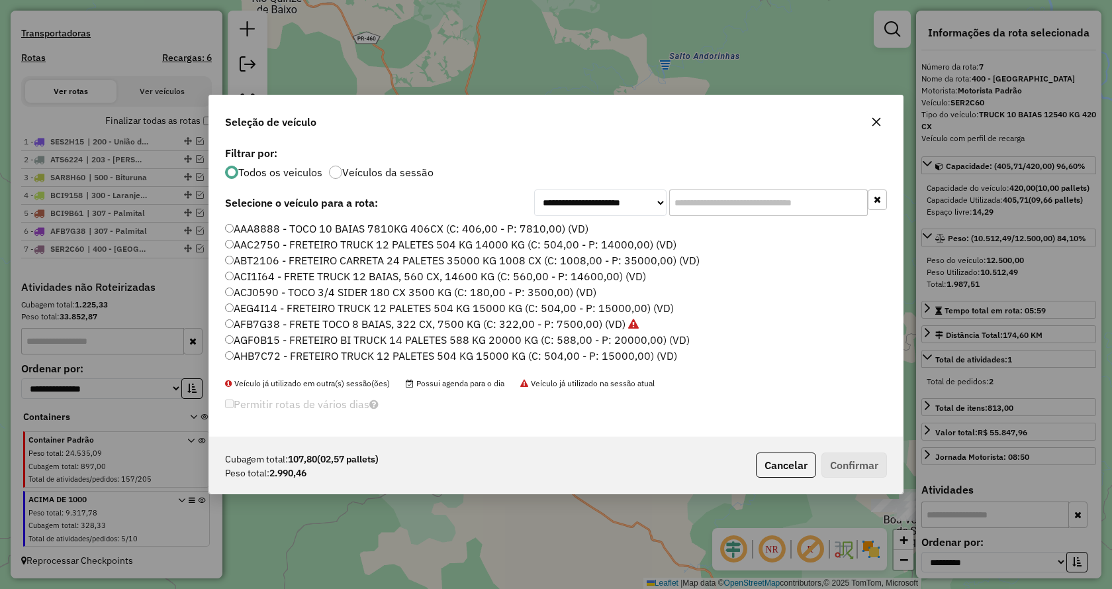
click at [777, 210] on input "text" at bounding box center [768, 202] width 199 height 26
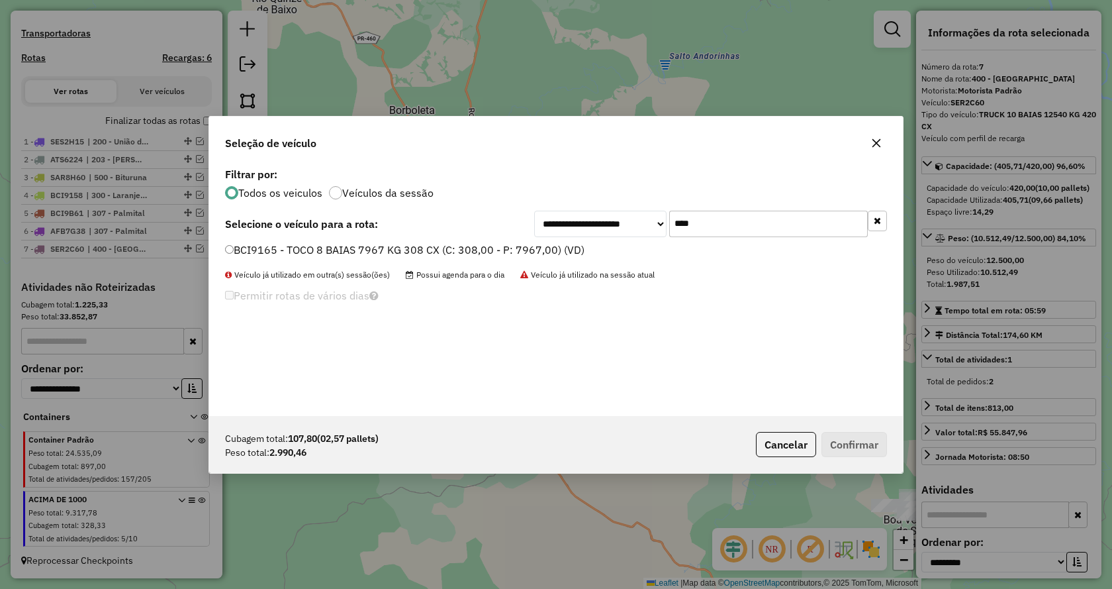
type input "****"
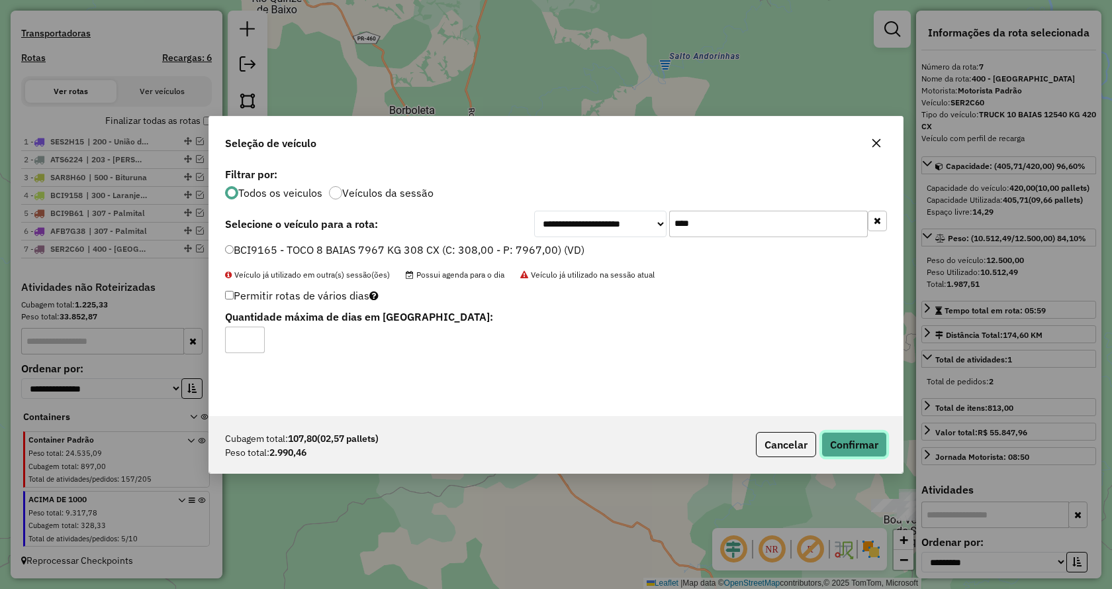
click at [856, 443] on button "Confirmar" at bounding box center [855, 444] width 66 height 25
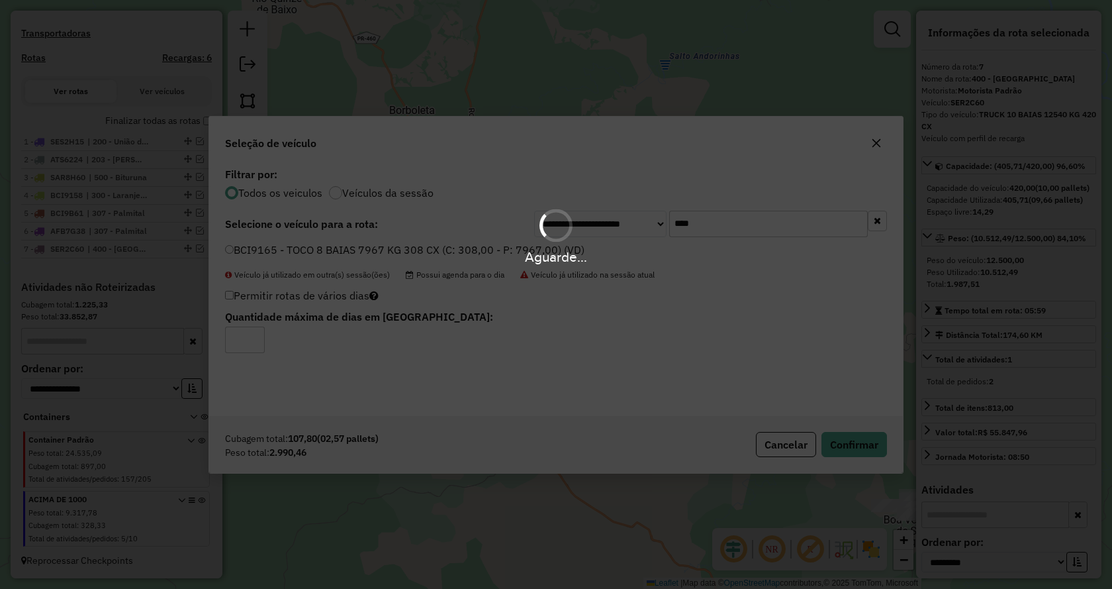
scroll to position [469, 0]
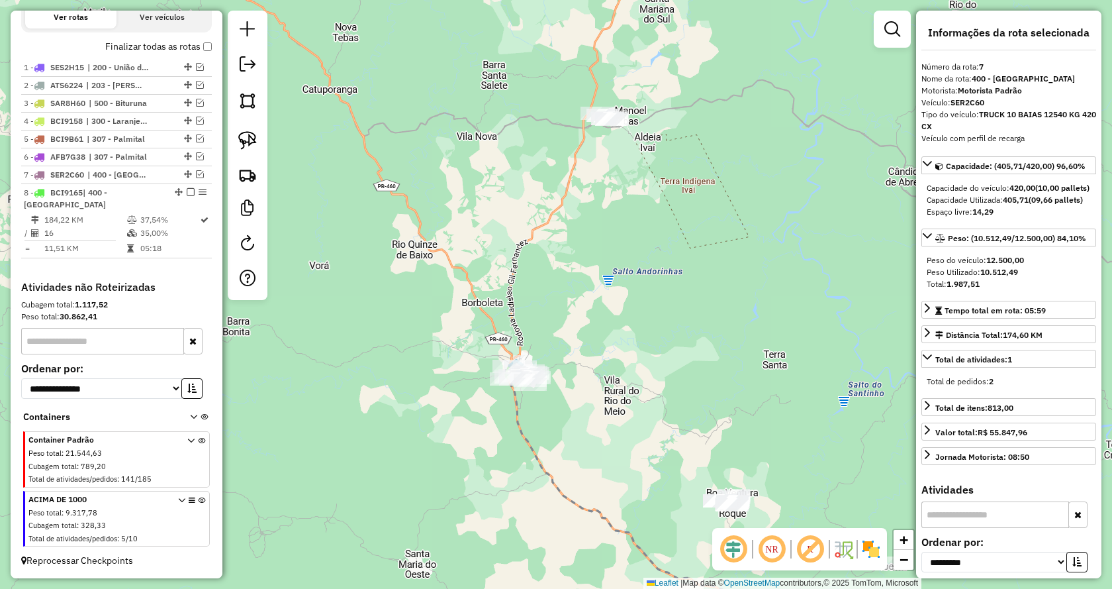
drag, startPoint x: 657, startPoint y: 328, endPoint x: 609, endPoint y: 413, distance: 97.0
click at [609, 413] on div "Janela de atendimento Grade de atendimento Capacidade Transportadoras Veículos …" at bounding box center [556, 294] width 1112 height 589
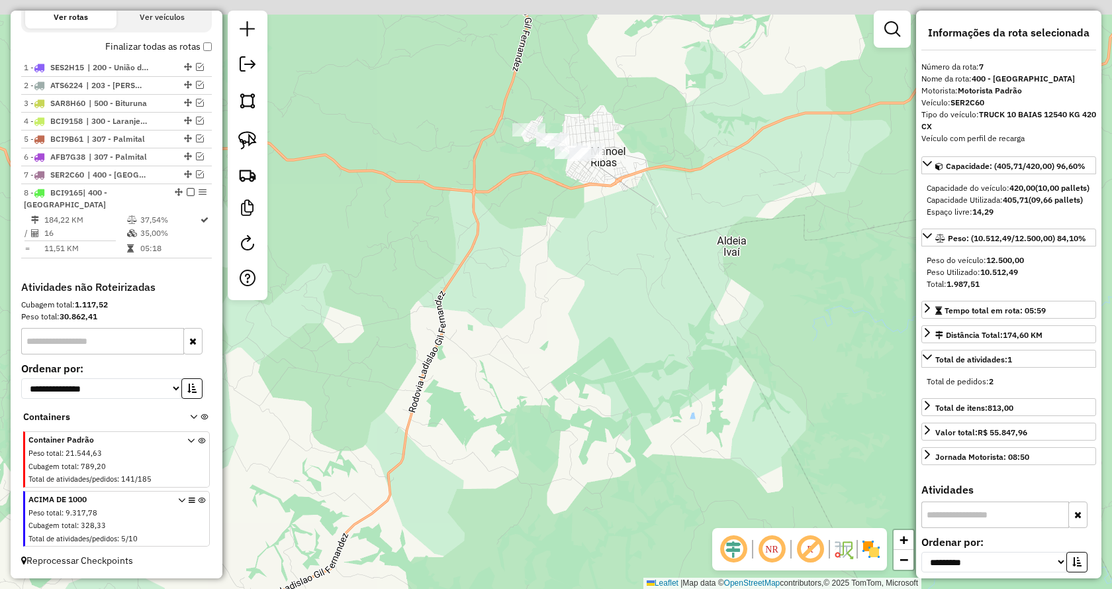
drag, startPoint x: 676, startPoint y: 154, endPoint x: 609, endPoint y: 336, distance: 193.4
click at [613, 336] on div "Janela de atendimento Grade de atendimento Capacidade Transportadoras Veículos …" at bounding box center [556, 294] width 1112 height 589
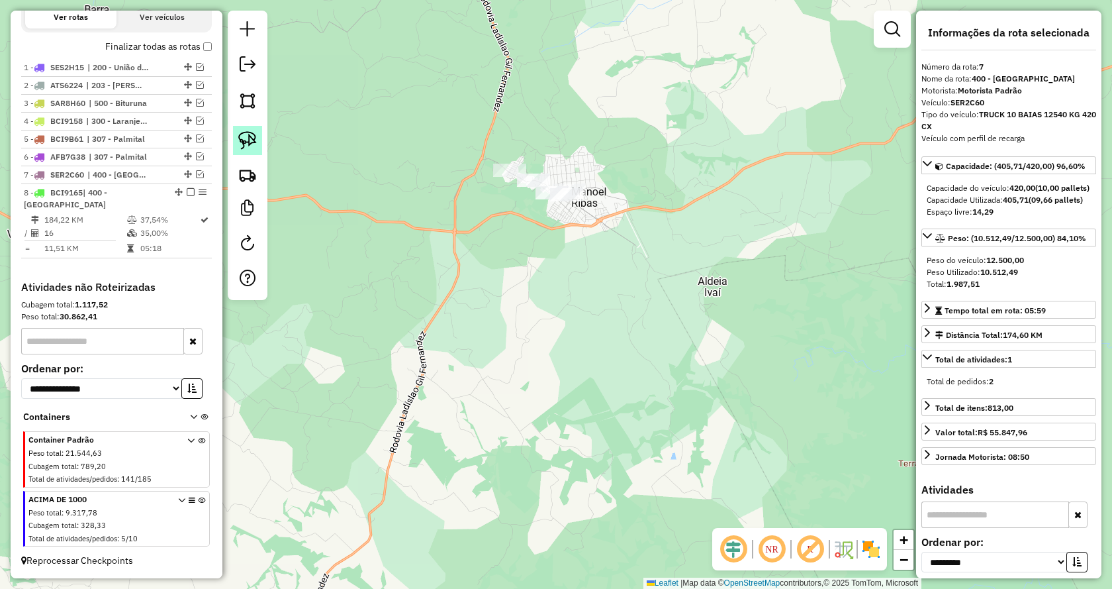
click at [253, 147] on img at bounding box center [247, 140] width 19 height 19
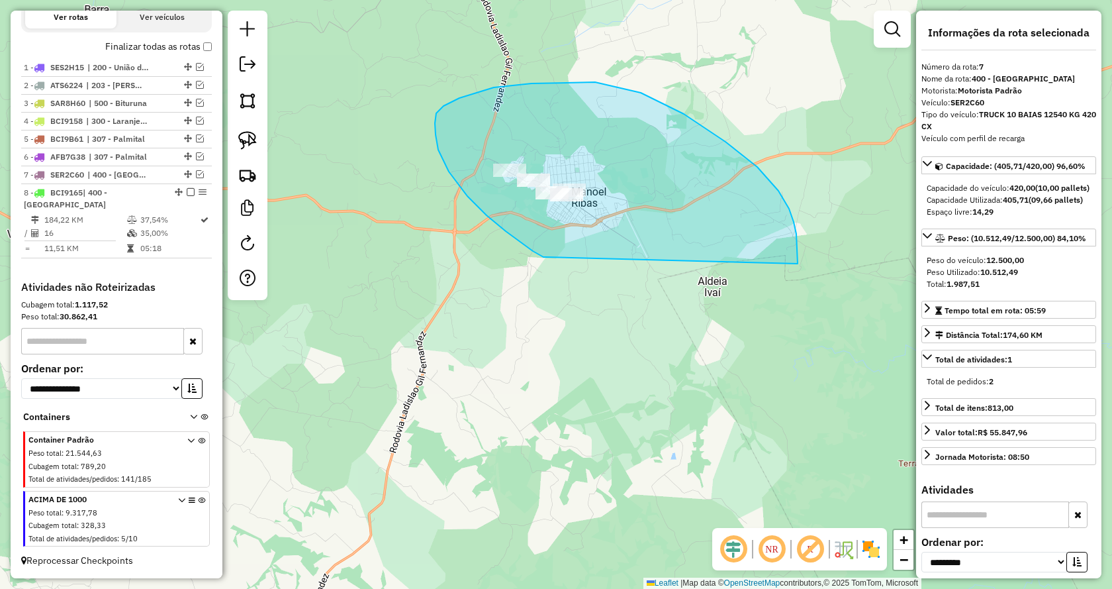
drag, startPoint x: 546, startPoint y: 257, endPoint x: 798, endPoint y: 265, distance: 252.4
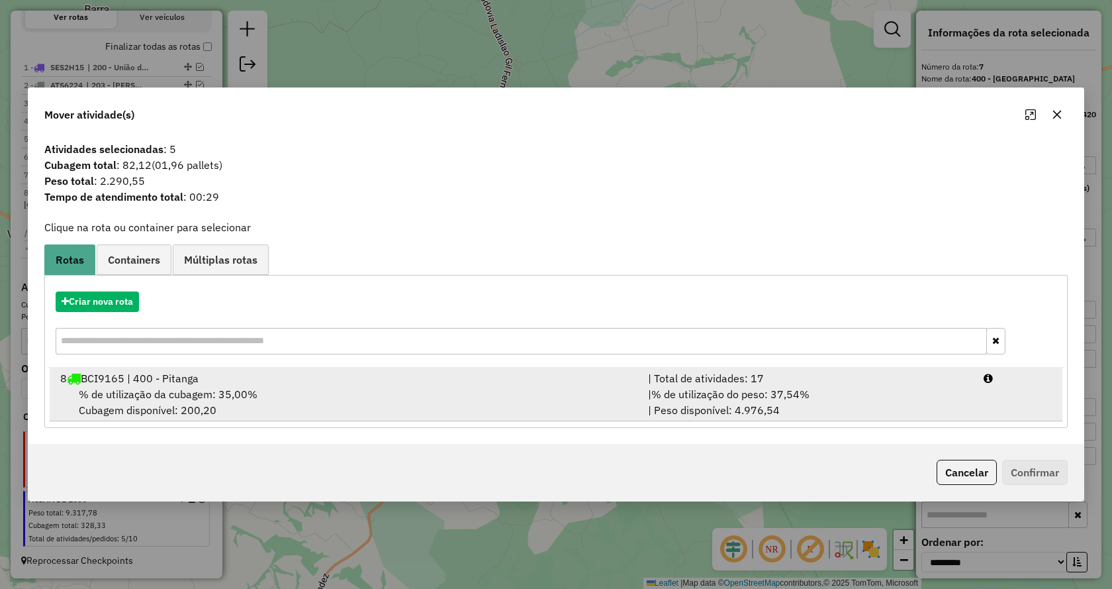
click at [787, 388] on span "% de utilização do peso: 37,54%" at bounding box center [731, 393] width 158 height 13
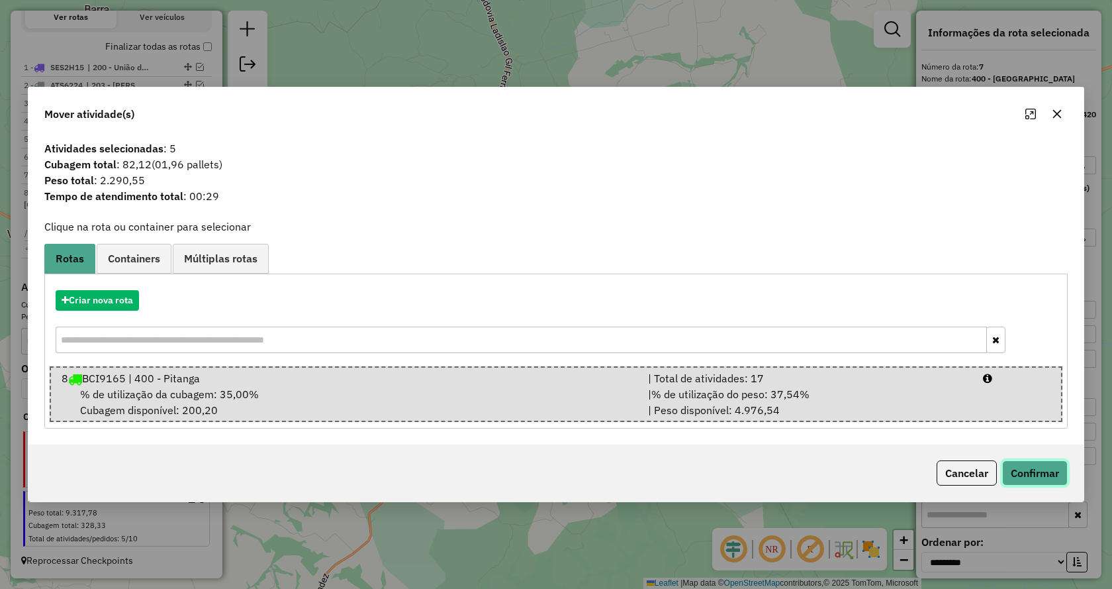
click at [1020, 472] on button "Confirmar" at bounding box center [1036, 472] width 66 height 25
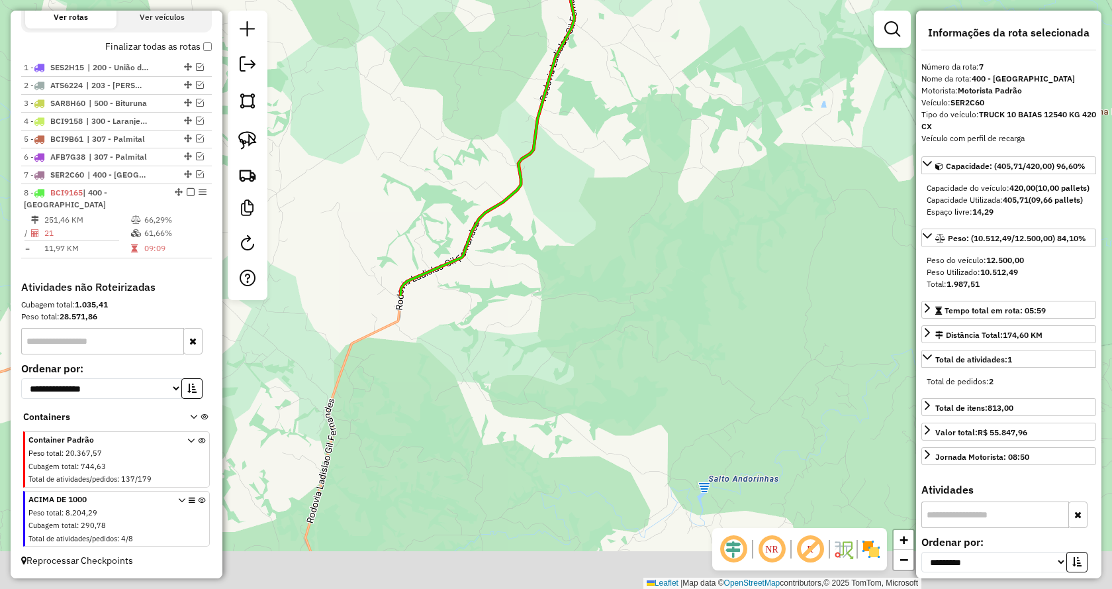
drag, startPoint x: 588, startPoint y: 497, endPoint x: 746, endPoint y: 132, distance: 396.8
click at [746, 132] on div "Janela de atendimento Grade de atendimento Capacidade Transportadoras Veículos …" at bounding box center [556, 294] width 1112 height 589
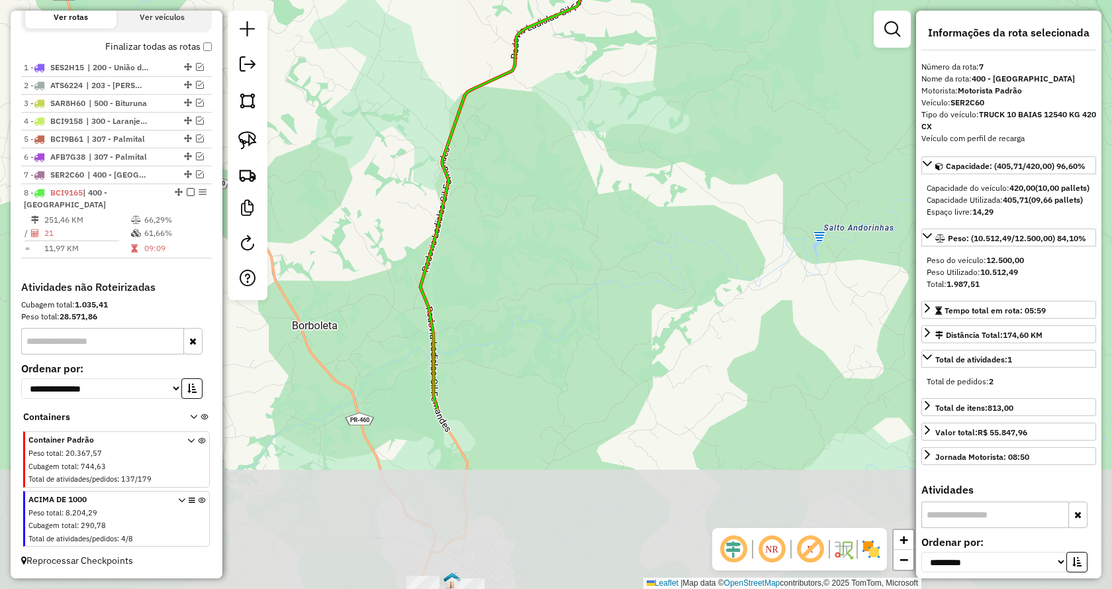
drag, startPoint x: 421, startPoint y: 508, endPoint x: 551, endPoint y: 195, distance: 339.0
click at [551, 195] on div "Janela de atendimento Grade de atendimento Capacidade Transportadoras Veículos …" at bounding box center [556, 294] width 1112 height 589
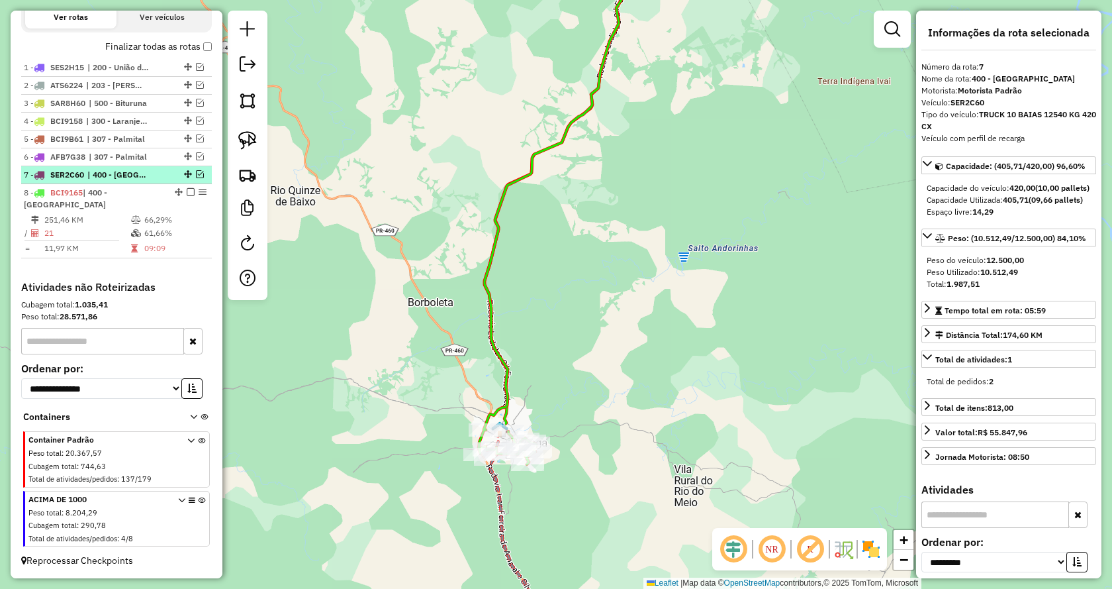
click at [199, 178] on em at bounding box center [200, 174] width 8 height 8
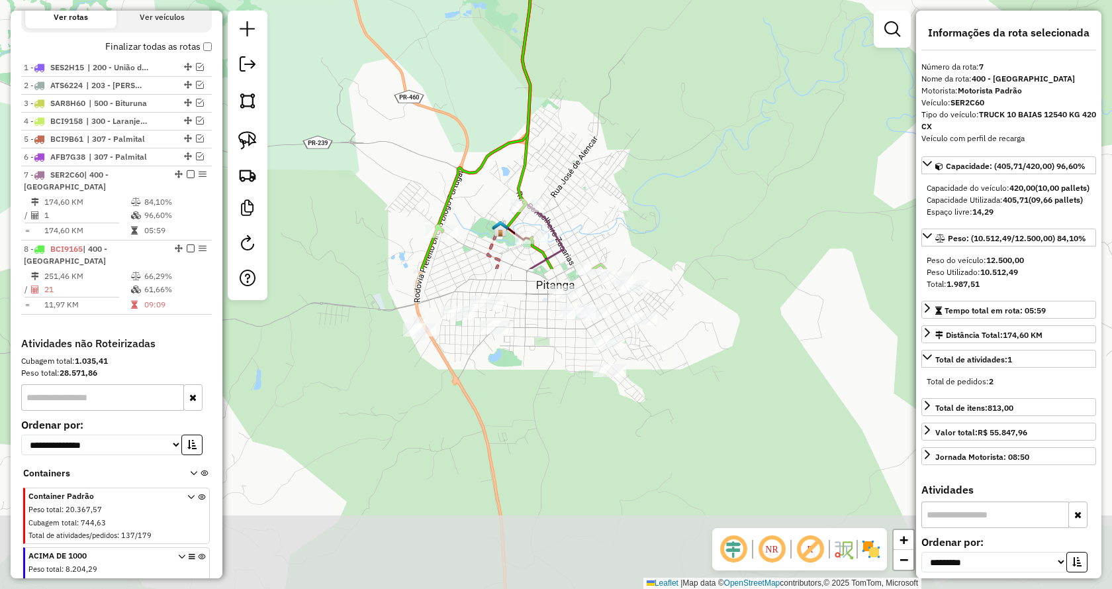
drag, startPoint x: 587, startPoint y: 463, endPoint x: 607, endPoint y: 91, distance: 372.7
click at [607, 91] on div "Janela de atendimento Grade de atendimento Capacidade Transportadoras Veículos …" at bounding box center [556, 294] width 1112 height 589
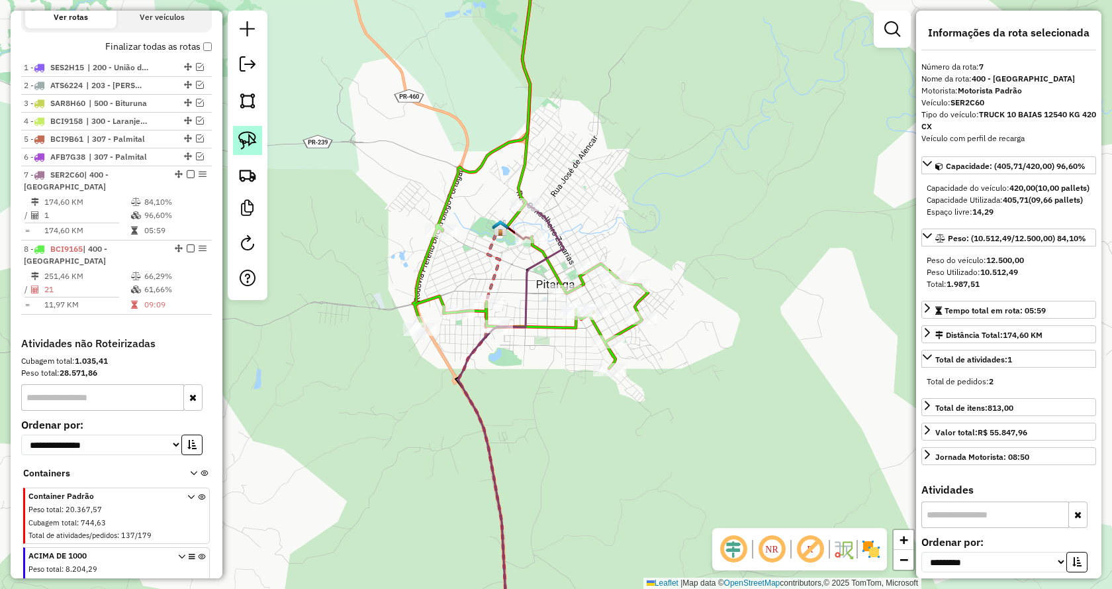
click at [254, 146] on img at bounding box center [247, 140] width 19 height 19
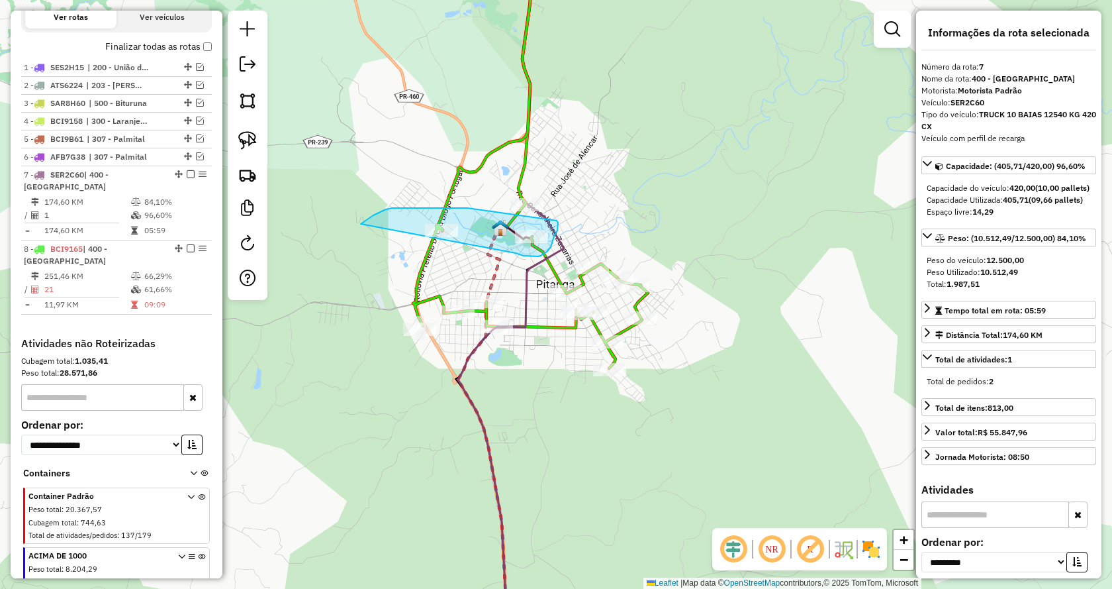
drag, startPoint x: 528, startPoint y: 256, endPoint x: 354, endPoint y: 232, distance: 175.9
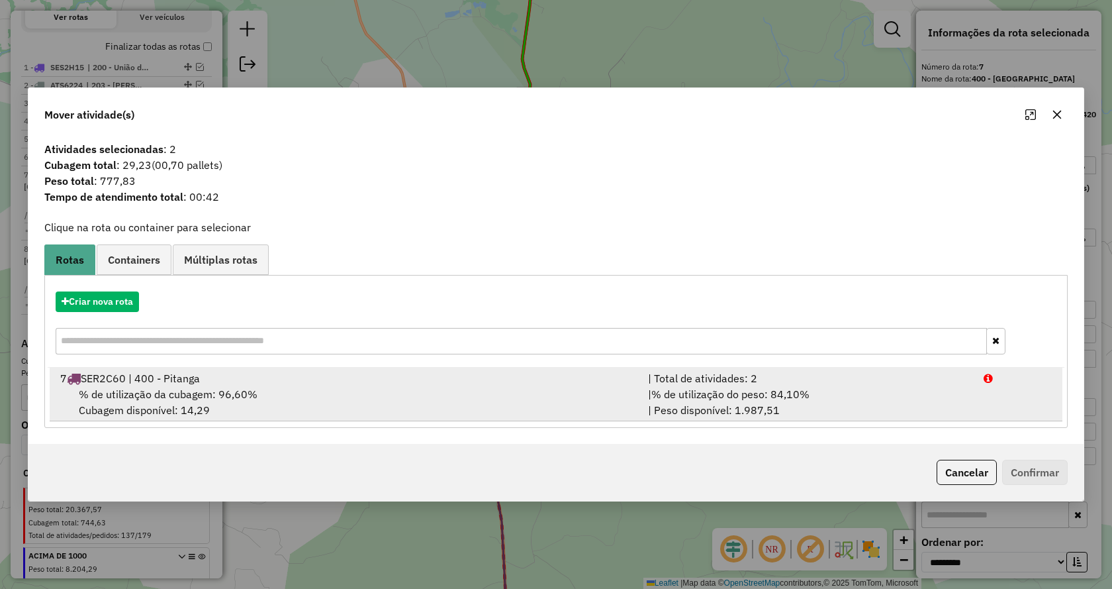
click at [769, 409] on div "| % de utilização do peso: 84,10% | Peso disponível: 1.987,51" at bounding box center [808, 402] width 336 height 32
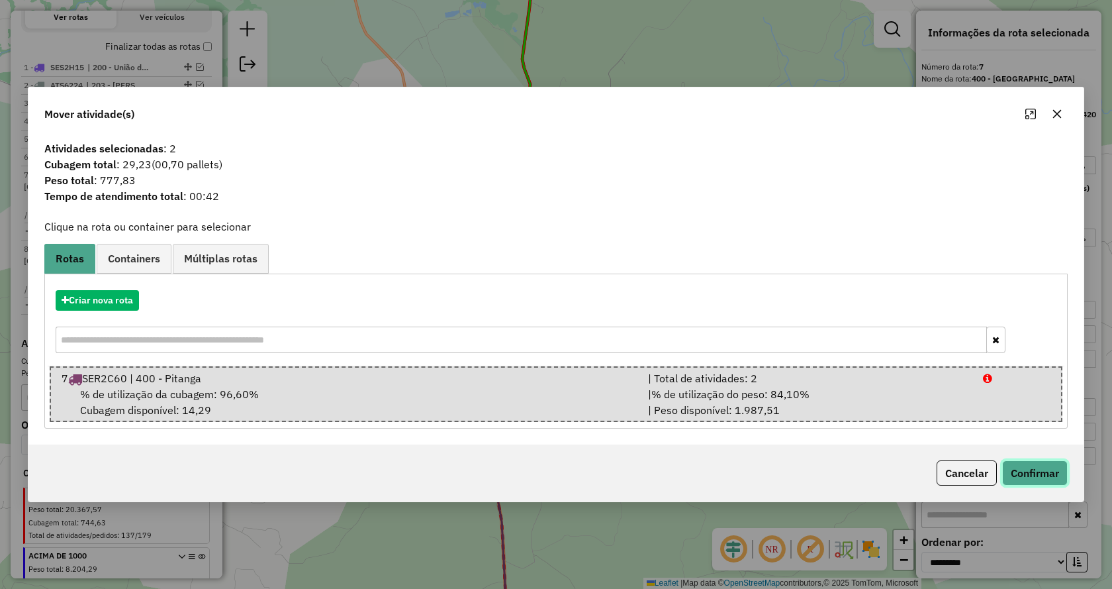
click at [1039, 471] on button "Confirmar" at bounding box center [1036, 472] width 66 height 25
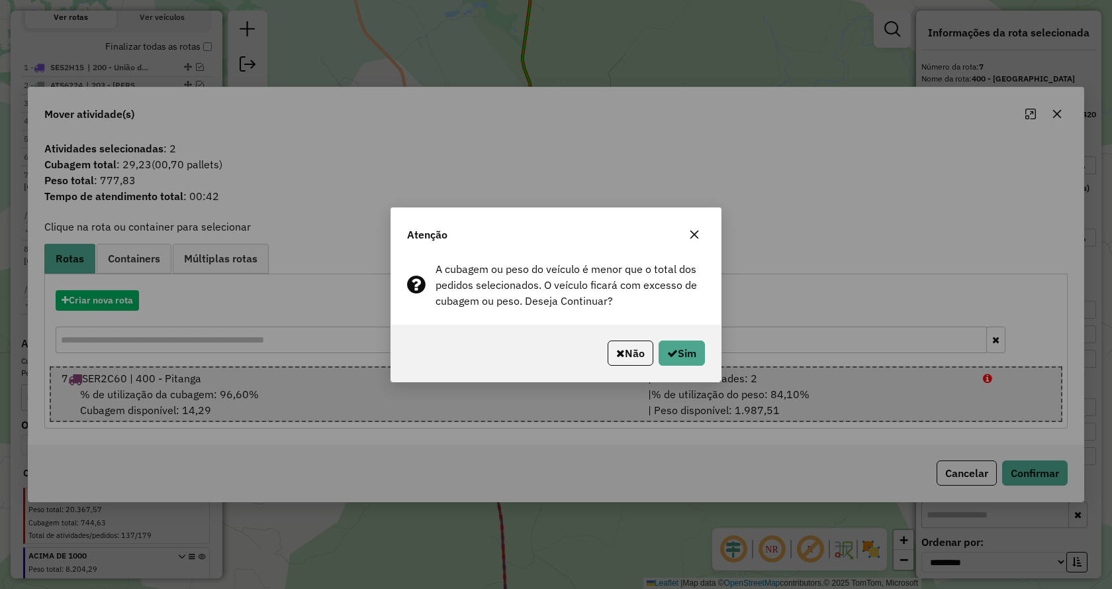
click at [603, 350] on p-footer "Não Sim" at bounding box center [654, 352] width 103 height 25
click at [619, 353] on icon "button" at bounding box center [620, 353] width 9 height 11
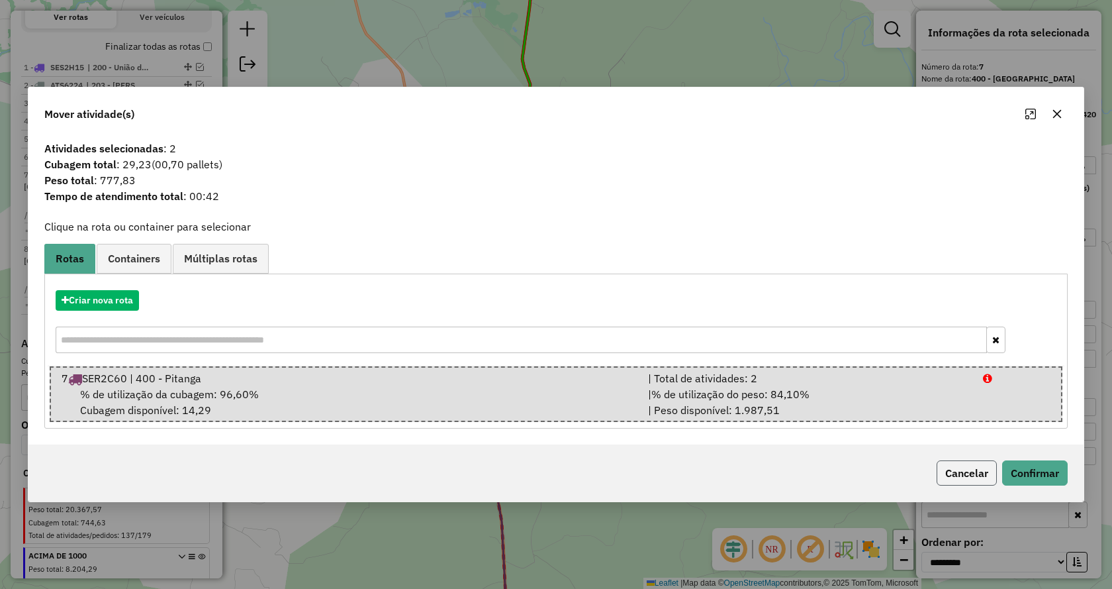
click at [958, 475] on button "Cancelar" at bounding box center [967, 472] width 60 height 25
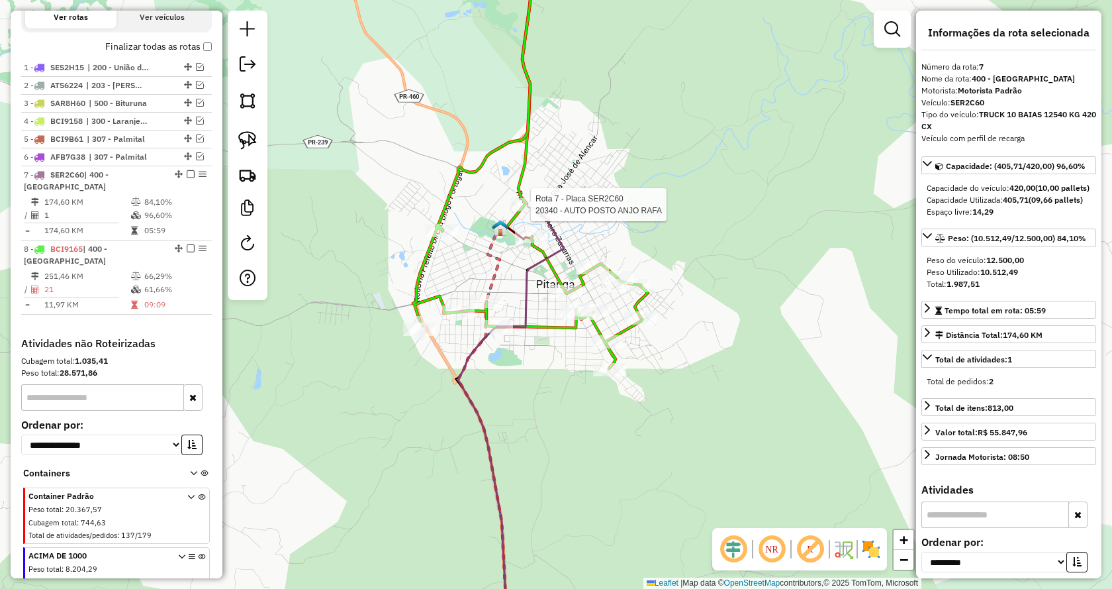
scroll to position [513, 0]
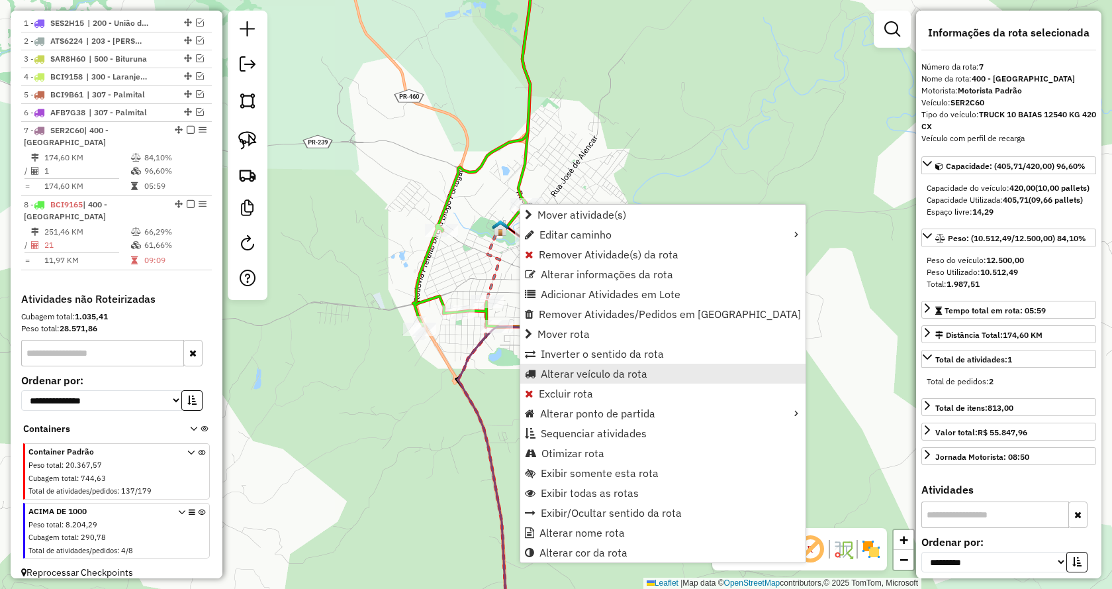
click at [638, 374] on span "Alterar veículo da rota" at bounding box center [594, 373] width 107 height 11
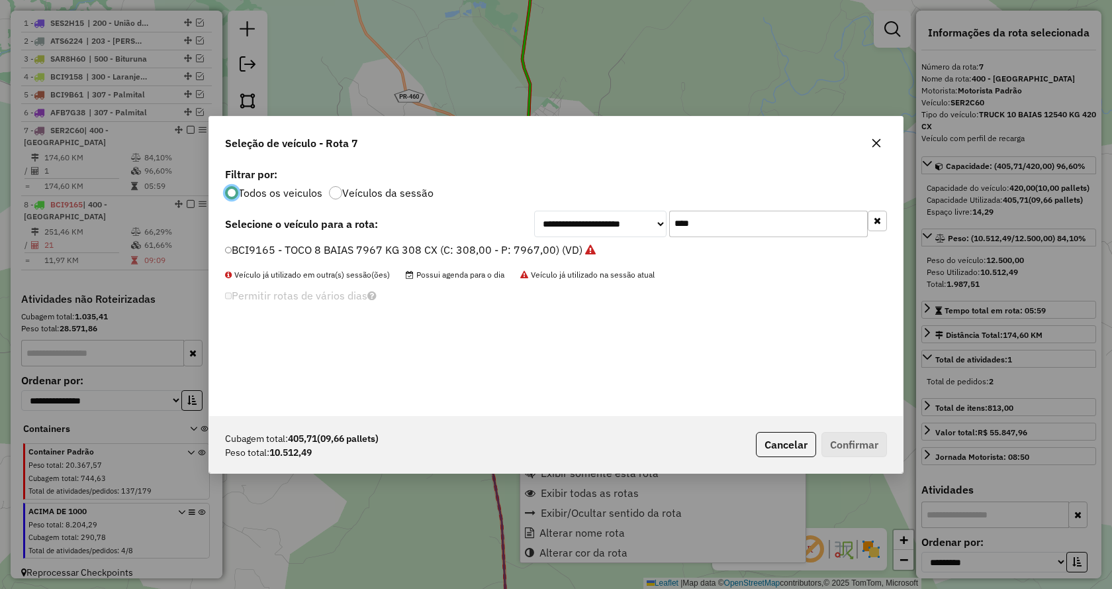
scroll to position [7, 4]
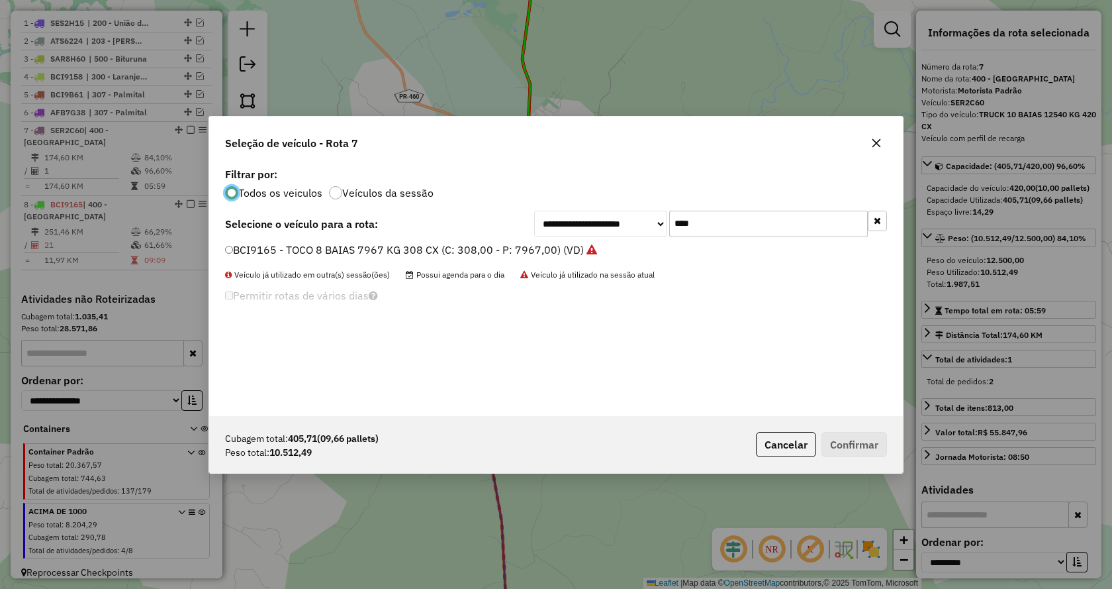
drag, startPoint x: 726, startPoint y: 225, endPoint x: 634, endPoint y: 225, distance: 92.0
click at [634, 225] on div "**********" at bounding box center [710, 224] width 353 height 26
type input "***"
click at [234, 250] on label "SEQ4B05 - TRUCK 10 BAIAS 13239 KG 420 CX (C: 420,00 - P: 13200,00) (VD)" at bounding box center [418, 250] width 387 height 16
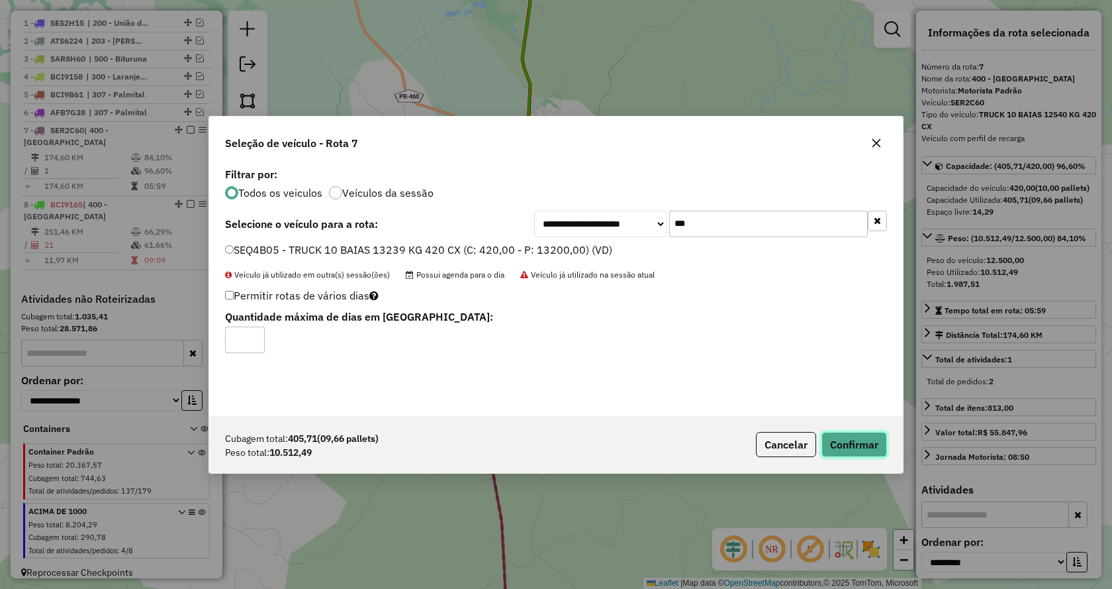
click at [848, 440] on button "Confirmar" at bounding box center [855, 444] width 66 height 25
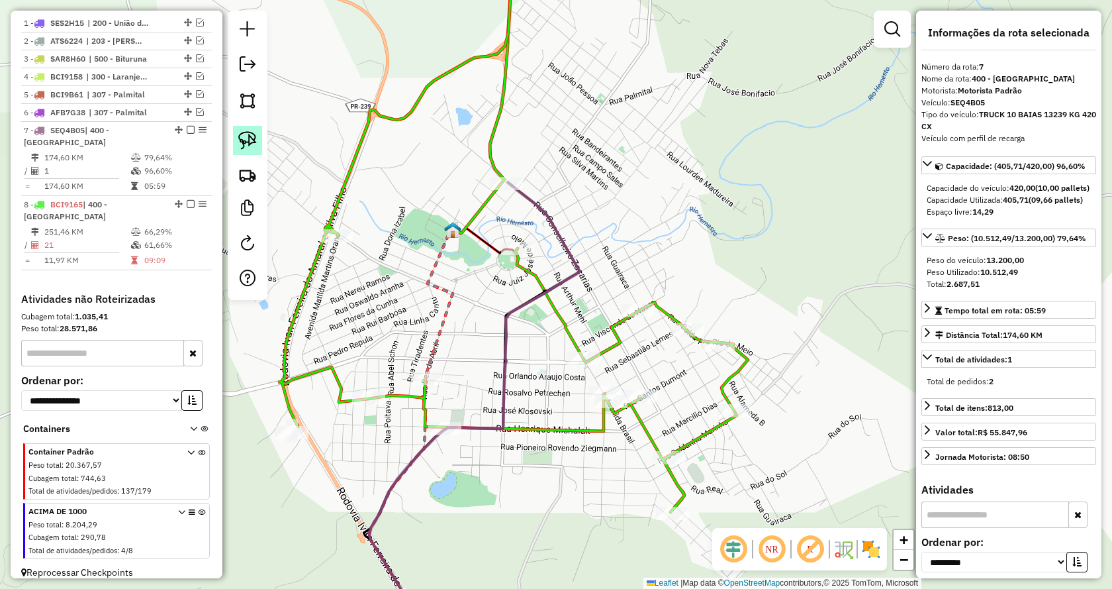
click at [242, 140] on img at bounding box center [247, 140] width 19 height 19
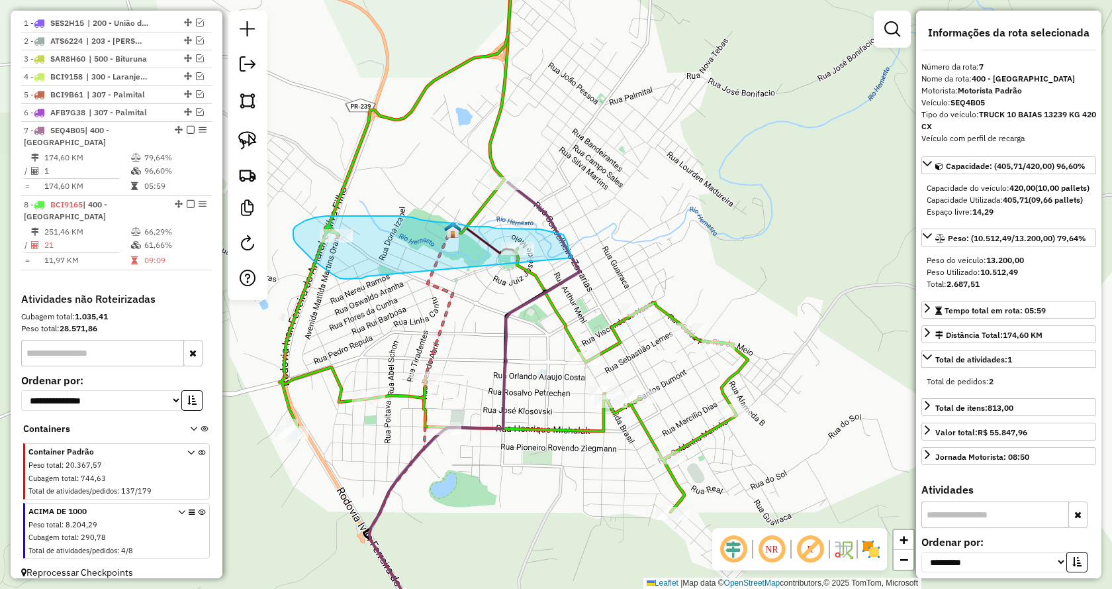
drag, startPoint x: 351, startPoint y: 279, endPoint x: 573, endPoint y: 260, distance: 222.7
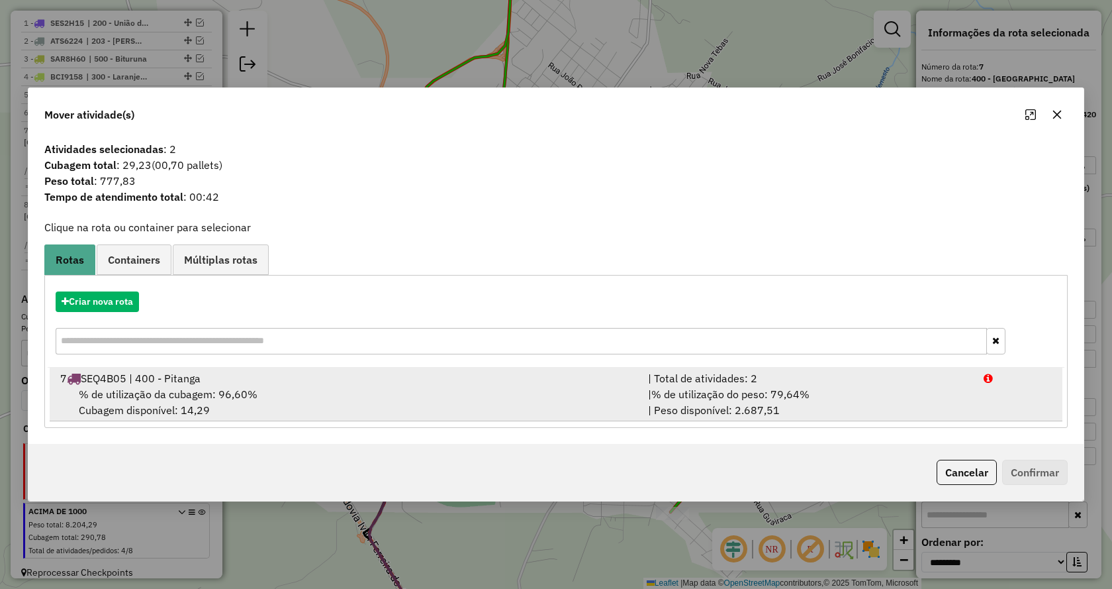
drag, startPoint x: 791, startPoint y: 401, endPoint x: 914, endPoint y: 427, distance: 126.0
click at [792, 401] on span "% de utilização do peso: 79,64%" at bounding box center [731, 393] width 158 height 13
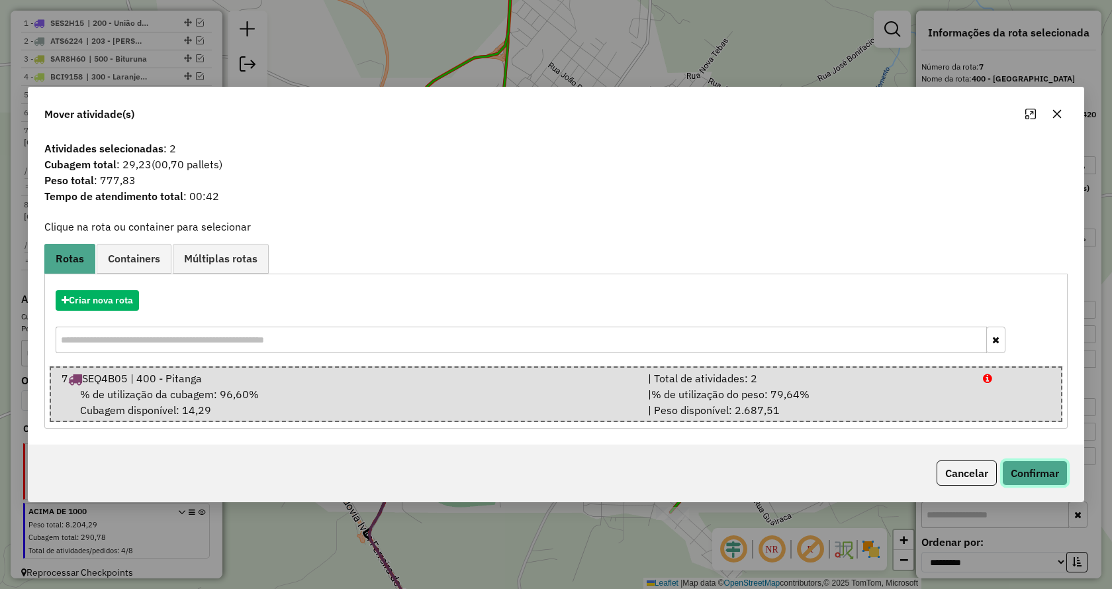
click at [1043, 475] on button "Confirmar" at bounding box center [1036, 472] width 66 height 25
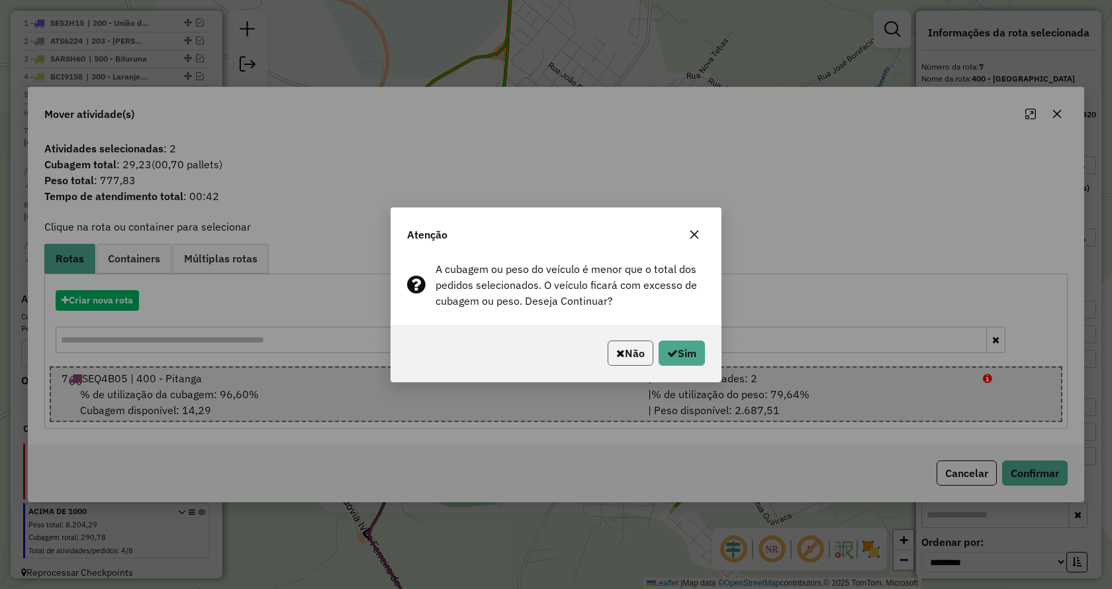
click at [611, 352] on button "Não" at bounding box center [631, 352] width 46 height 25
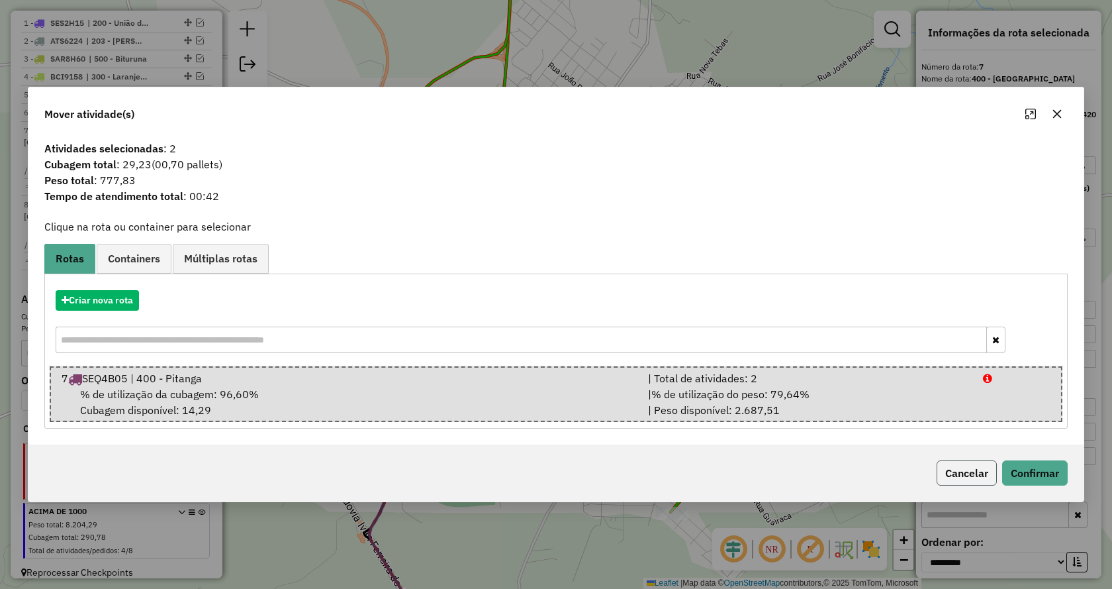
click at [972, 478] on button "Cancelar" at bounding box center [967, 472] width 60 height 25
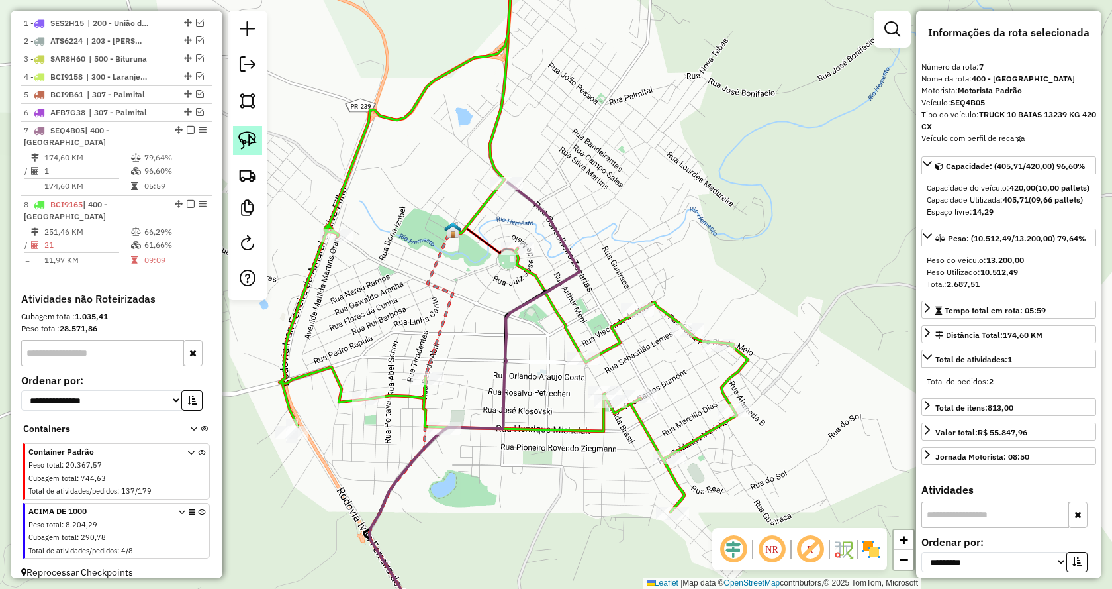
click at [249, 140] on img at bounding box center [247, 140] width 19 height 19
drag, startPoint x: 548, startPoint y: 258, endPoint x: 444, endPoint y: 266, distance: 103.6
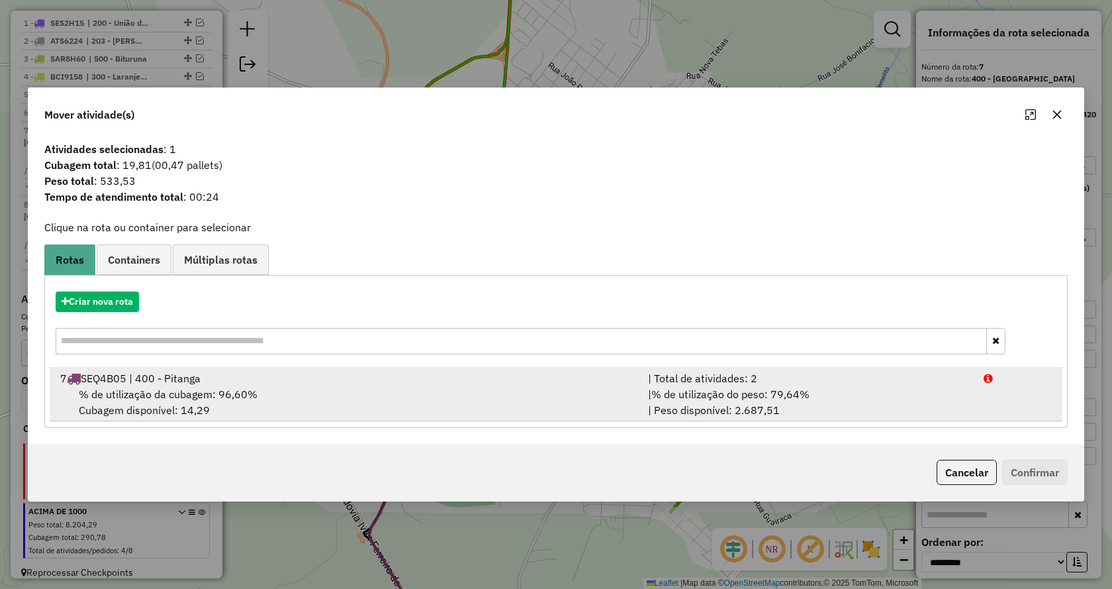
drag, startPoint x: 764, startPoint y: 399, endPoint x: 895, endPoint y: 417, distance: 131.7
click at [773, 399] on span "% de utilização do peso: 79,64%" at bounding box center [731, 393] width 158 height 13
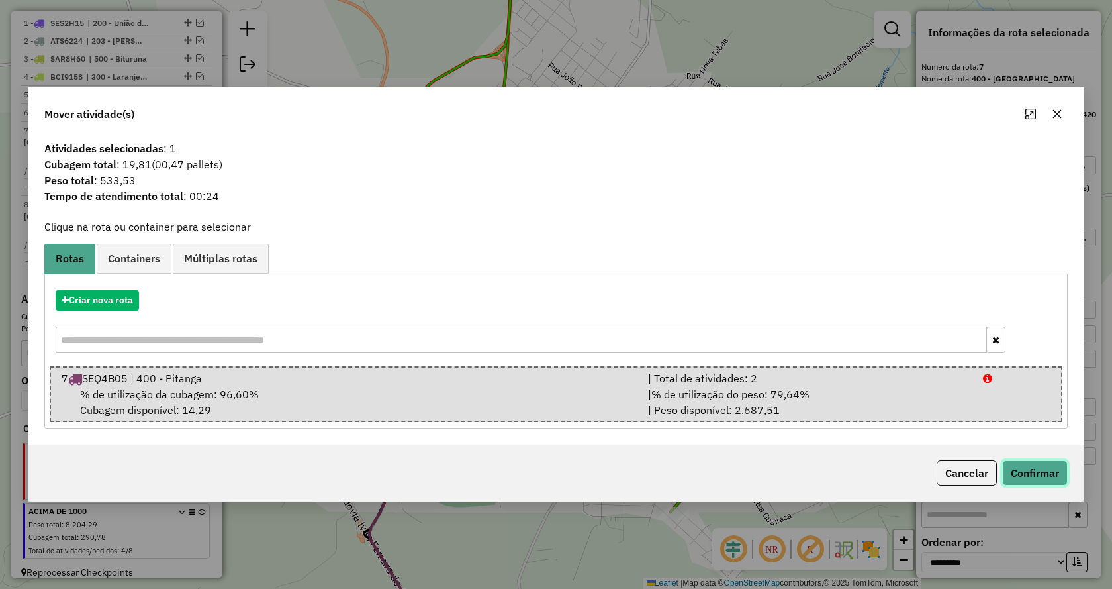
click at [1028, 468] on button "Confirmar" at bounding box center [1036, 472] width 66 height 25
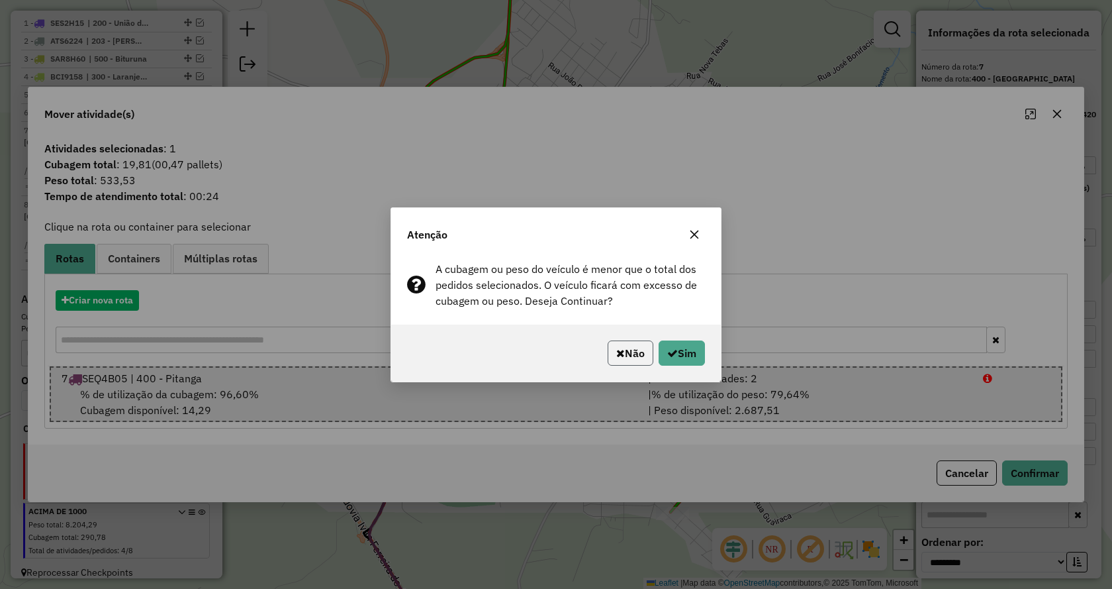
click at [626, 357] on button "Não" at bounding box center [631, 352] width 46 height 25
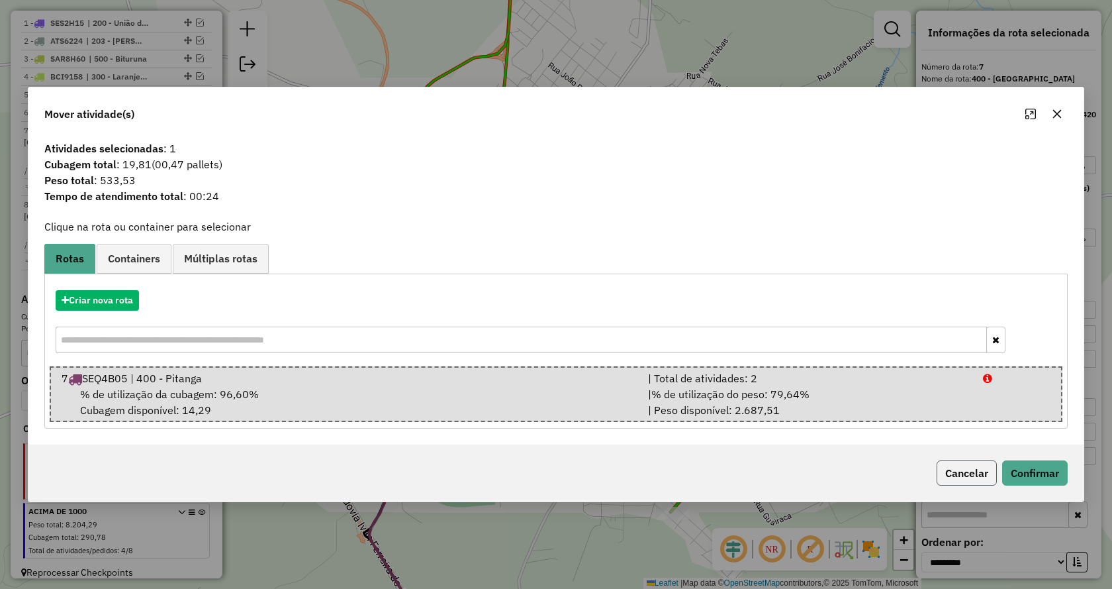
click at [964, 478] on button "Cancelar" at bounding box center [967, 472] width 60 height 25
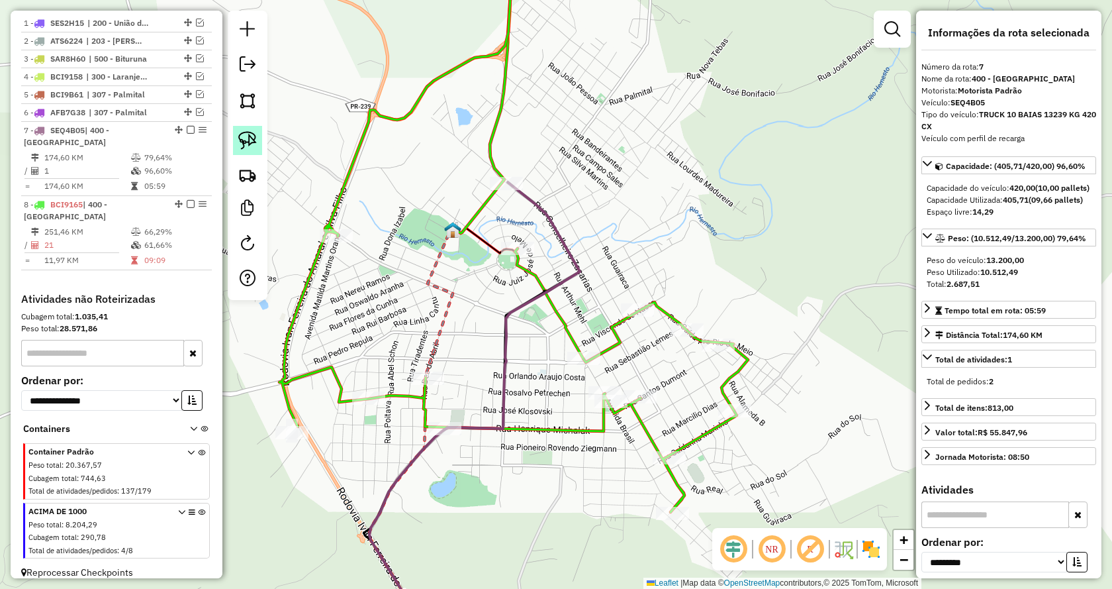
click at [249, 144] on img at bounding box center [247, 140] width 19 height 19
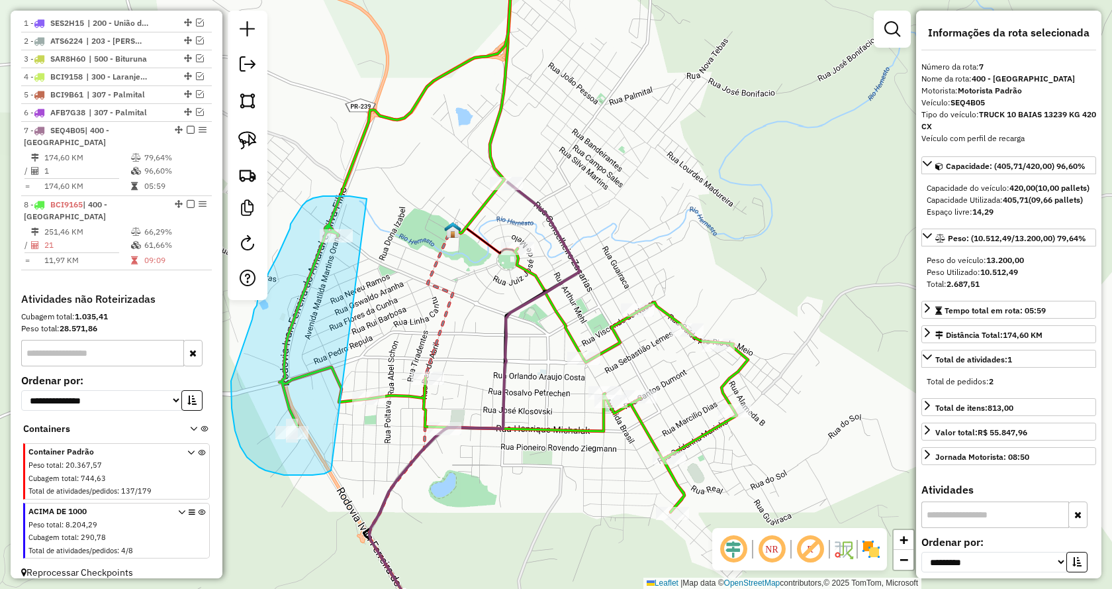
drag, startPoint x: 303, startPoint y: 475, endPoint x: 367, endPoint y: 199, distance: 283.4
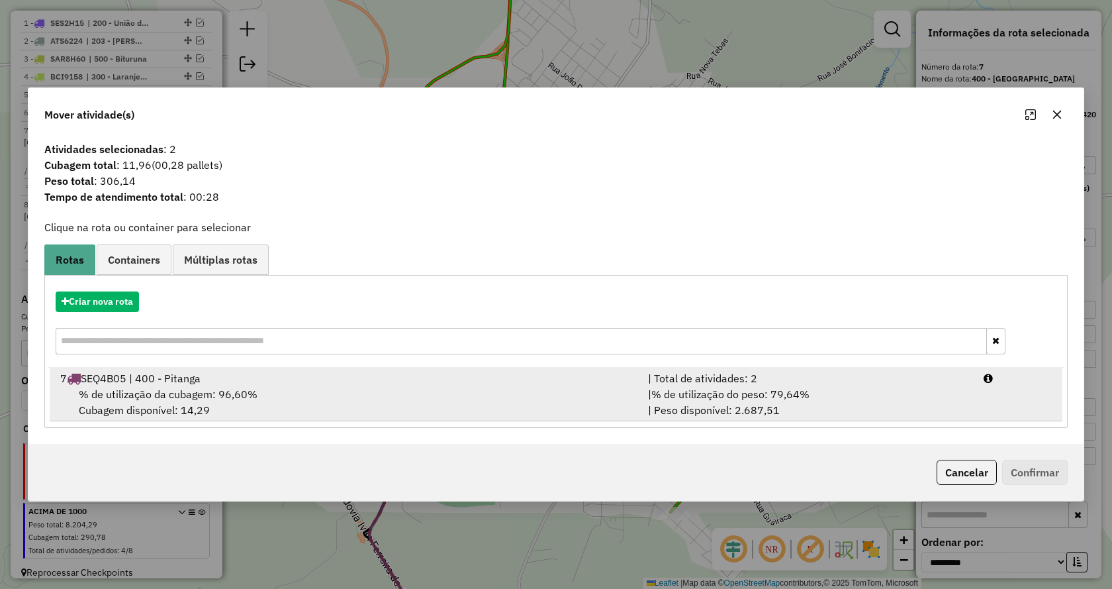
drag, startPoint x: 756, startPoint y: 400, endPoint x: 937, endPoint y: 451, distance: 187.8
click at [758, 400] on span "% de utilização do peso: 79,64%" at bounding box center [731, 393] width 158 height 13
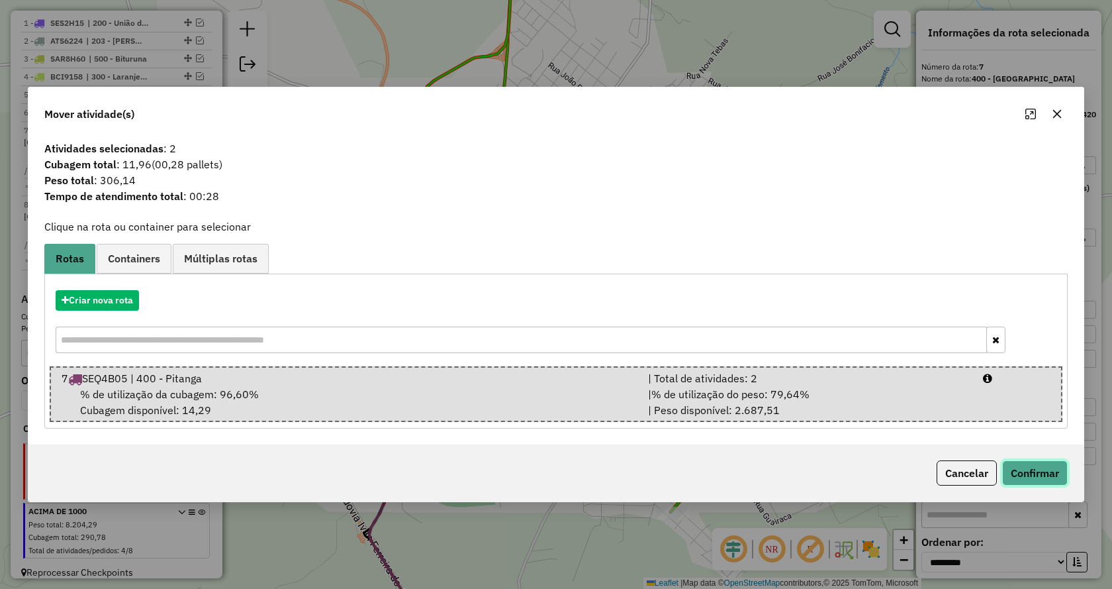
click at [1042, 480] on button "Confirmar" at bounding box center [1036, 472] width 66 height 25
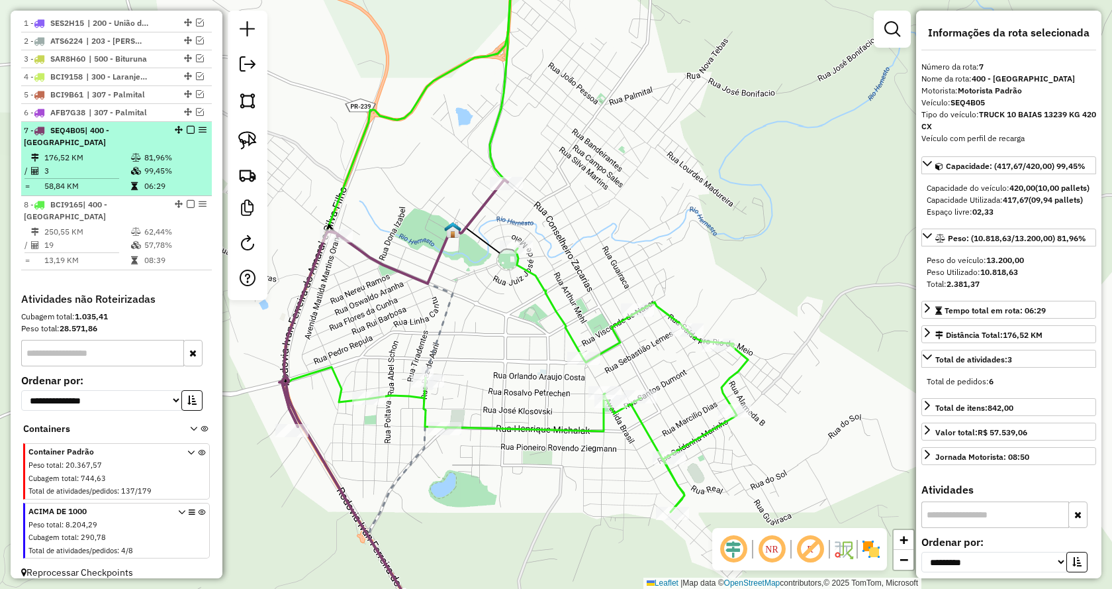
click at [187, 134] on em at bounding box center [191, 130] width 8 height 8
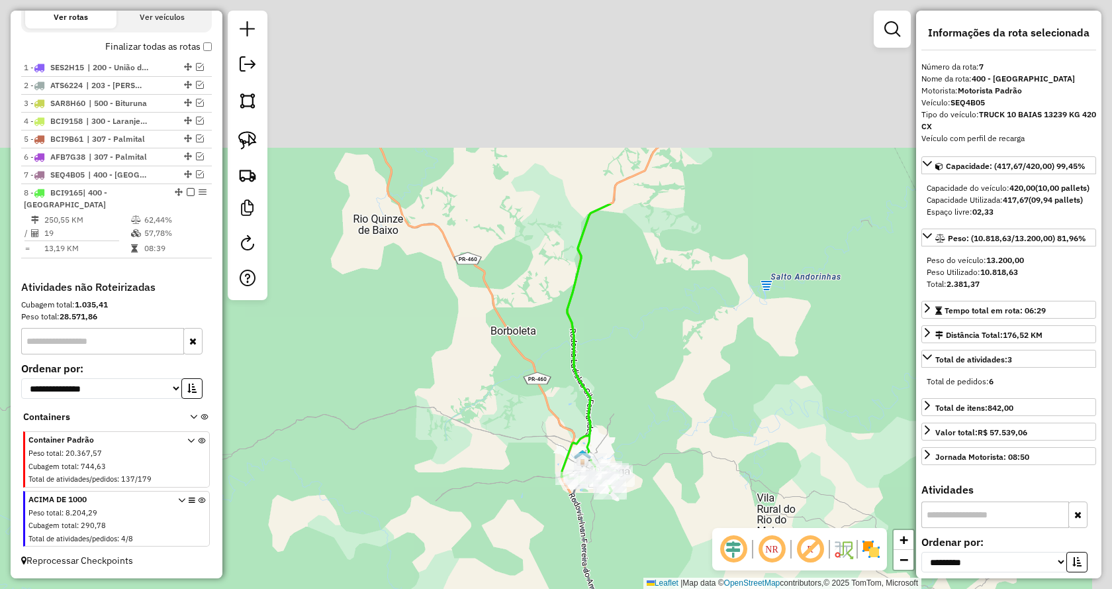
drag, startPoint x: 741, startPoint y: 138, endPoint x: 611, endPoint y: 438, distance: 326.8
click at [615, 527] on div "Janela de atendimento Grade de atendimento Capacidade Transportadoras Veículos …" at bounding box center [556, 294] width 1112 height 589
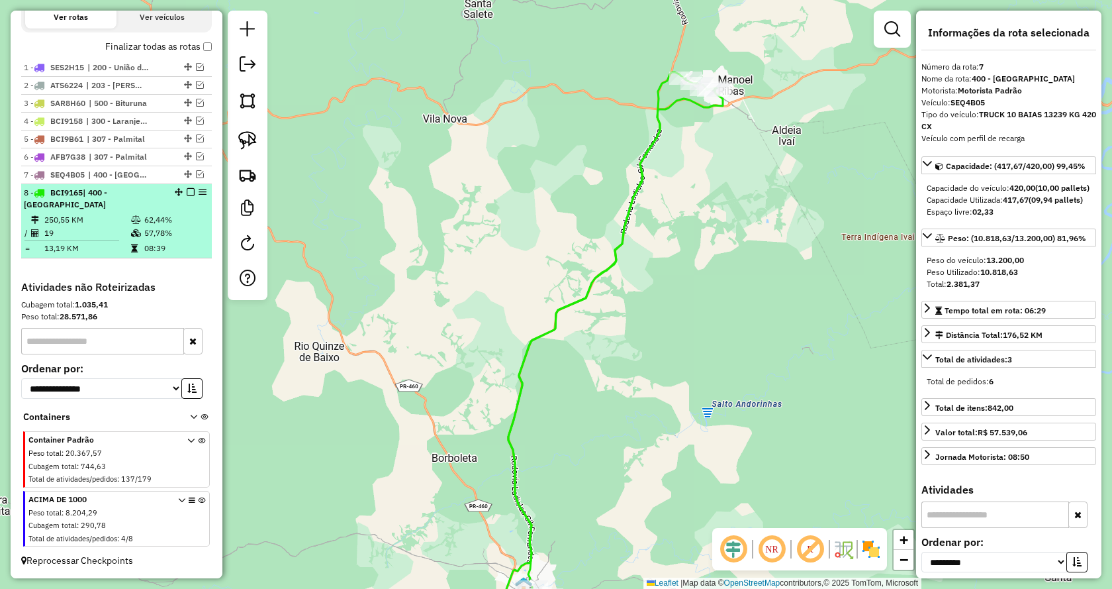
click at [187, 196] on em at bounding box center [191, 192] width 8 height 8
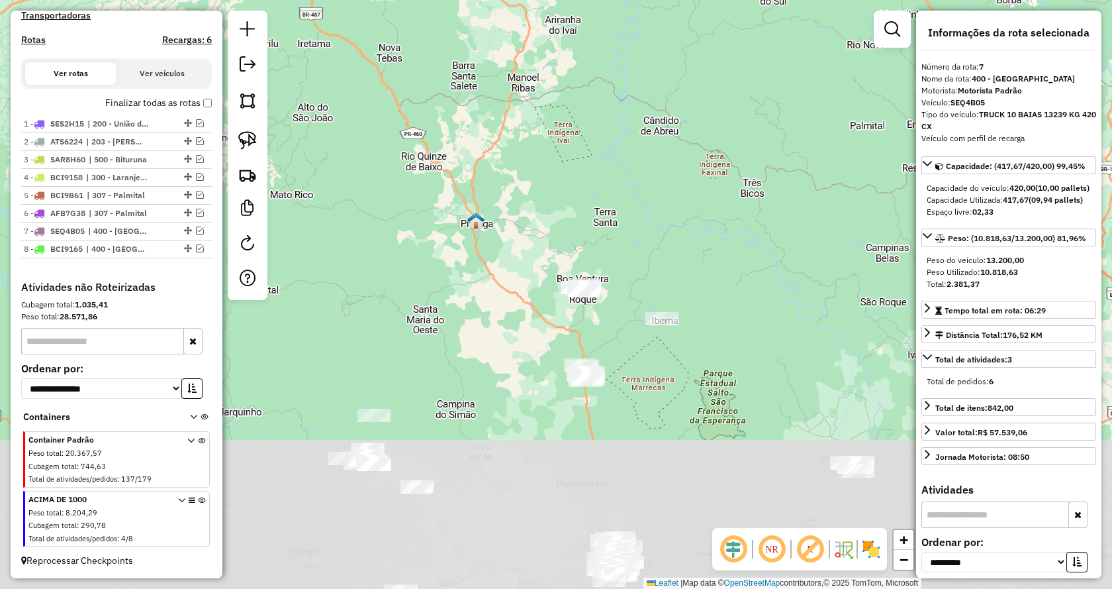
drag, startPoint x: 633, startPoint y: 422, endPoint x: 616, endPoint y: 183, distance: 240.3
click at [616, 182] on div "Janela de atendimento Grade de atendimento Capacidade Transportadoras Veículos …" at bounding box center [556, 294] width 1112 height 589
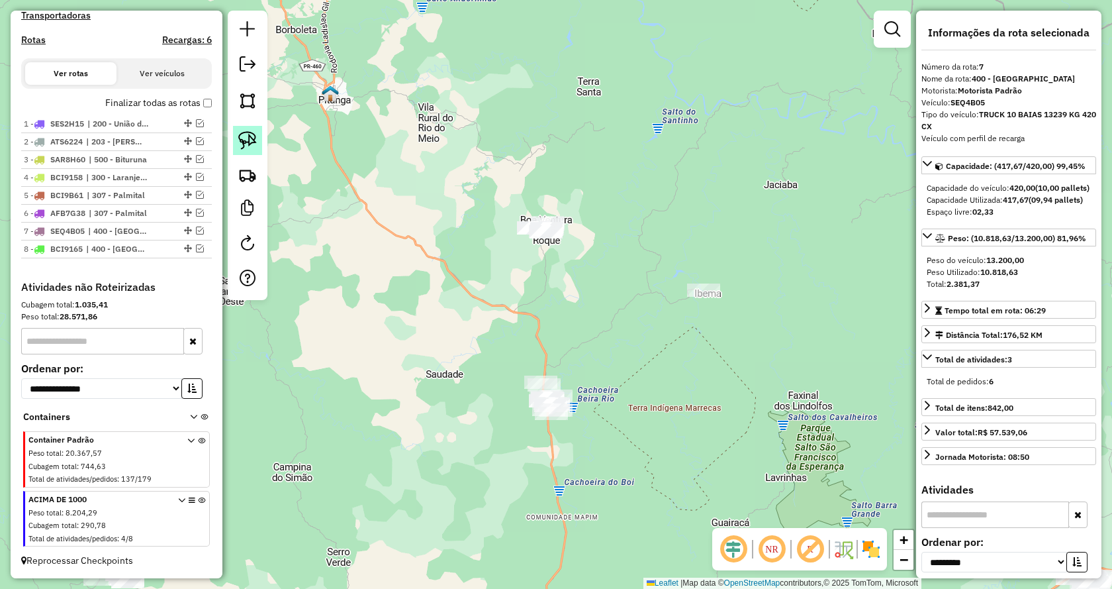
click at [248, 145] on img at bounding box center [247, 140] width 19 height 19
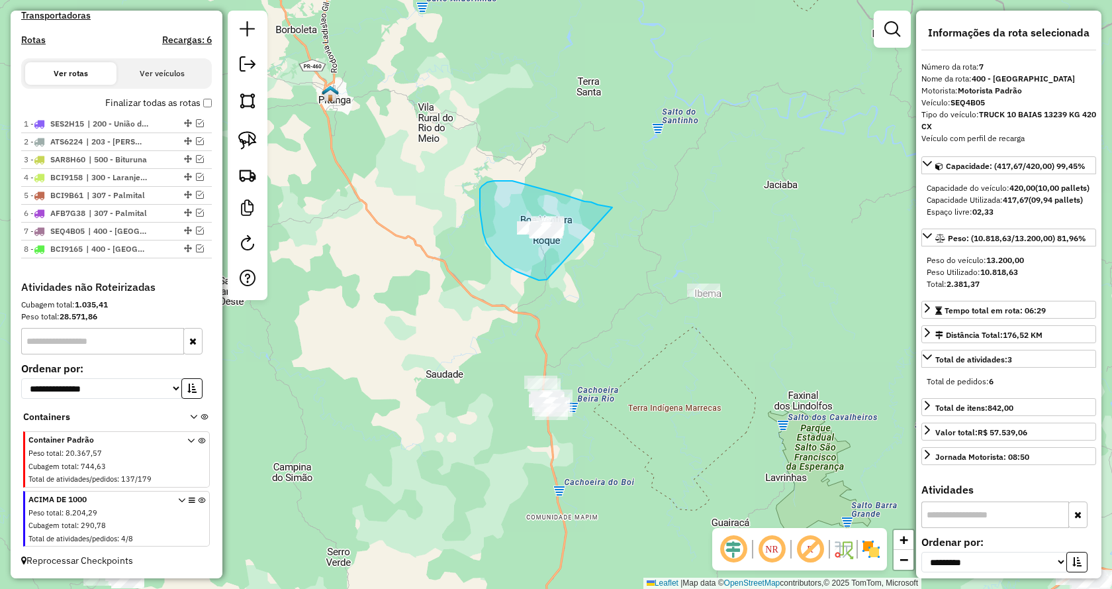
drag, startPoint x: 547, startPoint y: 279, endPoint x: 624, endPoint y: 210, distance: 103.6
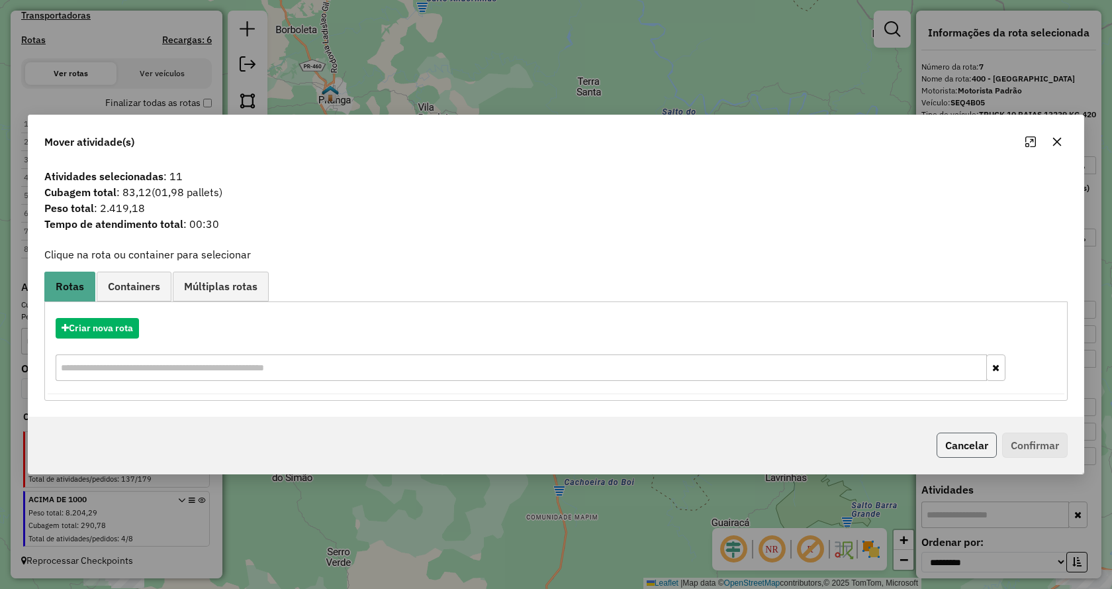
click at [965, 443] on button "Cancelar" at bounding box center [967, 444] width 60 height 25
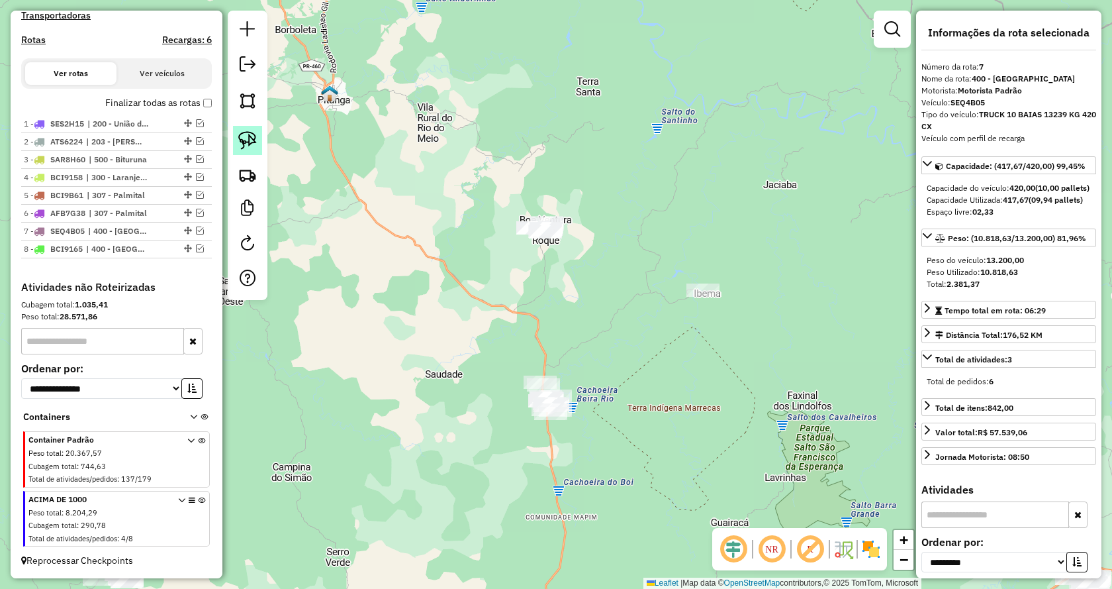
click at [240, 140] on img at bounding box center [247, 140] width 19 height 19
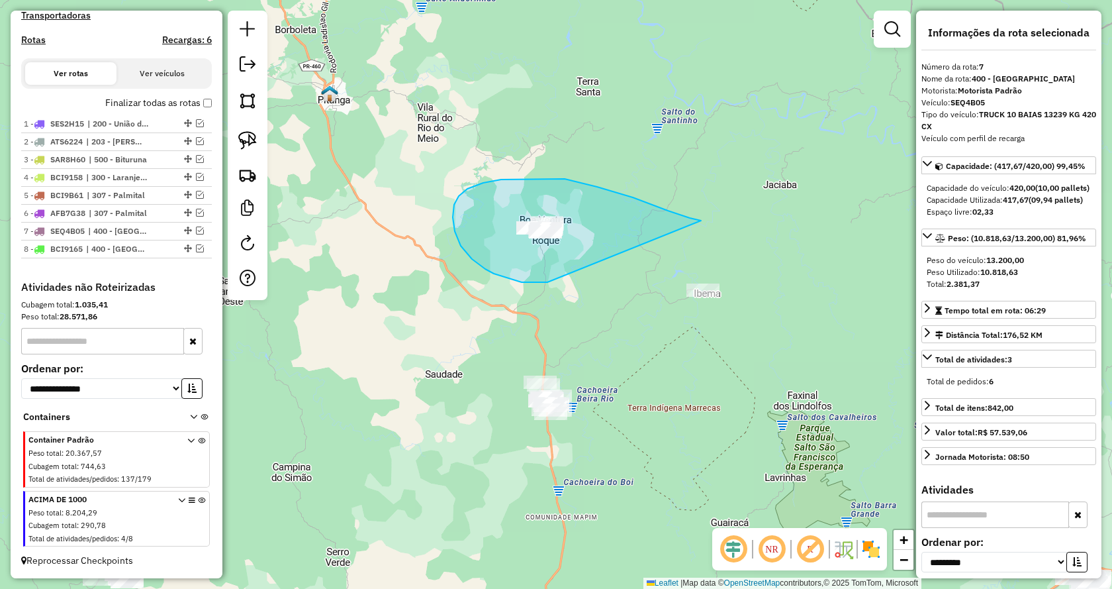
drag, startPoint x: 472, startPoint y: 259, endPoint x: 711, endPoint y: 243, distance: 238.9
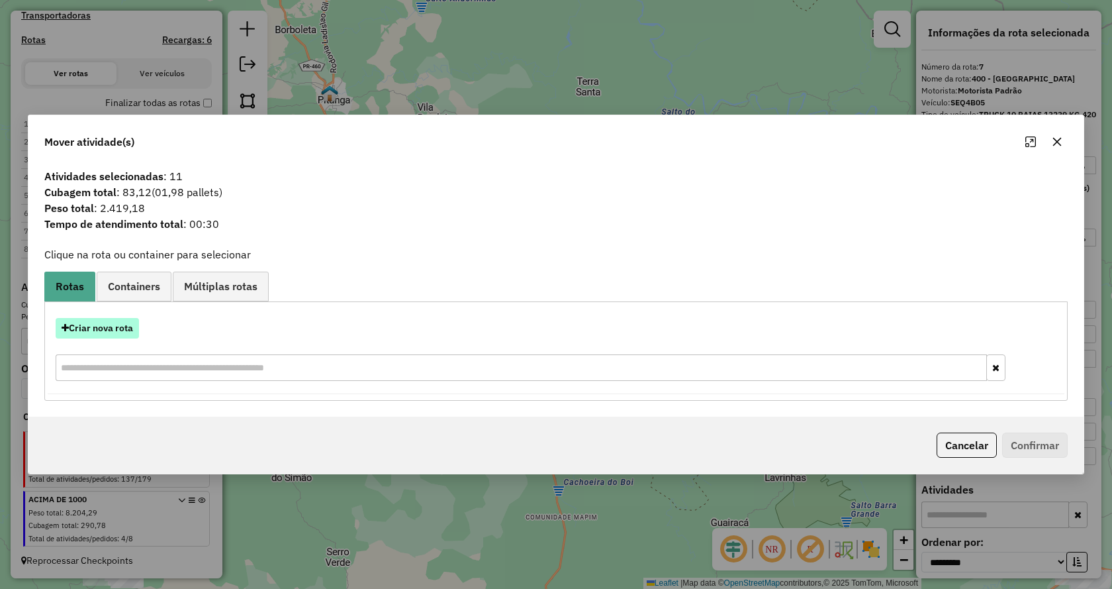
click at [110, 326] on button "Criar nova rota" at bounding box center [97, 328] width 83 height 21
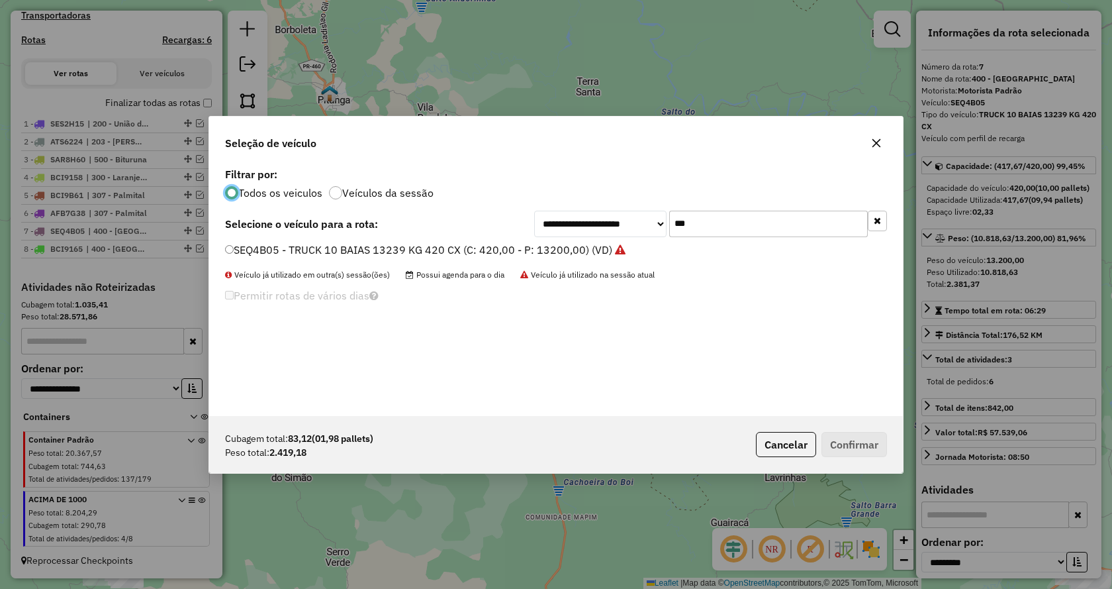
scroll to position [7, 4]
drag, startPoint x: 703, startPoint y: 227, endPoint x: 594, endPoint y: 227, distance: 108.6
click at [594, 227] on div "**********" at bounding box center [710, 224] width 353 height 26
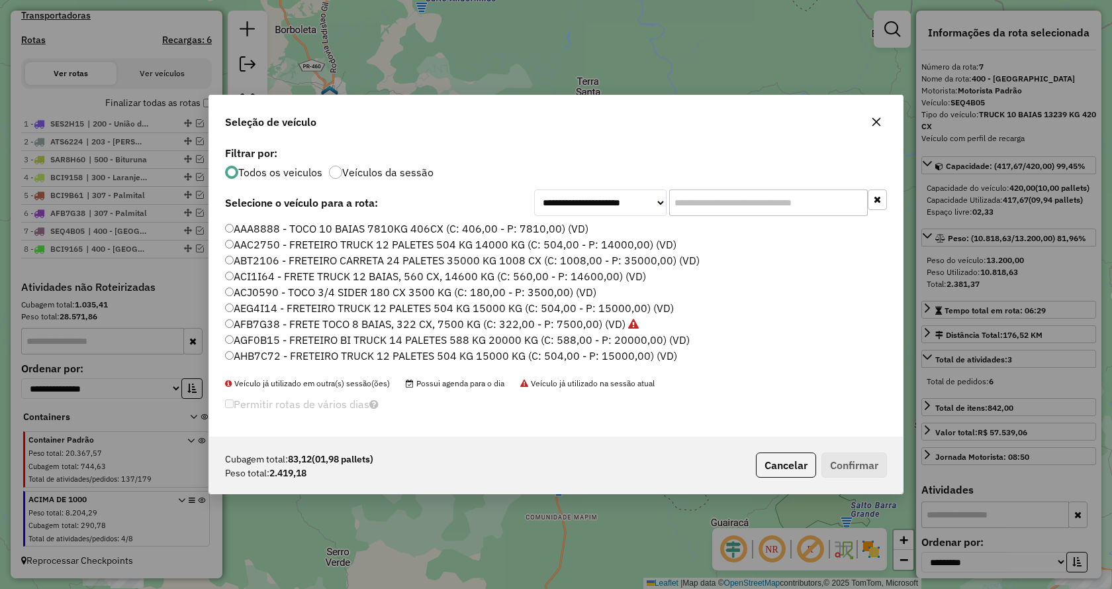
click at [785, 213] on input "text" at bounding box center [768, 202] width 199 height 26
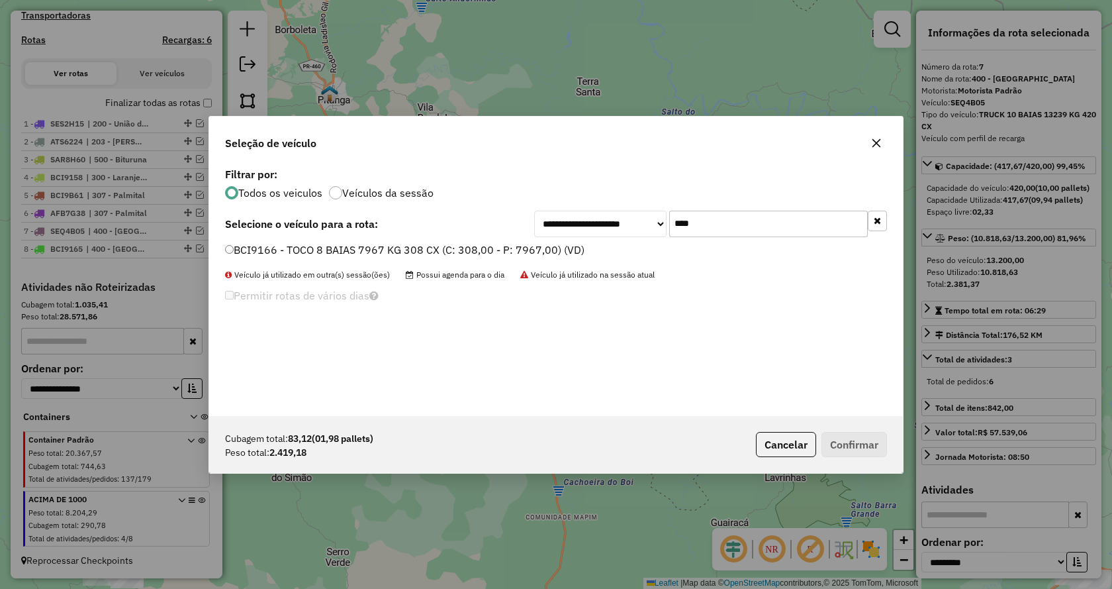
type input "****"
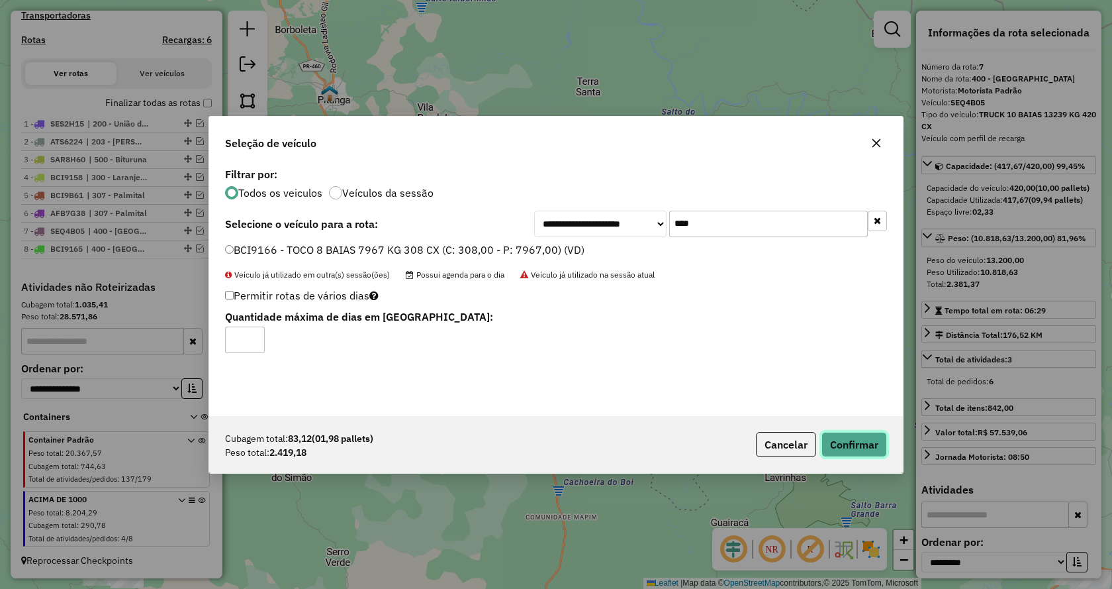
click at [838, 449] on button "Confirmar" at bounding box center [855, 444] width 66 height 25
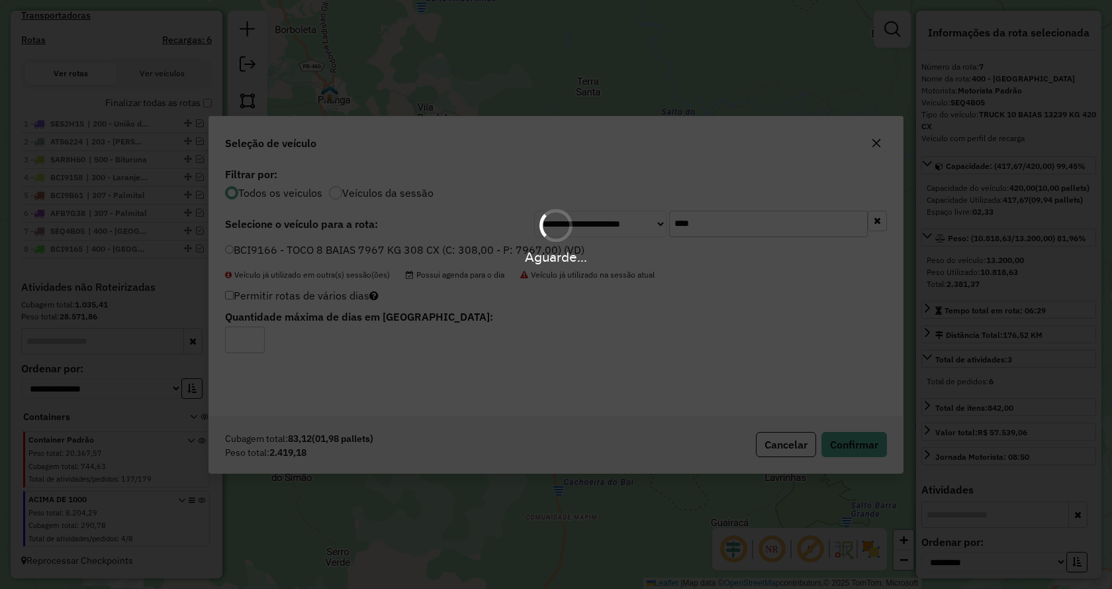
scroll to position [499, 0]
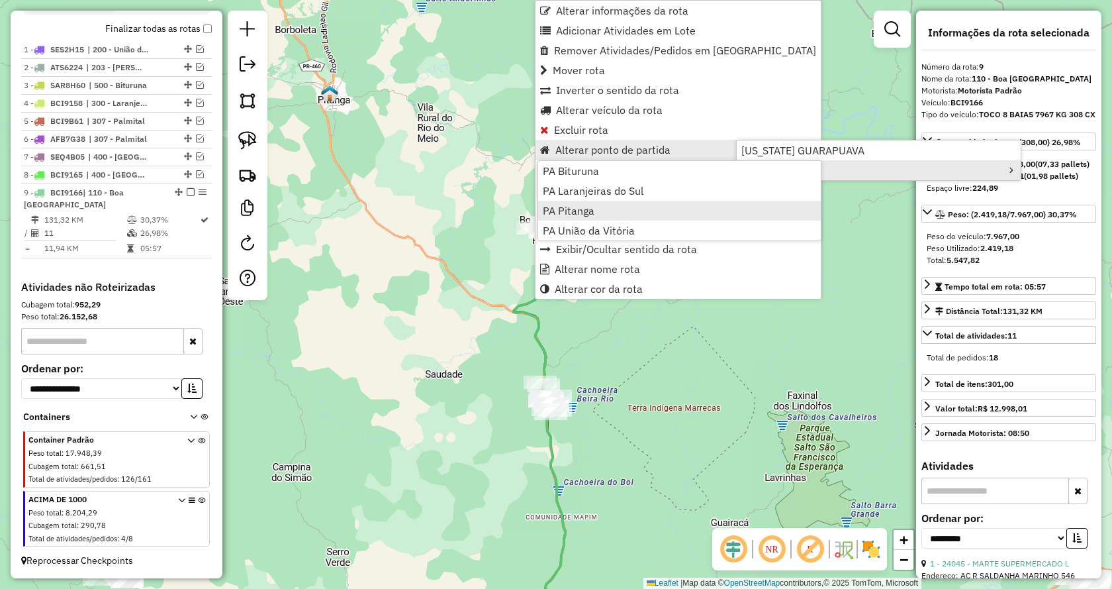
click at [589, 213] on span "PA Pitanga" at bounding box center [569, 210] width 52 height 11
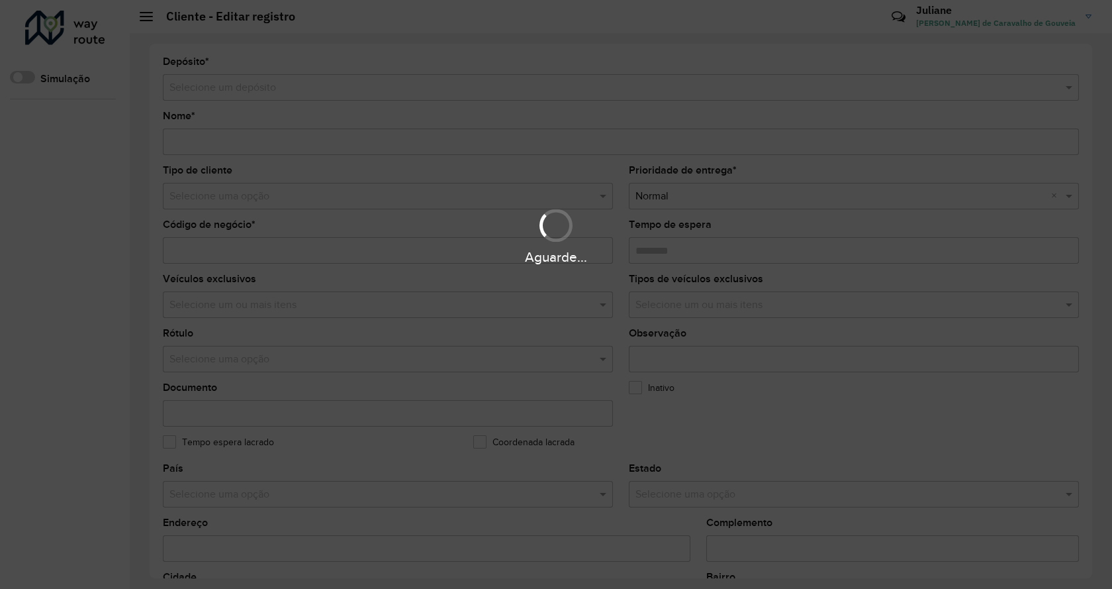
type input "**********"
type input "****"
type input "********"
type input "**********"
type input "********"
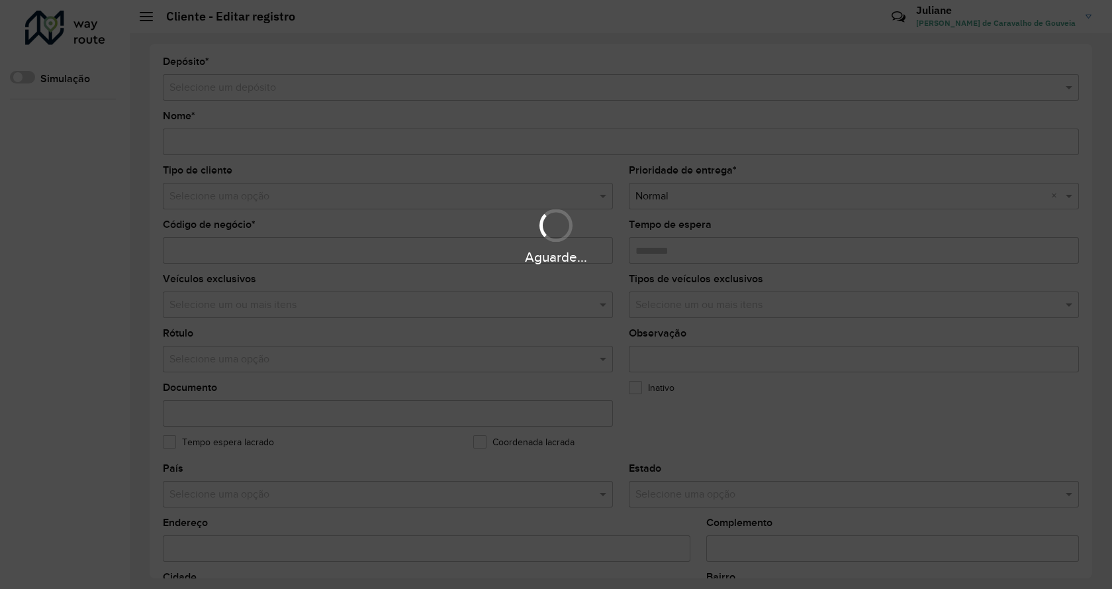
type input "******"
type input "********"
type input "**********"
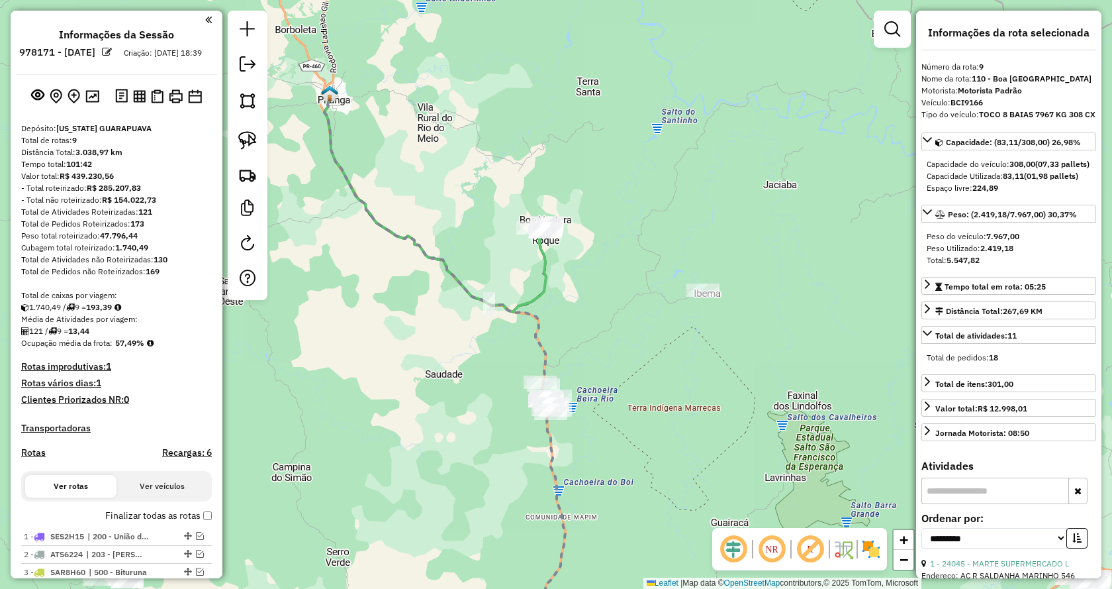
select select "**********"
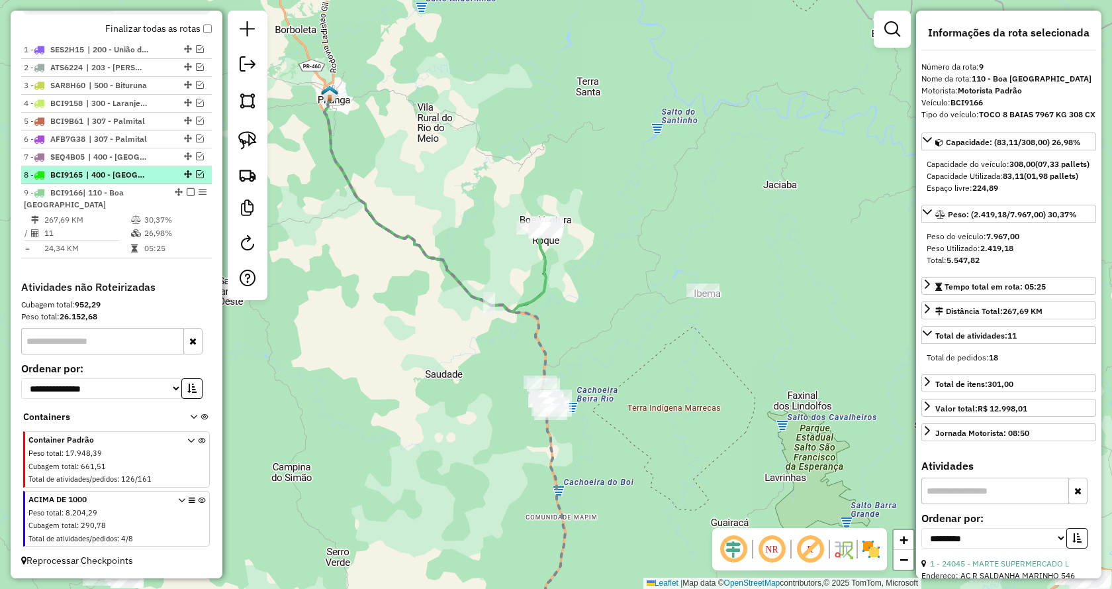
click at [197, 176] on em at bounding box center [200, 174] width 8 height 8
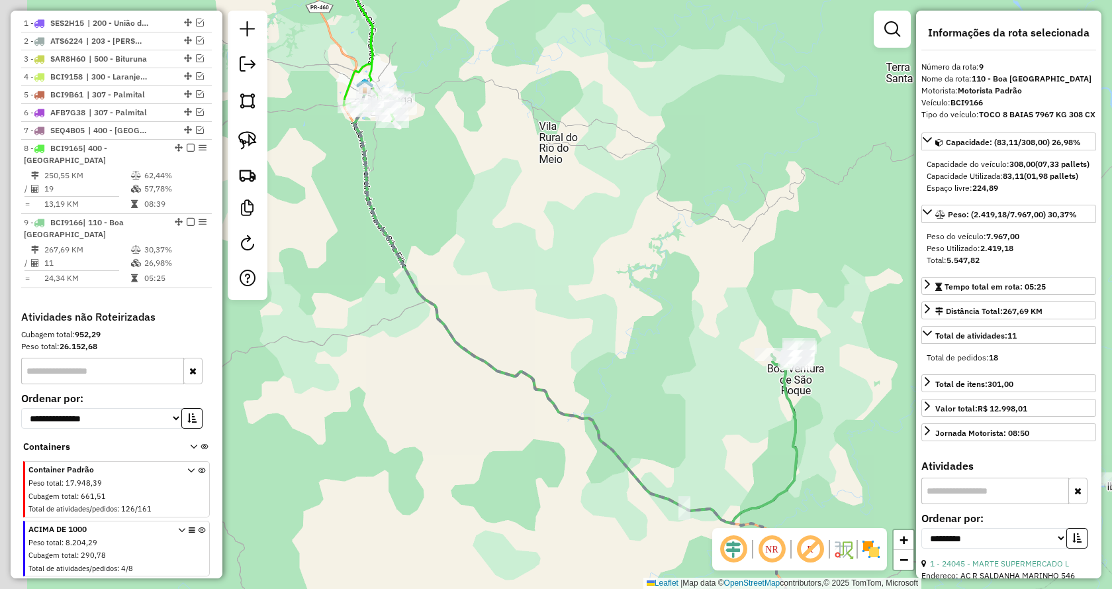
drag, startPoint x: 436, startPoint y: 182, endPoint x: 510, endPoint y: 237, distance: 92.3
click at [510, 237] on div "Janela de atendimento Grade de atendimento Capacidade Transportadoras Veículos …" at bounding box center [556, 294] width 1112 height 589
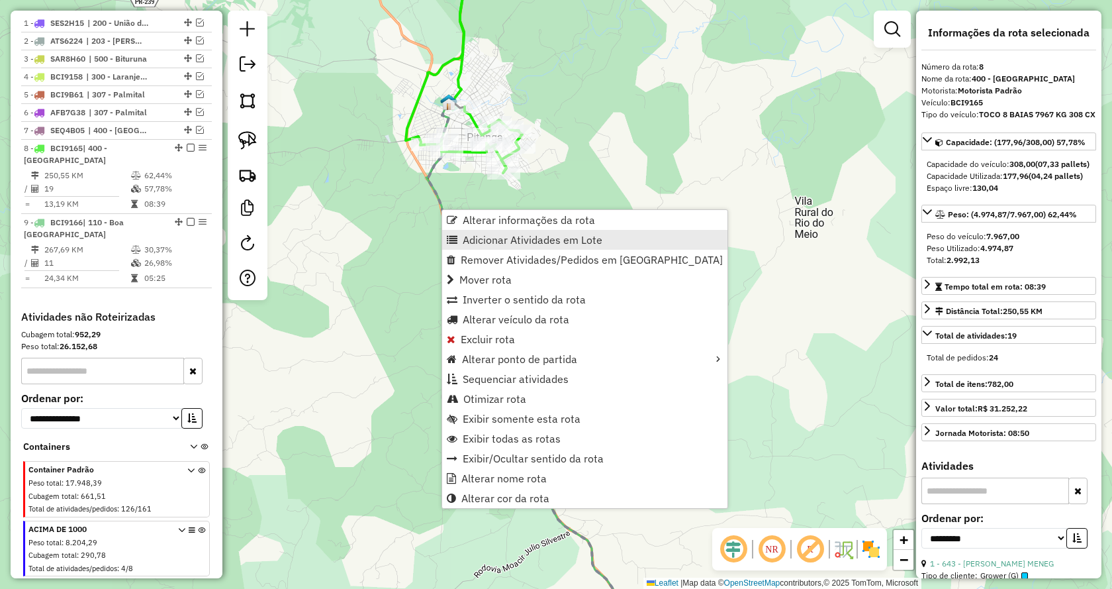
scroll to position [543, 0]
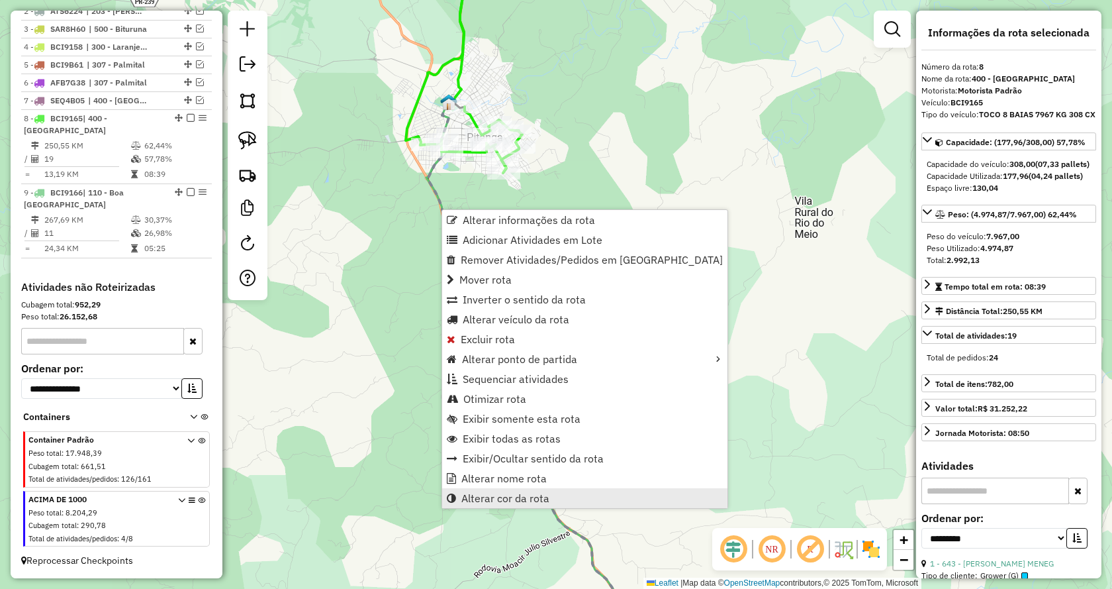
click at [509, 500] on span "Alterar cor da rota" at bounding box center [506, 498] width 88 height 11
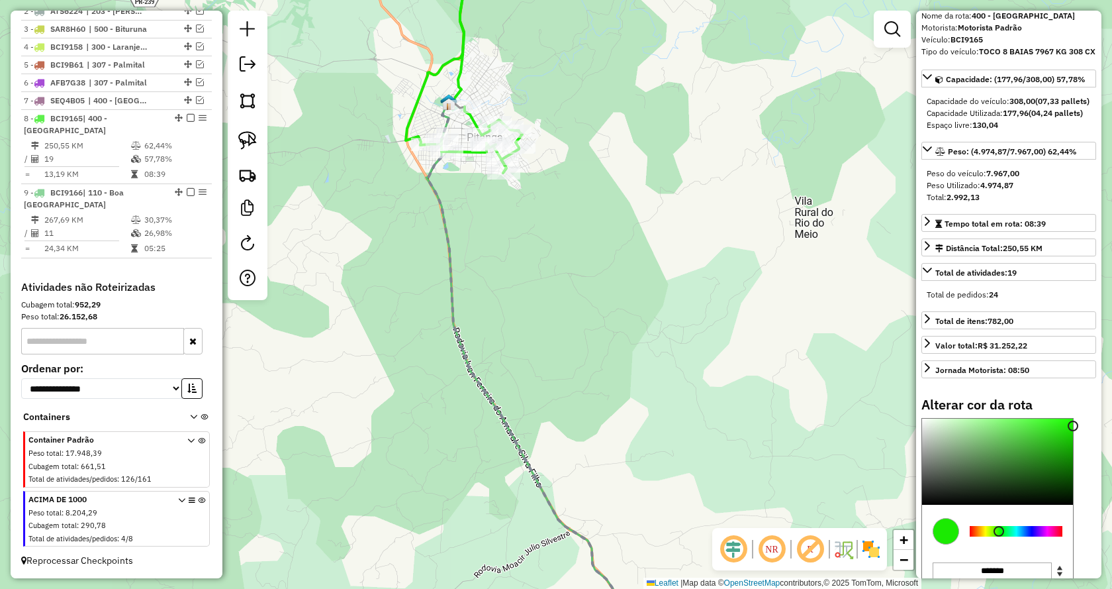
scroll to position [187, 0]
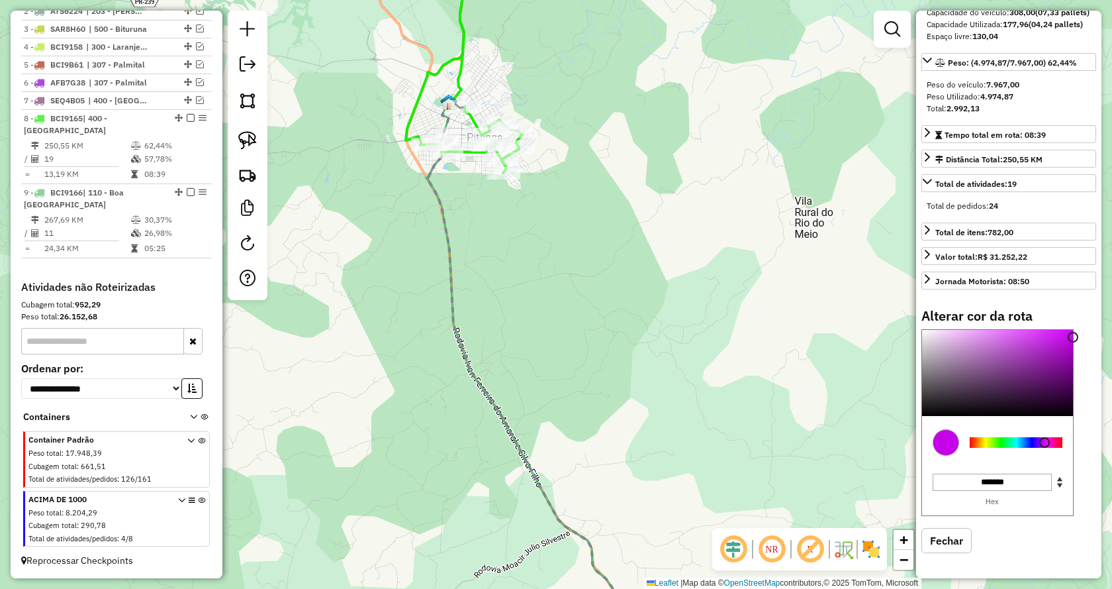
click at [1045, 440] on div at bounding box center [1016, 442] width 93 height 11
type input "*******"
click at [1061, 381] on div at bounding box center [997, 373] width 151 height 86
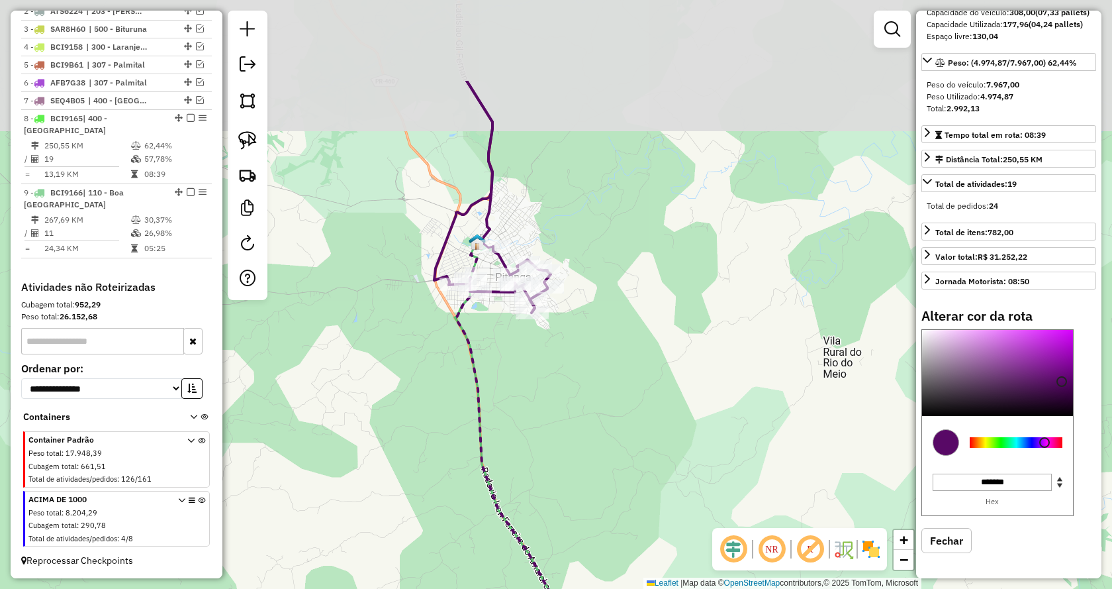
drag, startPoint x: 480, startPoint y: 269, endPoint x: 496, endPoint y: 336, distance: 69.4
click at [496, 336] on div "Janela de atendimento Grade de atendimento Capacidade Transportadoras Veículos …" at bounding box center [556, 294] width 1112 height 589
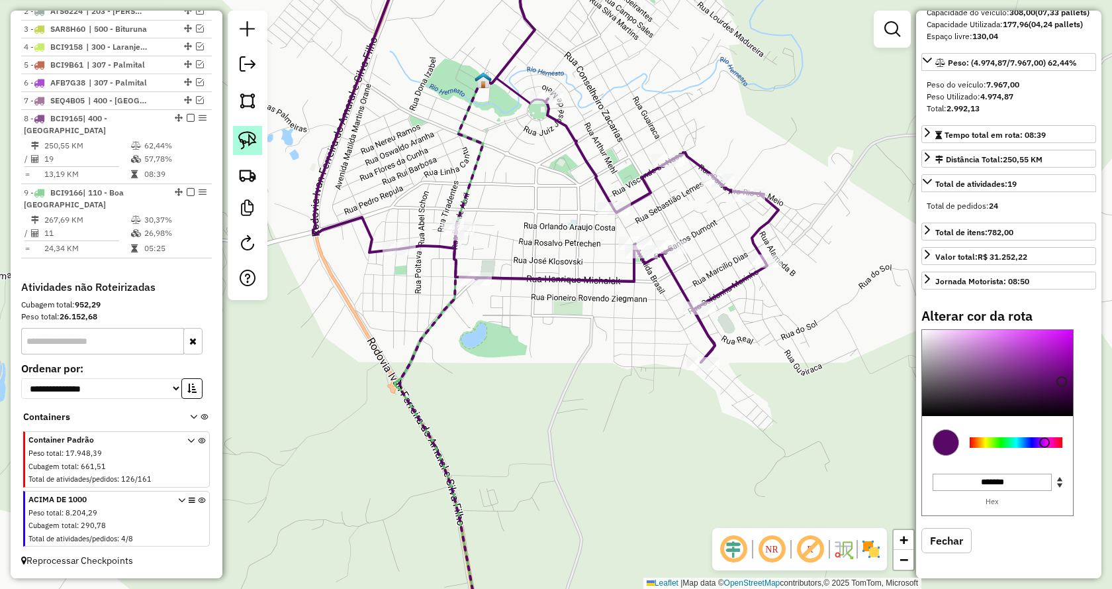
click at [256, 141] on img at bounding box center [247, 140] width 19 height 19
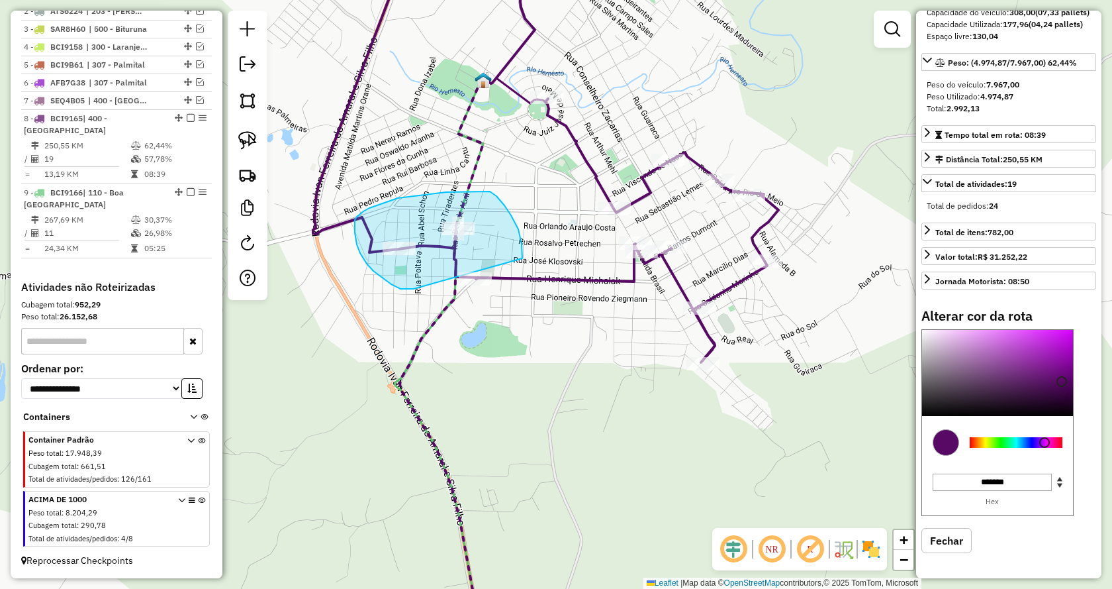
drag, startPoint x: 414, startPoint y: 289, endPoint x: 505, endPoint y: 334, distance: 102.2
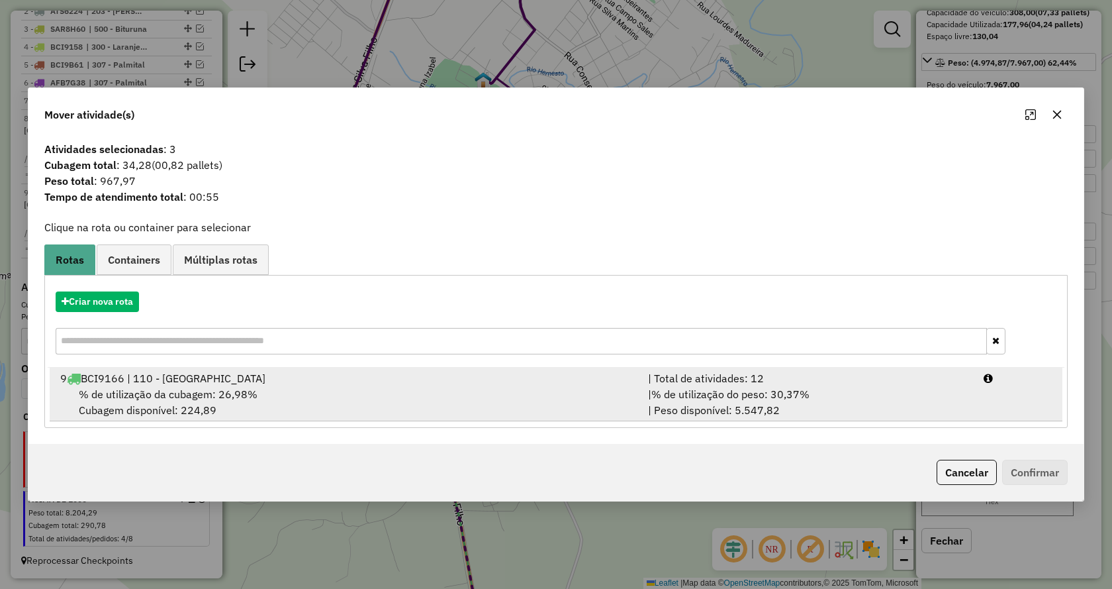
click at [816, 400] on div "| % de utilização do peso: 30,37% | Peso disponível: 5.547,82" at bounding box center [808, 402] width 336 height 32
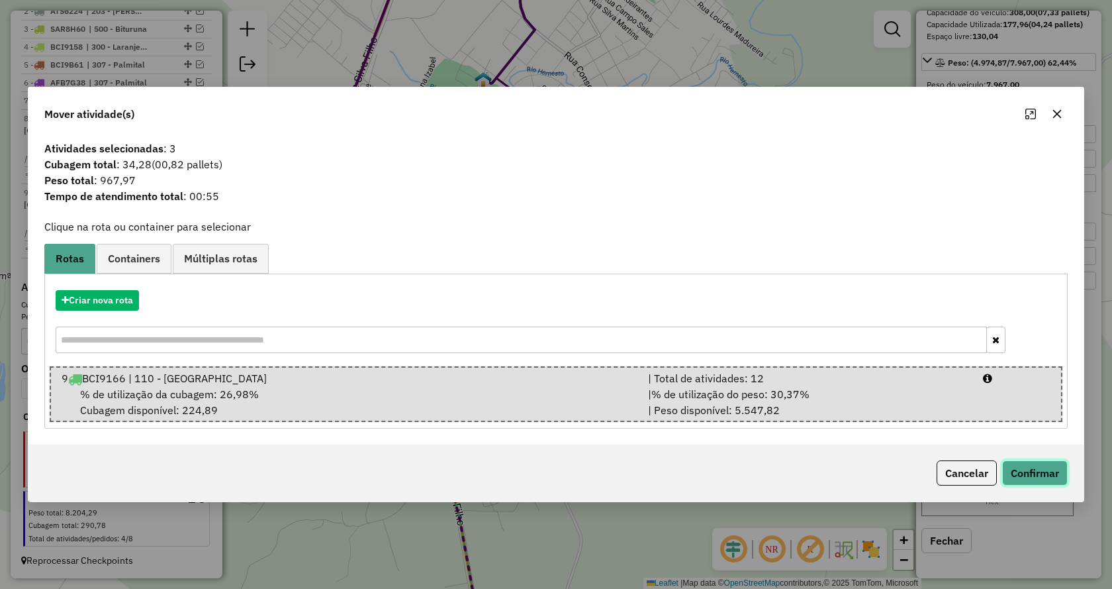
click at [1048, 468] on button "Confirmar" at bounding box center [1036, 472] width 66 height 25
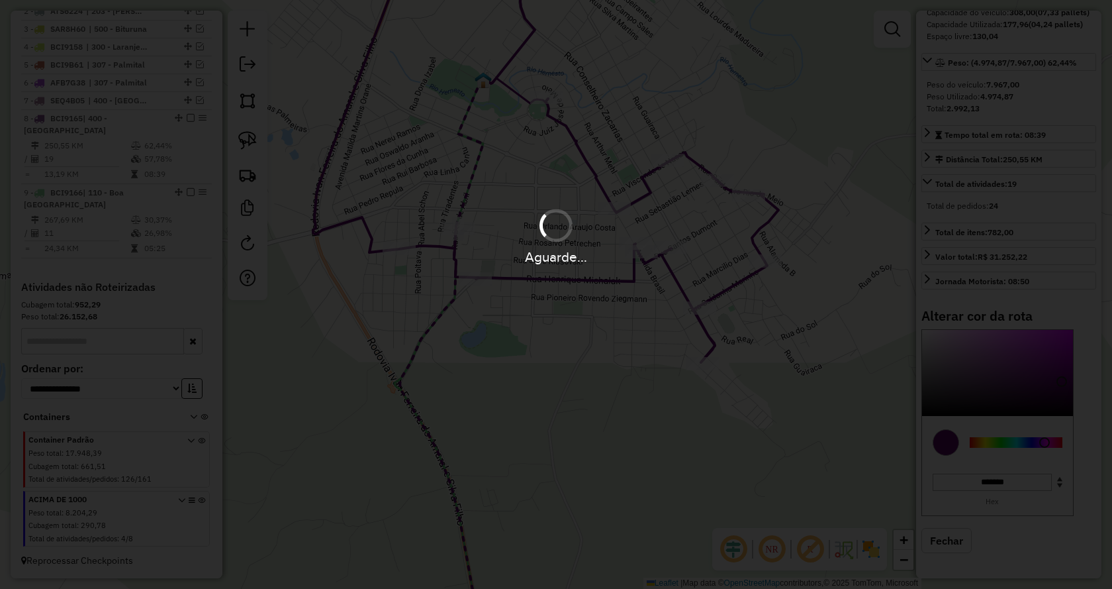
select select "**********"
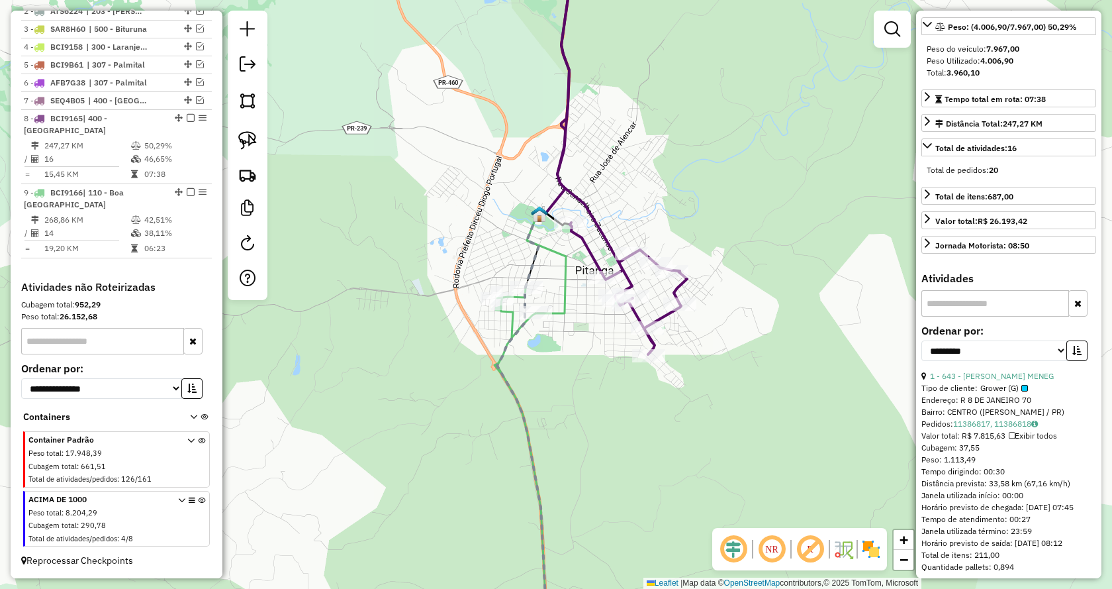
scroll to position [411, 0]
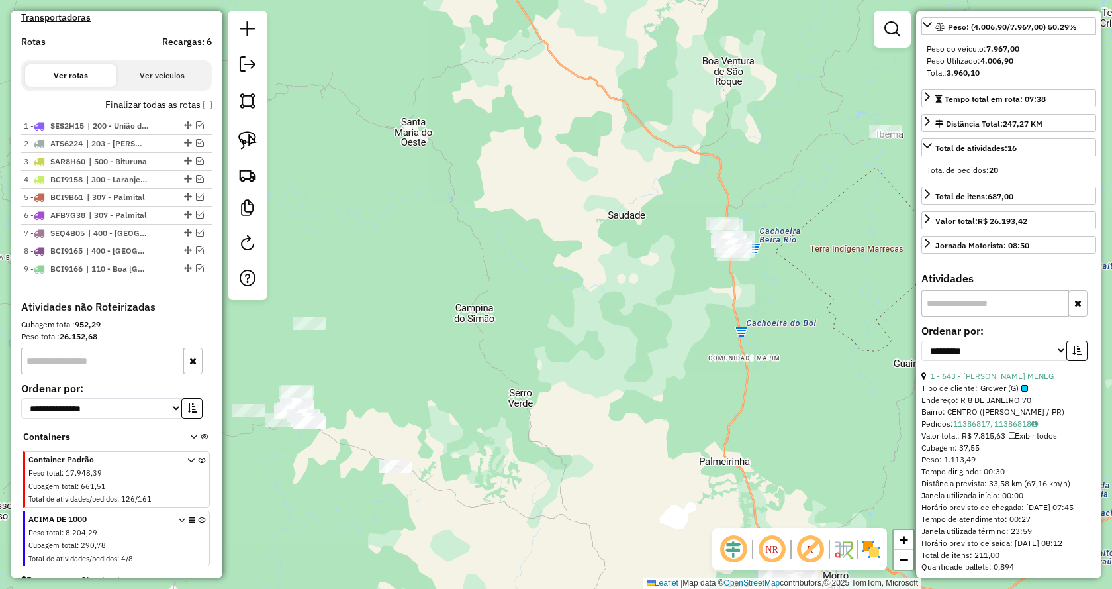
drag, startPoint x: 477, startPoint y: 305, endPoint x: 479, endPoint y: 44, distance: 260.2
click at [479, 44] on div "Janela de atendimento Grade de atendimento Capacidade Transportadoras Veículos …" at bounding box center [556, 294] width 1112 height 589
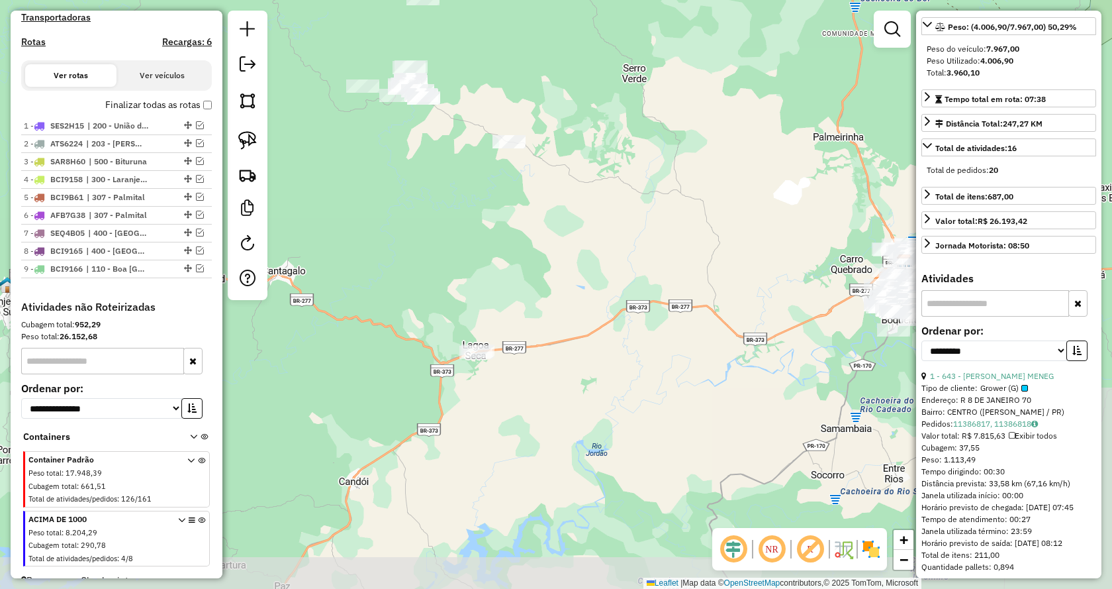
drag, startPoint x: 535, startPoint y: 450, endPoint x: 540, endPoint y: 126, distance: 323.8
click at [540, 126] on div "Janela de atendimento Grade de atendimento Capacidade Transportadoras Veículos …" at bounding box center [556, 294] width 1112 height 589
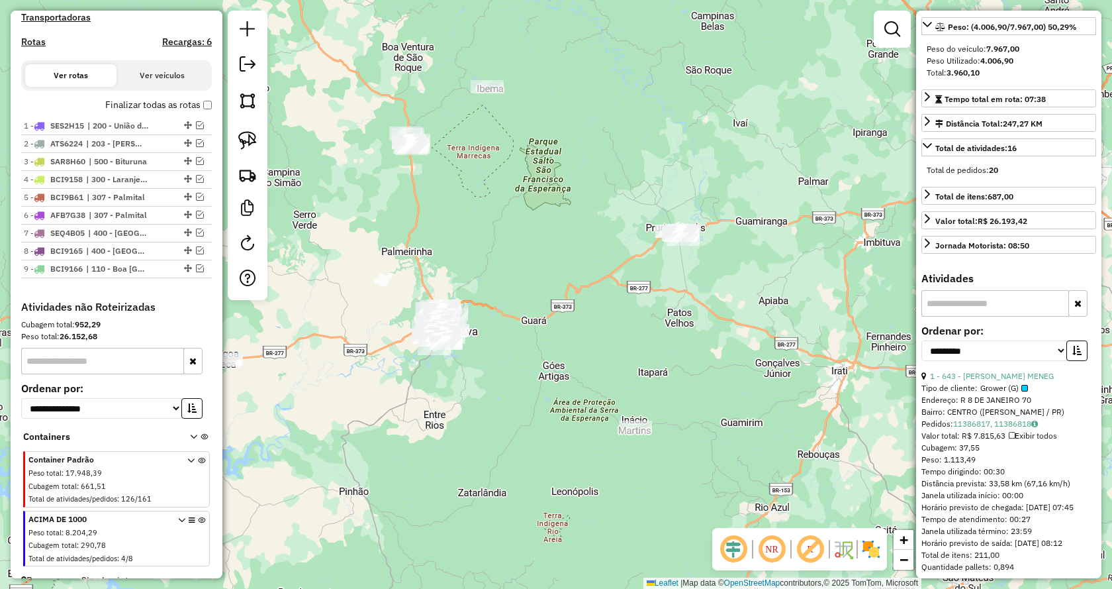
drag, startPoint x: 625, startPoint y: 450, endPoint x: 368, endPoint y: 514, distance: 265.5
click at [368, 514] on div "Janela de atendimento Grade de atendimento Capacidade Transportadoras Veículos …" at bounding box center [556, 294] width 1112 height 589
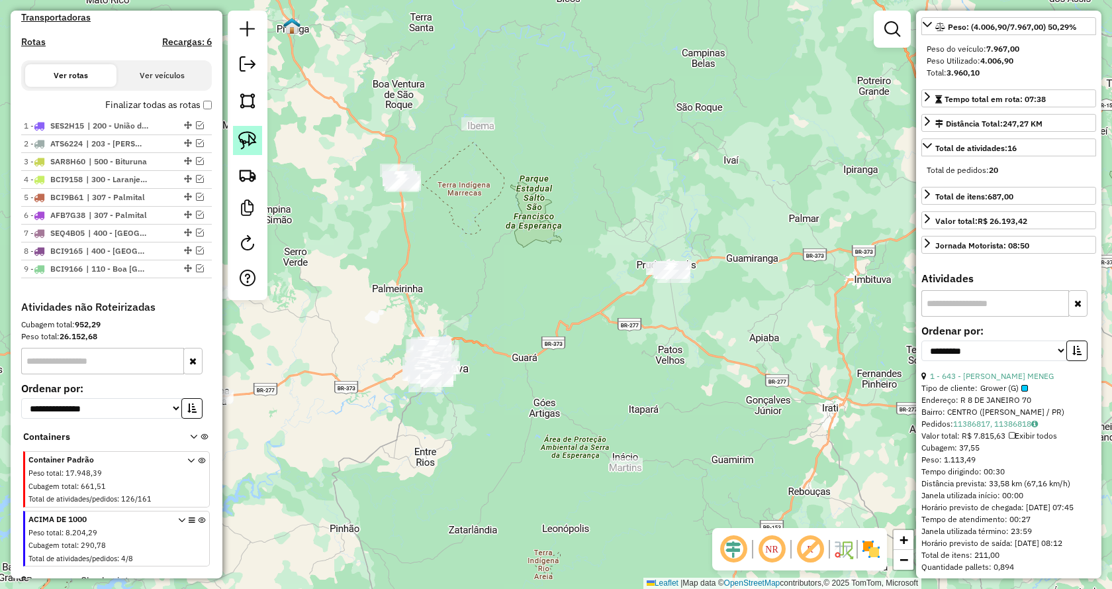
click at [249, 144] on img at bounding box center [247, 140] width 19 height 19
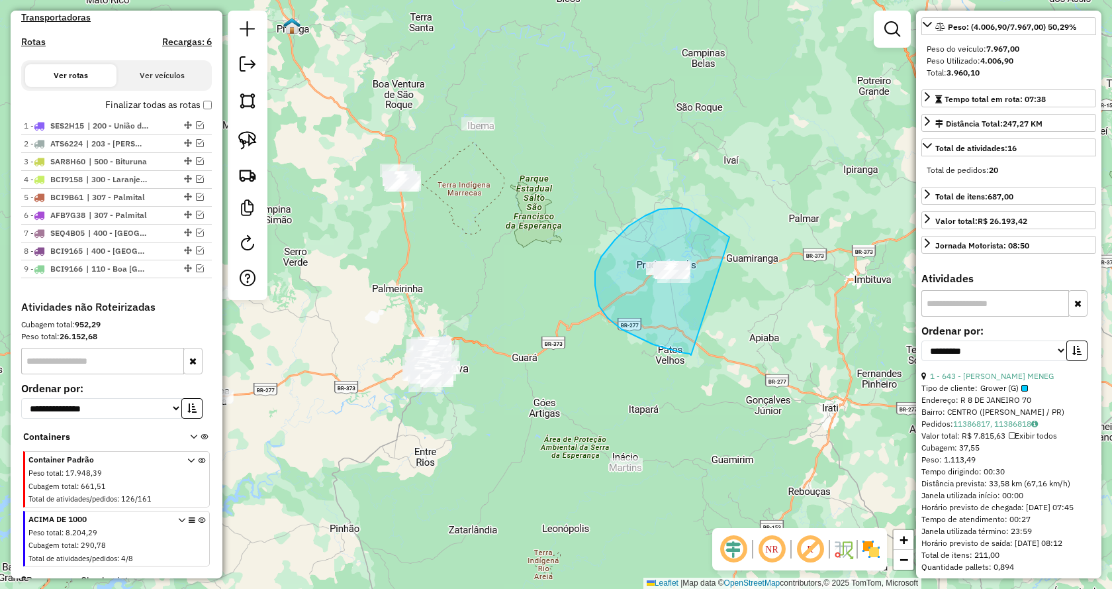
drag, startPoint x: 622, startPoint y: 329, endPoint x: 738, endPoint y: 246, distance: 142.4
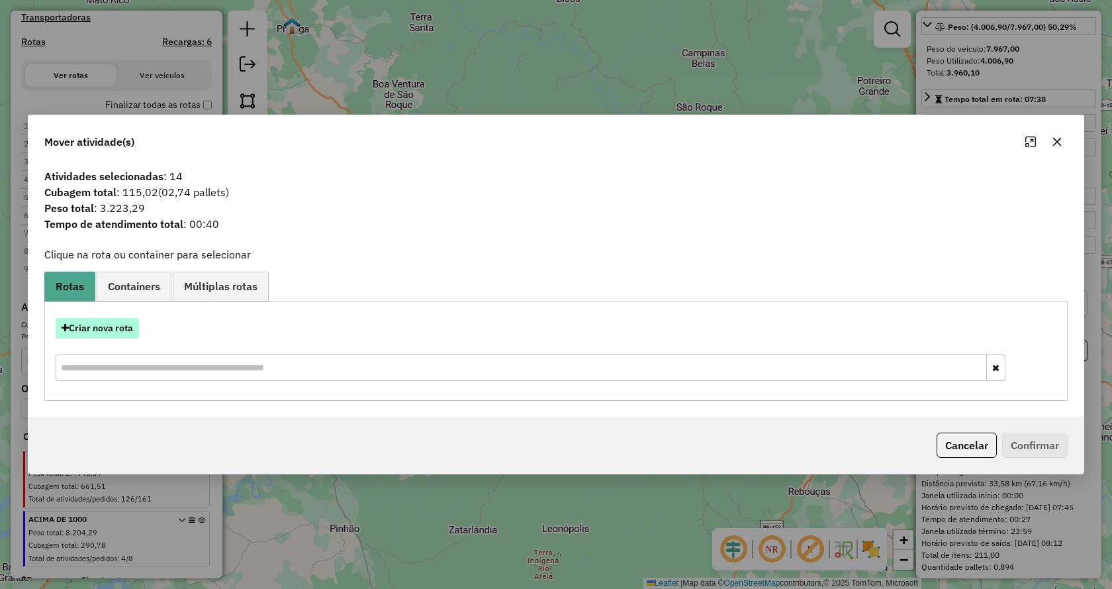
click at [126, 326] on button "Criar nova rota" at bounding box center [97, 328] width 83 height 21
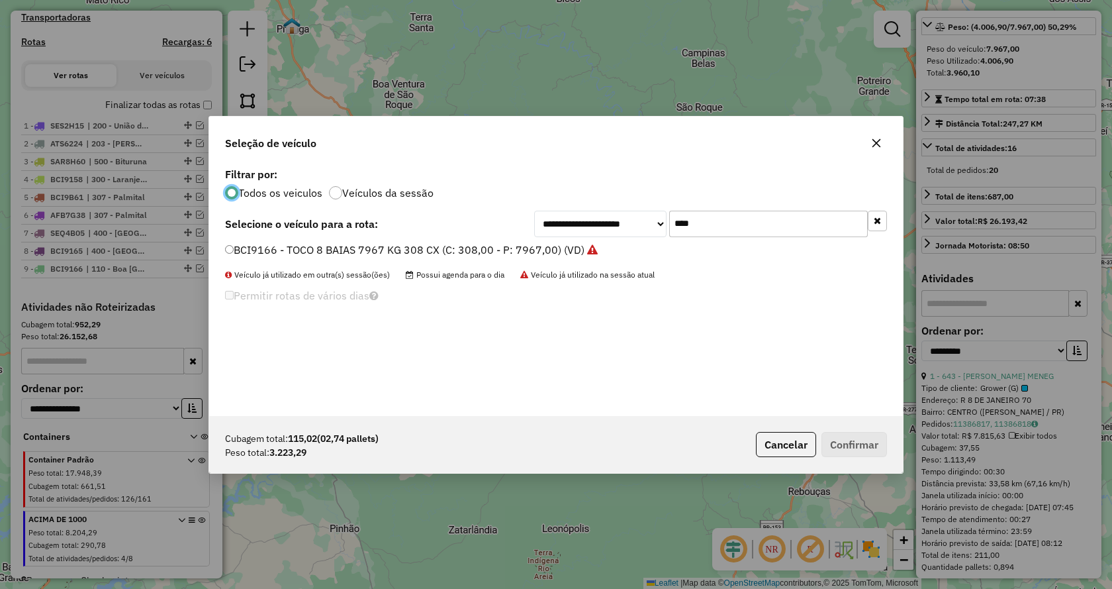
scroll to position [7, 4]
drag, startPoint x: 733, startPoint y: 221, endPoint x: 592, endPoint y: 221, distance: 141.0
click at [592, 221] on div "**********" at bounding box center [710, 224] width 353 height 26
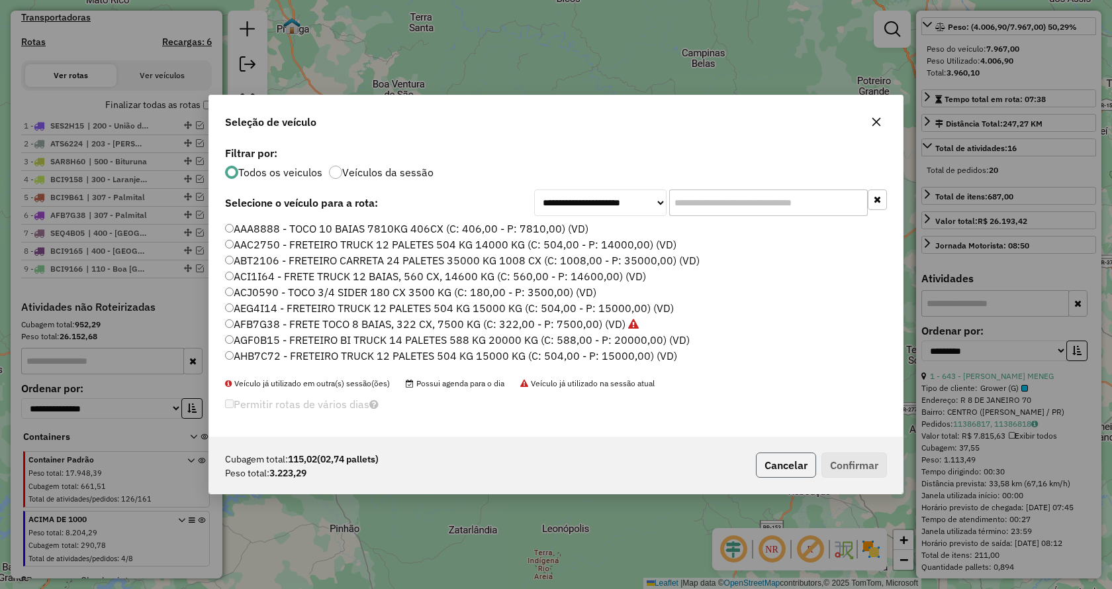
click at [797, 468] on button "Cancelar" at bounding box center [786, 464] width 60 height 25
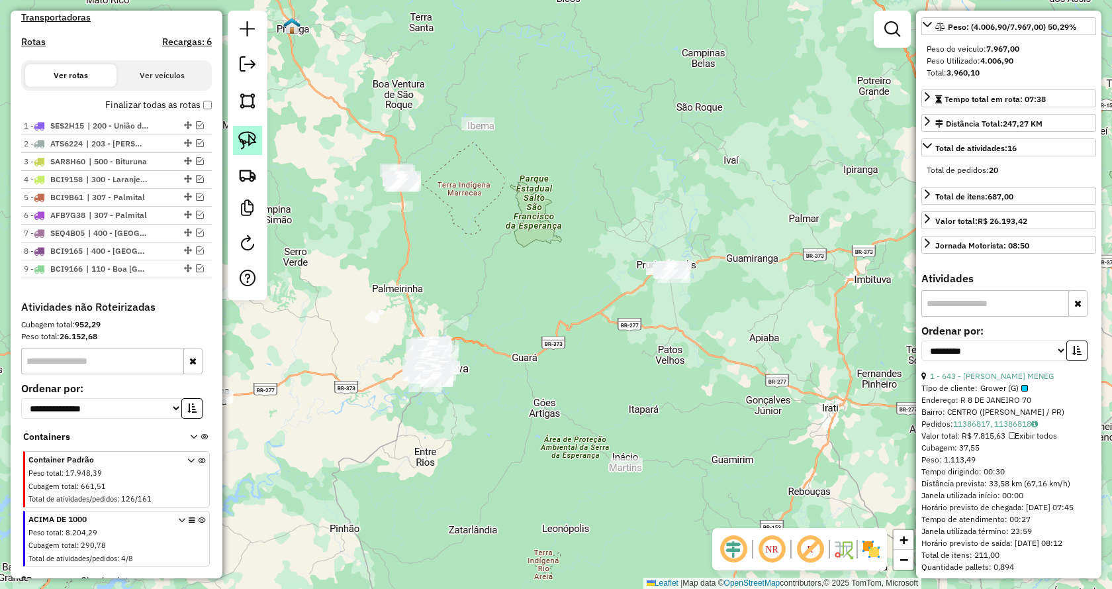
click at [253, 141] on img at bounding box center [247, 140] width 19 height 19
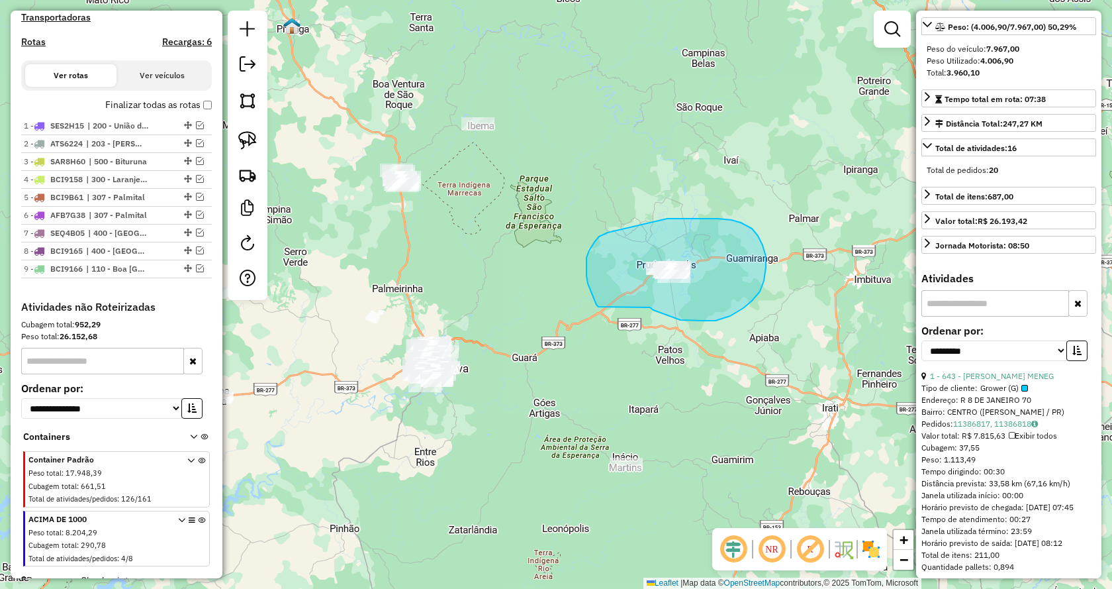
drag, startPoint x: 744, startPoint y: 308, endPoint x: 599, endPoint y: 307, distance: 145.0
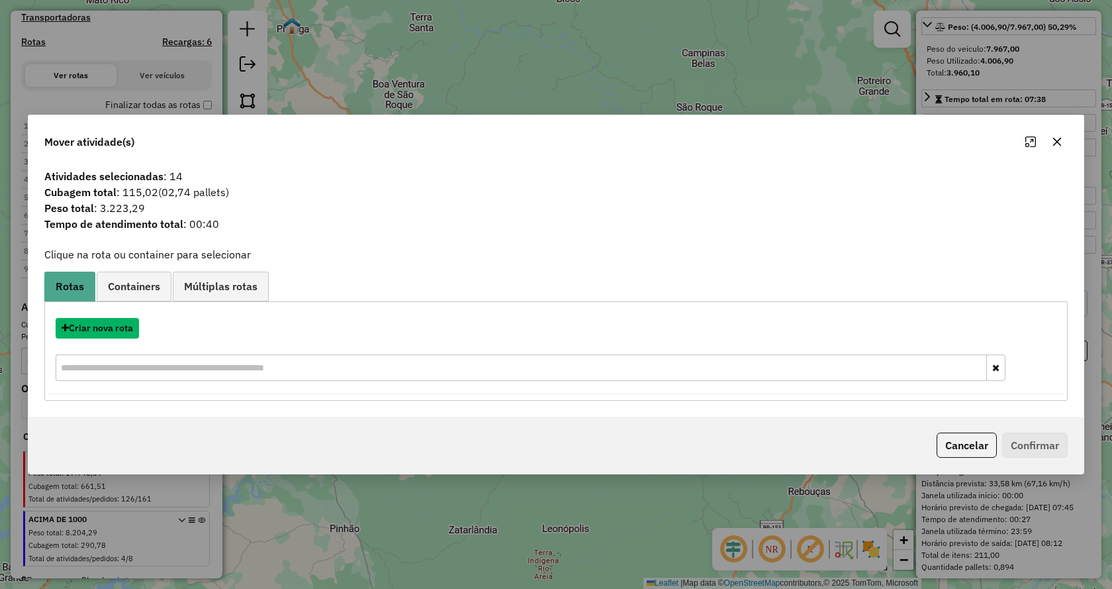
click at [121, 327] on button "Criar nova rota" at bounding box center [97, 328] width 83 height 21
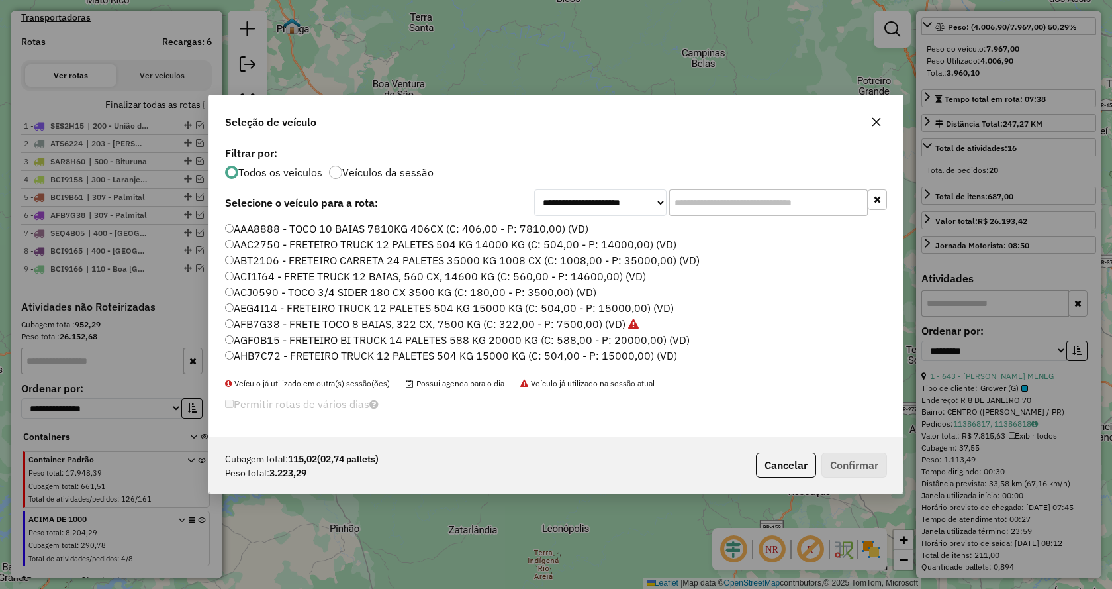
click at [724, 198] on input "text" at bounding box center [768, 202] width 199 height 26
click at [733, 198] on input "text" at bounding box center [768, 202] width 199 height 26
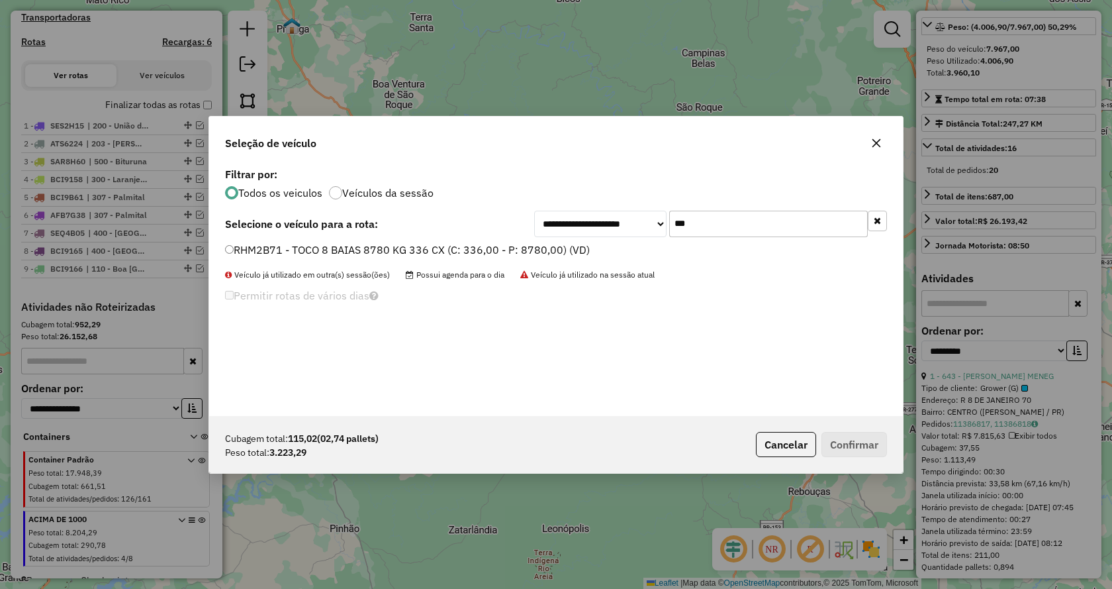
type input "***"
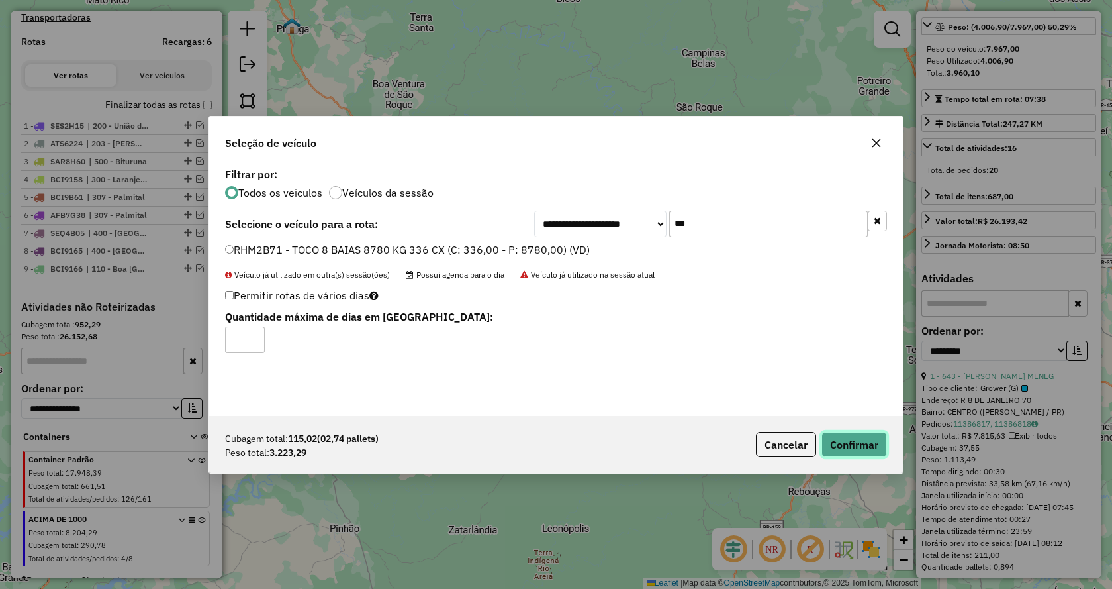
click at [847, 434] on button "Confirmar" at bounding box center [855, 444] width 66 height 25
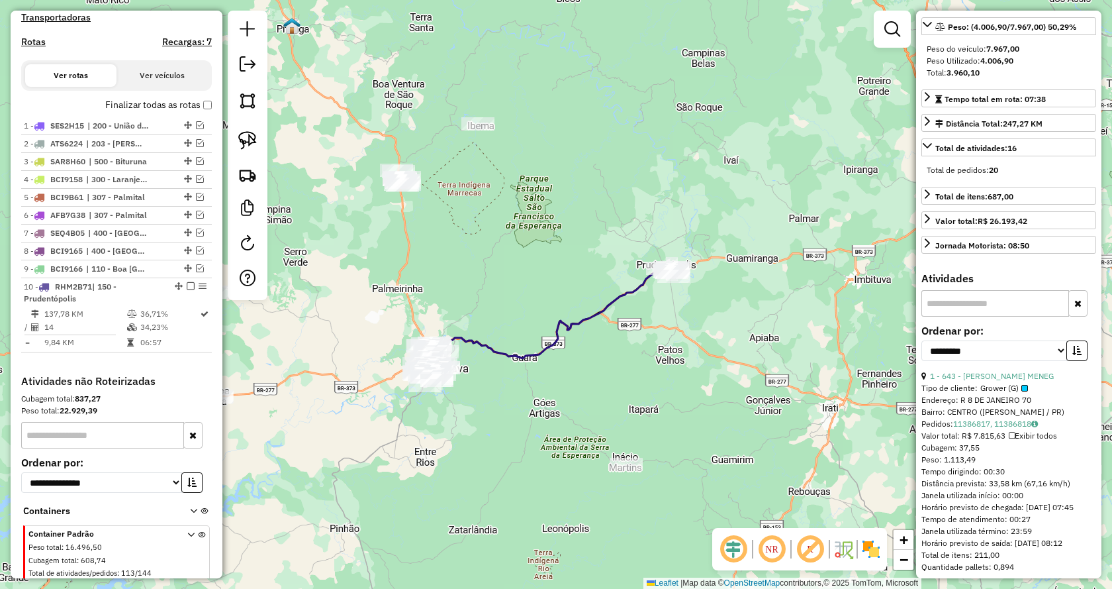
scroll to position [517, 0]
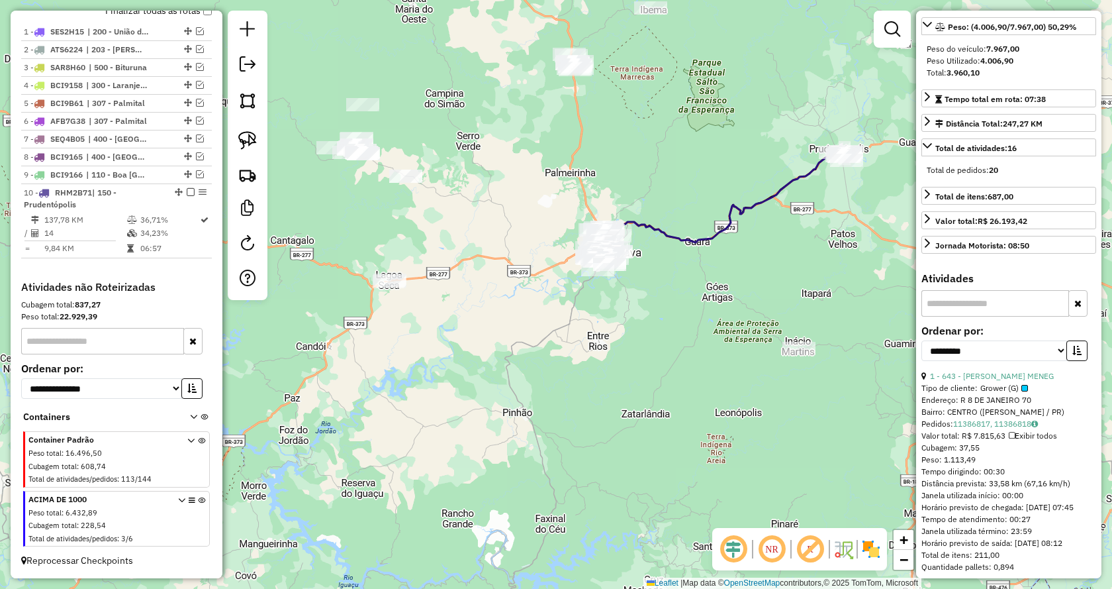
drag, startPoint x: 536, startPoint y: 432, endPoint x: 709, endPoint y: 316, distance: 208.1
click at [709, 316] on div "Janela de atendimento Grade de atendimento Capacidade Transportadoras Veículos …" at bounding box center [556, 294] width 1112 height 589
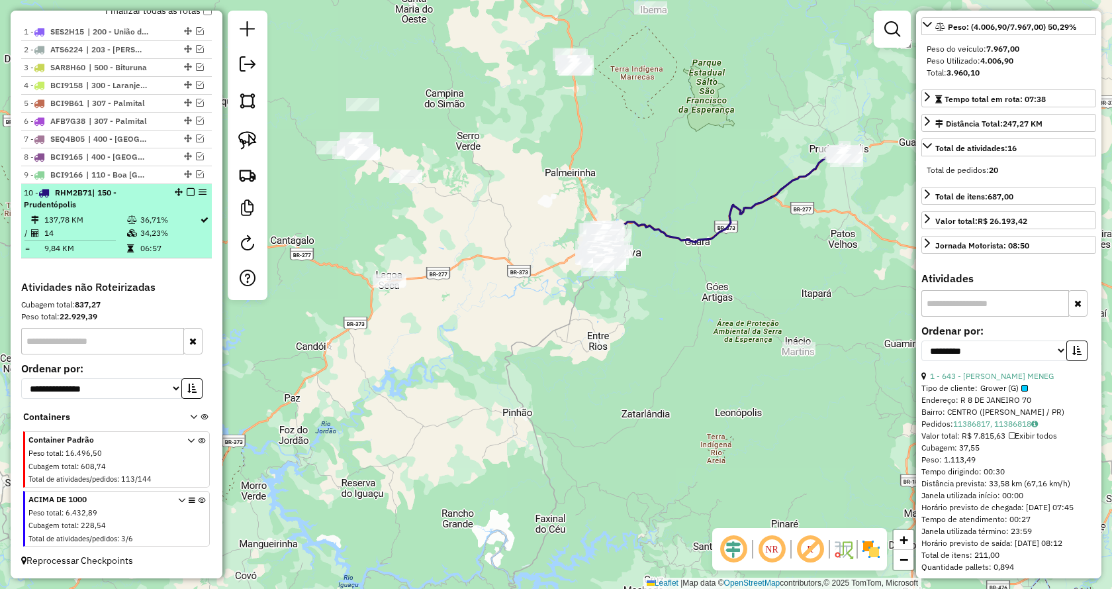
click at [189, 195] on em at bounding box center [191, 192] width 8 height 8
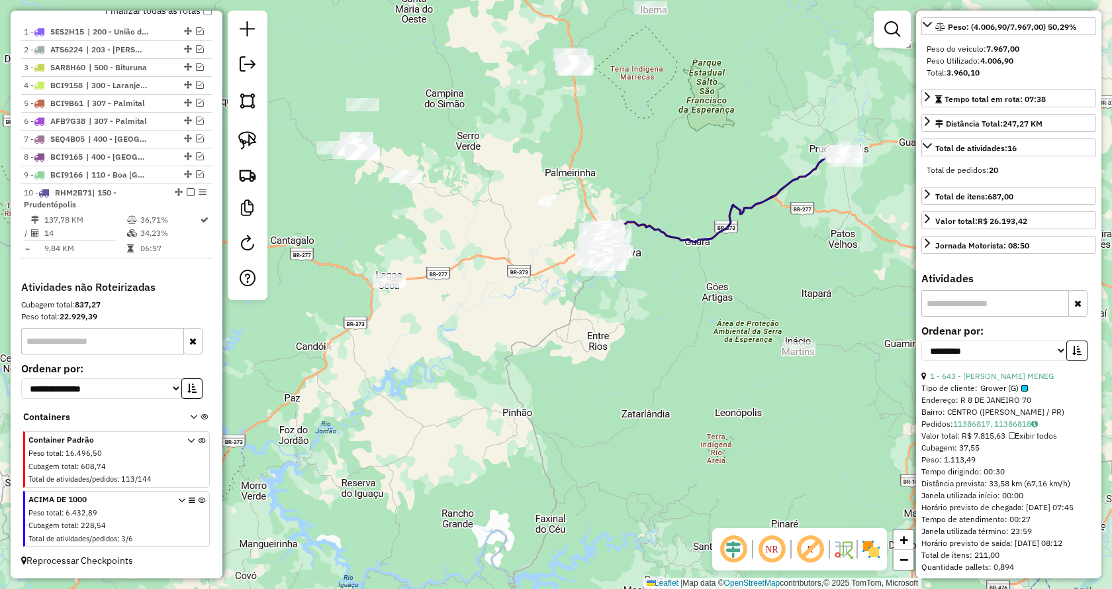
scroll to position [460, 0]
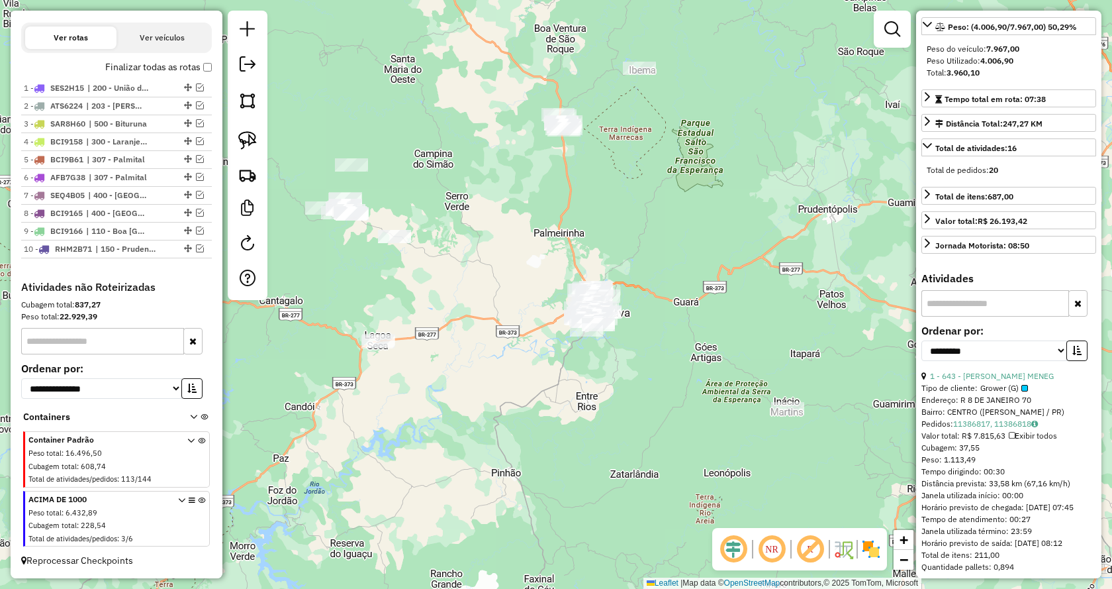
drag, startPoint x: 640, startPoint y: 178, endPoint x: 627, endPoint y: 230, distance: 53.8
click at [627, 230] on div "Janela de atendimento Grade de atendimento Capacidade Transportadoras Veículos …" at bounding box center [556, 294] width 1112 height 589
click at [887, 40] on link at bounding box center [892, 29] width 26 height 26
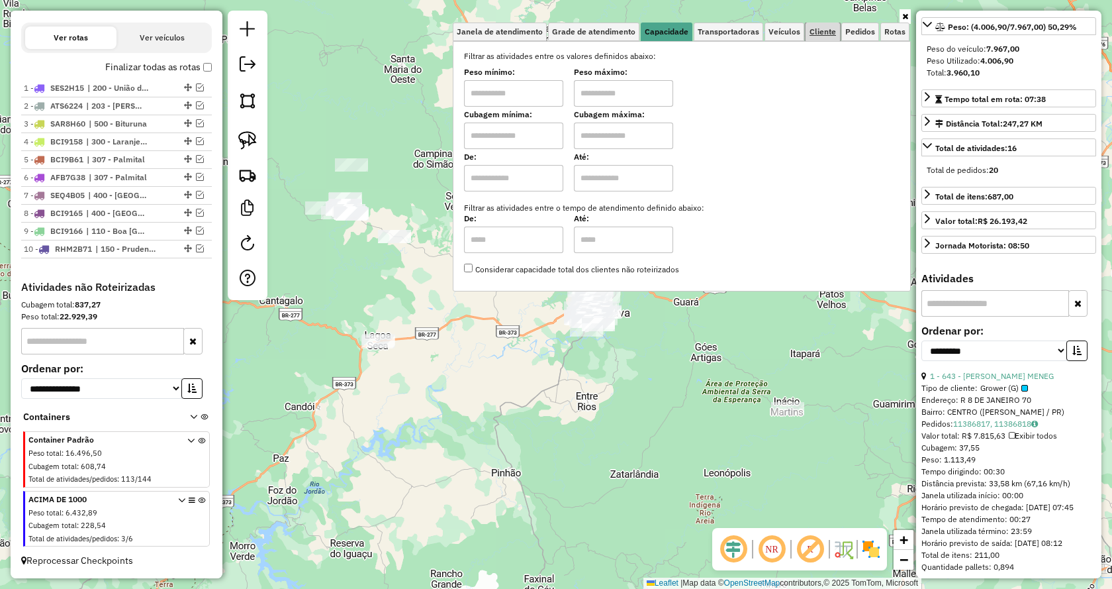
click at [828, 32] on span "Cliente" at bounding box center [823, 32] width 26 height 8
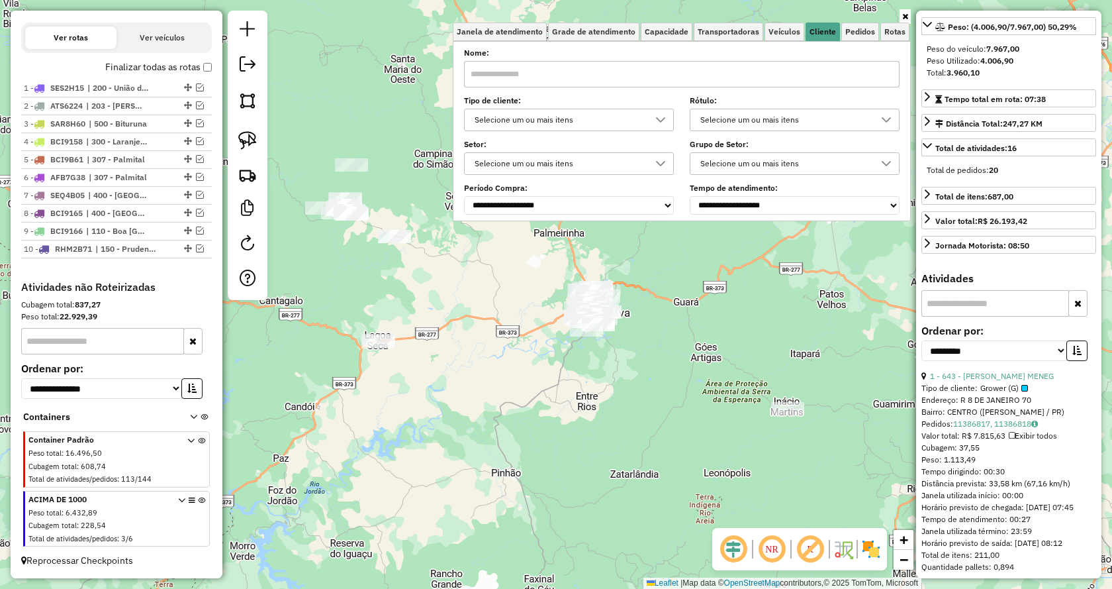
drag, startPoint x: 769, startPoint y: 117, endPoint x: 764, endPoint y: 126, distance: 11.0
click at [767, 121] on div "Selecione um ou mais itens" at bounding box center [785, 119] width 178 height 21
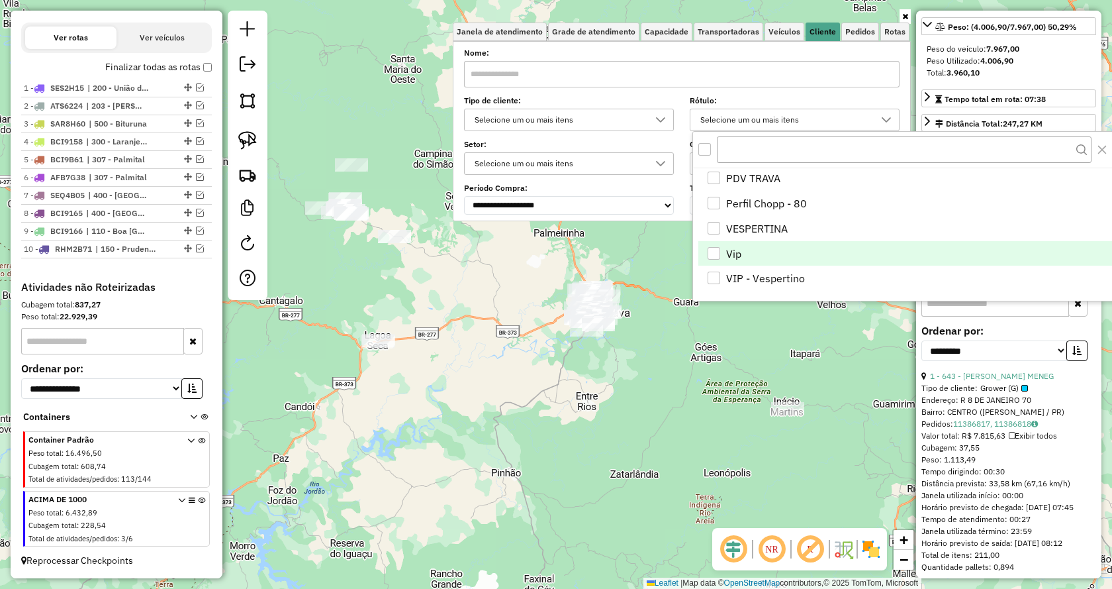
scroll to position [802, 0]
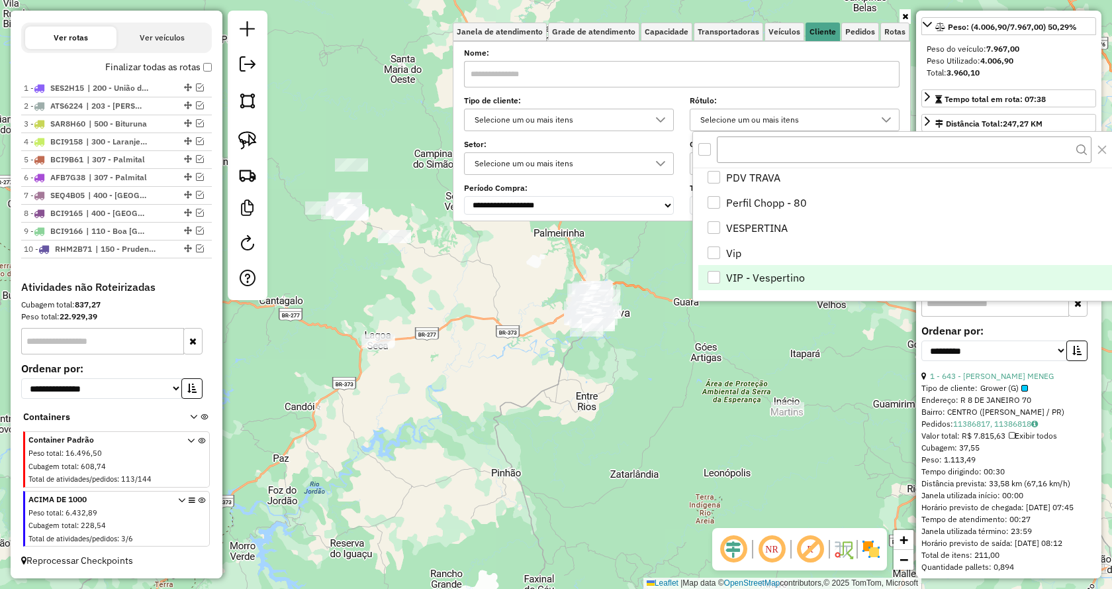
click at [719, 275] on div "VIP - Vespertino" at bounding box center [714, 277] width 13 height 13
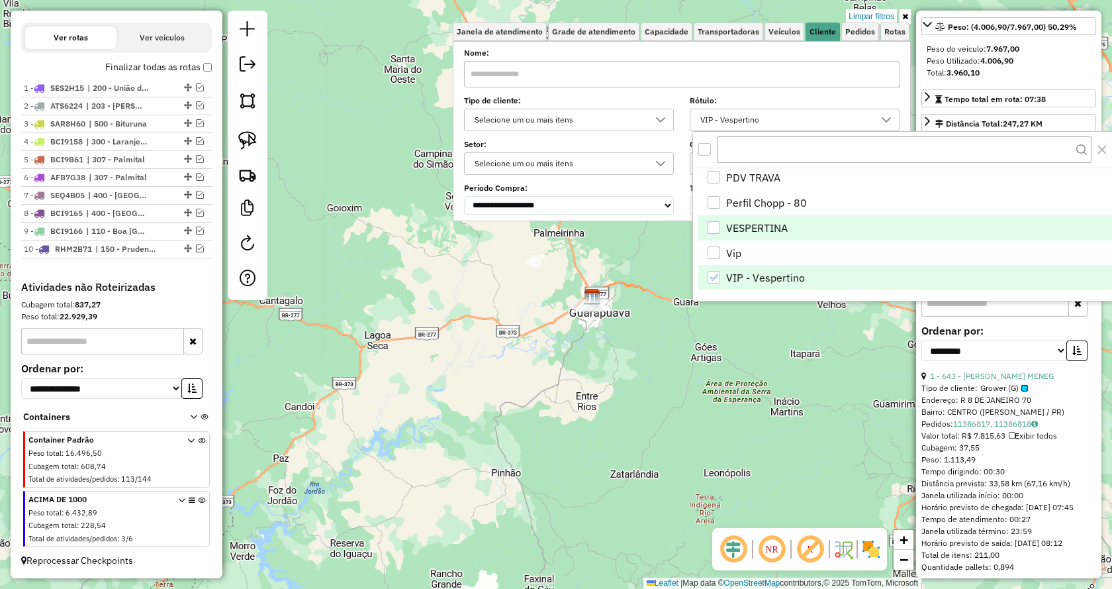
click at [712, 226] on div "VESPERTINA" at bounding box center [714, 227] width 13 height 13
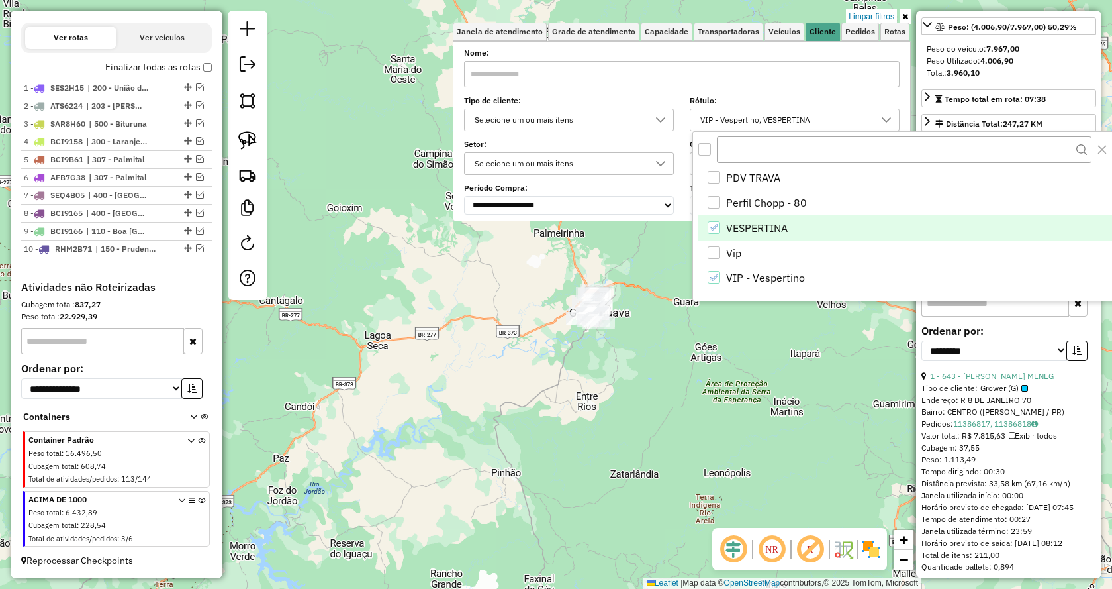
click at [683, 338] on div "Limpar filtros Janela de atendimento Grade de atendimento Capacidade Transporta…" at bounding box center [556, 294] width 1112 height 589
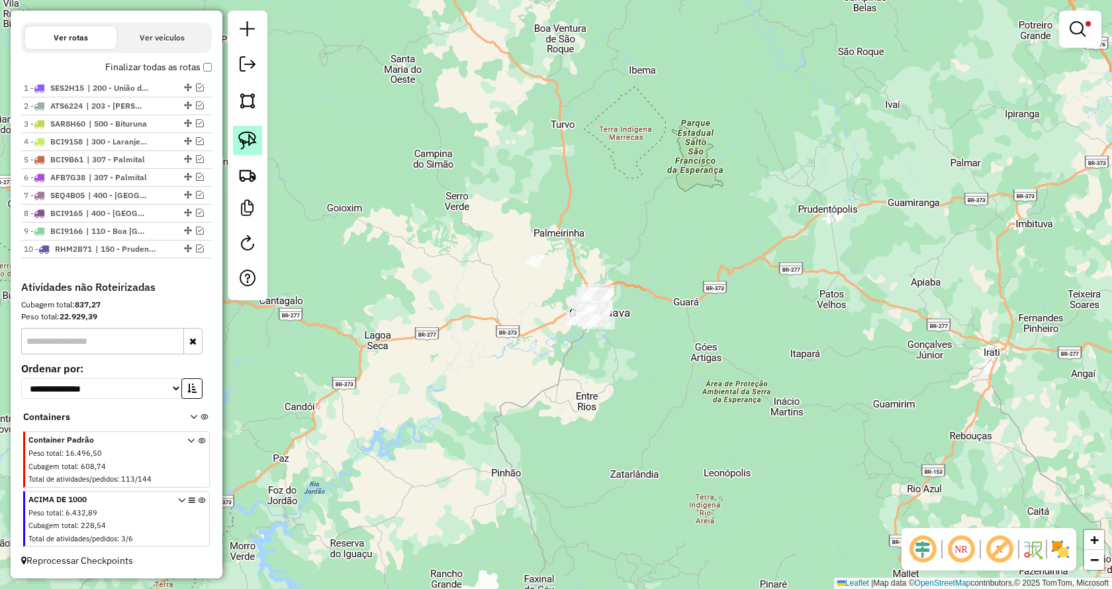
click at [253, 141] on img at bounding box center [247, 140] width 19 height 19
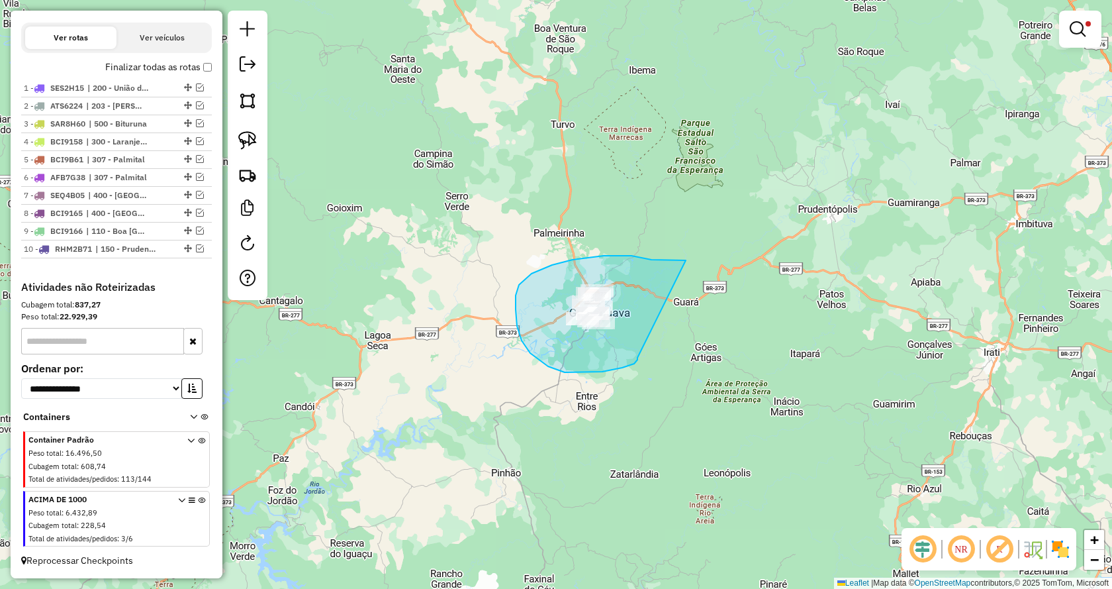
drag, startPoint x: 522, startPoint y: 340, endPoint x: 700, endPoint y: 260, distance: 195.3
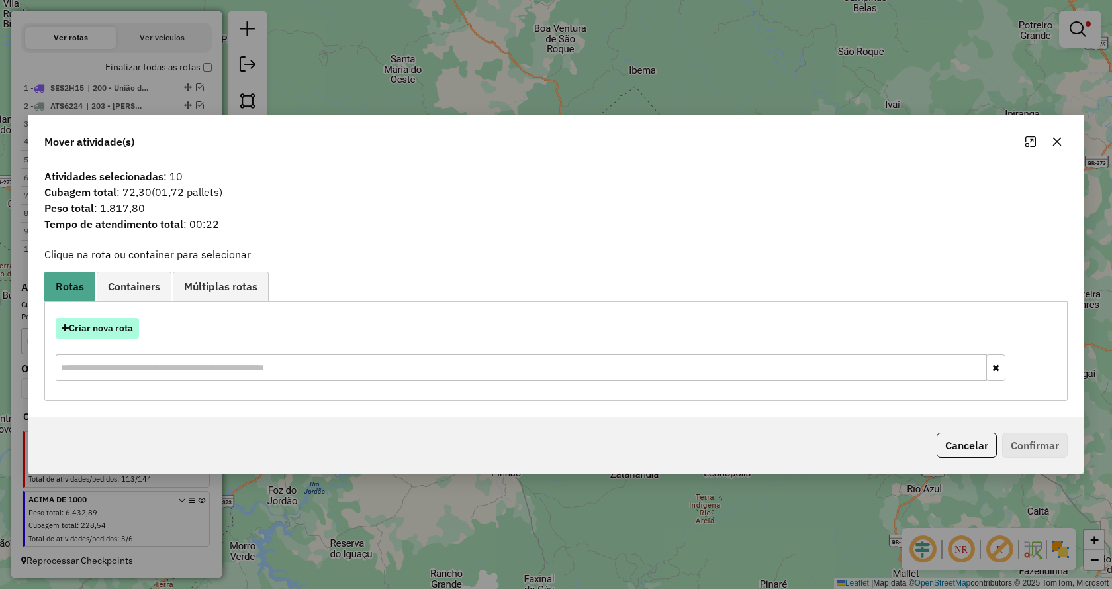
click at [102, 333] on button "Criar nova rota" at bounding box center [97, 328] width 83 height 21
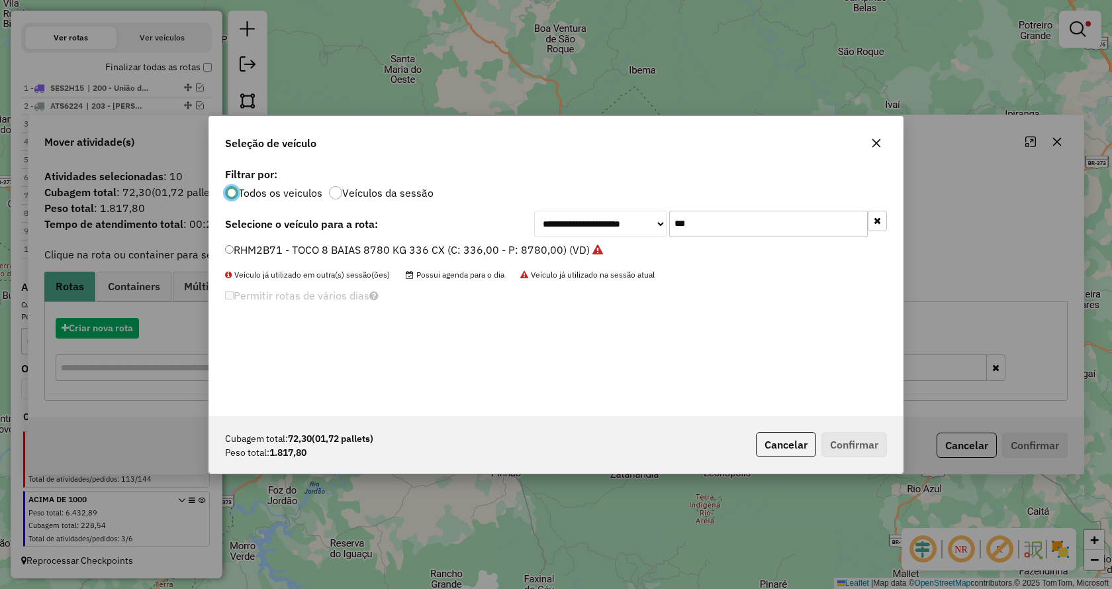
scroll to position [7, 4]
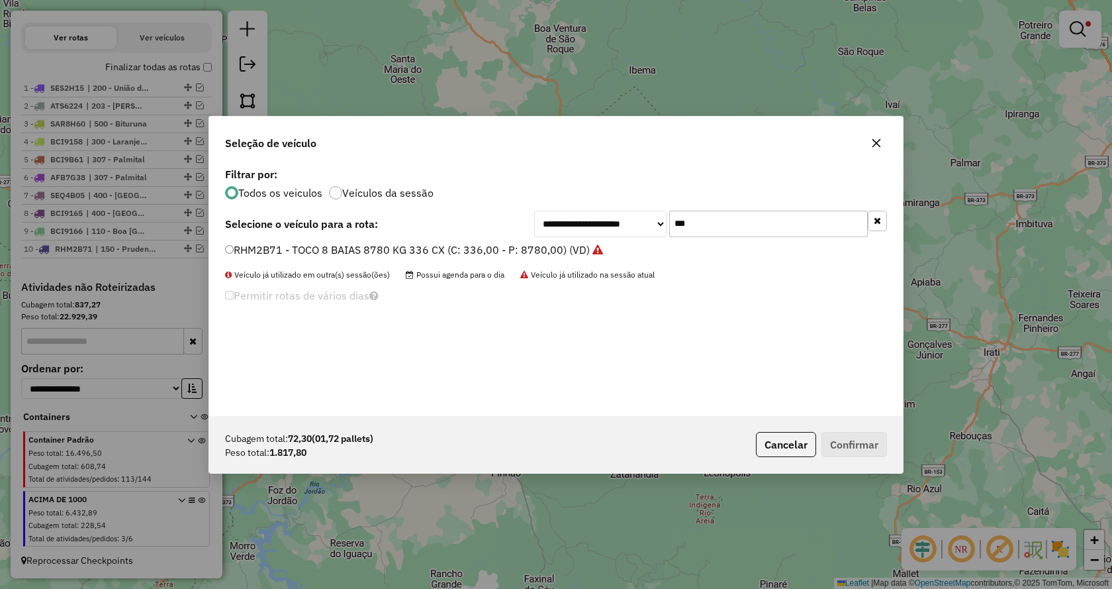
drag, startPoint x: 728, startPoint y: 225, endPoint x: 636, endPoint y: 228, distance: 92.1
click at [636, 228] on div "**********" at bounding box center [710, 224] width 353 height 26
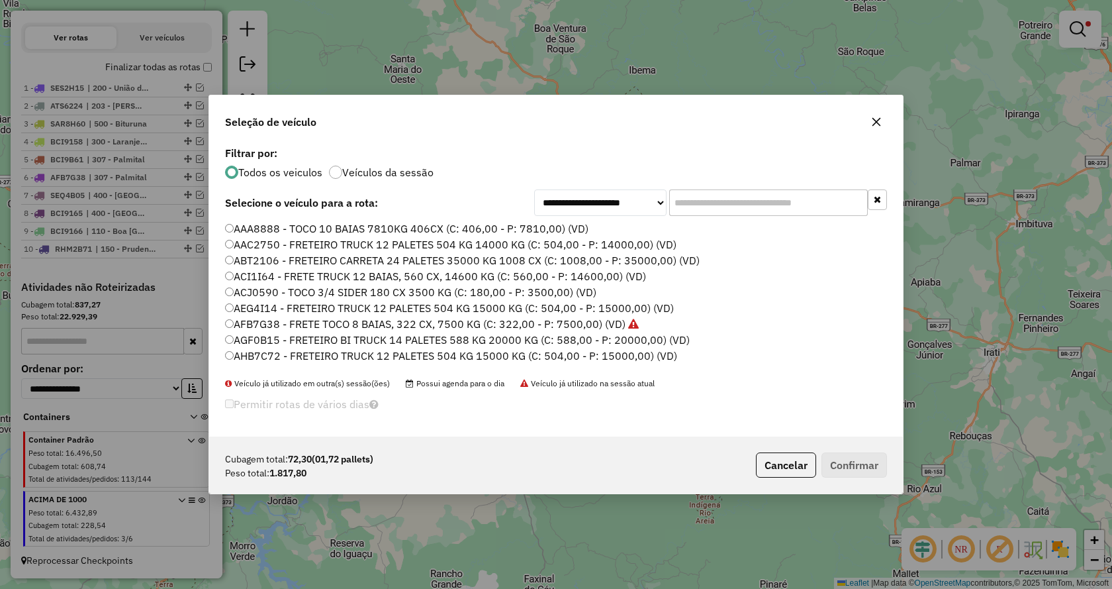
click at [781, 200] on input "text" at bounding box center [768, 202] width 199 height 26
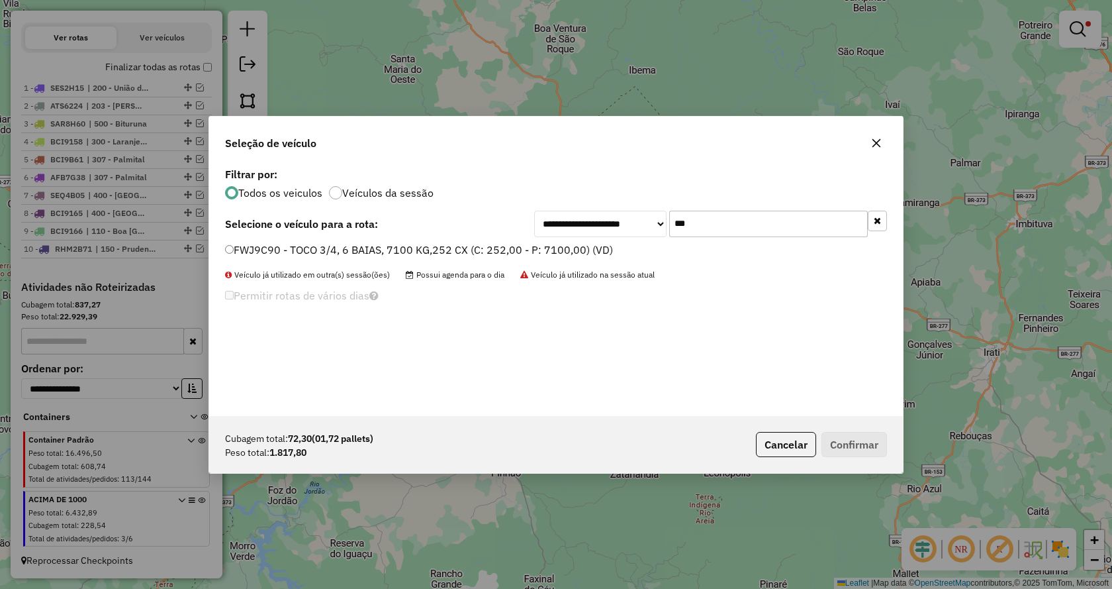
type input "***"
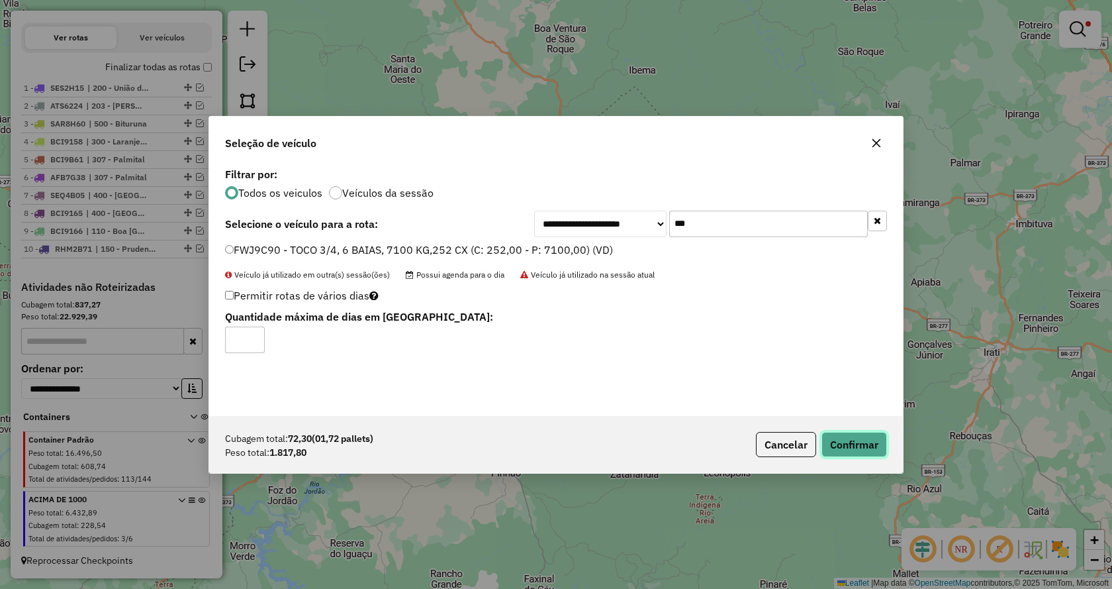
drag, startPoint x: 847, startPoint y: 438, endPoint x: 854, endPoint y: 442, distance: 7.7
click at [847, 440] on button "Confirmar" at bounding box center [855, 444] width 66 height 25
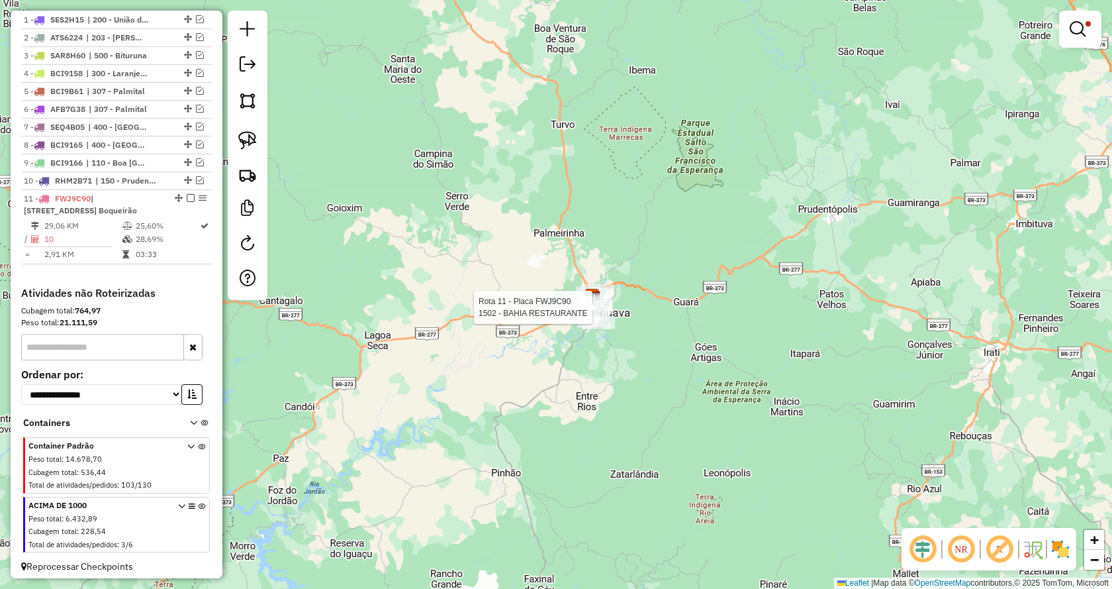
select select "**********"
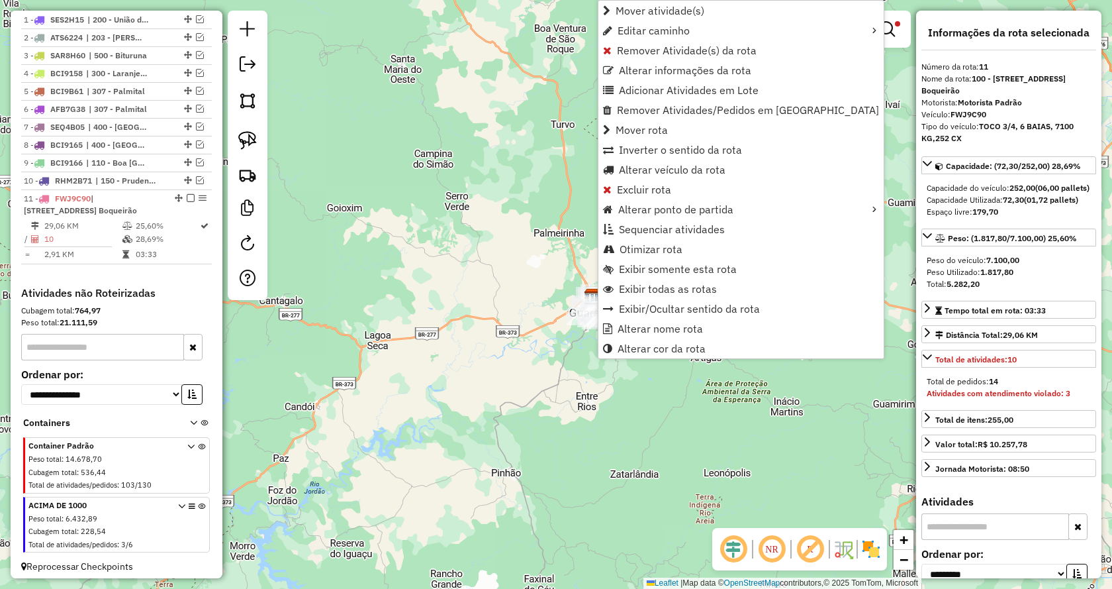
scroll to position [570, 0]
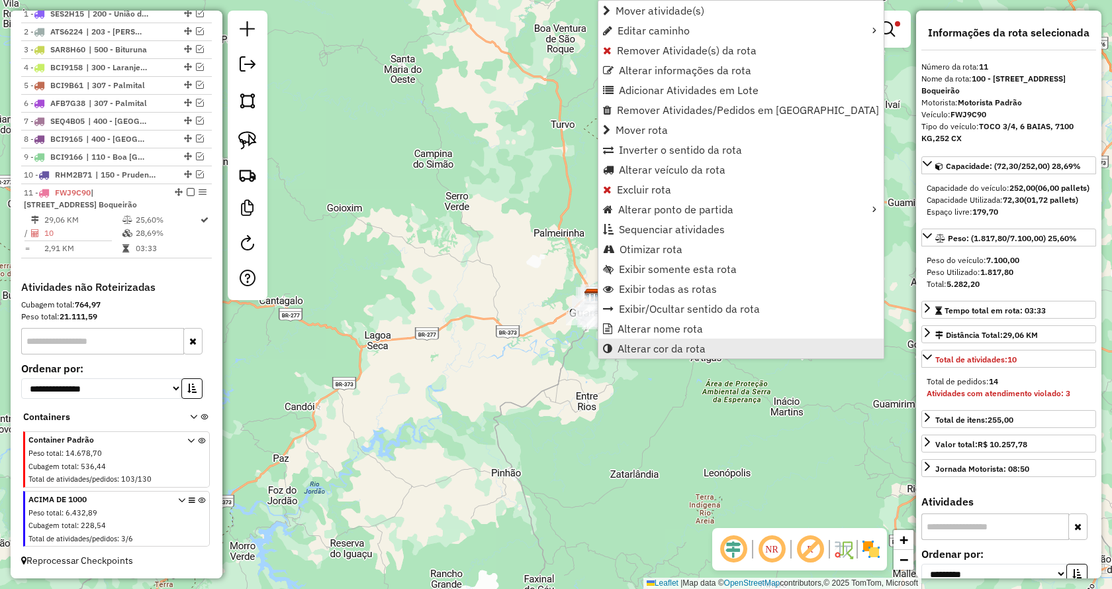
click at [662, 344] on span "Alterar cor da rota" at bounding box center [662, 348] width 88 height 11
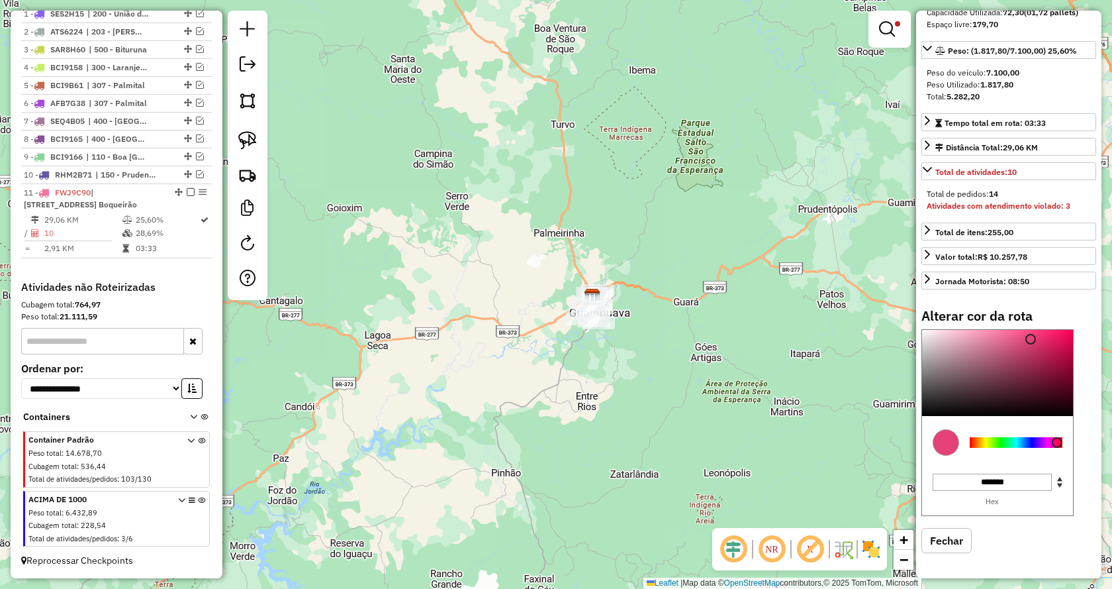
scroll to position [199, 0]
type input "*******"
click at [925, 416] on div at bounding box center [997, 373] width 151 height 86
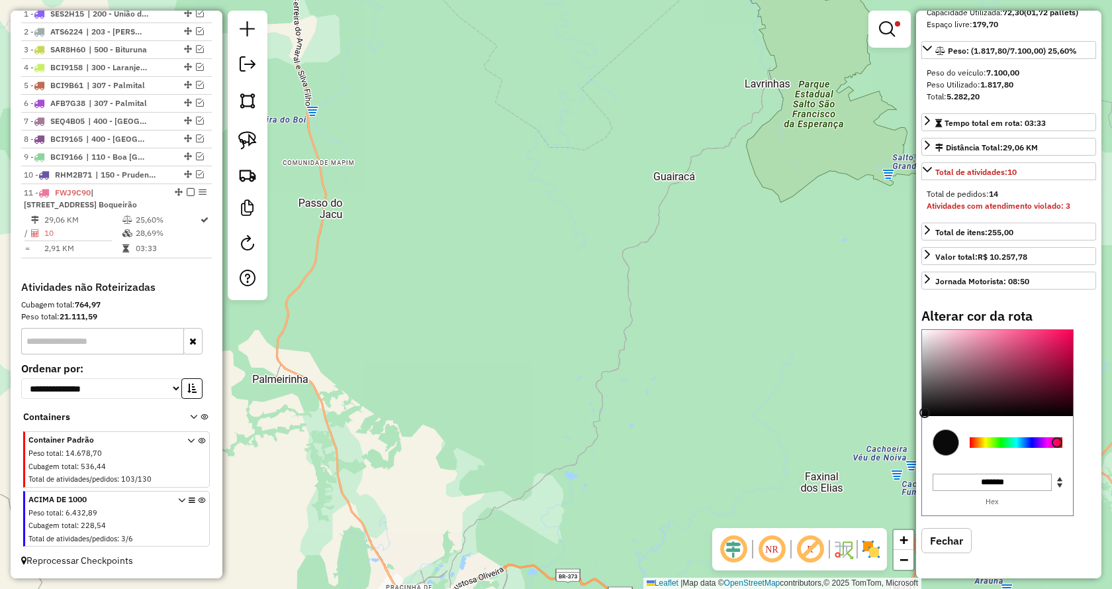
click at [893, 44] on div at bounding box center [890, 29] width 42 height 37
click at [889, 35] on em at bounding box center [887, 29] width 16 height 16
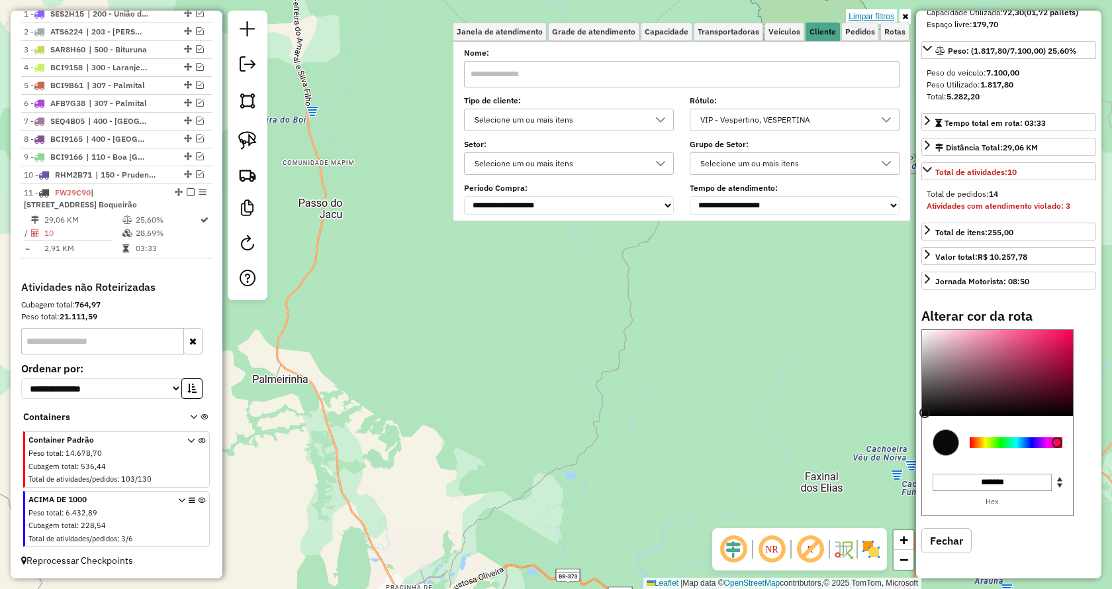
click at [889, 17] on link "Limpar filtros" at bounding box center [871, 16] width 51 height 15
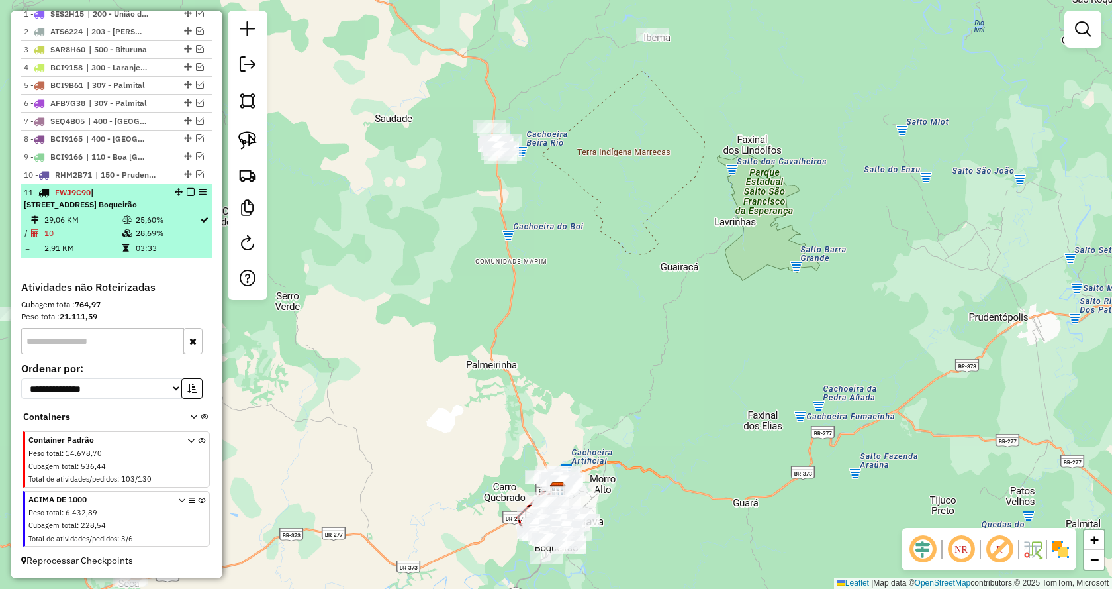
click at [143, 196] on div "11 - FWJ9C90 | 100 - Guarapuava Centro, 101 - Guarapuava Industrial, 102 - Guar…" at bounding box center [94, 199] width 140 height 24
select select "**********"
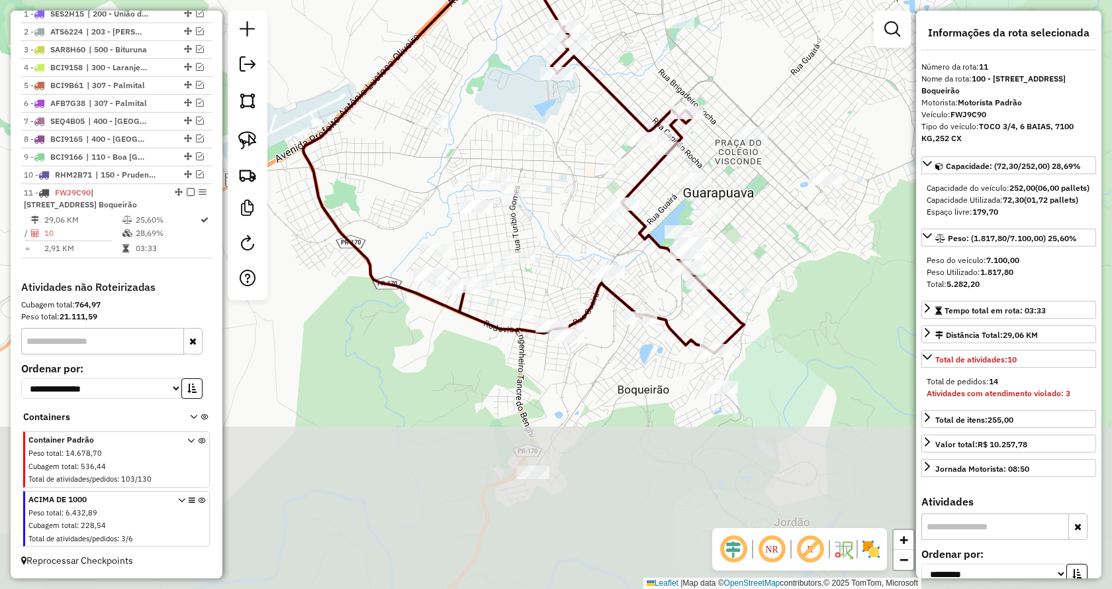
drag, startPoint x: 624, startPoint y: 410, endPoint x: 589, endPoint y: 267, distance: 147.1
click at [558, 211] on div "Janela de atendimento Grade de atendimento Capacidade Transportadoras Veículos …" at bounding box center [556, 294] width 1112 height 589
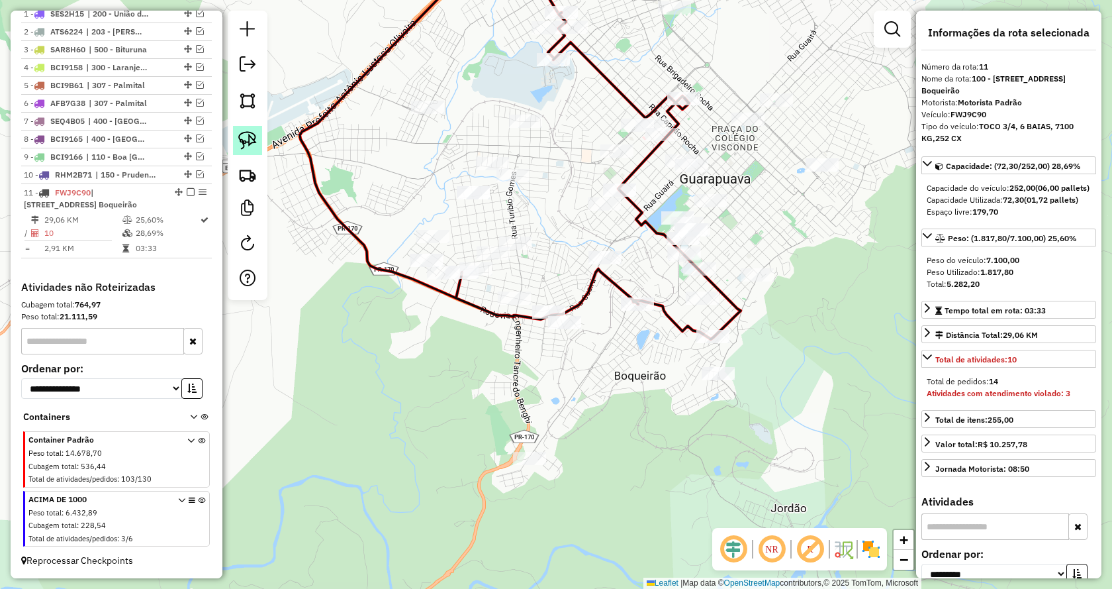
drag, startPoint x: 250, startPoint y: 150, endPoint x: 273, endPoint y: 164, distance: 27.9
click at [251, 150] on link at bounding box center [247, 140] width 29 height 29
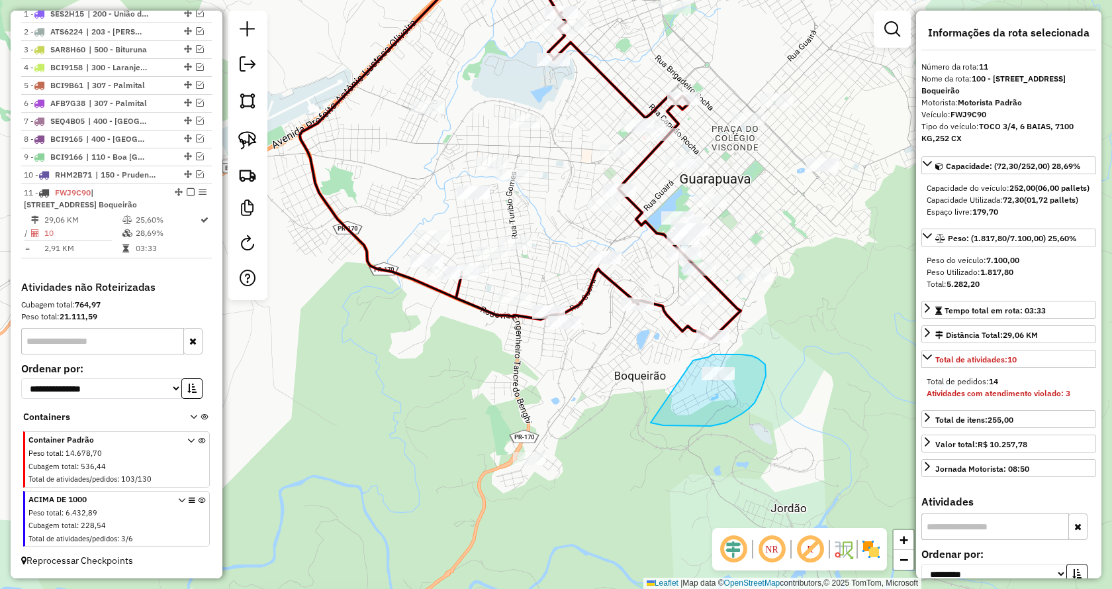
drag, startPoint x: 681, startPoint y: 426, endPoint x: 693, endPoint y: 360, distance: 66.8
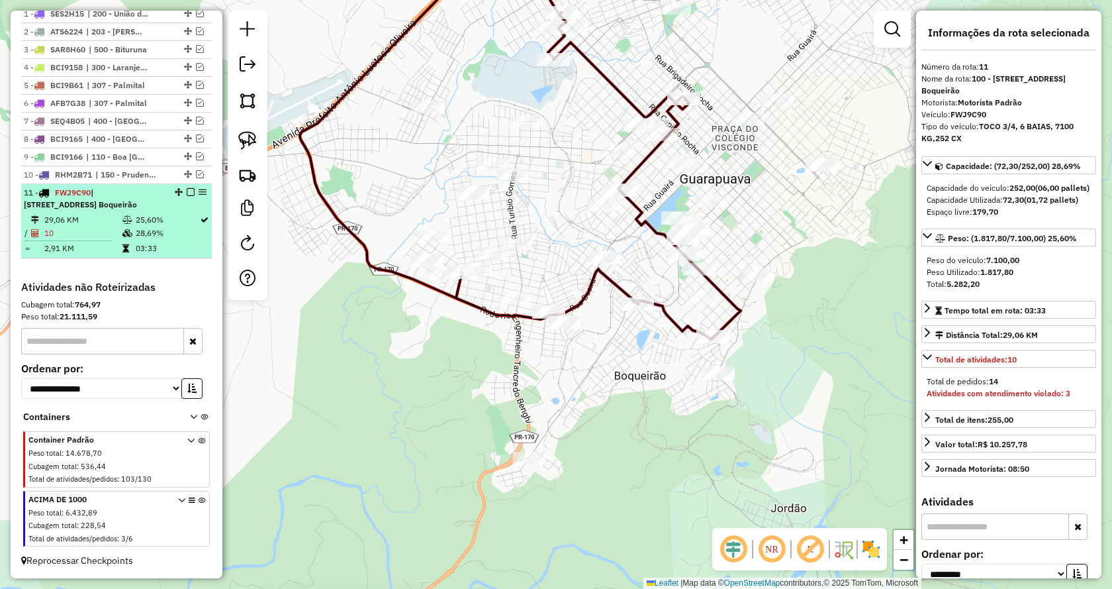
click at [187, 188] on em at bounding box center [191, 192] width 8 height 8
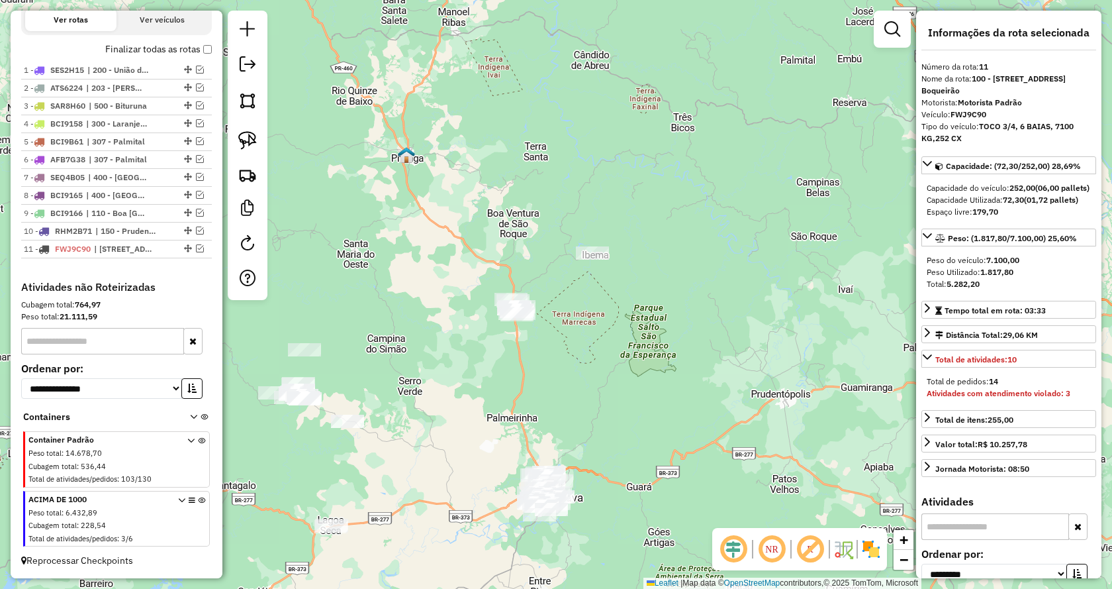
drag, startPoint x: 597, startPoint y: 297, endPoint x: 634, endPoint y: 443, distance: 150.3
click at [634, 443] on div "Janela de atendimento Grade de atendimento Capacidade Transportadoras Veículos …" at bounding box center [556, 294] width 1112 height 589
click at [250, 139] on img at bounding box center [247, 140] width 19 height 19
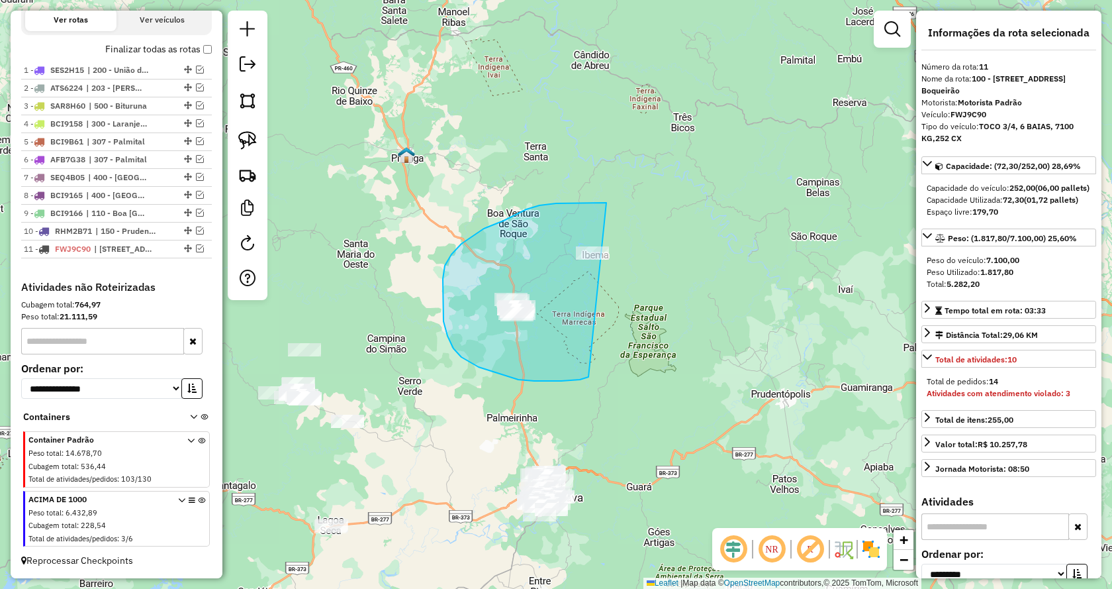
drag, startPoint x: 518, startPoint y: 379, endPoint x: 676, endPoint y: 197, distance: 240.8
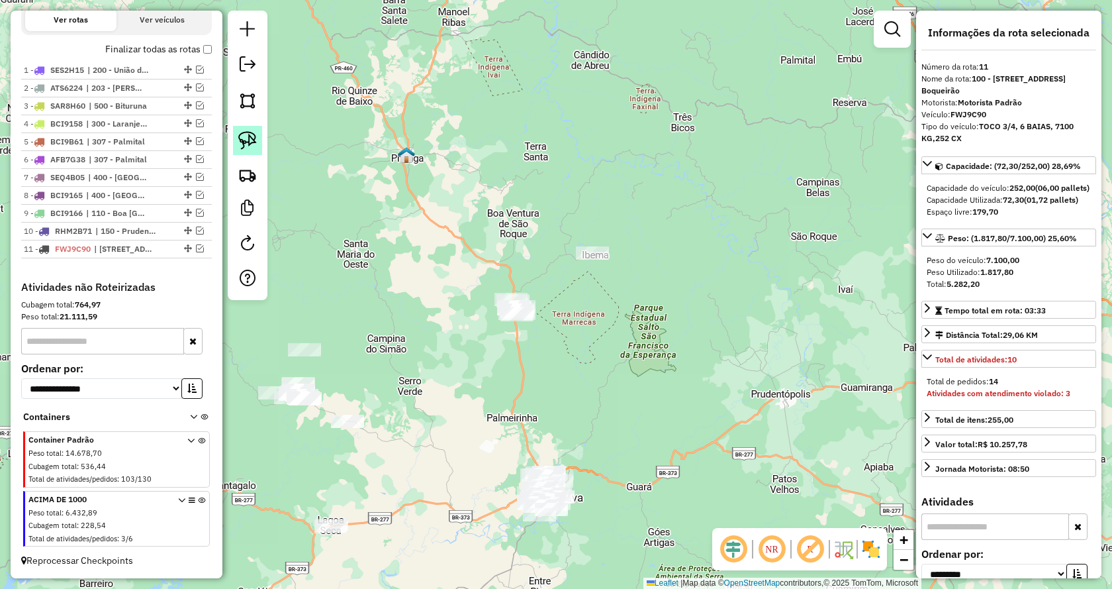
click at [256, 139] on img at bounding box center [247, 140] width 19 height 19
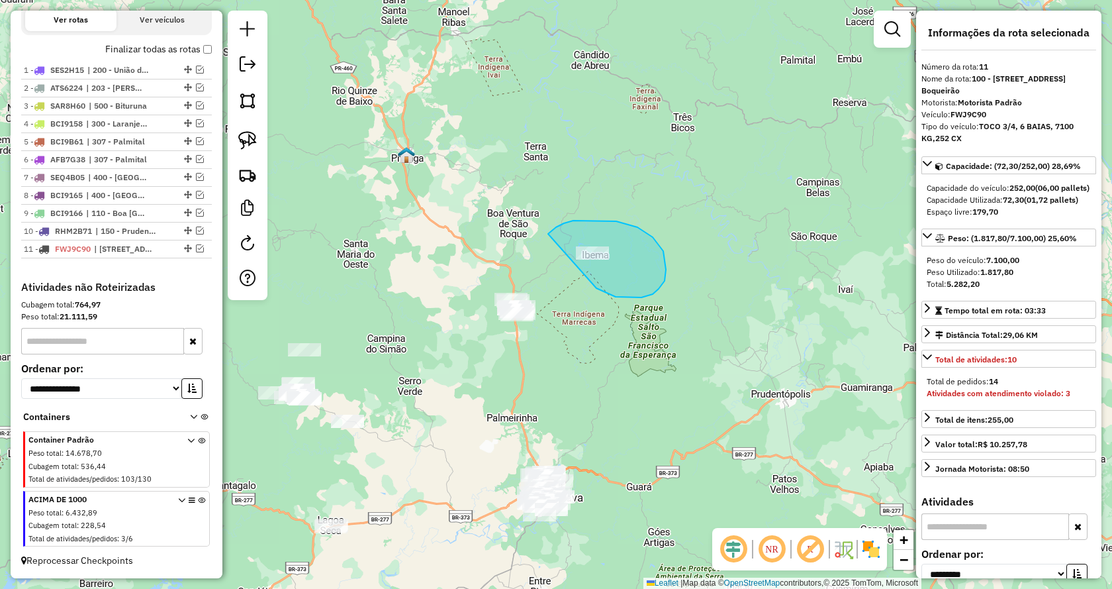
drag, startPoint x: 597, startPoint y: 288, endPoint x: 545, endPoint y: 242, distance: 69.0
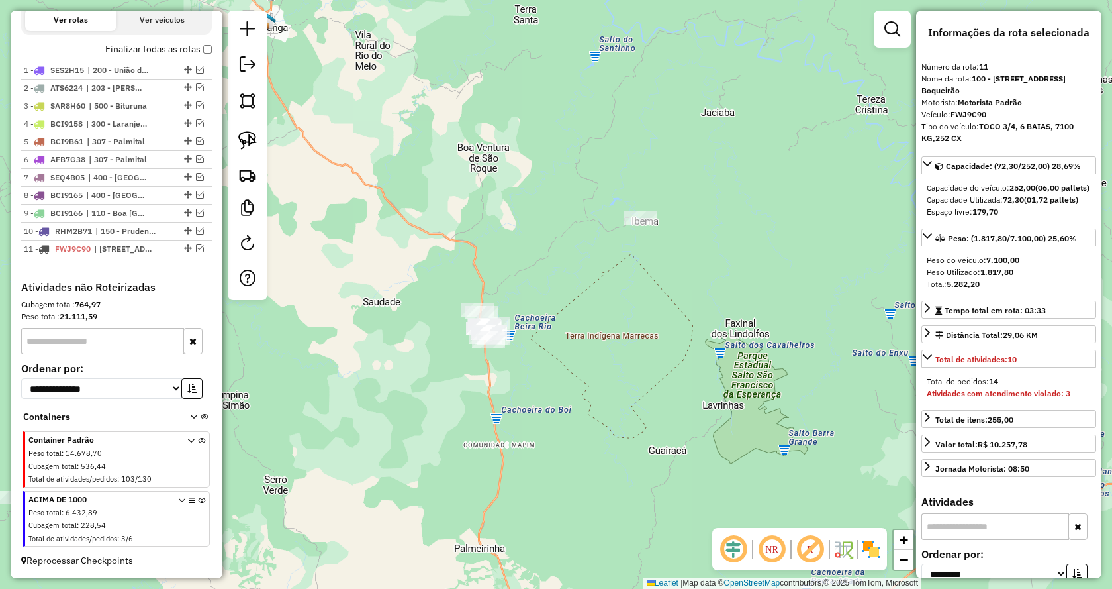
drag, startPoint x: 245, startPoint y: 143, endPoint x: 464, endPoint y: 362, distance: 310.0
click at [247, 145] on img at bounding box center [247, 140] width 19 height 19
drag, startPoint x: 502, startPoint y: 379, endPoint x: 592, endPoint y: 352, distance: 94.3
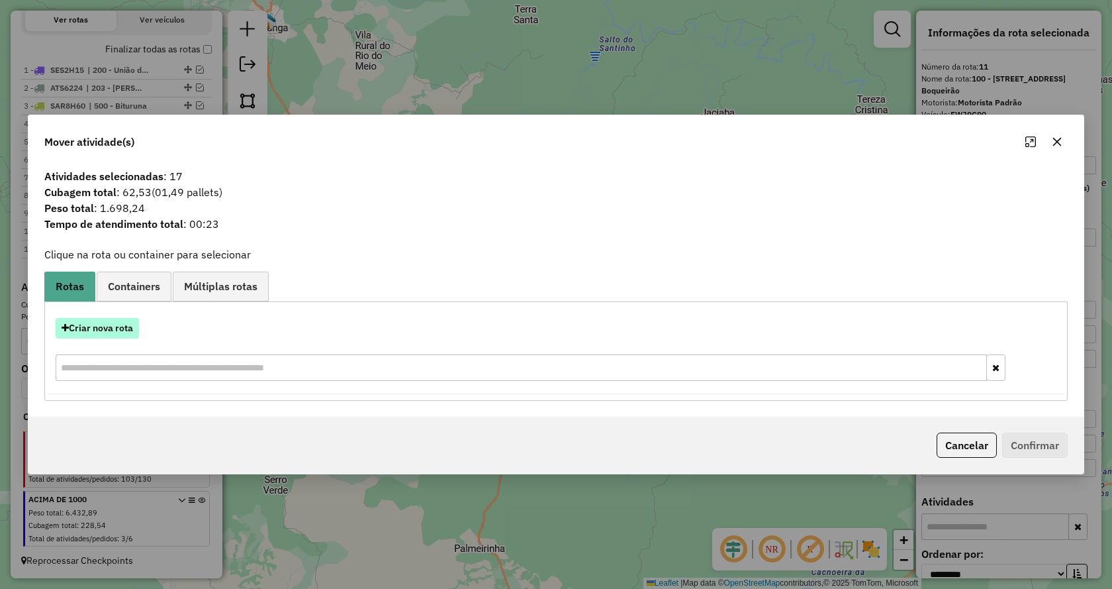
click at [110, 334] on button "Criar nova rota" at bounding box center [97, 328] width 83 height 21
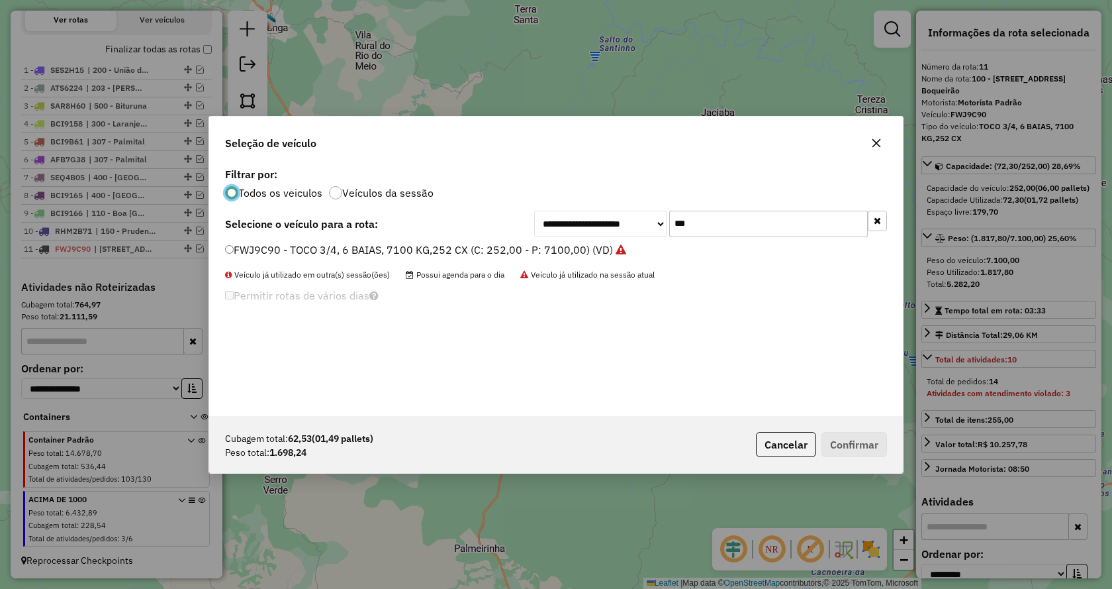
scroll to position [7, 4]
drag, startPoint x: 717, startPoint y: 222, endPoint x: 619, endPoint y: 237, distance: 99.2
click at [619, 237] on div "**********" at bounding box center [556, 290] width 694 height 252
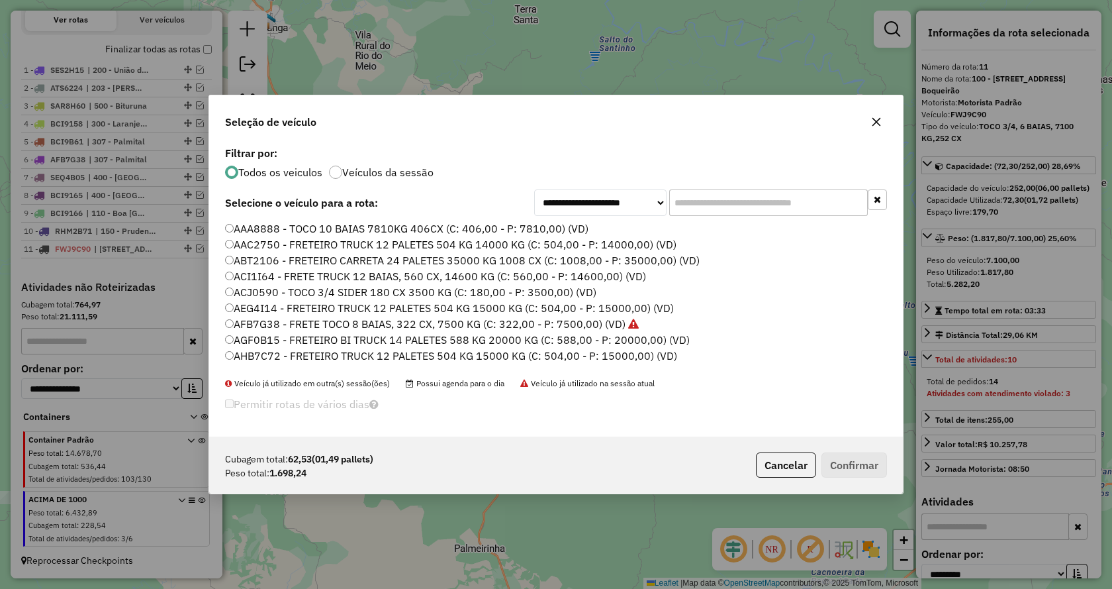
click at [769, 205] on input "text" at bounding box center [768, 202] width 199 height 26
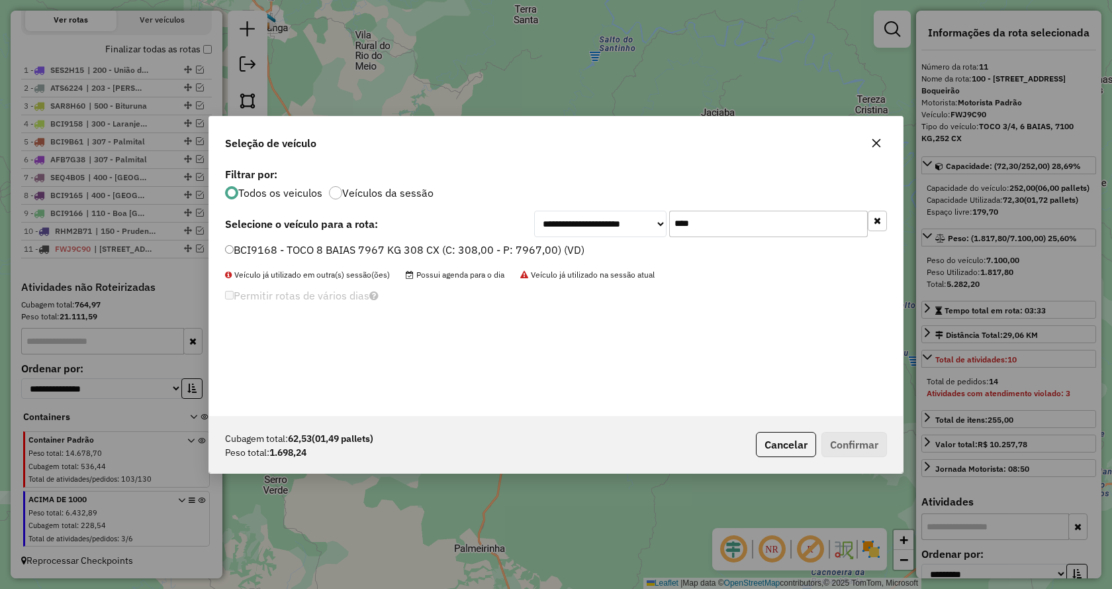
type input "****"
click at [234, 246] on label "BCI9168 - TOCO 8 BAIAS 7967 KG 308 CX (C: 308,00 - P: 7967,00) (VD)" at bounding box center [405, 250] width 360 height 16
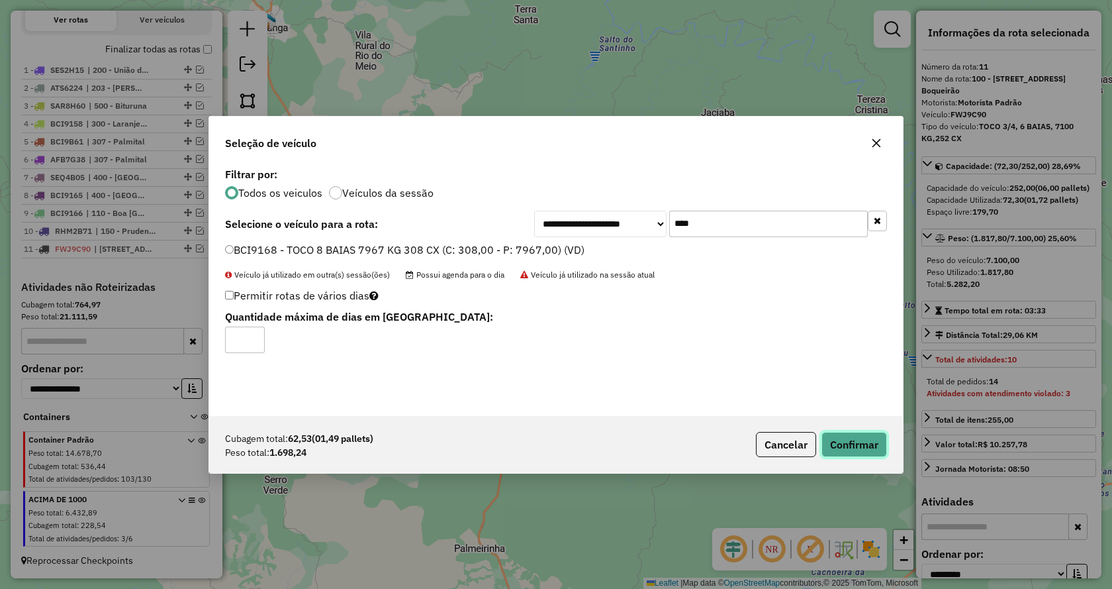
click at [856, 449] on button "Confirmar" at bounding box center [855, 444] width 66 height 25
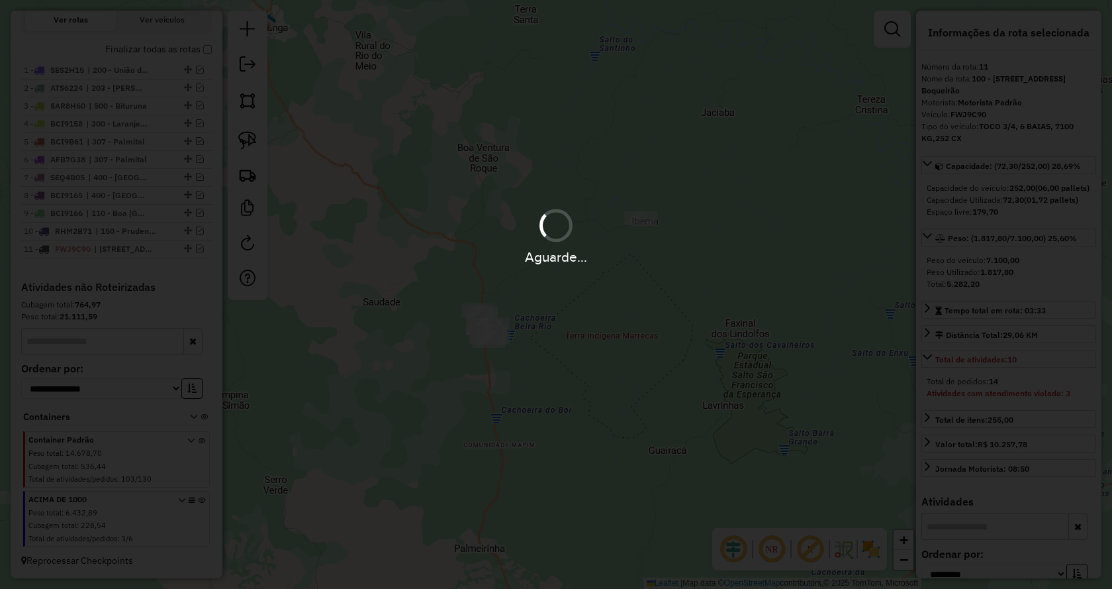
scroll to position [540, 0]
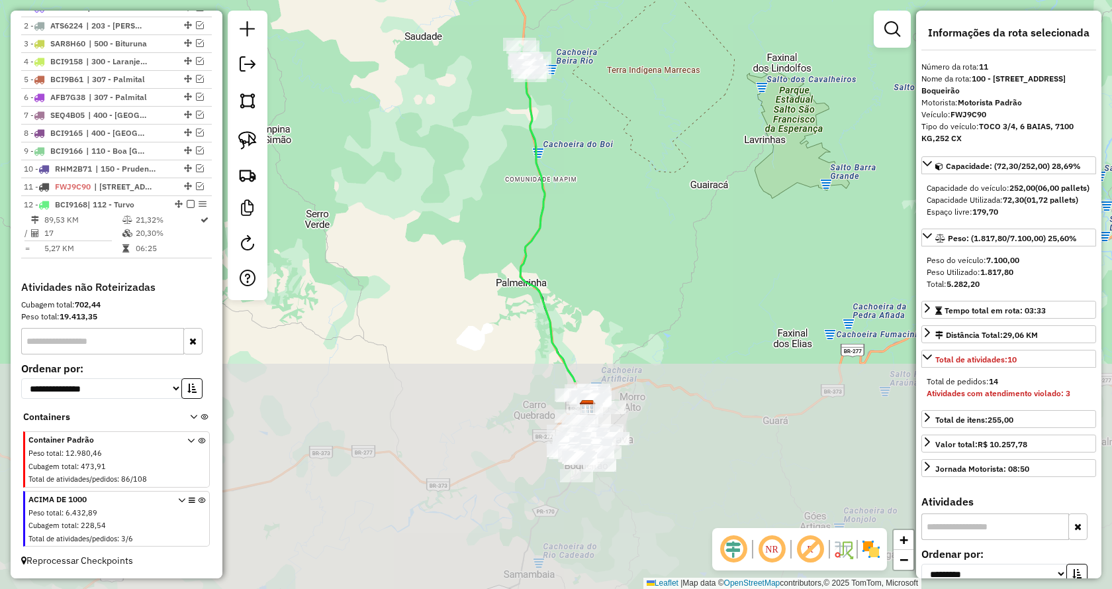
drag, startPoint x: 592, startPoint y: 456, endPoint x: 639, endPoint y: 248, distance: 213.2
click at [639, 170] on div "Janela de atendimento Grade de atendimento Capacidade Transportadoras Veículos …" at bounding box center [556, 294] width 1112 height 589
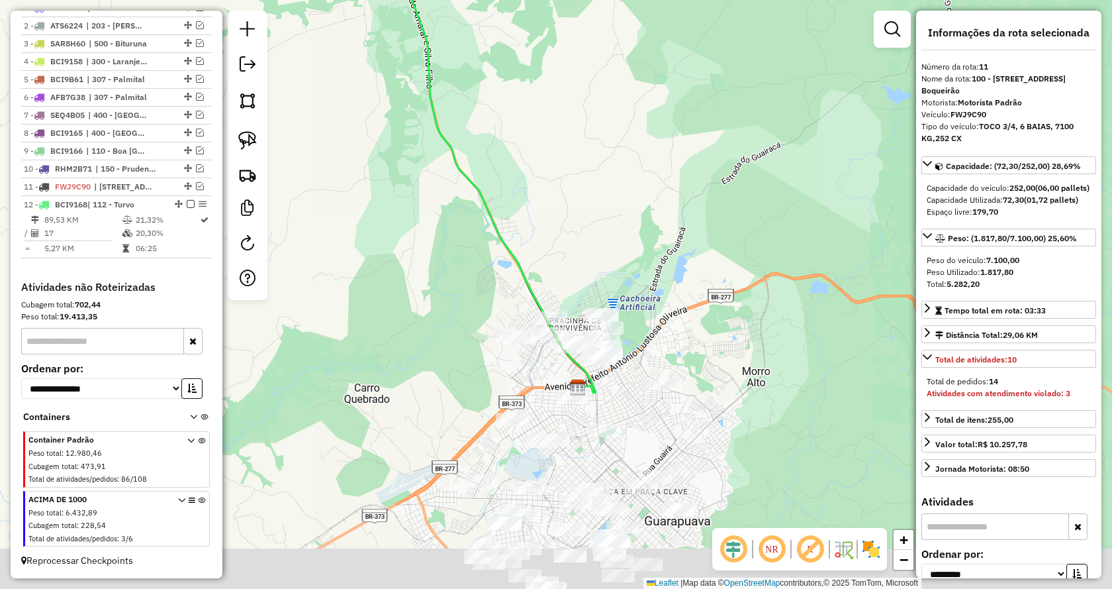
drag, startPoint x: 581, startPoint y: 272, endPoint x: 578, endPoint y: 189, distance: 83.5
click at [578, 189] on div "Janela de atendimento Grade de atendimento Capacidade Transportadoras Veículos …" at bounding box center [556, 294] width 1112 height 589
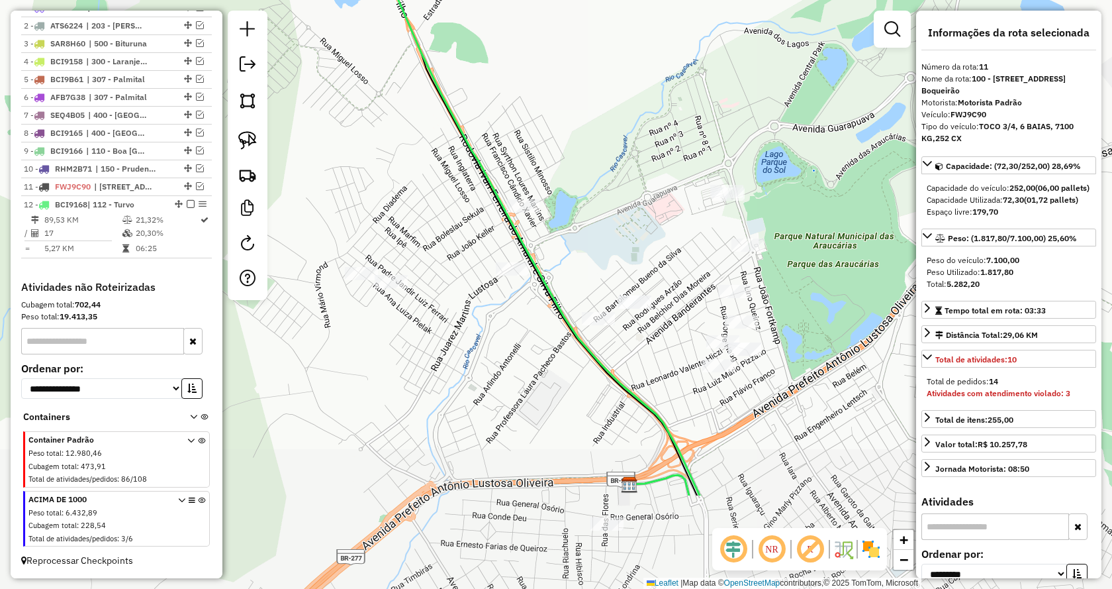
drag, startPoint x: 618, startPoint y: 242, endPoint x: 689, endPoint y: 132, distance: 130.4
click at [689, 132] on div "Janela de atendimento Grade de atendimento Capacidade Transportadoras Veículos …" at bounding box center [556, 294] width 1112 height 589
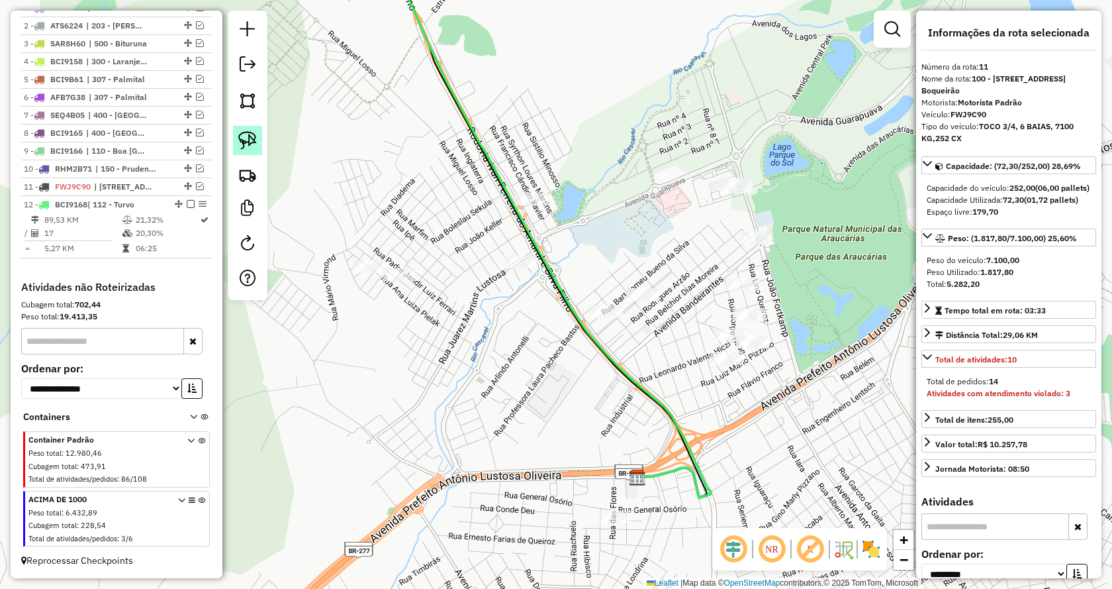
click at [249, 143] on img at bounding box center [247, 140] width 19 height 19
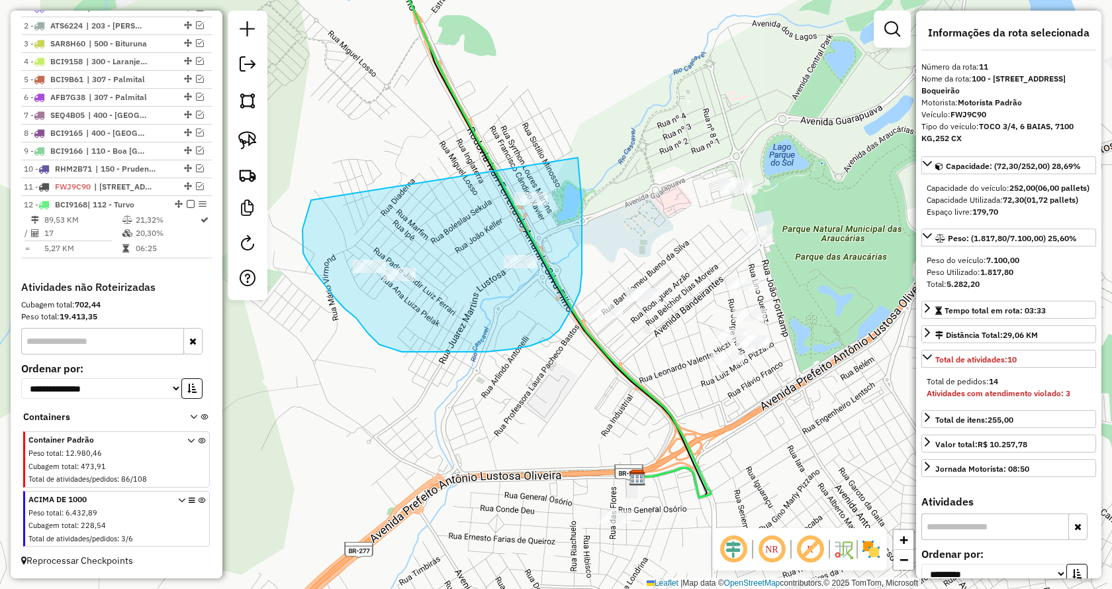
drag, startPoint x: 578, startPoint y: 158, endPoint x: 312, endPoint y: 199, distance: 269.4
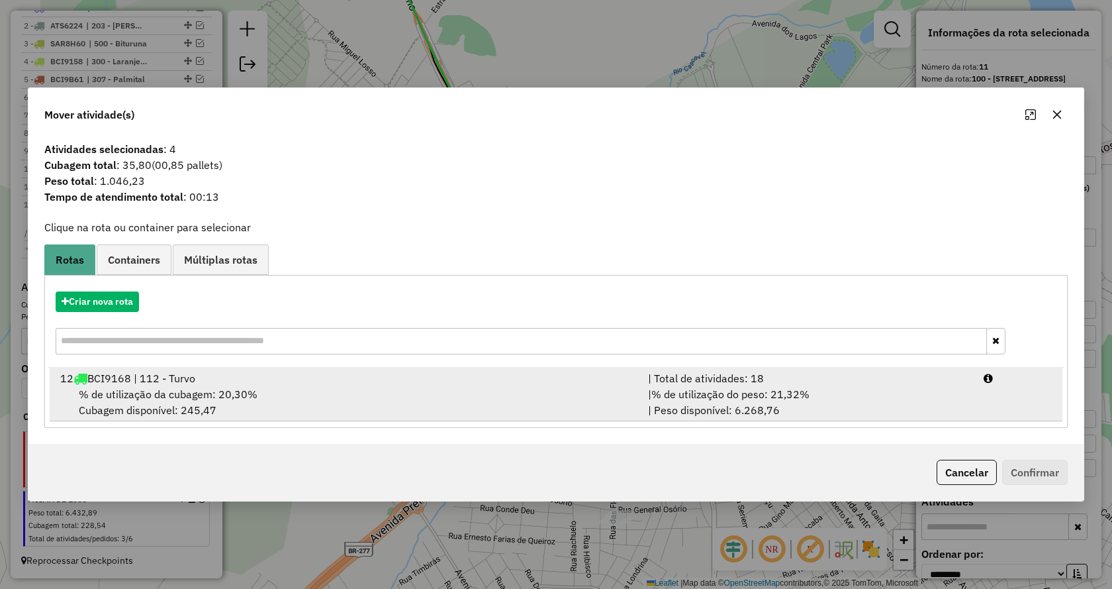
drag, startPoint x: 755, startPoint y: 396, endPoint x: 778, endPoint y: 399, distance: 23.3
click at [755, 397] on span "% de utilização do peso: 21,32%" at bounding box center [731, 393] width 158 height 13
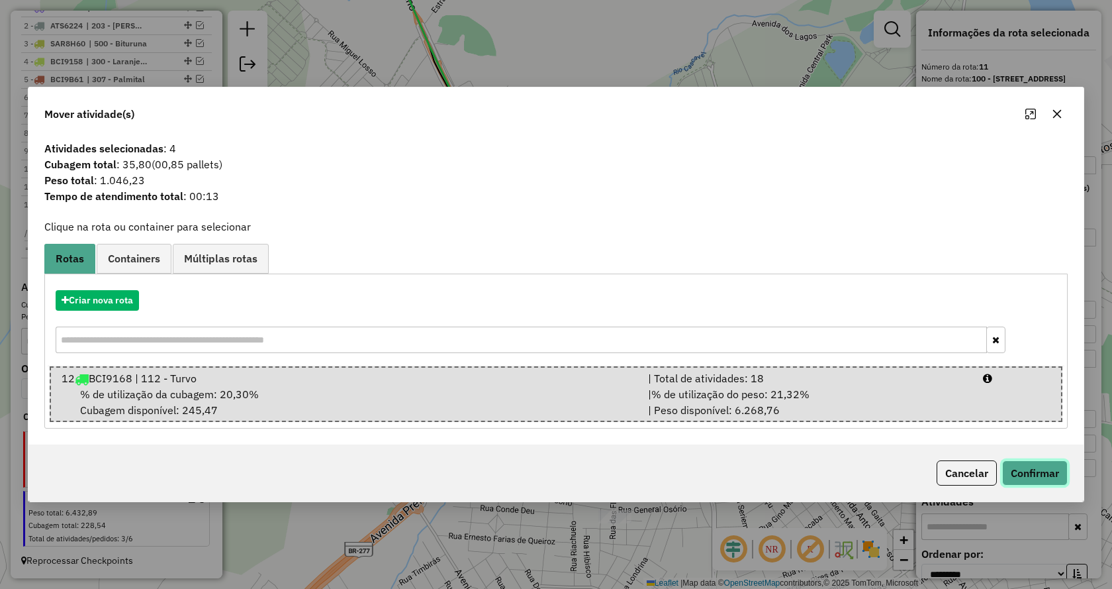
click at [1030, 475] on button "Confirmar" at bounding box center [1036, 472] width 66 height 25
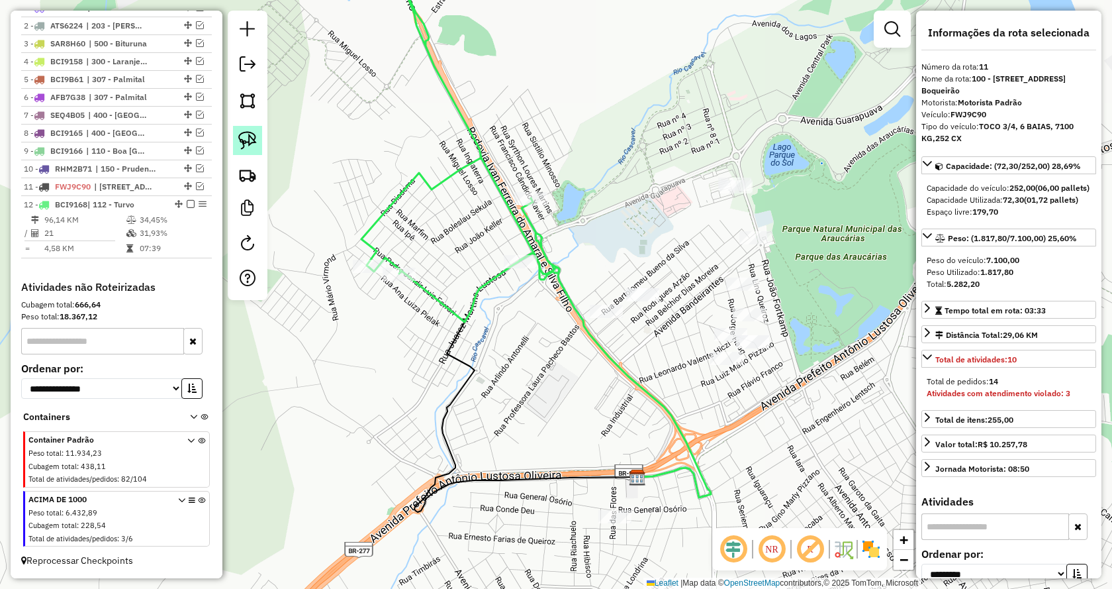
click at [243, 138] on img at bounding box center [247, 140] width 19 height 19
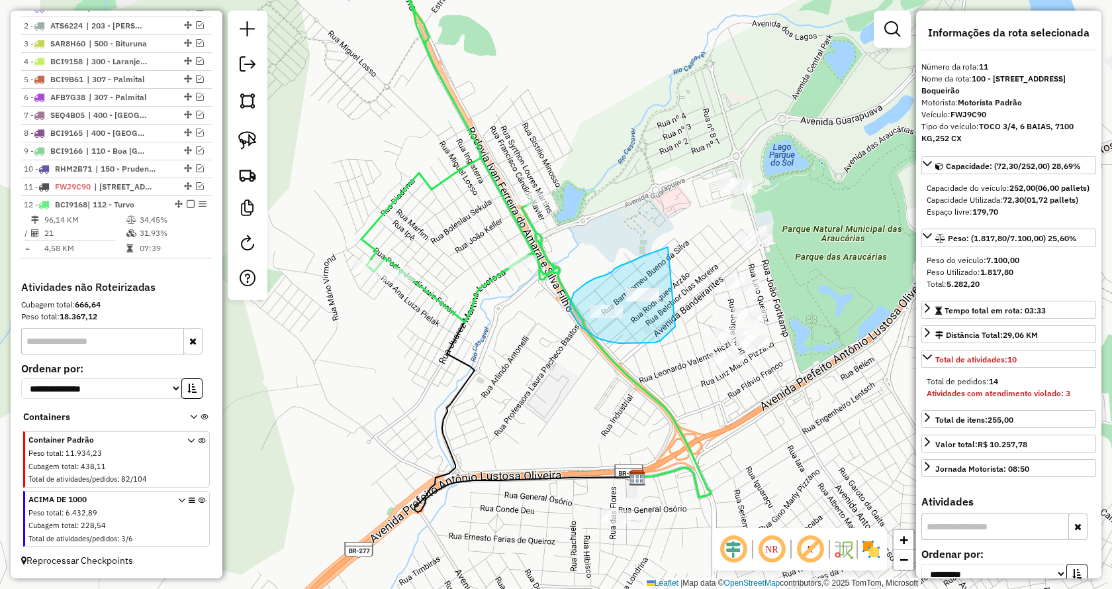
drag, startPoint x: 664, startPoint y: 248, endPoint x: 675, endPoint y: 326, distance: 78.9
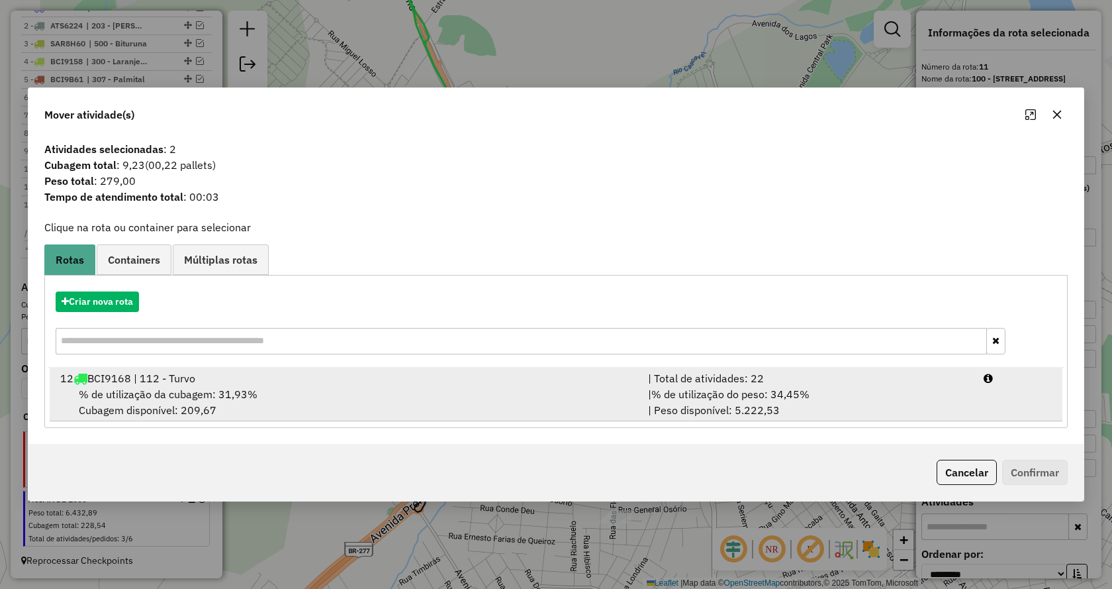
drag, startPoint x: 766, startPoint y: 394, endPoint x: 917, endPoint y: 425, distance: 154.2
click at [766, 393] on span "% de utilização do peso: 34,45%" at bounding box center [731, 393] width 158 height 13
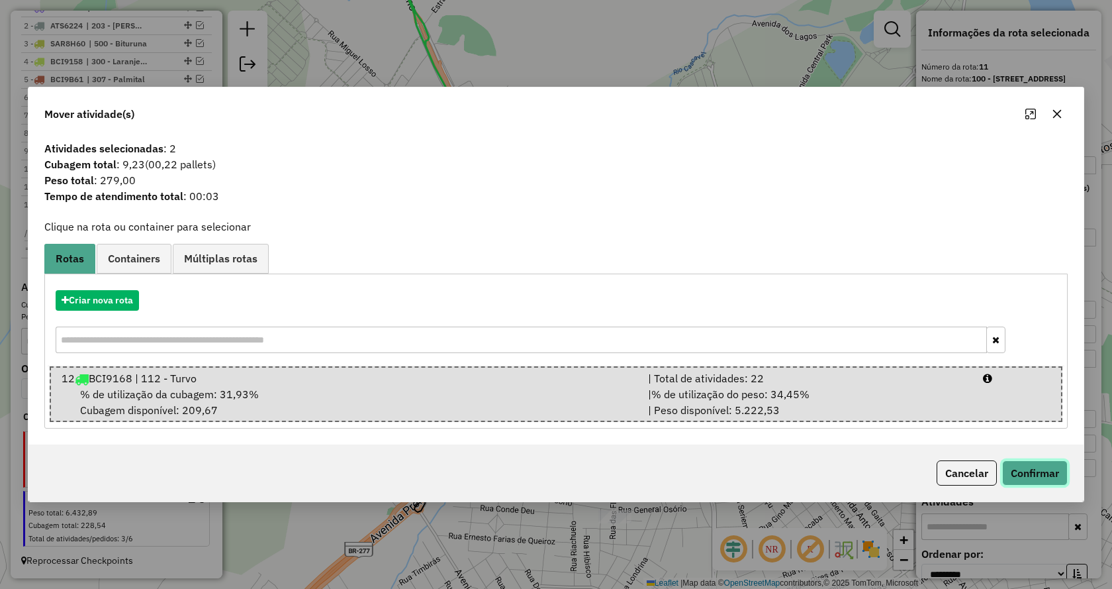
click at [1027, 463] on button "Confirmar" at bounding box center [1036, 472] width 66 height 25
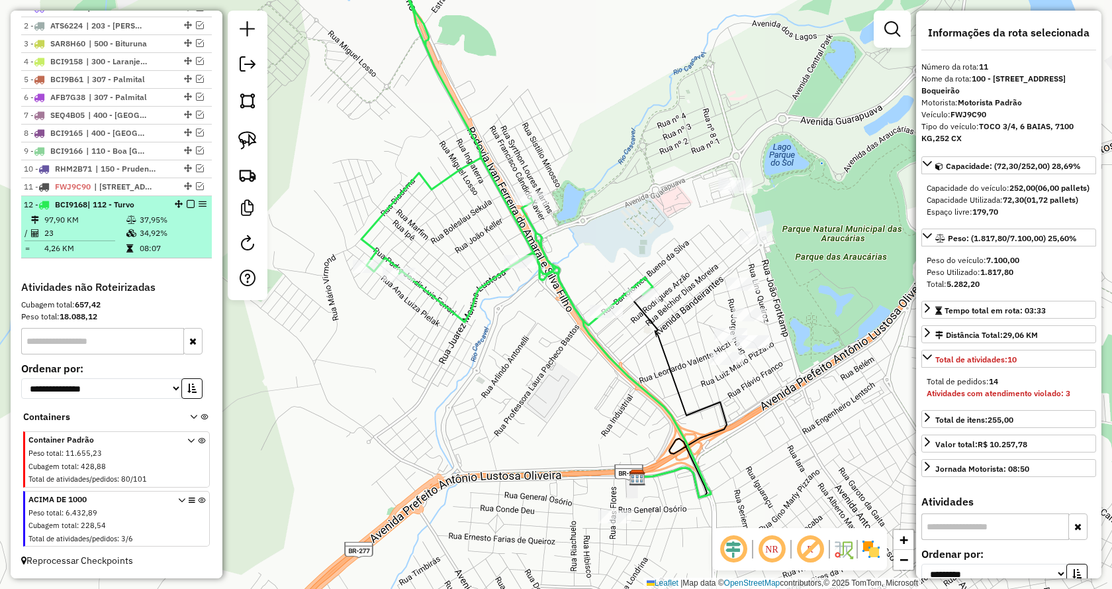
click at [187, 203] on em at bounding box center [191, 204] width 8 height 8
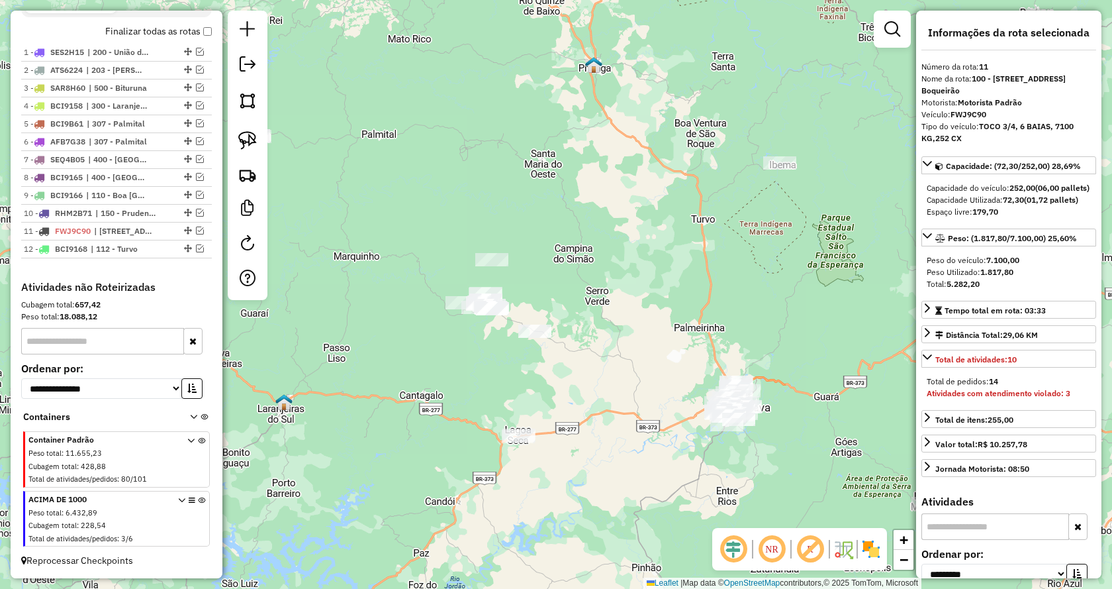
drag, startPoint x: 409, startPoint y: 498, endPoint x: 628, endPoint y: 492, distance: 219.3
click at [628, 492] on div "Janela de atendimento Grade de atendimento Capacidade Transportadoras Veículos …" at bounding box center [556, 294] width 1112 height 589
click at [264, 135] on div at bounding box center [248, 155] width 40 height 289
click at [554, 433] on div "Janela de atendimento Grade de atendimento Capacidade Transportadoras Veículos …" at bounding box center [556, 294] width 1112 height 589
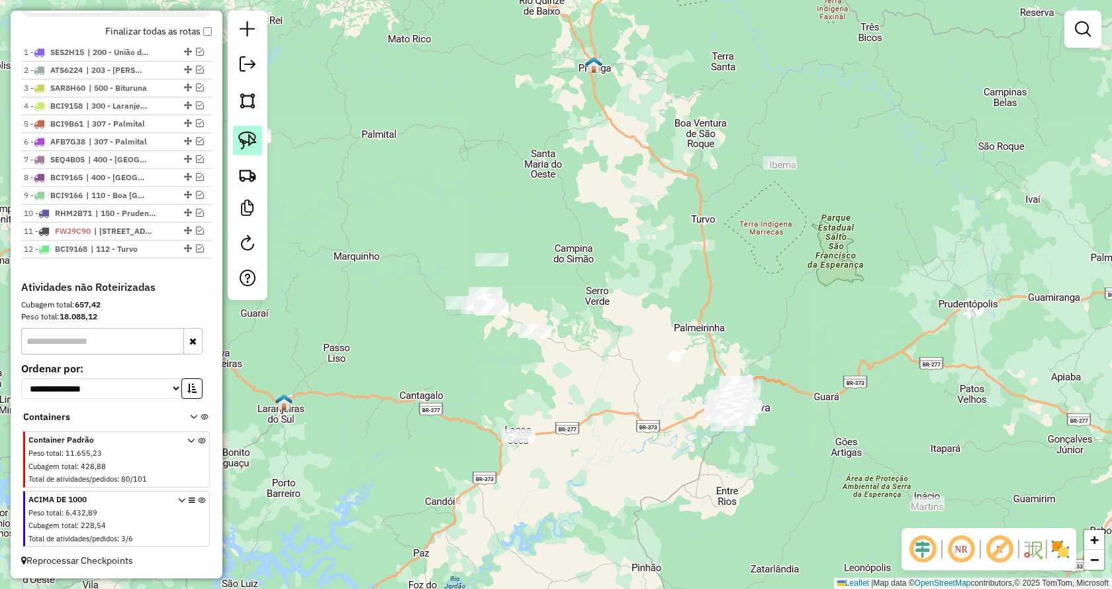
click at [251, 138] on img at bounding box center [247, 140] width 19 height 19
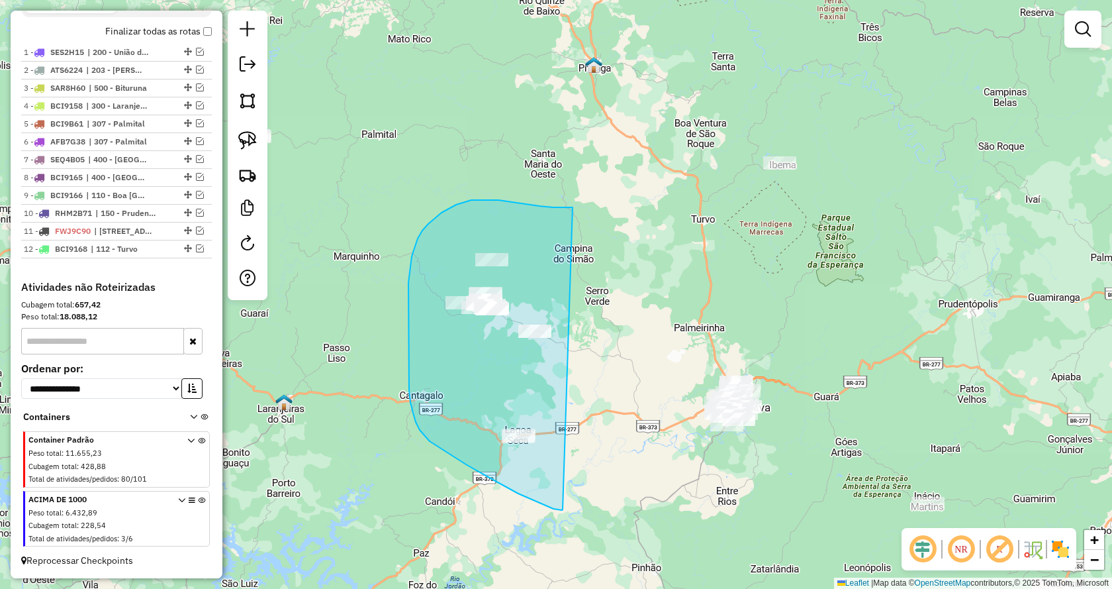
drag, startPoint x: 563, startPoint y: 509, endPoint x: 574, endPoint y: 207, distance: 302.2
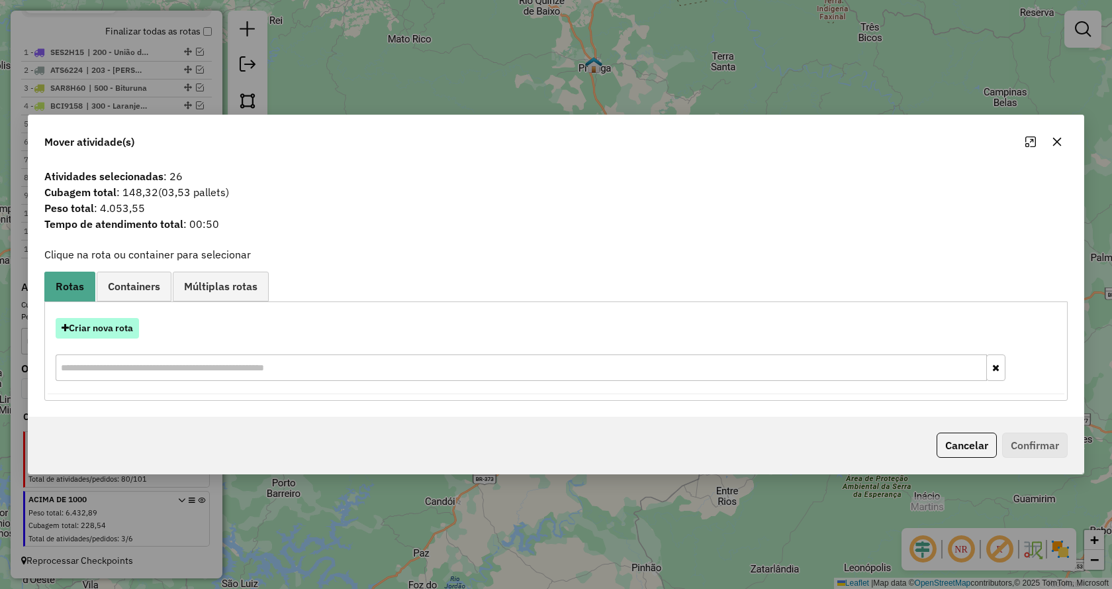
click at [121, 332] on button "Criar nova rota" at bounding box center [97, 328] width 83 height 21
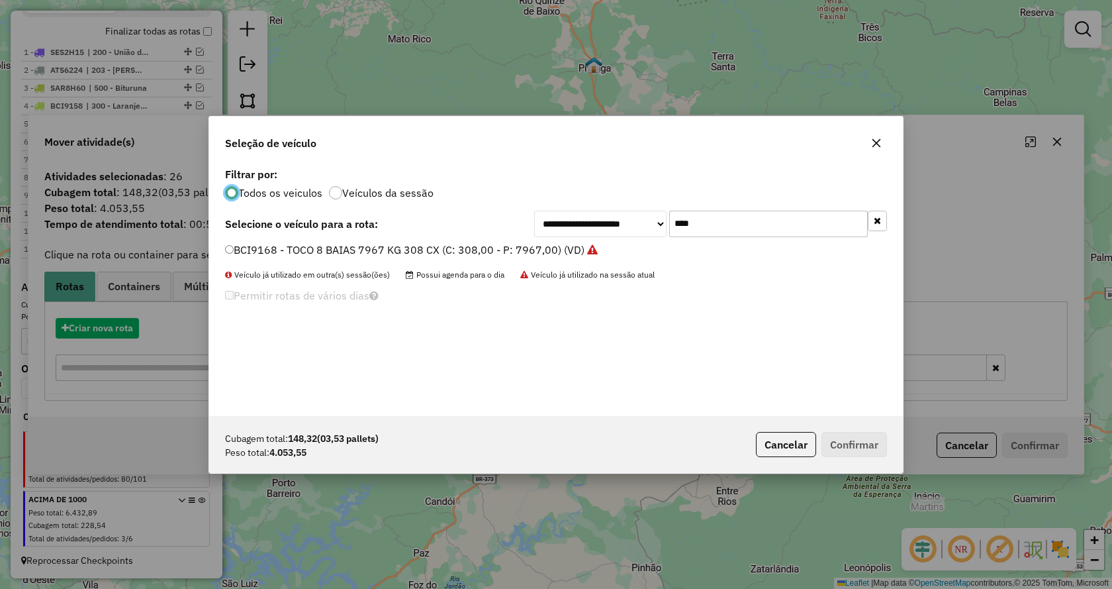
scroll to position [7, 4]
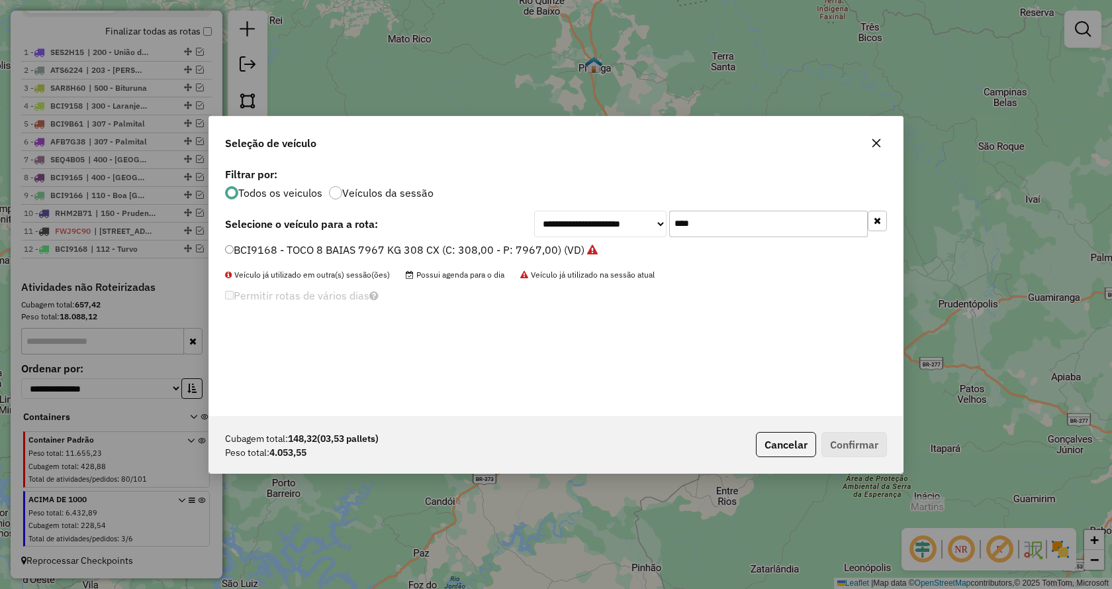
drag, startPoint x: 698, startPoint y: 223, endPoint x: 591, endPoint y: 220, distance: 106.7
click at [591, 220] on div "**********" at bounding box center [710, 224] width 353 height 26
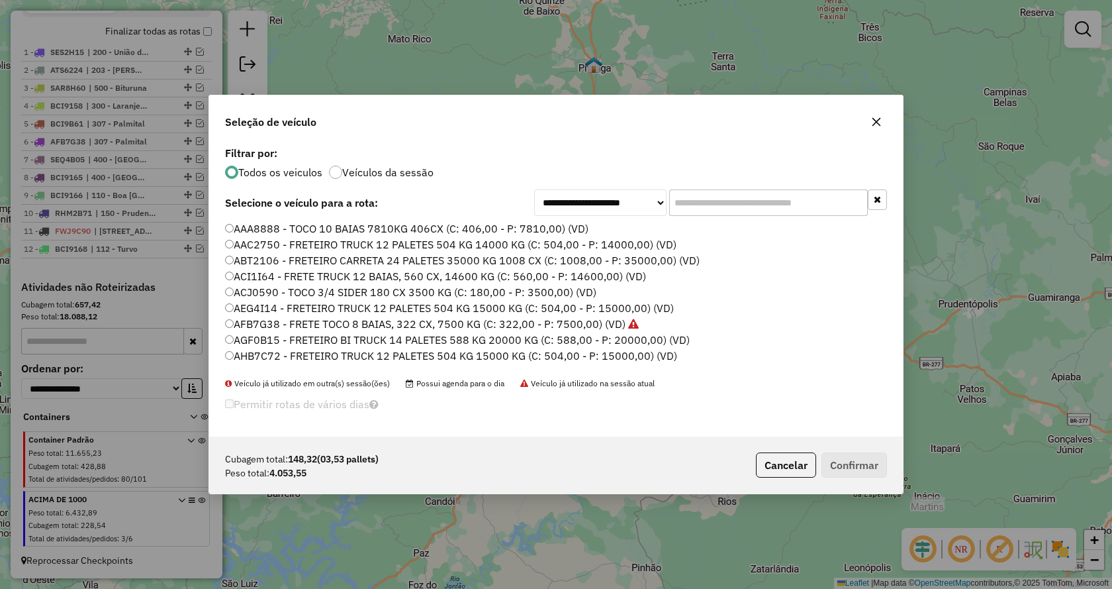
click at [745, 201] on input "text" at bounding box center [768, 202] width 199 height 26
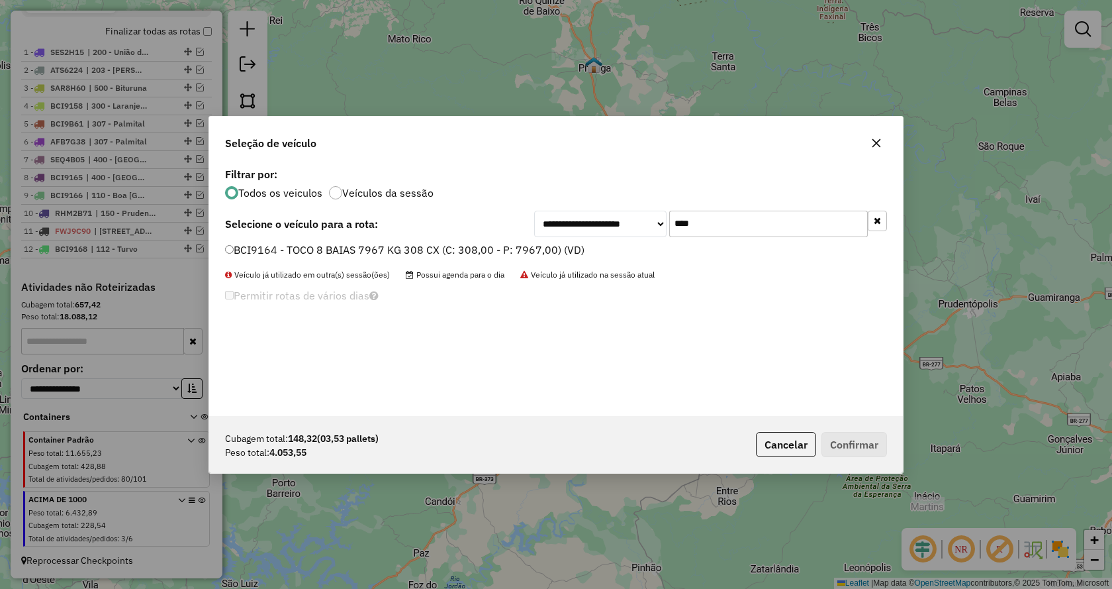
type input "****"
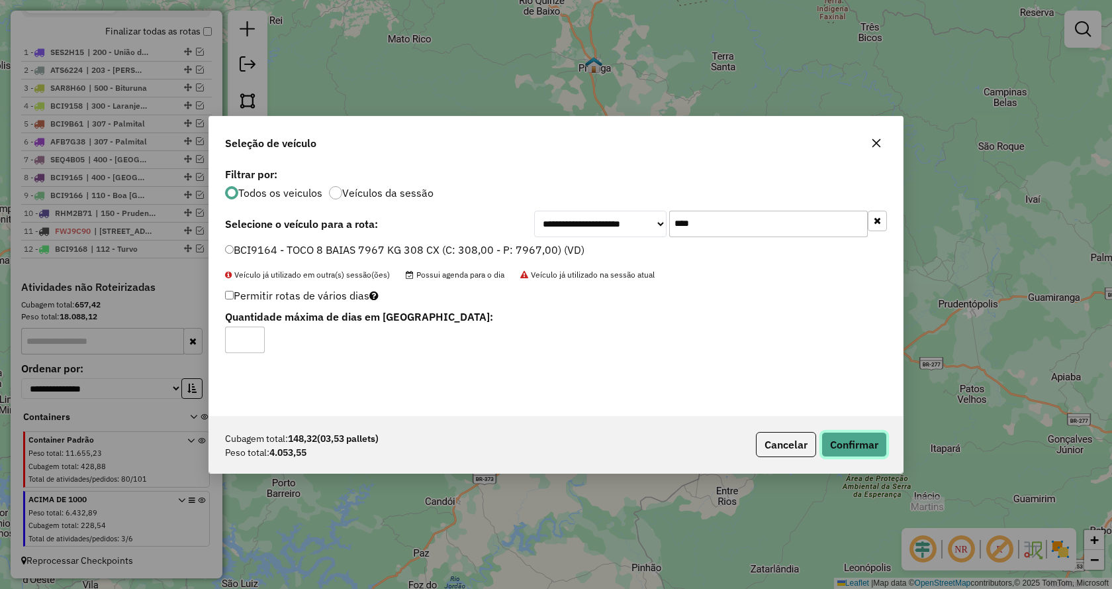
click at [849, 450] on button "Confirmar" at bounding box center [855, 444] width 66 height 25
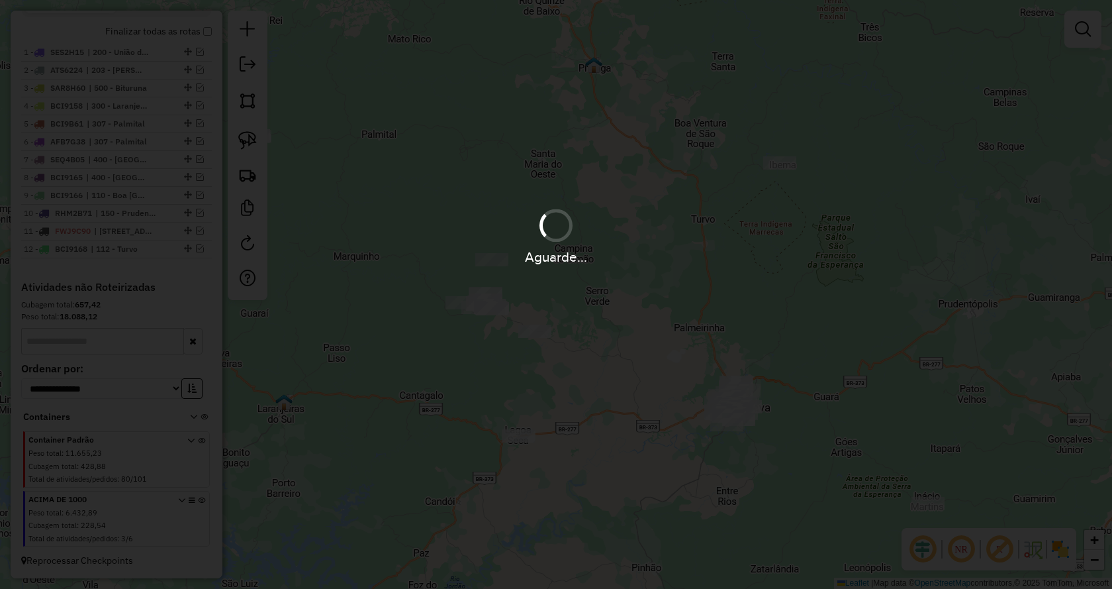
scroll to position [570, 0]
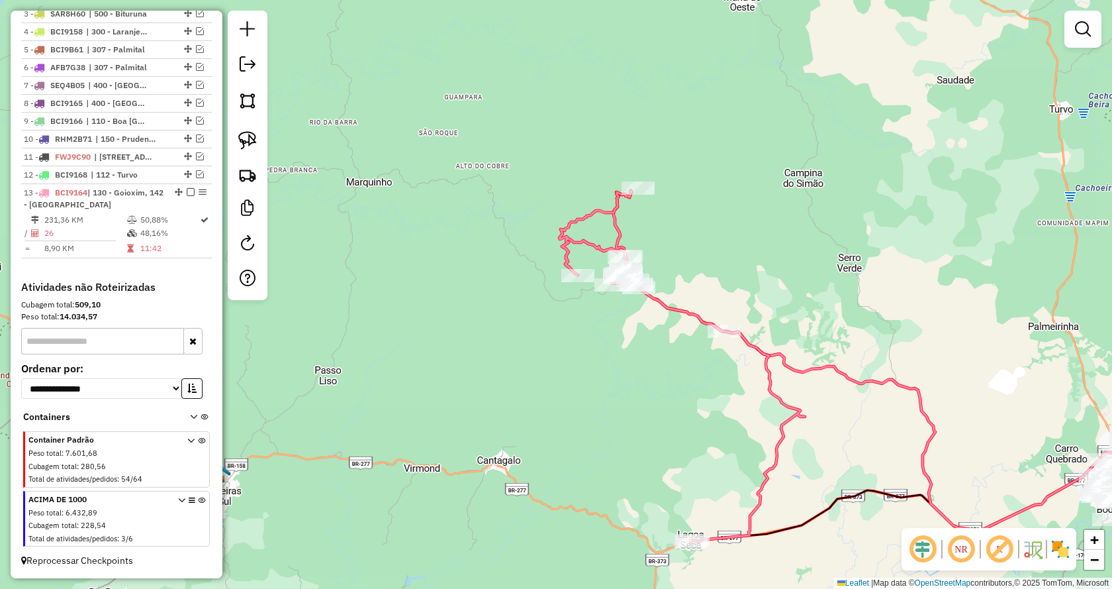
drag, startPoint x: 518, startPoint y: 382, endPoint x: 699, endPoint y: 413, distance: 182.7
click at [699, 413] on div "Janela de atendimento Grade de atendimento Capacidade Transportadoras Veículos …" at bounding box center [556, 294] width 1112 height 589
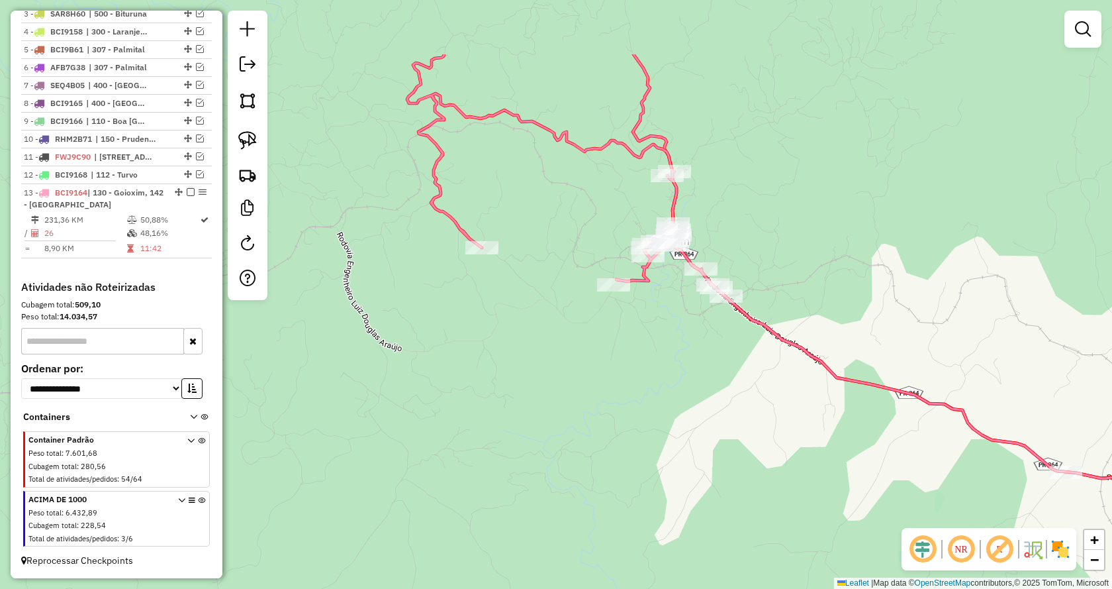
drag, startPoint x: 617, startPoint y: 323, endPoint x: 730, endPoint y: 426, distance: 152.8
click at [730, 426] on div "Janela de atendimento Grade de atendimento Capacidade Transportadoras Veículos …" at bounding box center [556, 294] width 1112 height 589
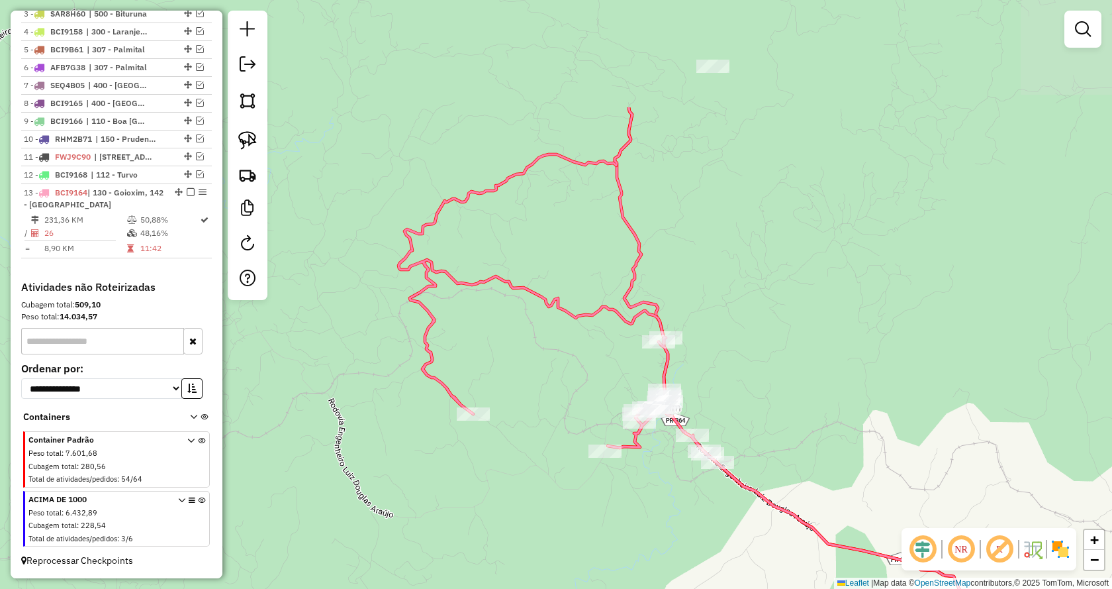
drag, startPoint x: 523, startPoint y: 298, endPoint x: 507, endPoint y: 475, distance: 177.5
click at [507, 475] on div "Janela de atendimento Grade de atendimento Capacidade Transportadoras Veículos …" at bounding box center [556, 294] width 1112 height 589
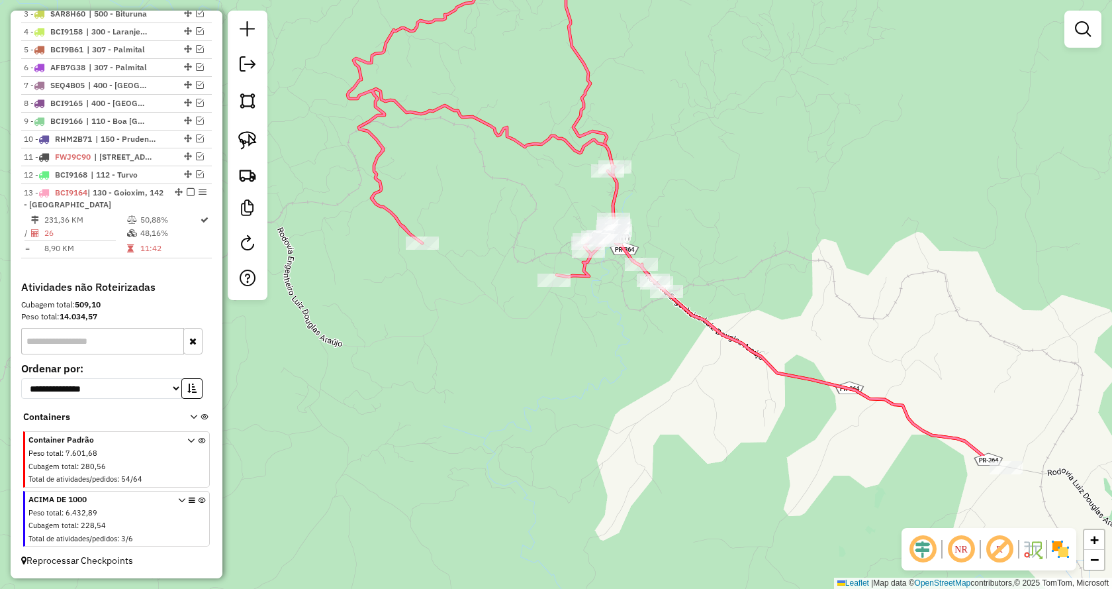
drag, startPoint x: 533, startPoint y: 428, endPoint x: 489, endPoint y: 233, distance: 199.5
click at [489, 233] on div "Janela de atendimento Grade de atendimento Capacidade Transportadoras Veículos …" at bounding box center [556, 294] width 1112 height 589
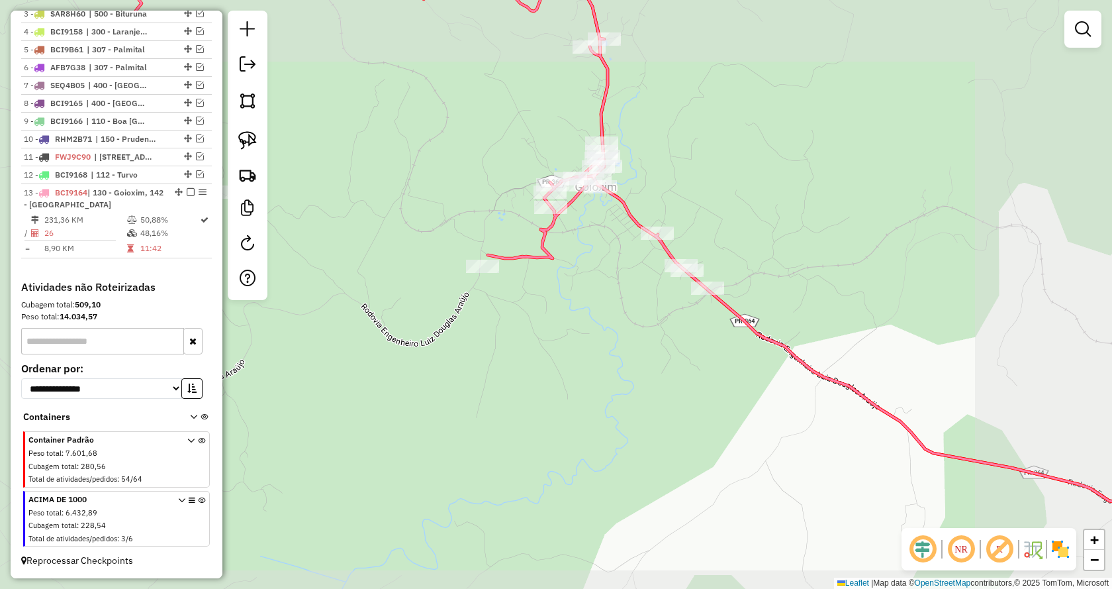
drag, startPoint x: 616, startPoint y: 322, endPoint x: 587, endPoint y: 366, distance: 52.7
click at [587, 366] on div "Janela de atendimento Grade de atendimento Capacidade Transportadoras Veículos …" at bounding box center [556, 294] width 1112 height 589
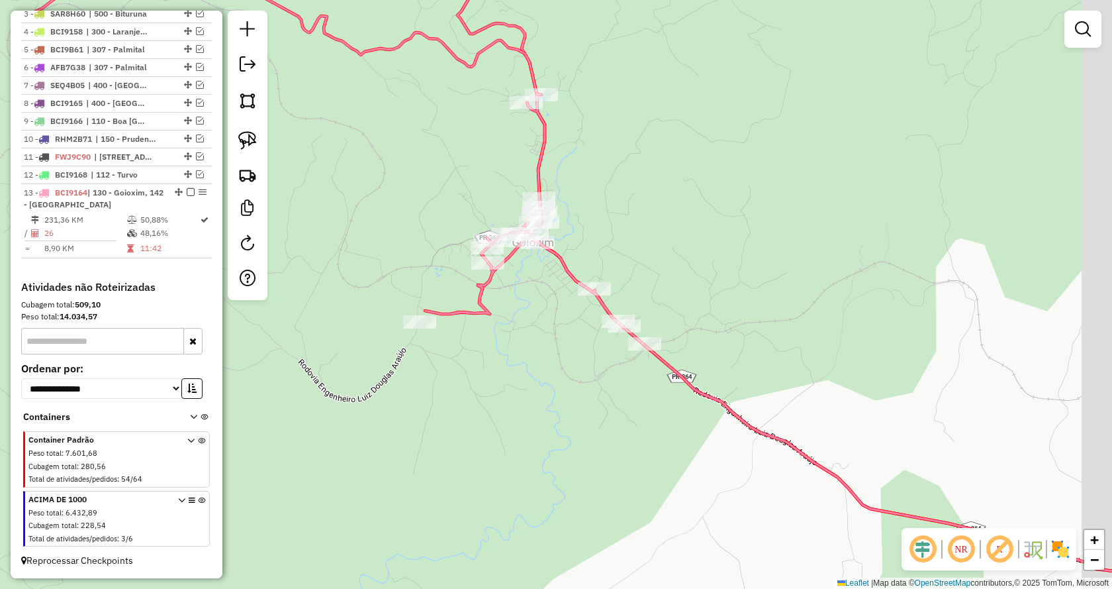
drag, startPoint x: 644, startPoint y: 341, endPoint x: 571, endPoint y: 406, distance: 97.6
click at [571, 406] on div "Janela de atendimento Grade de atendimento Capacidade Transportadoras Veículos …" at bounding box center [556, 294] width 1112 height 589
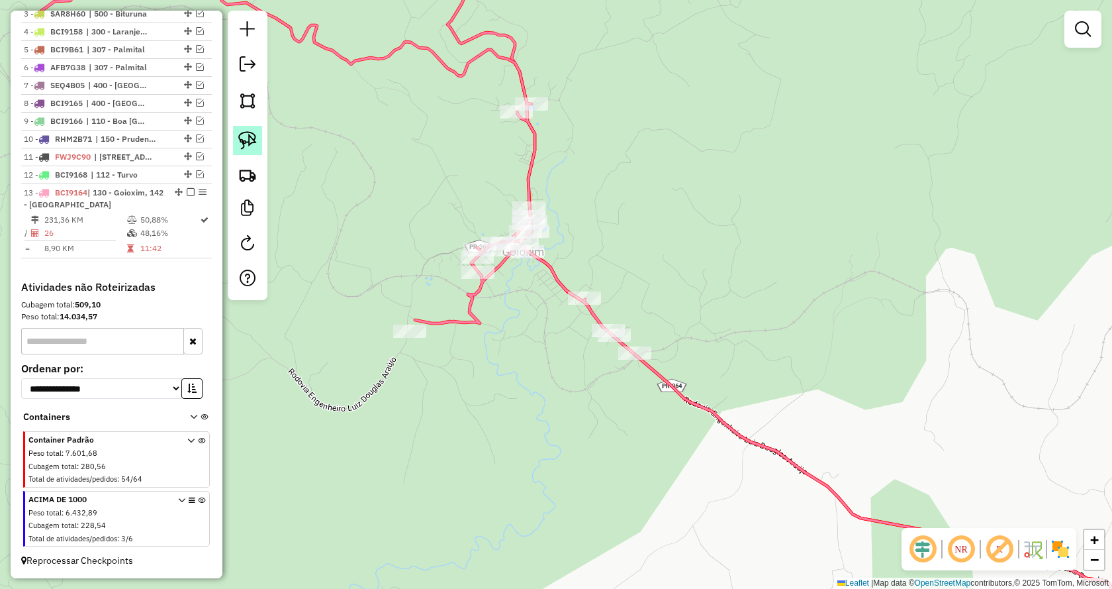
click at [255, 142] on img at bounding box center [247, 140] width 19 height 19
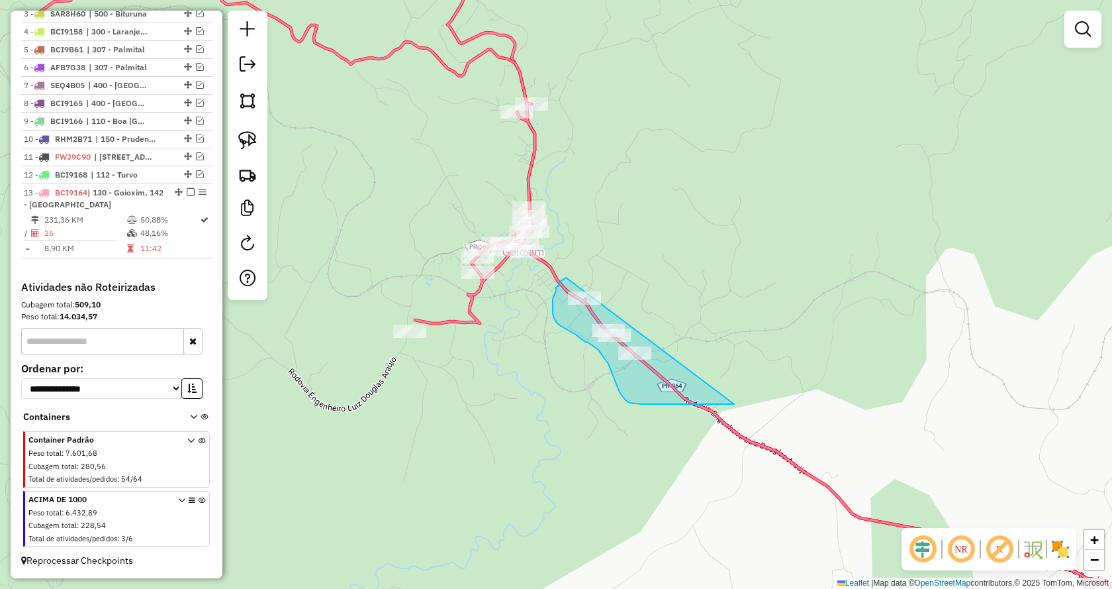
drag, startPoint x: 691, startPoint y: 404, endPoint x: 606, endPoint y: 246, distance: 179.3
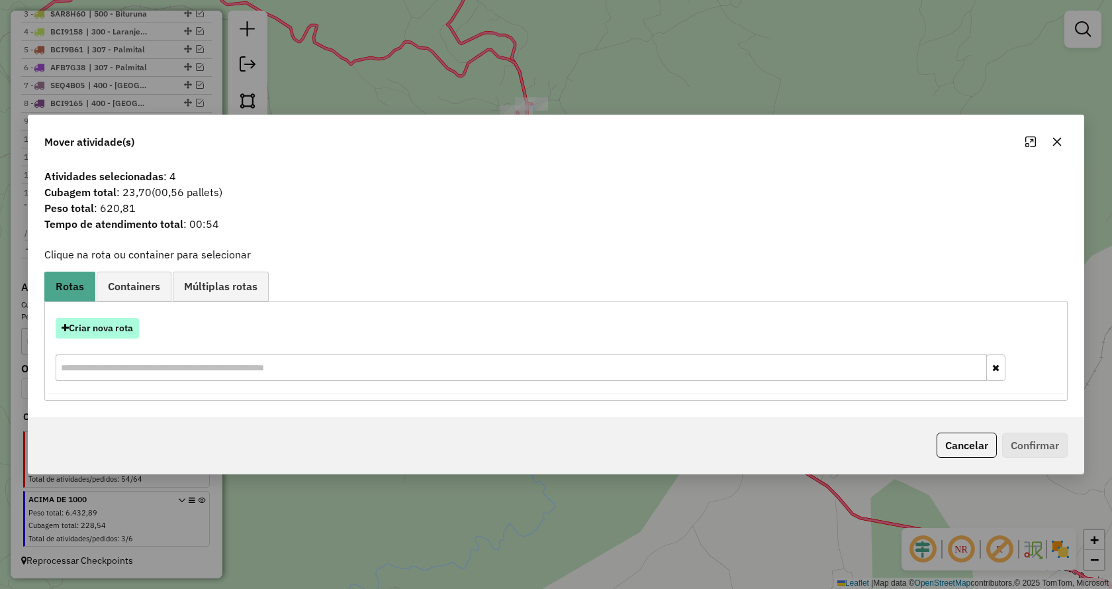
click at [121, 324] on button "Criar nova rota" at bounding box center [97, 328] width 83 height 21
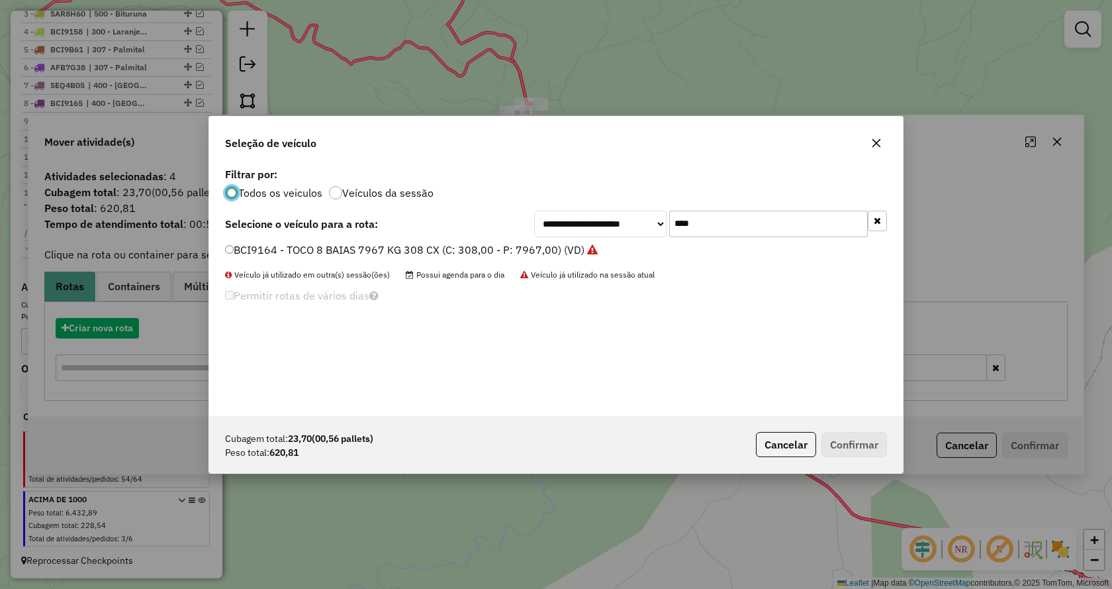
scroll to position [7, 4]
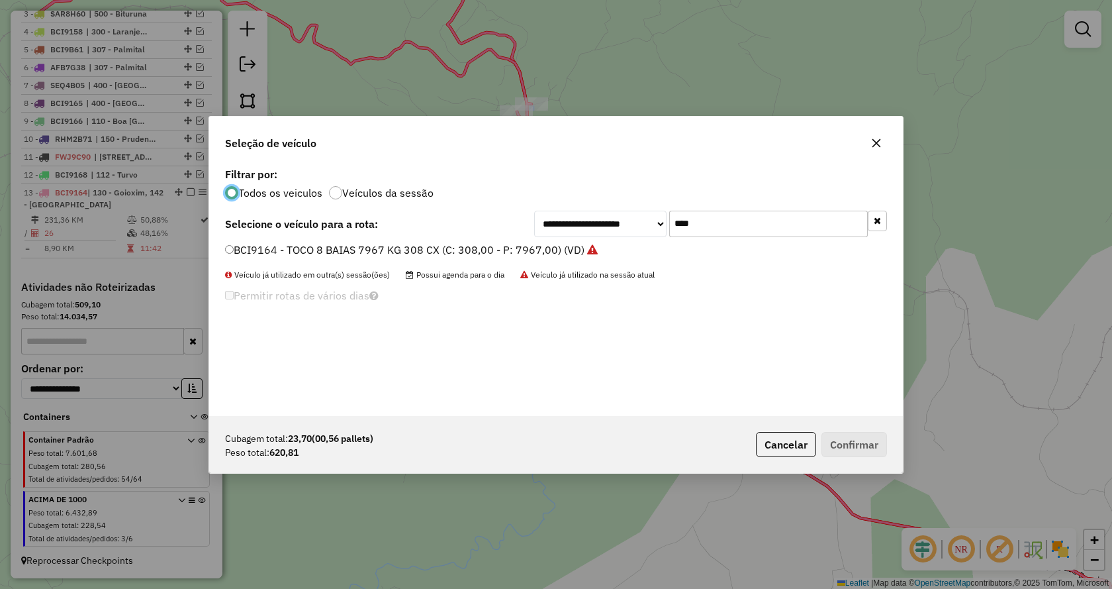
drag, startPoint x: 554, startPoint y: 221, endPoint x: 526, endPoint y: 220, distance: 27.2
click at [526, 220] on div "**********" at bounding box center [556, 224] width 662 height 26
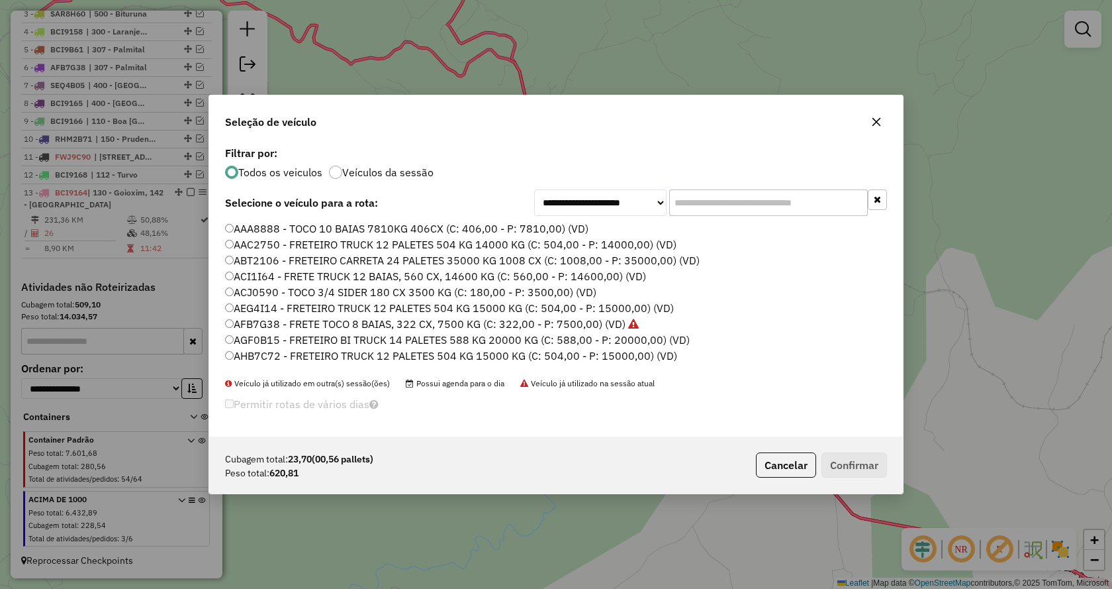
click at [727, 209] on input "text" at bounding box center [768, 202] width 199 height 26
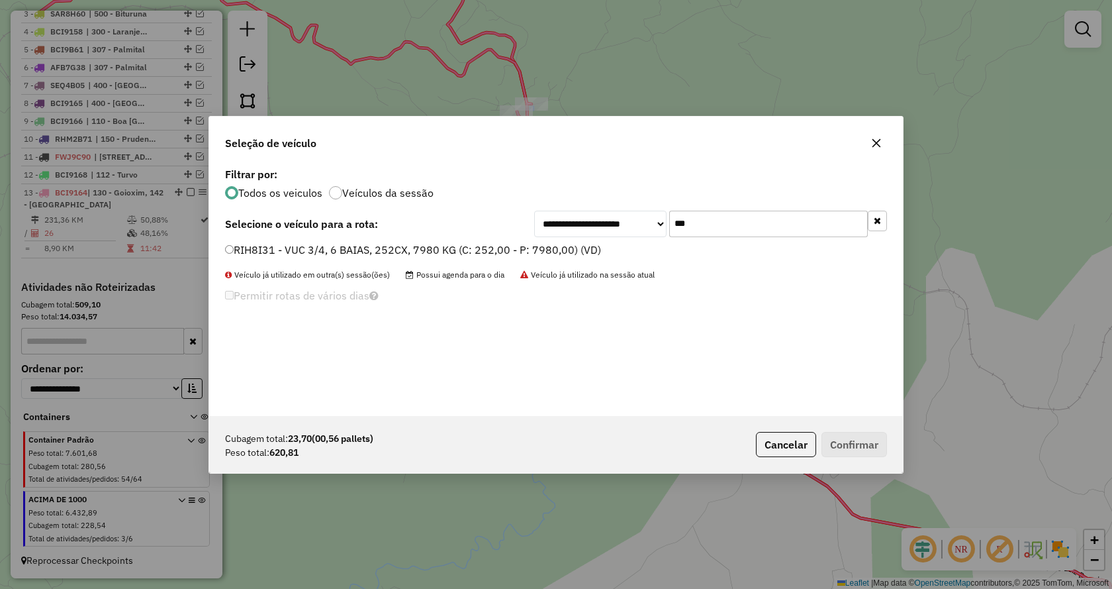
type input "***"
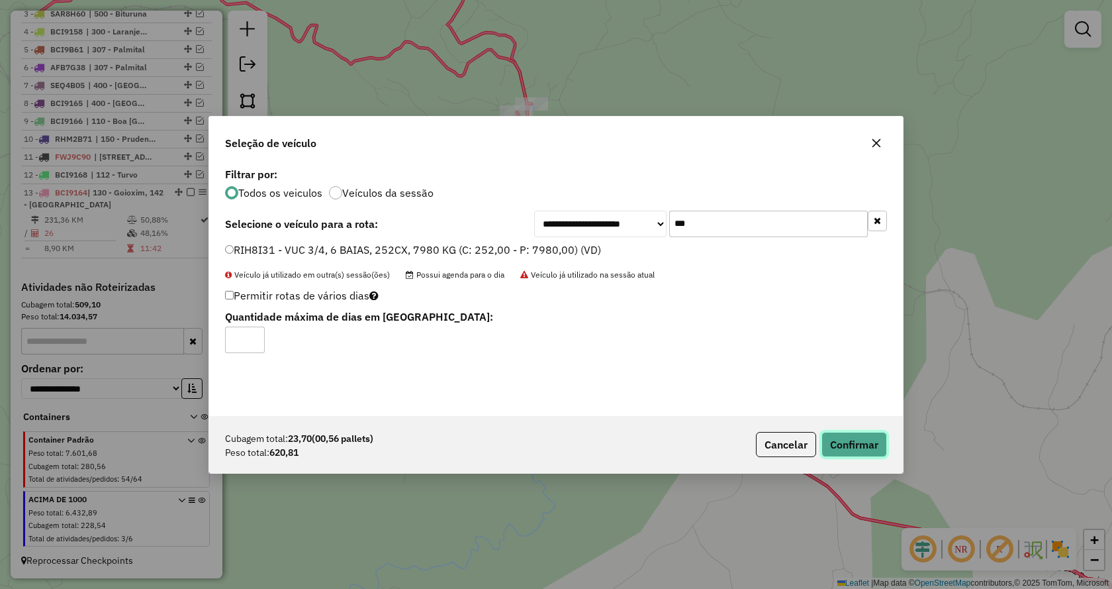
click at [840, 440] on button "Confirmar" at bounding box center [855, 444] width 66 height 25
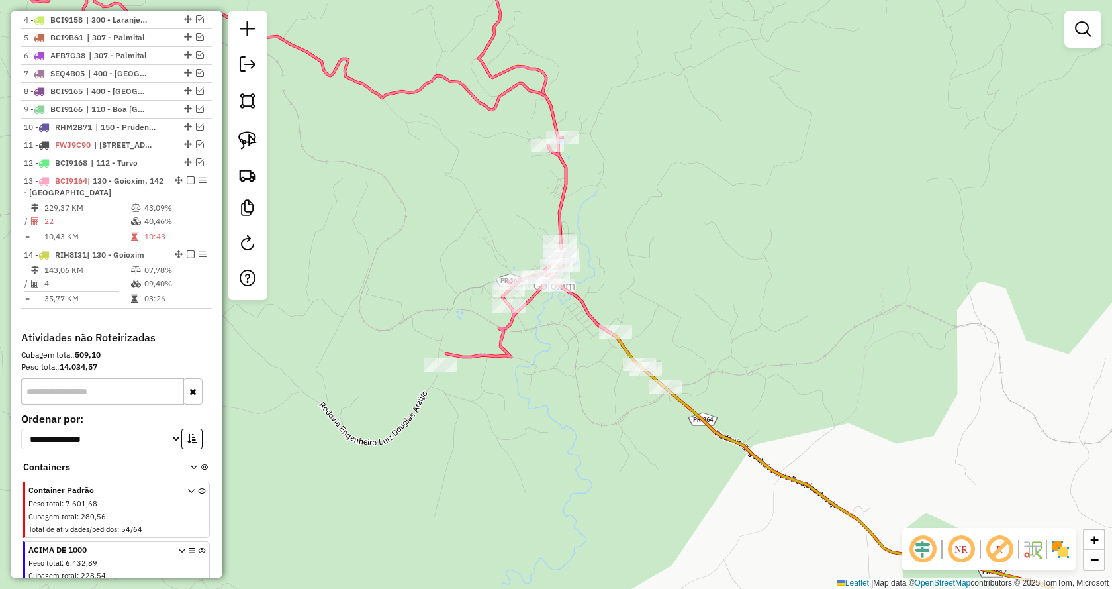
drag, startPoint x: 618, startPoint y: 176, endPoint x: 636, endPoint y: 207, distance: 36.2
click at [640, 201] on div "Janela de atendimento Grade de atendimento Capacidade Transportadoras Veículos …" at bounding box center [556, 294] width 1112 height 589
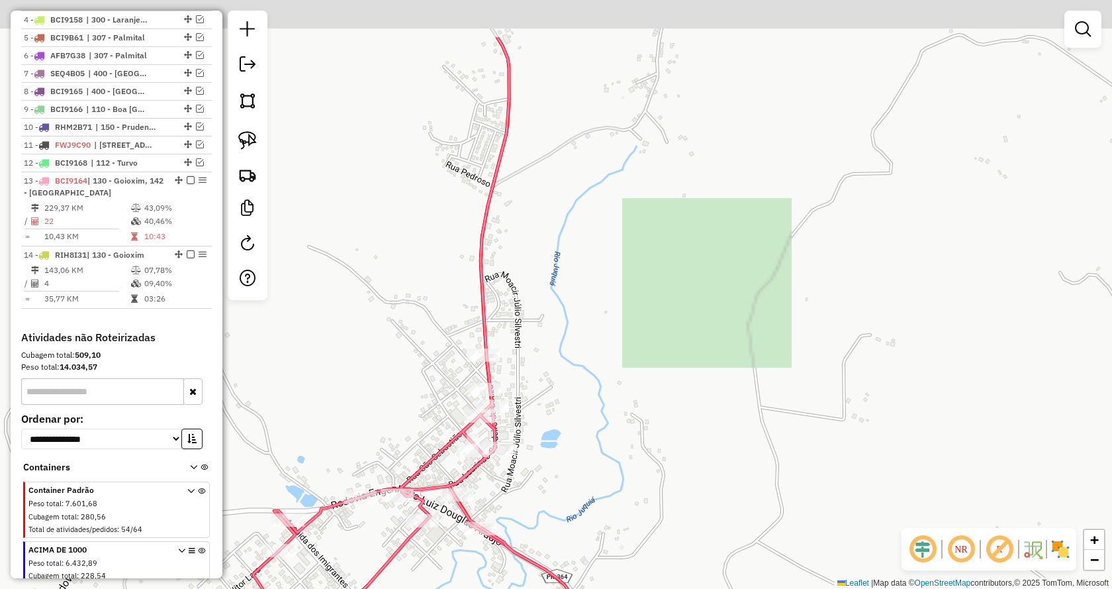
drag, startPoint x: 610, startPoint y: 238, endPoint x: 615, endPoint y: 340, distance: 102.1
click at [628, 337] on div "Janela de atendimento Grade de atendimento Capacidade Transportadoras Veículos …" at bounding box center [556, 294] width 1112 height 589
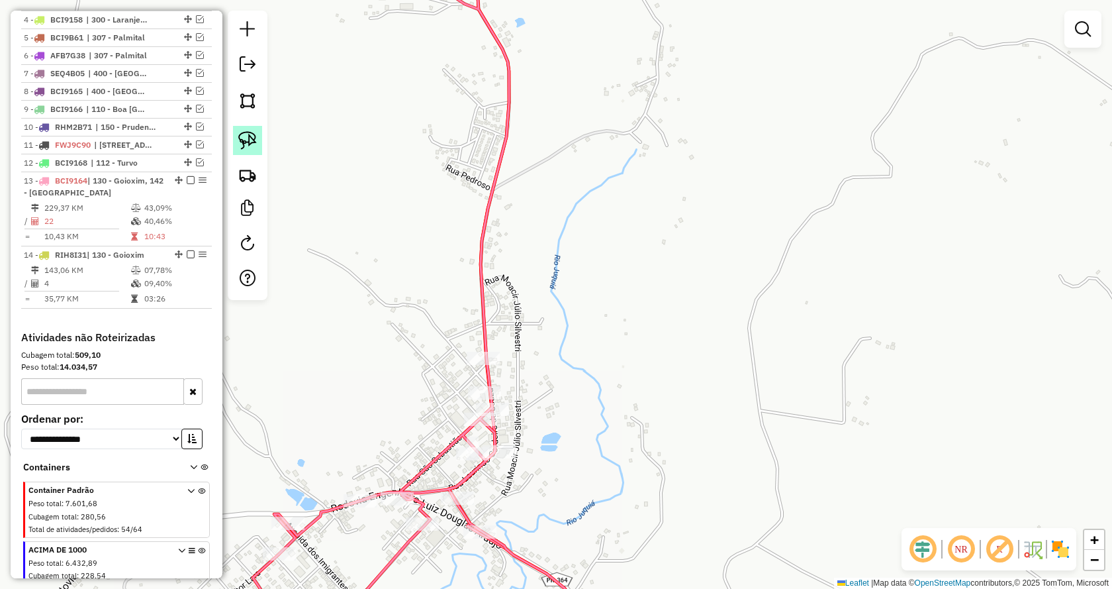
click at [252, 144] on img at bounding box center [247, 140] width 19 height 19
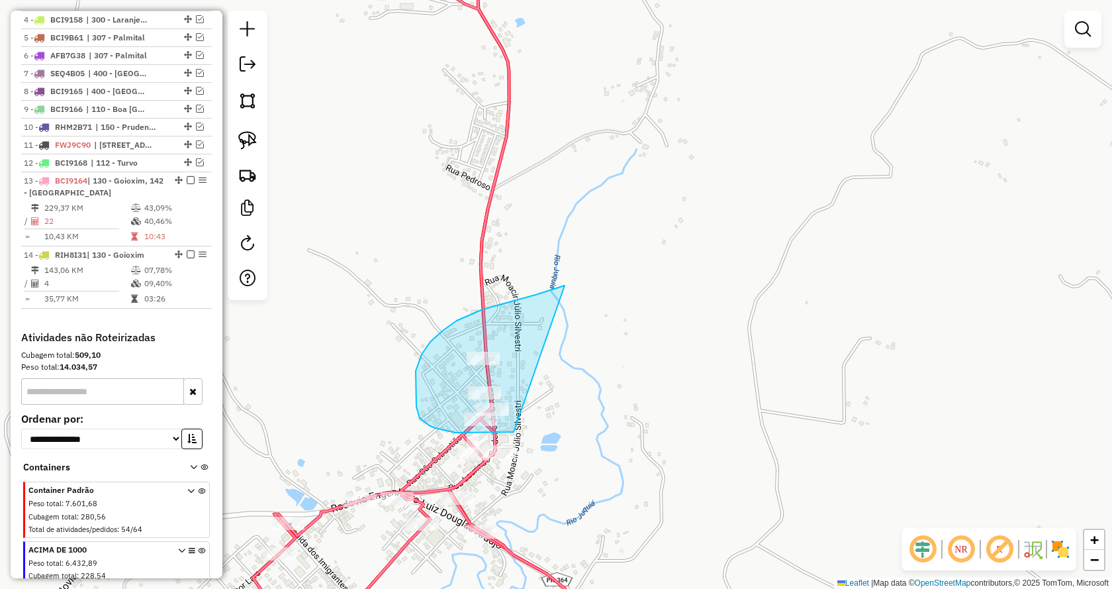
drag, startPoint x: 514, startPoint y: 432, endPoint x: 597, endPoint y: 275, distance: 176.8
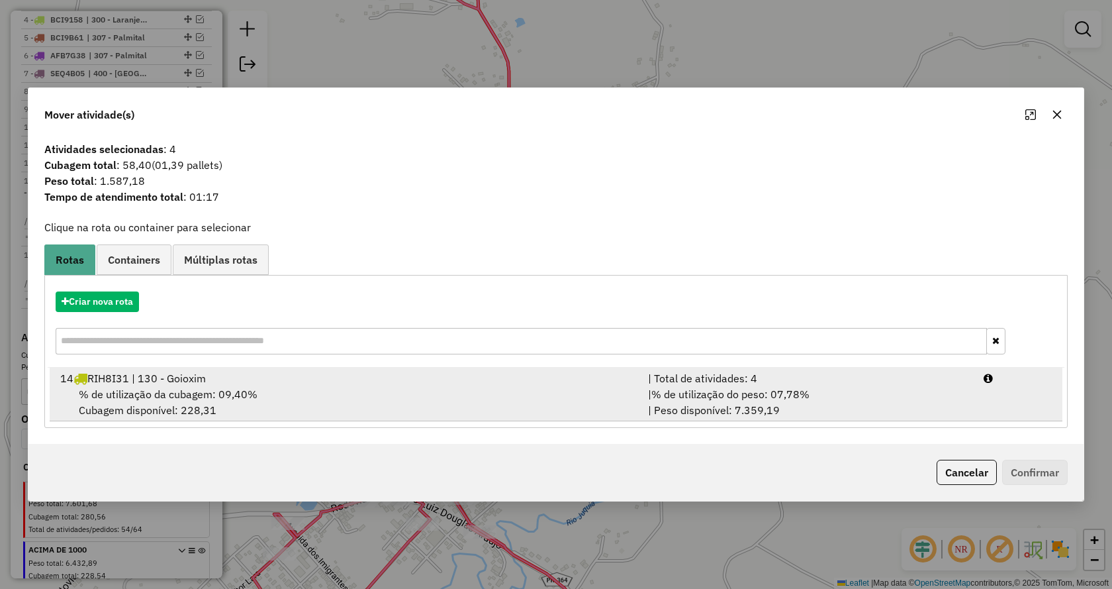
click at [809, 392] on span "% de utilização do peso: 07,78%" at bounding box center [731, 393] width 158 height 13
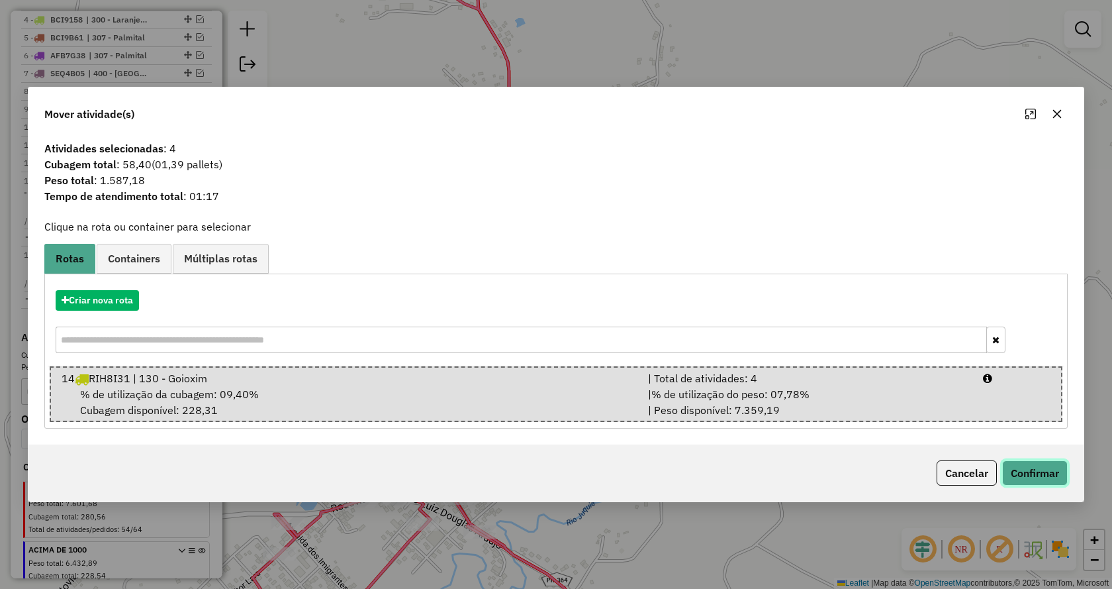
click at [1025, 466] on button "Confirmar" at bounding box center [1036, 472] width 66 height 25
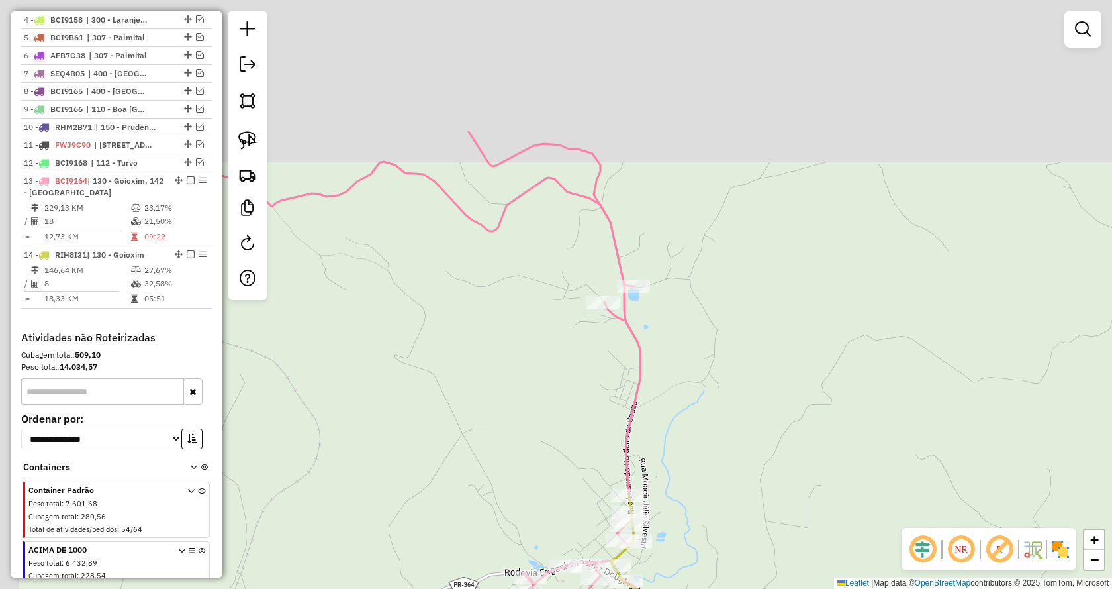
drag, startPoint x: 709, startPoint y: 200, endPoint x: 753, endPoint y: 428, distance: 232.6
click at [753, 428] on div "Janela de atendimento Grade de atendimento Capacidade Transportadoras Veículos …" at bounding box center [556, 294] width 1112 height 589
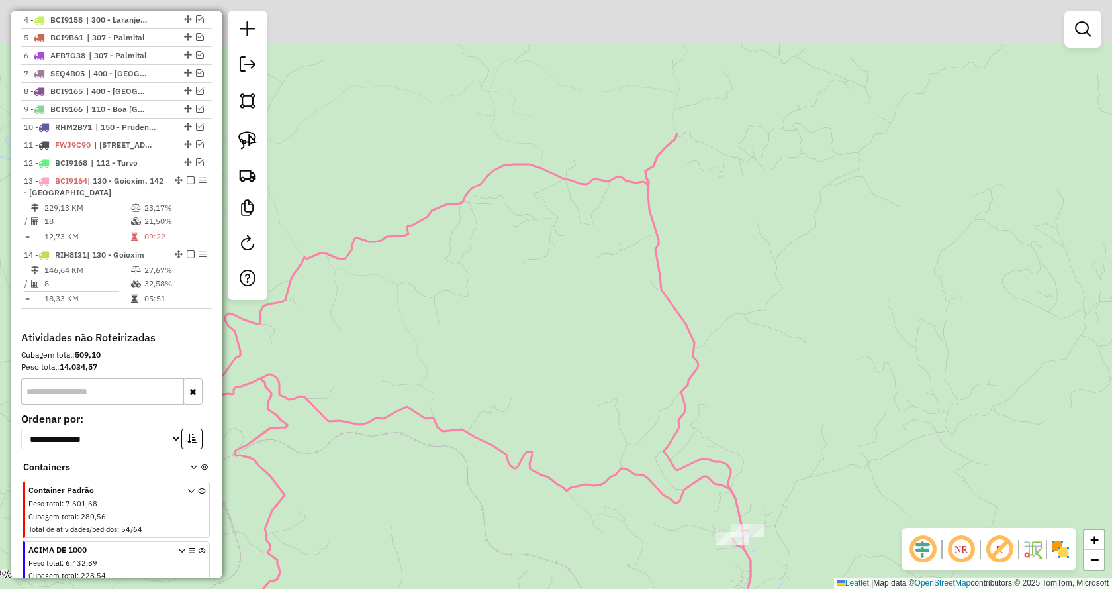
drag, startPoint x: 781, startPoint y: 273, endPoint x: 835, endPoint y: 466, distance: 199.4
click at [835, 466] on div "Janela de atendimento Grade de atendimento Capacidade Transportadoras Veículos …" at bounding box center [556, 294] width 1112 height 589
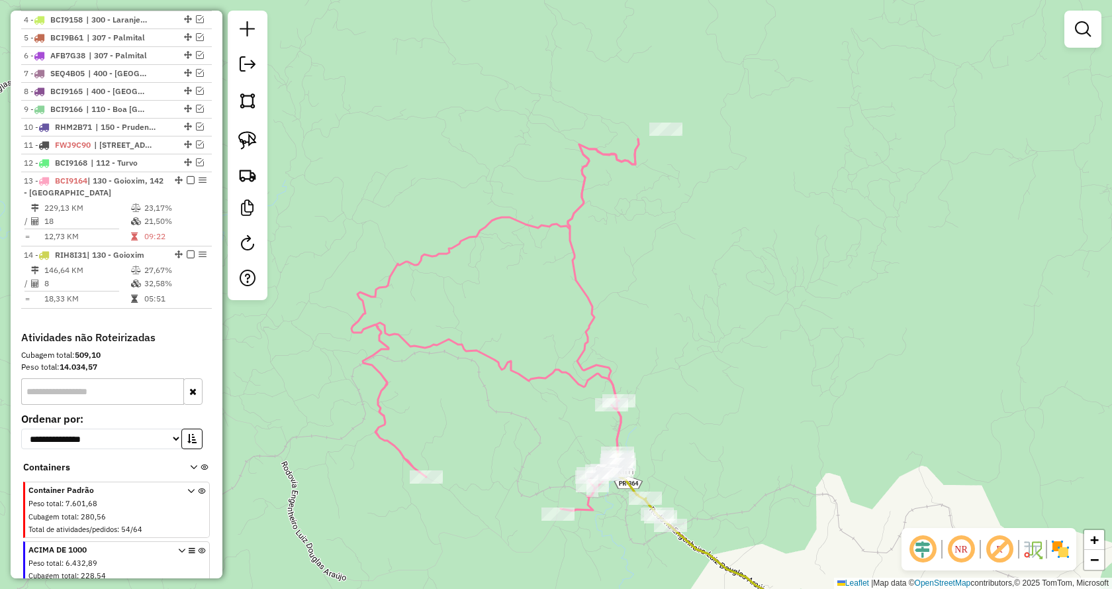
drag, startPoint x: 856, startPoint y: 334, endPoint x: 691, endPoint y: 296, distance: 169.3
click at [691, 296] on div "Janela de atendimento Grade de atendimento Capacidade Transportadoras Veículos …" at bounding box center [556, 294] width 1112 height 589
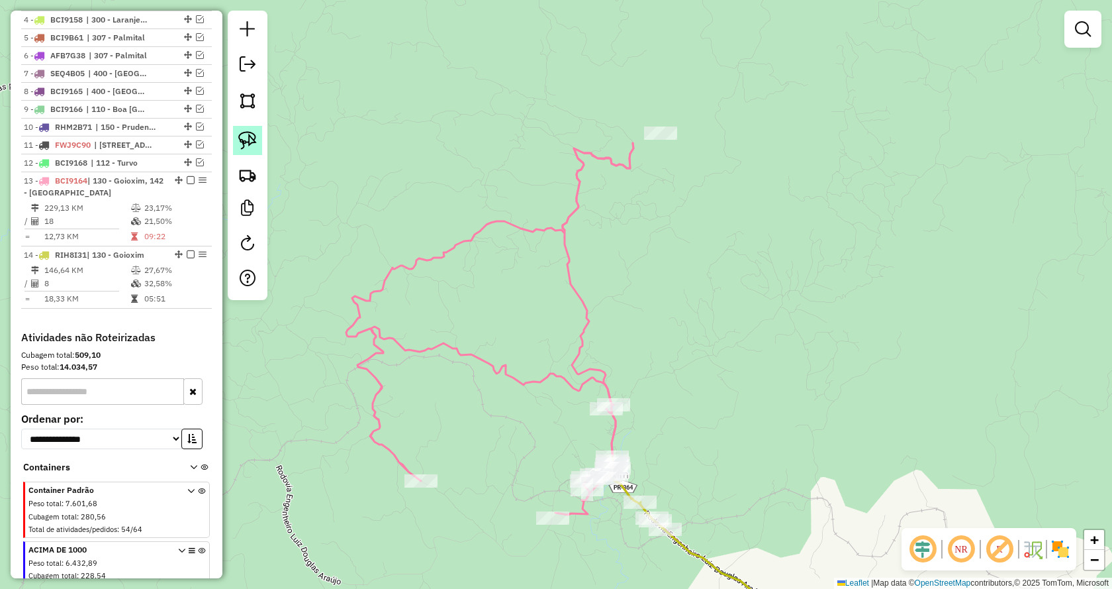
click at [248, 140] on img at bounding box center [247, 140] width 19 height 19
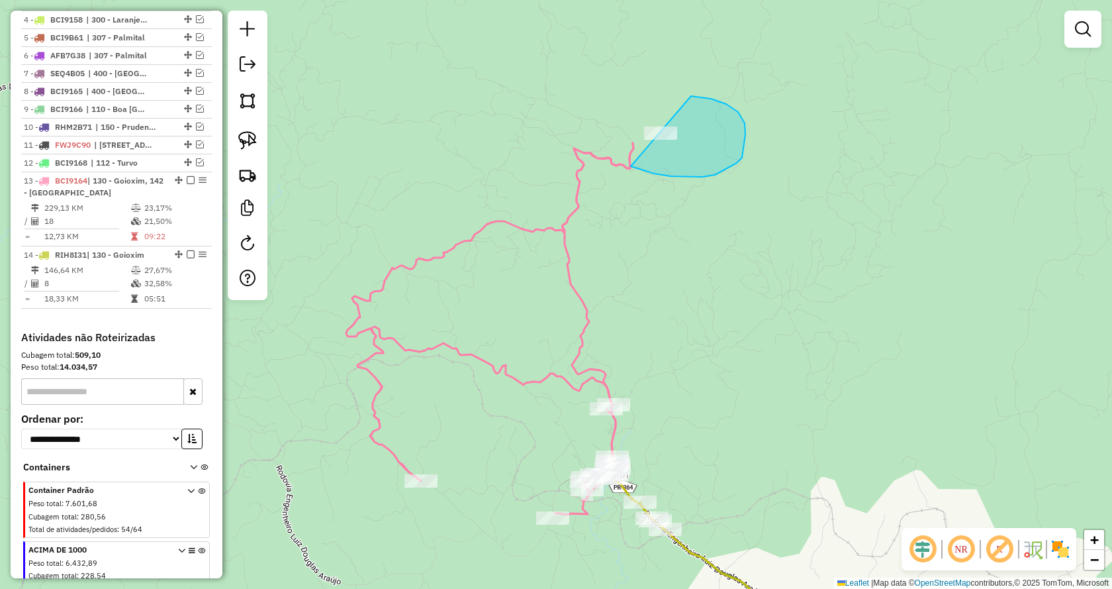
drag, startPoint x: 654, startPoint y: 173, endPoint x: 571, endPoint y: 110, distance: 104.4
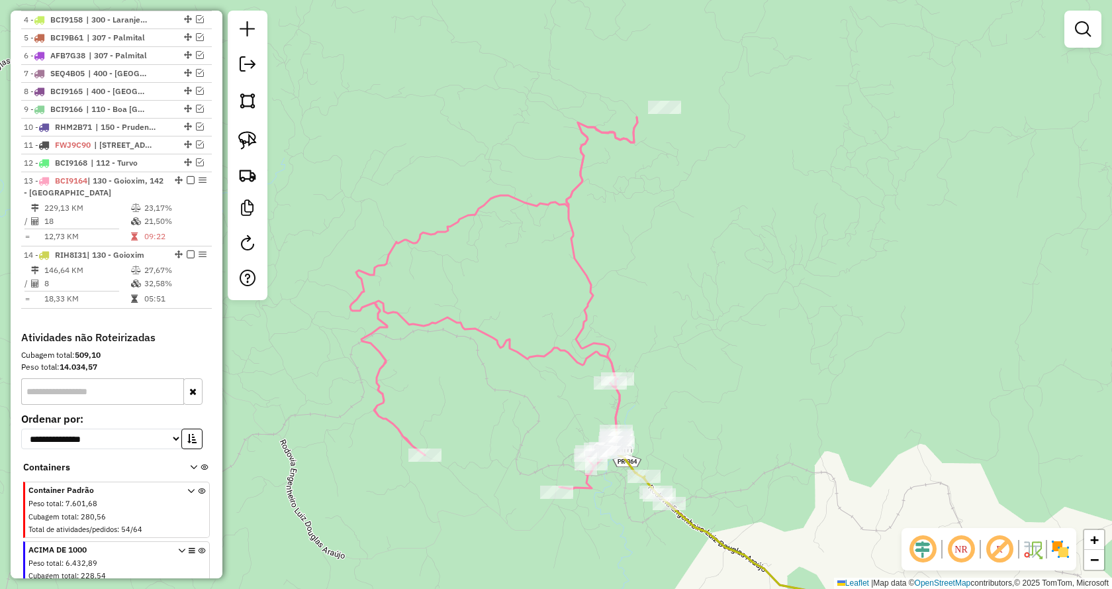
drag, startPoint x: 710, startPoint y: 376, endPoint x: 681, endPoint y: 240, distance: 139.5
click at [681, 241] on div "Janela de atendimento Grade de atendimento Capacidade Transportadoras Veículos …" at bounding box center [556, 294] width 1112 height 589
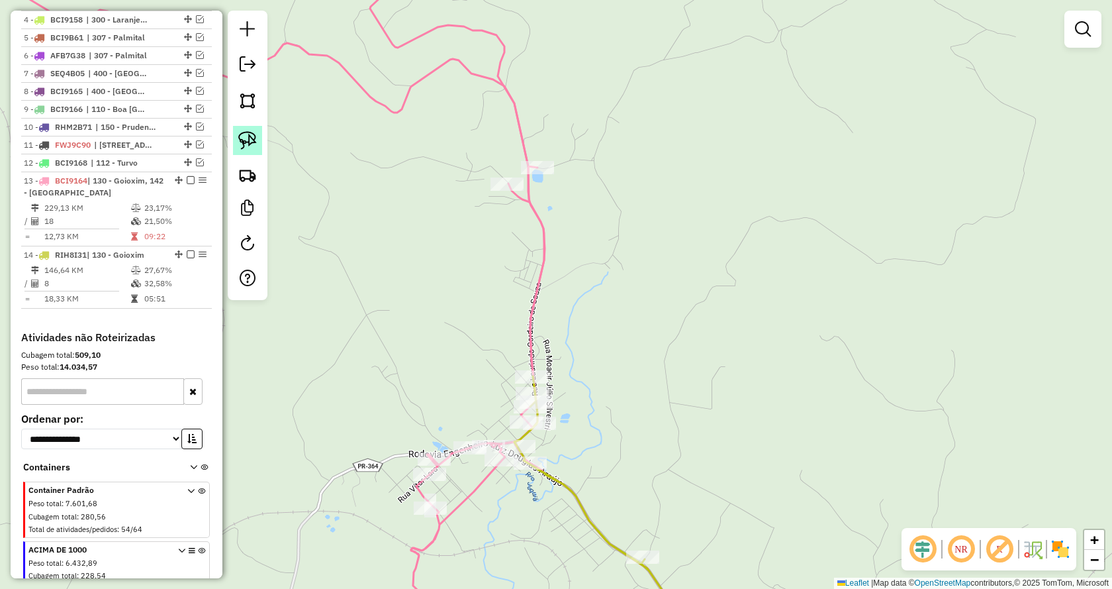
click at [250, 140] on img at bounding box center [247, 140] width 19 height 19
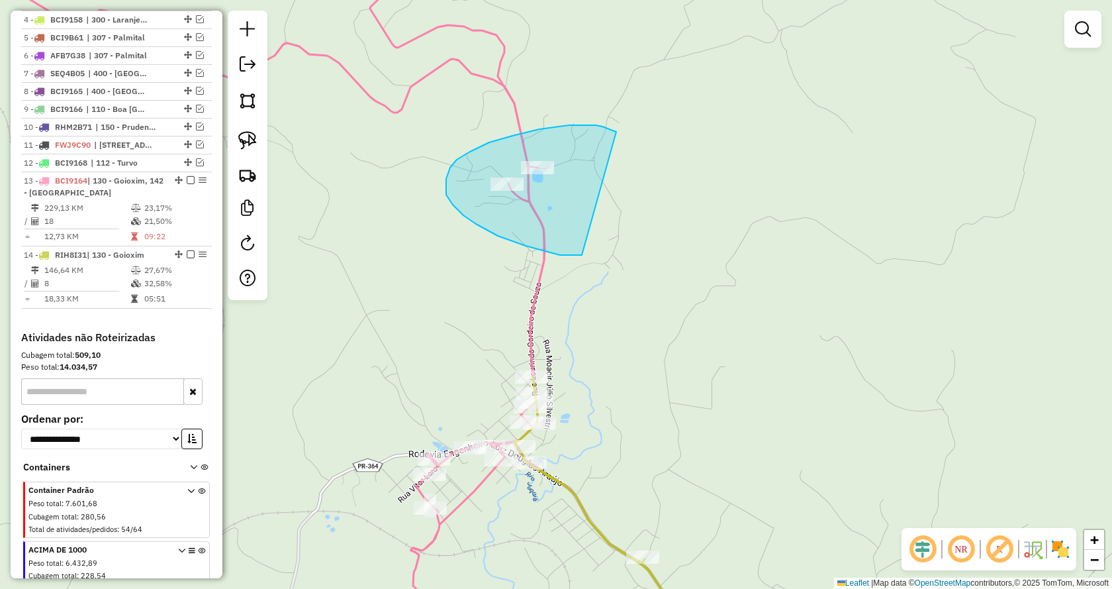
drag, startPoint x: 580, startPoint y: 255, endPoint x: 644, endPoint y: 146, distance: 126.2
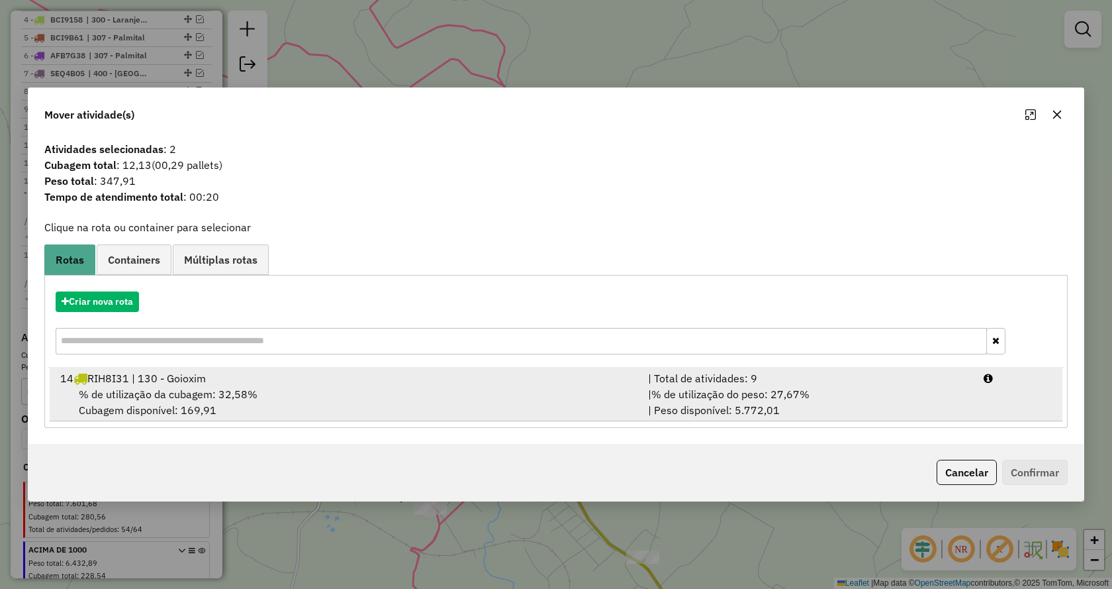
click at [773, 399] on span "% de utilização do peso: 27,67%" at bounding box center [731, 393] width 158 height 13
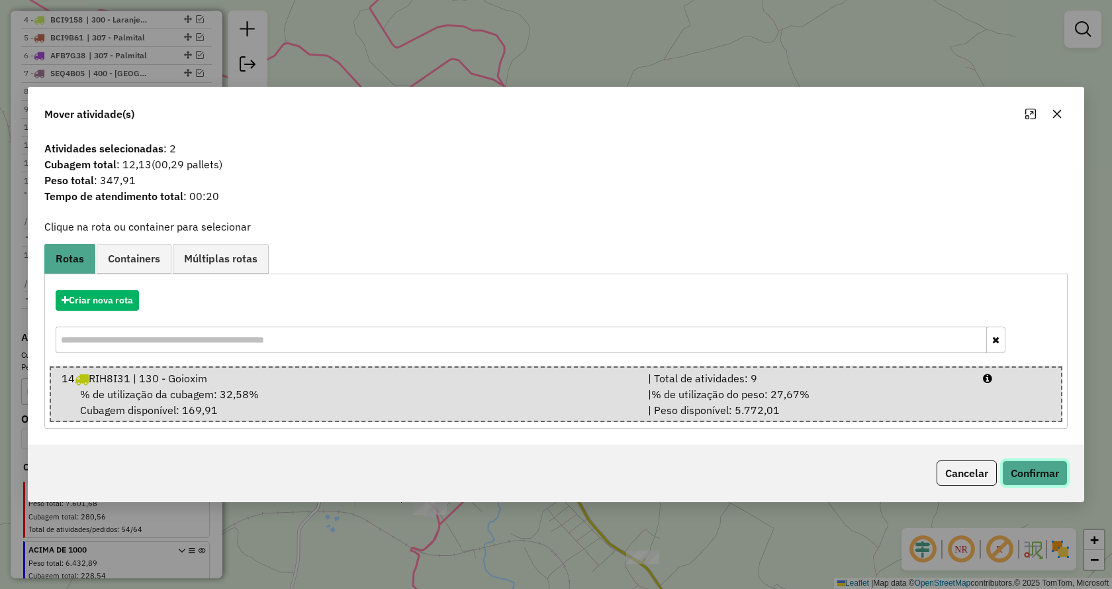
click at [1032, 481] on button "Confirmar" at bounding box center [1036, 472] width 66 height 25
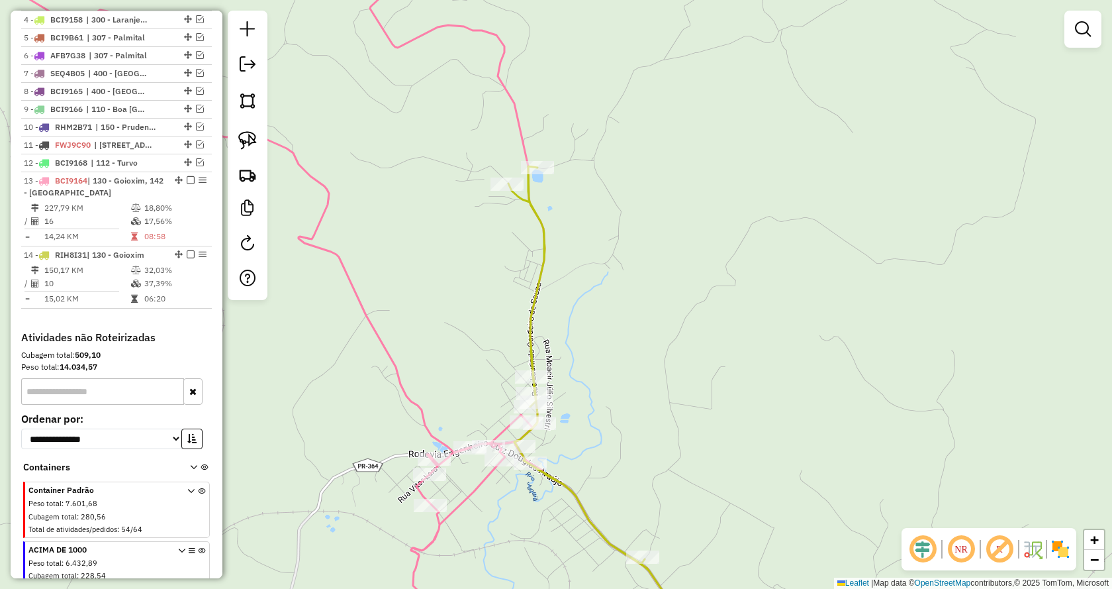
scroll to position [632, 0]
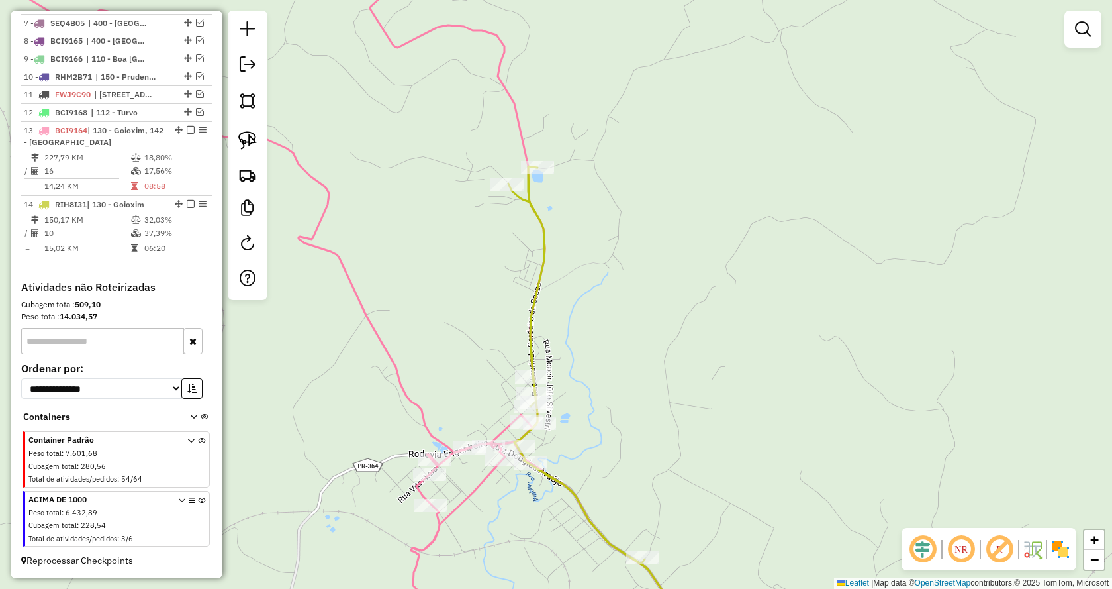
select select "**********"
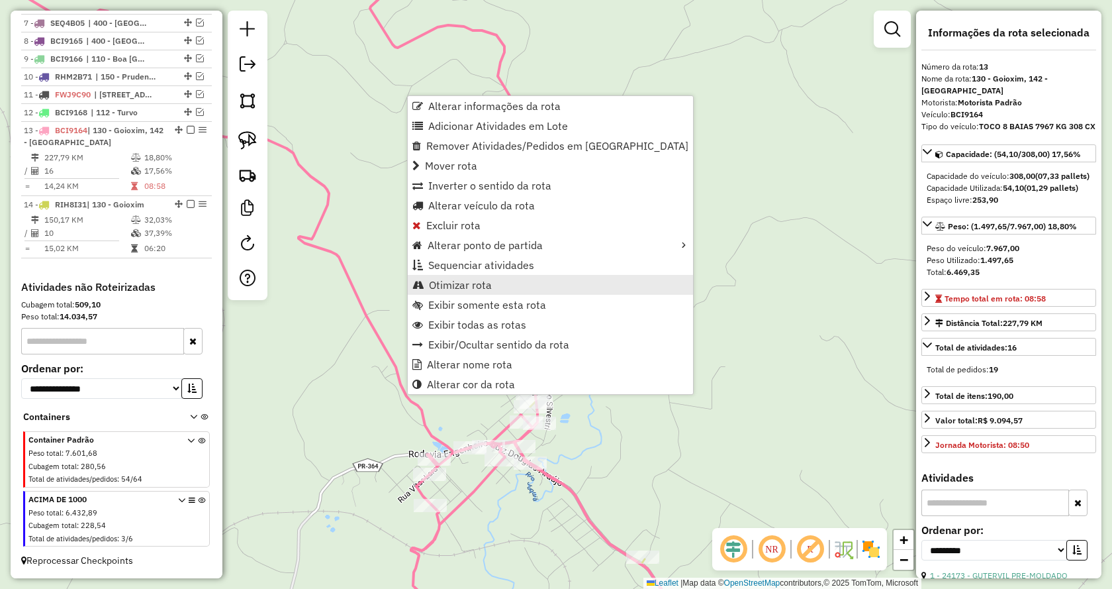
click at [476, 287] on span "Otimizar rota" at bounding box center [460, 284] width 63 height 11
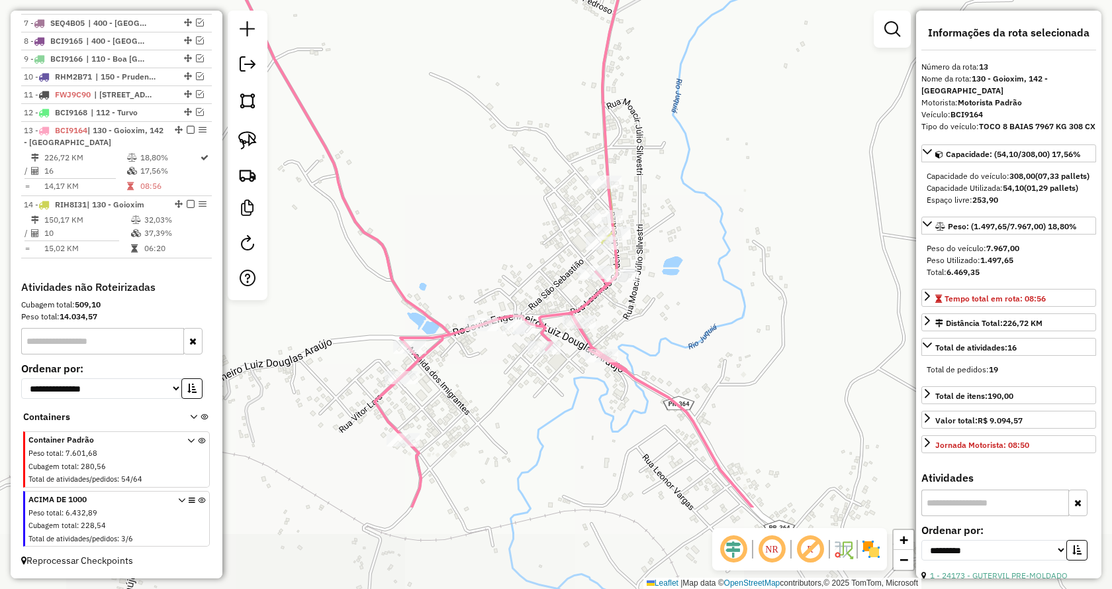
drag, startPoint x: 661, startPoint y: 350, endPoint x: 720, endPoint y: 215, distance: 147.4
click at [720, 215] on div "Janela de atendimento Grade de atendimento Capacidade Transportadoras Veículos …" at bounding box center [556, 294] width 1112 height 589
click at [246, 143] on img at bounding box center [247, 140] width 19 height 19
drag, startPoint x: 595, startPoint y: 307, endPoint x: 540, endPoint y: 264, distance: 70.3
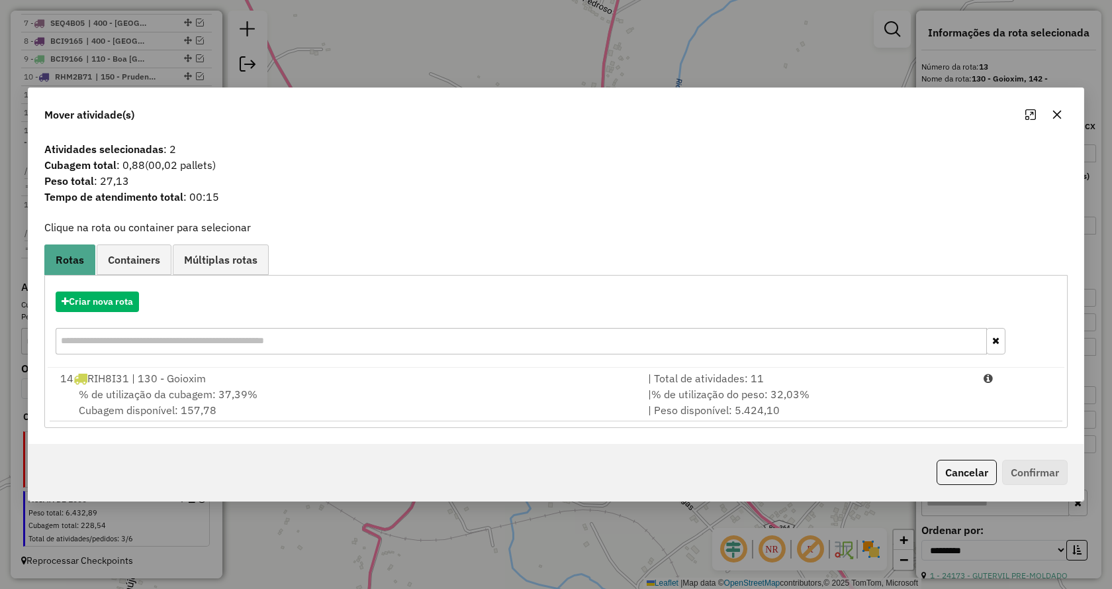
click at [766, 401] on span "% de utilização do peso: 32,03%" at bounding box center [731, 393] width 158 height 13
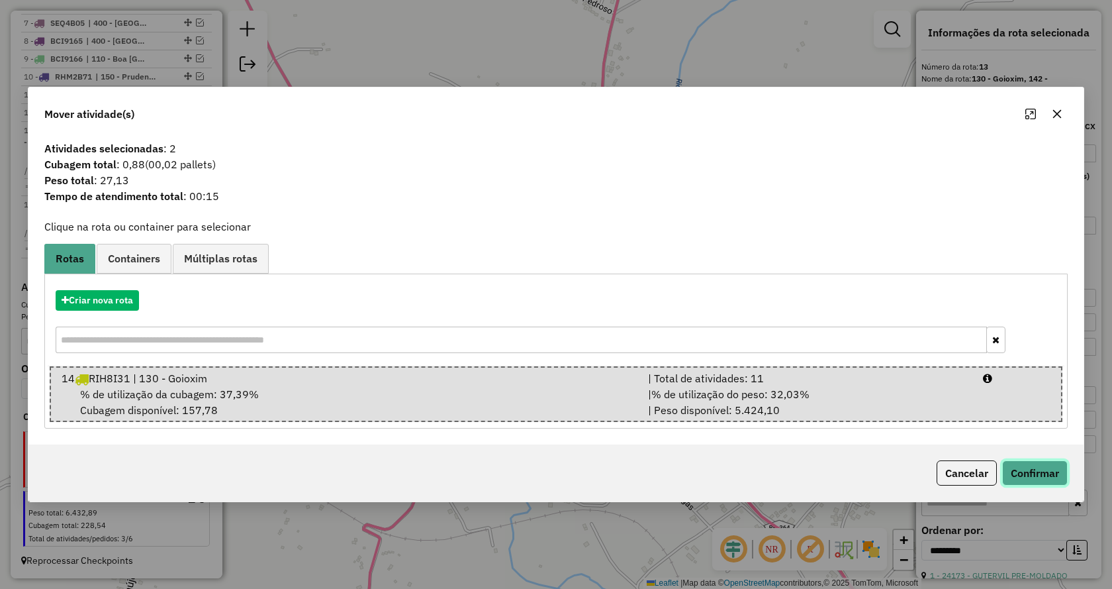
click at [1041, 473] on button "Confirmar" at bounding box center [1036, 472] width 66 height 25
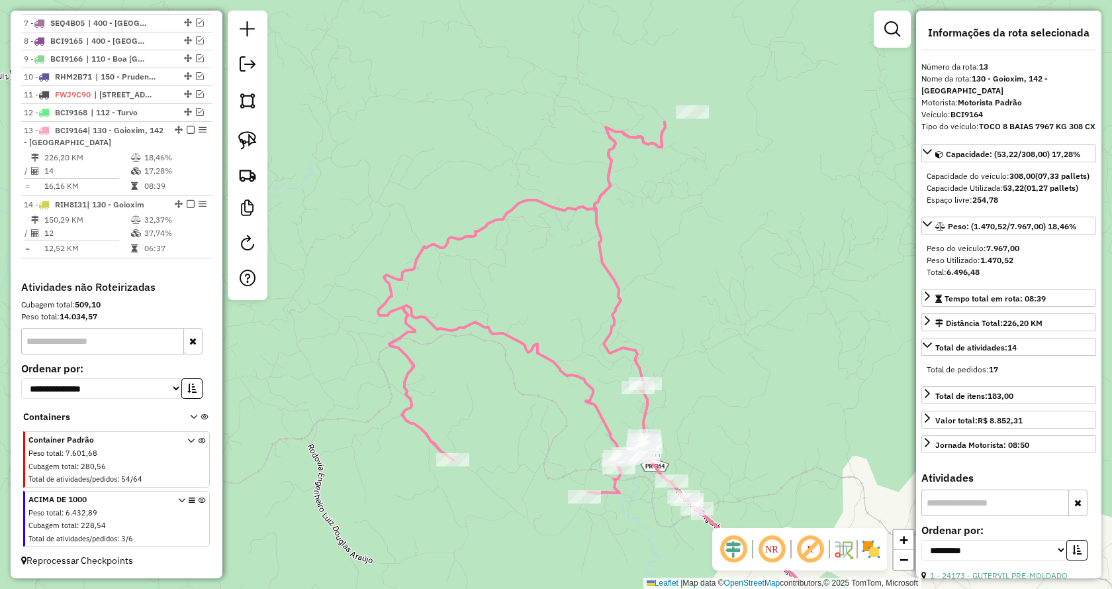
drag, startPoint x: 793, startPoint y: 166, endPoint x: 662, endPoint y: 242, distance: 150.7
click at [703, 277] on div "Janela de atendimento Grade de atendimento Capacidade Transportadoras Veículos …" at bounding box center [556, 294] width 1112 height 589
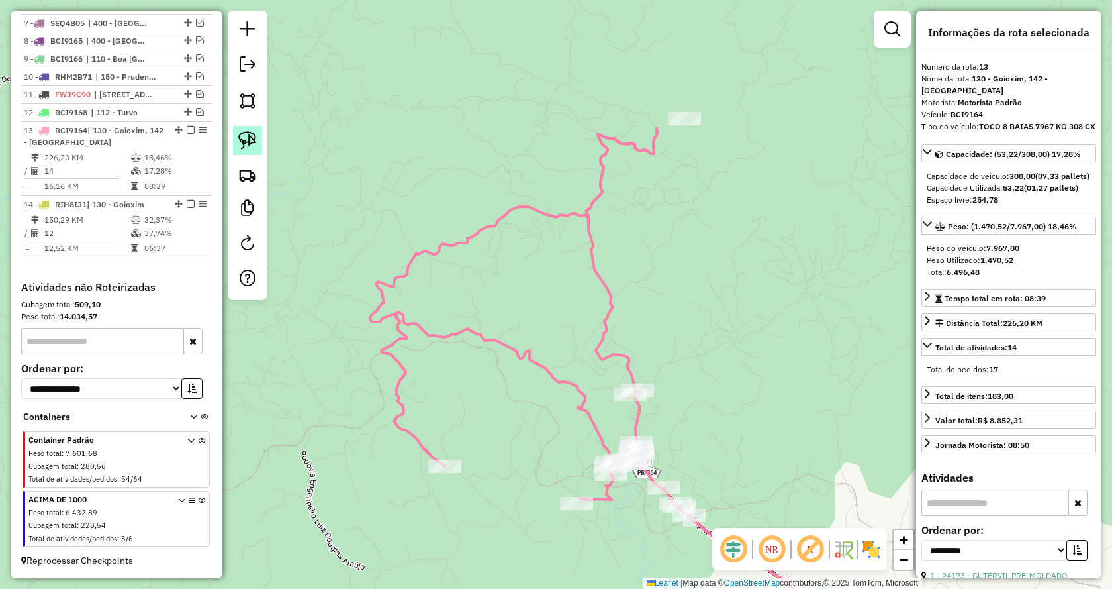
click at [254, 139] on img at bounding box center [247, 140] width 19 height 19
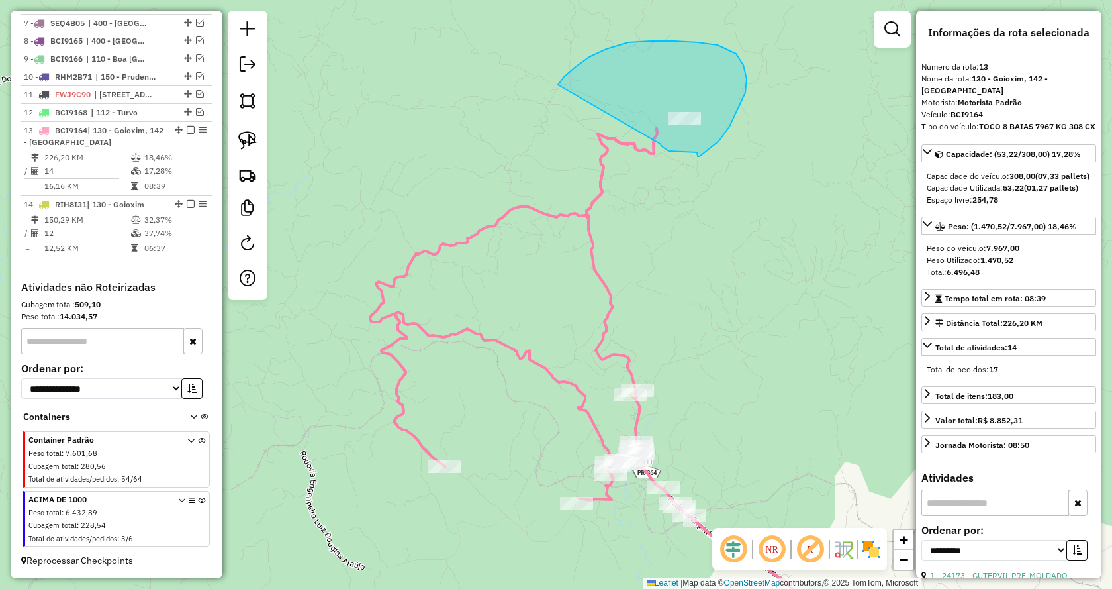
drag, startPoint x: 683, startPoint y: 152, endPoint x: 550, endPoint y: 105, distance: 142.0
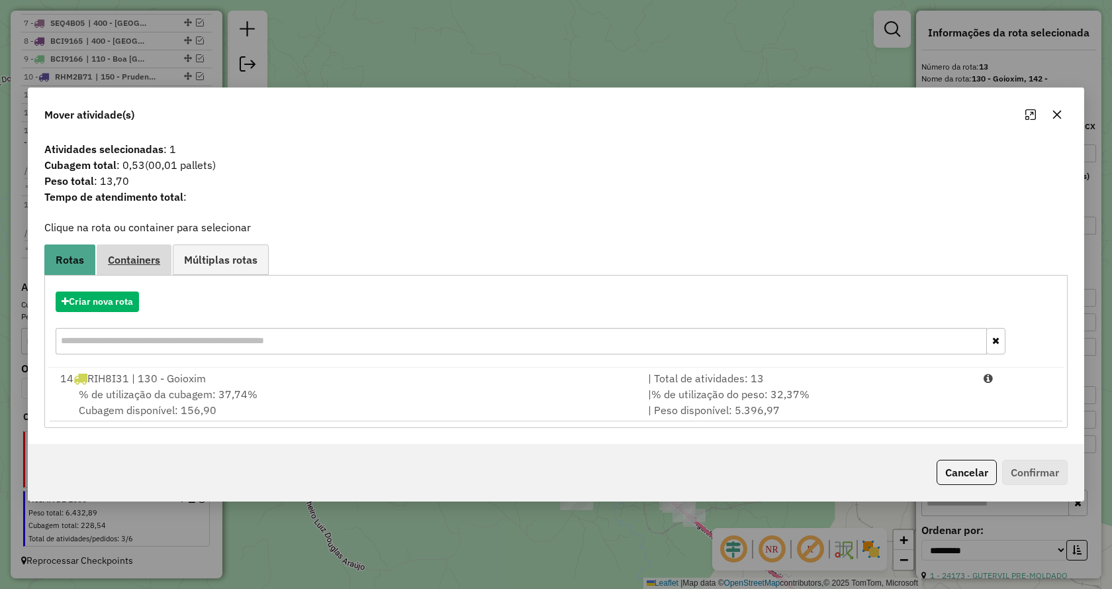
click at [134, 262] on span "Containers" at bounding box center [134, 259] width 52 height 11
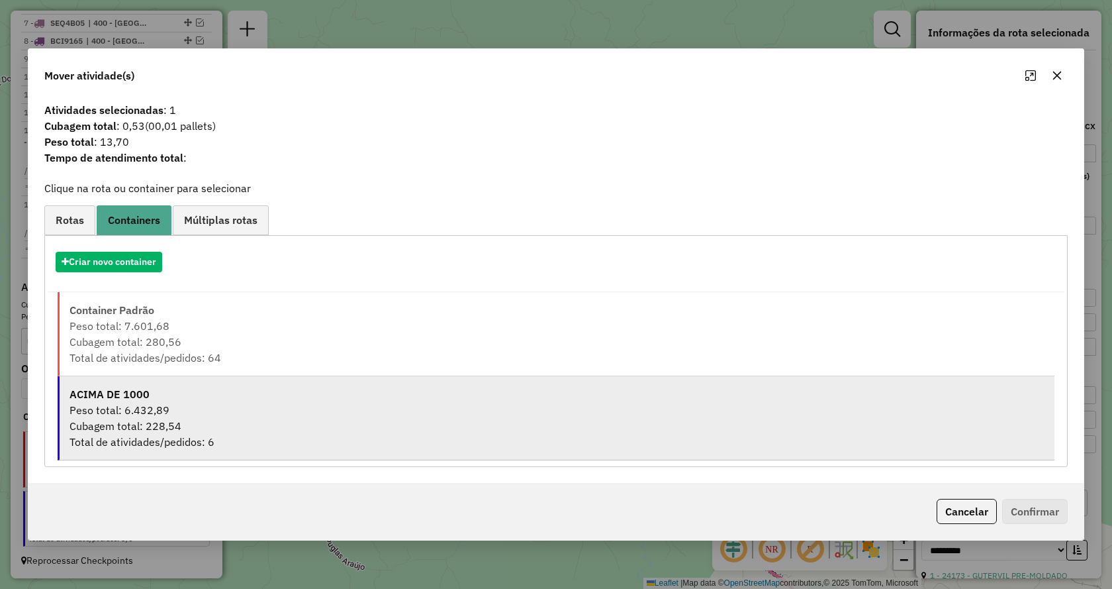
drag, startPoint x: 161, startPoint y: 315, endPoint x: 602, endPoint y: 428, distance: 455.3
click at [162, 315] on div "Container Padrão" at bounding box center [557, 310] width 975 height 16
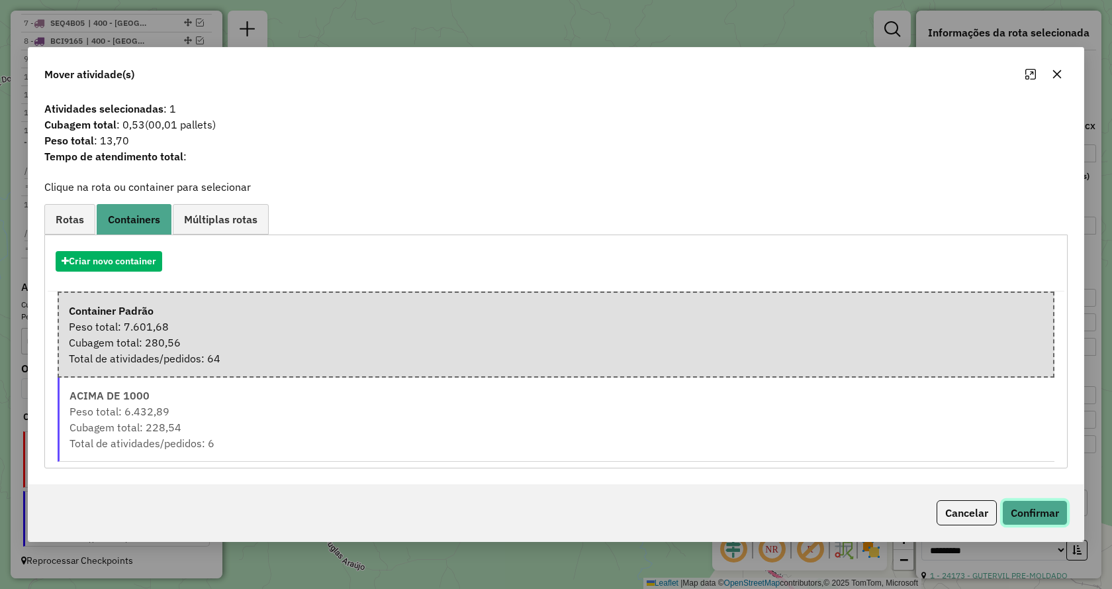
click at [1028, 504] on button "Confirmar" at bounding box center [1036, 512] width 66 height 25
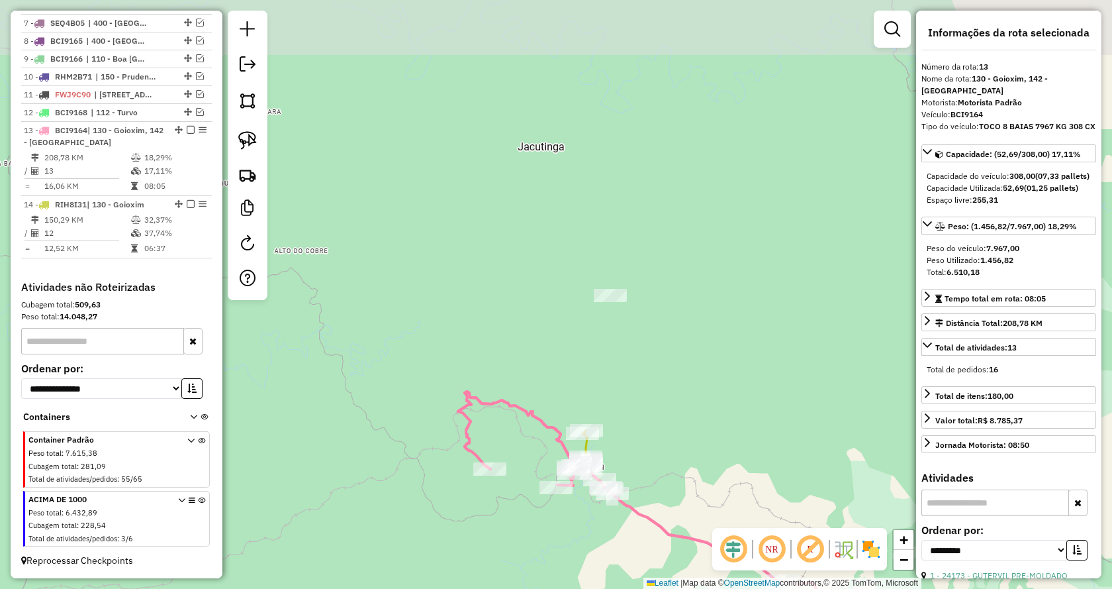
drag, startPoint x: 765, startPoint y: 264, endPoint x: 695, endPoint y: 365, distance: 122.9
click at [695, 365] on div "Janela de atendimento Grade de atendimento Capacidade Transportadoras Veículos …" at bounding box center [556, 294] width 1112 height 589
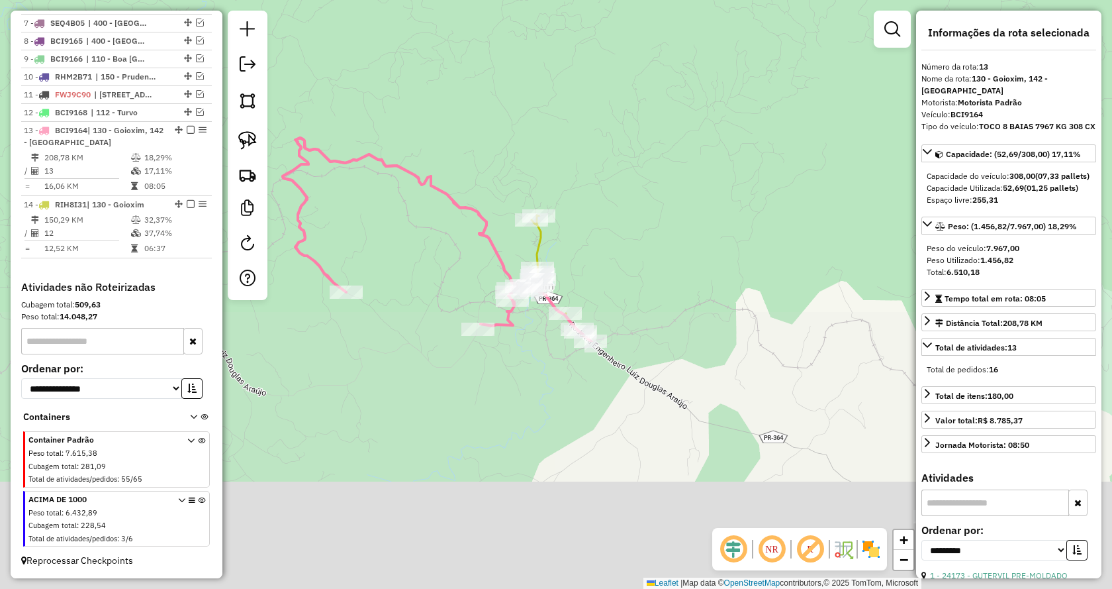
drag, startPoint x: 633, startPoint y: 399, endPoint x: 689, endPoint y: 54, distance: 349.6
click at [689, 54] on div "Janela de atendimento Grade de atendimento Capacidade Transportadoras Veículos …" at bounding box center [556, 294] width 1112 height 589
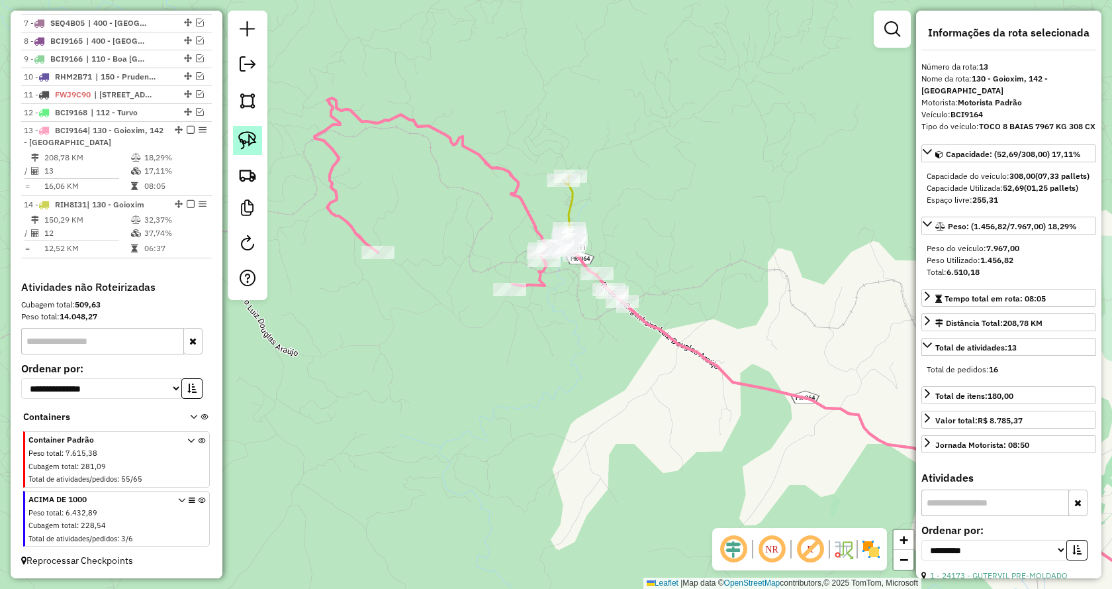
click at [253, 142] on img at bounding box center [247, 140] width 19 height 19
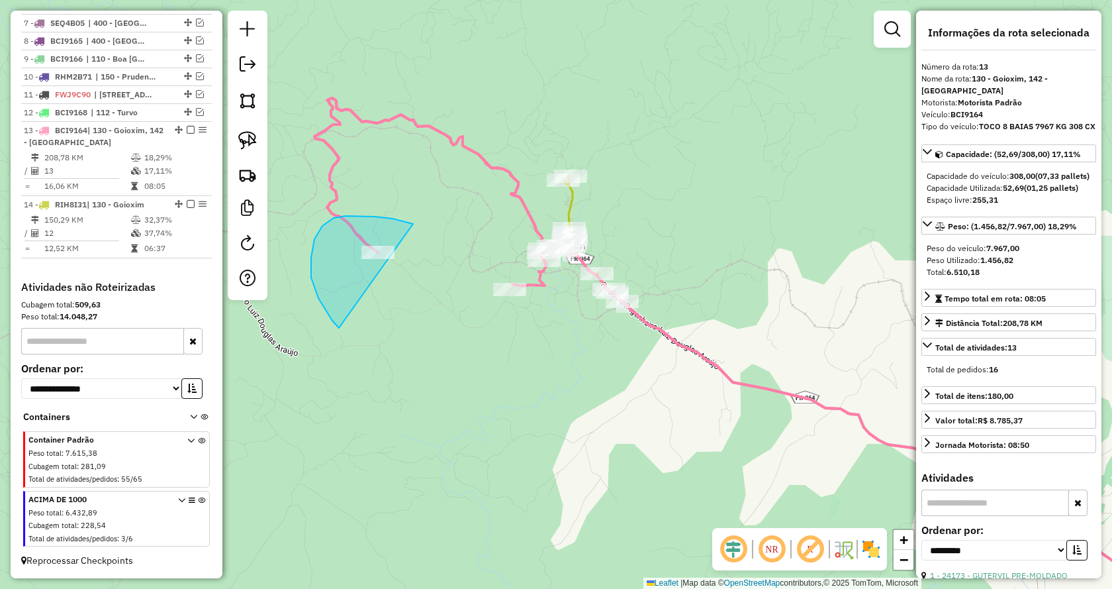
drag, startPoint x: 408, startPoint y: 222, endPoint x: 358, endPoint y: 333, distance: 121.5
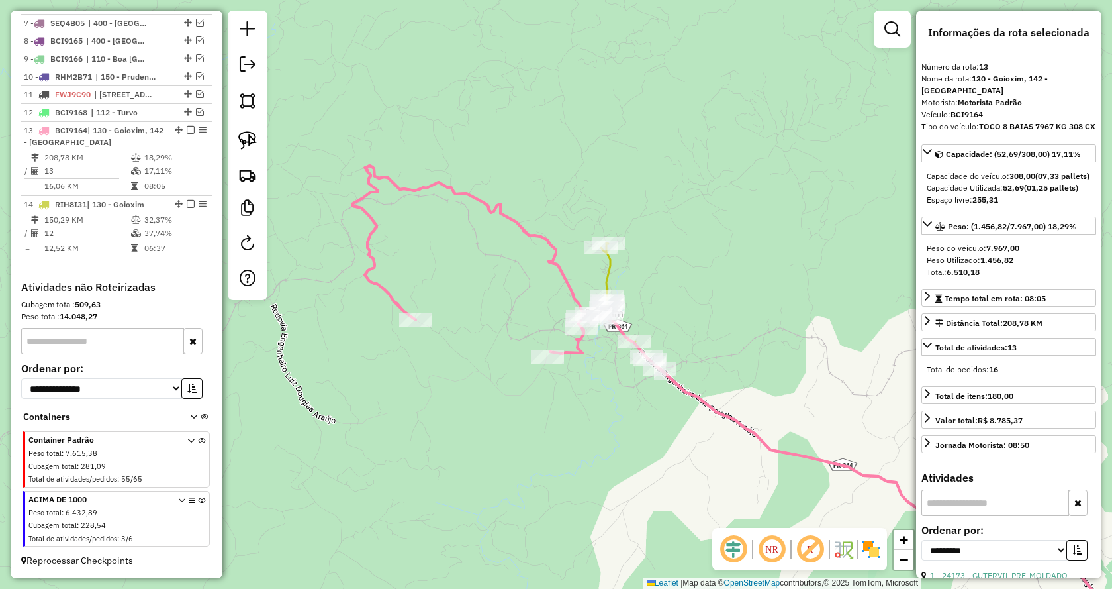
drag, startPoint x: 497, startPoint y: 407, endPoint x: 510, endPoint y: 422, distance: 20.2
click at [510, 422] on div "Janela de atendimento Grade de atendimento Capacidade Transportadoras Veículos …" at bounding box center [556, 294] width 1112 height 589
click at [240, 128] on link at bounding box center [247, 140] width 29 height 29
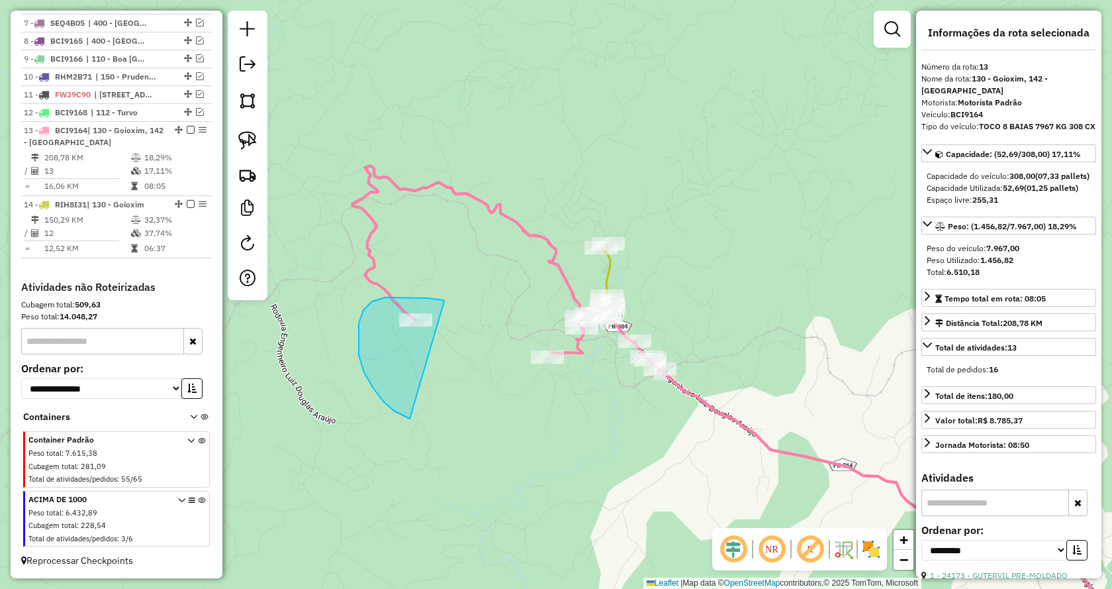
drag, startPoint x: 444, startPoint y: 301, endPoint x: 430, endPoint y: 417, distance: 116.1
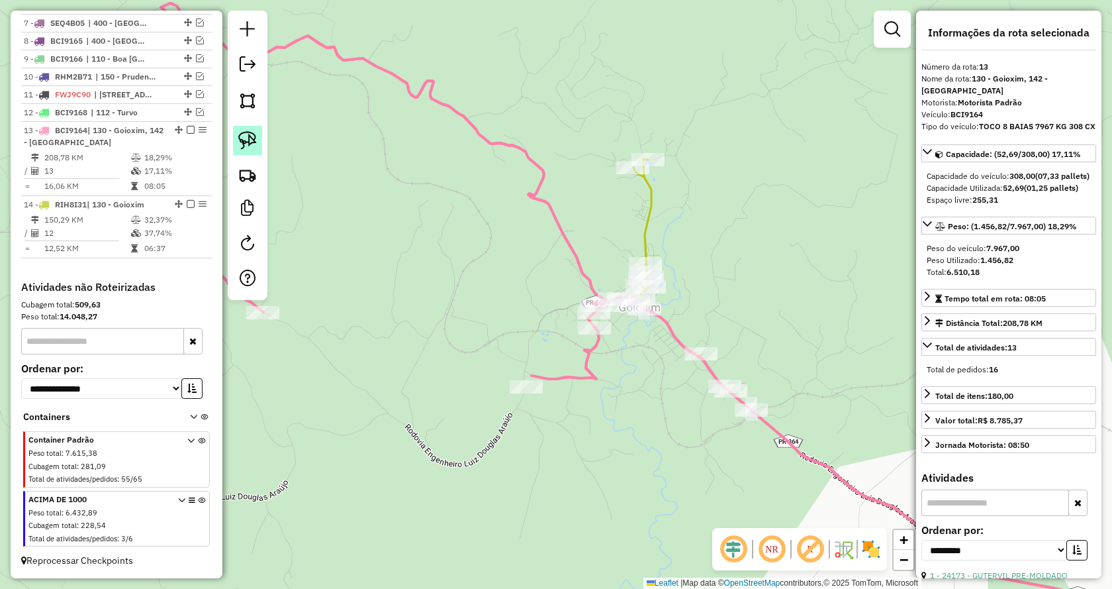
click at [250, 140] on img at bounding box center [247, 140] width 19 height 19
drag, startPoint x: 562, startPoint y: 442, endPoint x: 523, endPoint y: 344, distance: 105.3
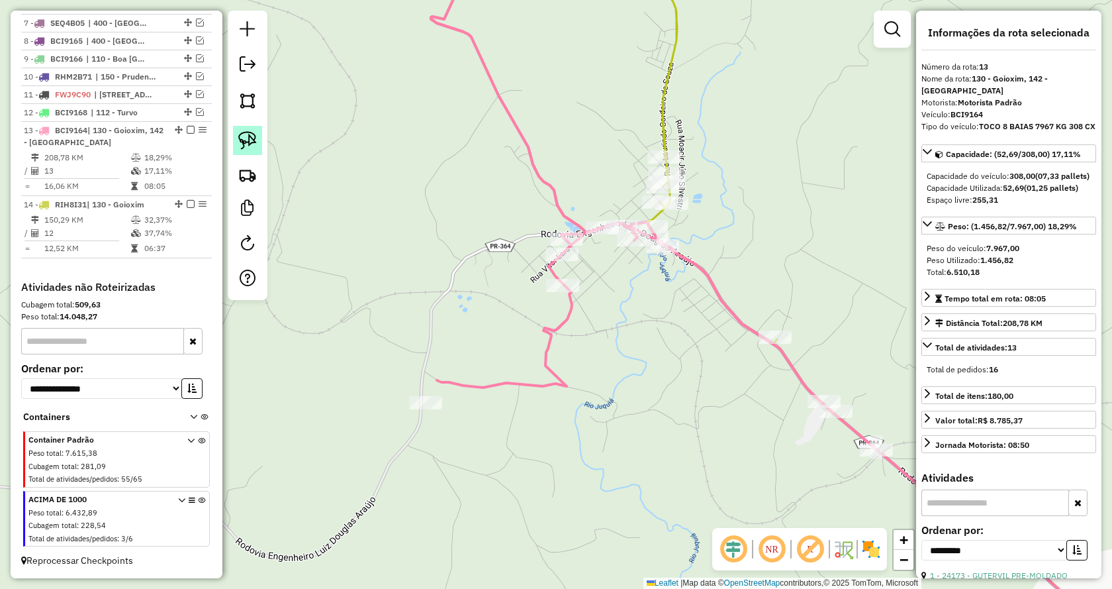
click at [242, 136] on img at bounding box center [247, 140] width 19 height 19
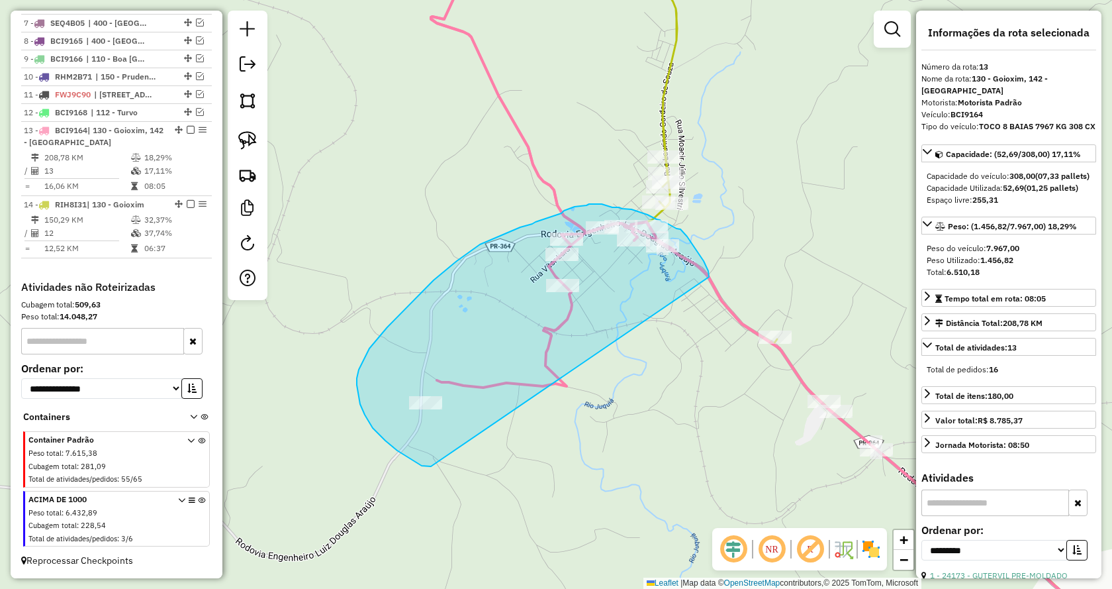
drag, startPoint x: 411, startPoint y: 458, endPoint x: 709, endPoint y: 277, distance: 349.4
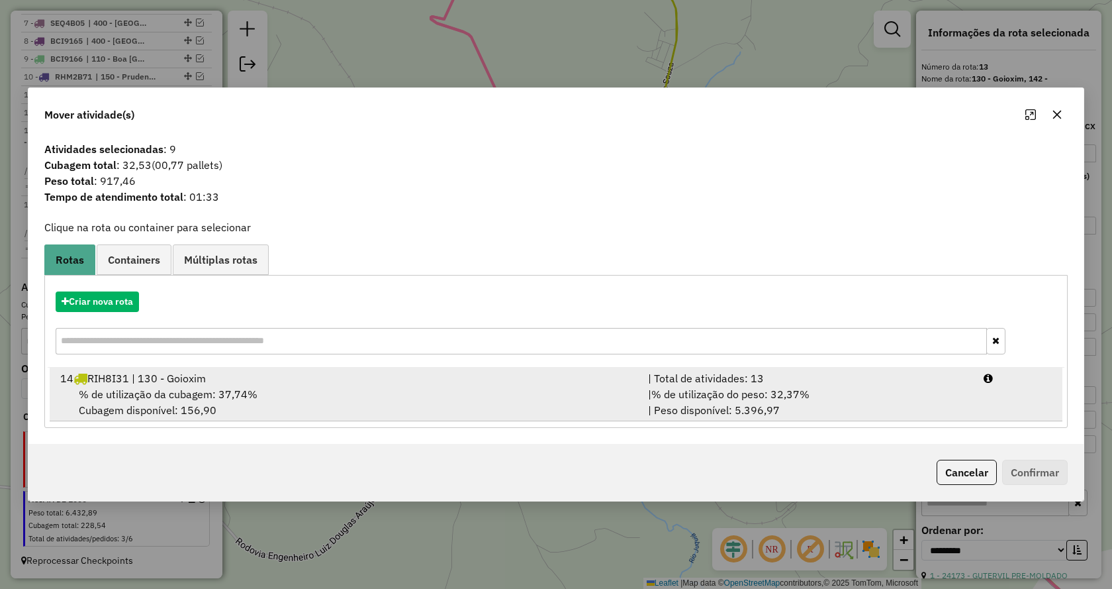
click at [797, 401] on div "| % de utilização do peso: 32,37% | Peso disponível: 5.396,97" at bounding box center [808, 402] width 336 height 32
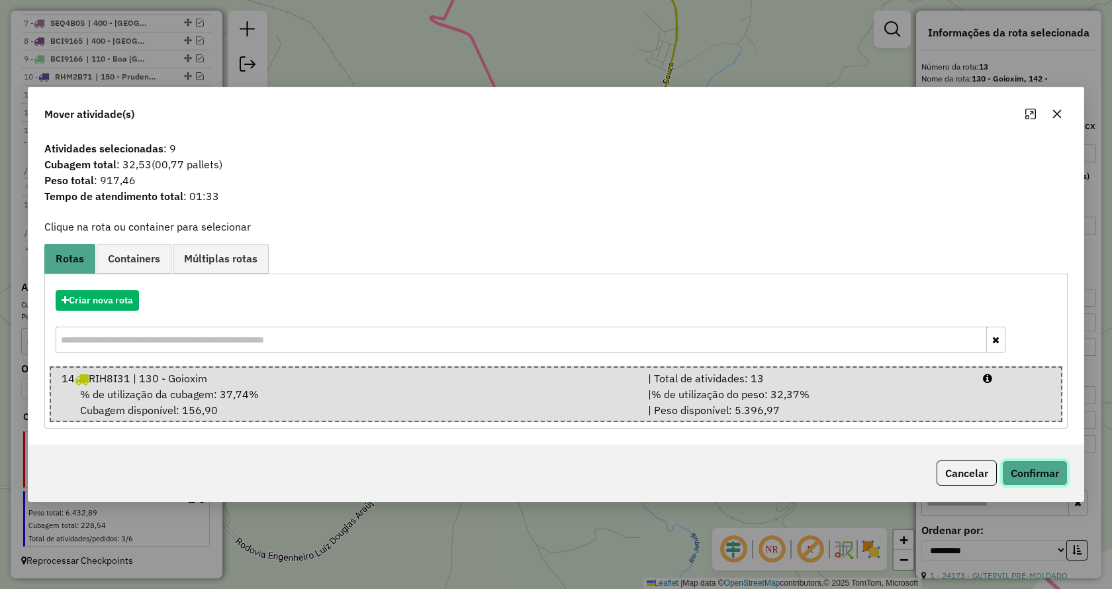
click at [1046, 478] on button "Confirmar" at bounding box center [1036, 472] width 66 height 25
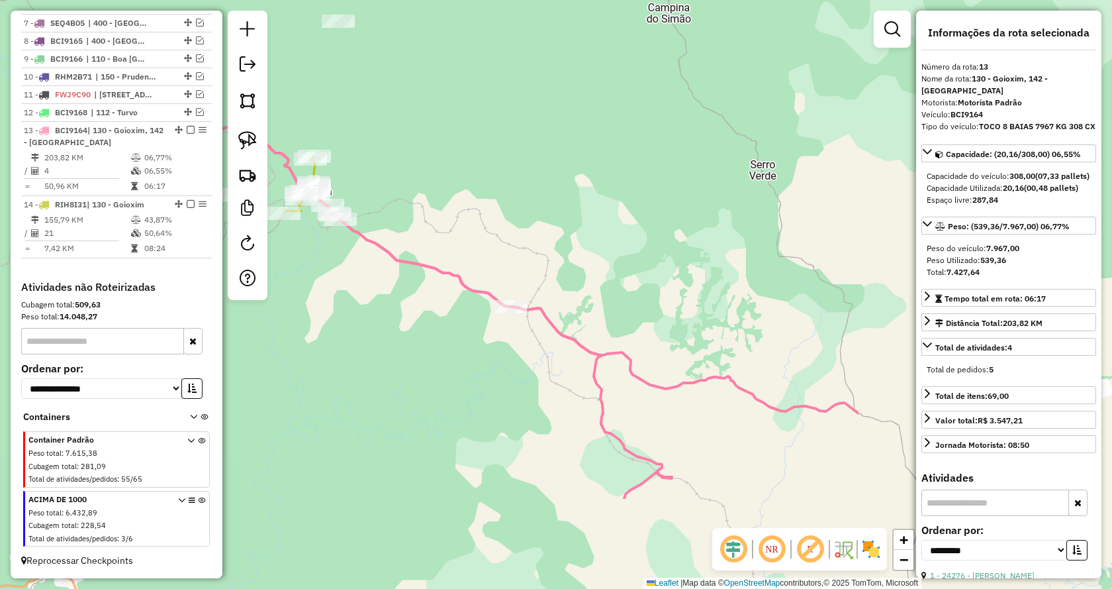
drag, startPoint x: 728, startPoint y: 470, endPoint x: 404, endPoint y: 197, distance: 424.4
click at [404, 197] on div "Janela de atendimento Grade de atendimento Capacidade Transportadoras Veículos …" at bounding box center [556, 294] width 1112 height 589
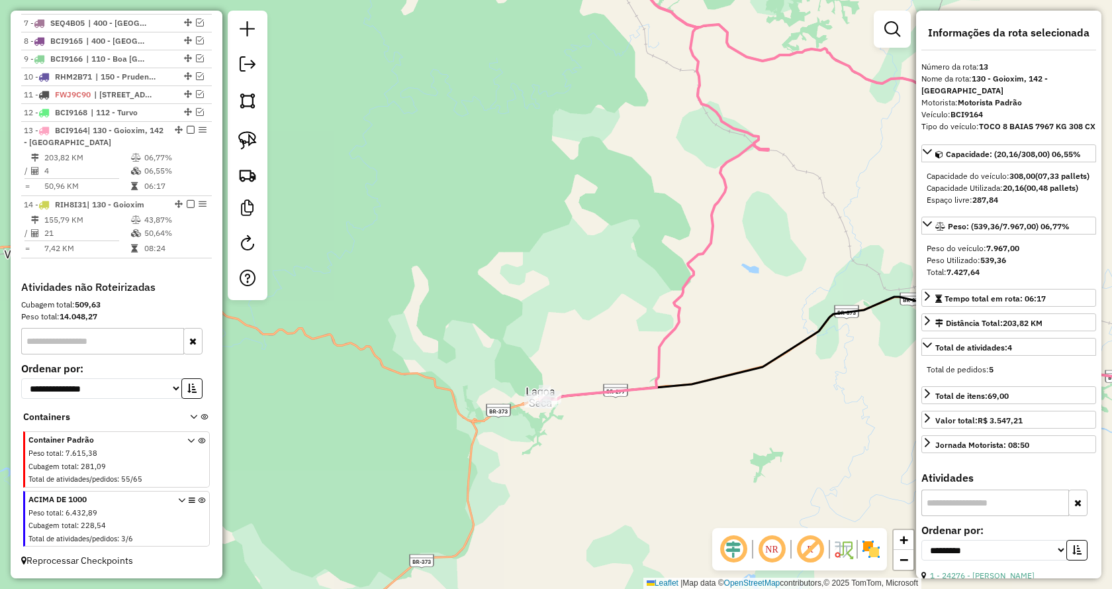
drag, startPoint x: 535, startPoint y: 392, endPoint x: 579, endPoint y: 230, distance: 167.4
click at [579, 230] on div "Janela de atendimento Grade de atendimento Capacidade Transportadoras Veículos …" at bounding box center [556, 294] width 1112 height 589
click at [253, 136] on img at bounding box center [247, 140] width 19 height 19
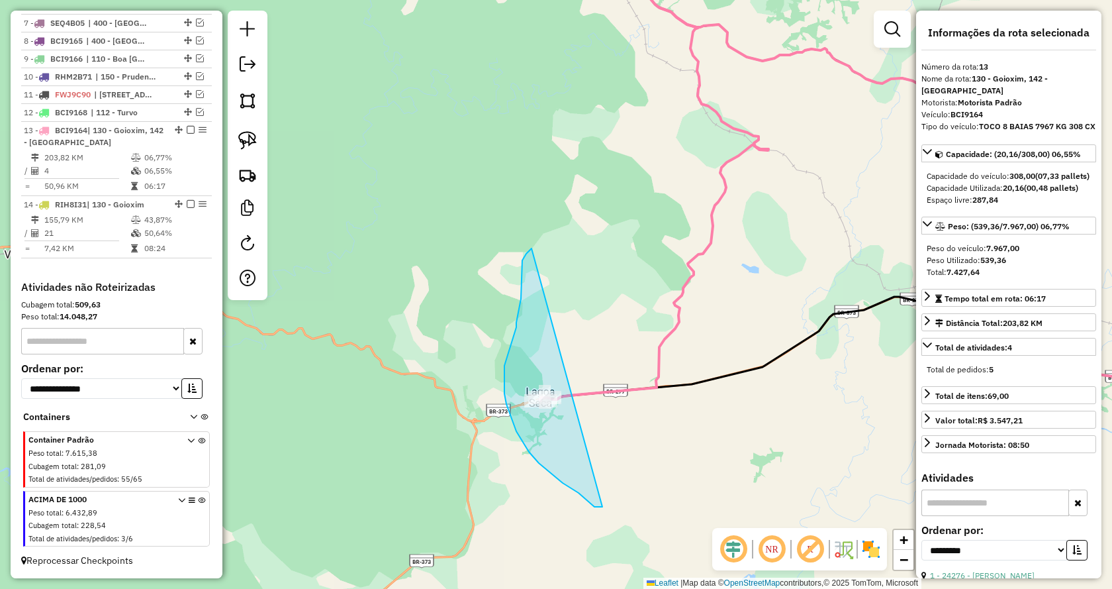
drag, startPoint x: 600, startPoint y: 507, endPoint x: 534, endPoint y: 247, distance: 267.7
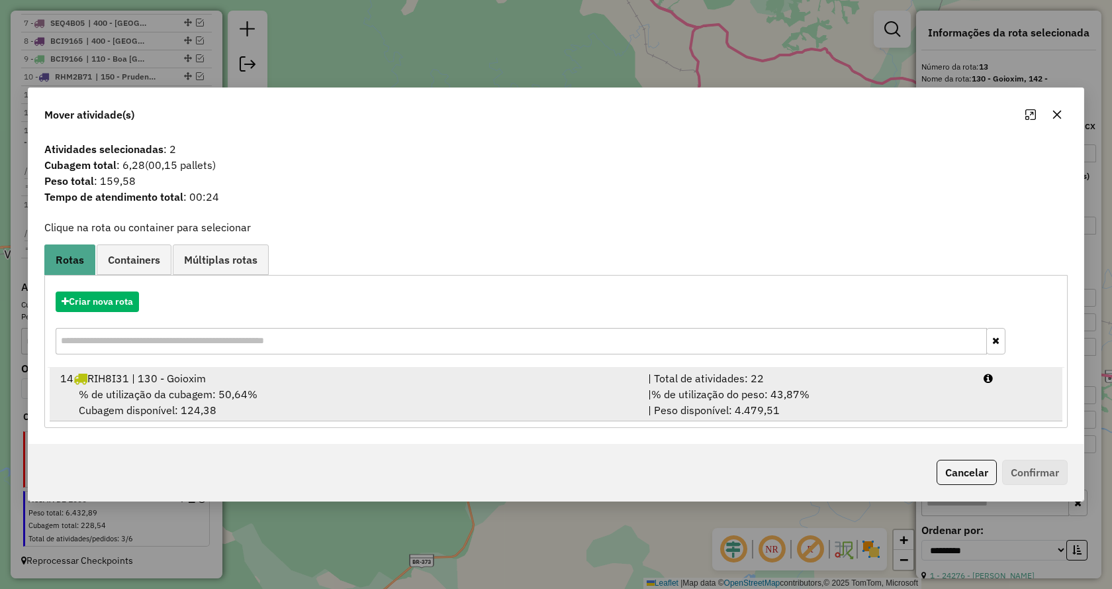
drag, startPoint x: 795, startPoint y: 397, endPoint x: 860, endPoint y: 420, distance: 69.1
click at [795, 396] on span "% de utilização do peso: 43,87%" at bounding box center [731, 393] width 158 height 13
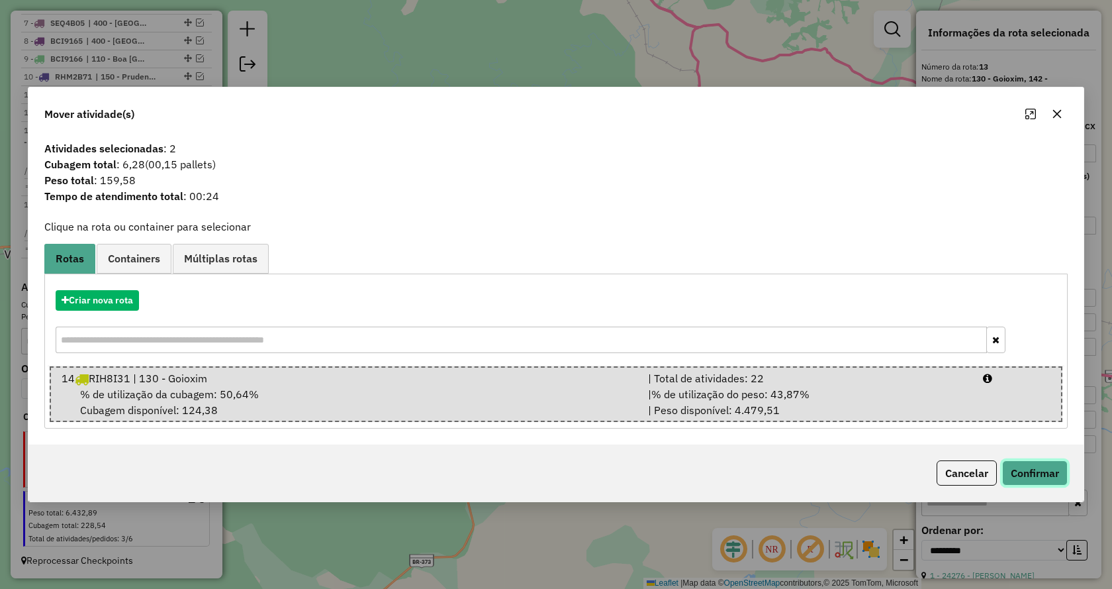
click at [1034, 475] on button "Confirmar" at bounding box center [1036, 472] width 66 height 25
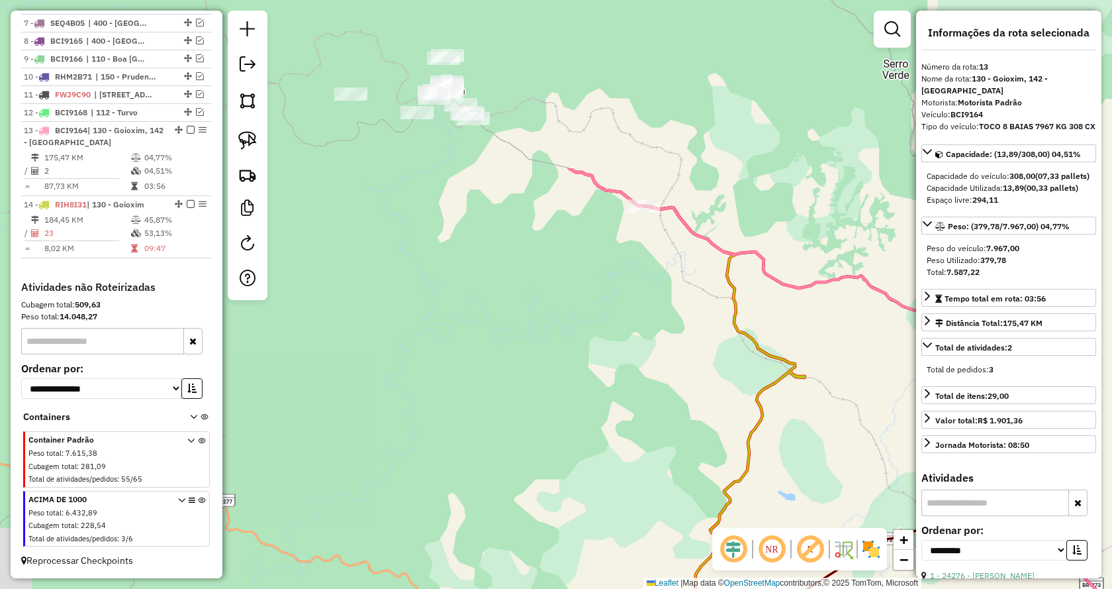
drag, startPoint x: 633, startPoint y: 300, endPoint x: 648, endPoint y: 399, distance: 100.4
click at [689, 468] on div "Janela de atendimento Grade de atendimento Capacidade Transportadoras Veículos …" at bounding box center [556, 294] width 1112 height 589
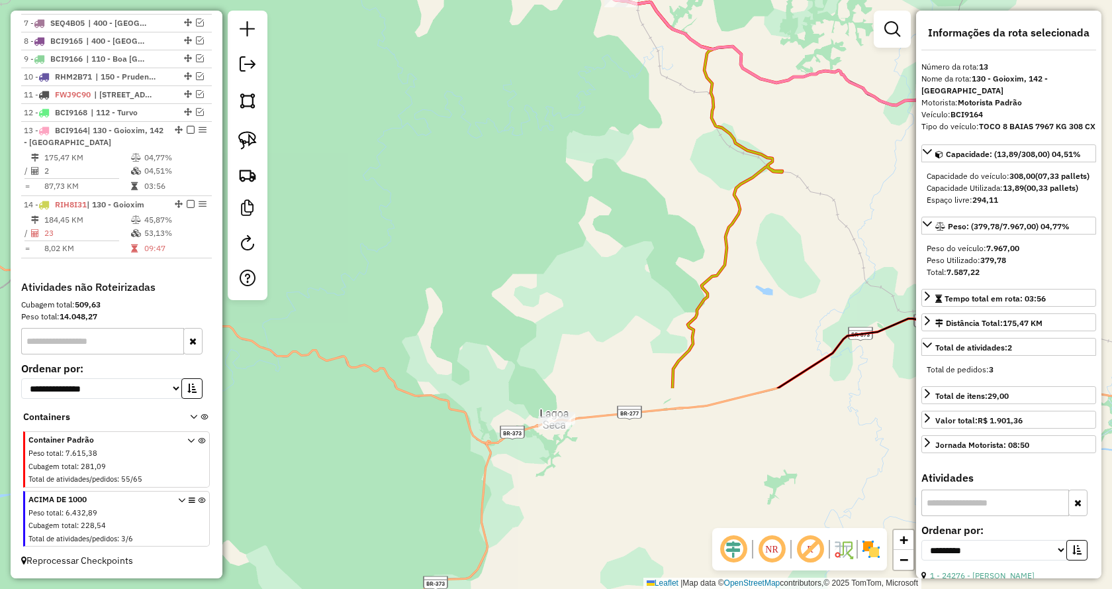
drag, startPoint x: 585, startPoint y: 379, endPoint x: 538, endPoint y: 120, distance: 263.7
click at [538, 120] on div "Janela de atendimento Grade de atendimento Capacidade Transportadoras Veículos …" at bounding box center [556, 294] width 1112 height 589
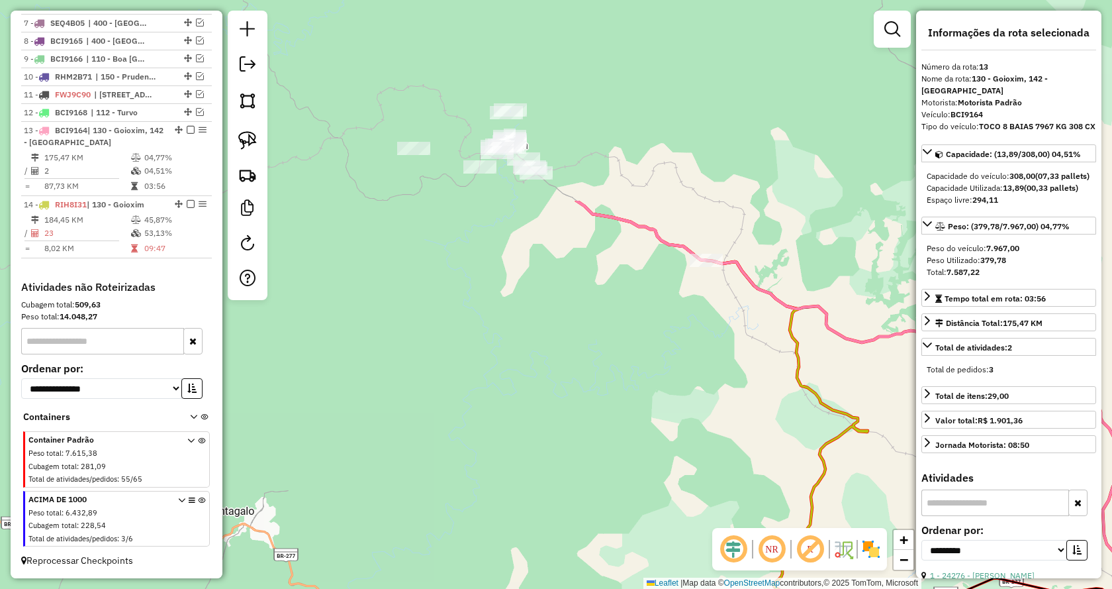
drag, startPoint x: 549, startPoint y: 230, endPoint x: 634, endPoint y: 489, distance: 273.3
click at [634, 489] on div "Janela de atendimento Grade de atendimento Capacidade Transportadoras Veículos …" at bounding box center [556, 294] width 1112 height 589
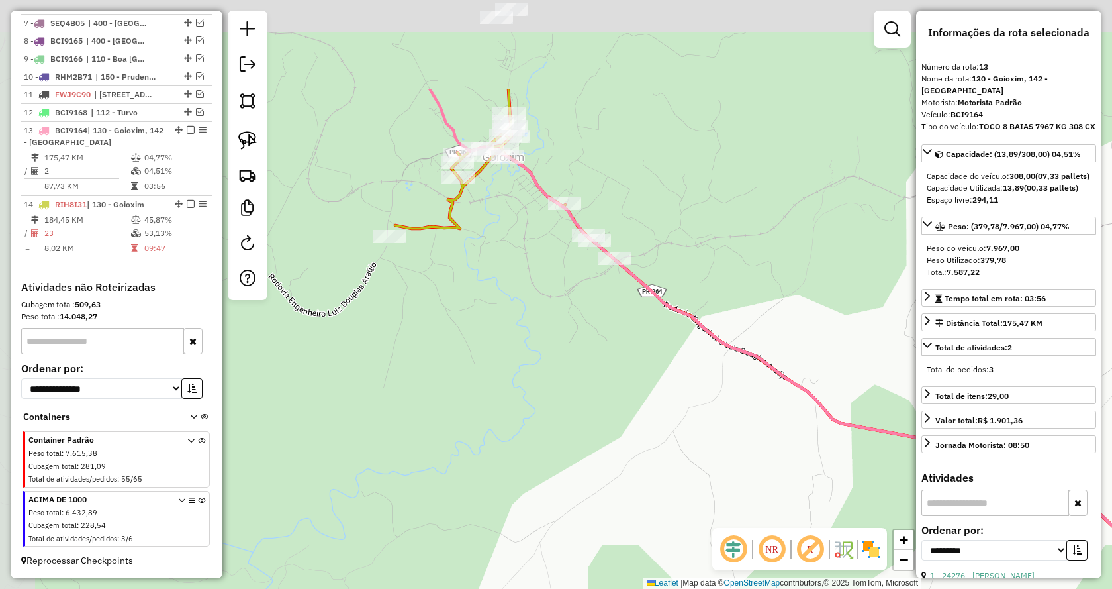
drag, startPoint x: 513, startPoint y: 181, endPoint x: 616, endPoint y: 363, distance: 209.4
click at [616, 364] on div "Janela de atendimento Grade de atendimento Capacidade Transportadoras Veículos …" at bounding box center [556, 294] width 1112 height 589
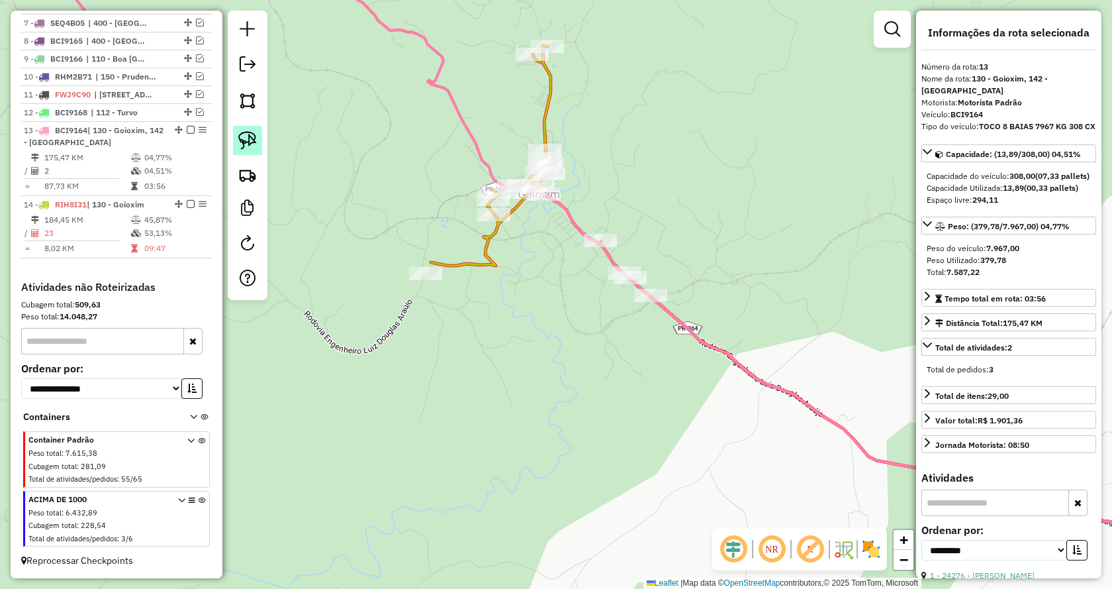
drag, startPoint x: 242, startPoint y: 146, endPoint x: 507, endPoint y: 302, distance: 307.2
click at [242, 146] on img at bounding box center [247, 140] width 19 height 19
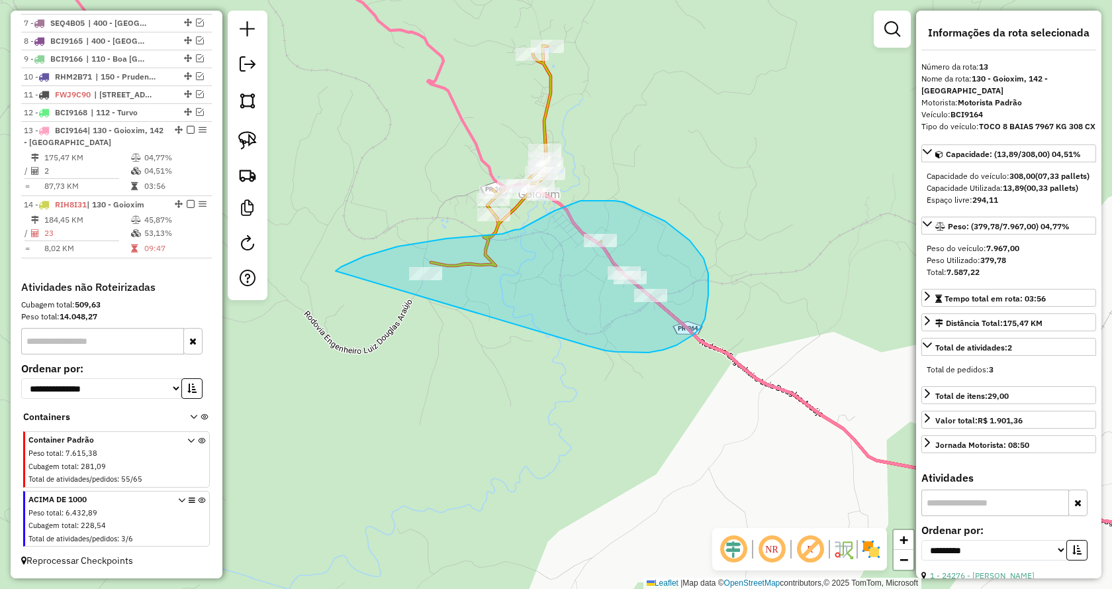
drag, startPoint x: 649, startPoint y: 352, endPoint x: 315, endPoint y: 305, distance: 337.7
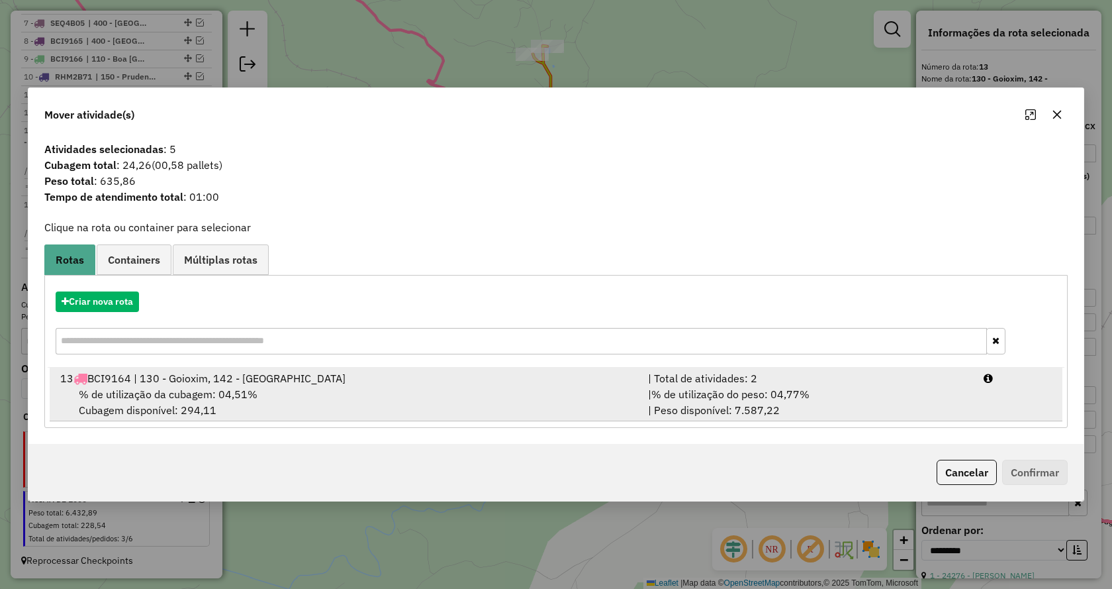
click at [821, 402] on div "| % de utilização do peso: 04,77% | Peso disponível: 7.587,22" at bounding box center [808, 402] width 336 height 32
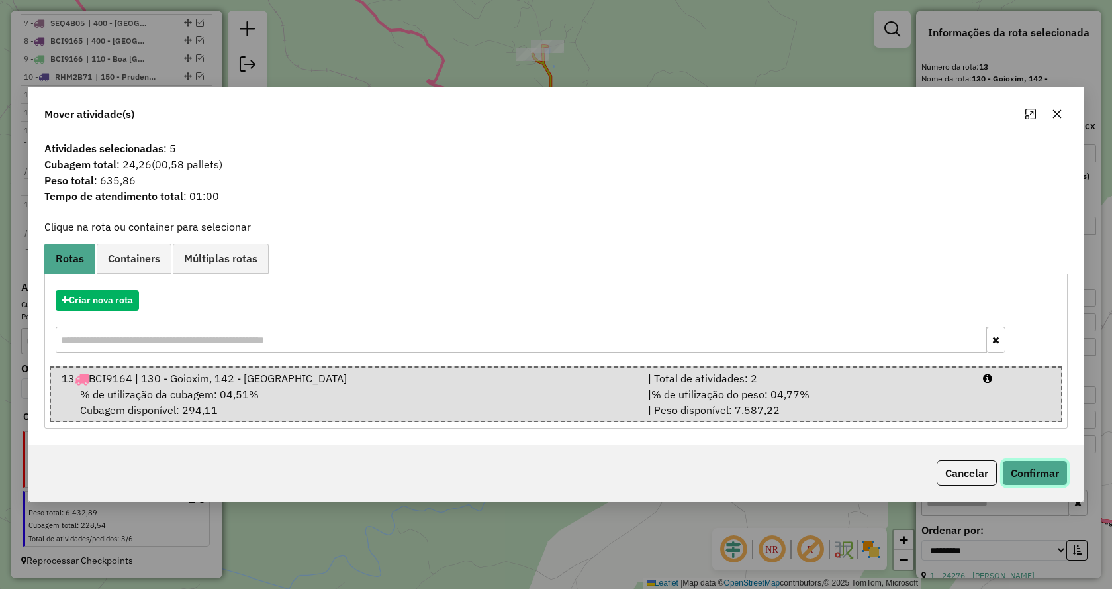
click at [1039, 469] on button "Confirmar" at bounding box center [1036, 472] width 66 height 25
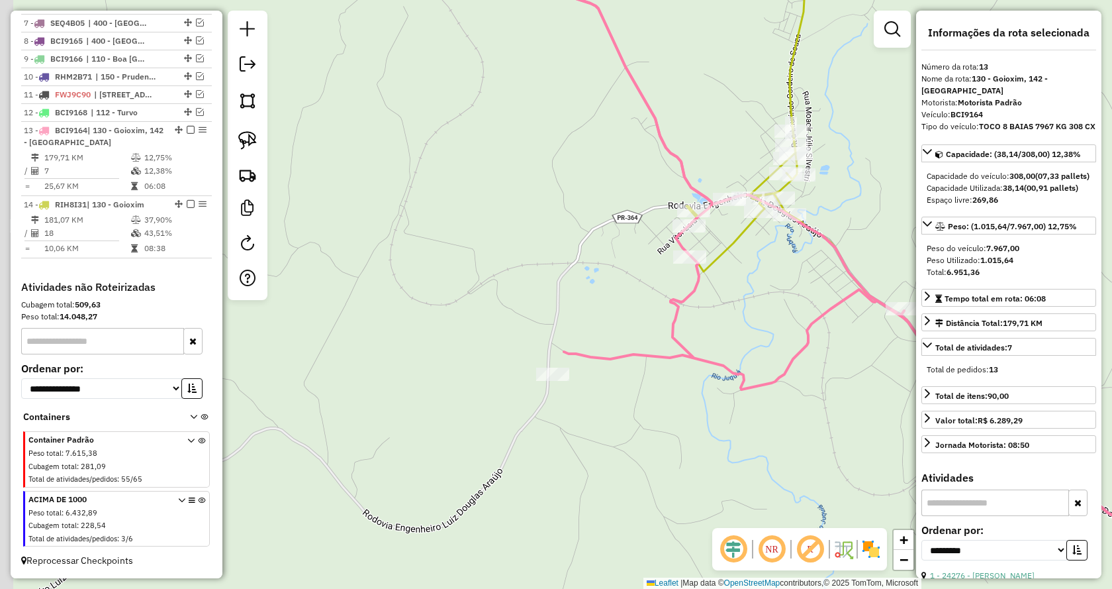
drag, startPoint x: 511, startPoint y: 262, endPoint x: 722, endPoint y: 301, distance: 214.2
click at [722, 301] on div "Janela de atendimento Grade de atendimento Capacidade Transportadoras Veículos …" at bounding box center [556, 294] width 1112 height 589
click at [238, 138] on img at bounding box center [247, 140] width 19 height 19
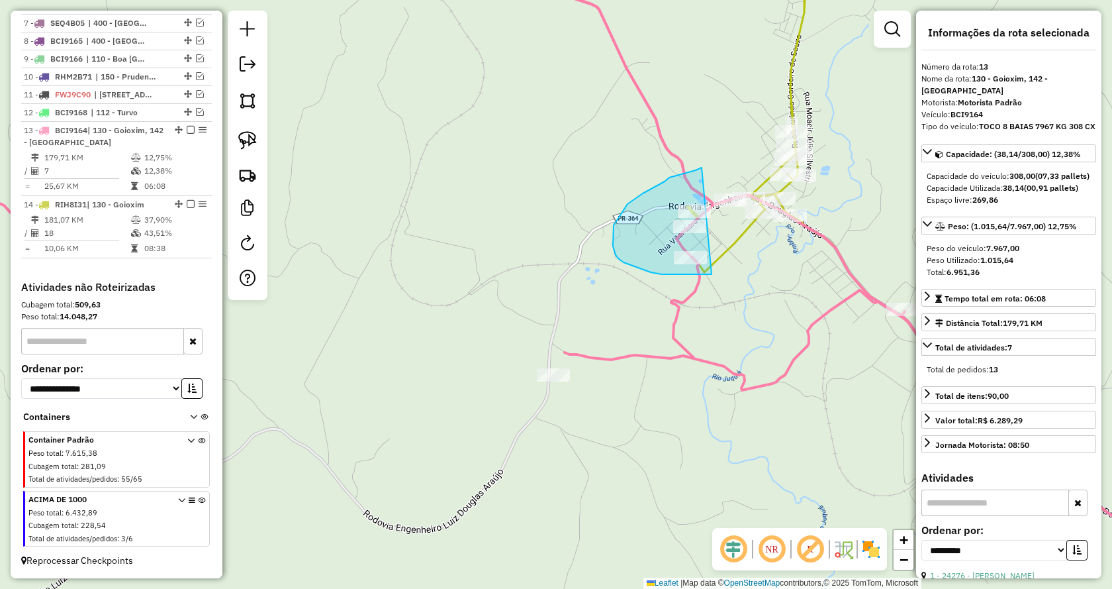
drag, startPoint x: 691, startPoint y: 274, endPoint x: 702, endPoint y: 168, distance: 107.1
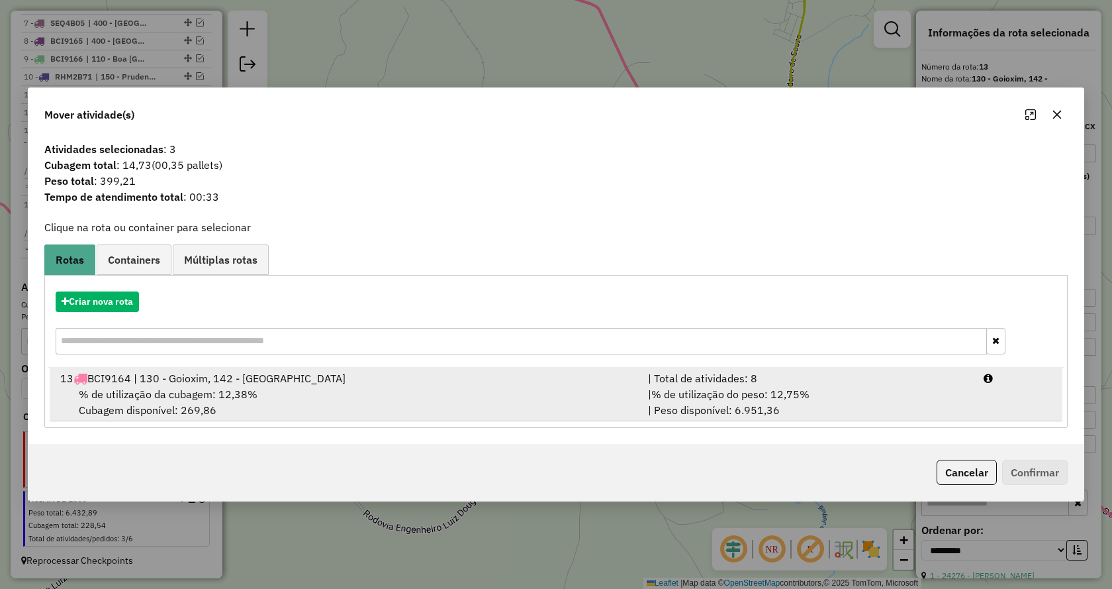
click at [832, 393] on div "| % de utilização do peso: 12,75% | Peso disponível: 6.951,36" at bounding box center [808, 402] width 336 height 32
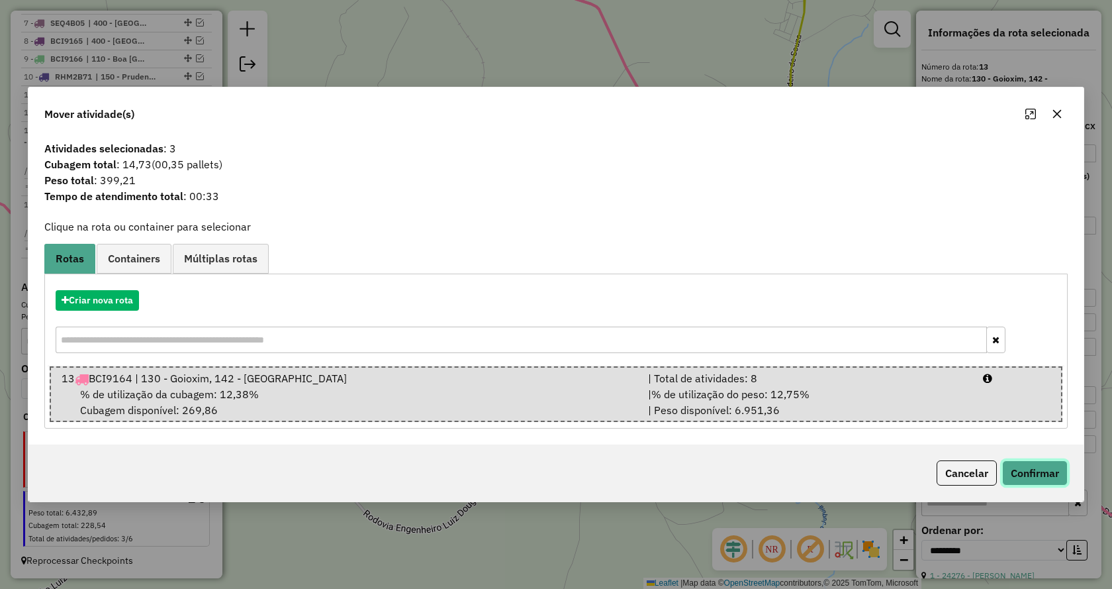
click at [1025, 464] on button "Confirmar" at bounding box center [1036, 472] width 66 height 25
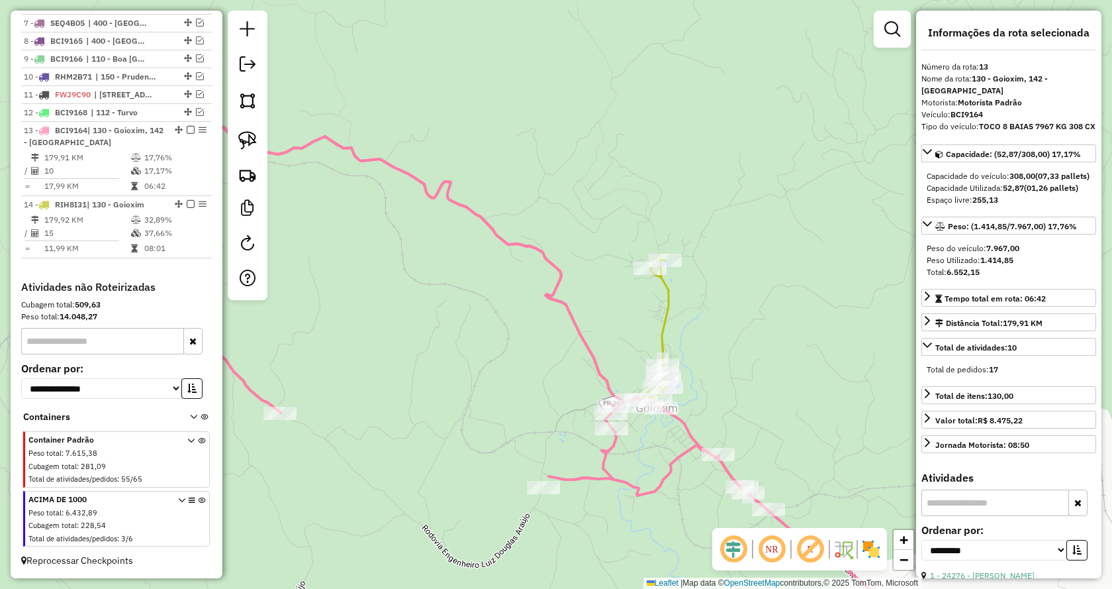
drag, startPoint x: 796, startPoint y: 477, endPoint x: 699, endPoint y: 545, distance: 118.9
click at [699, 545] on div "Janela de atendimento Grade de atendimento Capacidade Transportadoras Veículos …" at bounding box center [556, 294] width 1112 height 589
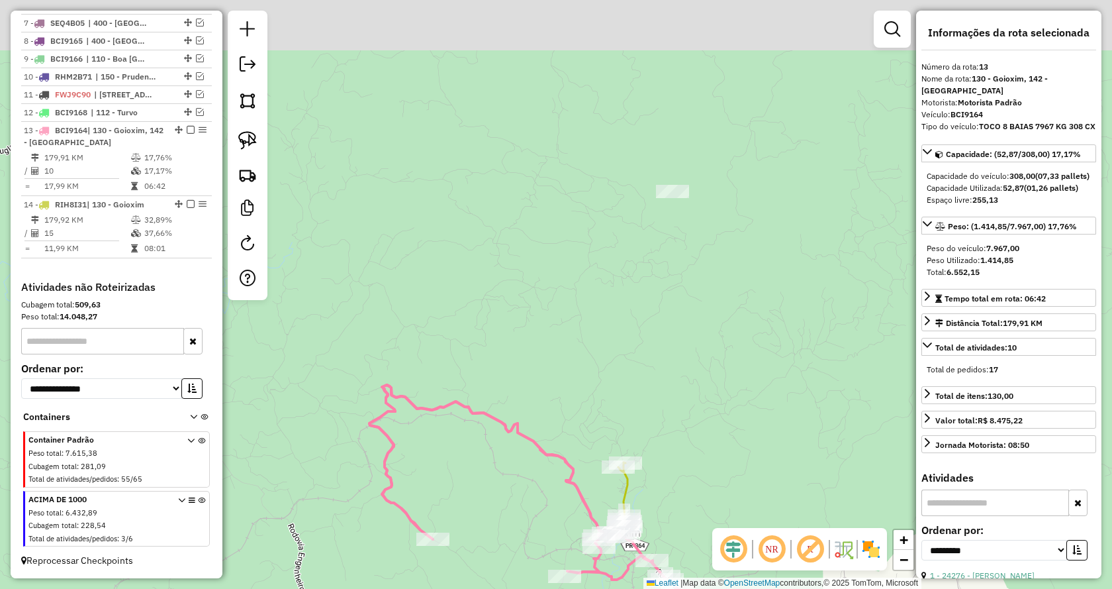
drag, startPoint x: 802, startPoint y: 179, endPoint x: 689, endPoint y: 375, distance: 226.4
click at [699, 400] on div "Janela de atendimento Grade de atendimento Capacidade Transportadoras Veículos …" at bounding box center [556, 294] width 1112 height 589
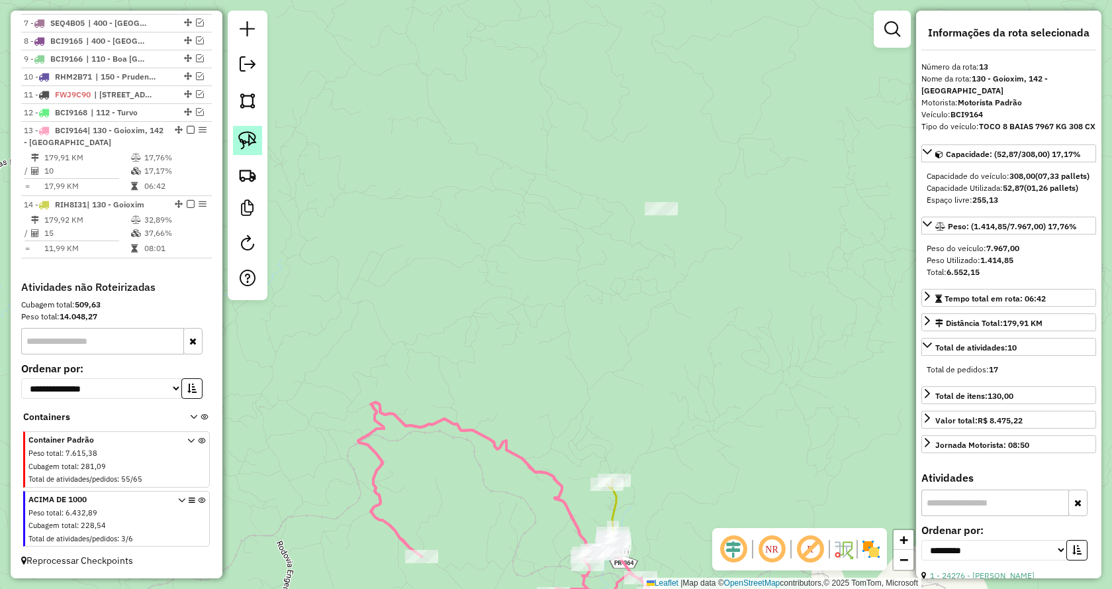
click at [243, 141] on img at bounding box center [247, 140] width 19 height 19
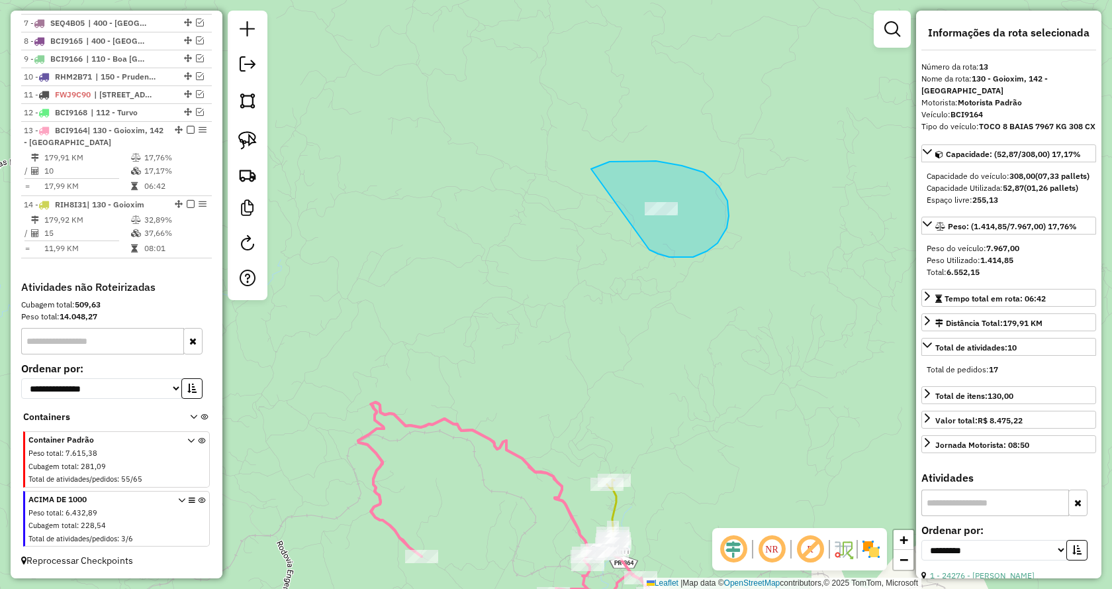
drag, startPoint x: 650, startPoint y: 250, endPoint x: 554, endPoint y: 202, distance: 106.6
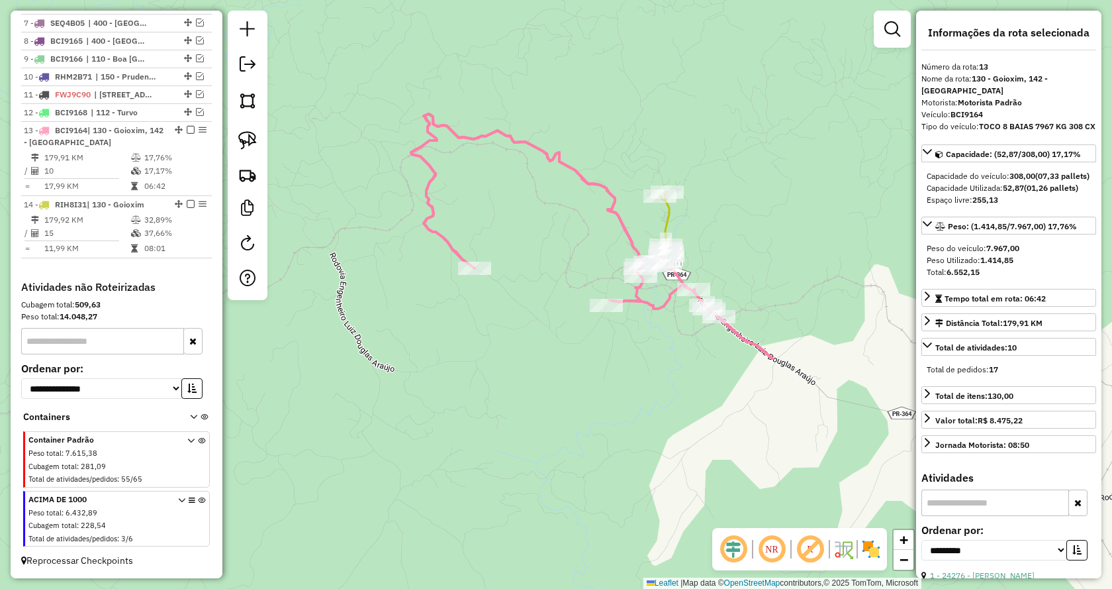
drag, startPoint x: 567, startPoint y: 413, endPoint x: 618, endPoint y: 95, distance: 321.9
click at [619, 91] on div "Janela de atendimento Grade de atendimento Capacidade Transportadoras Veículos …" at bounding box center [556, 294] width 1112 height 589
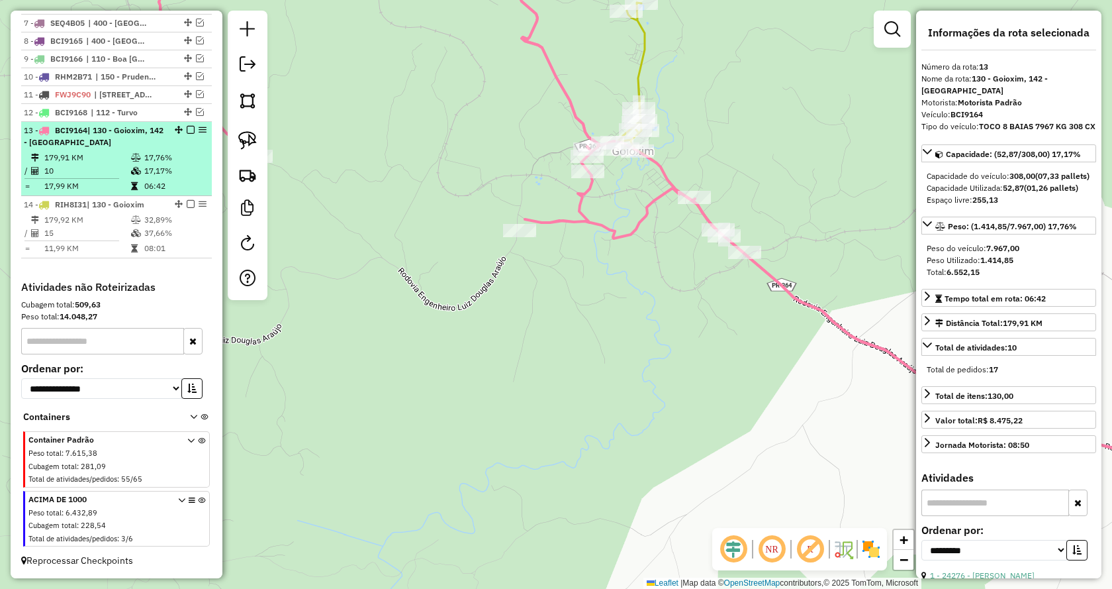
click at [131, 156] on icon at bounding box center [136, 158] width 10 height 8
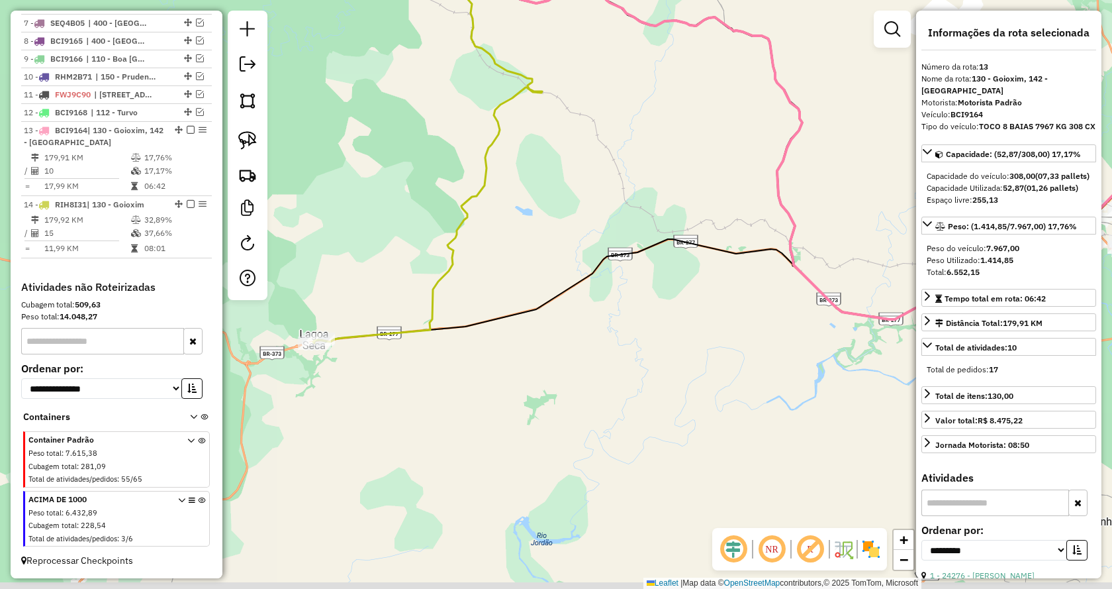
drag, startPoint x: 598, startPoint y: 411, endPoint x: 638, endPoint y: 132, distance: 282.3
click at [638, 132] on div "Janela de atendimento Grade de atendimento Capacidade Transportadoras Veículos …" at bounding box center [556, 294] width 1112 height 589
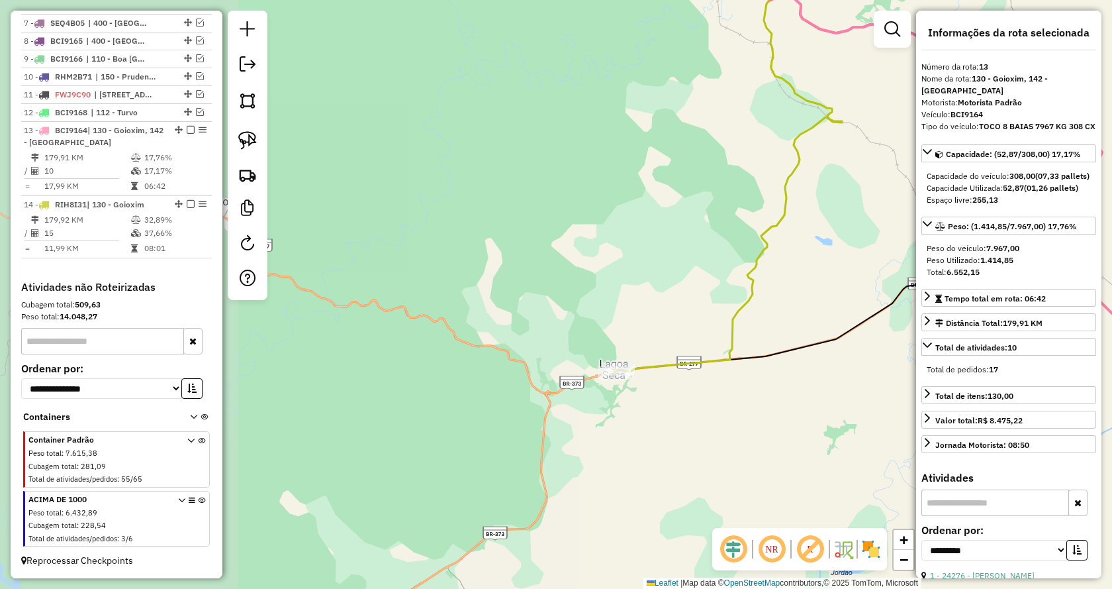
drag, startPoint x: 490, startPoint y: 465, endPoint x: 750, endPoint y: 509, distance: 263.3
click at [750, 509] on div "Janela de atendimento Grade de atendimento Capacidade Transportadoras Veículos …" at bounding box center [556, 294] width 1112 height 589
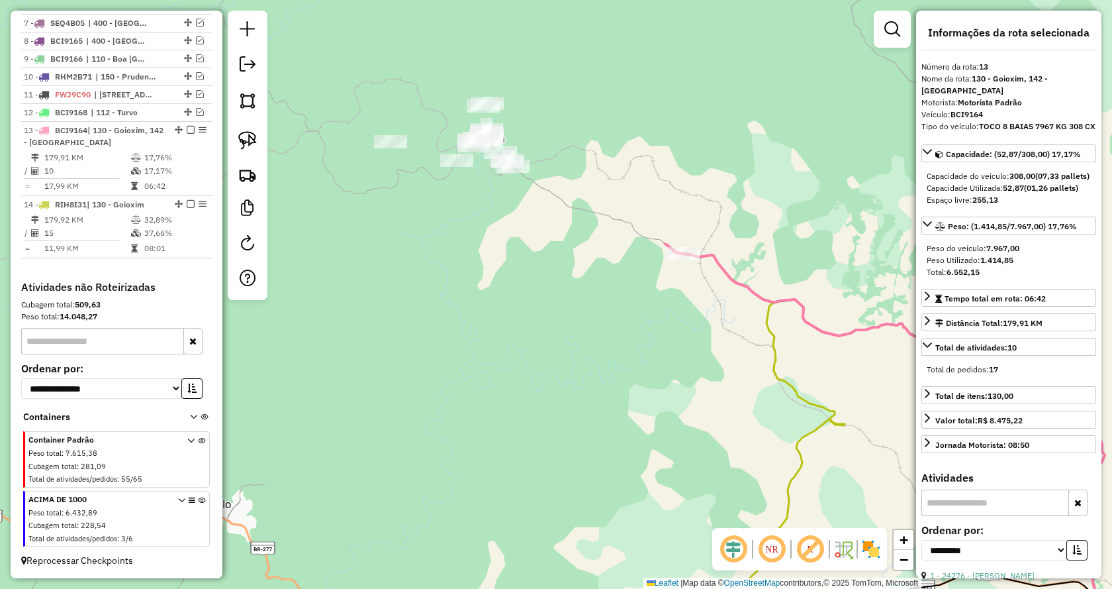
drag, startPoint x: 672, startPoint y: 169, endPoint x: 674, endPoint y: 471, distance: 302.0
click at [674, 471] on div "Janela de atendimento Grade de atendimento Capacidade Transportadoras Veículos …" at bounding box center [556, 294] width 1112 height 589
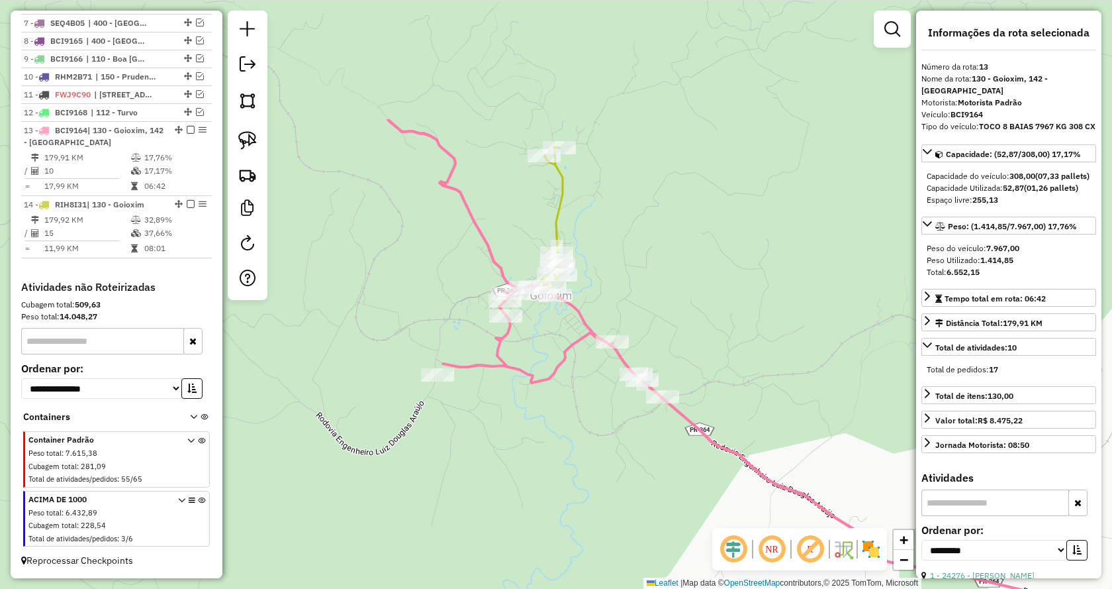
drag, startPoint x: 578, startPoint y: 146, endPoint x: 652, endPoint y: 283, distance: 155.5
click at [652, 283] on div "Janela de atendimento Grade de atendimento Capacidade Transportadoras Veículos …" at bounding box center [556, 294] width 1112 height 589
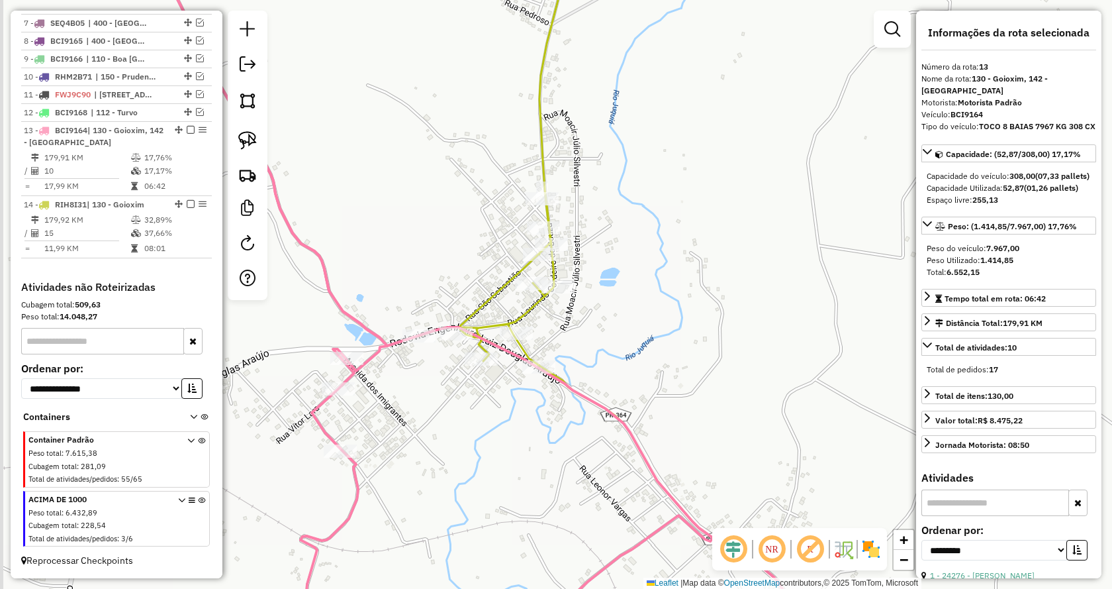
drag, startPoint x: 589, startPoint y: 305, endPoint x: 615, endPoint y: 264, distance: 49.4
click at [696, 275] on div "Janela de atendimento Grade de atendimento Capacidade Transportadoras Veículos …" at bounding box center [556, 294] width 1112 height 589
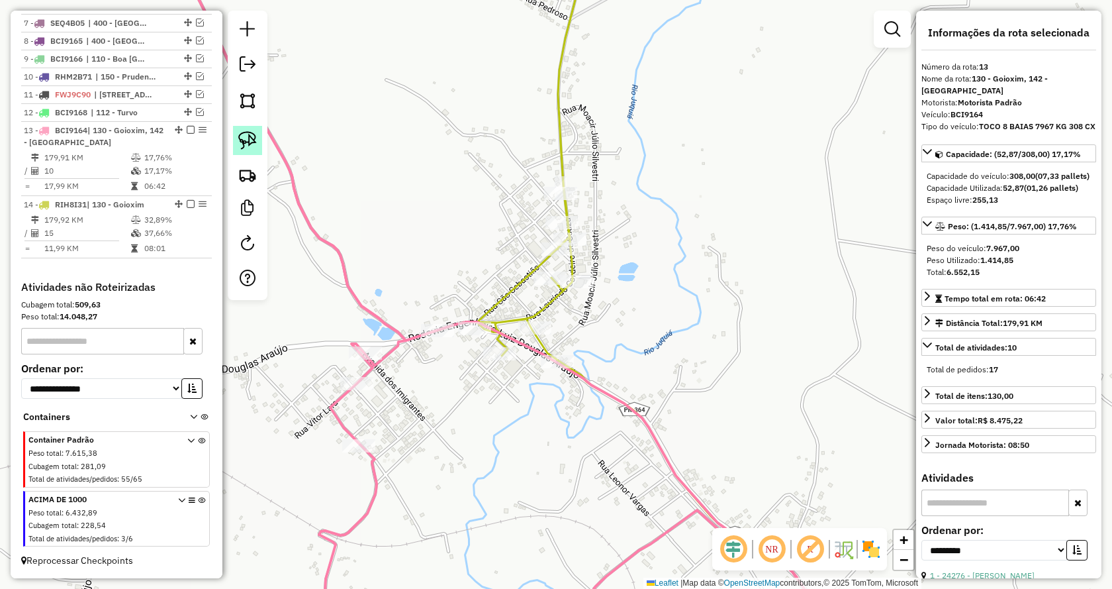
click at [250, 134] on img at bounding box center [247, 140] width 19 height 19
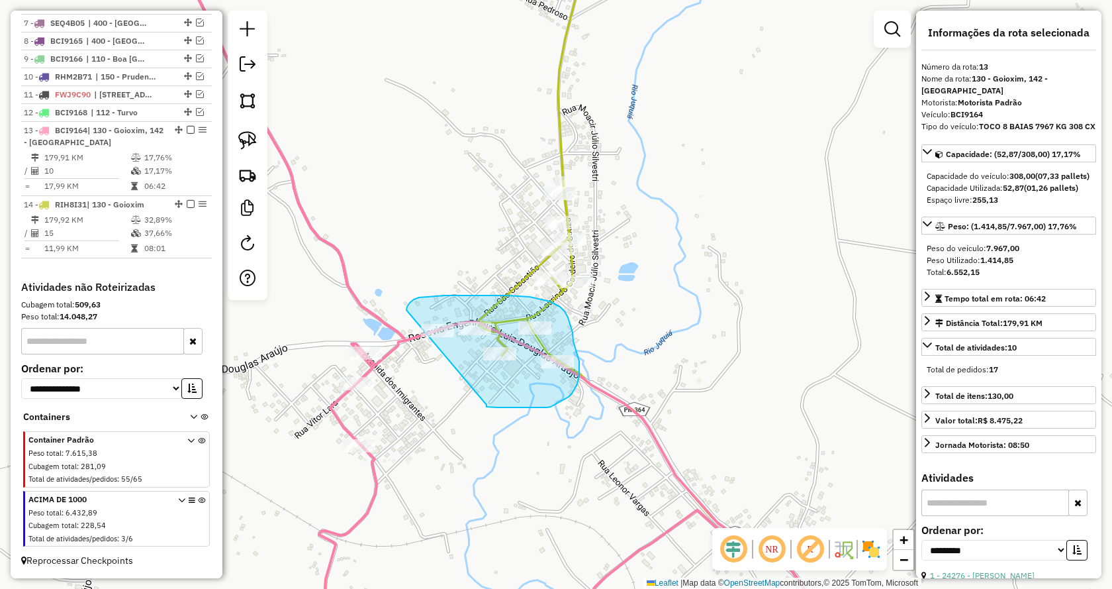
drag, startPoint x: 487, startPoint y: 405, endPoint x: 407, endPoint y: 310, distance: 124.0
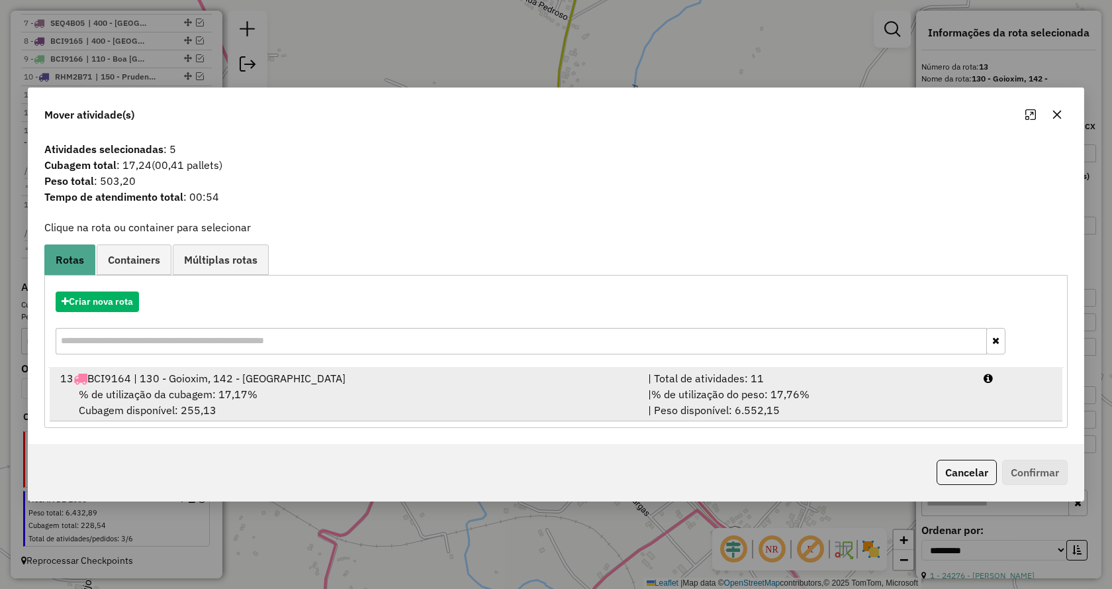
click at [814, 392] on div "| % de utilização do peso: 17,76% | Peso disponível: 6.552,15" at bounding box center [808, 402] width 336 height 32
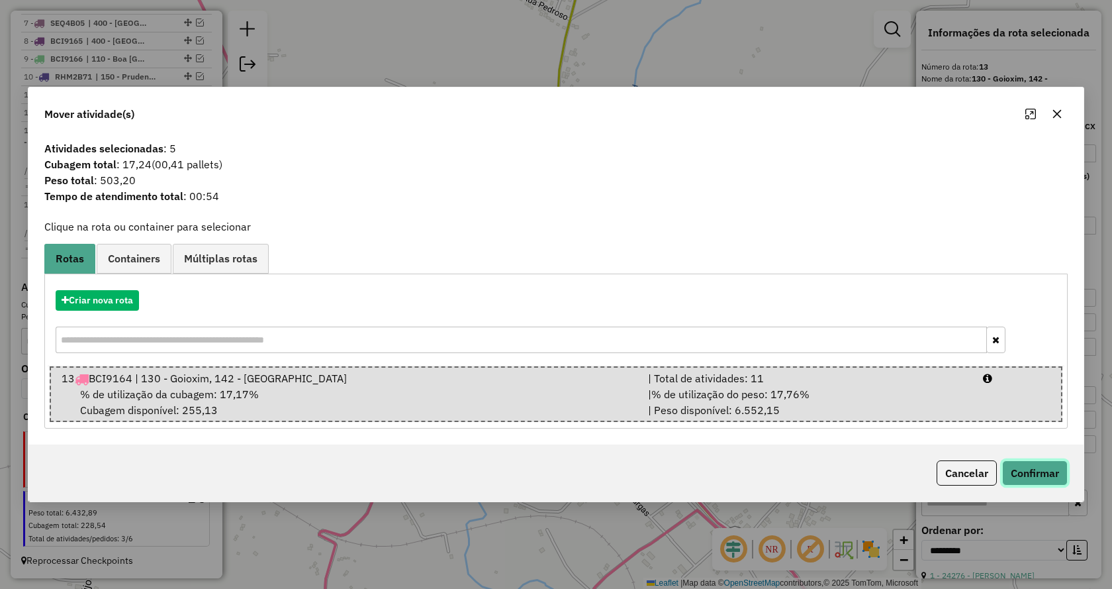
click at [1037, 466] on button "Confirmar" at bounding box center [1036, 472] width 66 height 25
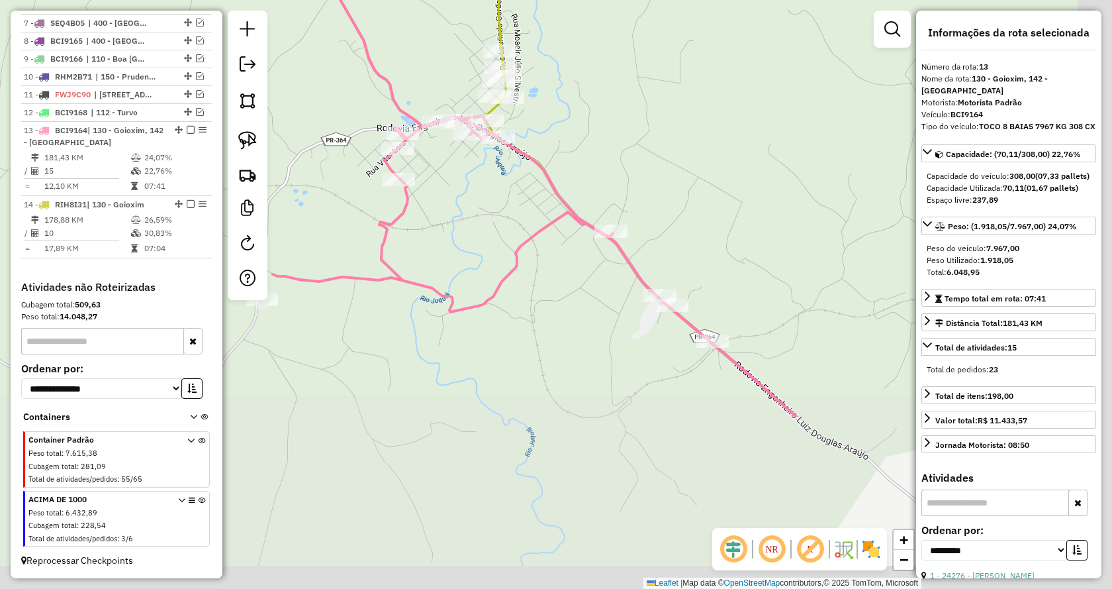
drag, startPoint x: 681, startPoint y: 493, endPoint x: 532, endPoint y: 222, distance: 309.4
click at [528, 211] on div "Janela de atendimento Grade de atendimento Capacidade Transportadoras Veículos …" at bounding box center [556, 294] width 1112 height 589
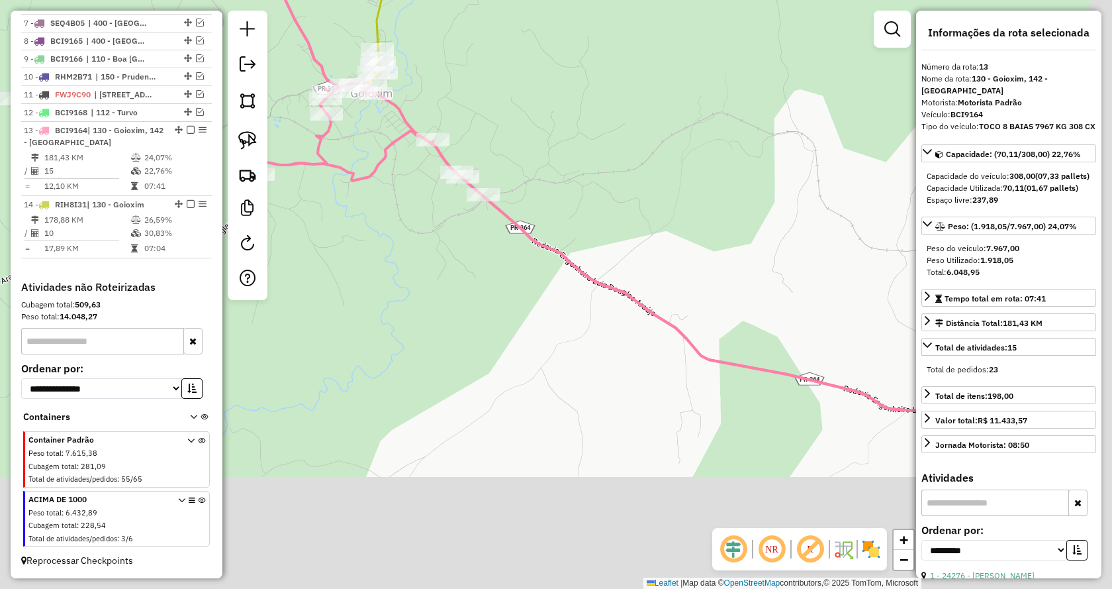
drag, startPoint x: 679, startPoint y: 478, endPoint x: 498, endPoint y: 331, distance: 233.0
click at [486, 319] on div "Janela de atendimento Grade de atendimento Capacidade Transportadoras Veículos …" at bounding box center [556, 294] width 1112 height 589
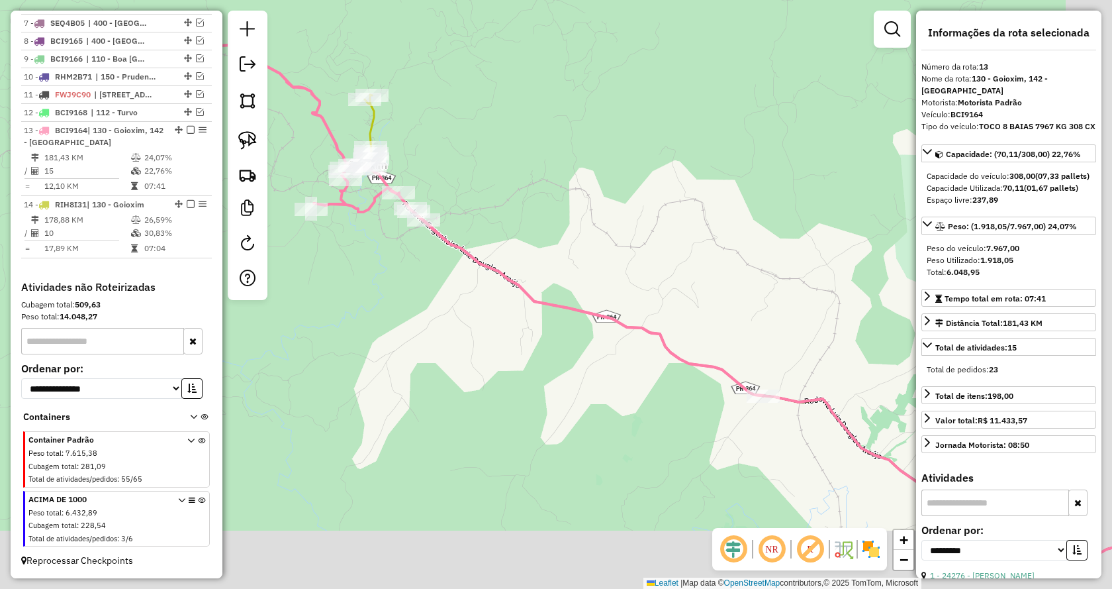
drag, startPoint x: 603, startPoint y: 442, endPoint x: 456, endPoint y: 323, distance: 188.8
click at [456, 323] on div "Janela de atendimento Grade de atendimento Capacidade Transportadoras Veículos …" at bounding box center [556, 294] width 1112 height 589
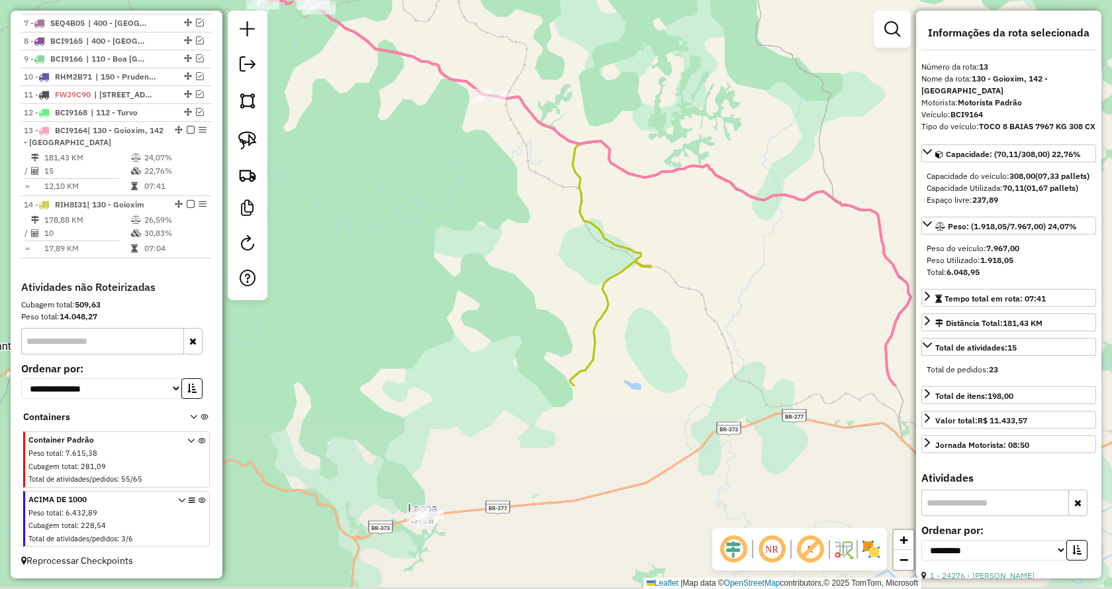
drag, startPoint x: 597, startPoint y: 447, endPoint x: 460, endPoint y: 185, distance: 295.3
click at [460, 185] on div "Janela de atendimento Grade de atendimento Capacidade Transportadoras Veículos …" at bounding box center [556, 294] width 1112 height 589
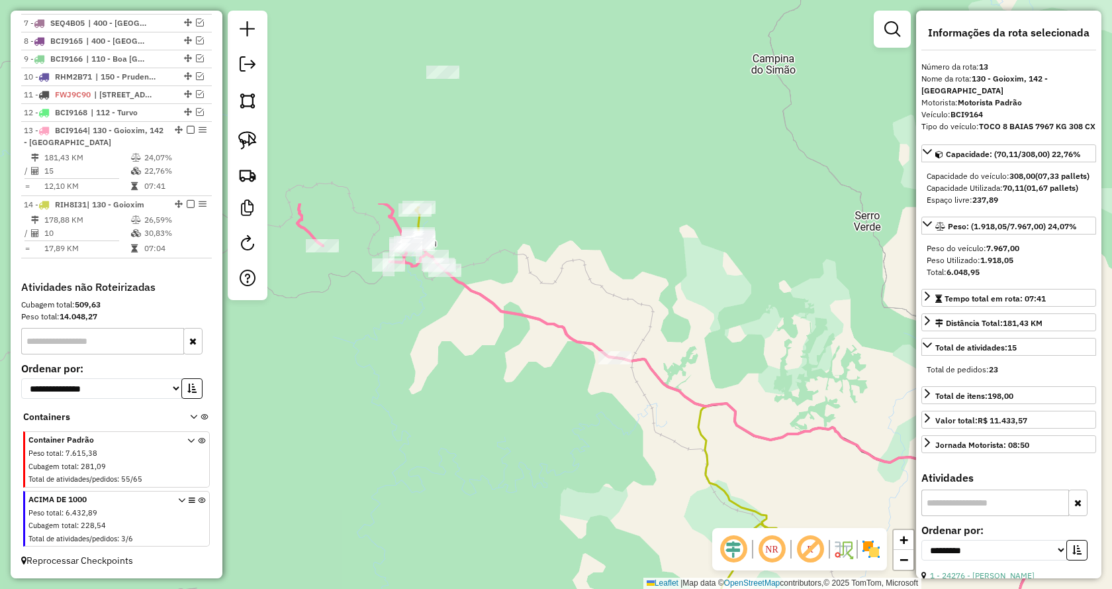
drag, startPoint x: 475, startPoint y: 221, endPoint x: 654, endPoint y: 591, distance: 410.5
click at [654, 588] on html "Aguarde... Pop-up bloqueado! Seu navegador bloqueou automáticamente a abertura …" at bounding box center [556, 294] width 1112 height 589
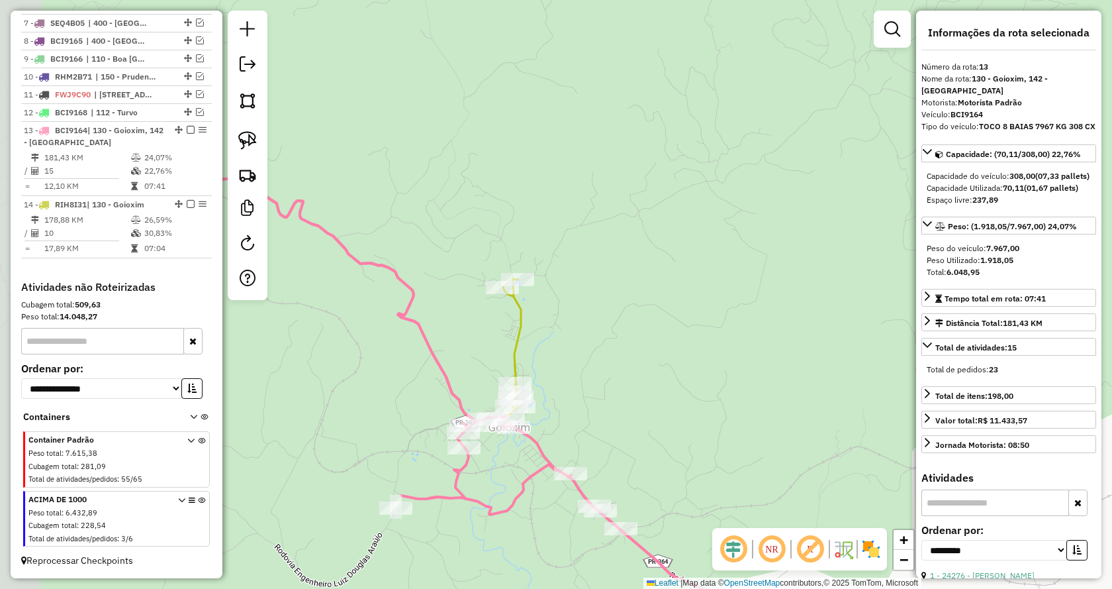
drag, startPoint x: 488, startPoint y: 340, endPoint x: 658, endPoint y: 364, distance: 171.8
click at [671, 364] on div "Janela de atendimento Grade de atendimento Capacidade Transportadoras Veículos …" at bounding box center [556, 294] width 1112 height 589
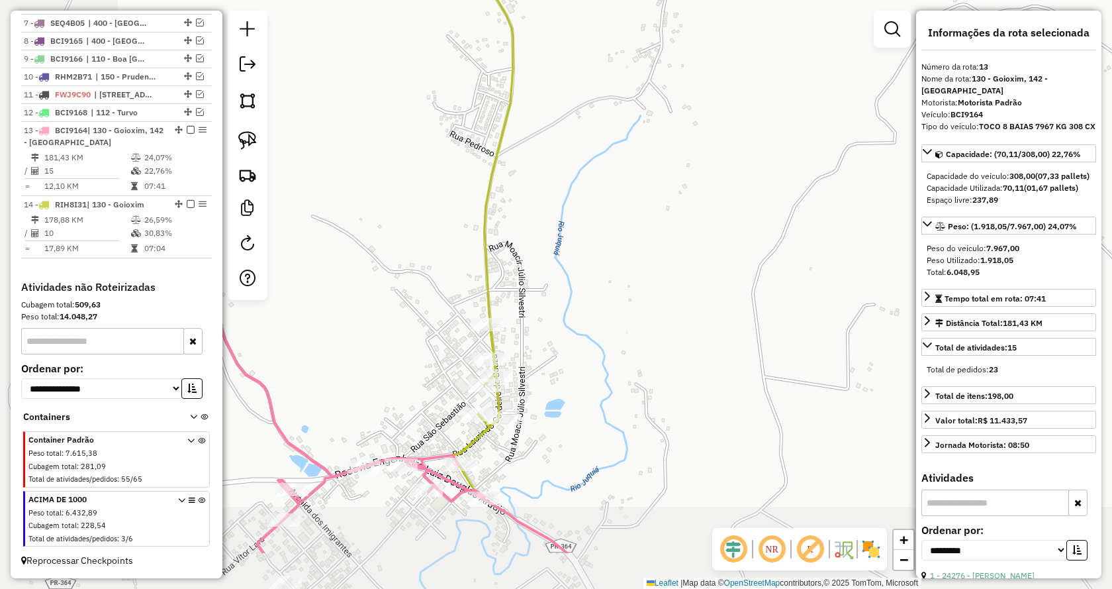
drag, startPoint x: 534, startPoint y: 412, endPoint x: 727, endPoint y: 317, distance: 214.7
click at [727, 317] on div "Janela de atendimento Grade de atendimento Capacidade Transportadoras Veículos …" at bounding box center [556, 294] width 1112 height 589
click at [246, 143] on img at bounding box center [247, 140] width 19 height 19
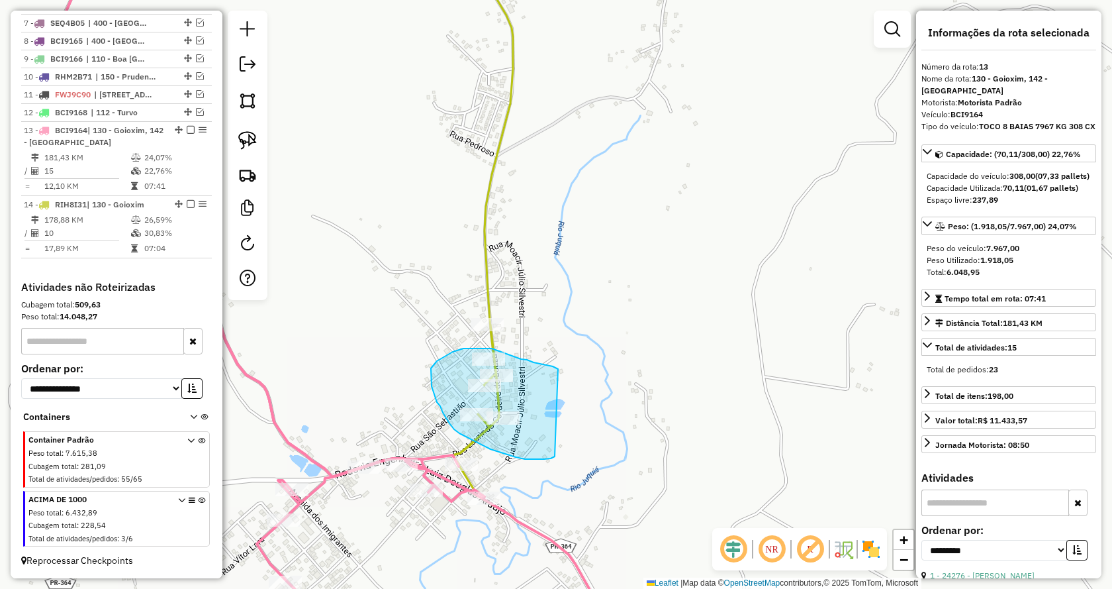
drag, startPoint x: 554, startPoint y: 457, endPoint x: 607, endPoint y: 411, distance: 70.0
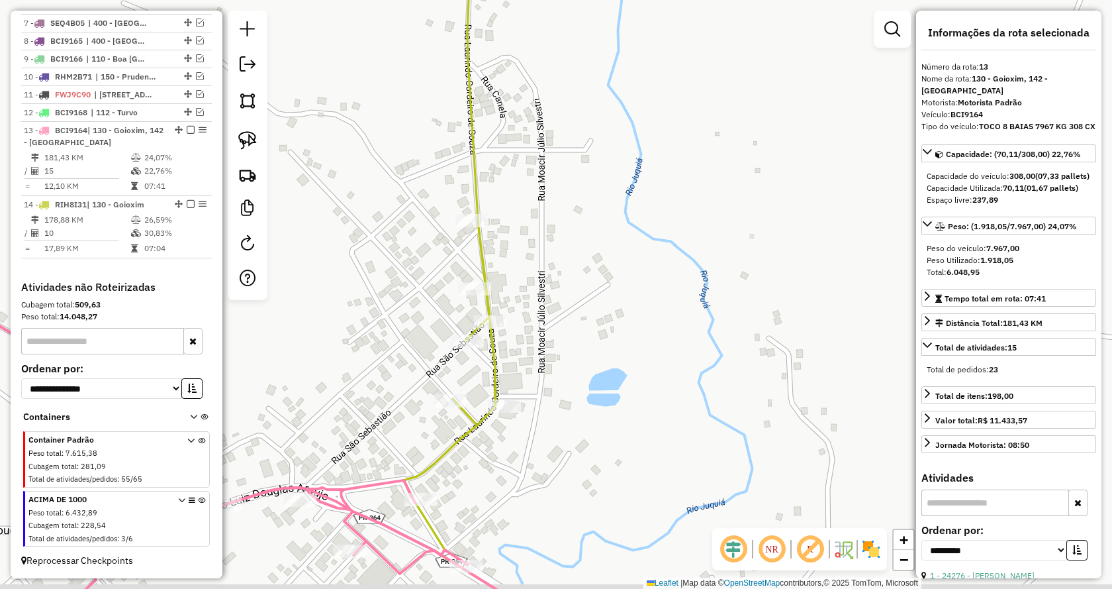
drag, startPoint x: 569, startPoint y: 419, endPoint x: 571, endPoint y: 375, distance: 44.4
click at [571, 375] on div "Janela de atendimento Grade de atendimento Capacidade Transportadoras Veículos …" at bounding box center [556, 294] width 1112 height 589
click at [245, 138] on img at bounding box center [247, 140] width 19 height 19
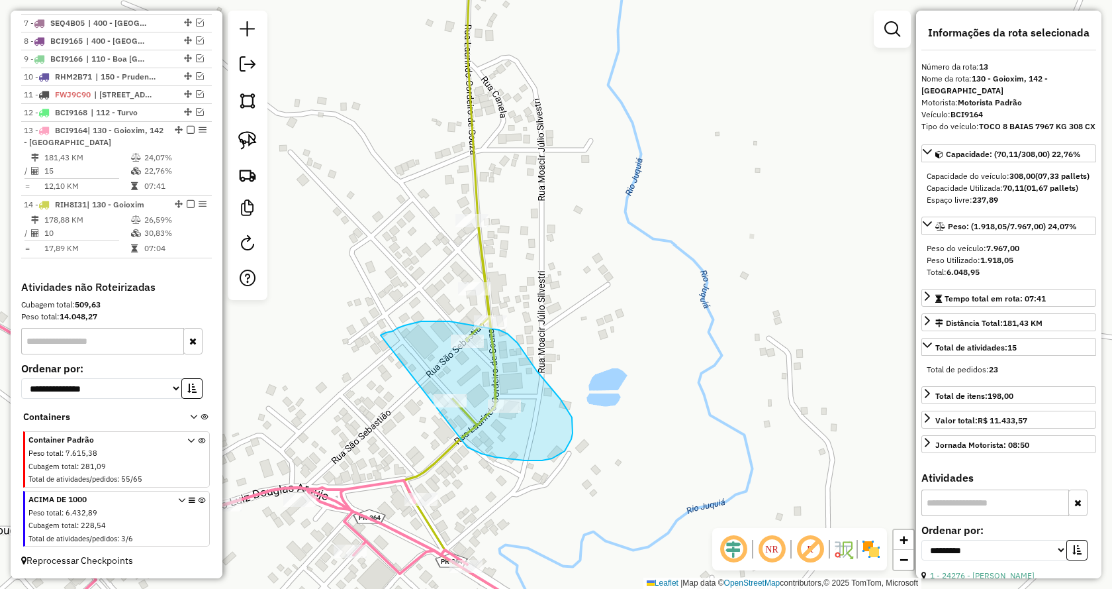
drag, startPoint x: 471, startPoint y: 449, endPoint x: 354, endPoint y: 361, distance: 147.1
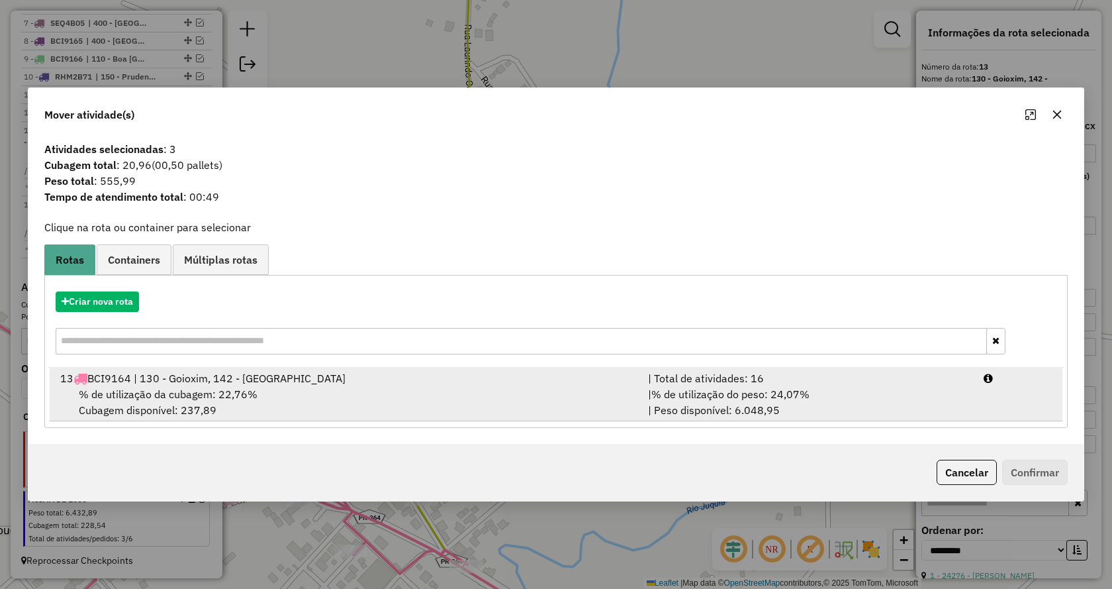
click at [806, 397] on span "% de utilização do peso: 24,07%" at bounding box center [731, 393] width 158 height 13
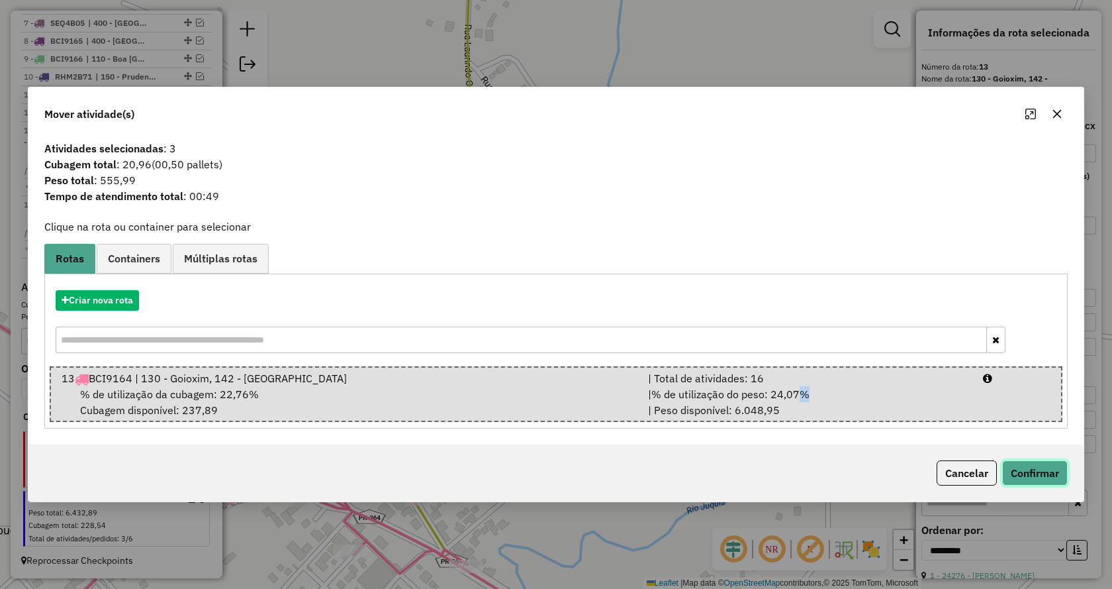
click at [1042, 476] on button "Confirmar" at bounding box center [1036, 472] width 66 height 25
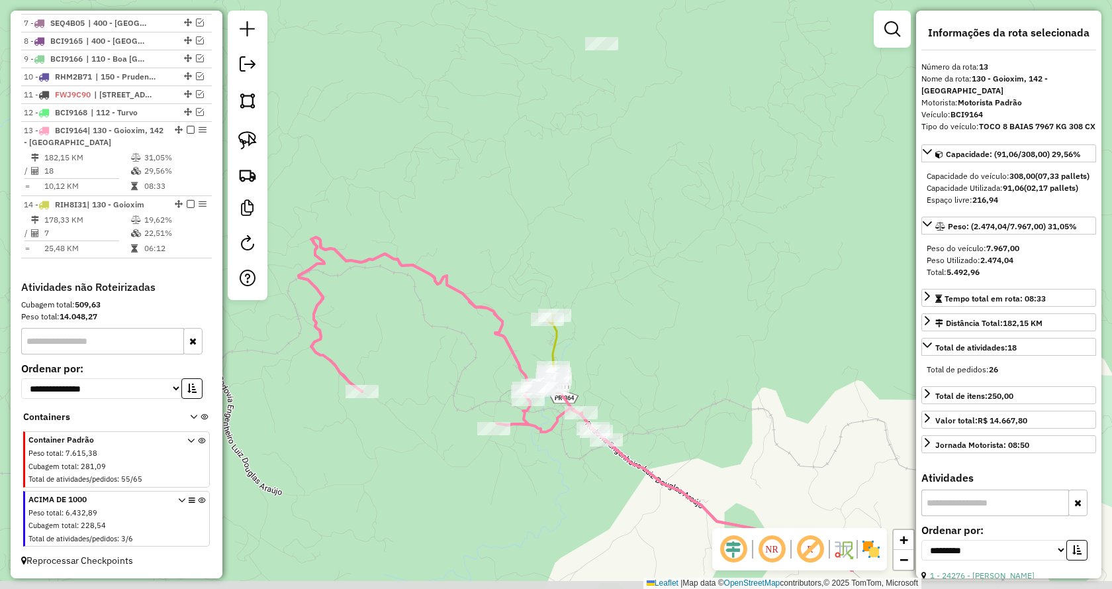
drag, startPoint x: 660, startPoint y: 356, endPoint x: 732, endPoint y: 287, distance: 100.2
click at [732, 287] on div "Janela de atendimento Grade de atendimento Capacidade Transportadoras Veículos …" at bounding box center [556, 294] width 1112 height 589
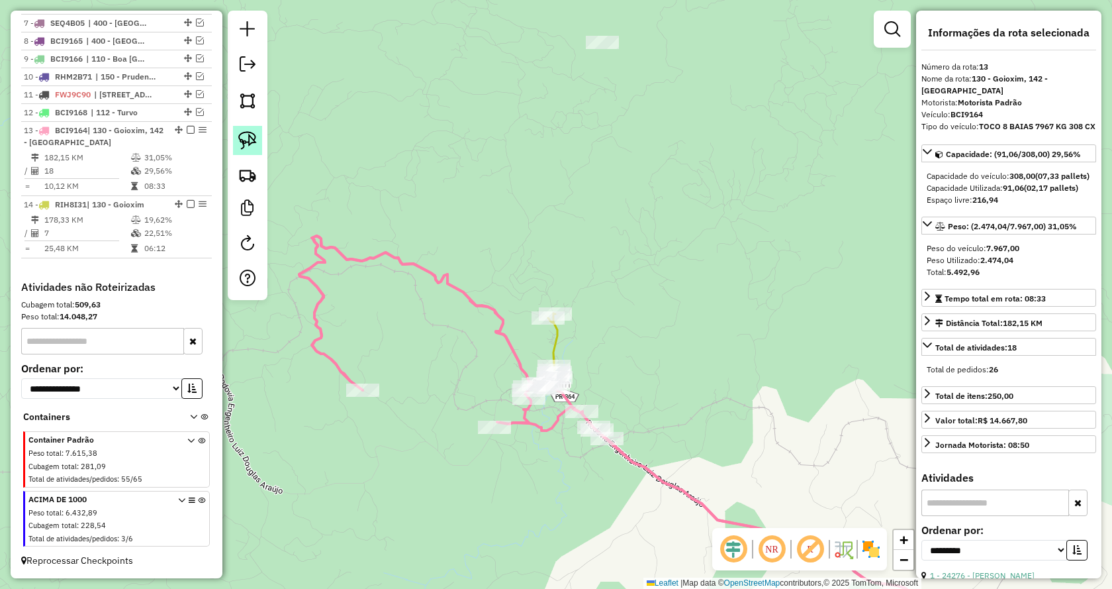
click at [253, 144] on img at bounding box center [247, 140] width 19 height 19
drag, startPoint x: 298, startPoint y: 370, endPoint x: 360, endPoint y: 474, distance: 120.8
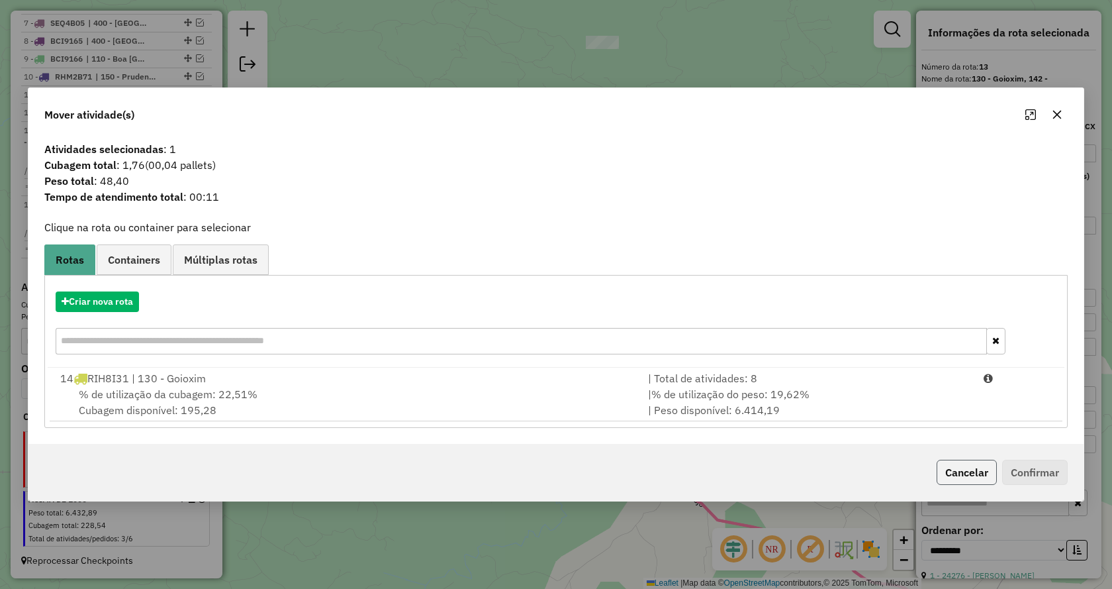
click at [948, 475] on button "Cancelar" at bounding box center [967, 472] width 60 height 25
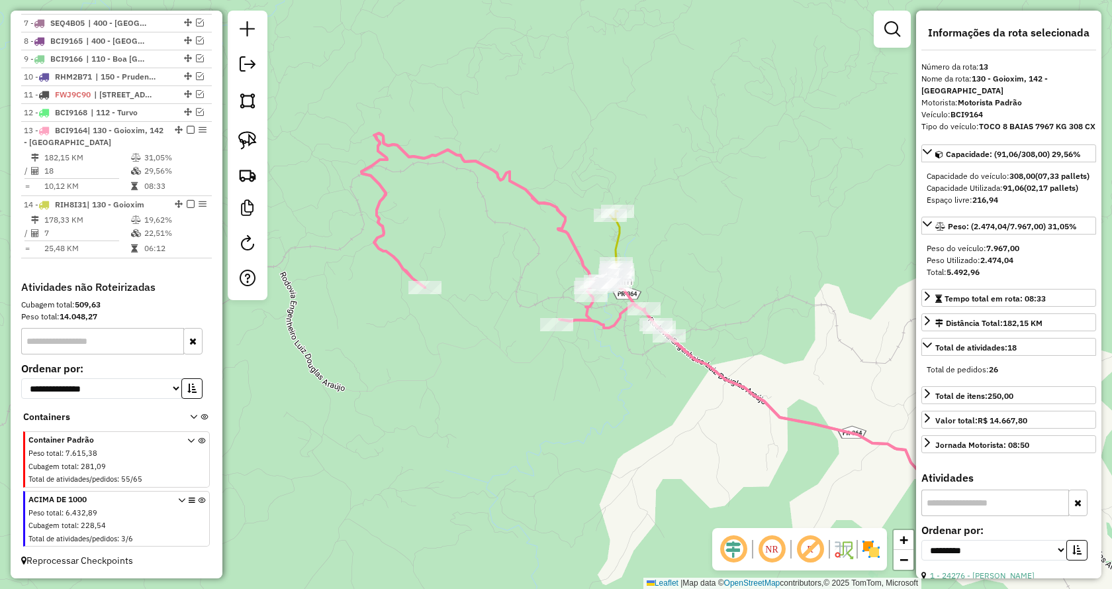
drag, startPoint x: 660, startPoint y: 232, endPoint x: 718, endPoint y: 144, distance: 106.2
click at [718, 144] on div "Janela de atendimento Grade de atendimento Capacidade Transportadoras Veículos …" at bounding box center [556, 294] width 1112 height 589
drag, startPoint x: 249, startPoint y: 138, endPoint x: 391, endPoint y: 250, distance: 181.5
click at [248, 140] on img at bounding box center [247, 140] width 19 height 19
drag, startPoint x: 449, startPoint y: 272, endPoint x: 446, endPoint y: 362, distance: 90.1
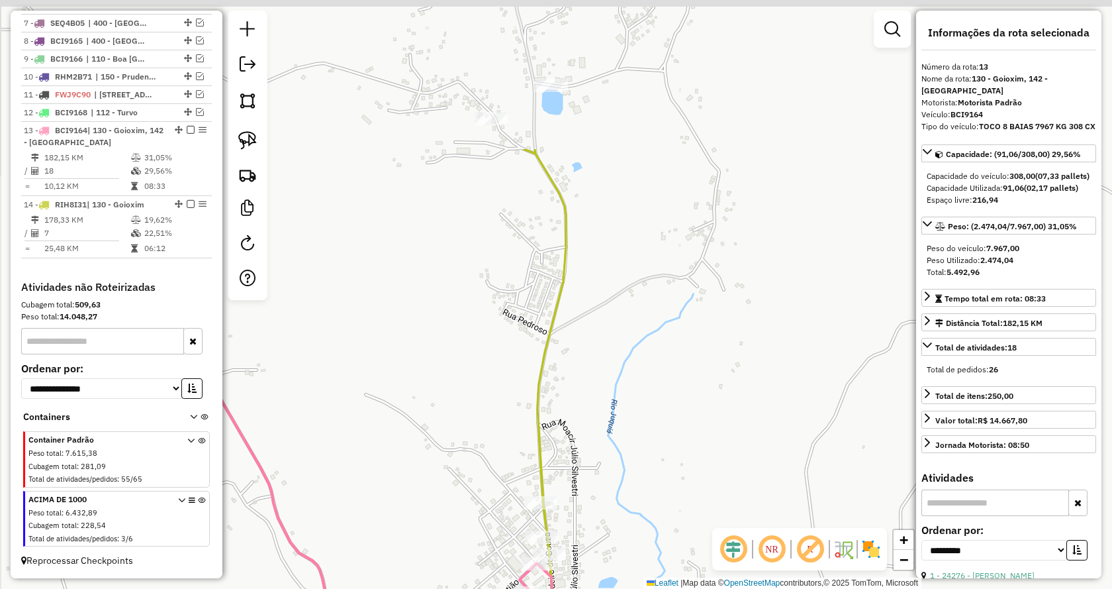
drag, startPoint x: 609, startPoint y: 248, endPoint x: 703, endPoint y: 456, distance: 228.2
click at [703, 456] on div "Janela de atendimento Grade de atendimento Capacidade Transportadoras Veículos …" at bounding box center [556, 294] width 1112 height 589
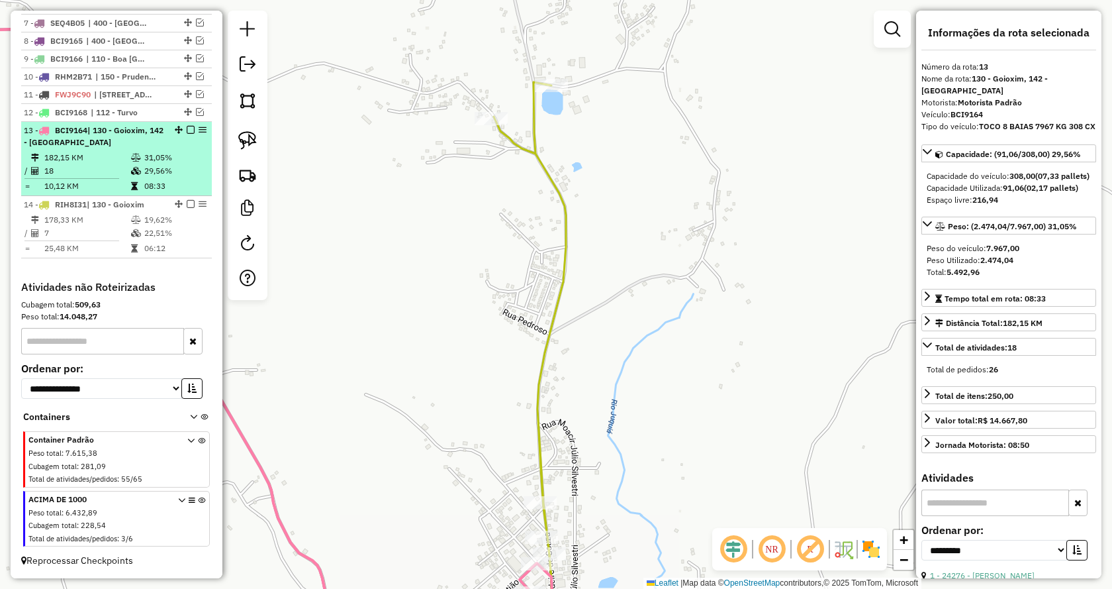
click at [187, 130] on em at bounding box center [191, 130] width 8 height 8
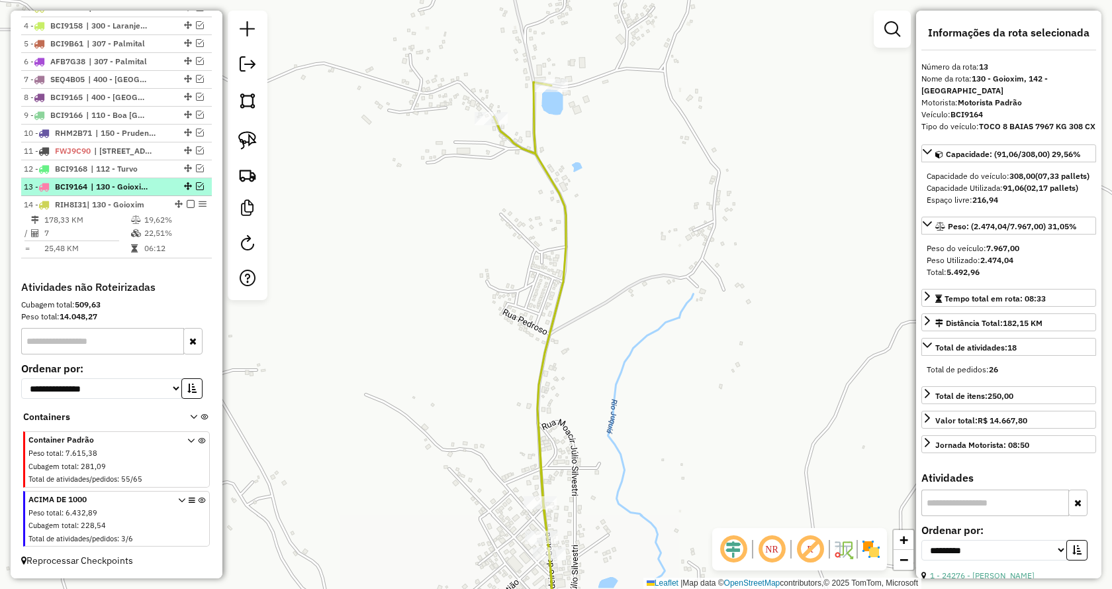
scroll to position [576, 0]
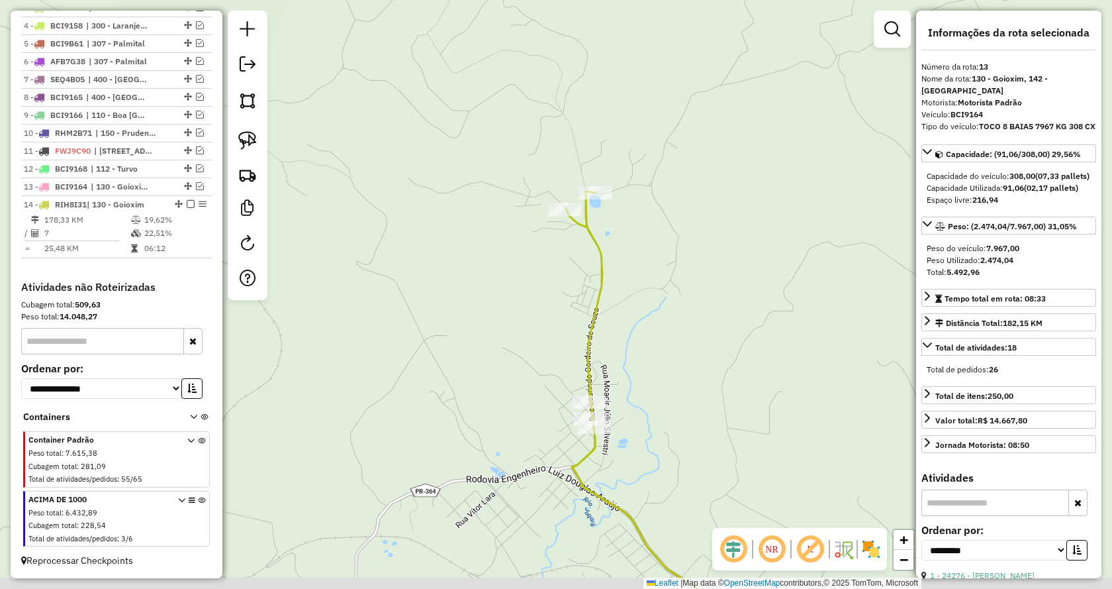
drag, startPoint x: 741, startPoint y: 360, endPoint x: 712, endPoint y: 338, distance: 36.8
click at [712, 338] on div "Janela de atendimento Grade de atendimento Capacidade Transportadoras Veículos …" at bounding box center [556, 294] width 1112 height 589
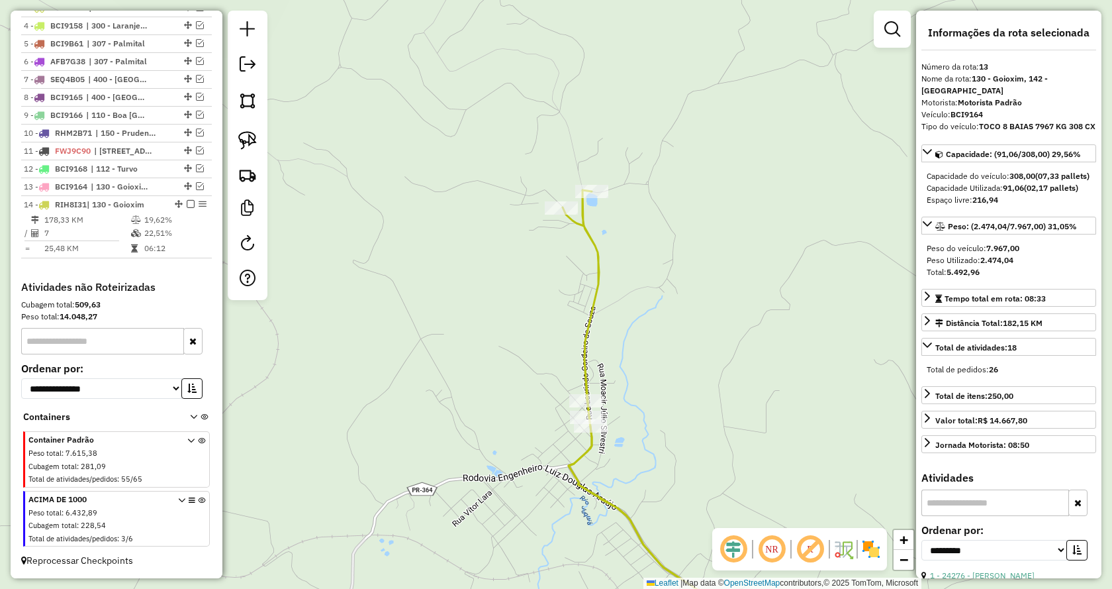
drag, startPoint x: 254, startPoint y: 139, endPoint x: 490, endPoint y: 381, distance: 338.6
click at [253, 139] on img at bounding box center [247, 140] width 19 height 19
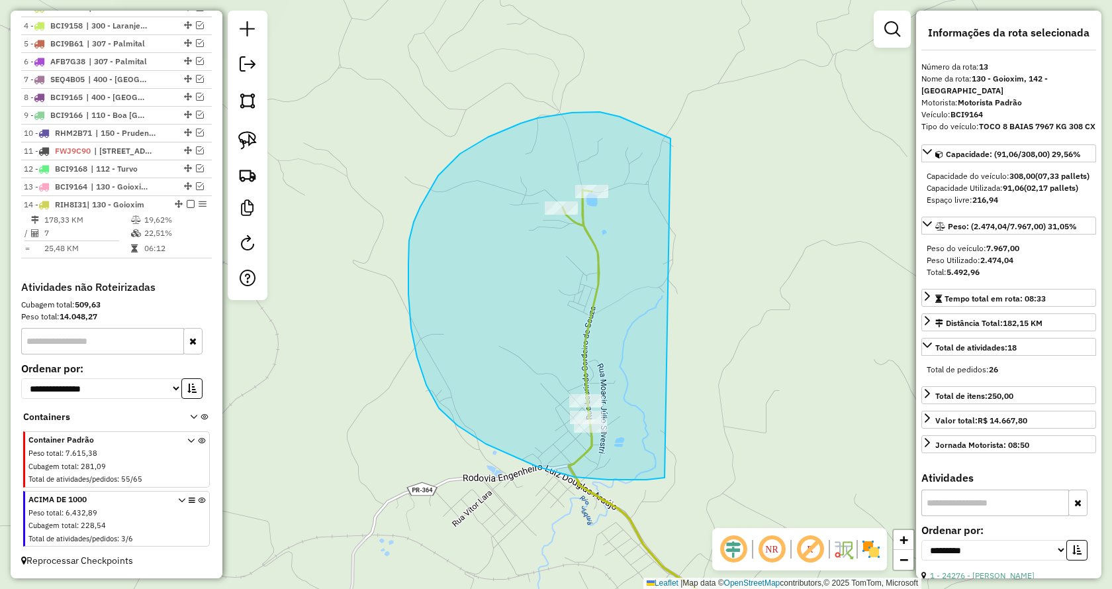
drag, startPoint x: 665, startPoint y: 477, endPoint x: 697, endPoint y: 146, distance: 333.3
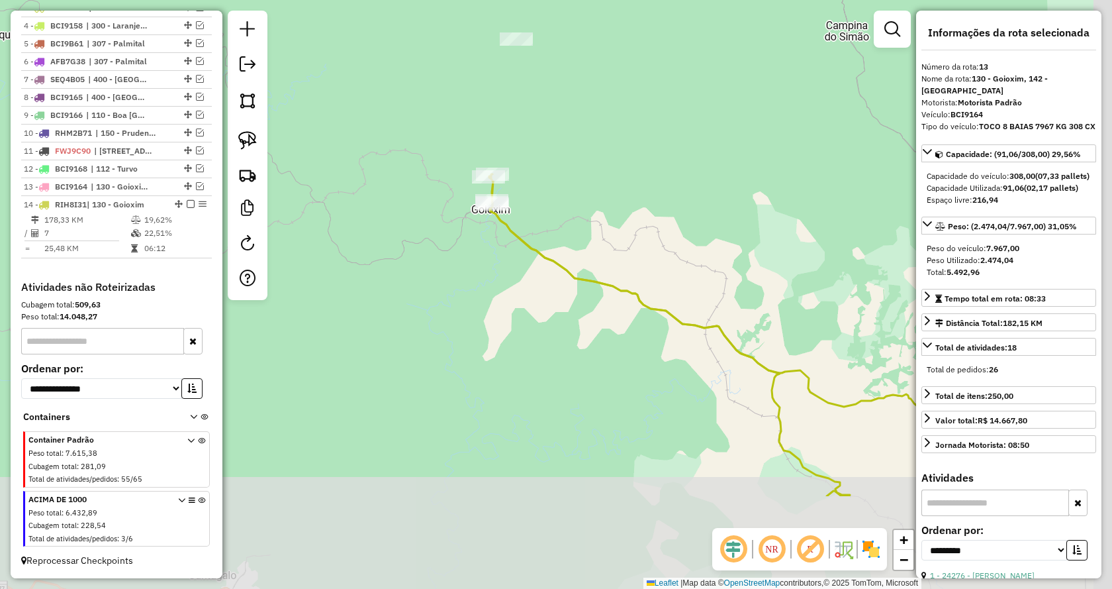
drag, startPoint x: 759, startPoint y: 348, endPoint x: 501, endPoint y: 130, distance: 337.8
click at [501, 130] on div "Janela de atendimento Grade de atendimento Capacidade Transportadoras Veículos …" at bounding box center [556, 294] width 1112 height 589
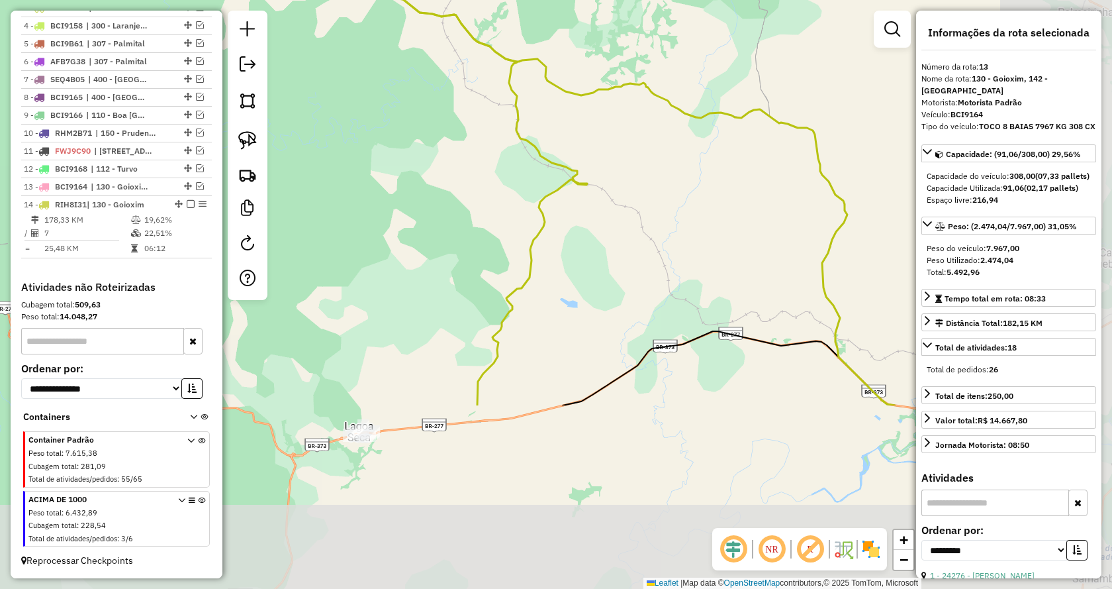
drag, startPoint x: 815, startPoint y: 470, endPoint x: 636, endPoint y: 207, distance: 318.8
click at [636, 207] on div "Janela de atendimento Grade de atendimento Capacidade Transportadoras Veículos …" at bounding box center [556, 294] width 1112 height 589
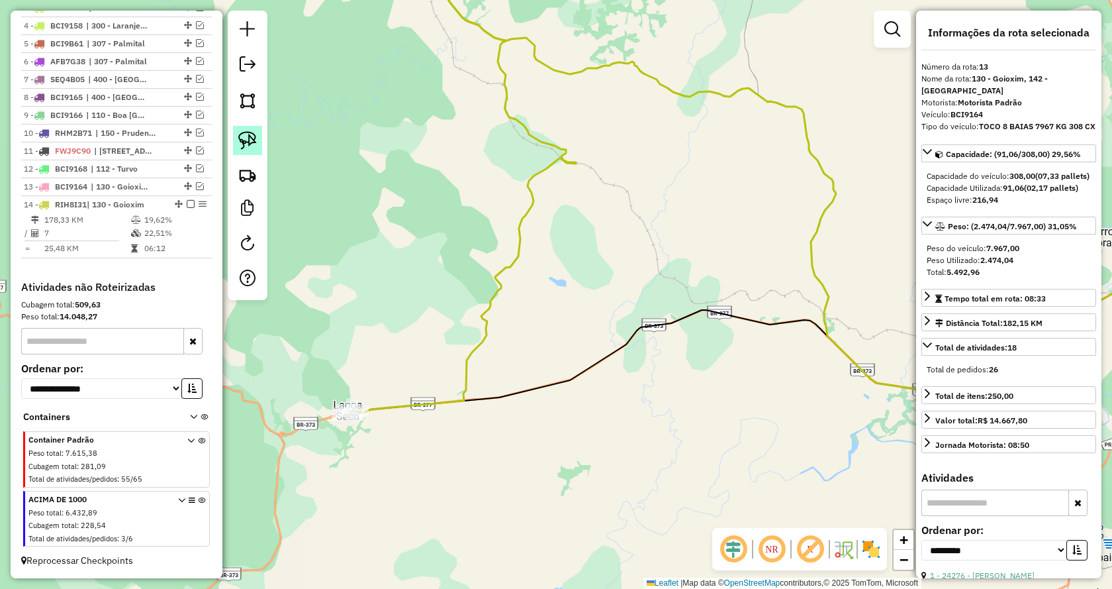
drag, startPoint x: 244, startPoint y: 142, endPoint x: 362, endPoint y: 316, distance: 210.3
click at [246, 143] on img at bounding box center [247, 140] width 19 height 19
drag, startPoint x: 332, startPoint y: 366, endPoint x: 566, endPoint y: 541, distance: 291.9
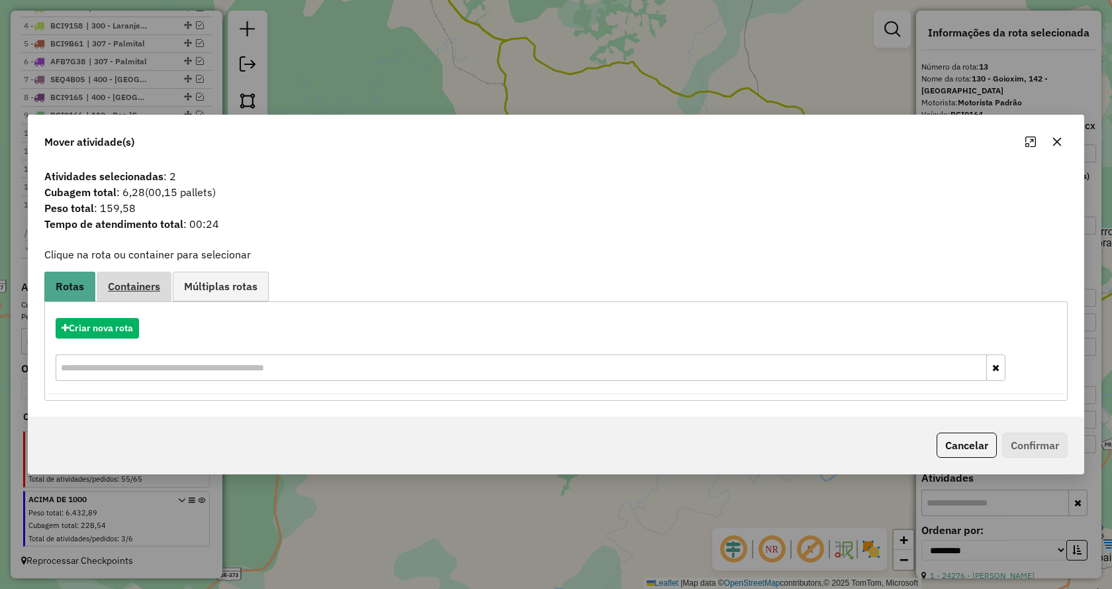
click at [146, 289] on span "Containers" at bounding box center [134, 286] width 52 height 11
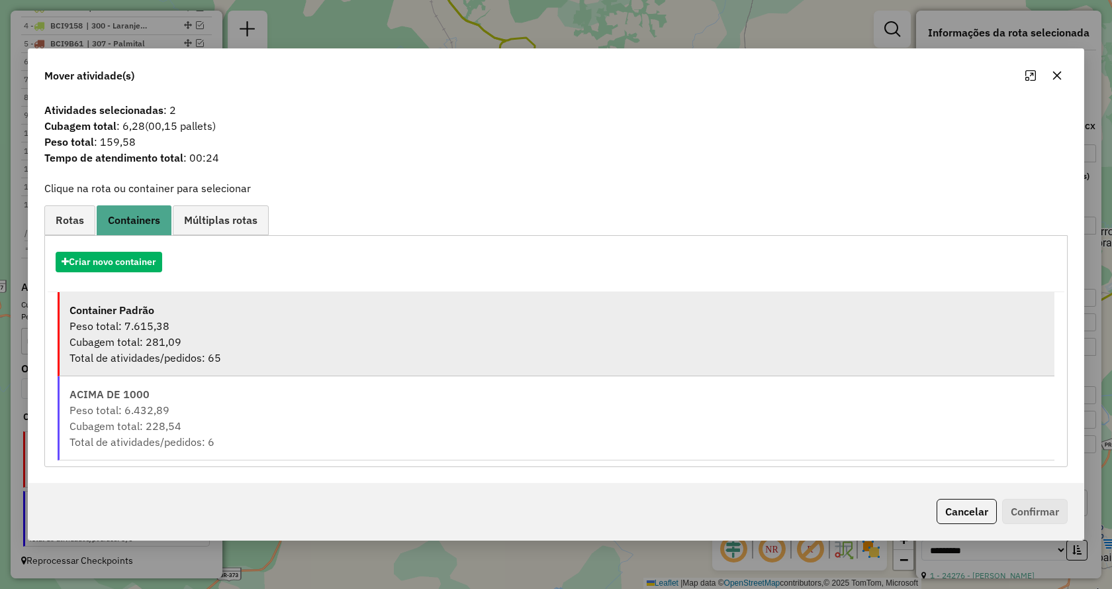
drag, startPoint x: 226, startPoint y: 344, endPoint x: 756, endPoint y: 464, distance: 543.6
click at [226, 344] on div "Cubagem total: 281,09" at bounding box center [557, 342] width 975 height 16
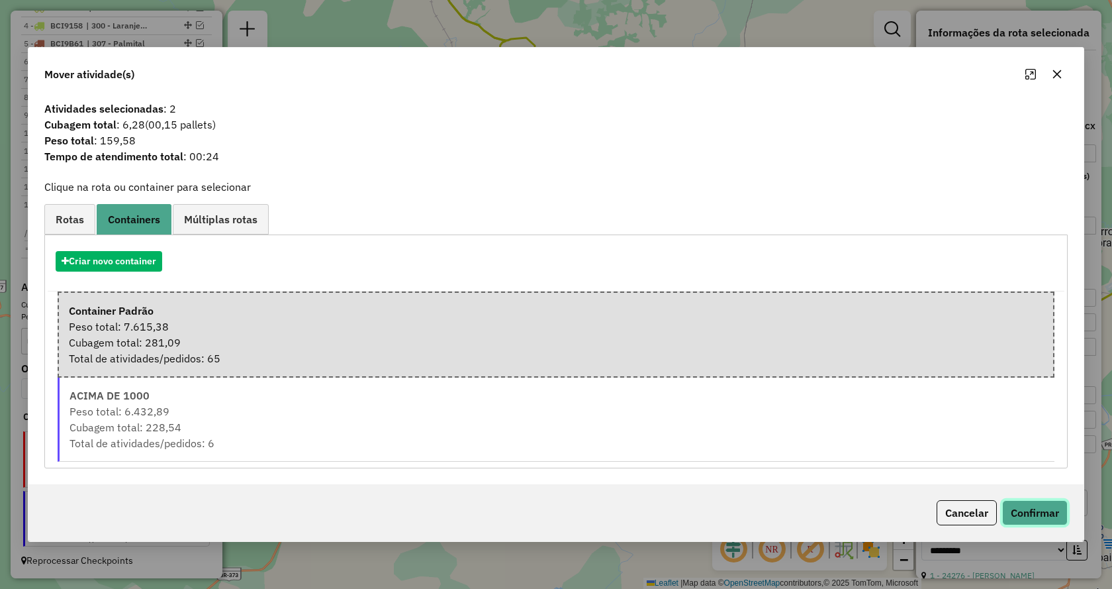
click at [1048, 513] on button "Confirmar" at bounding box center [1036, 512] width 66 height 25
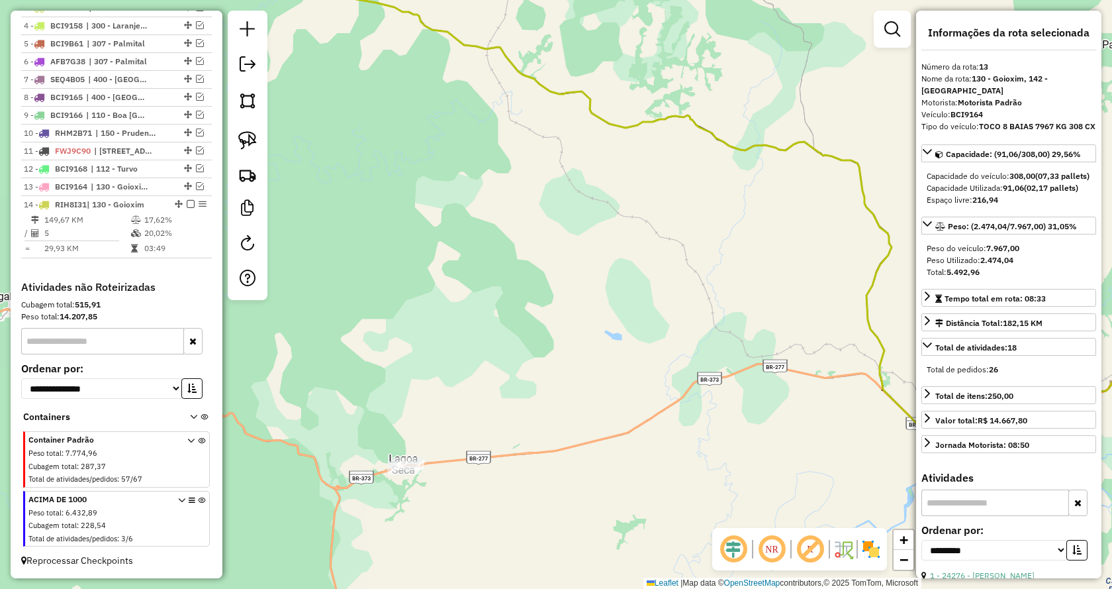
drag, startPoint x: 529, startPoint y: 342, endPoint x: 571, endPoint y: 371, distance: 51.4
click at [571, 375] on div "Janela de atendimento Grade de atendimento Capacidade Transportadoras Veículos …" at bounding box center [556, 294] width 1112 height 589
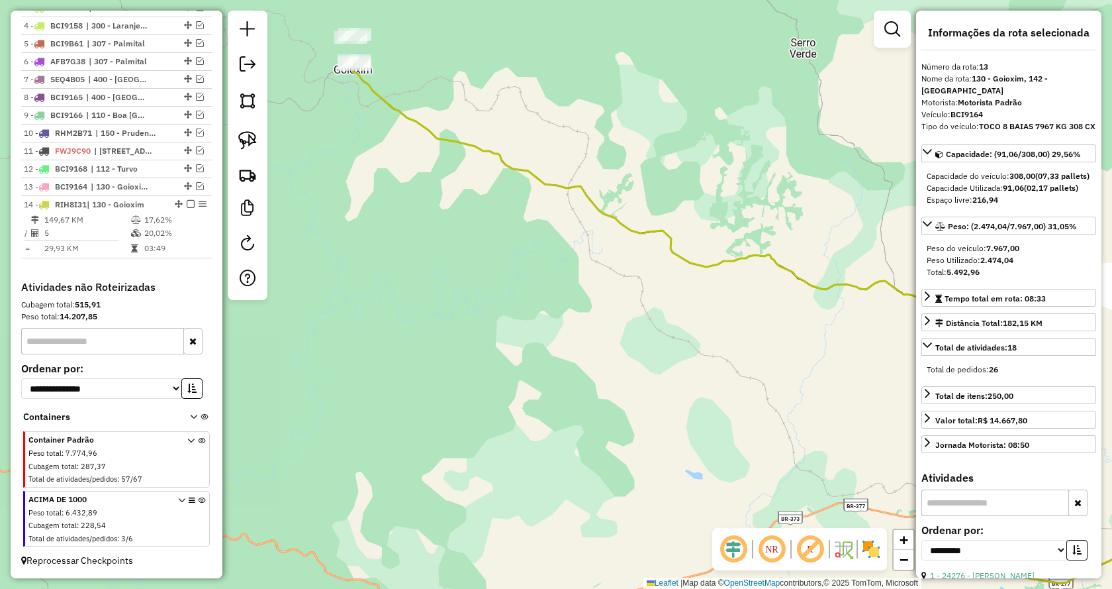
drag, startPoint x: 521, startPoint y: 198, endPoint x: 720, endPoint y: 471, distance: 337.9
click at [720, 471] on div "Janela de atendimento Grade de atendimento Capacidade Transportadoras Veículos …" at bounding box center [556, 294] width 1112 height 589
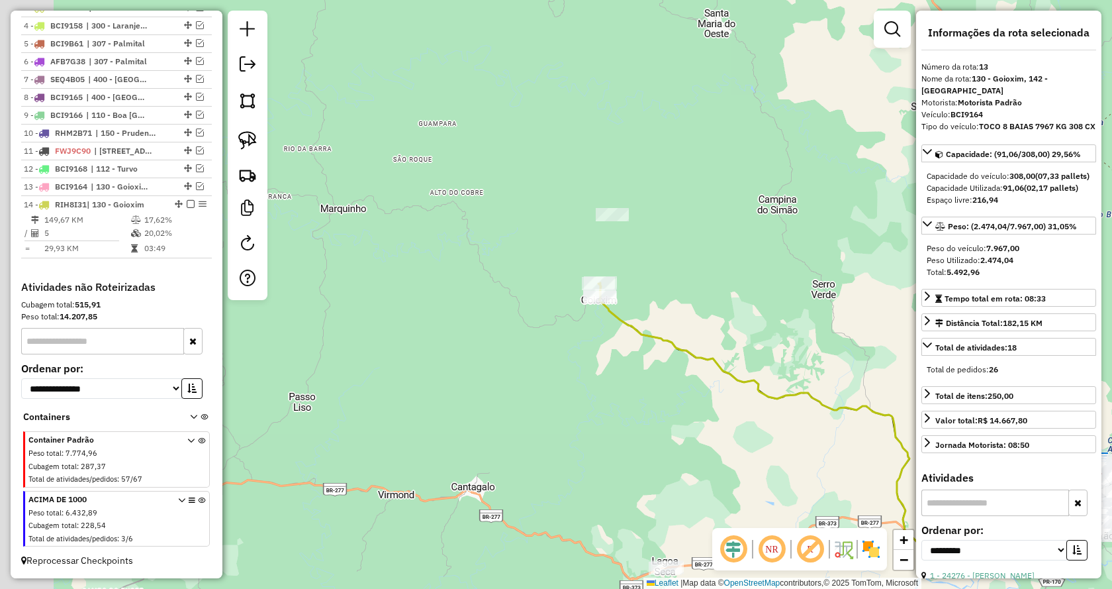
drag, startPoint x: 604, startPoint y: 248, endPoint x: 675, endPoint y: 277, distance: 77.2
click at [675, 277] on div "Janela de atendimento Grade de atendimento Capacidade Transportadoras Veículos …" at bounding box center [556, 294] width 1112 height 589
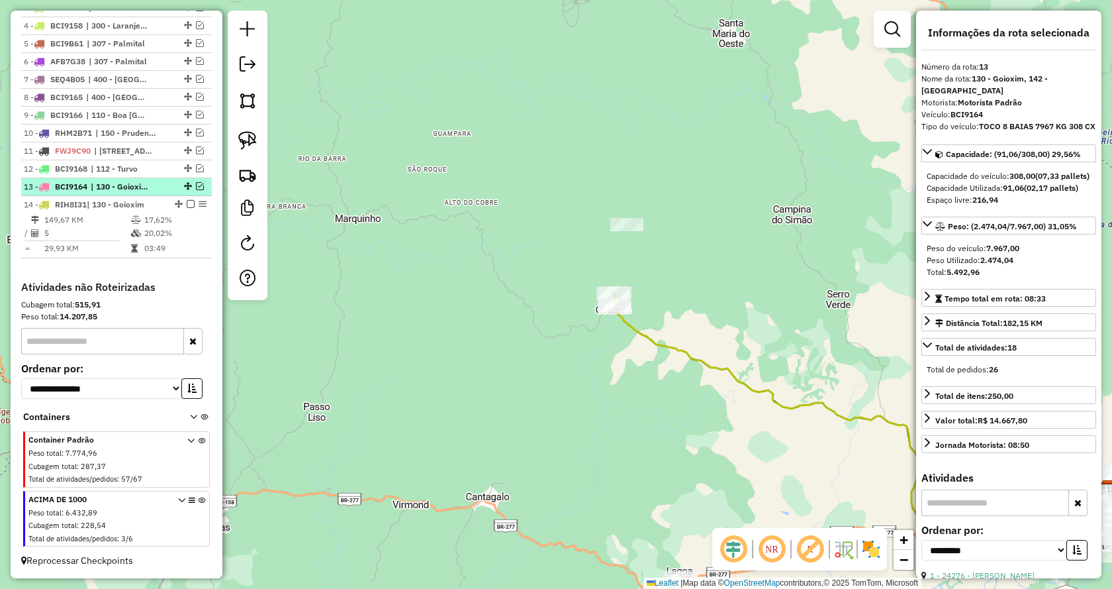
click at [196, 187] on em at bounding box center [200, 186] width 8 height 8
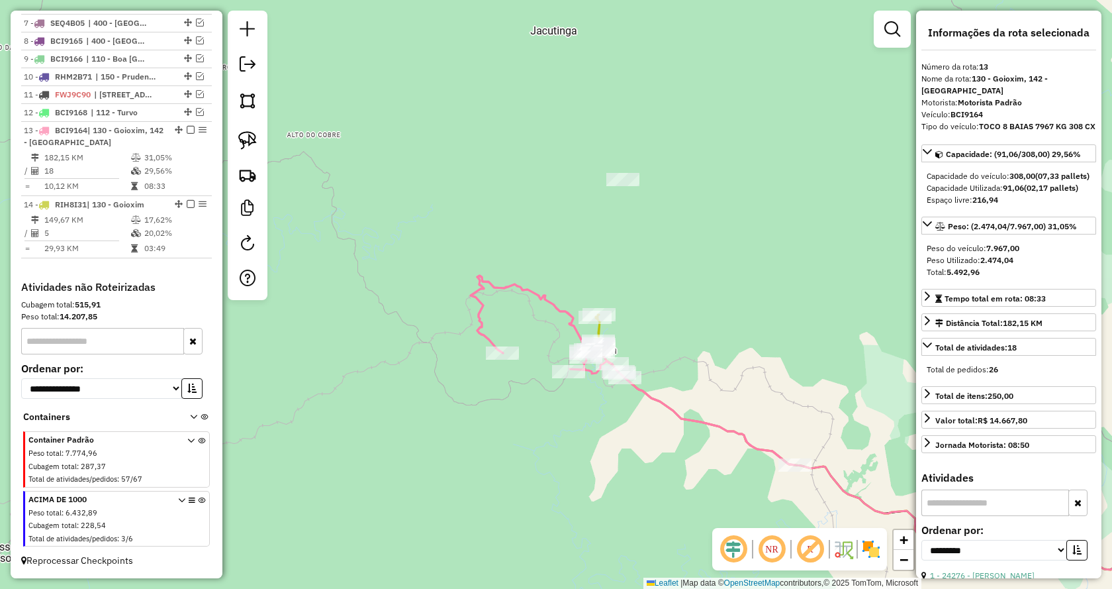
drag, startPoint x: 682, startPoint y: 267, endPoint x: 677, endPoint y: 208, distance: 59.2
click at [693, 213] on div "Janela de atendimento Grade de atendimento Capacidade Transportadoras Veículos …" at bounding box center [556, 294] width 1112 height 589
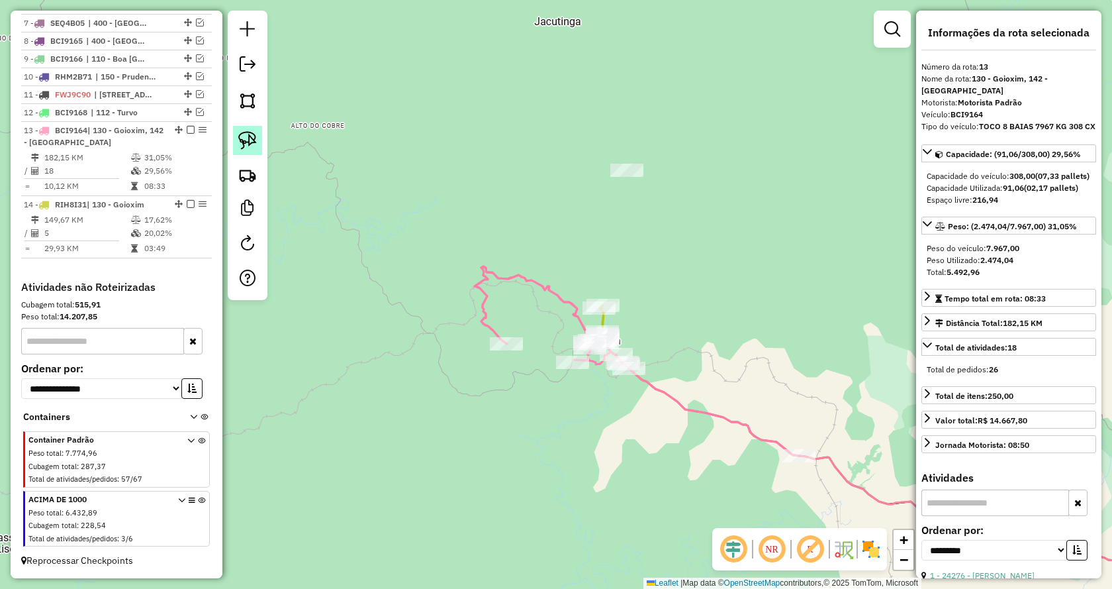
click at [241, 137] on img at bounding box center [247, 140] width 19 height 19
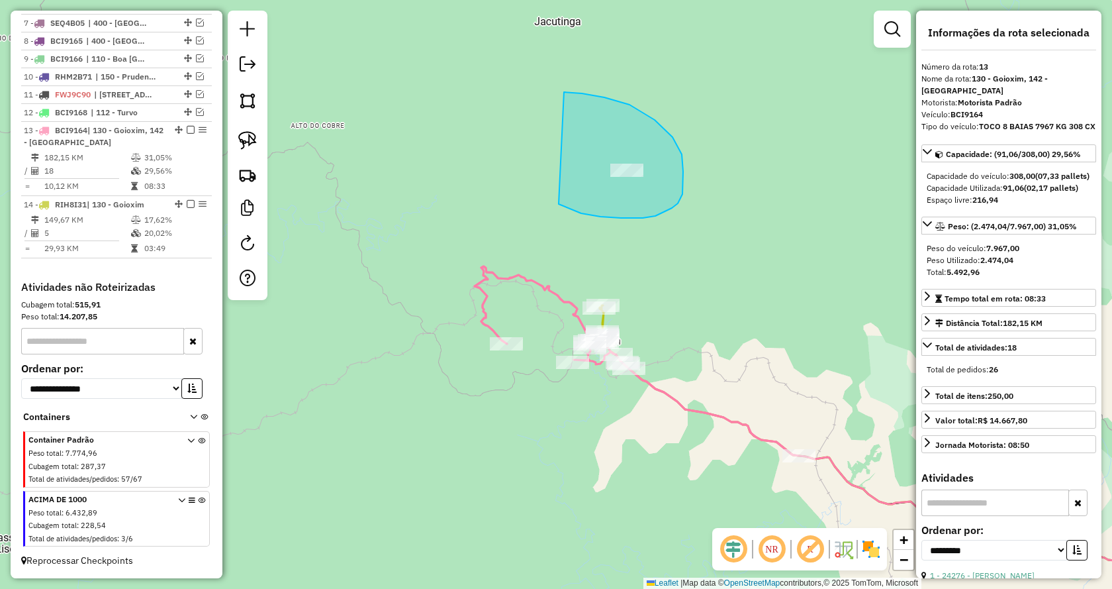
drag, startPoint x: 581, startPoint y: 213, endPoint x: 520, endPoint y: 103, distance: 126.6
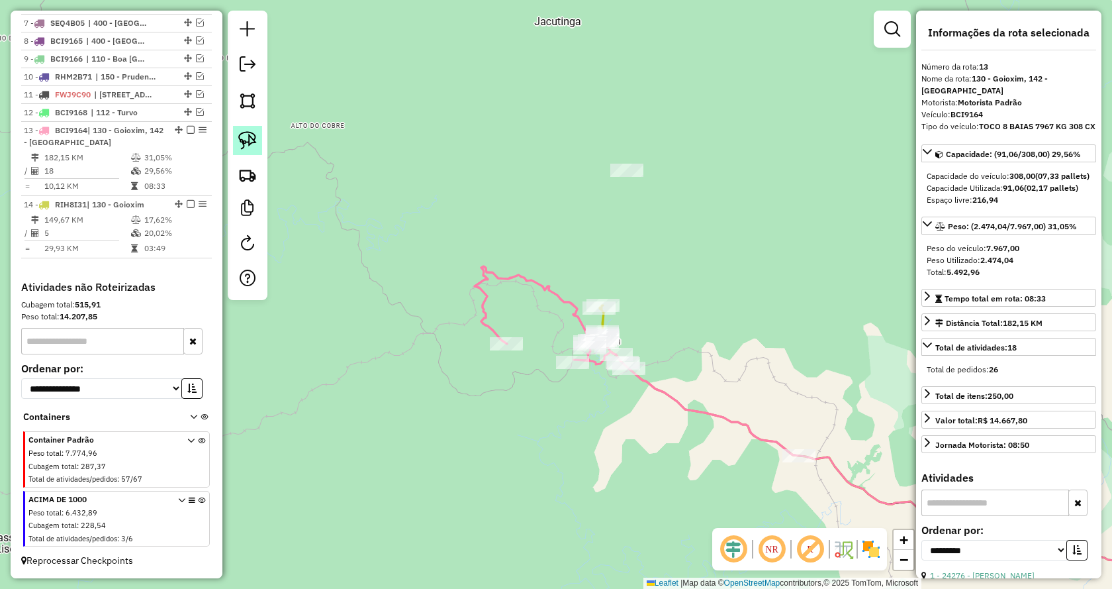
click at [239, 144] on img at bounding box center [247, 140] width 19 height 19
drag, startPoint x: 472, startPoint y: 386, endPoint x: 464, endPoint y: 325, distance: 61.5
click at [247, 137] on img at bounding box center [247, 140] width 19 height 19
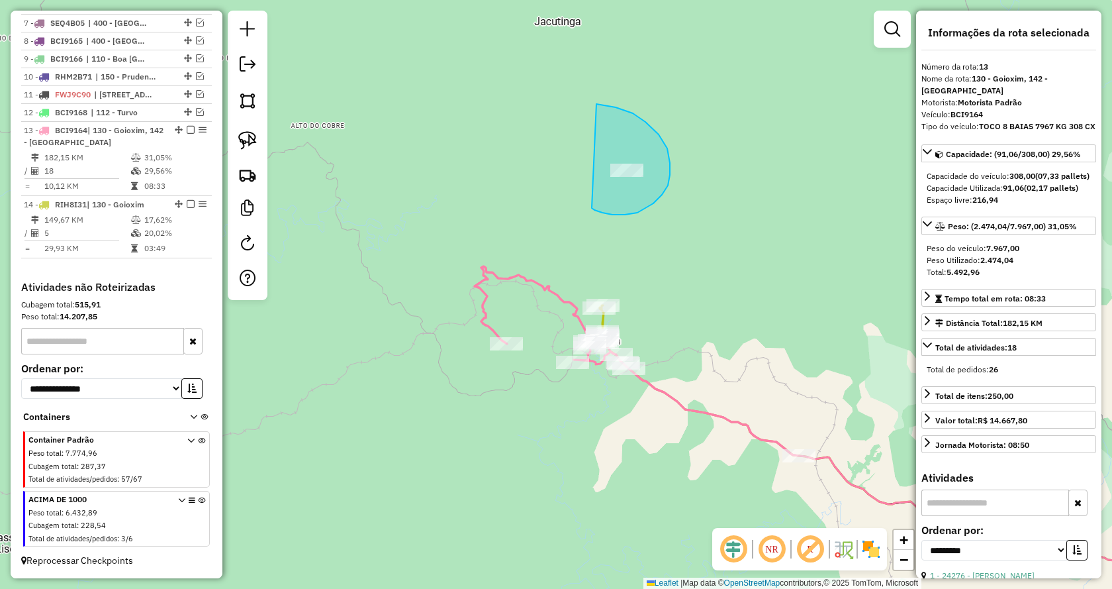
drag, startPoint x: 595, startPoint y: 210, endPoint x: 506, endPoint y: 106, distance: 136.7
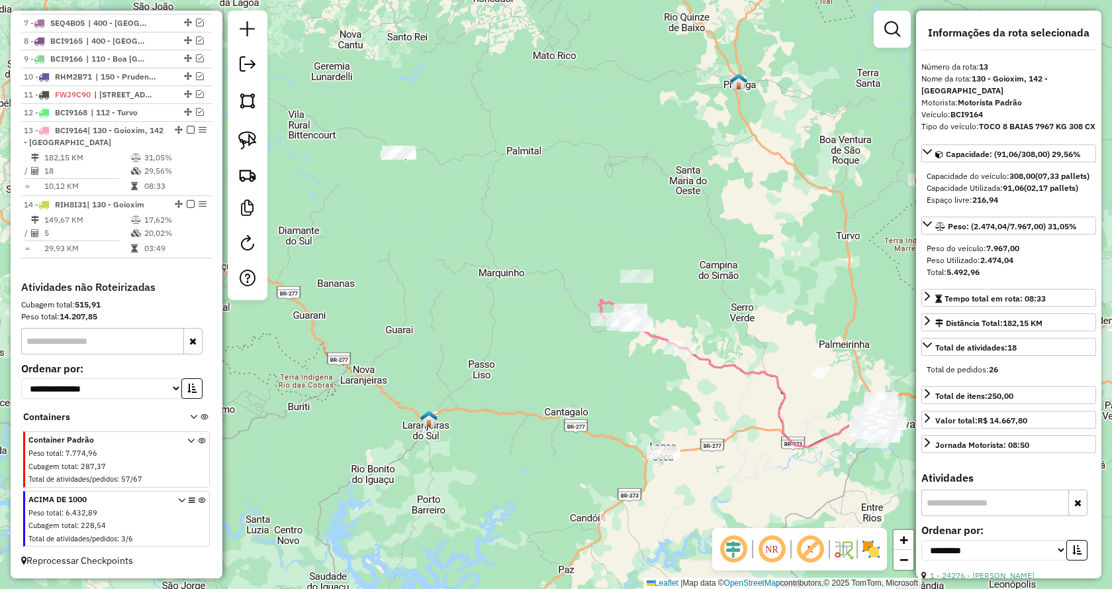
drag, startPoint x: 736, startPoint y: 297, endPoint x: 675, endPoint y: 287, distance: 62.4
click at [677, 299] on div "Janela de atendimento Grade de atendimento Capacidade Transportadoras Veículos …" at bounding box center [556, 294] width 1112 height 589
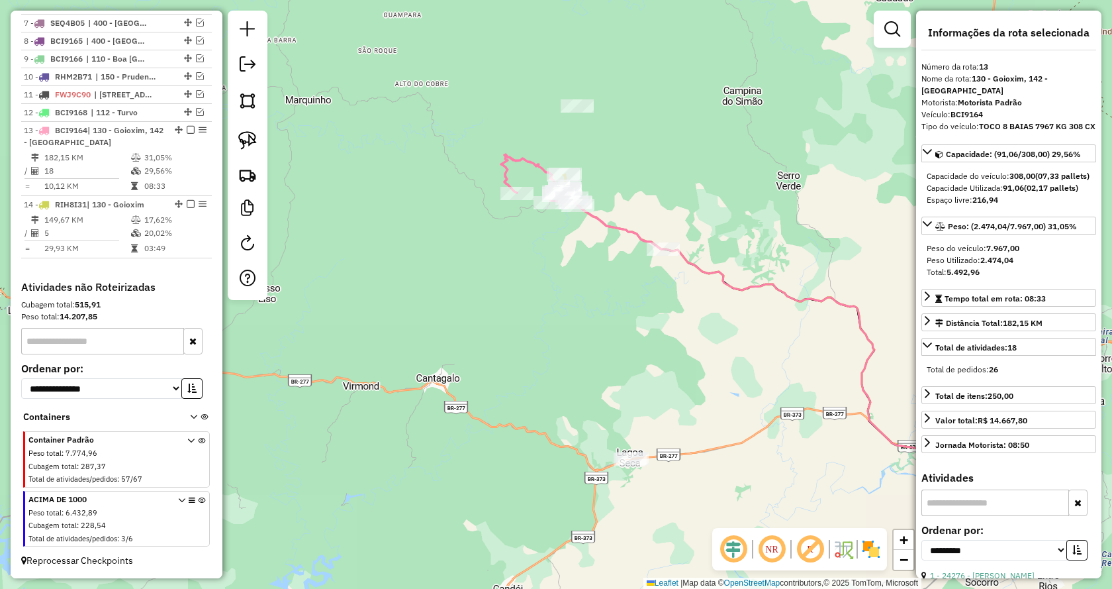
drag, startPoint x: 774, startPoint y: 331, endPoint x: 715, endPoint y: 187, distance: 155.3
click at [715, 187] on div "Janela de atendimento Grade de atendimento Capacidade Transportadoras Veículos …" at bounding box center [556, 294] width 1112 height 589
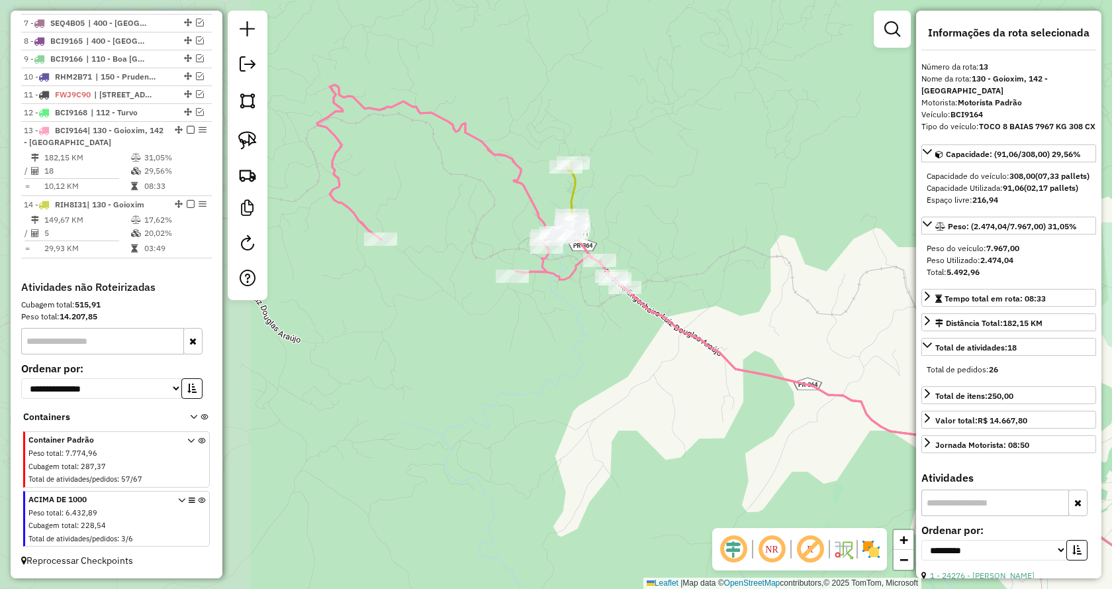
drag, startPoint x: 552, startPoint y: 196, endPoint x: 820, endPoint y: 278, distance: 281.1
click at [826, 278] on div "Janela de atendimento Grade de atendimento Capacidade Transportadoras Veículos …" at bounding box center [556, 294] width 1112 height 589
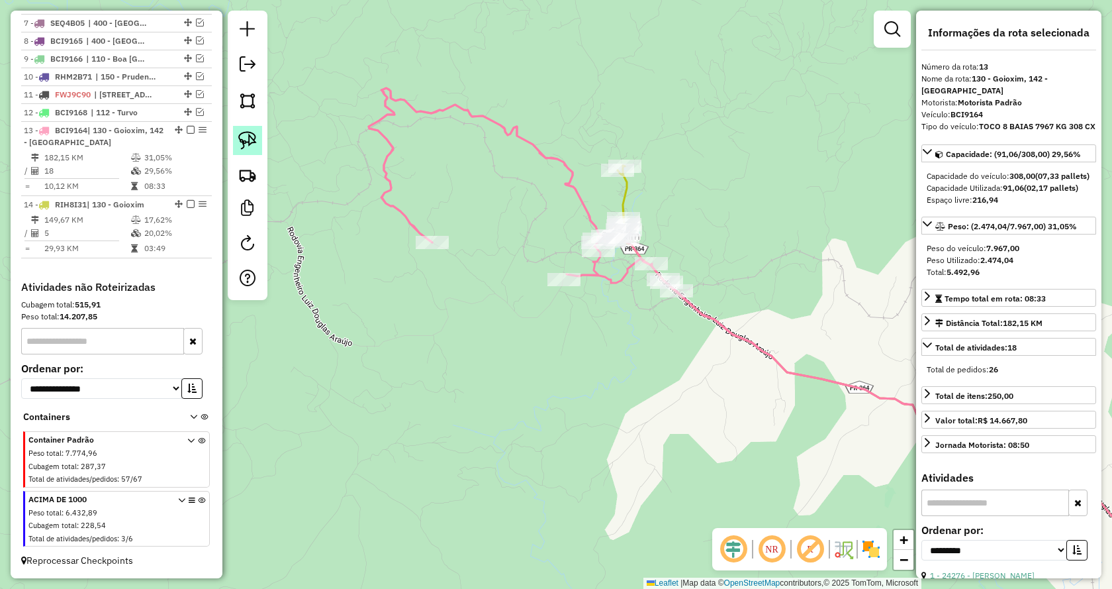
click at [247, 142] on img at bounding box center [247, 140] width 19 height 19
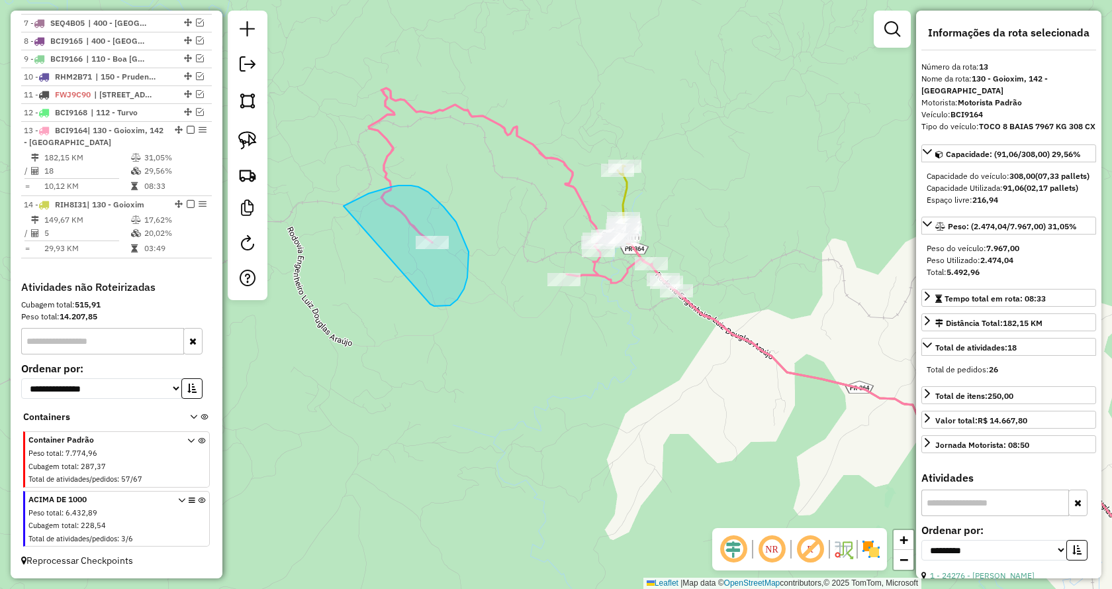
drag, startPoint x: 458, startPoint y: 299, endPoint x: 409, endPoint y: 237, distance: 79.2
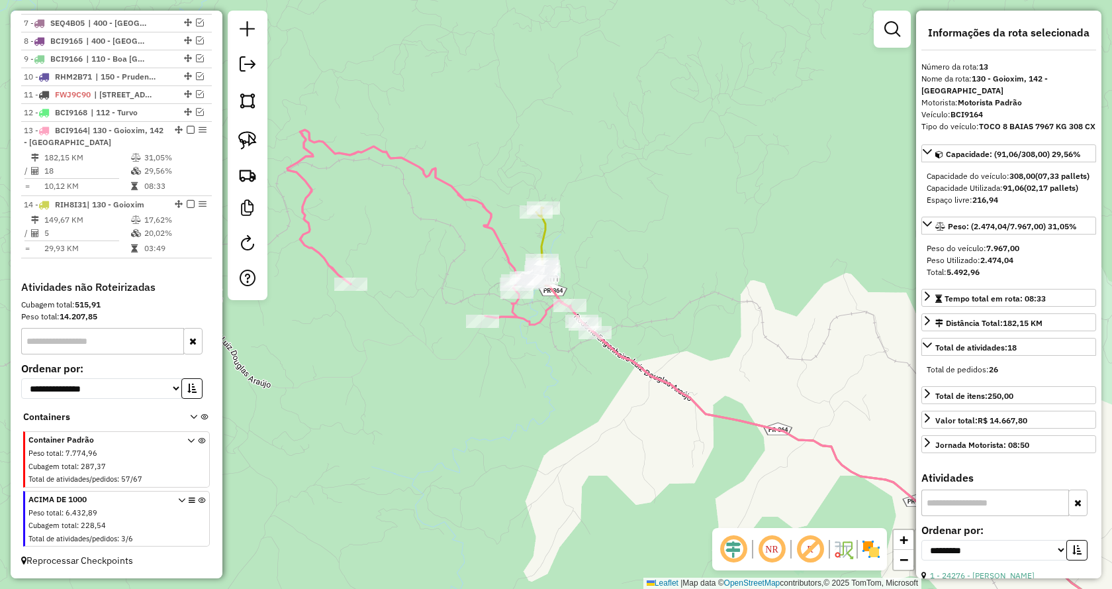
drag, startPoint x: 700, startPoint y: 419, endPoint x: 618, endPoint y: 461, distance: 91.5
click at [618, 461] on div "Janela de atendimento Grade de atendimento Capacidade Transportadoras Veículos …" at bounding box center [556, 294] width 1112 height 589
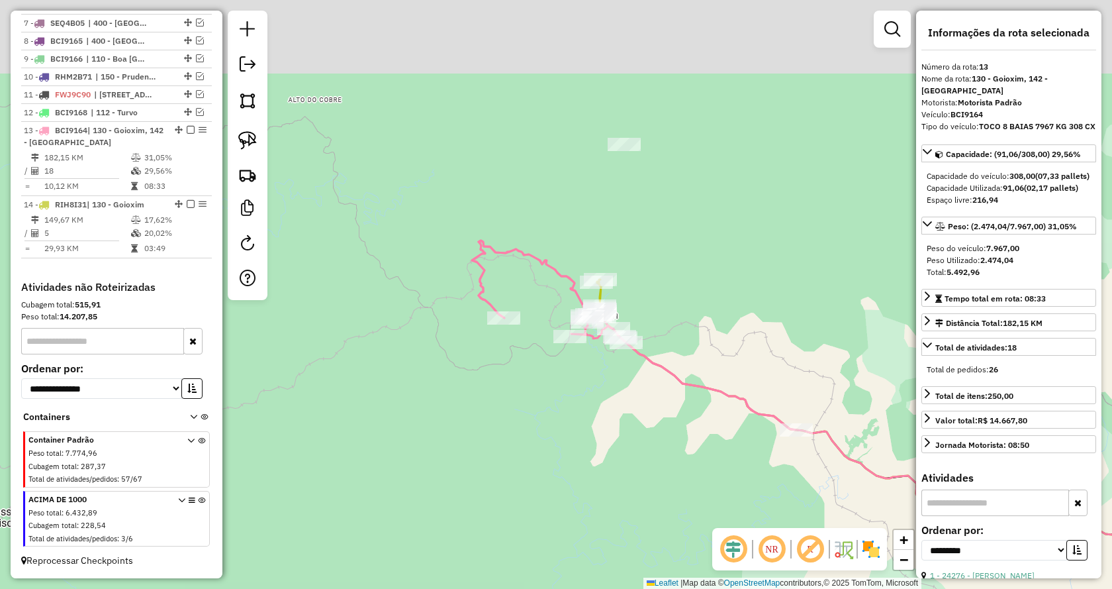
drag, startPoint x: 669, startPoint y: 201, endPoint x: 671, endPoint y: 271, distance: 70.2
click at [671, 271] on div "Janela de atendimento Grade de atendimento Capacidade Transportadoras Veículos …" at bounding box center [556, 294] width 1112 height 589
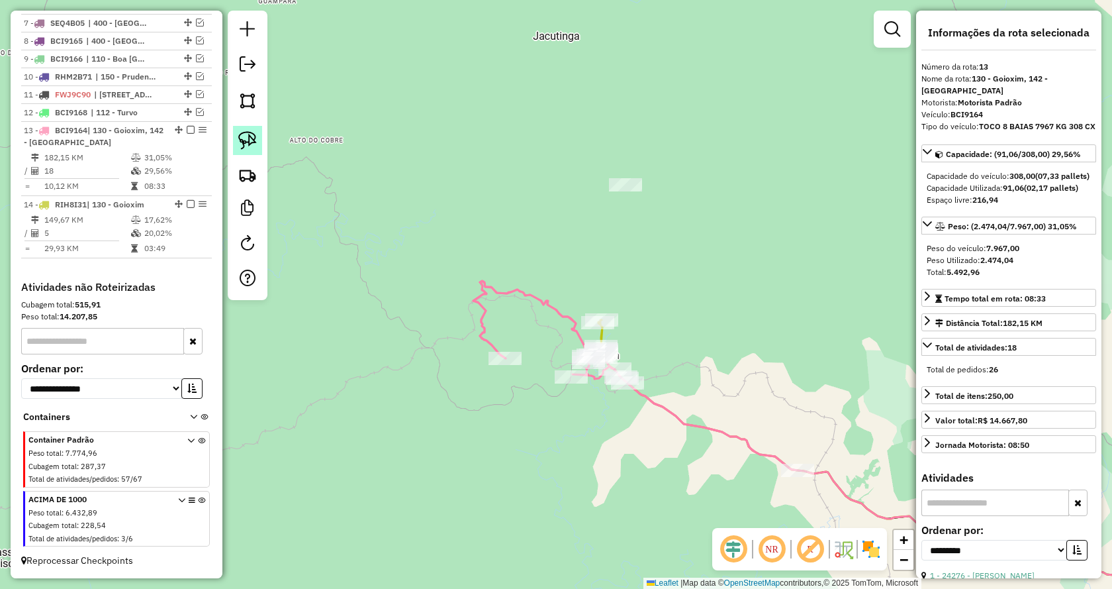
click at [258, 145] on link at bounding box center [247, 140] width 29 height 29
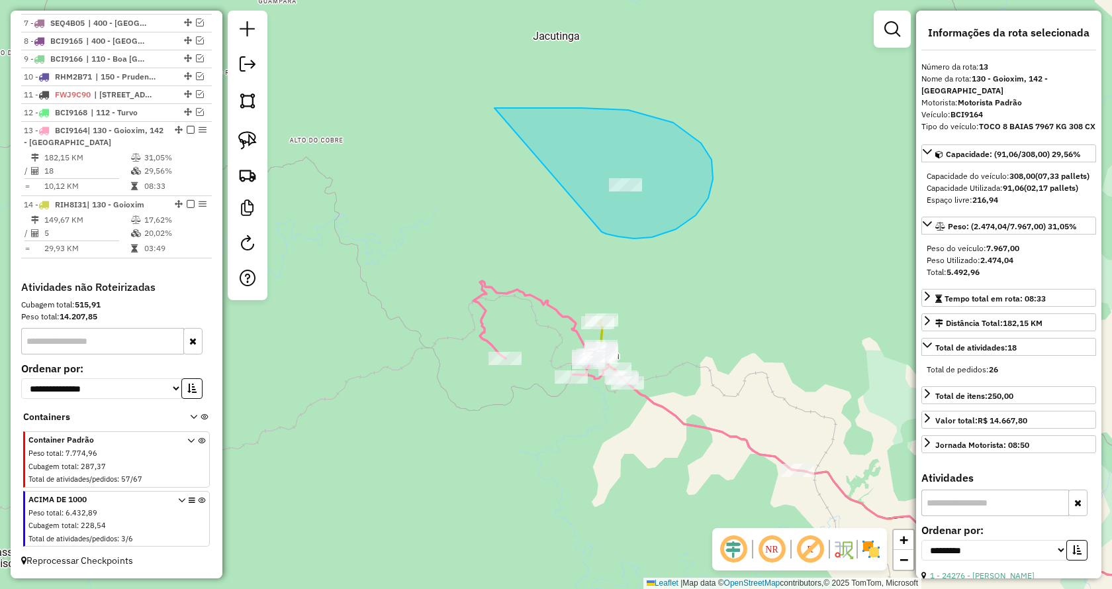
drag, startPoint x: 712, startPoint y: 160, endPoint x: 465, endPoint y: 121, distance: 250.0
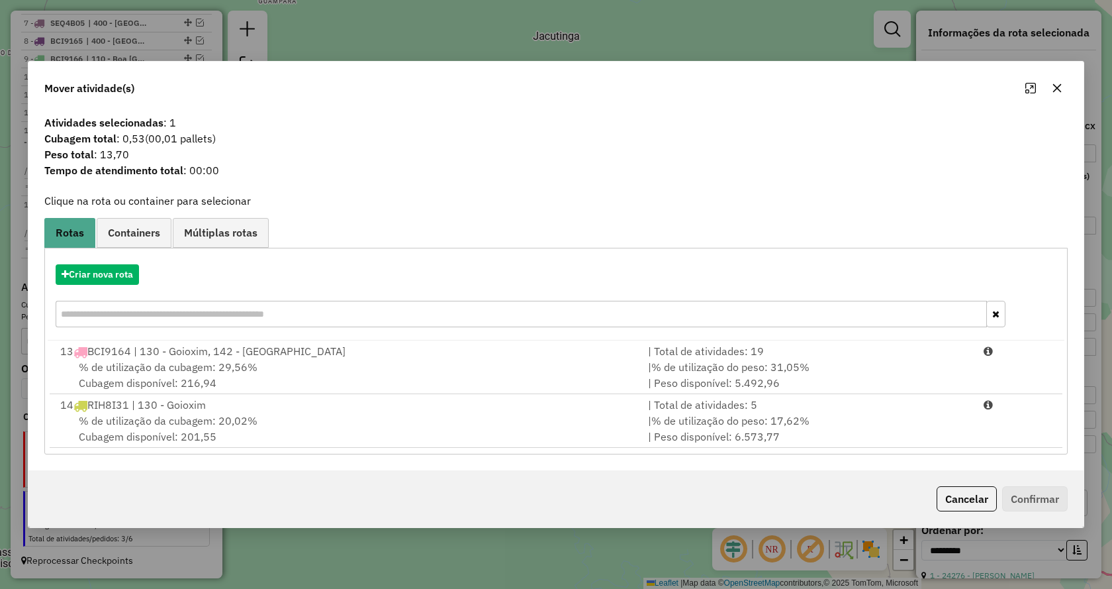
click at [1058, 88] on icon "button" at bounding box center [1058, 87] width 9 height 9
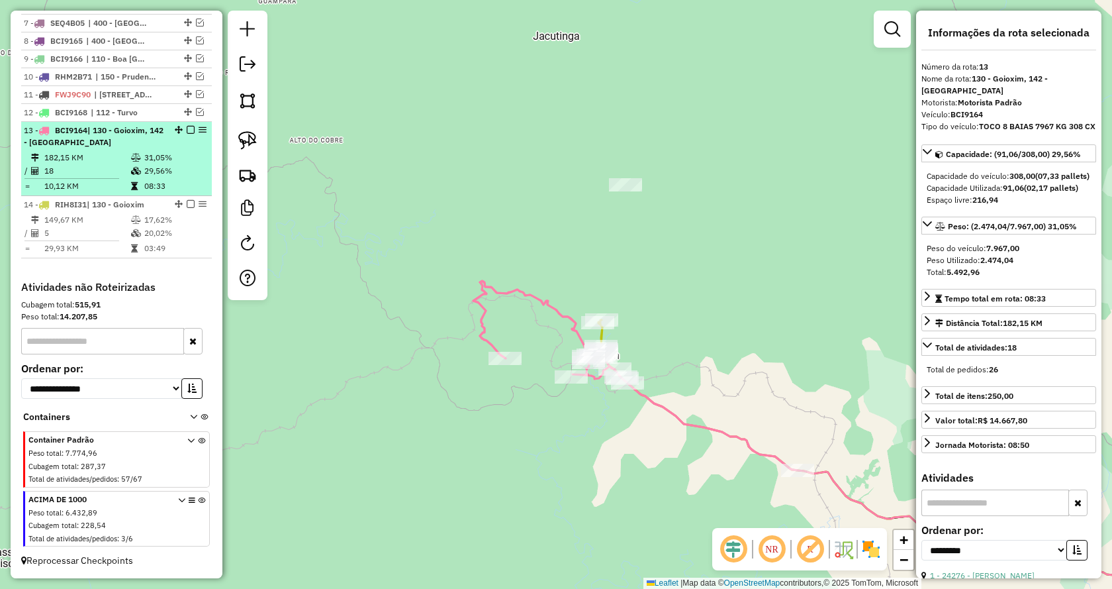
click at [187, 131] on em at bounding box center [191, 130] width 8 height 8
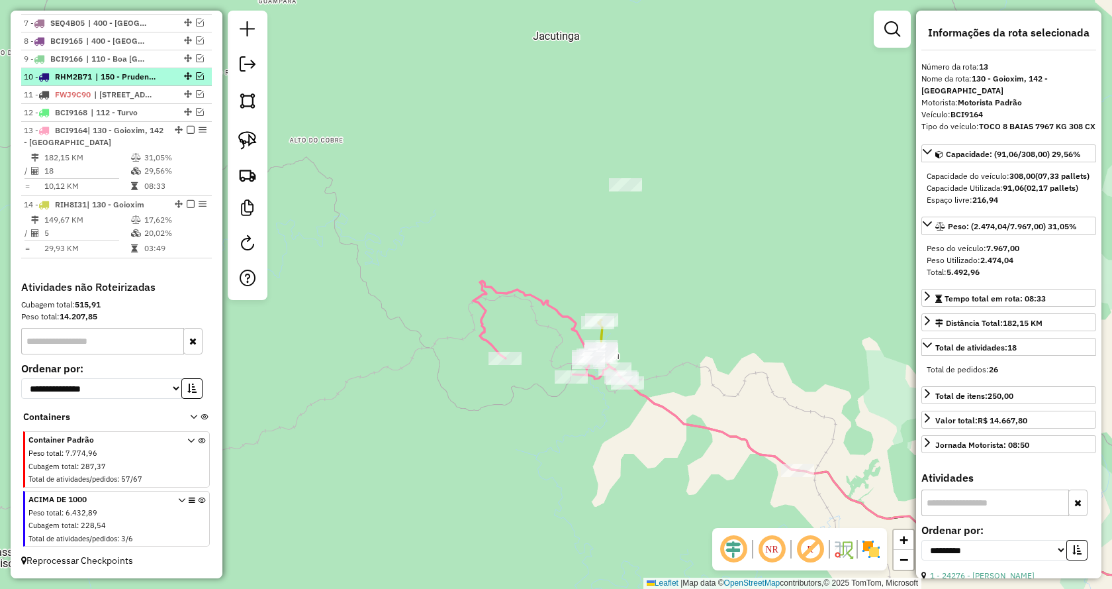
scroll to position [576, 0]
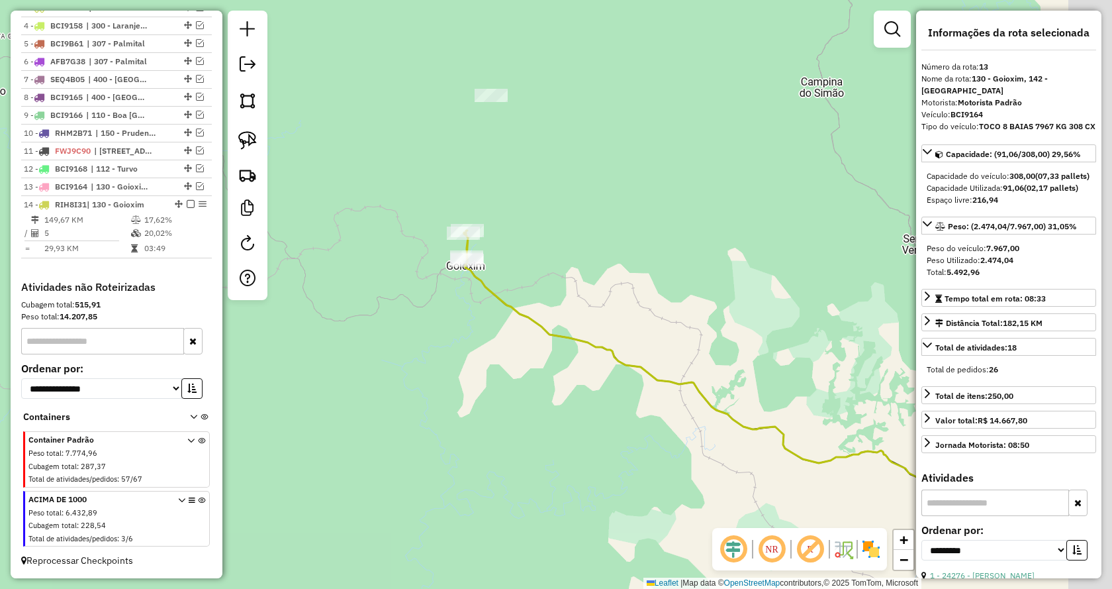
drag, startPoint x: 732, startPoint y: 327, endPoint x: 473, endPoint y: 163, distance: 307.2
click at [473, 163] on div "Janela de atendimento Grade de atendimento Capacidade Transportadoras Veículos …" at bounding box center [556, 294] width 1112 height 589
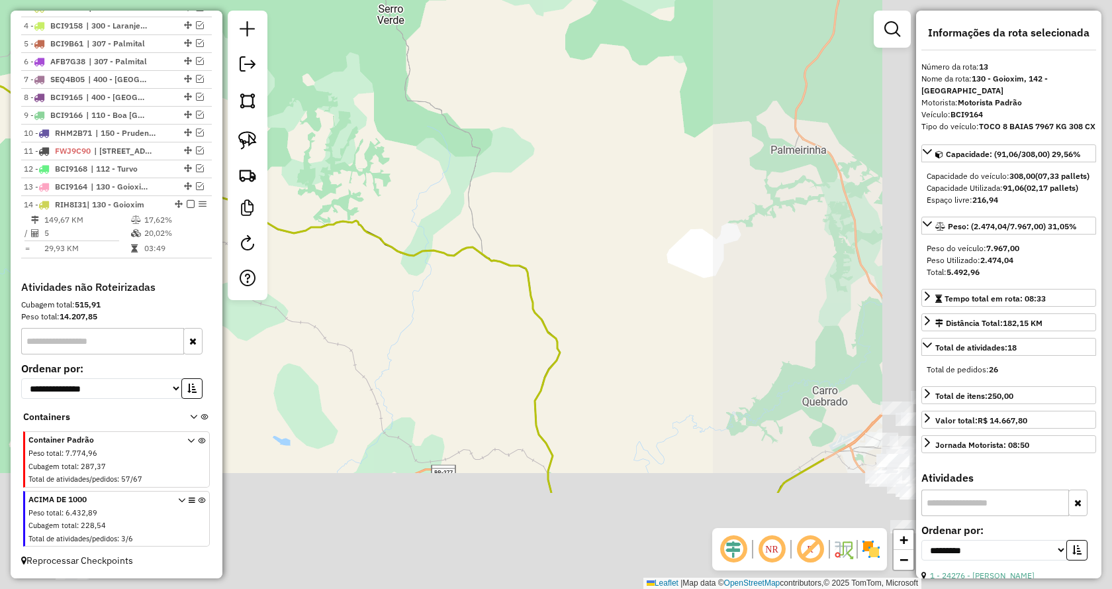
drag, startPoint x: 760, startPoint y: 497, endPoint x: 346, endPoint y: 333, distance: 445.9
click at [346, 333] on div "Janela de atendimento Grade de atendimento Capacidade Transportadoras Veículos …" at bounding box center [556, 294] width 1112 height 589
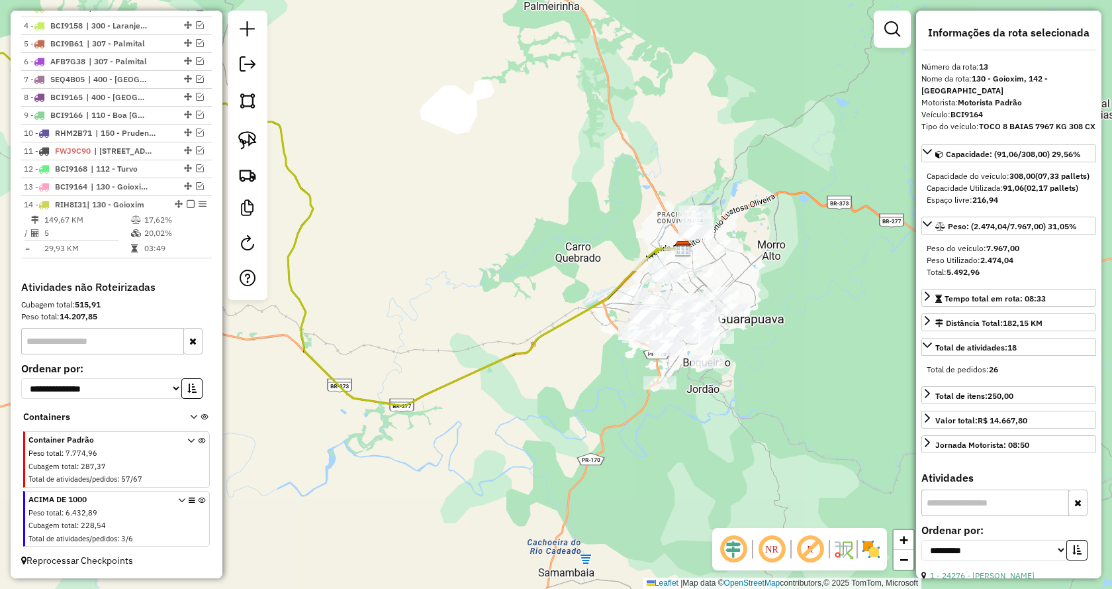
drag, startPoint x: 579, startPoint y: 334, endPoint x: 451, endPoint y: 254, distance: 150.8
click at [451, 254] on div "Janela de atendimento Grade de atendimento Capacidade Transportadoras Veículos …" at bounding box center [556, 294] width 1112 height 589
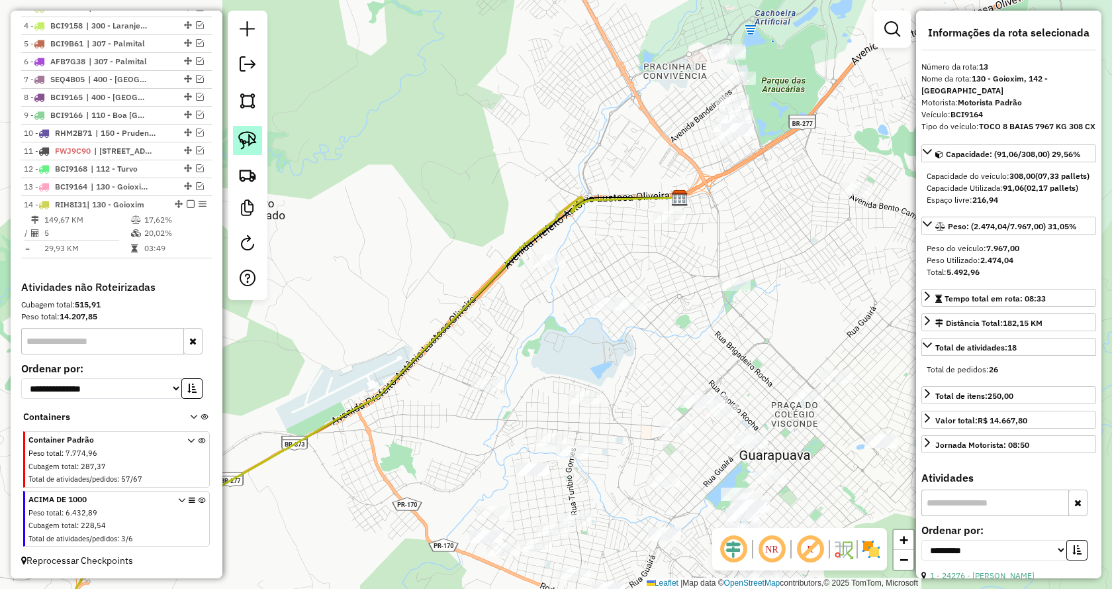
click at [248, 144] on img at bounding box center [247, 140] width 19 height 19
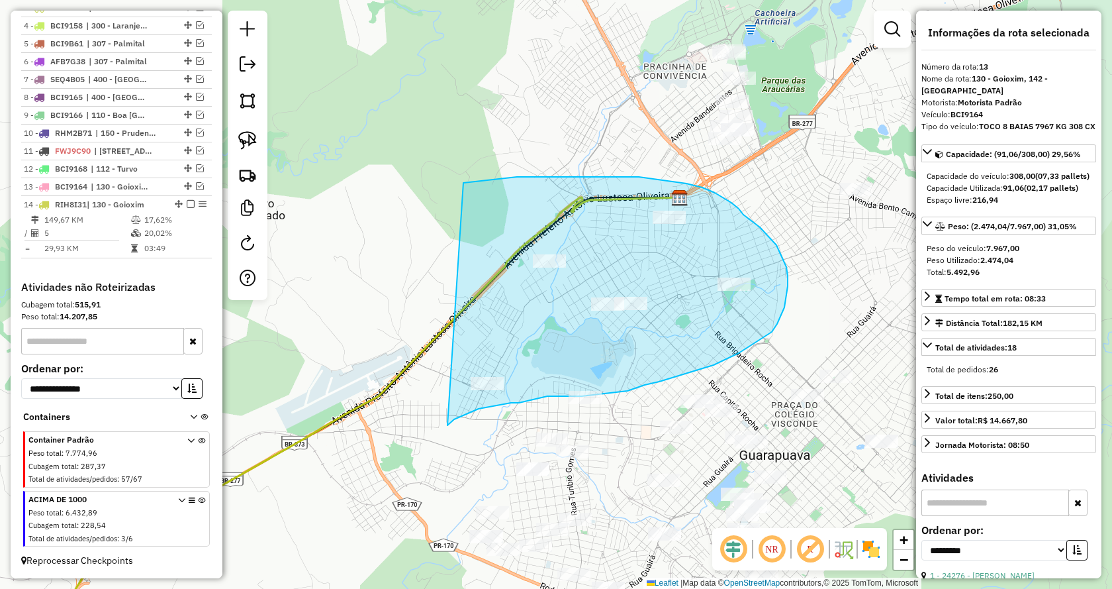
drag, startPoint x: 448, startPoint y: 425, endPoint x: 460, endPoint y: 183, distance: 242.0
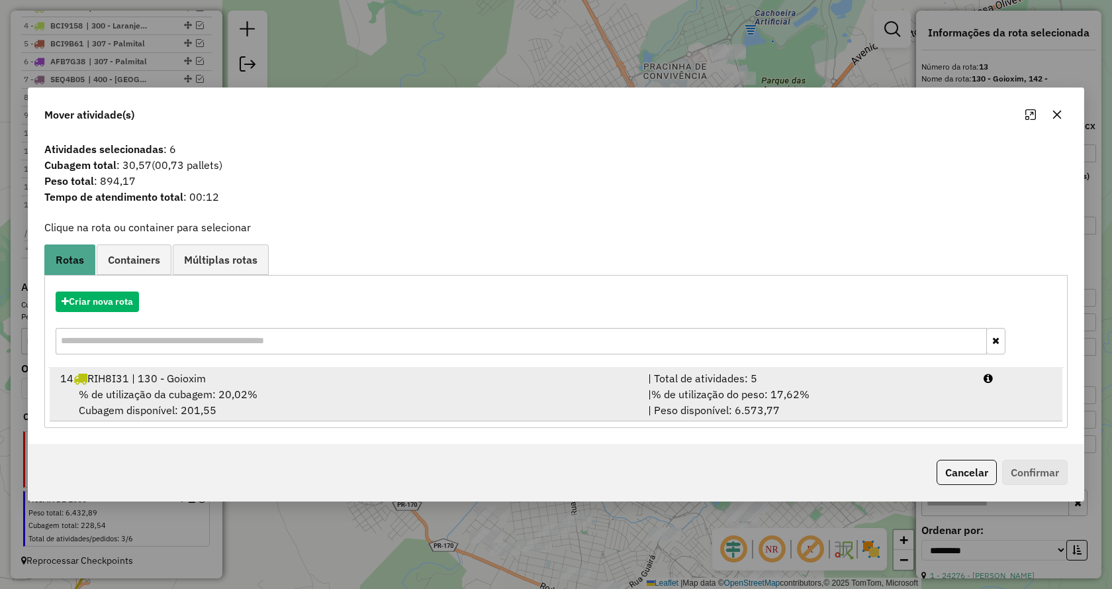
click at [754, 391] on span "% de utilização do peso: 17,62%" at bounding box center [731, 393] width 158 height 13
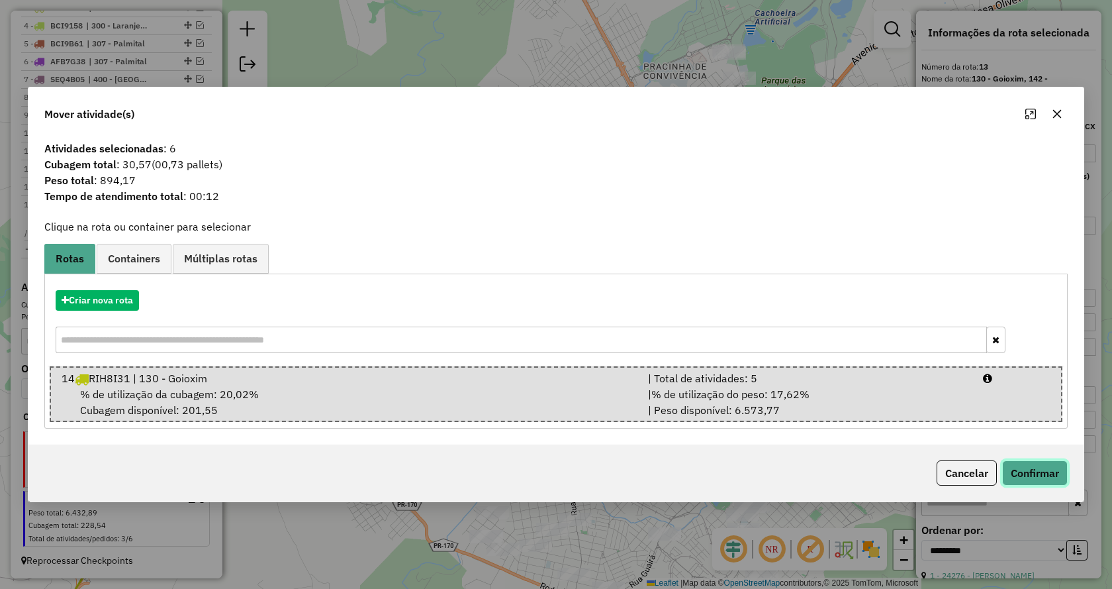
click at [1028, 472] on button "Confirmar" at bounding box center [1036, 472] width 66 height 25
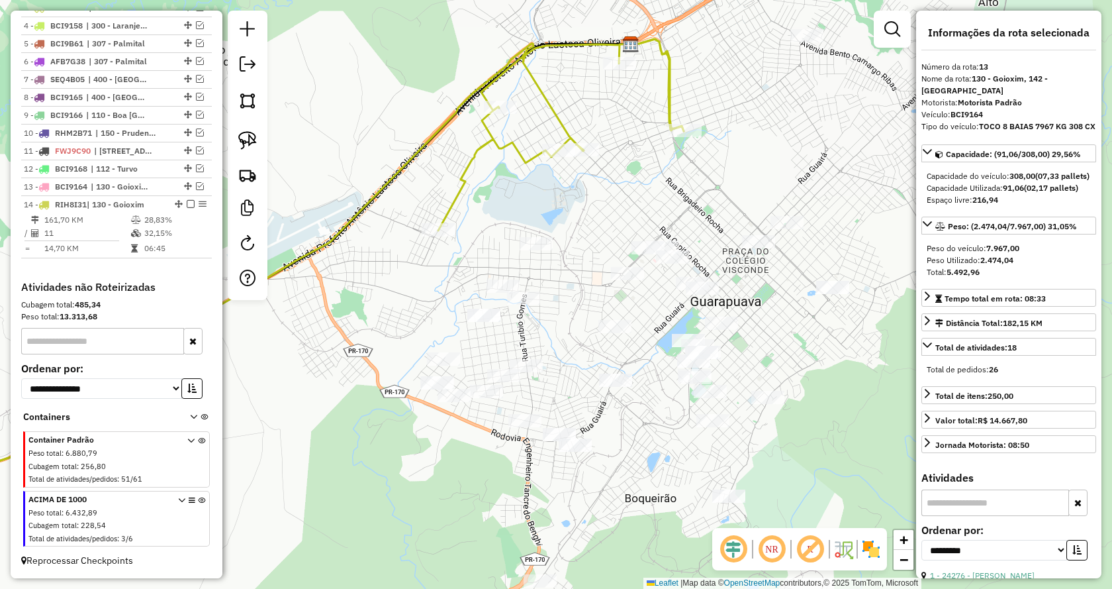
drag, startPoint x: 668, startPoint y: 330, endPoint x: 622, endPoint y: 204, distance: 134.7
click at [622, 204] on div "Janela de atendimento Grade de atendimento Capacidade Transportadoras Veículos …" at bounding box center [556, 294] width 1112 height 589
click at [248, 140] on img at bounding box center [247, 140] width 19 height 19
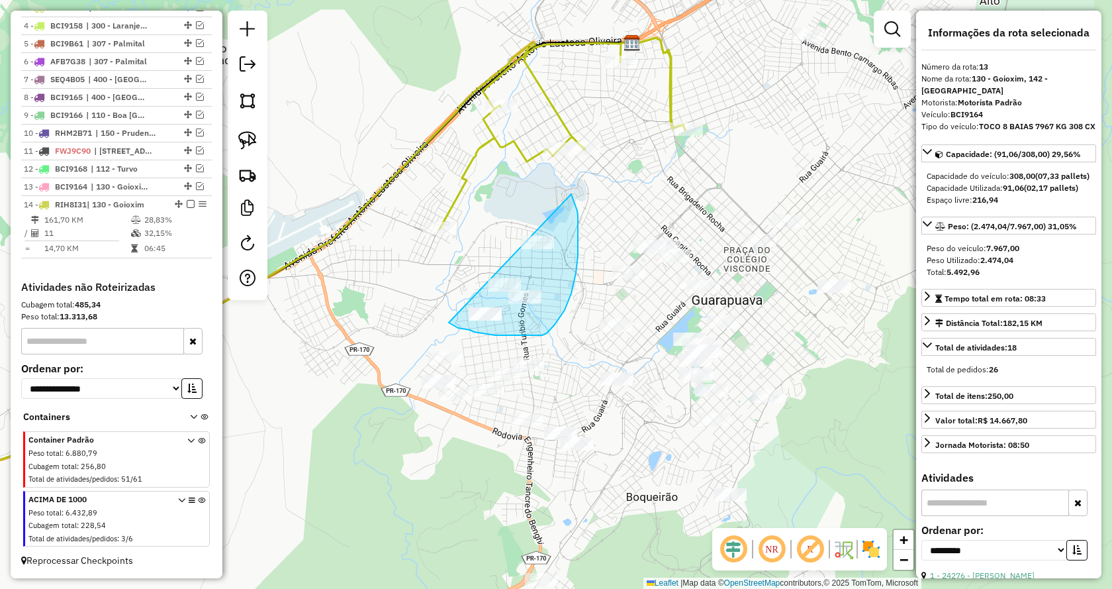
drag, startPoint x: 449, startPoint y: 322, endPoint x: 571, endPoint y: 194, distance: 177.5
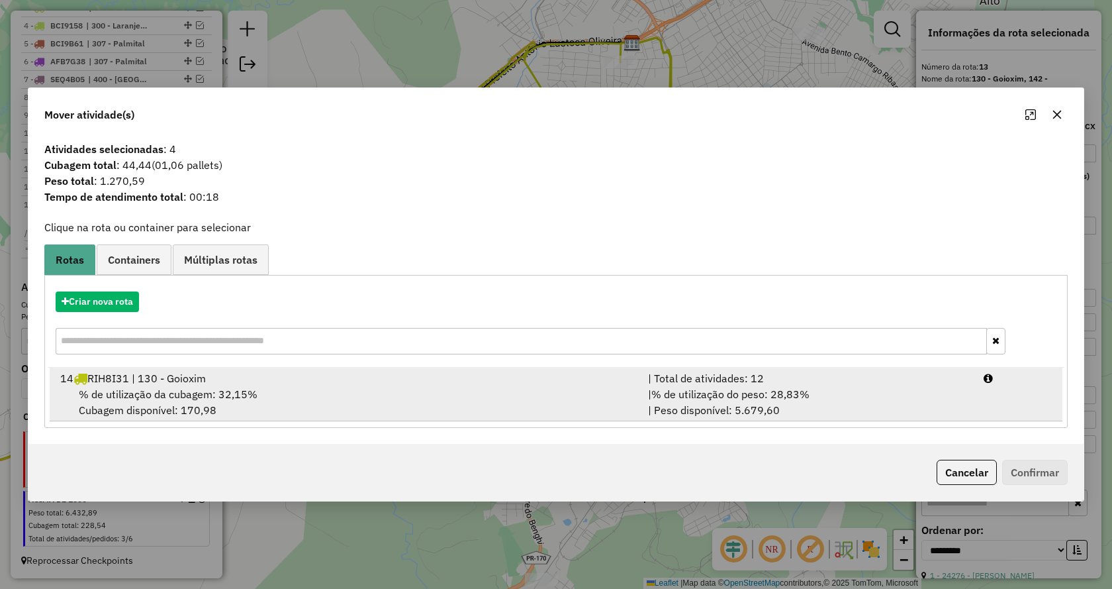
click at [805, 399] on span "% de utilização do peso: 28,83%" at bounding box center [731, 393] width 158 height 13
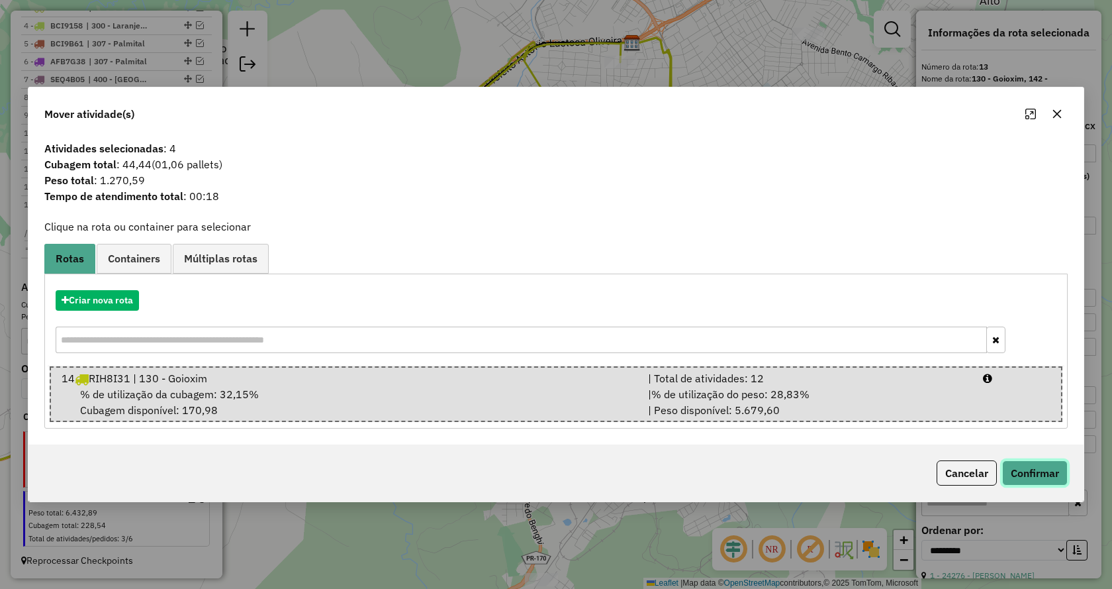
click at [1034, 470] on button "Confirmar" at bounding box center [1036, 472] width 66 height 25
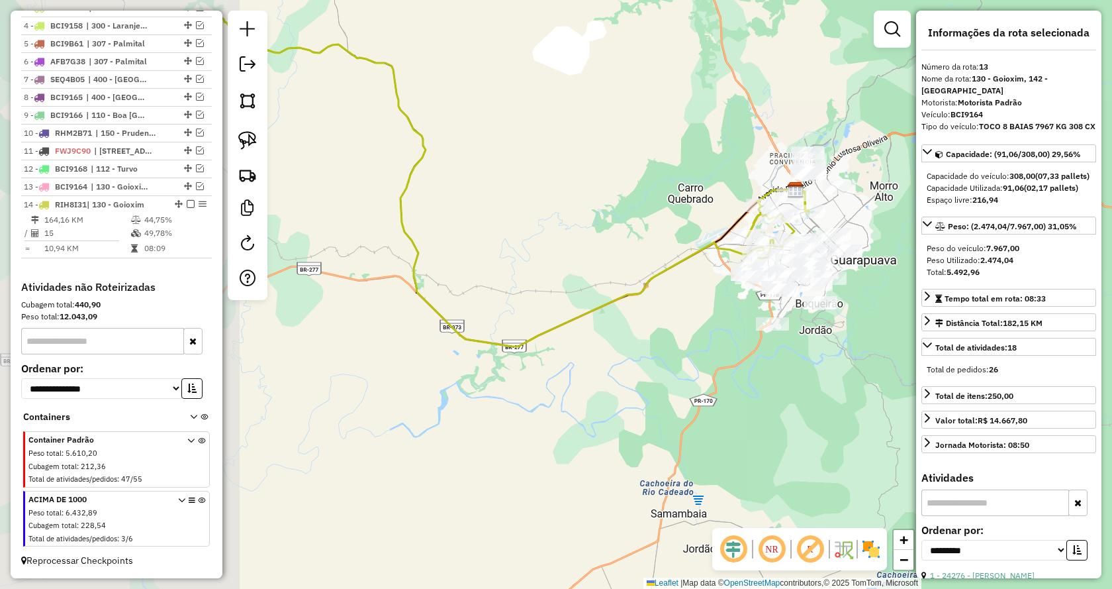
drag, startPoint x: 376, startPoint y: 426, endPoint x: 681, endPoint y: 342, distance: 316.6
click at [681, 342] on div "Janela de atendimento Grade de atendimento Capacidade Transportadoras Veículos …" at bounding box center [556, 294] width 1112 height 589
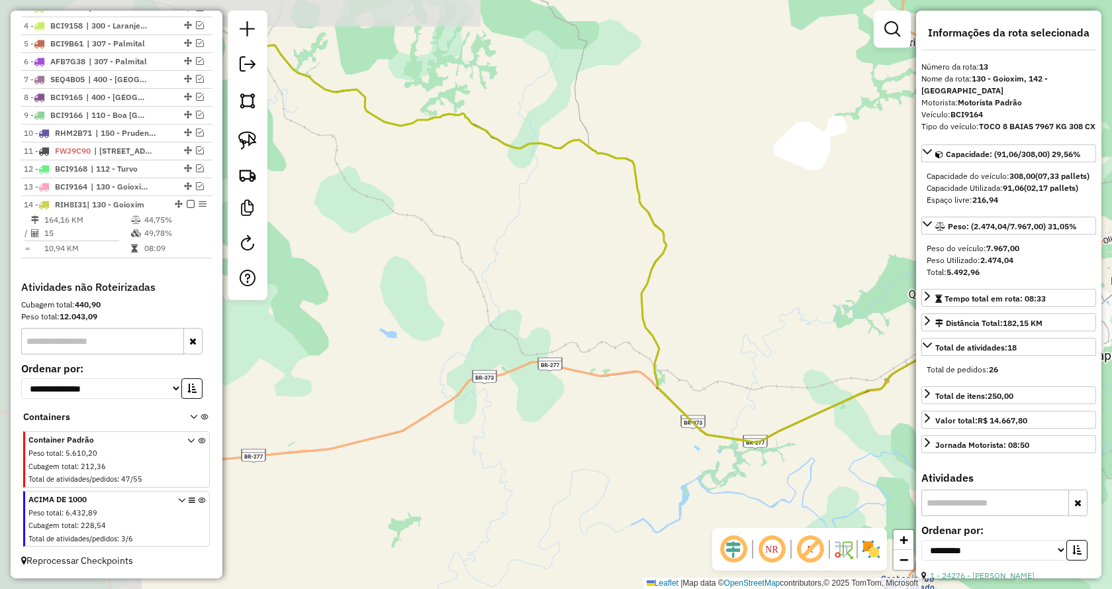
drag, startPoint x: 356, startPoint y: 321, endPoint x: 572, endPoint y: 424, distance: 239.6
click at [572, 424] on div "Janela de atendimento Grade de atendimento Capacidade Transportadoras Veículos …" at bounding box center [556, 294] width 1112 height 589
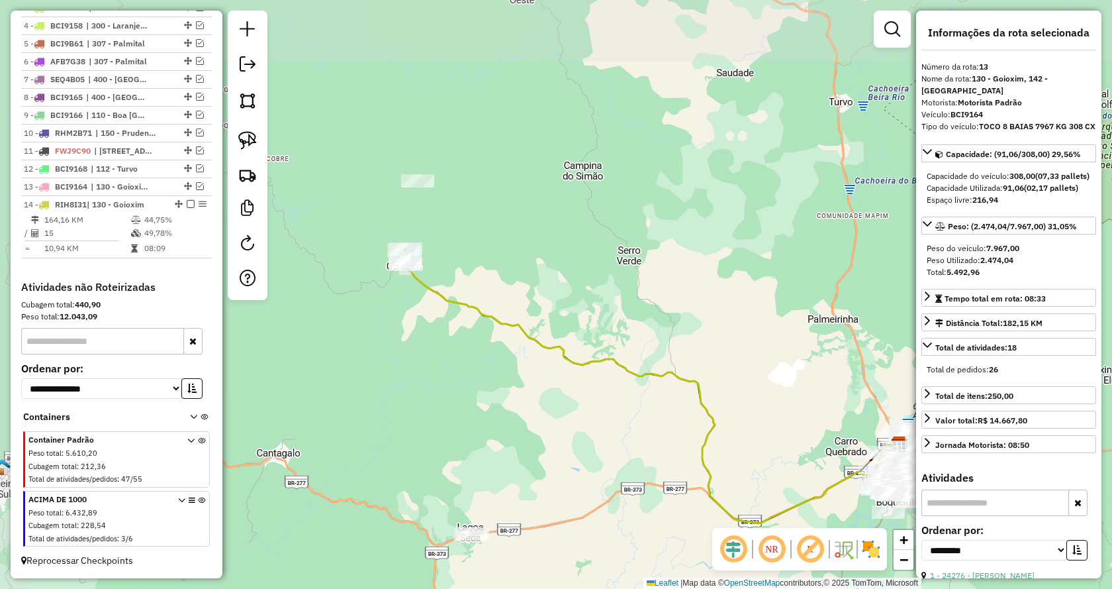
drag, startPoint x: 416, startPoint y: 357, endPoint x: 520, endPoint y: 449, distance: 138.9
click at [520, 449] on div "Janela de atendimento Grade de atendimento Capacidade Transportadoras Veículos …" at bounding box center [556, 294] width 1112 height 589
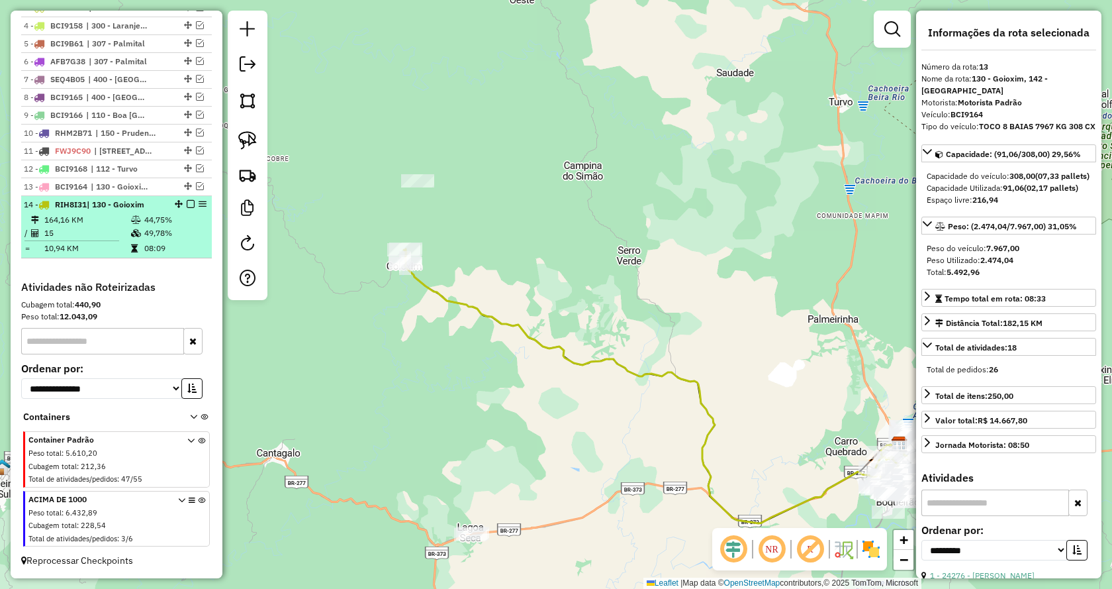
click at [187, 200] on em at bounding box center [191, 204] width 8 height 8
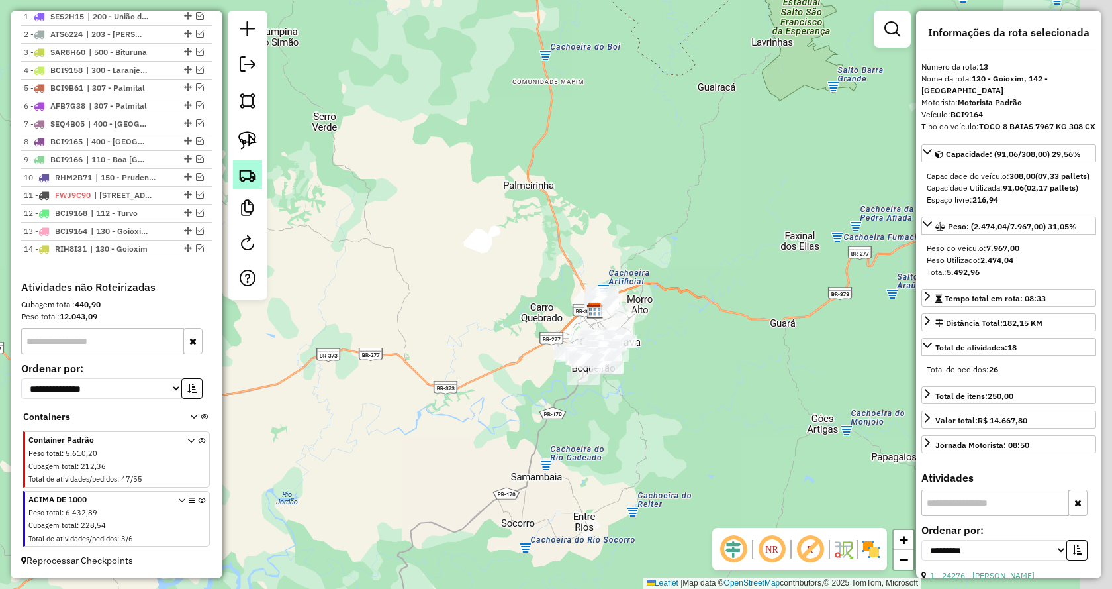
drag, startPoint x: 623, startPoint y: 350, endPoint x: 262, endPoint y: 166, distance: 406.0
click at [262, 166] on hb-router-mapa "Informações da Sessão 978171 - 12/08/2025 Criação: 11/08/2025 18:39 Depósito: V…" at bounding box center [556, 294] width 1112 height 589
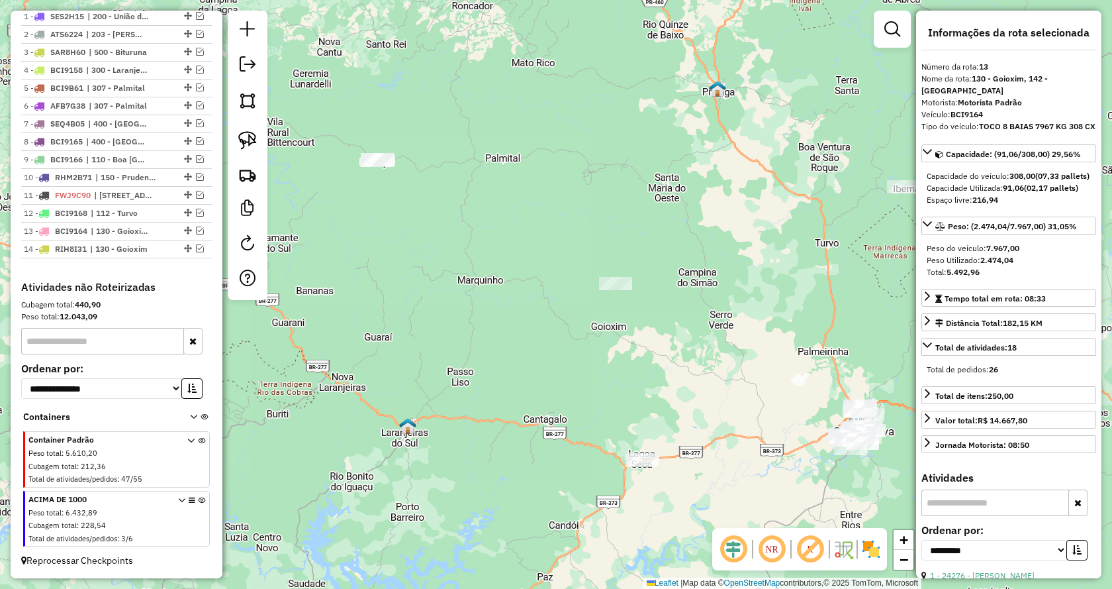
drag, startPoint x: 626, startPoint y: 399, endPoint x: 944, endPoint y: 537, distance: 346.4
click at [948, 541] on hb-router-mapa "Informações da Sessão 978171 - 12/08/2025 Criação: 11/08/2025 18:39 Depósito: V…" at bounding box center [556, 294] width 1112 height 589
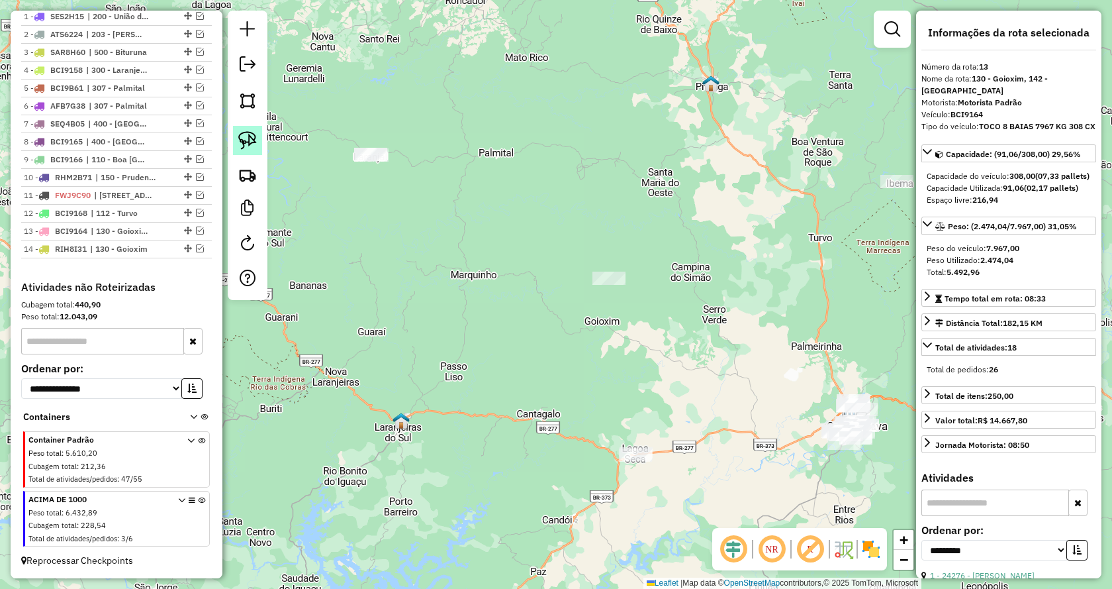
click at [246, 140] on img at bounding box center [247, 140] width 19 height 19
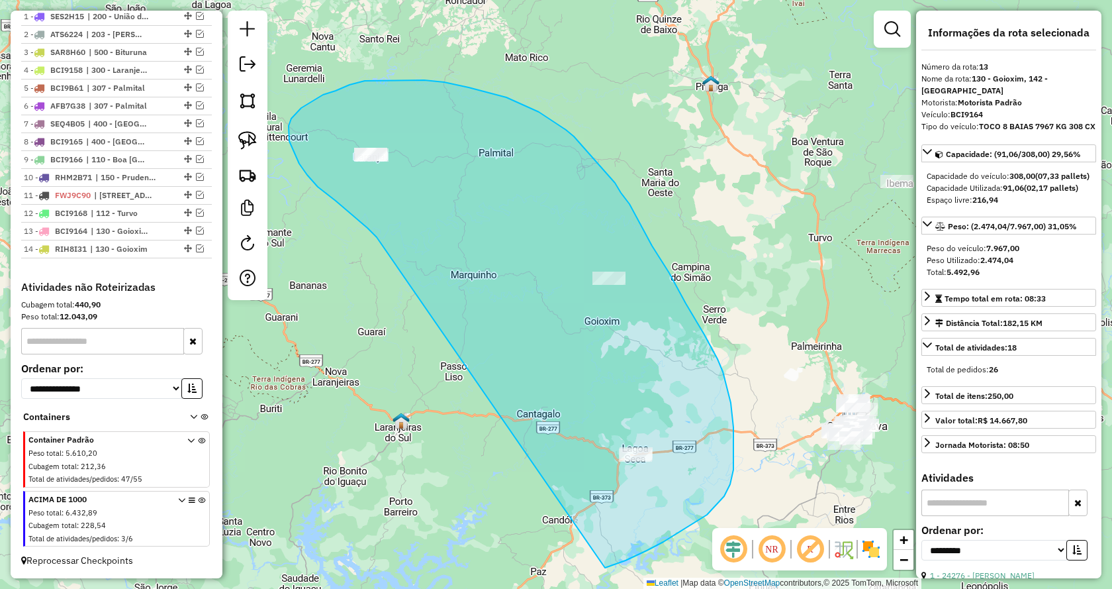
drag, startPoint x: 353, startPoint y: 216, endPoint x: 585, endPoint y: 567, distance: 421.1
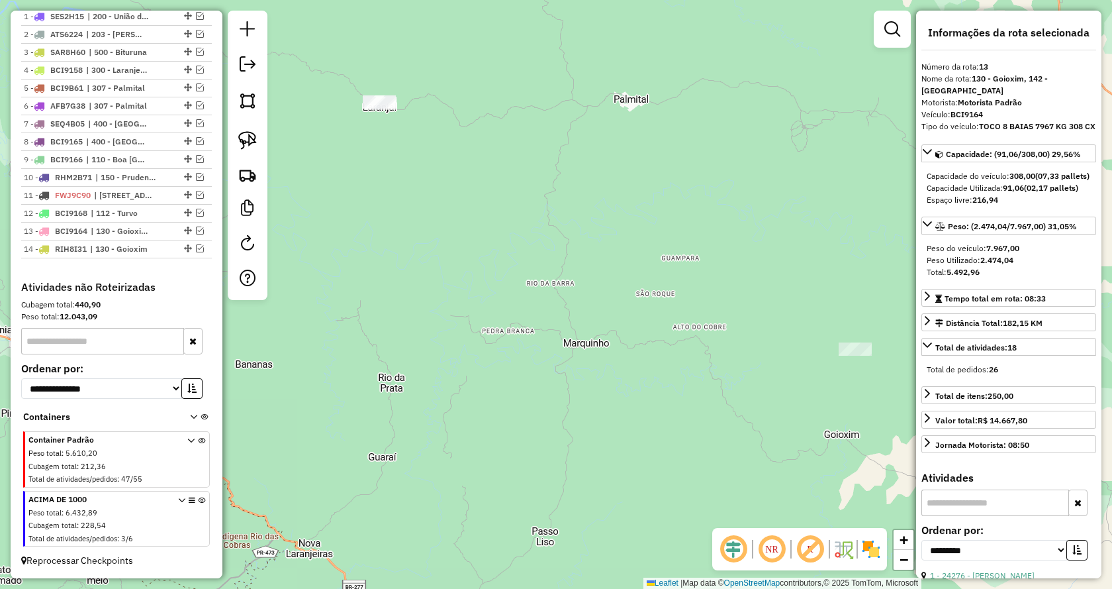
drag, startPoint x: 386, startPoint y: 199, endPoint x: 404, endPoint y: 261, distance: 64.8
click at [404, 261] on div "Janela de atendimento Grade de atendimento Capacidade Transportadoras Veículos …" at bounding box center [556, 294] width 1112 height 589
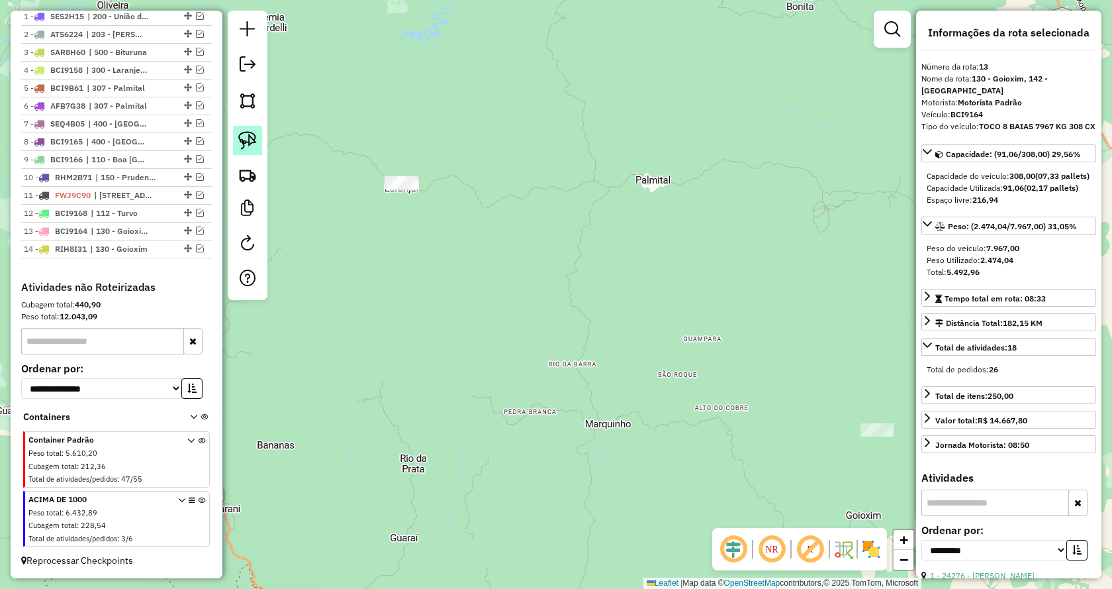
click at [251, 142] on img at bounding box center [247, 140] width 19 height 19
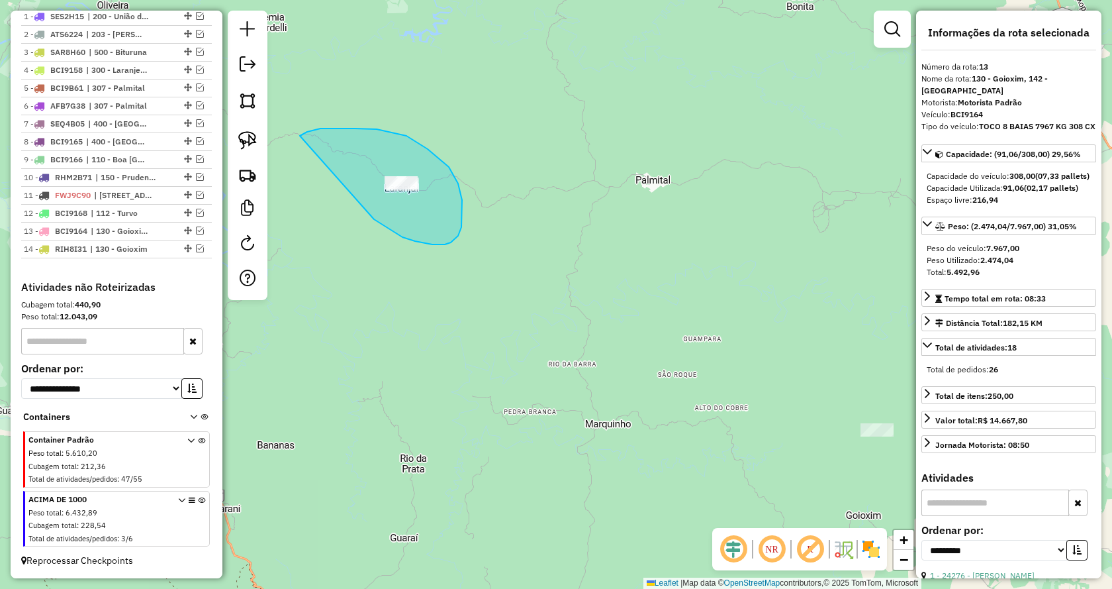
drag, startPoint x: 379, startPoint y: 223, endPoint x: 299, endPoint y: 138, distance: 117.6
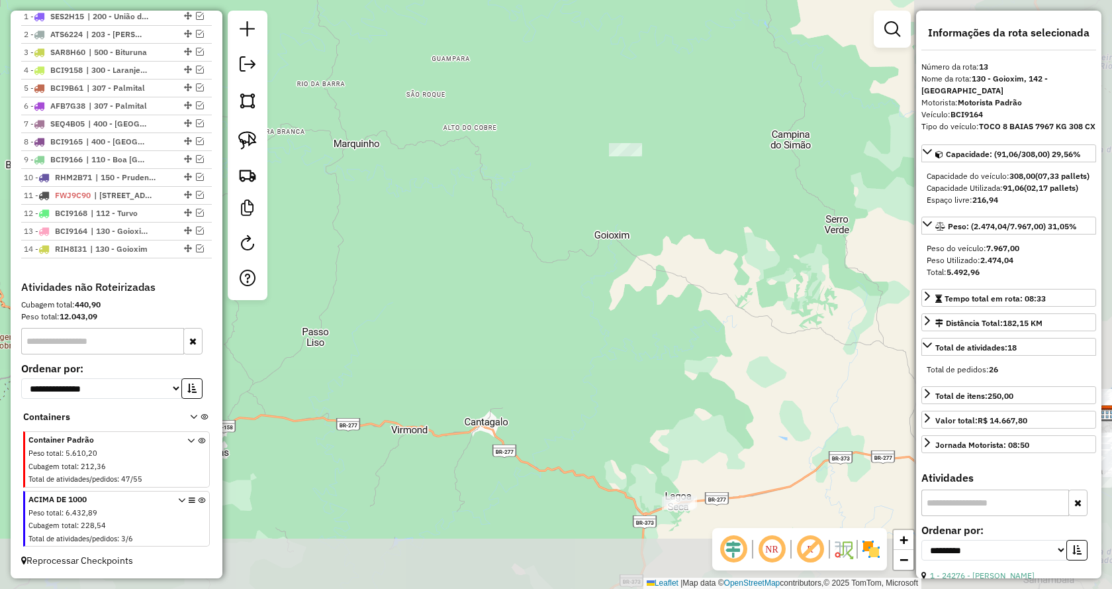
drag, startPoint x: 724, startPoint y: 467, endPoint x: 471, endPoint y: 176, distance: 385.3
click at [471, 176] on div "Janela de atendimento Grade de atendimento Capacidade Transportadoras Veículos …" at bounding box center [556, 294] width 1112 height 589
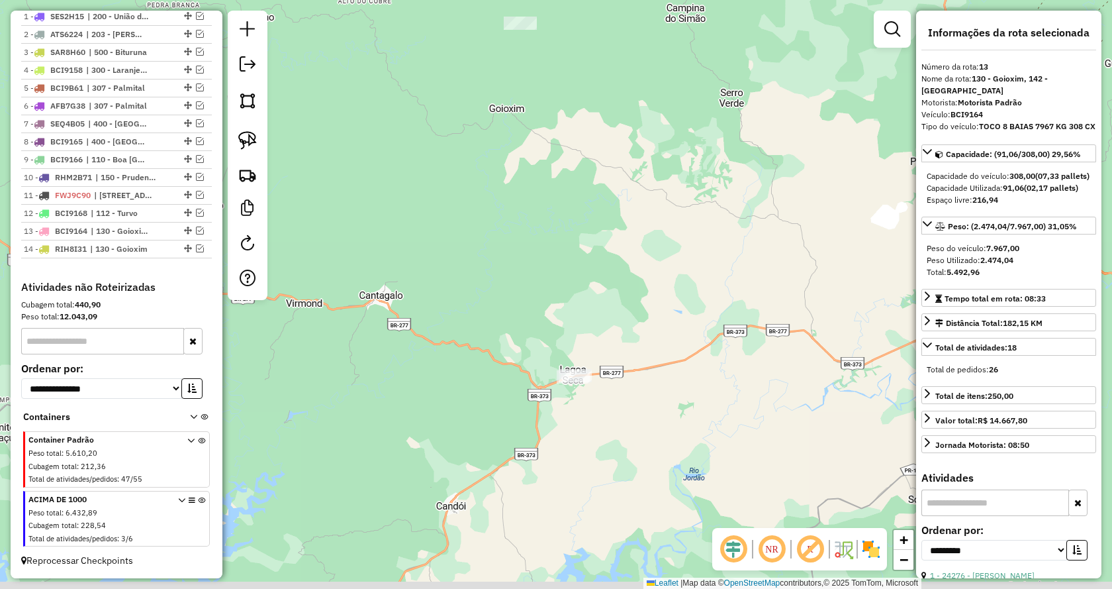
drag, startPoint x: 607, startPoint y: 246, endPoint x: 460, endPoint y: 144, distance: 178.9
click at [462, 144] on div "Janela de atendimento Grade de atendimento Capacidade Transportadoras Veículos …" at bounding box center [556, 294] width 1112 height 589
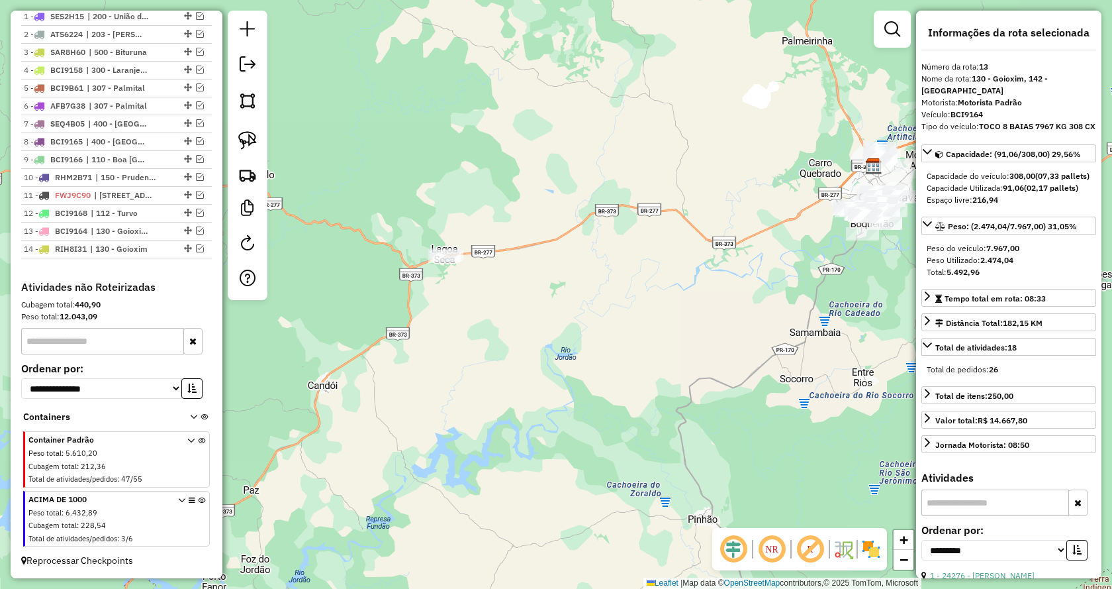
drag, startPoint x: 529, startPoint y: 377, endPoint x: 562, endPoint y: 359, distance: 37.6
click at [562, 359] on div "Janela de atendimento Grade de atendimento Capacidade Transportadoras Veículos …" at bounding box center [556, 294] width 1112 height 589
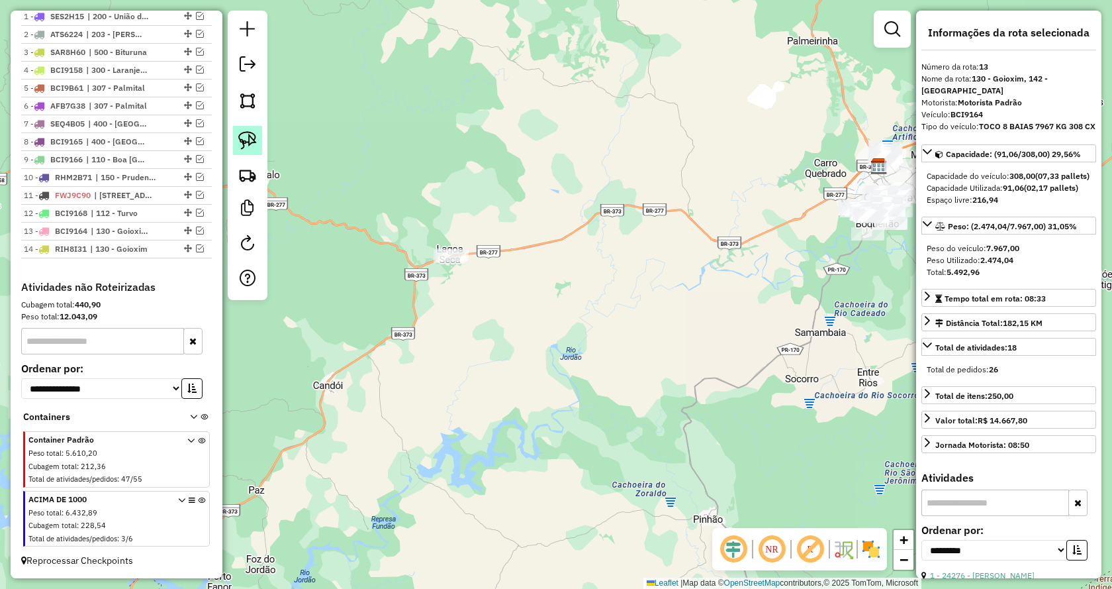
click at [249, 143] on img at bounding box center [247, 140] width 19 height 19
drag, startPoint x: 478, startPoint y: 210, endPoint x: 582, endPoint y: 312, distance: 145.6
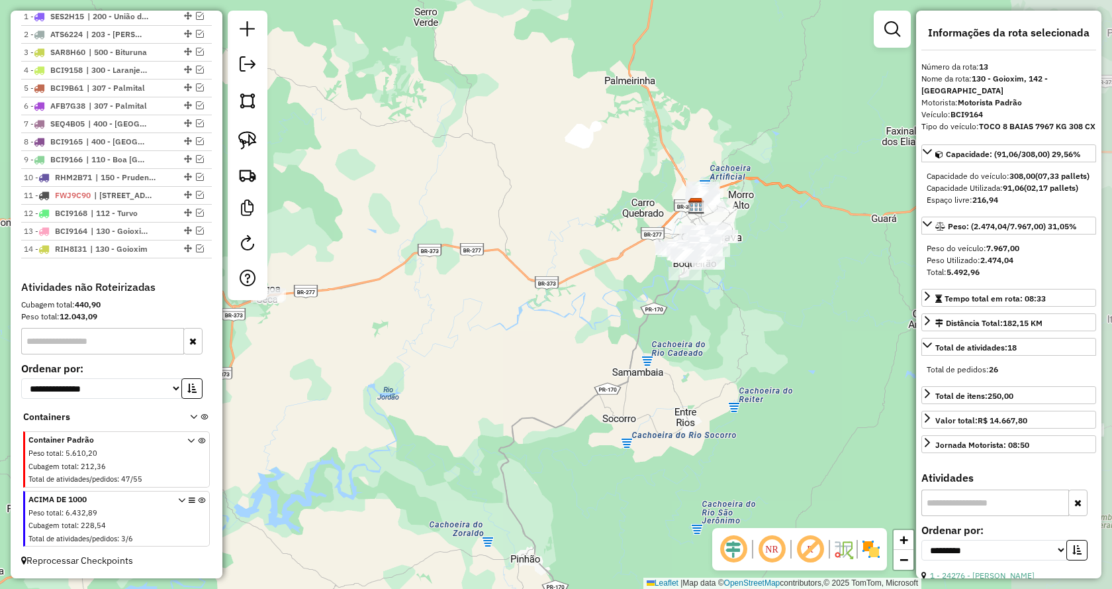
drag, startPoint x: 822, startPoint y: 311, endPoint x: 639, endPoint y: 350, distance: 186.9
click at [639, 350] on div "Janela de atendimento Grade de atendimento Capacidade Transportadoras Veículos …" at bounding box center [556, 294] width 1112 height 589
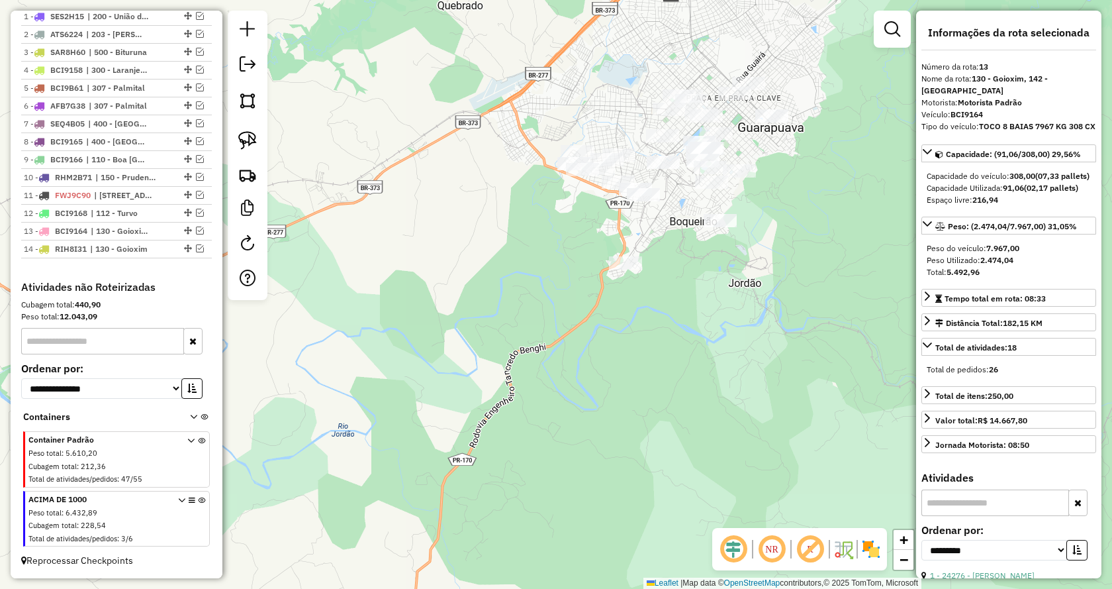
drag, startPoint x: 748, startPoint y: 234, endPoint x: 644, endPoint y: 365, distance: 166.9
click at [644, 365] on div "Janela de atendimento Grade de atendimento Capacidade Transportadoras Veículos …" at bounding box center [556, 294] width 1112 height 589
click at [246, 143] on img at bounding box center [247, 140] width 19 height 19
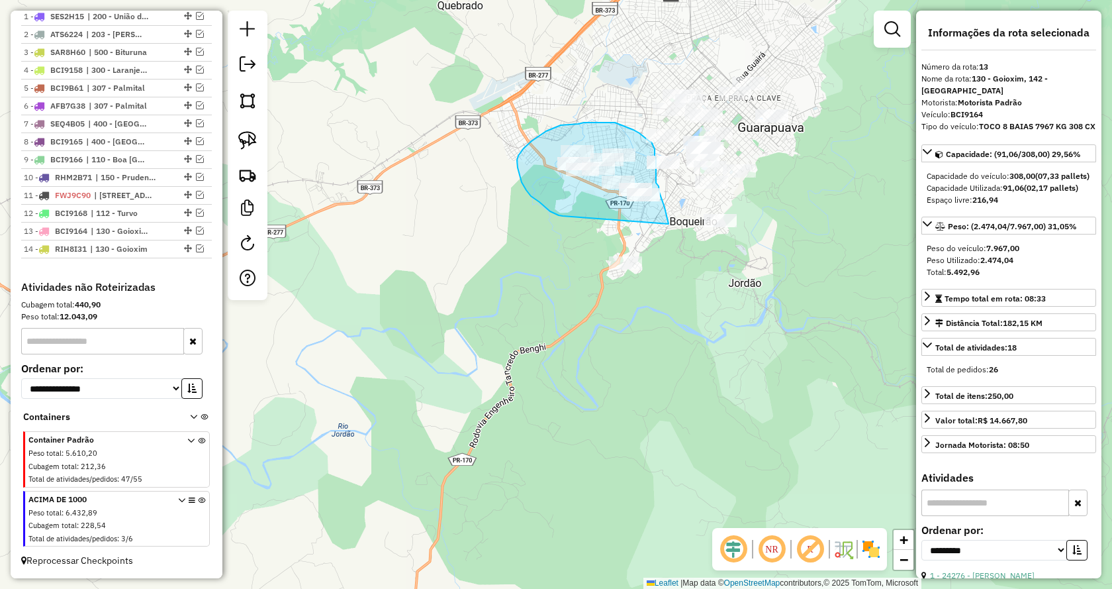
drag, startPoint x: 544, startPoint y: 206, endPoint x: 664, endPoint y: 227, distance: 121.7
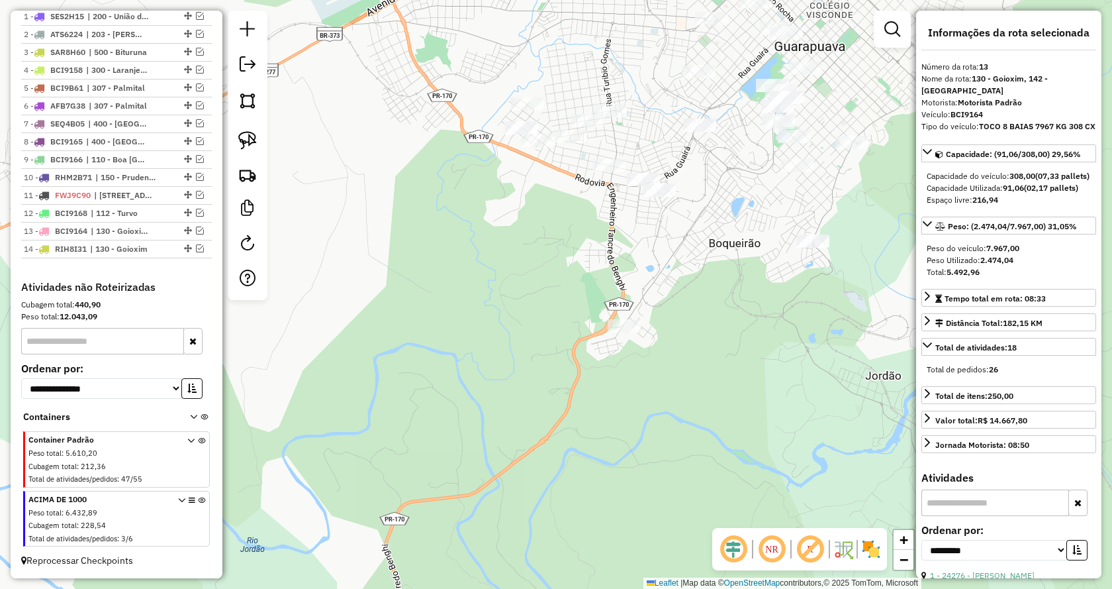
drag, startPoint x: 626, startPoint y: 195, endPoint x: 624, endPoint y: 266, distance: 70.2
click at [624, 266] on div "Janela de atendimento Grade de atendimento Capacidade Transportadoras Veículos …" at bounding box center [556, 294] width 1112 height 589
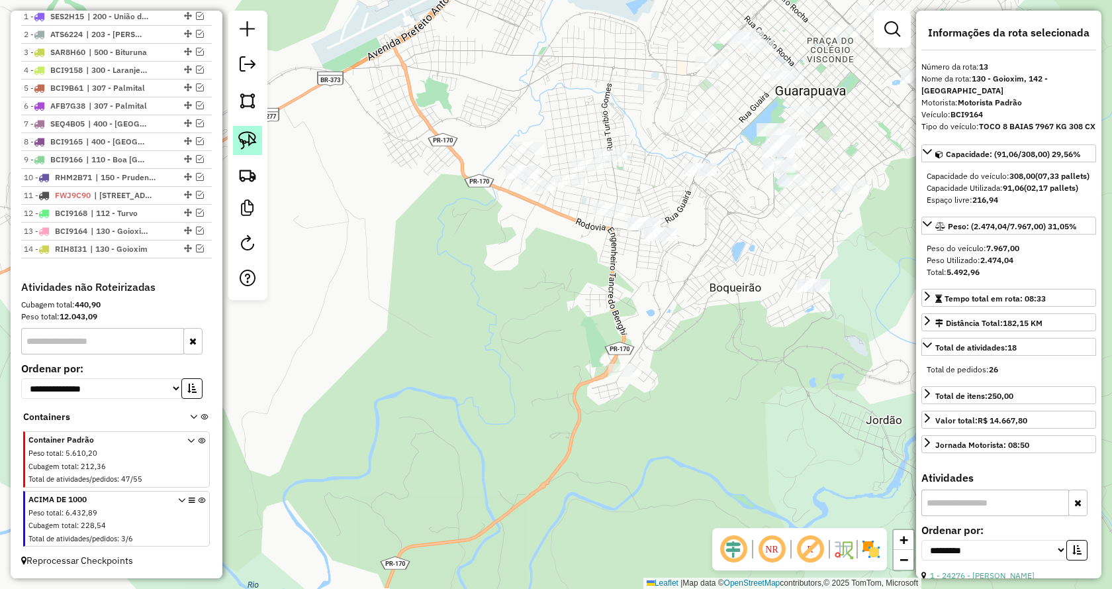
click at [249, 138] on img at bounding box center [247, 140] width 19 height 19
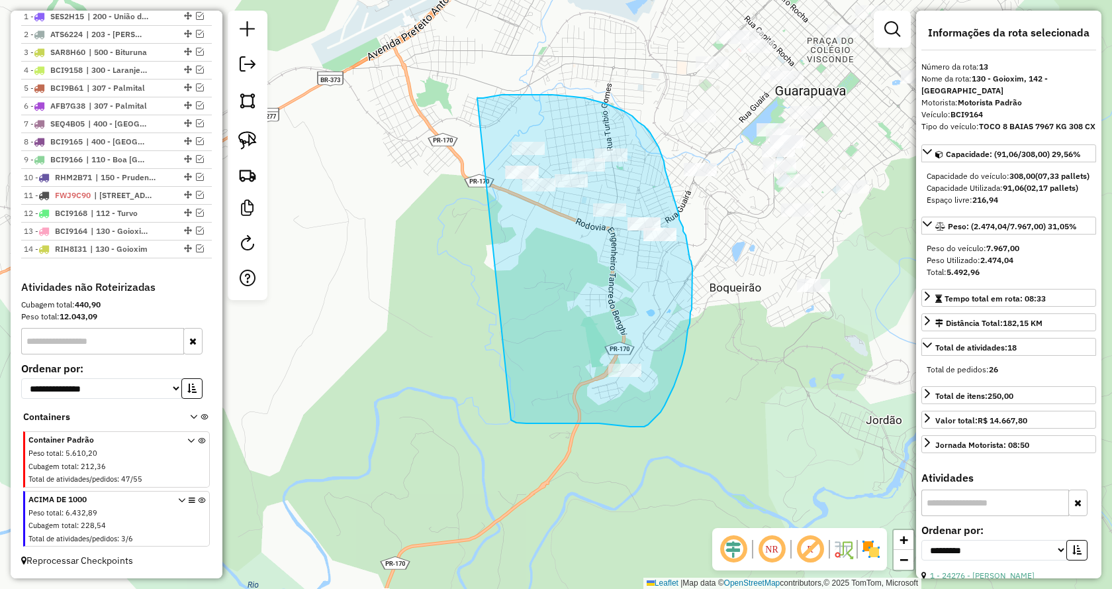
drag, startPoint x: 513, startPoint y: 421, endPoint x: 466, endPoint y: 100, distance: 324.5
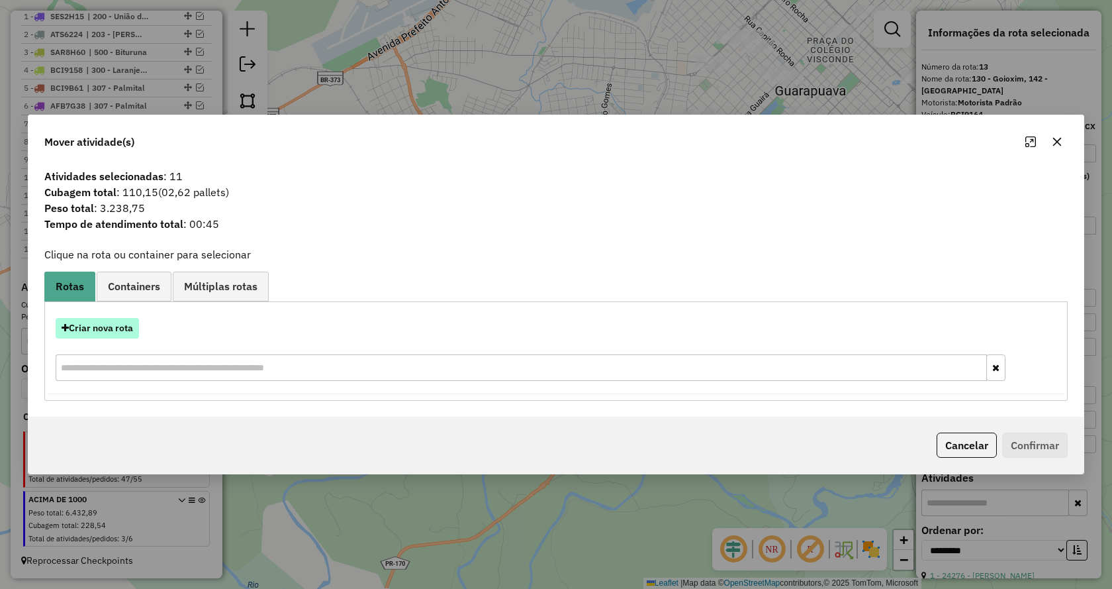
click at [101, 324] on button "Criar nova rota" at bounding box center [97, 328] width 83 height 21
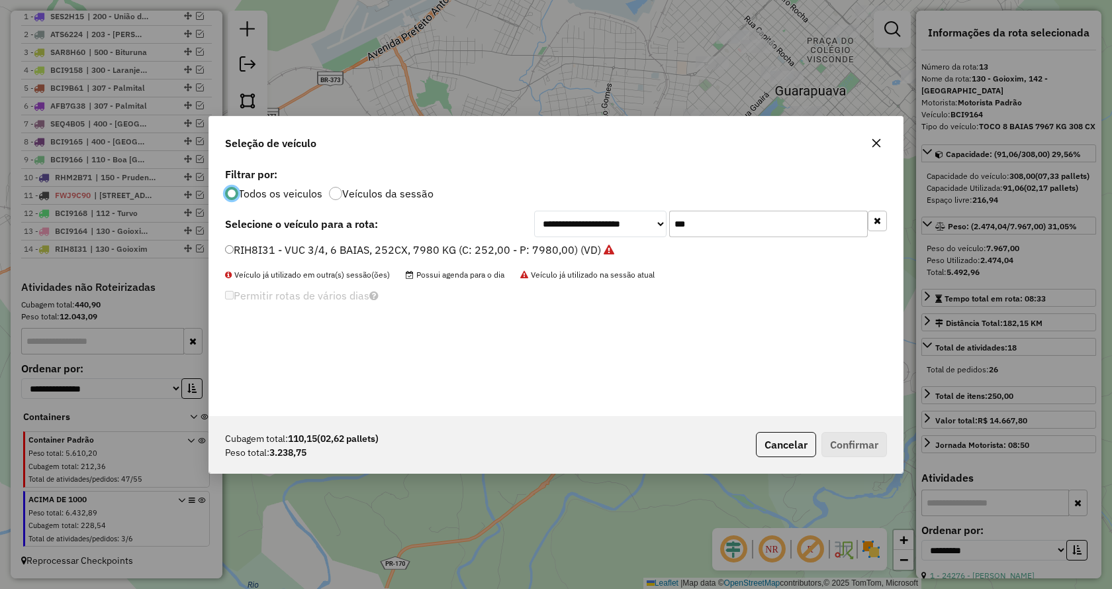
scroll to position [7, 4]
drag, startPoint x: 710, startPoint y: 222, endPoint x: 615, endPoint y: 224, distance: 94.7
click at [616, 222] on div "**********" at bounding box center [710, 224] width 353 height 26
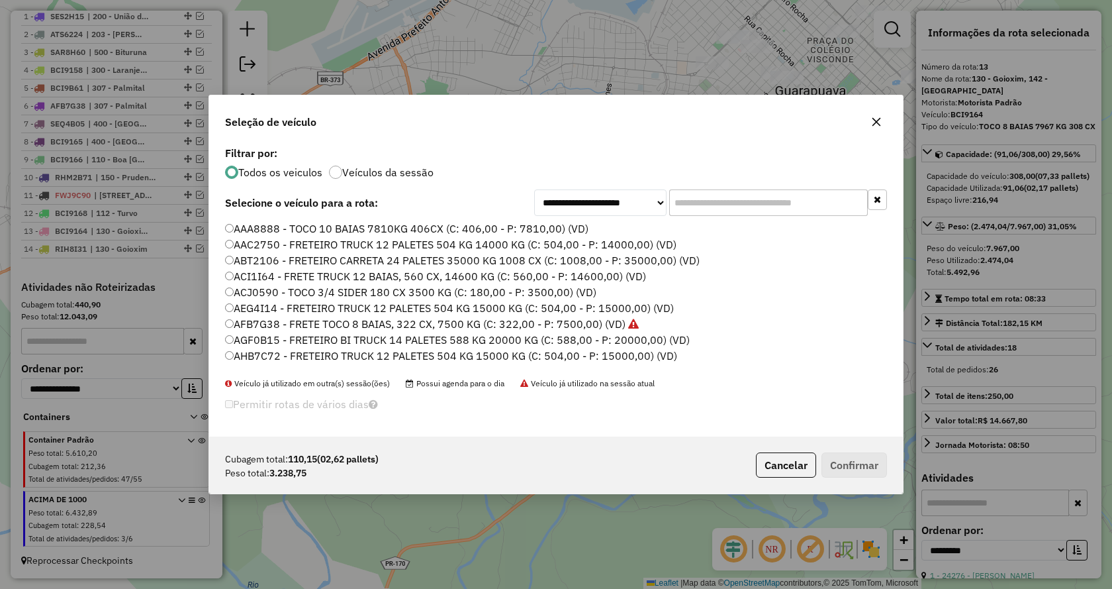
click at [717, 209] on input "text" at bounding box center [768, 202] width 199 height 26
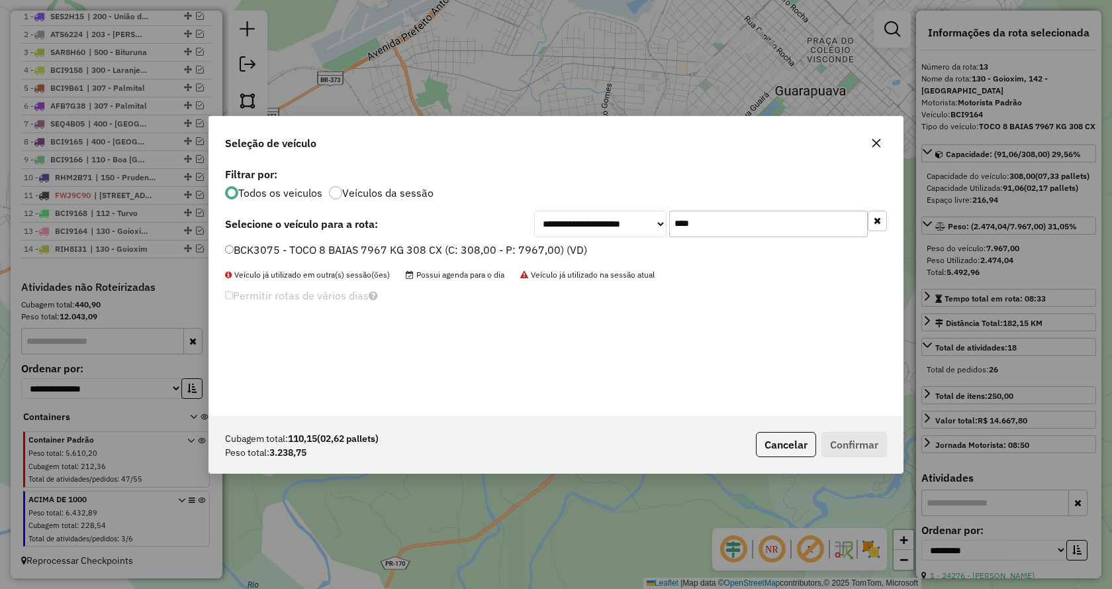
type input "****"
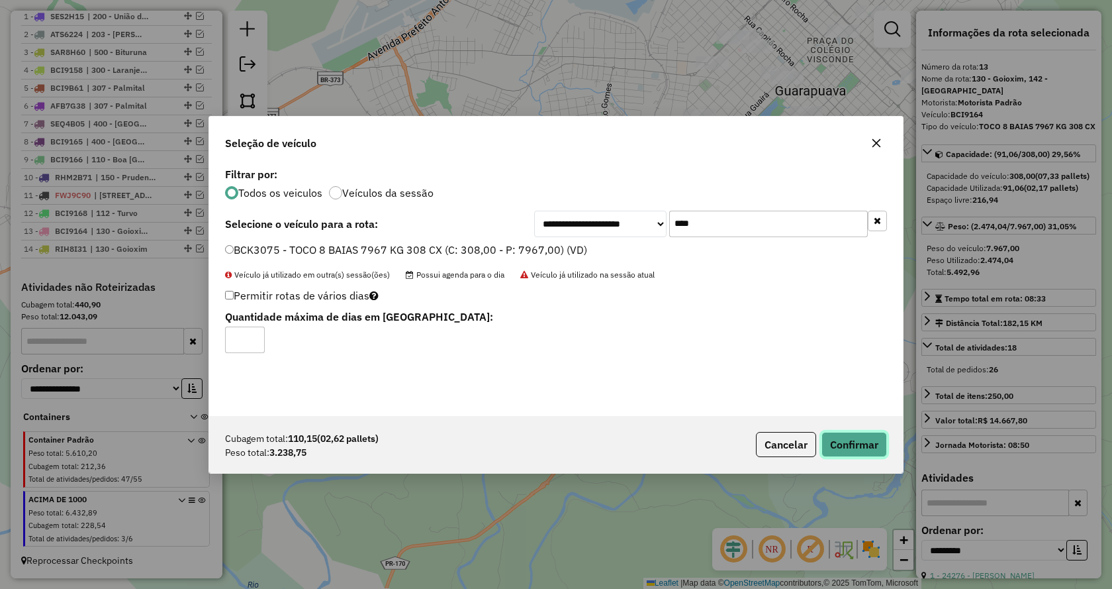
click at [848, 440] on button "Confirmar" at bounding box center [855, 444] width 66 height 25
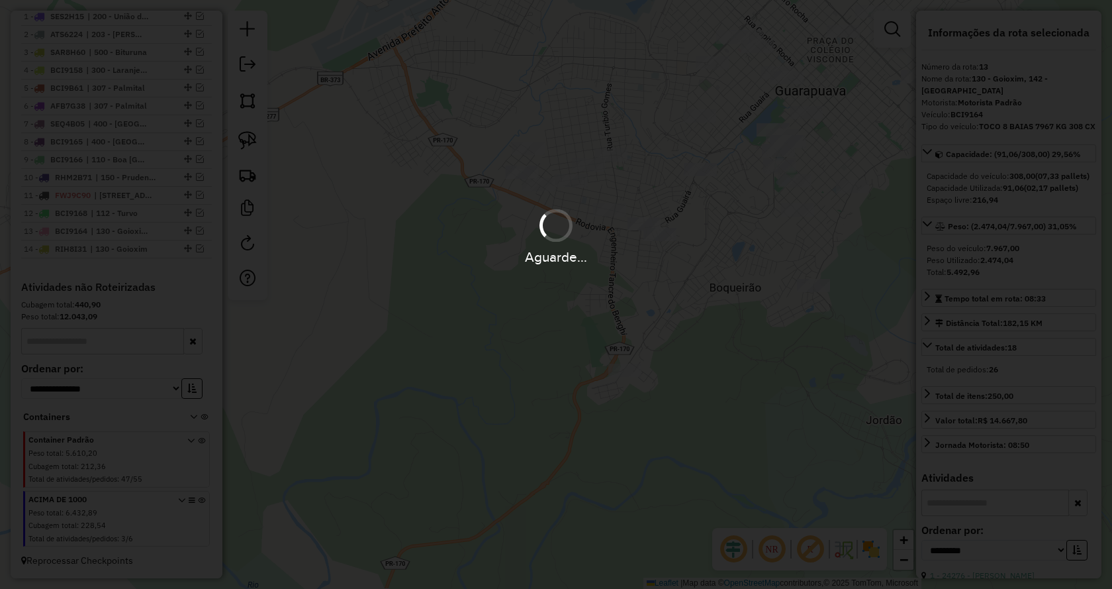
scroll to position [606, 0]
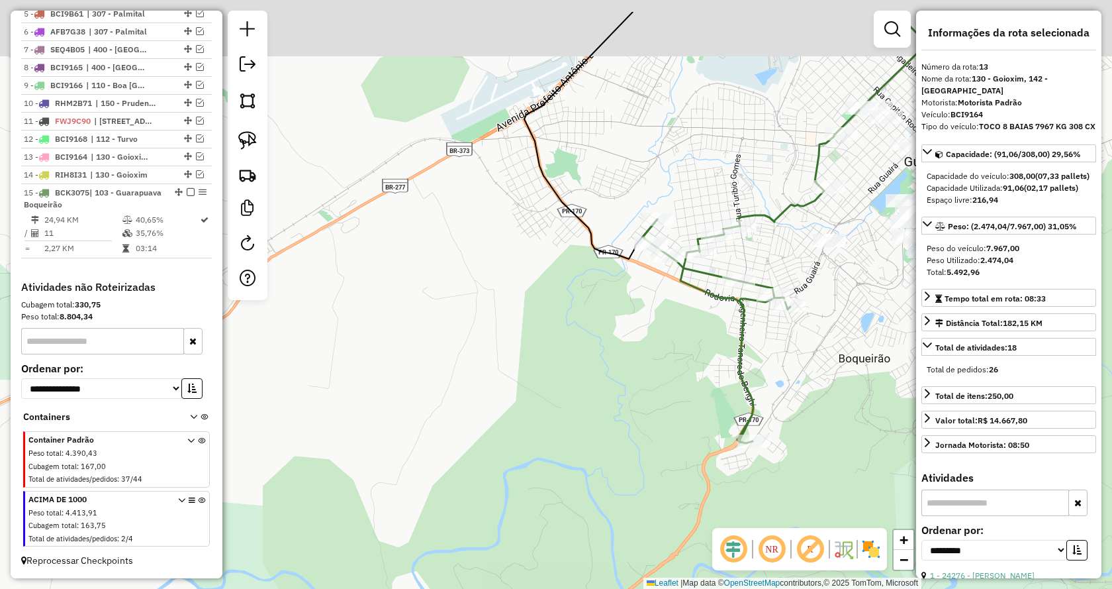
drag, startPoint x: 428, startPoint y: 374, endPoint x: 631, endPoint y: 479, distance: 228.0
click at [630, 479] on div "Janela de atendimento Grade de atendimento Capacidade Transportadoras Veículos …" at bounding box center [556, 294] width 1112 height 589
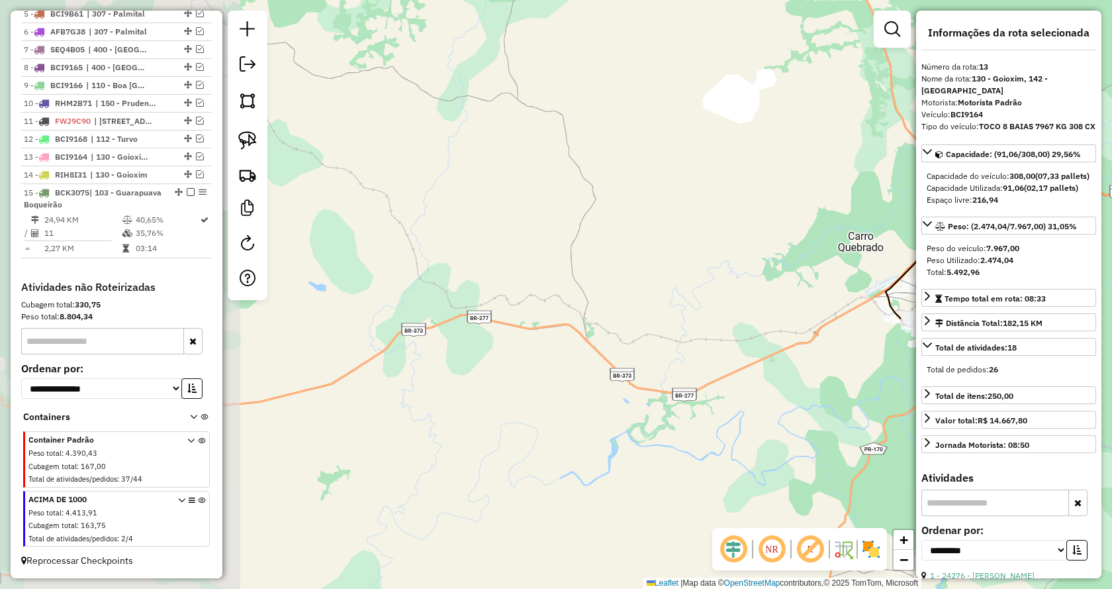
drag, startPoint x: 497, startPoint y: 503, endPoint x: 803, endPoint y: 424, distance: 315.4
click at [800, 424] on div "Janela de atendimento Grade de atendimento Capacidade Transportadoras Veículos …" at bounding box center [556, 294] width 1112 height 589
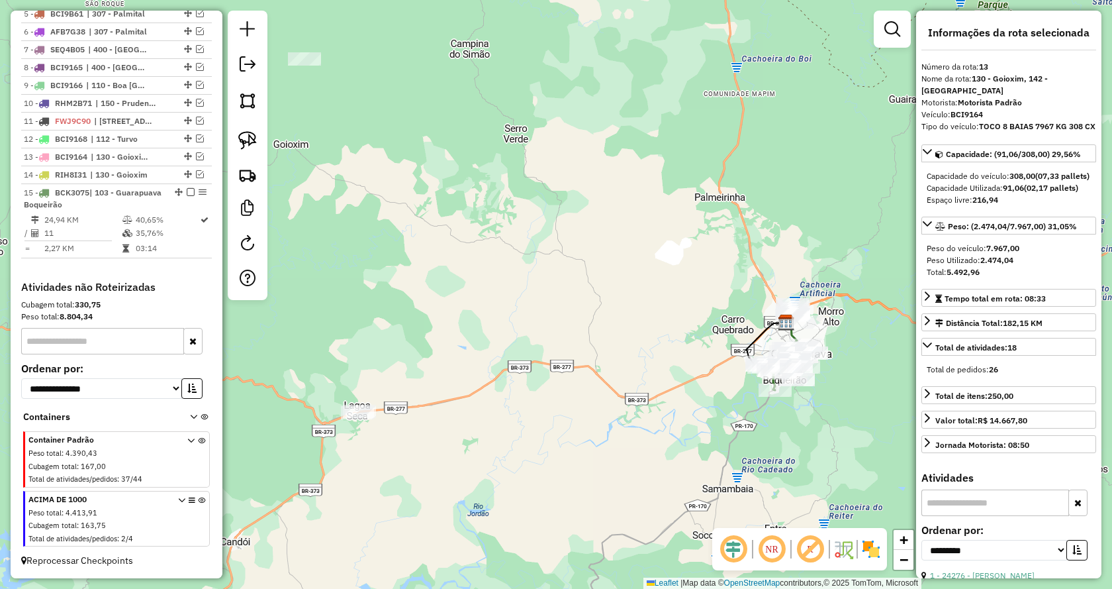
drag, startPoint x: 411, startPoint y: 500, endPoint x: 496, endPoint y: 459, distance: 94.2
click at [496, 459] on div "Janela de atendimento Grade de atendimento Capacidade Transportadoras Veículos …" at bounding box center [556, 294] width 1112 height 589
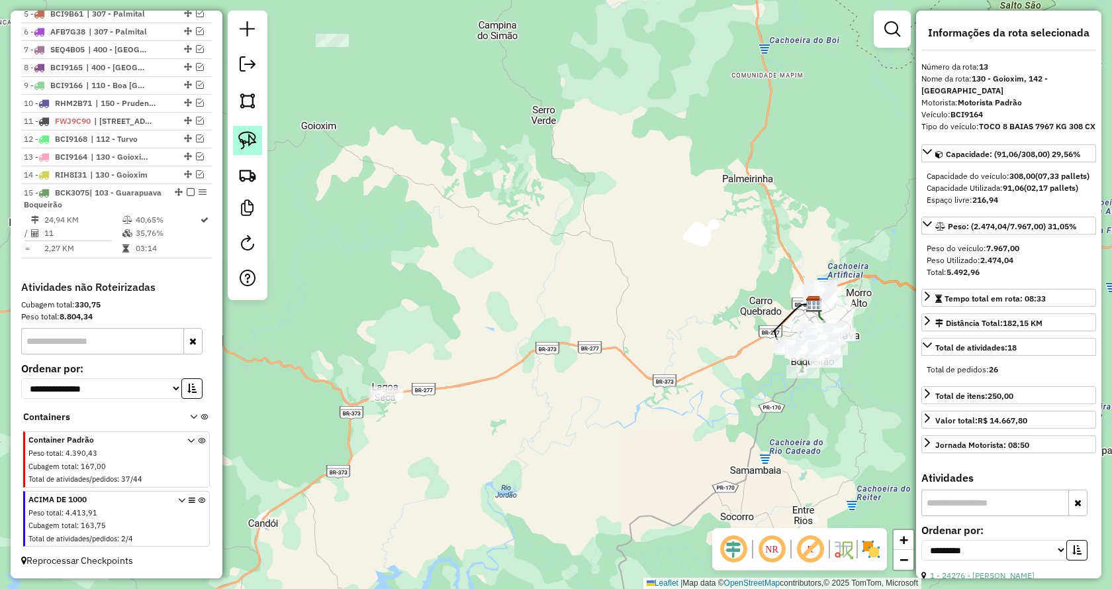
click at [250, 136] on img at bounding box center [247, 140] width 19 height 19
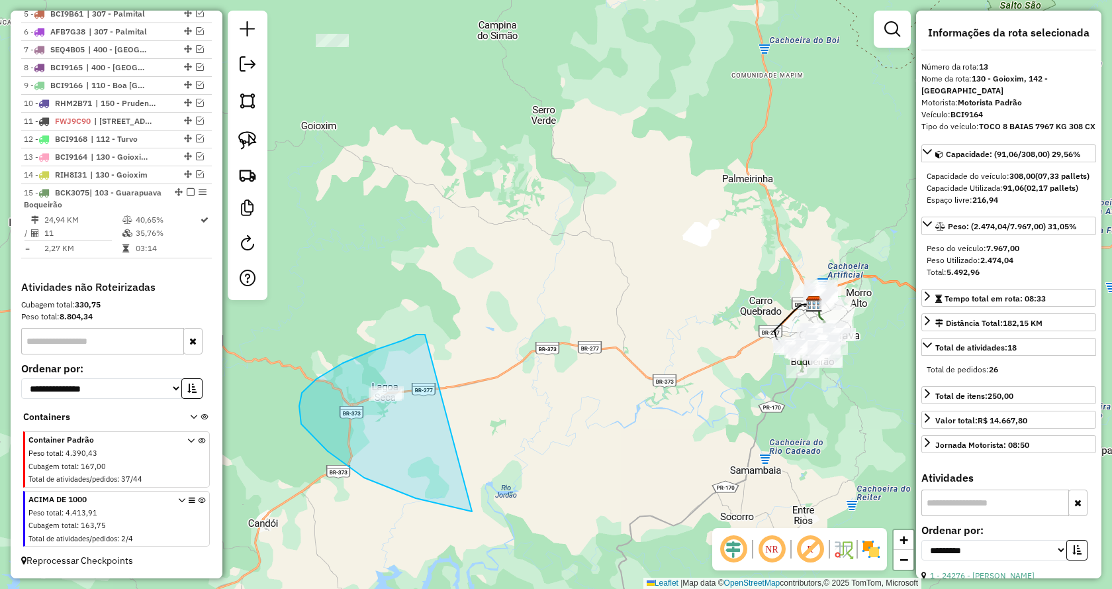
drag, startPoint x: 425, startPoint y: 334, endPoint x: 515, endPoint y: 483, distance: 173.5
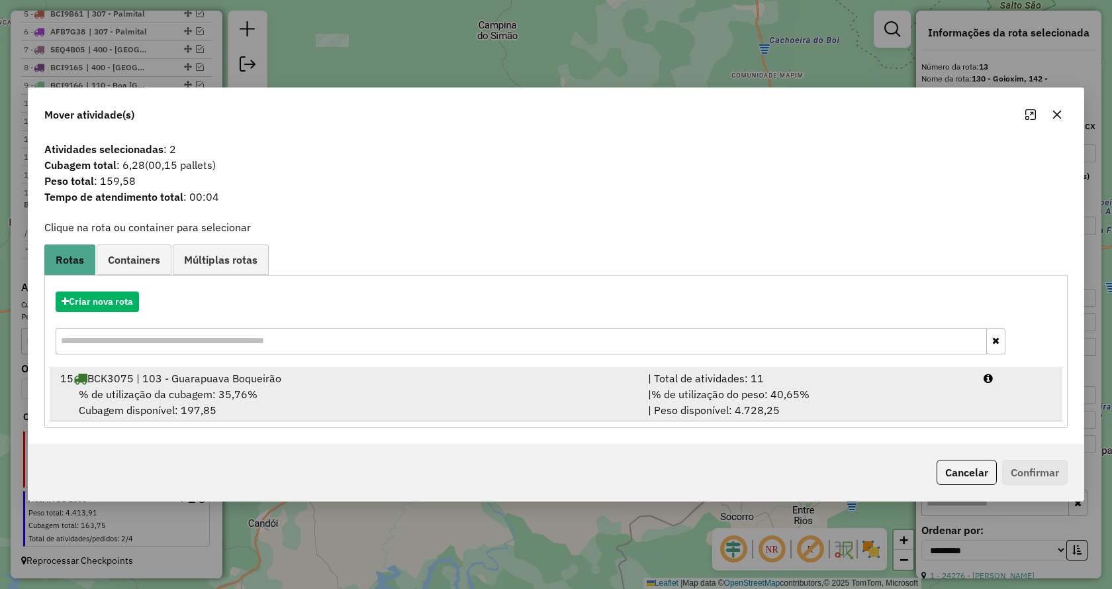
click at [852, 401] on div "| % de utilização do peso: 40,65% | Peso disponível: 4.728,25" at bounding box center [808, 402] width 336 height 32
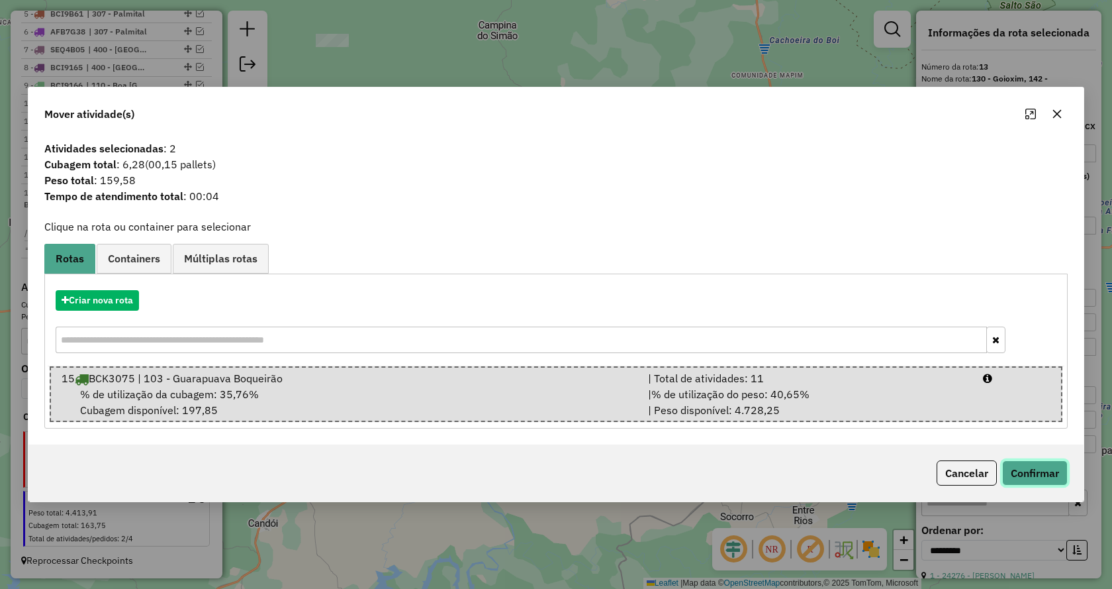
click at [1026, 467] on button "Confirmar" at bounding box center [1036, 472] width 66 height 25
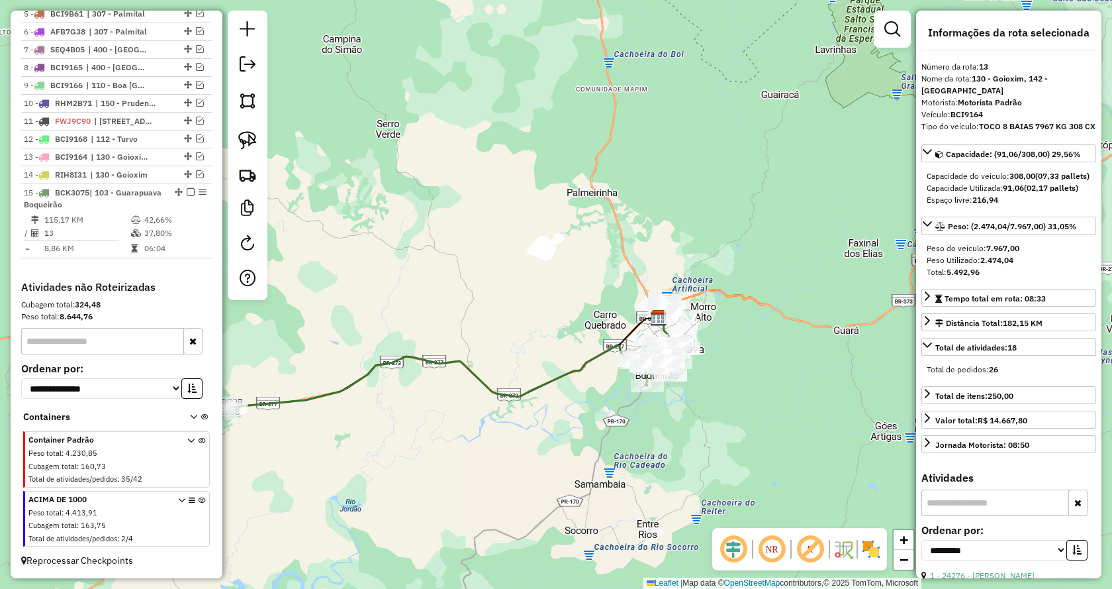
drag, startPoint x: 673, startPoint y: 460, endPoint x: 493, endPoint y: 485, distance: 181.8
click at [493, 485] on div "Janela de atendimento Grade de atendimento Capacidade Transportadoras Veículos …" at bounding box center [556, 294] width 1112 height 589
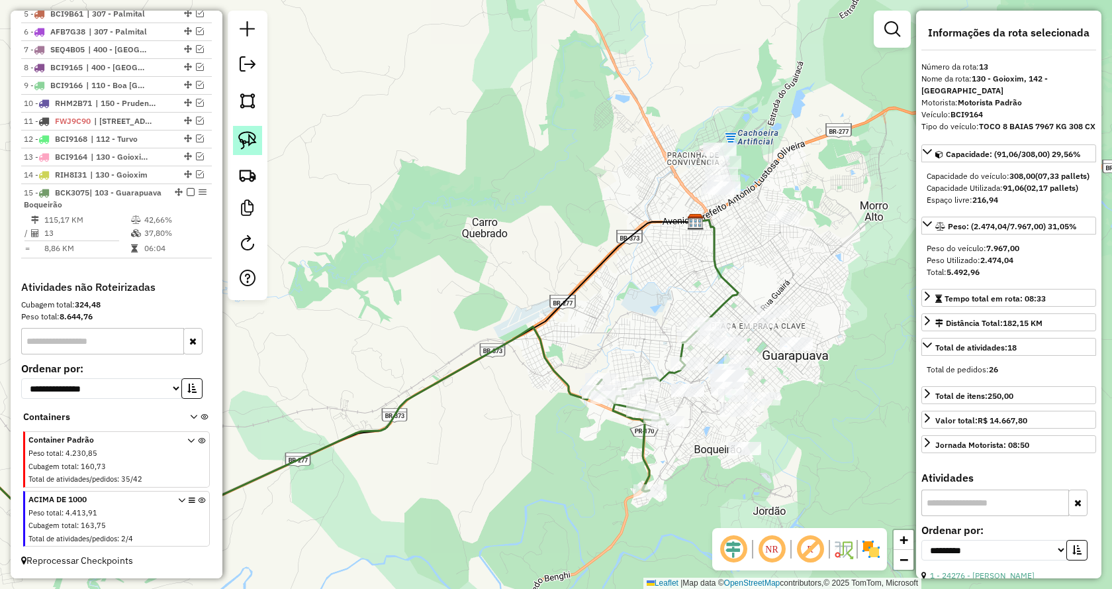
click at [250, 141] on img at bounding box center [247, 140] width 19 height 19
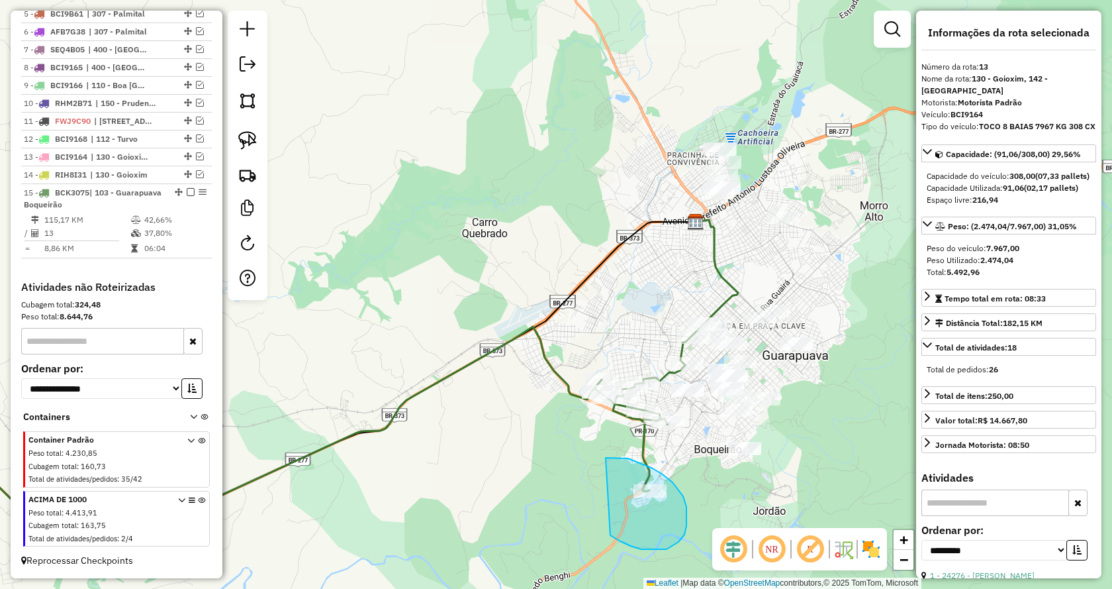
drag, startPoint x: 614, startPoint y: 537, endPoint x: 566, endPoint y: 477, distance: 76.8
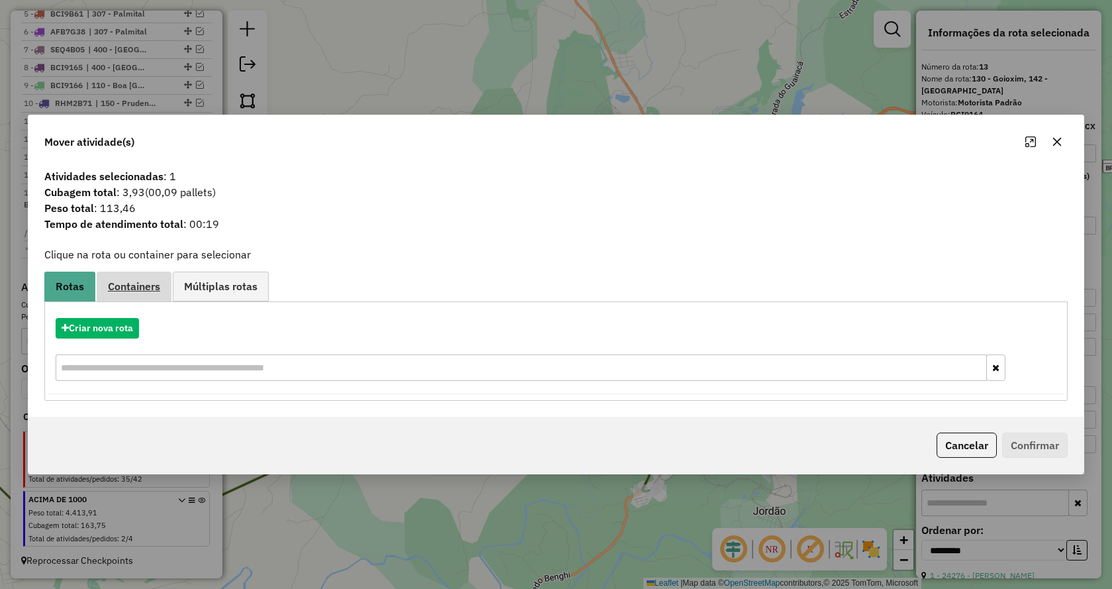
click at [141, 288] on span "Containers" at bounding box center [134, 286] width 52 height 11
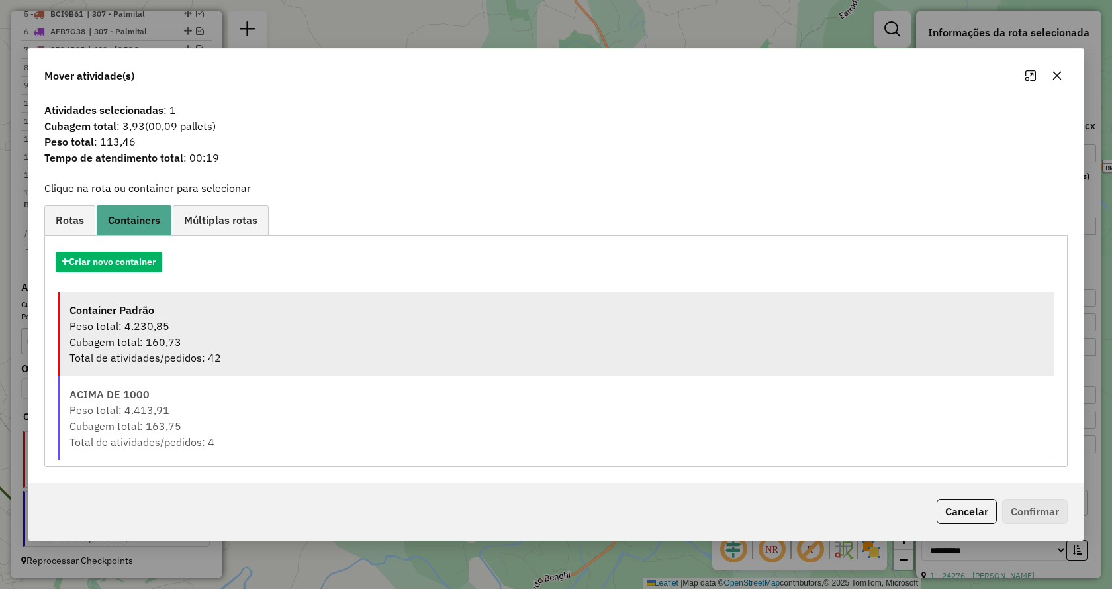
click at [153, 327] on div "Peso total: 4.230,85" at bounding box center [557, 326] width 975 height 16
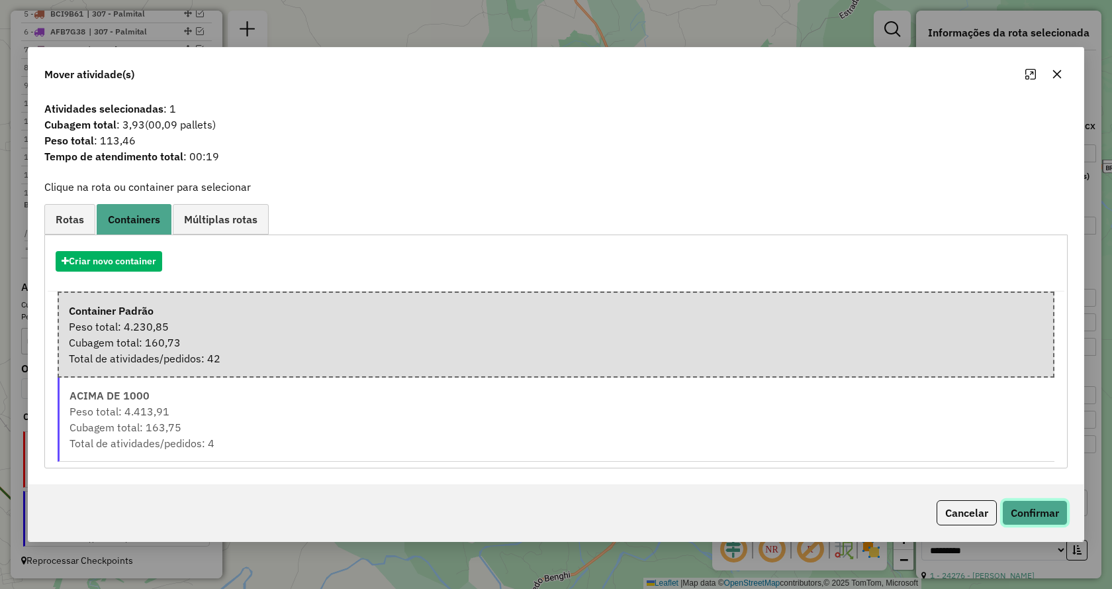
click at [1018, 507] on button "Confirmar" at bounding box center [1036, 512] width 66 height 25
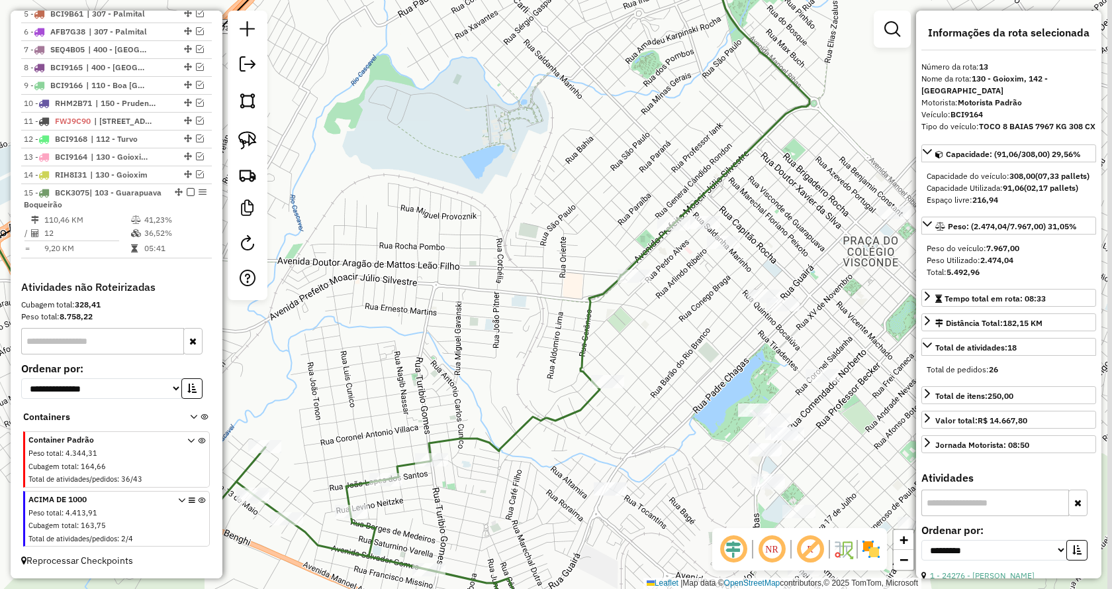
drag, startPoint x: 725, startPoint y: 334, endPoint x: 680, endPoint y: 351, distance: 48.2
click at [680, 351] on div "Janela de atendimento Grade de atendimento Capacidade Transportadoras Veículos …" at bounding box center [556, 294] width 1112 height 589
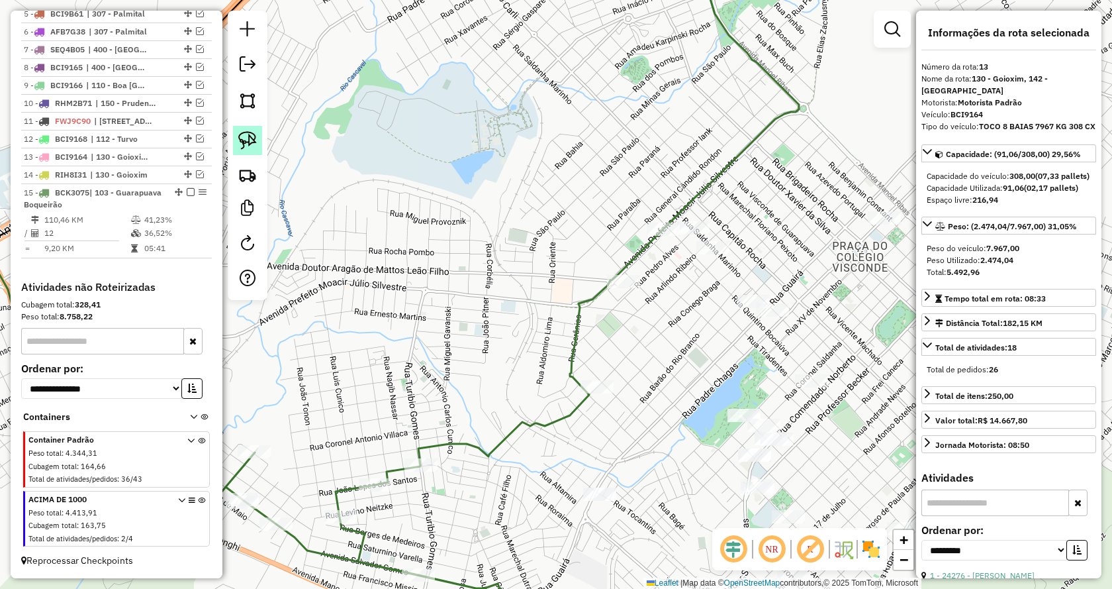
click at [246, 138] on img at bounding box center [247, 140] width 19 height 19
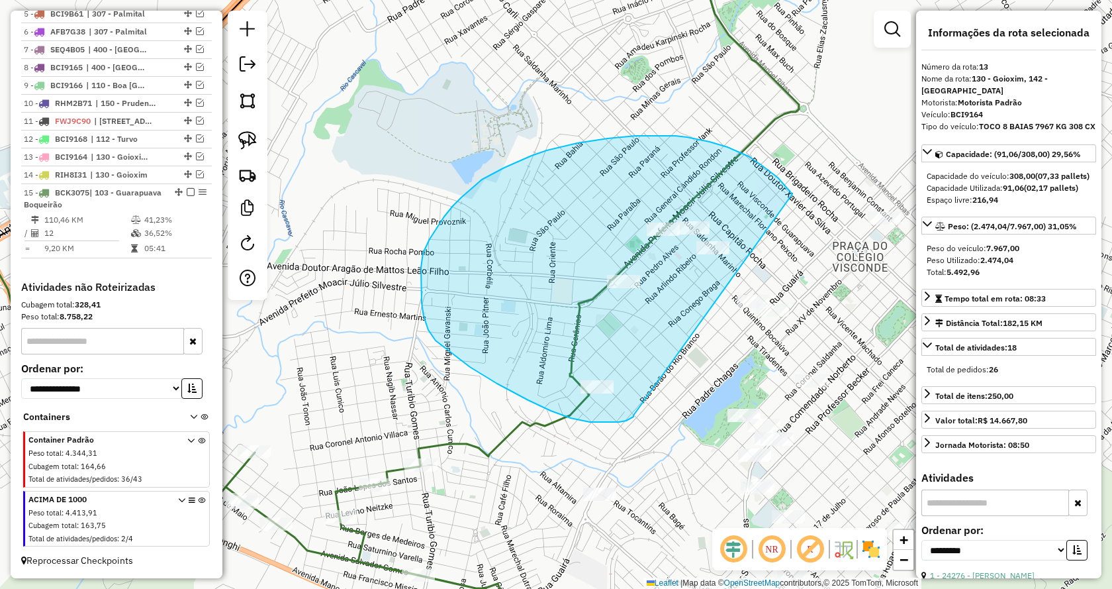
drag, startPoint x: 590, startPoint y: 422, endPoint x: 793, endPoint y: 194, distance: 304.9
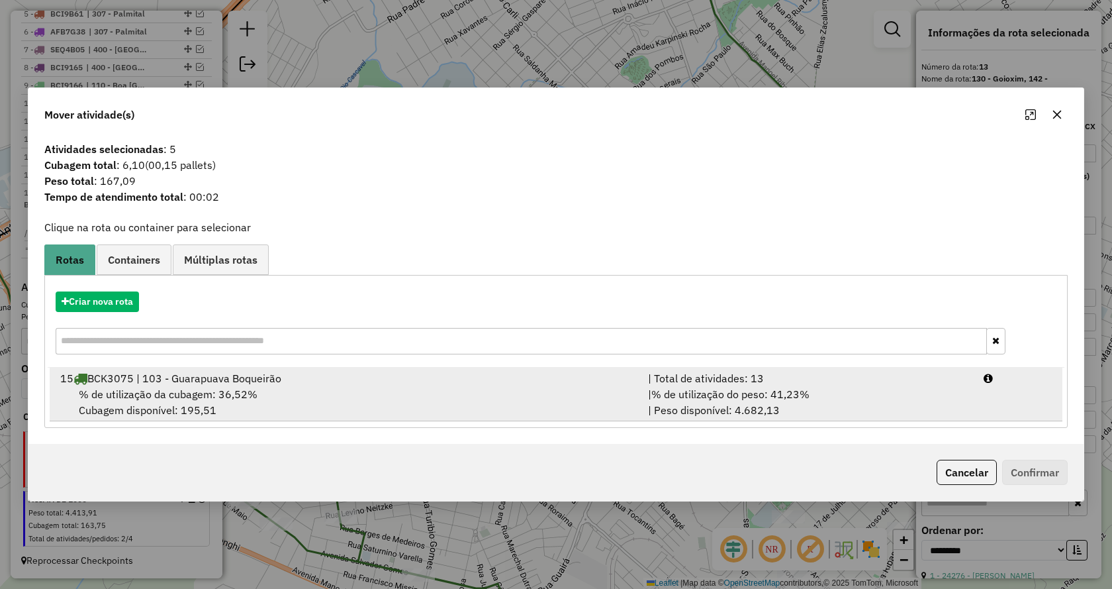
click at [755, 395] on span "% de utilização do peso: 41,23%" at bounding box center [731, 393] width 158 height 13
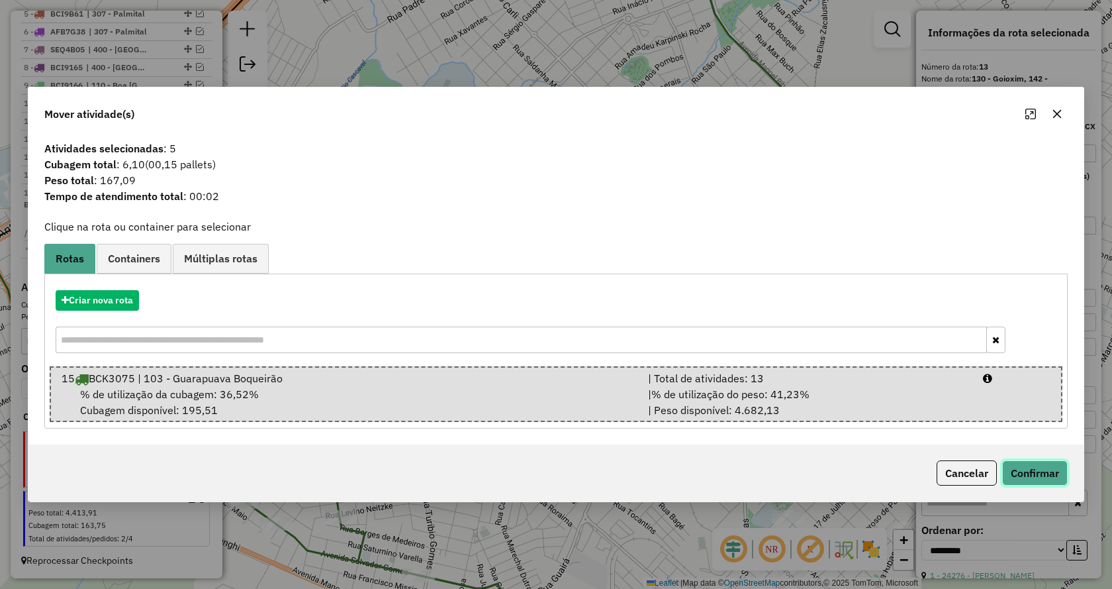
click at [1024, 471] on button "Confirmar" at bounding box center [1036, 472] width 66 height 25
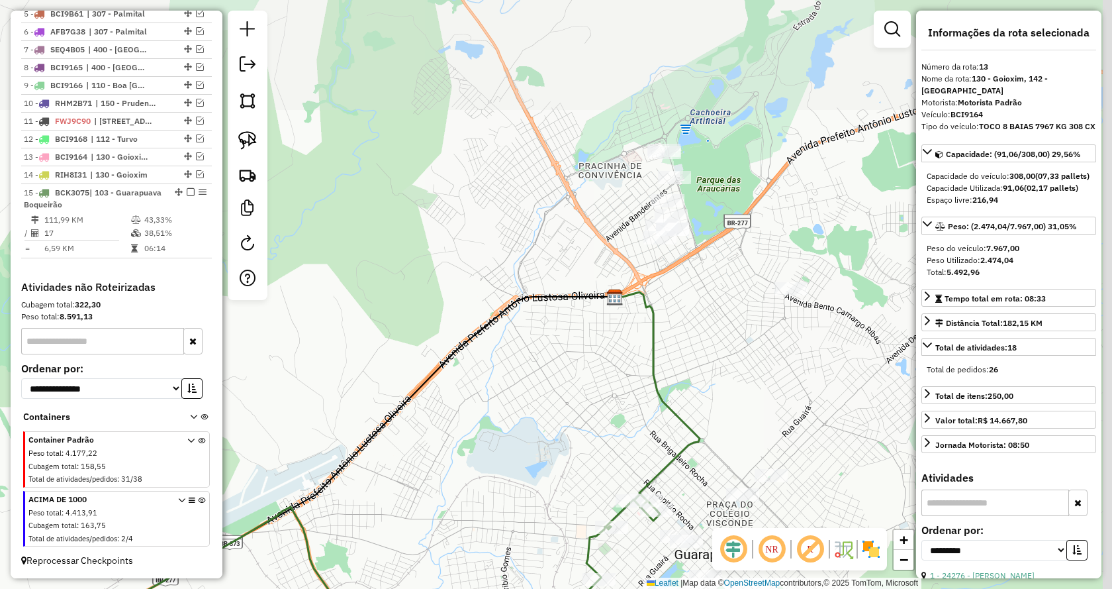
drag, startPoint x: 726, startPoint y: 154, endPoint x: 694, endPoint y: 352, distance: 200.5
click at [697, 352] on div "Janela de atendimento Grade de atendimento Capacidade Transportadoras Veículos …" at bounding box center [556, 294] width 1112 height 589
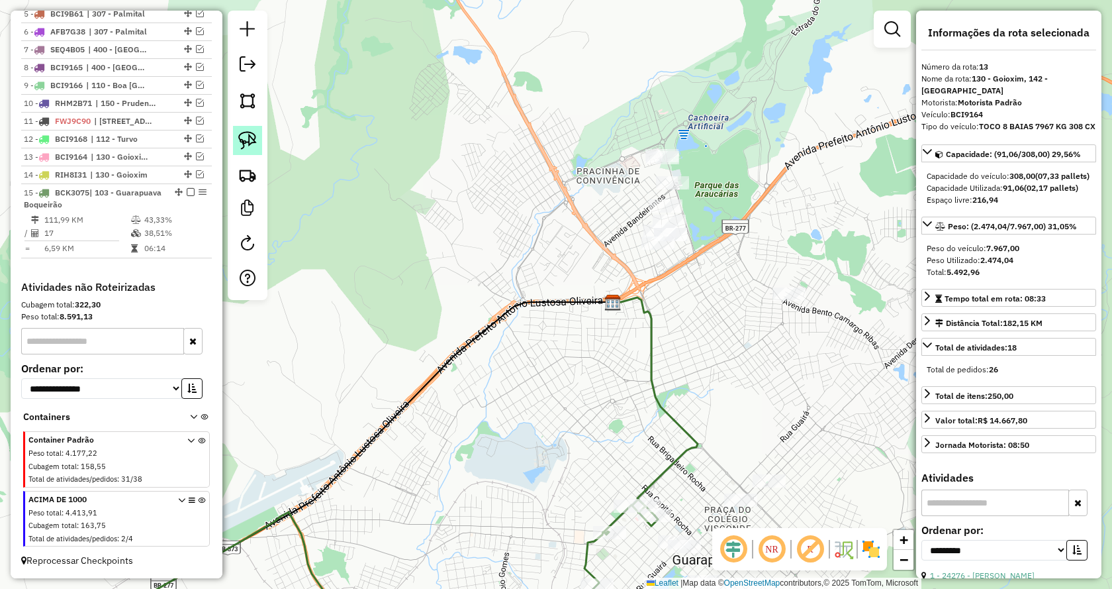
click at [250, 142] on img at bounding box center [247, 140] width 19 height 19
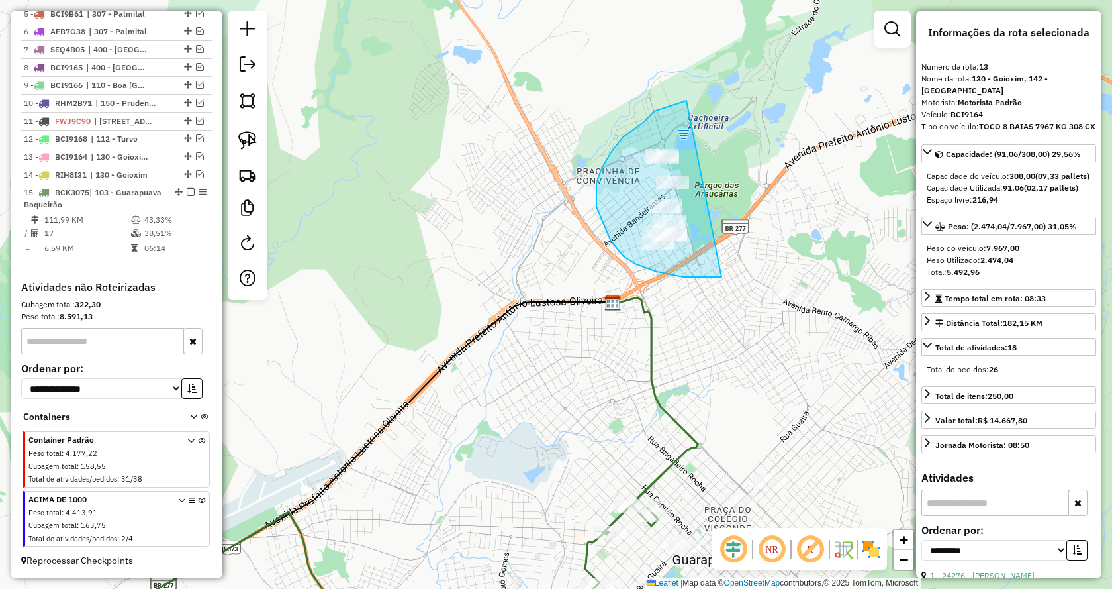
drag, startPoint x: 635, startPoint y: 264, endPoint x: 781, endPoint y: 81, distance: 234.1
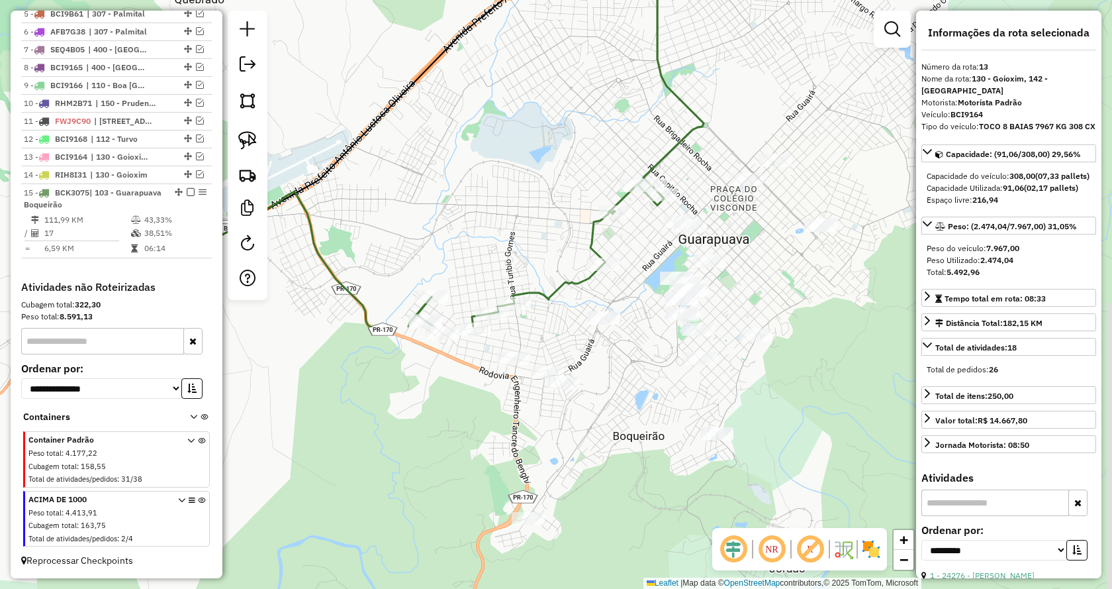
drag, startPoint x: 740, startPoint y: 422, endPoint x: 740, endPoint y: 46, distance: 376.1
click at [740, 46] on div "Janela de atendimento Grade de atendimento Capacidade Transportadoras Veículos …" at bounding box center [556, 294] width 1112 height 589
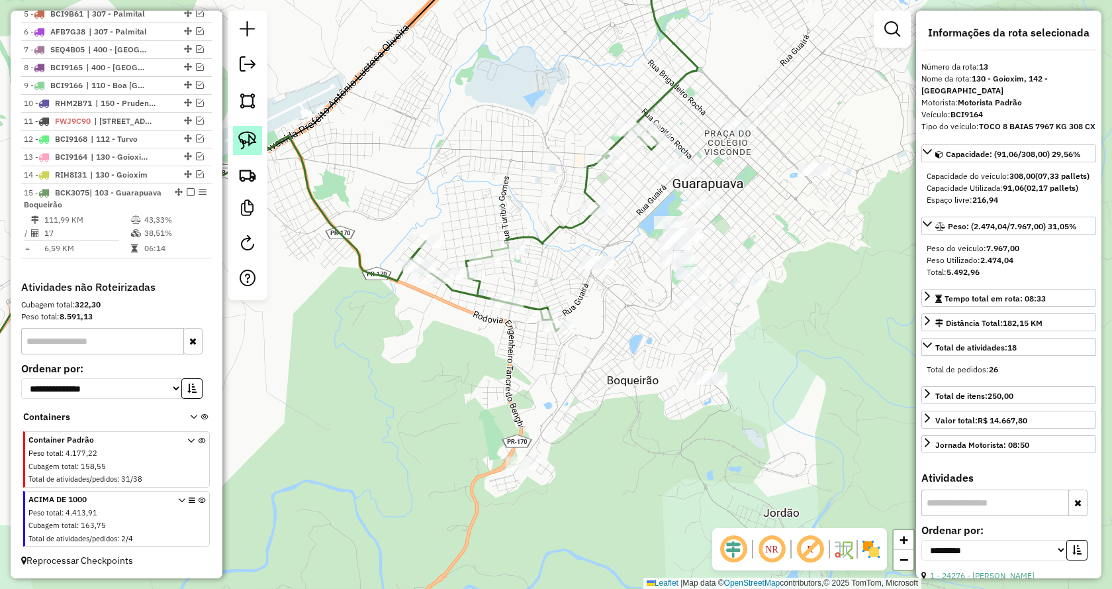
click at [250, 132] on img at bounding box center [247, 140] width 19 height 19
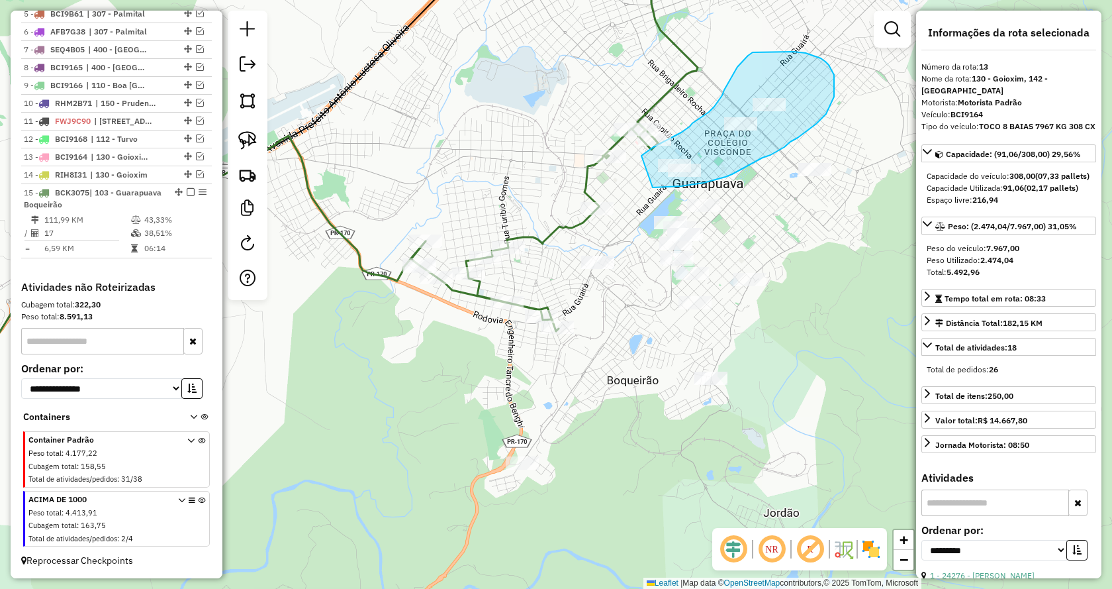
drag, startPoint x: 653, startPoint y: 187, endPoint x: 639, endPoint y: 157, distance: 33.5
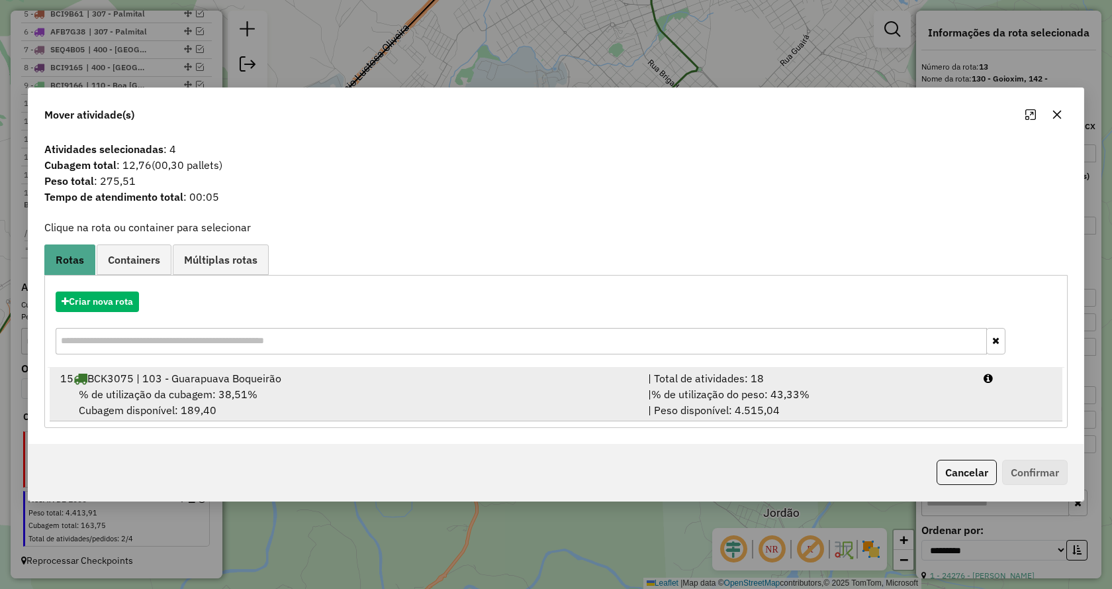
click at [769, 400] on span "% de utilização do peso: 43,33%" at bounding box center [731, 393] width 158 height 13
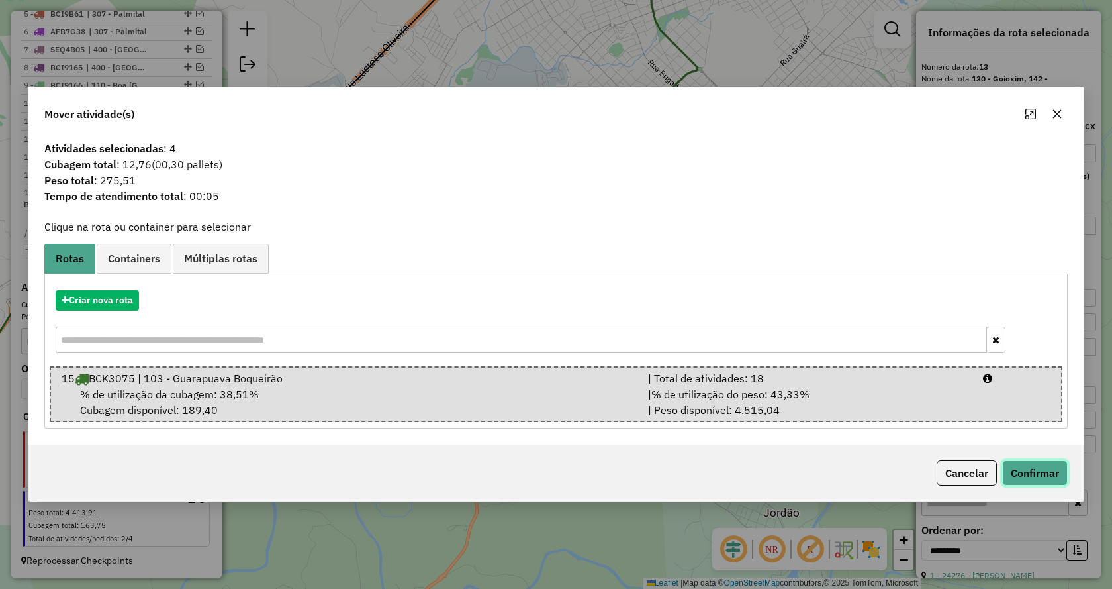
click at [1046, 480] on button "Confirmar" at bounding box center [1036, 472] width 66 height 25
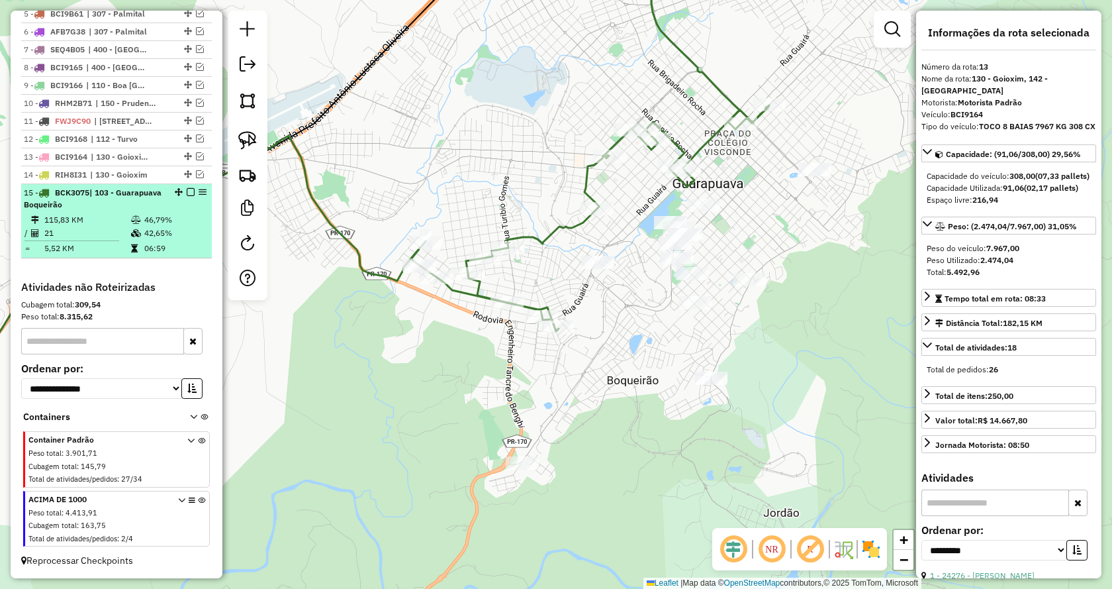
click at [187, 193] on em at bounding box center [191, 192] width 8 height 8
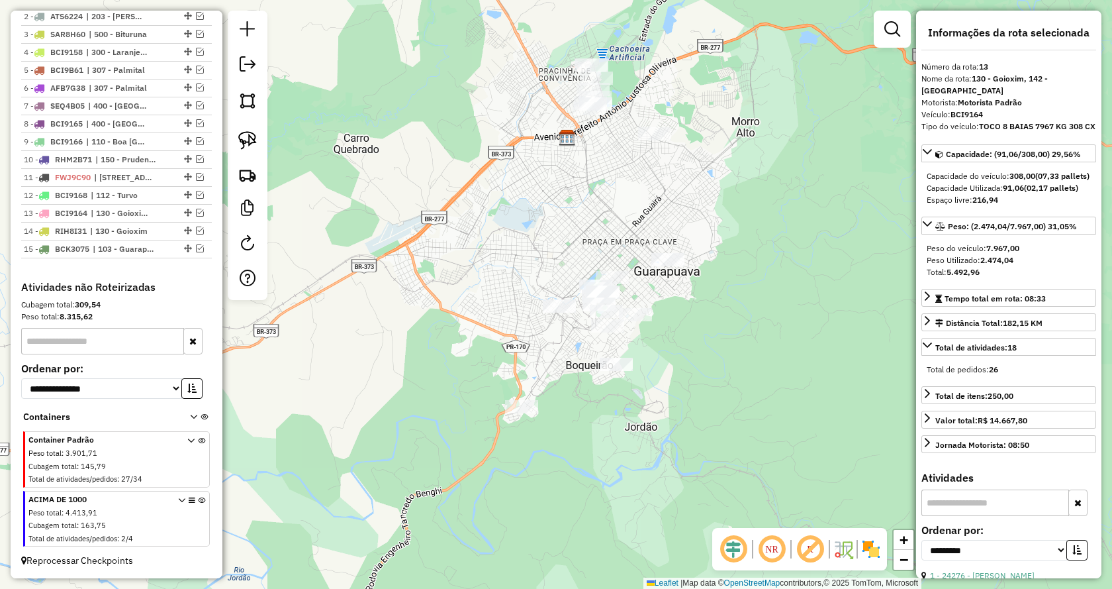
drag, startPoint x: 781, startPoint y: 428, endPoint x: 682, endPoint y: 428, distance: 98.7
click at [682, 428] on div "Janela de atendimento Grade de atendimento Capacidade Transportadoras Veículos …" at bounding box center [556, 294] width 1112 height 589
click at [245, 141] on img at bounding box center [247, 140] width 19 height 19
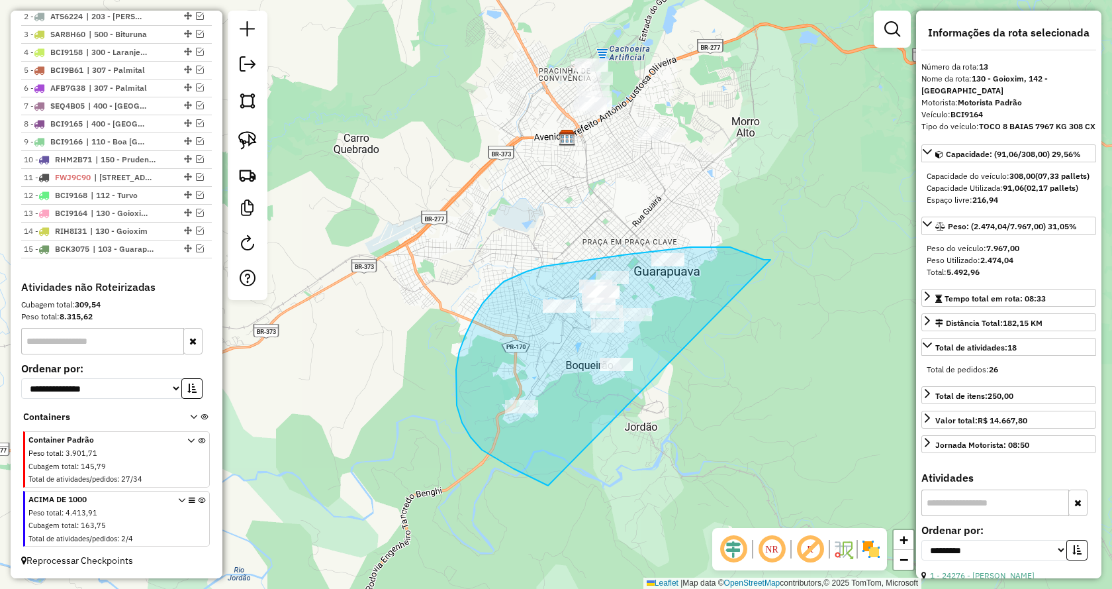
drag, startPoint x: 471, startPoint y: 437, endPoint x: 788, endPoint y: 311, distance: 341.5
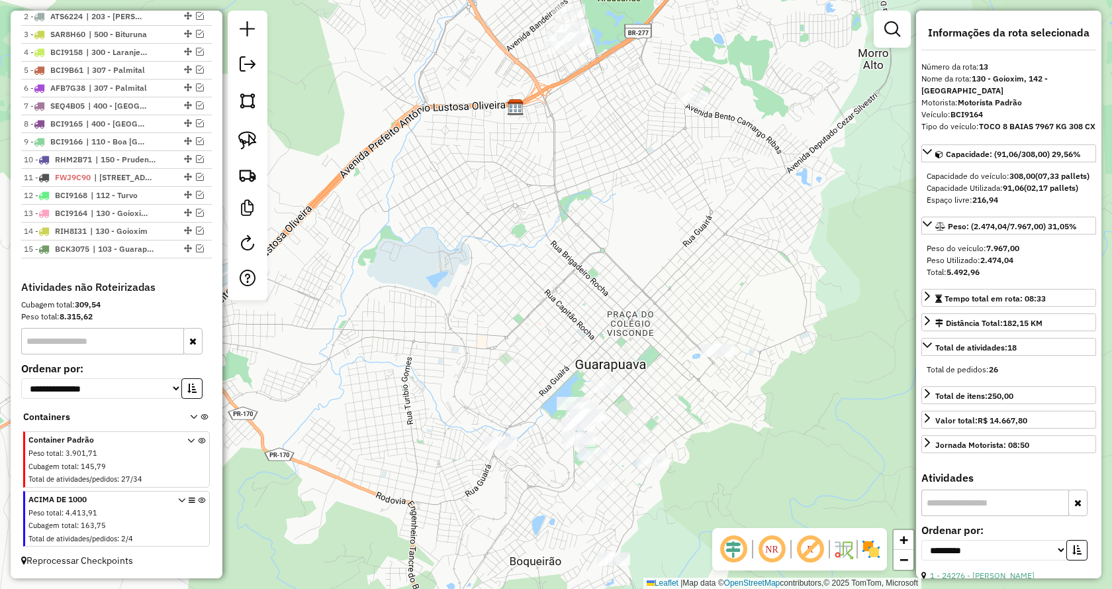
drag, startPoint x: 670, startPoint y: 195, endPoint x: 640, endPoint y: 305, distance: 113.4
click at [640, 305] on div "Janela de atendimento Grade de atendimento Capacidade Transportadoras Veículos …" at bounding box center [556, 294] width 1112 height 589
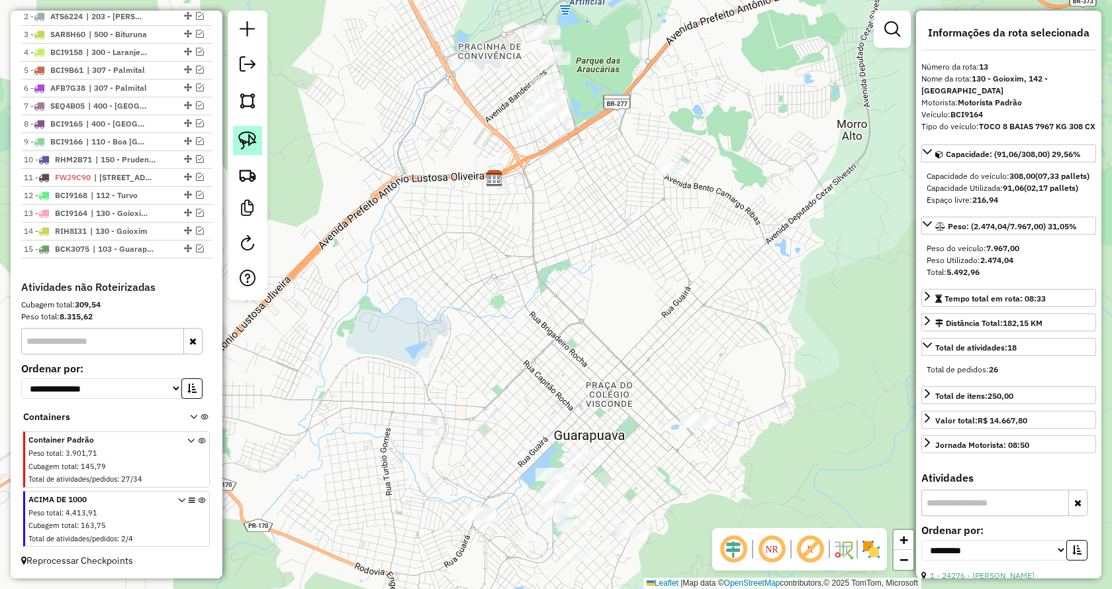
click at [250, 142] on img at bounding box center [247, 140] width 19 height 19
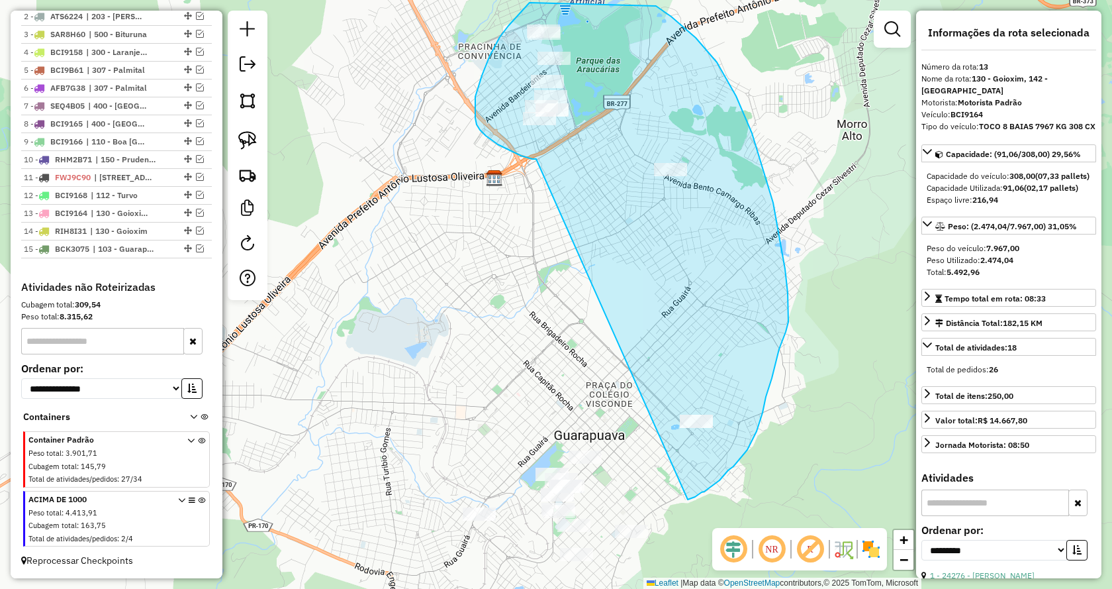
drag, startPoint x: 498, startPoint y: 144, endPoint x: 687, endPoint y: 499, distance: 402.0
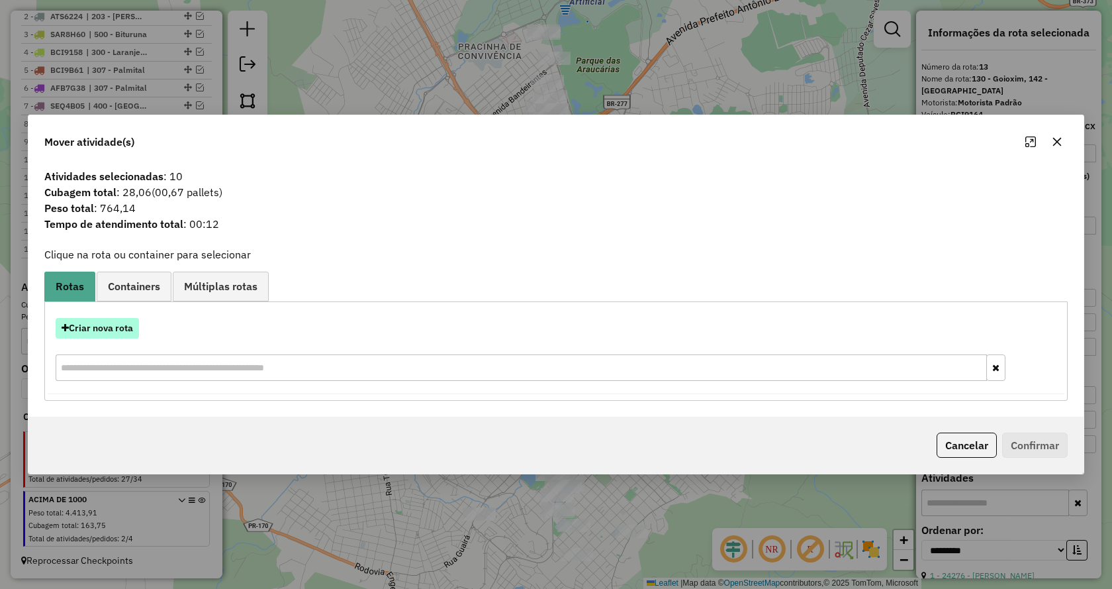
click at [117, 326] on button "Criar nova rota" at bounding box center [97, 328] width 83 height 21
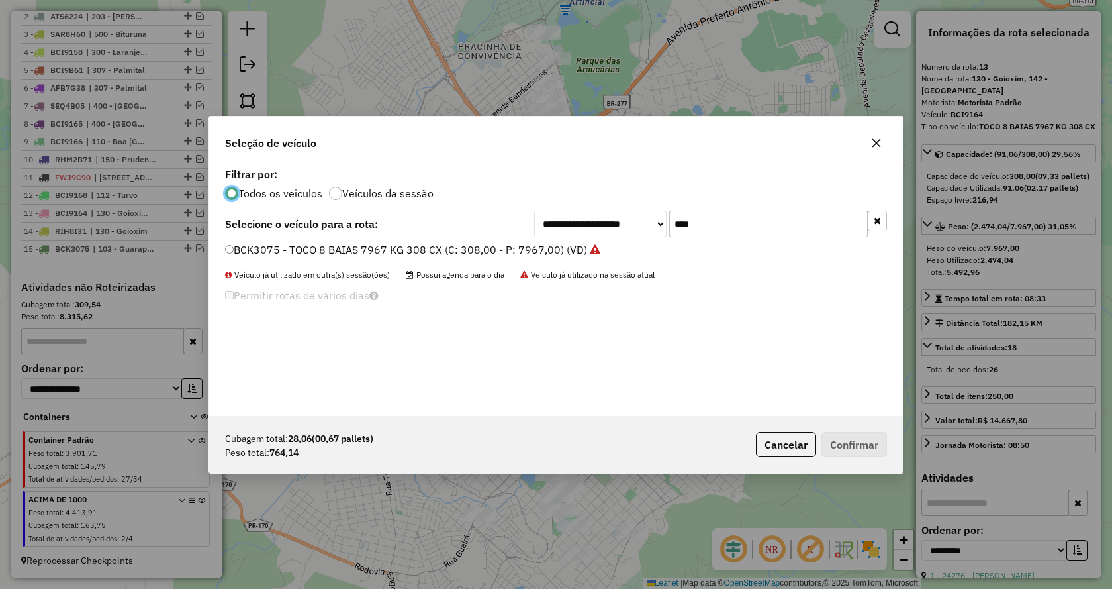
scroll to position [7, 4]
drag, startPoint x: 680, startPoint y: 217, endPoint x: 664, endPoint y: 217, distance: 15.9
click at [664, 217] on div "**********" at bounding box center [710, 224] width 353 height 26
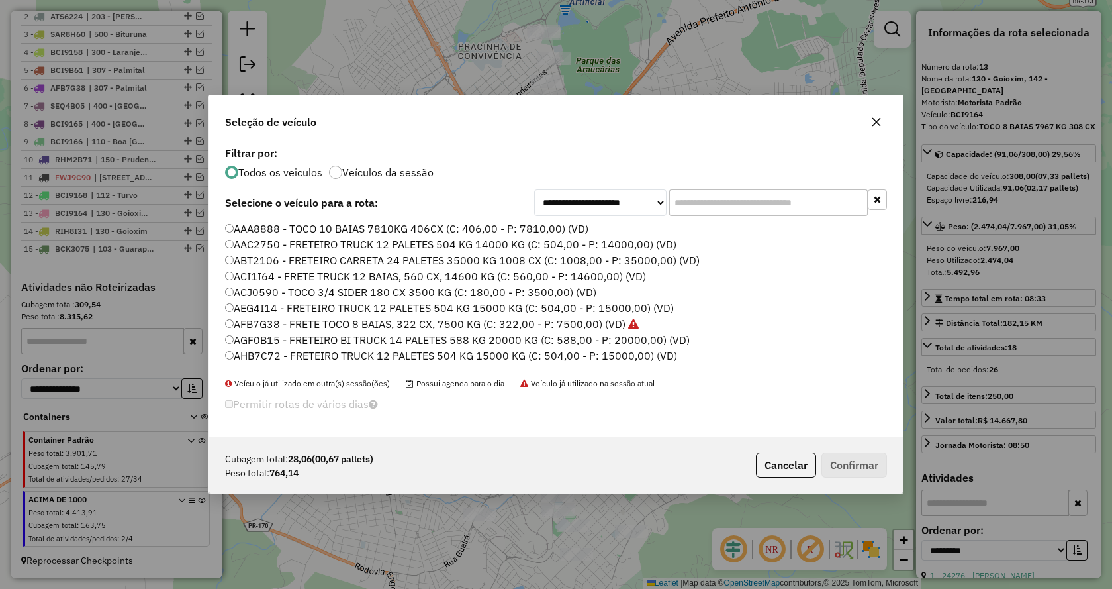
click at [716, 200] on input "text" at bounding box center [768, 202] width 199 height 26
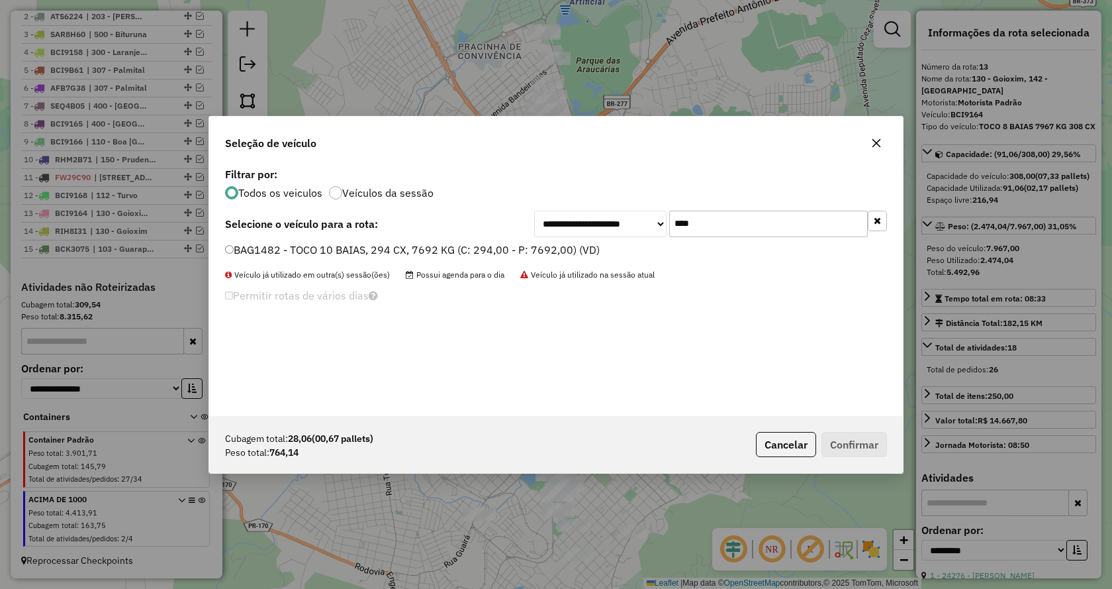
type input "****"
click at [236, 250] on label "BAG1482 - TOCO 10 BAIAS, 294 CX, 7692 KG (C: 294,00 - P: 7692,00) (VD)" at bounding box center [412, 250] width 375 height 16
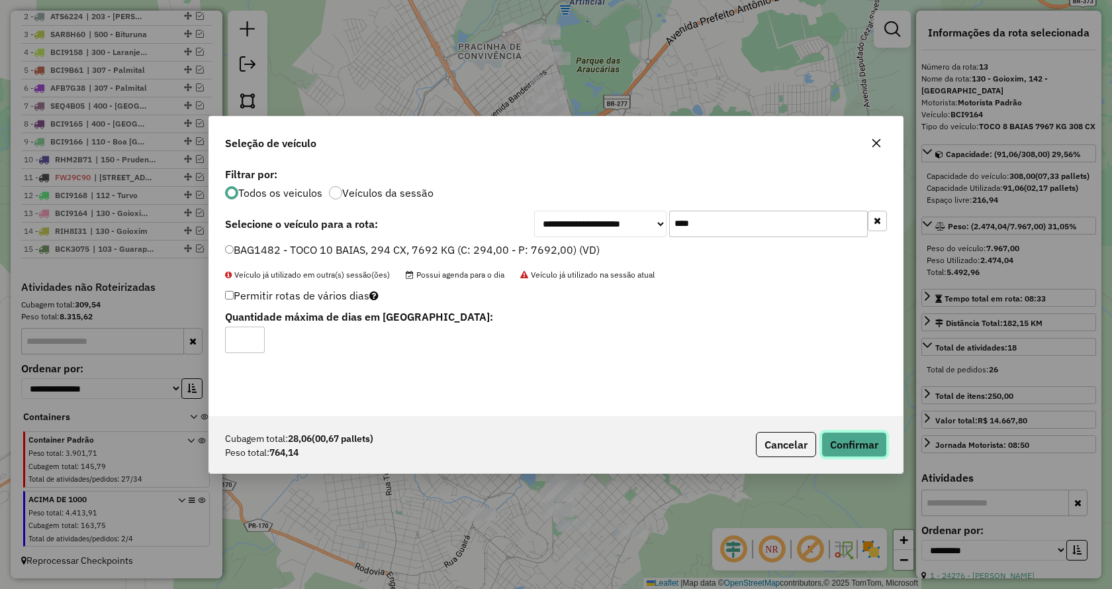
click at [846, 444] on button "Confirmar" at bounding box center [855, 444] width 66 height 25
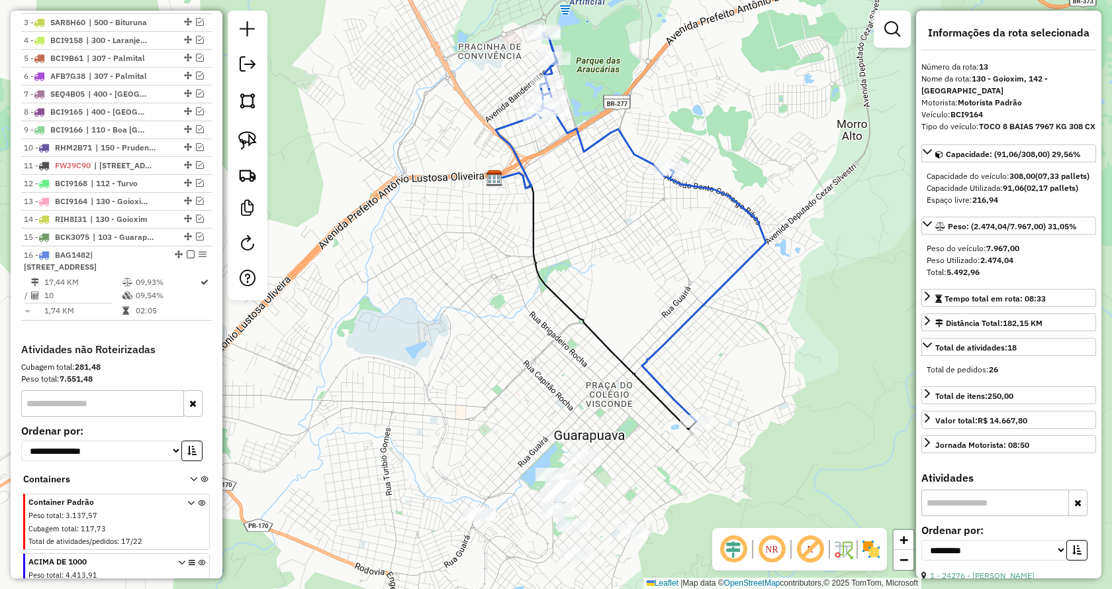
scroll to position [636, 0]
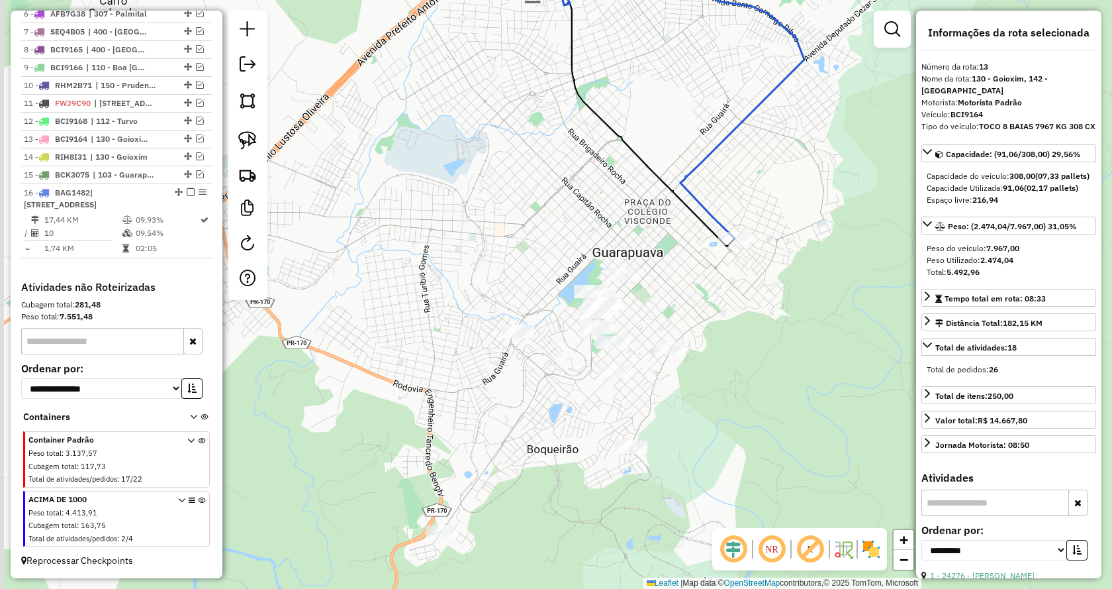
drag, startPoint x: 748, startPoint y: 393, endPoint x: 763, endPoint y: 306, distance: 88.1
click at [763, 306] on div "Janela de atendimento Grade de atendimento Capacidade Transportadoras Veículos …" at bounding box center [556, 294] width 1112 height 589
click at [256, 138] on img at bounding box center [247, 140] width 19 height 19
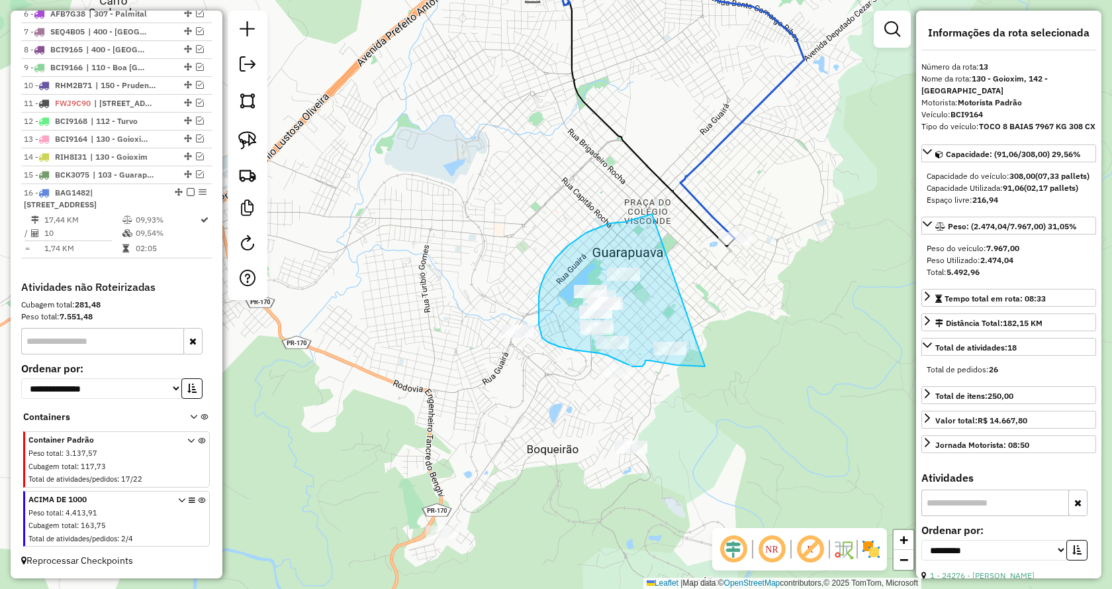
drag, startPoint x: 705, startPoint y: 366, endPoint x: 665, endPoint y: 206, distance: 165.1
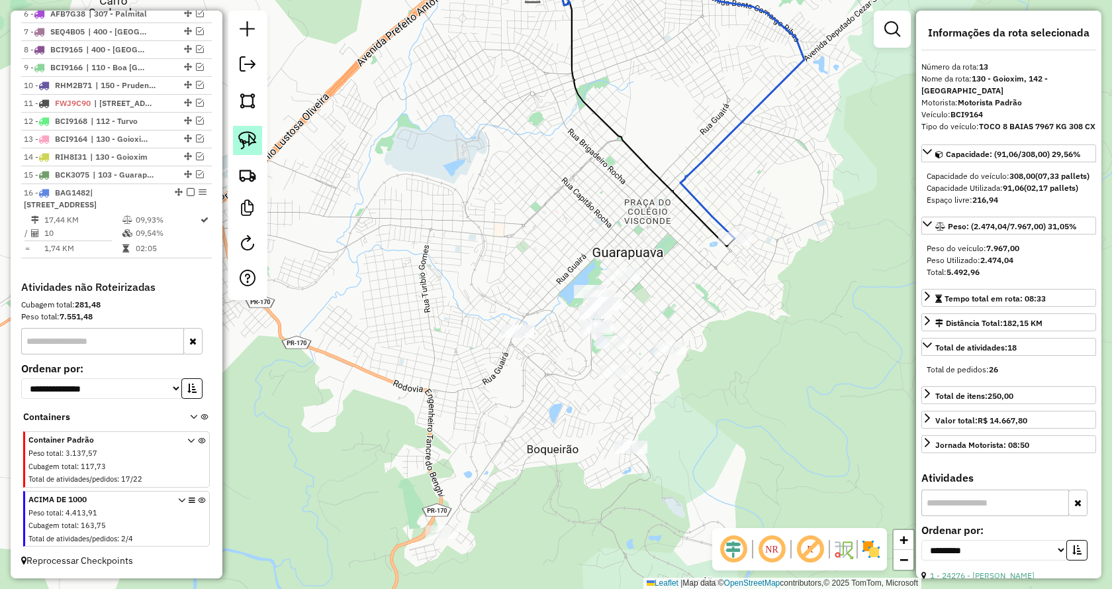
click at [253, 136] on img at bounding box center [247, 140] width 19 height 19
drag, startPoint x: 664, startPoint y: 432, endPoint x: 699, endPoint y: 515, distance: 89.6
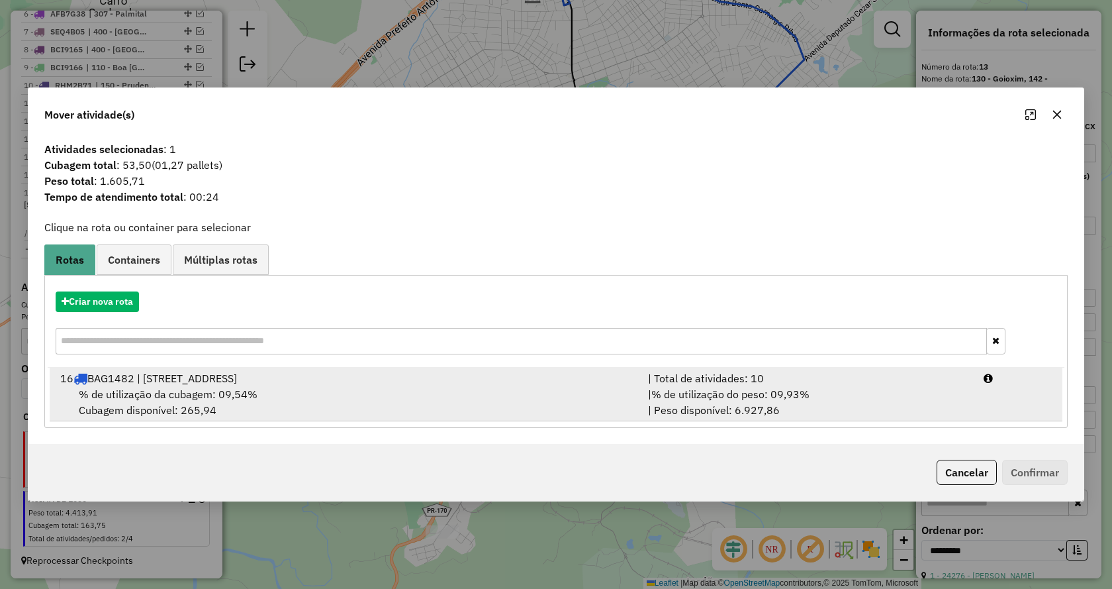
click at [807, 387] on span "% de utilização do peso: 09,93%" at bounding box center [731, 393] width 158 height 13
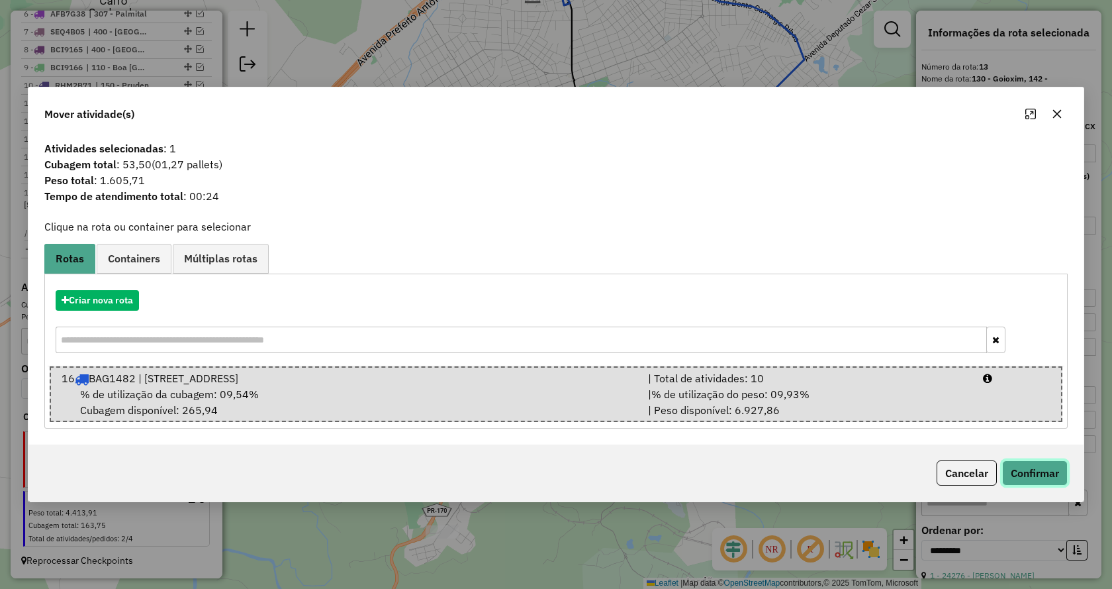
click at [1030, 468] on button "Confirmar" at bounding box center [1036, 472] width 66 height 25
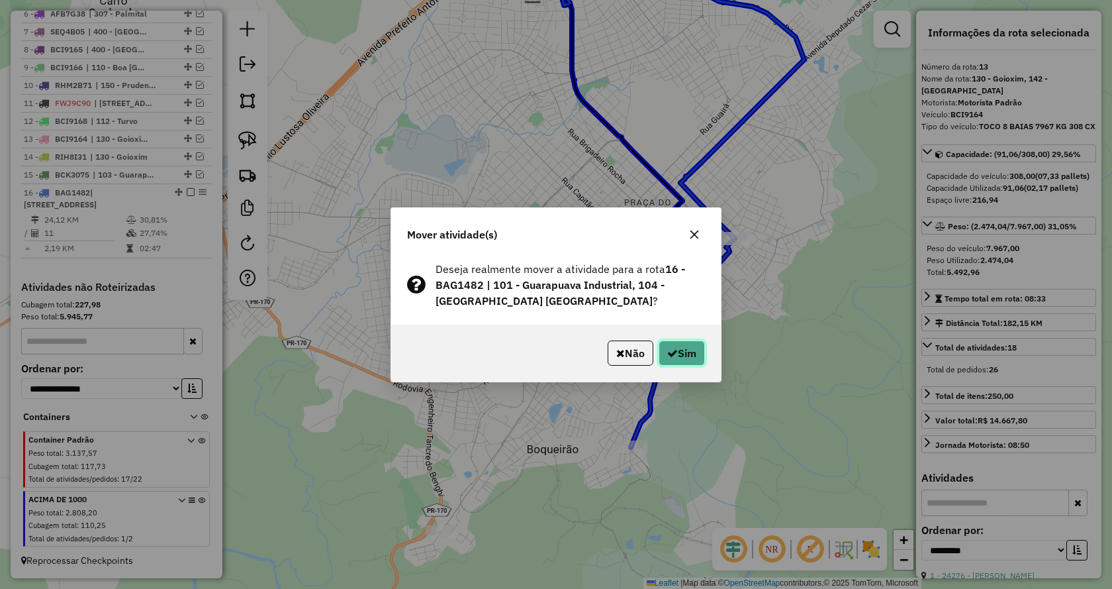
click at [672, 352] on icon "button" at bounding box center [672, 353] width 11 height 11
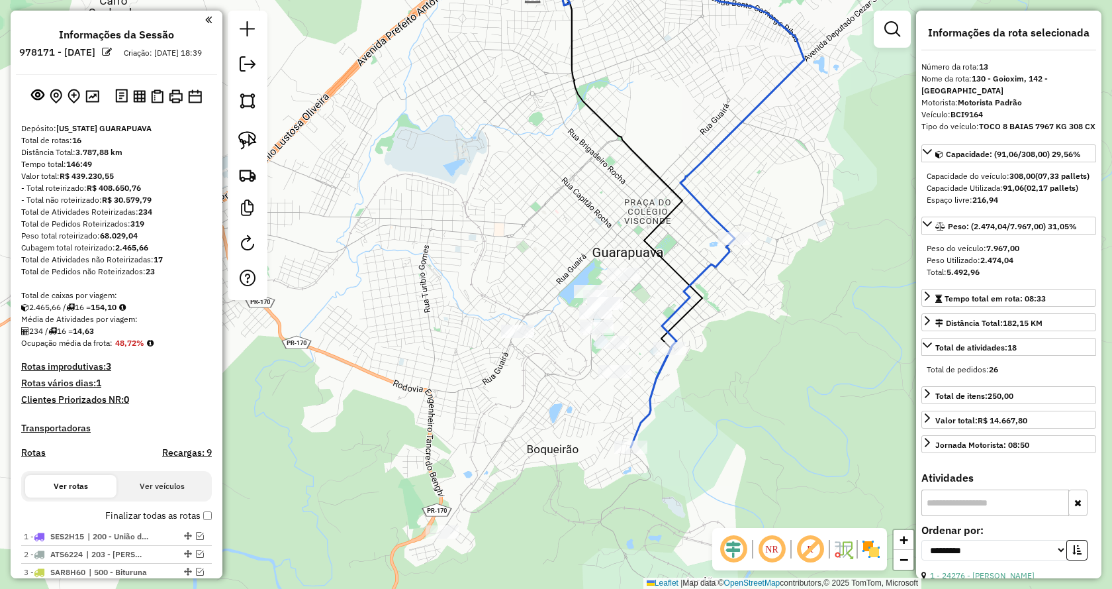
select select "**********"
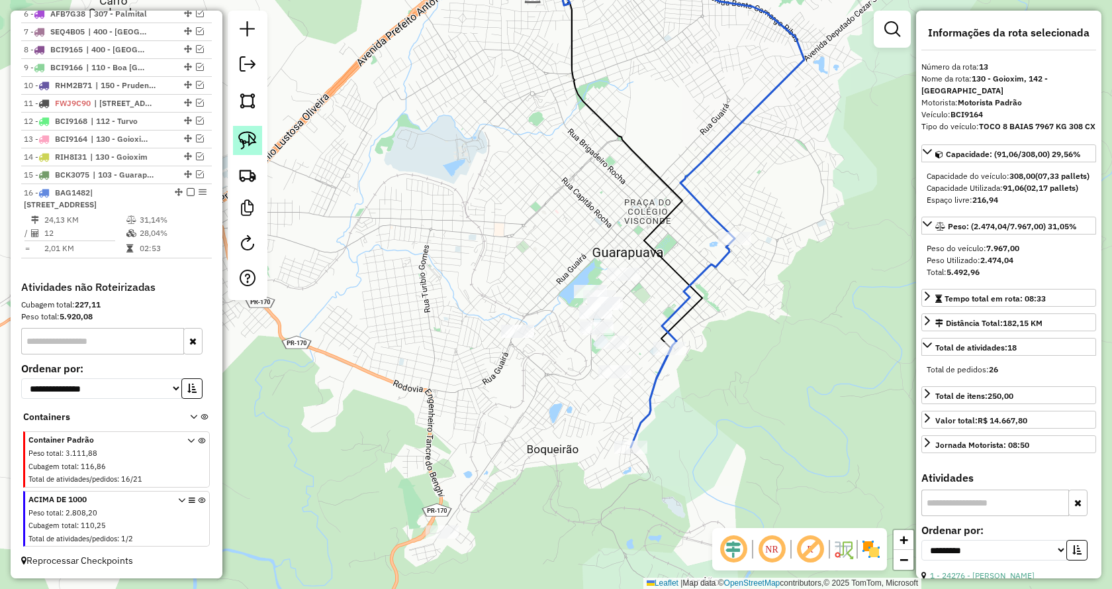
click at [242, 140] on img at bounding box center [247, 140] width 19 height 19
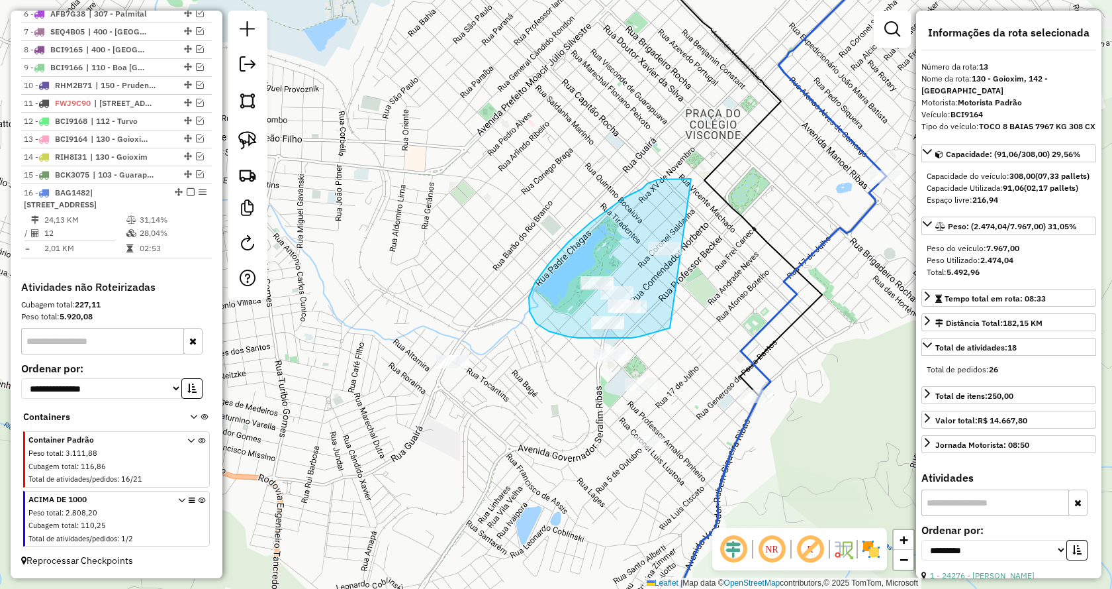
drag, startPoint x: 670, startPoint y: 328, endPoint x: 699, endPoint y: 177, distance: 153.0
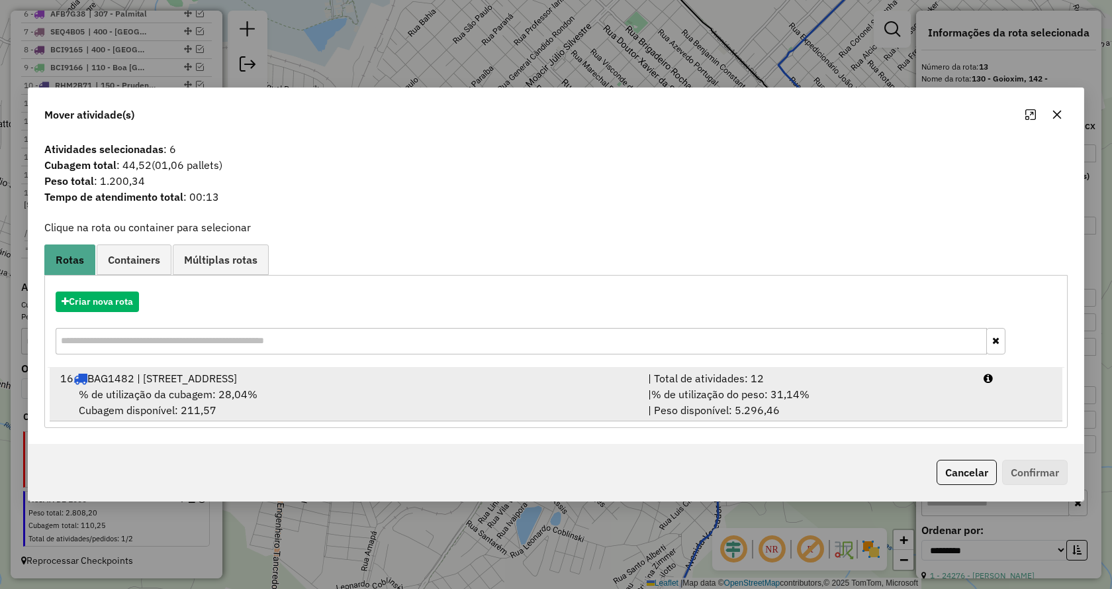
click at [874, 395] on div "| % de utilização do peso: 31,14% | Peso disponível: 5.296,46" at bounding box center [808, 402] width 336 height 32
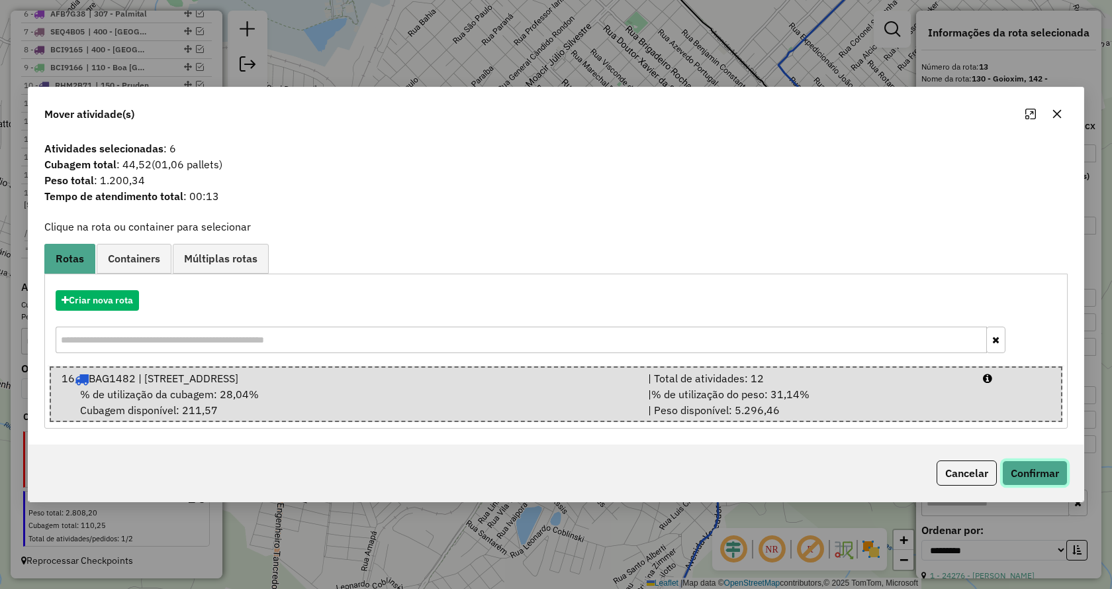
click at [1028, 465] on button "Confirmar" at bounding box center [1036, 472] width 66 height 25
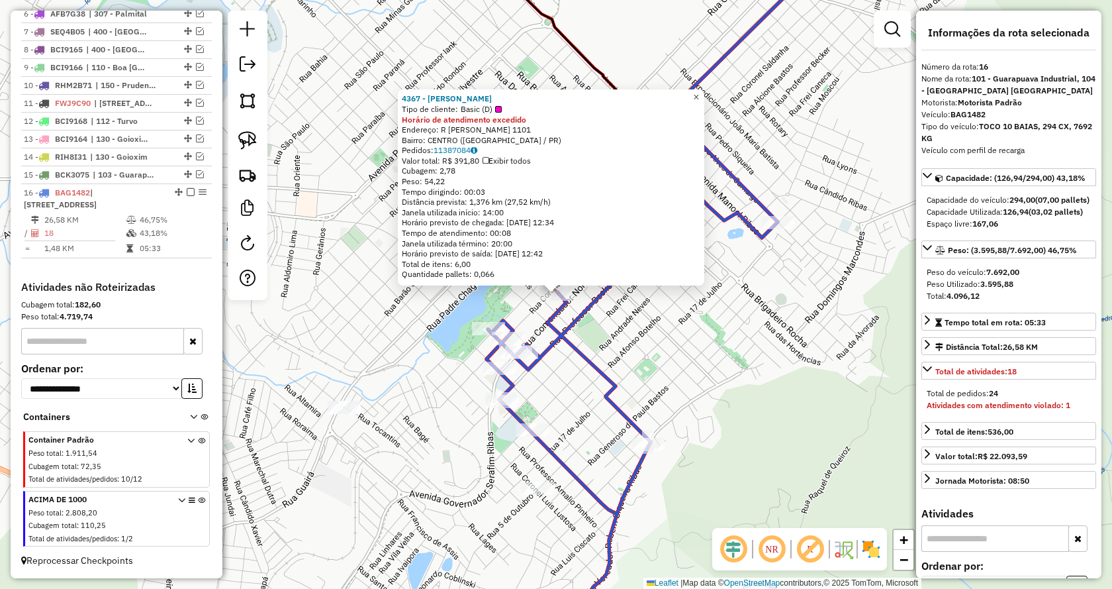
click at [699, 94] on span "×" at bounding box center [696, 96] width 6 height 11
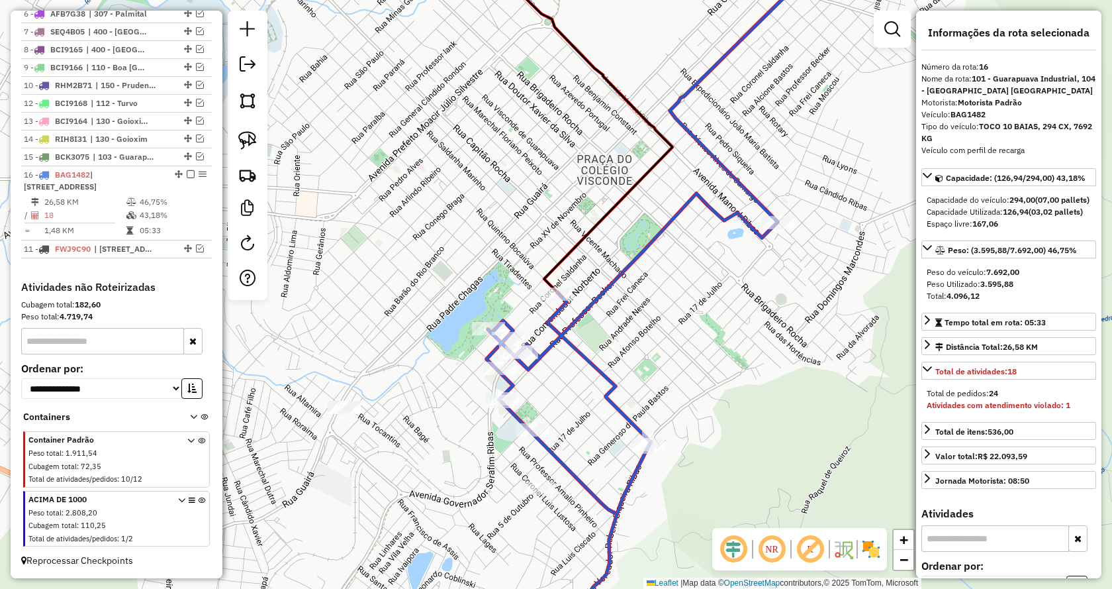
drag, startPoint x: 182, startPoint y: 90, endPoint x: 156, endPoint y: 269, distance: 180.7
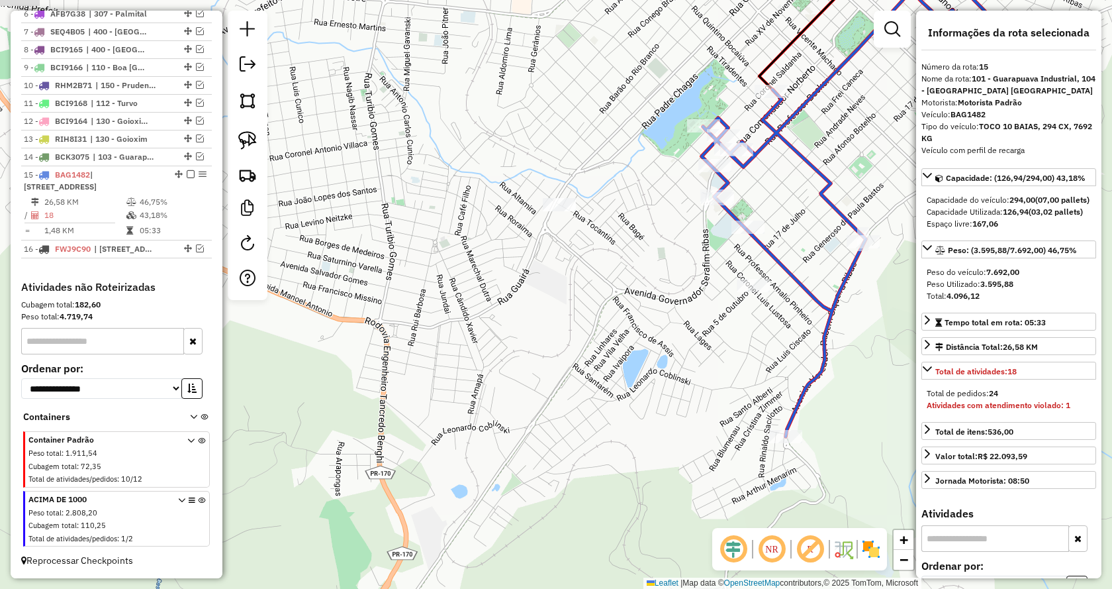
drag, startPoint x: 434, startPoint y: 456, endPoint x: 650, endPoint y: 258, distance: 293.4
click at [650, 258] on div "Janela de atendimento Grade de atendimento Capacidade Transportadoras Veículos …" at bounding box center [556, 294] width 1112 height 589
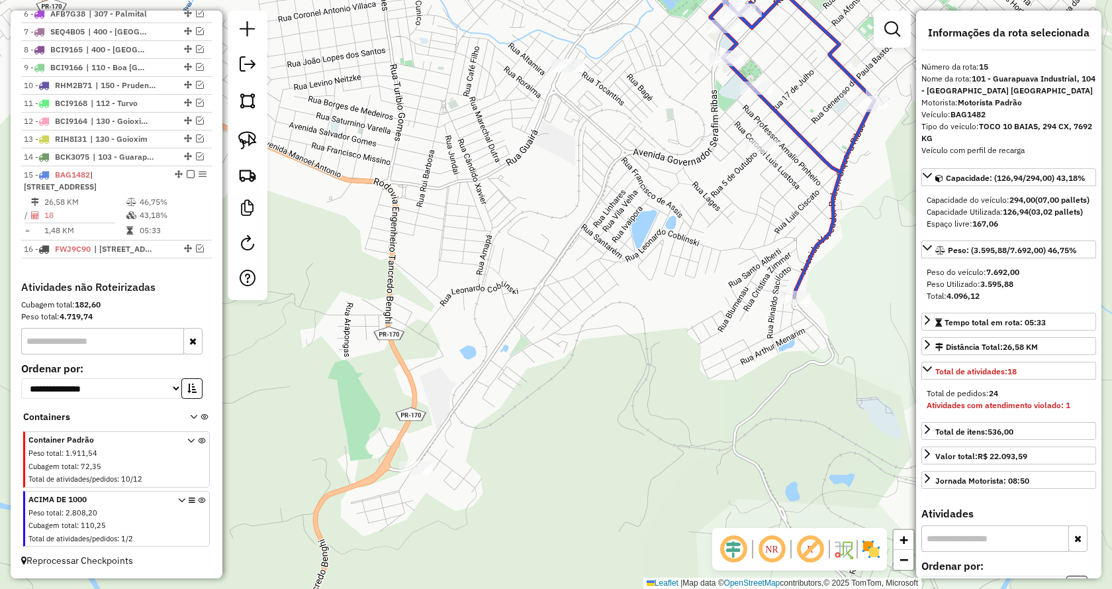
drag, startPoint x: 563, startPoint y: 415, endPoint x: 583, endPoint y: 230, distance: 185.2
click at [583, 230] on div "Janela de atendimento Grade de atendimento Capacidade Transportadoras Veículos …" at bounding box center [556, 294] width 1112 height 589
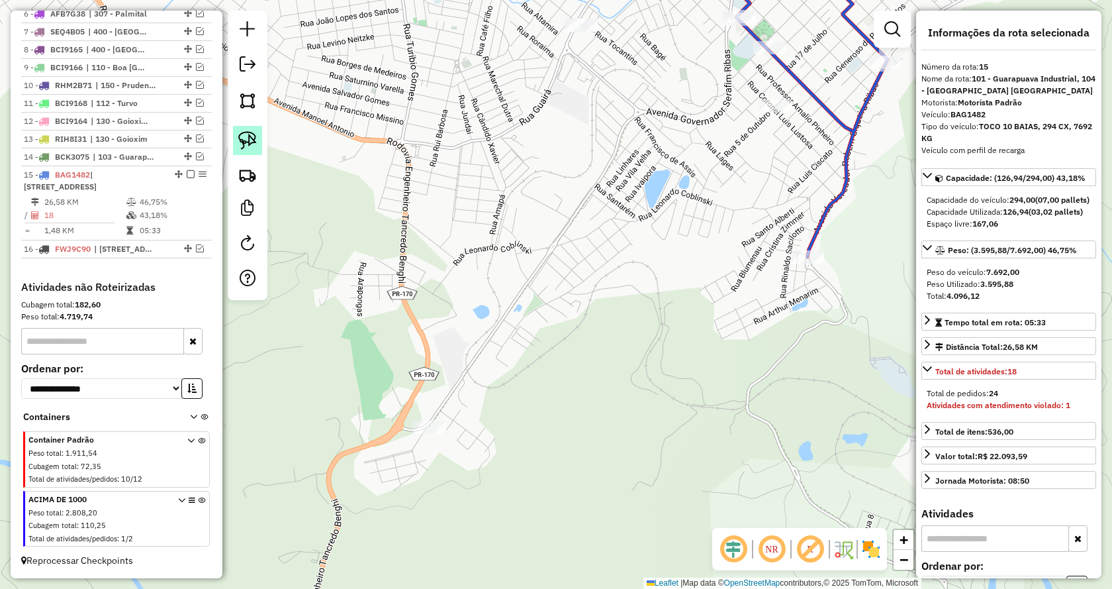
click at [248, 140] on img at bounding box center [247, 140] width 19 height 19
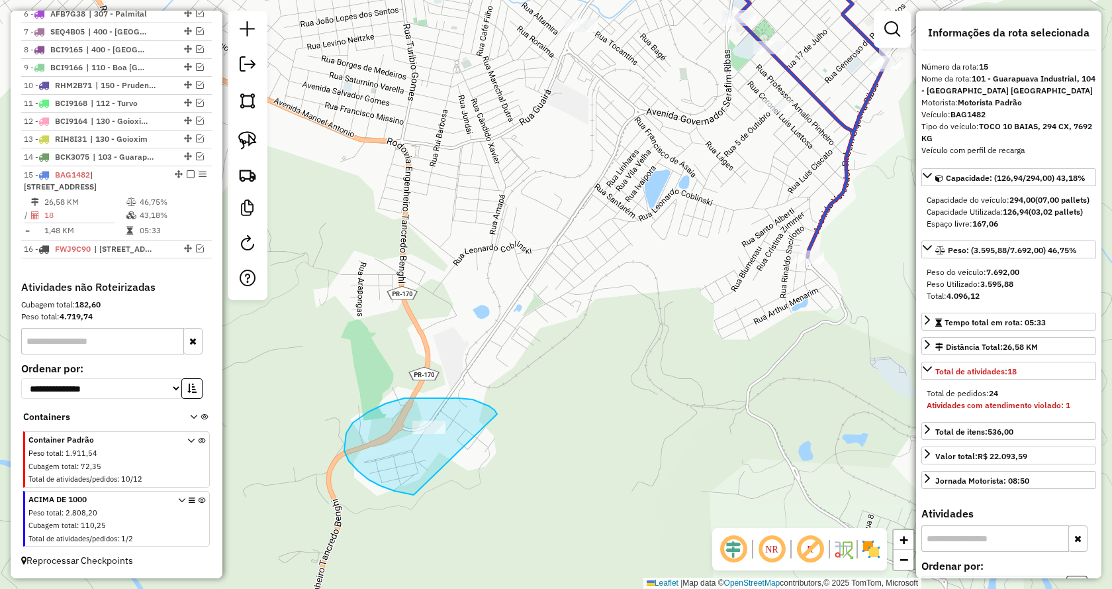
drag, startPoint x: 489, startPoint y: 406, endPoint x: 506, endPoint y: 488, distance: 83.8
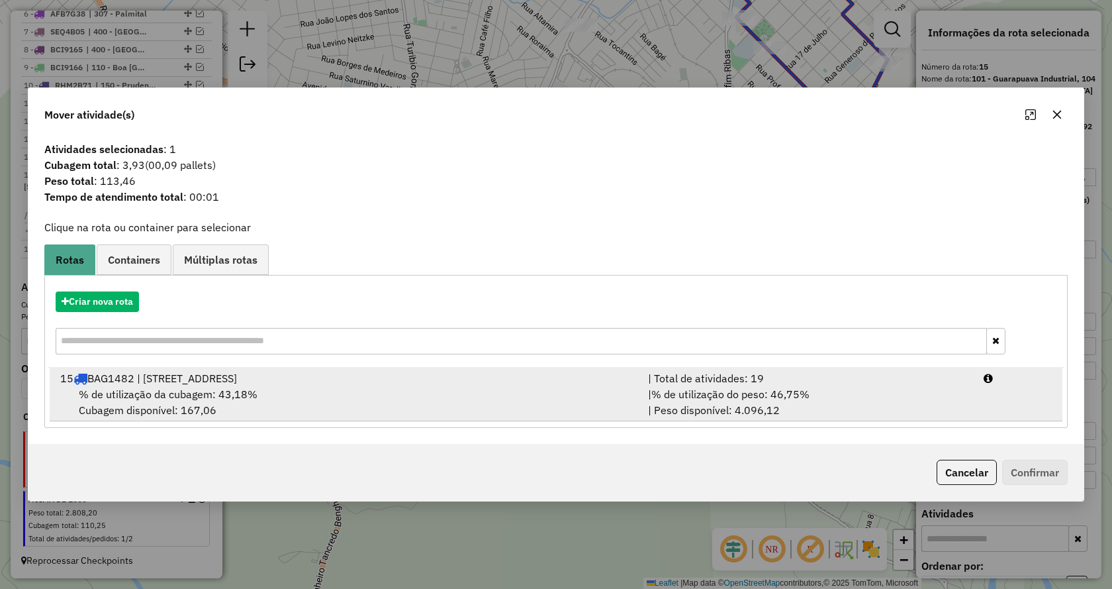
drag, startPoint x: 771, startPoint y: 391, endPoint x: 888, endPoint y: 407, distance: 117.7
click at [774, 391] on span "% de utilização do peso: 46,75%" at bounding box center [731, 393] width 158 height 13
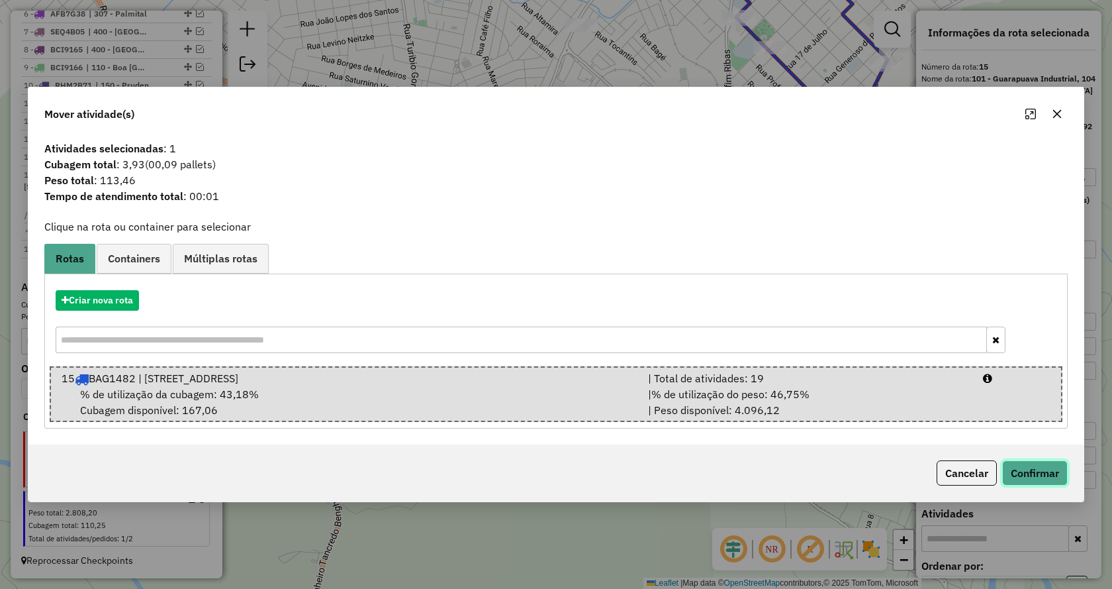
click at [1029, 471] on button "Confirmar" at bounding box center [1036, 472] width 66 height 25
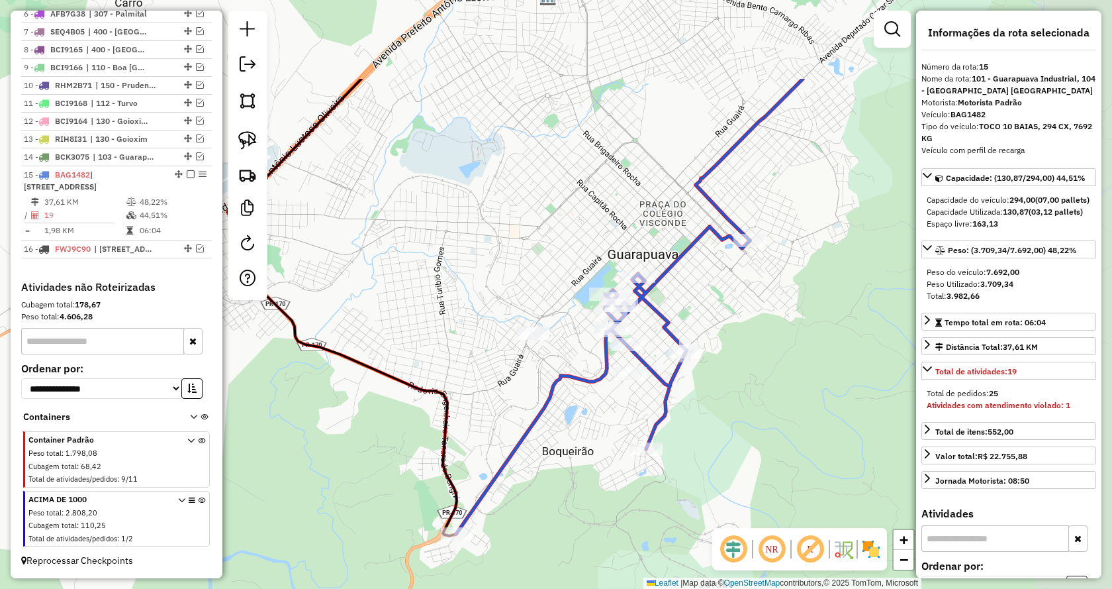
drag, startPoint x: 760, startPoint y: 368, endPoint x: 577, endPoint y: 526, distance: 242.3
click at [577, 526] on div "Janela de atendimento Grade de atendimento Capacidade Transportadoras Veículos …" at bounding box center [556, 294] width 1112 height 589
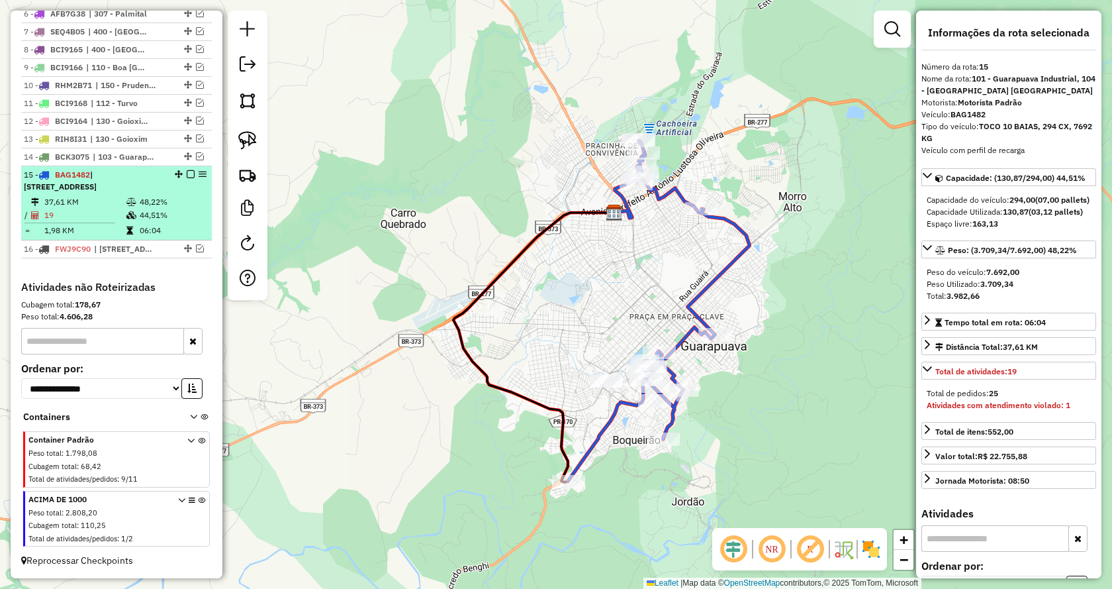
click at [187, 170] on em at bounding box center [191, 174] width 8 height 8
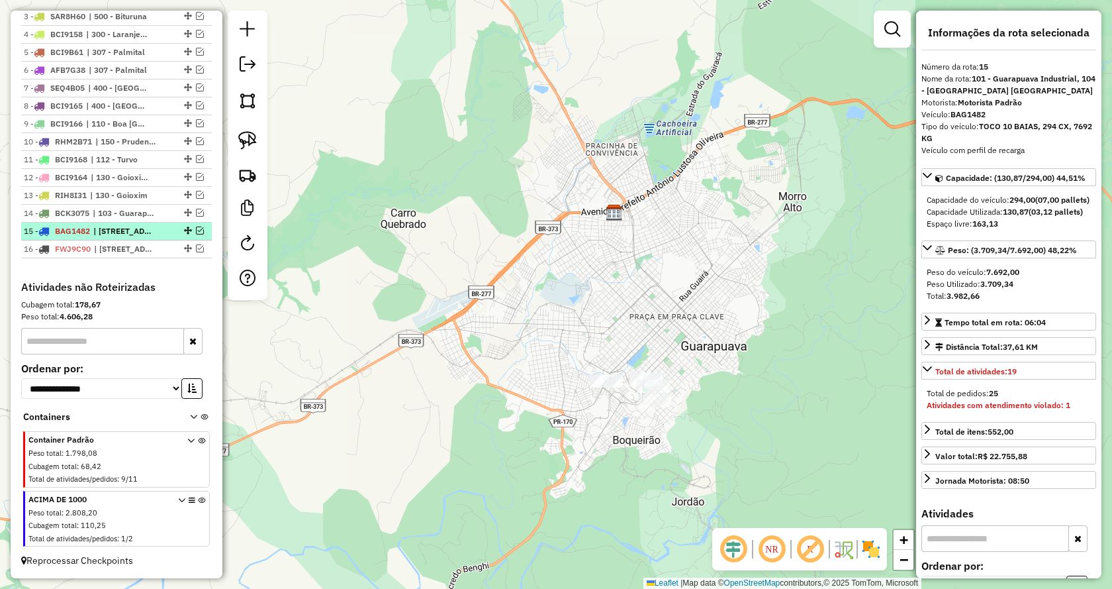
scroll to position [567, 0]
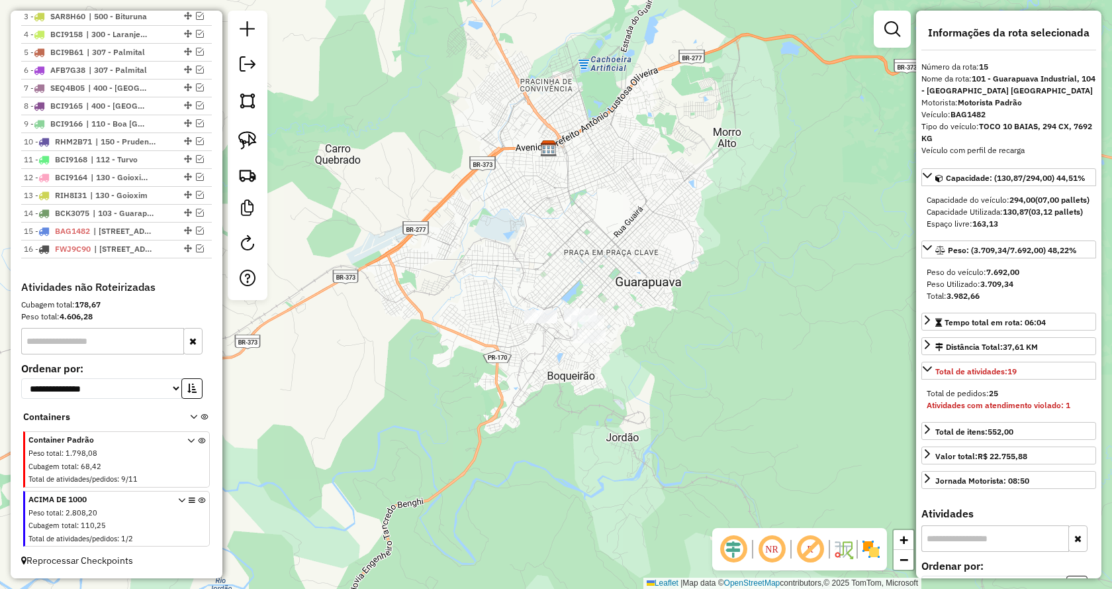
drag, startPoint x: 706, startPoint y: 348, endPoint x: 611, endPoint y: 266, distance: 125.3
click at [626, 275] on div "Janela de atendimento Grade de atendimento Capacidade Transportadoras Veículos …" at bounding box center [556, 294] width 1112 height 589
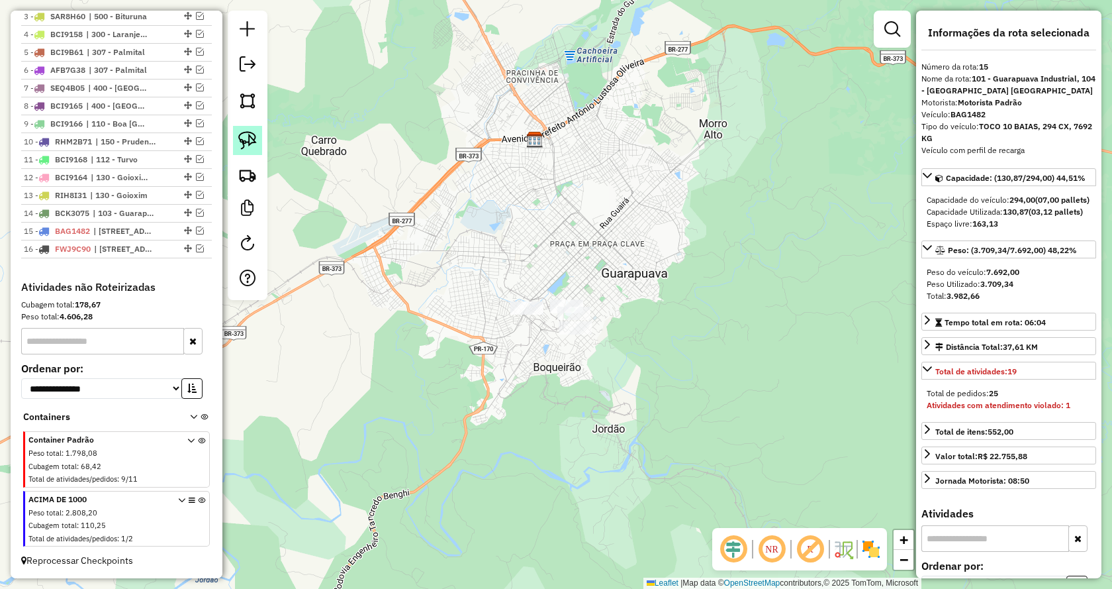
click at [253, 140] on img at bounding box center [247, 140] width 19 height 19
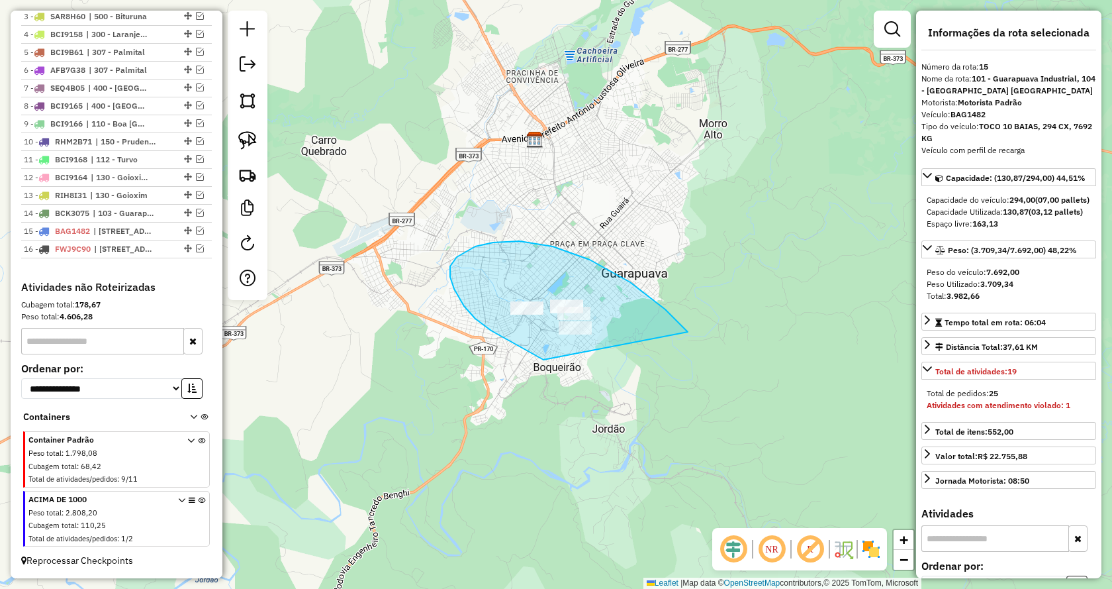
drag, startPoint x: 509, startPoint y: 340, endPoint x: 702, endPoint y: 387, distance: 199.0
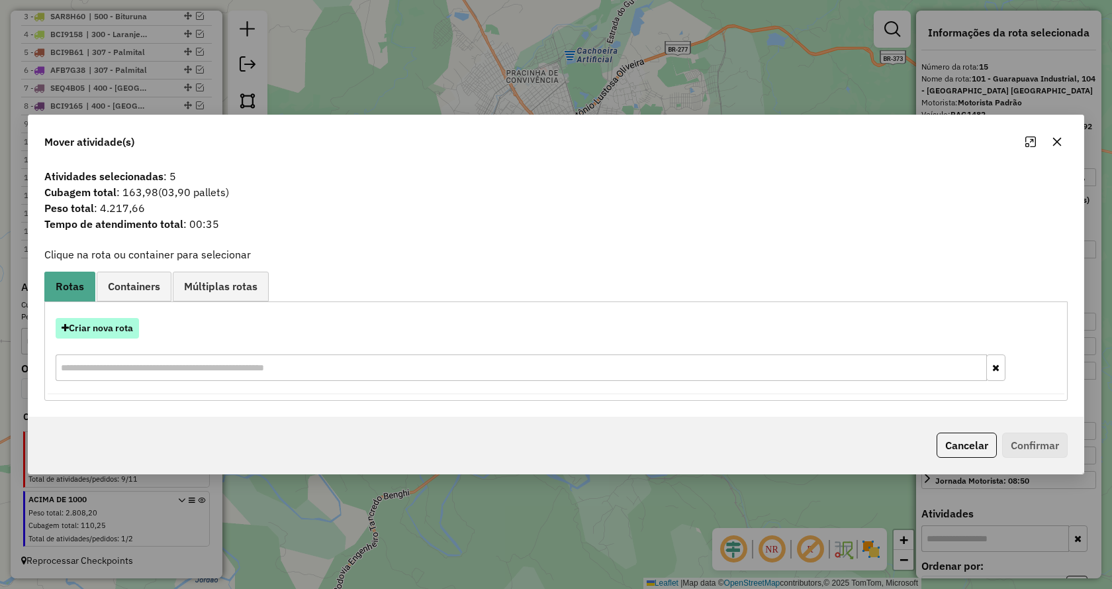
click at [88, 336] on button "Criar nova rota" at bounding box center [97, 328] width 83 height 21
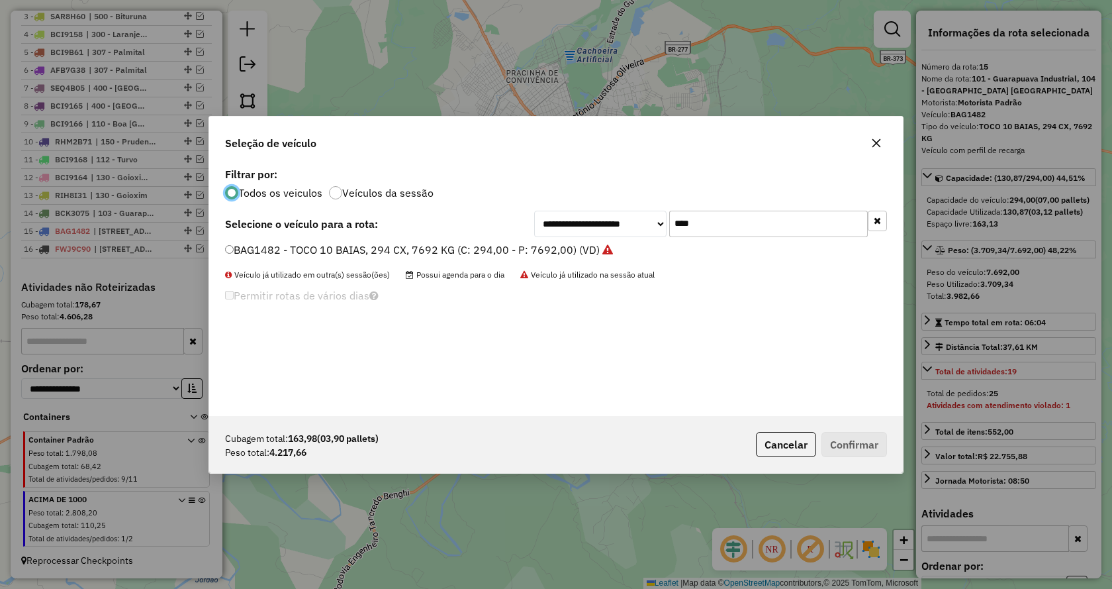
scroll to position [7, 4]
drag, startPoint x: 724, startPoint y: 230, endPoint x: 609, endPoint y: 230, distance: 115.2
click at [609, 230] on div "**********" at bounding box center [710, 224] width 353 height 26
type input "***"
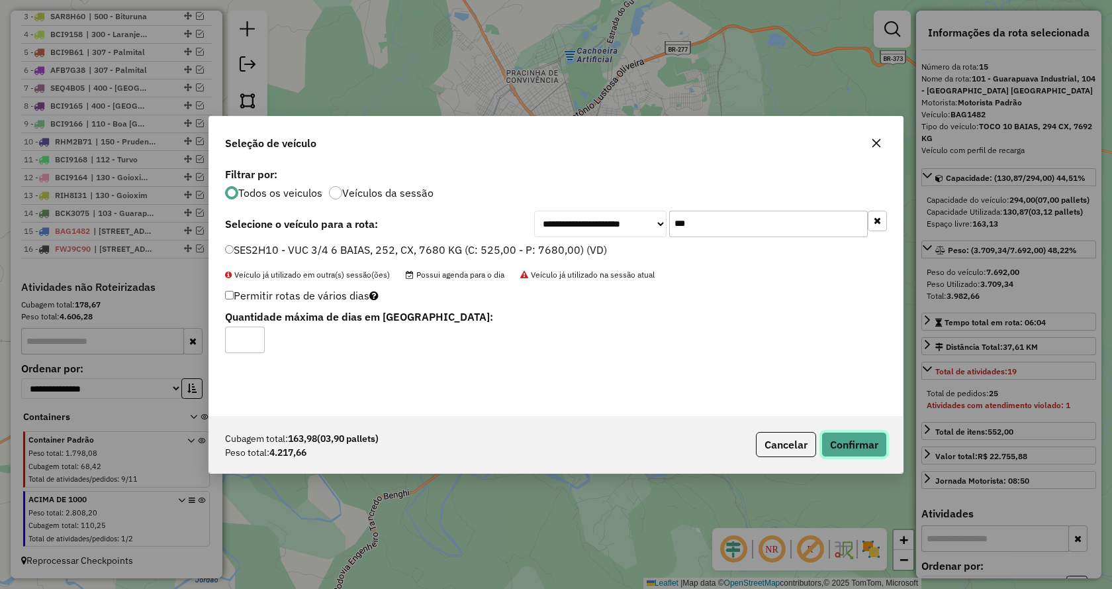
click at [842, 444] on button "Confirmar" at bounding box center [855, 444] width 66 height 25
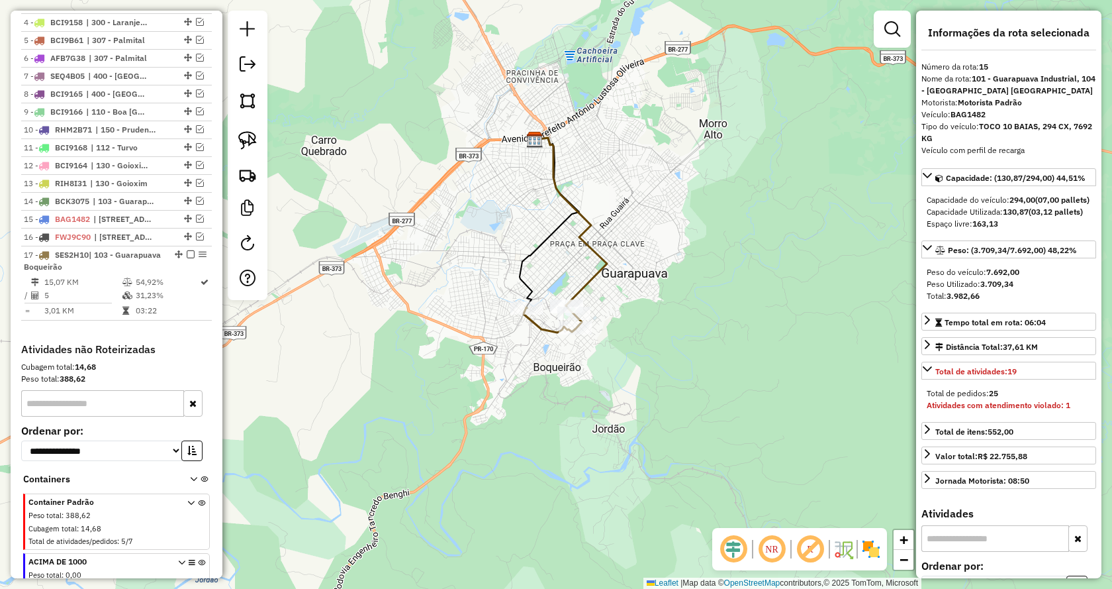
scroll to position [642, 0]
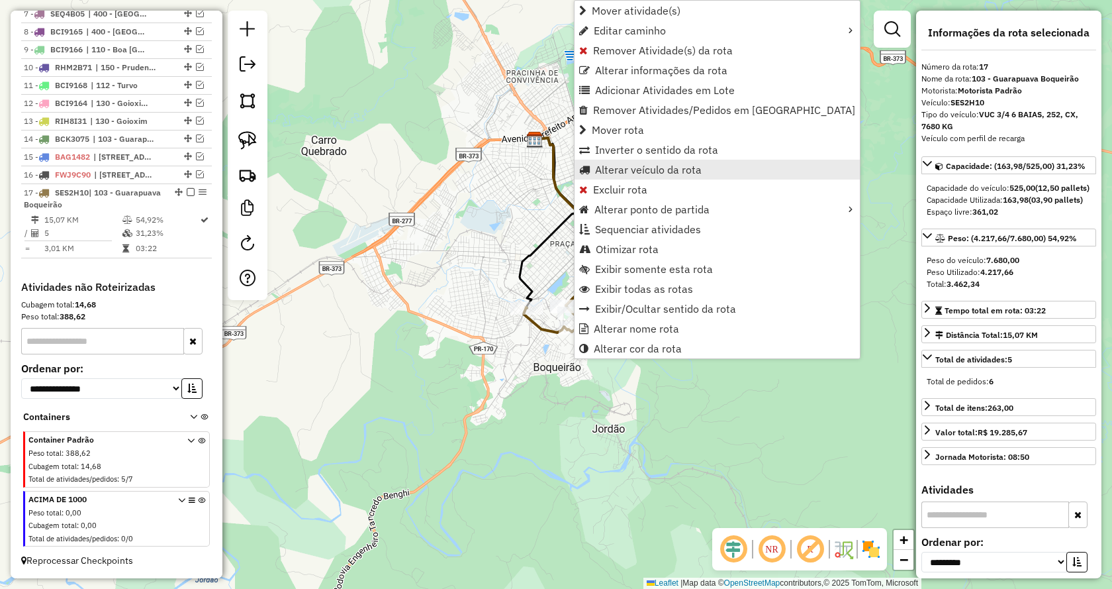
click at [651, 164] on span "Alterar veículo da rota" at bounding box center [648, 169] width 107 height 11
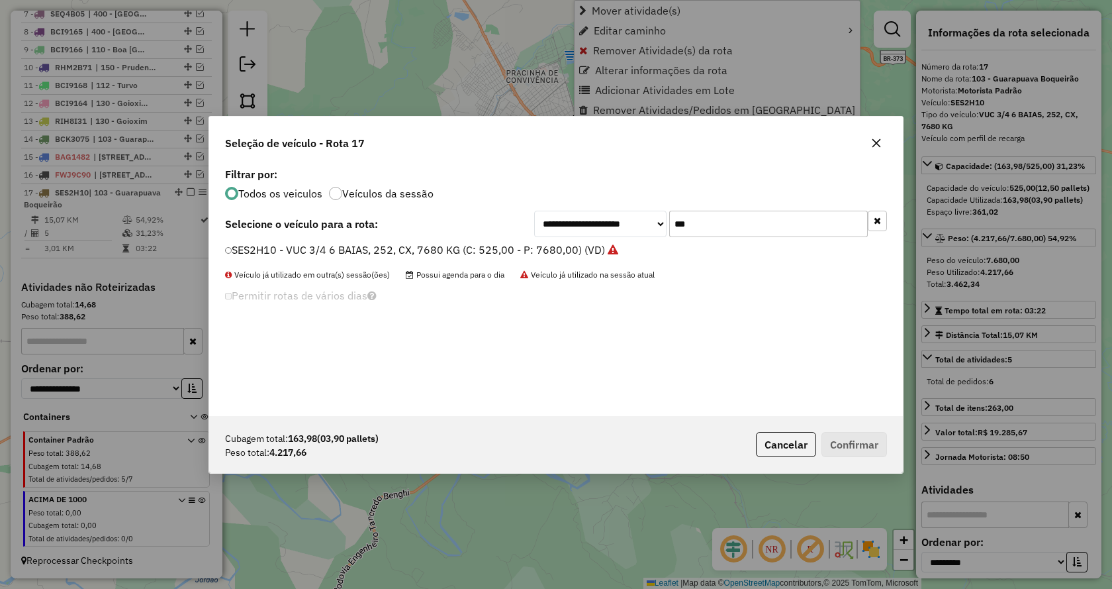
scroll to position [7, 4]
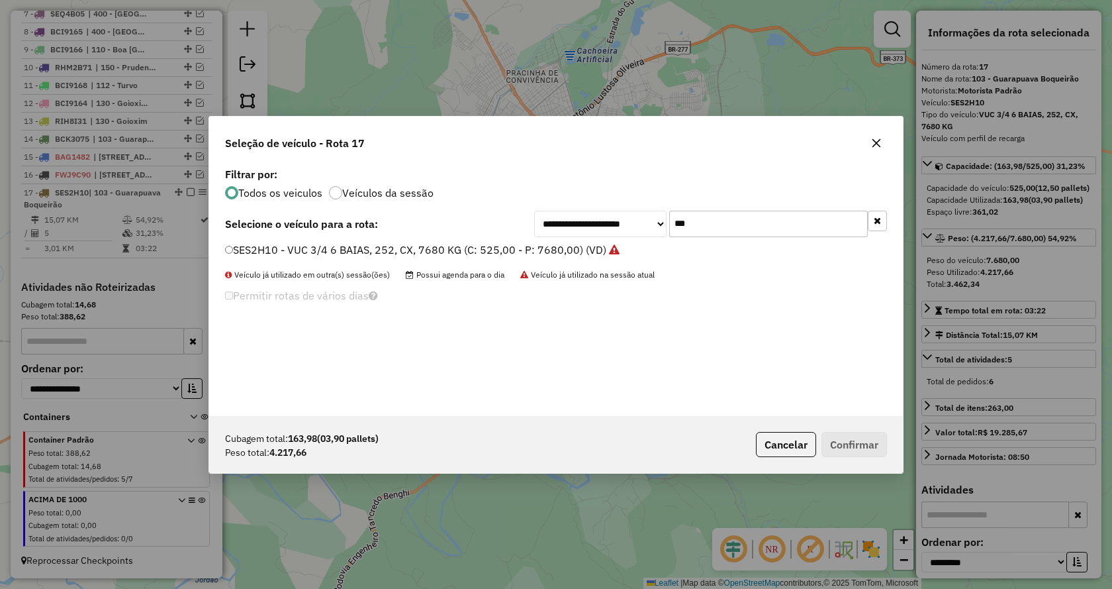
drag, startPoint x: 735, startPoint y: 234, endPoint x: 544, endPoint y: 244, distance: 191.7
click at [544, 244] on div "**********" at bounding box center [556, 290] width 694 height 252
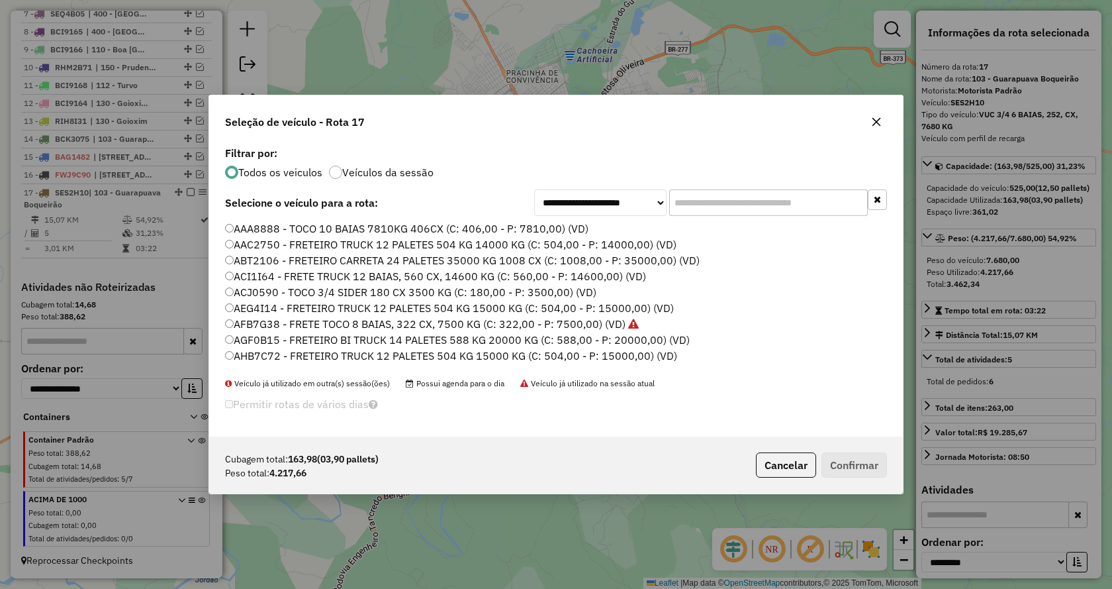
click at [709, 203] on input "text" at bounding box center [768, 202] width 199 height 26
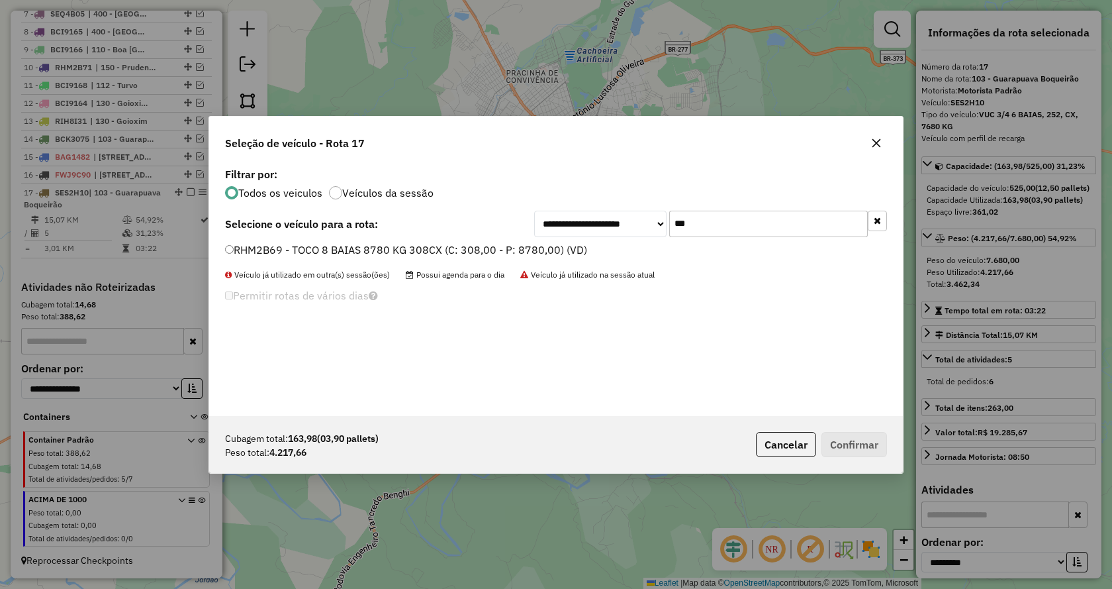
type input "***"
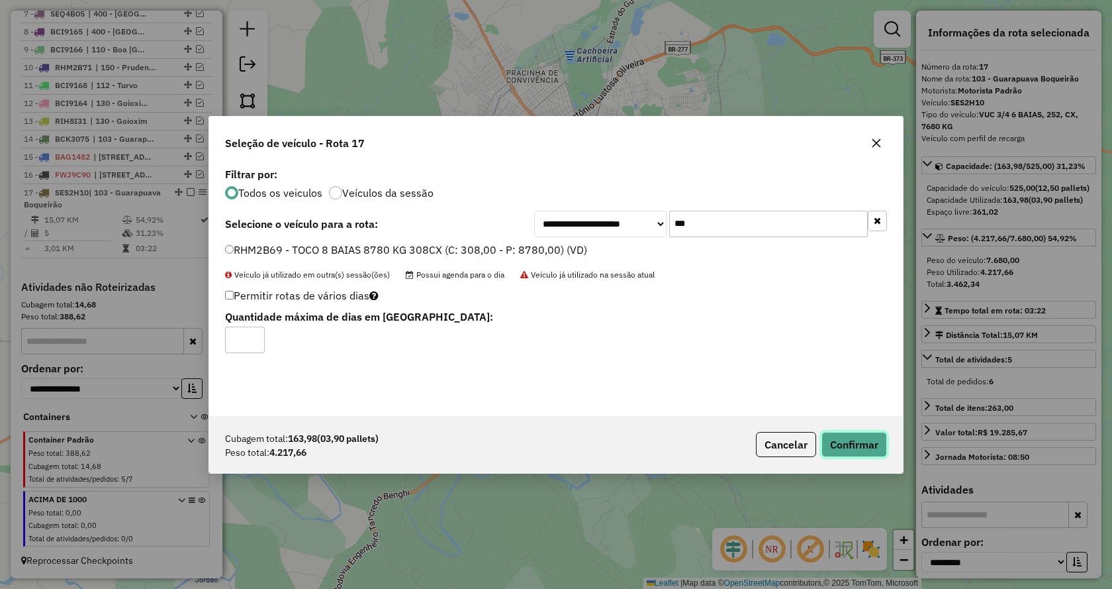
click at [854, 454] on button "Confirmar" at bounding box center [855, 444] width 66 height 25
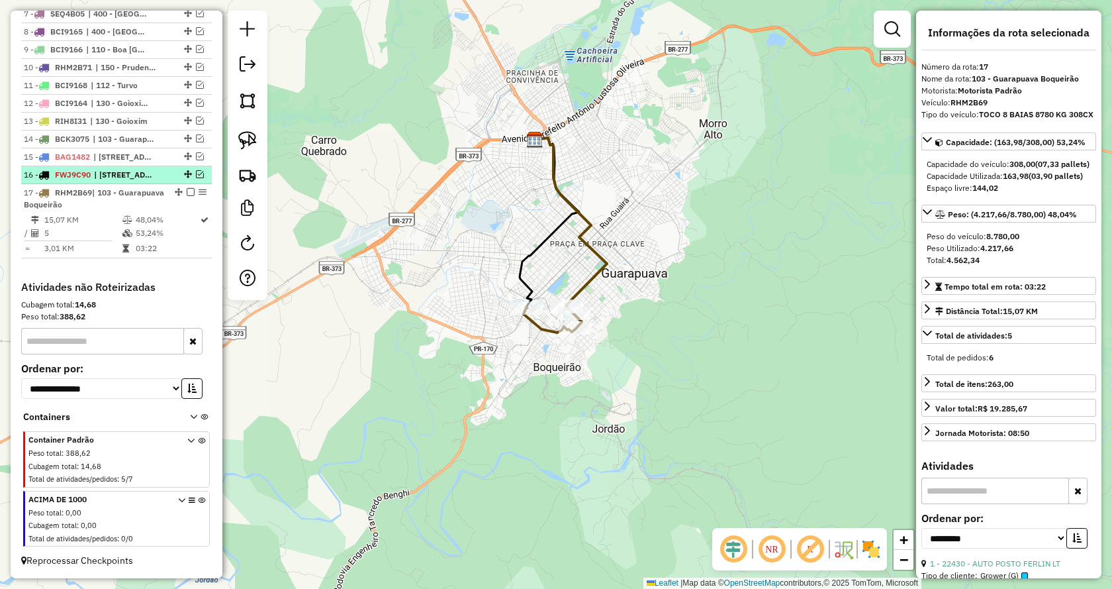
click at [198, 177] on em at bounding box center [200, 174] width 8 height 8
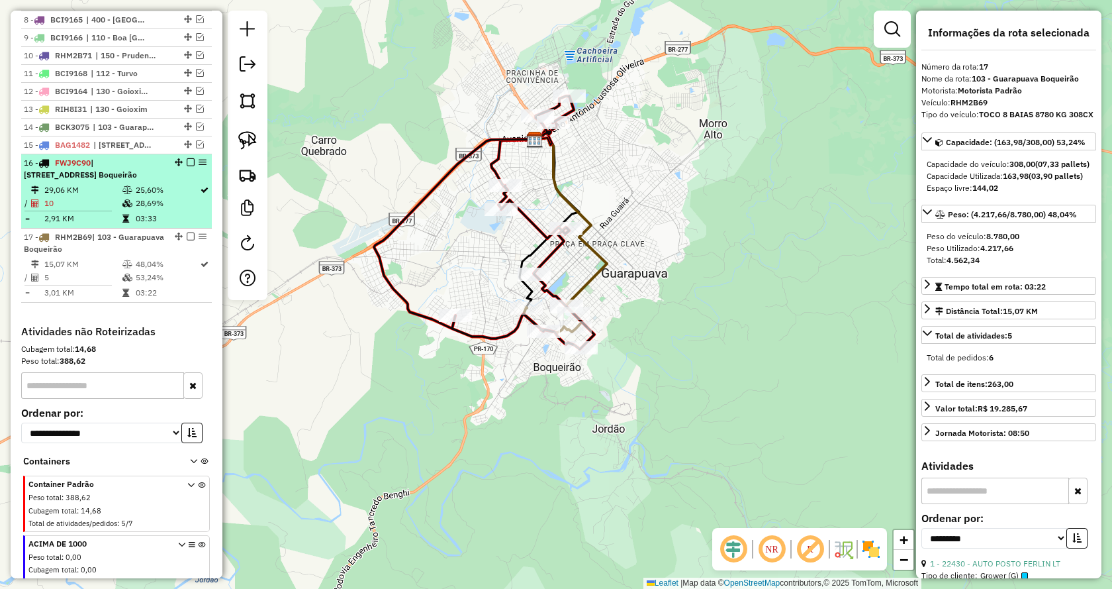
click at [187, 166] on em at bounding box center [191, 162] width 8 height 8
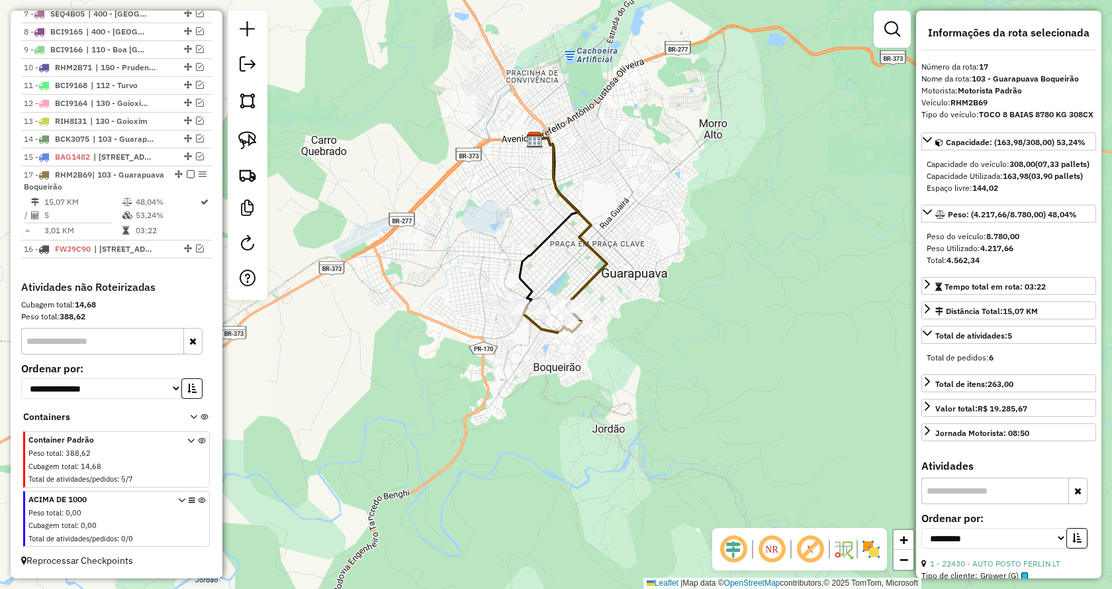
drag, startPoint x: 183, startPoint y: 172, endPoint x: 147, endPoint y: 267, distance: 101.8
click at [199, 156] on em at bounding box center [200, 156] width 8 height 8
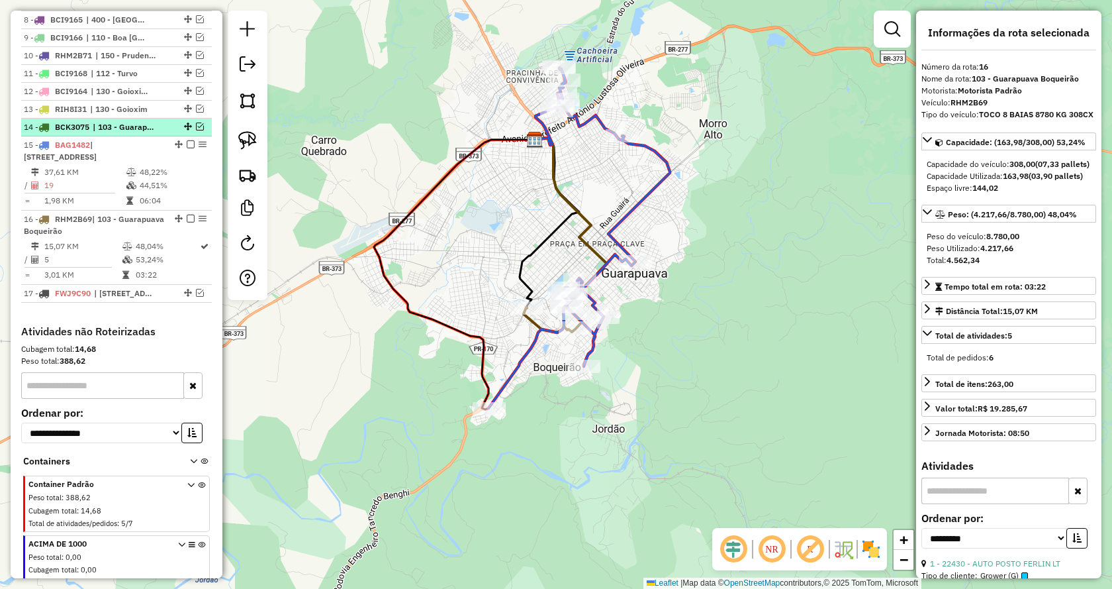
click at [199, 130] on em at bounding box center [200, 127] width 8 height 8
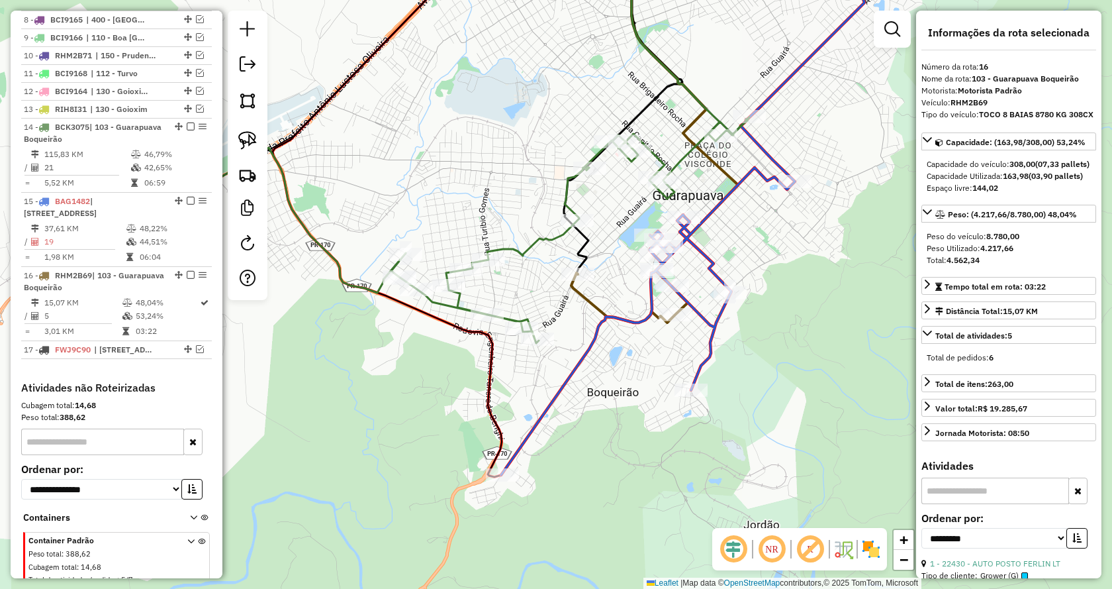
drag, startPoint x: 608, startPoint y: 404, endPoint x: 800, endPoint y: 307, distance: 215.0
click at [800, 307] on div "Janela de atendimento Grade de atendimento Capacidade Transportadoras Veículos …" at bounding box center [556, 294] width 1112 height 589
click at [252, 140] on img at bounding box center [247, 140] width 19 height 19
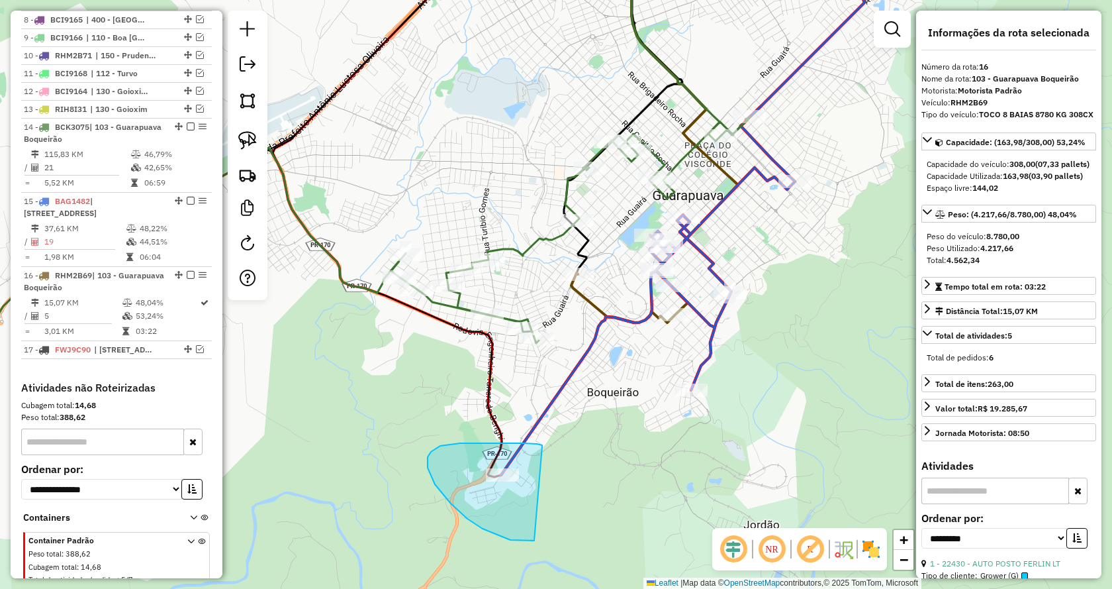
drag, startPoint x: 537, startPoint y: 444, endPoint x: 561, endPoint y: 516, distance: 76.0
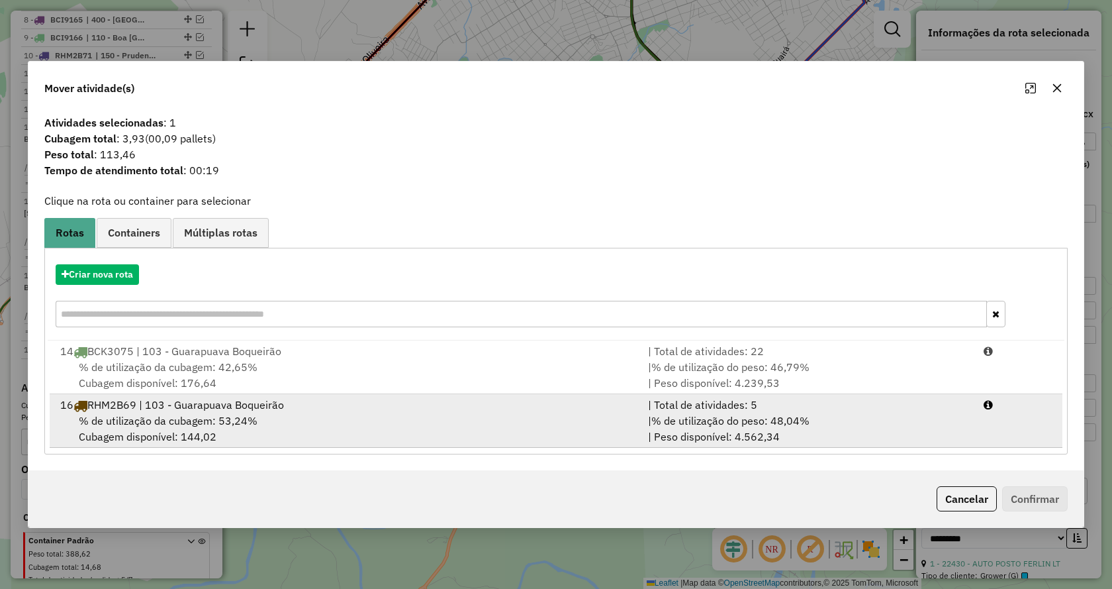
click at [844, 423] on div "| % de utilização do peso: 48,04% | Peso disponível: 4.562,34" at bounding box center [808, 429] width 336 height 32
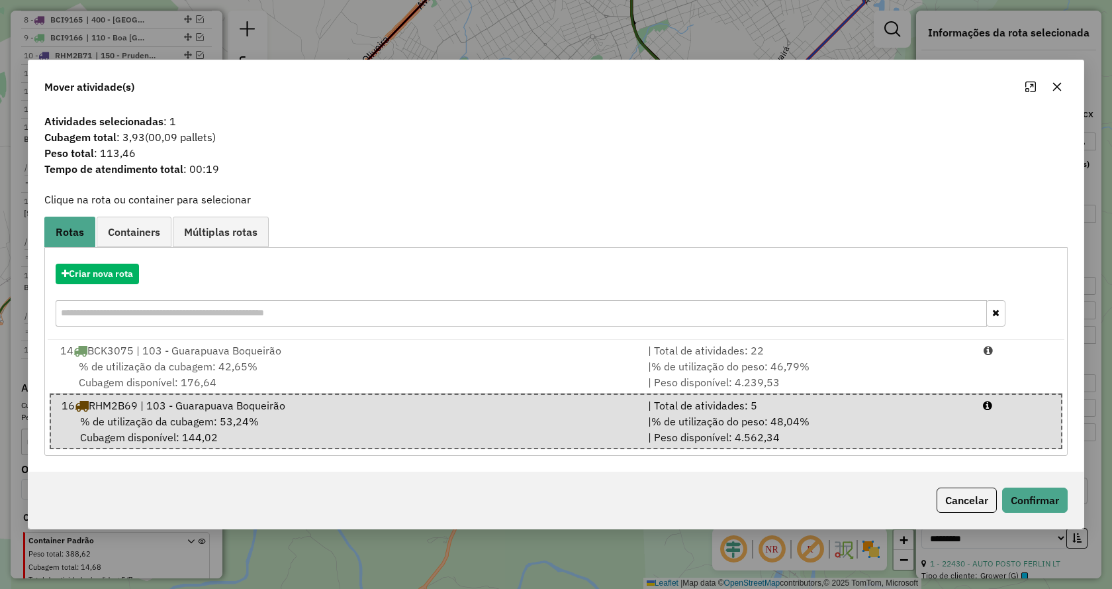
click at [951, 497] on button "Cancelar" at bounding box center [967, 499] width 60 height 25
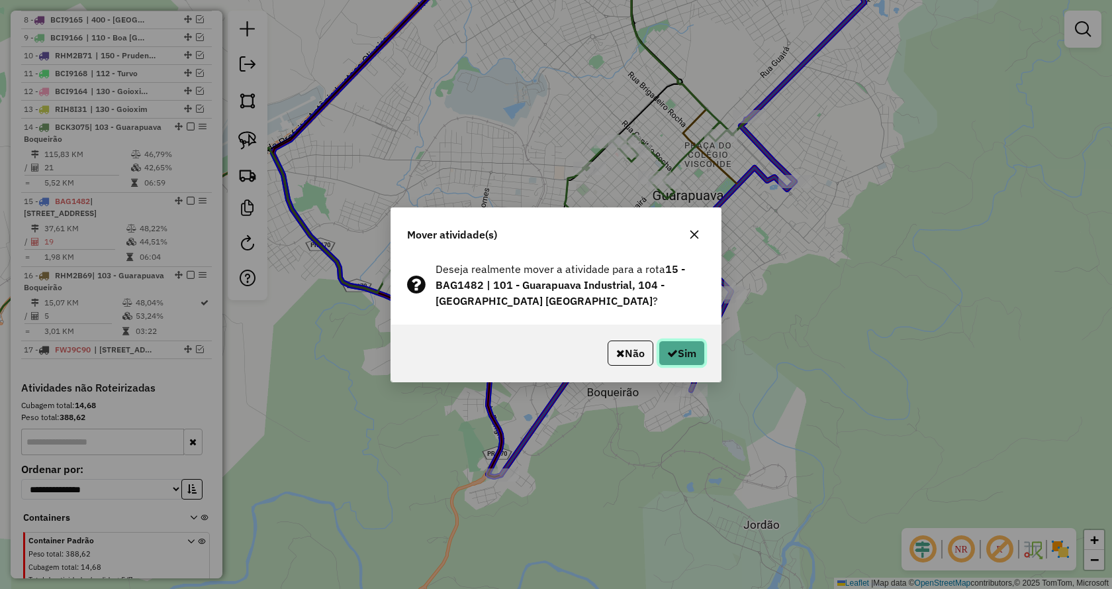
click at [689, 352] on button "Sim" at bounding box center [682, 352] width 46 height 25
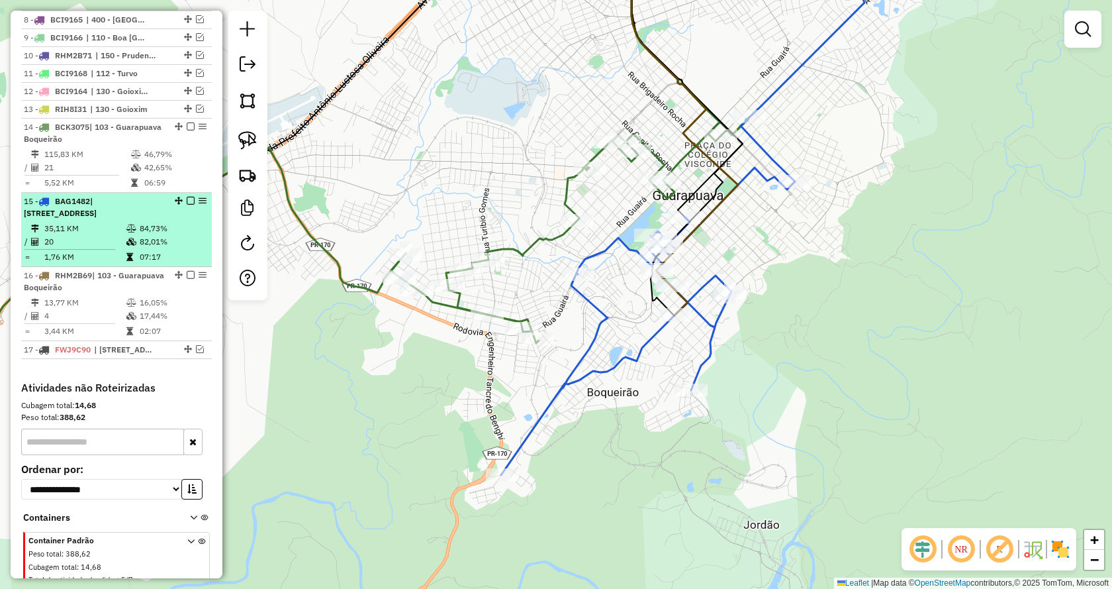
click at [187, 205] on em at bounding box center [191, 201] width 8 height 8
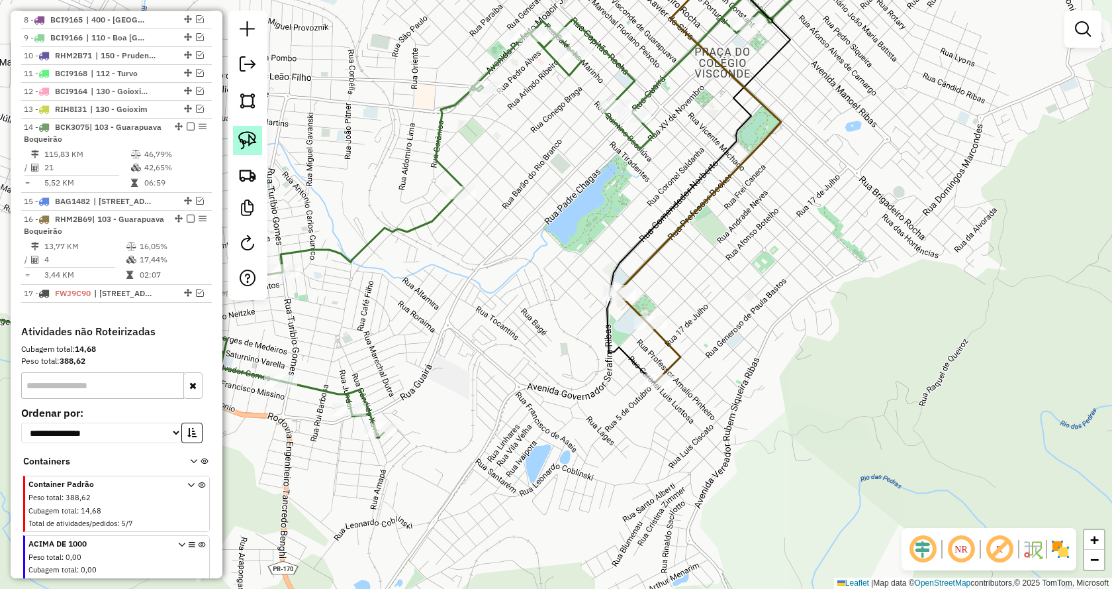
click at [255, 142] on img at bounding box center [247, 140] width 19 height 19
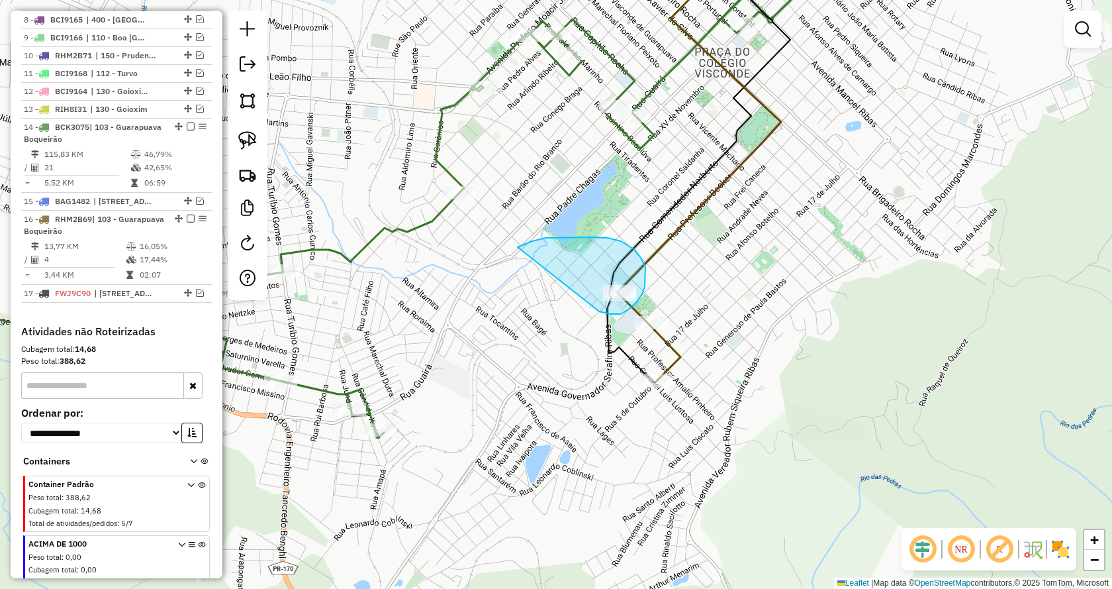
drag, startPoint x: 599, startPoint y: 311, endPoint x: 517, endPoint y: 249, distance: 103.6
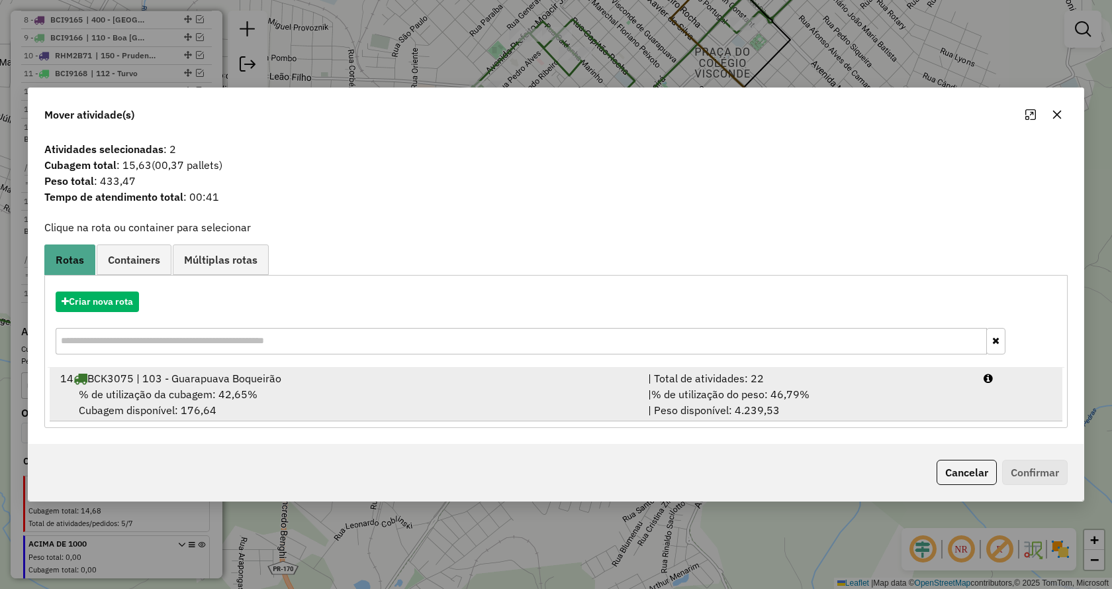
click at [788, 399] on span "% de utilização do peso: 46,79%" at bounding box center [731, 393] width 158 height 13
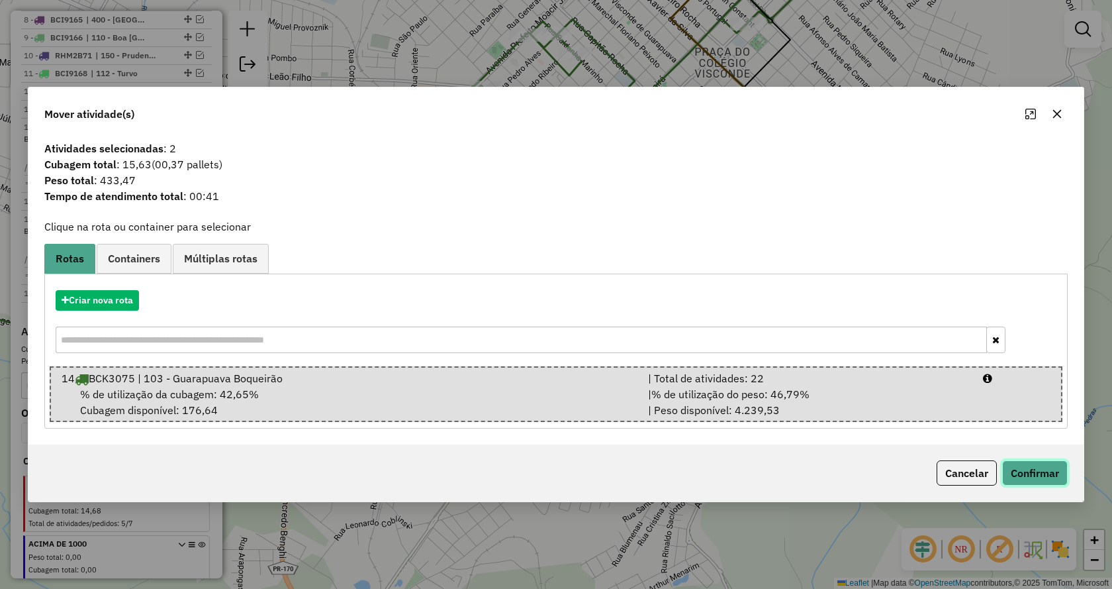
click at [1036, 475] on button "Confirmar" at bounding box center [1036, 472] width 66 height 25
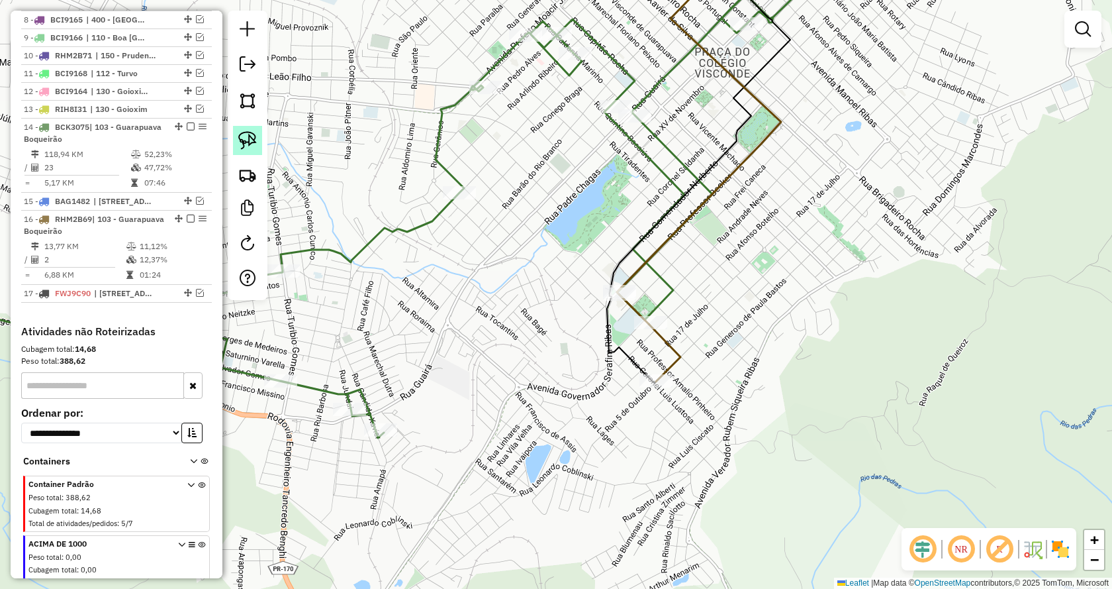
click at [253, 144] on img at bounding box center [247, 140] width 19 height 19
drag, startPoint x: 693, startPoint y: 326, endPoint x: 587, endPoint y: 346, distance: 107.0
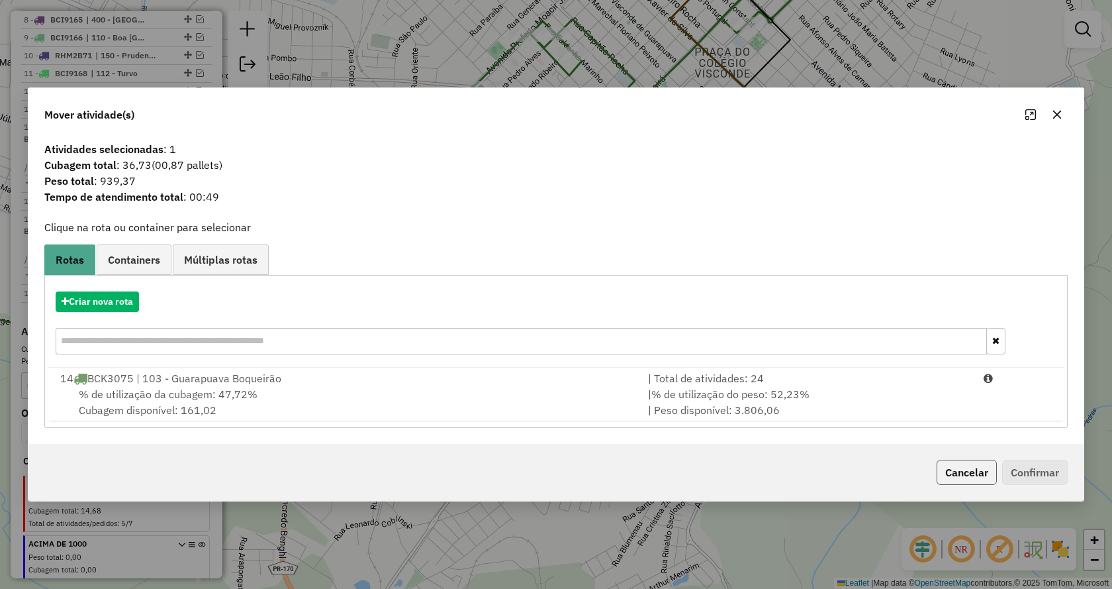
click at [950, 466] on button "Cancelar" at bounding box center [967, 472] width 60 height 25
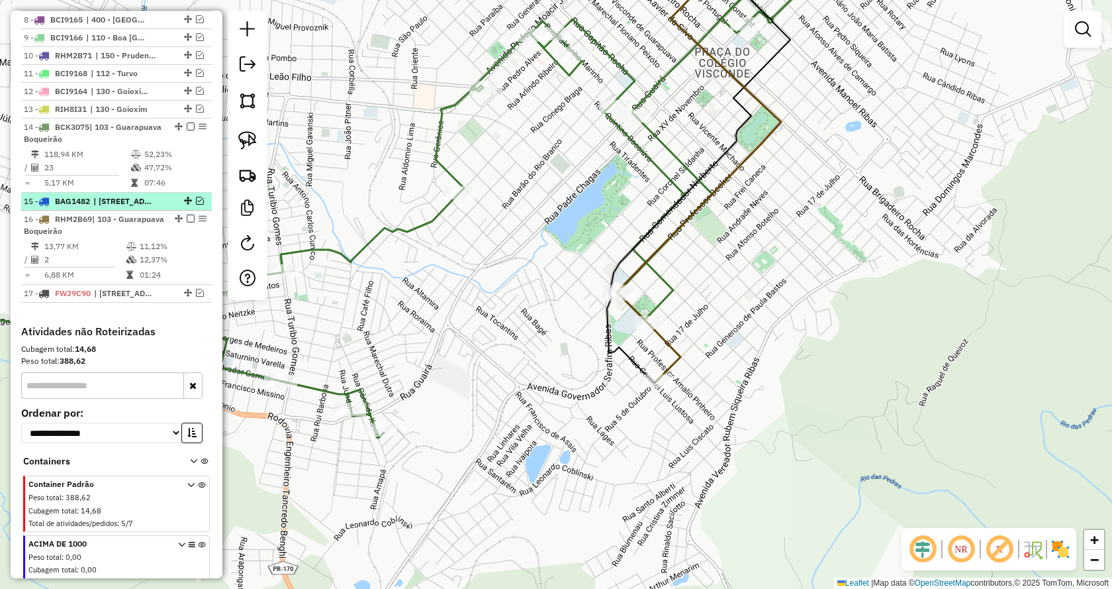
click at [196, 205] on em at bounding box center [200, 201] width 8 height 8
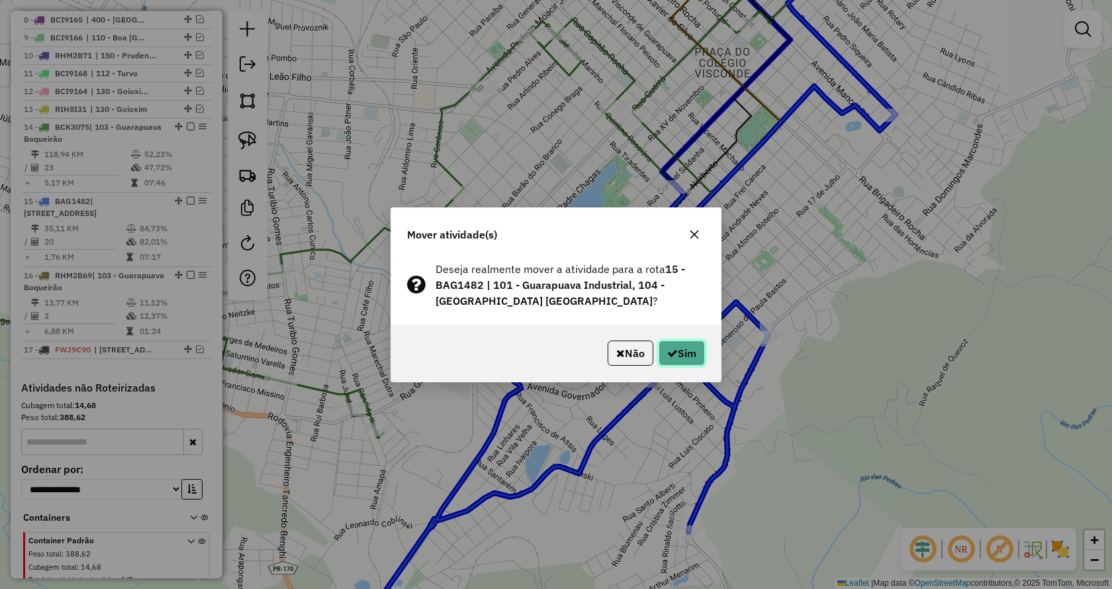
click at [677, 352] on button "Sim" at bounding box center [682, 352] width 46 height 25
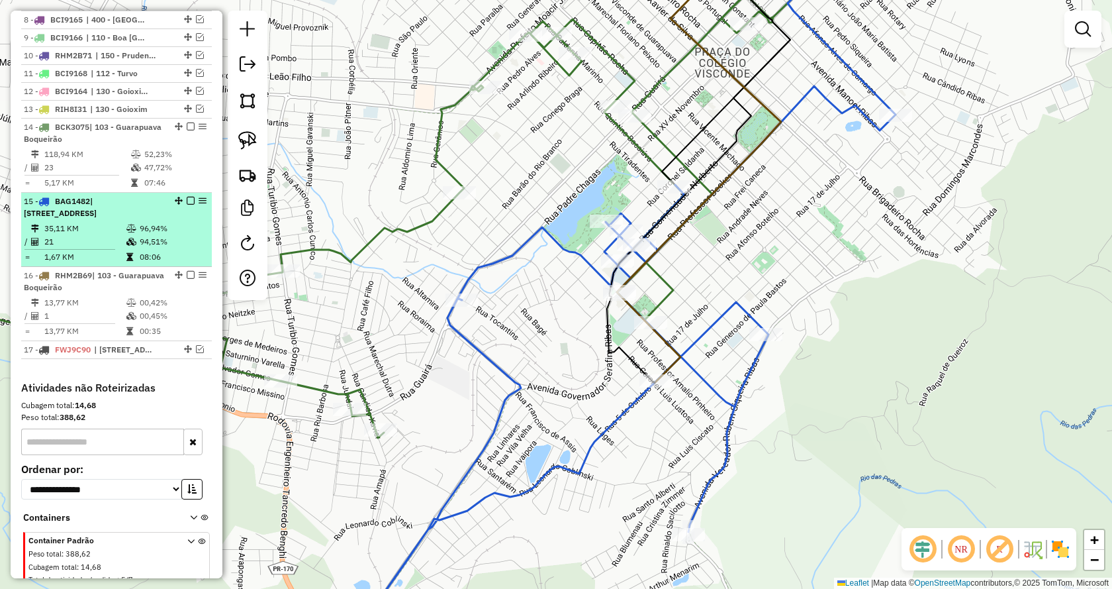
click at [187, 205] on em at bounding box center [191, 201] width 8 height 8
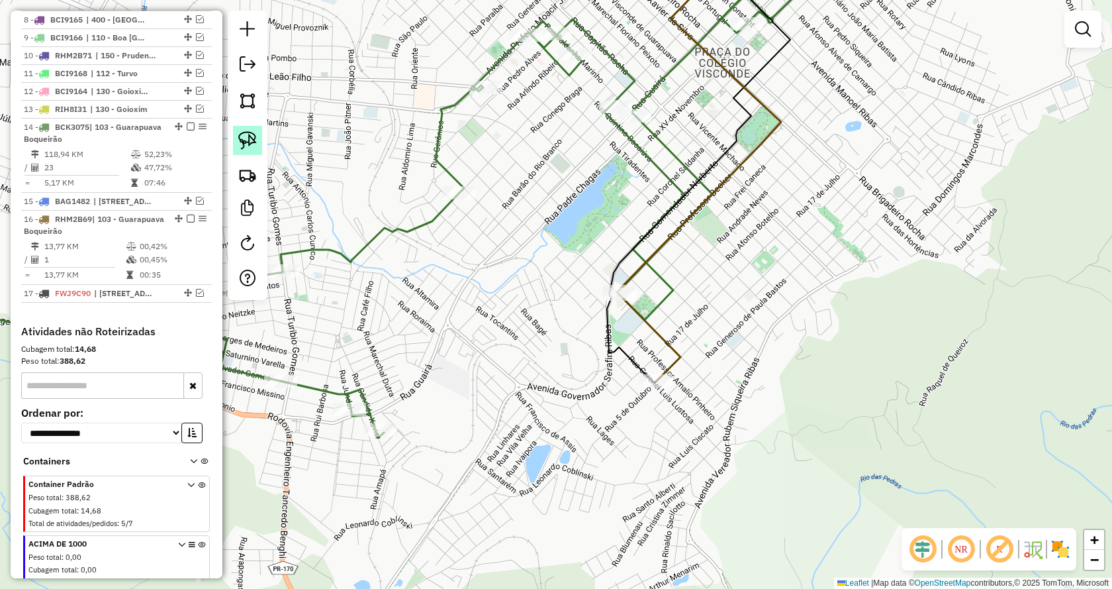
click at [250, 148] on img at bounding box center [247, 140] width 19 height 19
drag, startPoint x: 630, startPoint y: 432, endPoint x: 575, endPoint y: 372, distance: 80.6
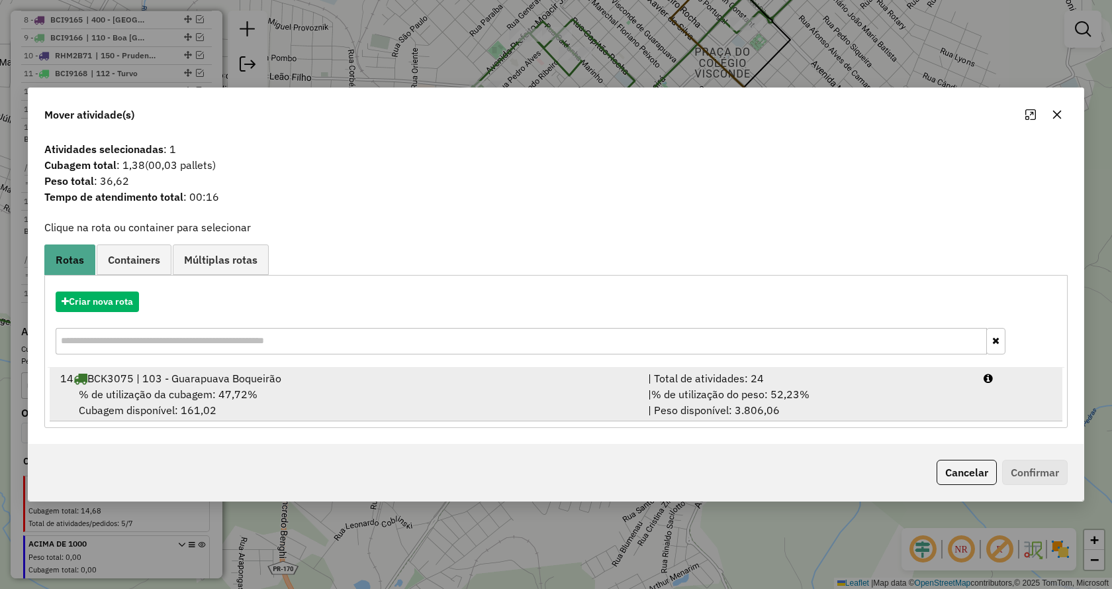
click at [795, 402] on div "| % de utilização do peso: 52,23% | Peso disponível: 3.806,06" at bounding box center [808, 402] width 336 height 32
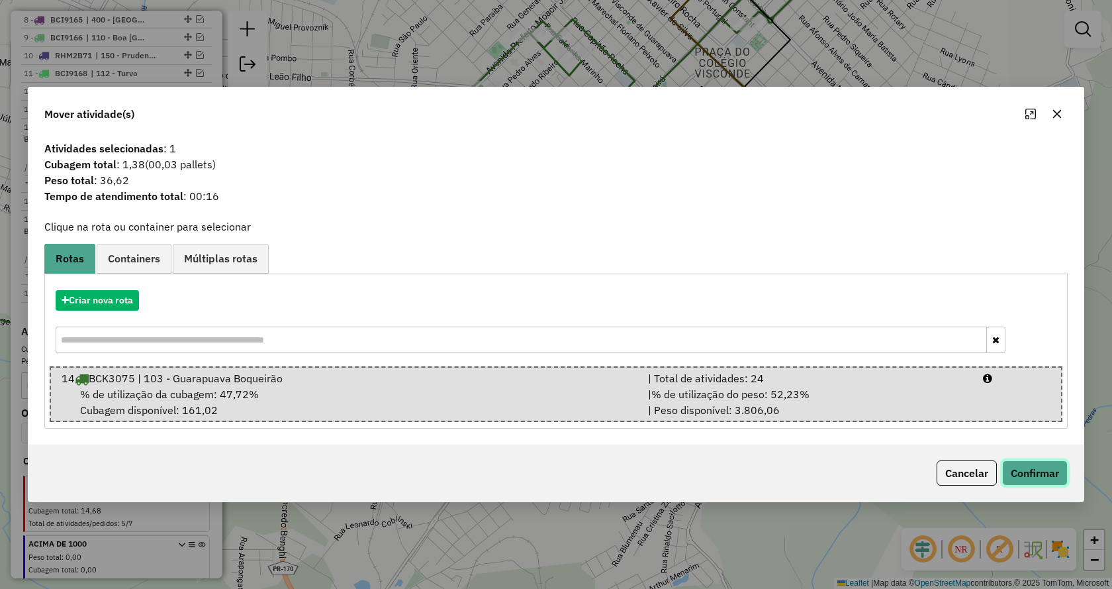
click at [1026, 471] on button "Confirmar" at bounding box center [1036, 472] width 66 height 25
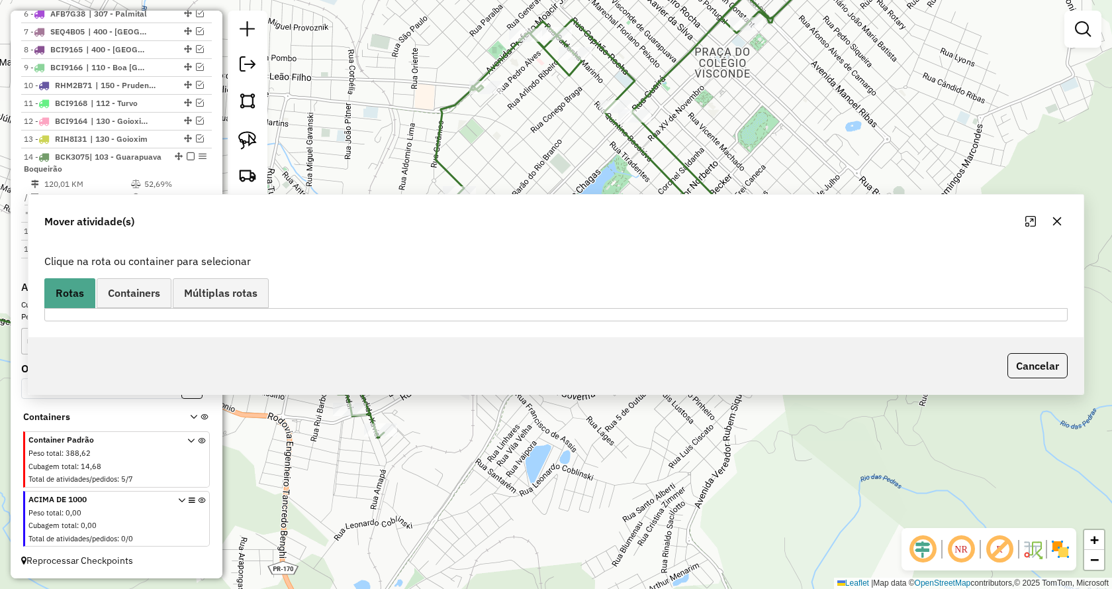
scroll to position [624, 0]
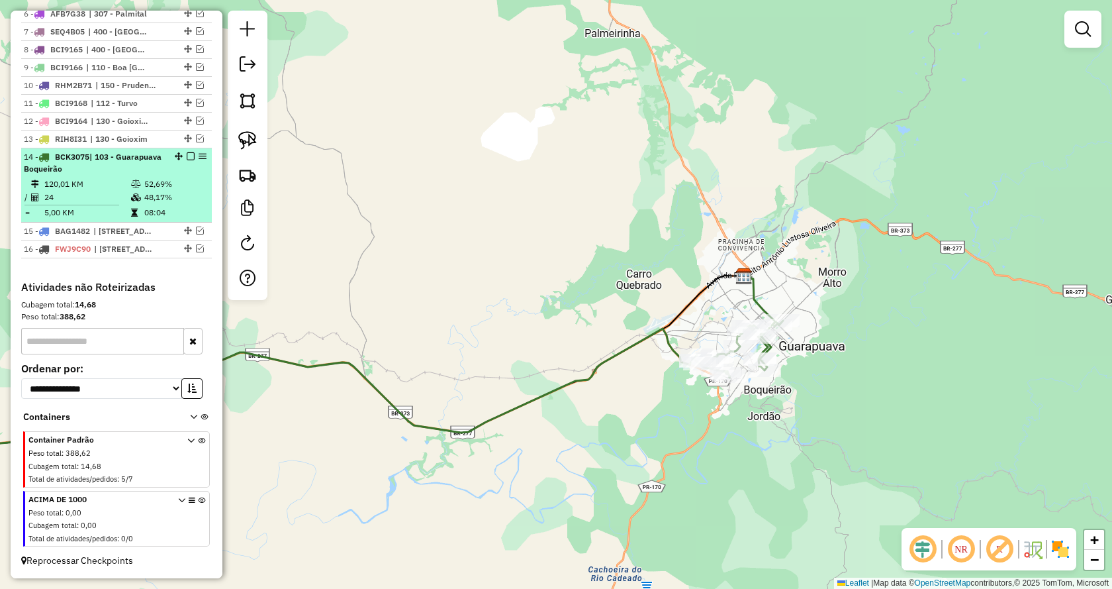
click at [189, 157] on em at bounding box center [191, 156] width 8 height 8
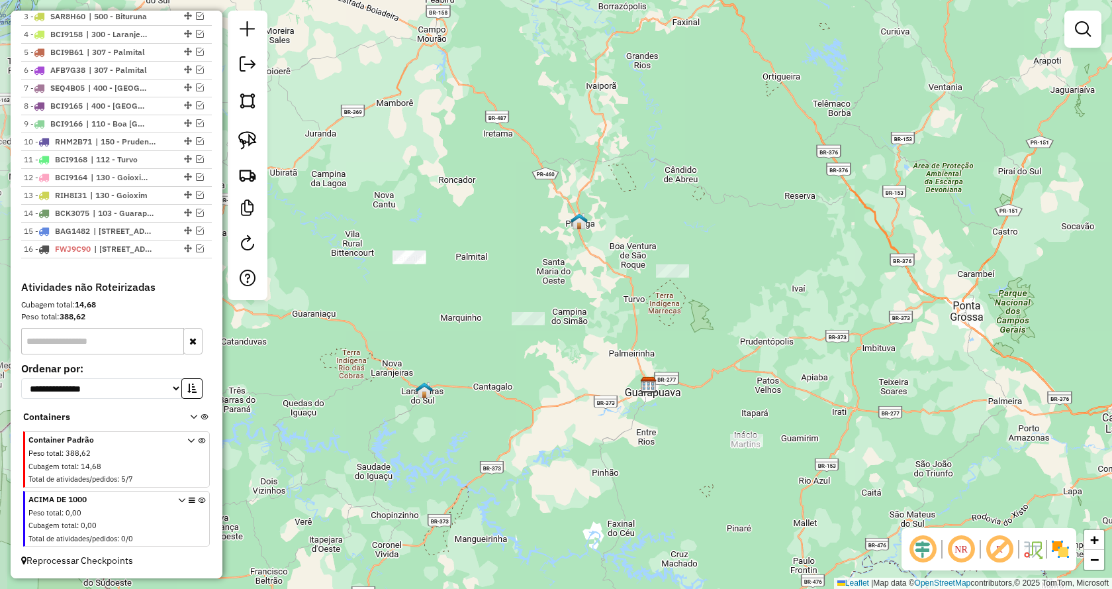
drag, startPoint x: 797, startPoint y: 406, endPoint x: 814, endPoint y: 374, distance: 35.8
click at [814, 374] on div "Janela de atendimento Grade de atendimento Capacidade Transportadoras Veículos …" at bounding box center [556, 294] width 1112 height 589
click at [256, 138] on img at bounding box center [247, 140] width 19 height 19
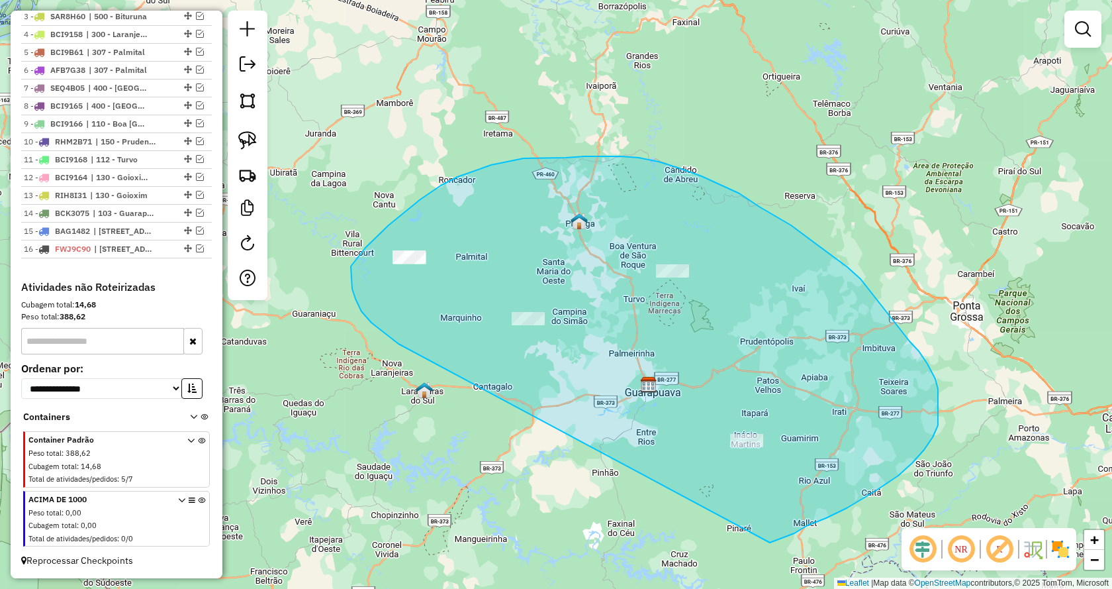
drag, startPoint x: 384, startPoint y: 333, endPoint x: 681, endPoint y: 564, distance: 376.1
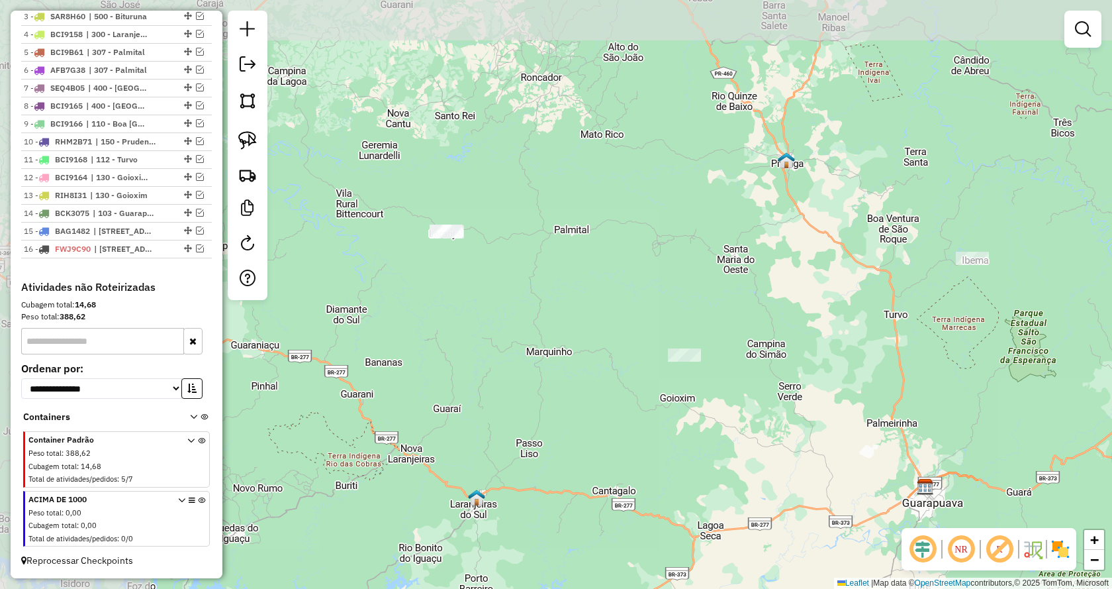
drag, startPoint x: 467, startPoint y: 376, endPoint x: 719, endPoint y: 423, distance: 256.6
click at [719, 423] on div "Janela de atendimento Grade de atendimento Capacidade Transportadoras Veículos …" at bounding box center [556, 294] width 1112 height 589
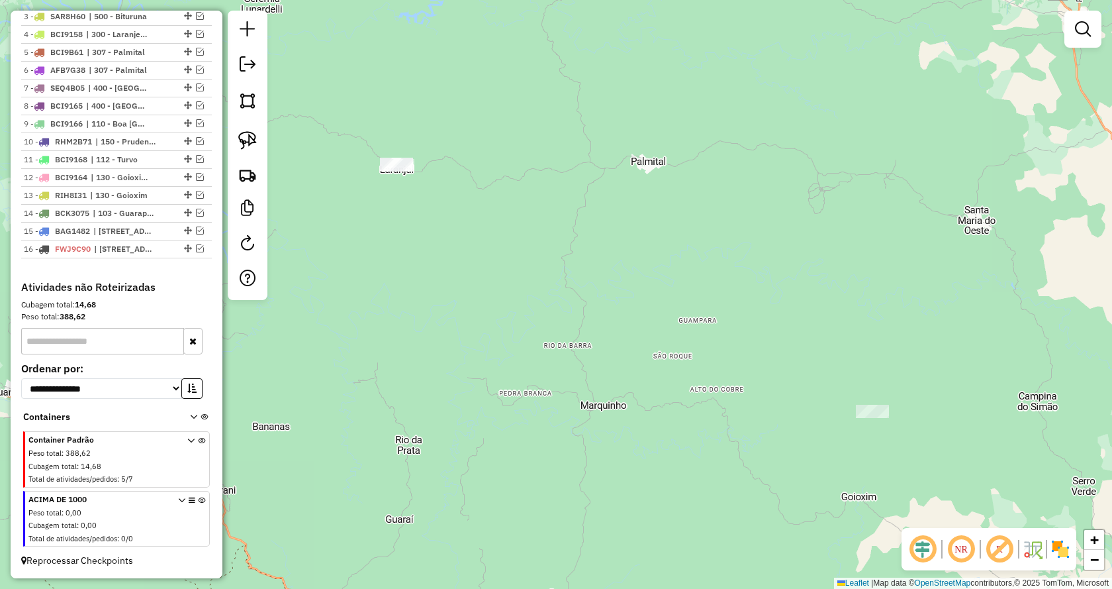
drag, startPoint x: 250, startPoint y: 136, endPoint x: 428, endPoint y: 240, distance: 205.3
click at [252, 138] on img at bounding box center [247, 140] width 19 height 19
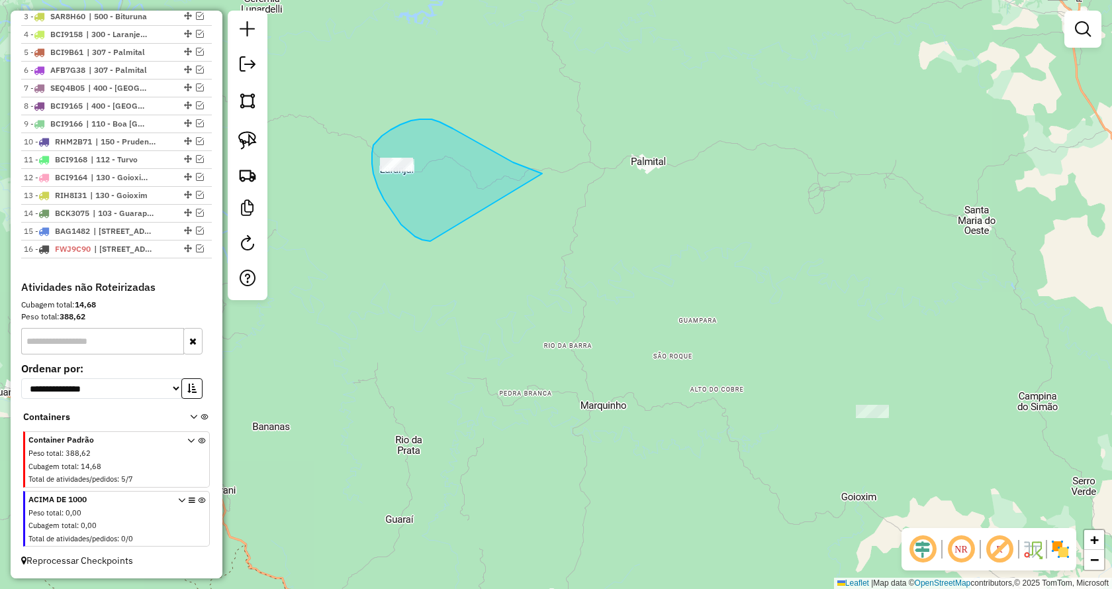
drag, startPoint x: 430, startPoint y: 241, endPoint x: 547, endPoint y: 174, distance: 134.4
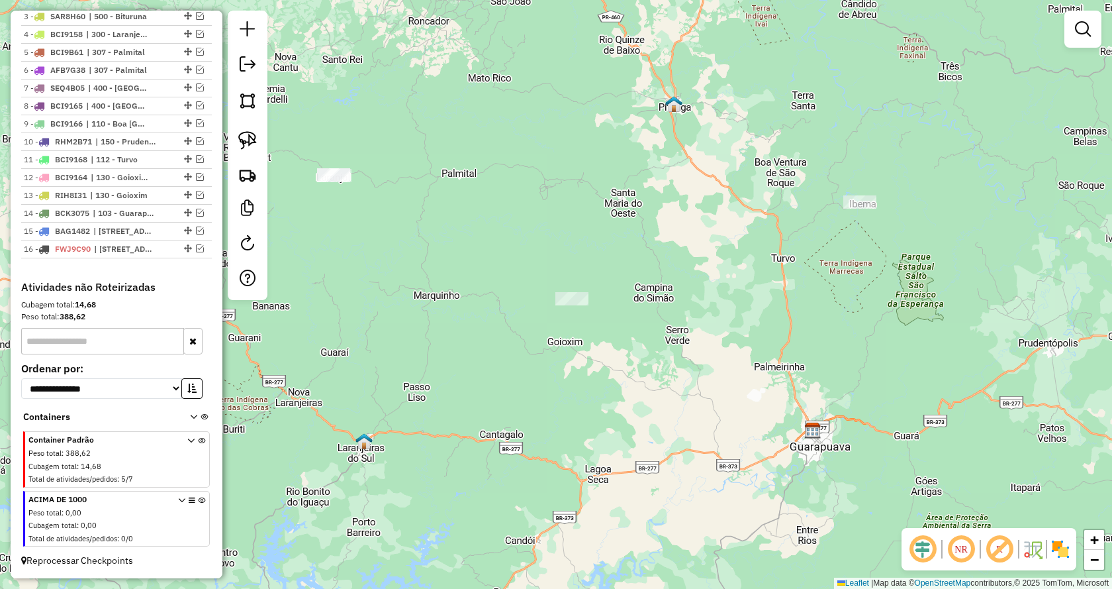
drag, startPoint x: 816, startPoint y: 422, endPoint x: 678, endPoint y: 394, distance: 140.5
click at [678, 394] on div "Janela de atendimento Grade de atendimento Capacidade Transportadoras Veículos …" at bounding box center [556, 294] width 1112 height 589
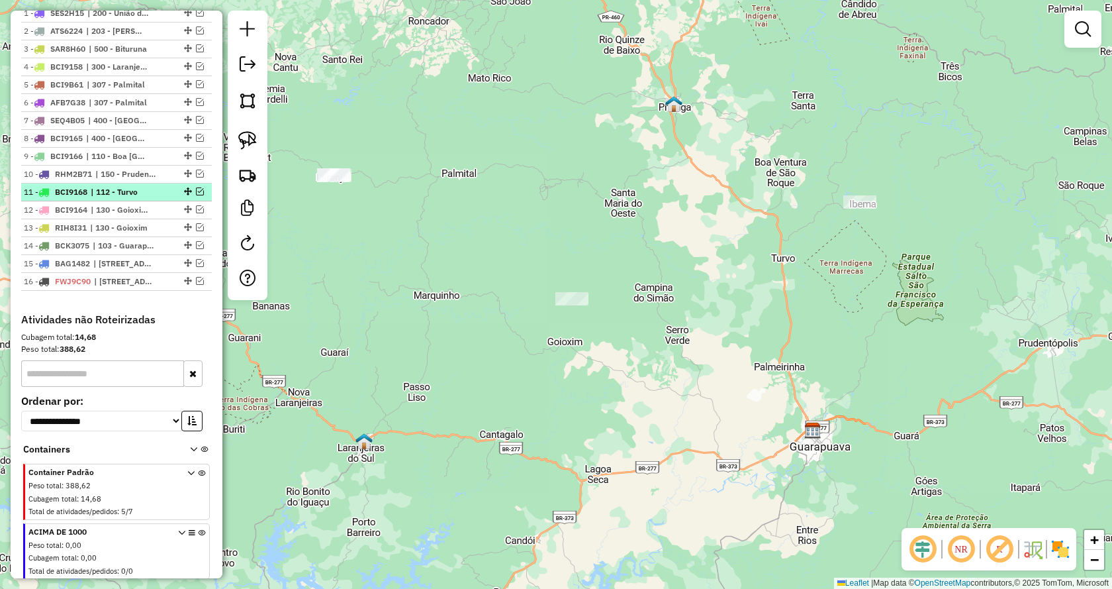
scroll to position [501, 0]
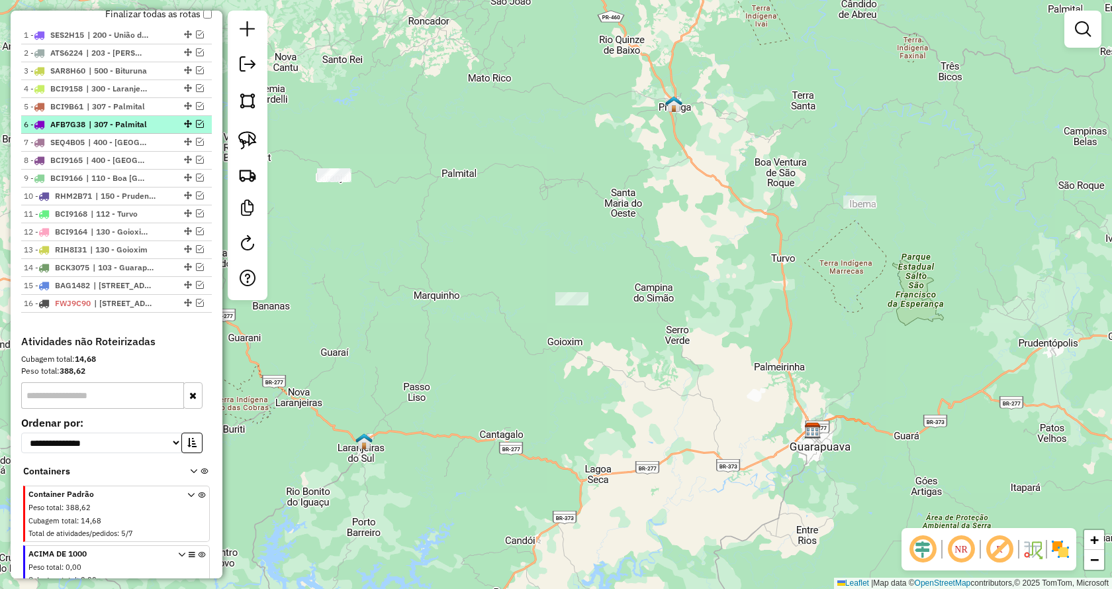
click at [197, 128] on em at bounding box center [200, 124] width 8 height 8
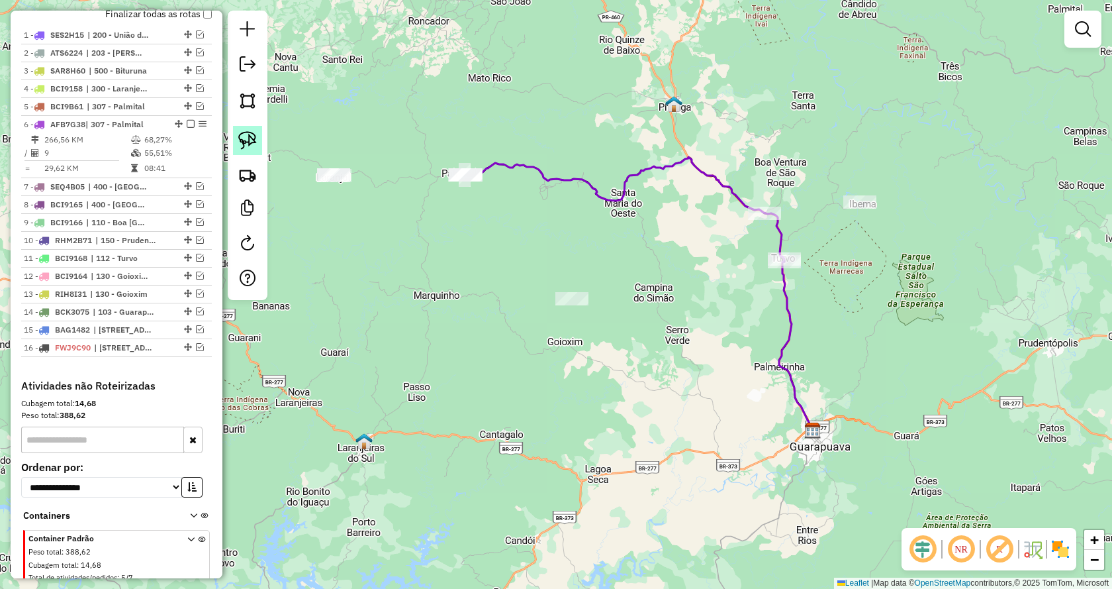
click at [251, 136] on img at bounding box center [247, 140] width 19 height 19
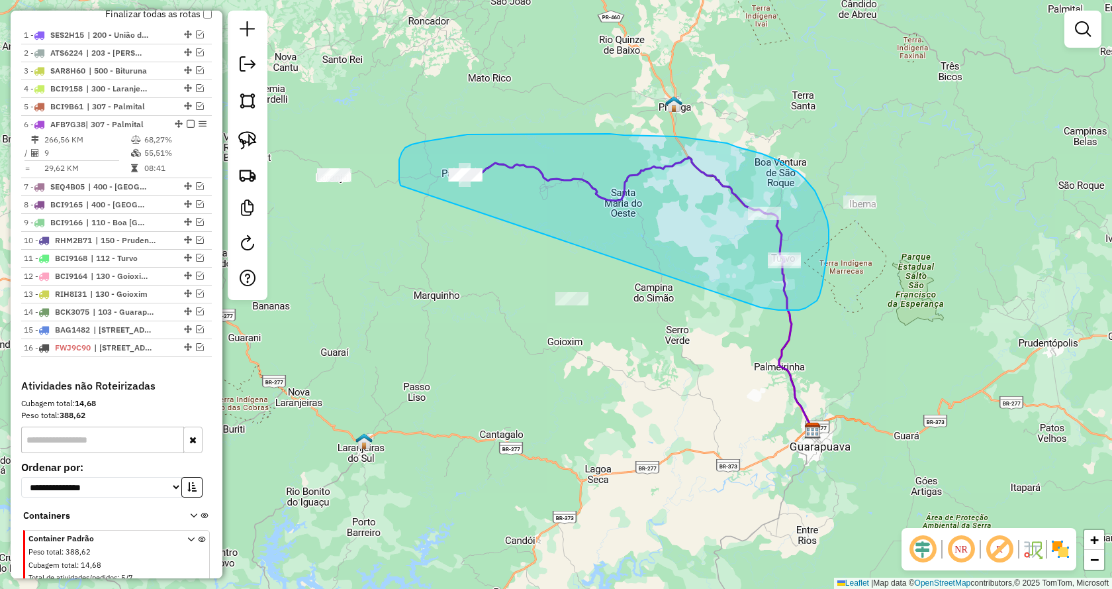
drag, startPoint x: 814, startPoint y: 303, endPoint x: 404, endPoint y: 198, distance: 423.7
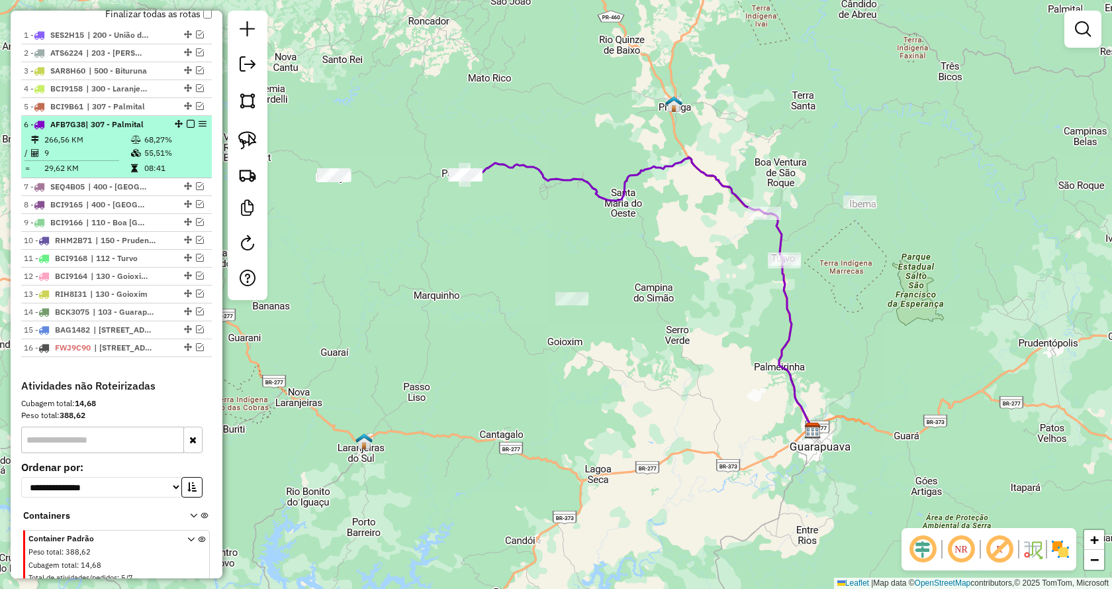
click at [187, 128] on em at bounding box center [191, 124] width 8 height 8
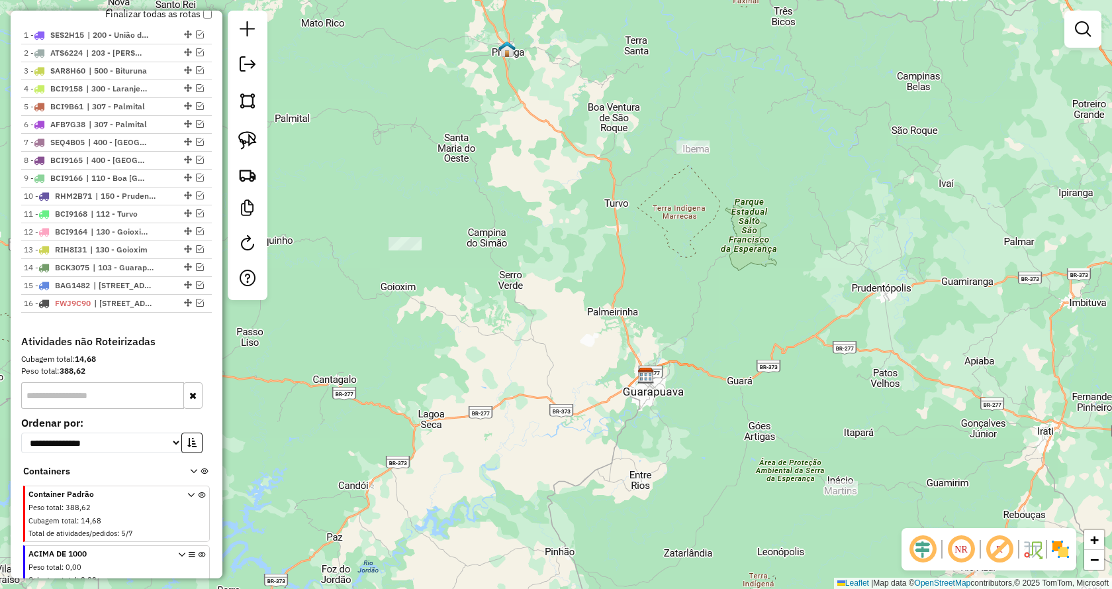
drag, startPoint x: 801, startPoint y: 363, endPoint x: 683, endPoint y: 289, distance: 138.9
click at [684, 291] on div "Janela de atendimento Grade de atendimento Capacidade Transportadoras Veículos …" at bounding box center [556, 294] width 1112 height 589
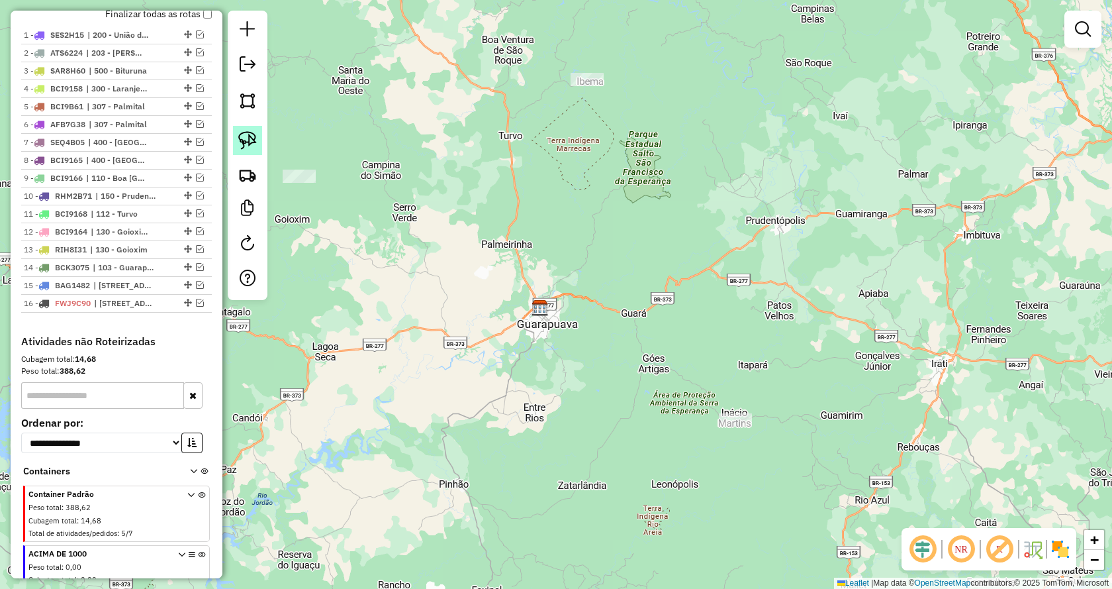
click at [245, 130] on link at bounding box center [247, 140] width 29 height 29
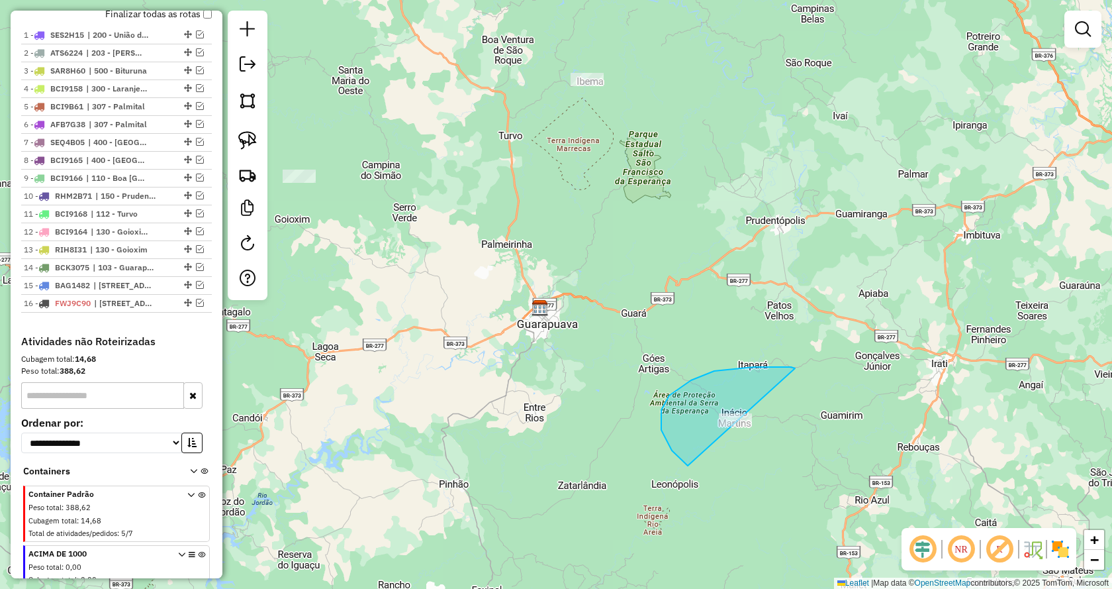
drag, startPoint x: 795, startPoint y: 368, endPoint x: 823, endPoint y: 473, distance: 108.9
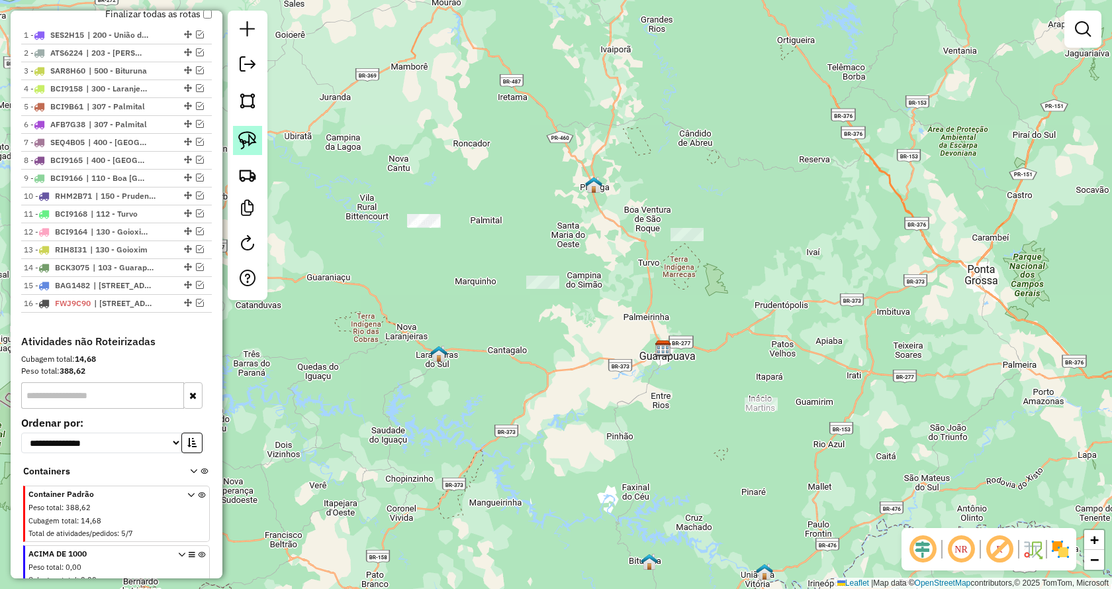
click at [246, 138] on img at bounding box center [247, 140] width 19 height 19
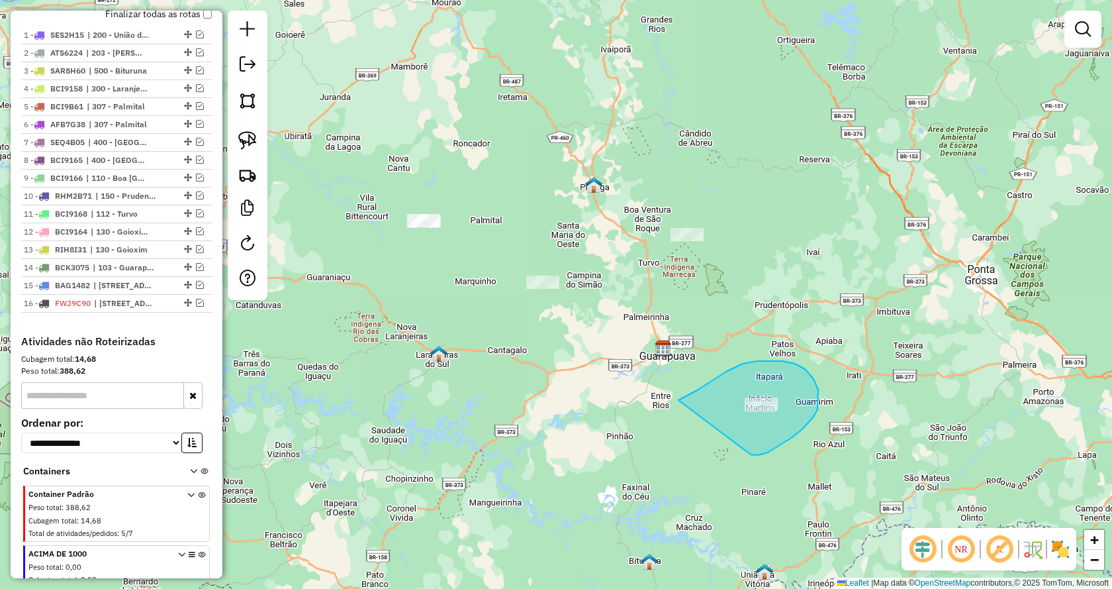
drag, startPoint x: 768, startPoint y: 452, endPoint x: 648, endPoint y: 432, distance: 121.6
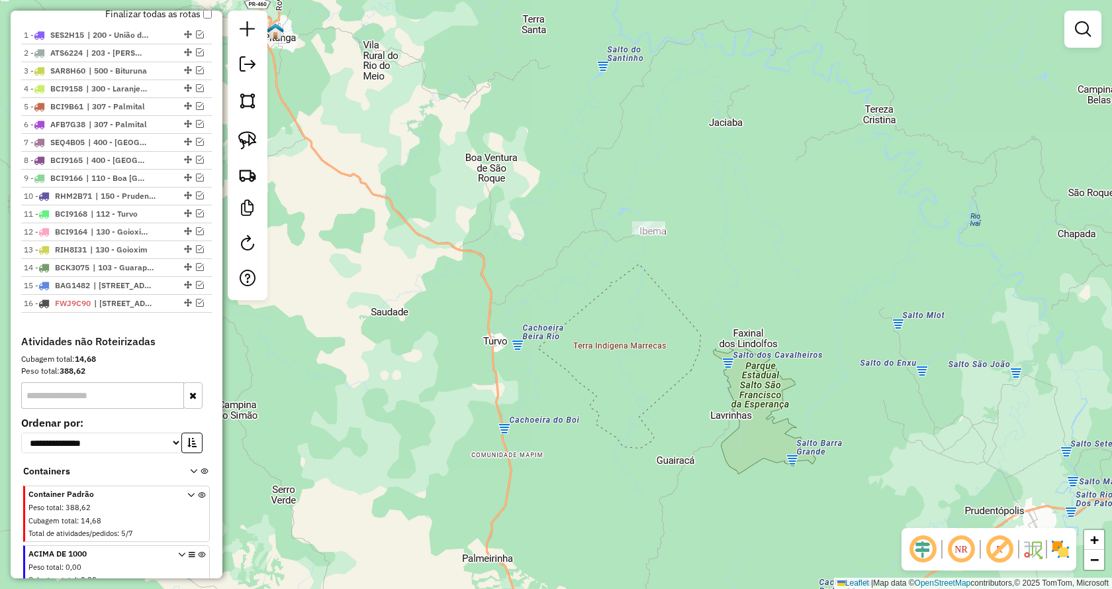
drag, startPoint x: 716, startPoint y: 167, endPoint x: 562, endPoint y: 233, distance: 167.3
click at [716, 299] on div "Janela de atendimento Grade de atendimento Capacidade Transportadoras Veículos …" at bounding box center [556, 294] width 1112 height 589
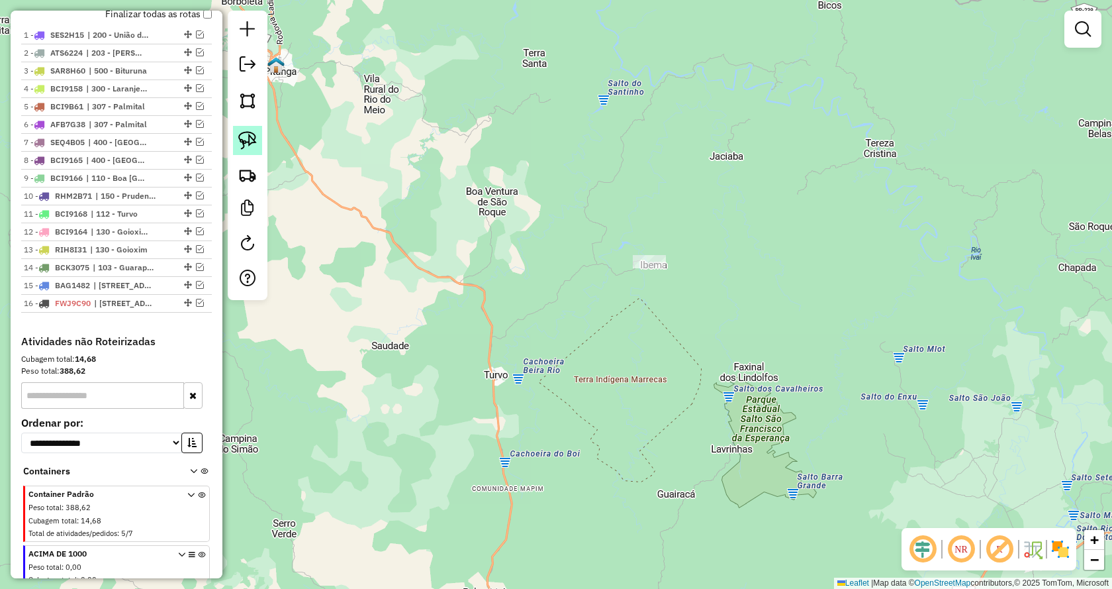
click at [244, 139] on img at bounding box center [247, 140] width 19 height 19
drag, startPoint x: 617, startPoint y: 305, endPoint x: 796, endPoint y: 272, distance: 181.8
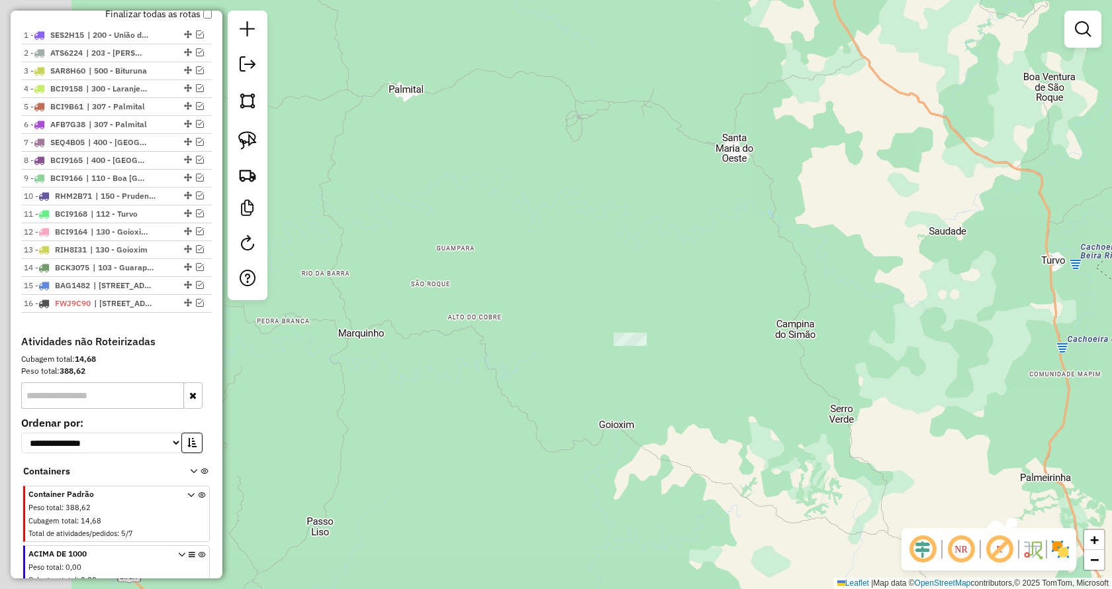
drag, startPoint x: 621, startPoint y: 275, endPoint x: 746, endPoint y: 273, distance: 125.2
click at [783, 275] on div "Janela de atendimento Grade de atendimento Capacidade Transportadoras Veículos …" at bounding box center [556, 294] width 1112 height 589
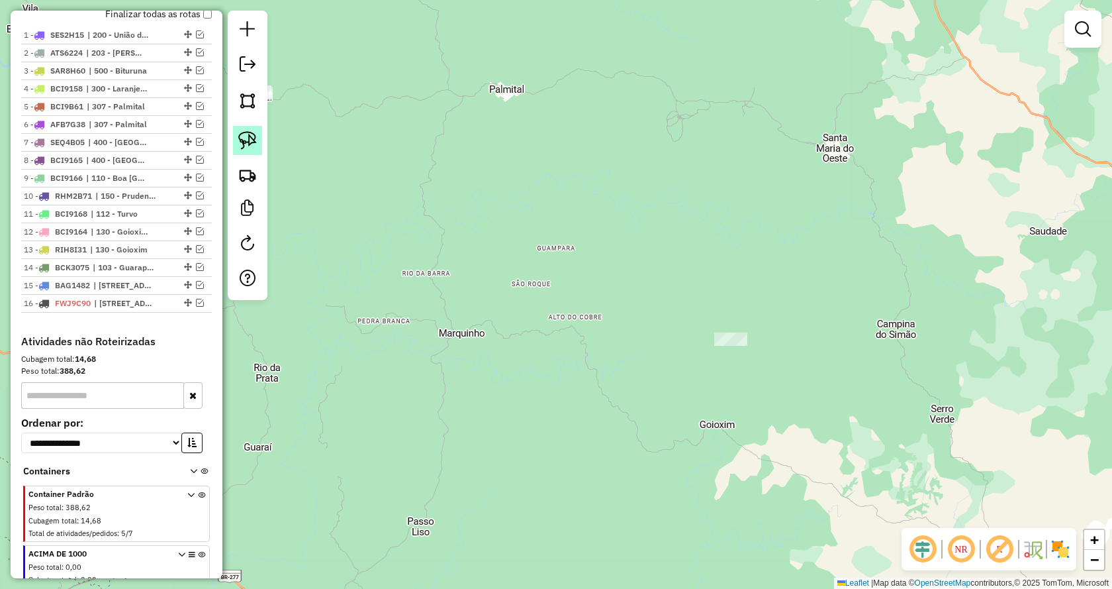
click at [248, 137] on img at bounding box center [247, 140] width 19 height 19
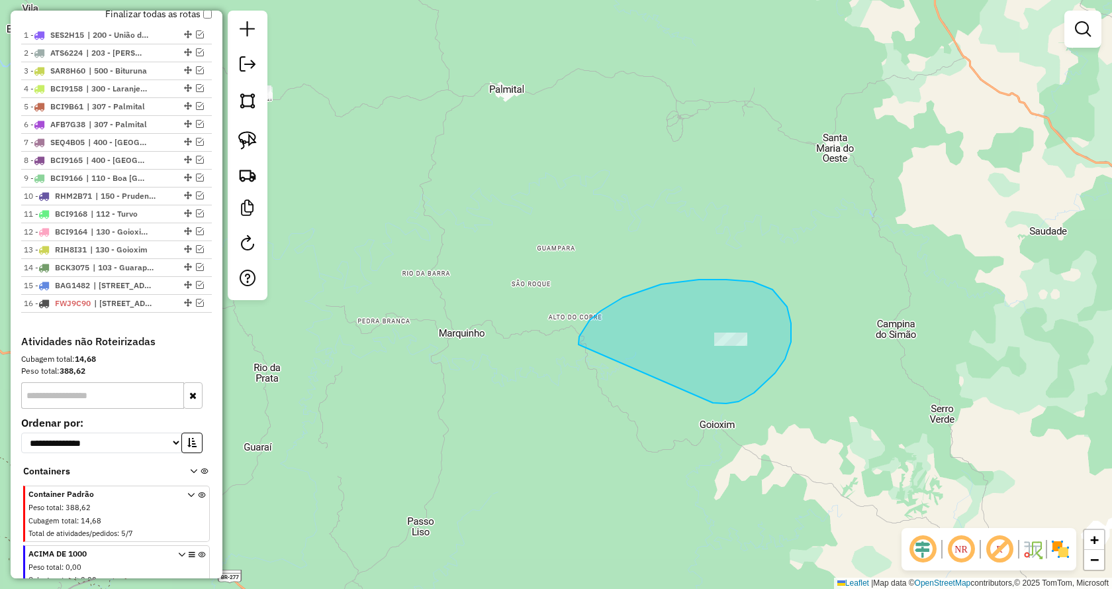
drag, startPoint x: 713, startPoint y: 403, endPoint x: 579, endPoint y: 346, distance: 146.0
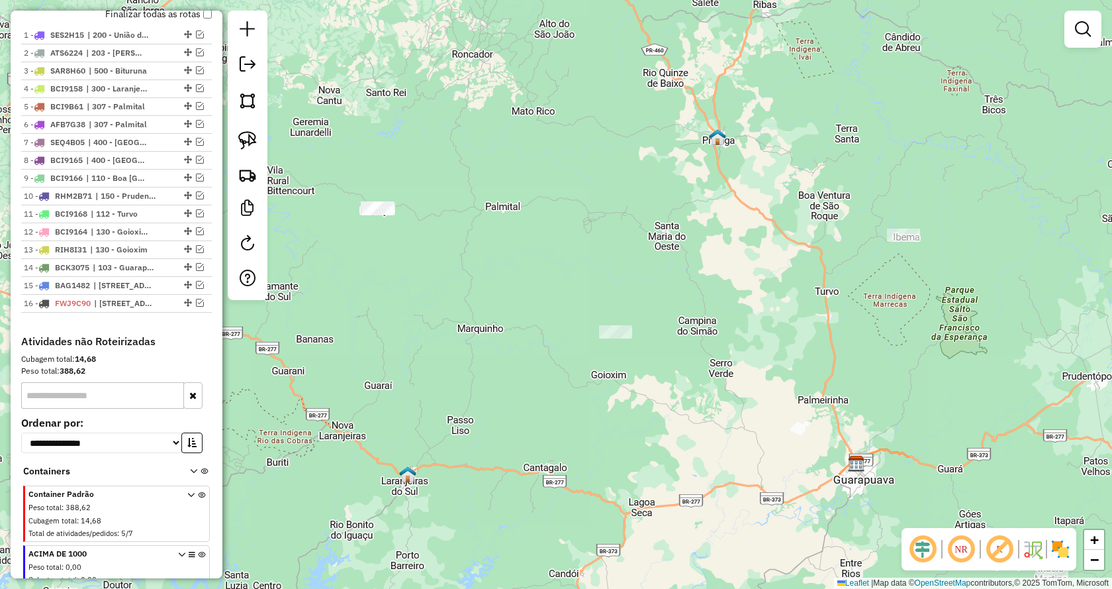
drag, startPoint x: 457, startPoint y: 291, endPoint x: 621, endPoint y: 300, distance: 164.4
click at [621, 300] on div "Janela de atendimento Grade de atendimento Capacidade Transportadoras Veículos …" at bounding box center [556, 294] width 1112 height 589
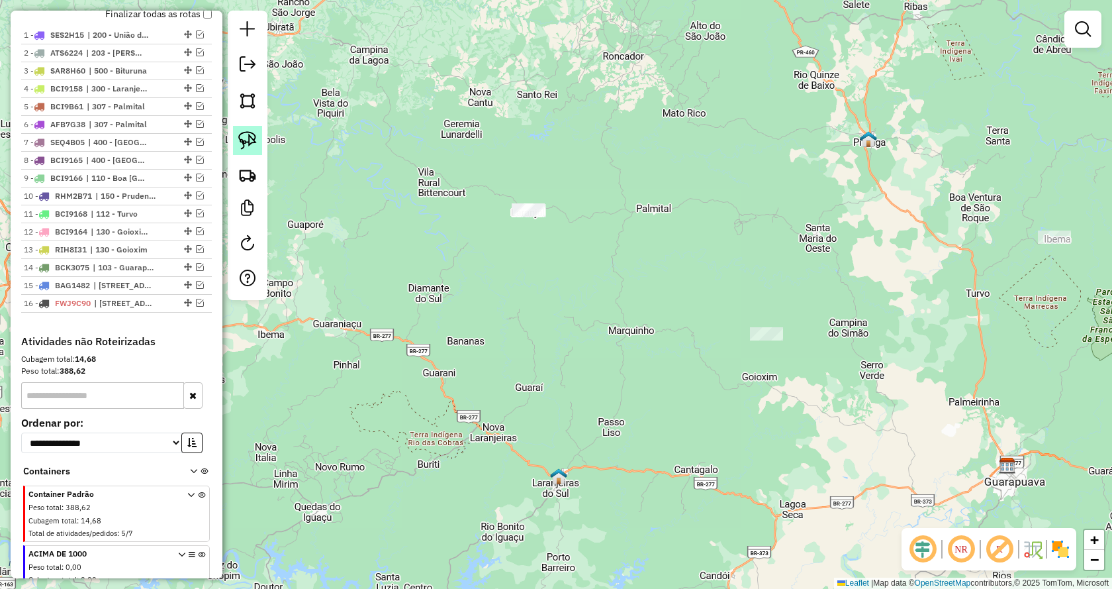
click at [256, 141] on img at bounding box center [247, 140] width 19 height 19
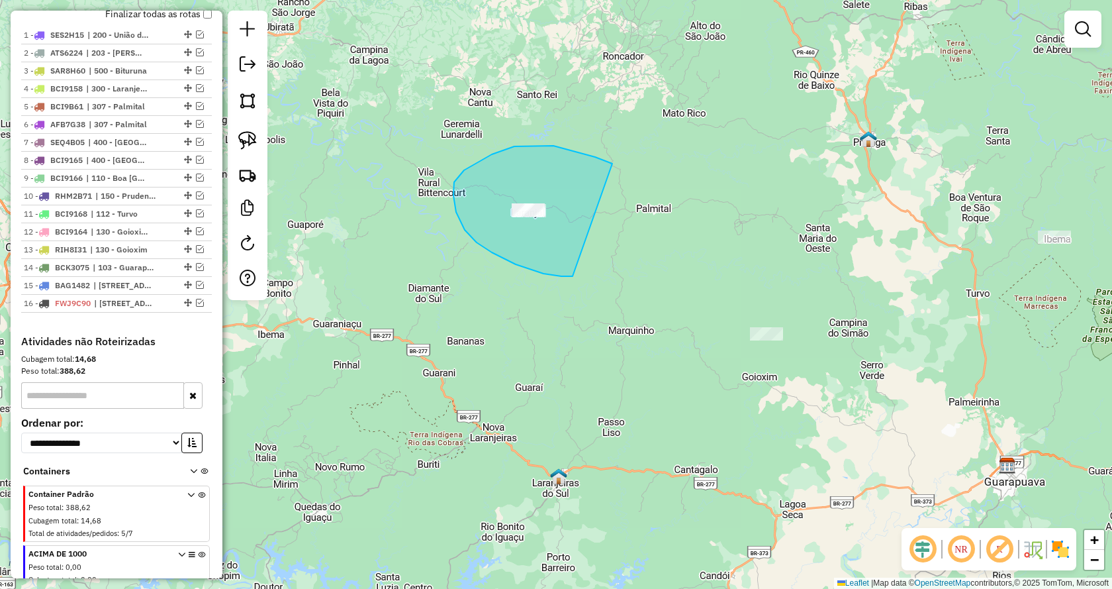
drag, startPoint x: 544, startPoint y: 273, endPoint x: 675, endPoint y: 167, distance: 169.0
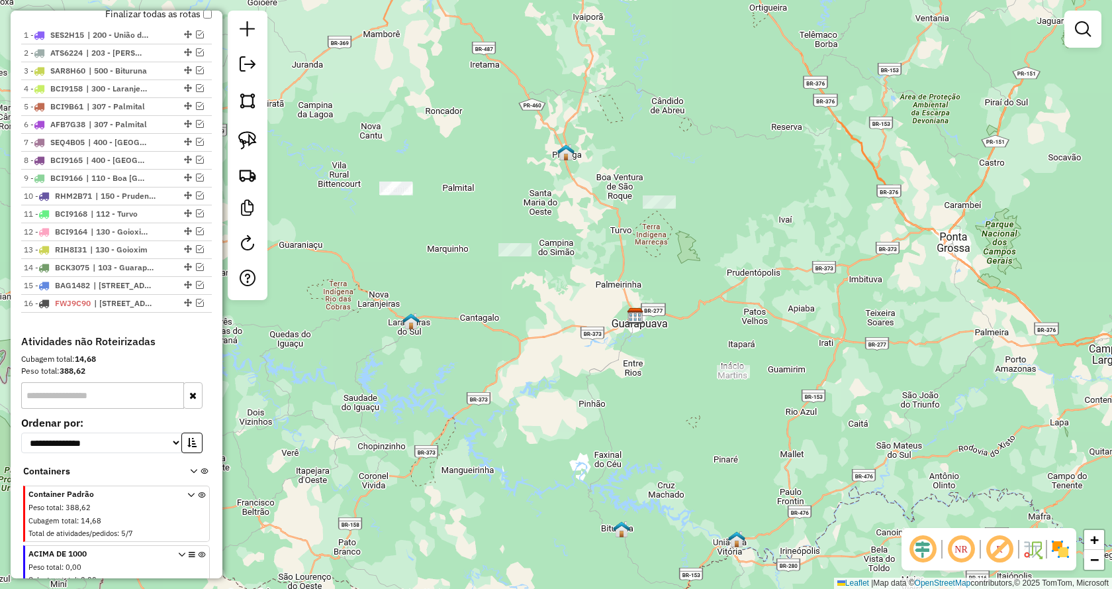
drag, startPoint x: 944, startPoint y: 370, endPoint x: 691, endPoint y: 260, distance: 275.5
click at [691, 260] on div "Janela de atendimento Grade de atendimento Capacidade Transportadoras Veículos …" at bounding box center [556, 294] width 1112 height 589
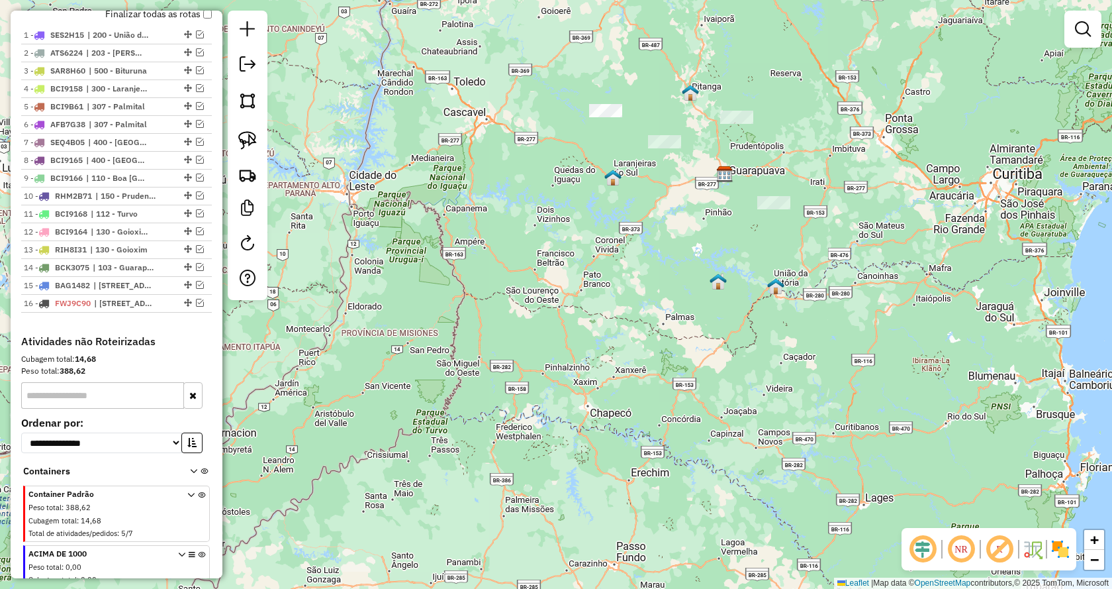
drag, startPoint x: 505, startPoint y: 422, endPoint x: 595, endPoint y: 292, distance: 158.9
click at [595, 292] on div "Janela de atendimento Grade de atendimento Capacidade Transportadoras Veículos …" at bounding box center [556, 294] width 1112 height 589
click at [196, 38] on em at bounding box center [200, 34] width 8 height 8
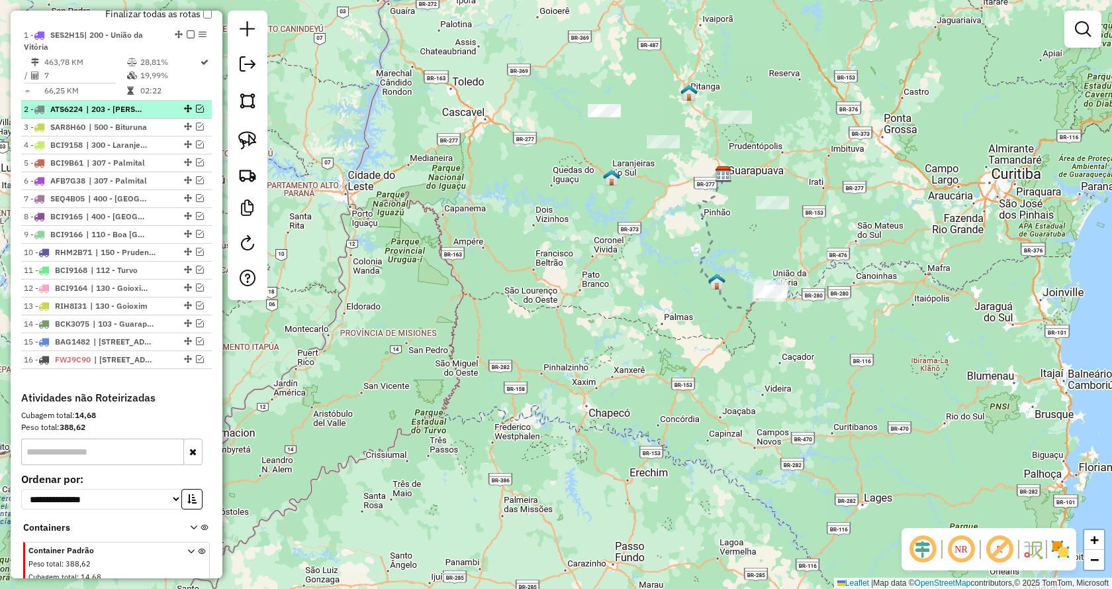
click at [197, 113] on em at bounding box center [200, 109] width 8 height 8
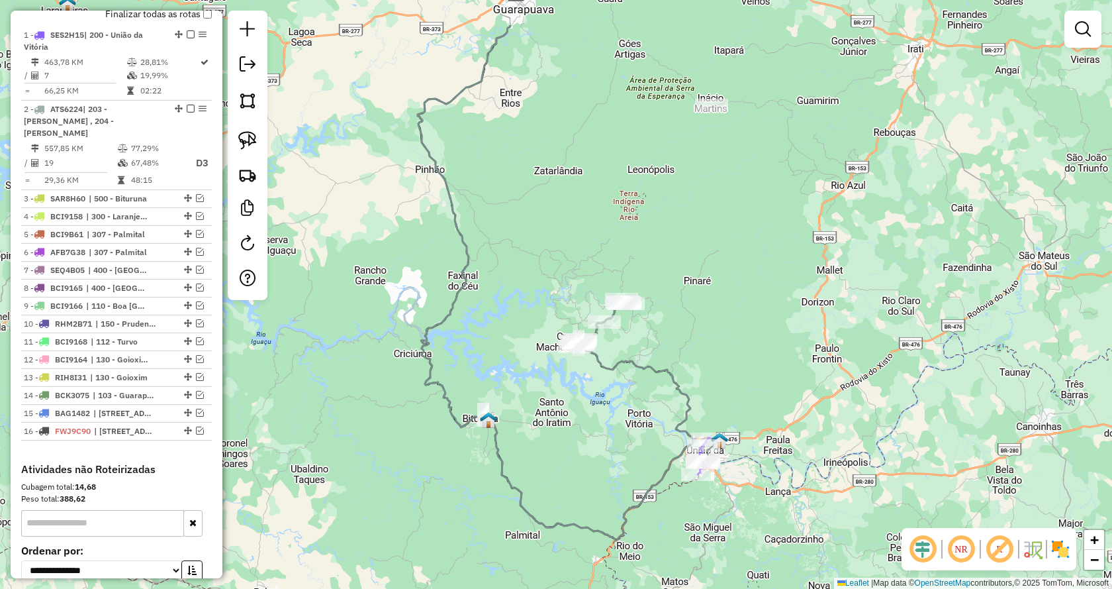
drag, startPoint x: 698, startPoint y: 279, endPoint x: 754, endPoint y: 333, distance: 77.7
click at [753, 333] on div "Janela de atendimento Grade de atendimento Capacidade Transportadoras Veículos …" at bounding box center [556, 294] width 1112 height 589
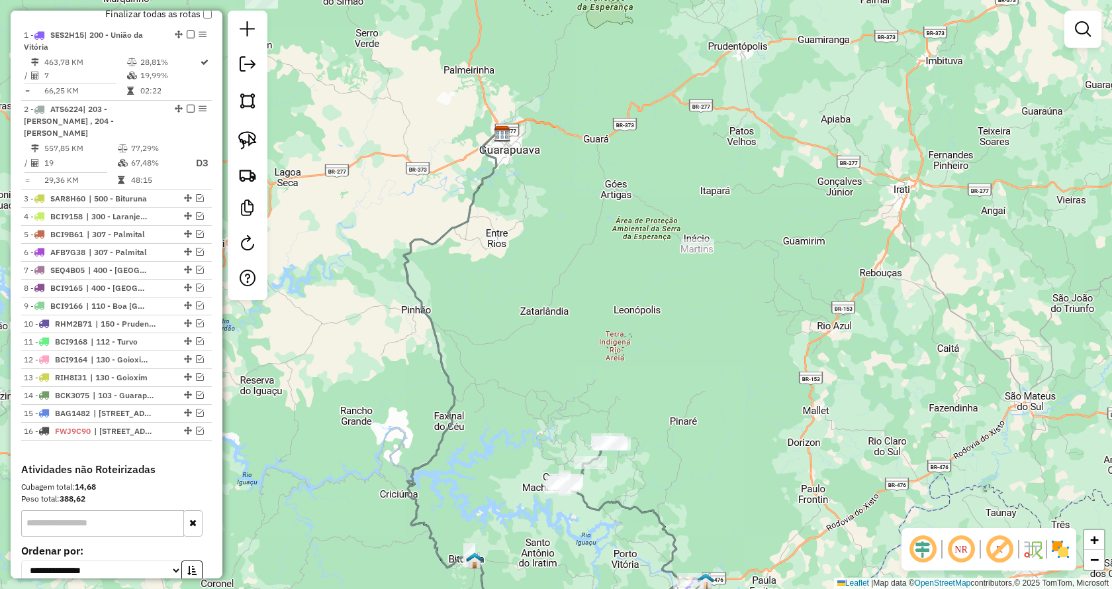
drag, startPoint x: 758, startPoint y: 196, endPoint x: 749, endPoint y: 322, distance: 126.8
click at [749, 322] on div "Janela de atendimento Grade de atendimento Capacidade Transportadoras Veículos …" at bounding box center [556, 294] width 1112 height 589
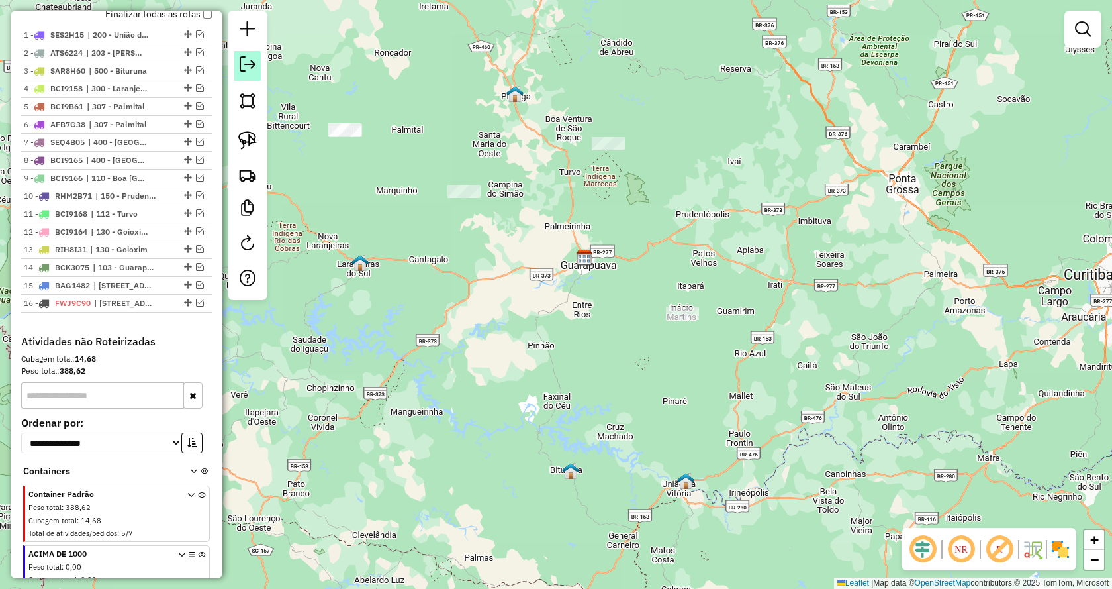
click at [250, 59] on em at bounding box center [248, 64] width 16 height 16
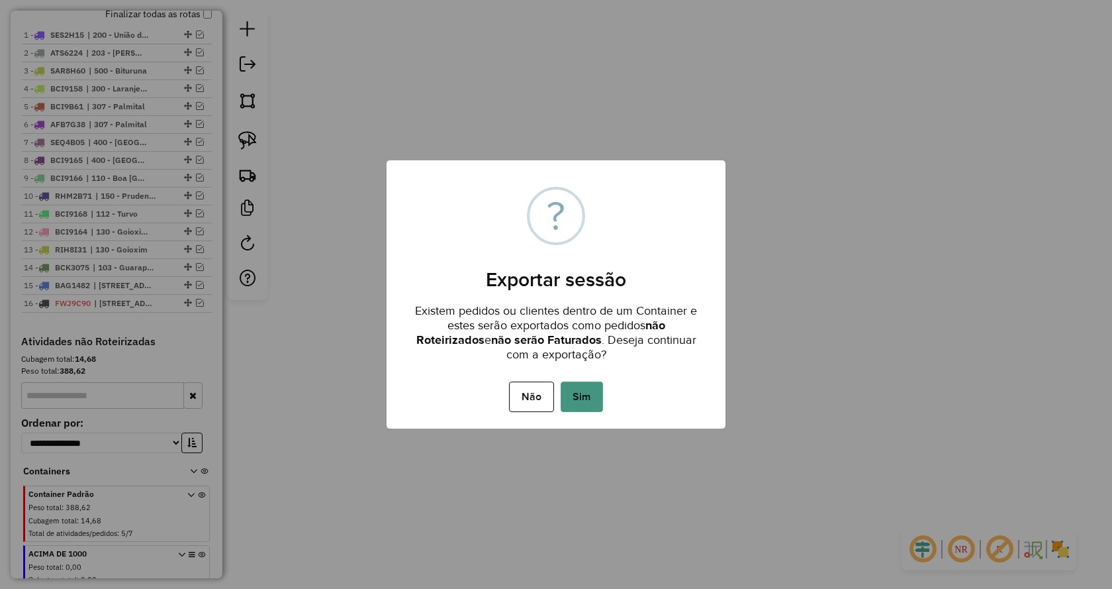
click at [581, 397] on button "Sim" at bounding box center [582, 396] width 42 height 30
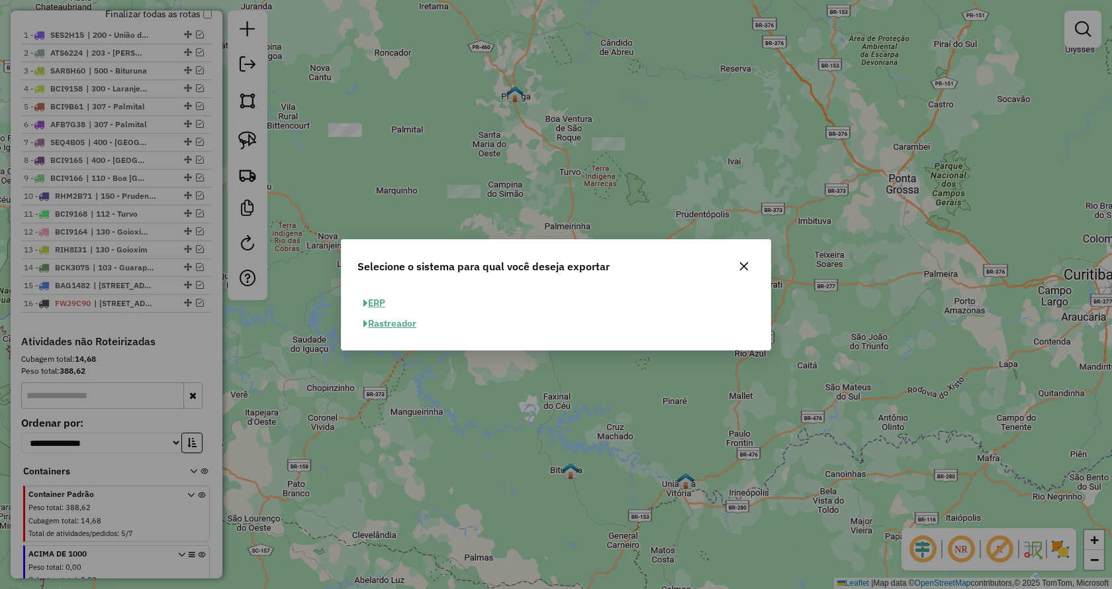
click at [386, 299] on button "ERP" at bounding box center [375, 303] width 34 height 21
select select "**"
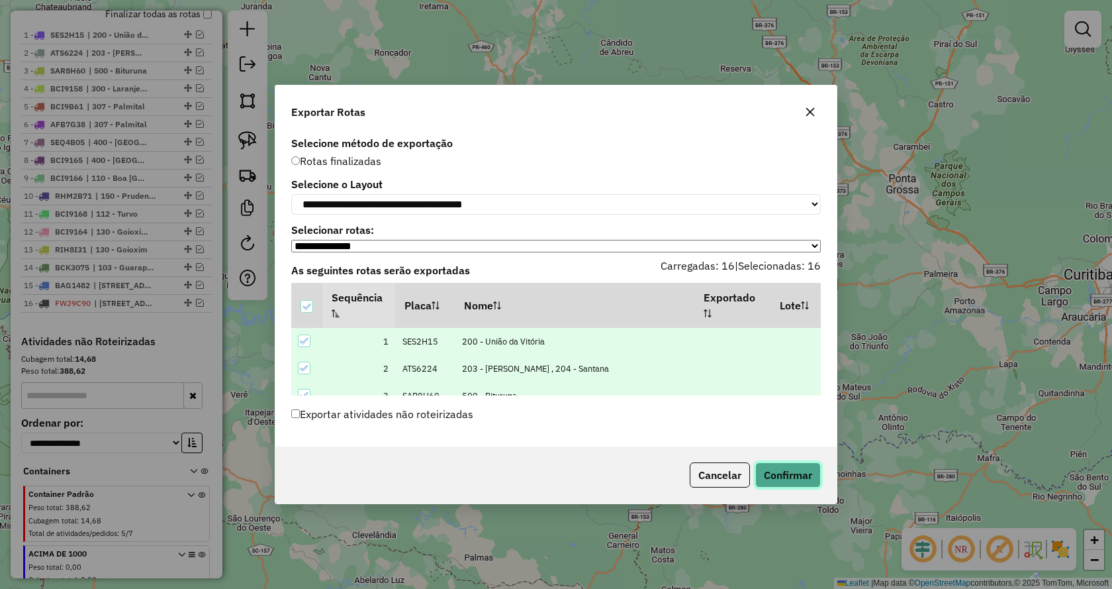
click at [787, 477] on button "Confirmar" at bounding box center [789, 474] width 66 height 25
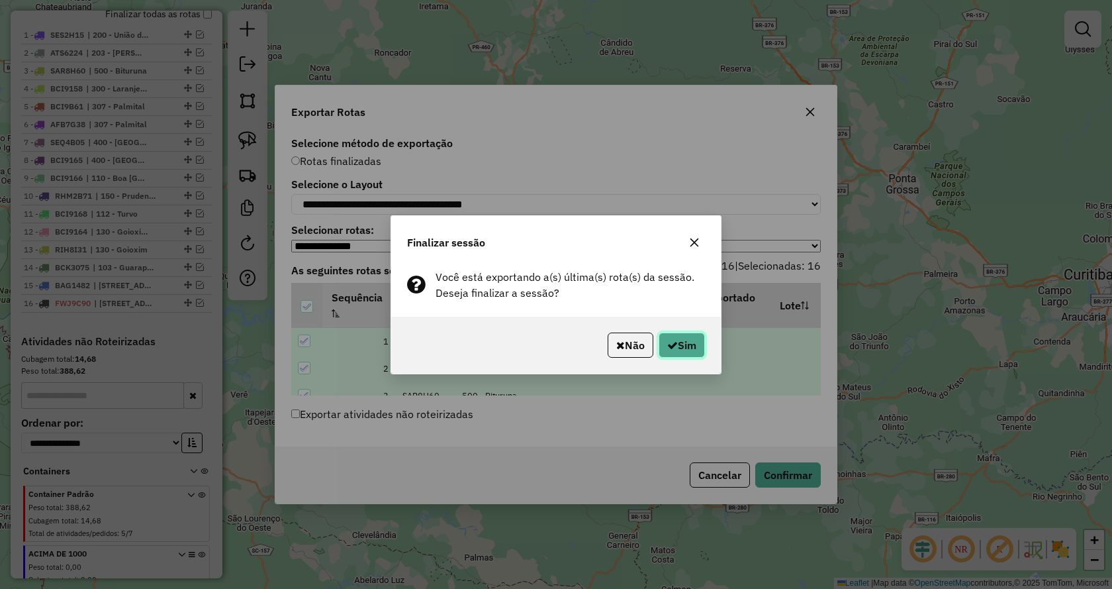
click at [671, 333] on button "Sim" at bounding box center [682, 344] width 46 height 25
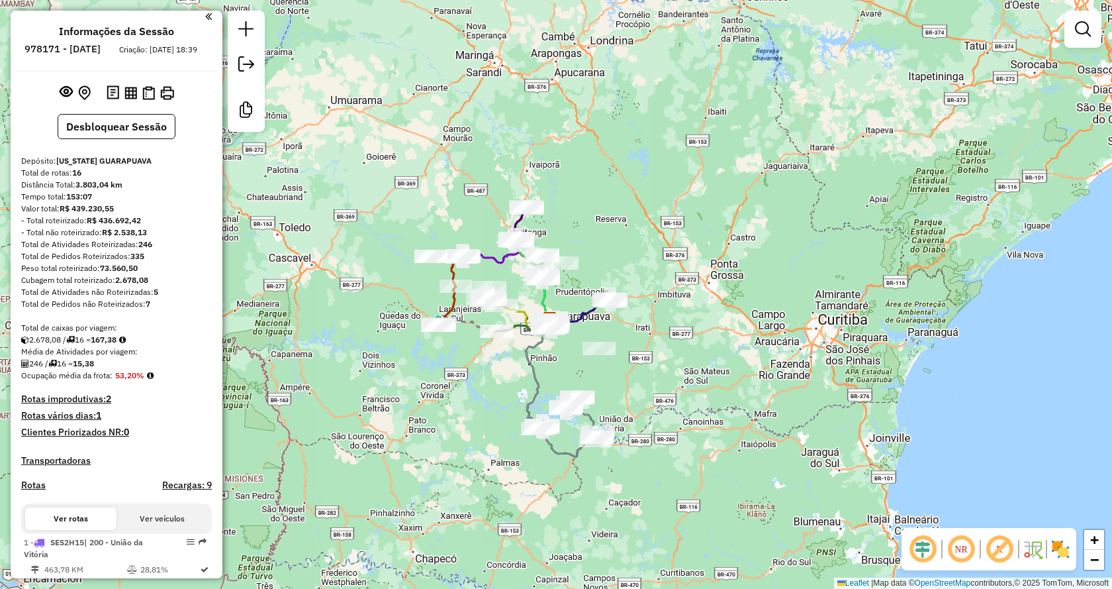
scroll to position [0, 0]
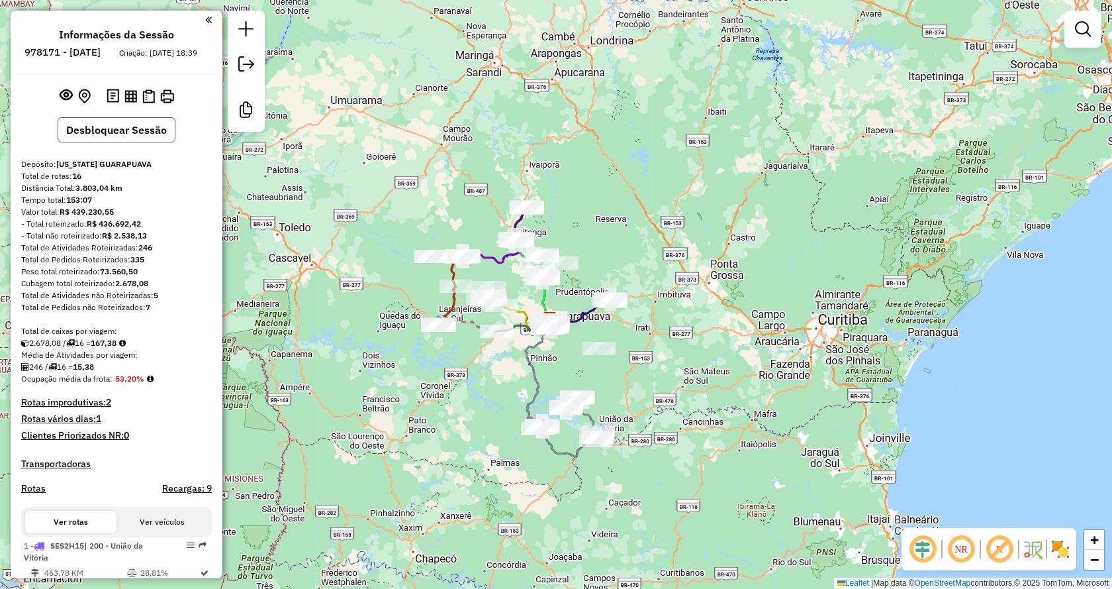
click at [101, 142] on button "Desbloquear Sessão" at bounding box center [117, 129] width 118 height 25
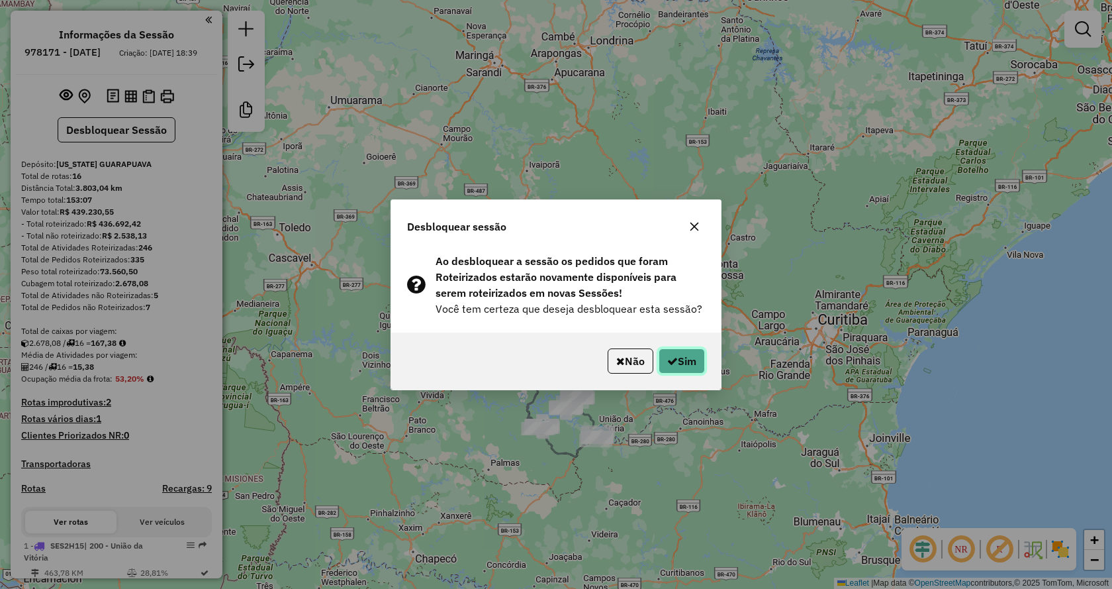
click at [683, 355] on button "Sim" at bounding box center [682, 360] width 46 height 25
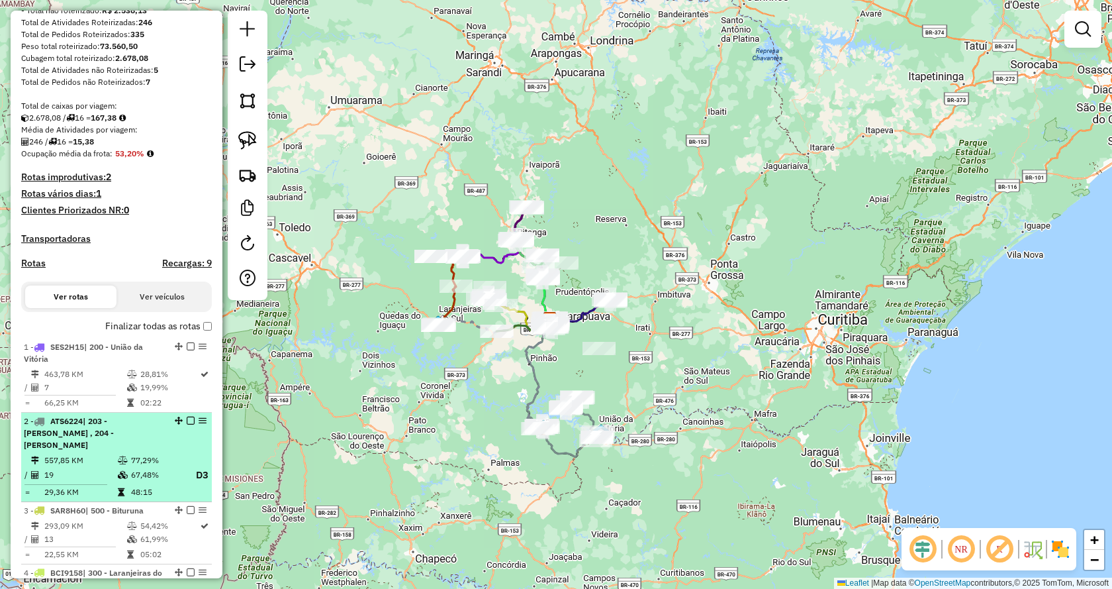
scroll to position [265, 0]
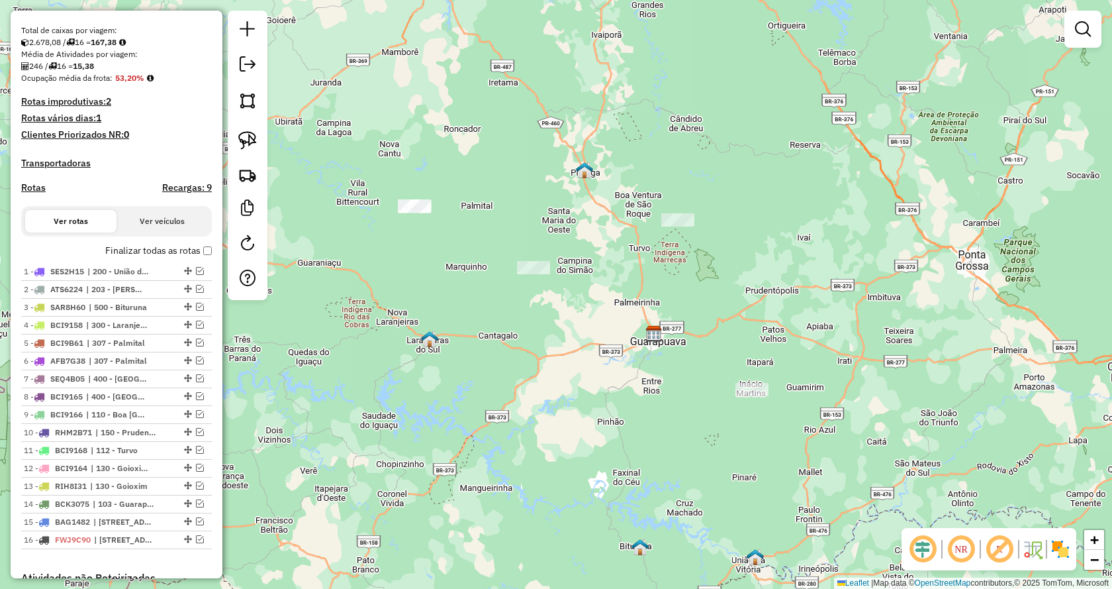
drag, startPoint x: 493, startPoint y: 367, endPoint x: 585, endPoint y: 430, distance: 111.9
click at [585, 430] on div "Janela de atendimento Grade de atendimento Capacidade Transportadoras Veículos …" at bounding box center [556, 294] width 1112 height 589
click at [251, 142] on img at bounding box center [247, 140] width 19 height 19
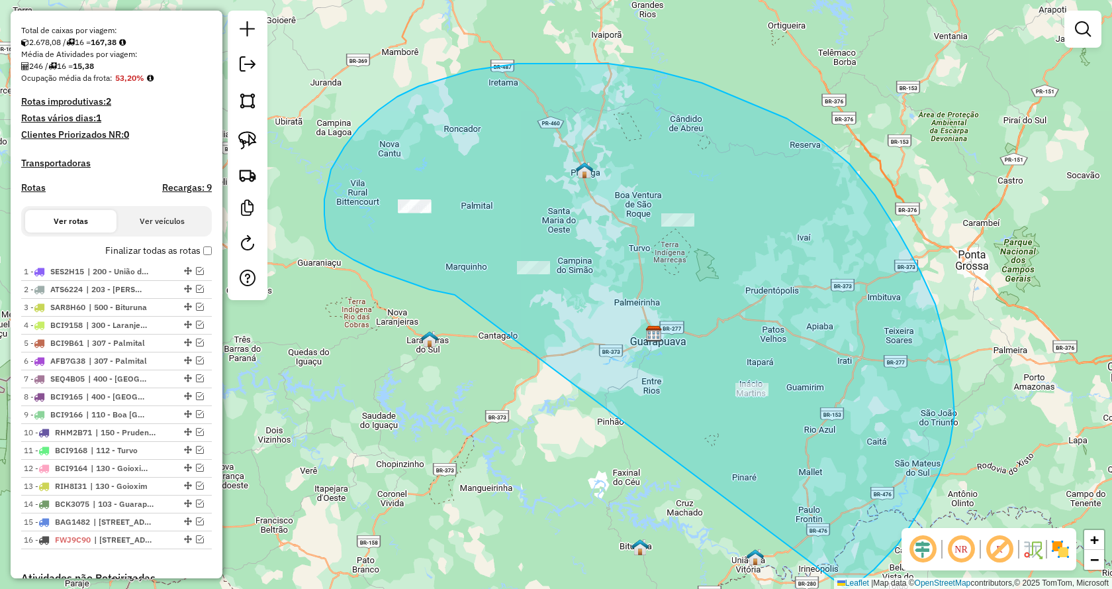
drag, startPoint x: 446, startPoint y: 293, endPoint x: 775, endPoint y: 611, distance: 456.6
click at [775, 588] on html "Aguarde... Pop-up bloqueado! Seu navegador bloqueou automáticamente a abertura …" at bounding box center [556, 294] width 1112 height 589
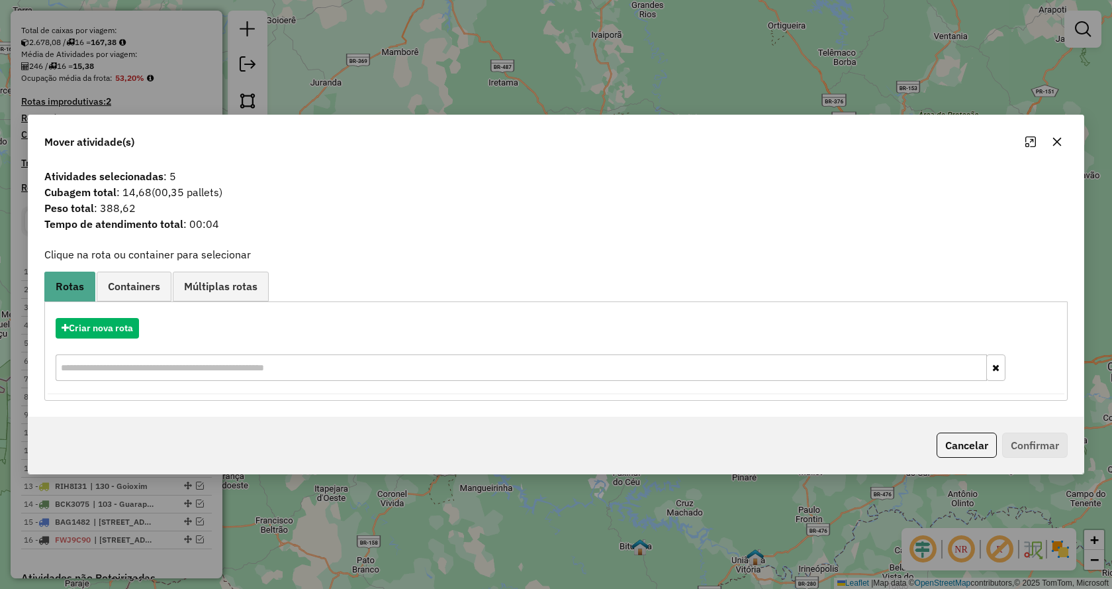
drag, startPoint x: 1059, startPoint y: 140, endPoint x: 679, endPoint y: 196, distance: 384.2
click at [1056, 140] on icon "button" at bounding box center [1058, 141] width 9 height 9
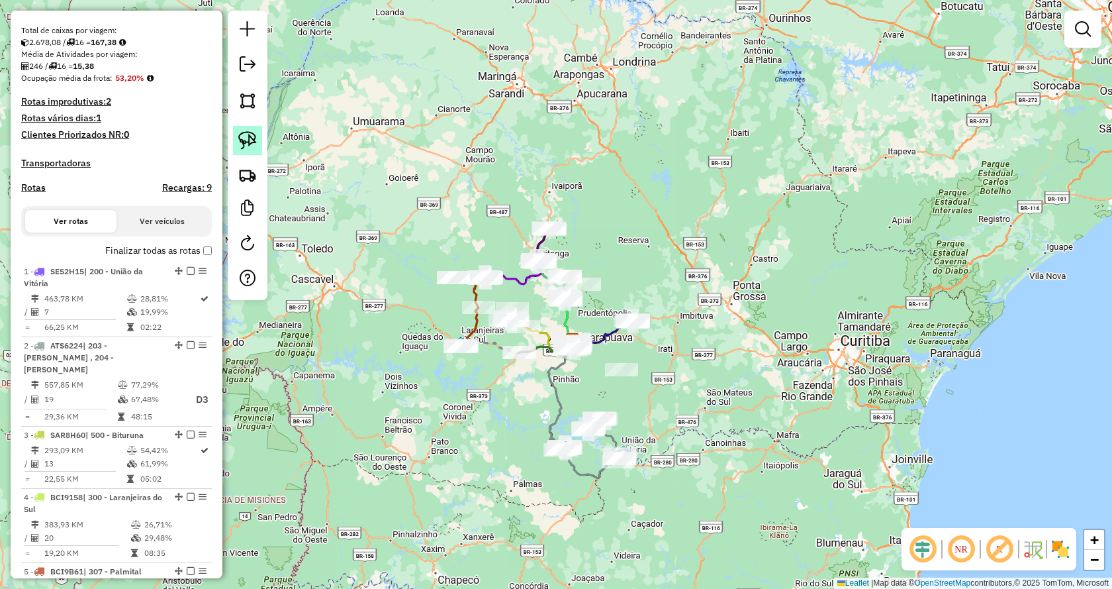
click at [248, 142] on img at bounding box center [247, 140] width 19 height 19
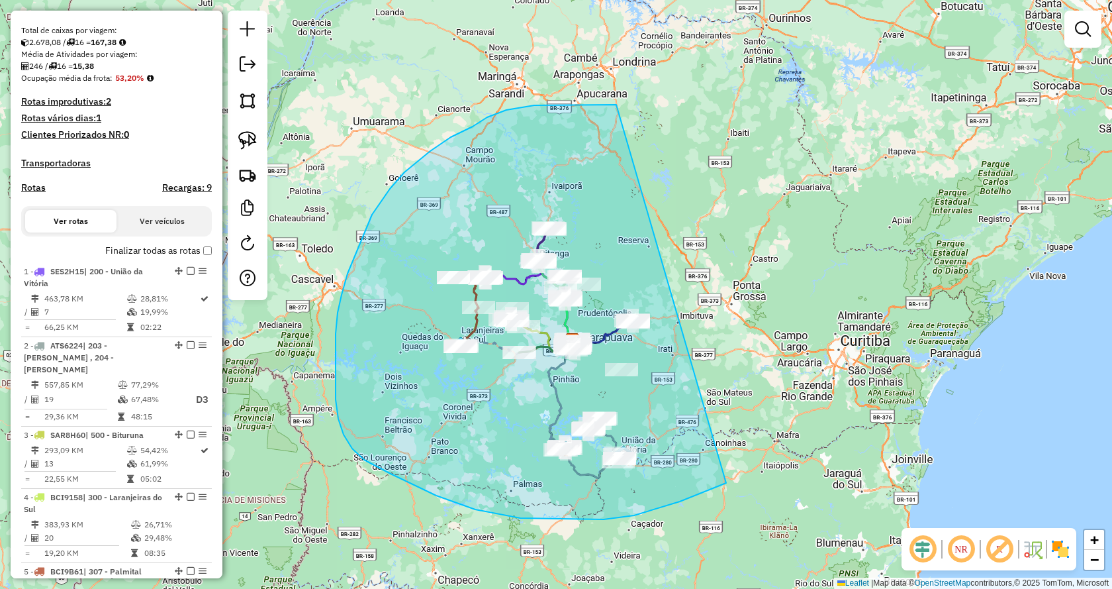
drag, startPoint x: 657, startPoint y: 509, endPoint x: 801, endPoint y: 260, distance: 287.8
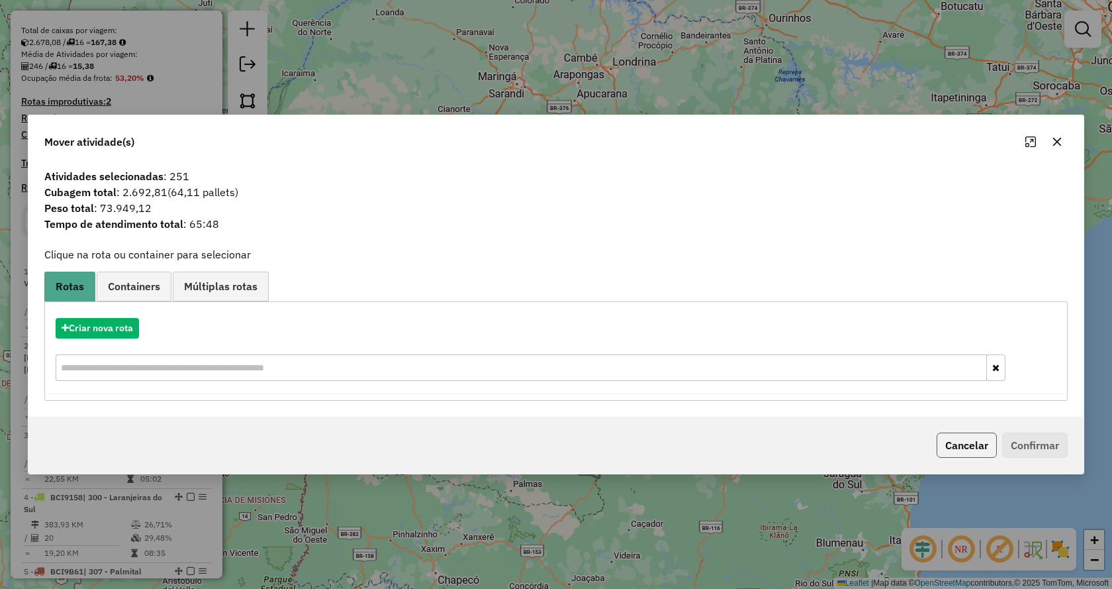
click at [961, 446] on button "Cancelar" at bounding box center [967, 444] width 60 height 25
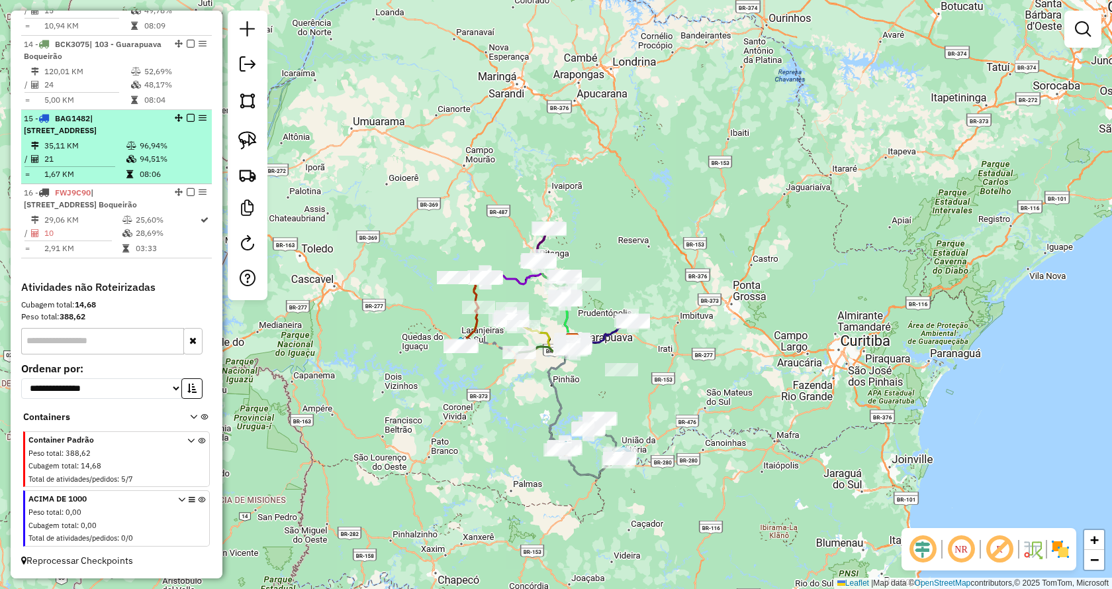
scroll to position [1436, 0]
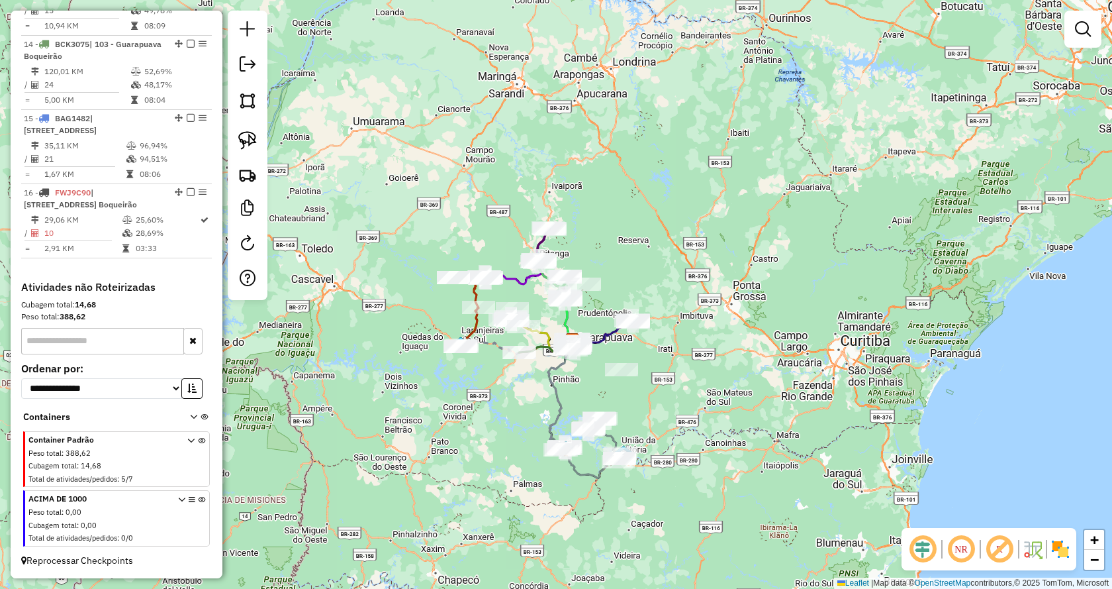
click at [198, 444] on icon at bounding box center [201, 462] width 7 height 50
click at [247, 137] on img at bounding box center [247, 140] width 19 height 19
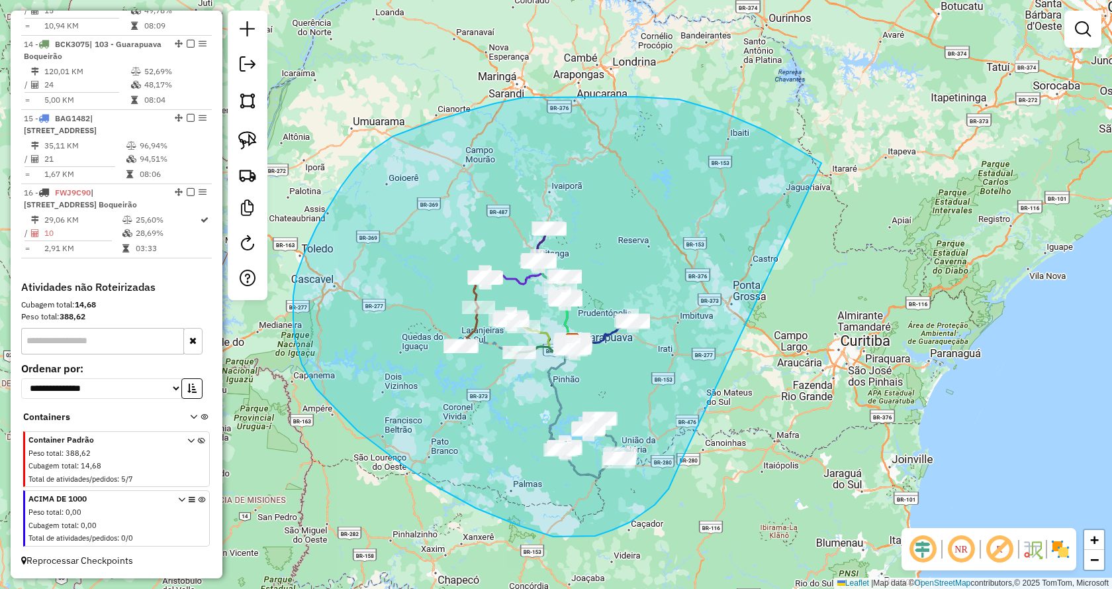
drag, startPoint x: 674, startPoint y: 477, endPoint x: 865, endPoint y: 219, distance: 321.0
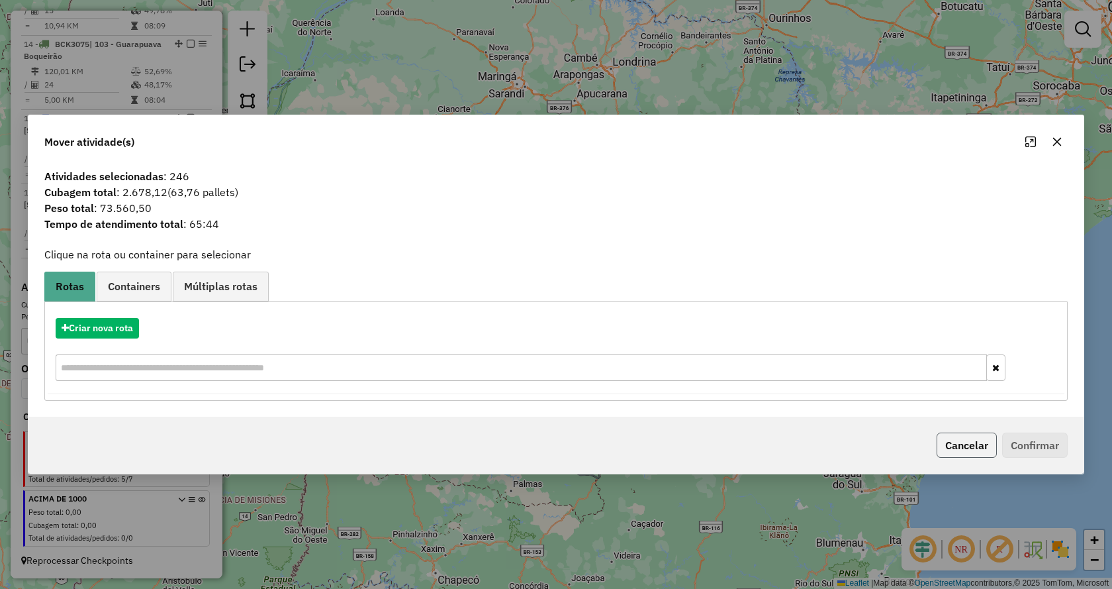
click at [959, 438] on button "Cancelar" at bounding box center [967, 444] width 60 height 25
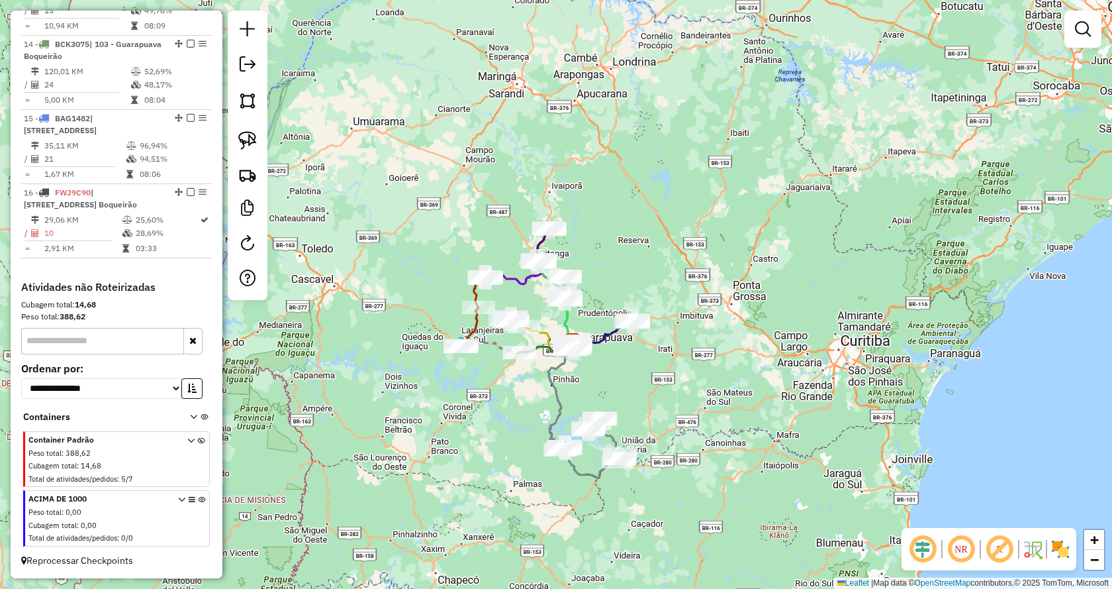
click at [198, 444] on icon at bounding box center [201, 462] width 7 height 50
click at [255, 142] on img at bounding box center [247, 140] width 19 height 19
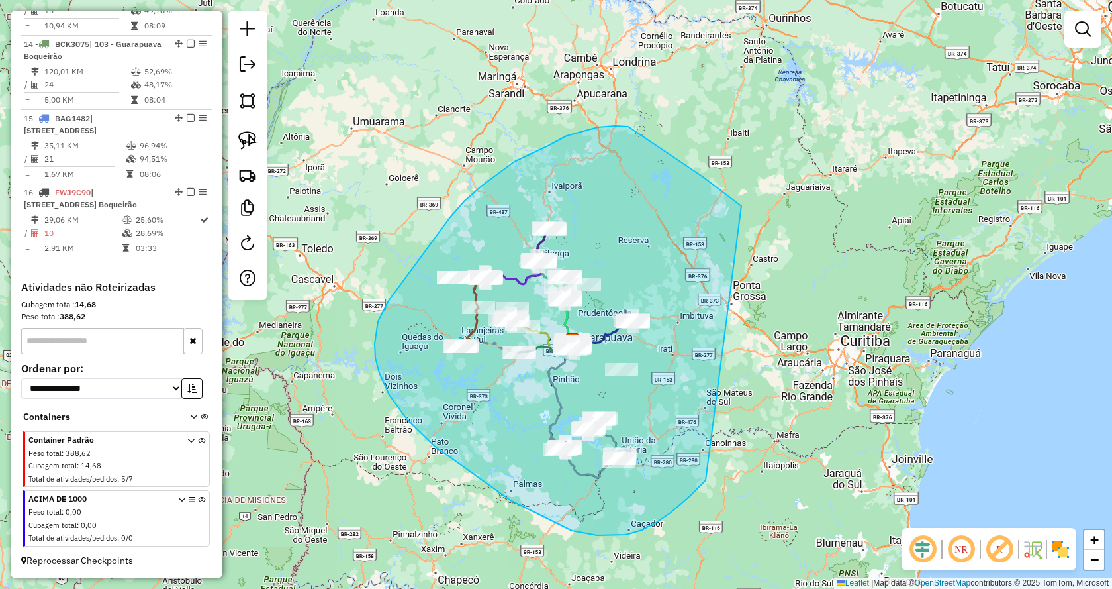
drag, startPoint x: 706, startPoint y: 480, endPoint x: 742, endPoint y: 206, distance: 276.5
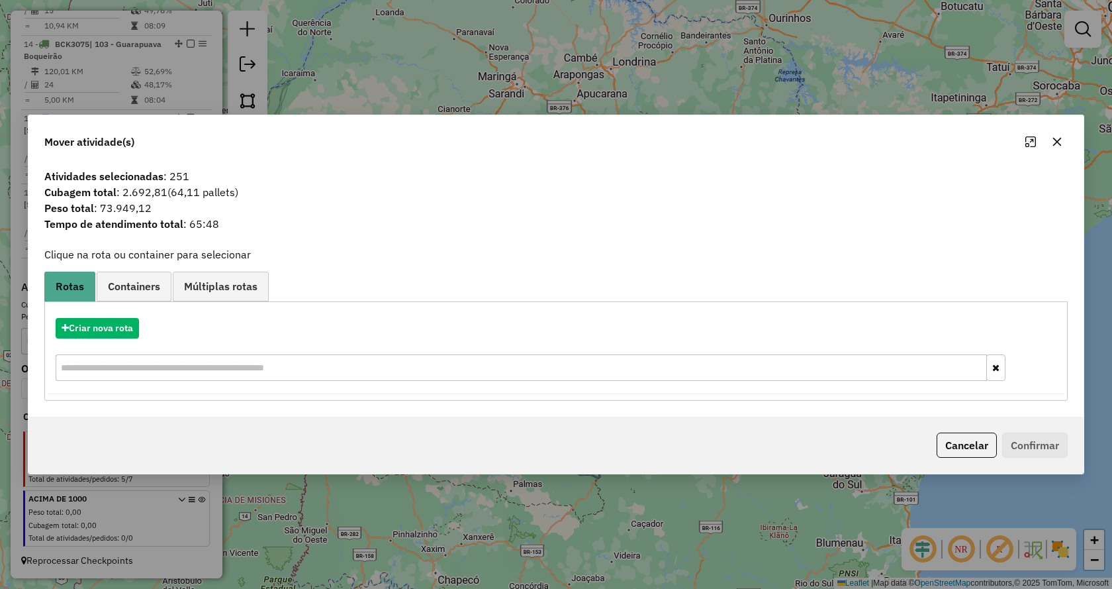
click at [1056, 136] on icon "button" at bounding box center [1057, 141] width 11 height 11
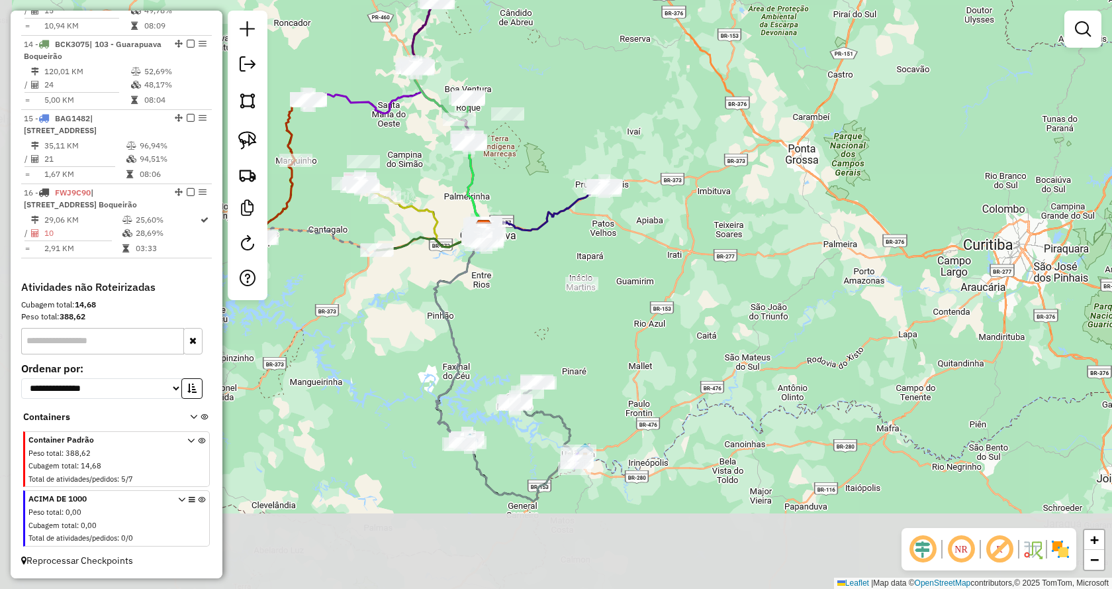
drag, startPoint x: 719, startPoint y: 430, endPoint x: 732, endPoint y: 350, distance: 81.2
click at [732, 350] on div "Janela de atendimento Grade de atendimento Capacidade Transportadoras Veículos …" at bounding box center [556, 294] width 1112 height 589
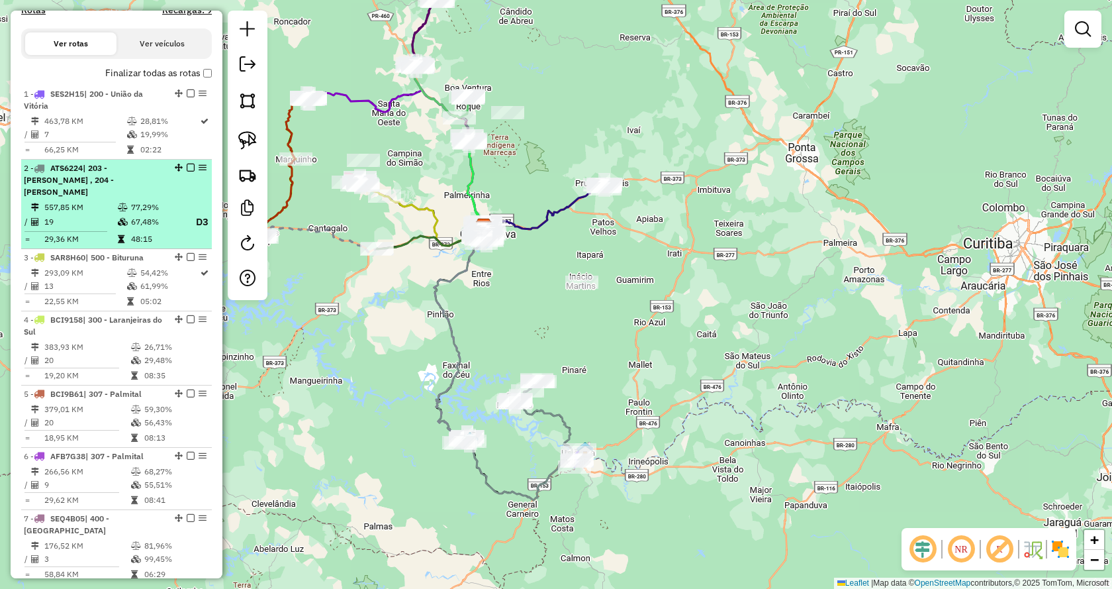
scroll to position [177, 0]
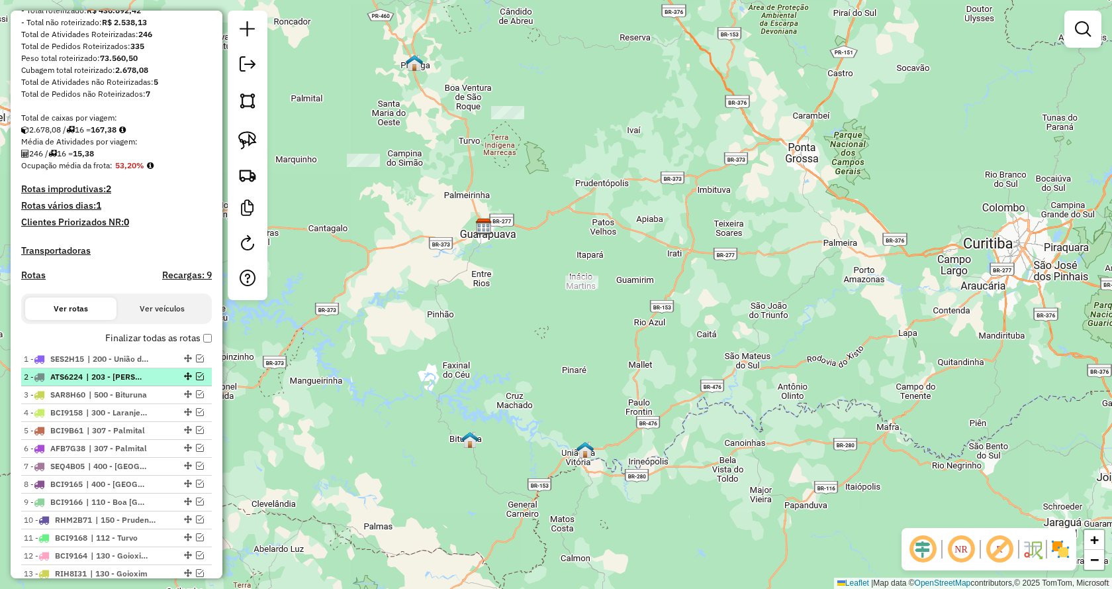
click at [200, 380] on div at bounding box center [187, 376] width 40 height 8
select select "**********"
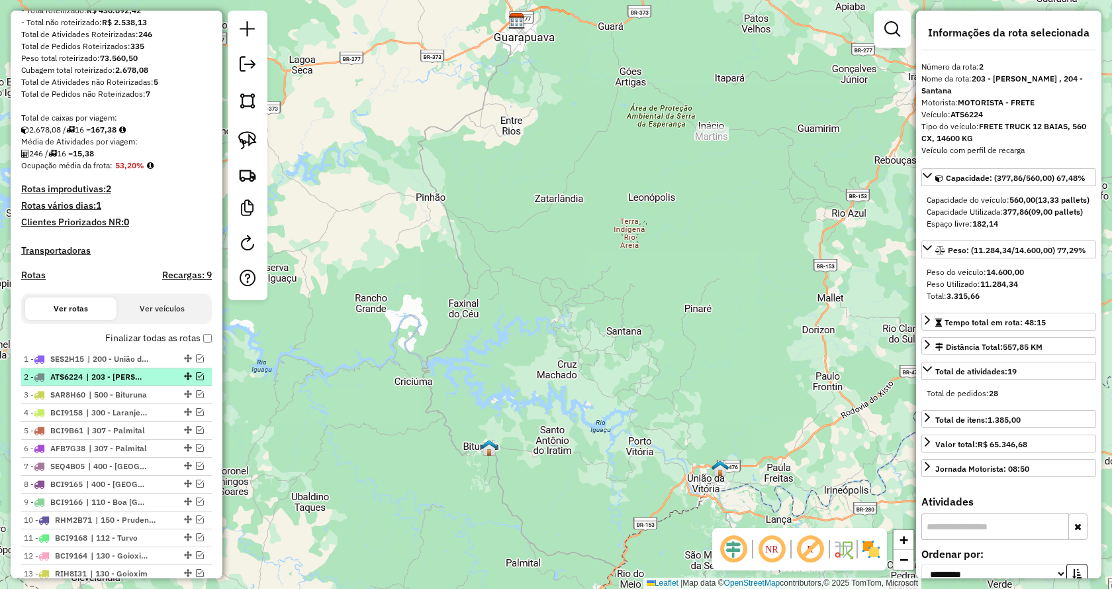
click at [197, 380] on em at bounding box center [200, 376] width 8 height 8
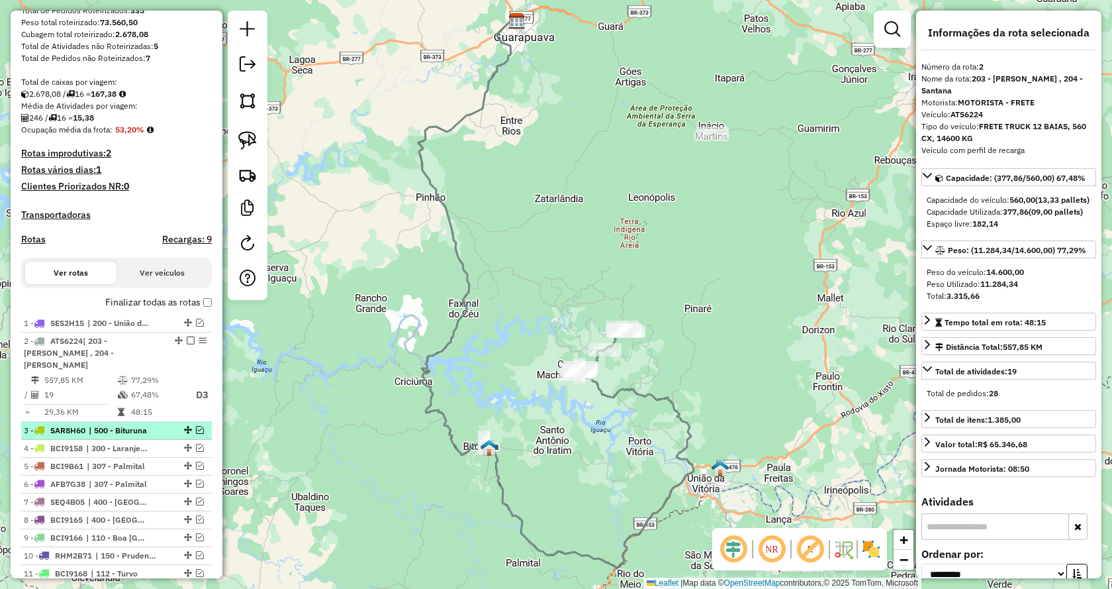
scroll to position [244, 0]
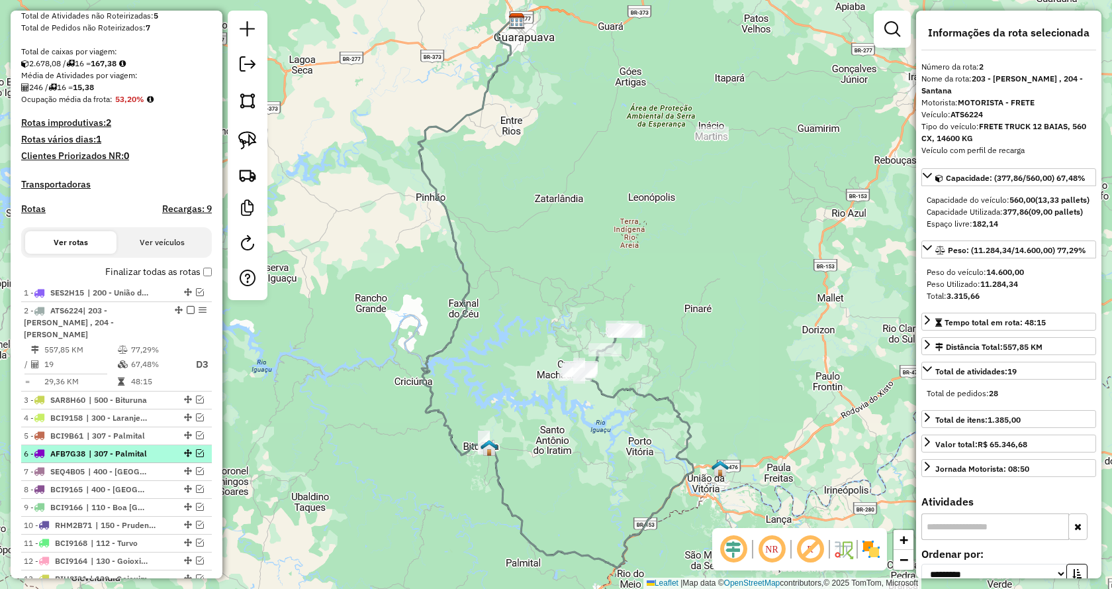
click at [196, 454] on em at bounding box center [200, 453] width 8 height 8
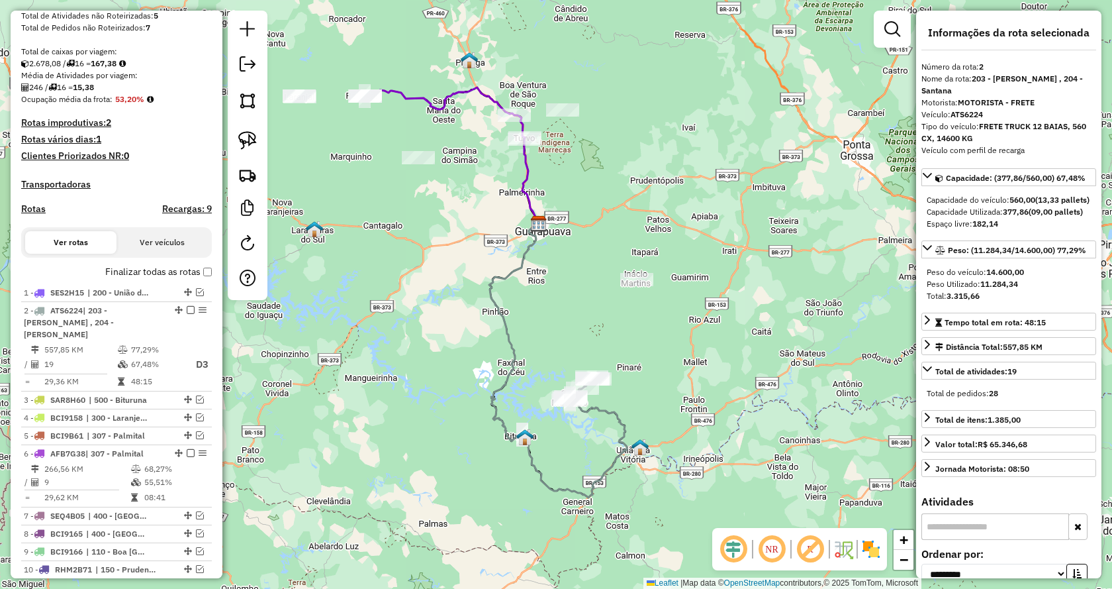
drag, startPoint x: 660, startPoint y: 381, endPoint x: 703, endPoint y: 367, distance: 45.9
click at [703, 367] on div "Janela de atendimento Grade de atendimento Capacidade Transportadoras Veículos …" at bounding box center [556, 294] width 1112 height 589
click at [244, 139] on img at bounding box center [247, 140] width 19 height 19
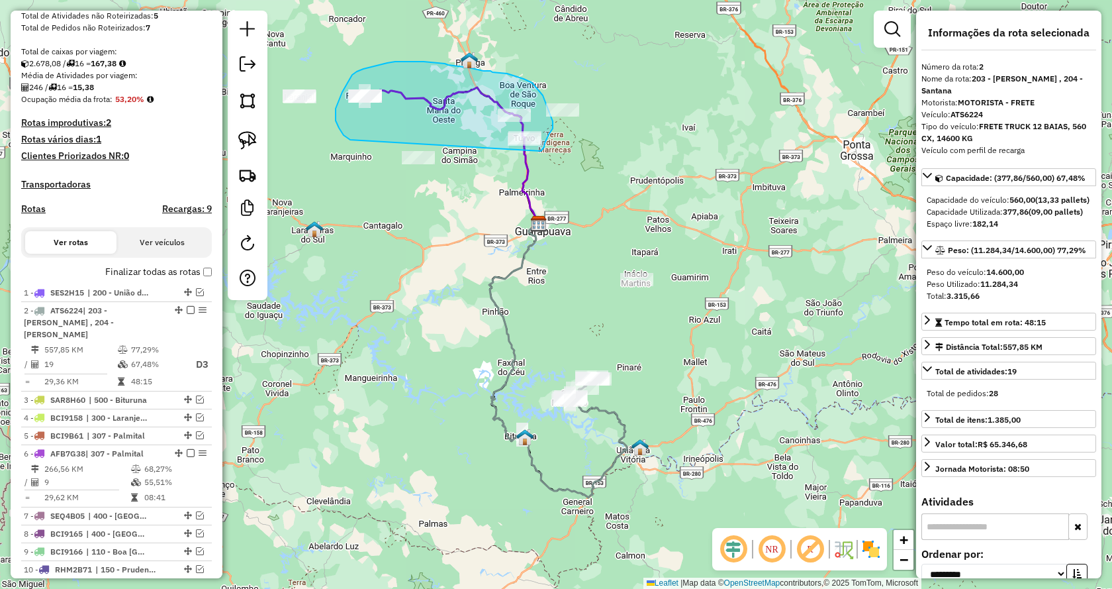
drag, startPoint x: 350, startPoint y: 140, endPoint x: 541, endPoint y: 151, distance: 191.0
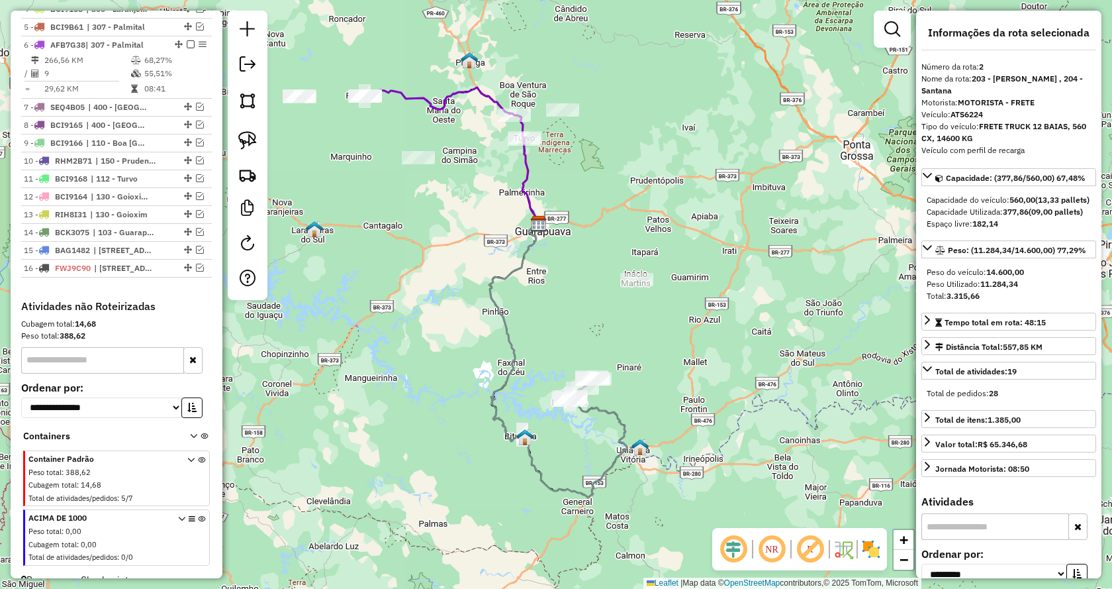
scroll to position [671, 0]
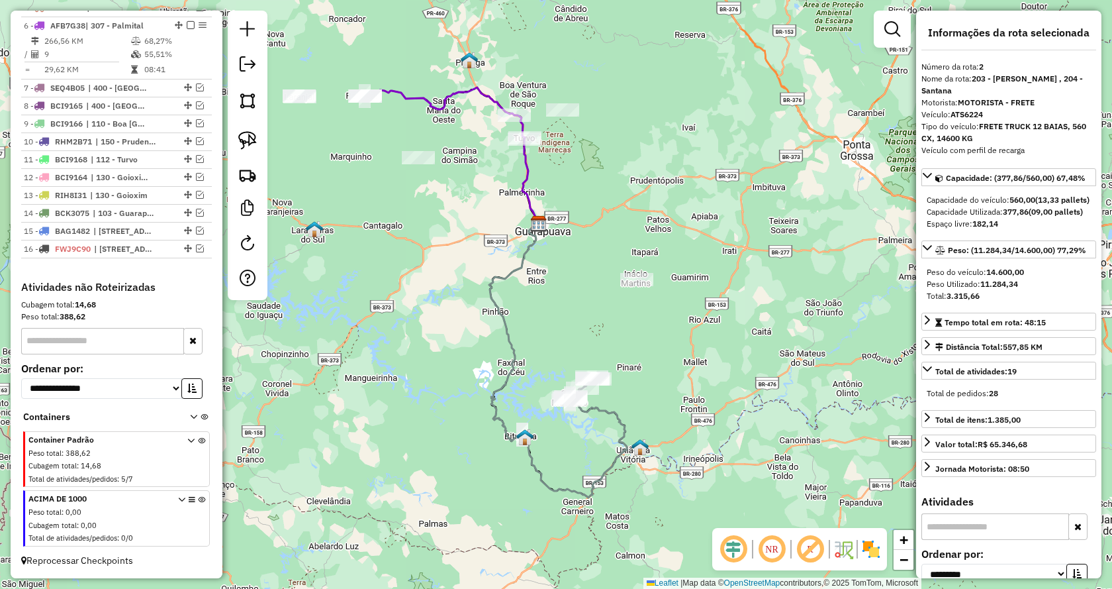
click at [199, 437] on icon at bounding box center [201, 462] width 7 height 50
click at [248, 135] on img at bounding box center [247, 140] width 19 height 19
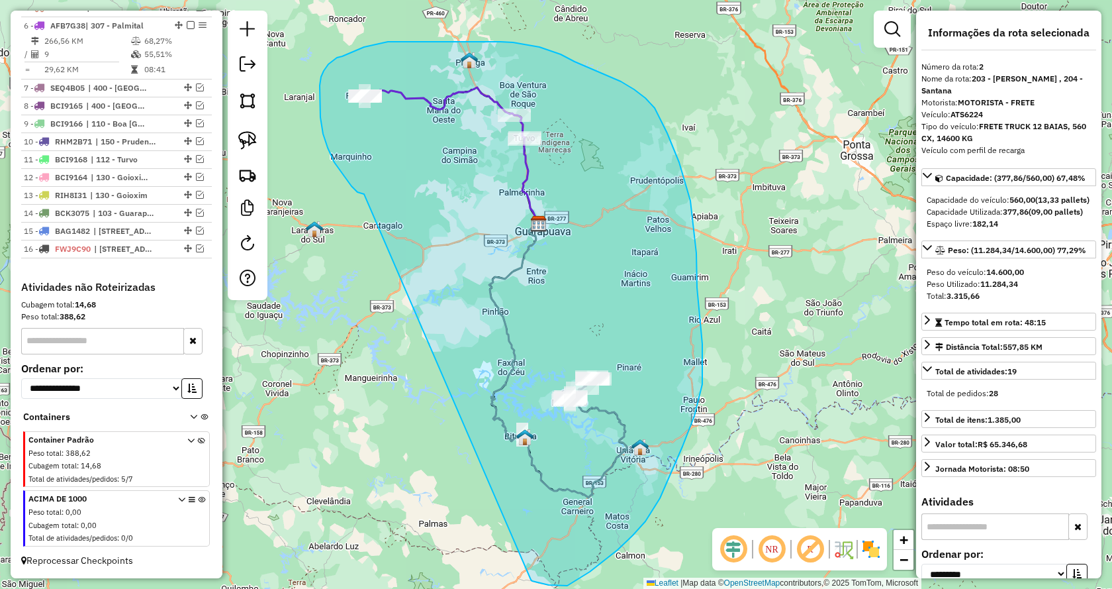
drag, startPoint x: 364, startPoint y: 194, endPoint x: 489, endPoint y: 573, distance: 399.3
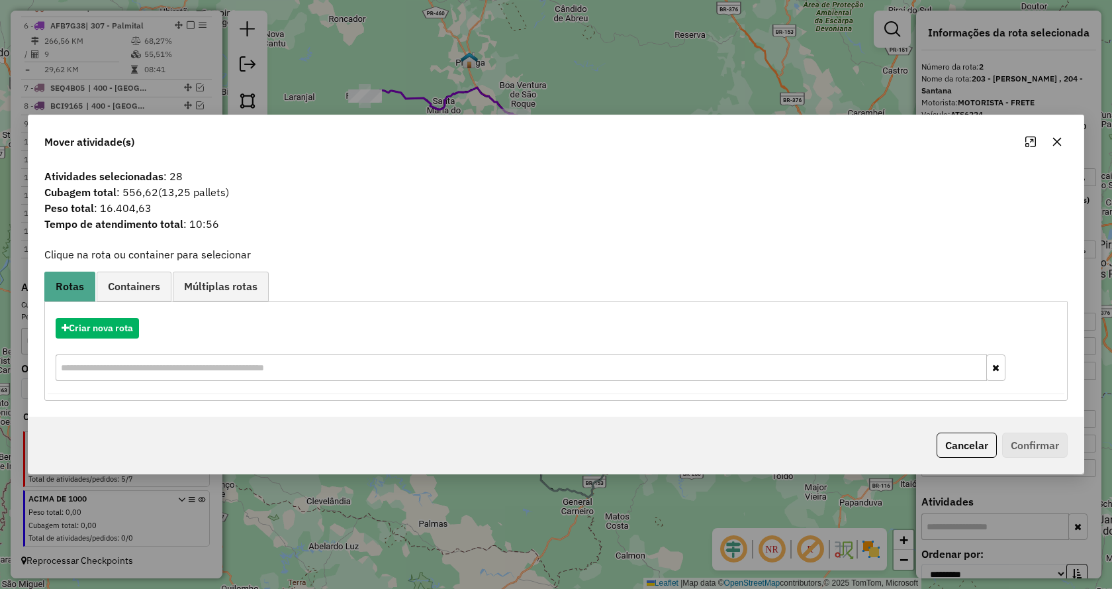
drag, startPoint x: 1056, startPoint y: 145, endPoint x: 701, endPoint y: 145, distance: 354.9
click at [1052, 145] on button "button" at bounding box center [1057, 141] width 21 height 21
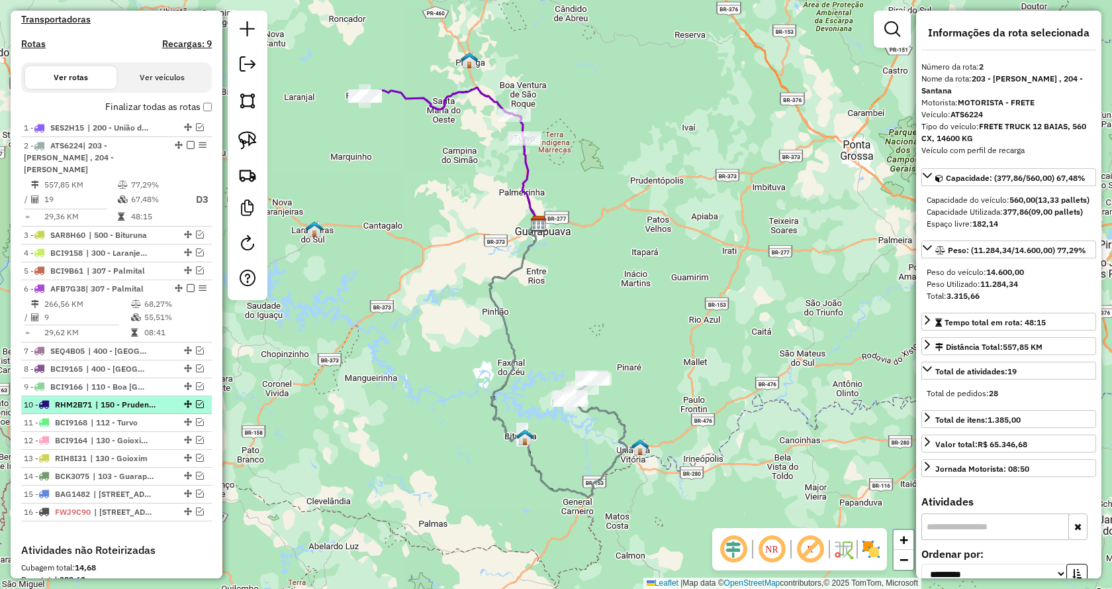
scroll to position [407, 0]
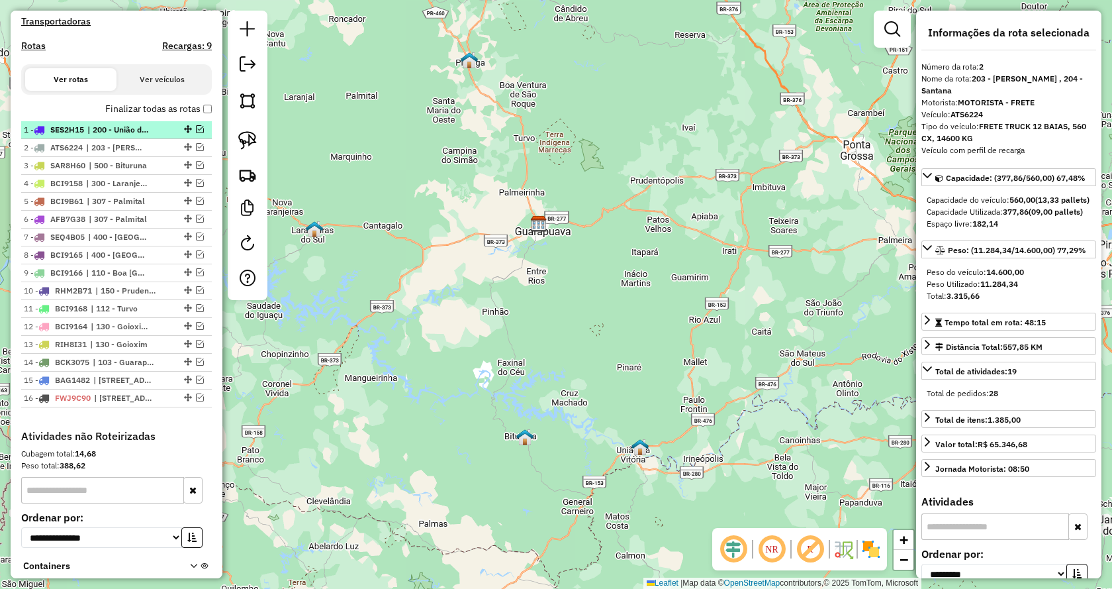
click at [196, 133] on em at bounding box center [200, 129] width 8 height 8
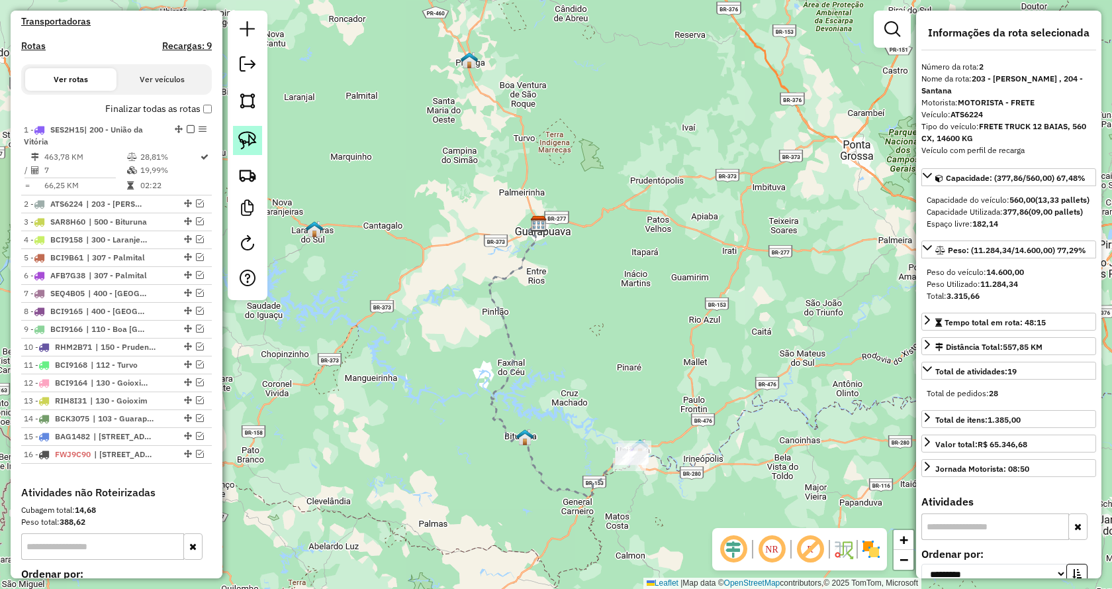
click at [247, 135] on img at bounding box center [247, 140] width 19 height 19
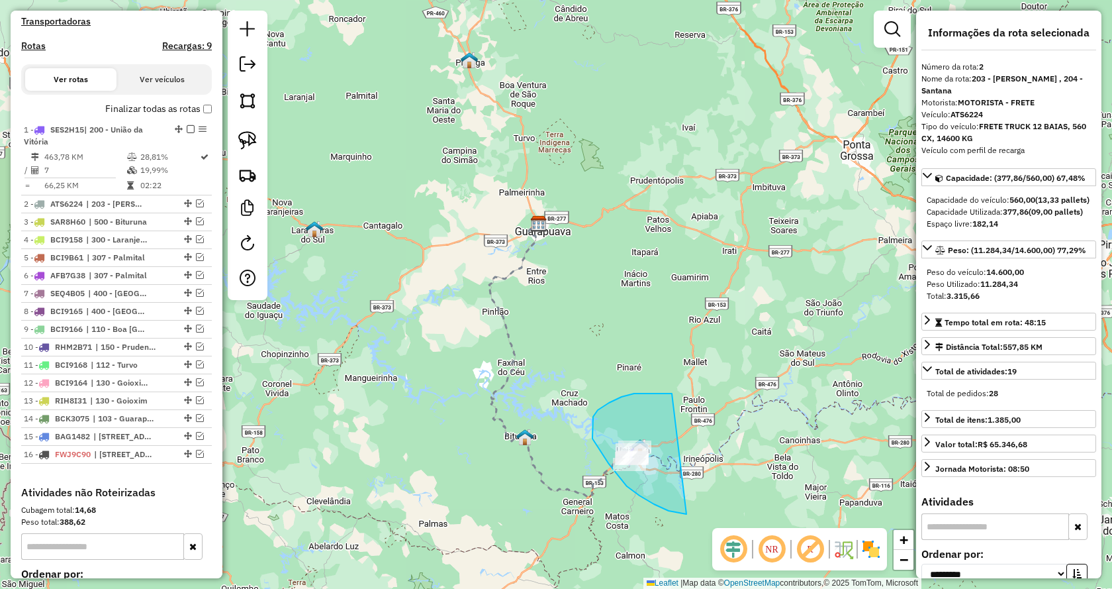
drag, startPoint x: 672, startPoint y: 393, endPoint x: 775, endPoint y: 503, distance: 150.4
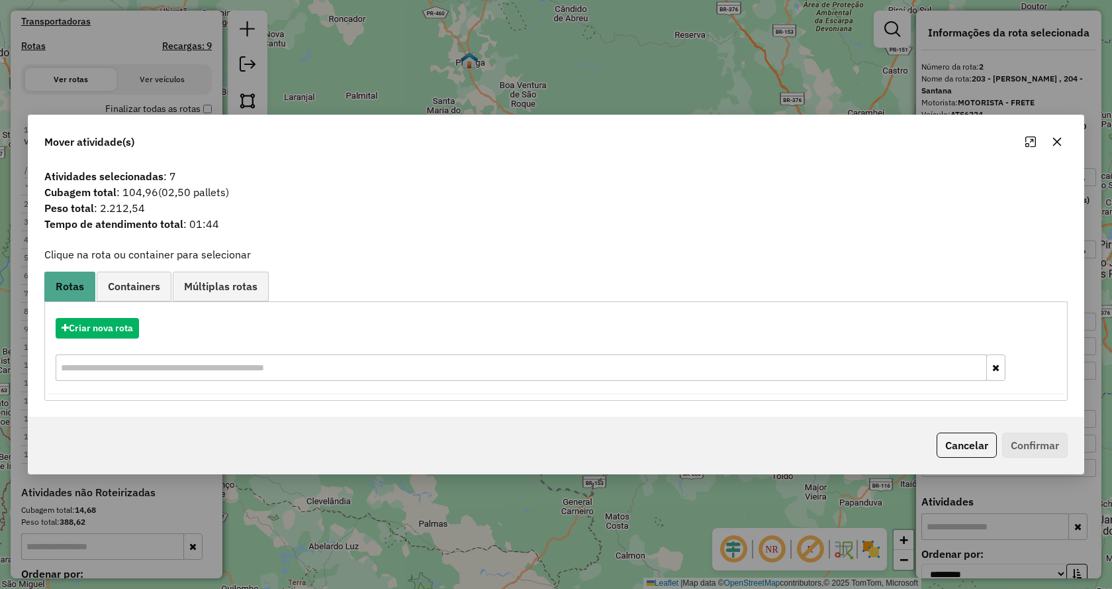
click at [1054, 143] on icon "button" at bounding box center [1057, 141] width 11 height 11
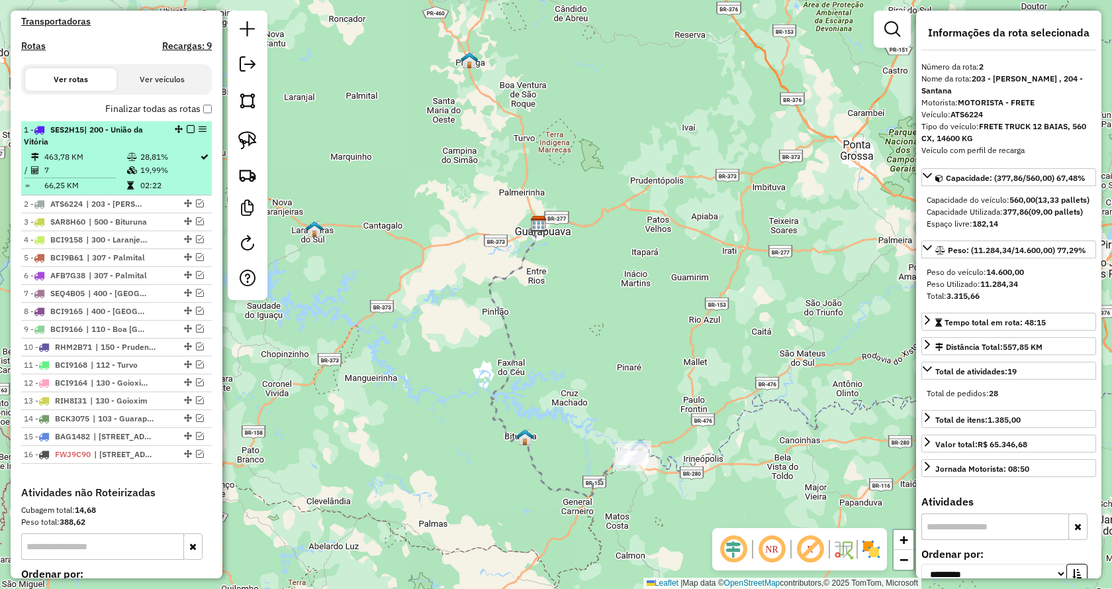
click at [188, 133] on em at bounding box center [191, 129] width 8 height 8
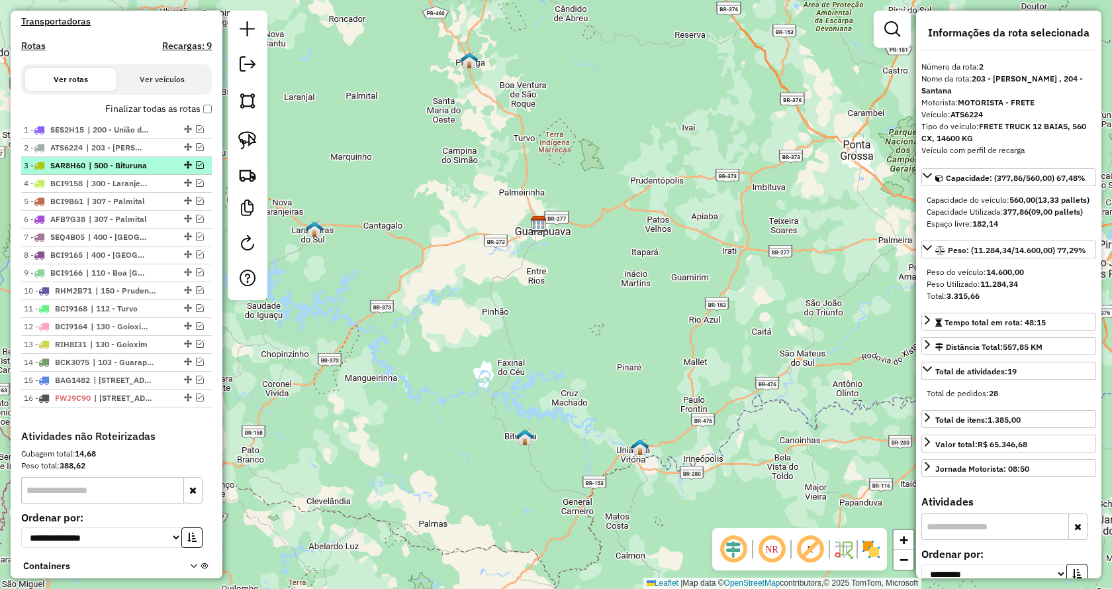
click at [196, 172] on div "3 - SAR8H60 | 500 - Bituruna" at bounding box center [116, 166] width 185 height 12
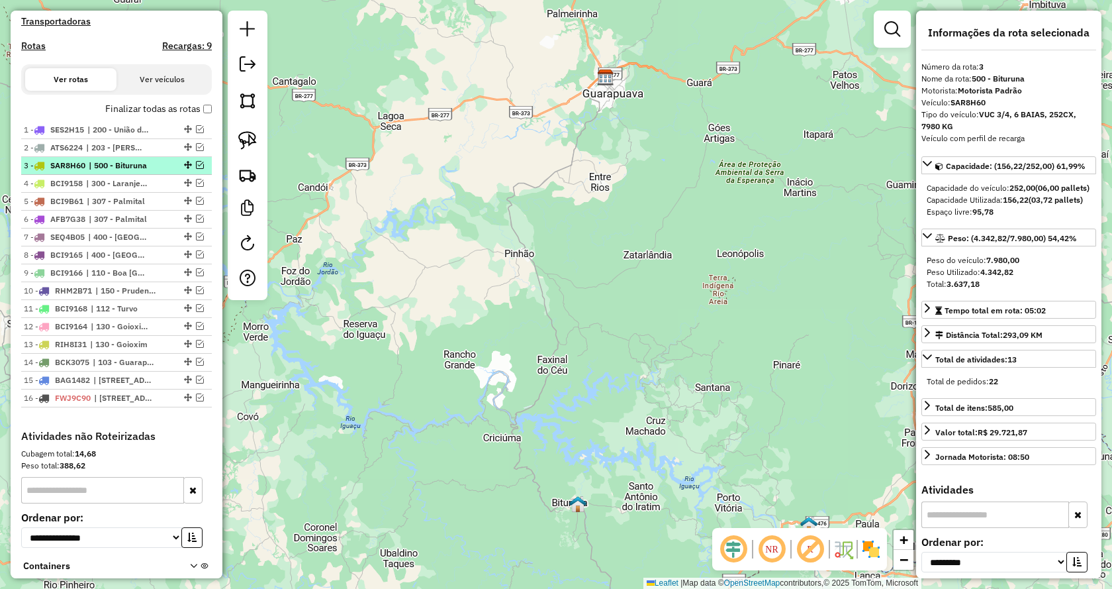
click at [196, 169] on em at bounding box center [200, 165] width 8 height 8
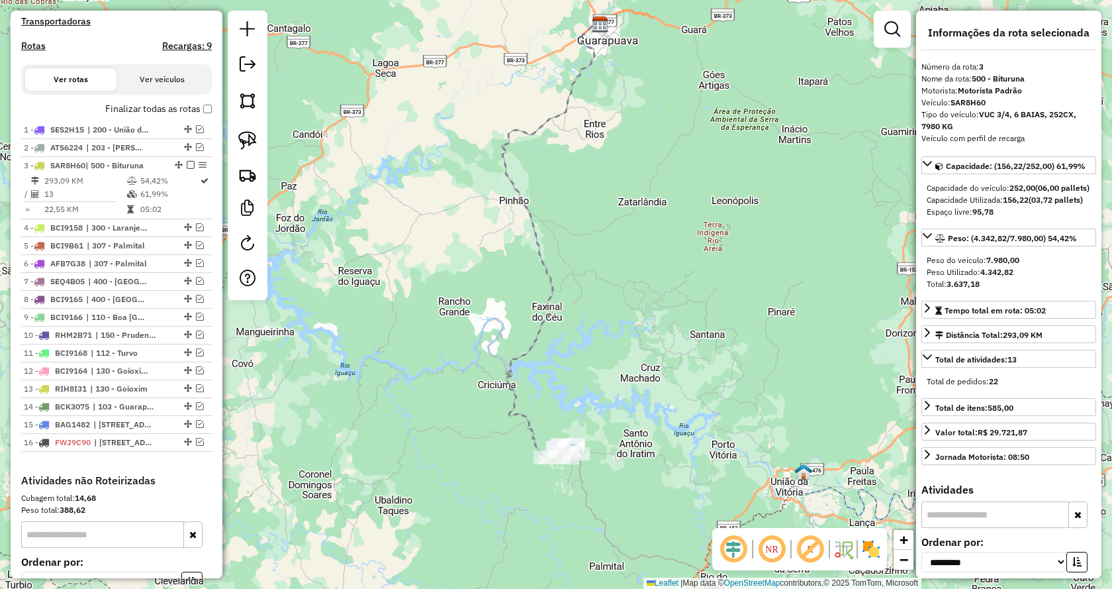
drag, startPoint x: 616, startPoint y: 368, endPoint x: 611, endPoint y: 315, distance: 53.3
click at [611, 315] on div "Janela de atendimento Grade de atendimento Capacidade Transportadoras Veículos …" at bounding box center [556, 294] width 1112 height 589
click at [240, 141] on img at bounding box center [247, 140] width 19 height 19
drag, startPoint x: 530, startPoint y: 407, endPoint x: 714, endPoint y: 522, distance: 217.7
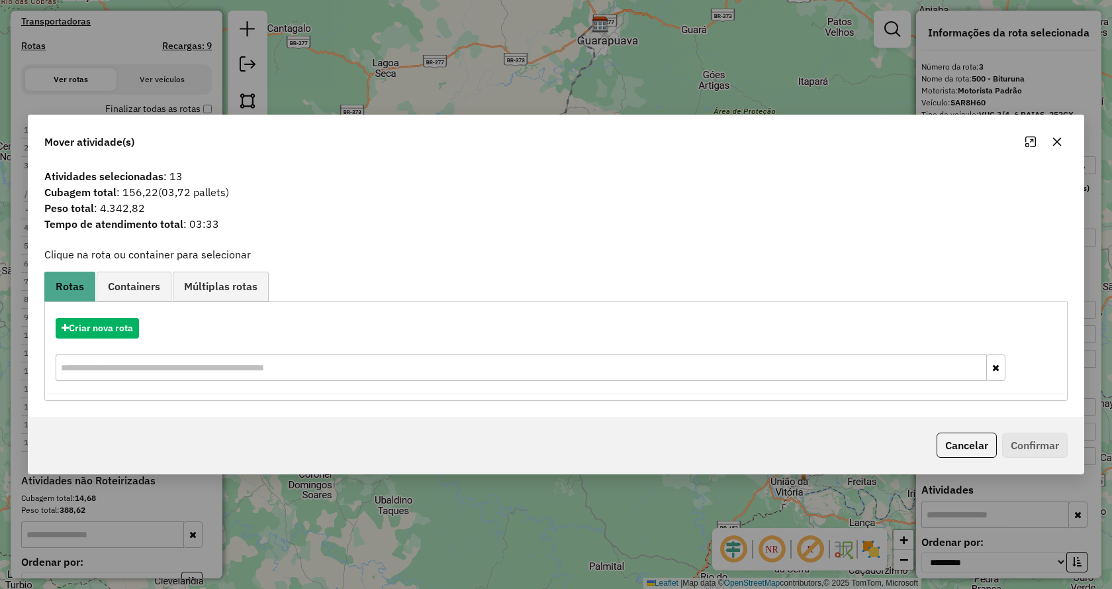
click at [1058, 138] on icon "button" at bounding box center [1057, 141] width 11 height 11
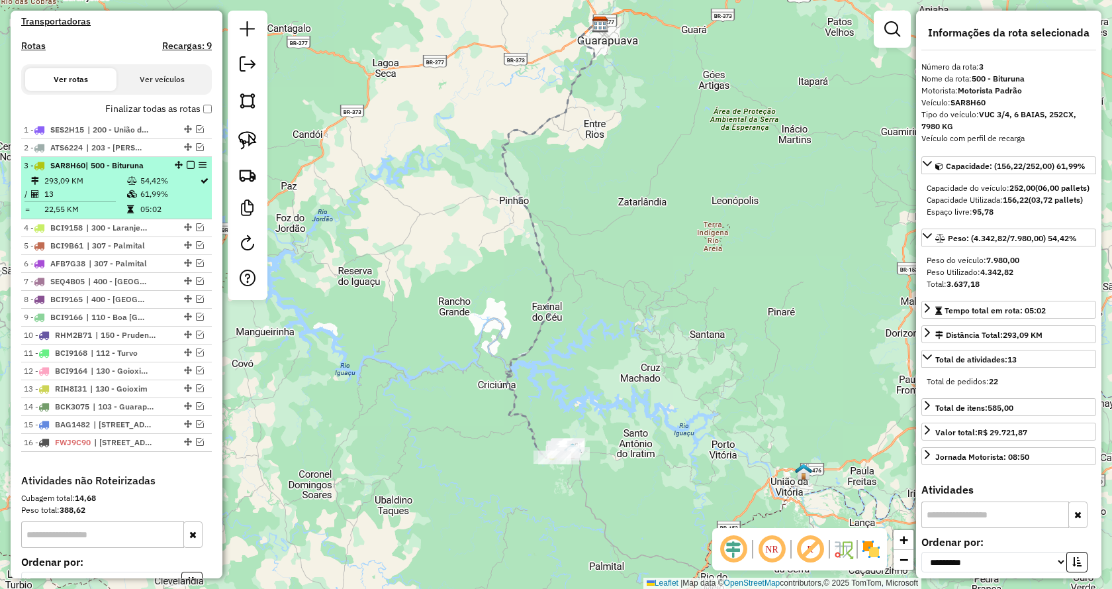
click at [187, 169] on em at bounding box center [191, 165] width 8 height 8
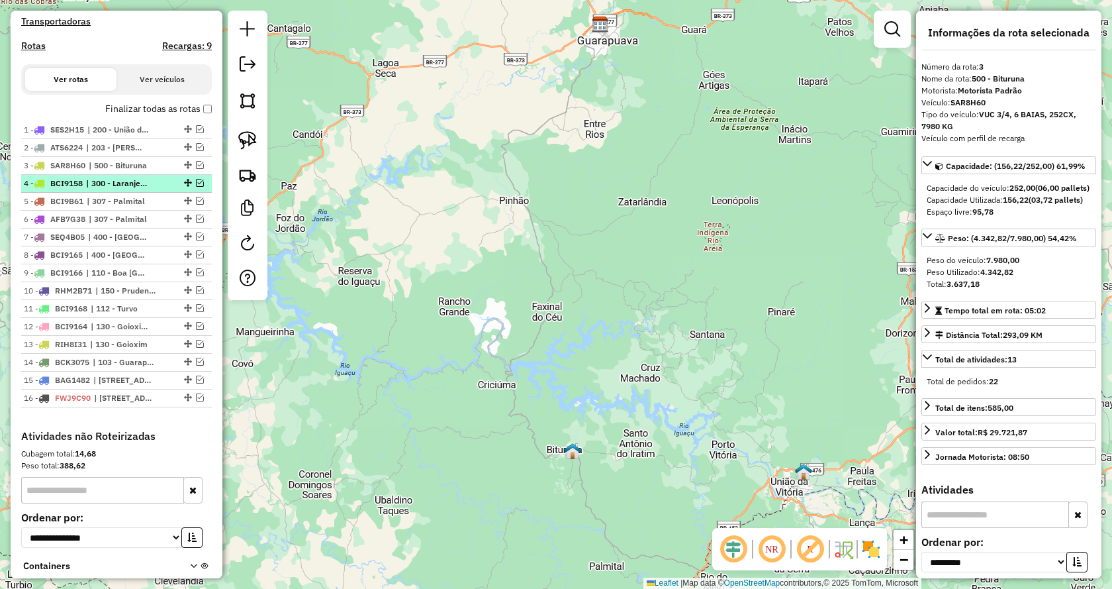
click at [196, 187] on em at bounding box center [200, 183] width 8 height 8
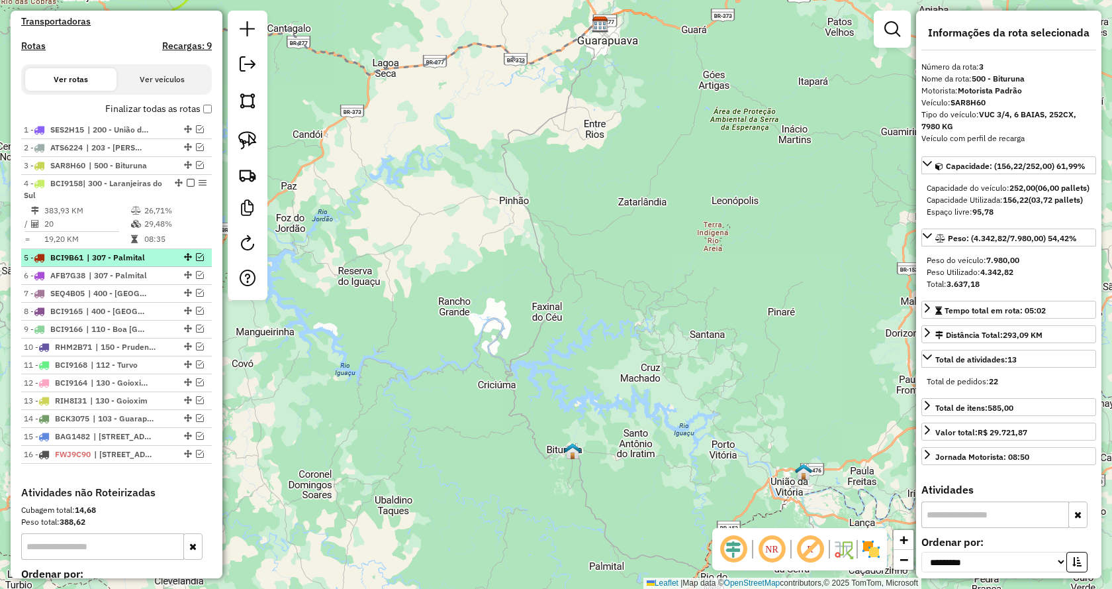
click at [197, 261] on em at bounding box center [200, 257] width 8 height 8
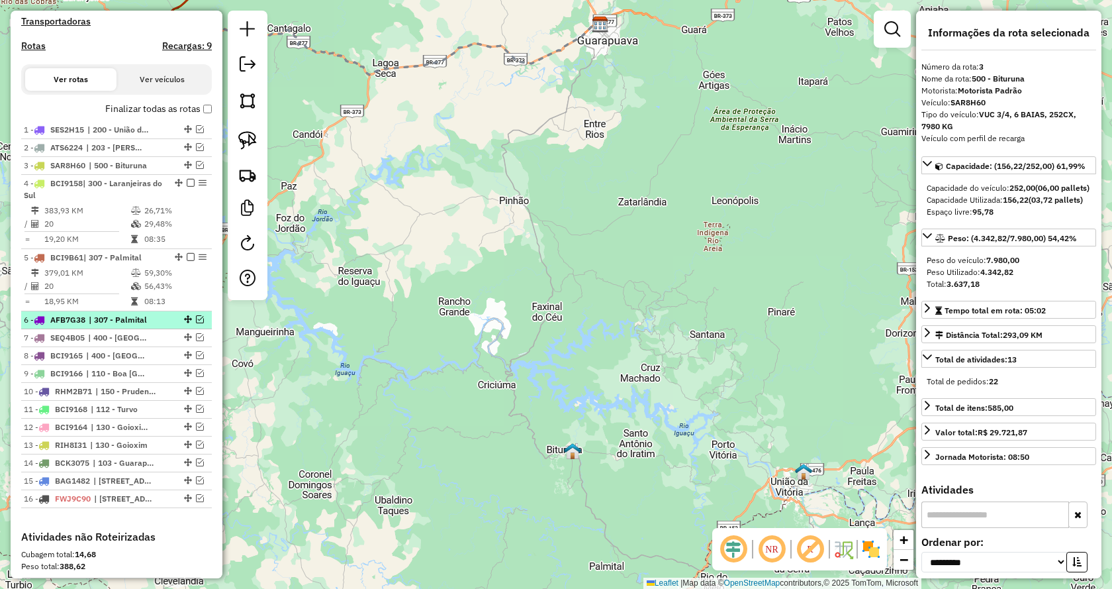
click at [196, 323] on em at bounding box center [200, 319] width 8 height 8
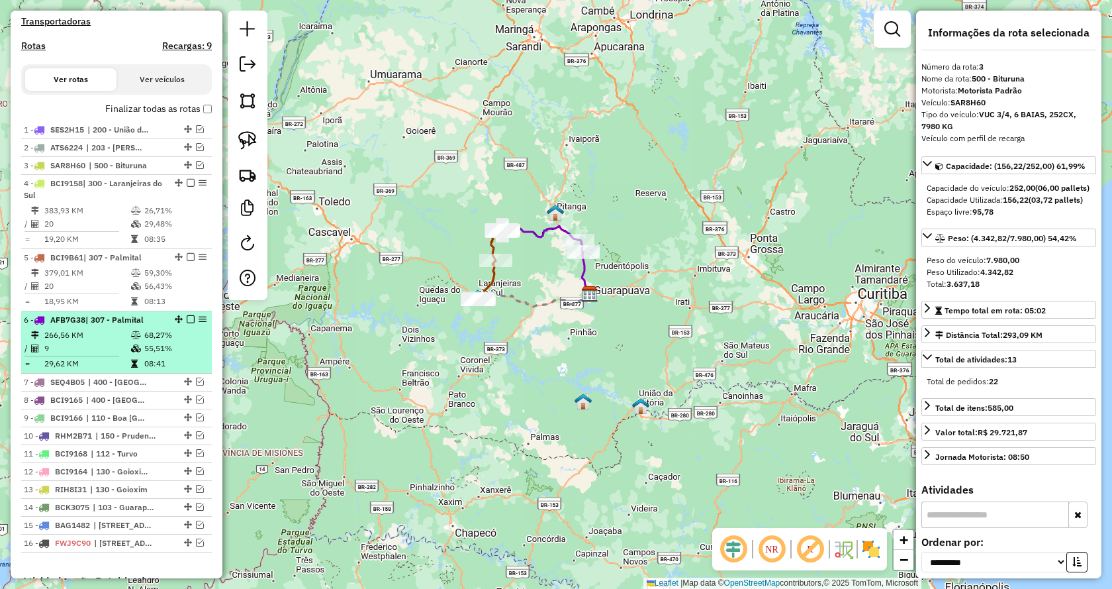
click at [187, 323] on em at bounding box center [191, 319] width 8 height 8
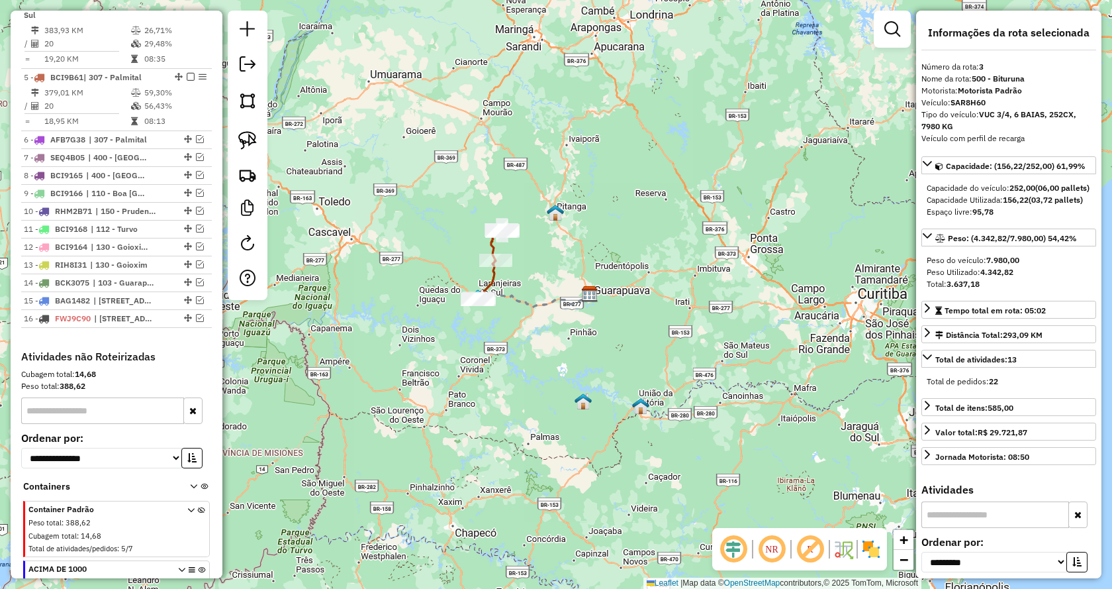
scroll to position [668, 0]
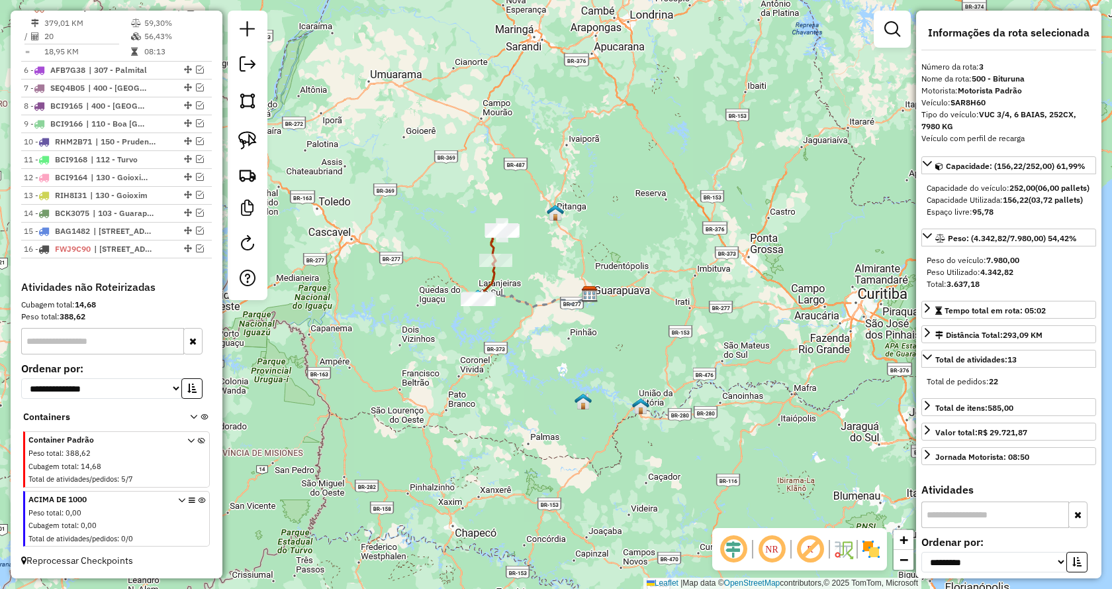
click at [198, 438] on icon at bounding box center [201, 462] width 7 height 50
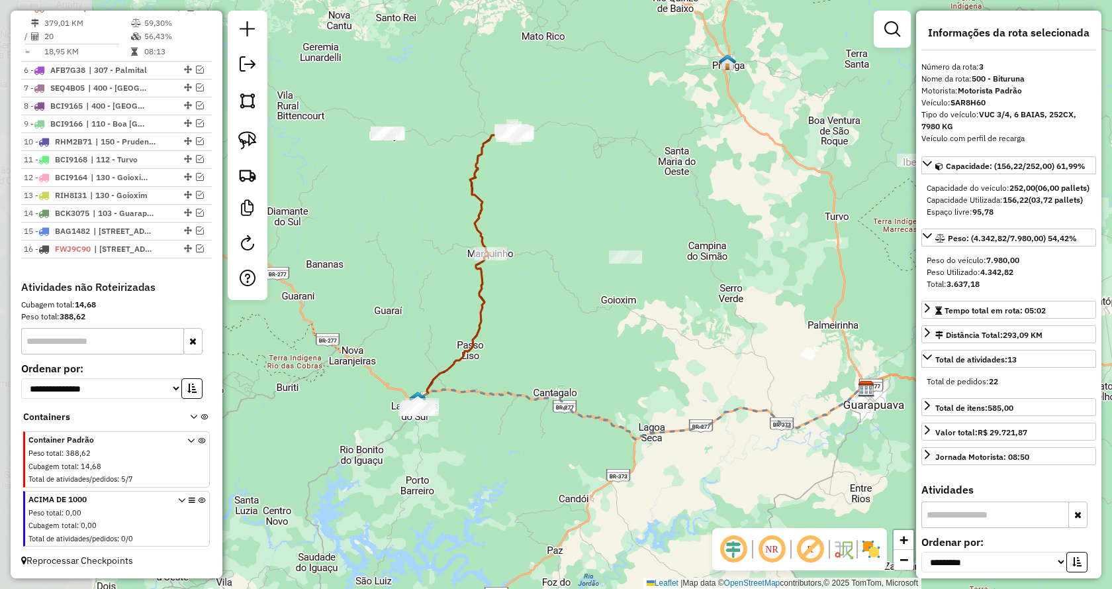
drag, startPoint x: 499, startPoint y: 283, endPoint x: 557, endPoint y: 291, distance: 58.2
click at [557, 291] on div "Janela de atendimento Grade de atendimento Capacidade Transportadoras Veículos …" at bounding box center [556, 294] width 1112 height 589
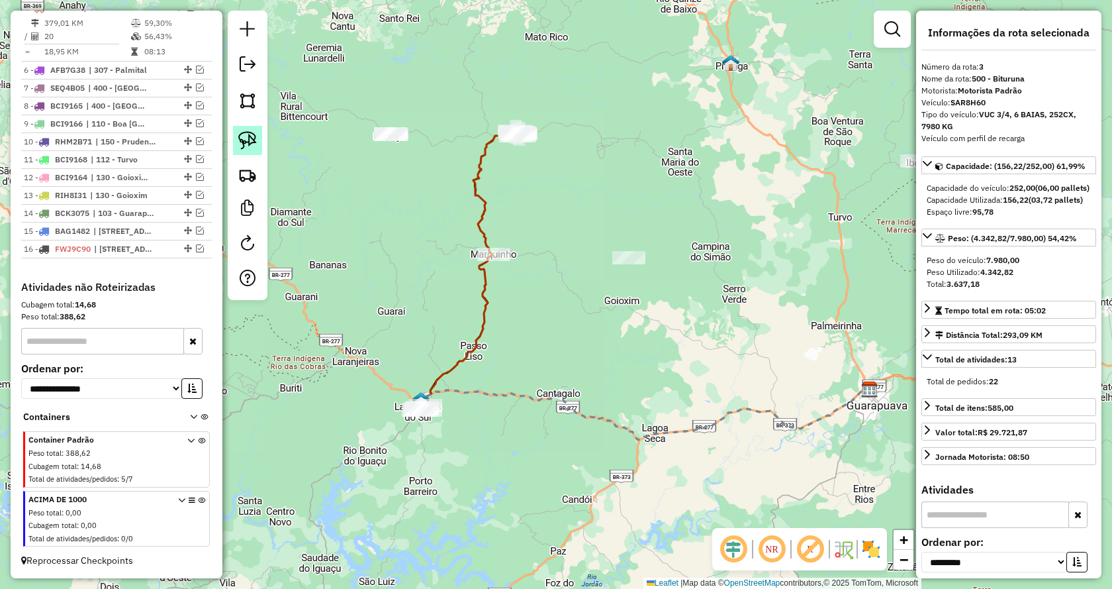
click at [246, 143] on img at bounding box center [247, 140] width 19 height 19
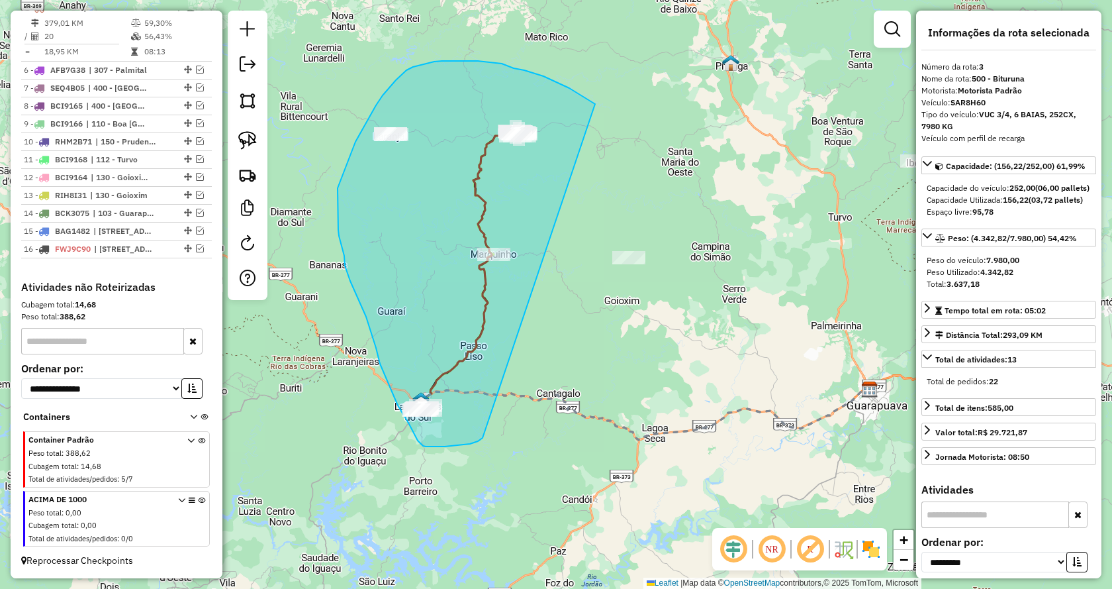
drag, startPoint x: 470, startPoint y: 444, endPoint x: 596, endPoint y: 105, distance: 361.6
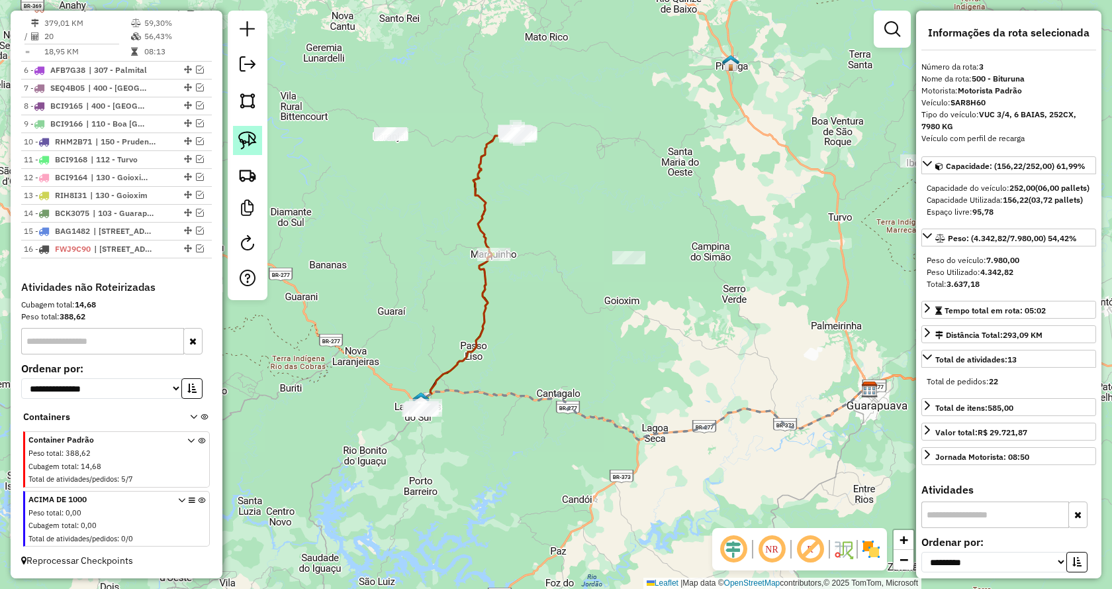
click at [247, 140] on img at bounding box center [247, 140] width 19 height 19
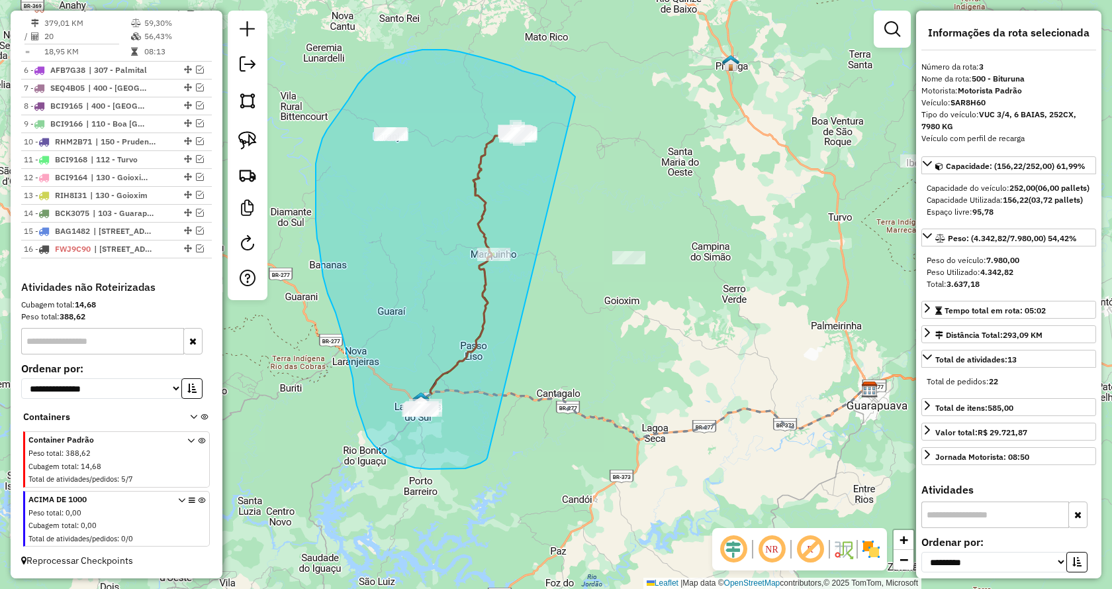
drag, startPoint x: 456, startPoint y: 469, endPoint x: 577, endPoint y: 99, distance: 389.7
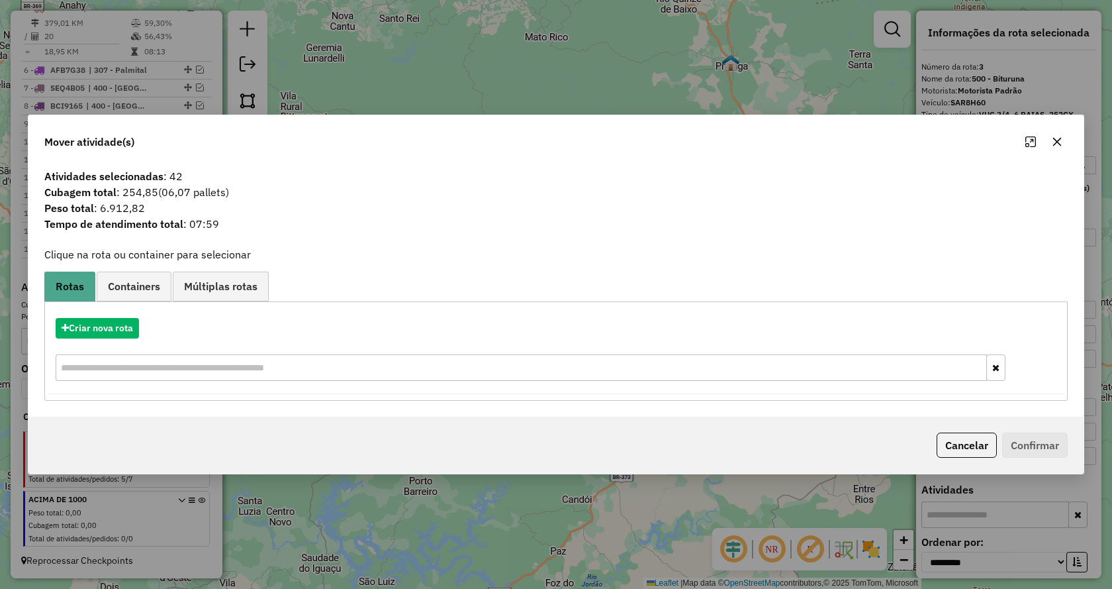
click at [987, 447] on button "Cancelar" at bounding box center [967, 444] width 60 height 25
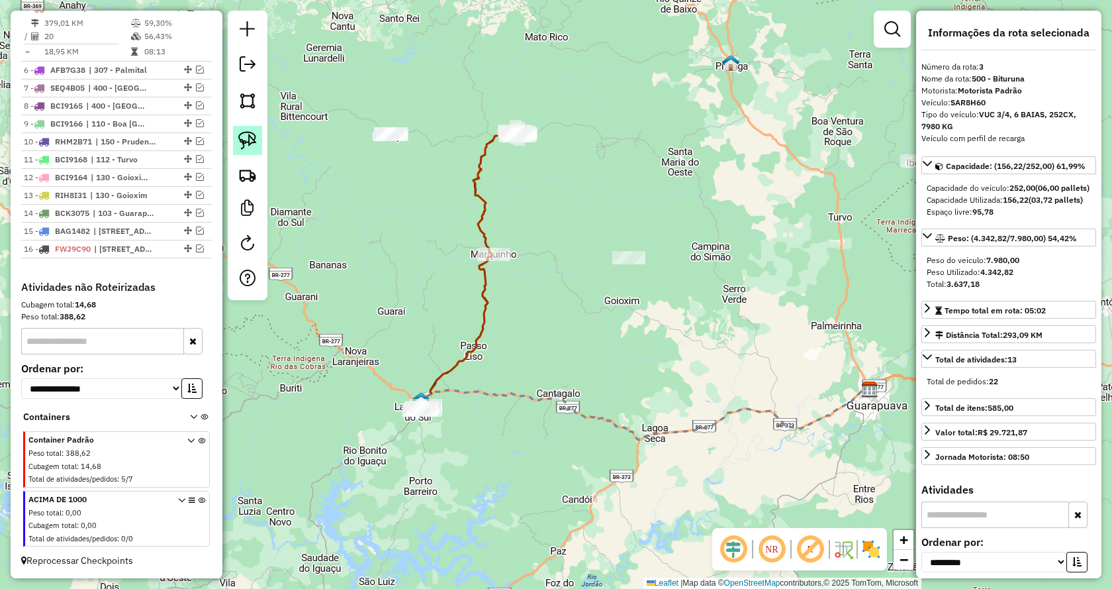
click at [253, 137] on img at bounding box center [247, 140] width 19 height 19
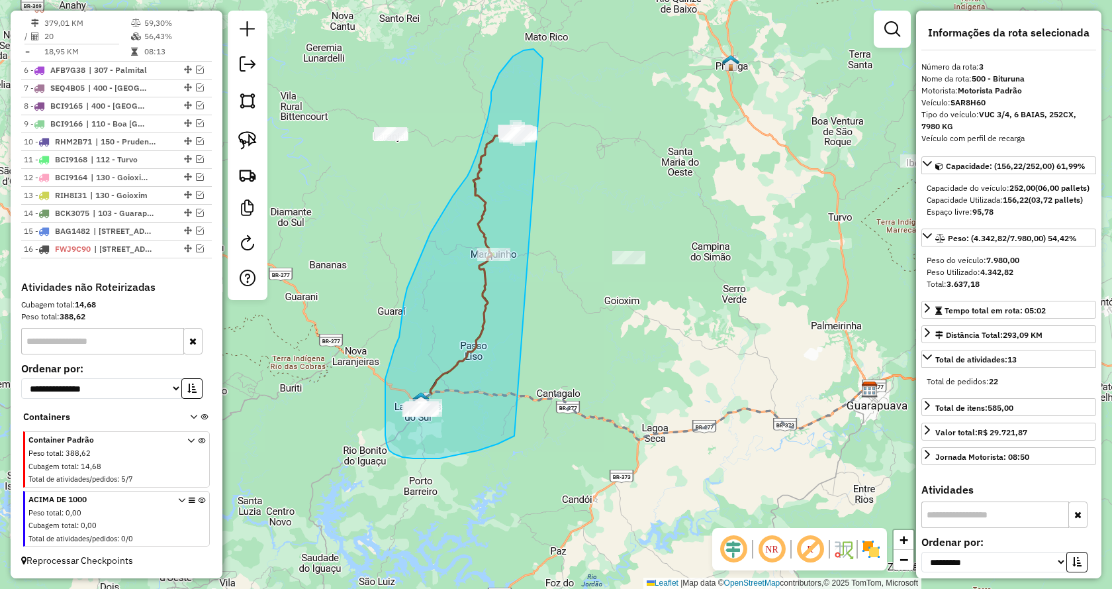
drag, startPoint x: 466, startPoint y: 452, endPoint x: 576, endPoint y: 91, distance: 377.5
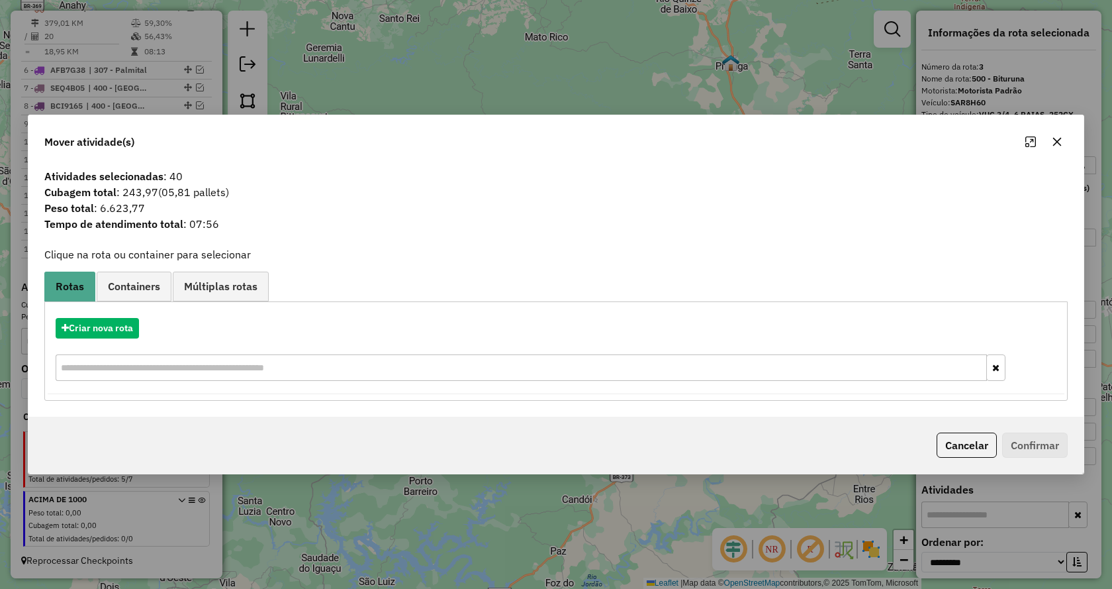
click at [1053, 147] on button "button" at bounding box center [1057, 141] width 21 height 21
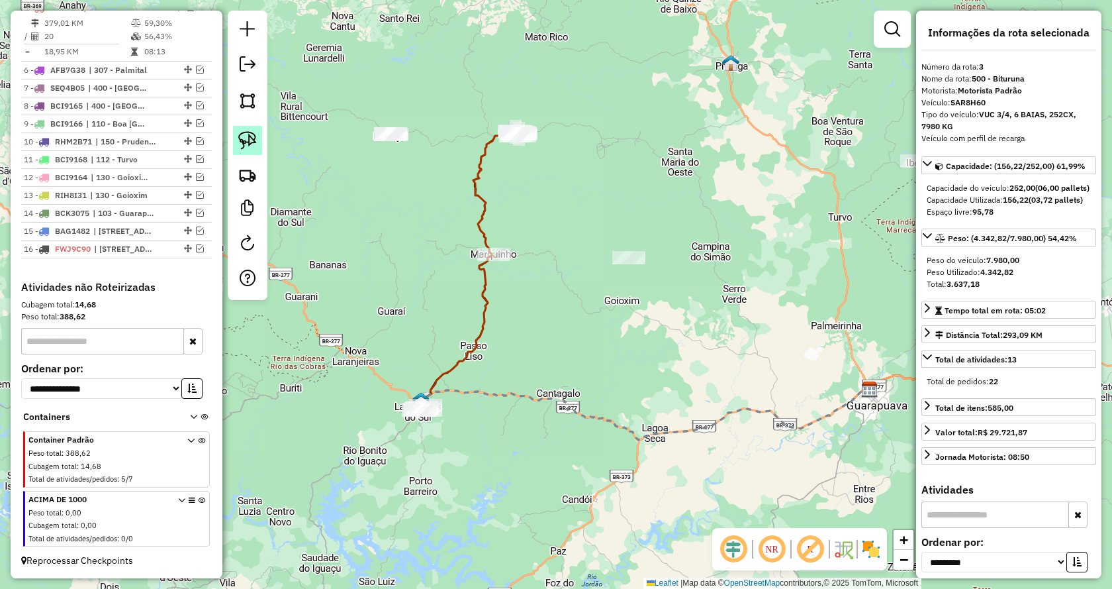
click at [249, 142] on img at bounding box center [247, 140] width 19 height 19
drag, startPoint x: 356, startPoint y: 168, endPoint x: 336, endPoint y: 87, distance: 84.0
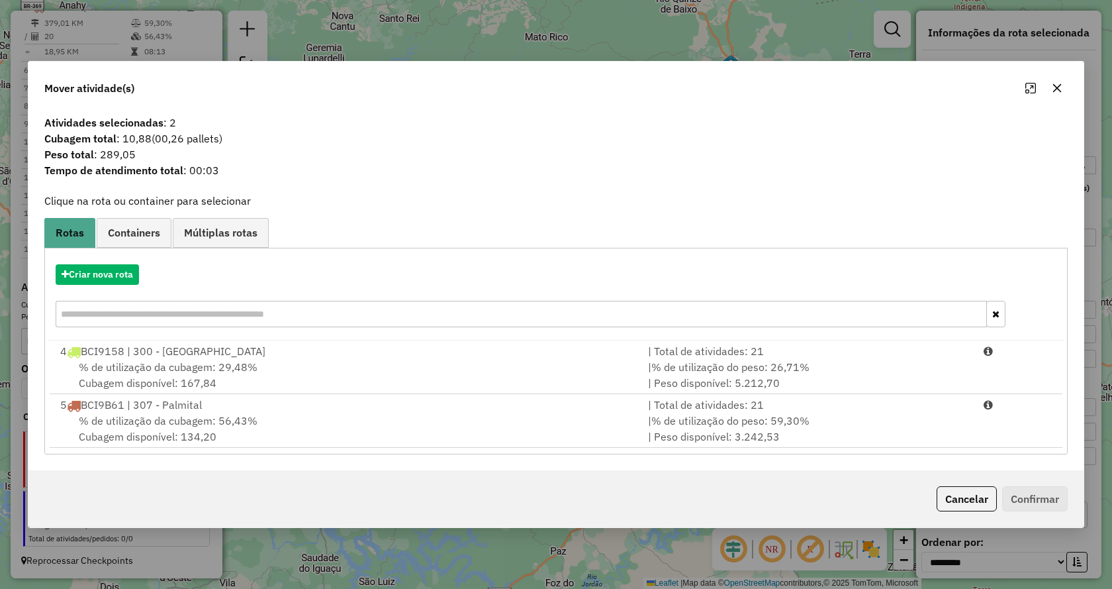
click at [1059, 91] on icon "button" at bounding box center [1057, 88] width 11 height 11
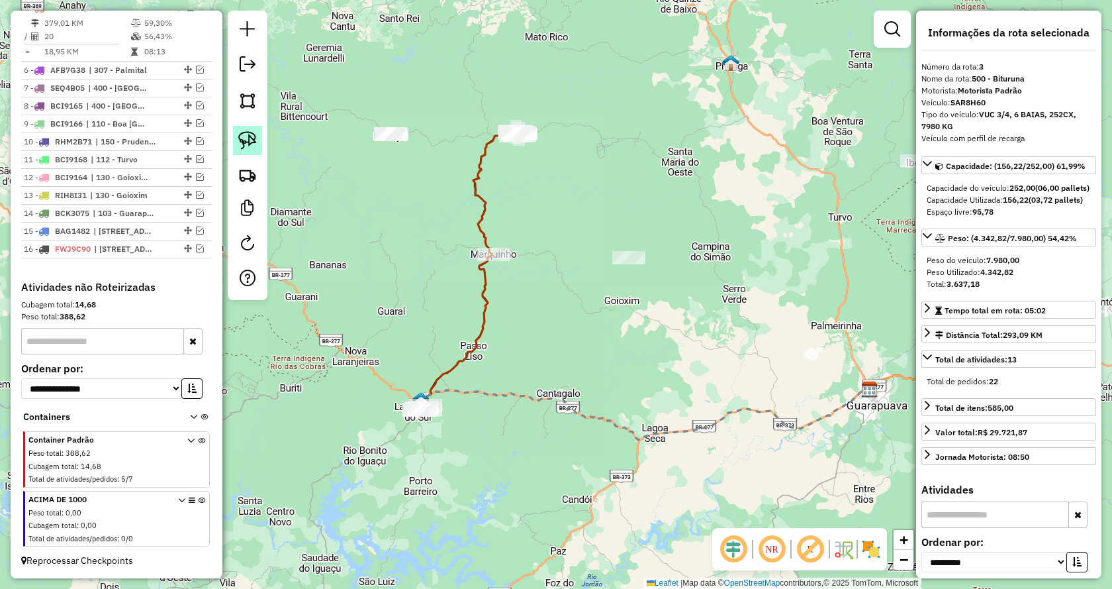
click at [251, 141] on img at bounding box center [247, 140] width 19 height 19
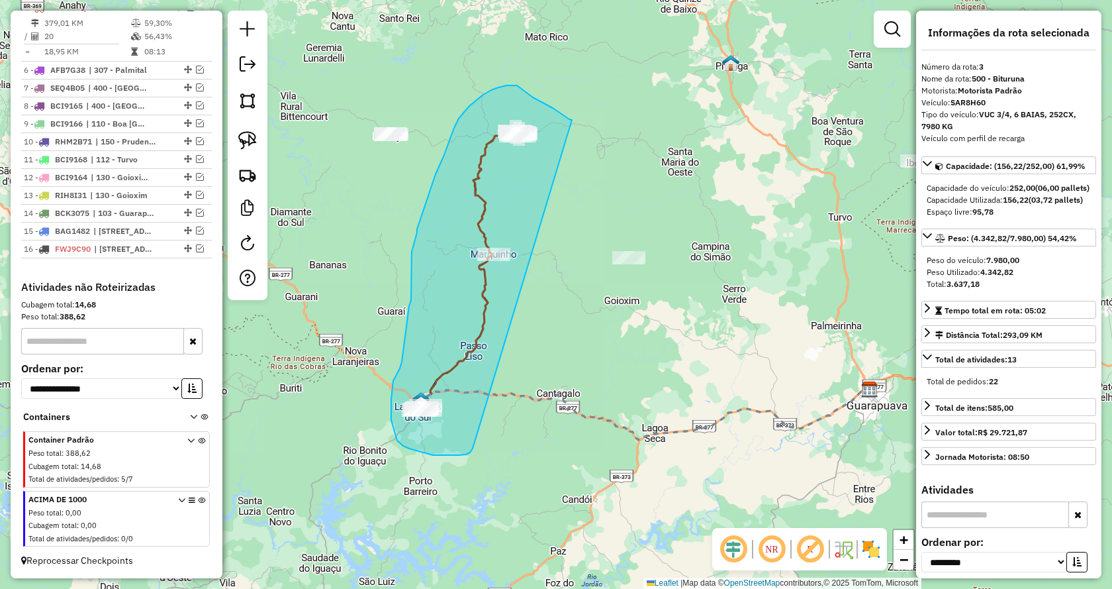
drag, startPoint x: 466, startPoint y: 454, endPoint x: 575, endPoint y: 123, distance: 348.7
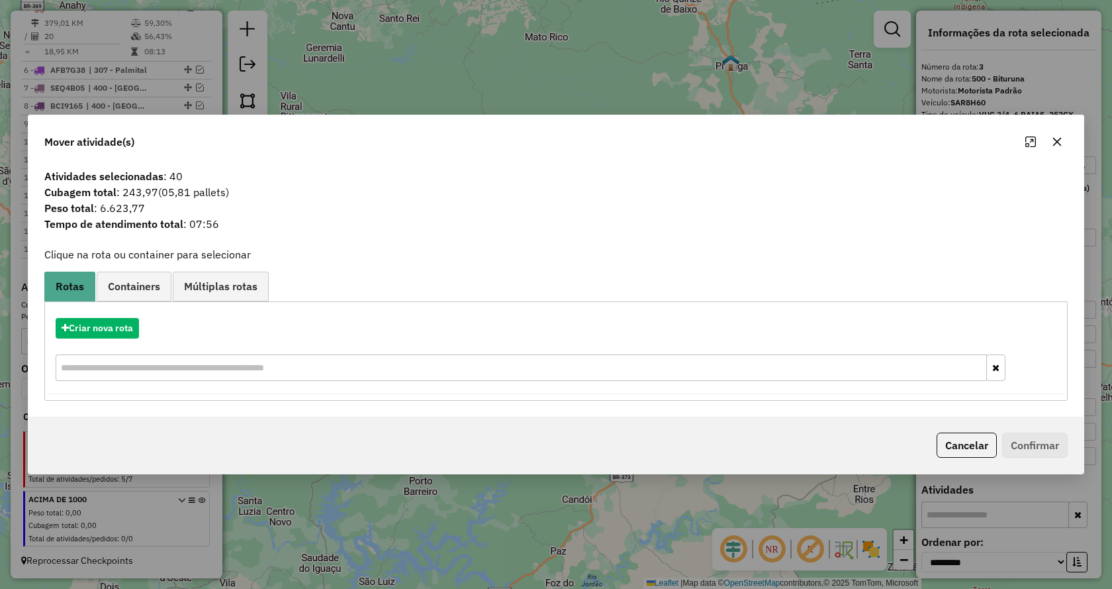
click at [1058, 146] on icon "button" at bounding box center [1057, 141] width 11 height 11
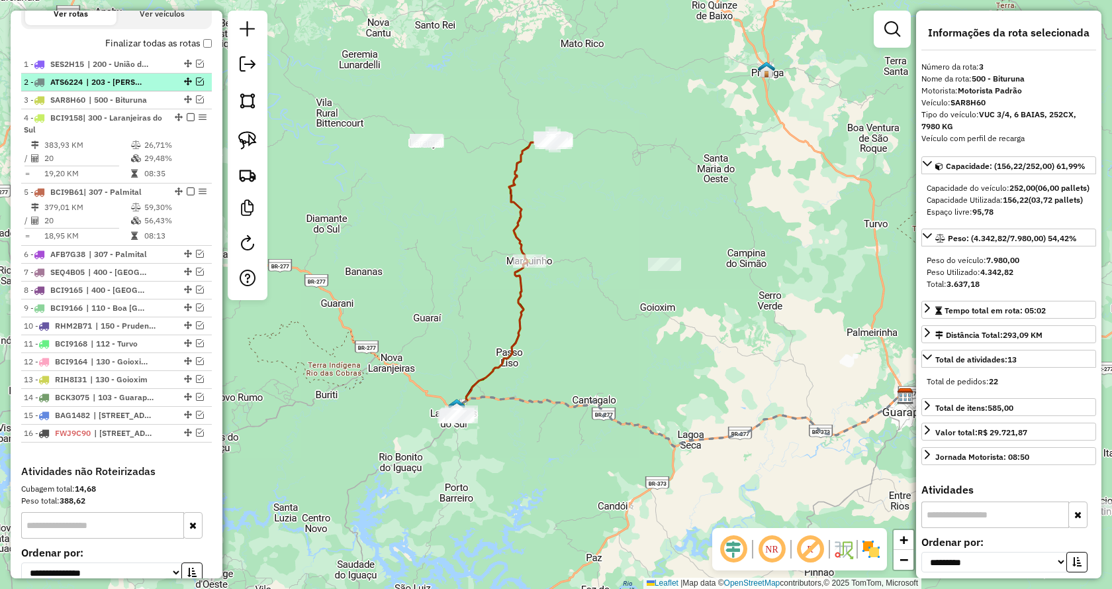
scroll to position [469, 0]
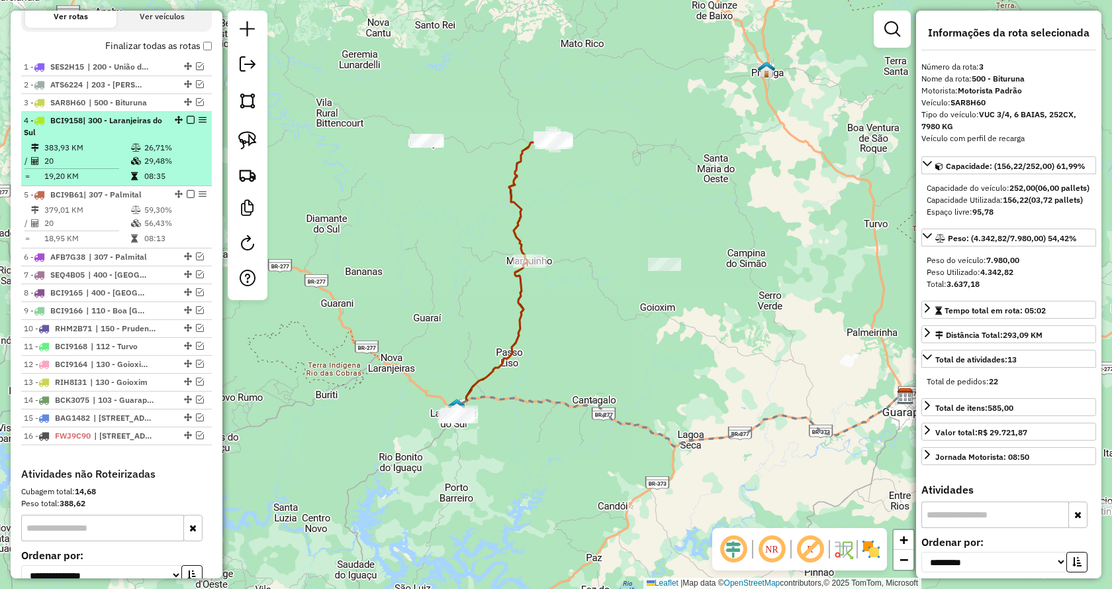
click at [187, 124] on em at bounding box center [191, 120] width 8 height 8
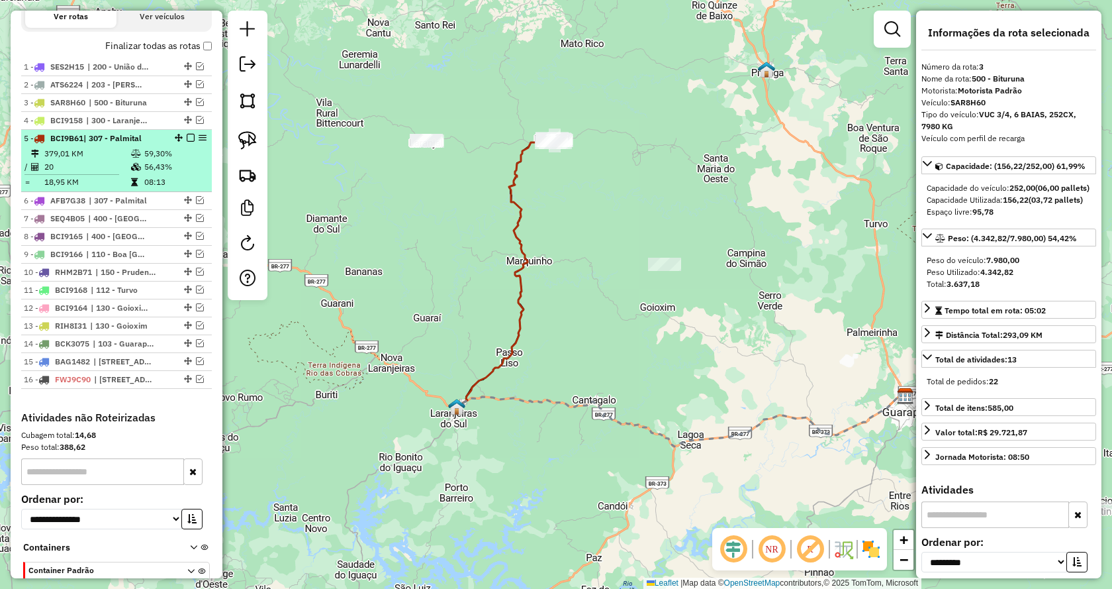
click at [187, 142] on em at bounding box center [191, 138] width 8 height 8
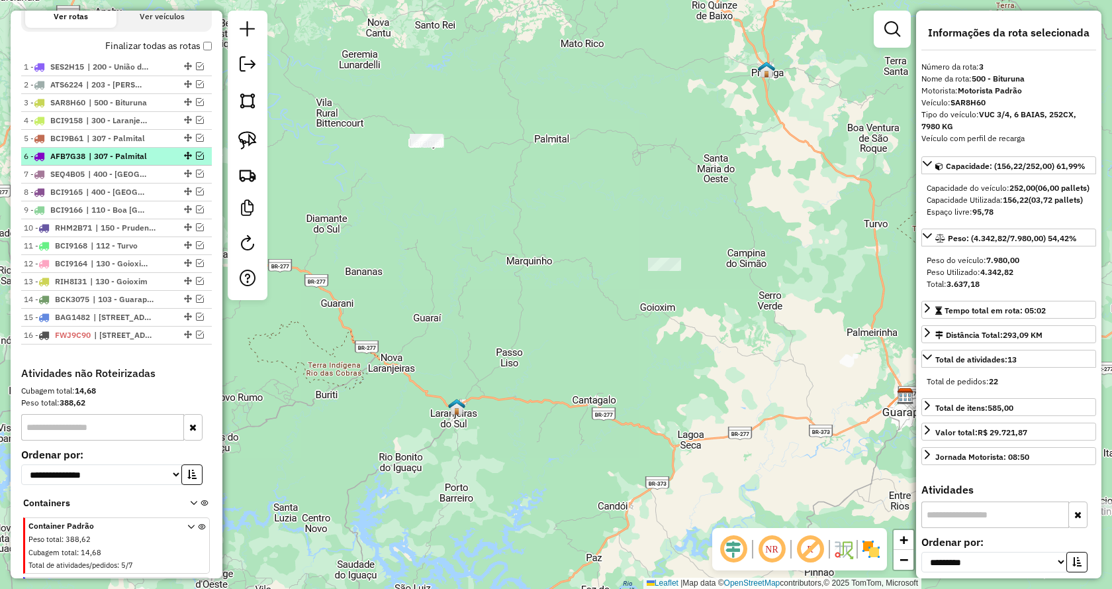
click at [196, 160] on em at bounding box center [200, 156] width 8 height 8
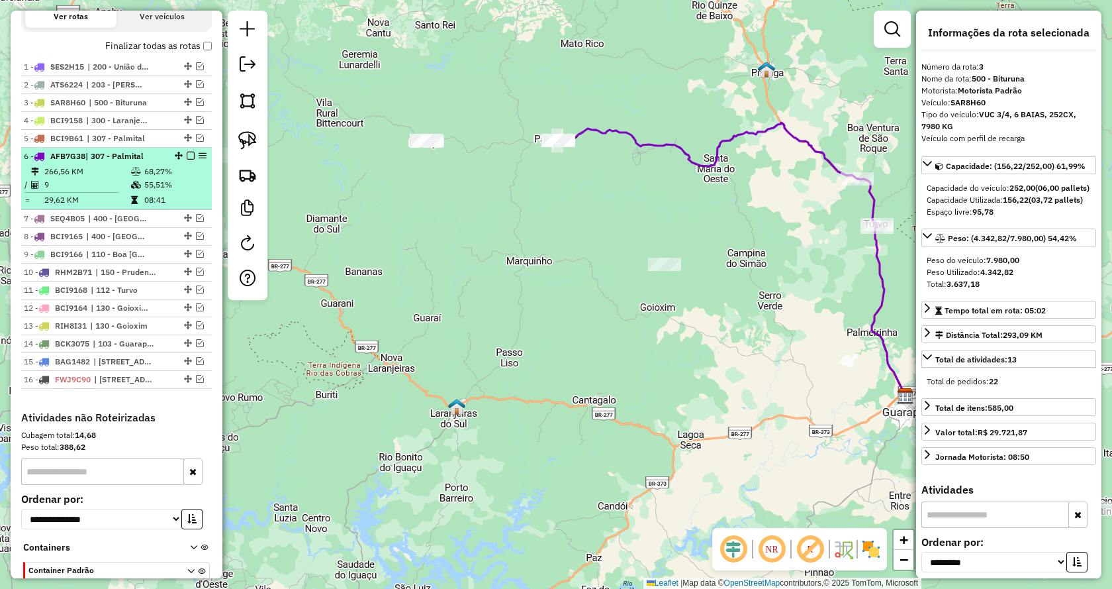
click at [187, 160] on em at bounding box center [191, 156] width 8 height 8
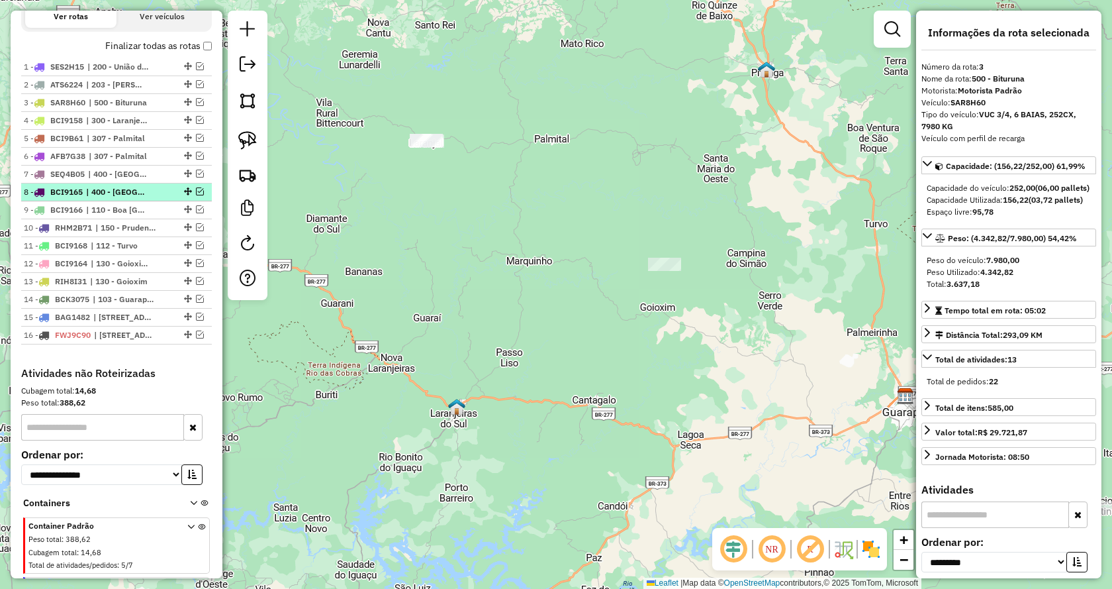
click at [197, 195] on em at bounding box center [200, 191] width 8 height 8
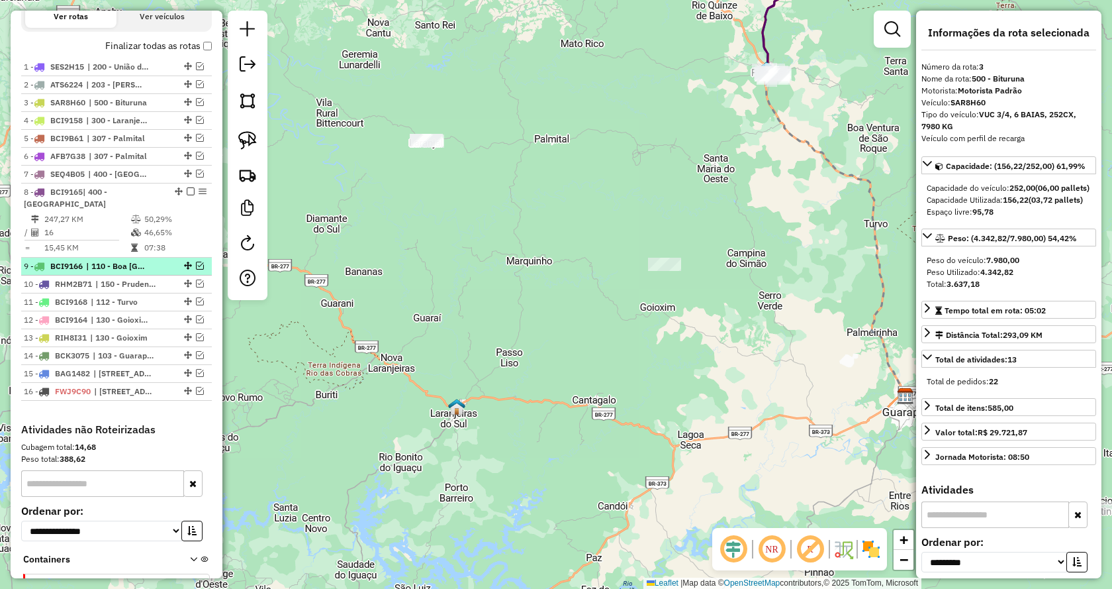
click at [196, 270] on div "9 - BCI9166 | 110 - [GEOGRAPHIC_DATA]" at bounding box center [116, 266] width 185 height 12
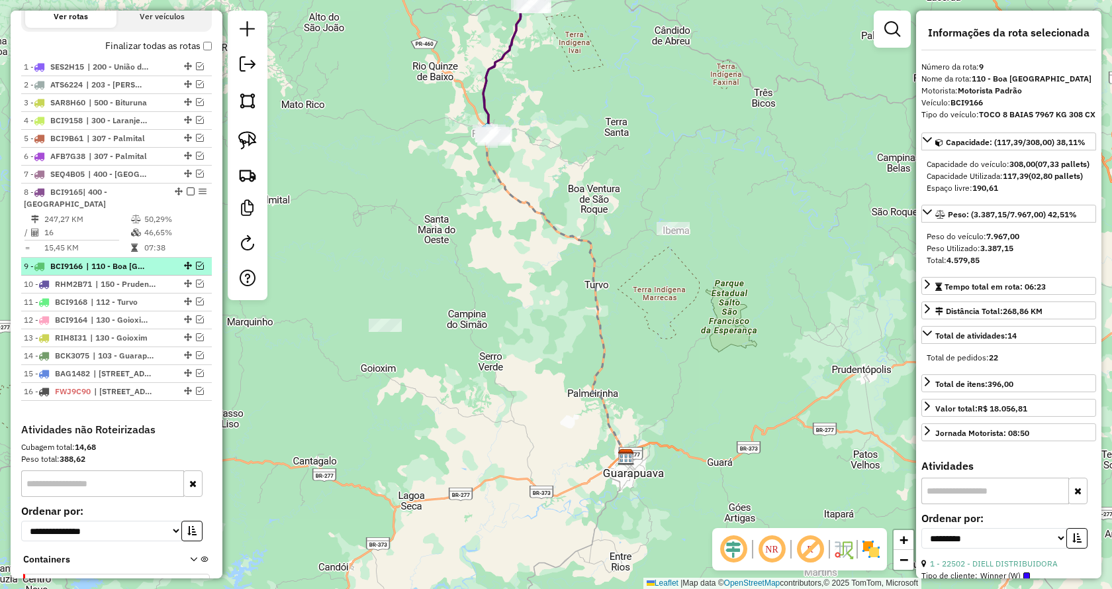
click at [196, 270] on em at bounding box center [200, 266] width 8 height 8
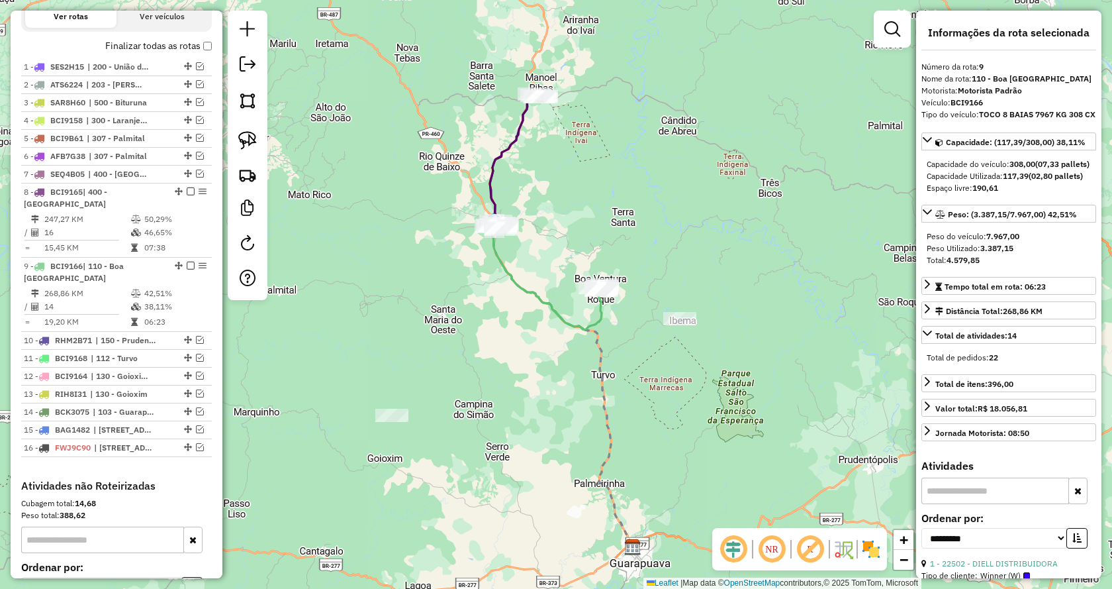
drag, startPoint x: 594, startPoint y: 134, endPoint x: 601, endPoint y: 224, distance: 90.3
click at [601, 224] on div "Janela de atendimento Grade de atendimento Capacidade Transportadoras Veículos …" at bounding box center [556, 294] width 1112 height 589
click at [254, 147] on img at bounding box center [247, 140] width 19 height 19
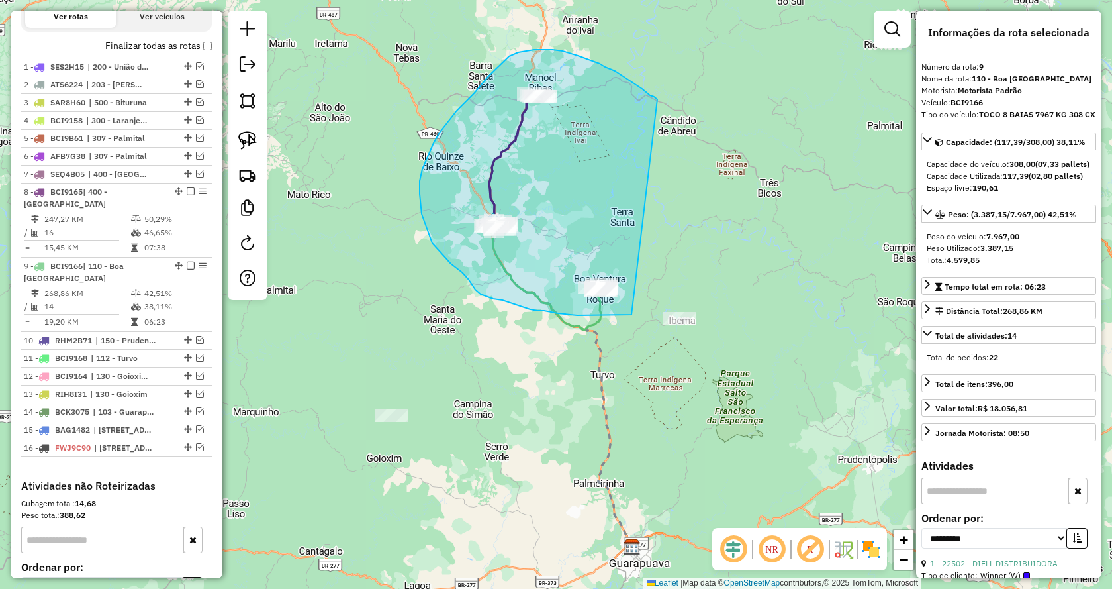
drag, startPoint x: 632, startPoint y: 315, endPoint x: 658, endPoint y: 99, distance: 216.8
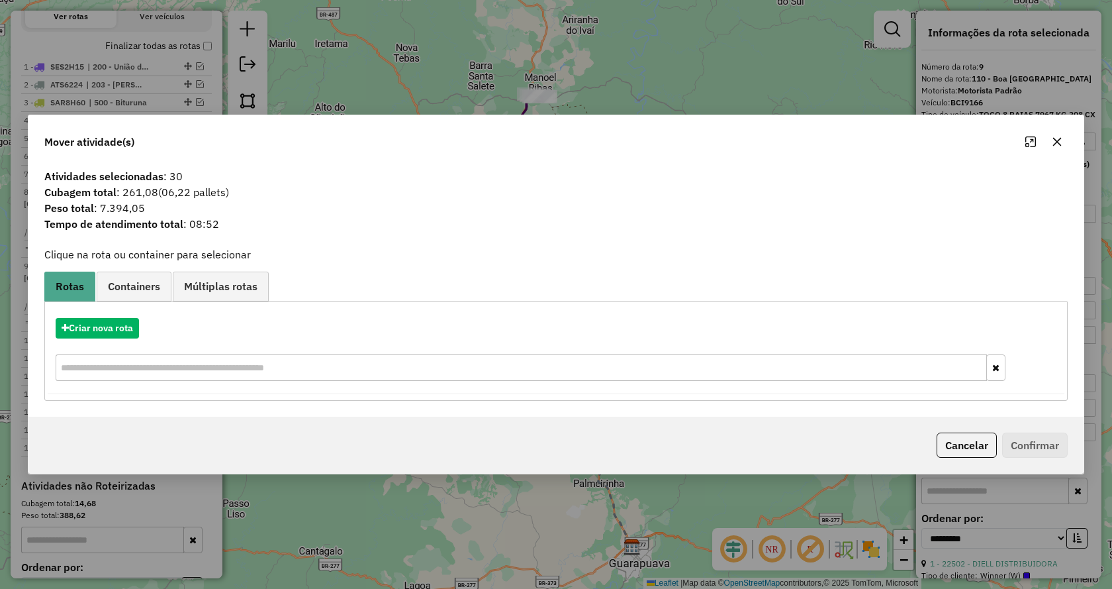
click at [1059, 150] on button "button" at bounding box center [1057, 141] width 21 height 21
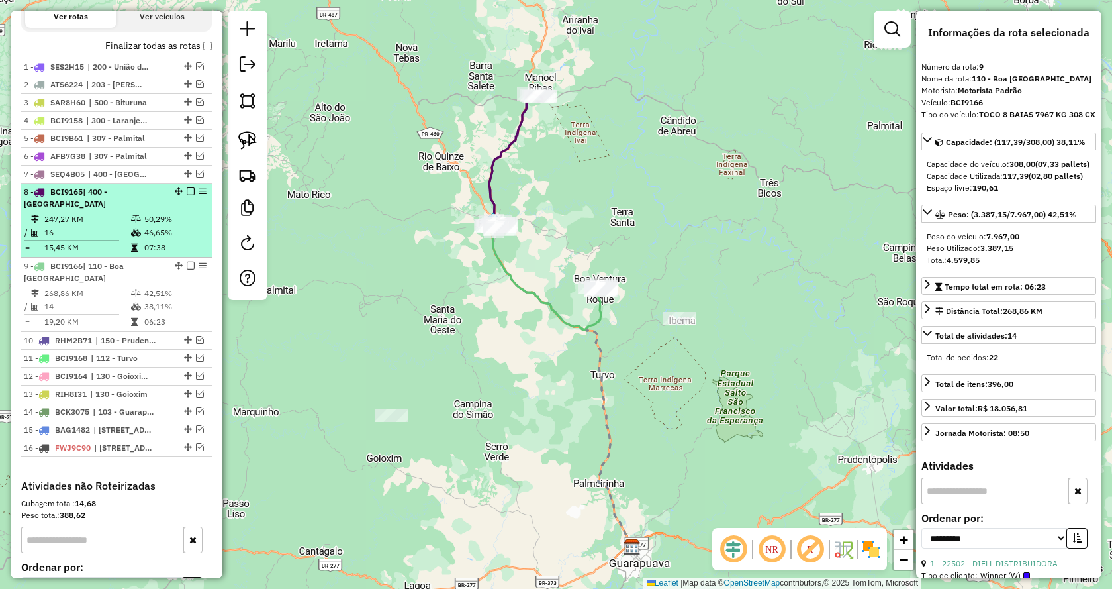
click at [187, 195] on em at bounding box center [191, 191] width 8 height 8
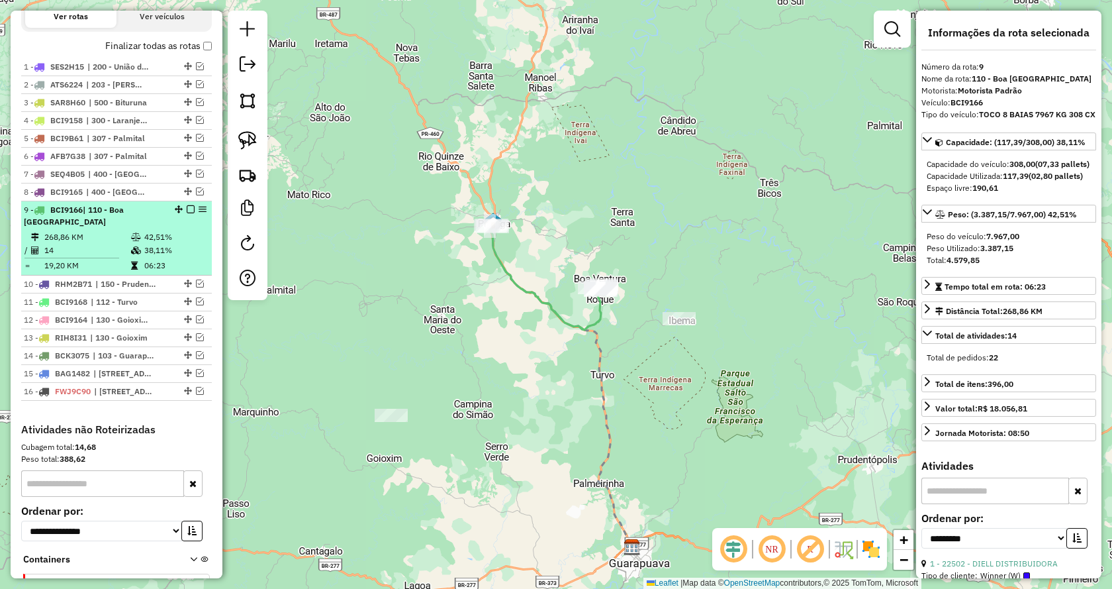
click at [187, 213] on em at bounding box center [191, 209] width 8 height 8
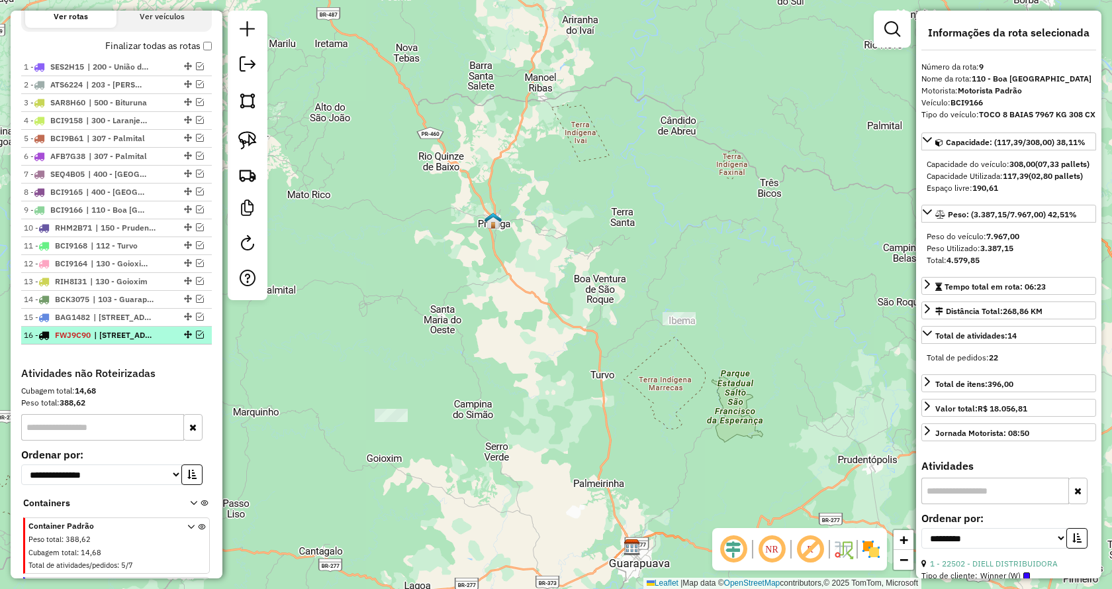
click at [197, 338] on em at bounding box center [200, 334] width 8 height 8
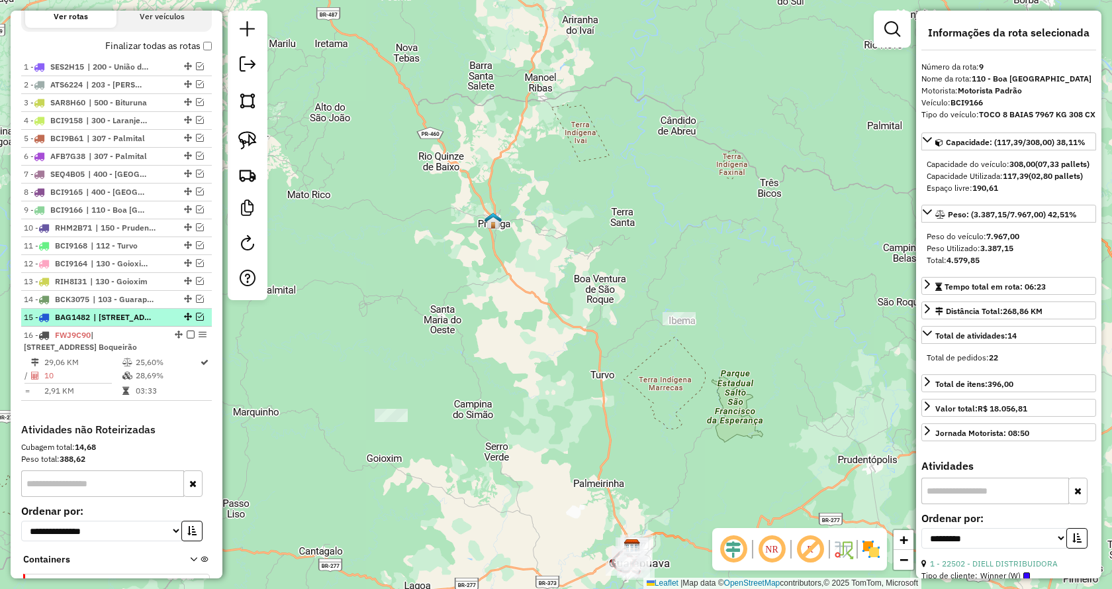
click at [196, 320] on em at bounding box center [200, 317] width 8 height 8
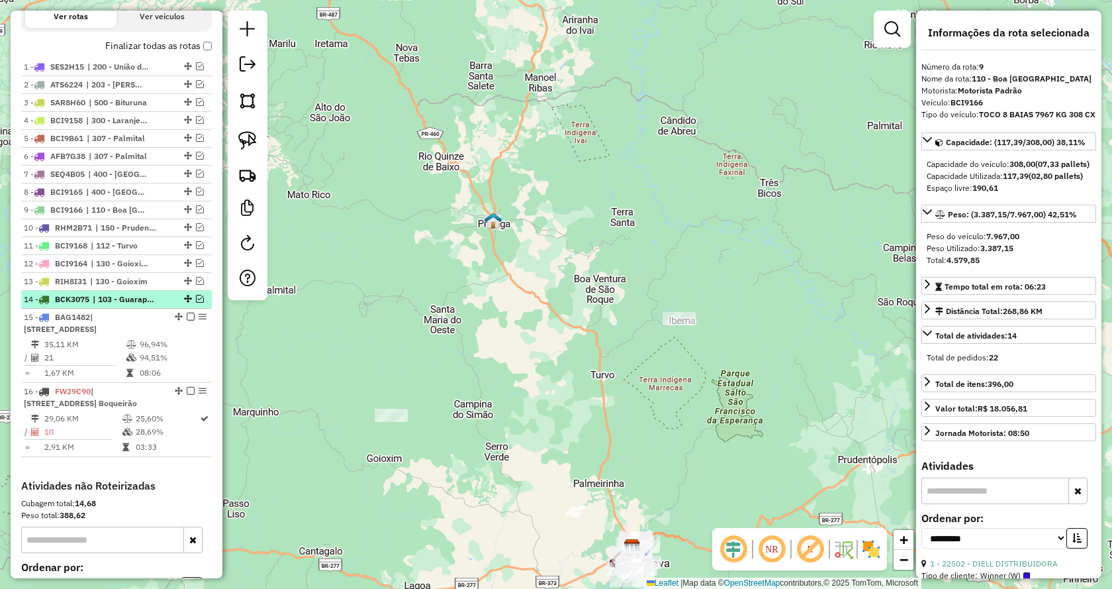
click at [196, 303] on em at bounding box center [200, 299] width 8 height 8
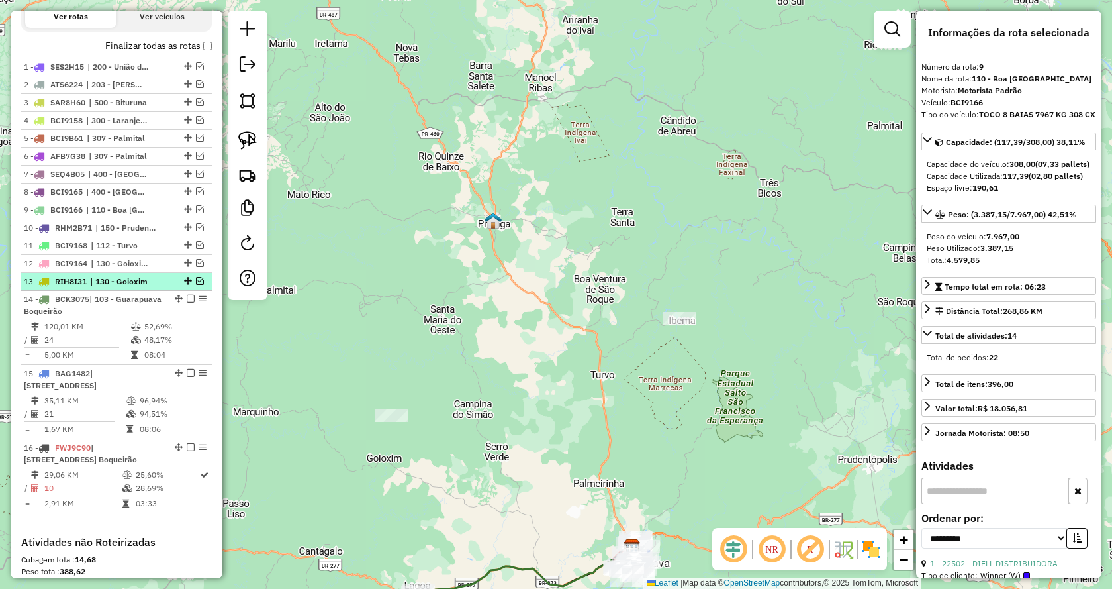
click at [196, 285] on em at bounding box center [200, 281] width 8 height 8
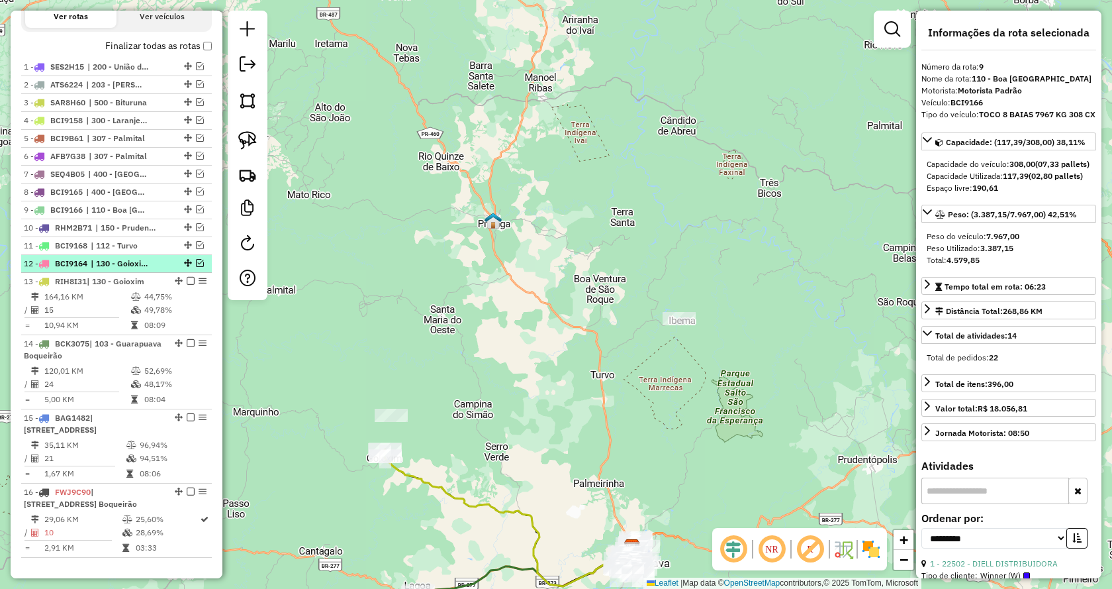
click at [196, 267] on em at bounding box center [200, 263] width 8 height 8
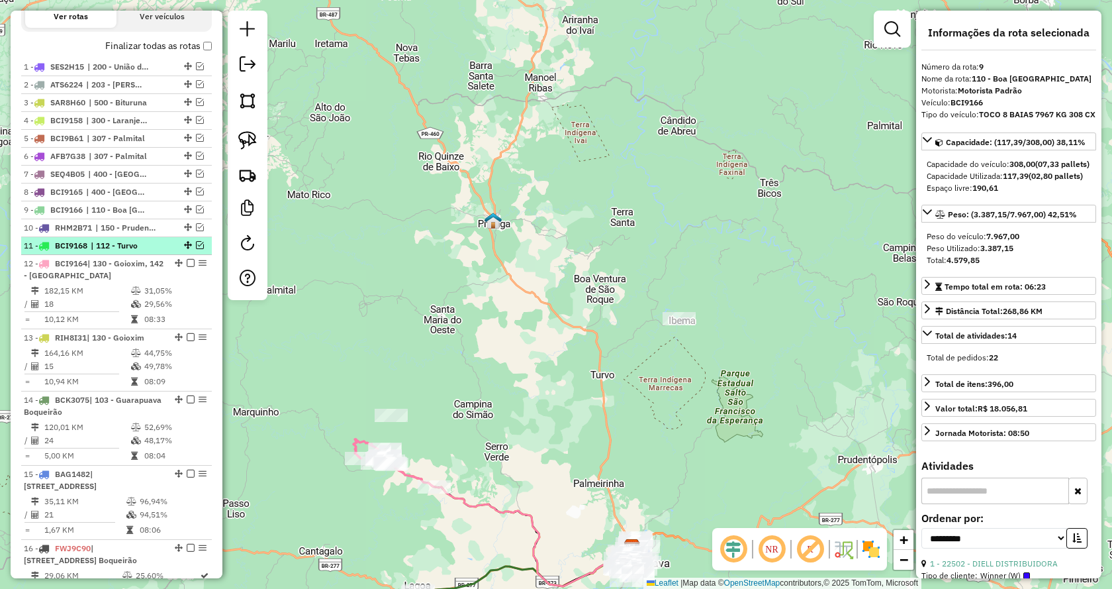
click at [196, 249] on em at bounding box center [200, 245] width 8 height 8
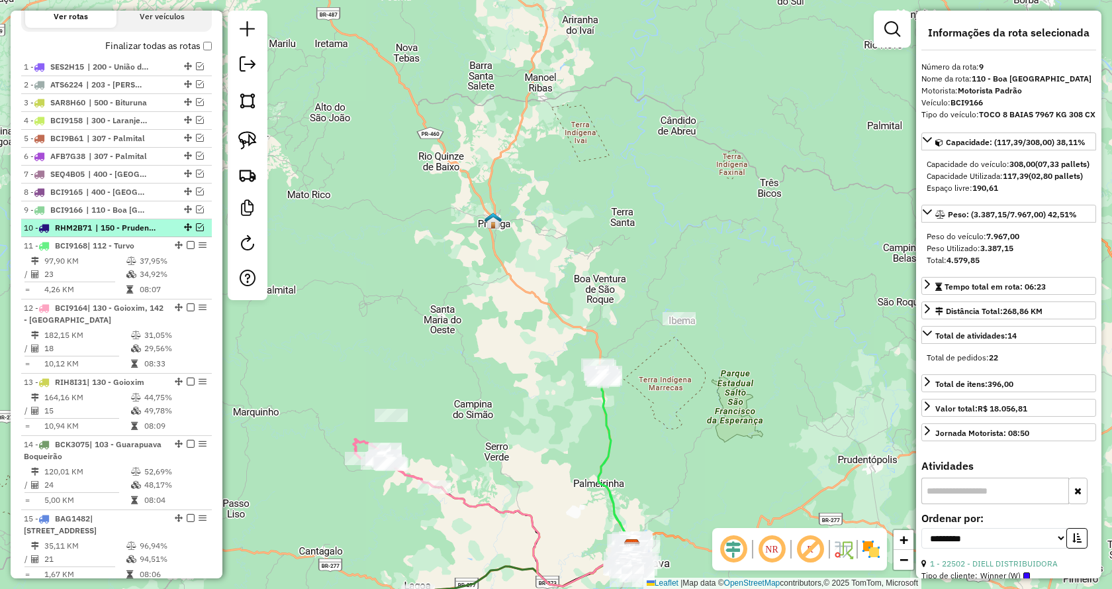
click at [196, 231] on em at bounding box center [200, 227] width 8 height 8
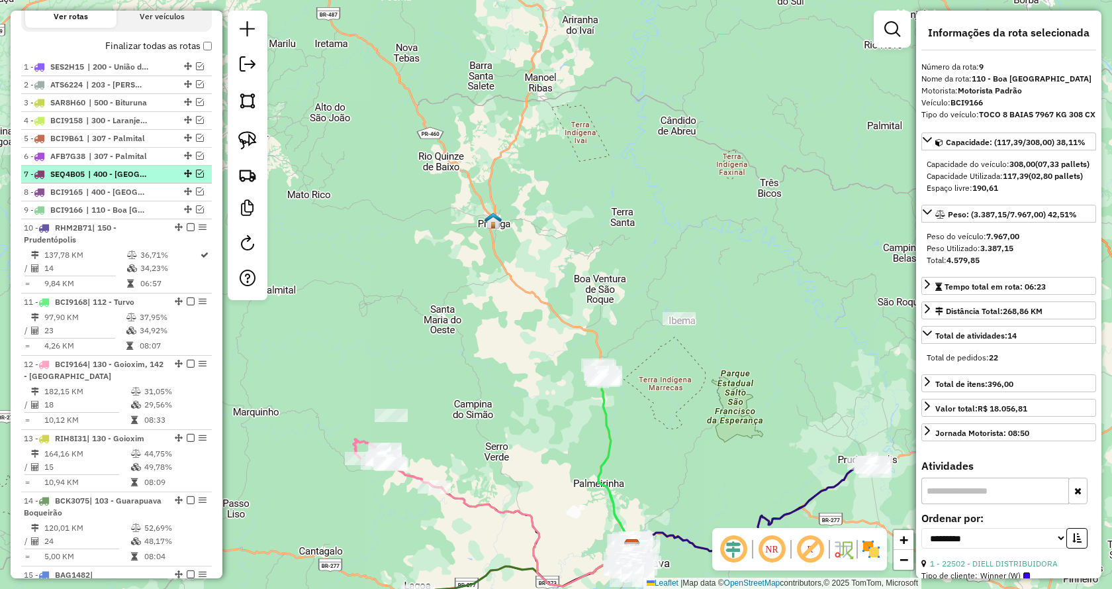
click at [196, 177] on em at bounding box center [200, 174] width 8 height 8
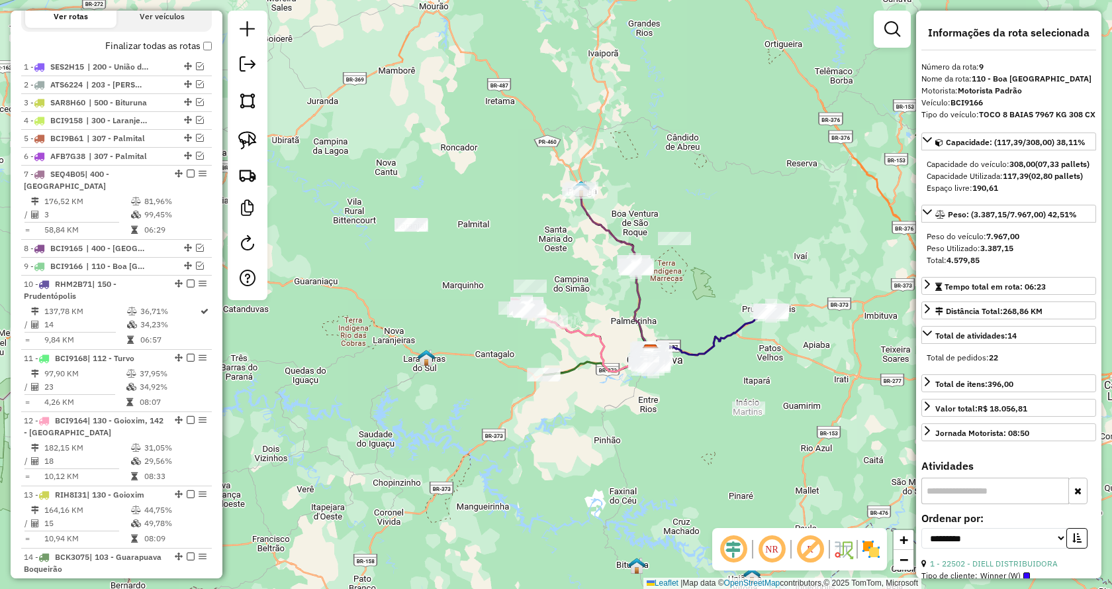
drag, startPoint x: 798, startPoint y: 251, endPoint x: 724, endPoint y: 191, distance: 95.0
click at [724, 191] on div "Janela de atendimento Grade de atendimento Capacidade Transportadoras Veículos …" at bounding box center [556, 294] width 1112 height 589
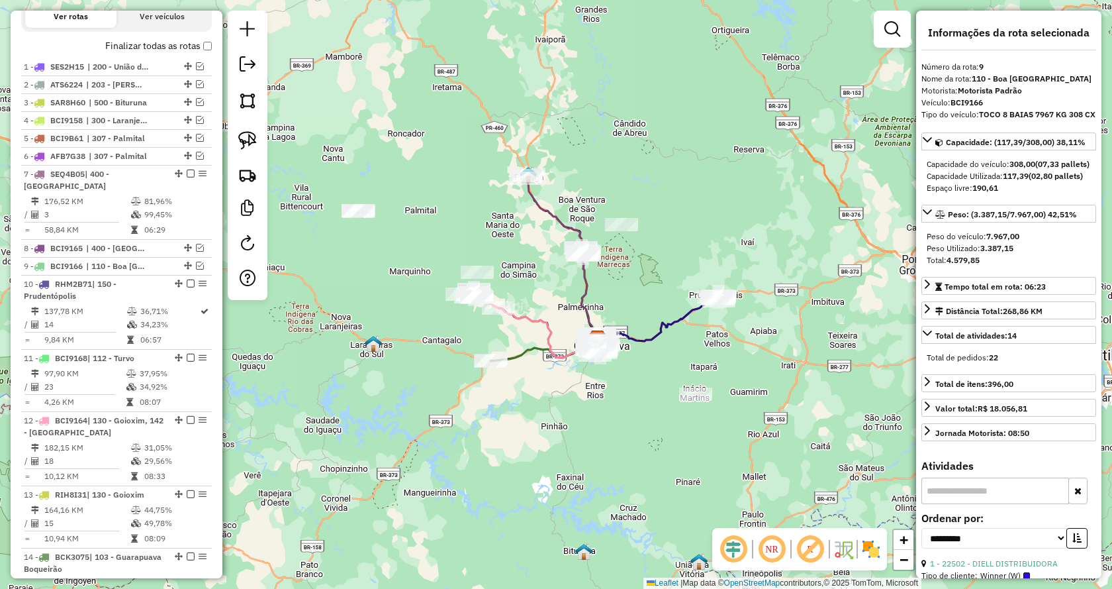
drag, startPoint x: 788, startPoint y: 236, endPoint x: 735, endPoint y: 222, distance: 54.8
click at [735, 222] on div "Janela de atendimento Grade de atendimento Capacidade Transportadoras Veículos …" at bounding box center [556, 294] width 1112 height 589
click at [244, 147] on img at bounding box center [247, 140] width 19 height 19
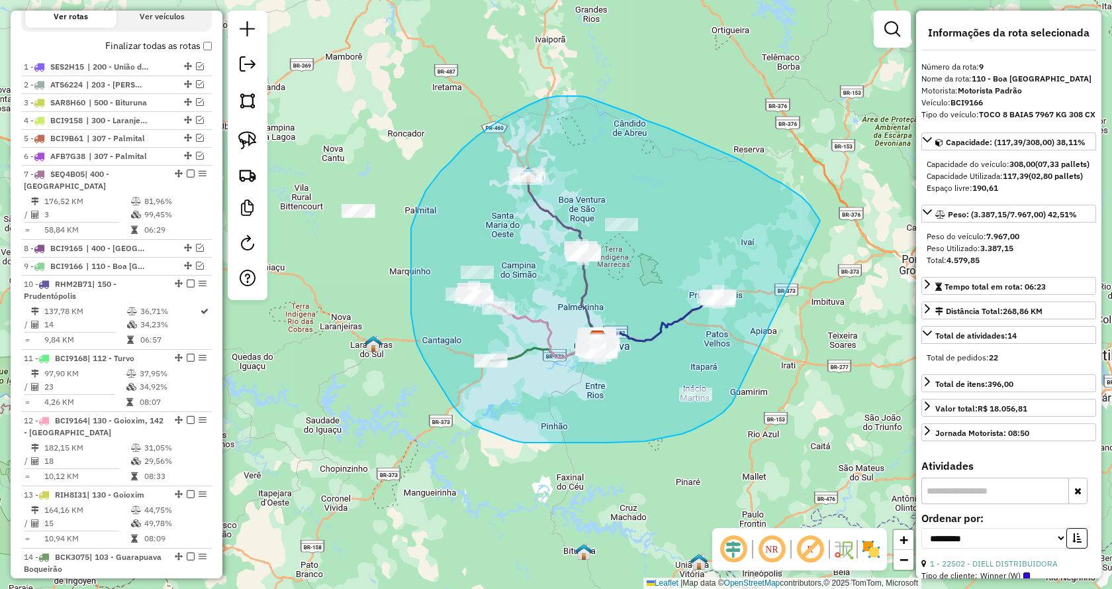
drag, startPoint x: 732, startPoint y: 403, endPoint x: 820, endPoint y: 221, distance: 202.3
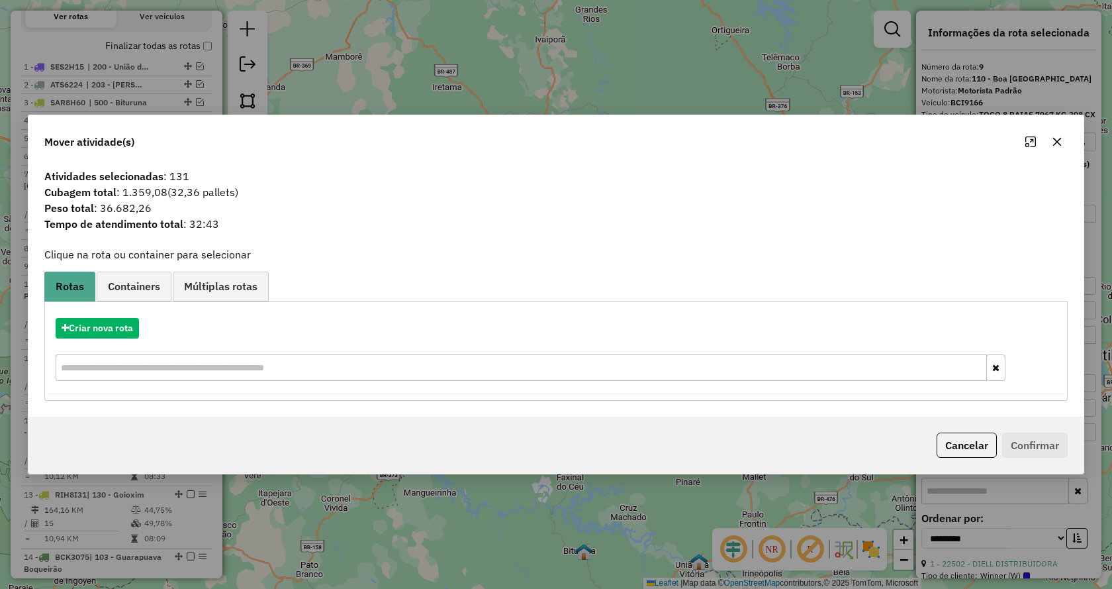
click at [1053, 140] on icon "button" at bounding box center [1057, 141] width 11 height 11
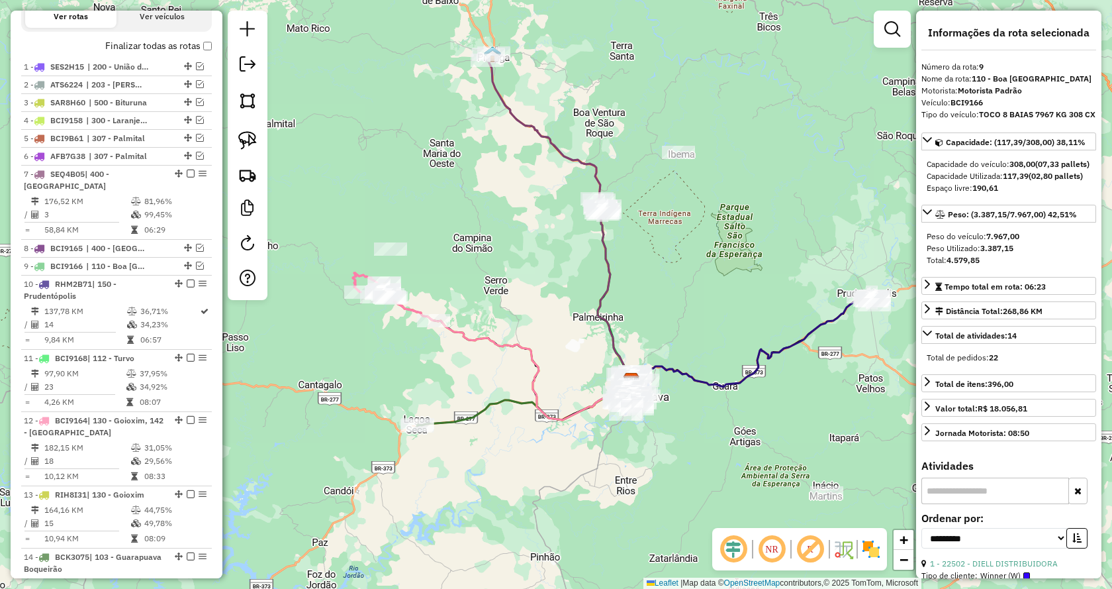
drag, startPoint x: 601, startPoint y: 264, endPoint x: 503, endPoint y: 279, distance: 99.9
click at [503, 279] on div "Janela de atendimento Grade de atendimento Capacidade Transportadoras Veículos …" at bounding box center [556, 294] width 1112 height 589
click at [248, 146] on img at bounding box center [247, 140] width 19 height 19
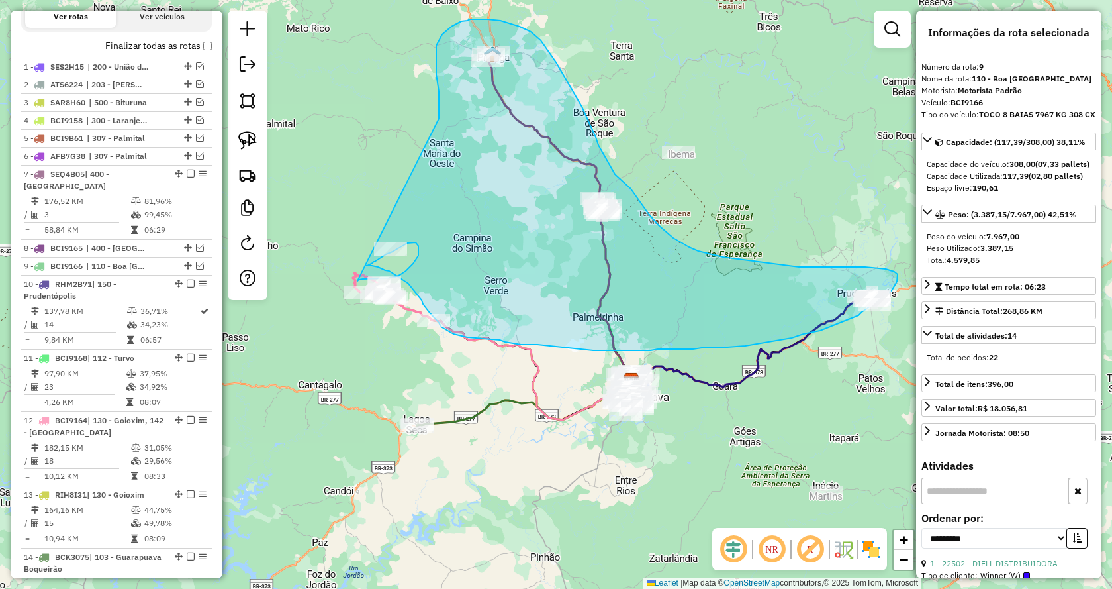
drag, startPoint x: 438, startPoint y: 83, endPoint x: 356, endPoint y: 281, distance: 214.1
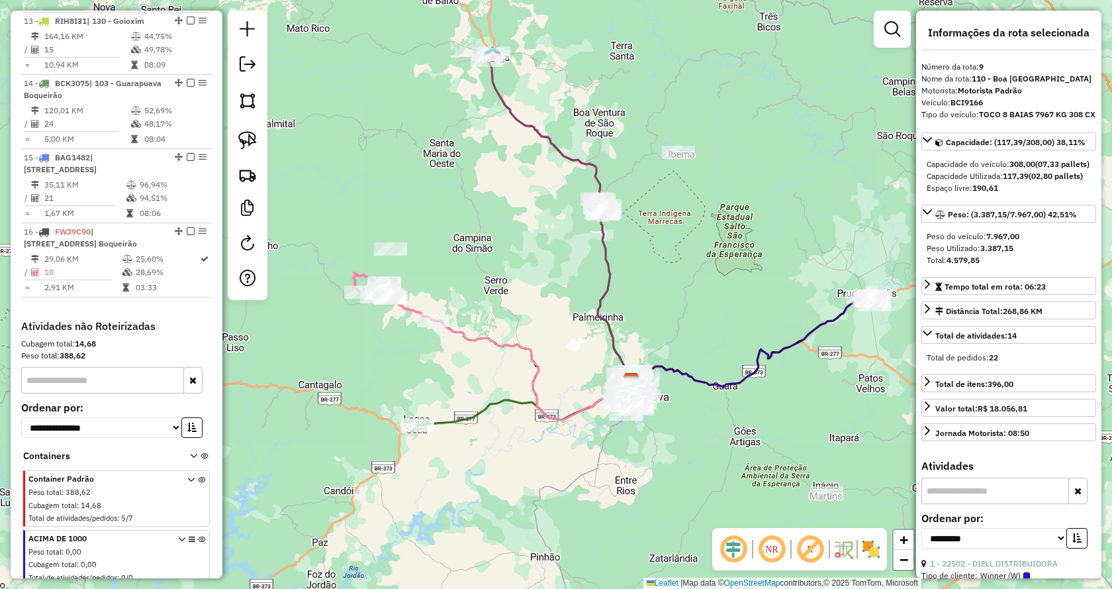
scroll to position [1030, 0]
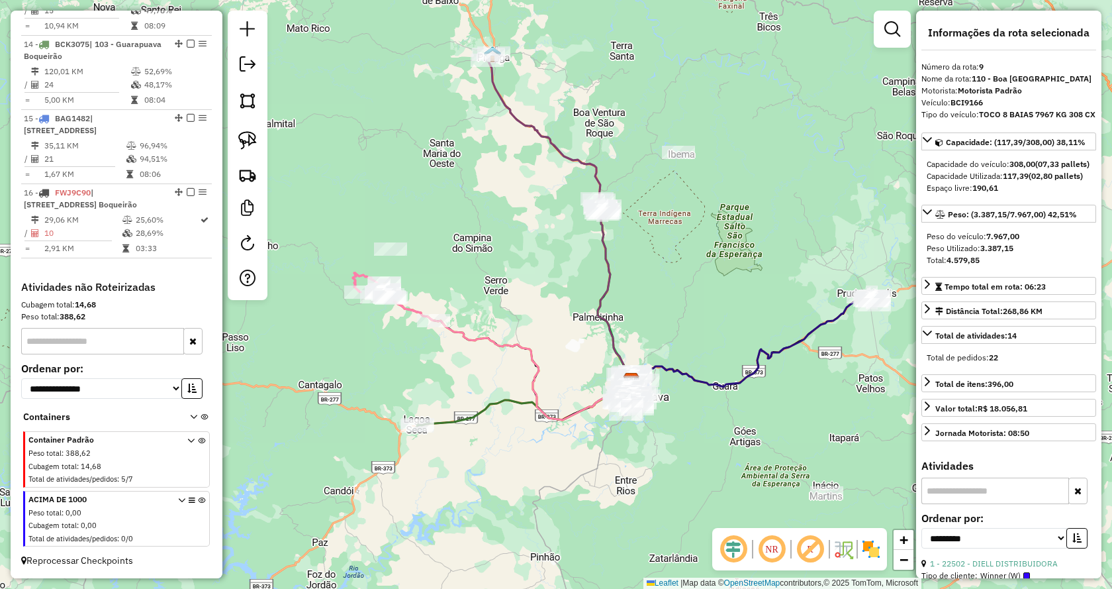
click at [198, 442] on icon at bounding box center [201, 462] width 7 height 50
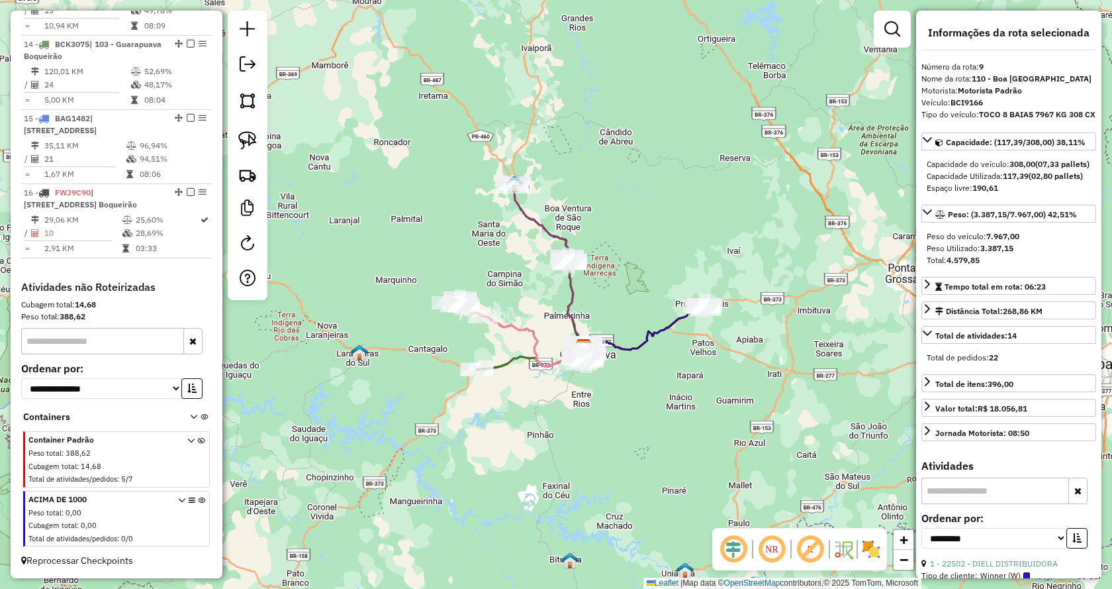
drag, startPoint x: 687, startPoint y: 458, endPoint x: 671, endPoint y: 434, distance: 29.2
click at [672, 436] on div "Janela de atendimento Grade de atendimento Capacidade Transportadoras Veículos …" at bounding box center [556, 294] width 1112 height 589
click at [246, 136] on img at bounding box center [247, 140] width 19 height 19
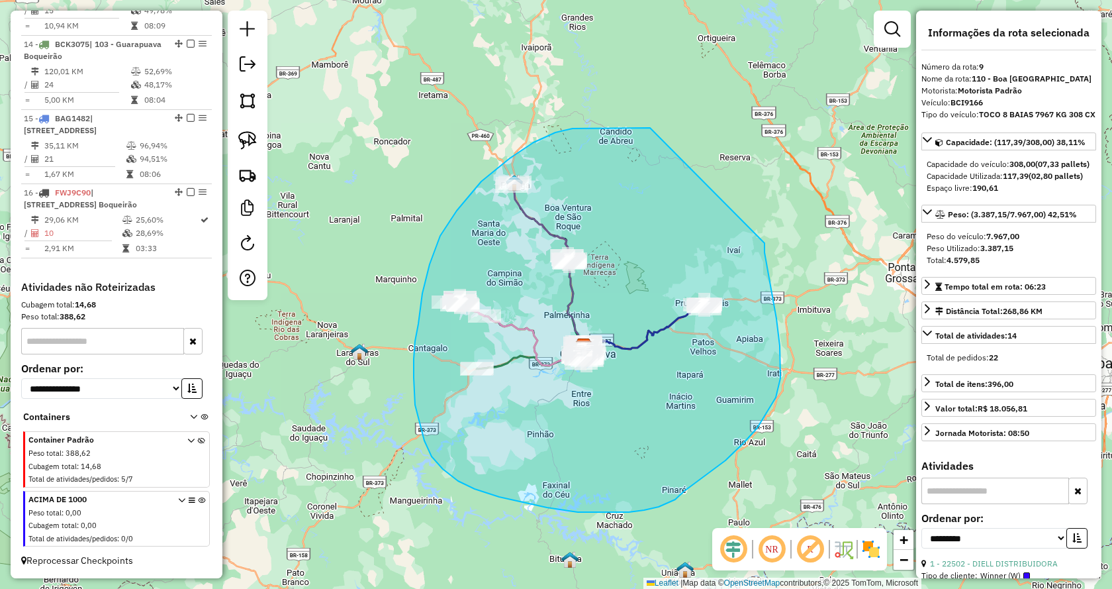
drag, startPoint x: 765, startPoint y: 243, endPoint x: 650, endPoint y: 128, distance: 162.5
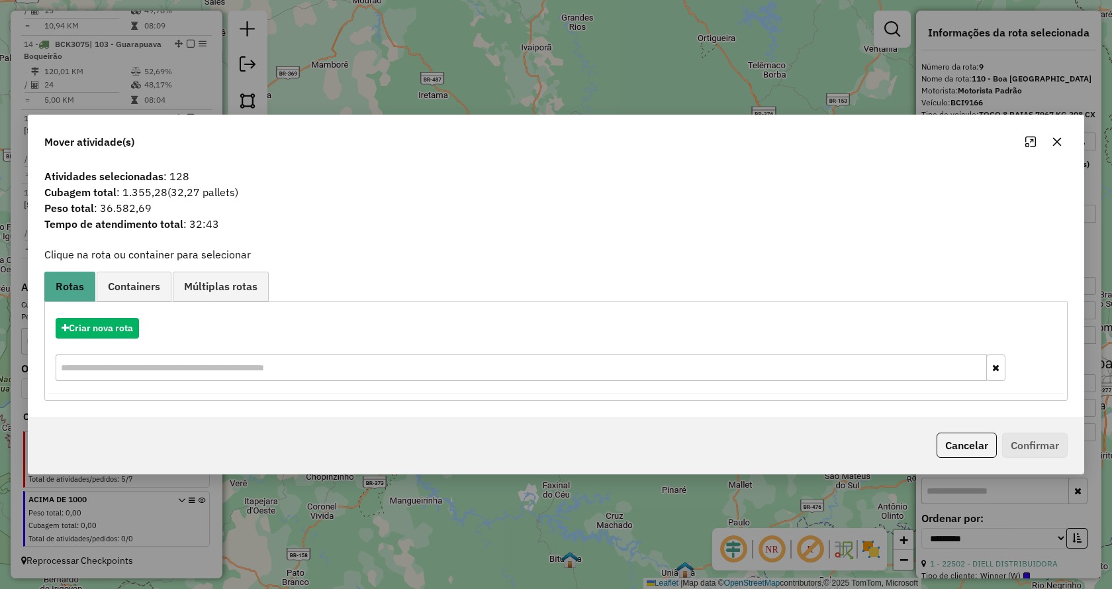
click at [1054, 141] on icon "button" at bounding box center [1057, 141] width 11 height 11
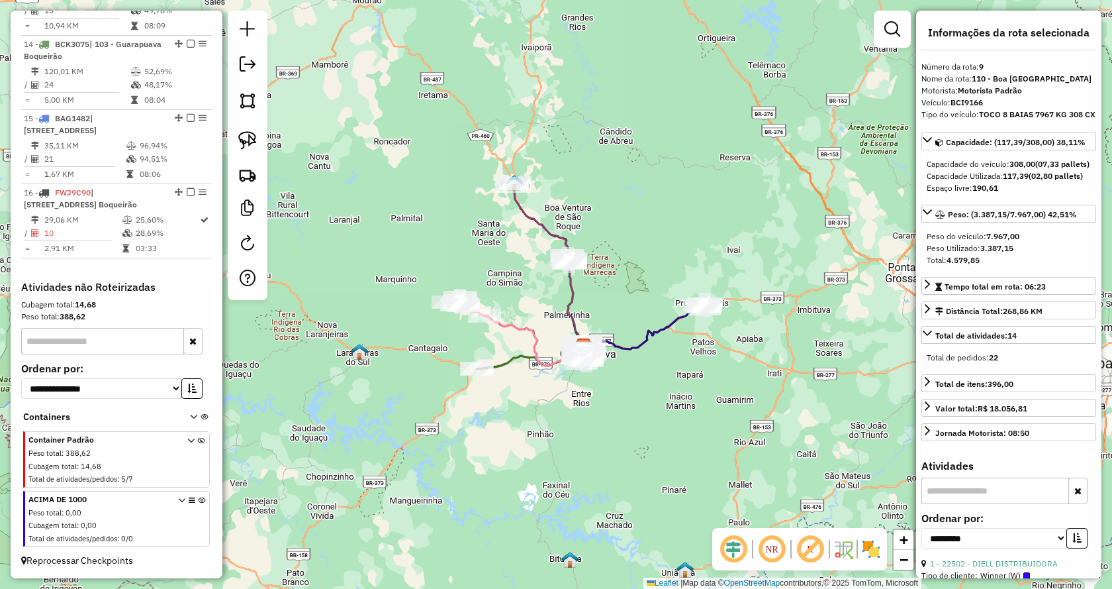
click at [201, 440] on div "Container Padrão Peso total : 388,62 Cubagem total : 14,68 Total de atividades/…" at bounding box center [117, 460] width 179 height 53
click at [198, 442] on icon at bounding box center [201, 462] width 7 height 50
click at [250, 141] on img at bounding box center [247, 140] width 19 height 19
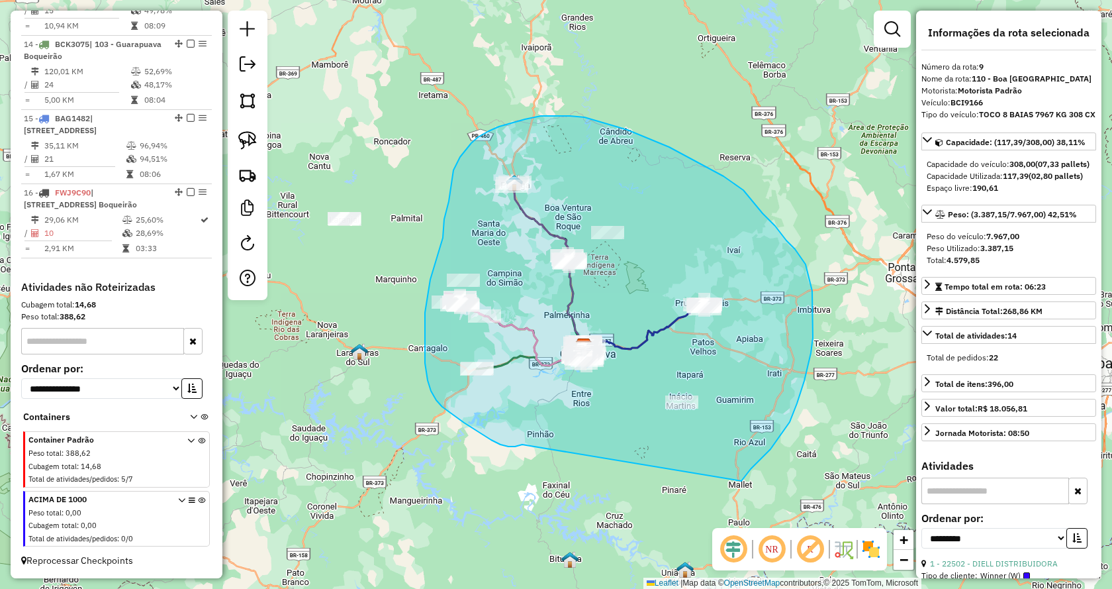
drag, startPoint x: 521, startPoint y: 444, endPoint x: 740, endPoint y: 483, distance: 222.0
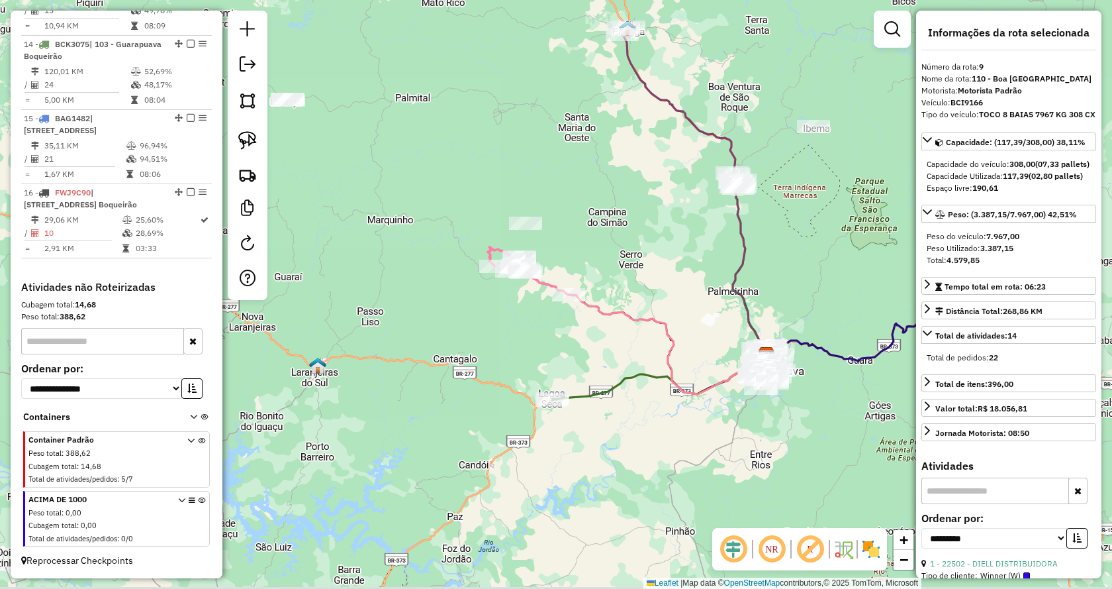
drag, startPoint x: 729, startPoint y: 312, endPoint x: 639, endPoint y: 254, distance: 106.9
click at [639, 254] on div "Janela de atendimento Grade de atendimento Capacidade Transportadoras Veículos …" at bounding box center [556, 294] width 1112 height 589
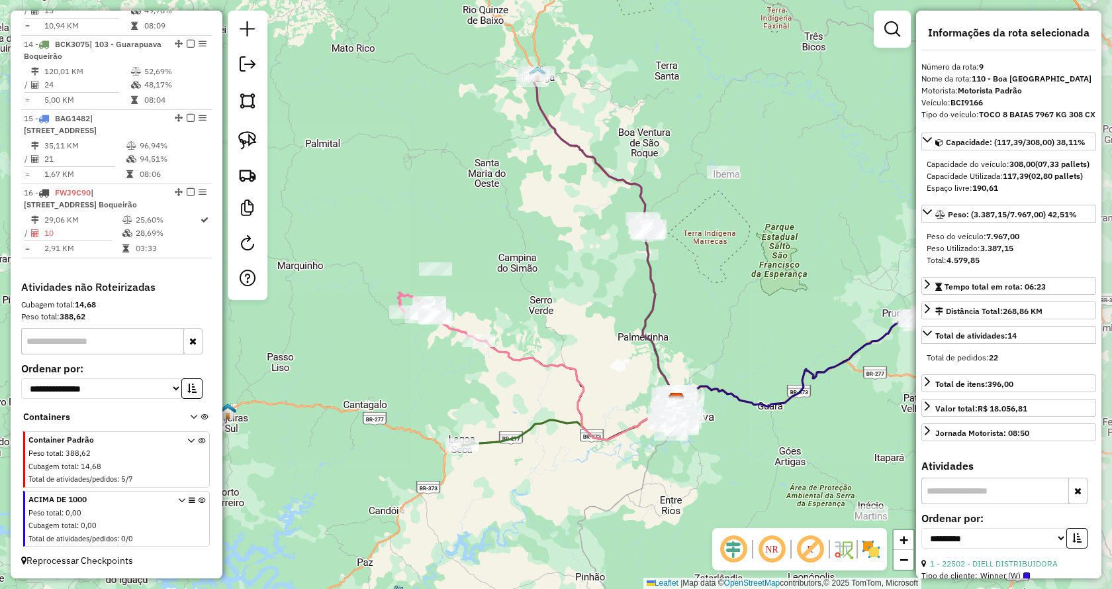
drag, startPoint x: 786, startPoint y: 219, endPoint x: 697, endPoint y: 266, distance: 100.4
click at [697, 266] on div "Janela de atendimento Grade de atendimento Capacidade Transportadoras Veículos …" at bounding box center [556, 294] width 1112 height 589
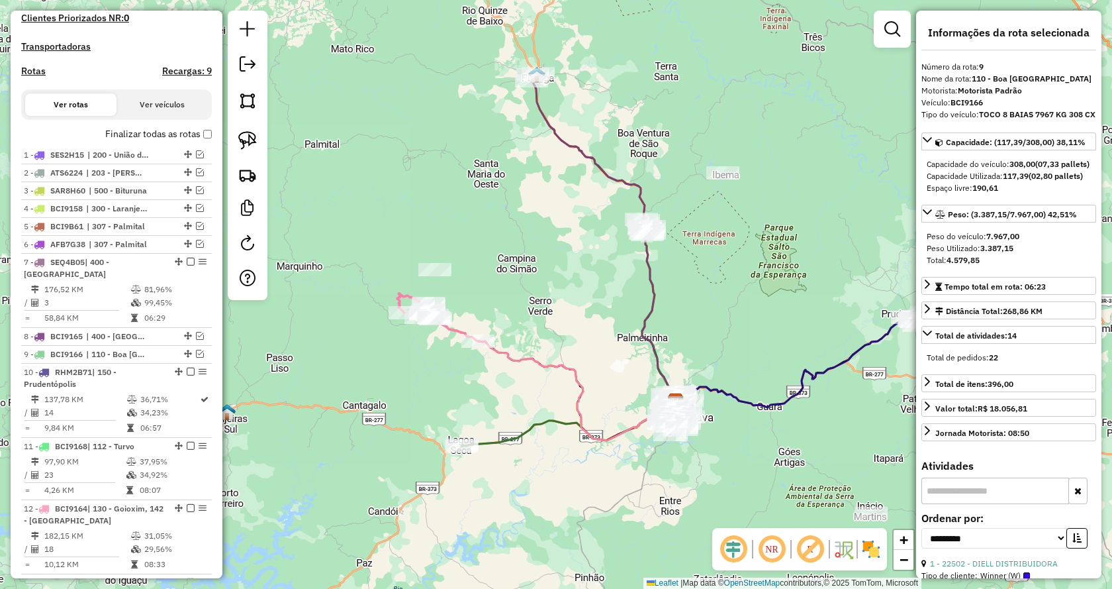
scroll to position [301, 0]
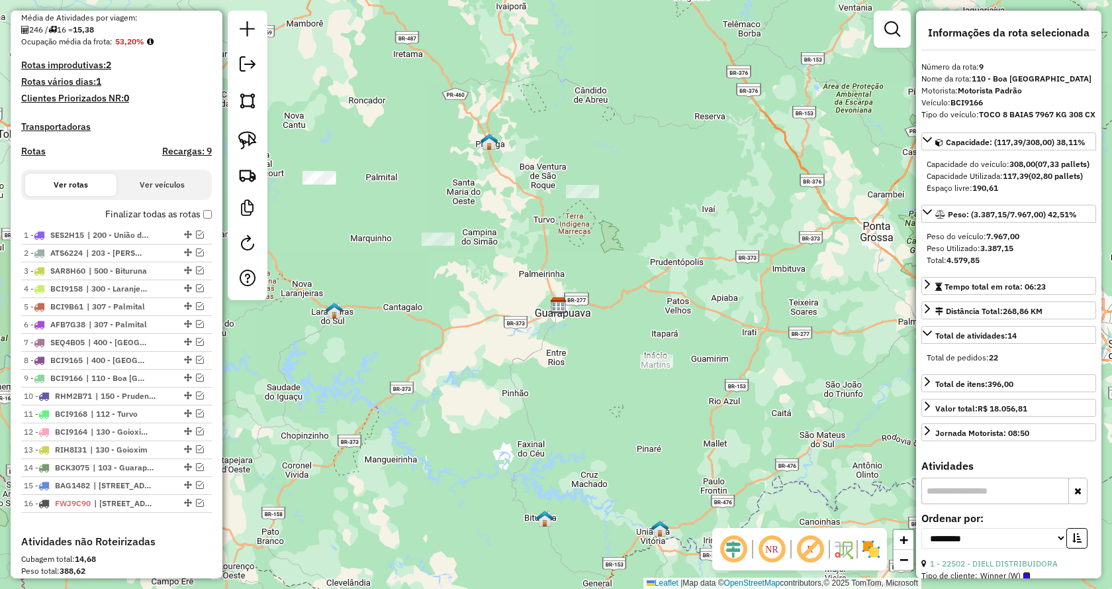
drag, startPoint x: 631, startPoint y: 393, endPoint x: 566, endPoint y: 318, distance: 100.0
click at [566, 318] on div "Janela de atendimento Grade de atendimento Capacidade Transportadoras Veículos …" at bounding box center [556, 294] width 1112 height 589
click at [252, 144] on img at bounding box center [247, 140] width 19 height 19
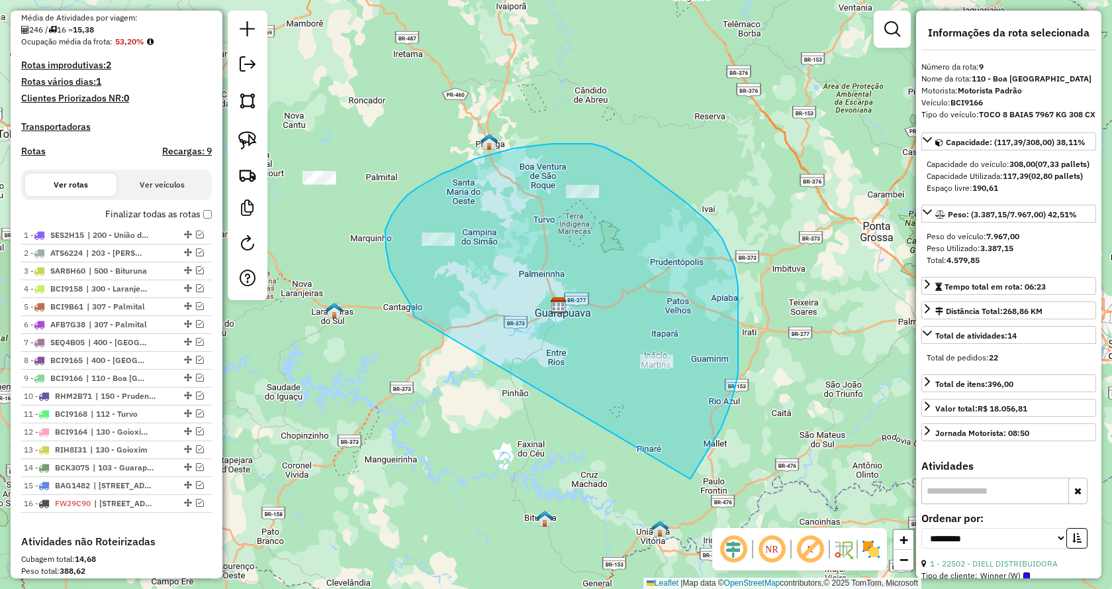
drag, startPoint x: 403, startPoint y: 293, endPoint x: 691, endPoint y: 479, distance: 342.4
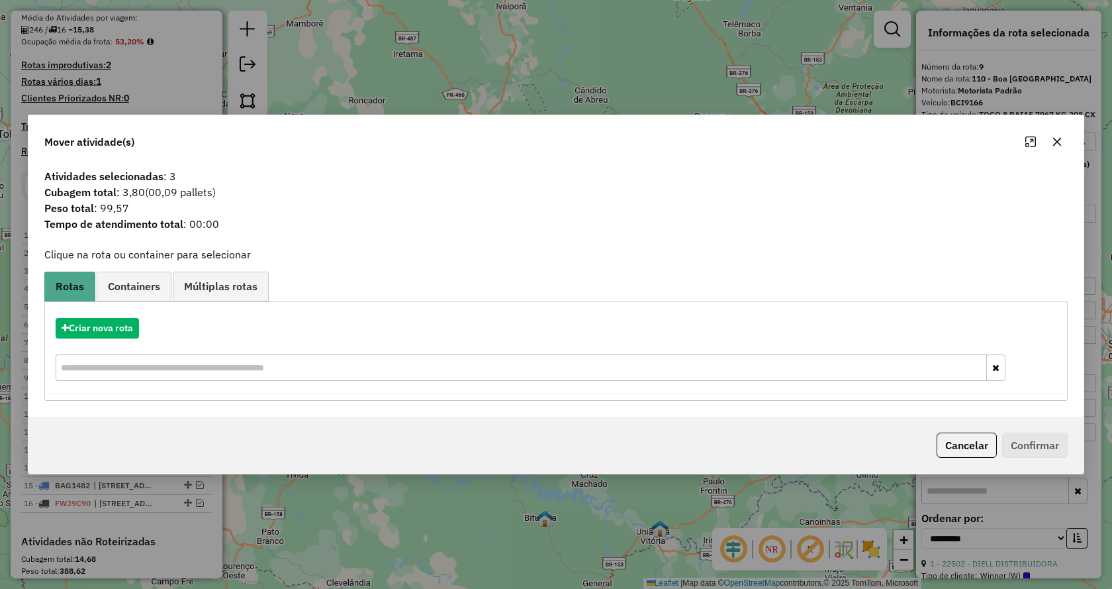
click at [1061, 144] on icon "button" at bounding box center [1057, 141] width 11 height 11
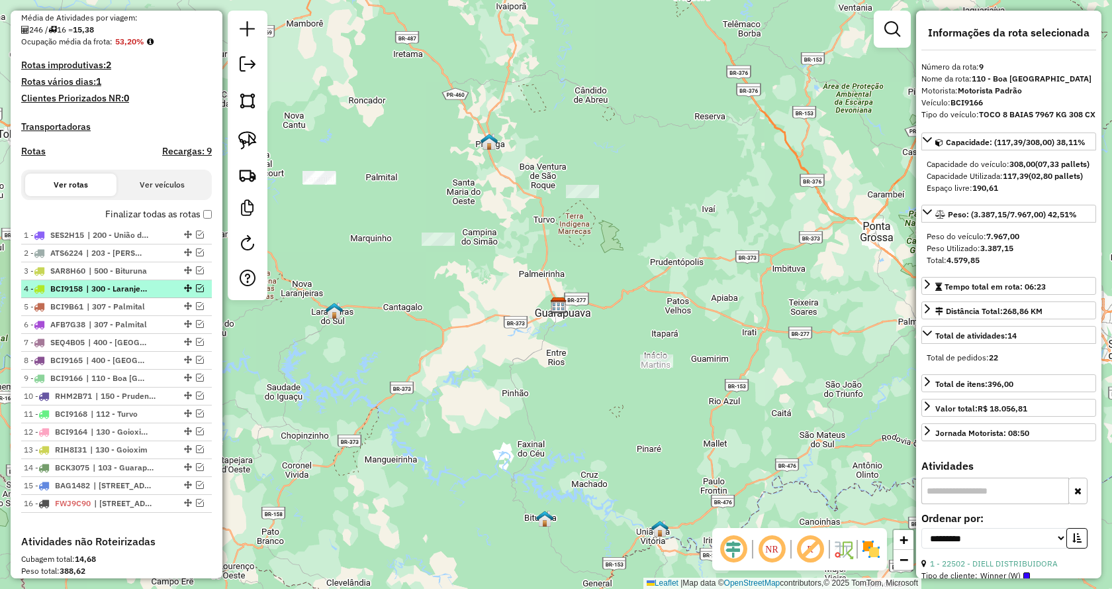
click at [197, 292] on em at bounding box center [200, 288] width 8 height 8
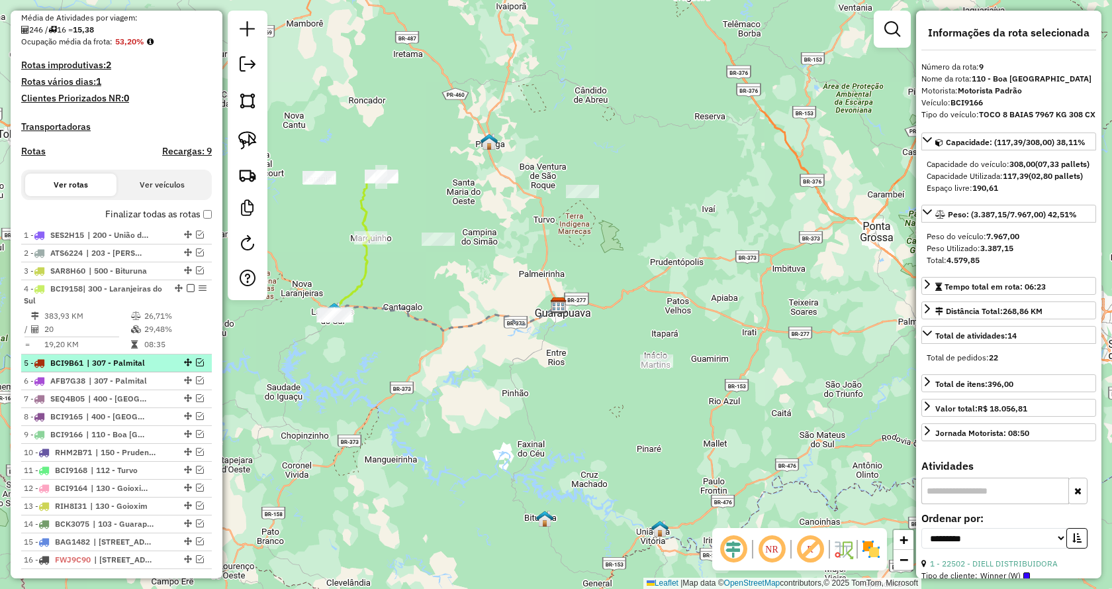
click at [199, 366] on em at bounding box center [200, 362] width 8 height 8
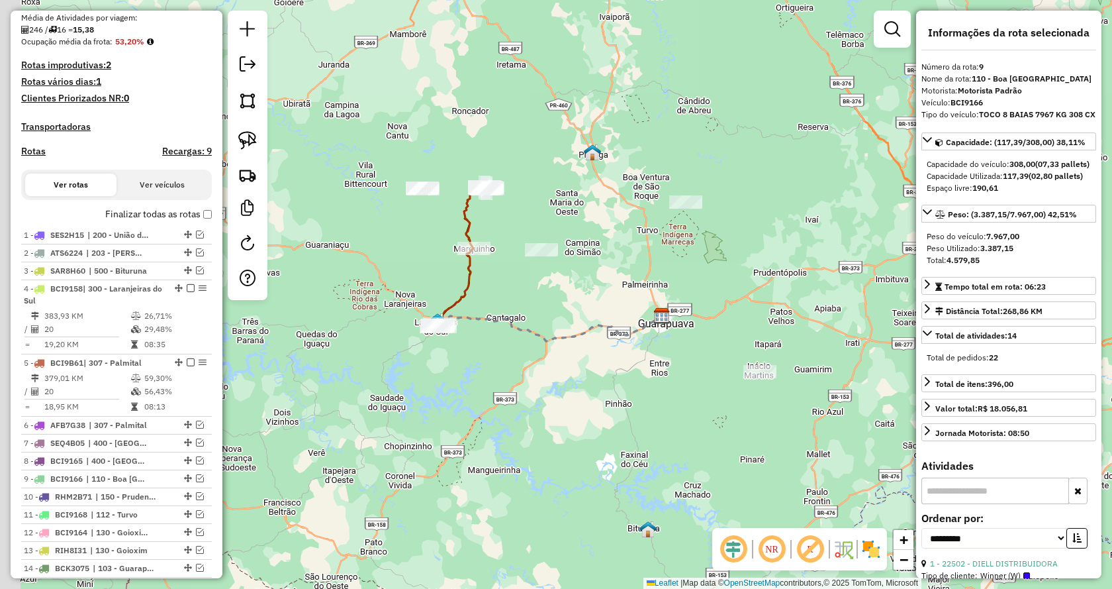
drag, startPoint x: 455, startPoint y: 389, endPoint x: 569, endPoint y: 401, distance: 114.6
click at [569, 401] on div "Janela de atendimento Grade de atendimento Capacidade Transportadoras Veículos …" at bounding box center [556, 294] width 1112 height 589
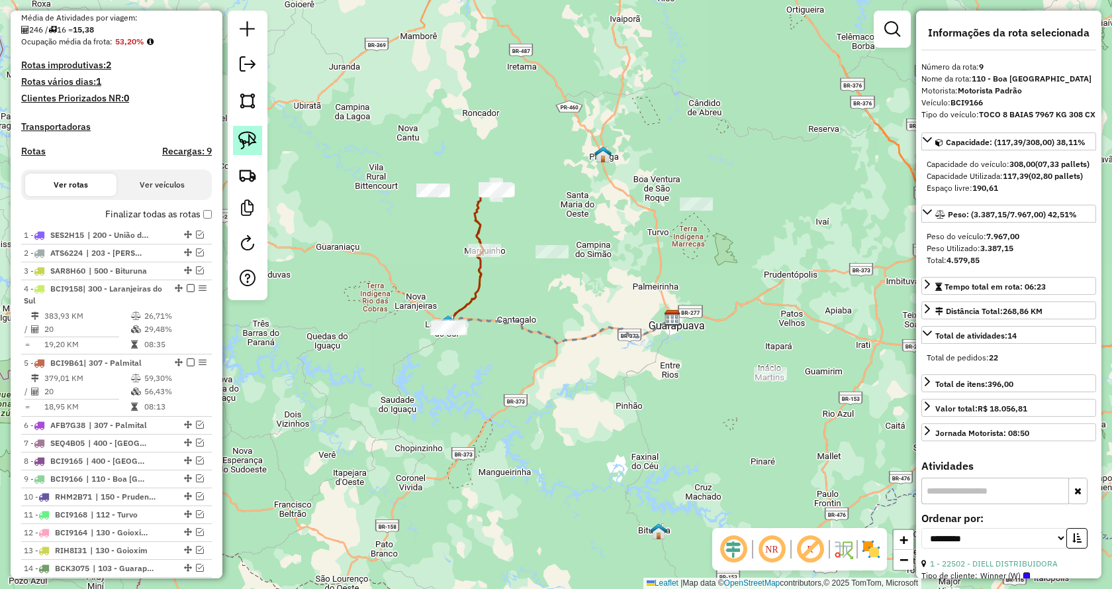
click at [242, 136] on img at bounding box center [247, 140] width 19 height 19
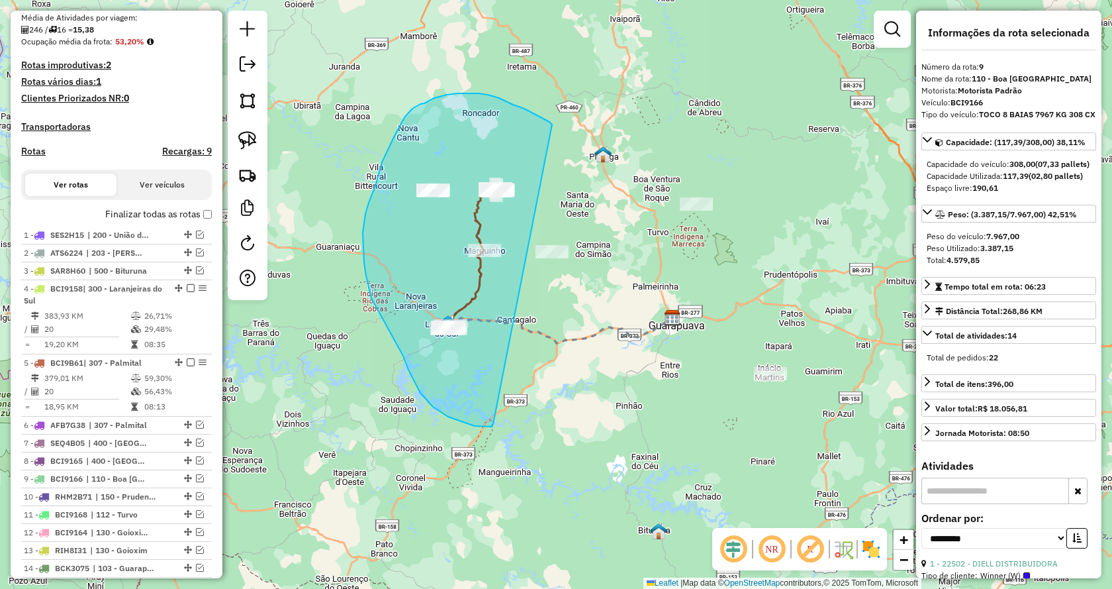
drag, startPoint x: 480, startPoint y: 426, endPoint x: 552, endPoint y: 124, distance: 310.5
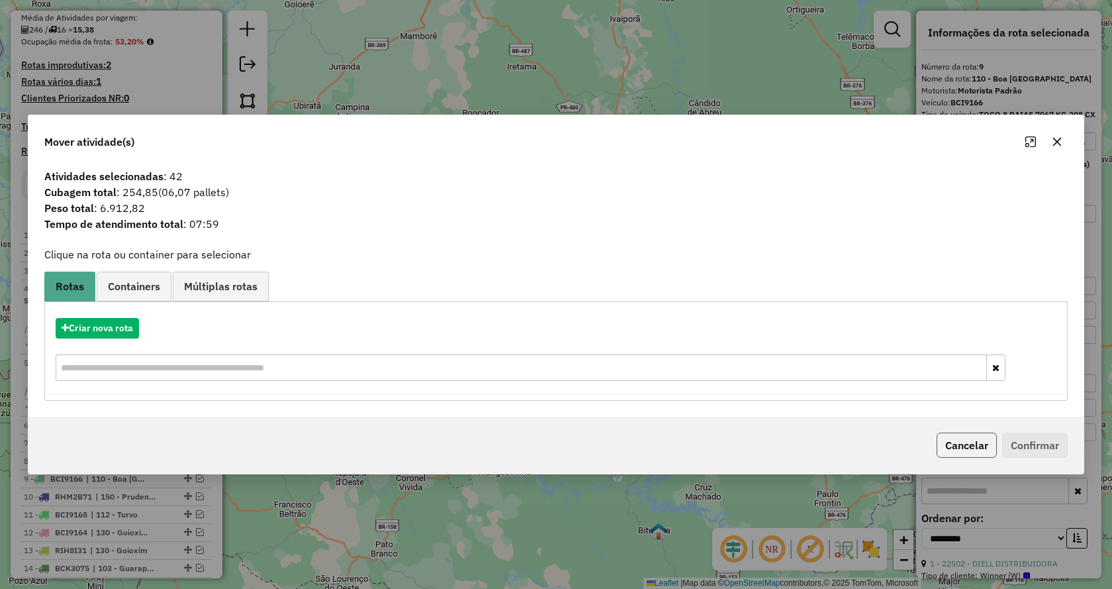
click at [950, 442] on button "Cancelar" at bounding box center [967, 444] width 60 height 25
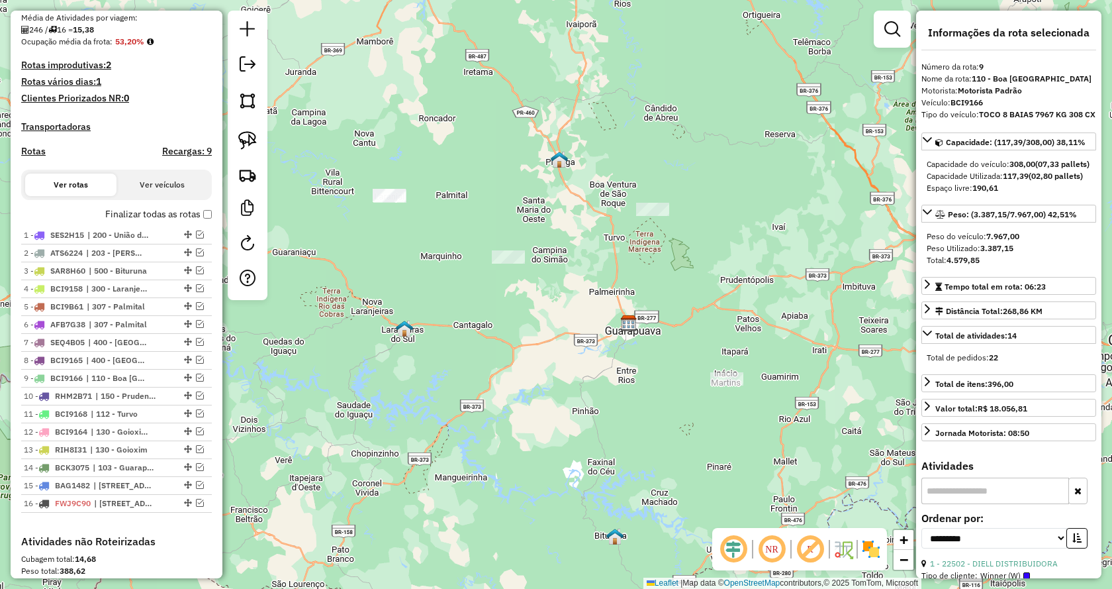
click at [614, 399] on div "Janela de atendimento Grade de atendimento Capacidade Transportadoras Veículos …" at bounding box center [556, 294] width 1112 height 589
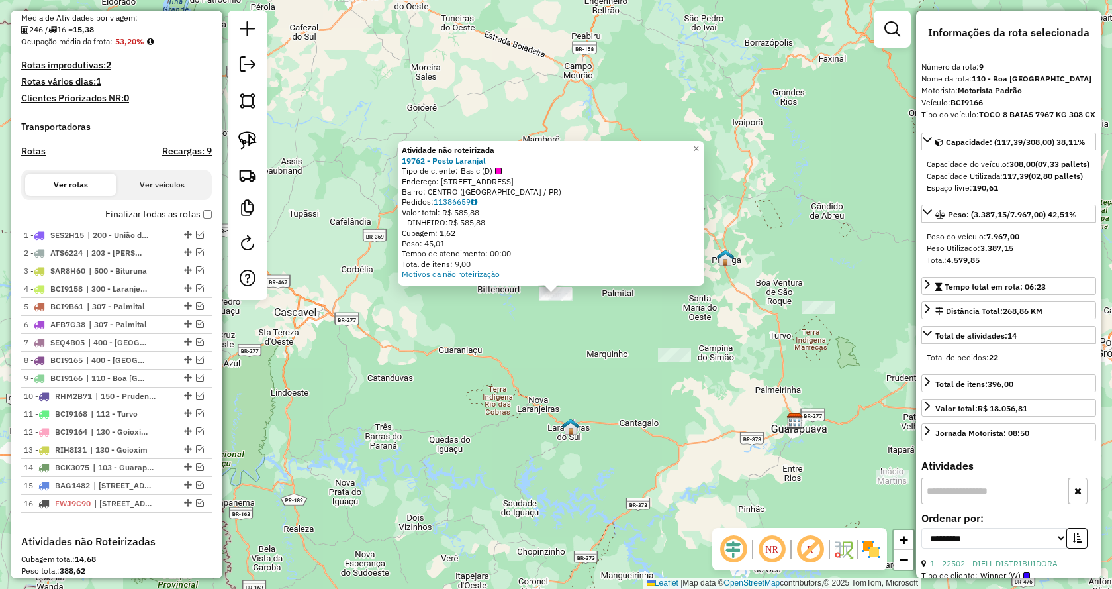
drag, startPoint x: 456, startPoint y: 388, endPoint x: 477, endPoint y: 368, distance: 28.6
click at [458, 387] on div "Atividade não roteirizada 19762 - Posto Laranjal Tipo de cliente: Basic (D) End…" at bounding box center [556, 294] width 1112 height 589
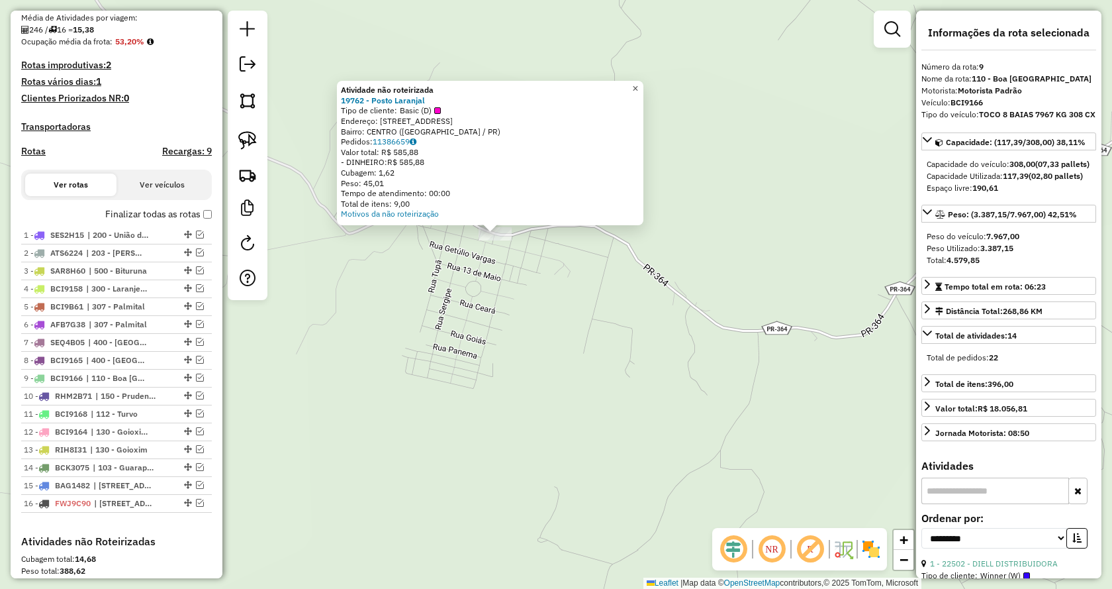
click at [638, 83] on span "×" at bounding box center [635, 88] width 6 height 11
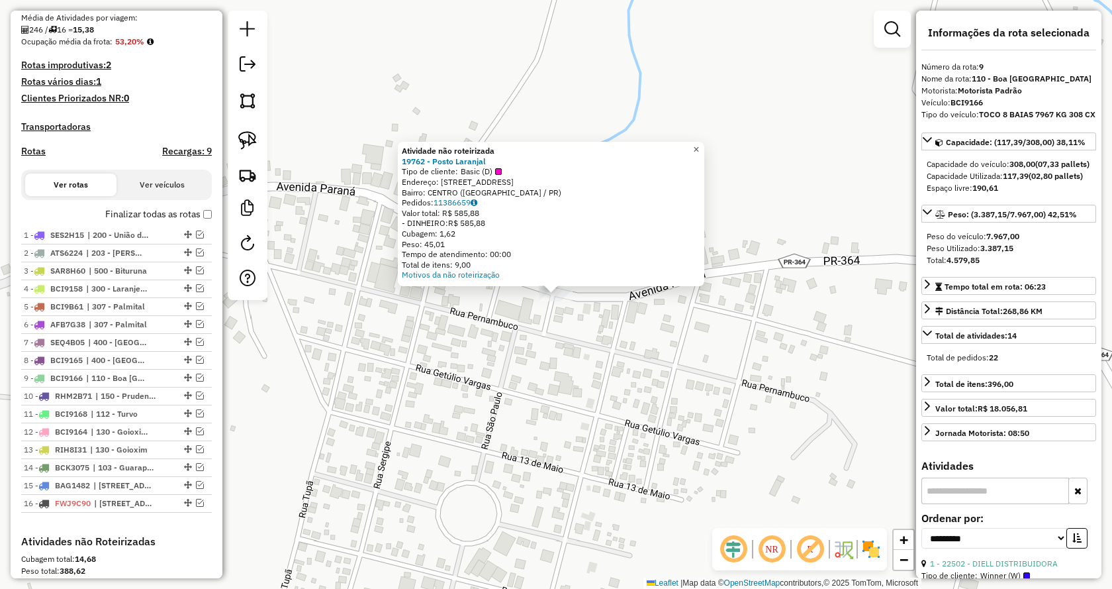
click at [699, 144] on span "×" at bounding box center [696, 149] width 6 height 11
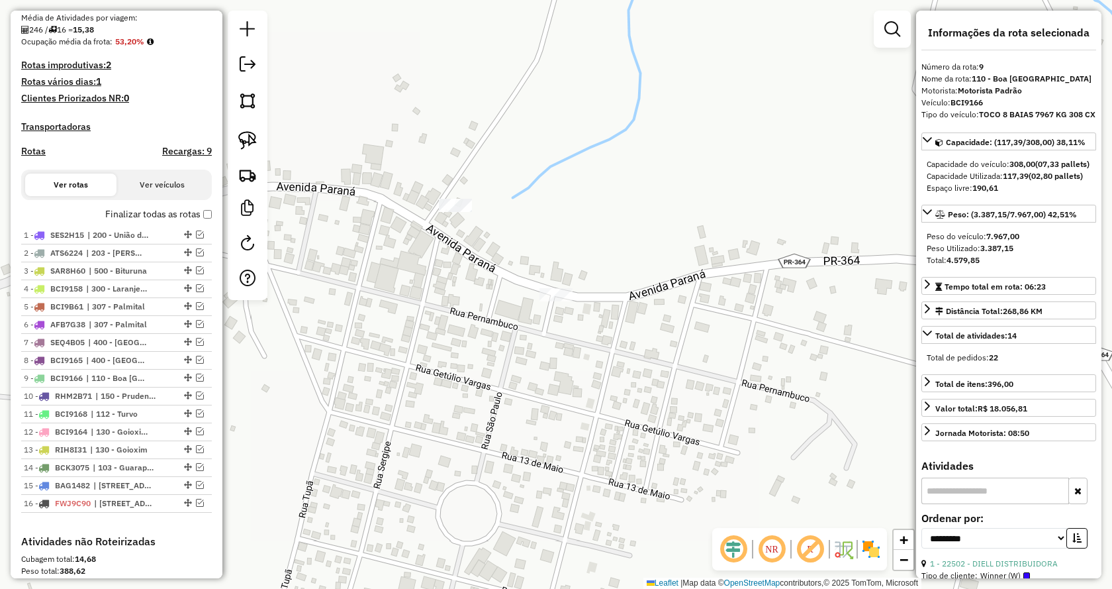
drag, startPoint x: 253, startPoint y: 134, endPoint x: 289, endPoint y: 164, distance: 46.5
click at [253, 134] on img at bounding box center [247, 140] width 19 height 19
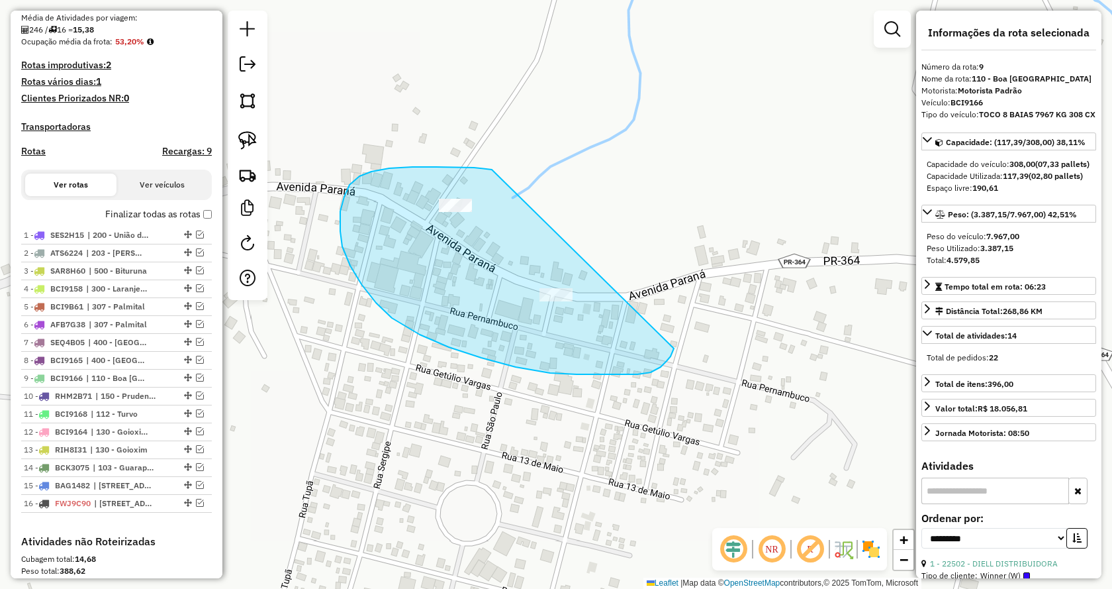
drag, startPoint x: 389, startPoint y: 168, endPoint x: 674, endPoint y: 348, distance: 336.9
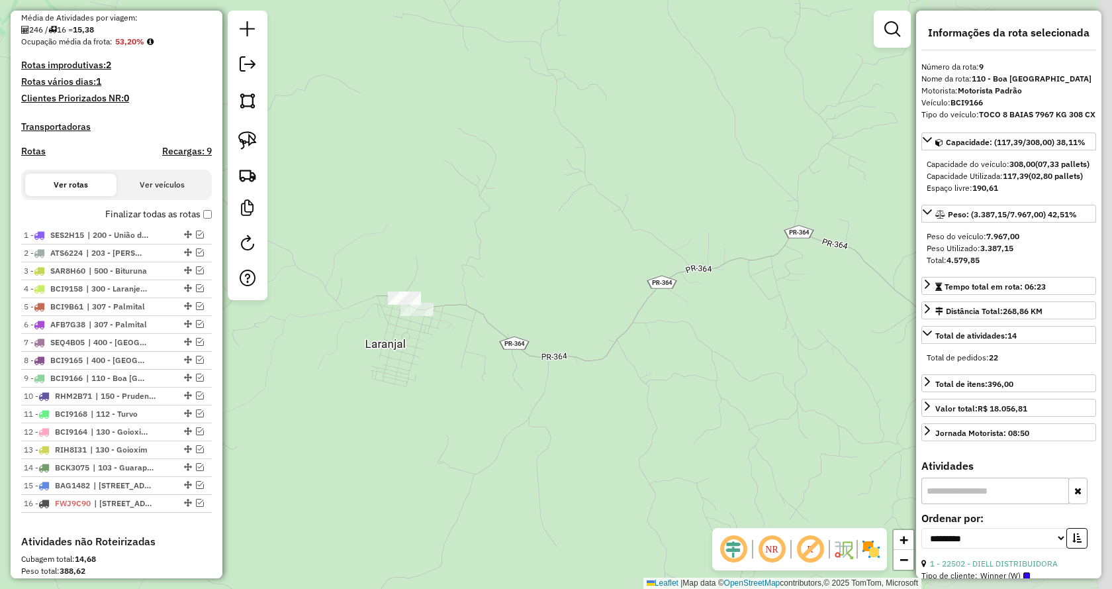
drag, startPoint x: 746, startPoint y: 376, endPoint x: 489, endPoint y: 351, distance: 257.5
click at [490, 352] on div "Janela de atendimento Grade de atendimento Capacidade Transportadoras Veículos …" at bounding box center [556, 294] width 1112 height 589
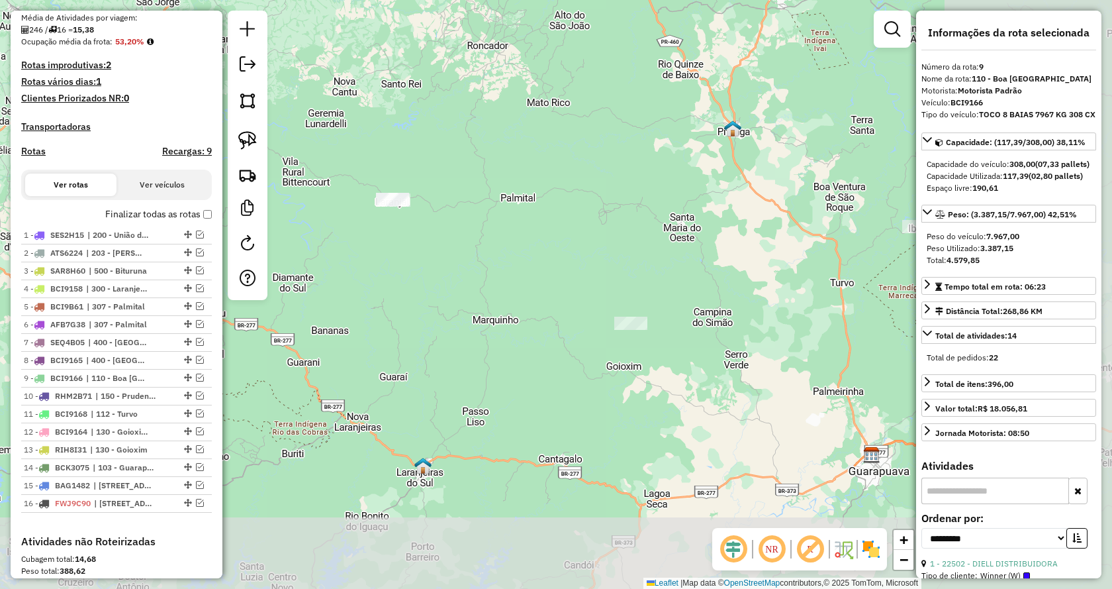
drag, startPoint x: 709, startPoint y: 371, endPoint x: 530, endPoint y: 246, distance: 217.9
click at [530, 246] on div "Janela de atendimento Grade de atendimento Capacidade Transportadoras Veículos …" at bounding box center [556, 294] width 1112 height 589
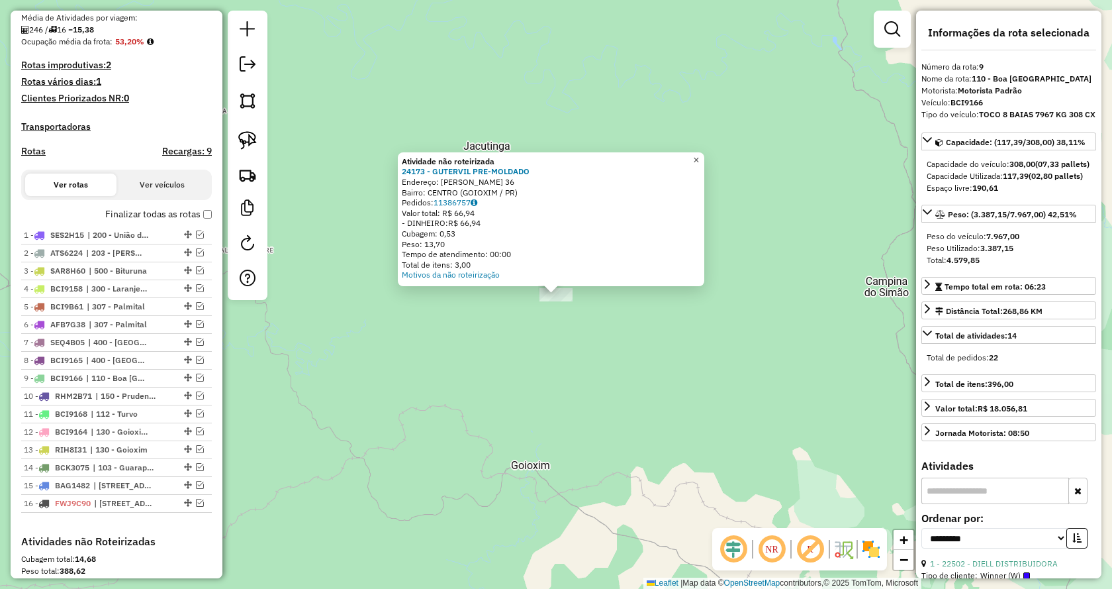
click at [699, 154] on span "×" at bounding box center [696, 159] width 6 height 11
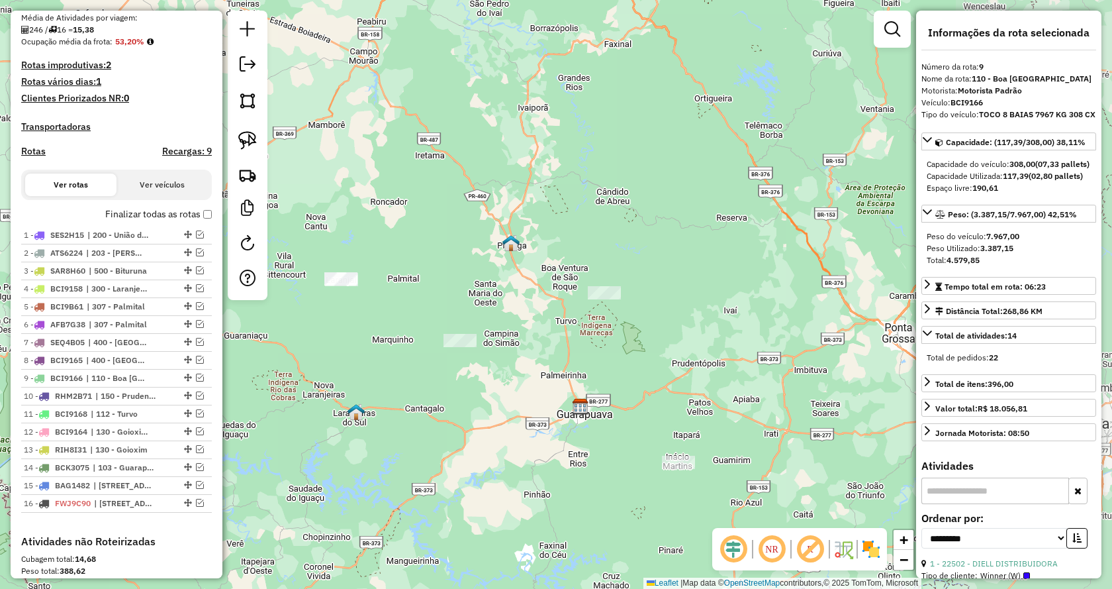
drag, startPoint x: 754, startPoint y: 375, endPoint x: 470, endPoint y: 360, distance: 283.8
click at [470, 360] on div "Janela de atendimento Grade de atendimento Capacidade Transportadoras Veículos …" at bounding box center [556, 294] width 1112 height 589
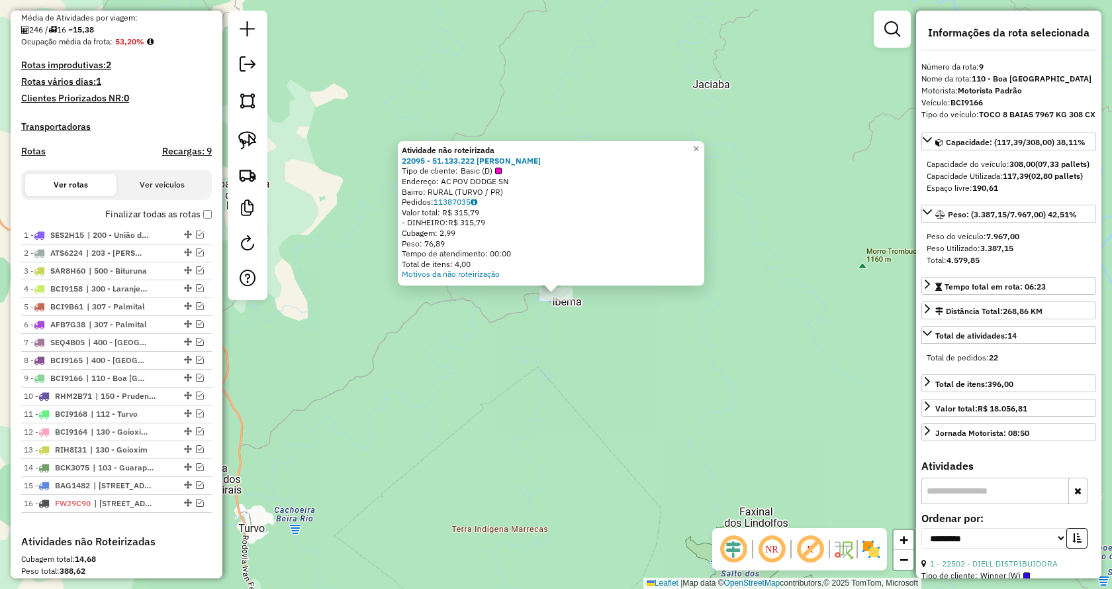
click at [553, 391] on div "Atividade não roteirizada 22095 - 51.133.222 MARIA IZA Tipo de cliente: Basic (…" at bounding box center [556, 294] width 1112 height 589
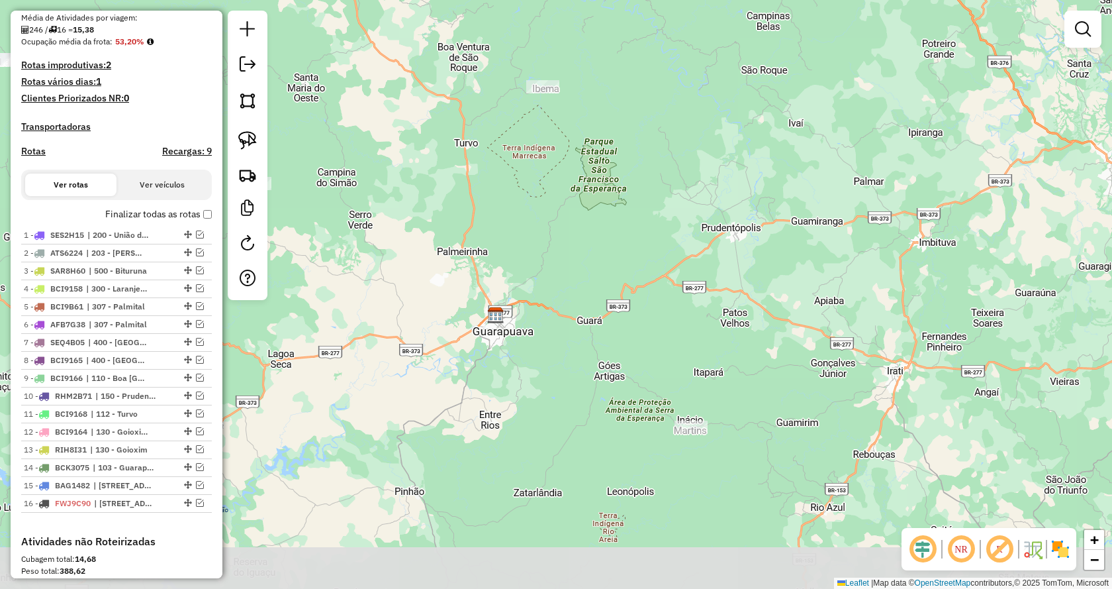
drag, startPoint x: 763, startPoint y: 408, endPoint x: 681, endPoint y: 139, distance: 280.9
click at [681, 139] on div "Janela de atendimento Grade de atendimento Capacidade Transportadoras Veículos …" at bounding box center [556, 294] width 1112 height 589
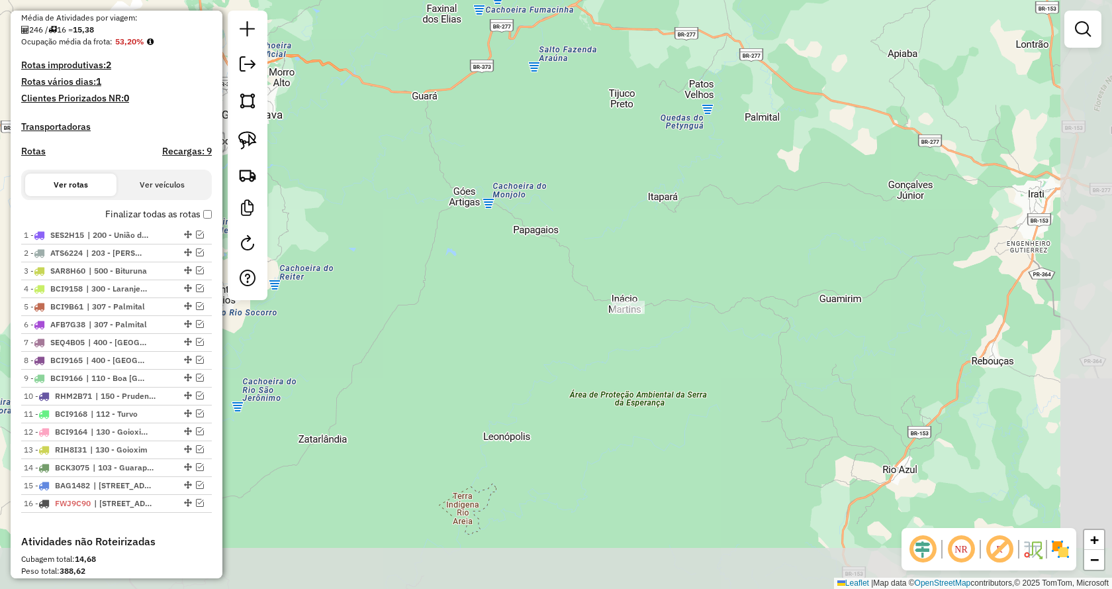
drag, startPoint x: 807, startPoint y: 361, endPoint x: 711, endPoint y: 264, distance: 136.3
click at [711, 264] on div "Janela de atendimento Grade de atendimento Capacidade Transportadoras Veículos …" at bounding box center [556, 294] width 1112 height 589
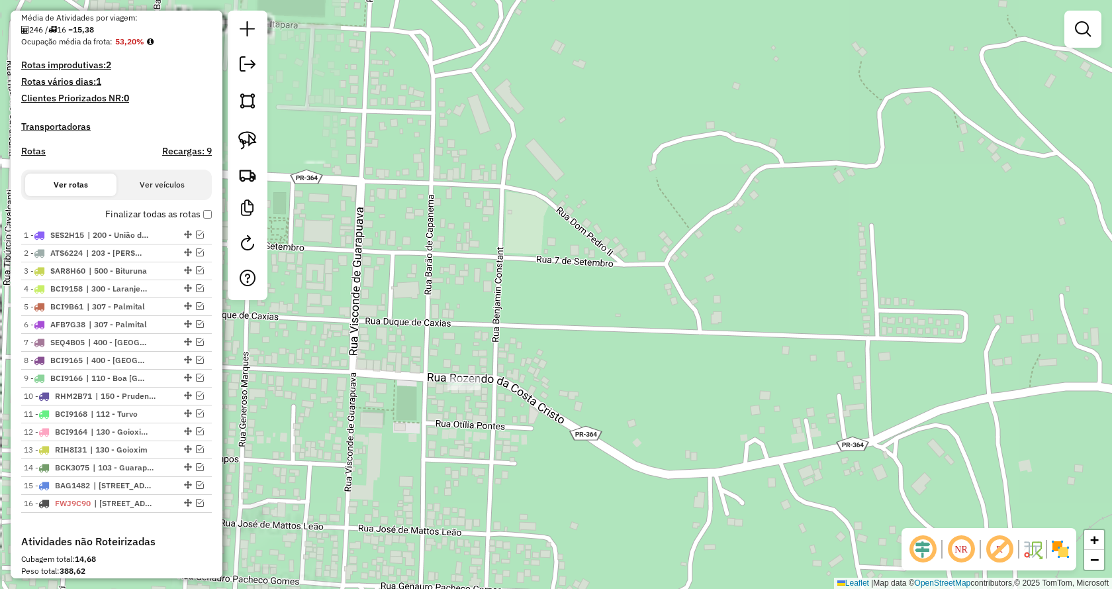
drag, startPoint x: 535, startPoint y: 303, endPoint x: 597, endPoint y: 247, distance: 83.5
click at [605, 239] on div "Janela de atendimento Grade de atendimento Capacidade Transportadoras Veículos …" at bounding box center [556, 294] width 1112 height 589
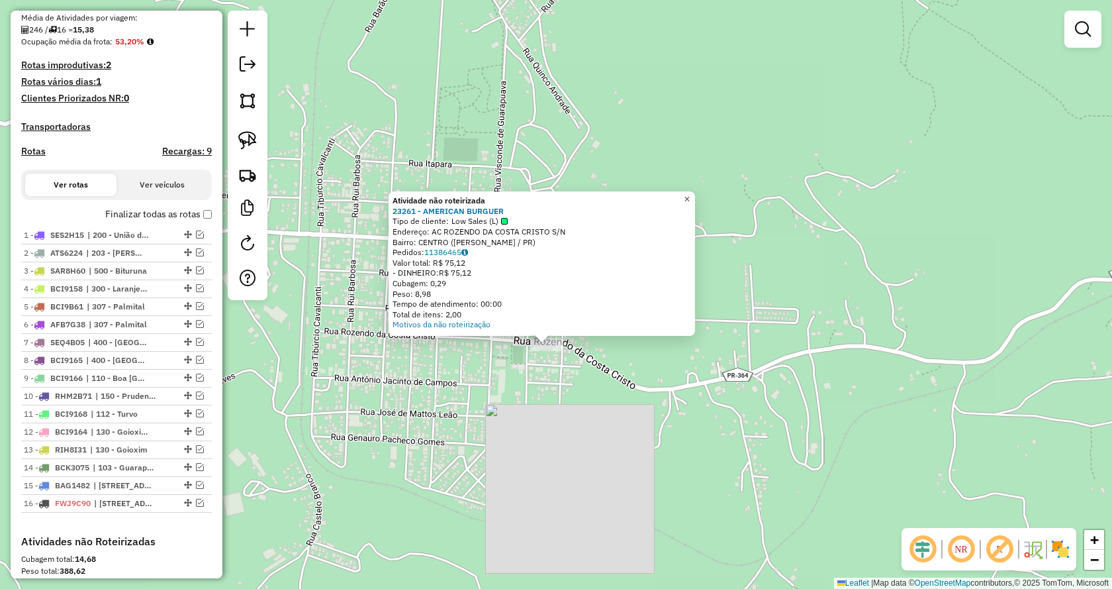
drag, startPoint x: 699, startPoint y: 191, endPoint x: 683, endPoint y: 198, distance: 17.2
click at [690, 193] on span "×" at bounding box center [687, 198] width 6 height 11
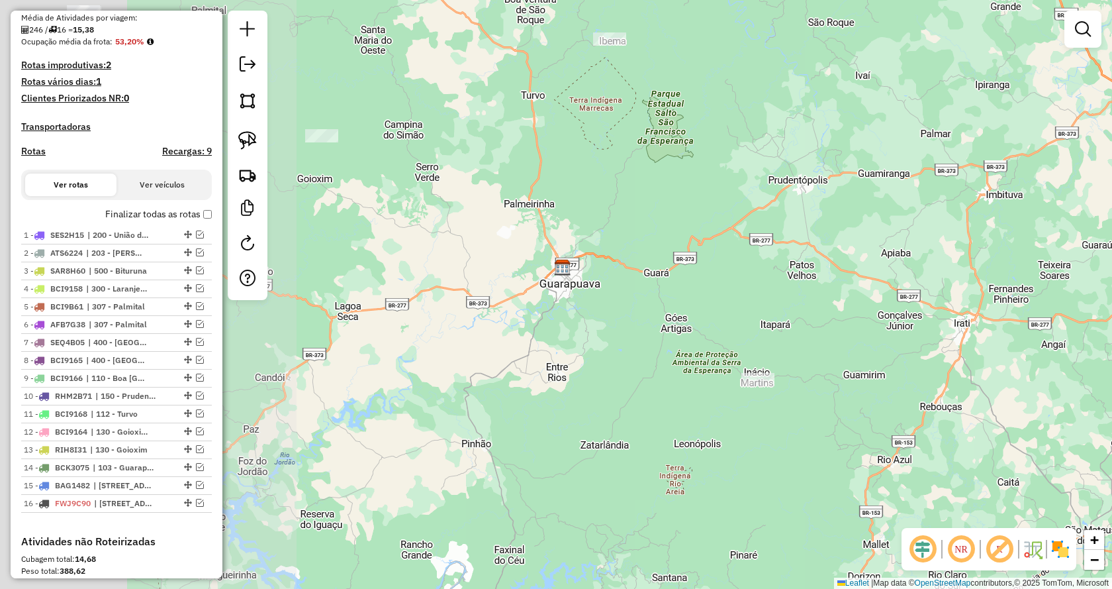
drag, startPoint x: 379, startPoint y: 288, endPoint x: 725, endPoint y: 362, distance: 354.2
click at [725, 362] on div "Janela de atendimento Grade de atendimento Capacidade Transportadoras Veículos …" at bounding box center [556, 294] width 1112 height 589
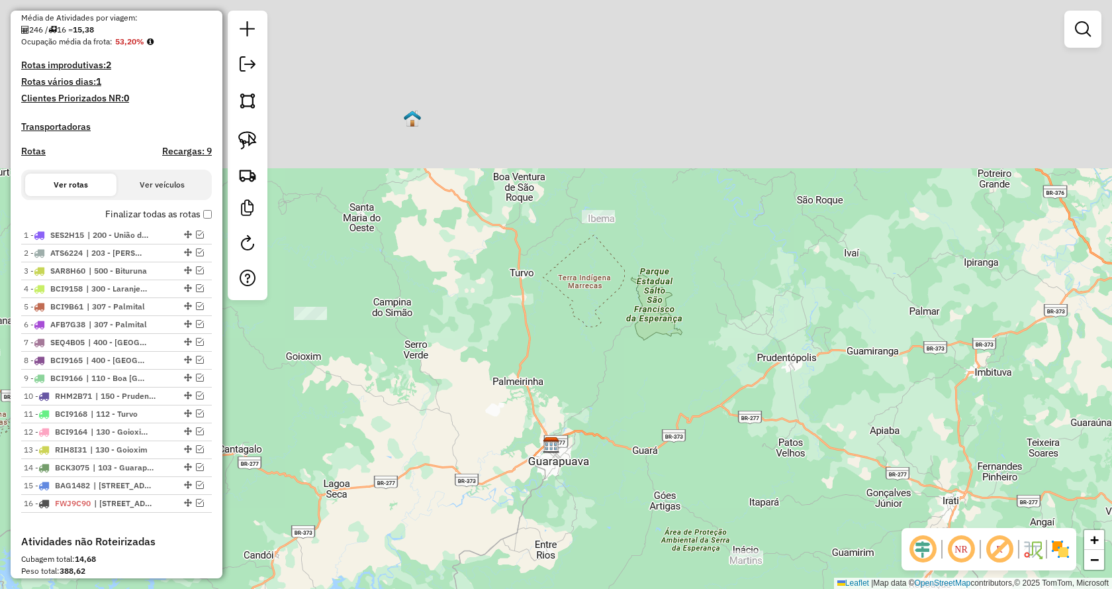
drag, startPoint x: 681, startPoint y: 208, endPoint x: 658, endPoint y: 389, distance: 182.9
click at [658, 389] on div "Janela de atendimento Grade de atendimento Capacidade Transportadoras Veículos …" at bounding box center [556, 294] width 1112 height 589
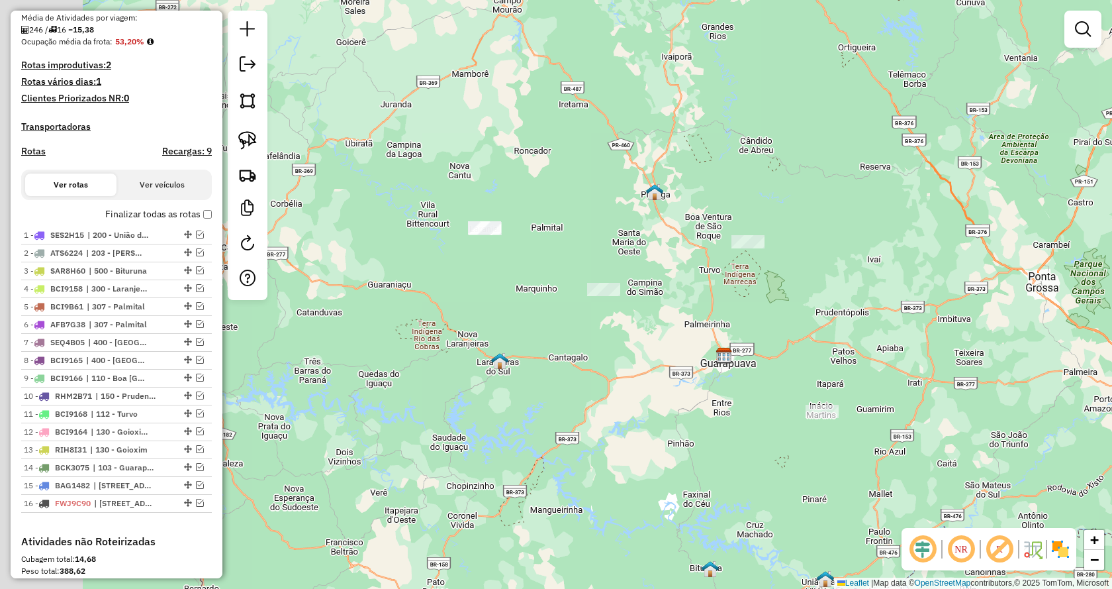
drag, startPoint x: 434, startPoint y: 422, endPoint x: 598, endPoint y: 332, distance: 186.7
click at [604, 377] on div "Janela de atendimento Grade de atendimento Capacidade Transportadoras Veículos …" at bounding box center [556, 294] width 1112 height 589
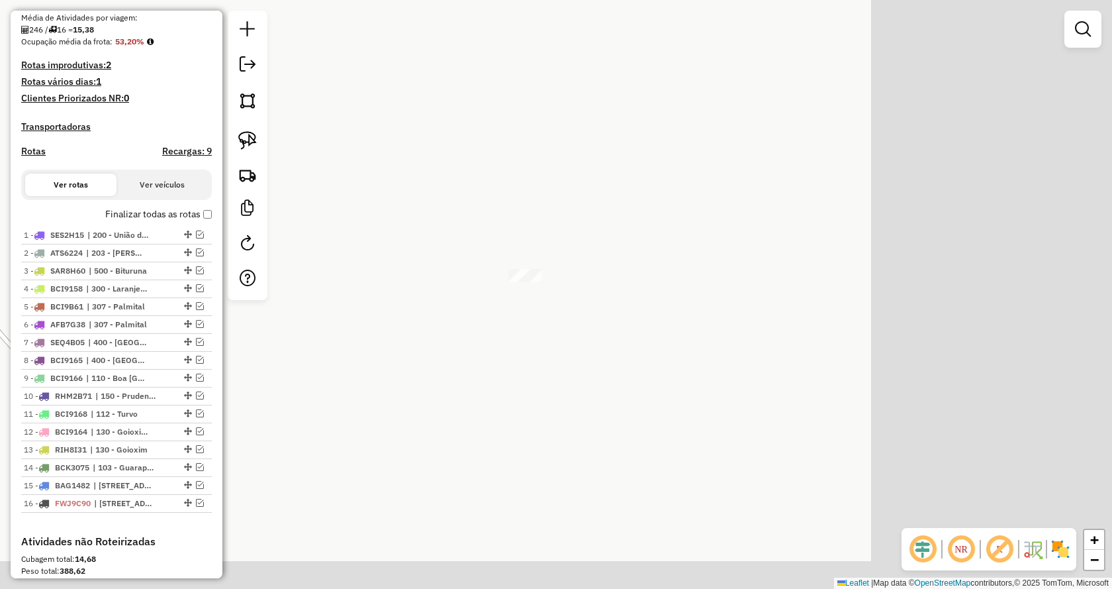
drag, startPoint x: 869, startPoint y: 368, endPoint x: 585, endPoint y: 273, distance: 299.2
click at [611, 264] on div "Janela de atendimento Grade de atendimento Capacidade Transportadoras Veículos …" at bounding box center [556, 294] width 1112 height 589
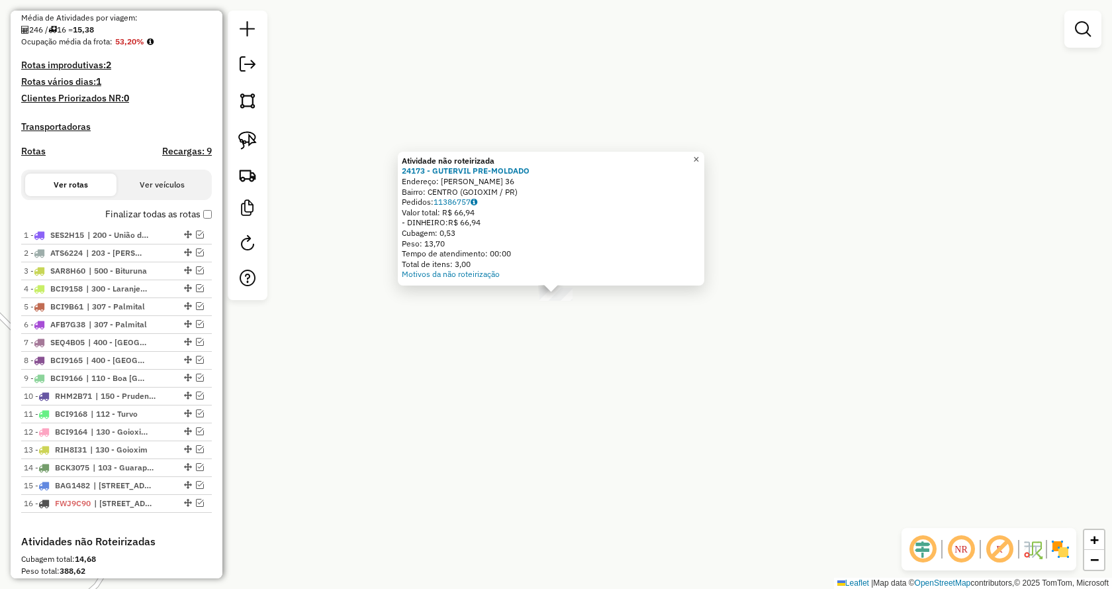
click at [699, 156] on span "×" at bounding box center [696, 159] width 6 height 11
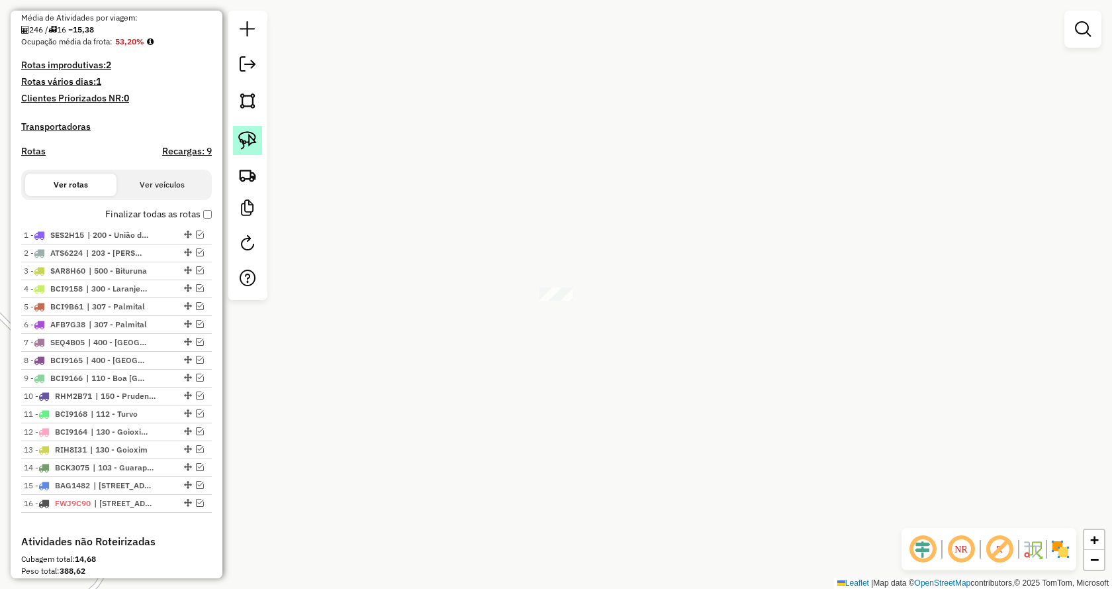
click at [248, 130] on link at bounding box center [247, 140] width 29 height 29
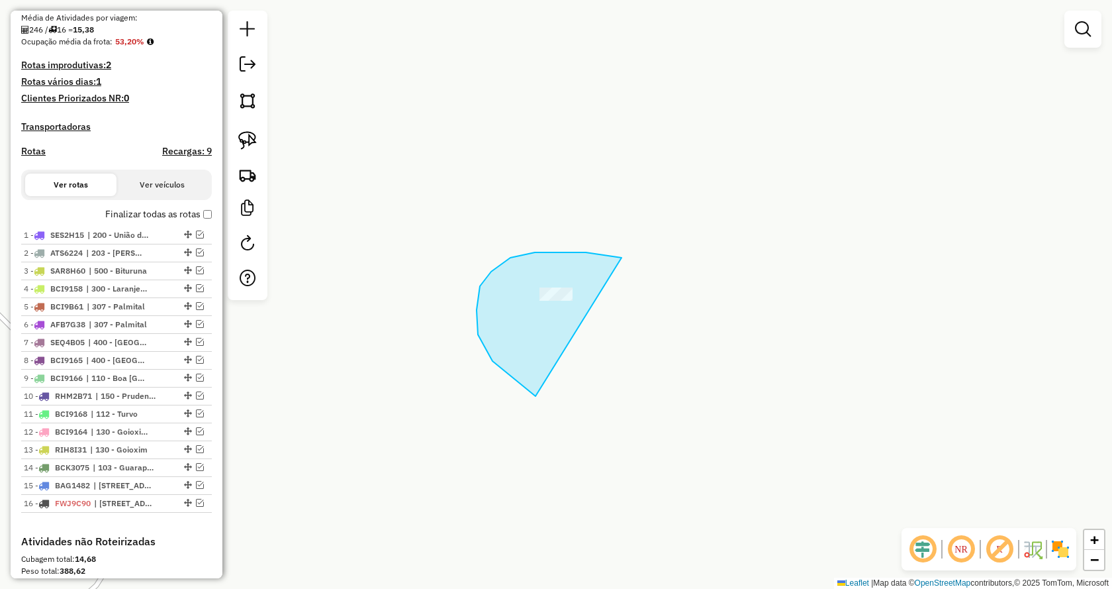
drag, startPoint x: 619, startPoint y: 258, endPoint x: 690, endPoint y: 397, distance: 156.7
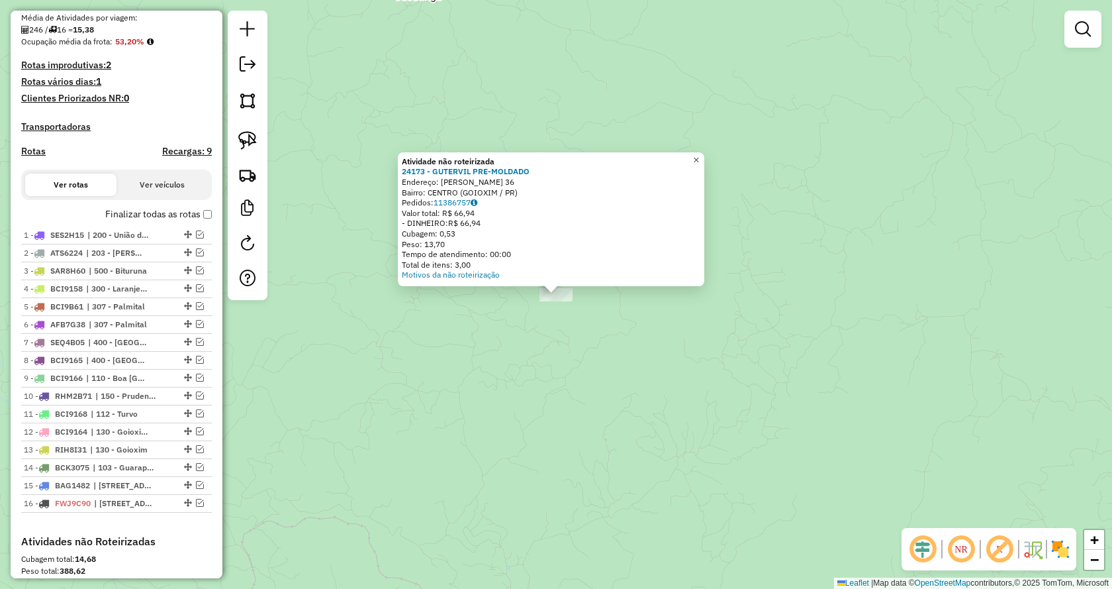
drag, startPoint x: 705, startPoint y: 153, endPoint x: 599, endPoint y: 147, distance: 106.8
click at [699, 154] on span "×" at bounding box center [696, 159] width 6 height 11
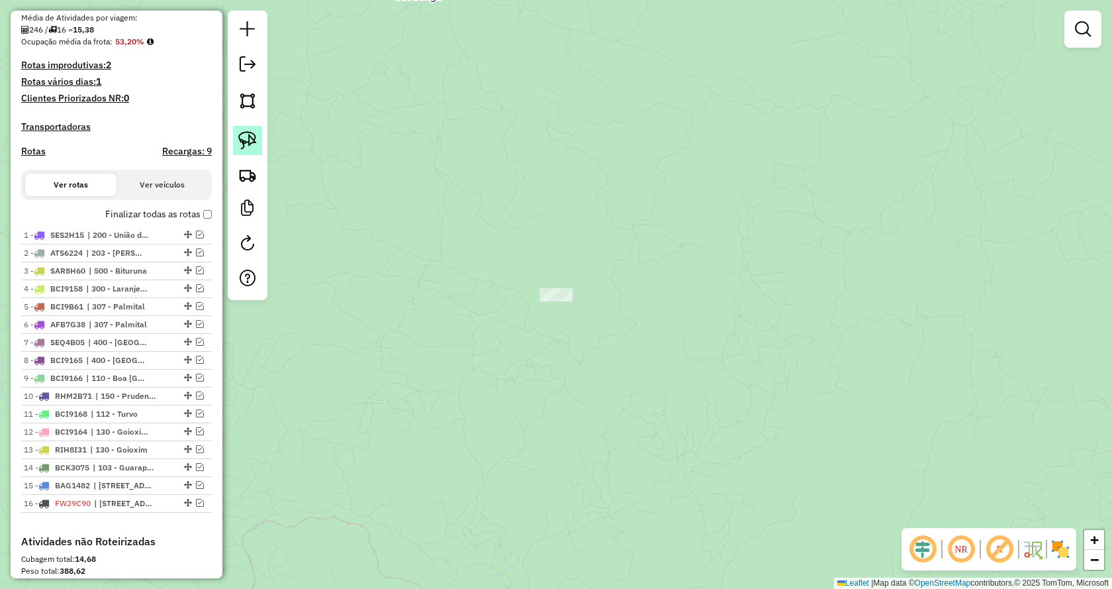
click at [250, 140] on img at bounding box center [247, 140] width 19 height 19
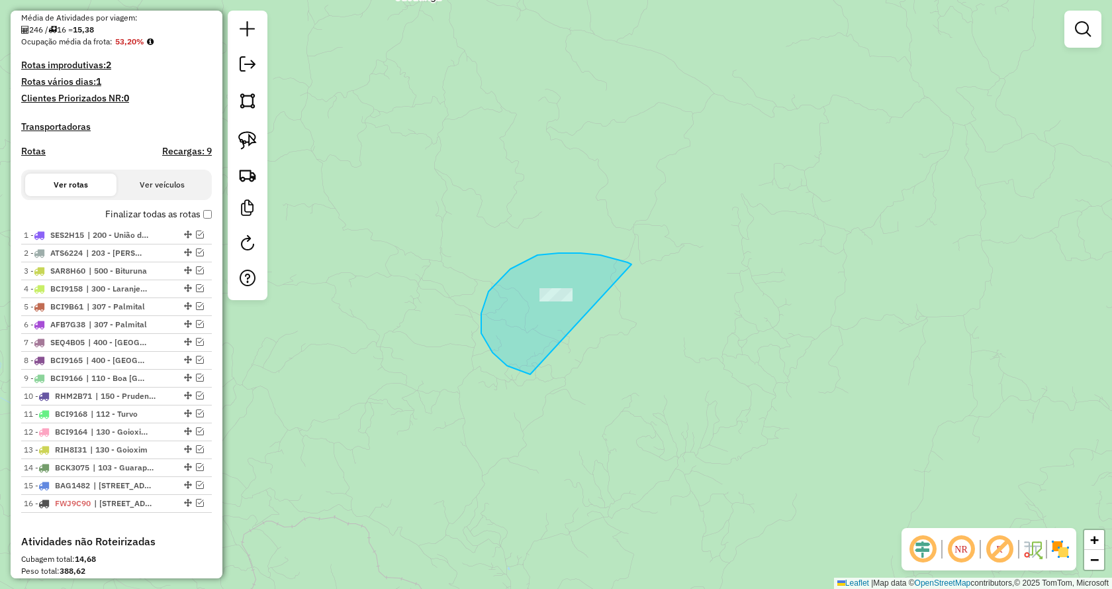
drag, startPoint x: 601, startPoint y: 255, endPoint x: 650, endPoint y: 370, distance: 124.9
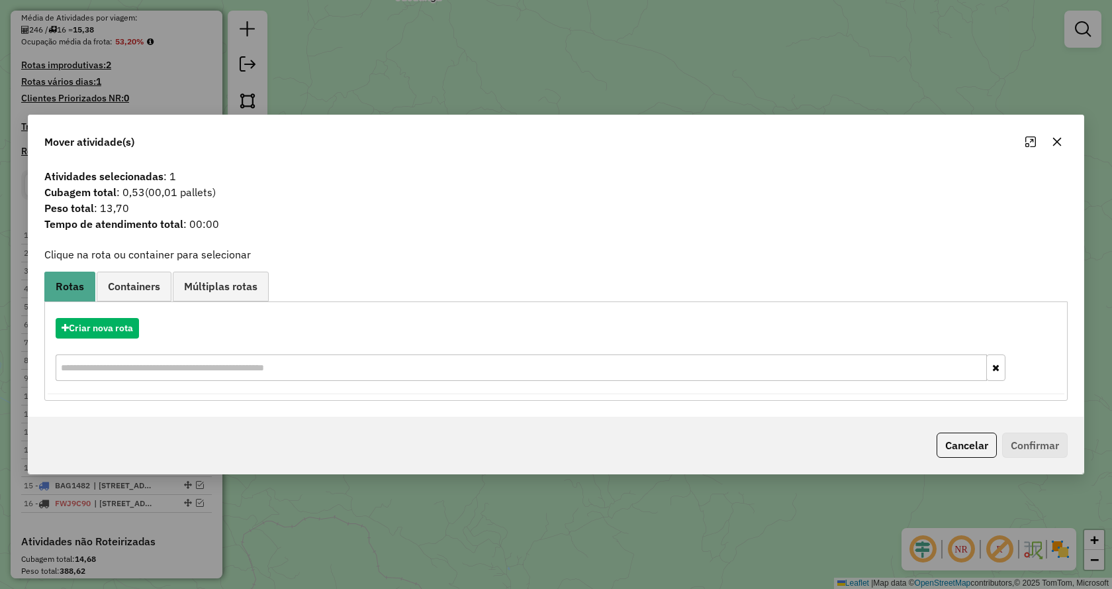
click at [950, 434] on button "Cancelar" at bounding box center [967, 444] width 60 height 25
